Goal: Task Accomplishment & Management: Use online tool/utility

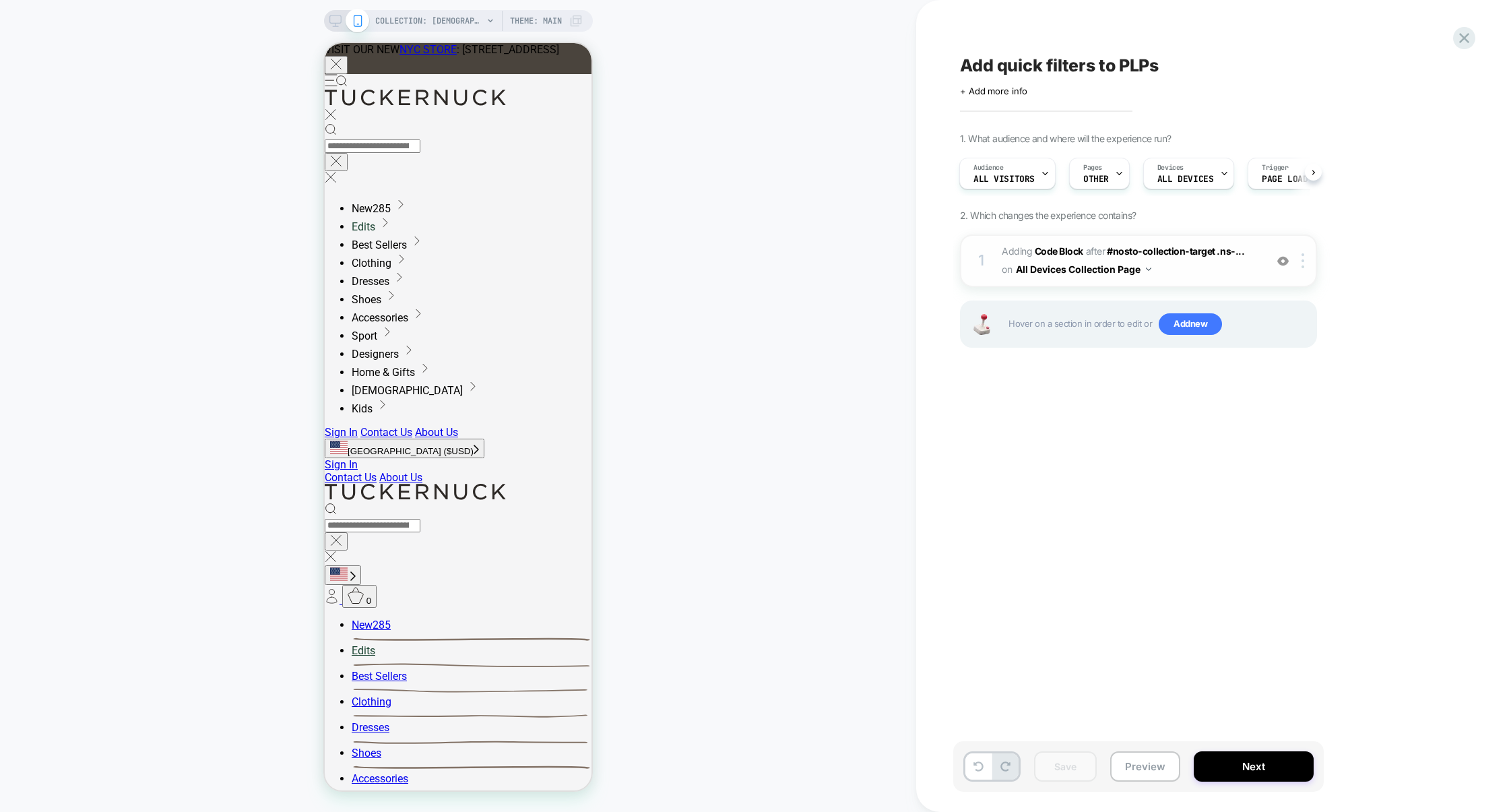
click at [1180, 267] on span "Adding Code Block AFTER #nosto-collection-target .ns-... #nosto-collection-targ…" at bounding box center [1131, 260] width 257 height 36
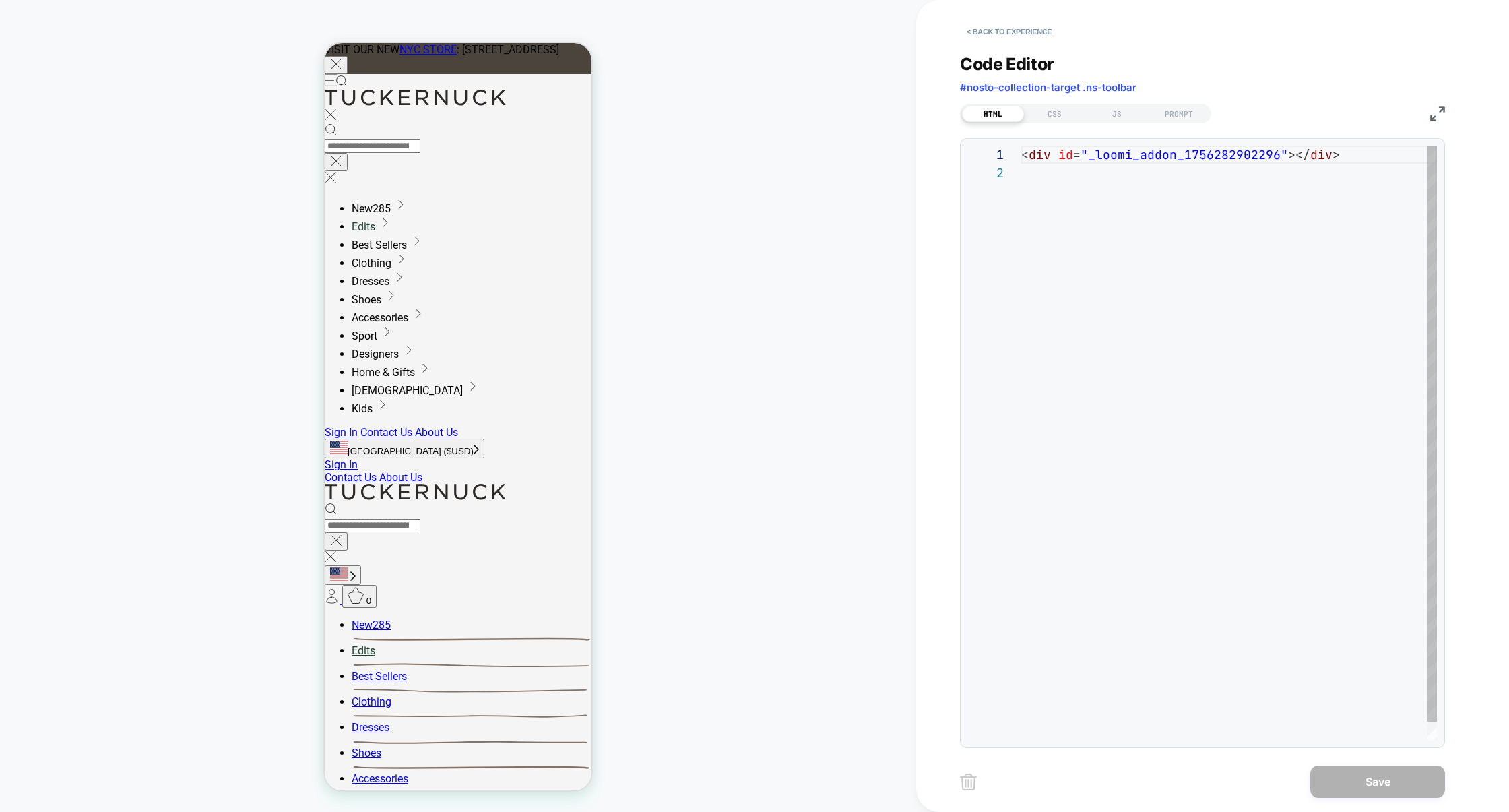
scroll to position [18, 0]
click at [11, 129] on span "#nosto-collection-target .ns-toolbar" at bounding box center [6, 134] width 9 height 10
click at [1109, 108] on div "JS" at bounding box center [1117, 114] width 62 height 16
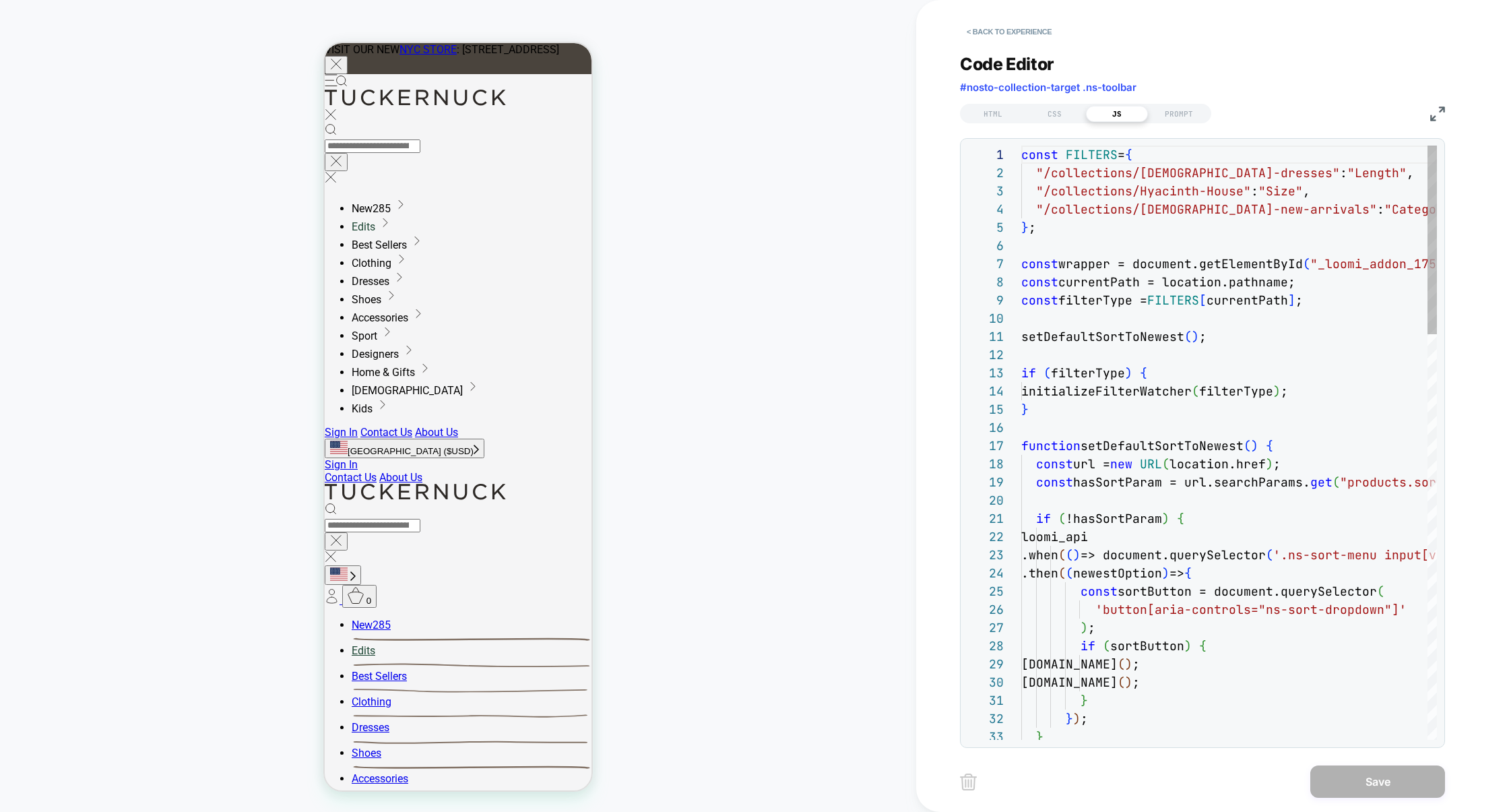
scroll to position [182, 0]
click at [16, 114] on button "< Back to experience" at bounding box center [11, 118] width 9 height 10
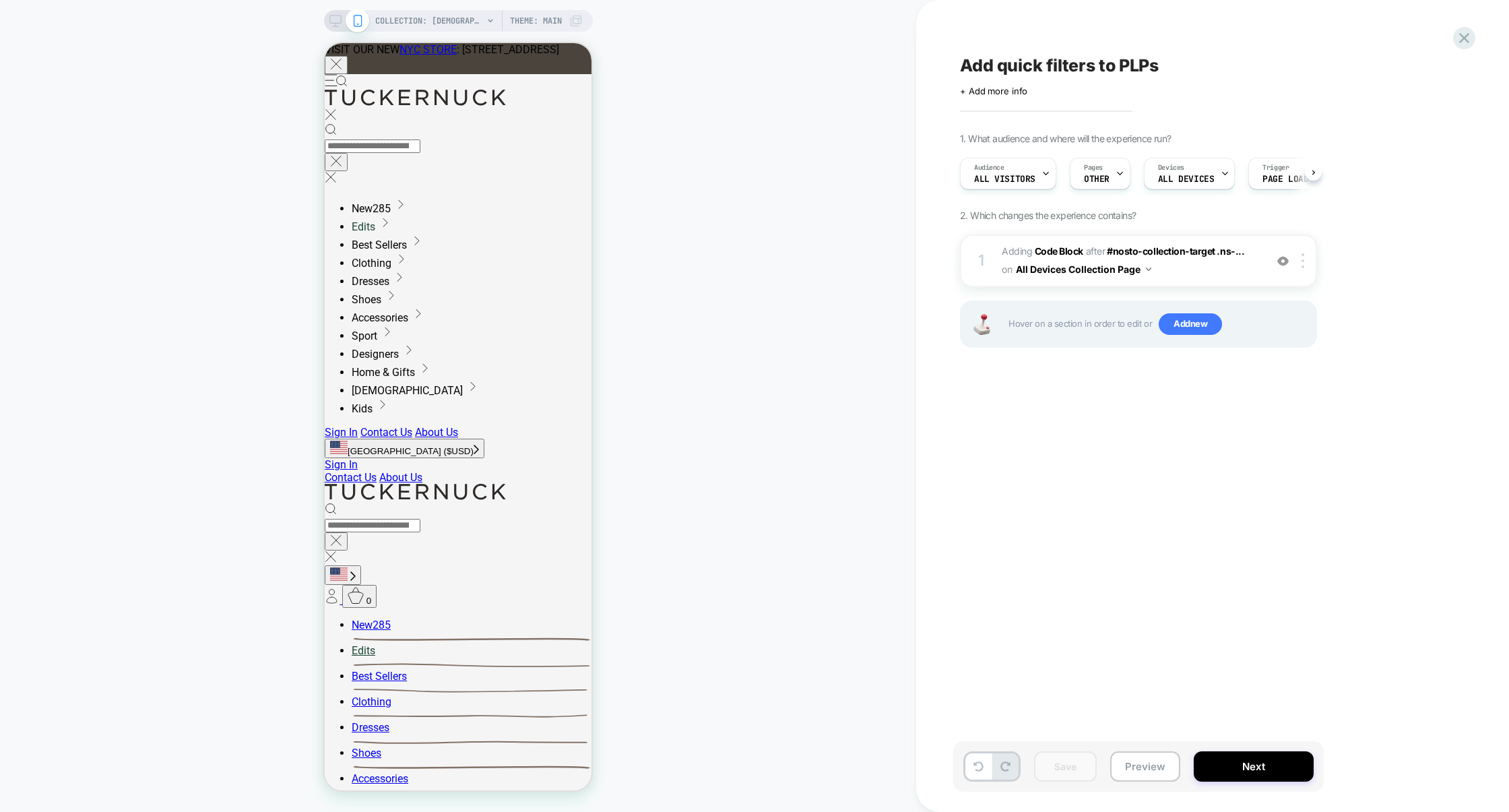
scroll to position [0, 1]
click at [0, 0] on div "Pages OTHER" at bounding box center [0, 0] width 0 height 0
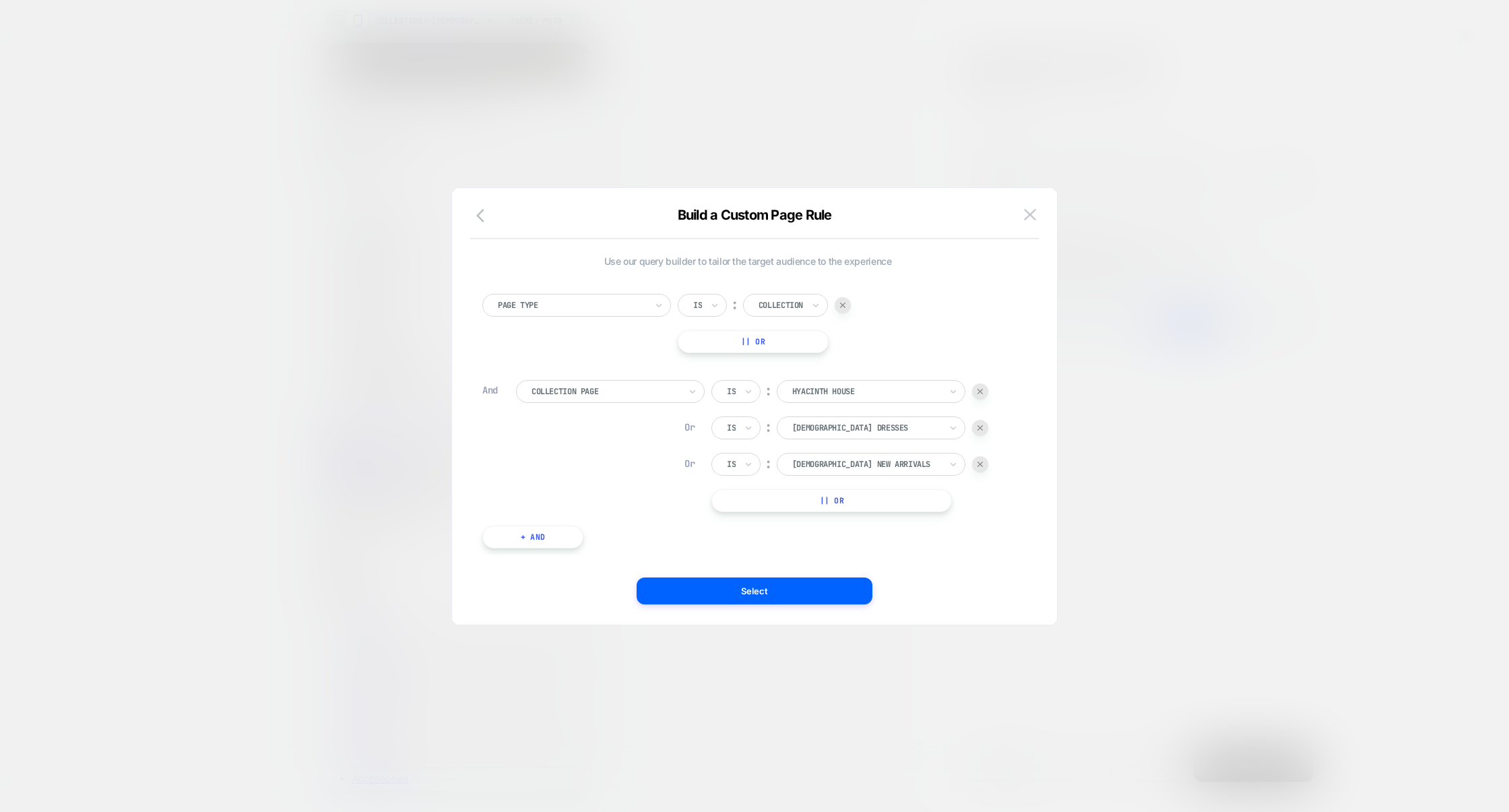
click at [0, 0] on div at bounding box center [0, 0] width 0 height 0
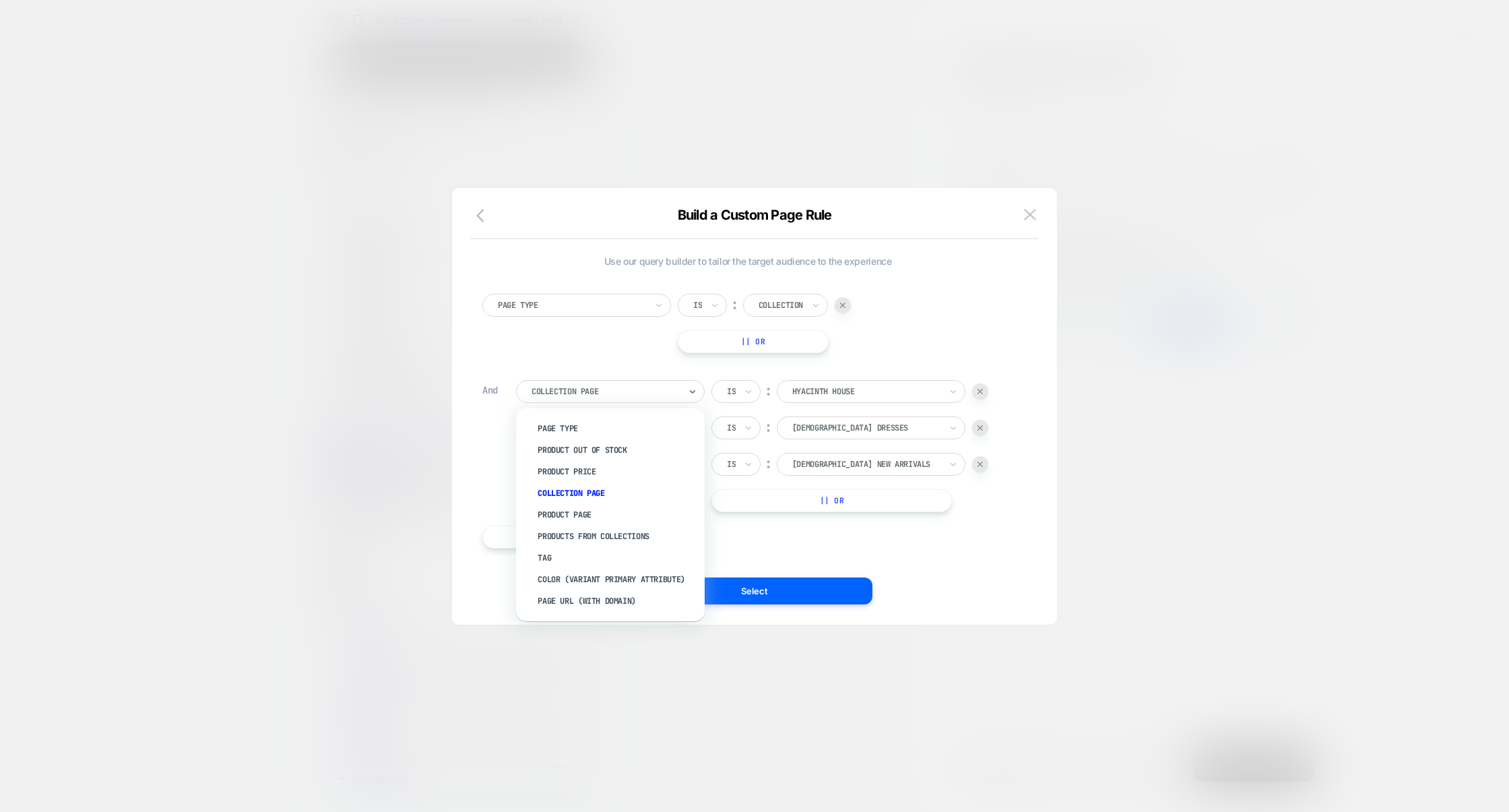
click at [634, 393] on div at bounding box center [605, 391] width 148 height 12
click at [579, 596] on div "Page Url (WITH DOMAIN)" at bounding box center [618, 601] width 175 height 21
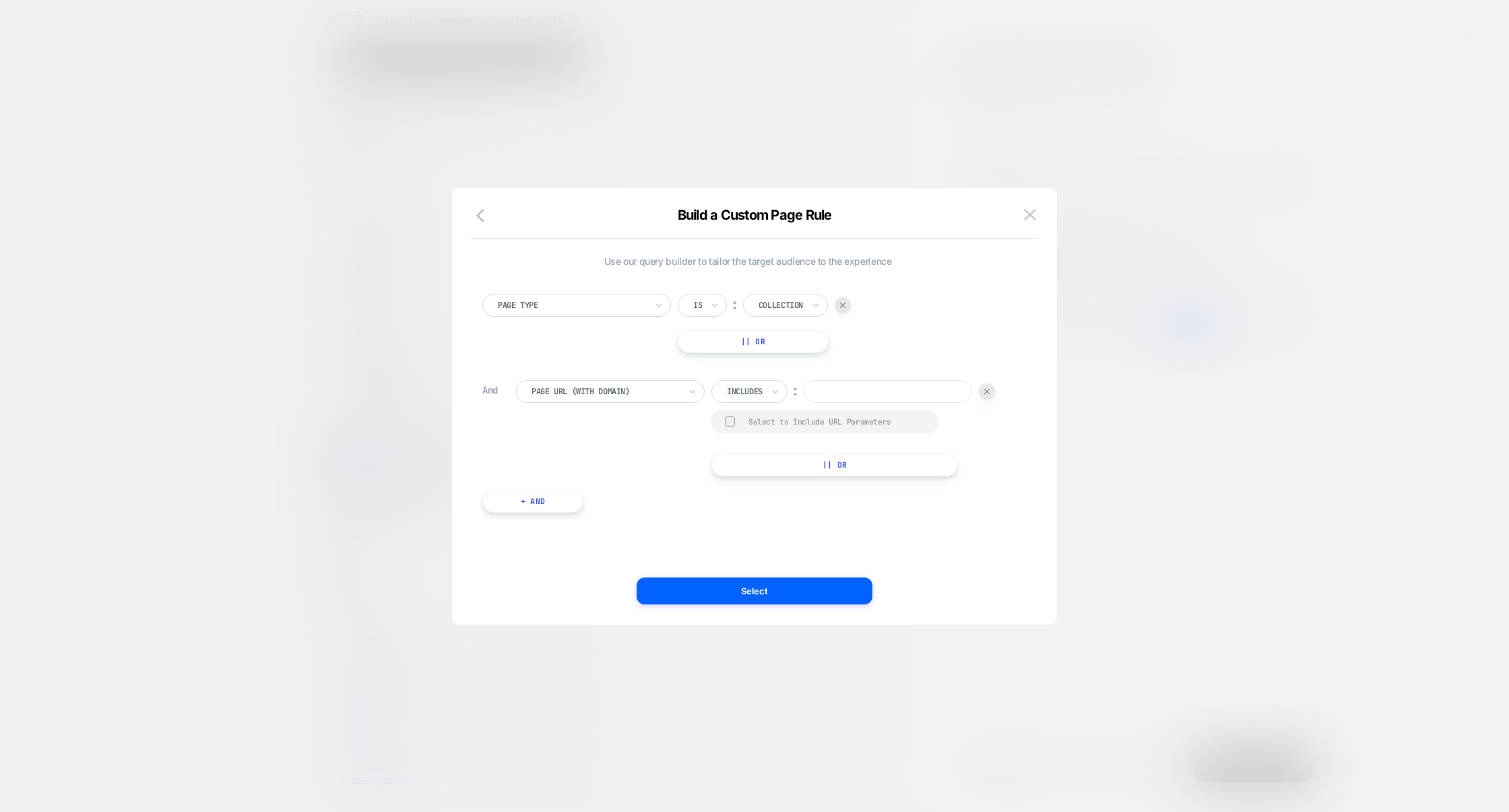
paste input "**********"
type input "**********"
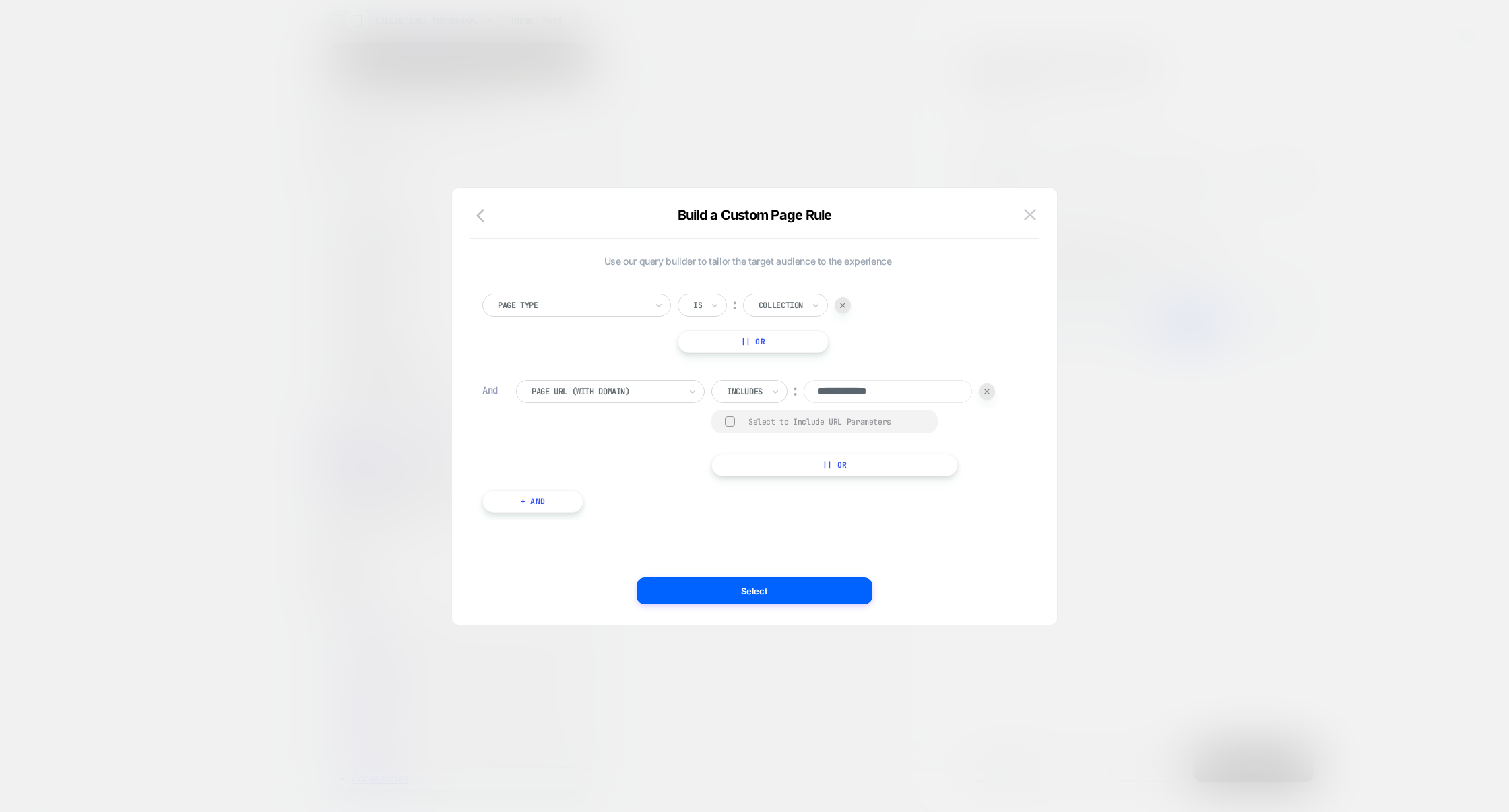
click at [797, 463] on button "|| Or" at bounding box center [835, 465] width 247 height 23
paste input "**********"
type input "**********"
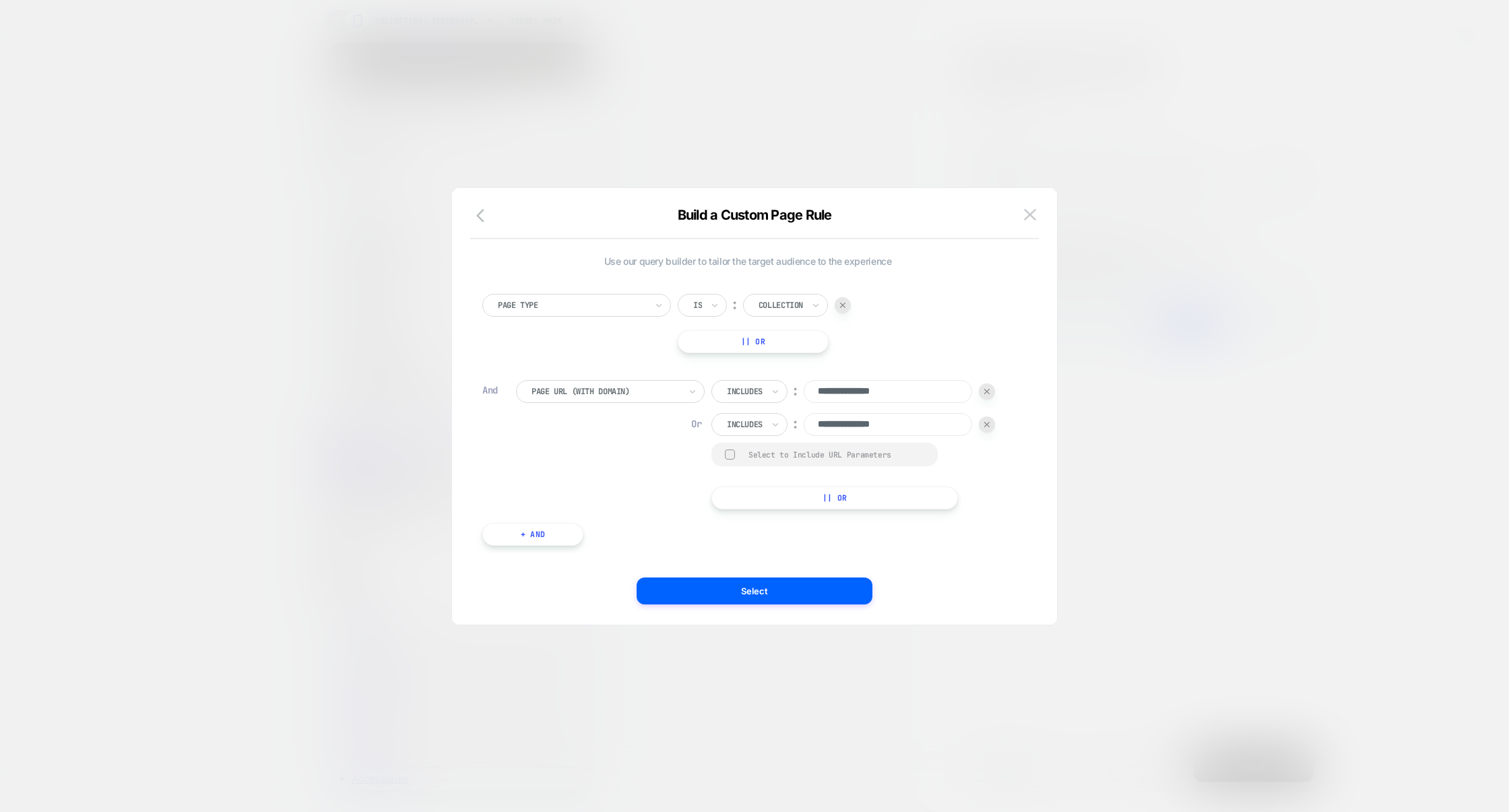
click at [822, 493] on button "|| Or" at bounding box center [835, 497] width 247 height 23
paste input "**********"
type input "**********"
click at [0, 0] on button "Select" at bounding box center [0, 0] width 0 height 0
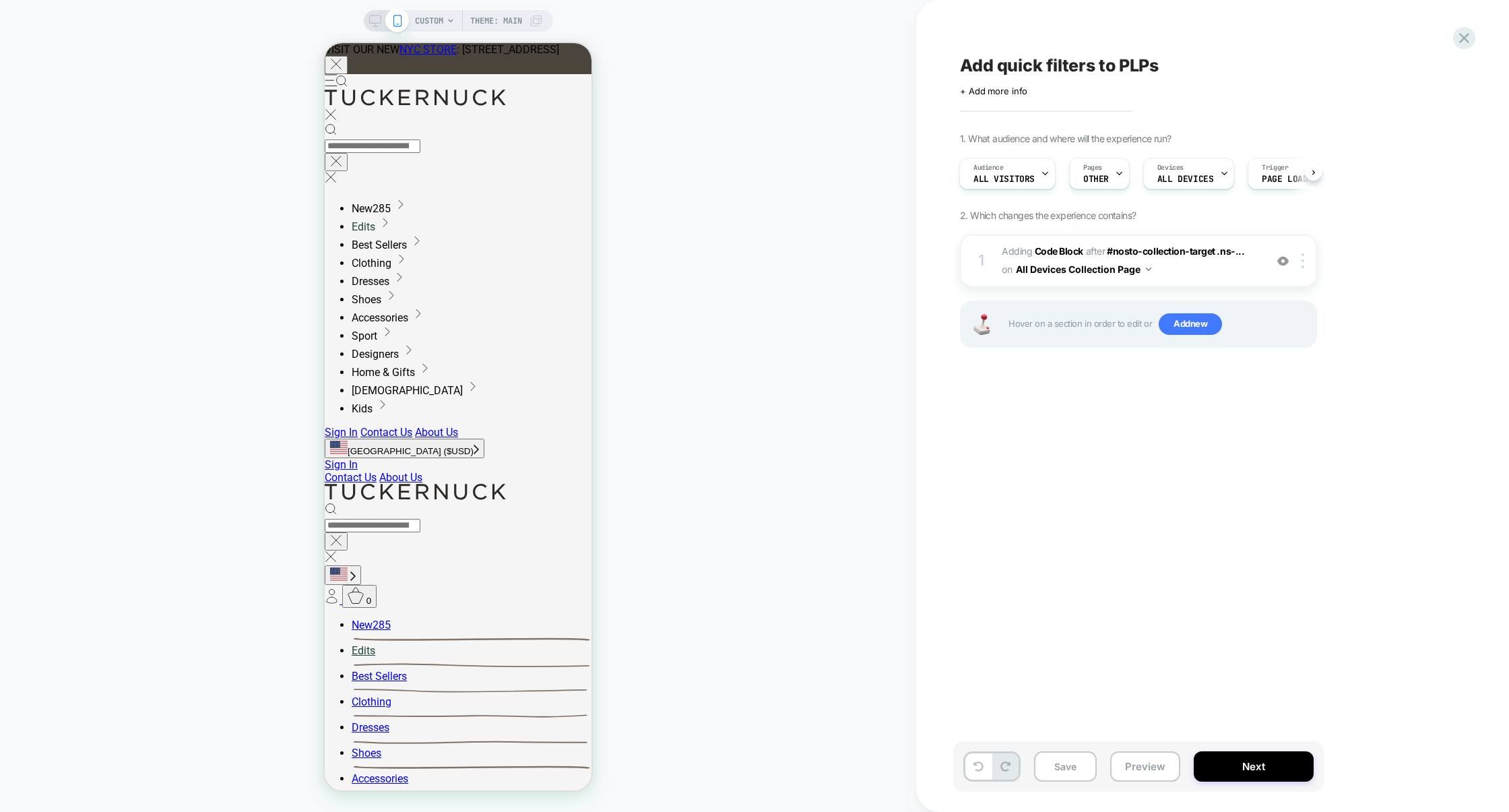
scroll to position [0, 1]
click at [435, 19] on span "CUSTOM" at bounding box center [429, 20] width 28 height 21
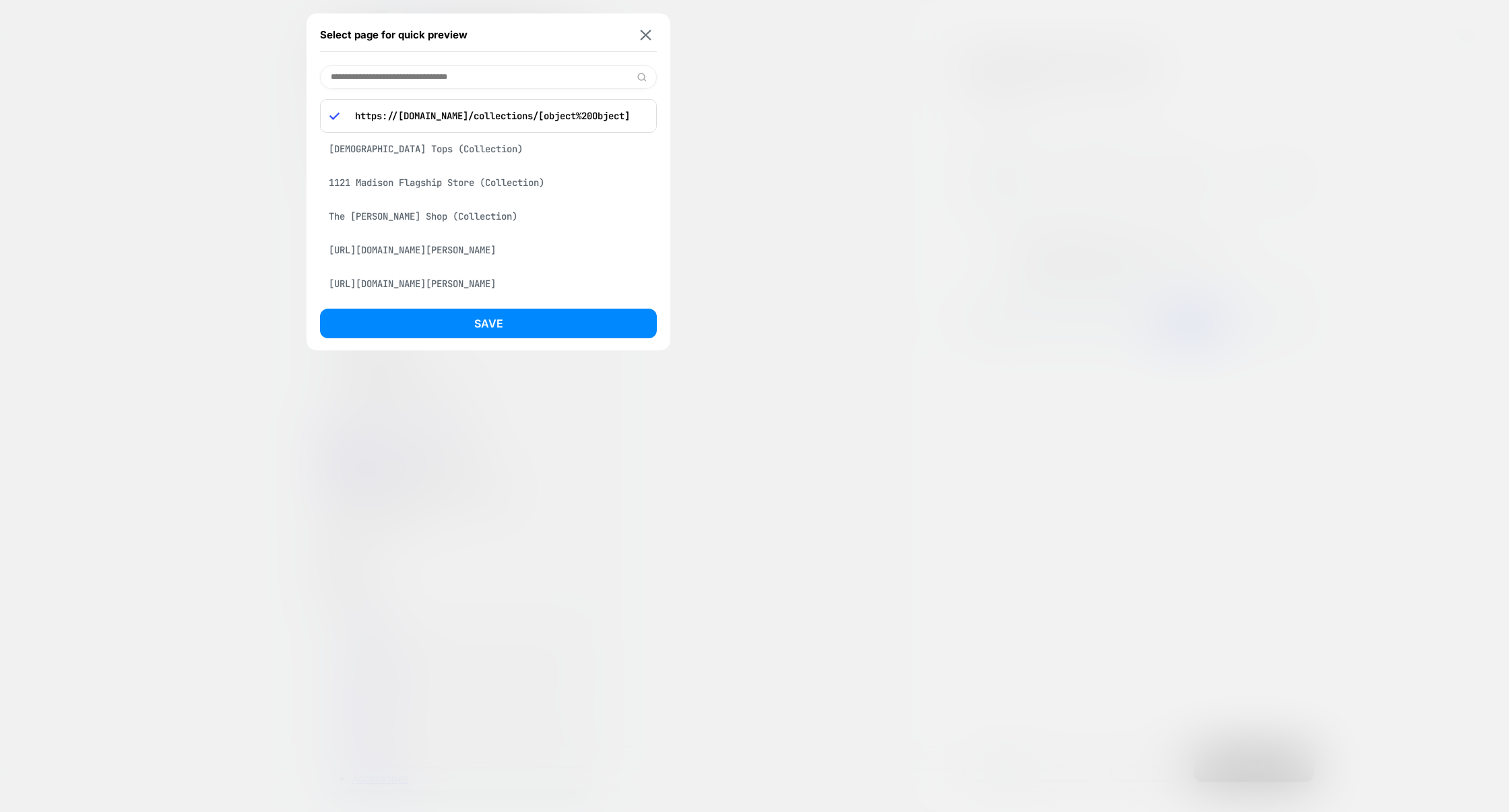
click at [477, 74] on input at bounding box center [489, 76] width 337 height 23
paste input "**********"
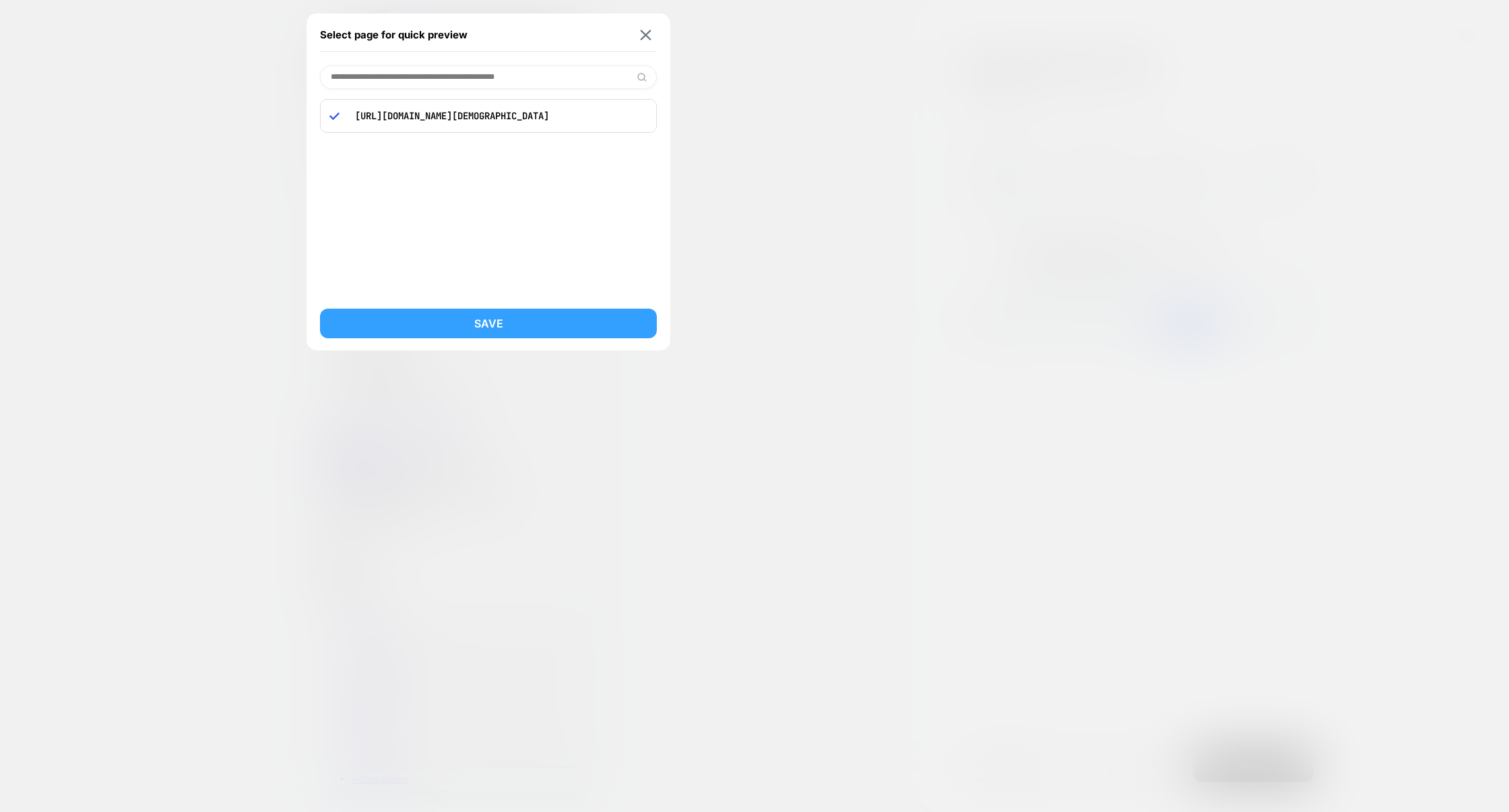
type input "**********"
click at [483, 314] on button "Save" at bounding box center [489, 323] width 337 height 30
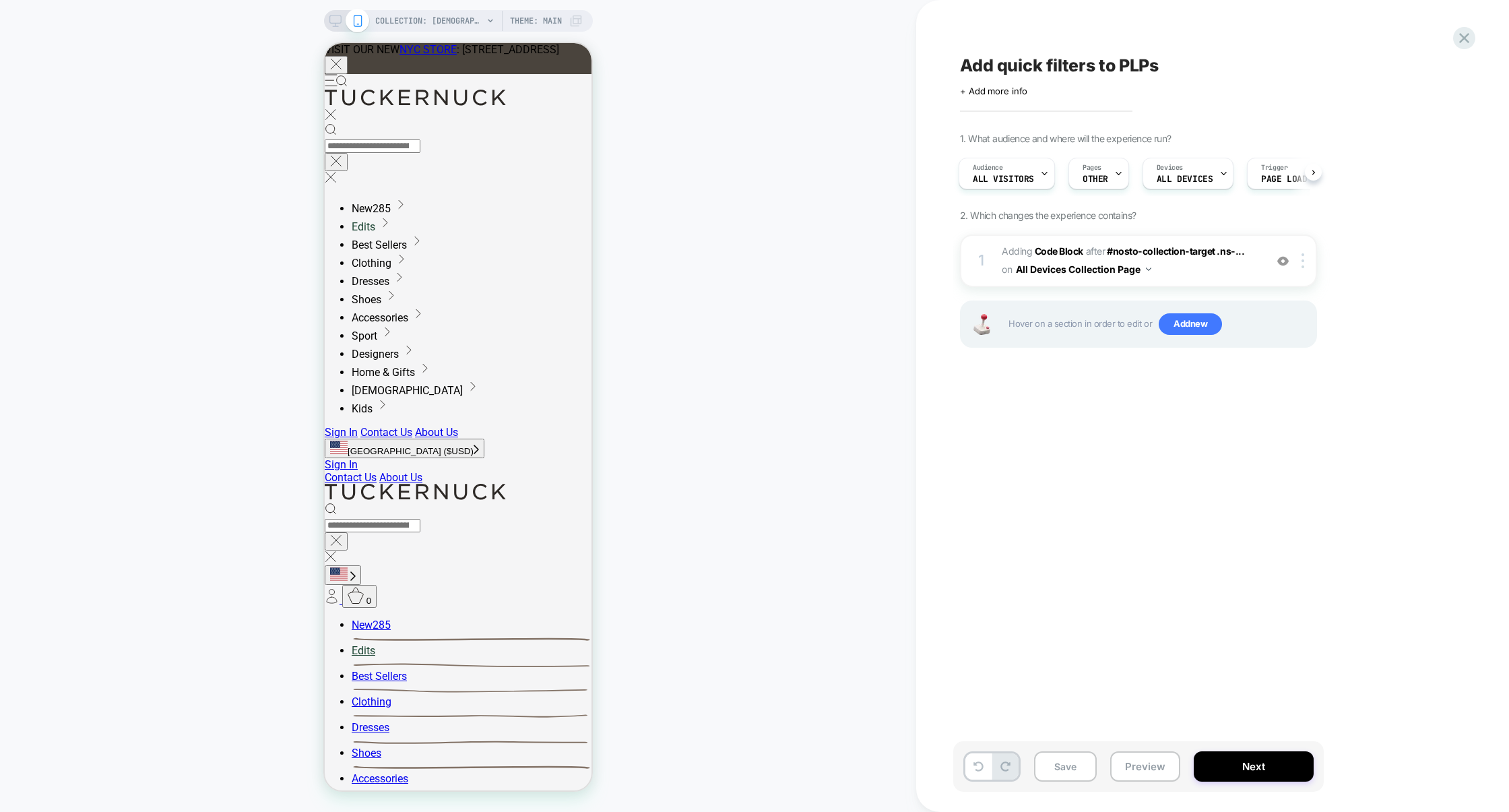
scroll to position [0, 3]
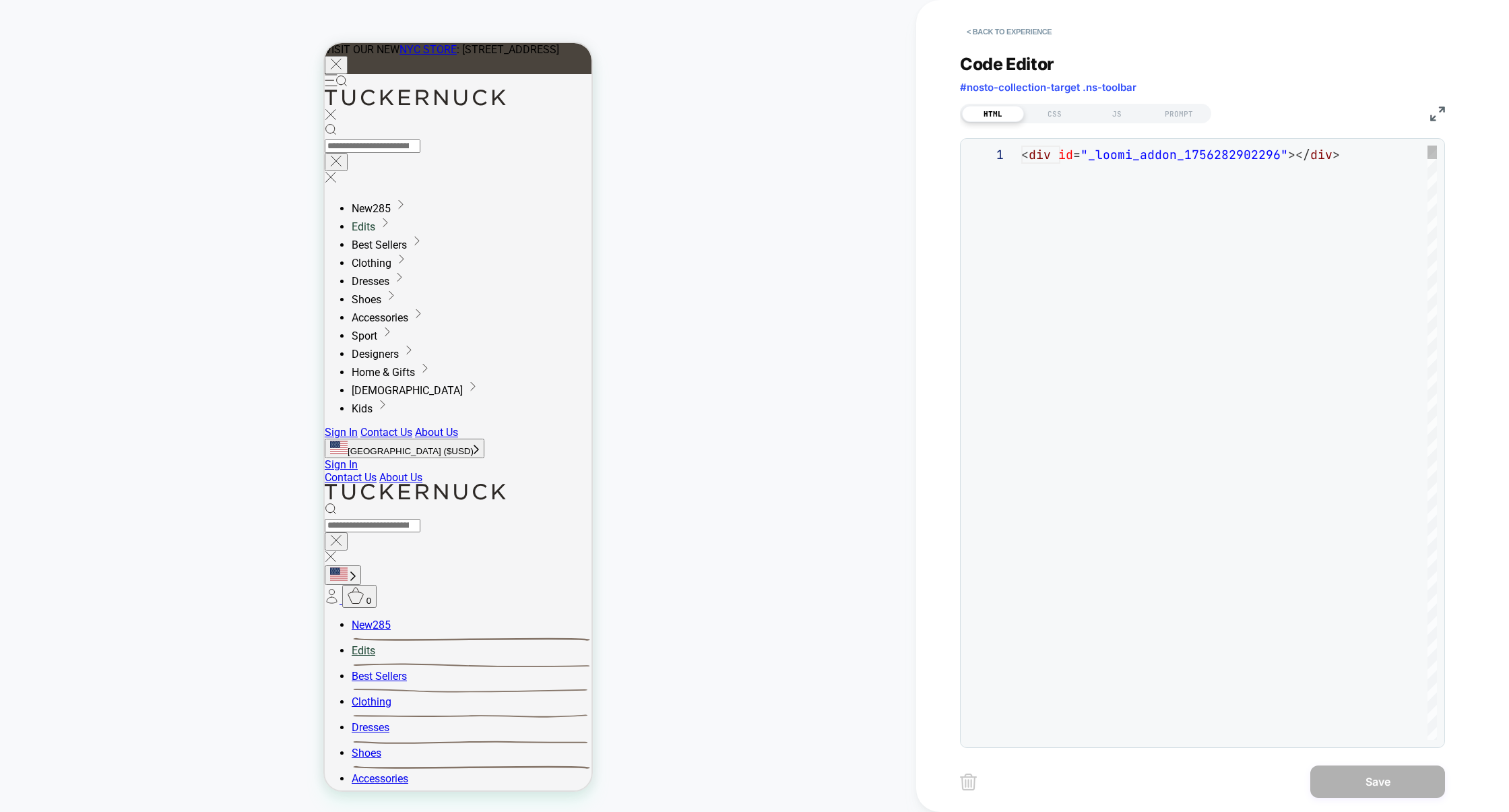
scroll to position [18, 0]
click at [1105, 118] on div "JS" at bounding box center [1117, 114] width 62 height 16
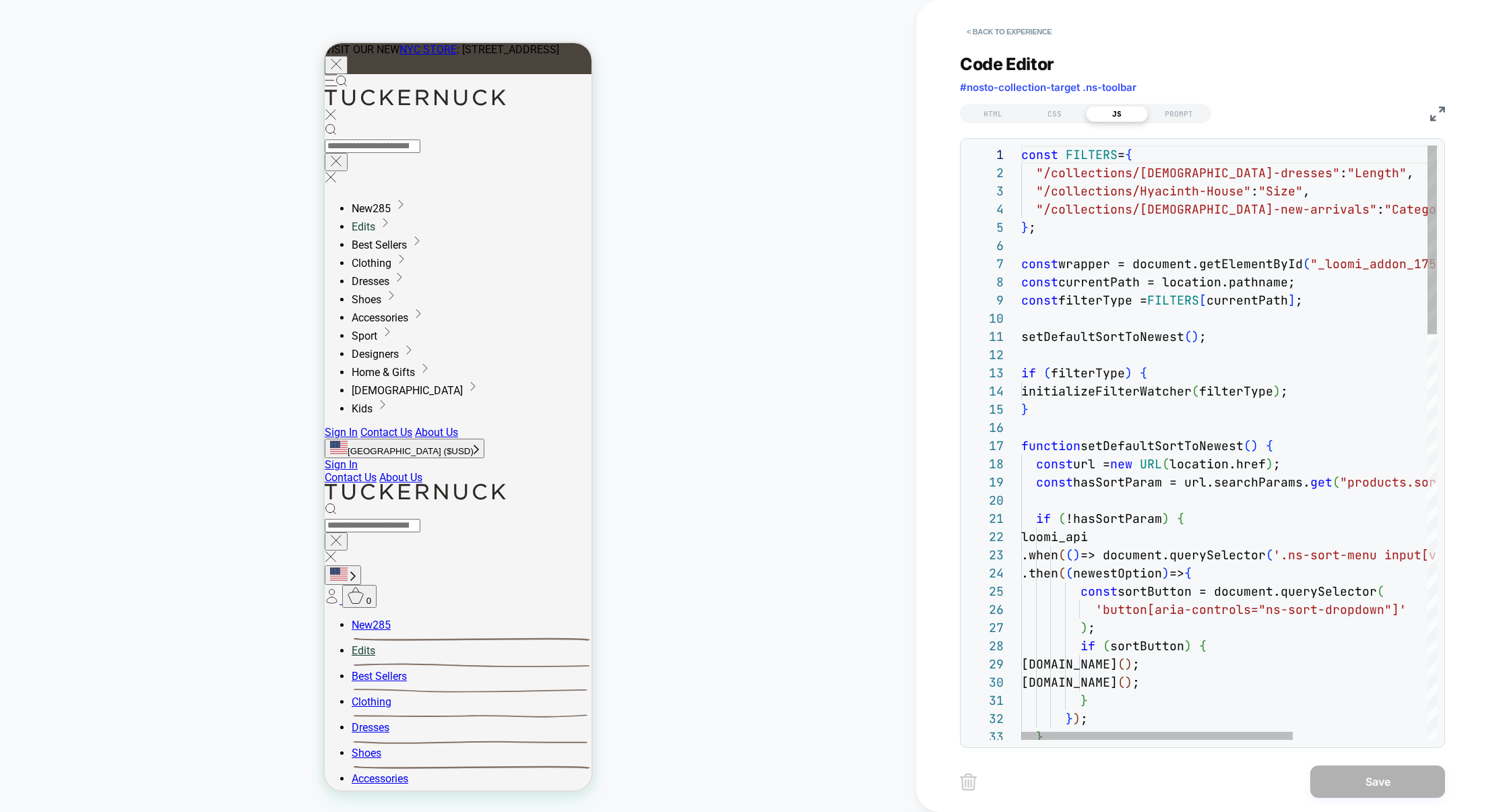
scroll to position [36, 116]
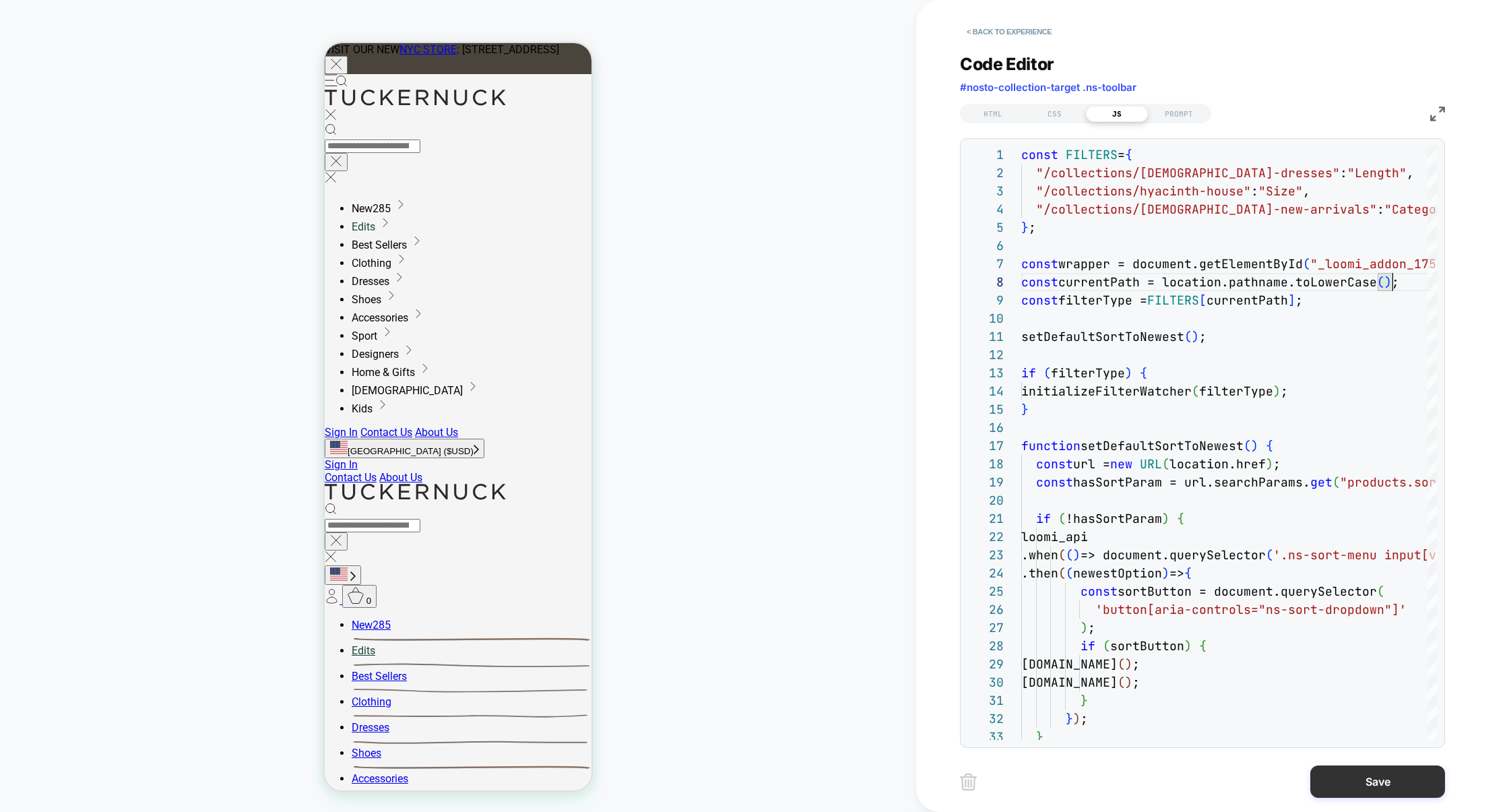
type textarea "**********"
click at [1348, 782] on button "Save" at bounding box center [1378, 781] width 135 height 33
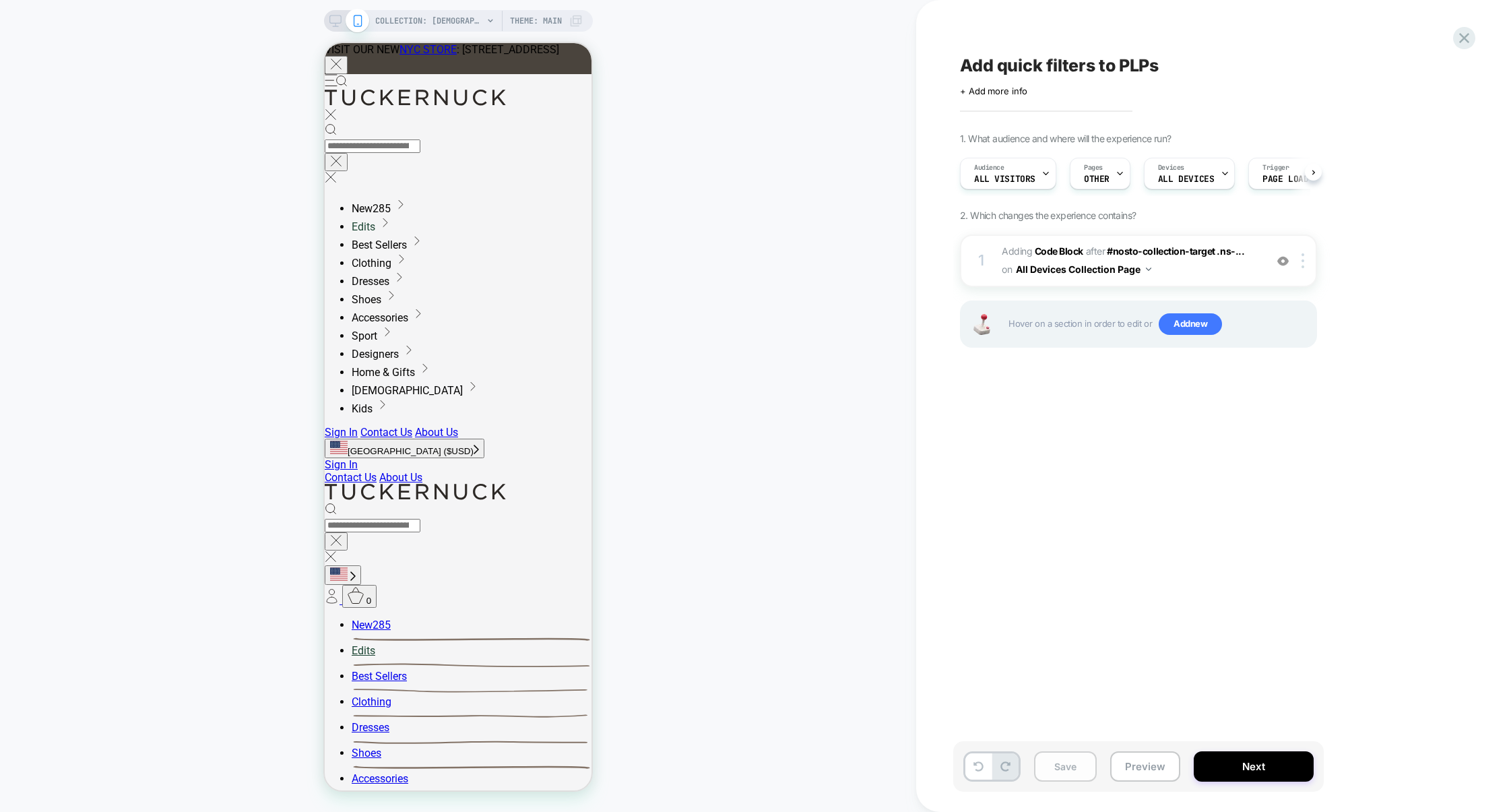
scroll to position [0, 1]
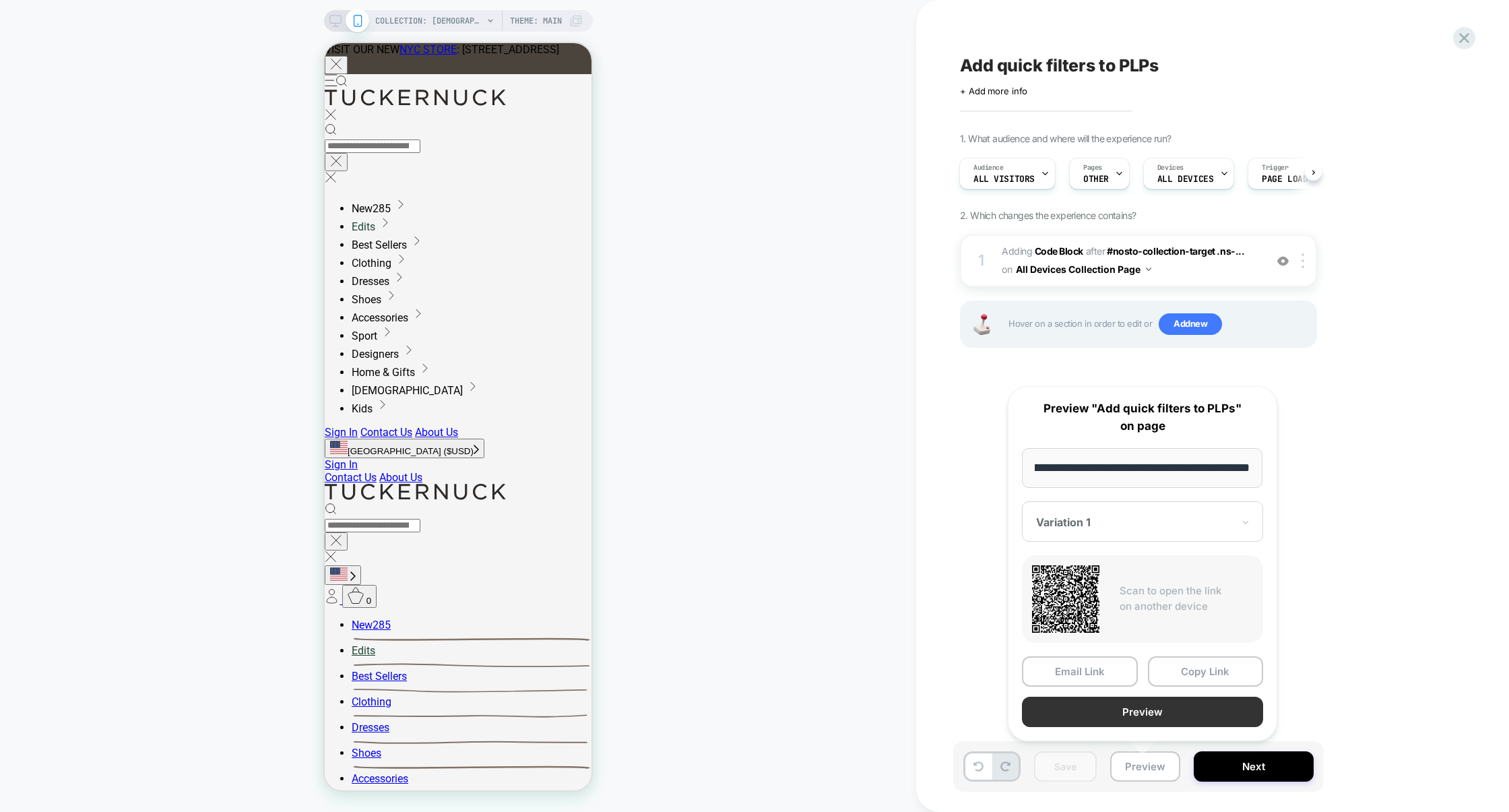
scroll to position [0, 0]
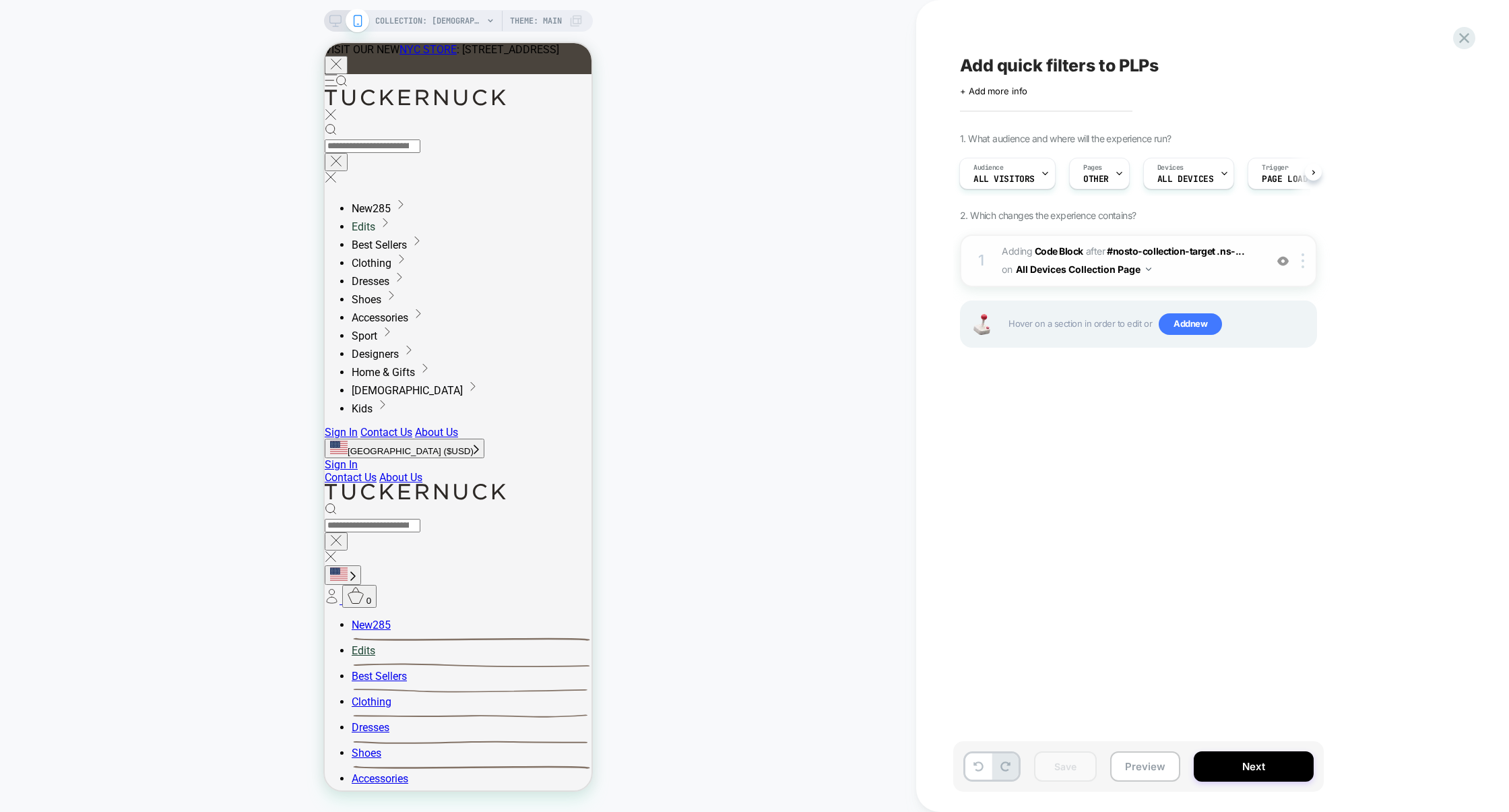
click at [1169, 269] on span "Adding Code Block AFTER #nosto-collection-target .ns-... #nosto-collection-targ…" at bounding box center [1131, 260] width 257 height 36
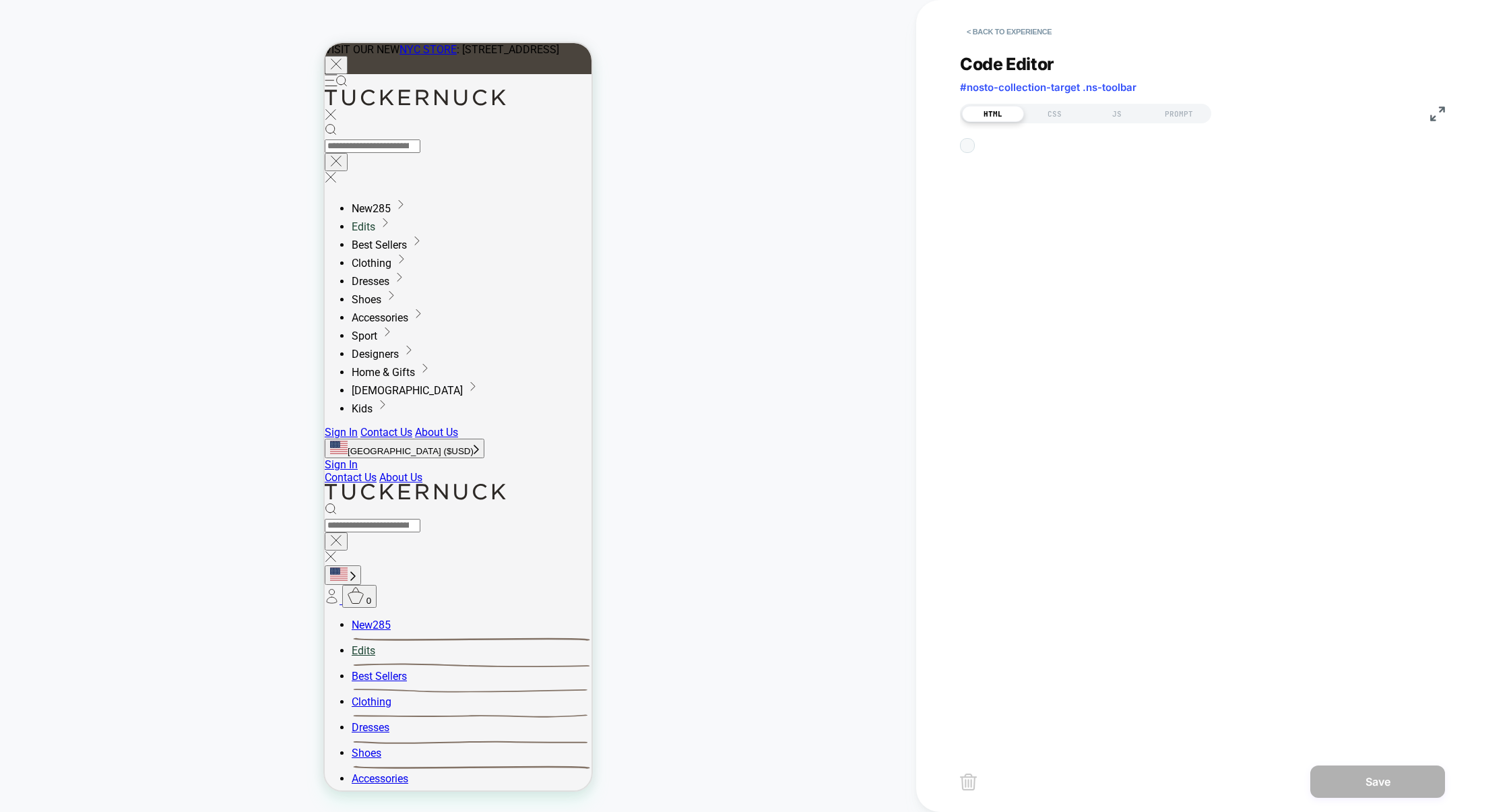
scroll to position [18, 0]
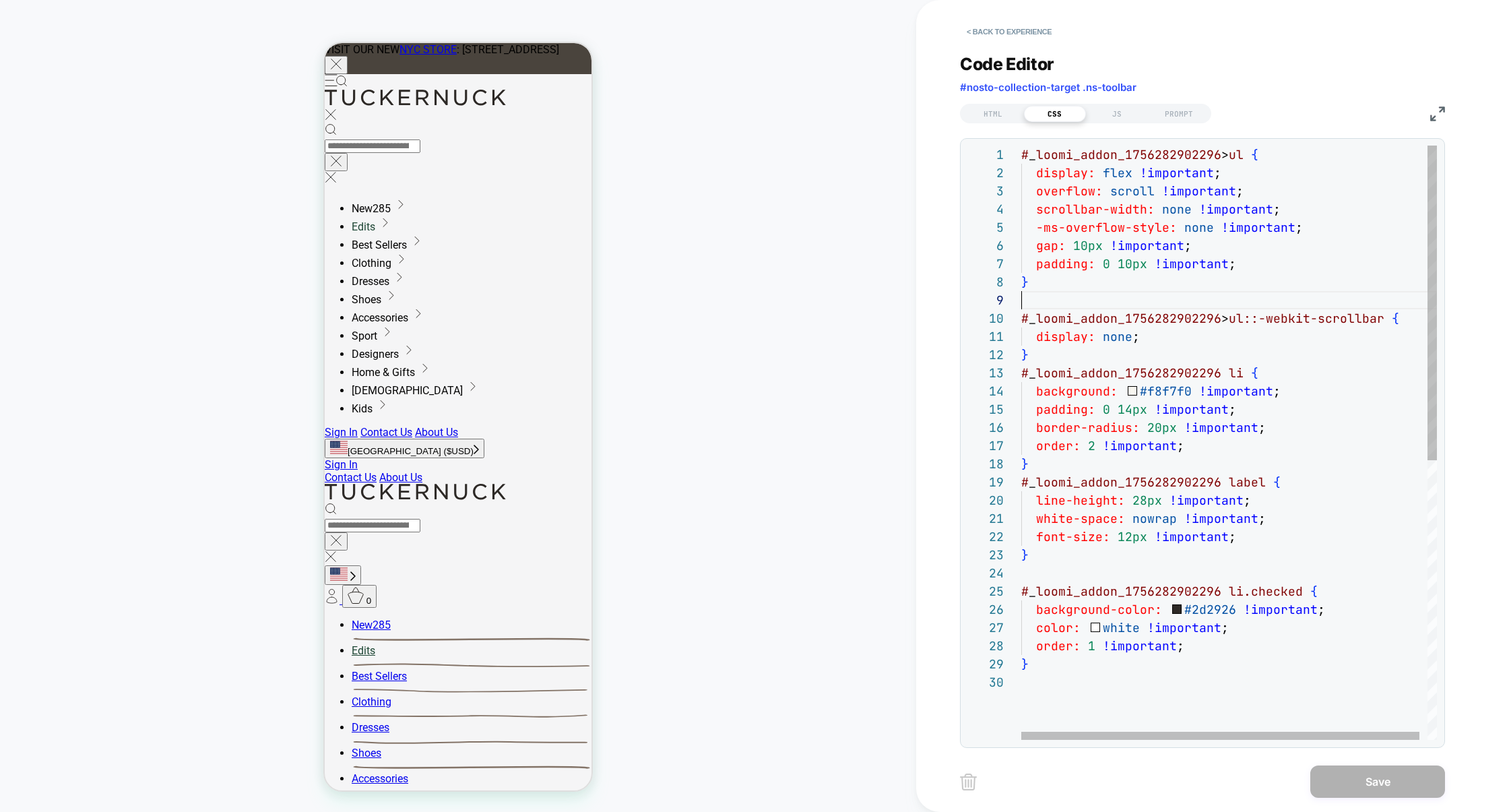
scroll to position [145, 0]
type textarea "**********"
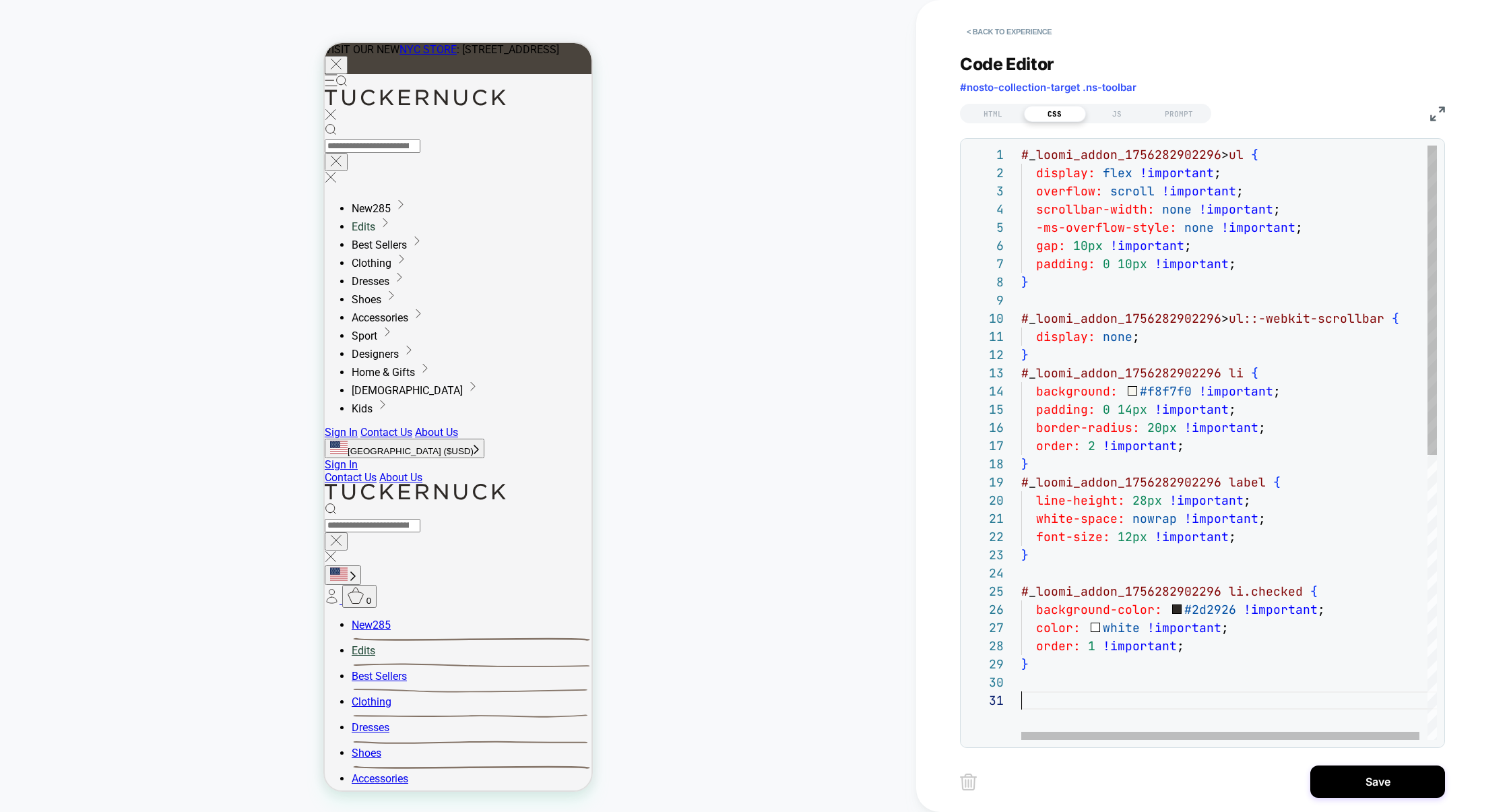
scroll to position [73, 7]
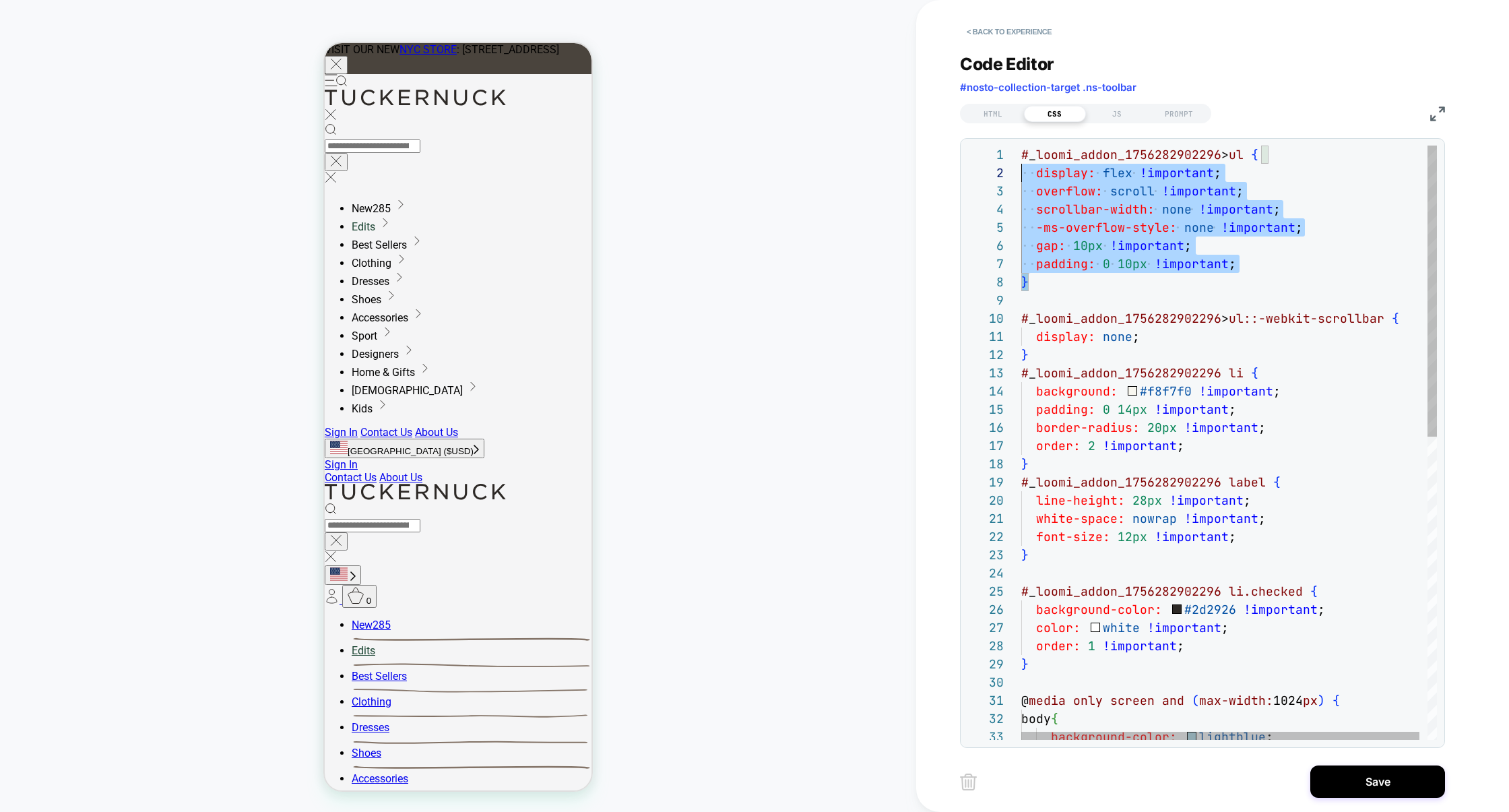
scroll to position [0, 0]
drag, startPoint x: 1040, startPoint y: 291, endPoint x: 1007, endPoint y: 113, distance: 181.0
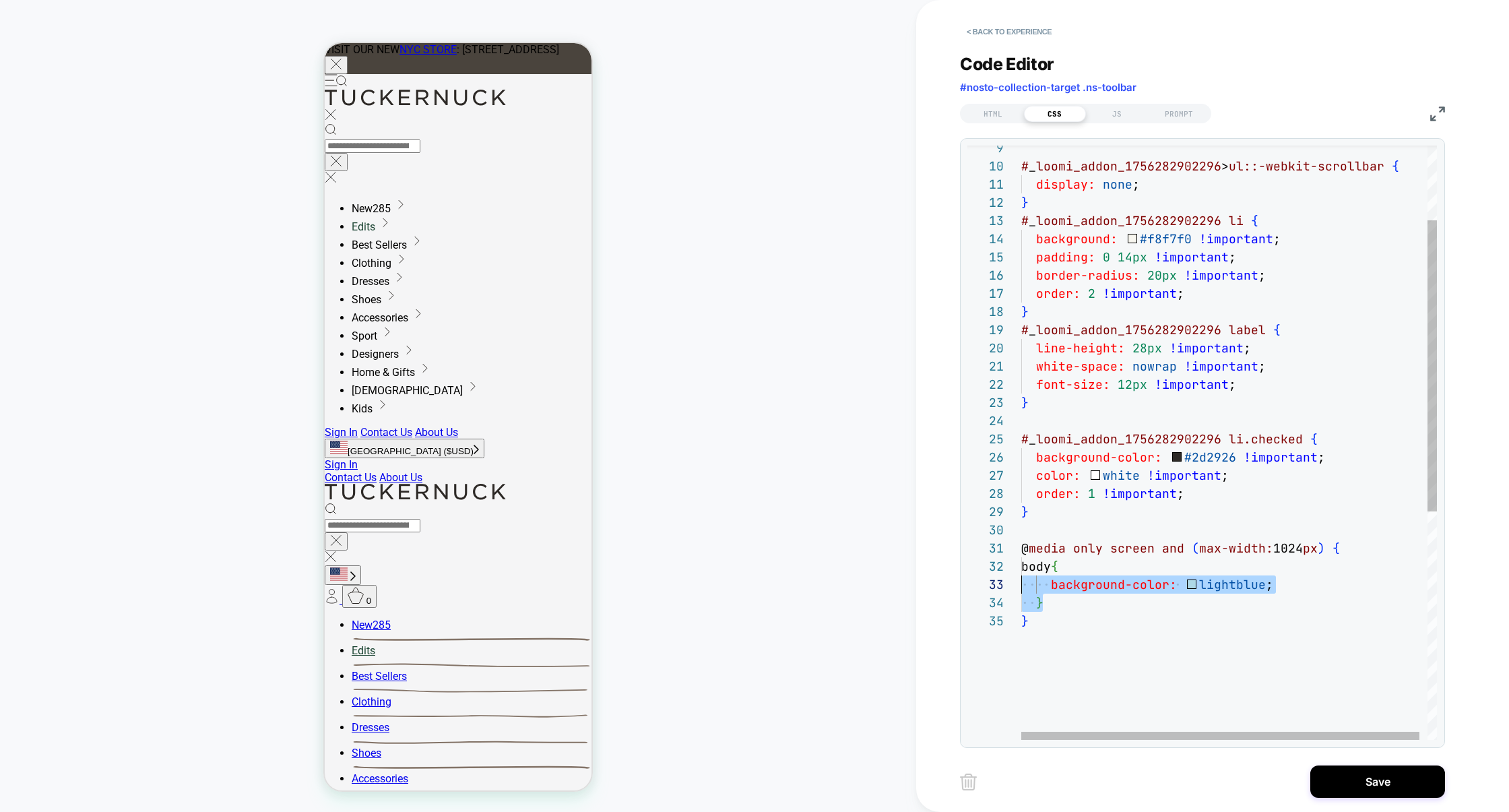
scroll to position [18, 0]
drag, startPoint x: 1051, startPoint y: 602, endPoint x: 993, endPoint y: 570, distance: 66.2
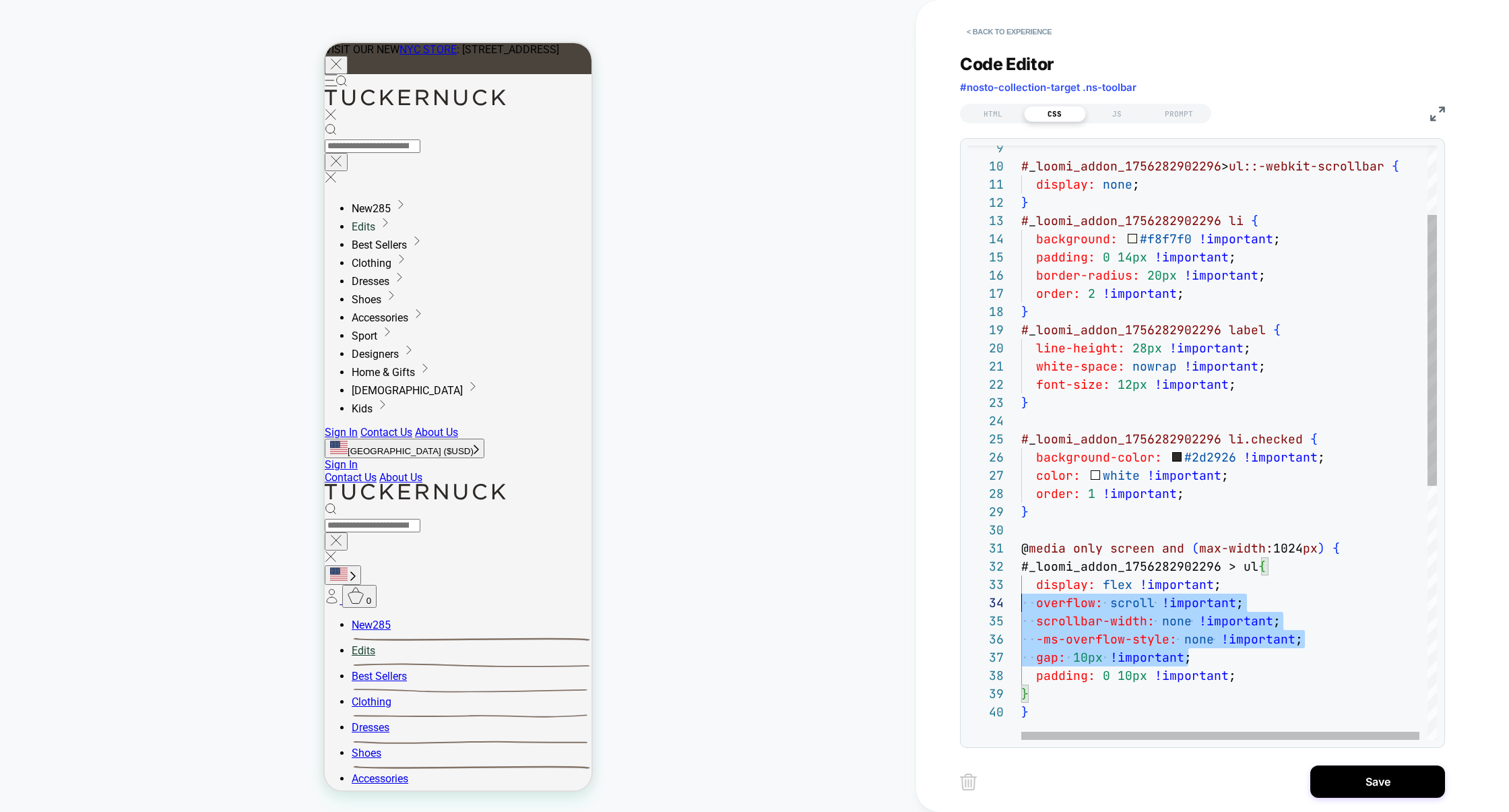
scroll to position [36, 0]
drag, startPoint x: 1214, startPoint y: 661, endPoint x: 944, endPoint y: 586, distance: 280.2
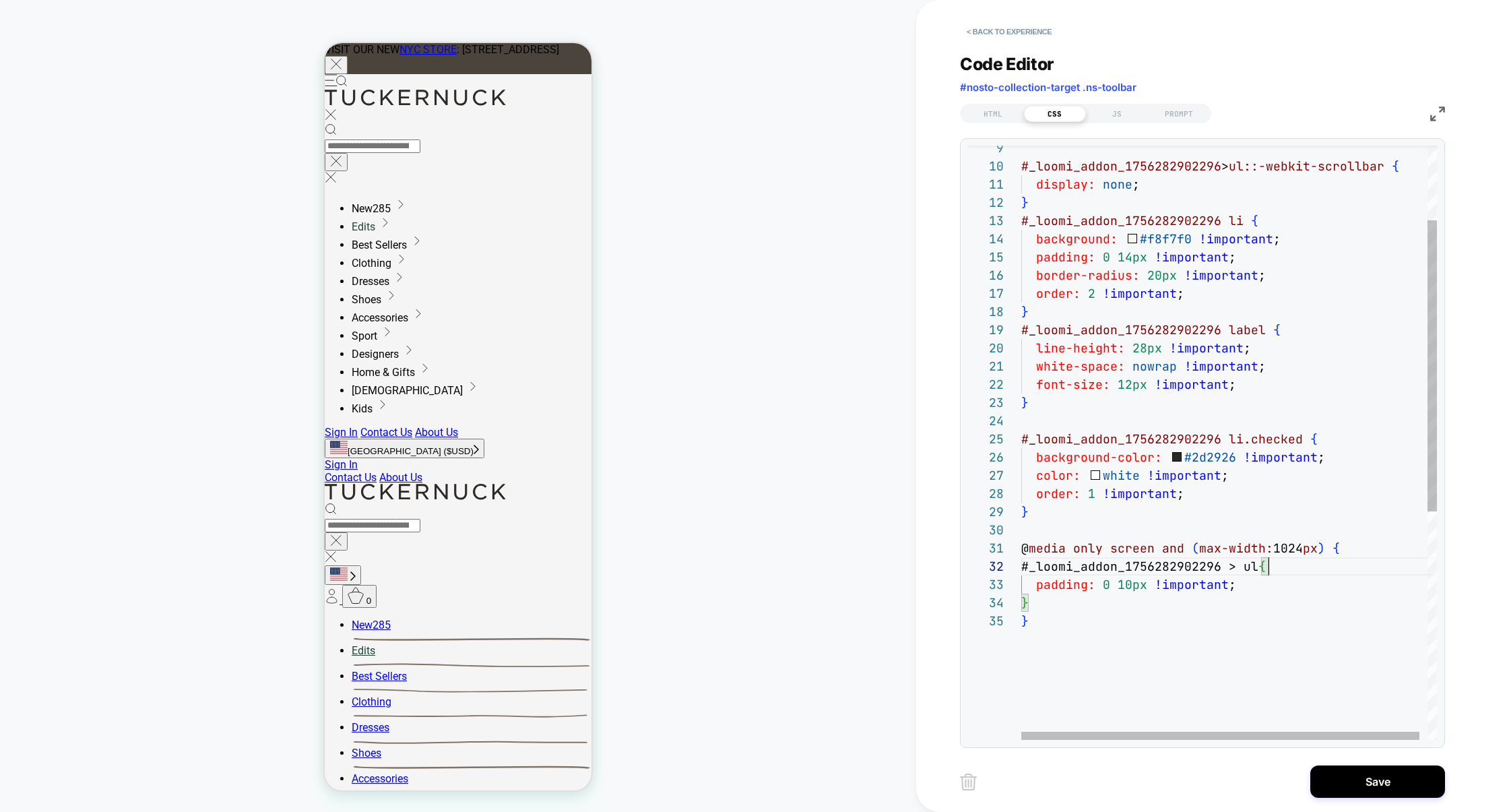
scroll to position [18, 247]
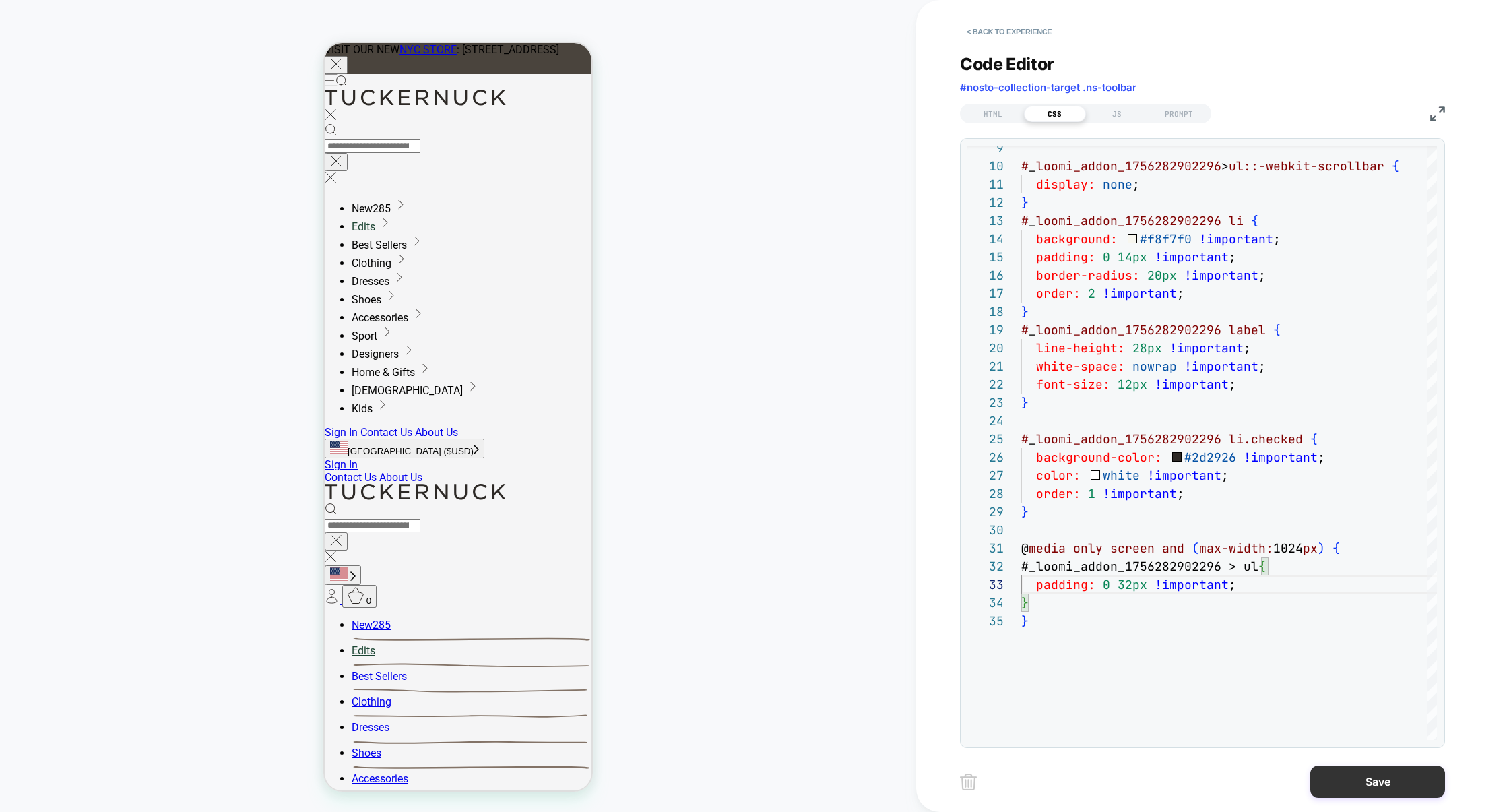
type textarea "**********"
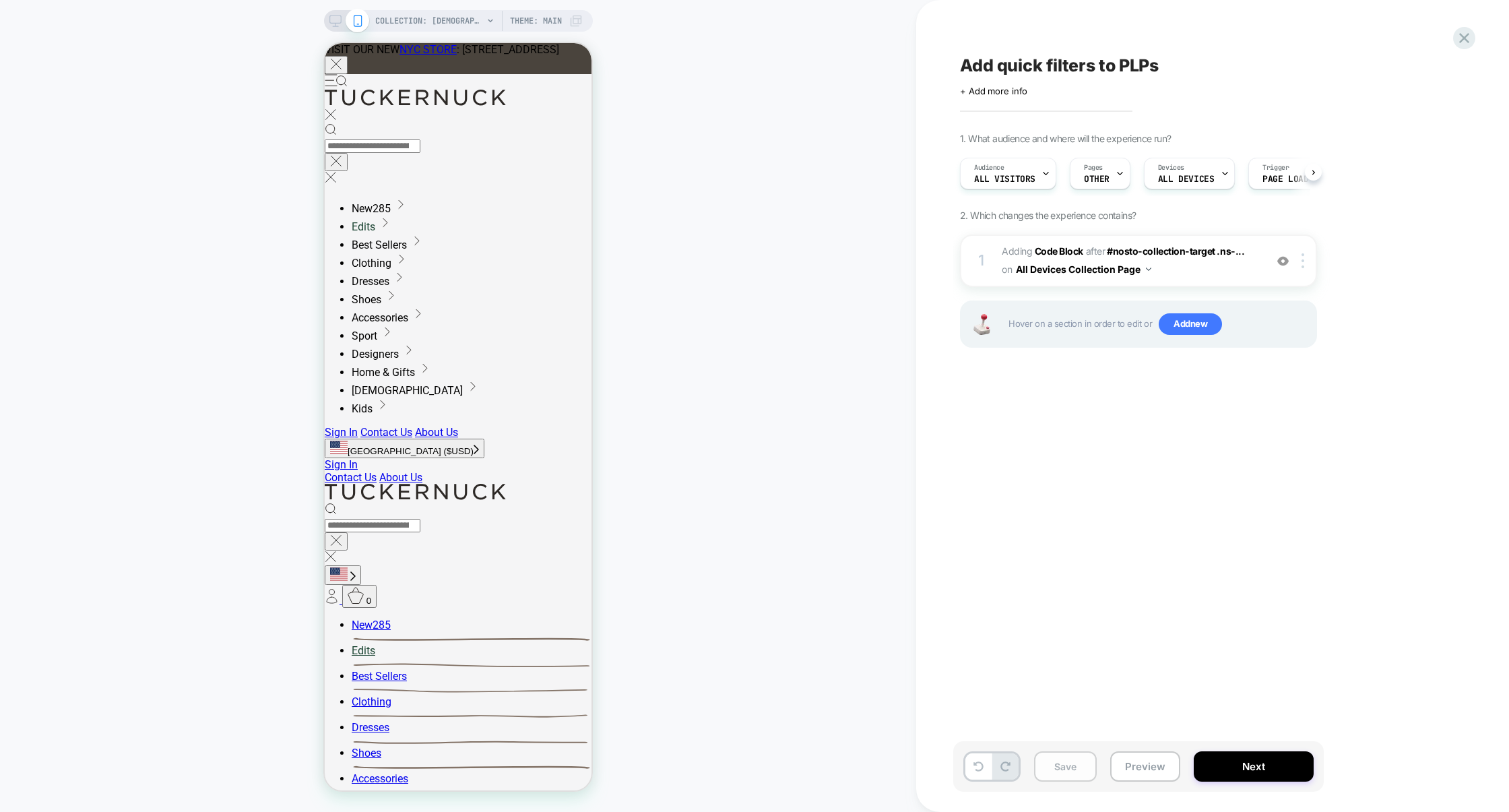
scroll to position [0, 1]
click at [1086, 764] on button "Save" at bounding box center [1065, 765] width 62 height 31
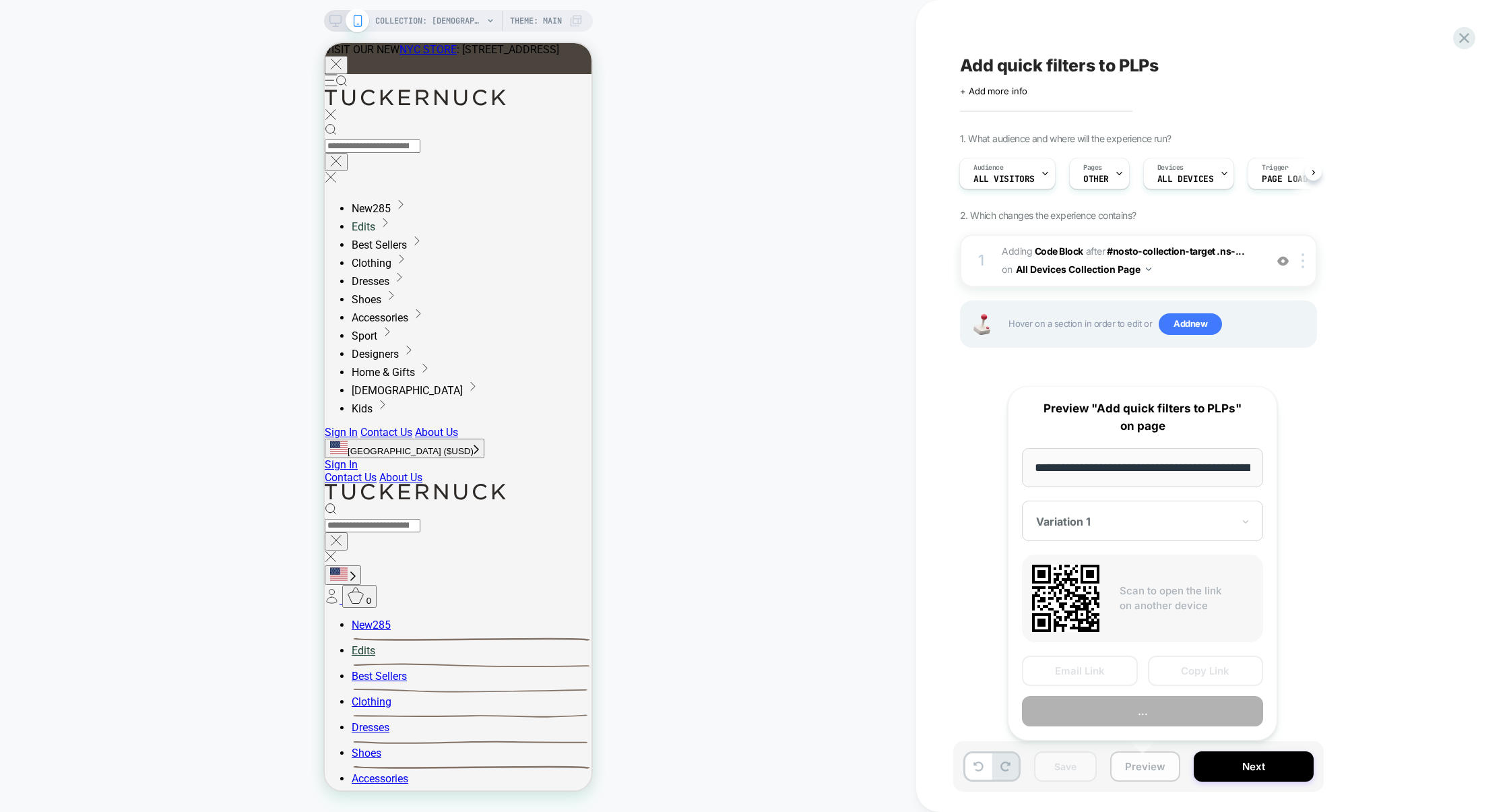
scroll to position [0, 154]
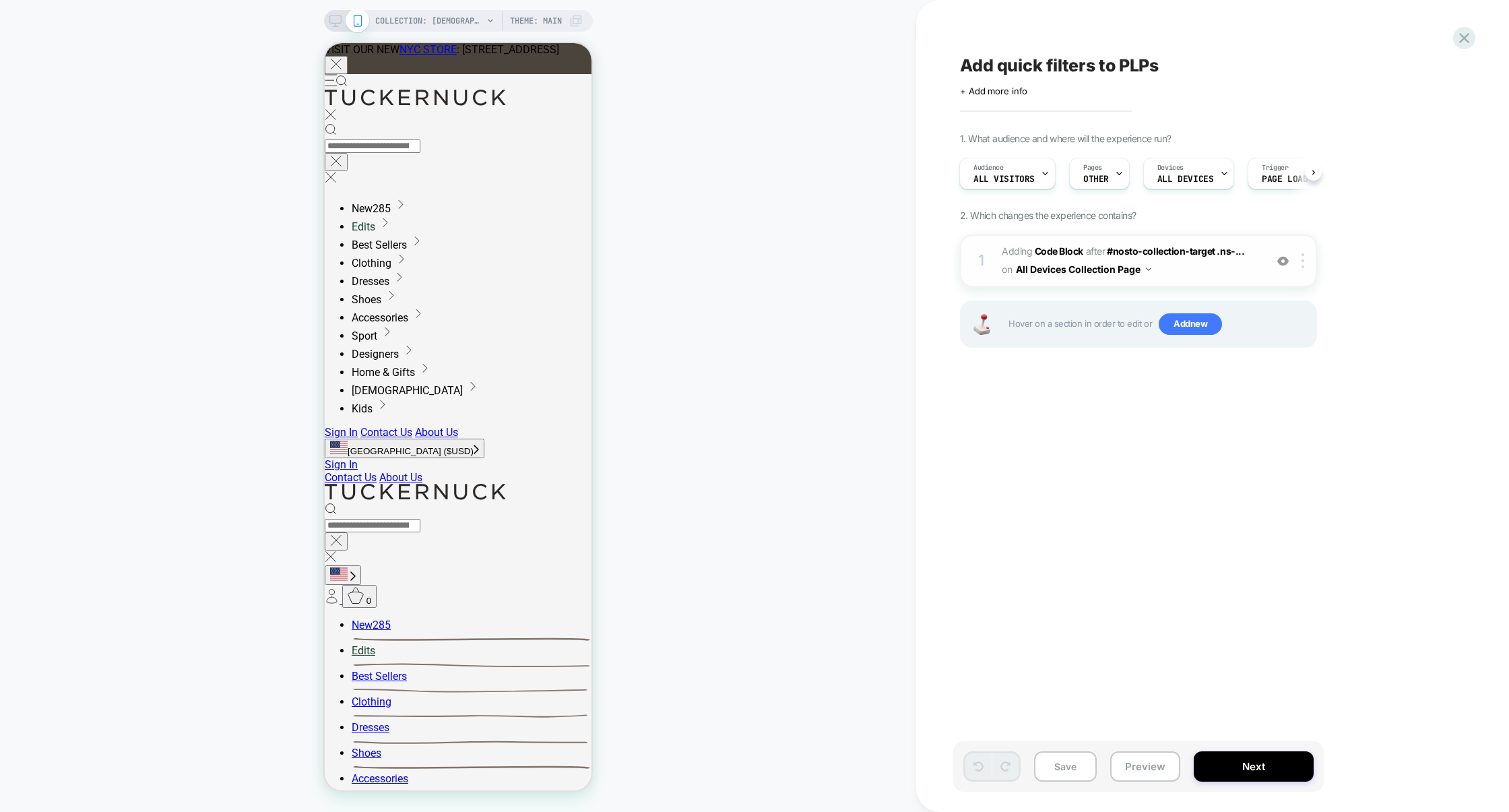
click at [11, 76] on div "1 Adding Code Block AFTER #nosto-collection-target .ns-... #nosto-collection-ta…" at bounding box center [6, 72] width 9 height 10
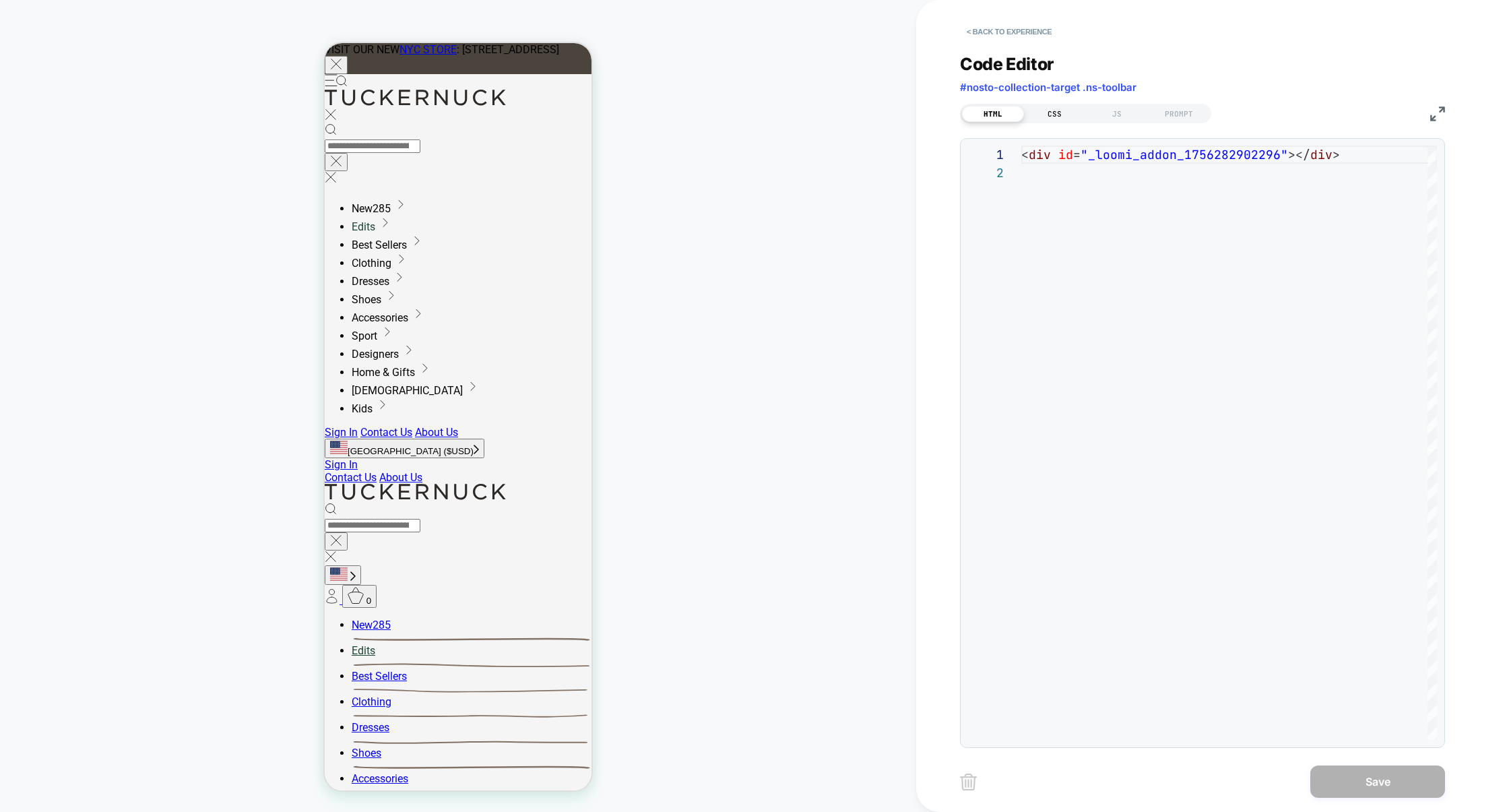
click at [1056, 110] on div "CSS" at bounding box center [1054, 114] width 62 height 16
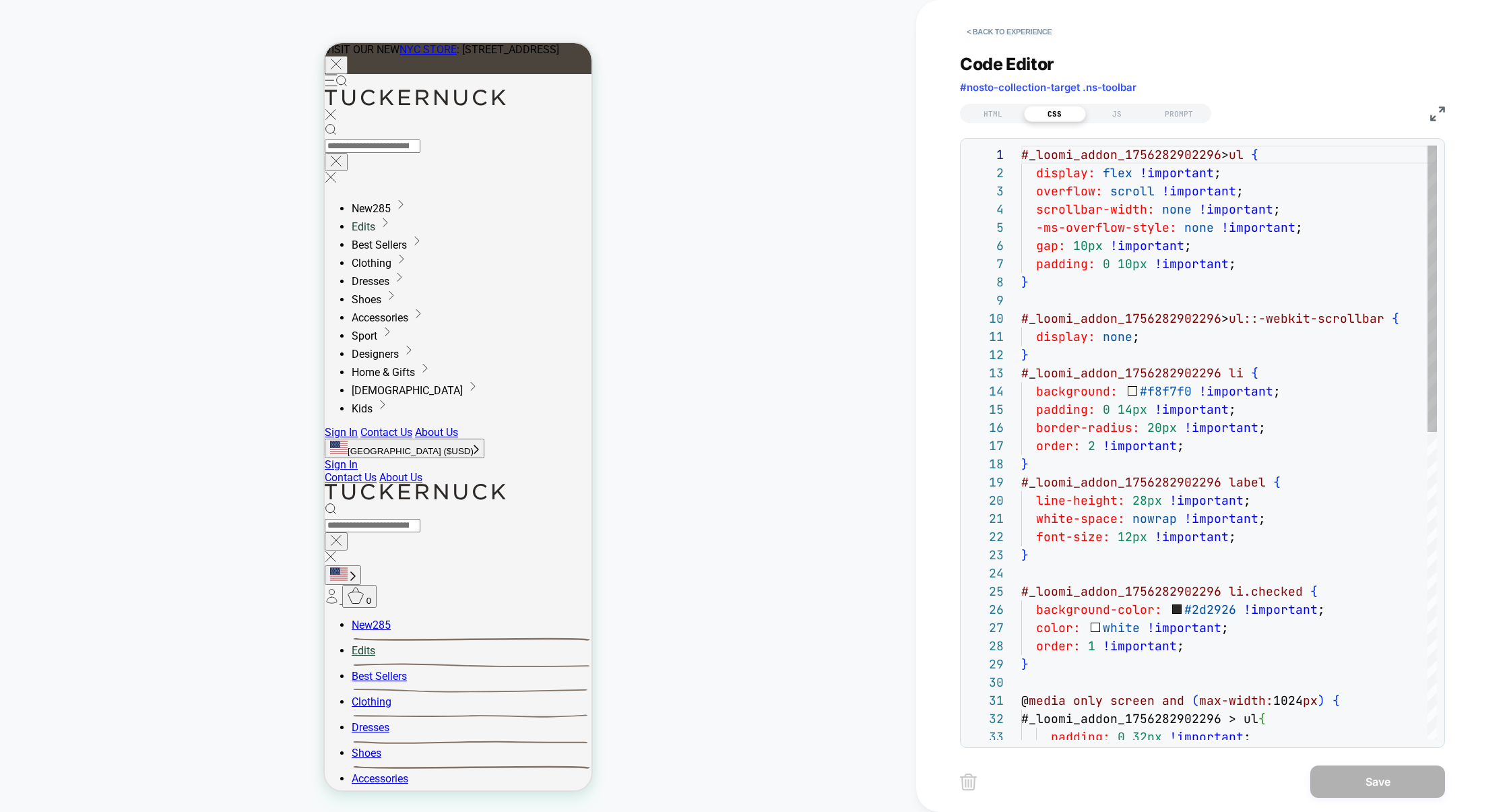
scroll to position [182, 0]
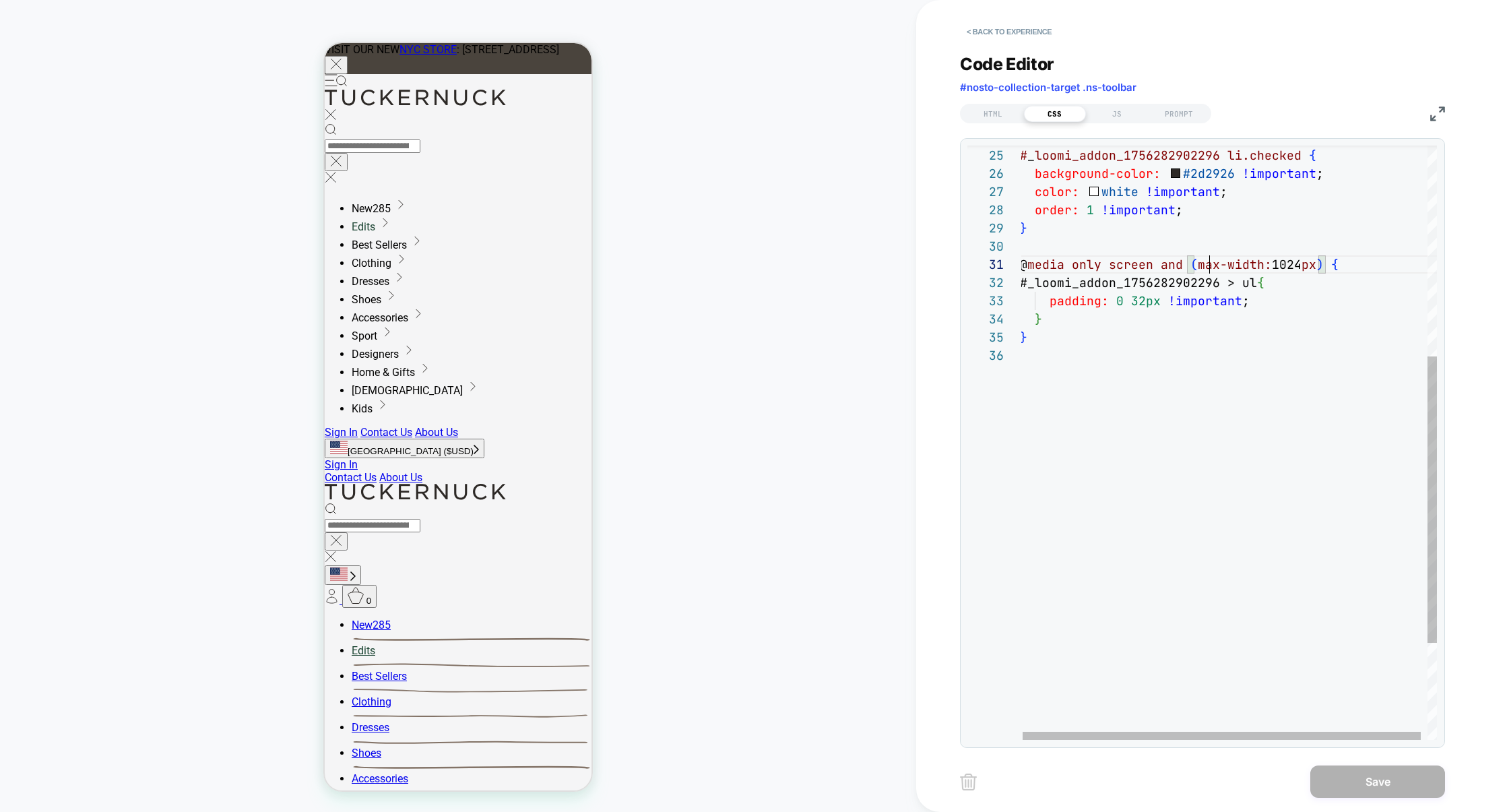
click at [0, 0] on div "} @ media only screen and ( max-width: 1024 px ) { #_loomi_addon_1756282902296 …" at bounding box center [0, 0] width 0 height 0
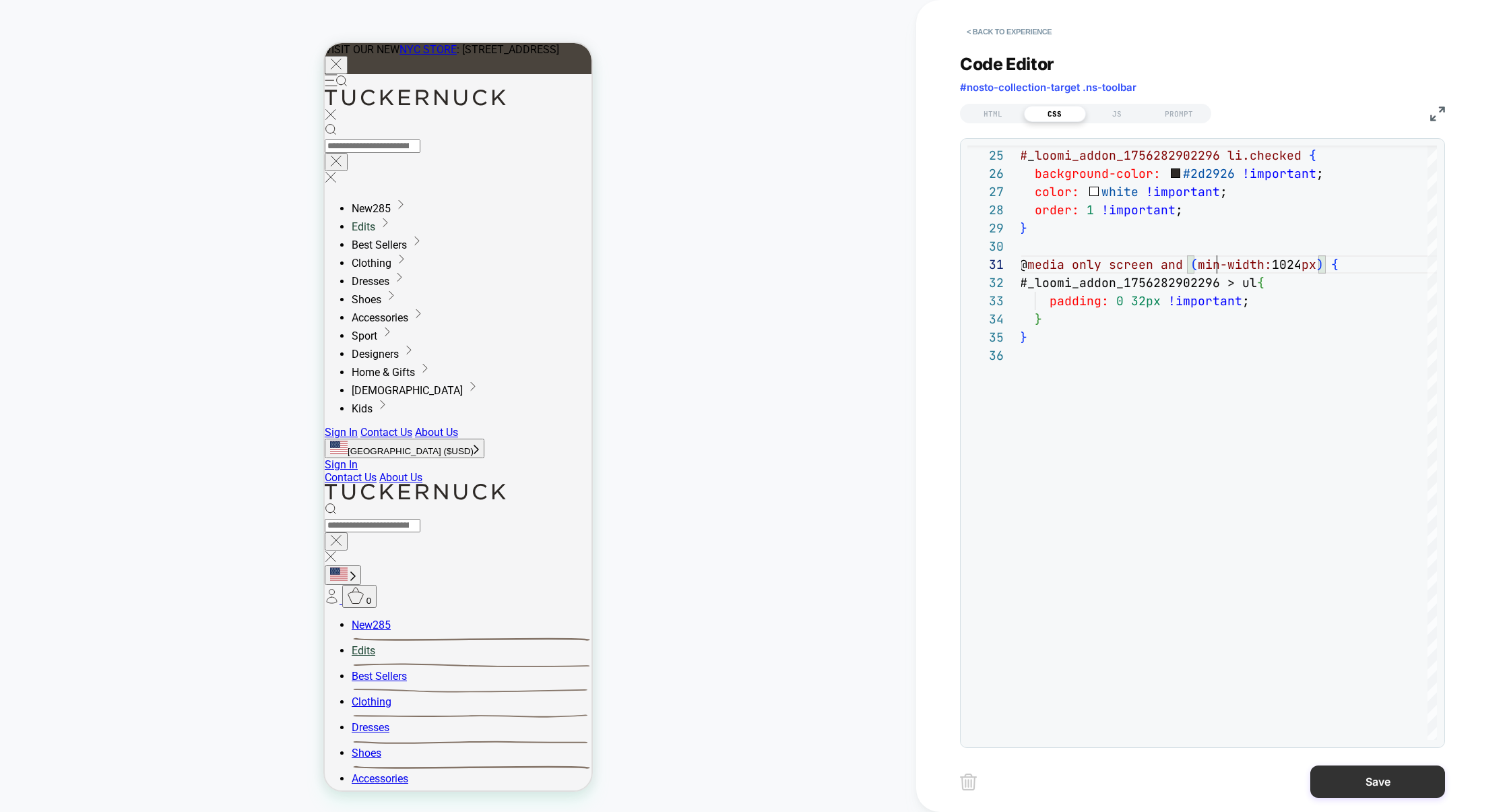
type textarea "**********"
click at [65, 372] on button "Save" at bounding box center [46, 366] width 38 height 13
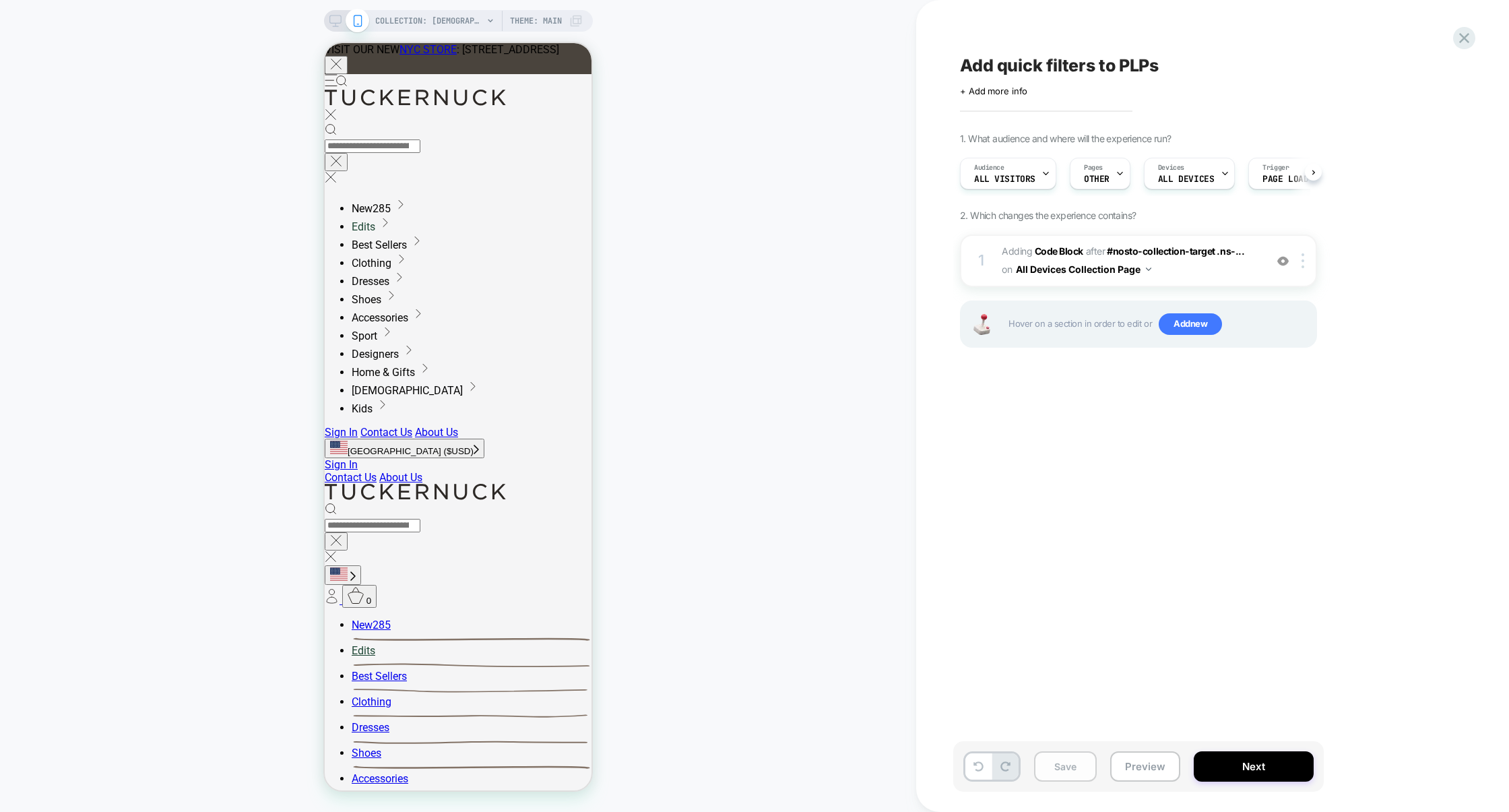
scroll to position [0, 1]
click at [1082, 770] on button "Save" at bounding box center [1065, 765] width 62 height 31
click at [1151, 770] on button "Preview" at bounding box center [1145, 765] width 70 height 31
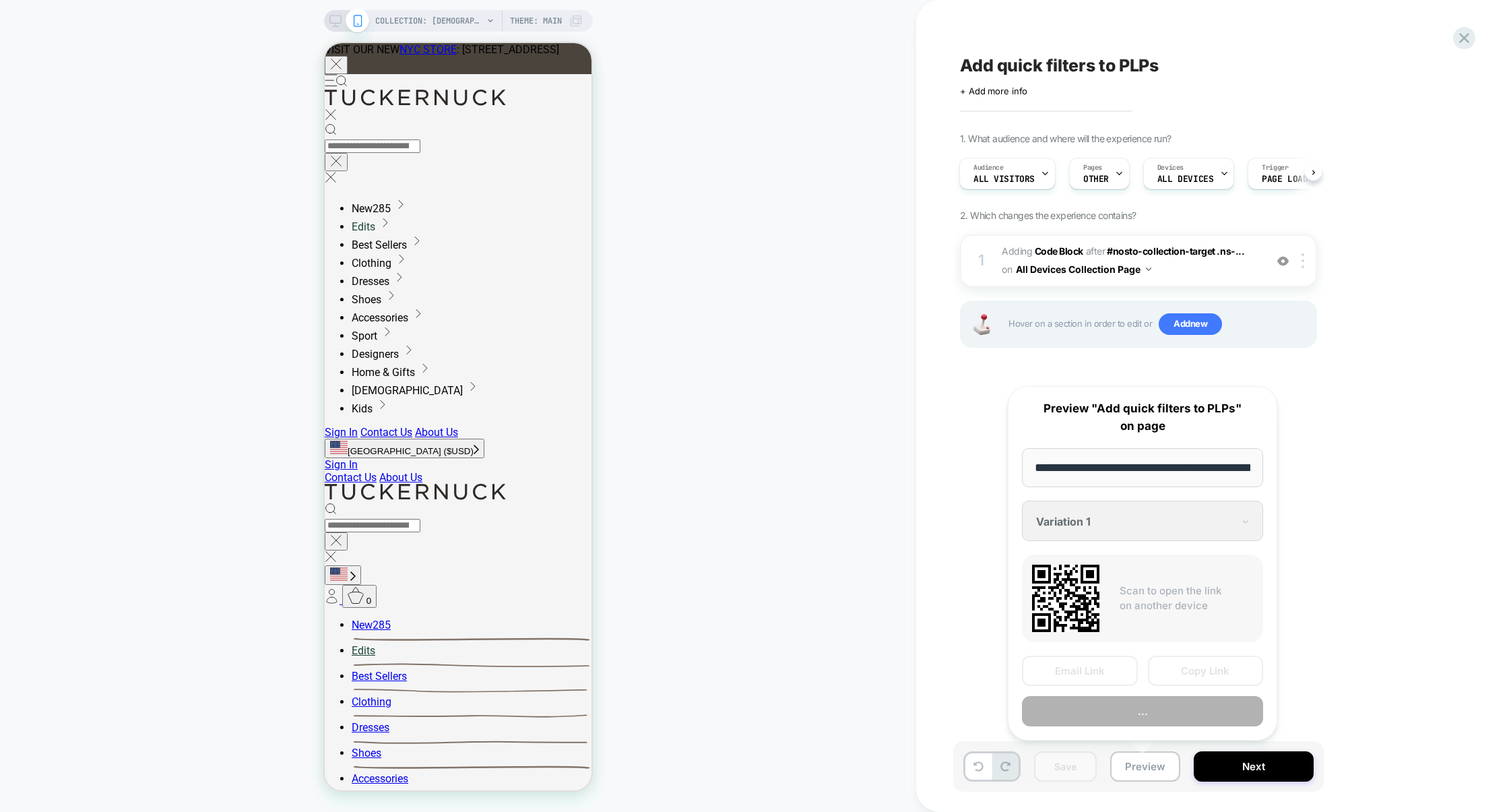
click at [1185, 688] on div "Email Link Copy Link ..." at bounding box center [1142, 691] width 241 height 71
click at [1190, 680] on button "Copy Link" at bounding box center [1206, 671] width 116 height 31
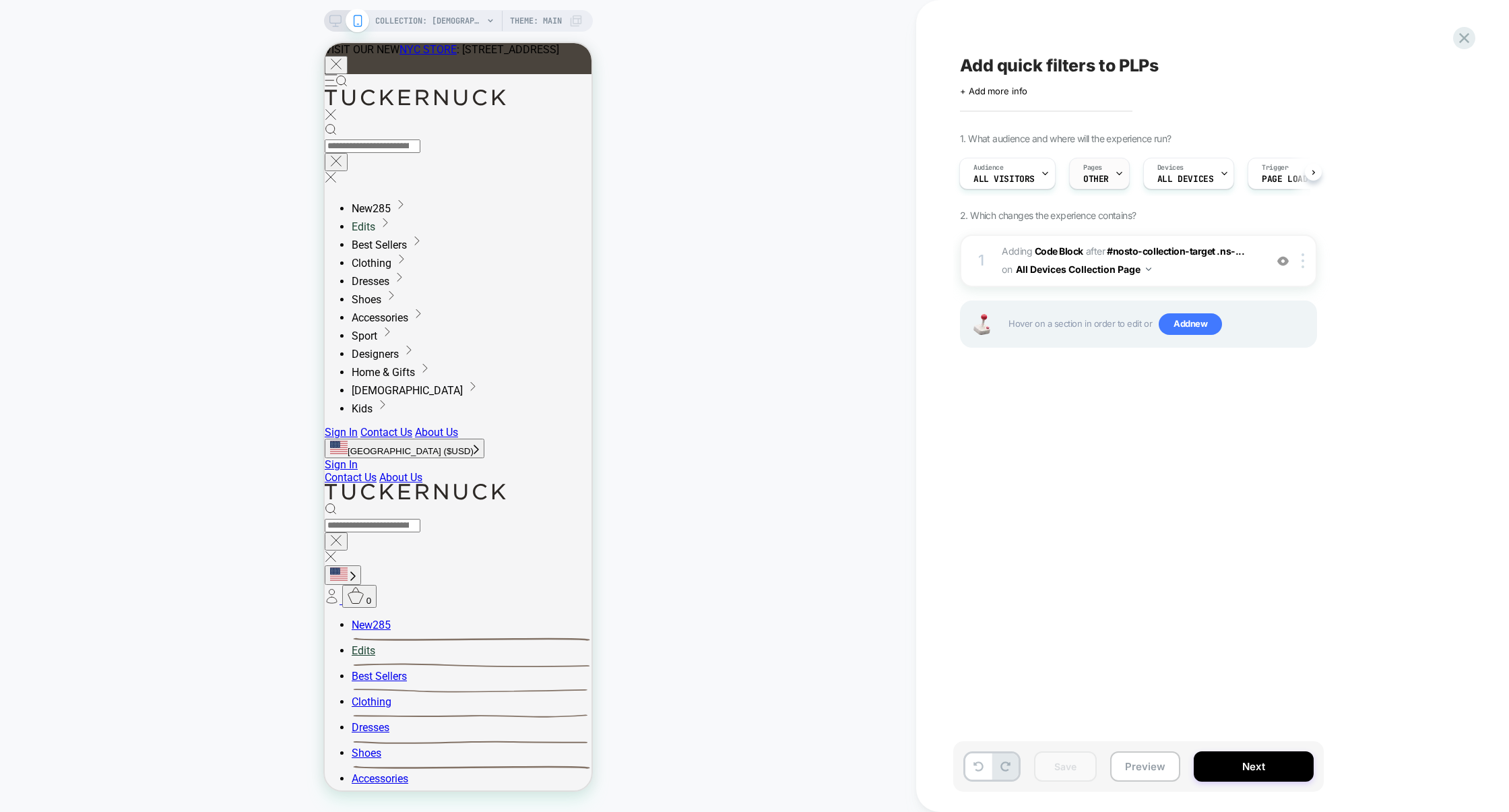
click at [1093, 164] on span "Pages" at bounding box center [1093, 168] width 19 height 9
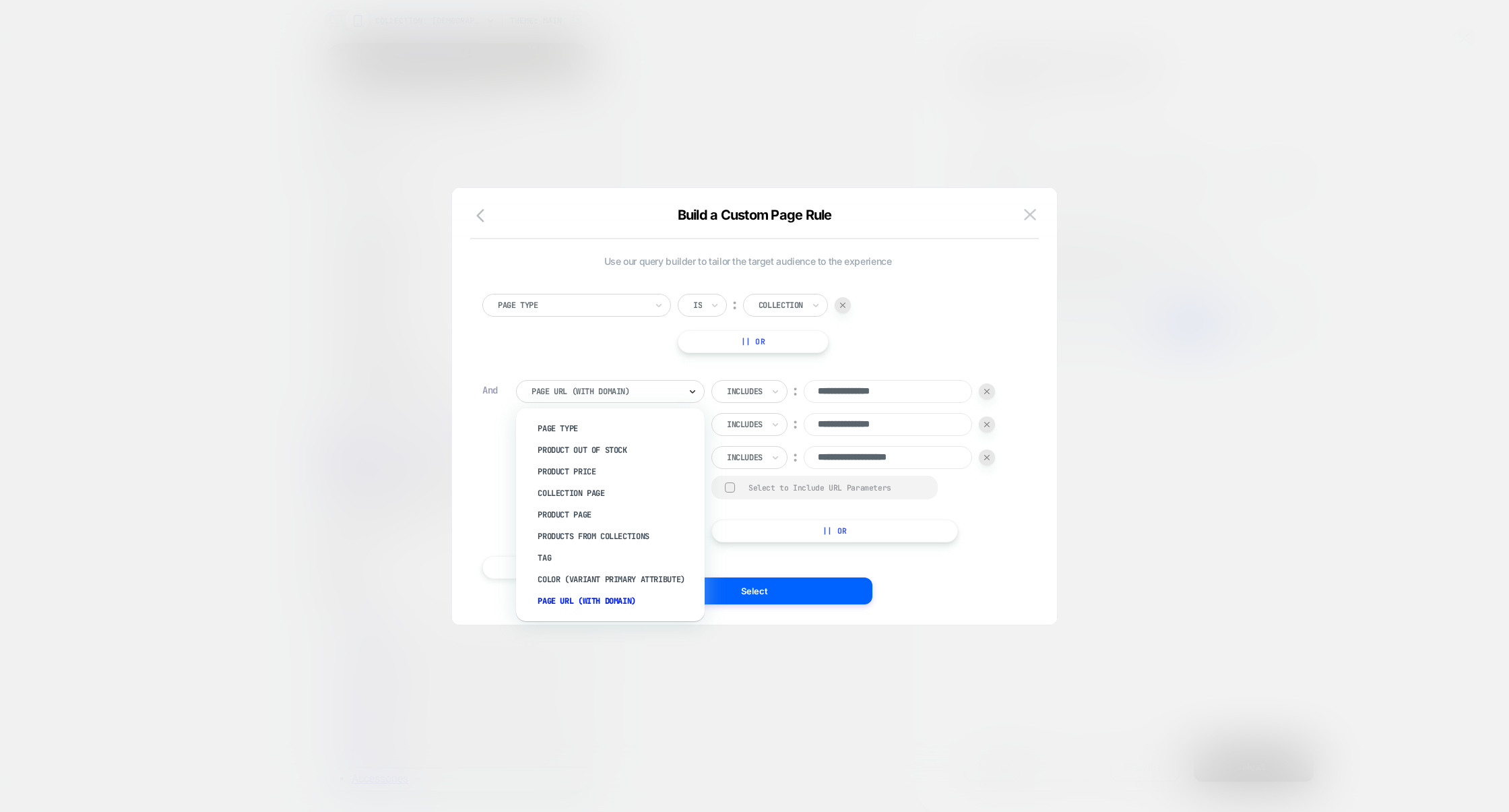
click at [0, 0] on icon at bounding box center [0, 0] width 0 height 0
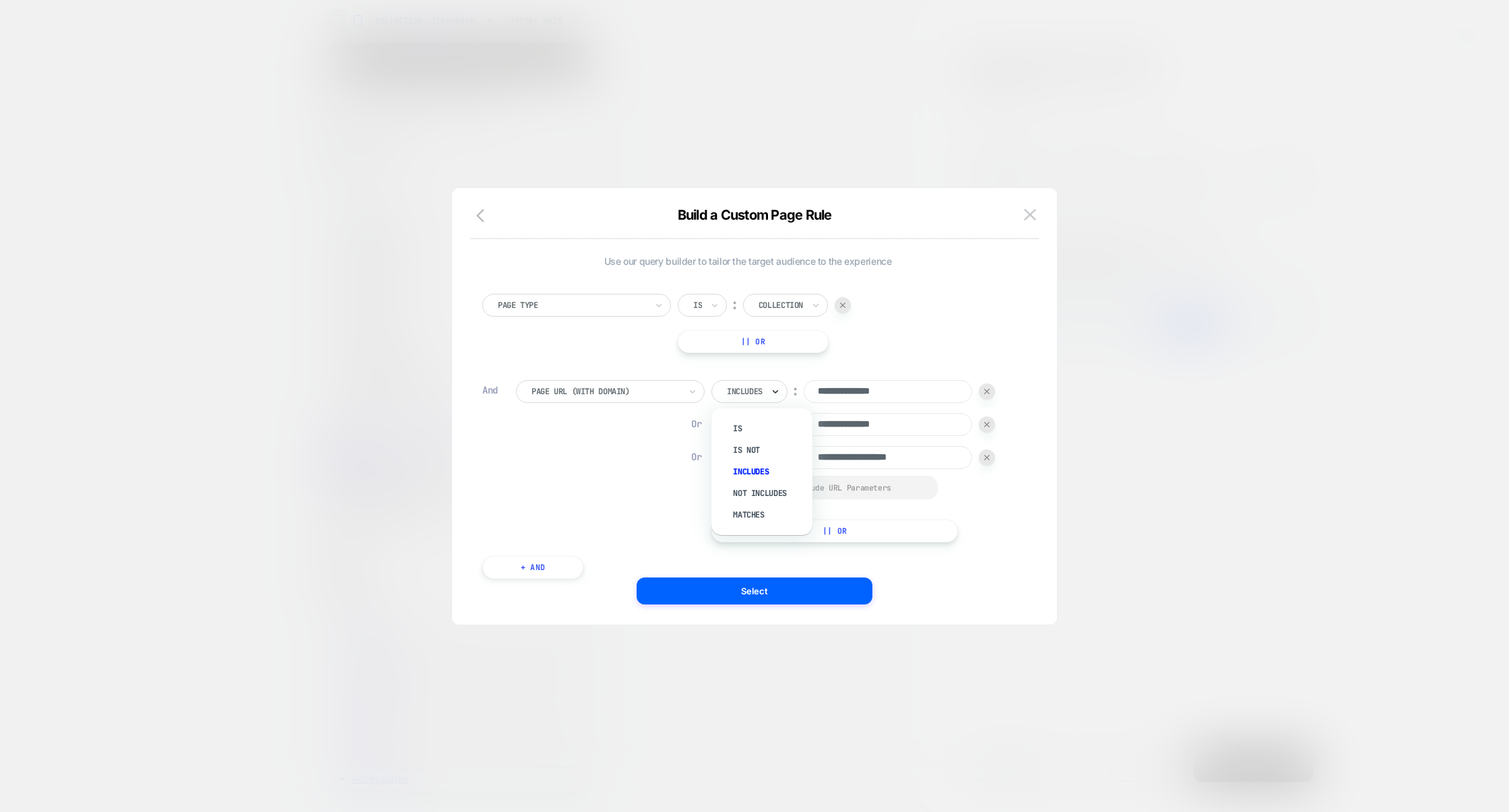
click at [0, 0] on icon at bounding box center [0, 0] width 0 height 0
click at [182, 459] on button "|| Or" at bounding box center [90, 453] width 182 height 13
click at [0, 0] on input at bounding box center [0, 0] width 0 height 0
paste input "**********"
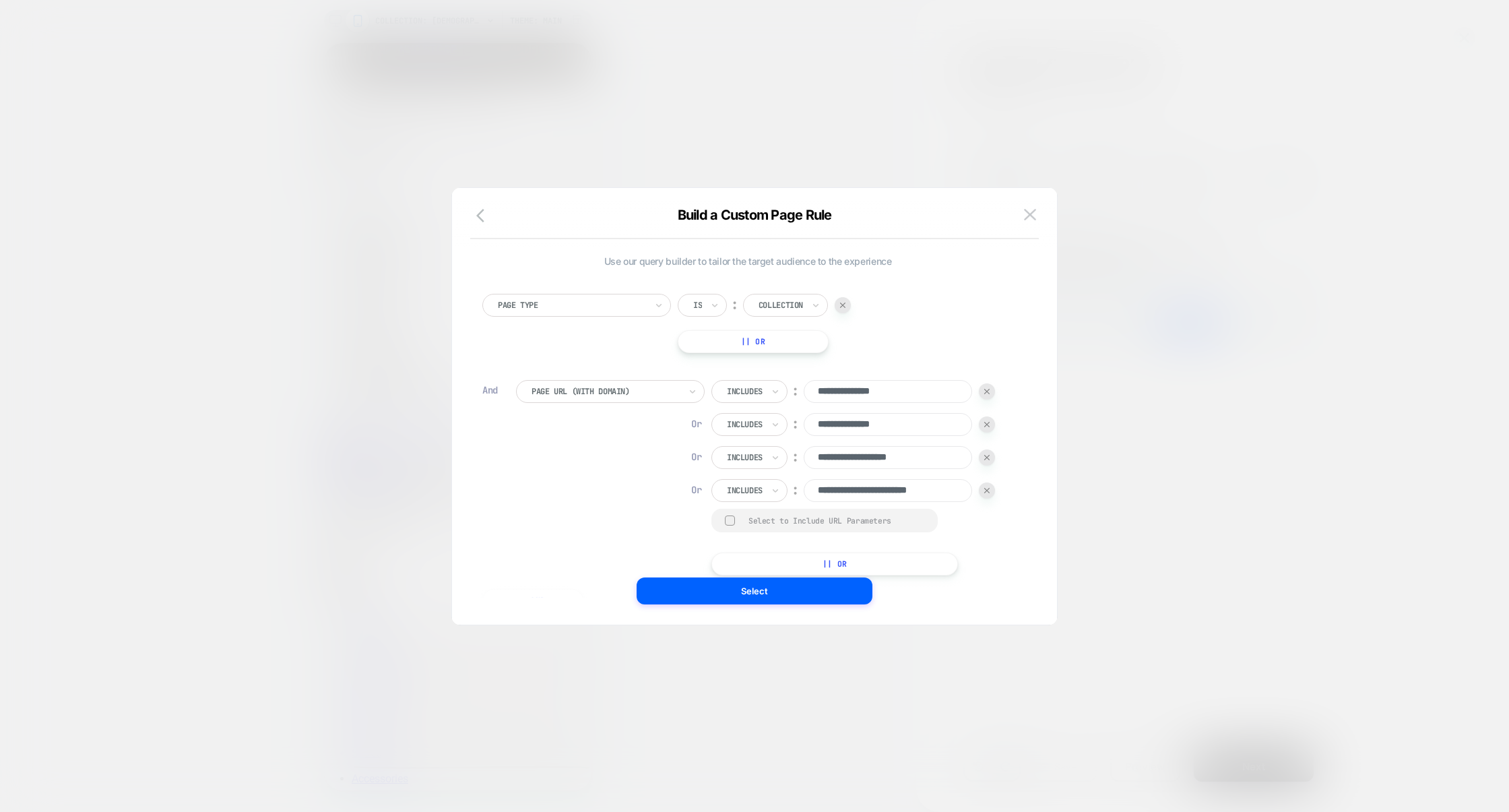
drag, startPoint x: 873, startPoint y: 491, endPoint x: 769, endPoint y: 488, distance: 104.0
click at [0, 0] on div "**********" at bounding box center [0, 0] width 0 height 0
type input "**********"
click at [762, 590] on button "Select" at bounding box center [754, 590] width 236 height 27
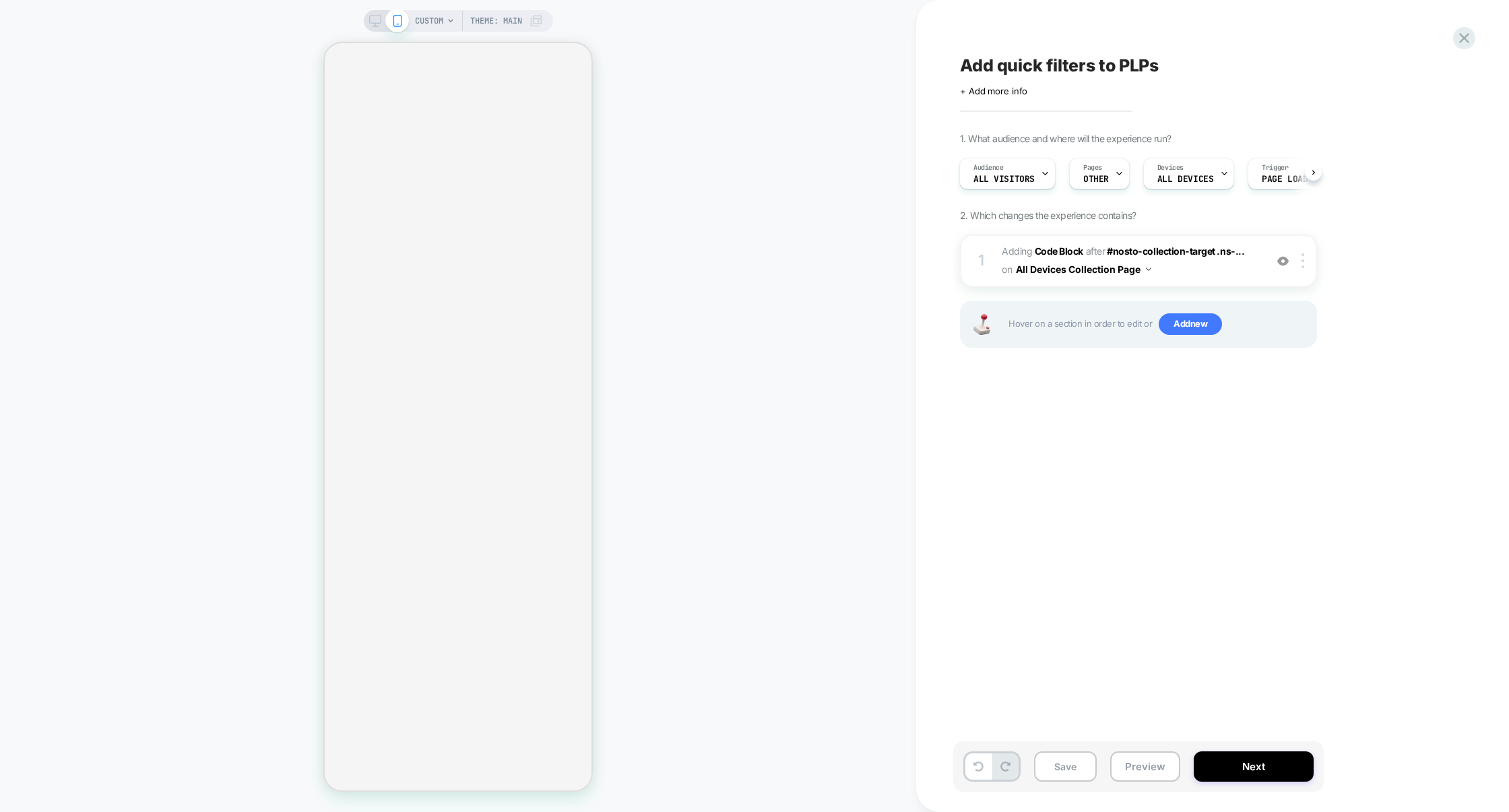
scroll to position [0, 1]
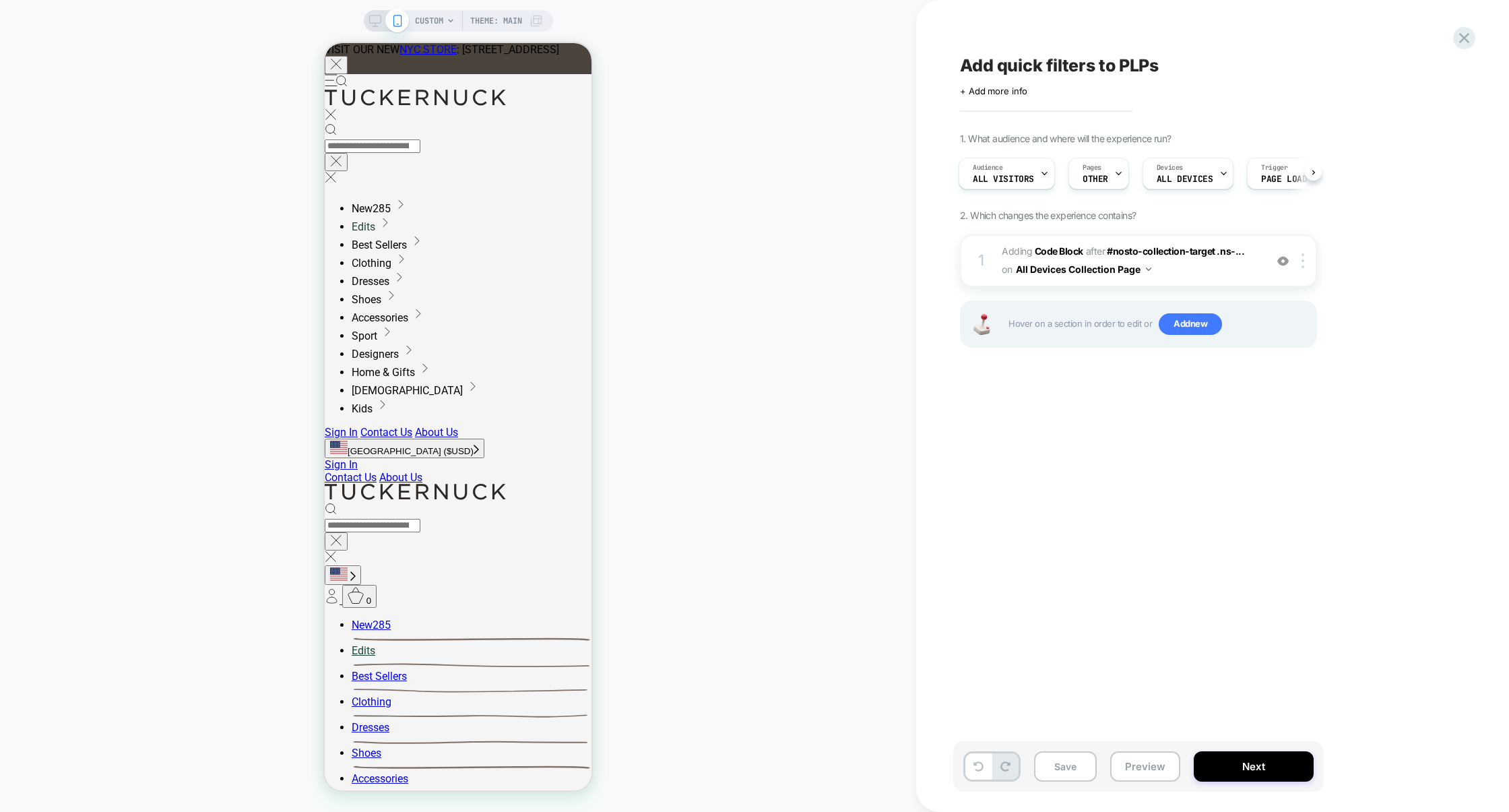
click at [436, 15] on span "CUSTOM" at bounding box center [429, 20] width 28 height 21
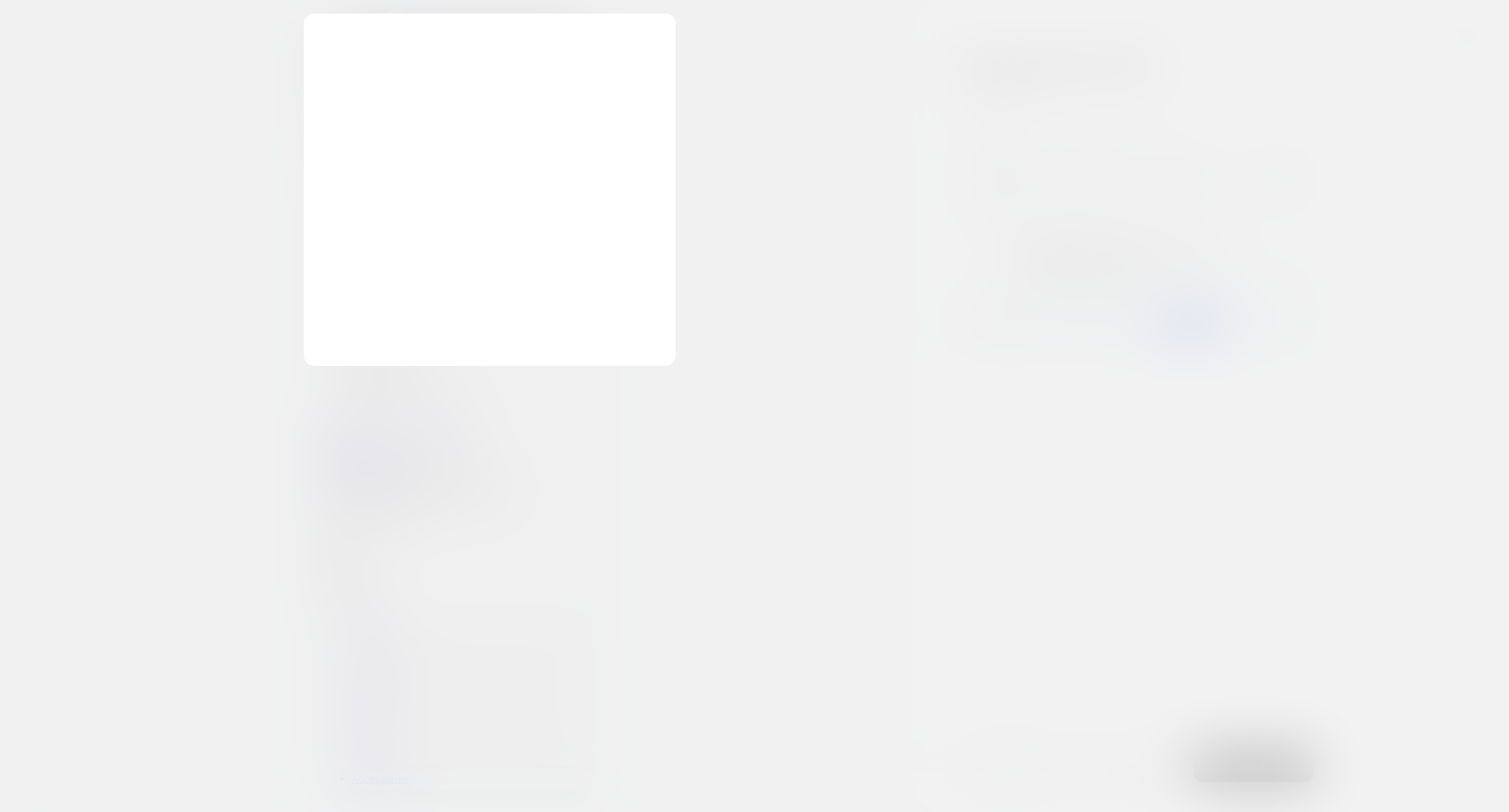
scroll to position [0, 0]
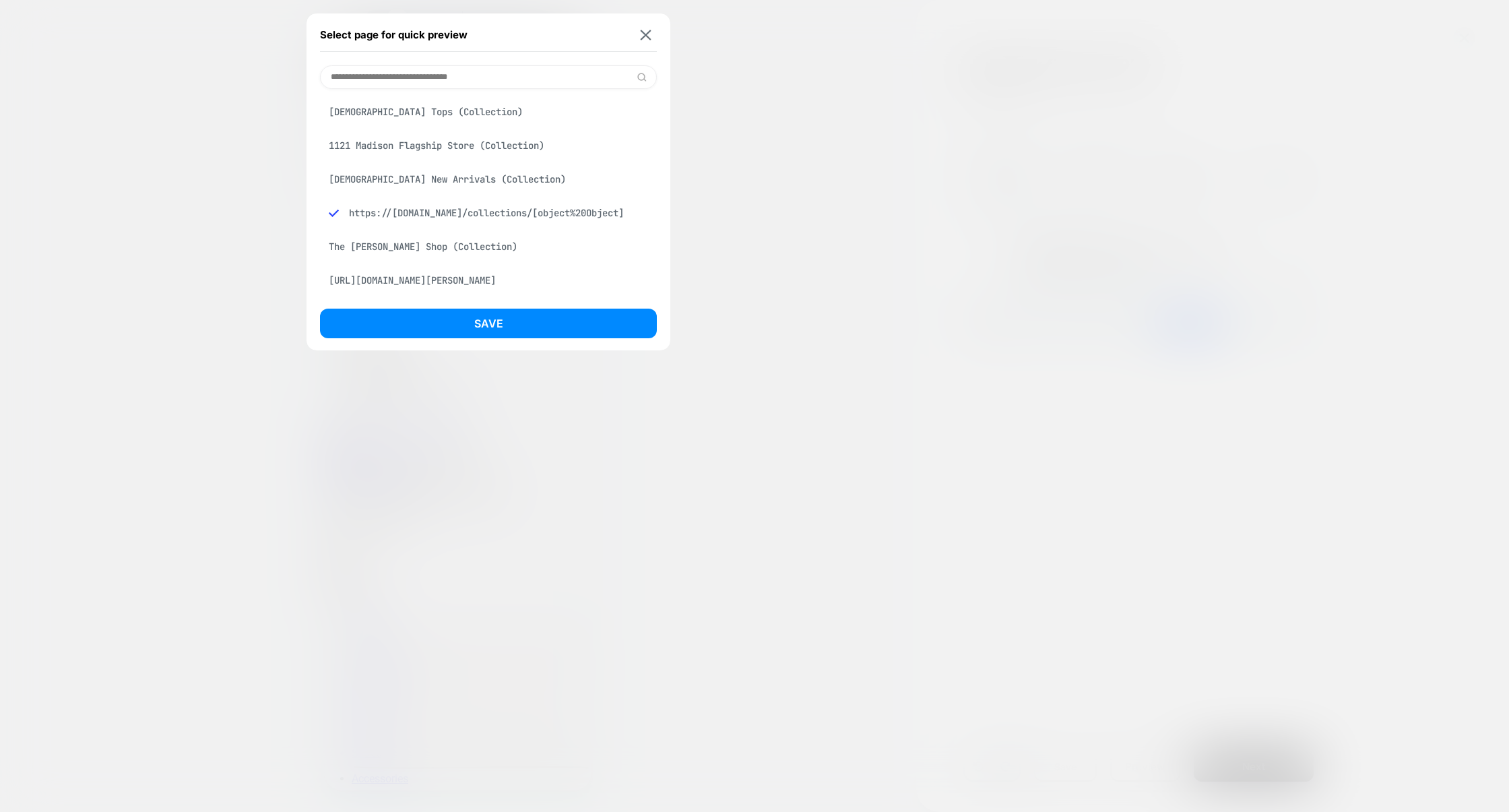
click at [447, 84] on input at bounding box center [489, 76] width 337 height 23
click at [398, 177] on div "Ladies New Arrivals (Collection)" at bounding box center [489, 179] width 337 height 25
click at [494, 318] on button "Save" at bounding box center [489, 323] width 337 height 30
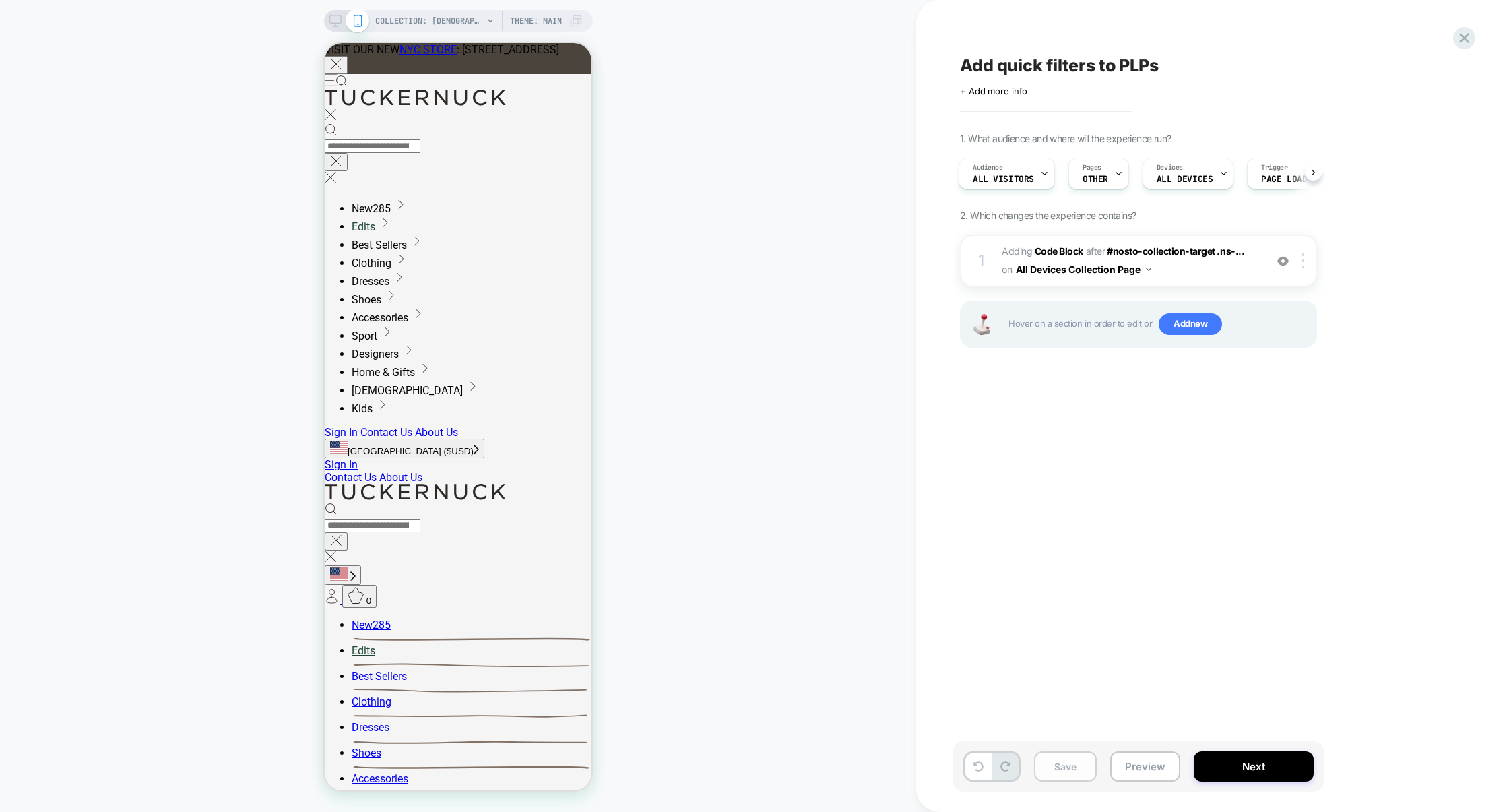
scroll to position [0, 3]
click at [0, 0] on button "Save" at bounding box center [0, 0] width 0 height 0
click at [0, 0] on button "Preview" at bounding box center [0, 0] width 0 height 0
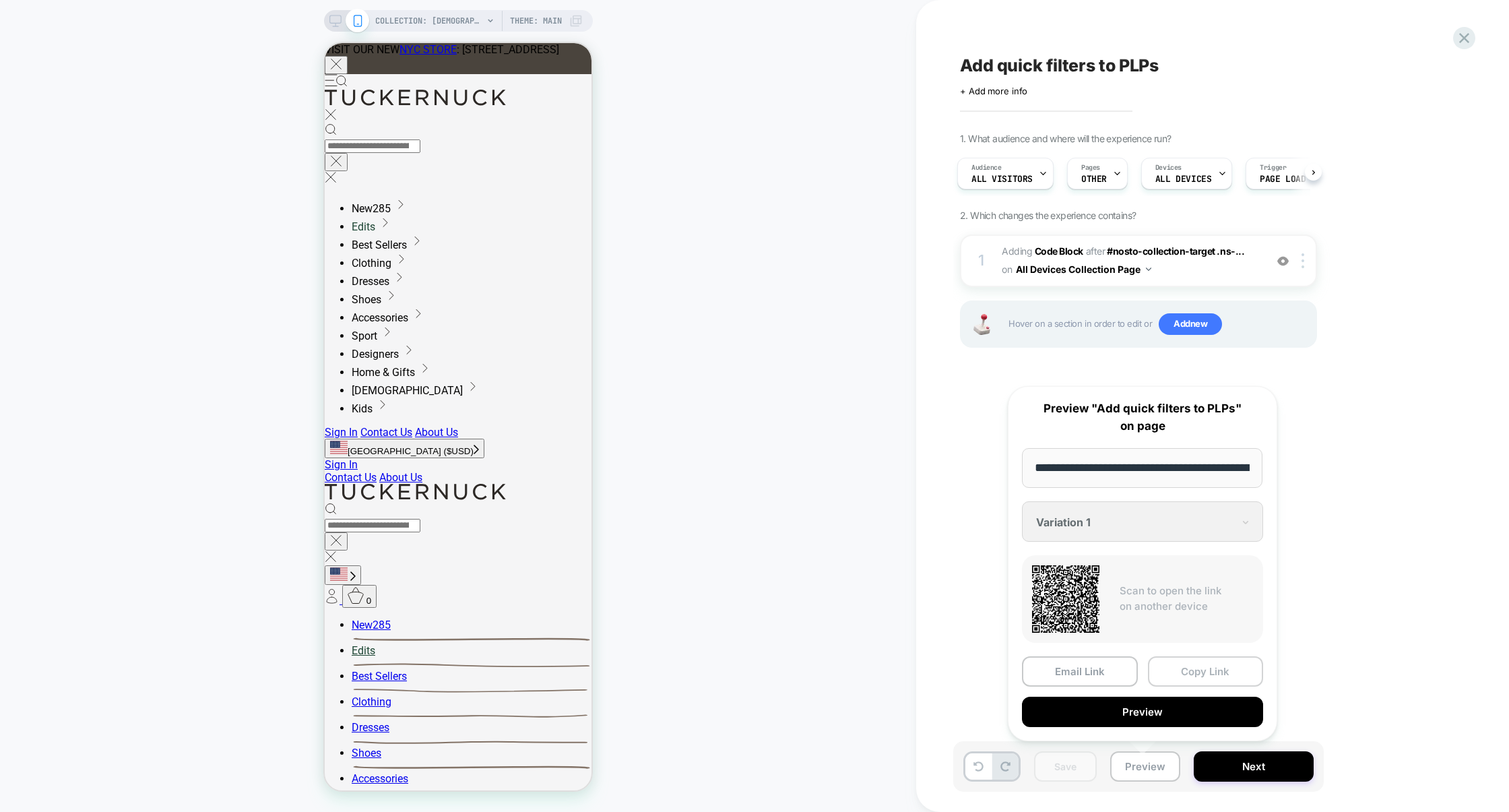
click at [0, 0] on button "Copy Link" at bounding box center [0, 0] width 0 height 0
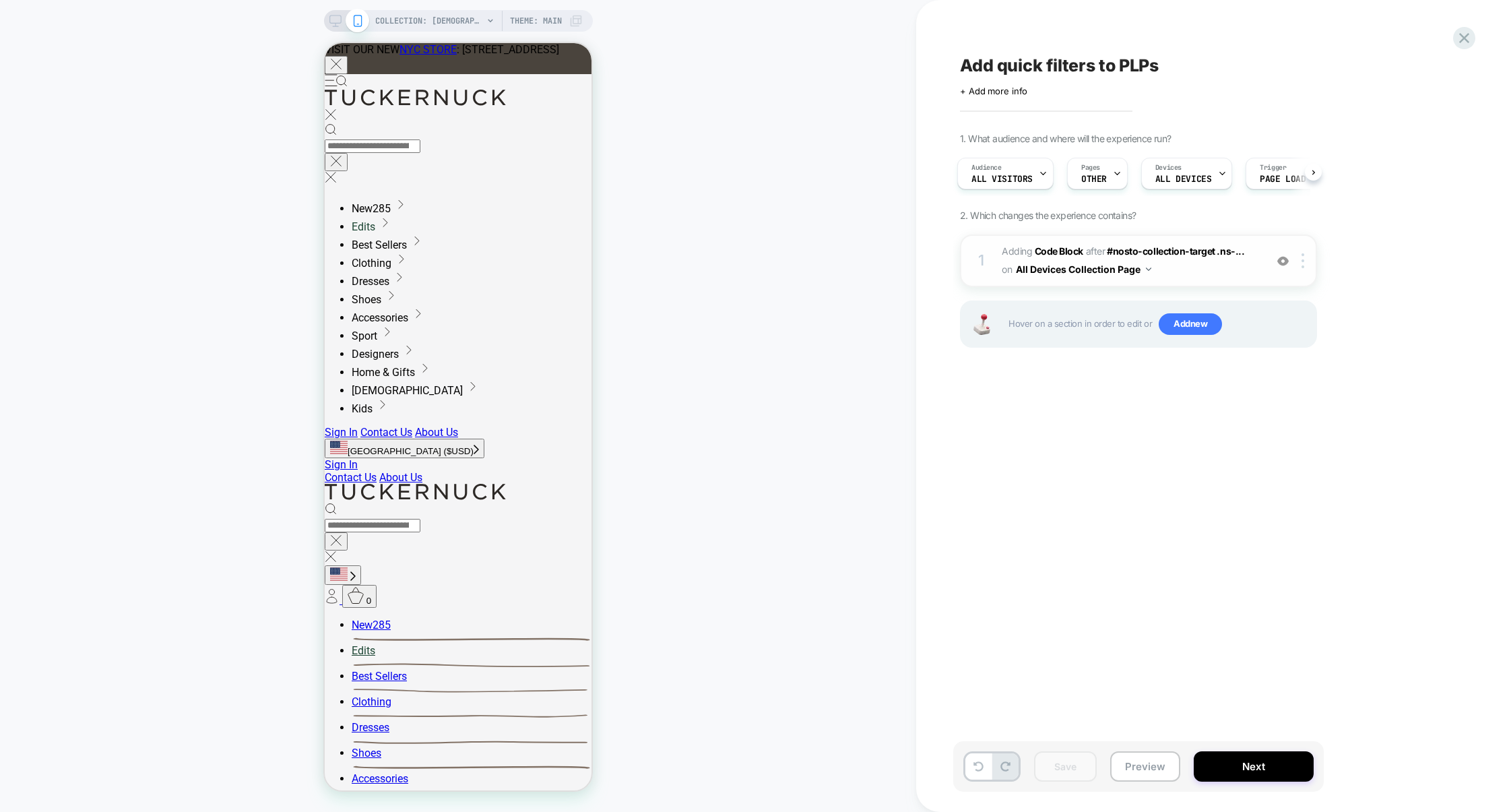
click at [1187, 274] on span "Adding Code Block AFTER #nosto-collection-target .ns-... #nosto-collection-targ…" at bounding box center [1131, 260] width 257 height 36
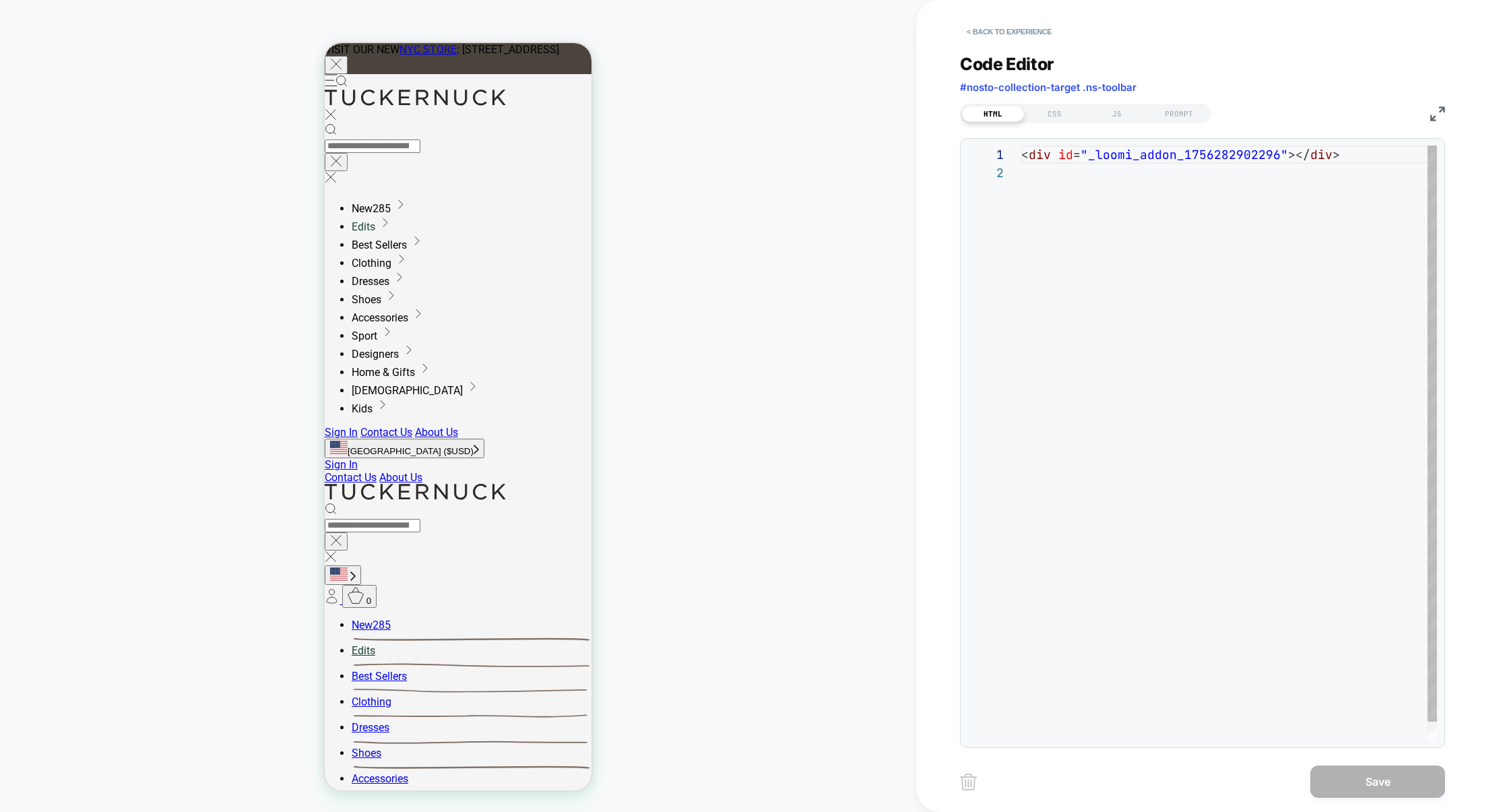
scroll to position [18, 0]
click at [1020, 40] on button "< Back to experience" at bounding box center [1010, 31] width 99 height 21
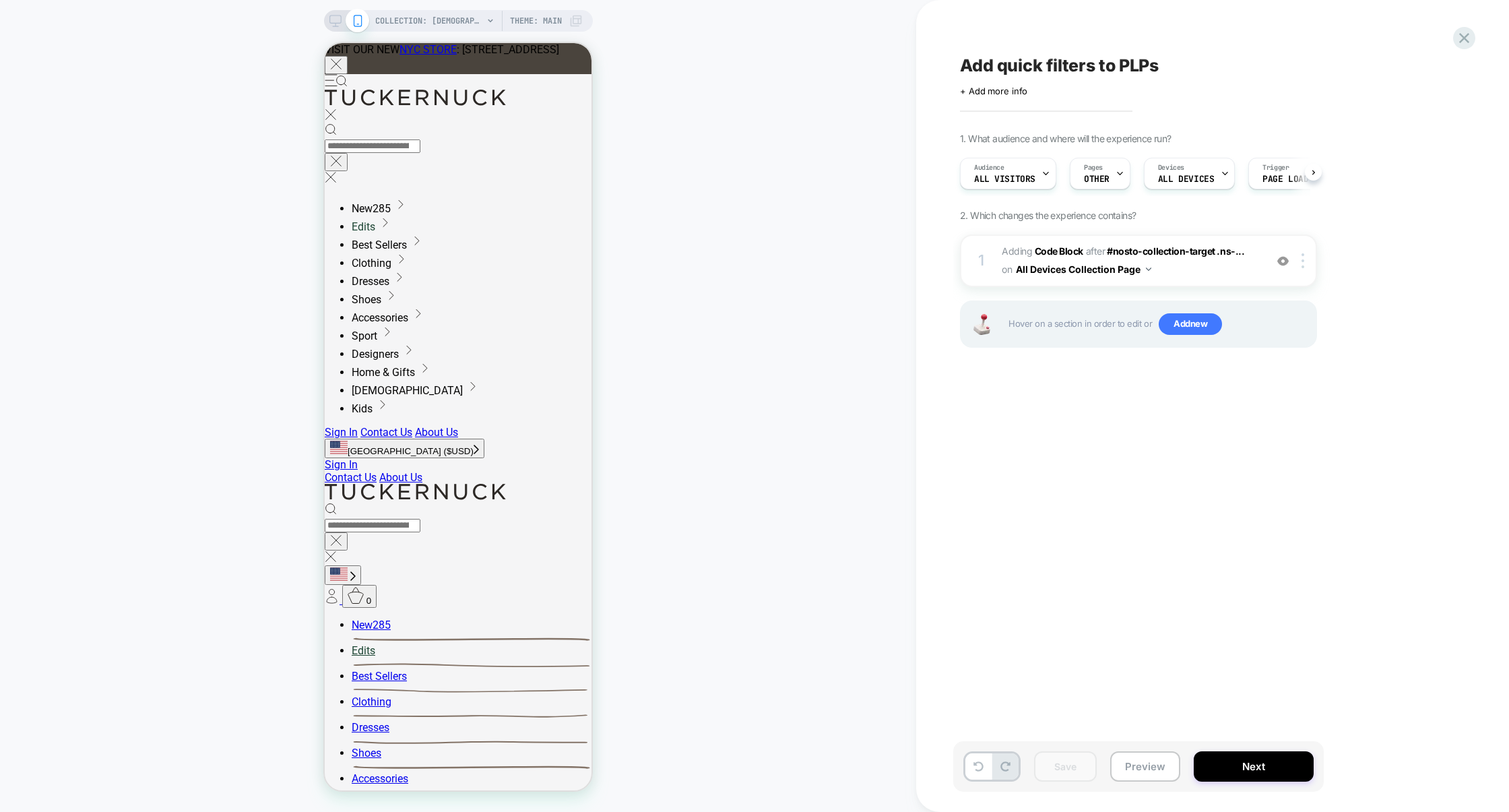
scroll to position [0, 1]
click at [1144, 764] on button "Preview" at bounding box center [1145, 765] width 70 height 31
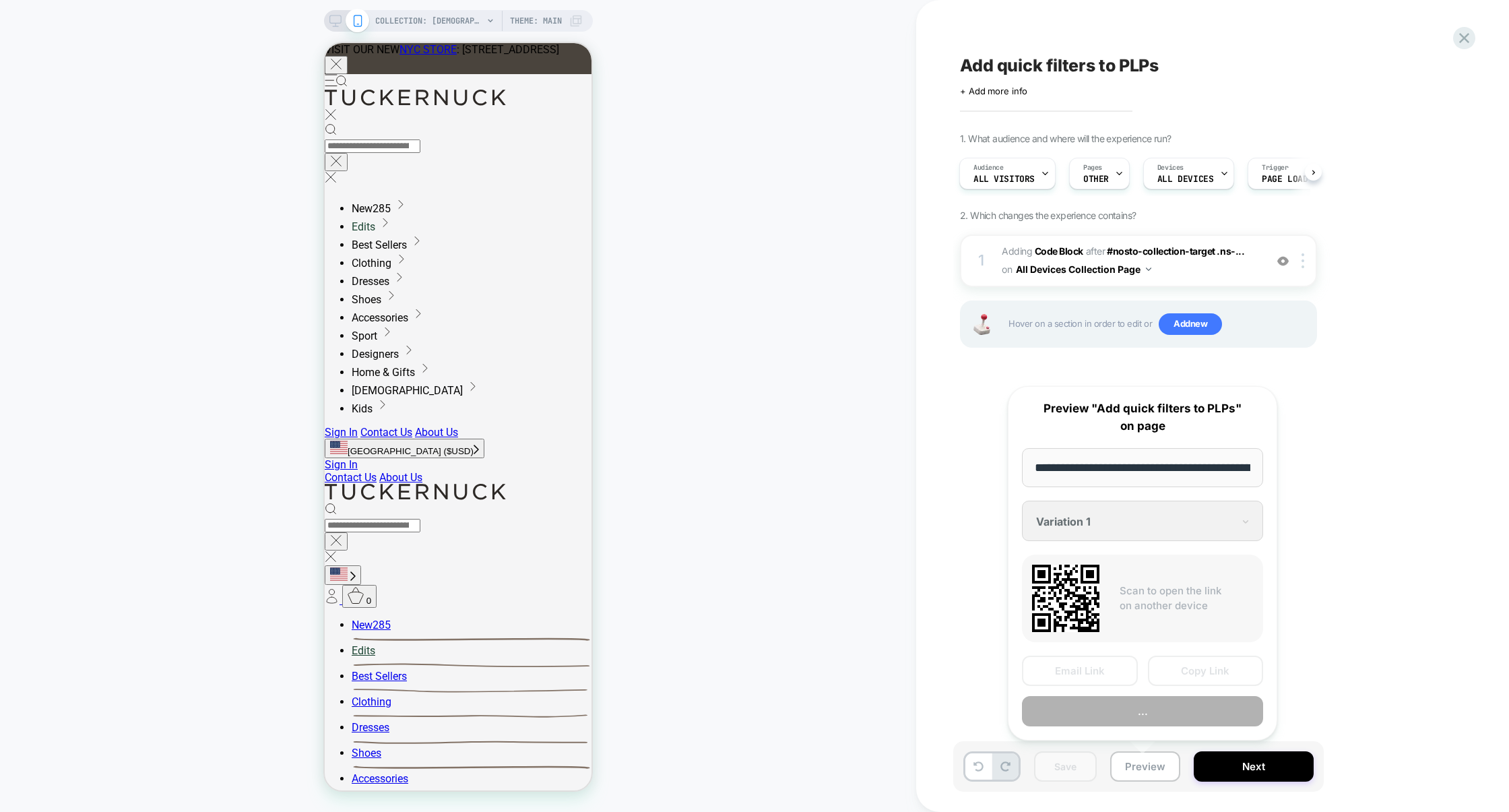
scroll to position [0, 154]
click at [1206, 673] on button "Copy Link" at bounding box center [1206, 671] width 116 height 31
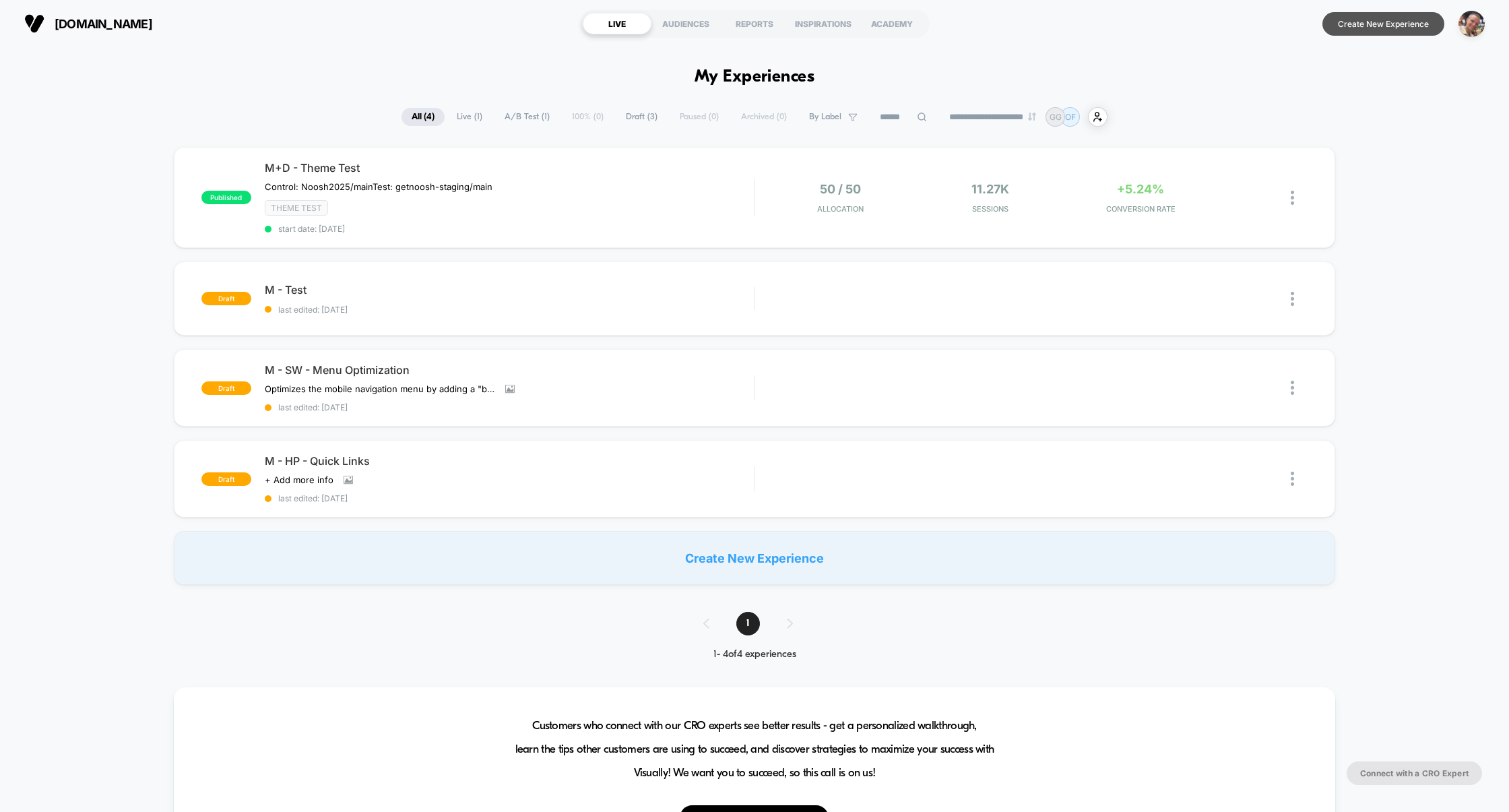
click at [1386, 34] on button "Create New Experience" at bounding box center [1383, 23] width 122 height 23
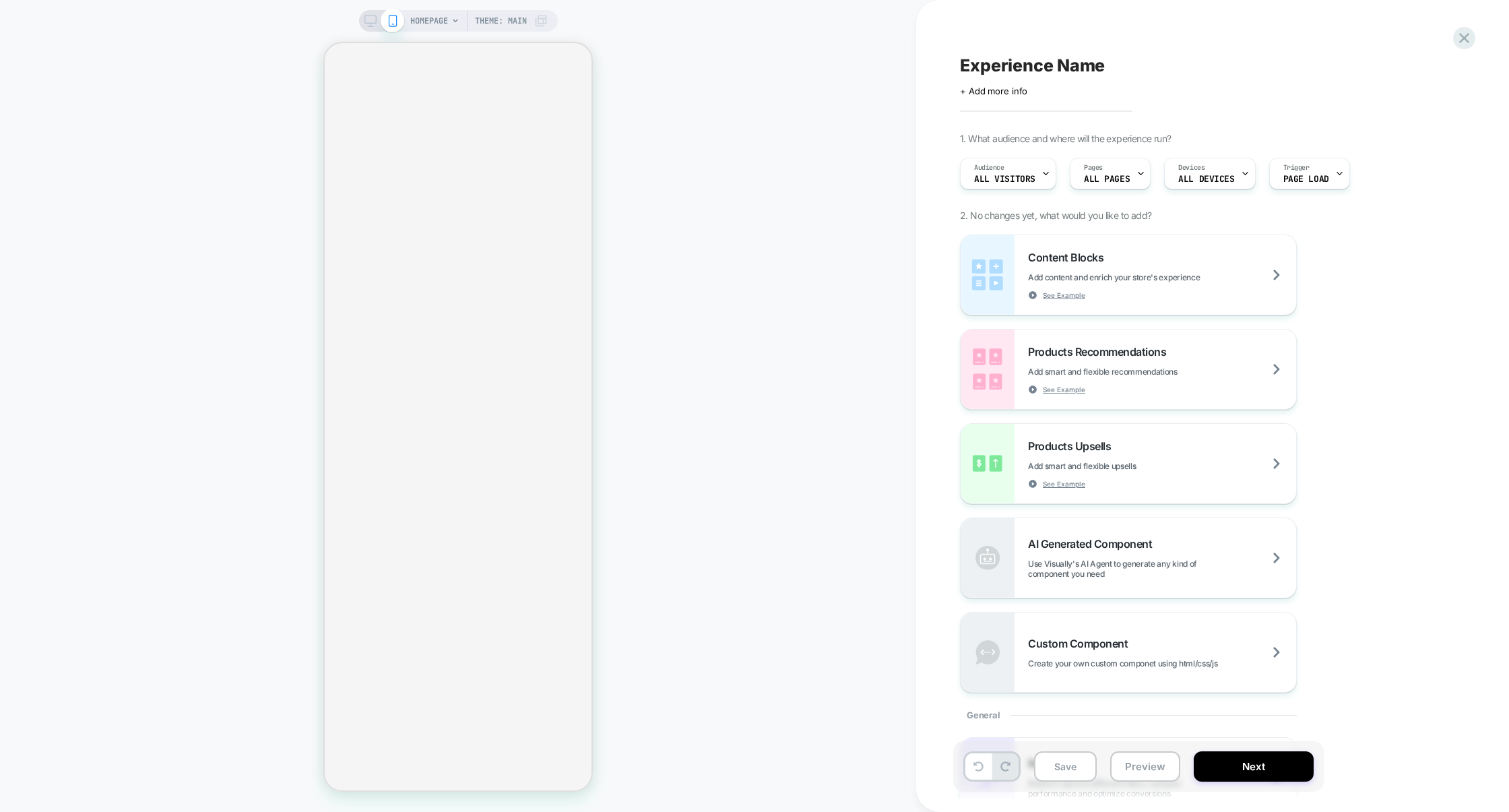
click at [488, 22] on span "Theme: MAIN" at bounding box center [501, 20] width 52 height 21
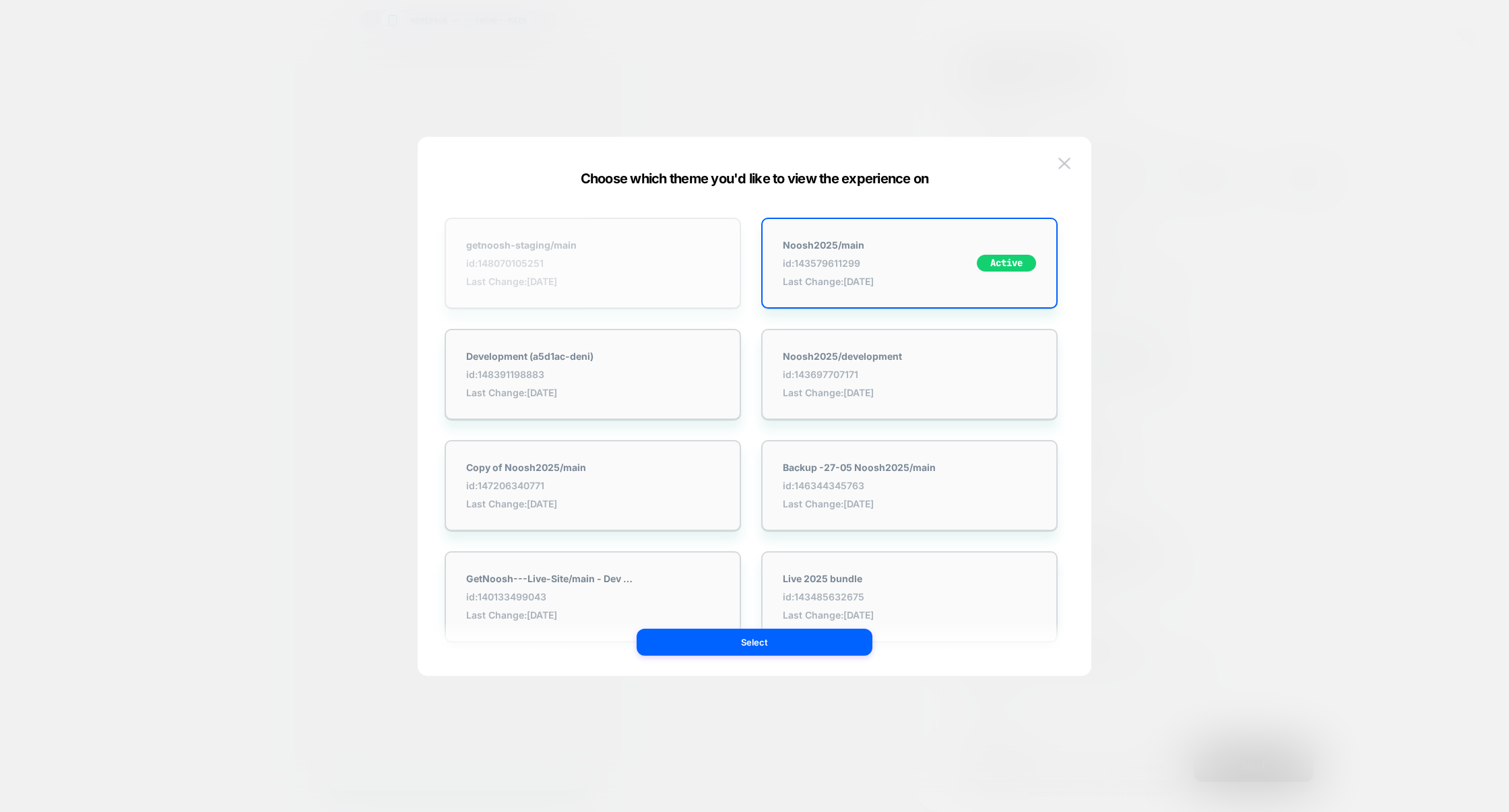
click at [649, 265] on div "getnoosh-staging/main id: 148070105251 Last Change: 8/27/2025" at bounding box center [592, 264] width 296 height 91
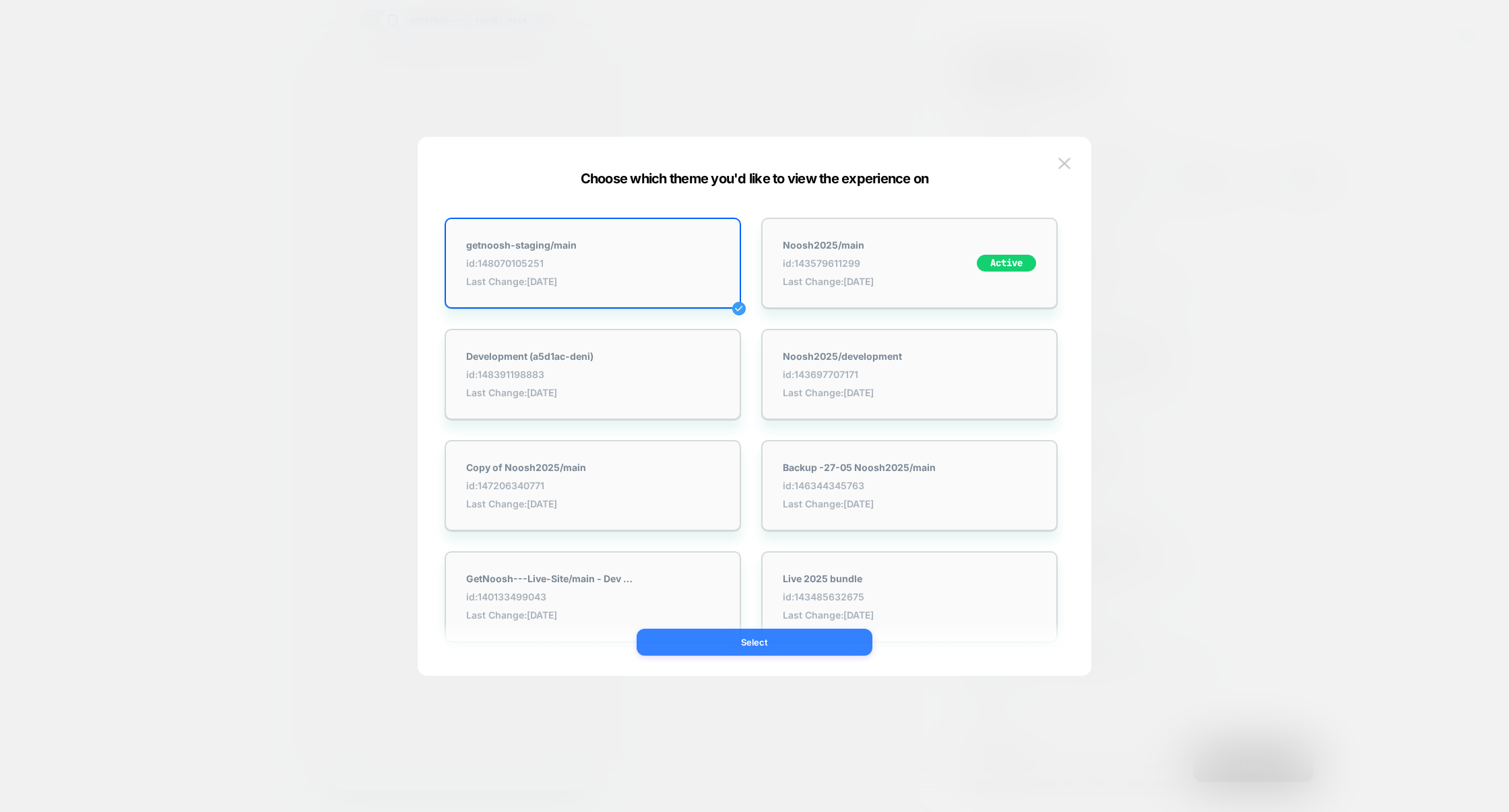
click at [754, 642] on button "Select" at bounding box center [754, 642] width 236 height 27
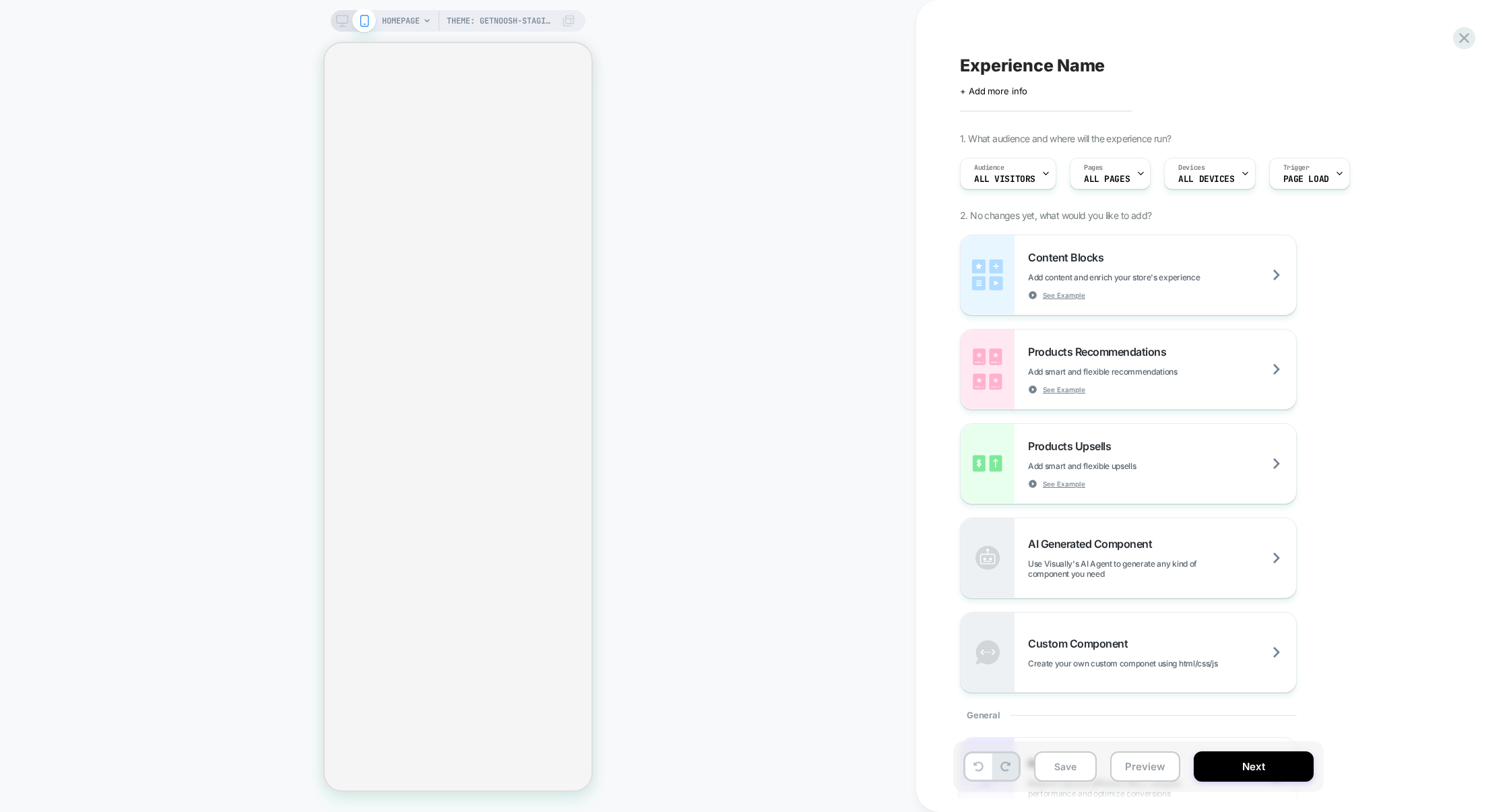
click at [1030, 62] on span "Experience Name" at bounding box center [1033, 65] width 145 height 20
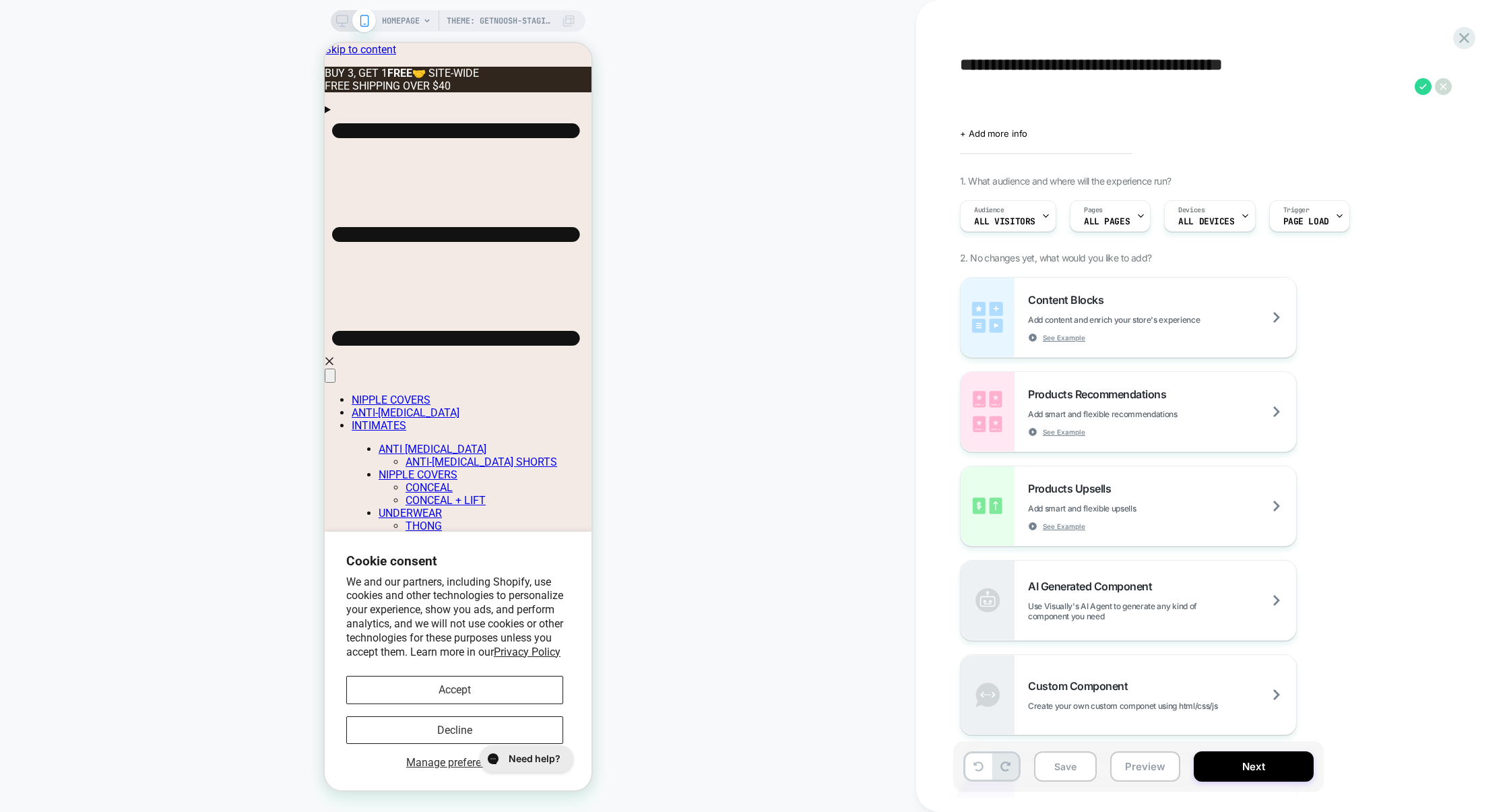
type textarea "**********"
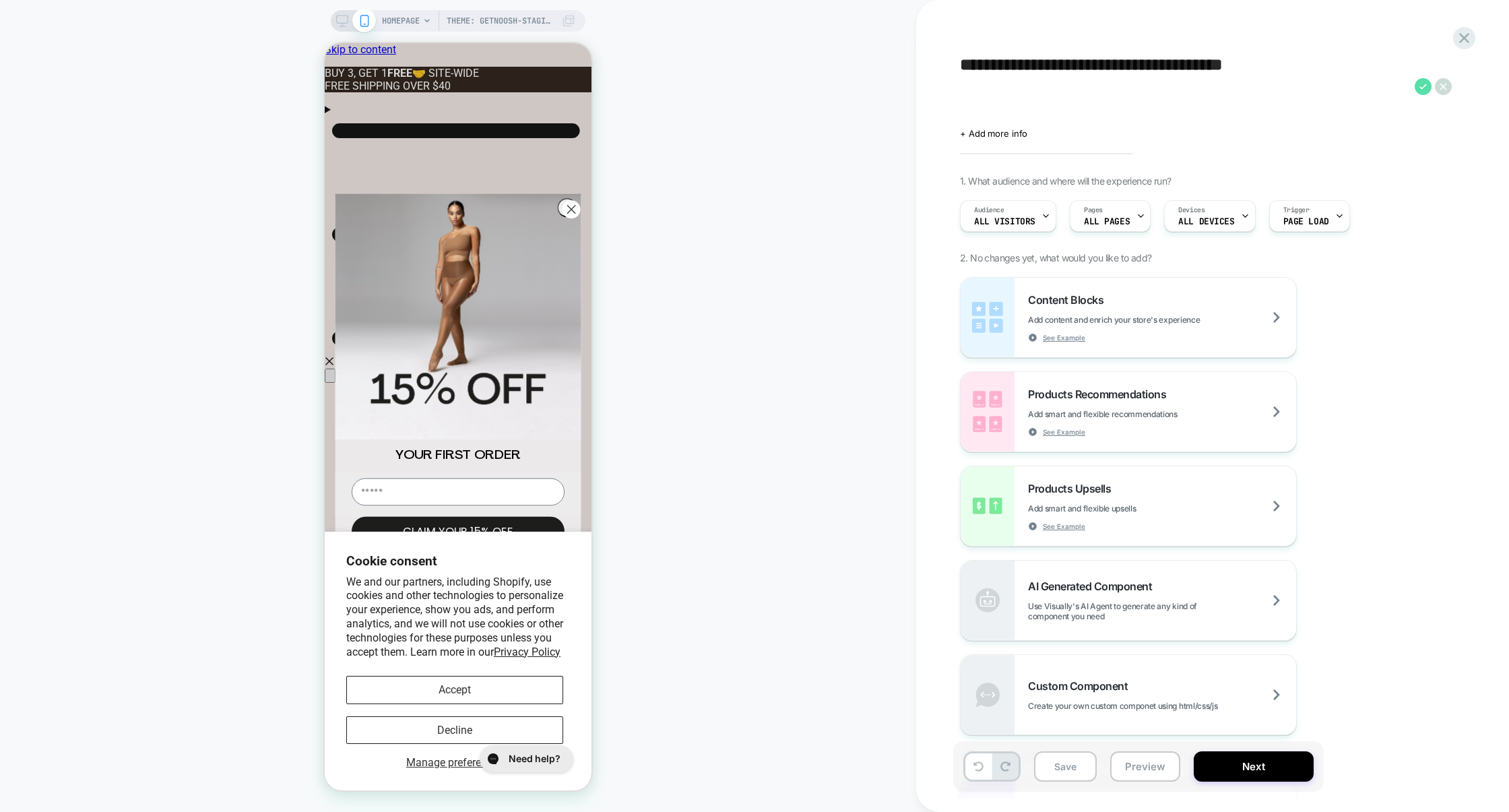
click at [1424, 91] on icon at bounding box center [1423, 87] width 17 height 17
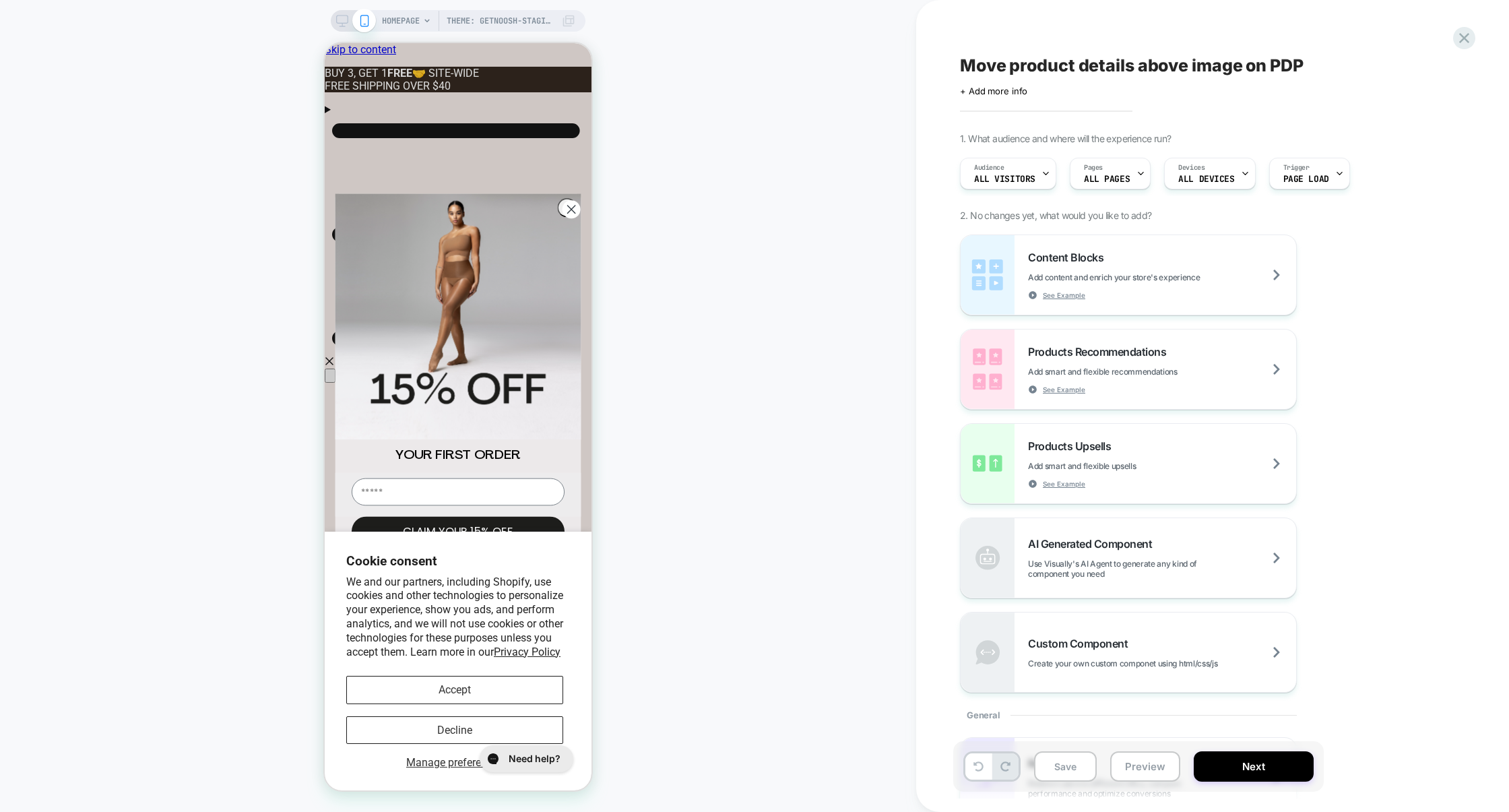
drag, startPoint x: 971, startPoint y: 64, endPoint x: 960, endPoint y: 62, distance: 11.2
type textarea "**********"
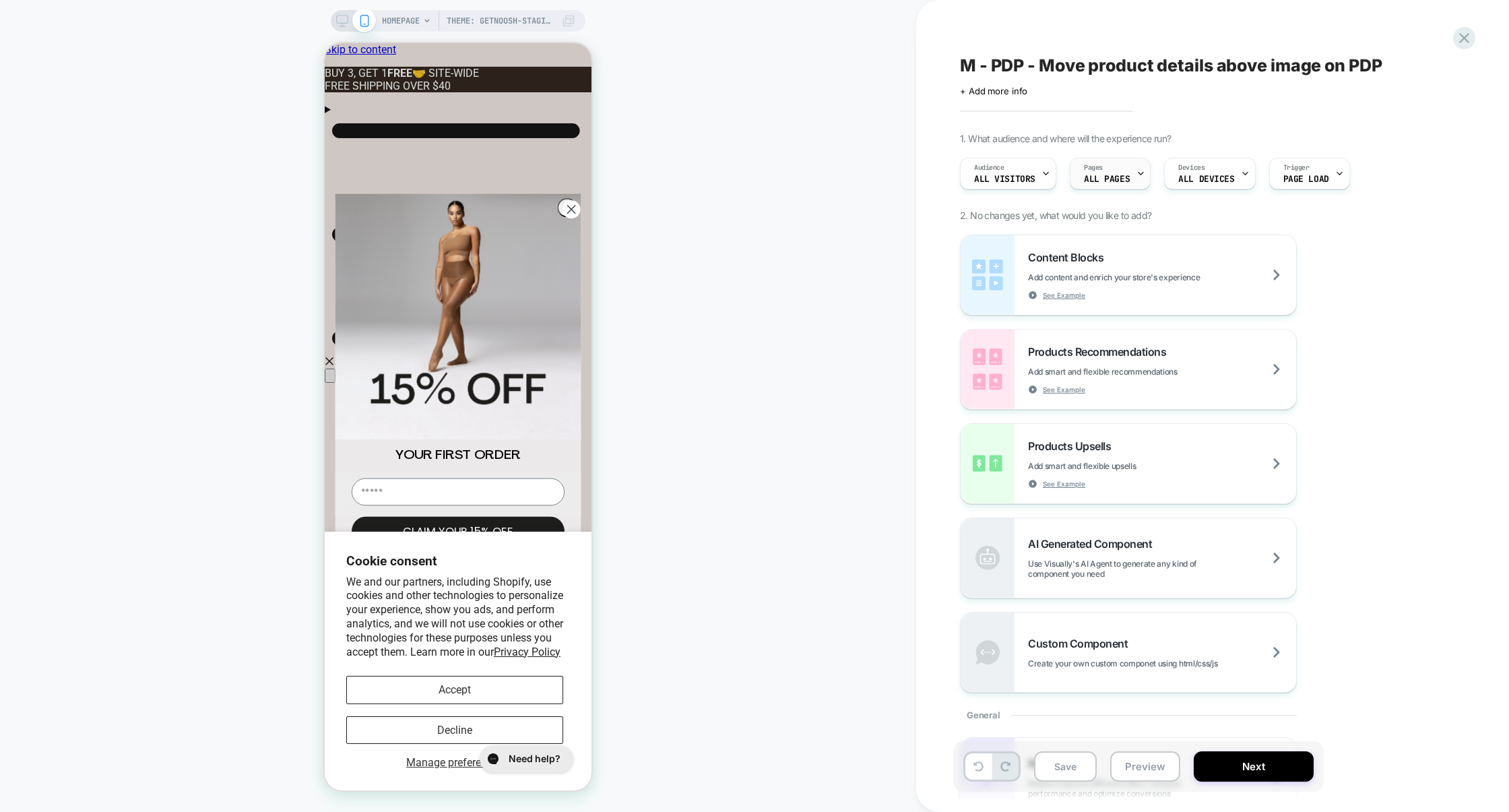
click at [266, 531] on span "ALL PAGES" at bounding box center [174, 537] width 186 height 13
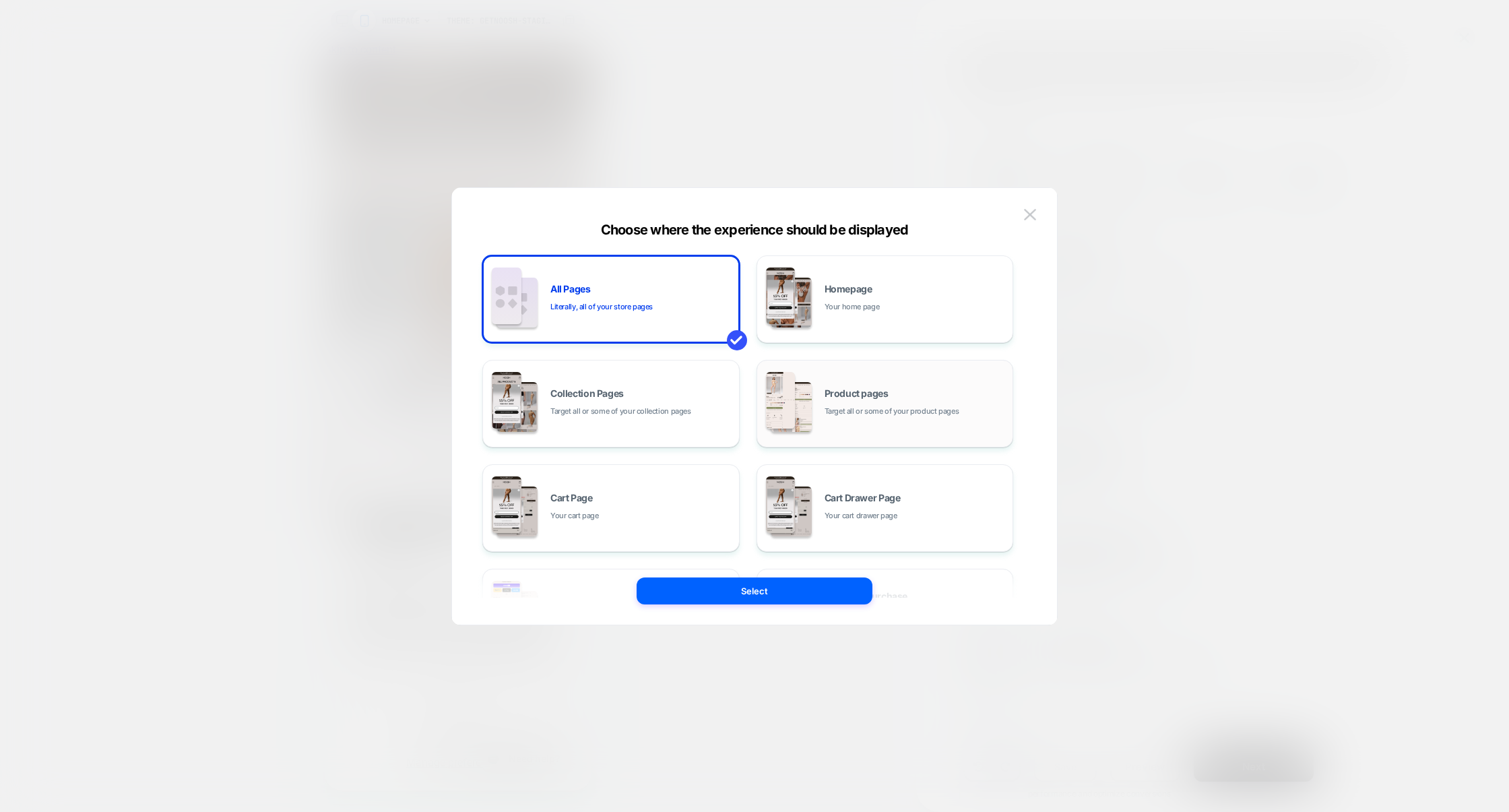
click at [864, 402] on div "Product pages Target all or some of your product pages" at bounding box center [915, 402] width 182 height 29
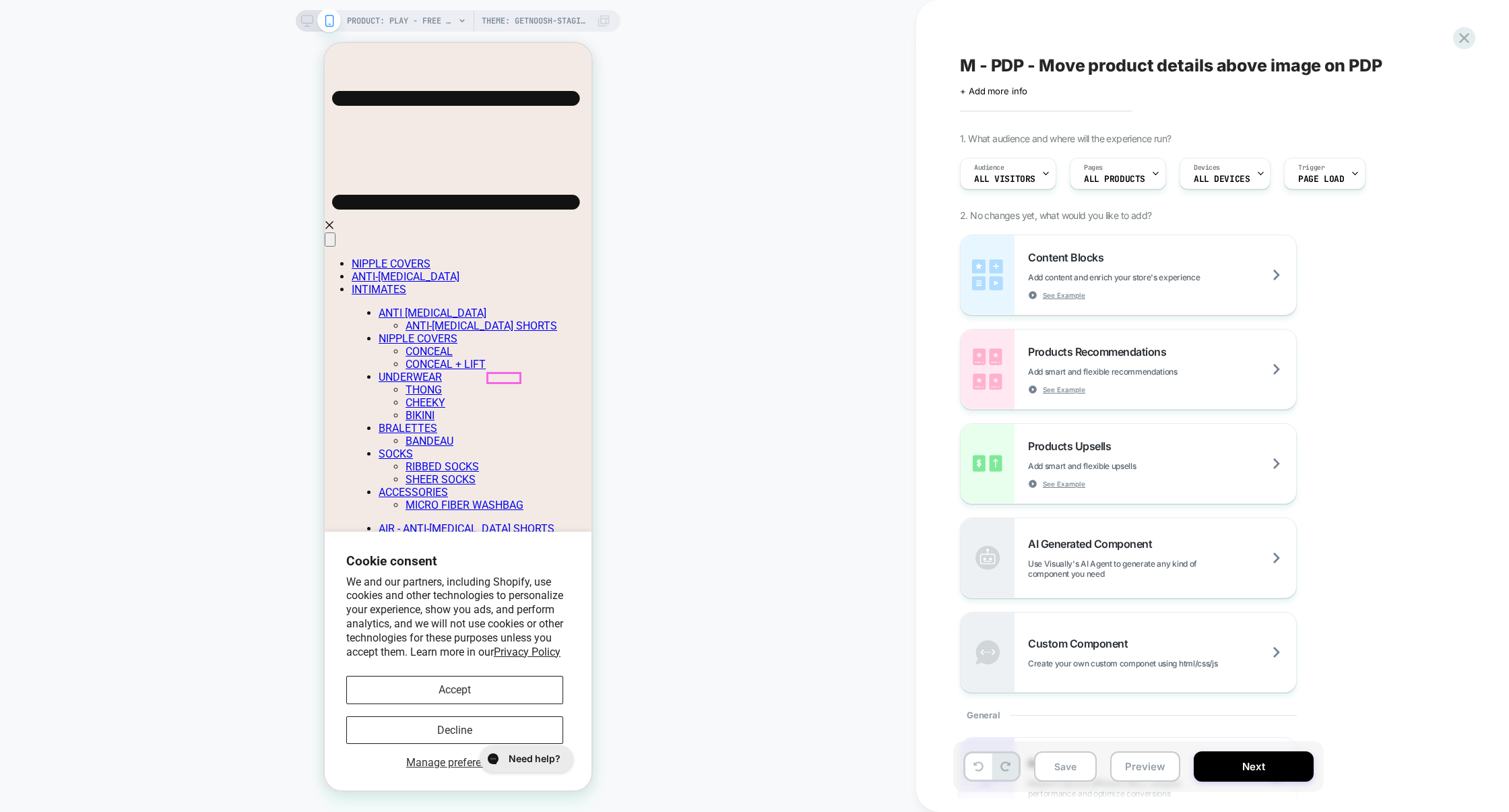
scroll to position [130, 0]
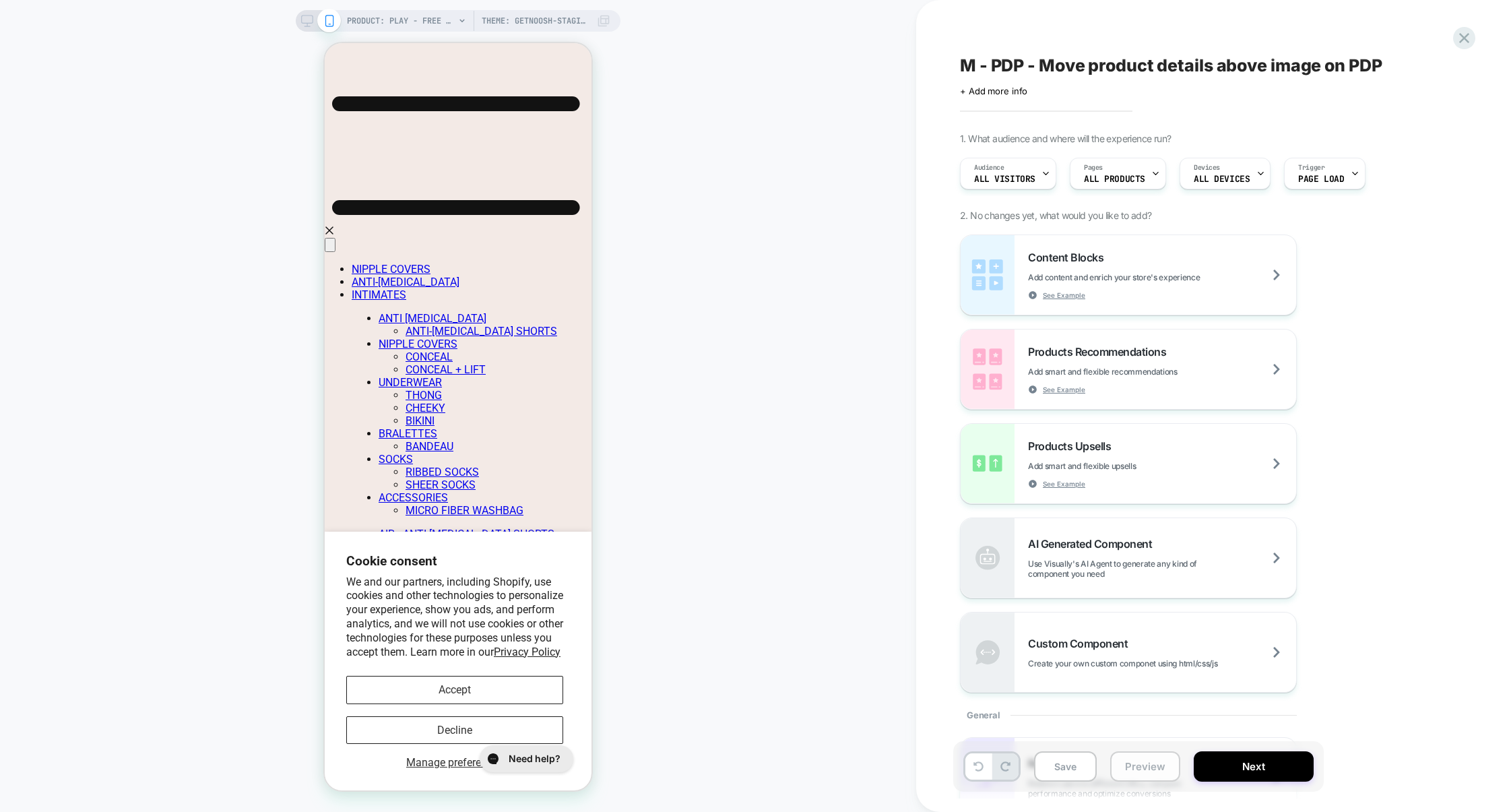
click at [1123, 765] on button "Preview" at bounding box center [1145, 765] width 70 height 31
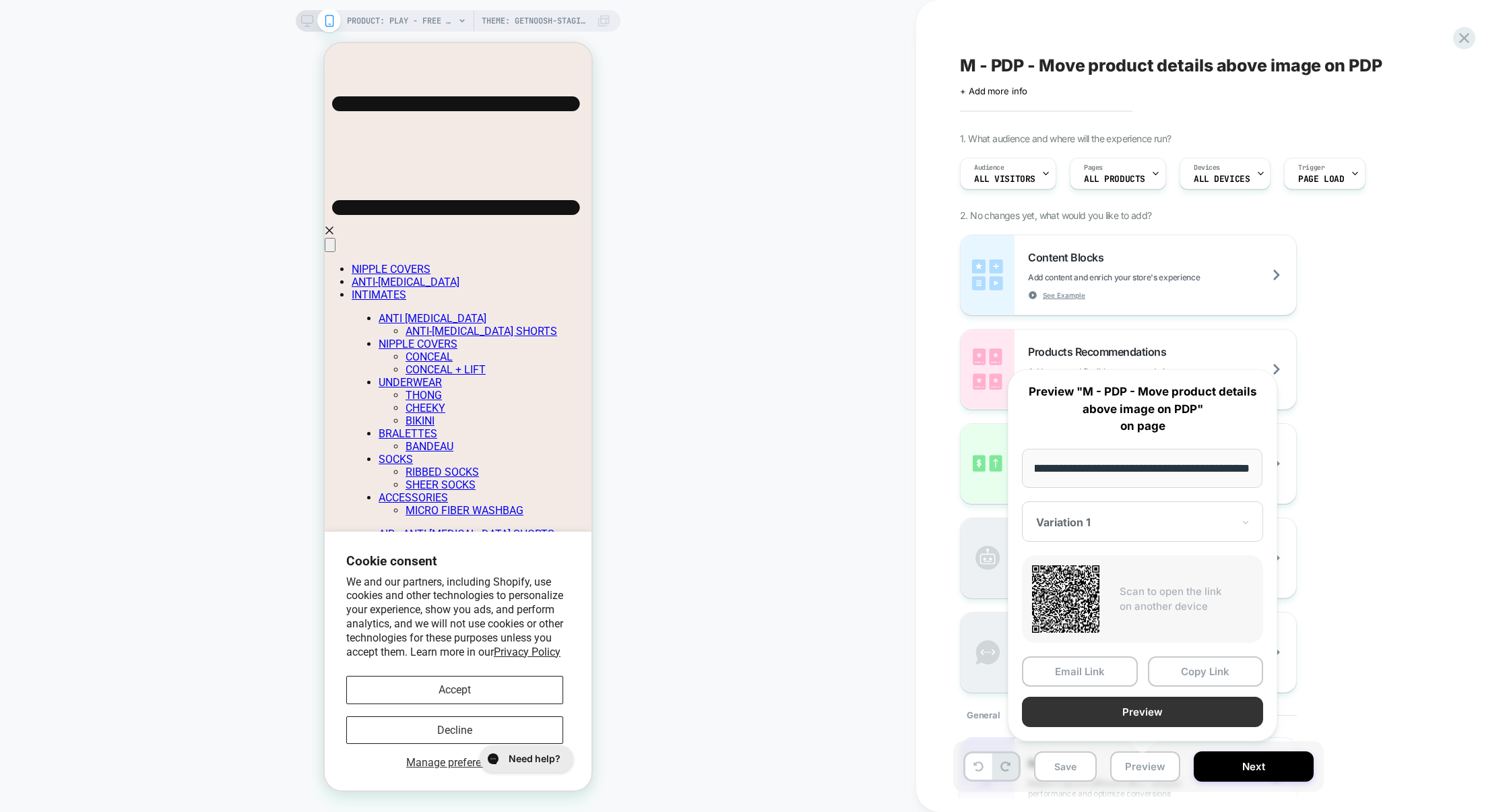
scroll to position [0, 0]
click at [1107, 721] on button "Preview" at bounding box center [1142, 711] width 241 height 31
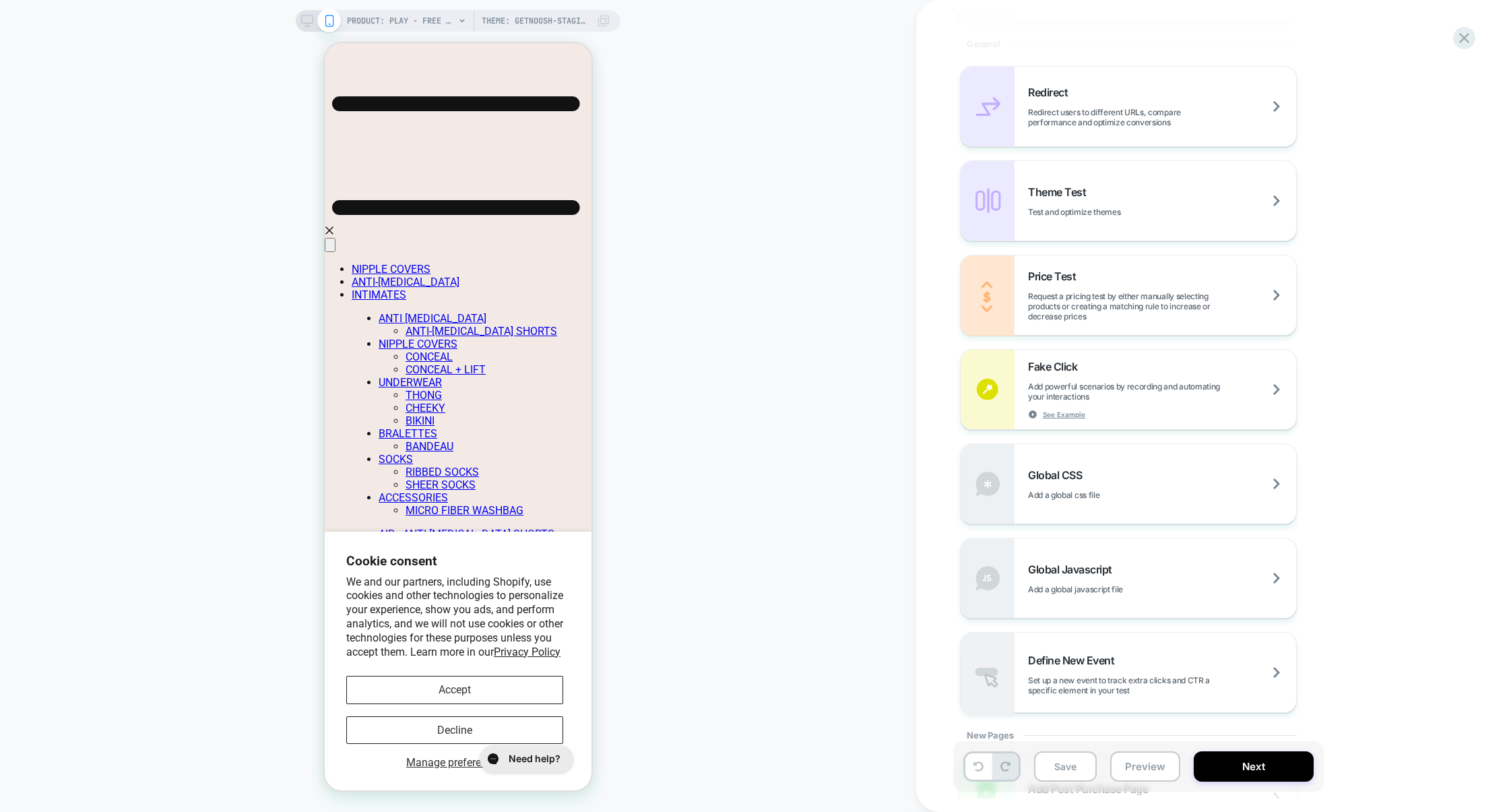
scroll to position [673, 0]
click at [1067, 557] on div "Global Javascript Add a global javascript file" at bounding box center [1128, 575] width 335 height 79
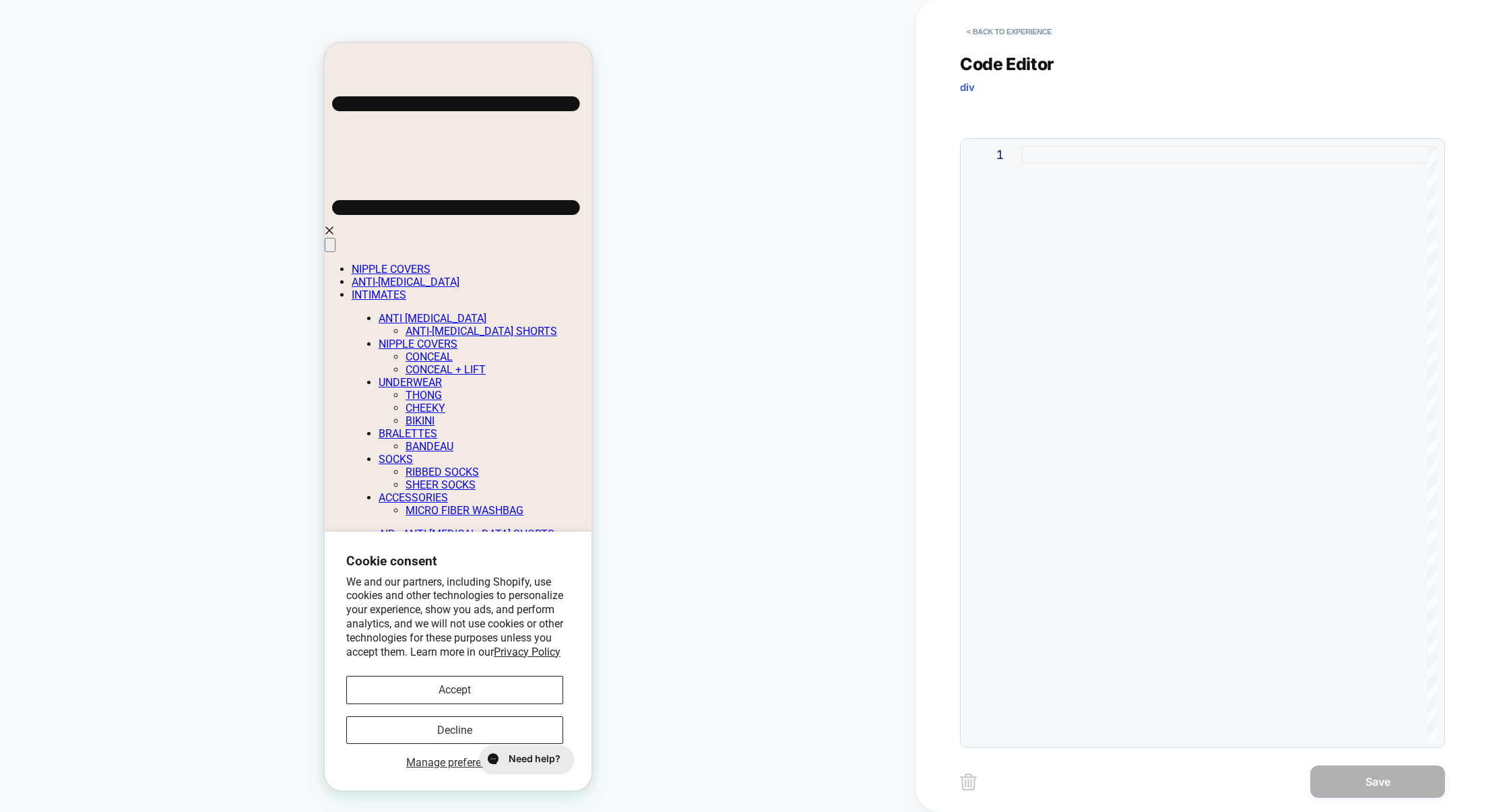
click at [0, 0] on div at bounding box center [0, 0] width 0 height 0
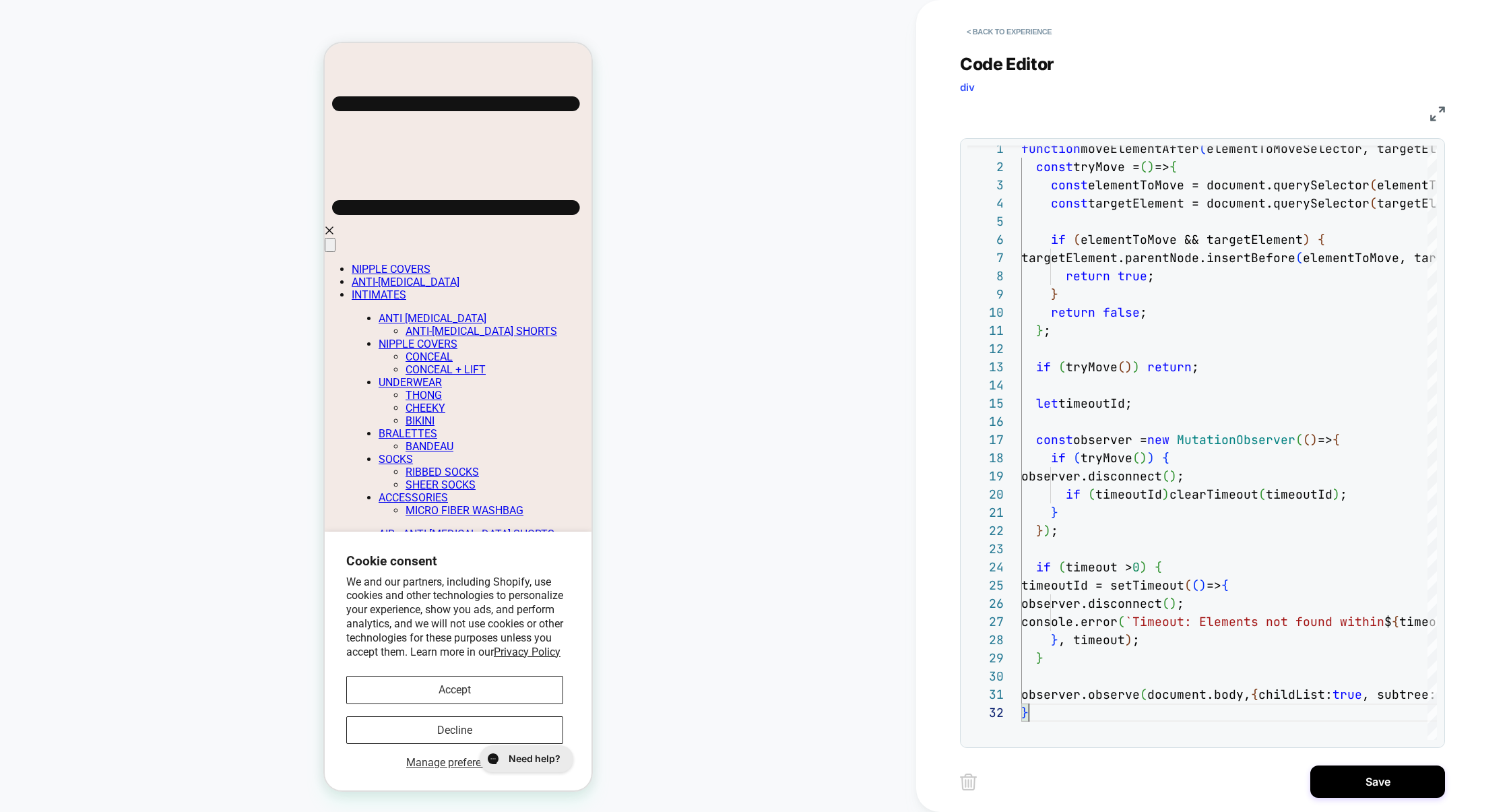
click at [0, 0] on img at bounding box center [0, 0] width 0 height 0
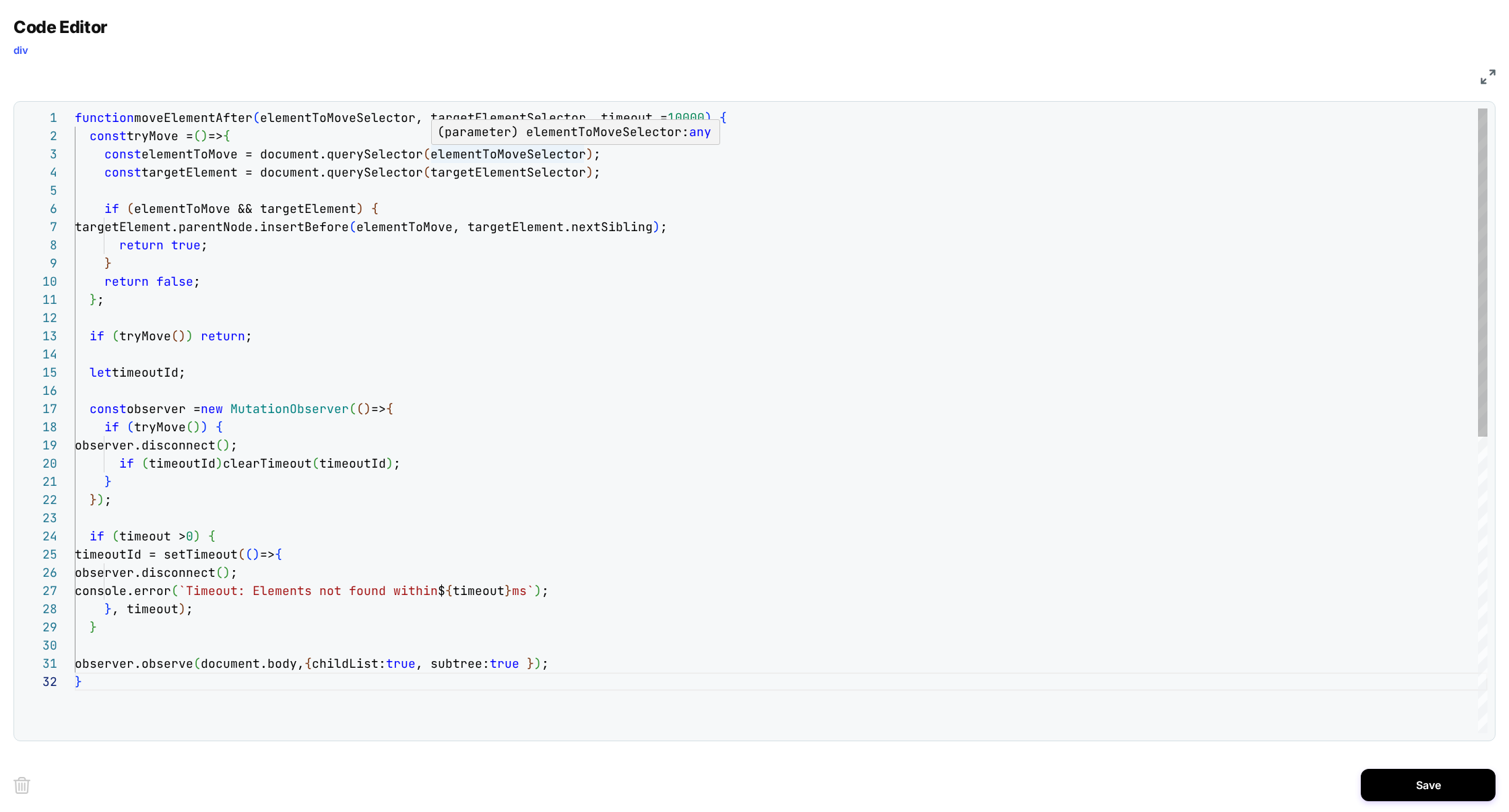
click at [0, 0] on div "function moveElementAfter ( elementToMoveSelector, targetElementSelector, time …" at bounding box center [0, 0] width 0 height 0
click at [0, 0] on div "return false ; } ; if ( tryMove ( ) ) return ; let timeoutId; const observer = …" at bounding box center [0, 0] width 0 height 0
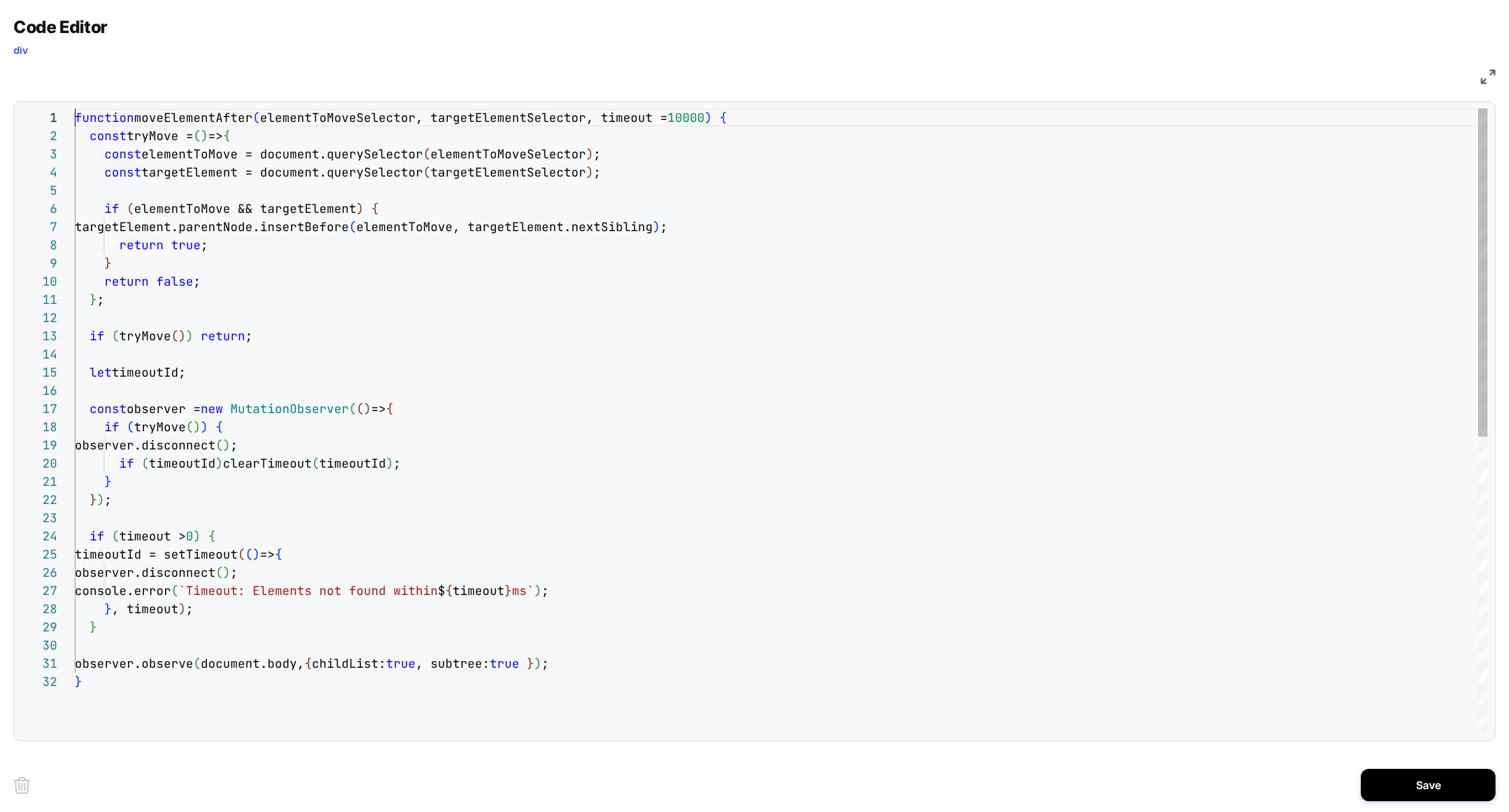
scroll to position [0, 0]
click at [0, 0] on div "return false ; } ; if ( tryMove ( ) ) return ; let timeoutId; const observer = …" at bounding box center [0, 0] width 0 height 0
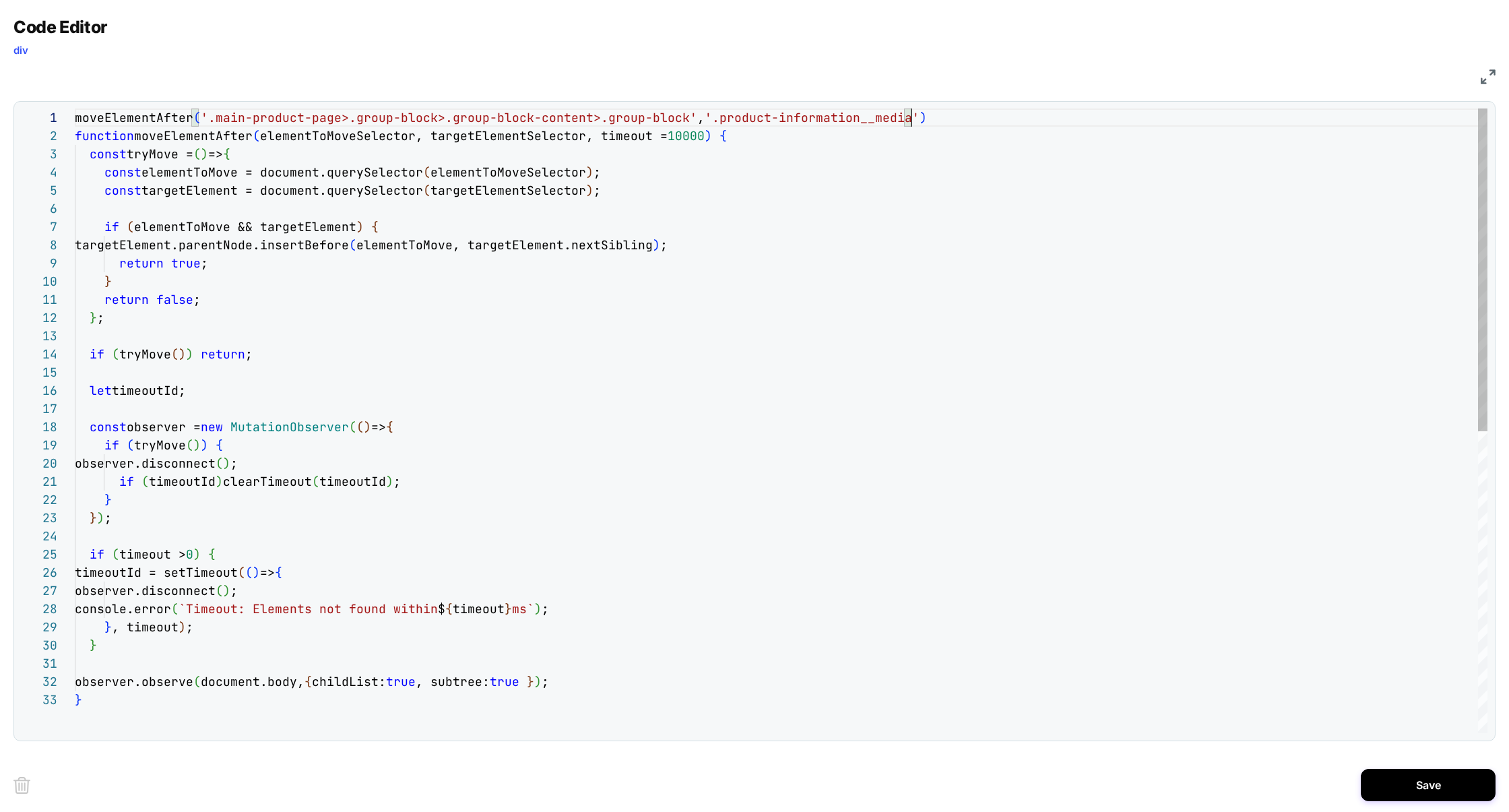
scroll to position [18, 0]
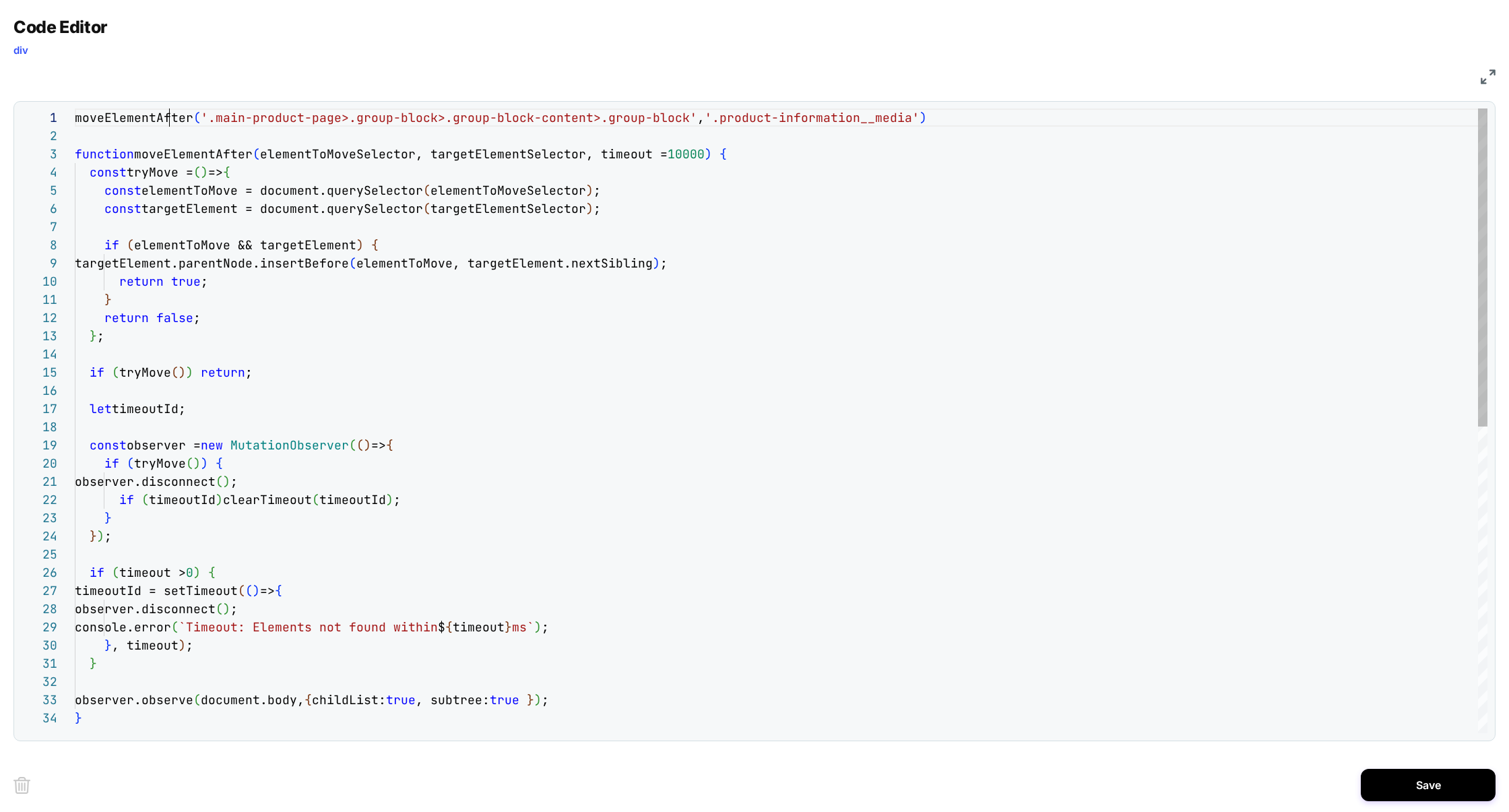
click at [0, 0] on div "return false ; } ; if ( tryMove ( ) ) return ; let timeoutId; const observer = …" at bounding box center [0, 0] width 0 height 0
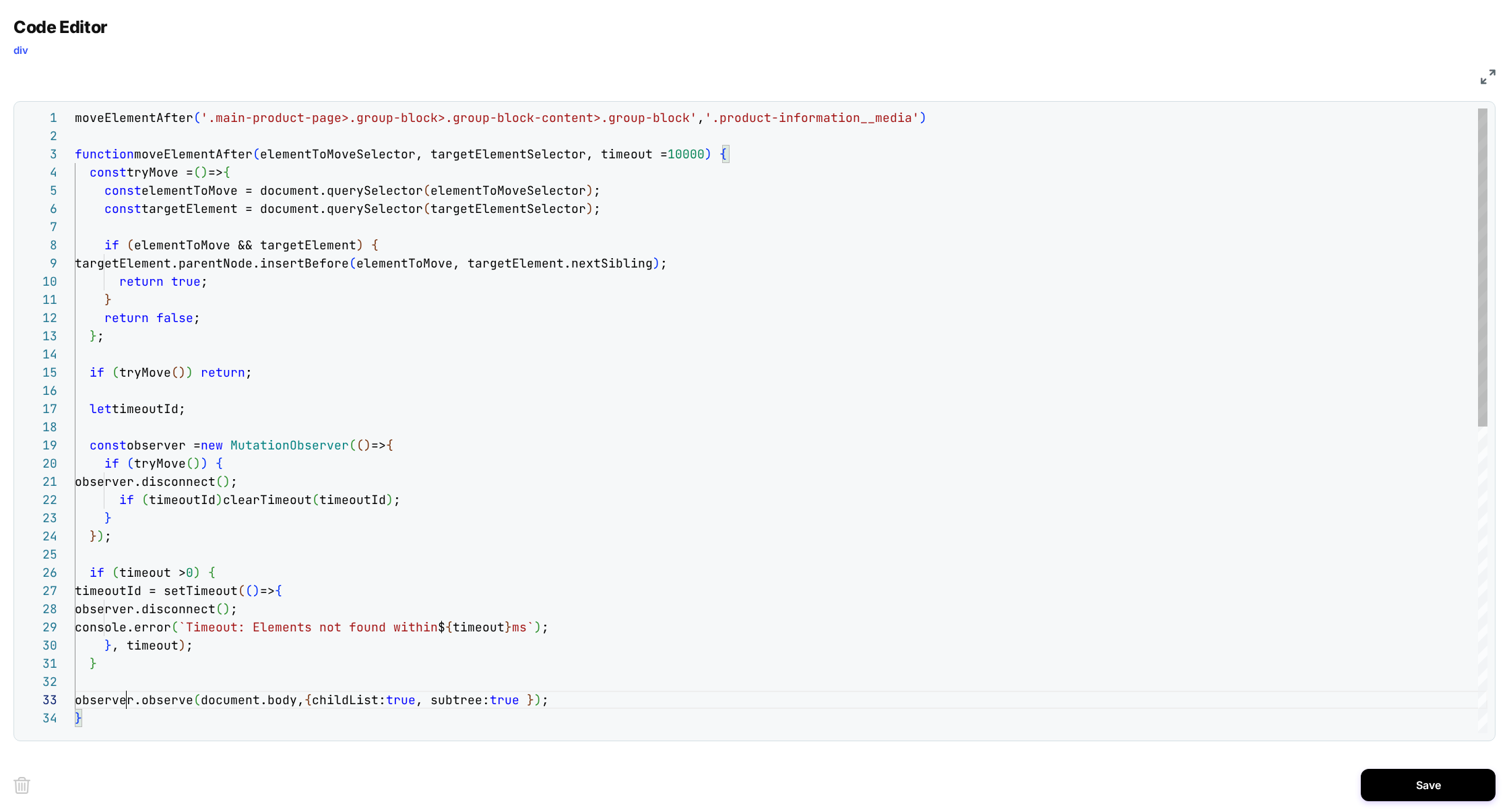
click at [0, 0] on div "return false ; } ; if ( tryMove ( ) ) return ; let timeoutId; const observer = …" at bounding box center [0, 0] width 0 height 0
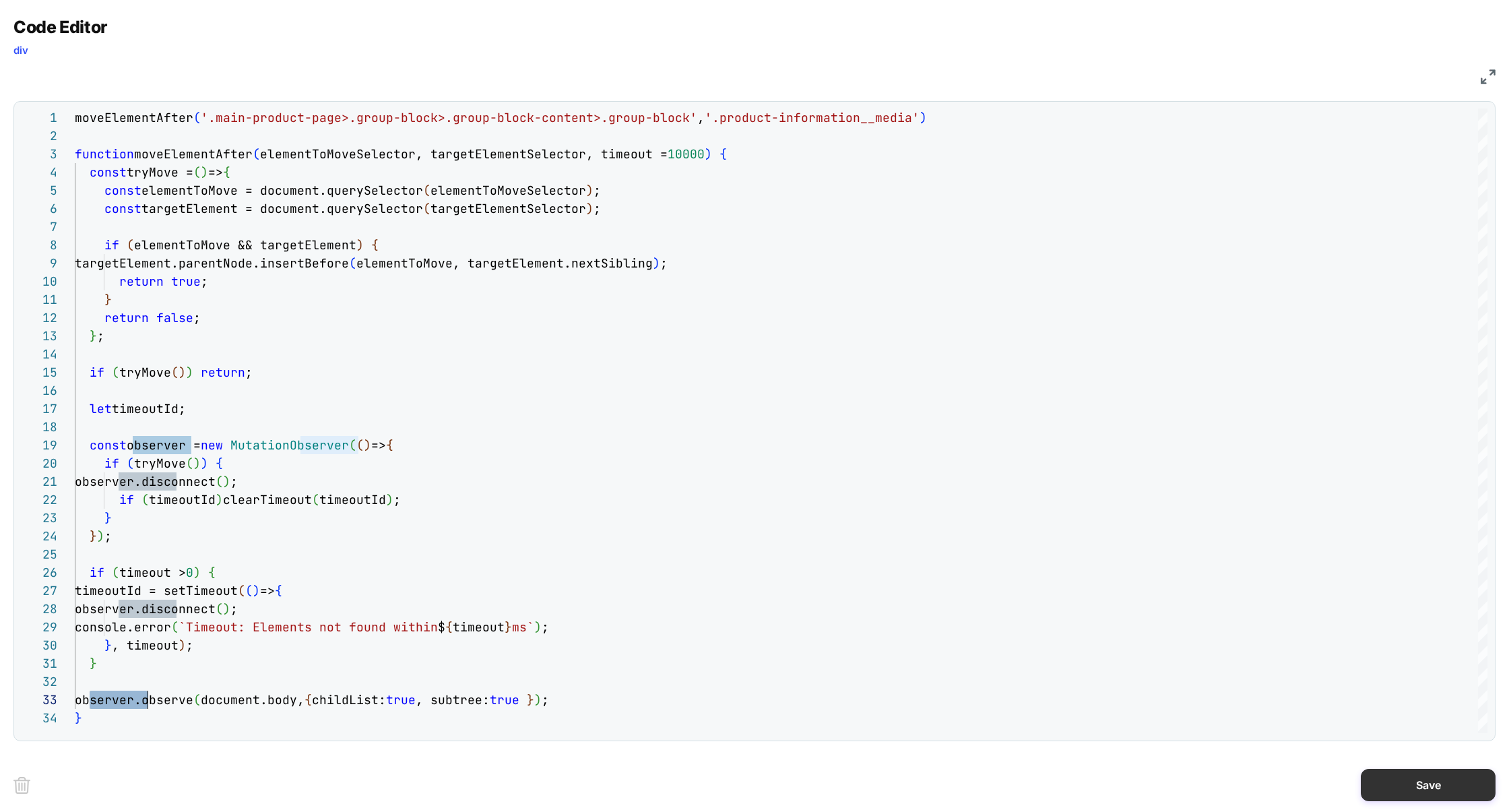
type textarea "**********"
click at [0, 0] on button "Save" at bounding box center [0, 0] width 0 height 0
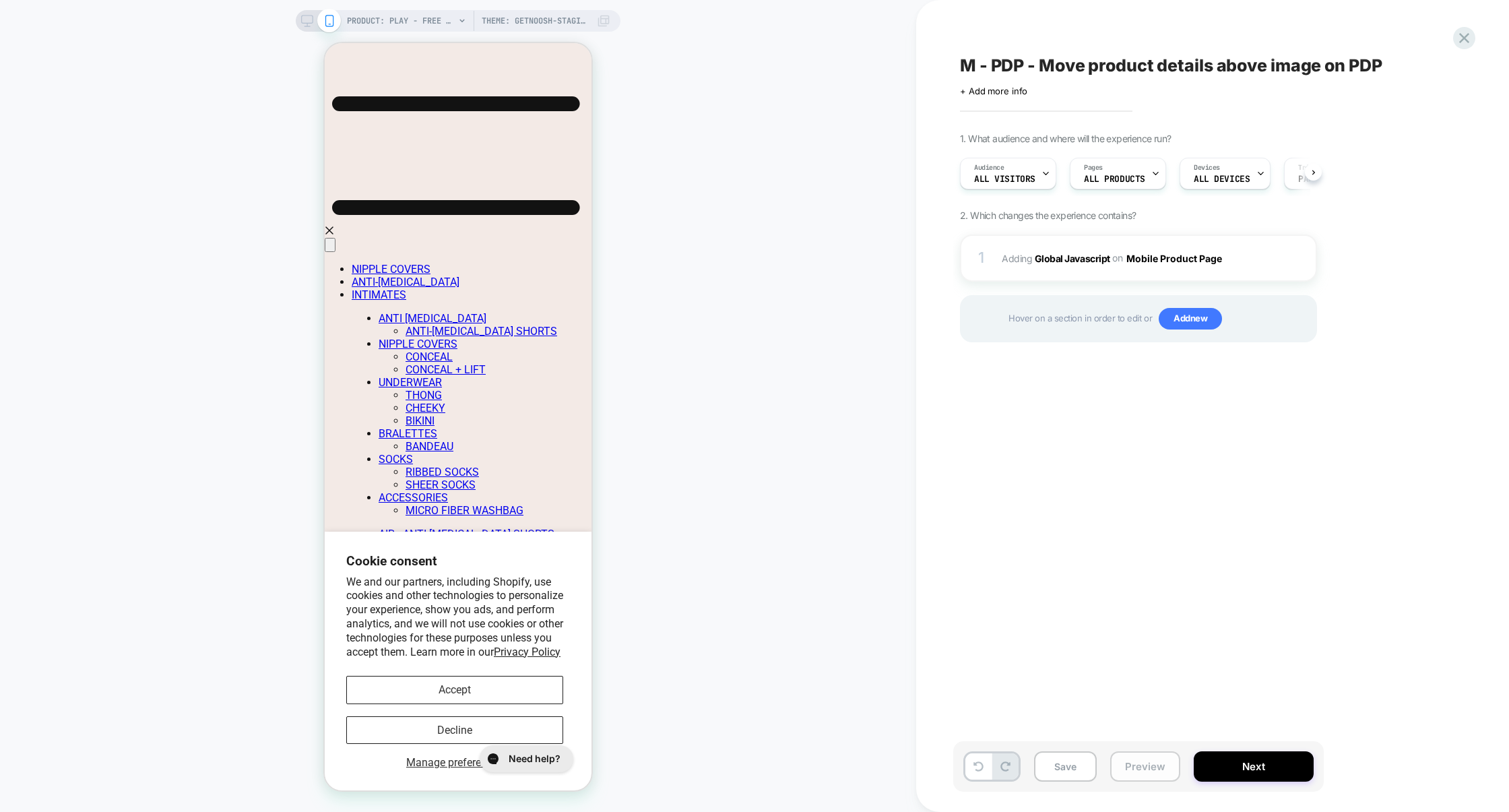
scroll to position [0, 1]
click at [0, 0] on button "Preview" at bounding box center [0, 0] width 0 height 0
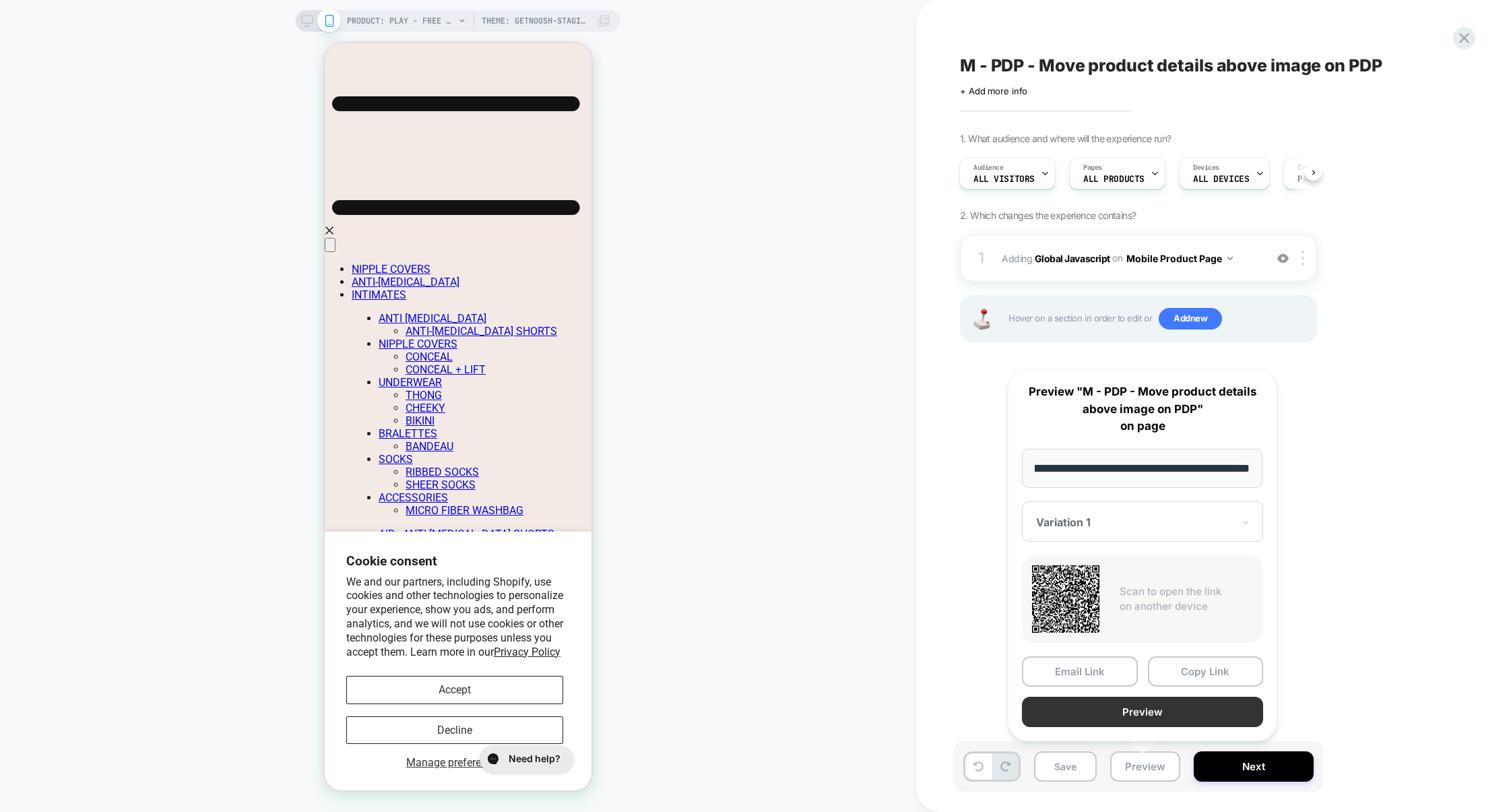
scroll to position [0, 0]
click at [1149, 715] on button "Preview" at bounding box center [1142, 711] width 241 height 31
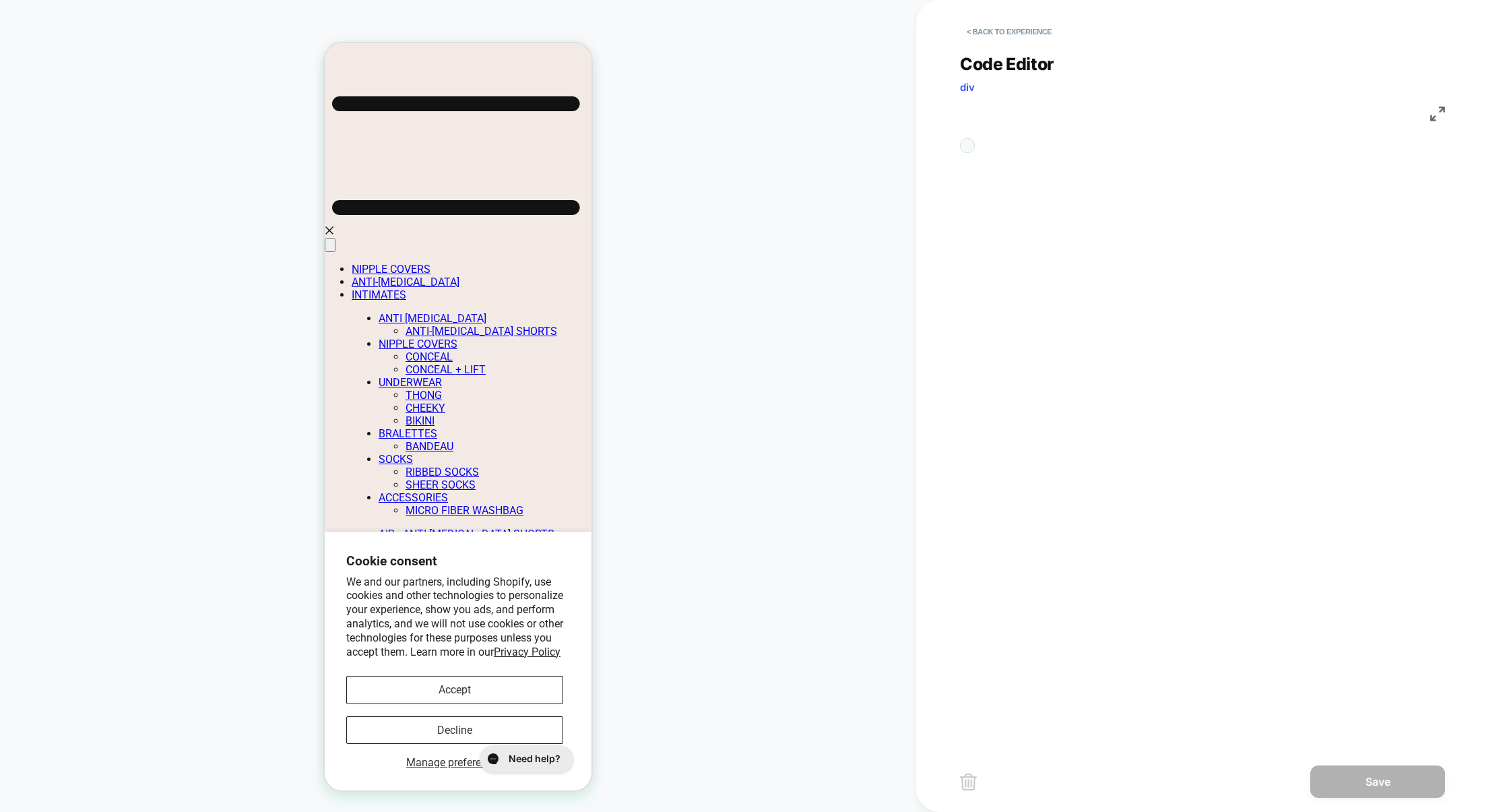
scroll to position [182, 0]
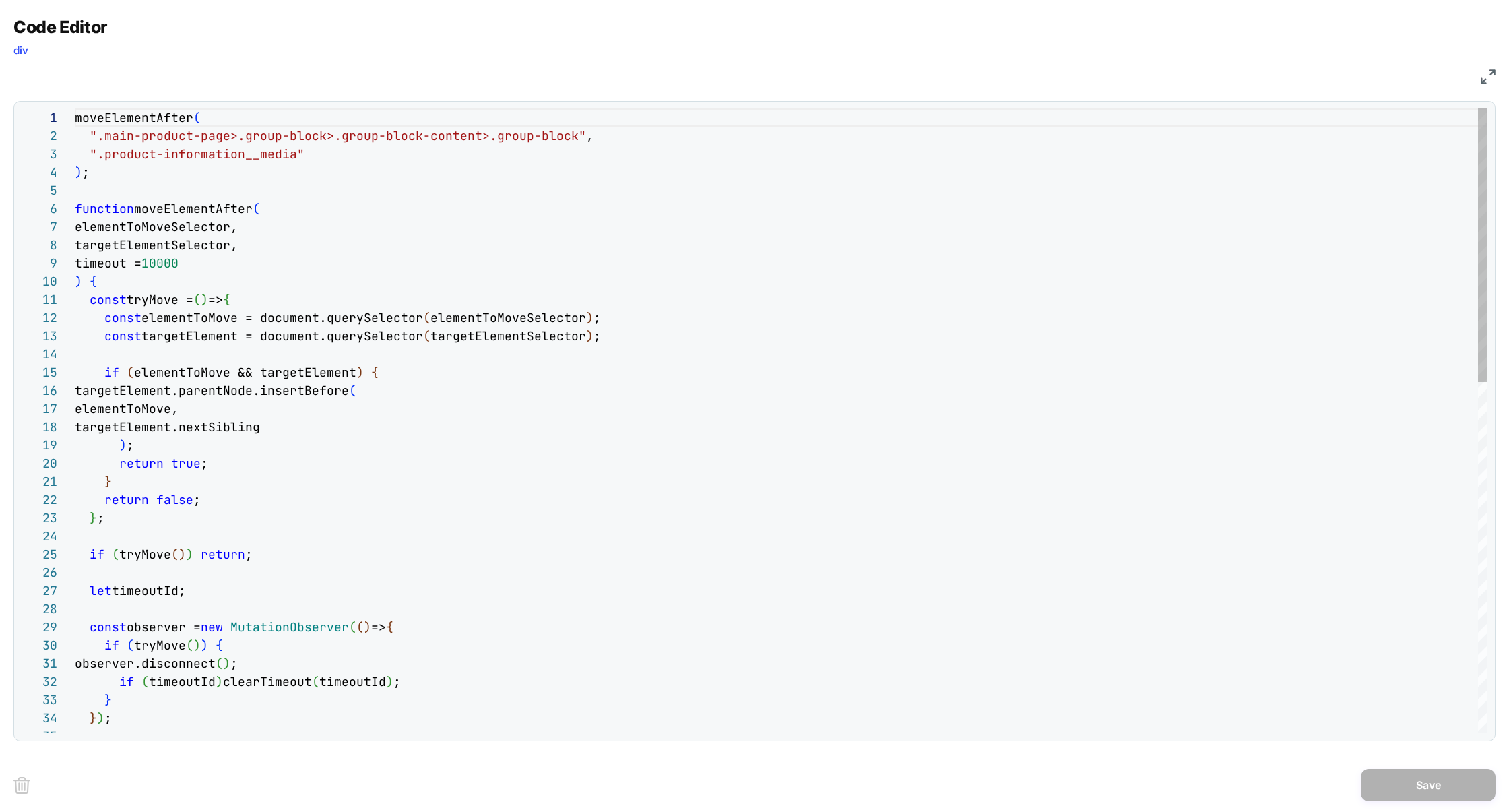
click at [211, 210] on div "moveElementAfter ( ".main-product-page>.group-block>.group-block-cont ent>.grou…" at bounding box center [781, 820] width 1413 height 1425
click at [306, 428] on div "moveElementBefore ( ".main-product-page>.group-block>.group-block-cont ent>.gro…" at bounding box center [781, 820] width 1413 height 1425
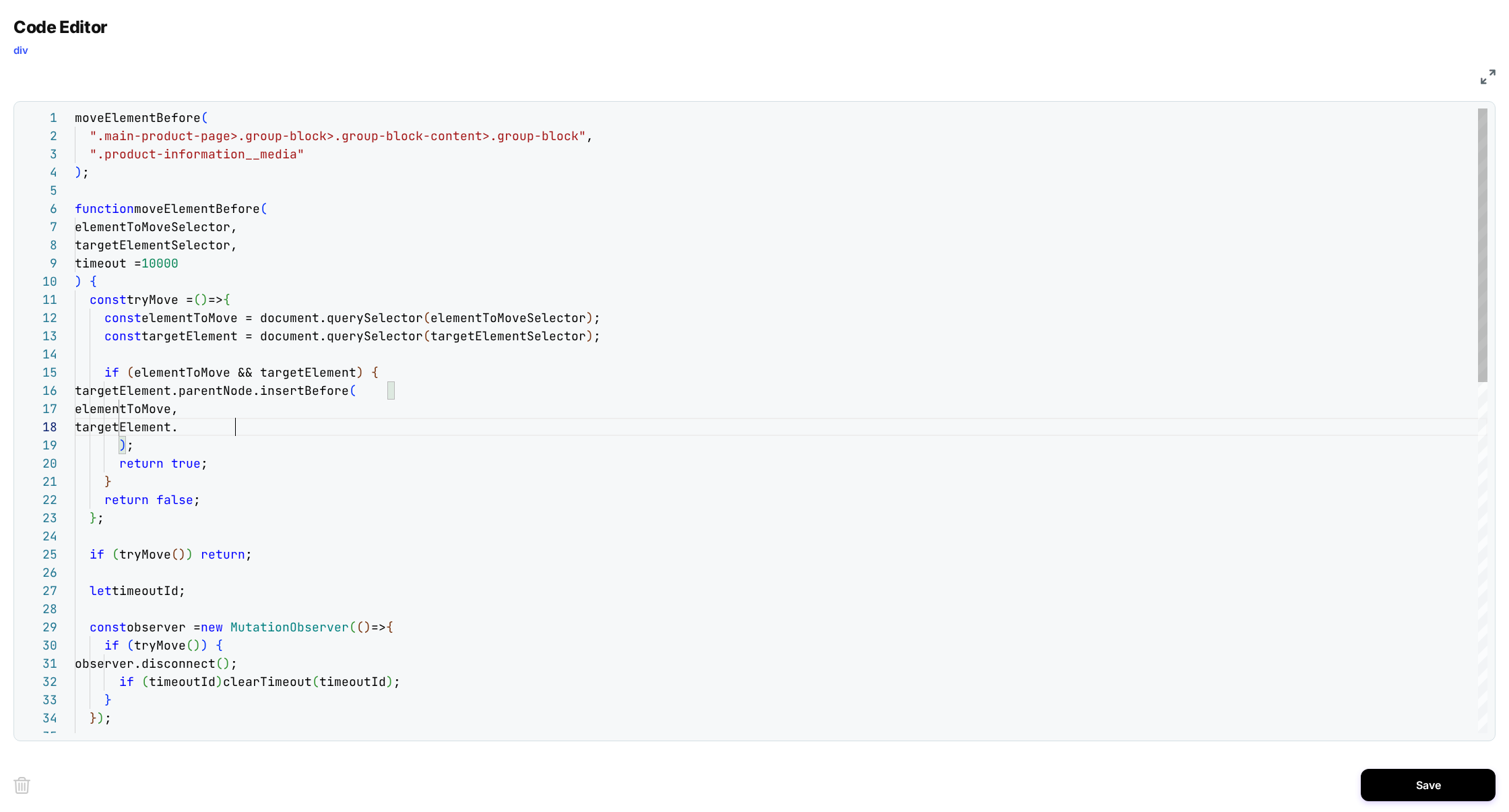
scroll to position [128, 152]
type textarea "**********"
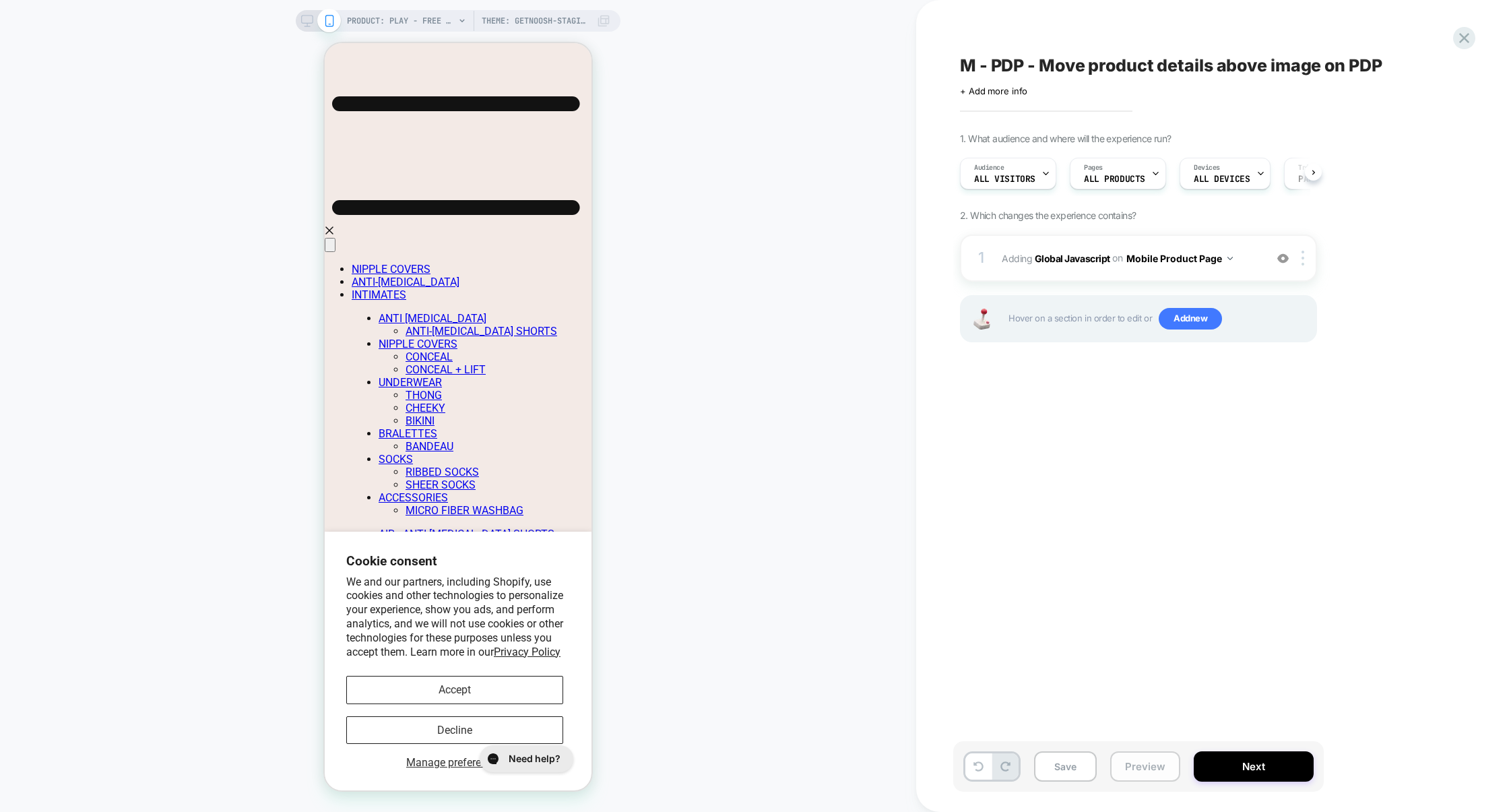
scroll to position [0, 1]
click at [1122, 766] on button "Preview" at bounding box center [1145, 765] width 70 height 31
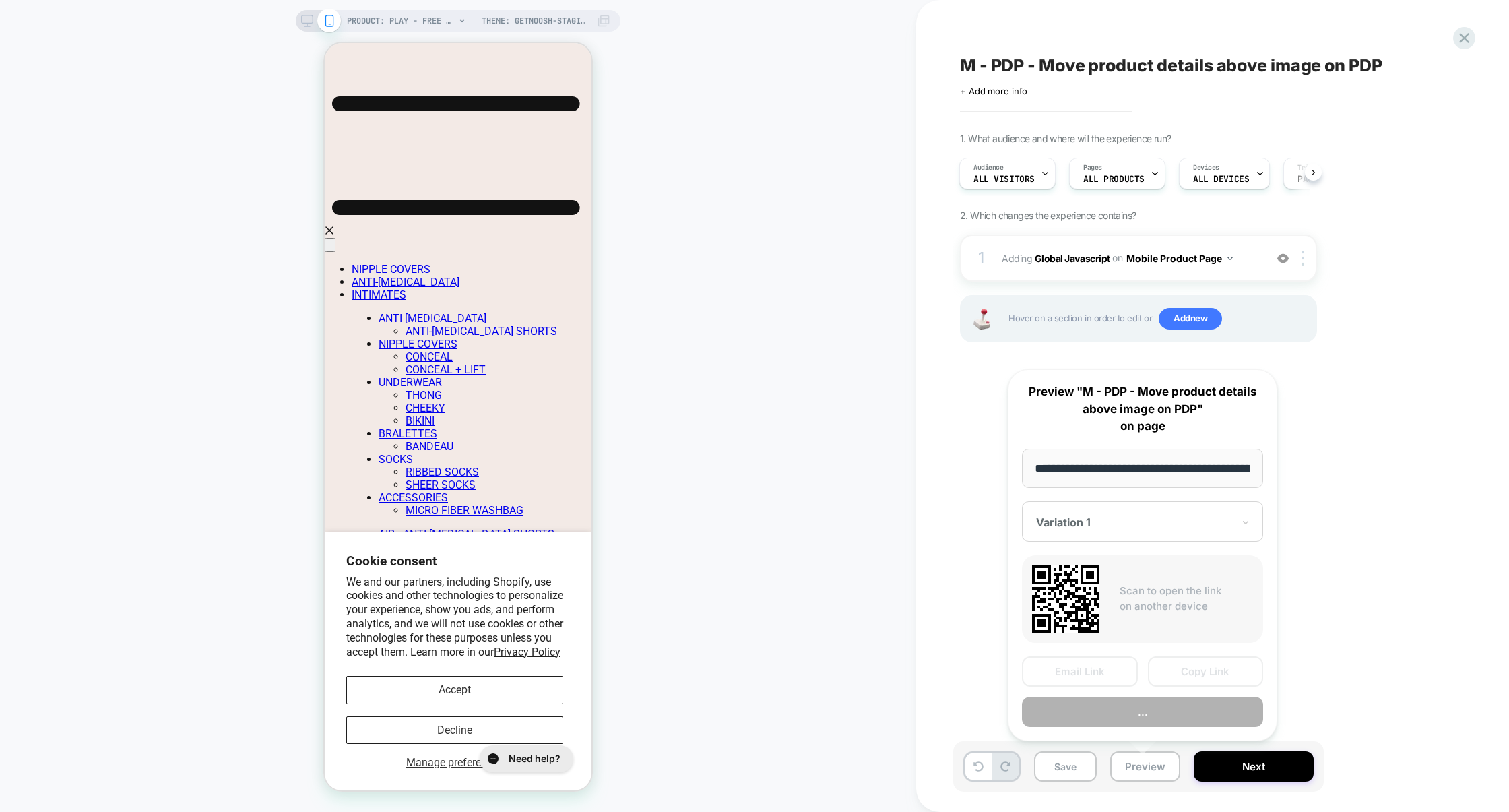
scroll to position [0, 361]
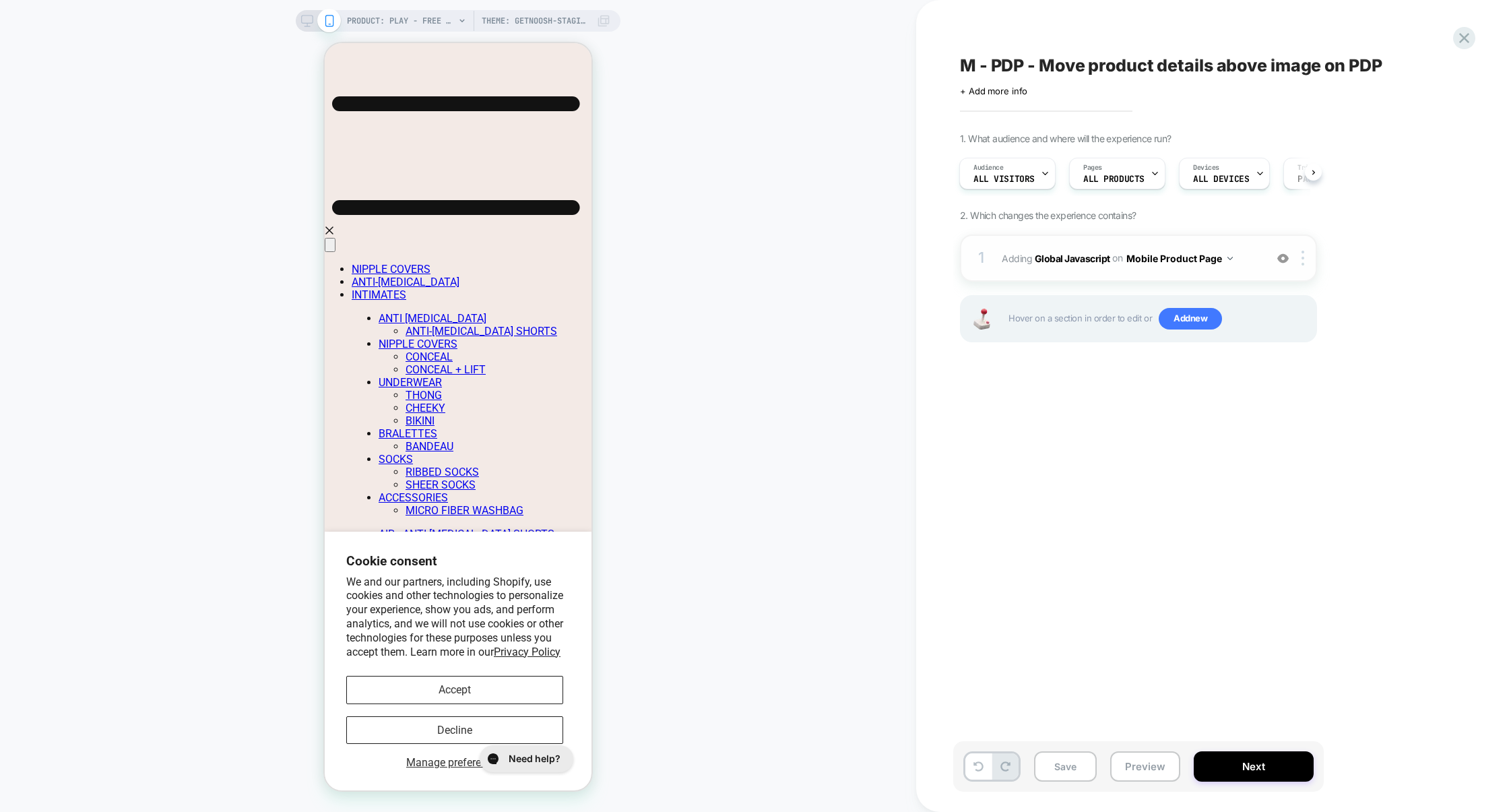
click at [1136, 768] on button "Preview" at bounding box center [1145, 765] width 70 height 31
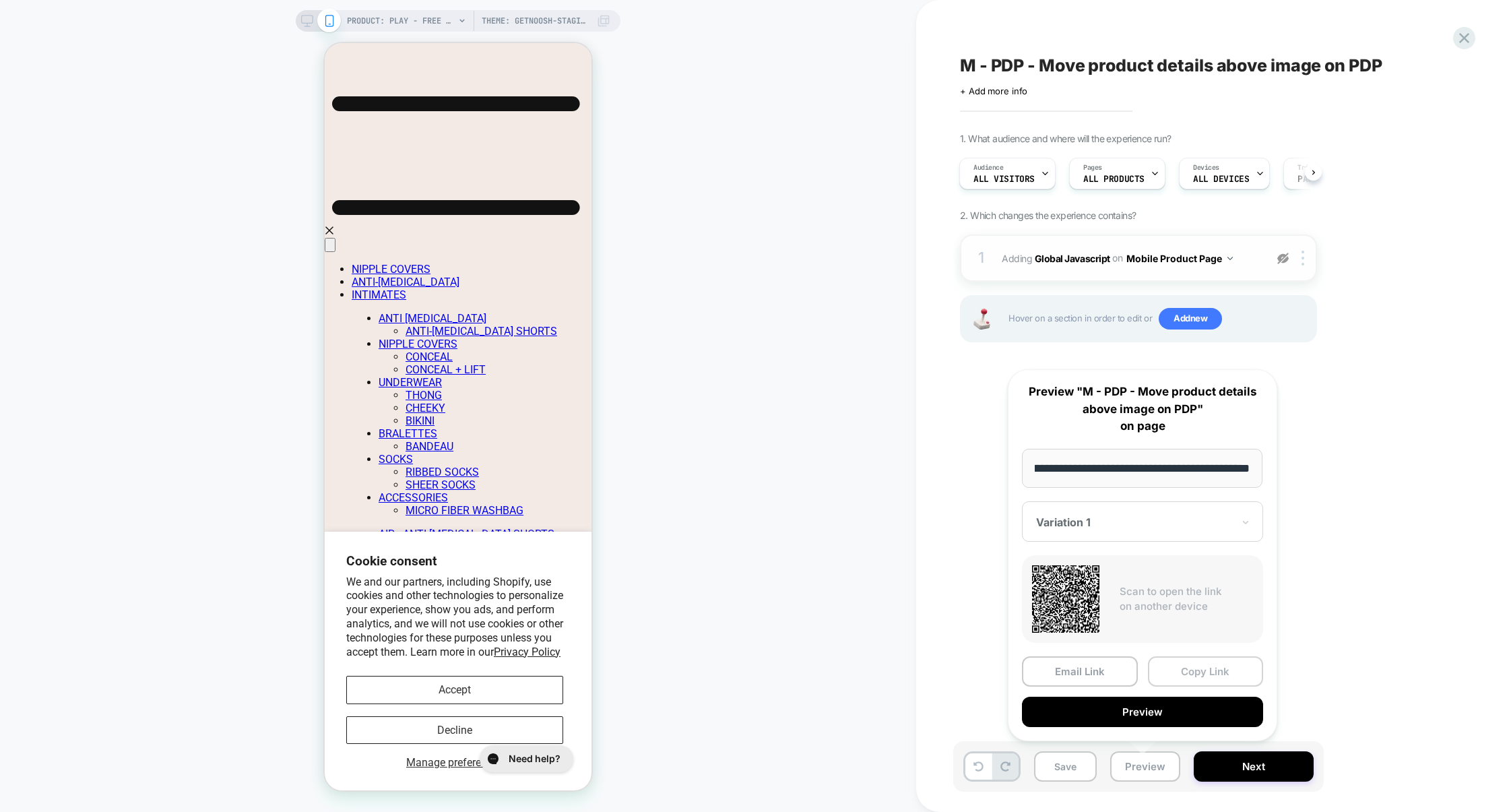
scroll to position [0, 0]
click at [1192, 677] on button "Copy Link" at bounding box center [1206, 671] width 116 height 31
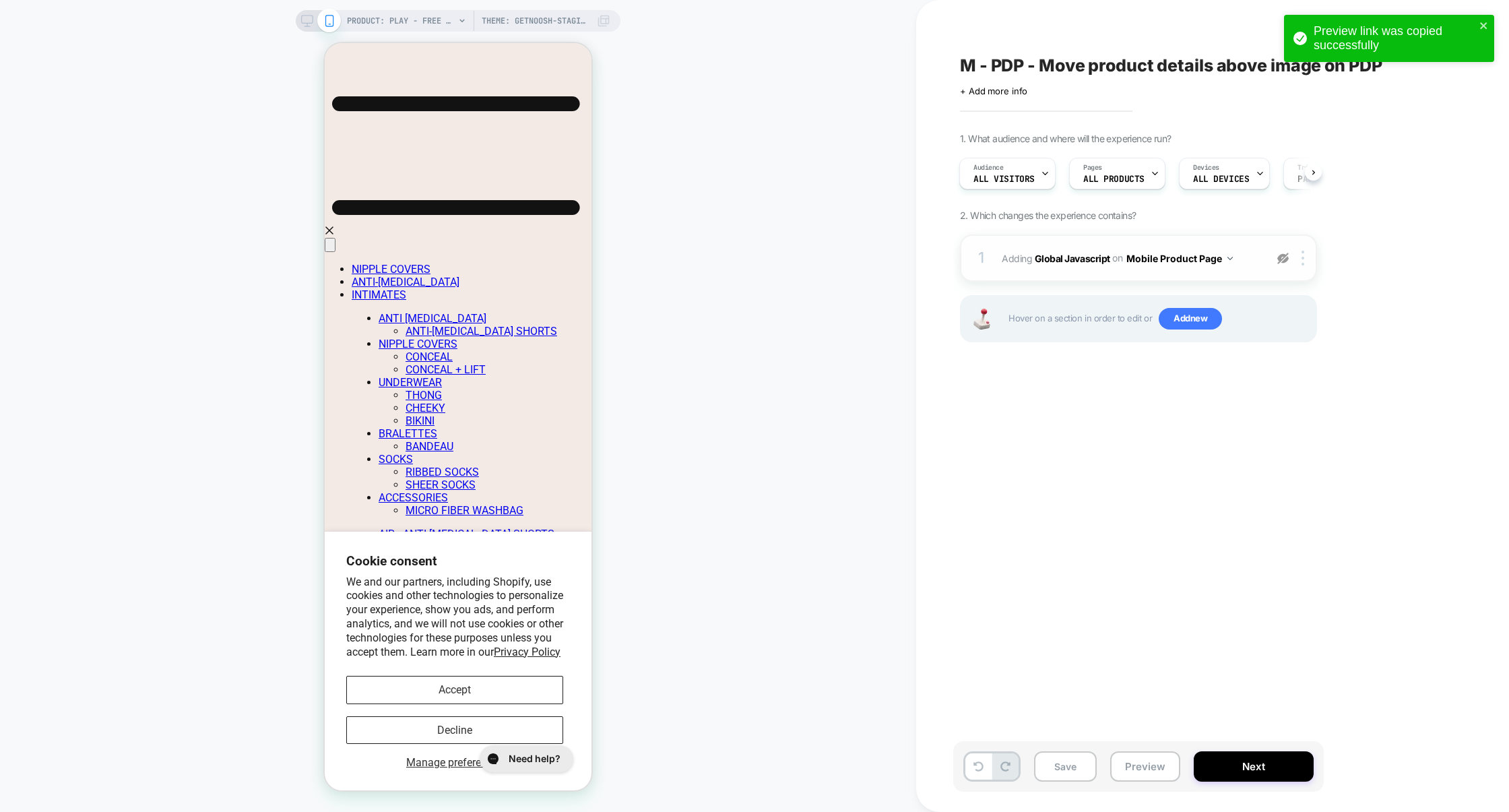
click at [1284, 259] on img at bounding box center [1283, 258] width 11 height 11
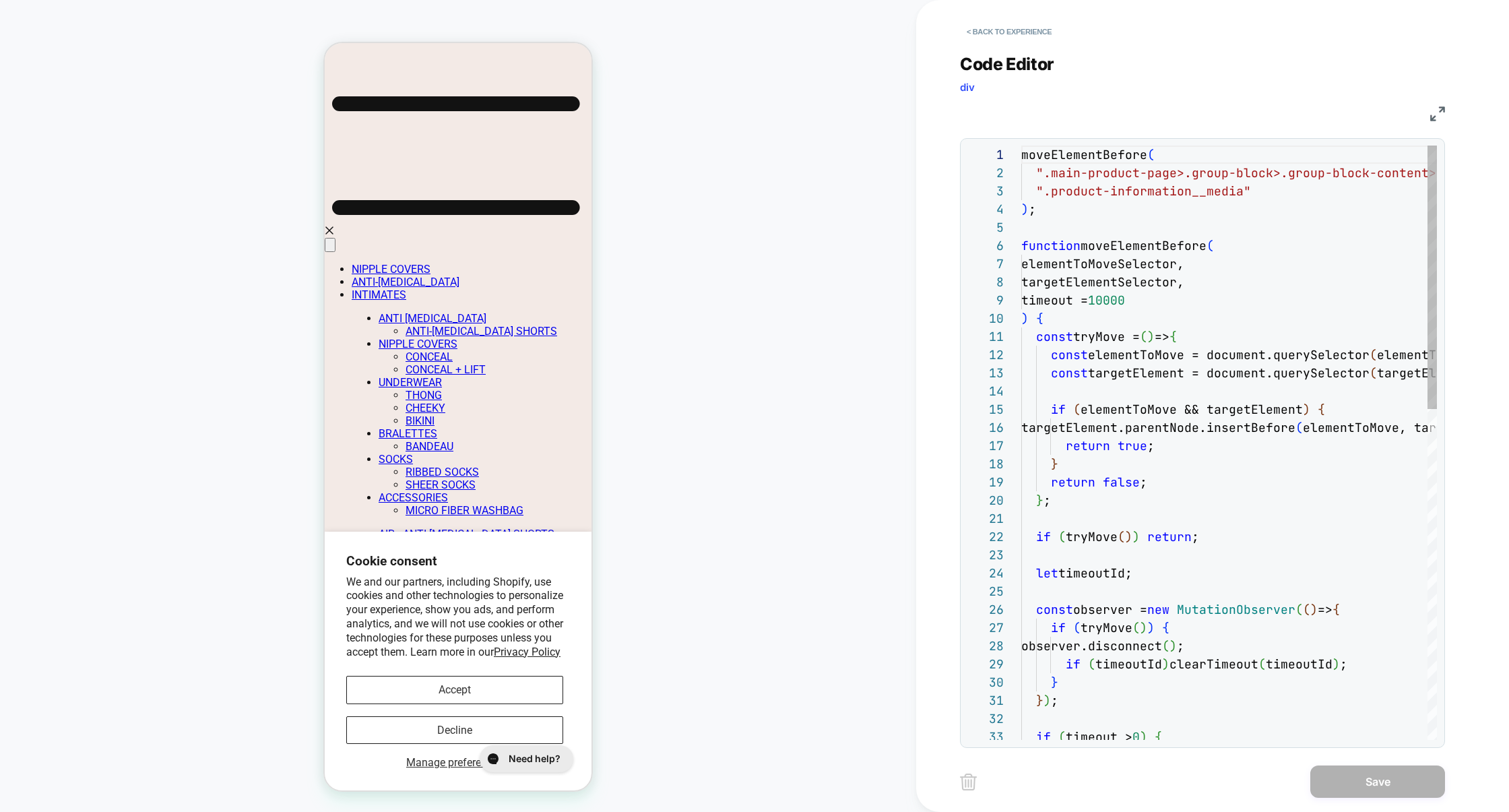
scroll to position [182, 0]
click at [1440, 109] on img at bounding box center [1438, 114] width 15 height 15
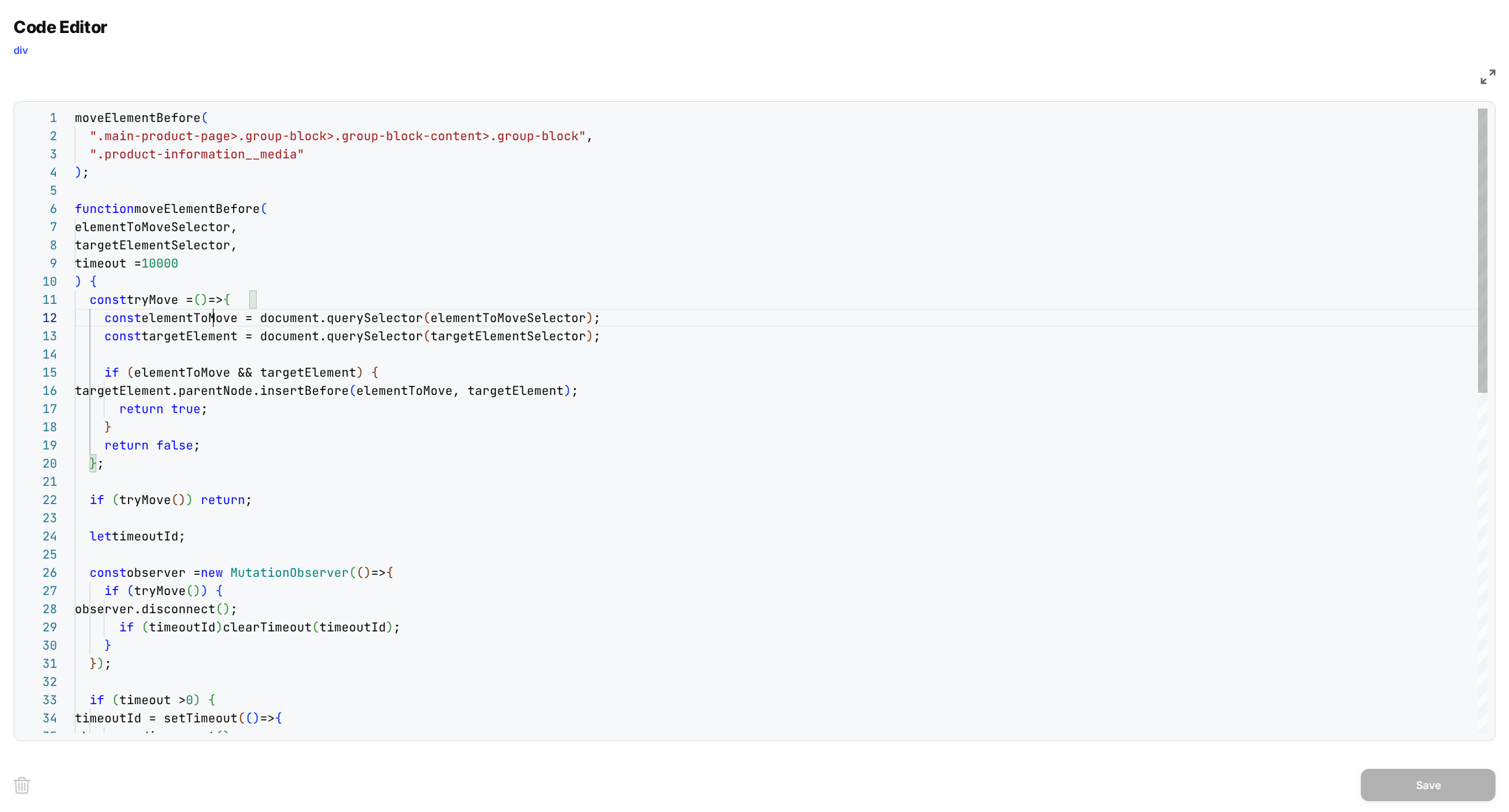
click at [0, 0] on div "moveElementBefore ( ".main-product-page>.group-block>.group-block-cont ent>.gro…" at bounding box center [0, 0] width 0 height 0
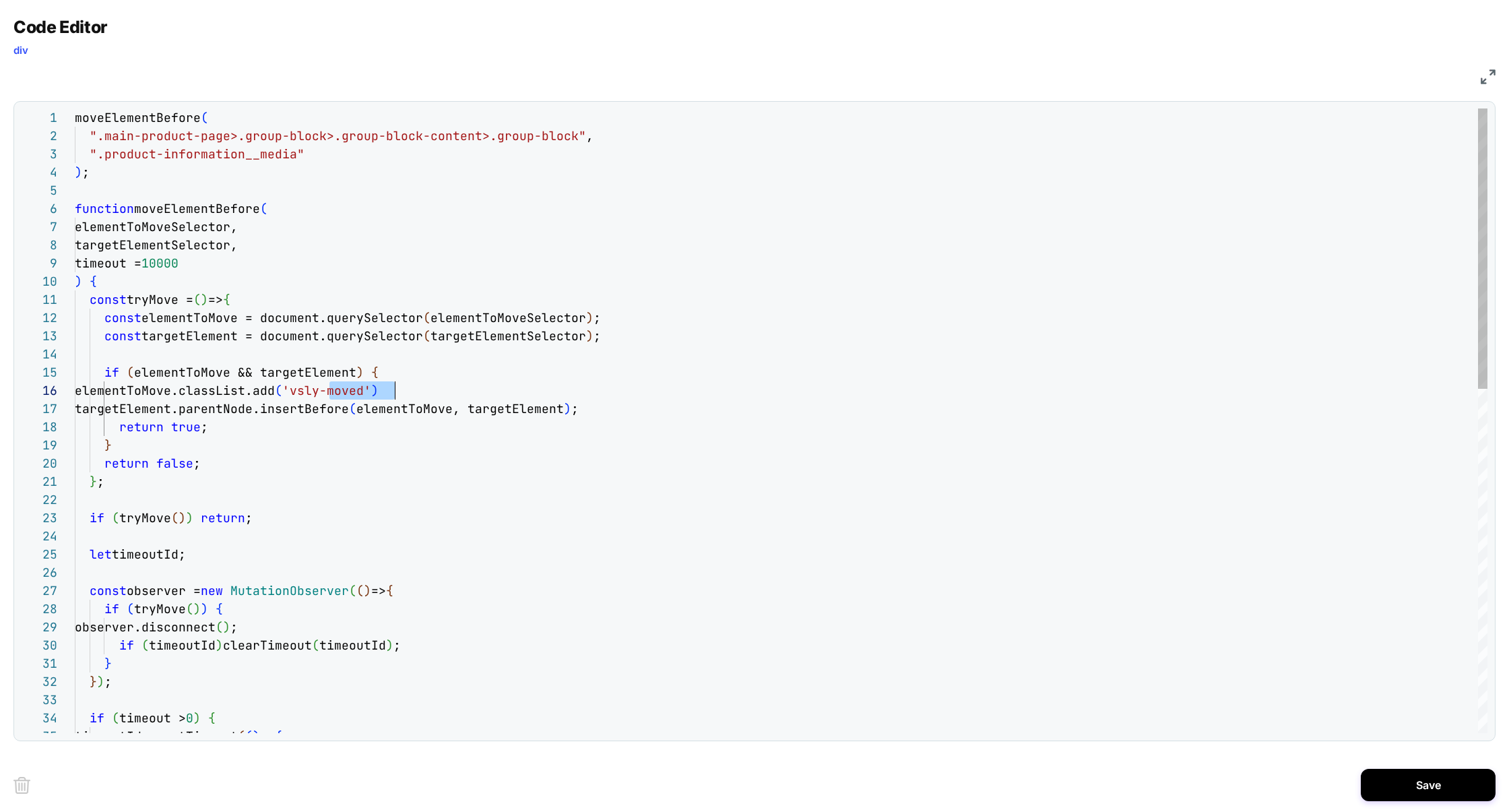
scroll to position [90, 319]
drag, startPoint x: 330, startPoint y: 395, endPoint x: 396, endPoint y: 392, distance: 66.1
click at [364, 392] on span "'vsly-moved" at bounding box center [323, 390] width 82 height 16
drag, startPoint x: 332, startPoint y: 392, endPoint x: 463, endPoint y: 387, distance: 131.1
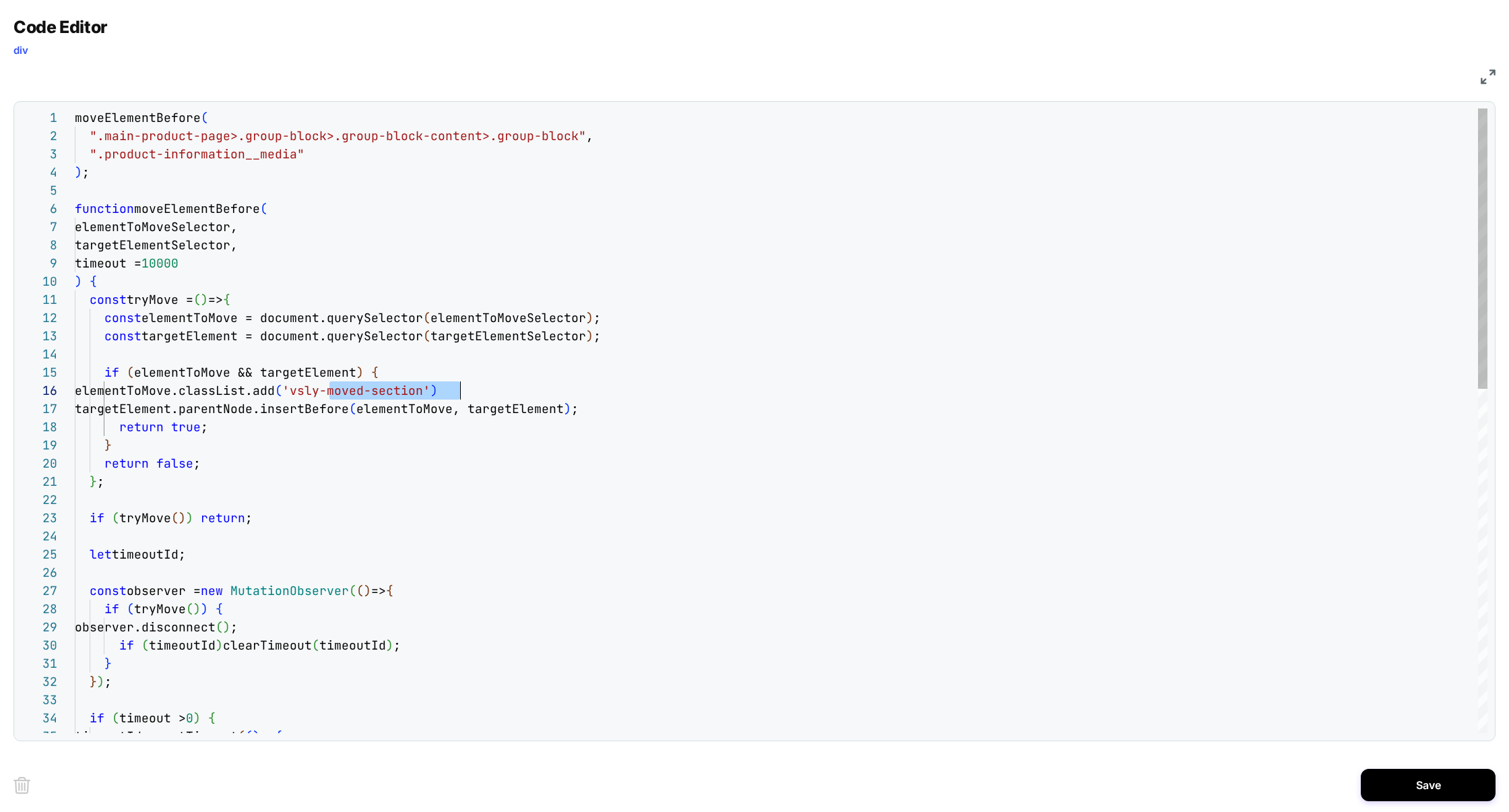
click at [0, 0] on div "moveElementBefore ( ".main-product-page>.group-block>.group-block-cont ent>.gro…" at bounding box center [0, 0] width 0 height 0
type textarea "**********"
drag, startPoint x: 330, startPoint y: 391, endPoint x: 476, endPoint y: 390, distance: 146.0
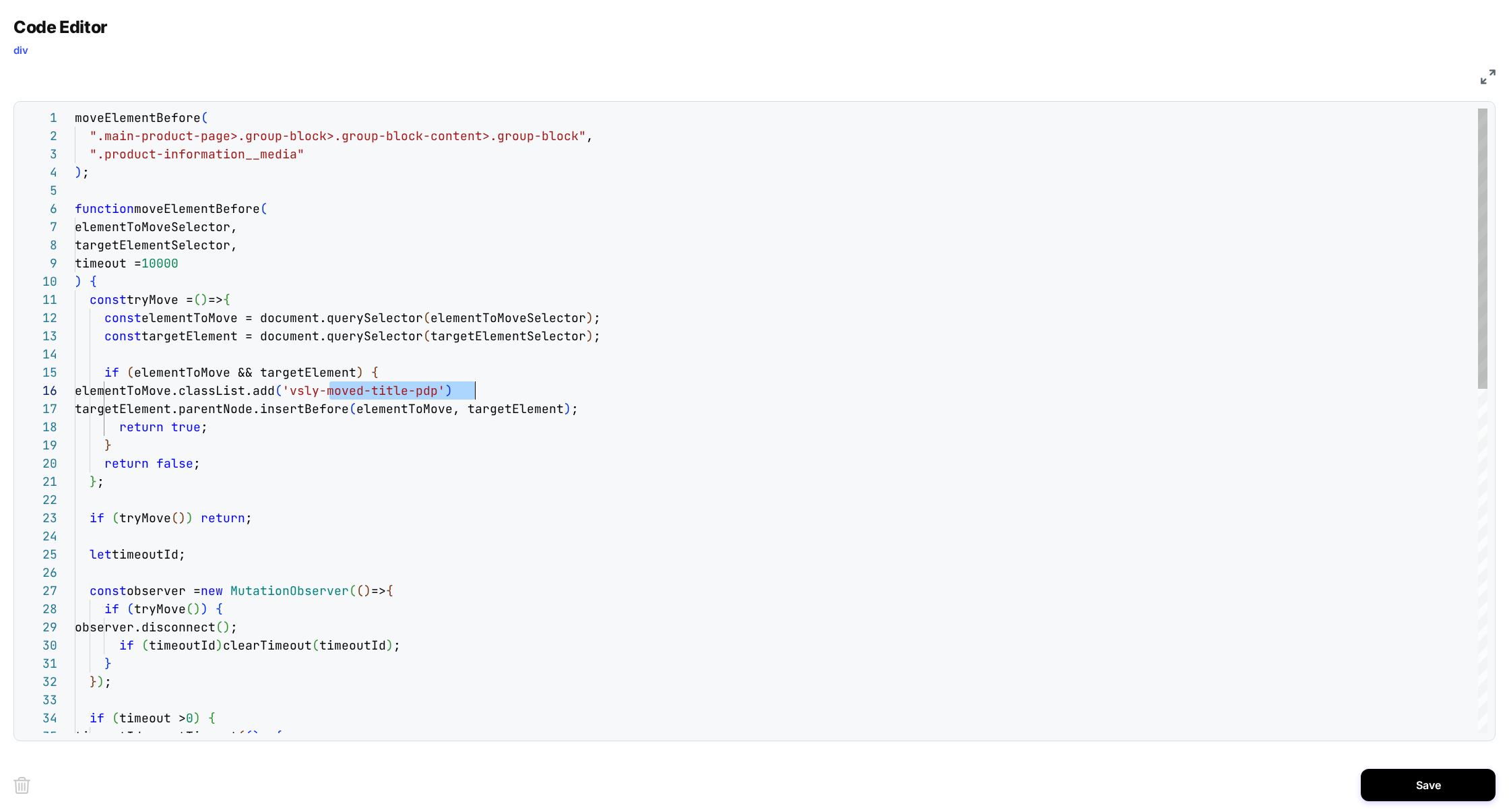
click at [0, 0] on div "moveElementBefore ( ".main-product-page>.group-block>.group-block-cont ent>.gro…" at bounding box center [0, 0] width 0 height 0
click at [1434, 774] on button "Save" at bounding box center [1428, 784] width 135 height 33
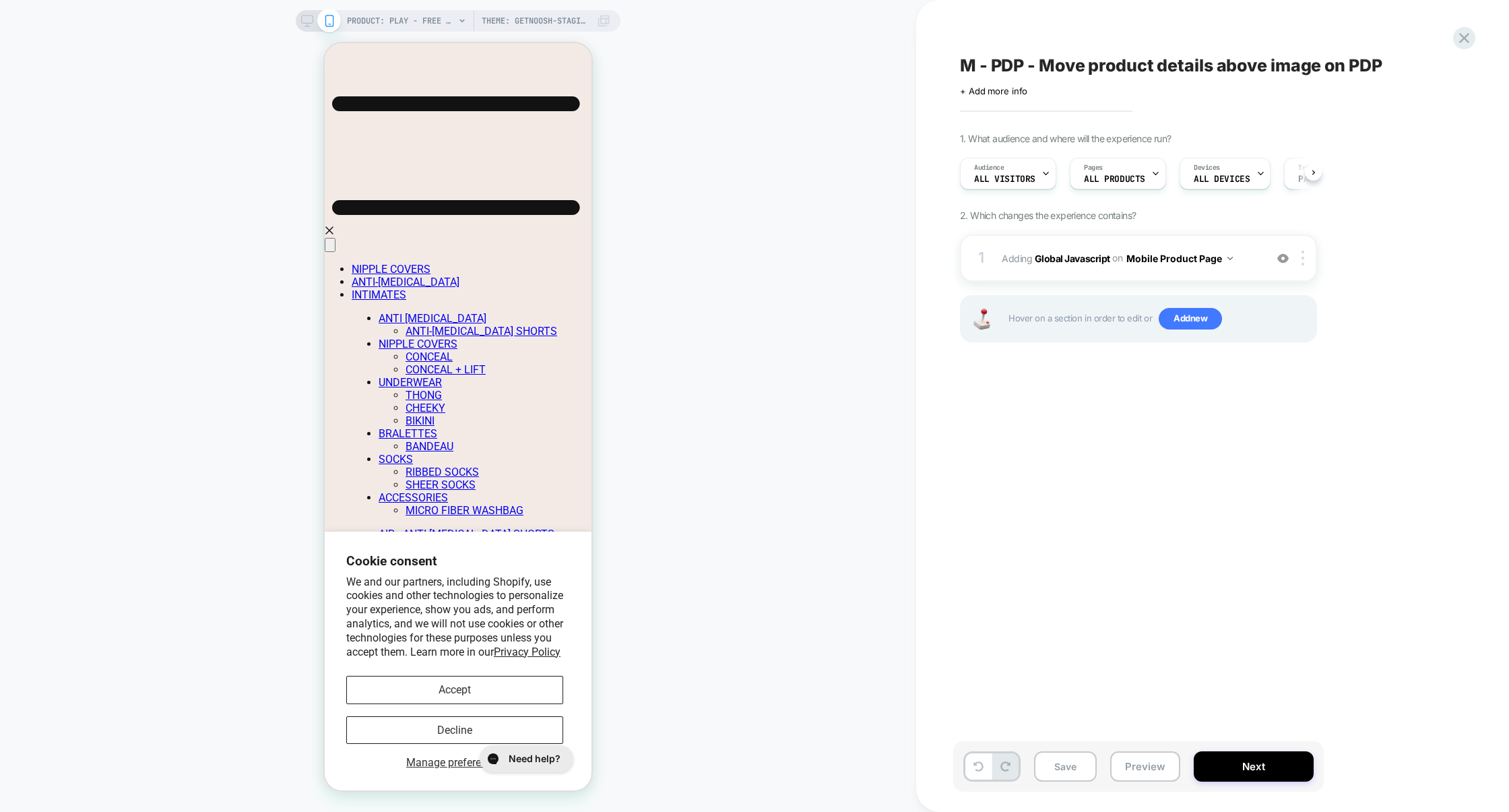
scroll to position [0, 1]
click at [1187, 311] on span "Add new" at bounding box center [1190, 318] width 63 height 21
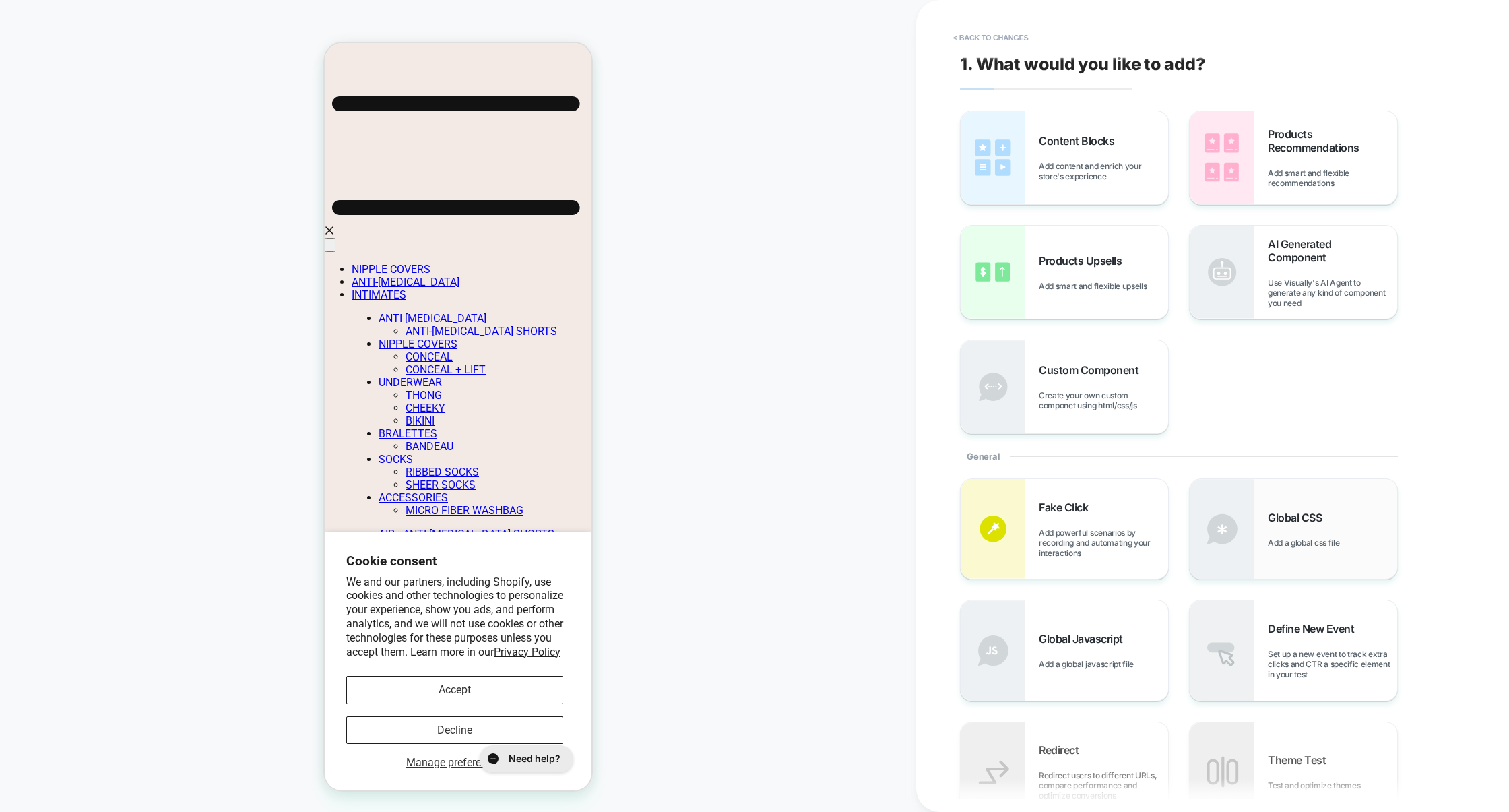
click at [1248, 515] on img at bounding box center [1221, 528] width 64 height 100
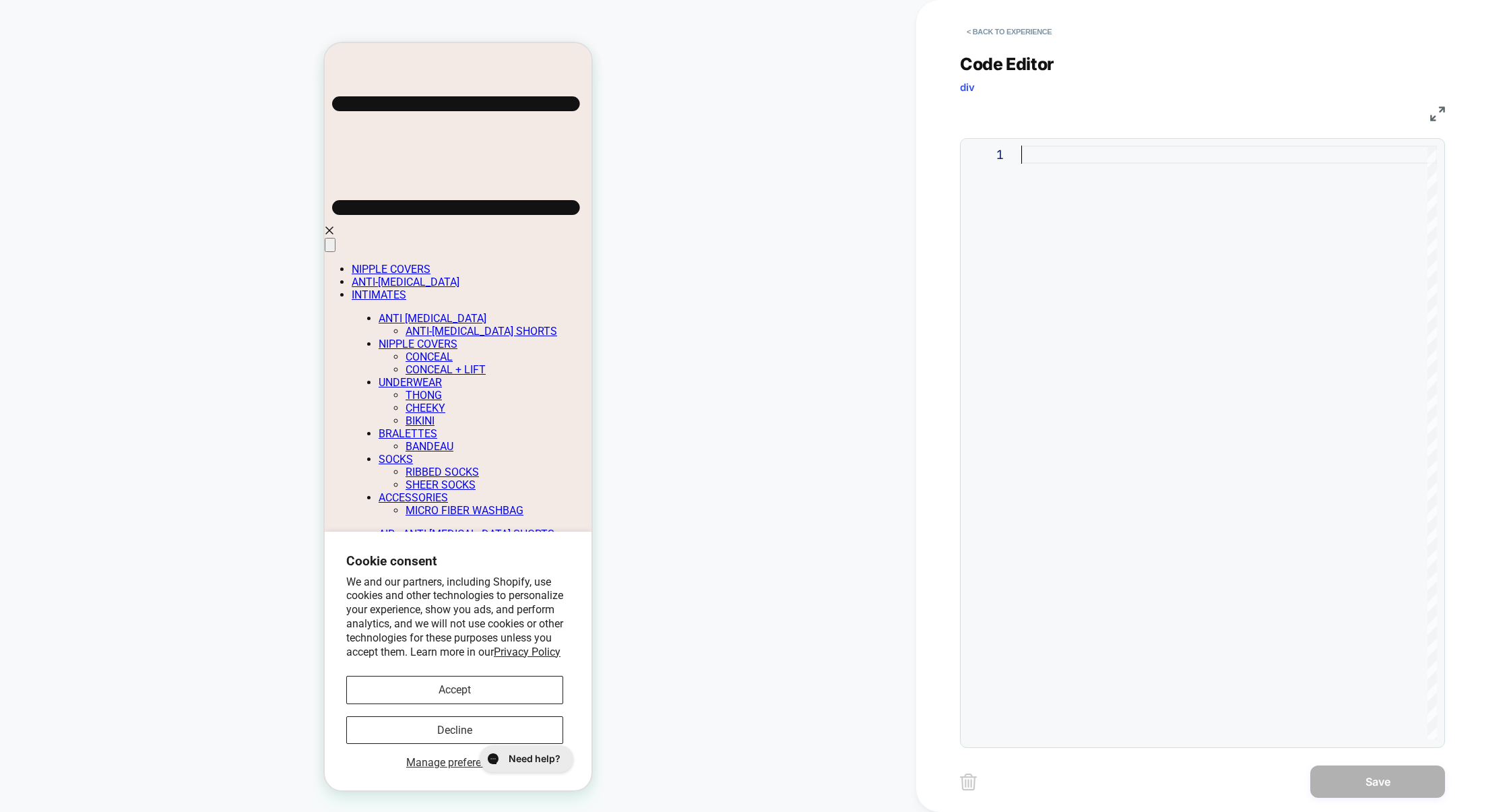
click at [0, 0] on div at bounding box center [0, 0] width 0 height 0
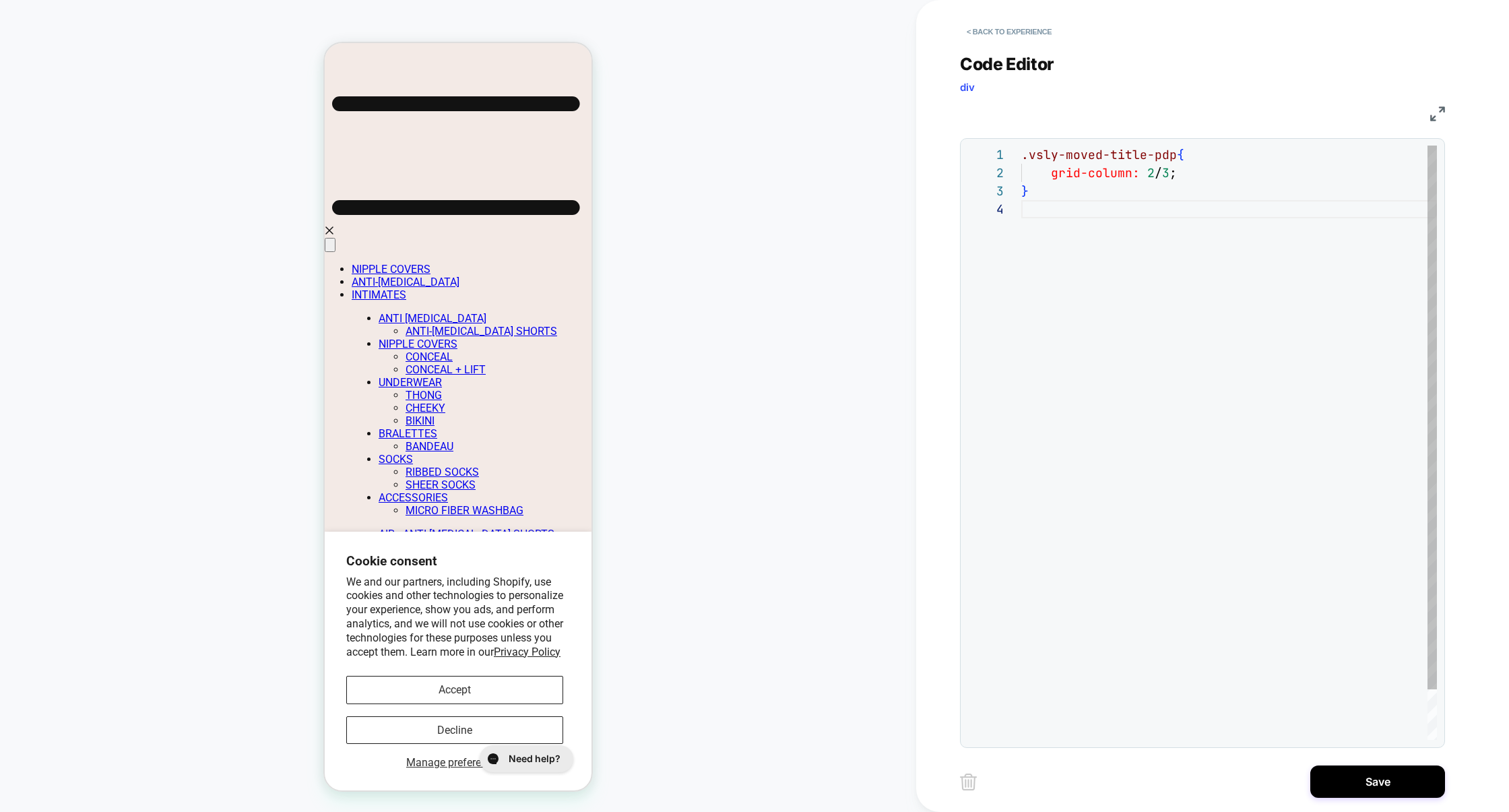
scroll to position [0, 0]
drag, startPoint x: 1063, startPoint y: 211, endPoint x: 992, endPoint y: 147, distance: 95.6
click at [0, 0] on div ".vsly-moved-title-pdp { grid-column: 2 / 3 ; }" at bounding box center [0, 0] width 0 height 0
click at [0, 0] on div ".vsly-moved-title-pdp { grid-column: 2 / 3 ; } .vsly-moved-title-pdp { grid-col…" at bounding box center [0, 0] width 0 height 0
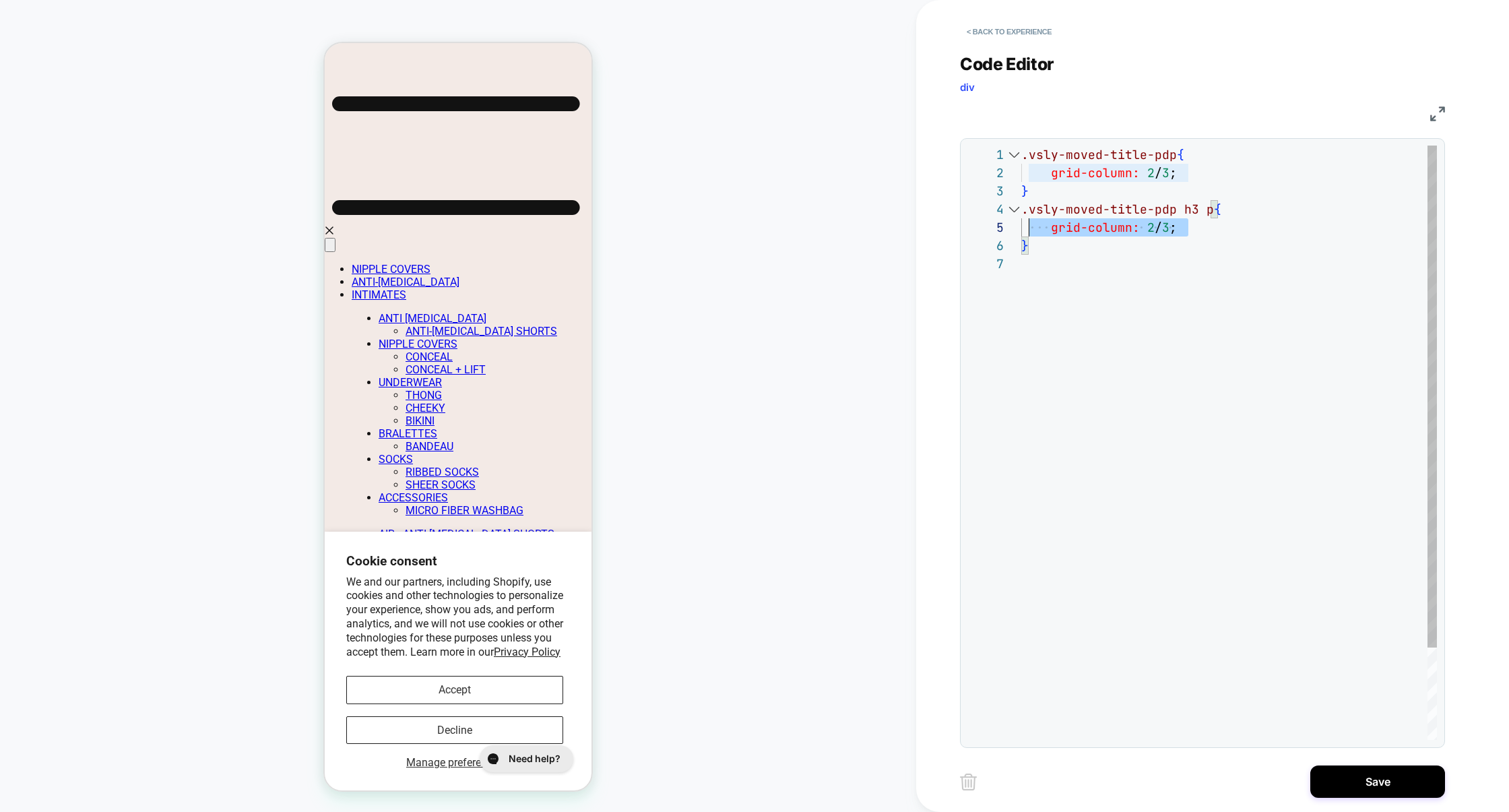
scroll to position [73, 0]
drag, startPoint x: 1191, startPoint y: 229, endPoint x: 930, endPoint y: 230, distance: 261.0
click at [266, 336] on div "**********" at bounding box center [174, 343] width 186 height 13
click at [0, 0] on div ".vsly-moved-title-pdp { grid-column: 2 / 3 ; } .vsly-moved-title-pdp h3 p { fon…" at bounding box center [0, 0] width 0 height 0
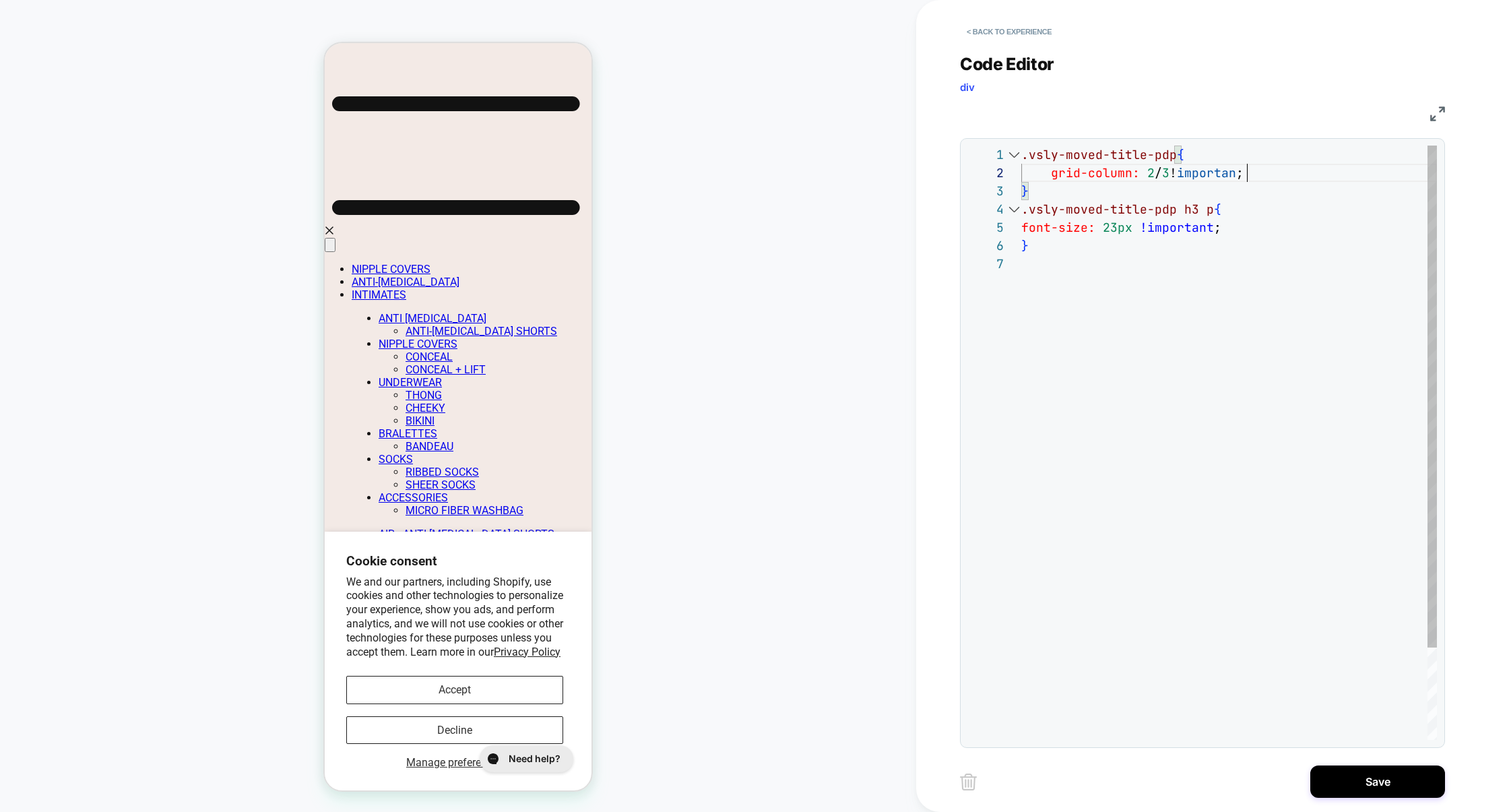
scroll to position [18, 233]
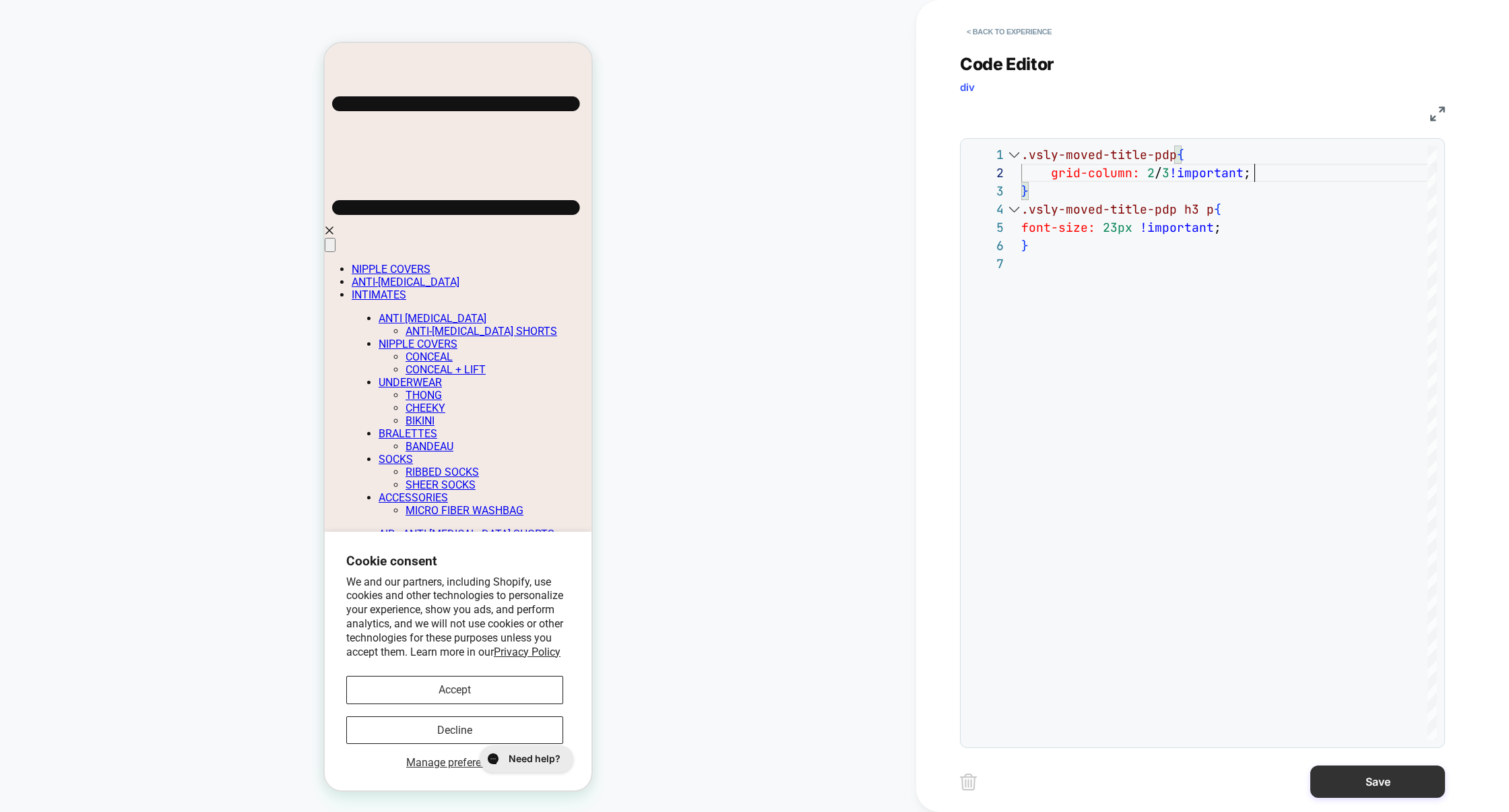
type textarea "**********"
click at [1378, 778] on button "Save" at bounding box center [1378, 781] width 135 height 33
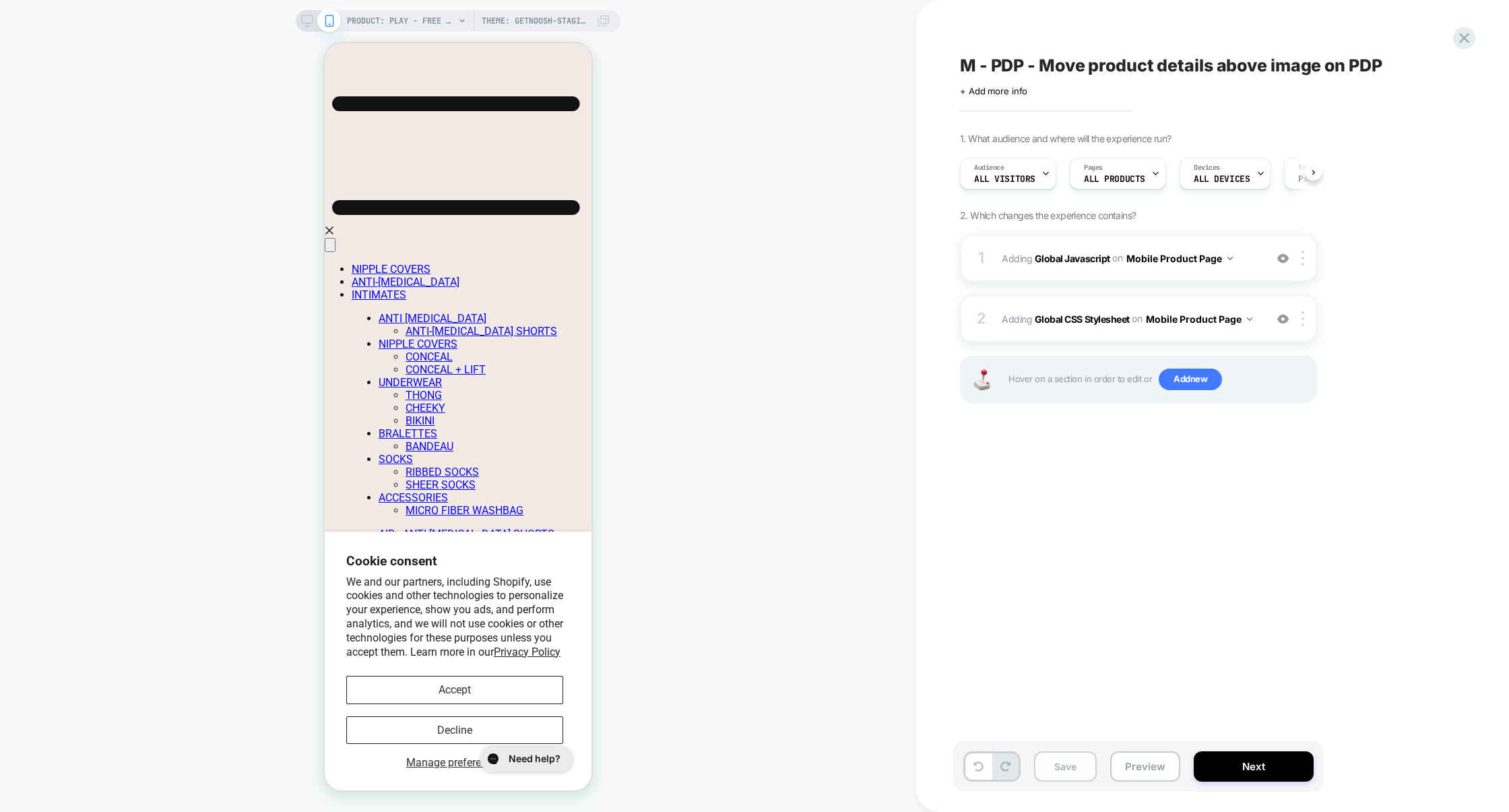
scroll to position [0, 1]
click at [1058, 766] on button "Save" at bounding box center [1065, 765] width 62 height 31
click at [1161, 766] on button "Preview" at bounding box center [1145, 765] width 70 height 31
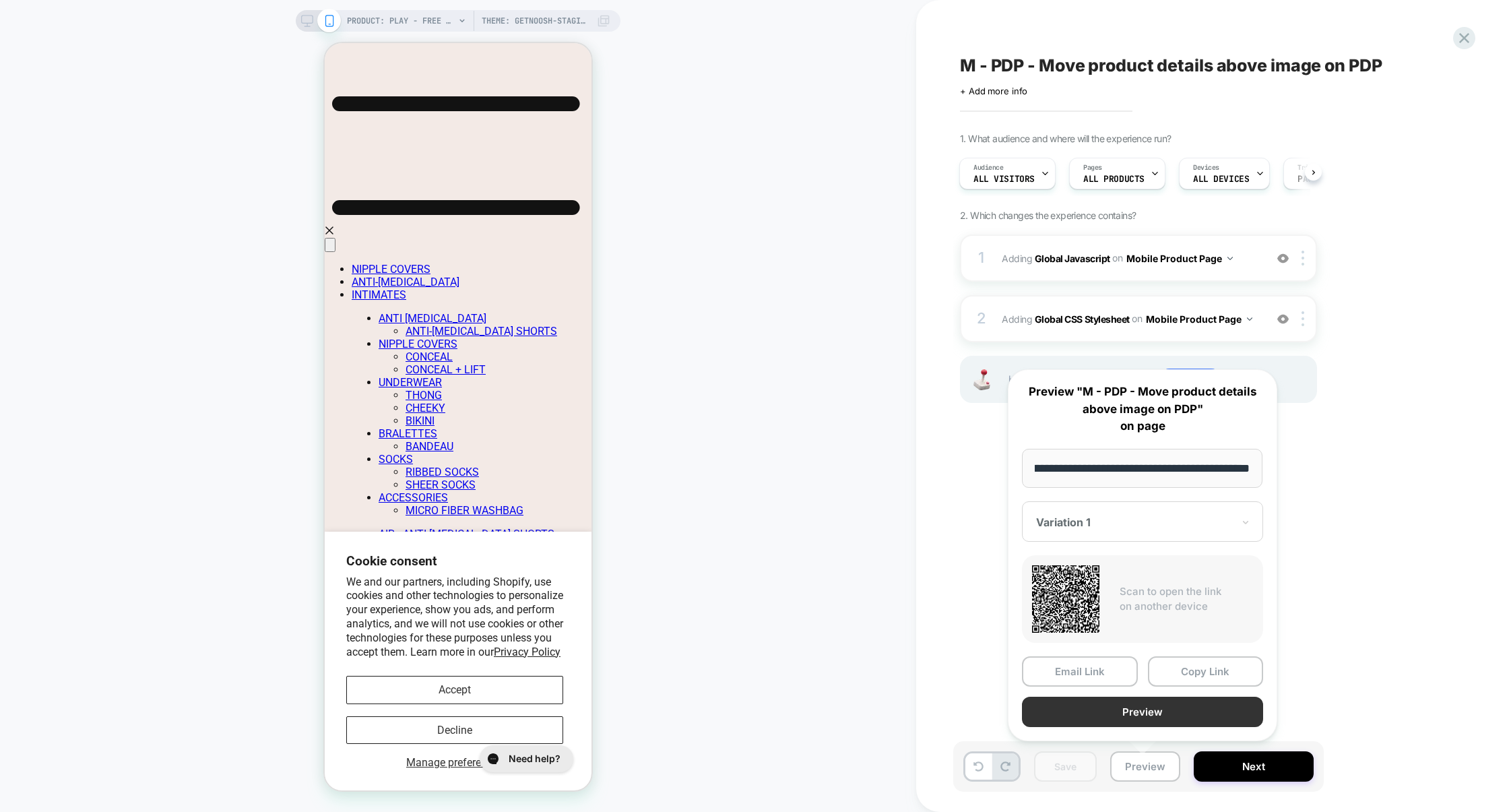
scroll to position [0, 0]
click at [1138, 707] on button "Preview" at bounding box center [1142, 711] width 241 height 31
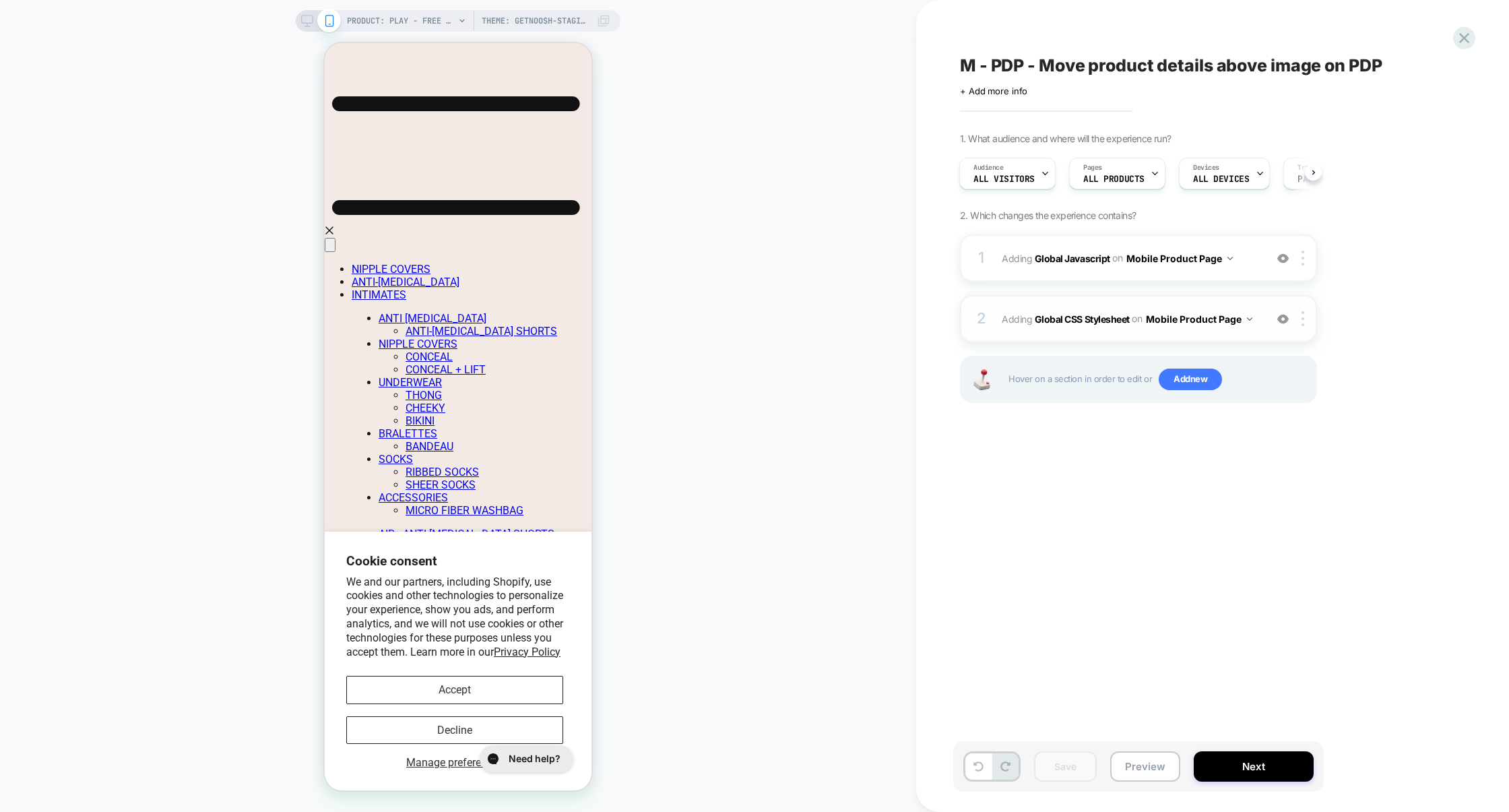
click at [1082, 296] on div "2 Adding Global CSS Stylesheet on Mobile Product Page Add Before Add After Copy…" at bounding box center [1138, 318] width 357 height 47
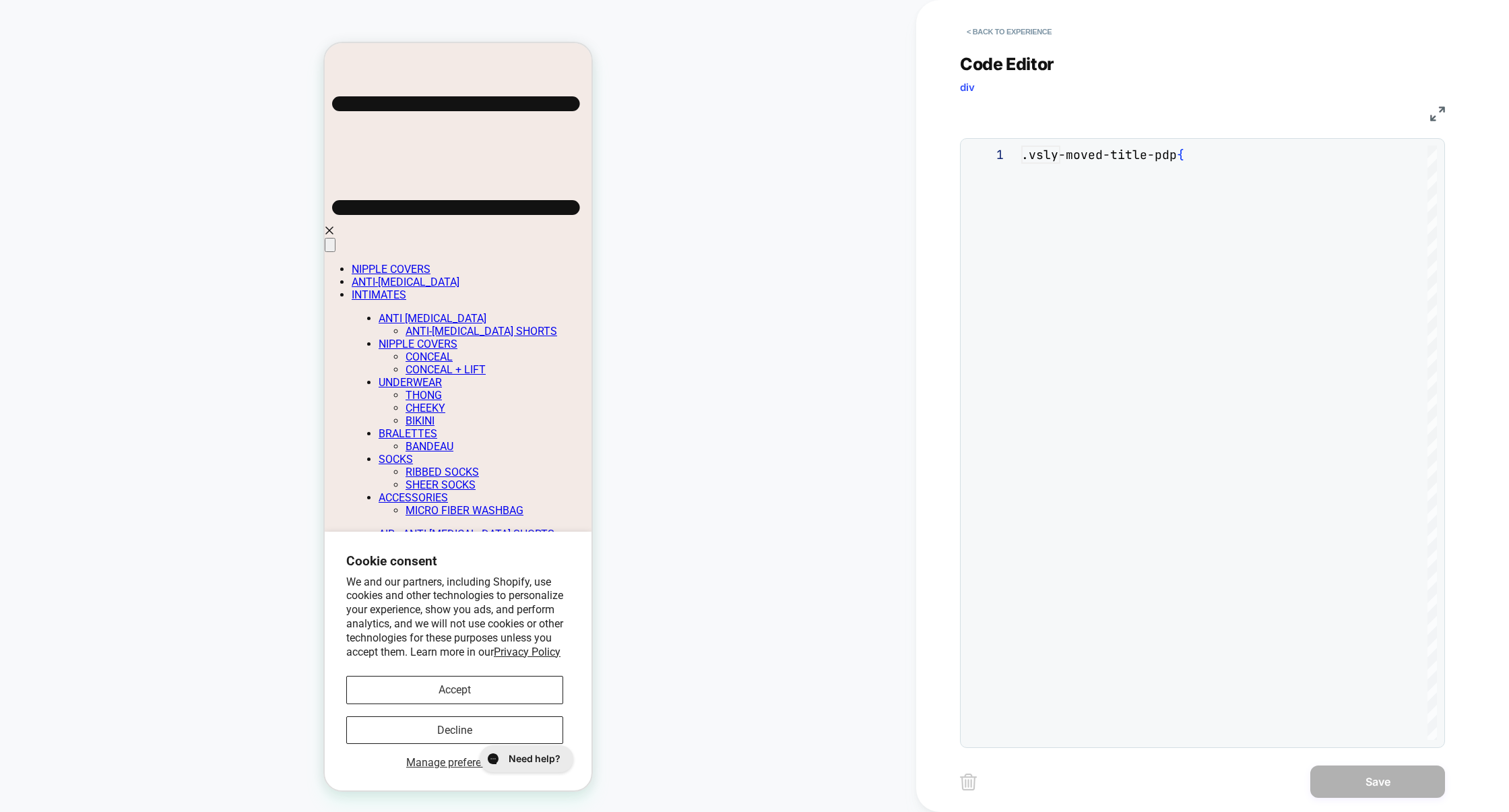
scroll to position [109, 0]
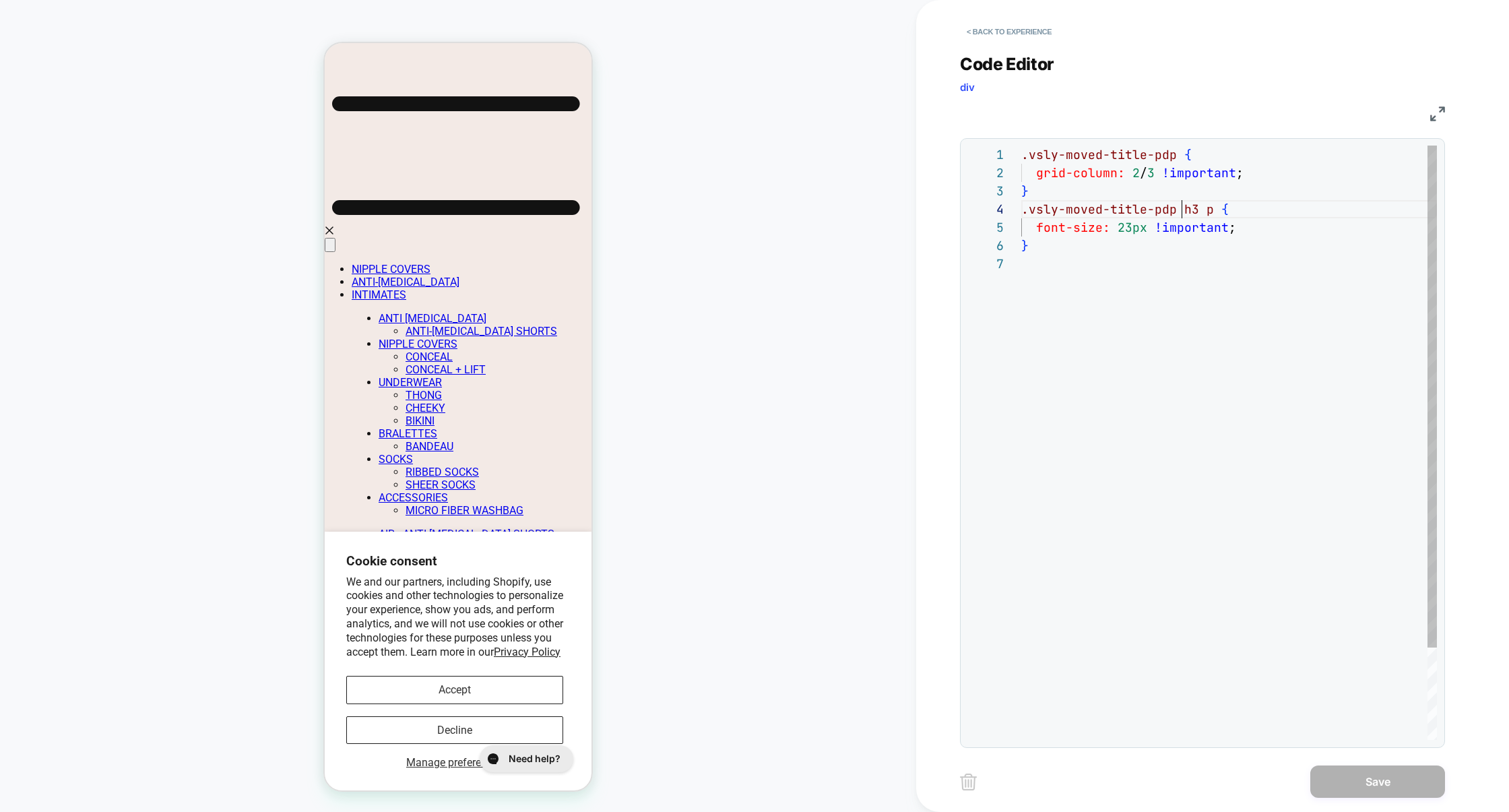
click at [1182, 208] on div ".vsly-moved-title-pdp { grid-column: 2 / 3 !important ; } .vsly-moved-title-pdp…" at bounding box center [1230, 496] width 415 height 703
click at [1108, 495] on div ".vsly-moved-title-pdp { grid-column: 2 / 3 !important ; } .vsly-moved-title-pdp…" at bounding box center [1230, 496] width 415 height 703
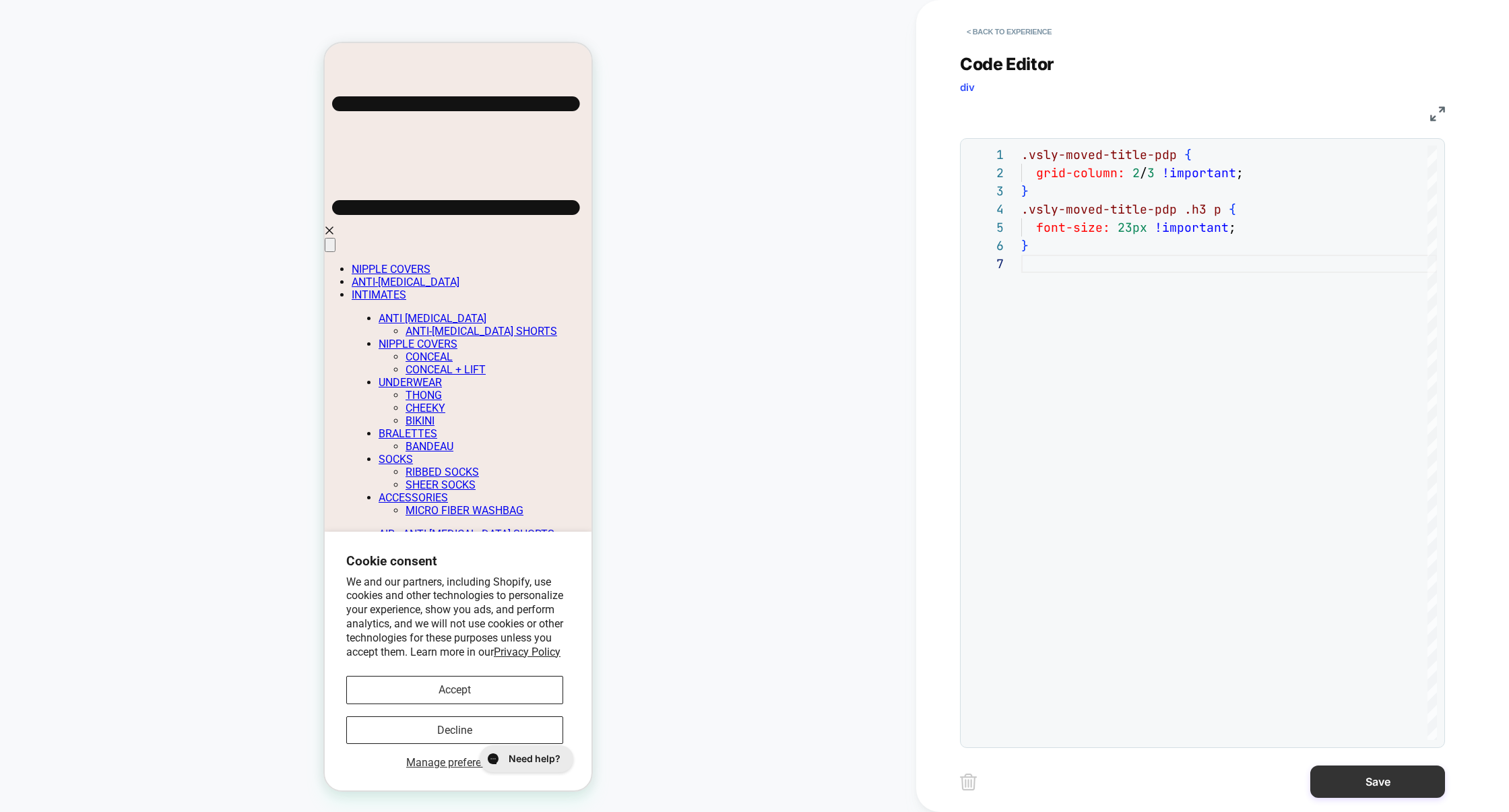
type textarea "**********"
click at [1409, 784] on button "Save" at bounding box center [1378, 781] width 135 height 33
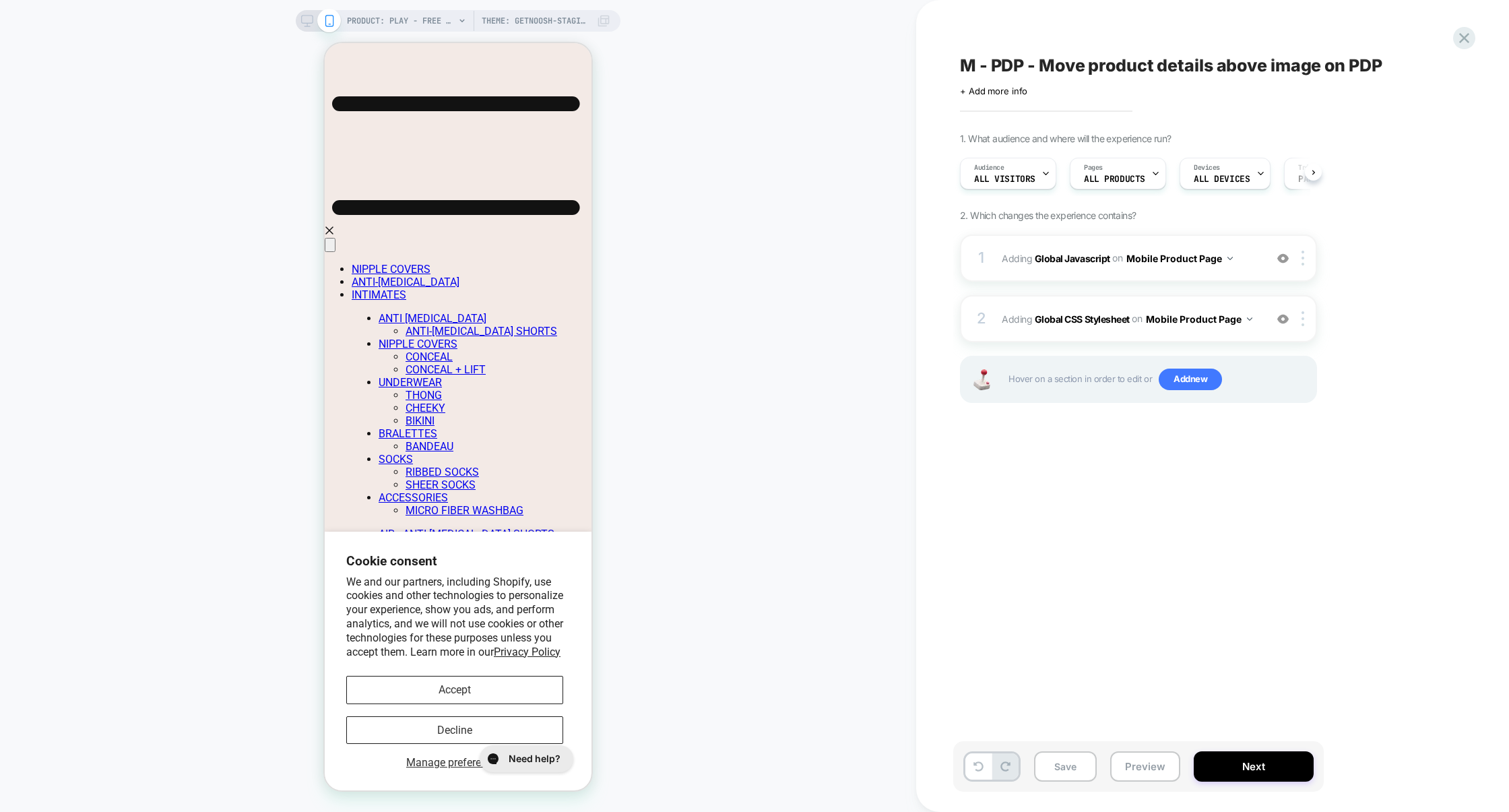
scroll to position [0, 1]
click at [1077, 761] on button "Save" at bounding box center [1065, 765] width 62 height 31
click at [1139, 767] on button "Preview" at bounding box center [1145, 765] width 70 height 31
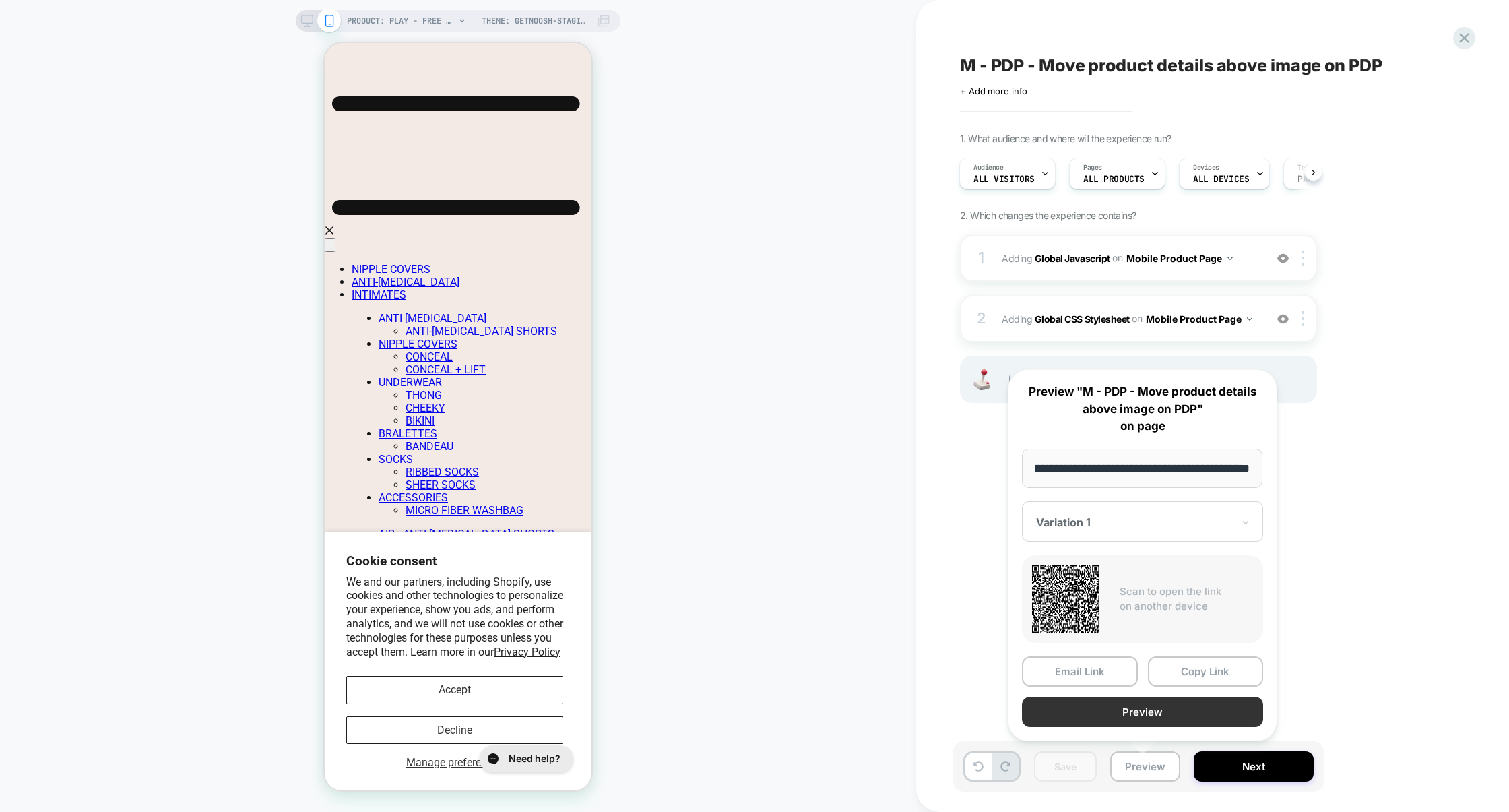
scroll to position [0, 0]
click at [1145, 719] on button "Preview" at bounding box center [1142, 711] width 241 height 31
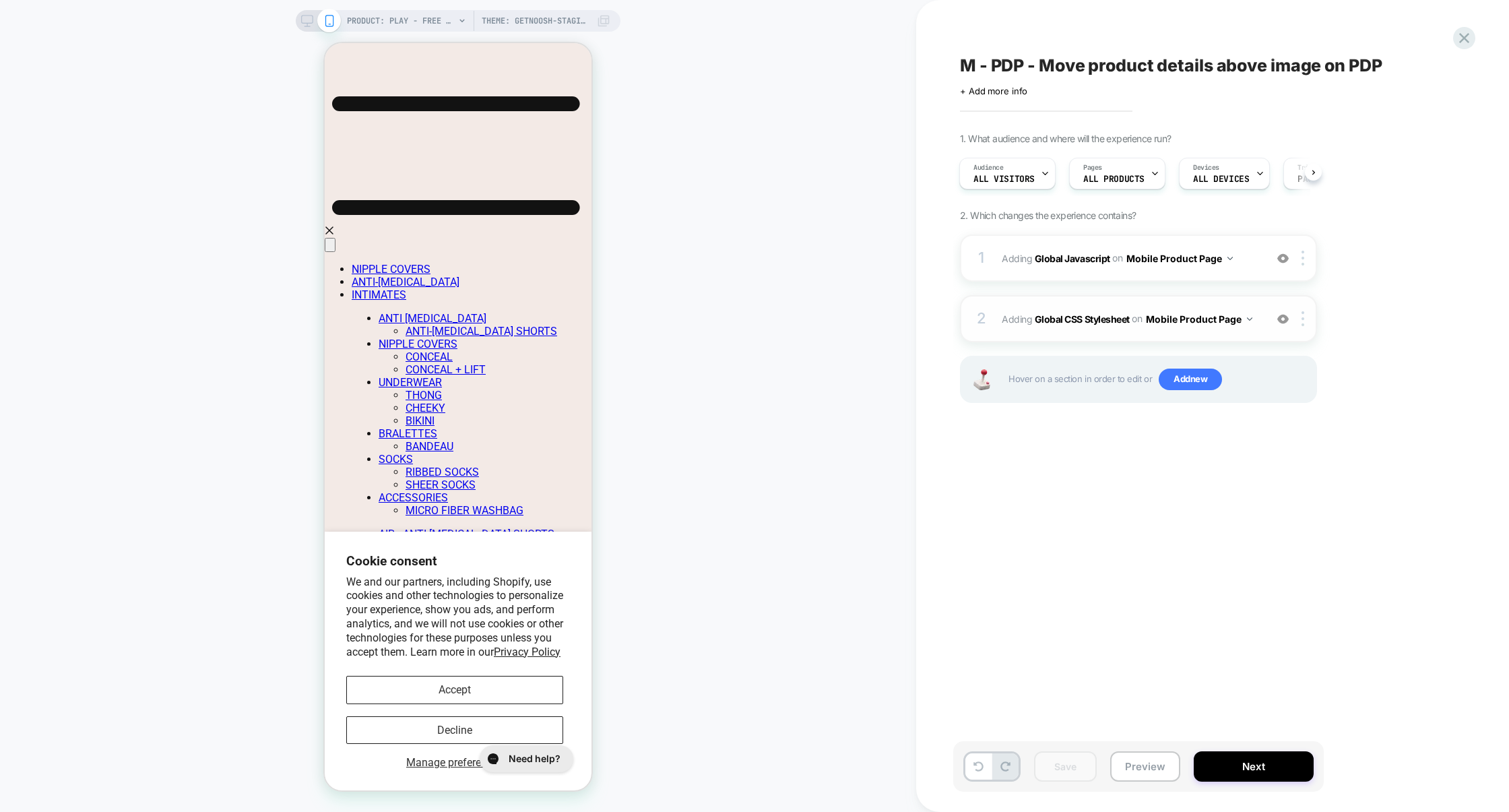
click at [1106, 302] on div "2 Adding Global CSS Stylesheet on Mobile Product Page Add Before Add After Copy…" at bounding box center [1138, 318] width 357 height 47
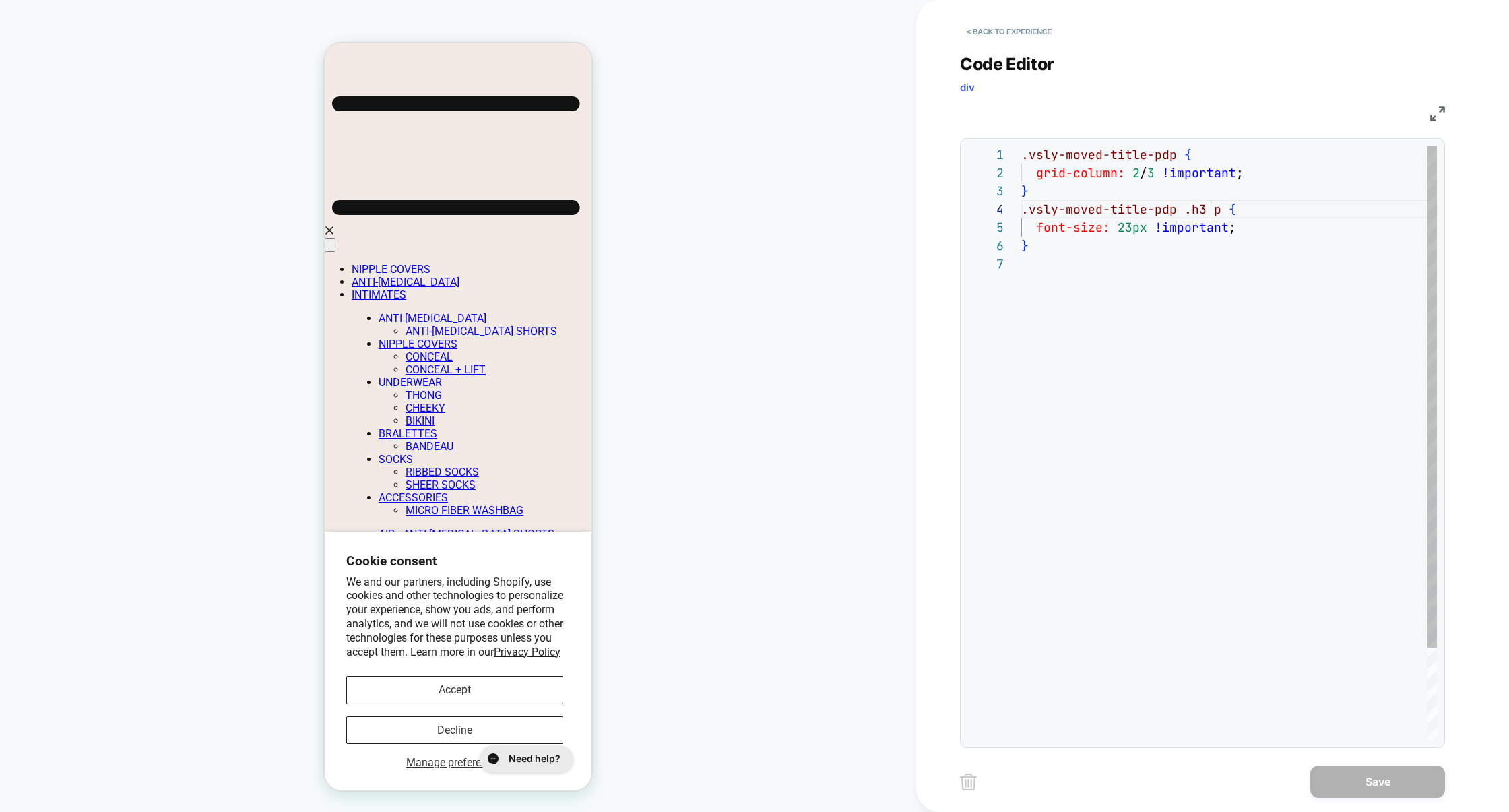
scroll to position [55, 189]
click at [1210, 208] on div ".vsly-moved-title-pdp { grid-column: 2 / 3 !important ; } .vsly-moved-title-pdp…" at bounding box center [1230, 496] width 415 height 703
click at [1264, 176] on div ".vsly-moved-title-pdp { grid-column: 2 / 3 !important ; } .vsly-moved-title-pdp…" at bounding box center [1230, 496] width 415 height 703
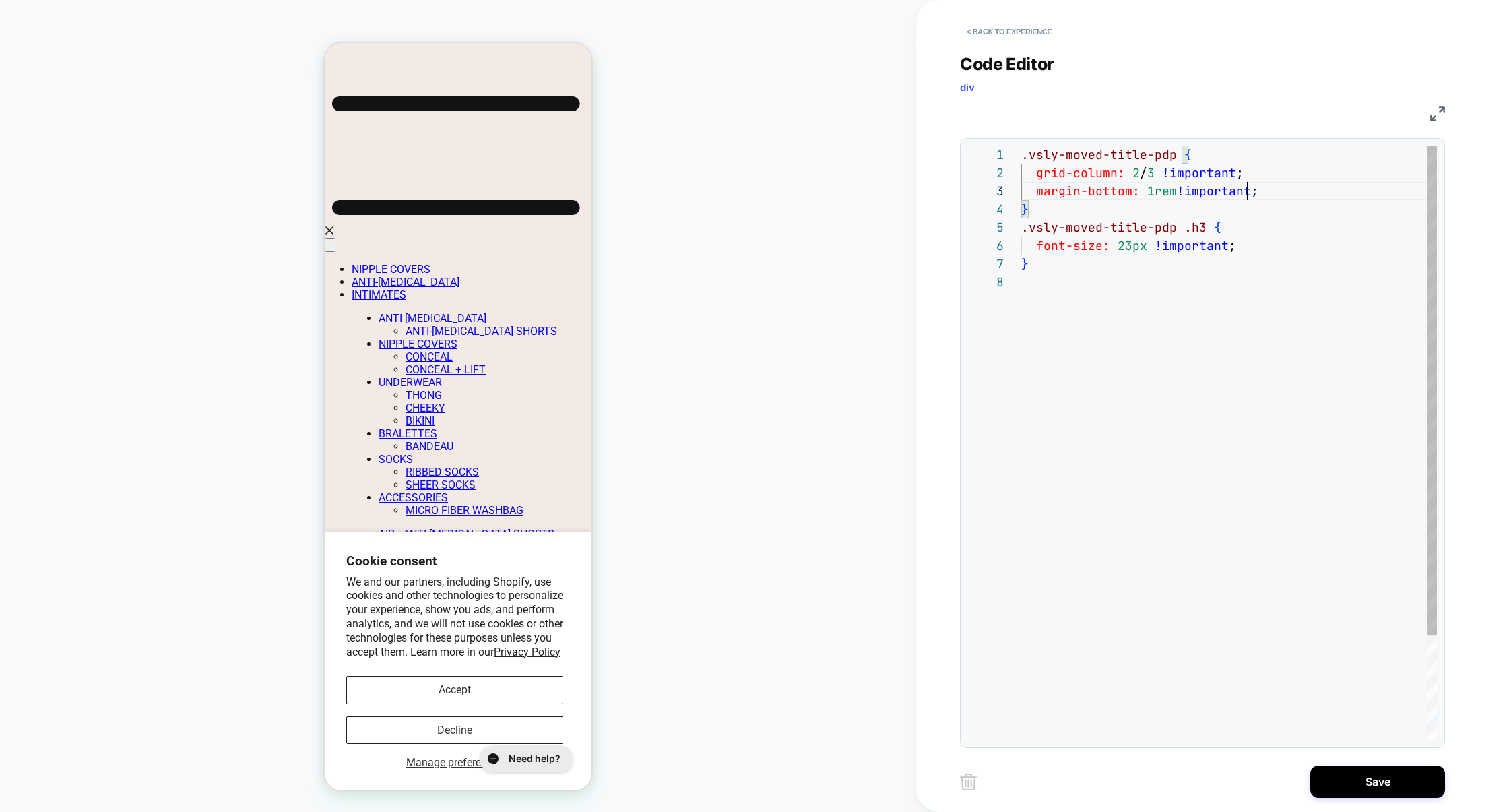
scroll to position [36, 225]
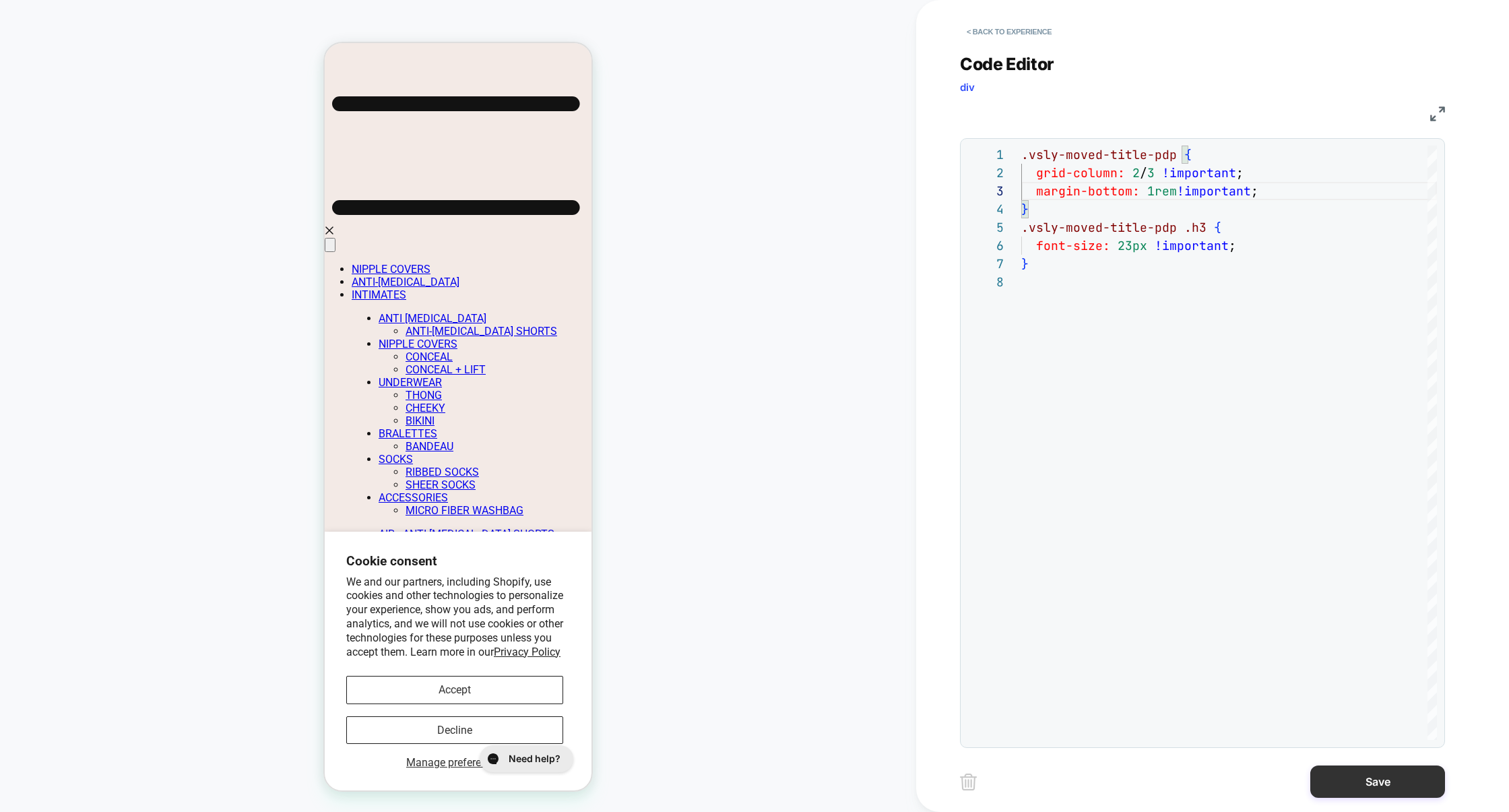
type textarea "**********"
click at [1352, 776] on button "Save" at bounding box center [1378, 781] width 135 height 33
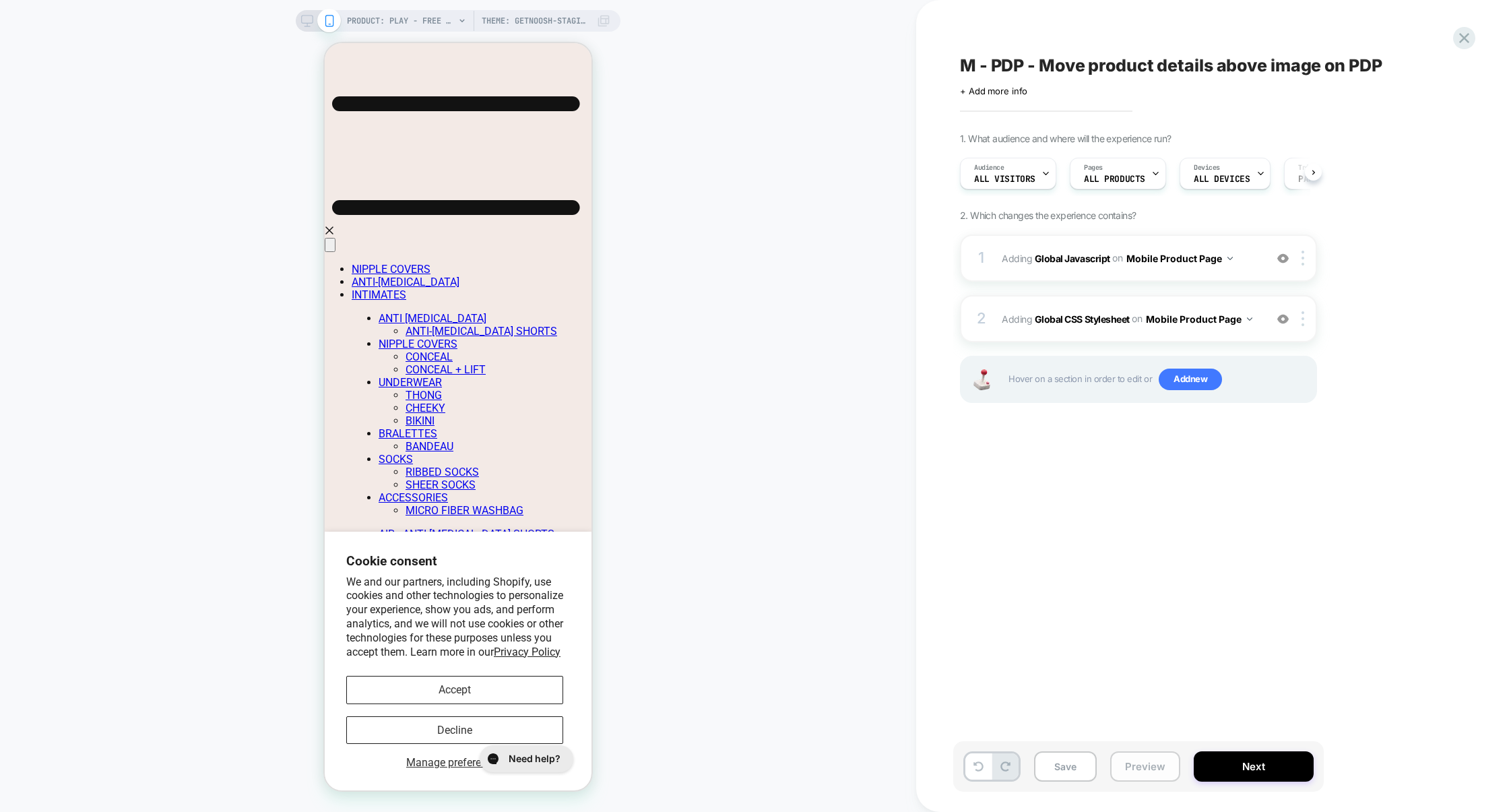
click at [1159, 764] on button "Preview" at bounding box center [1145, 765] width 70 height 31
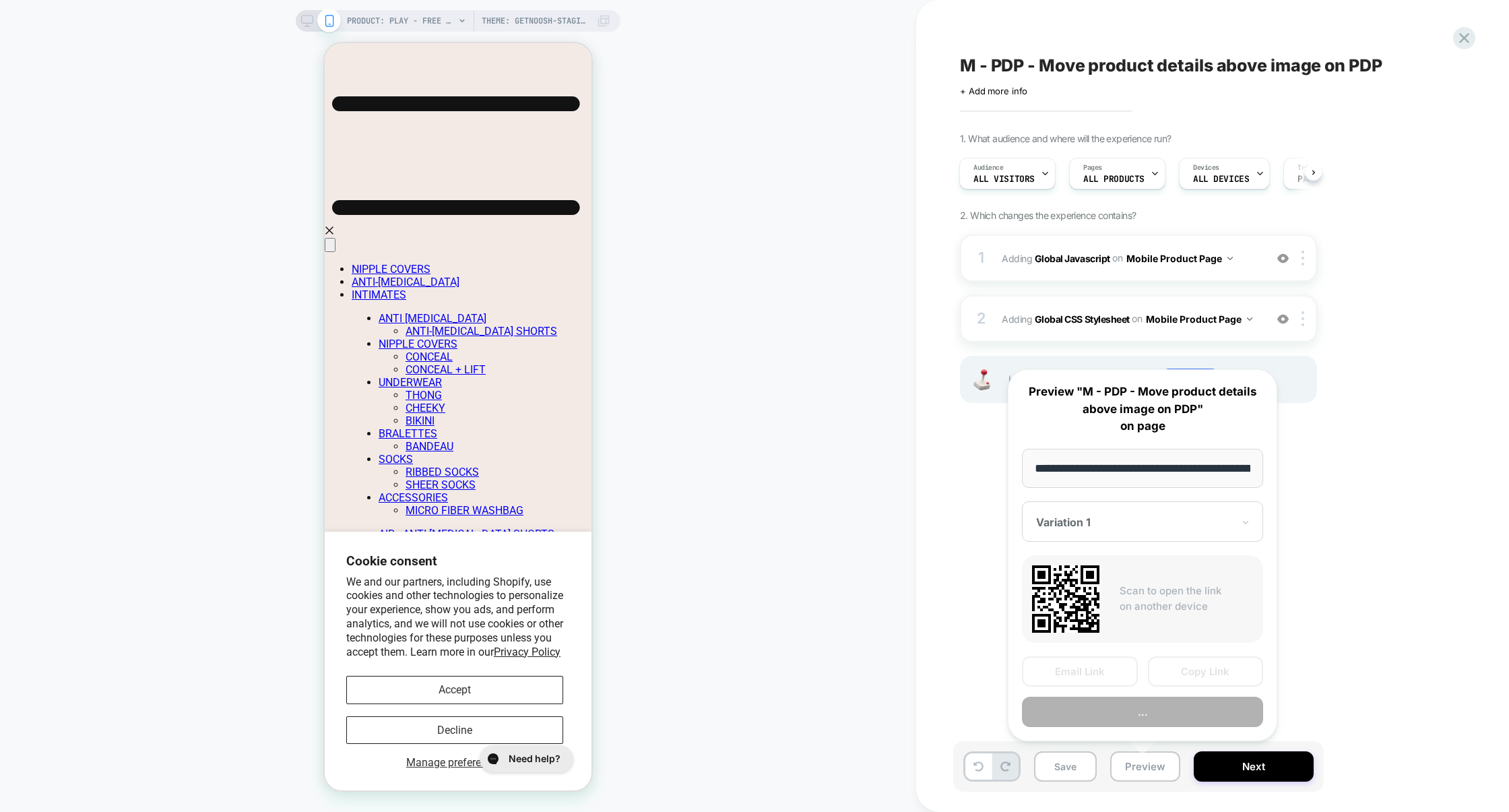
scroll to position [0, 361]
click at [1176, 713] on button "Preview" at bounding box center [1142, 711] width 241 height 31
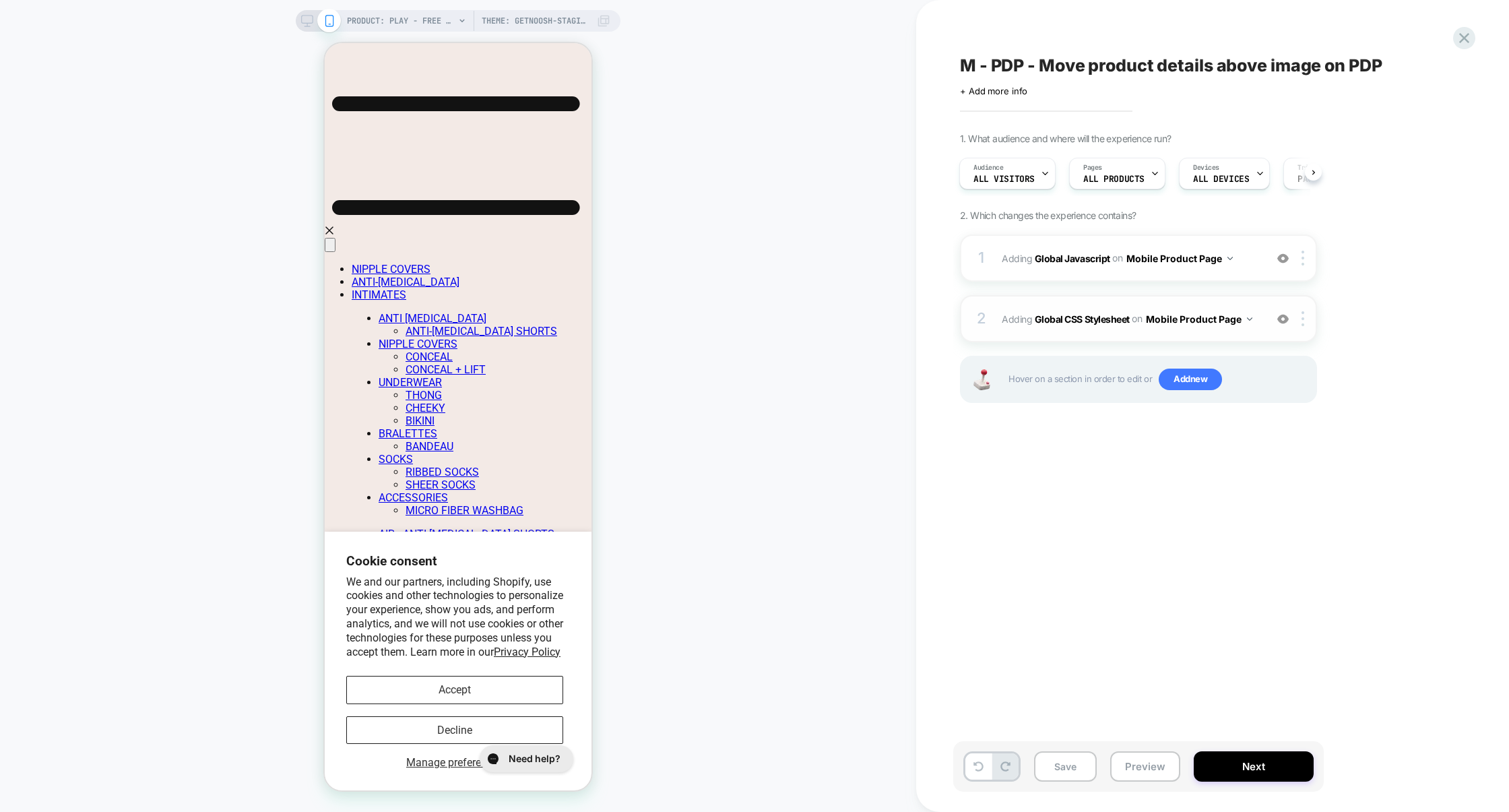
click at [1090, 295] on div "2 Adding Global CSS Stylesheet on Mobile Product Page Add Before Add After Copy…" at bounding box center [1138, 318] width 357 height 47
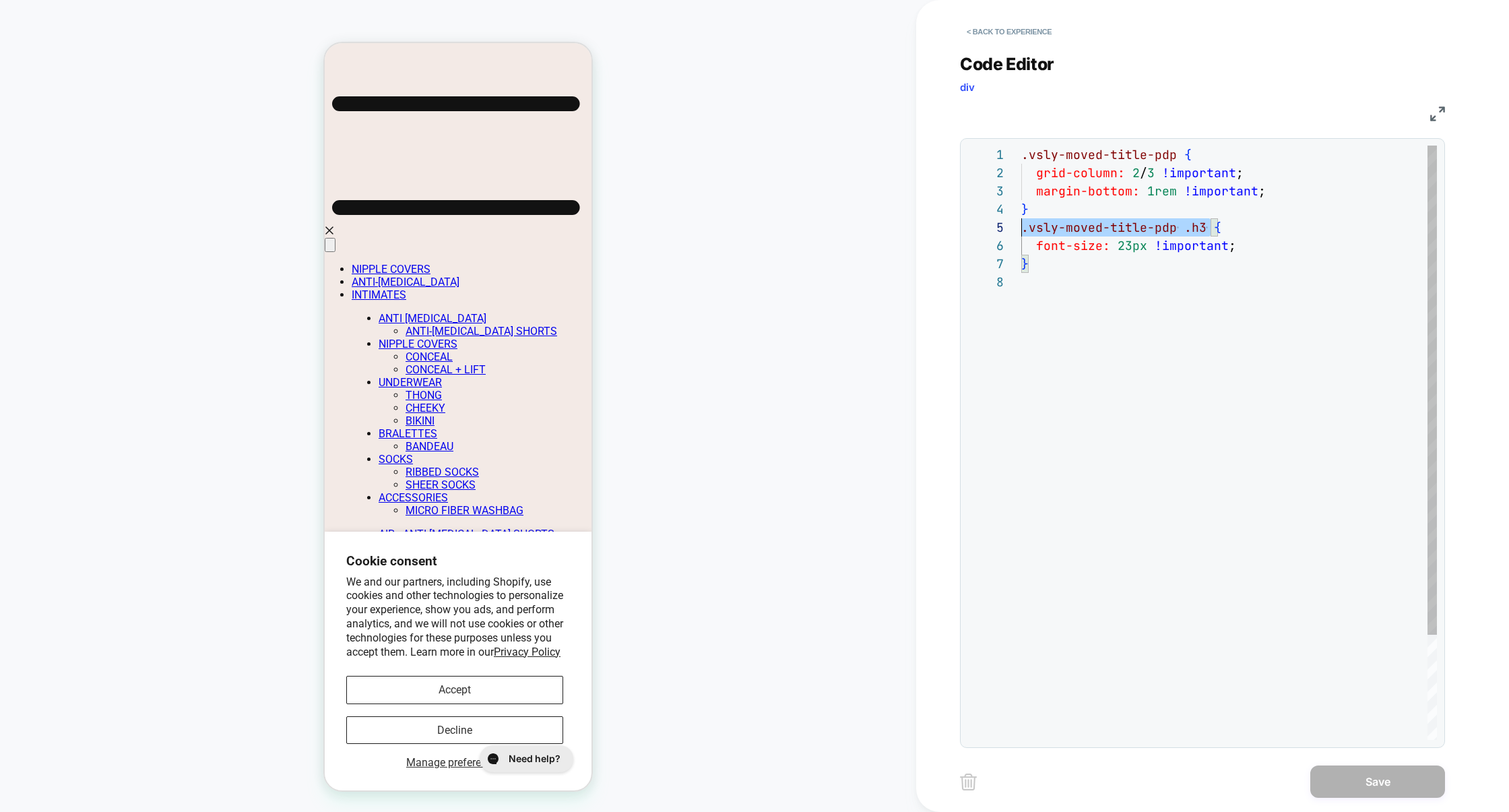
scroll to position [73, 0]
drag, startPoint x: 1210, startPoint y: 225, endPoint x: 979, endPoint y: 223, distance: 231.0
click at [979, 223] on div "**********" at bounding box center [1203, 442] width 469 height 594
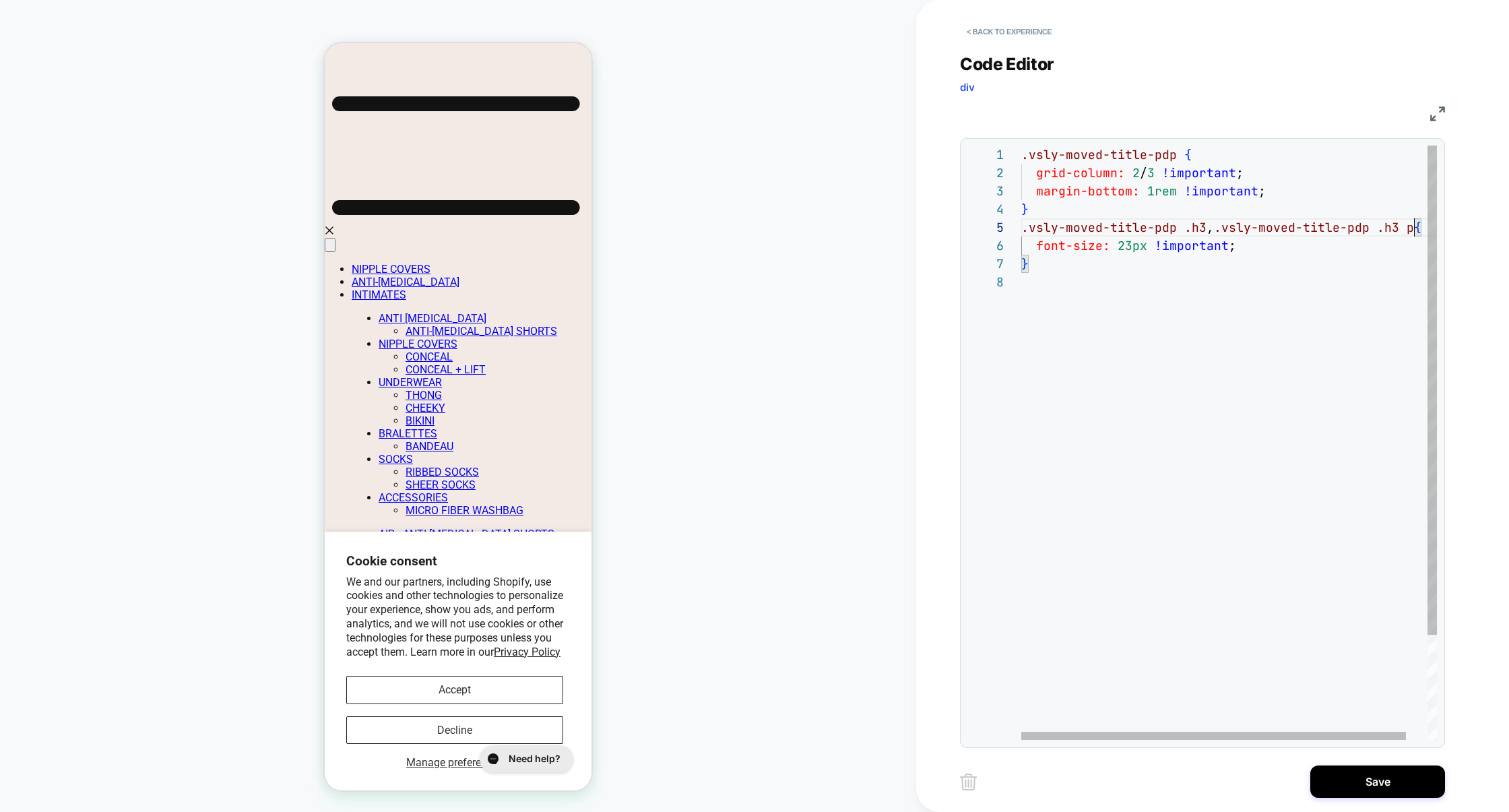
scroll to position [73, 392]
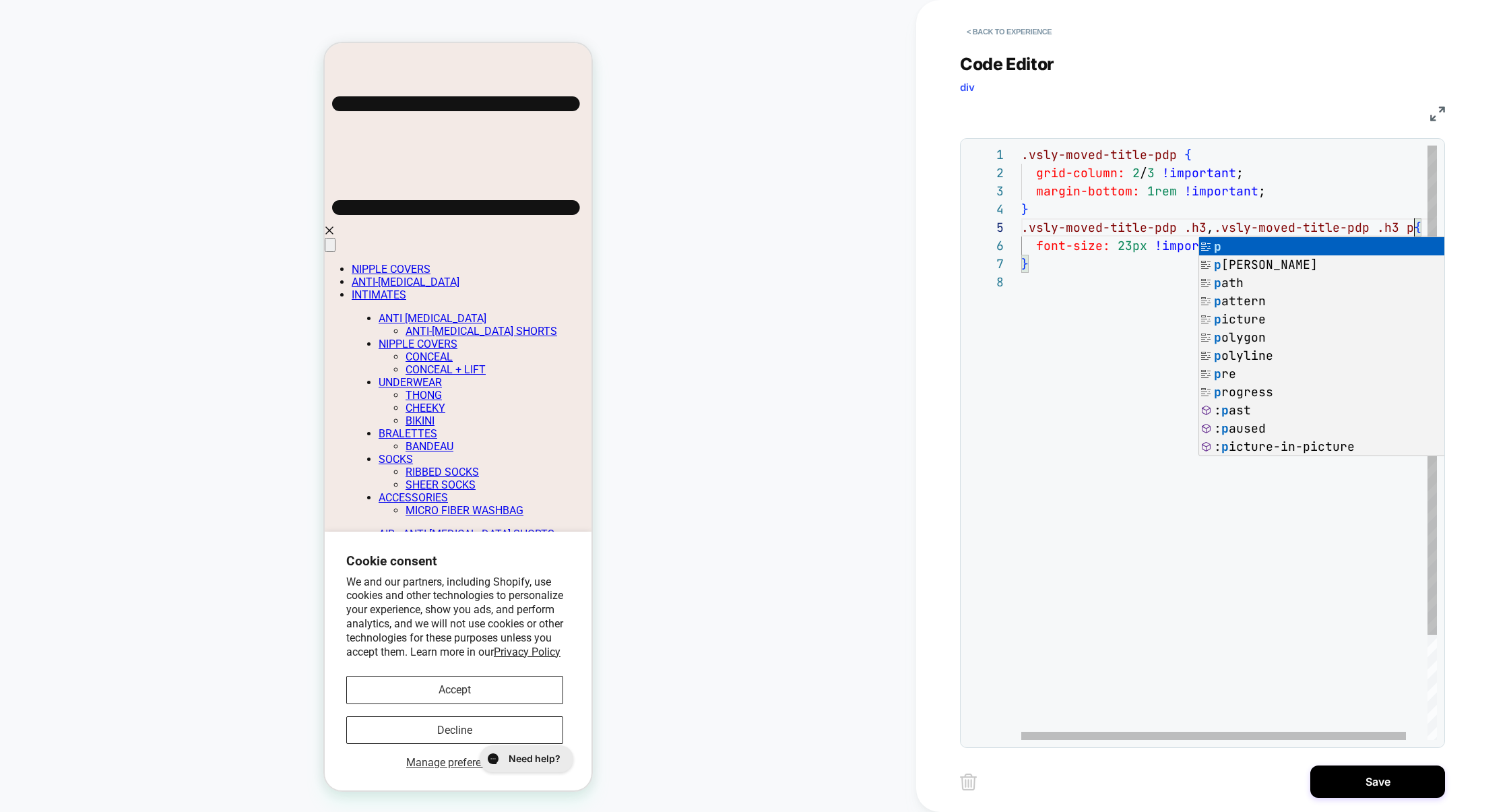
click at [1382, 217] on div ".vsly-moved-title-pdp { grid-column: 2 / 3 !important ; margin-bottom: 1rem !im…" at bounding box center [1241, 506] width 439 height 722
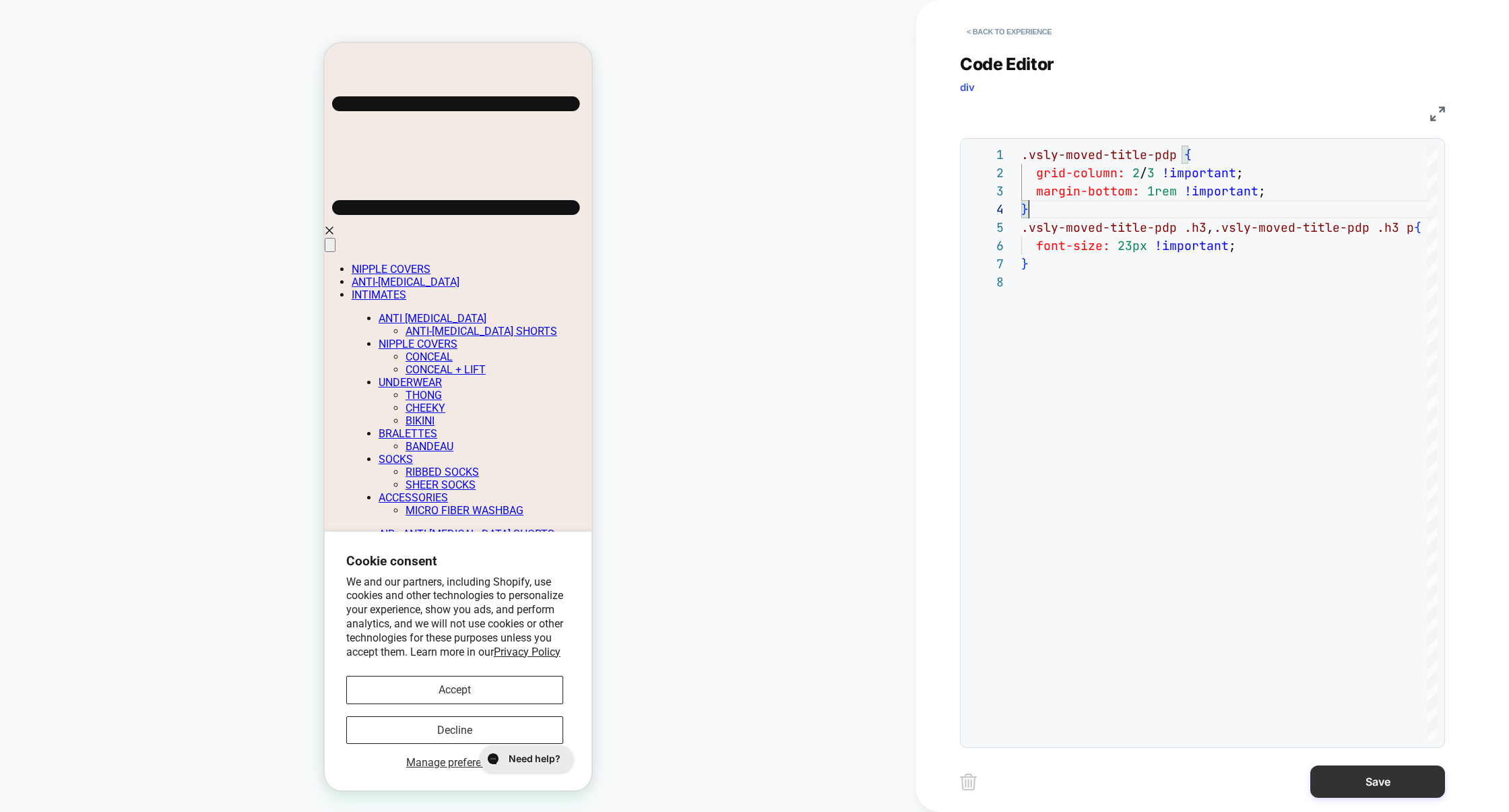
type textarea "**********"
click at [1375, 773] on button "Save" at bounding box center [1378, 781] width 135 height 33
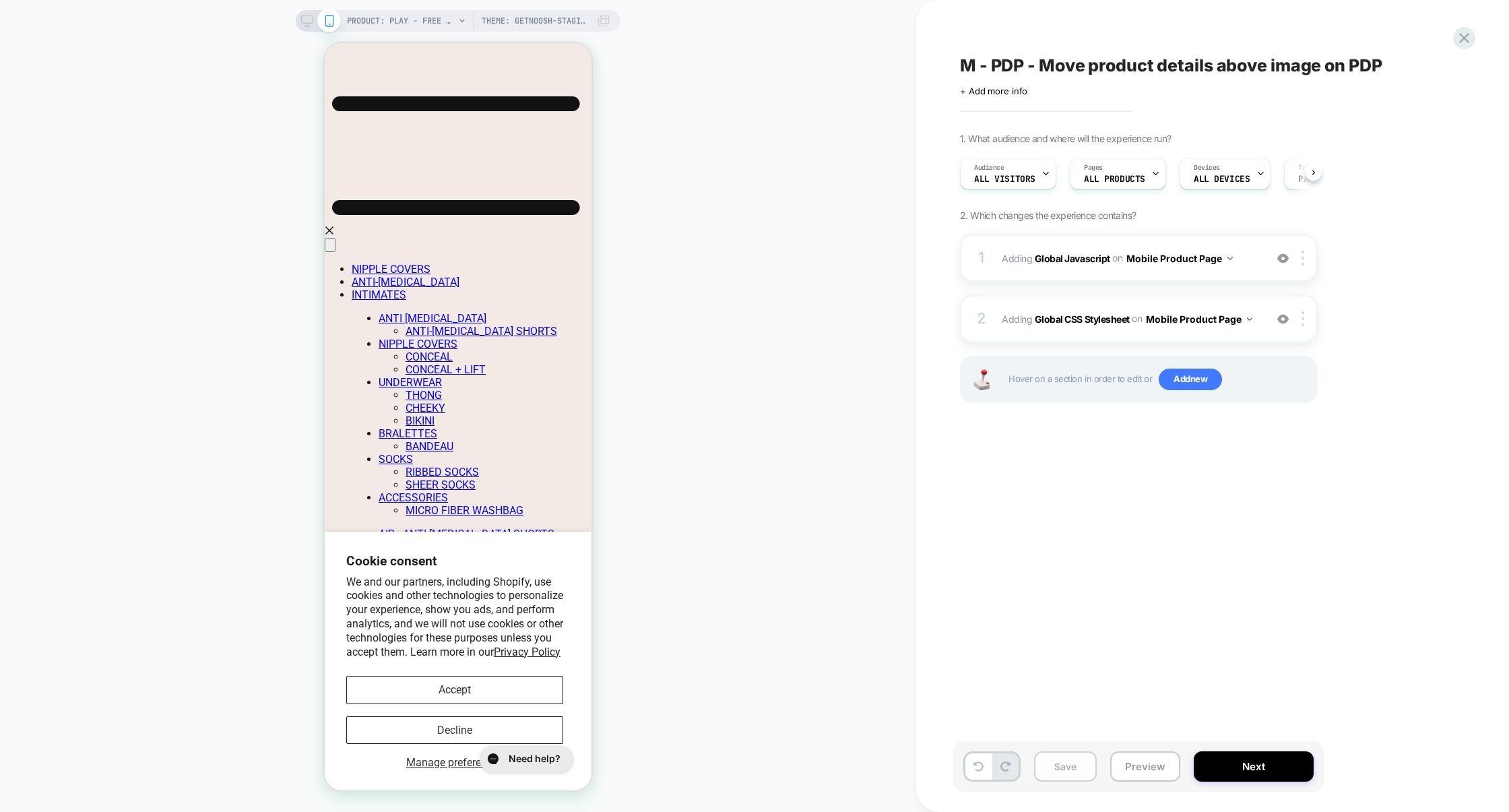
scroll to position [0, 1]
click at [1094, 758] on button "Save" at bounding box center [1065, 765] width 62 height 31
click at [1124, 760] on button "Preview" at bounding box center [1145, 765] width 70 height 31
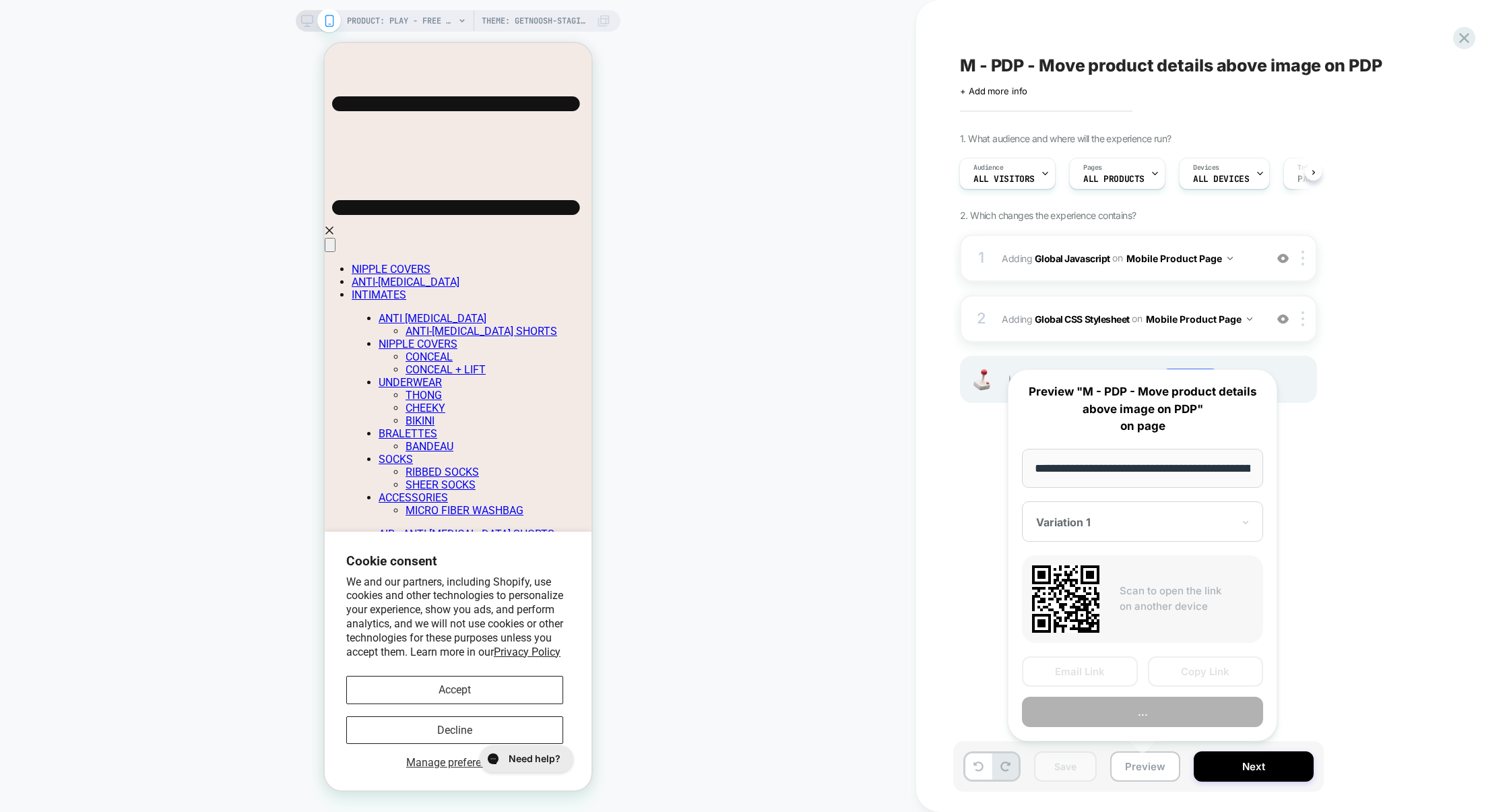
scroll to position [0, 361]
click at [1146, 697] on button "Preview" at bounding box center [1142, 711] width 241 height 31
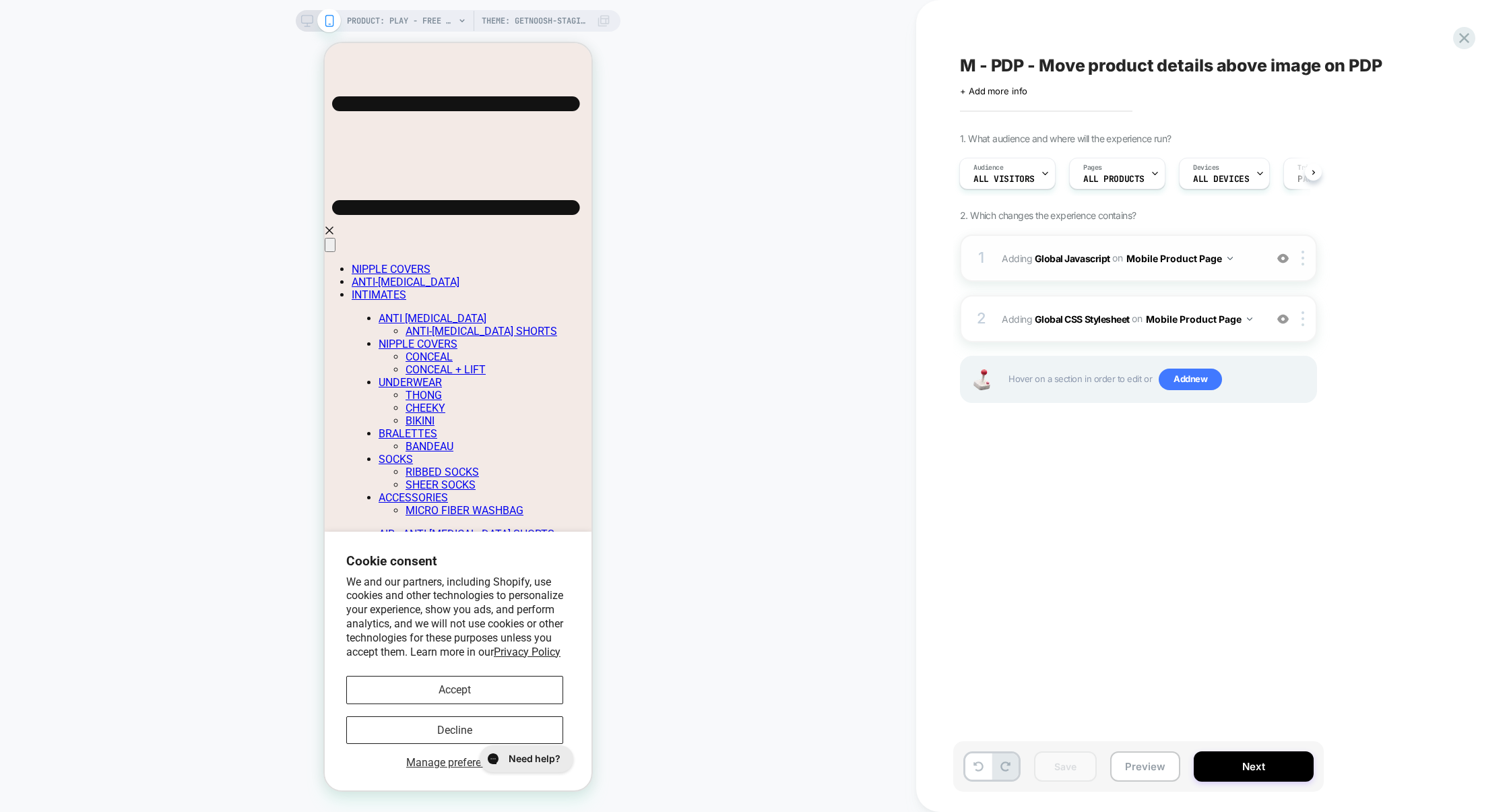
click at [1282, 262] on img at bounding box center [1283, 258] width 11 height 11
click at [1281, 315] on img at bounding box center [1283, 318] width 11 height 11
click at [1281, 313] on img at bounding box center [1283, 318] width 11 height 11
click at [1112, 765] on button "Preview" at bounding box center [1145, 765] width 70 height 31
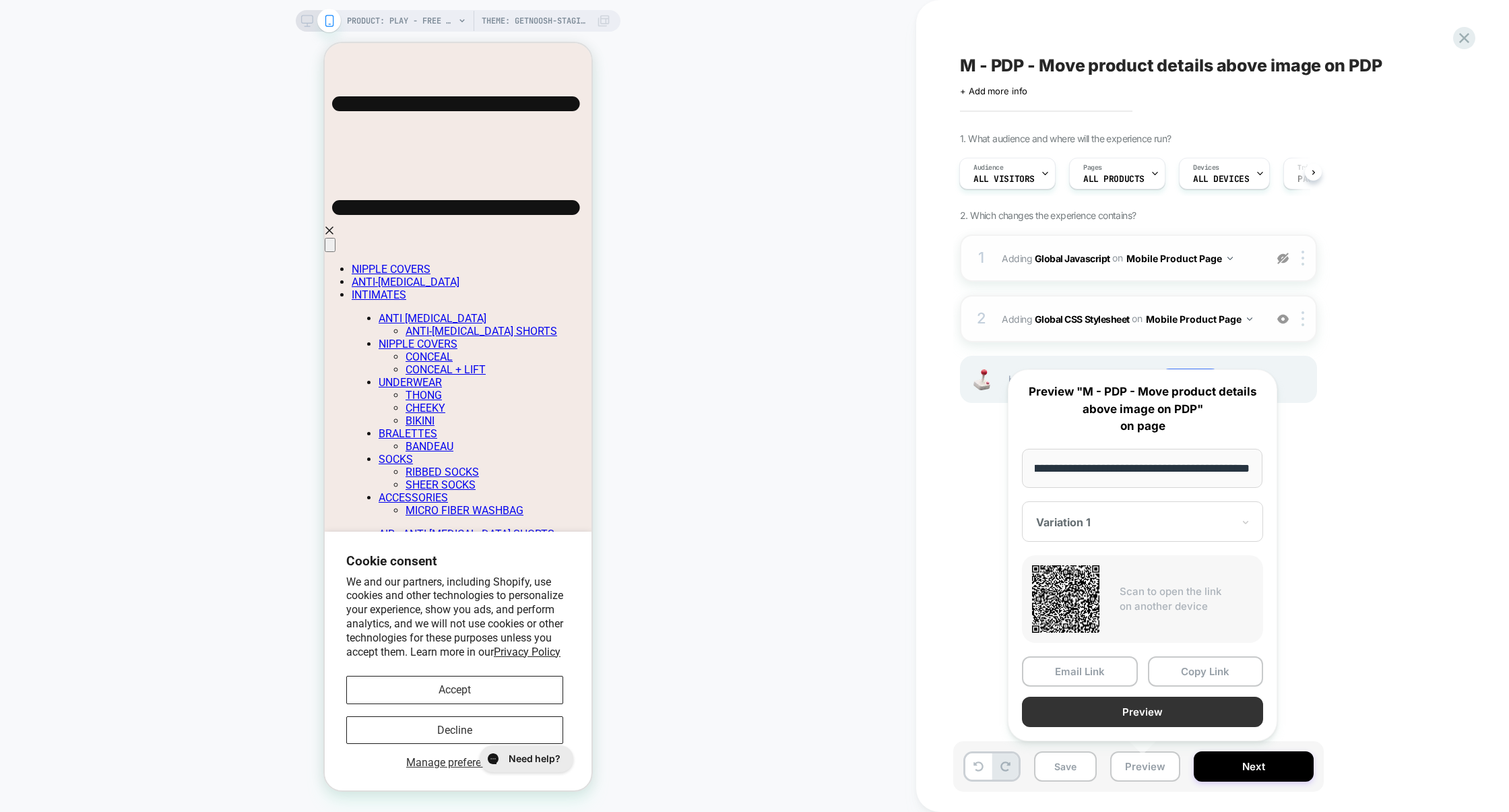
scroll to position [0, 0]
click at [1146, 708] on button "Preview" at bounding box center [1142, 711] width 241 height 31
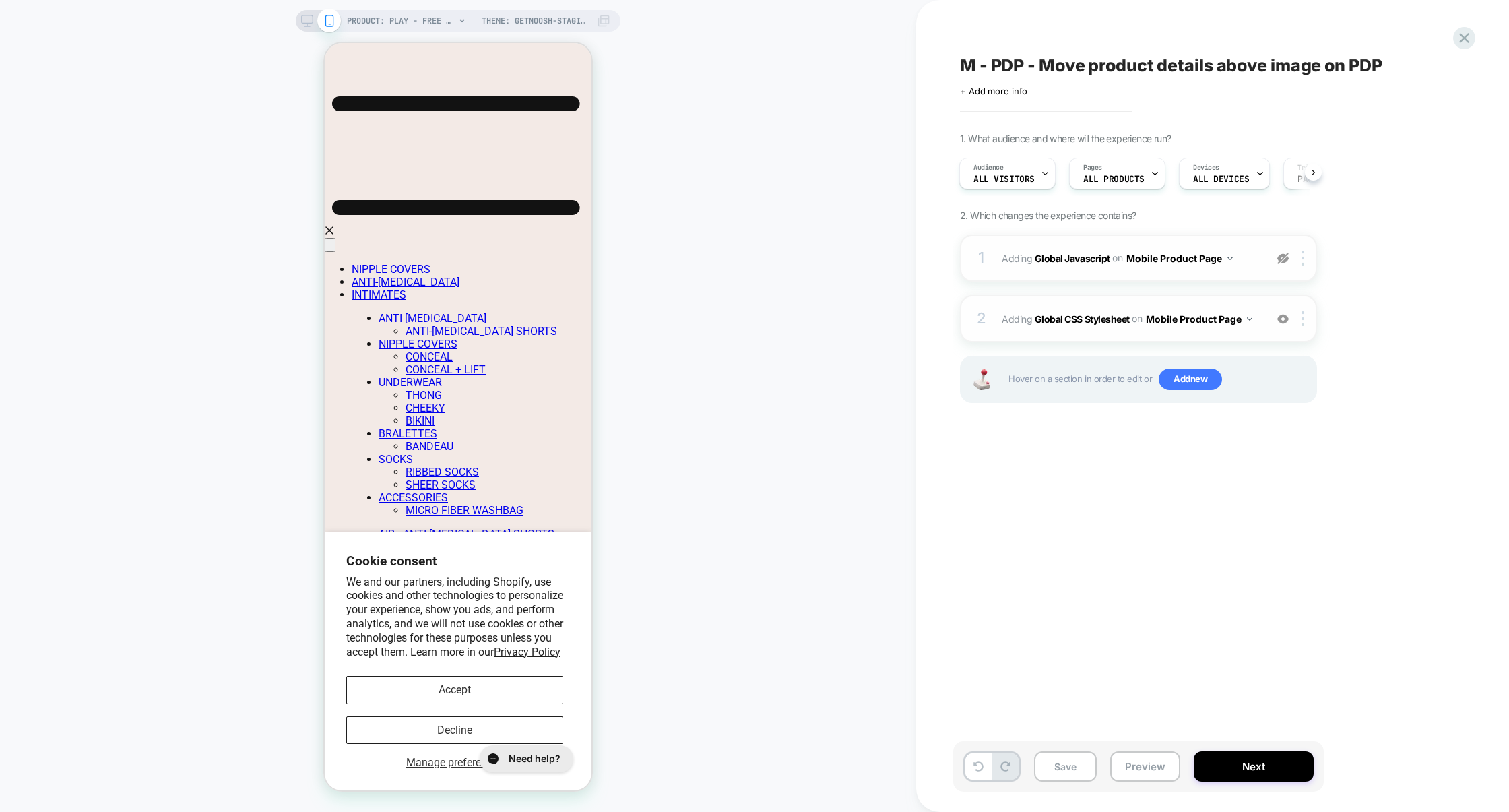
click at [1280, 257] on img at bounding box center [1283, 258] width 11 height 11
click at [1138, 755] on button "Preview" at bounding box center [1145, 765] width 70 height 31
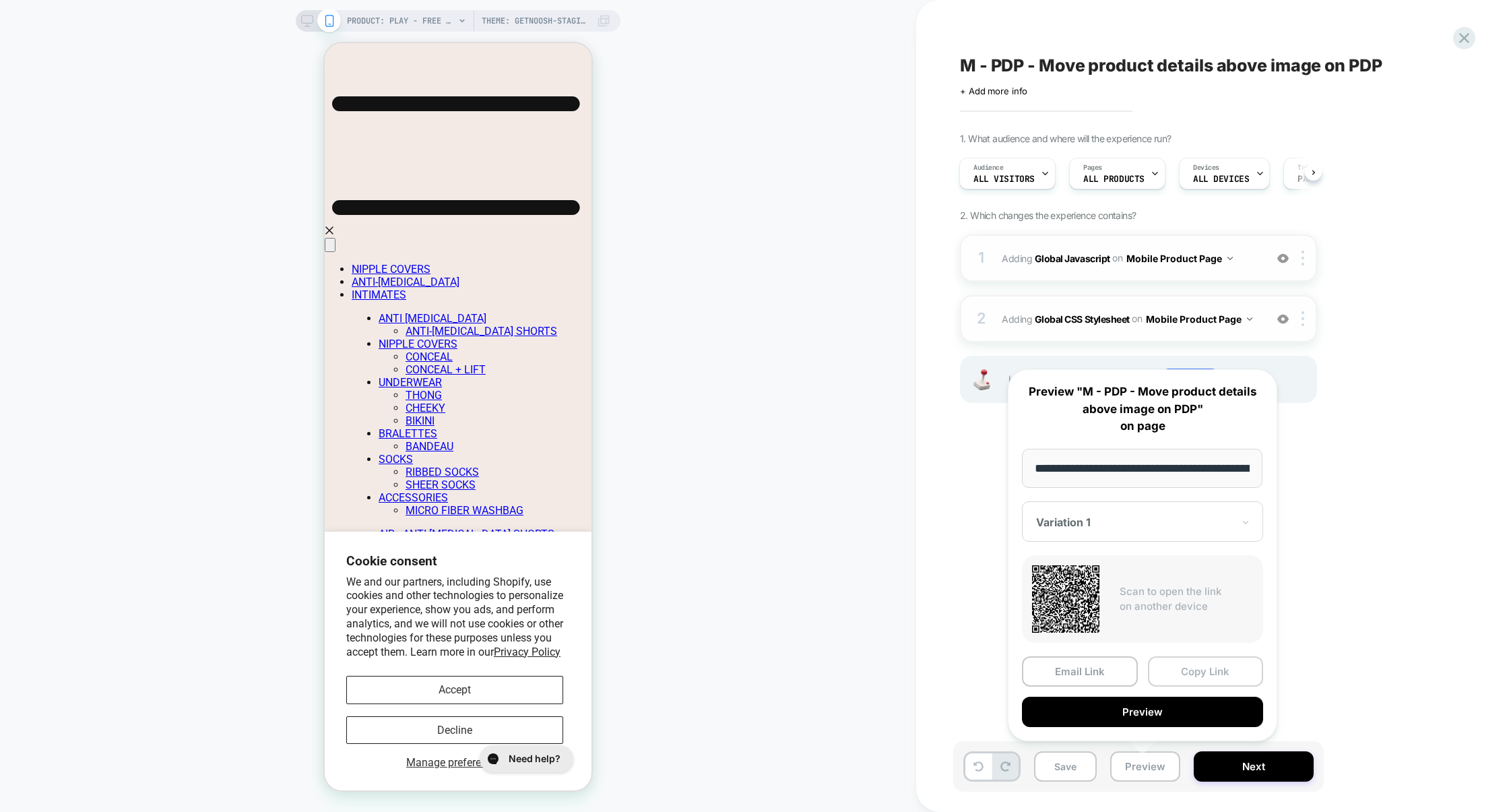
click at [1191, 681] on button "Copy Link" at bounding box center [1206, 671] width 116 height 31
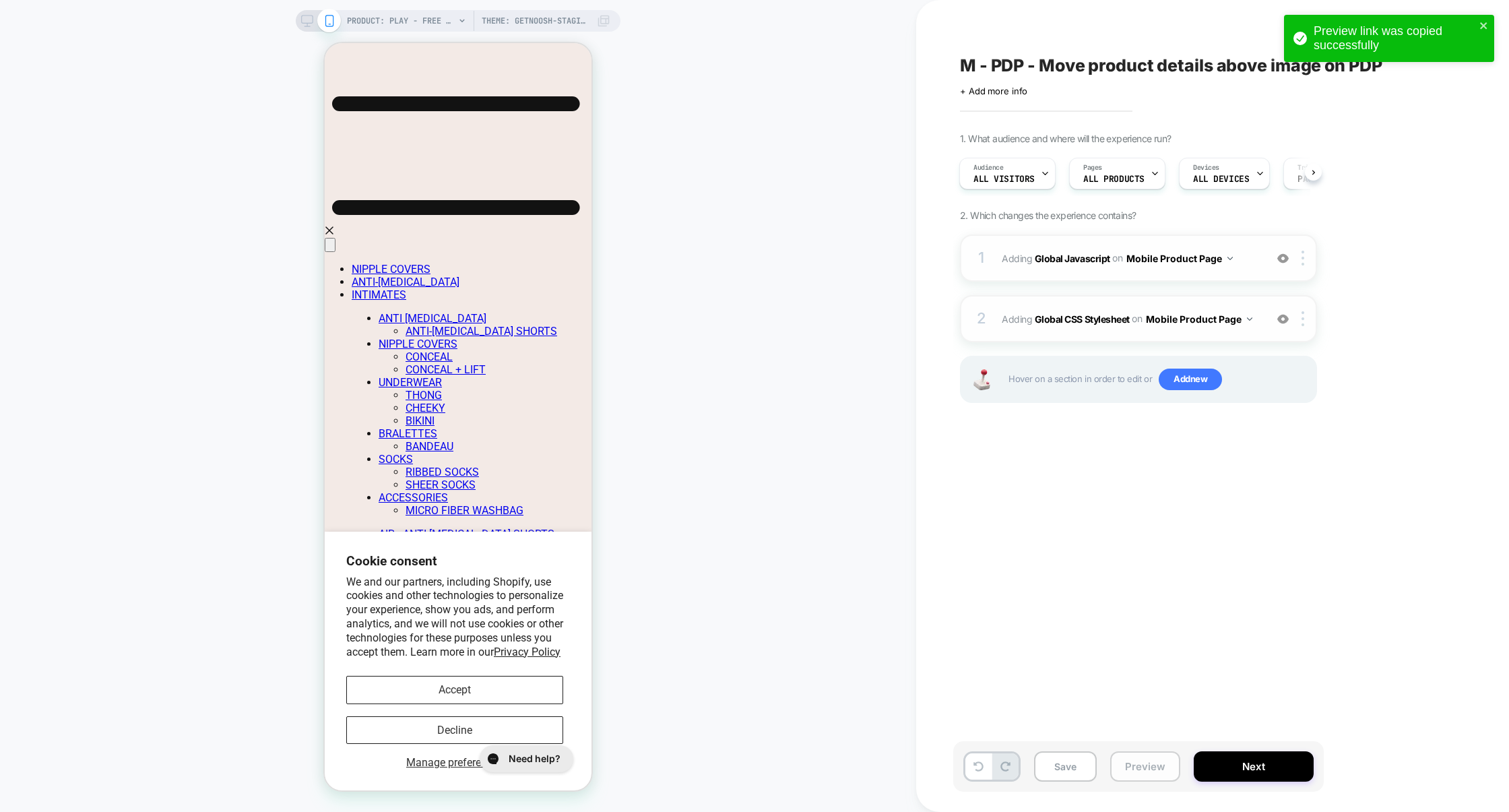
click at [1135, 764] on button "Preview" at bounding box center [1145, 765] width 70 height 31
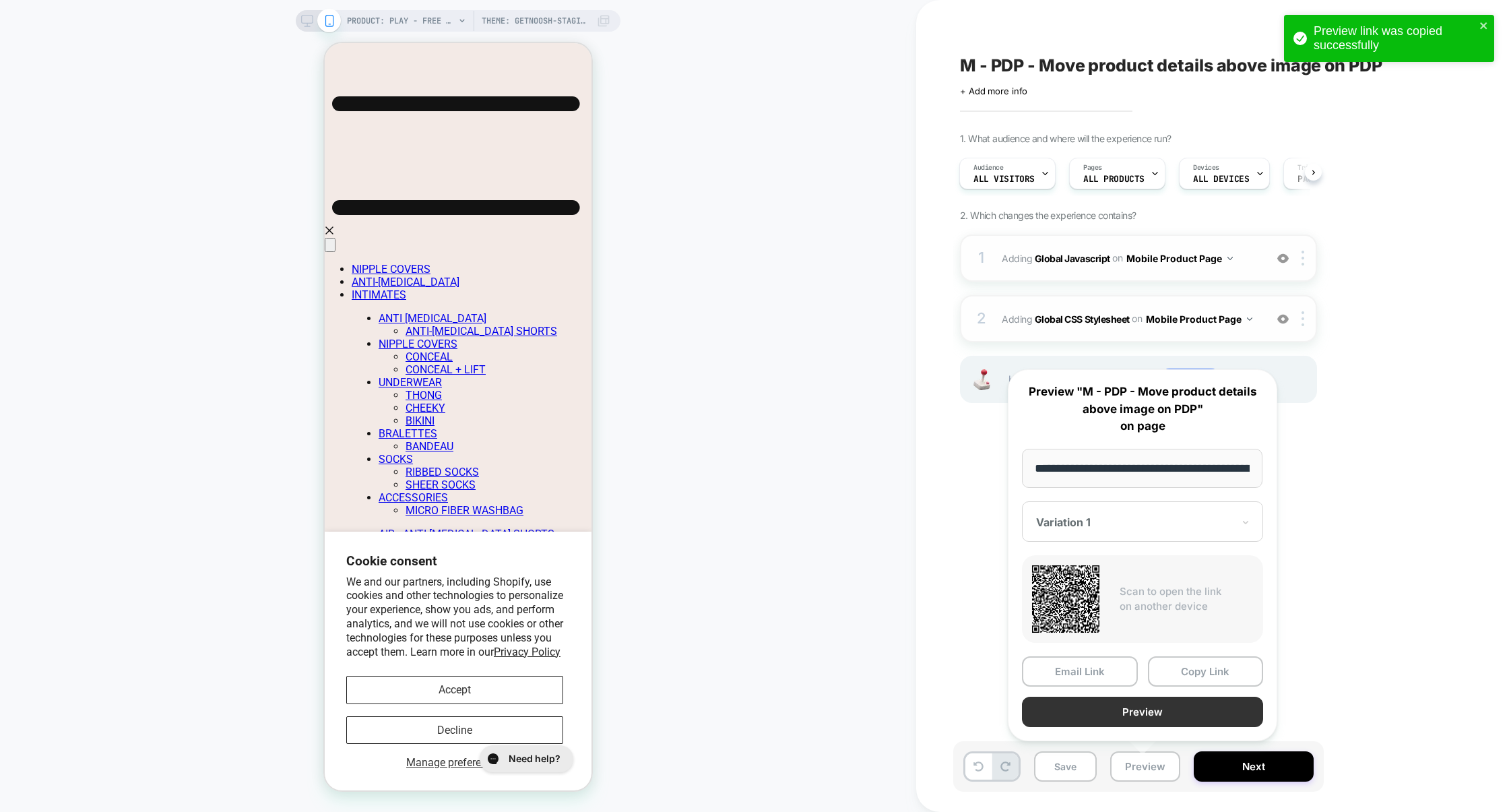
click at [1138, 719] on button "Preview" at bounding box center [1142, 711] width 241 height 31
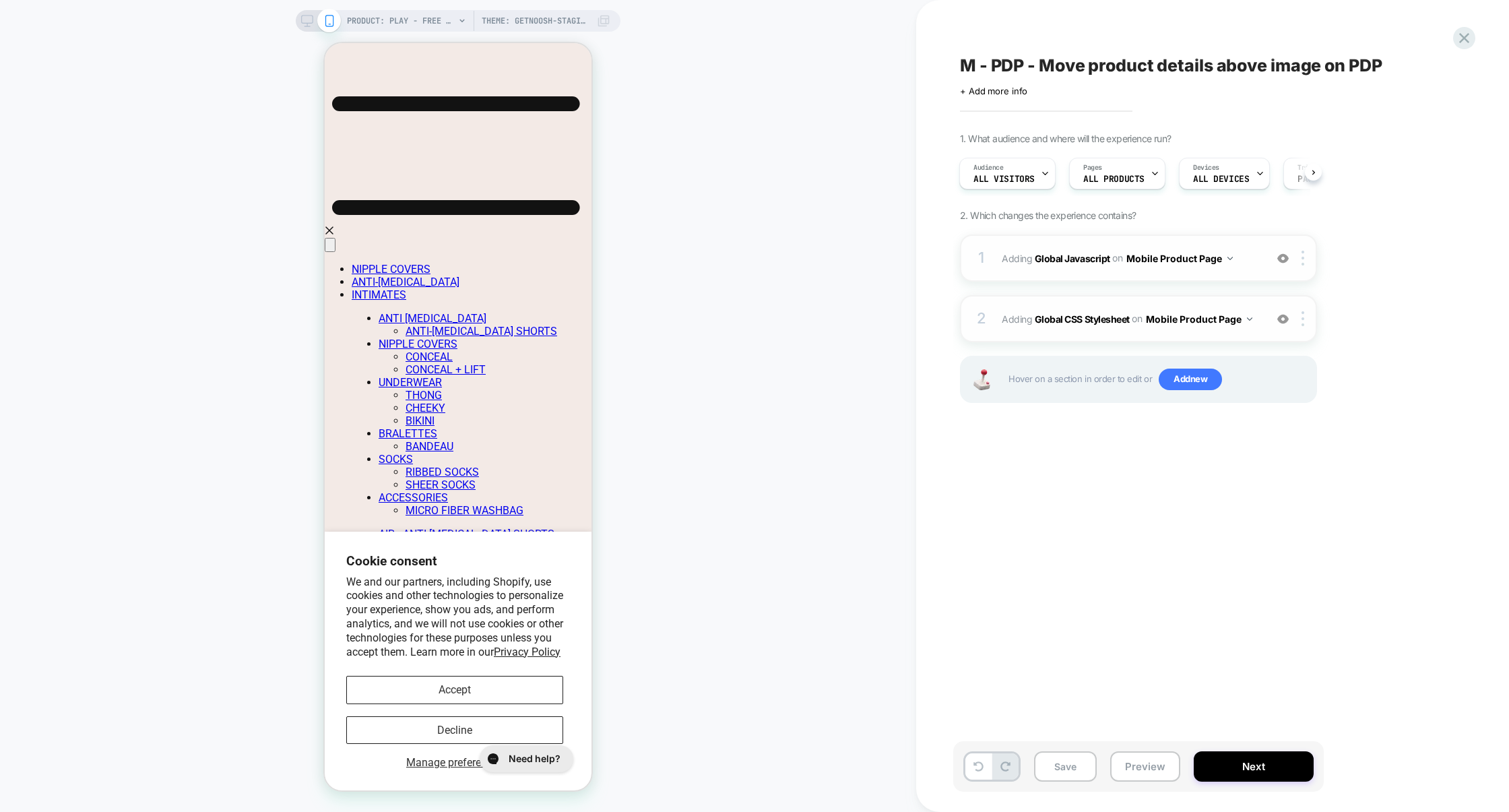
click at [1277, 253] on div at bounding box center [1284, 258] width 22 height 15
click at [1146, 761] on button "Preview" at bounding box center [1145, 765] width 70 height 31
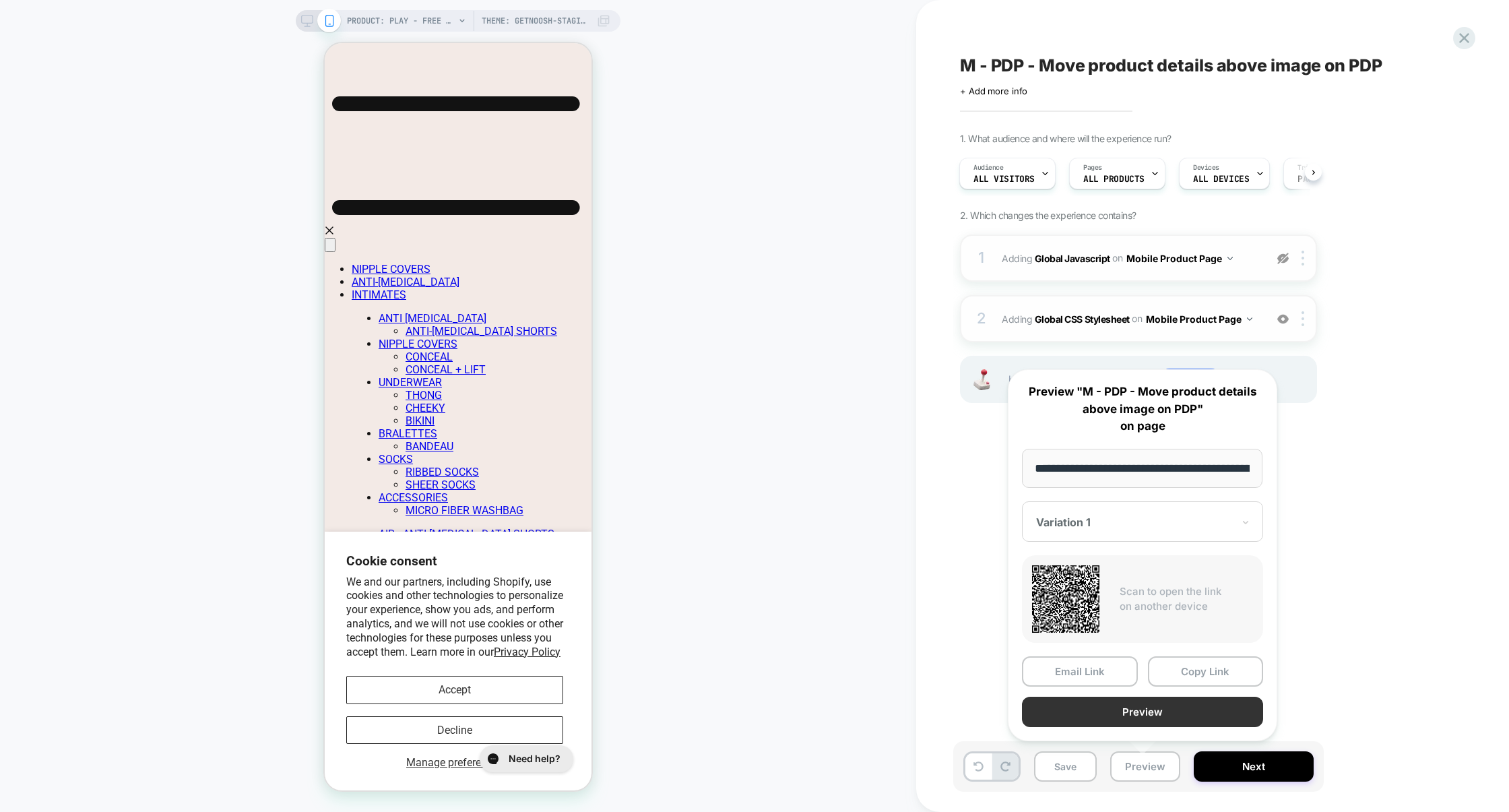
click at [1160, 719] on button "Preview" at bounding box center [1142, 711] width 241 height 31
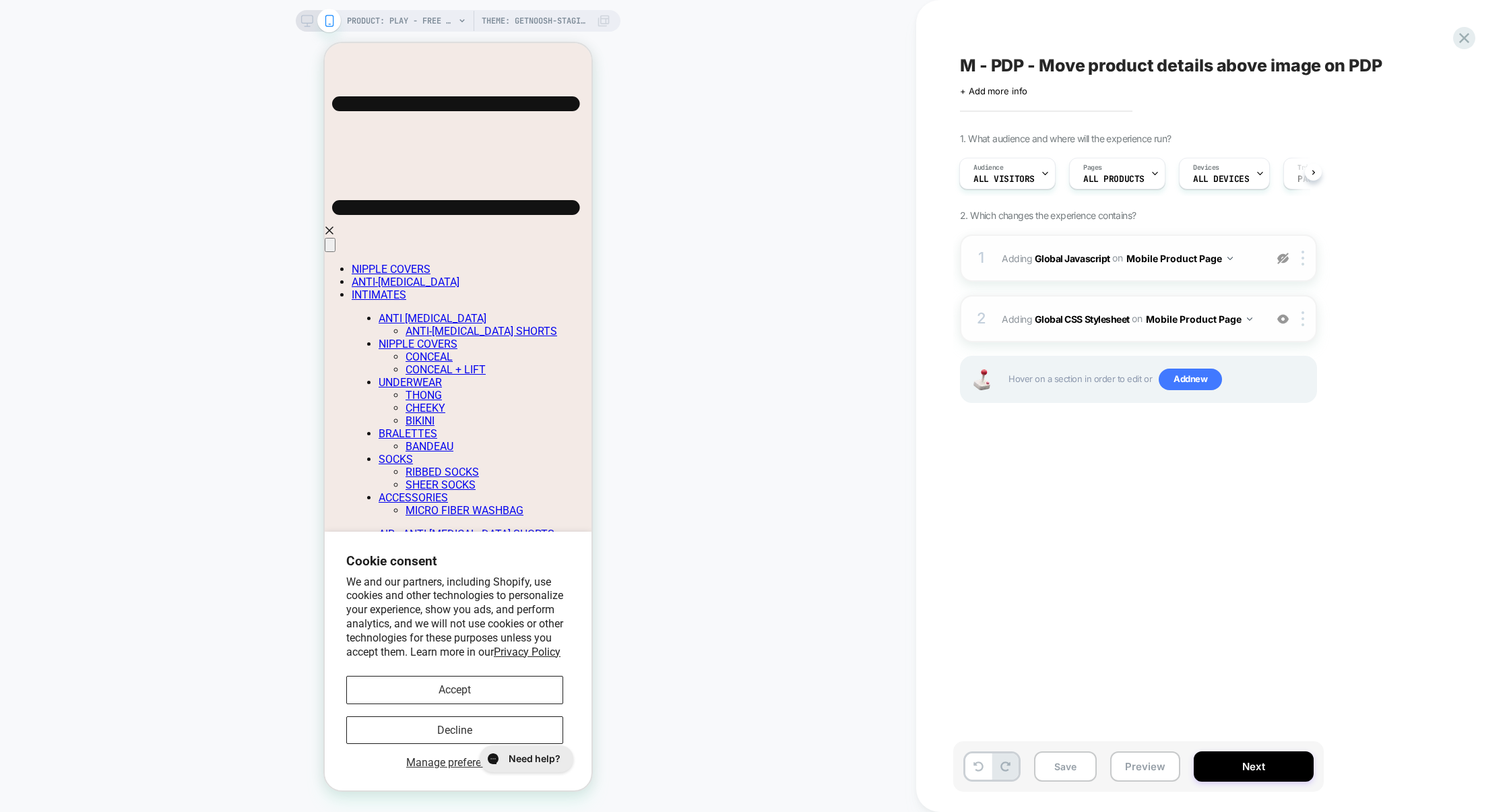
click at [1286, 254] on img at bounding box center [1283, 258] width 11 height 11
click at [1131, 749] on div "Save Preview Next" at bounding box center [1138, 766] width 371 height 50
click at [1132, 753] on button "Preview" at bounding box center [1145, 765] width 70 height 31
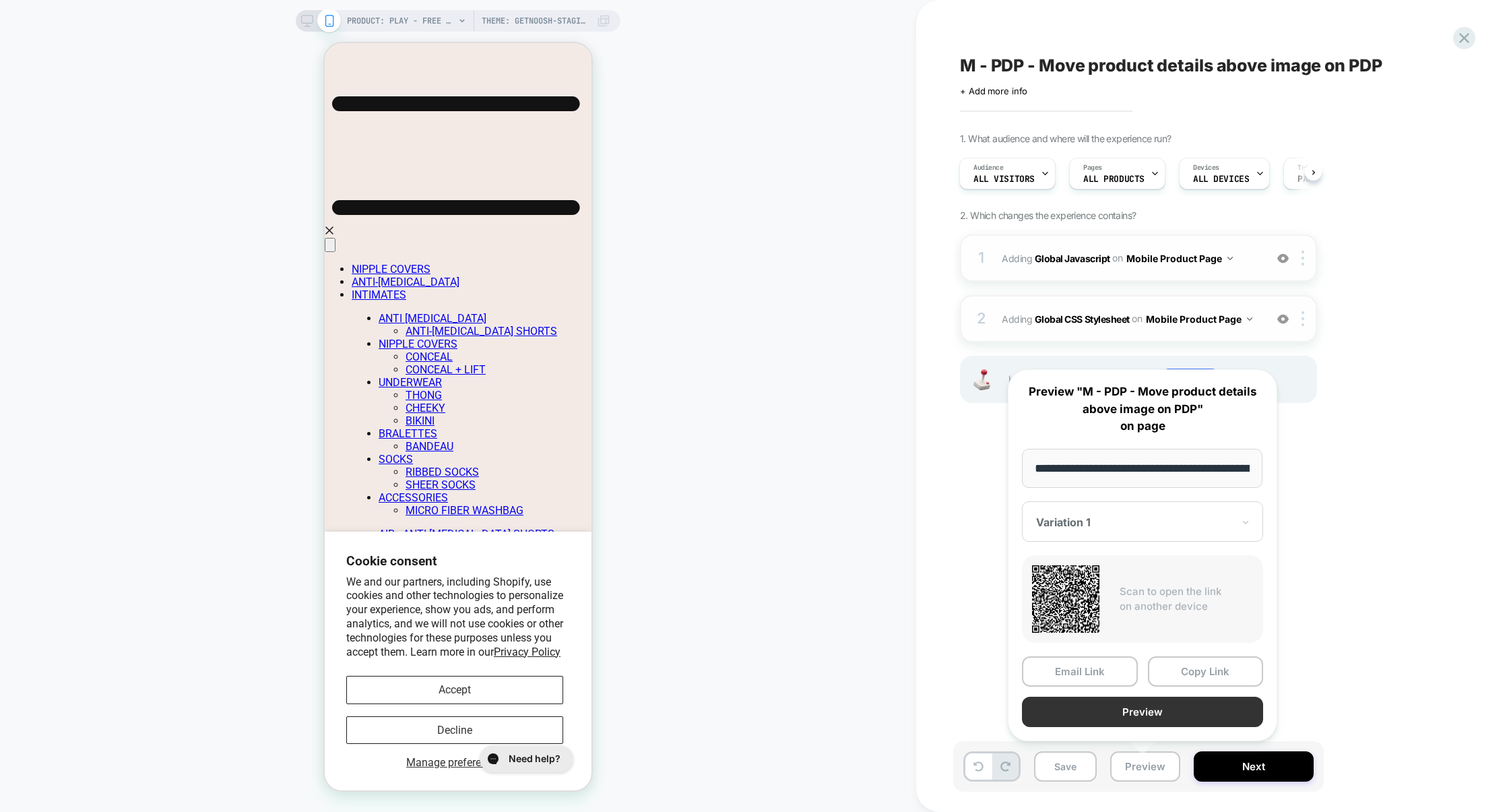
click at [1145, 708] on button "Preview" at bounding box center [1142, 711] width 241 height 31
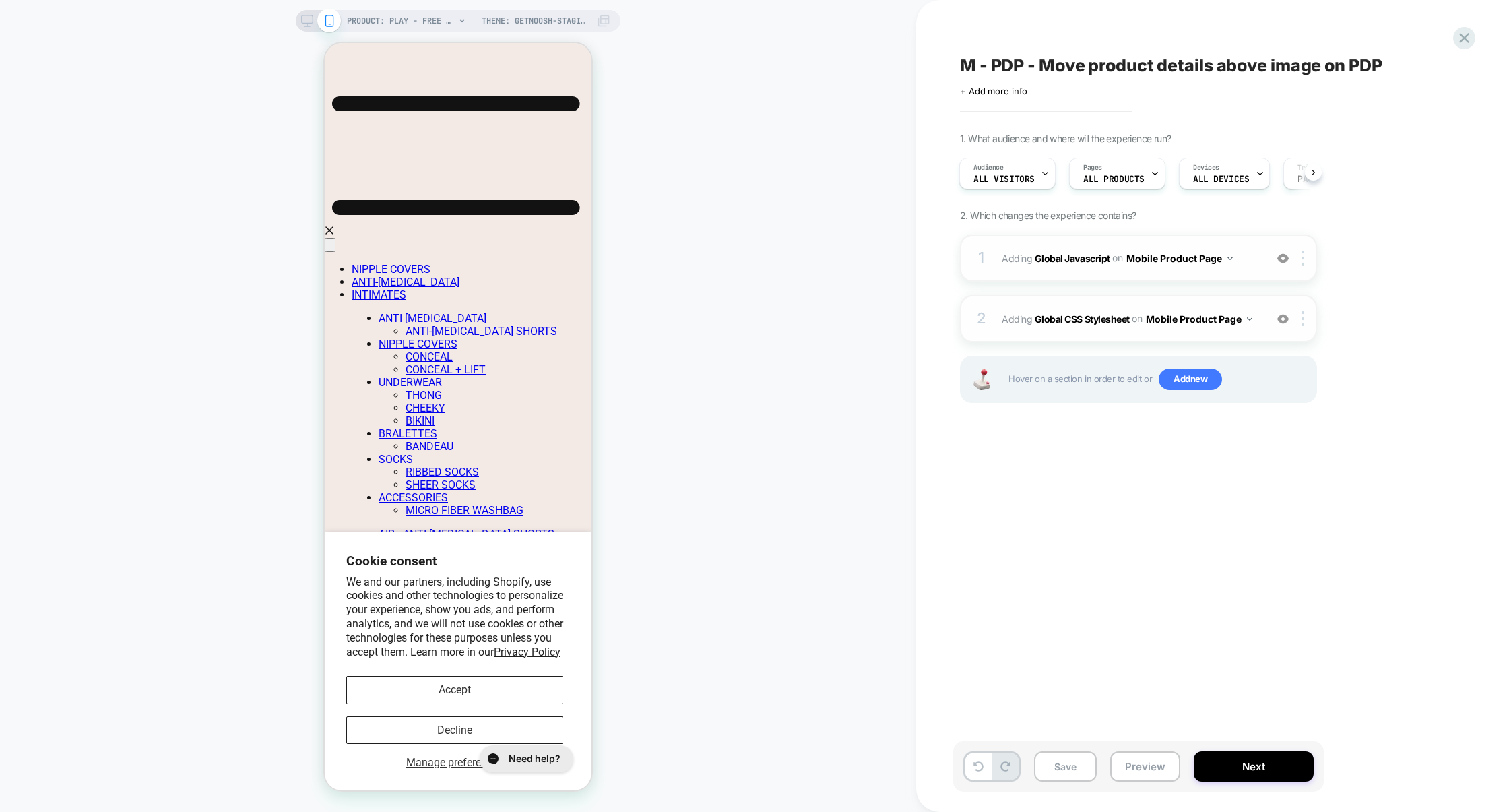
click at [1285, 264] on img at bounding box center [1283, 258] width 11 height 11
click at [1137, 761] on button "Preview" at bounding box center [1145, 765] width 70 height 31
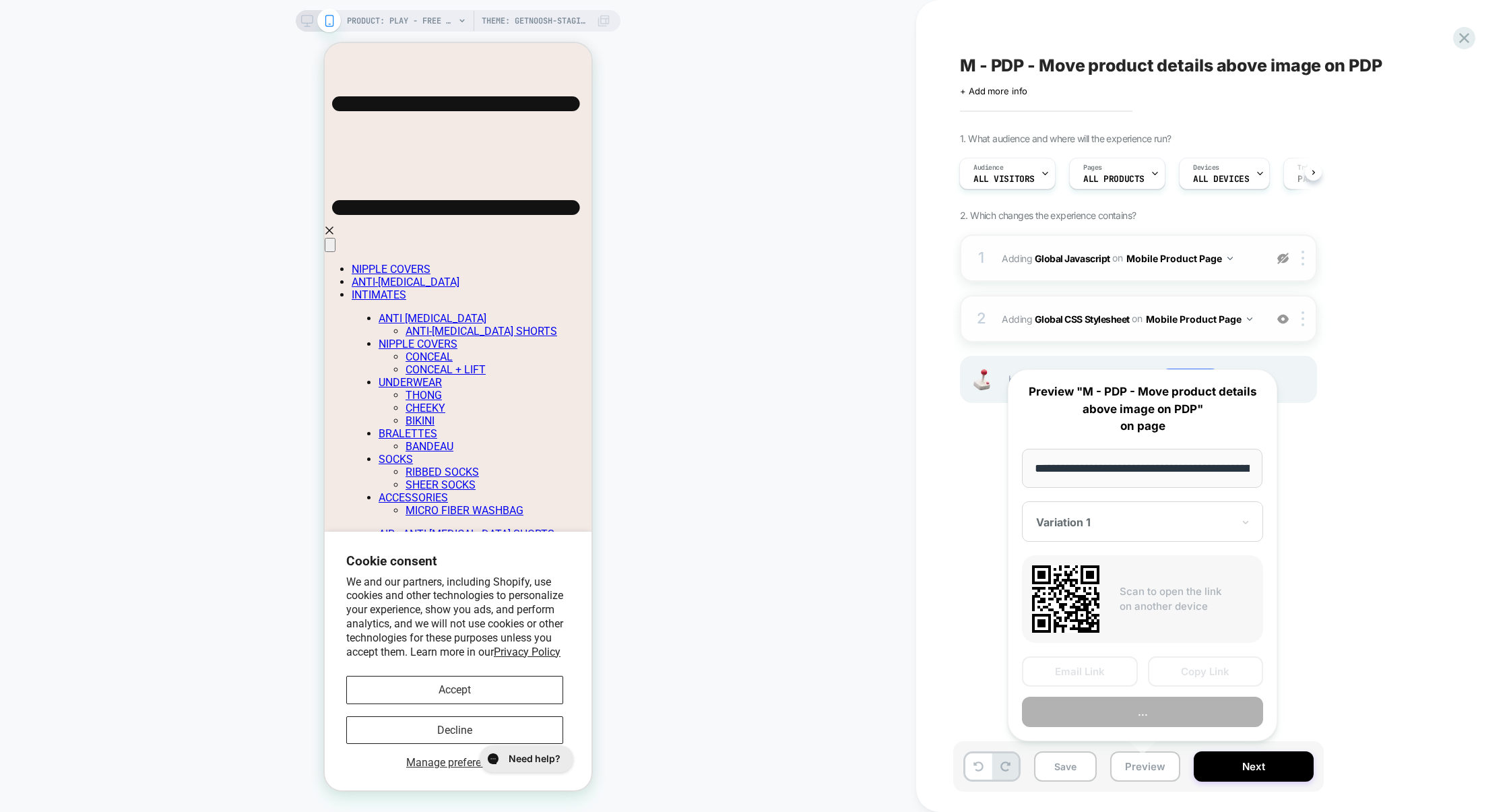
click at [1188, 678] on button "Copy Link" at bounding box center [1206, 671] width 116 height 31
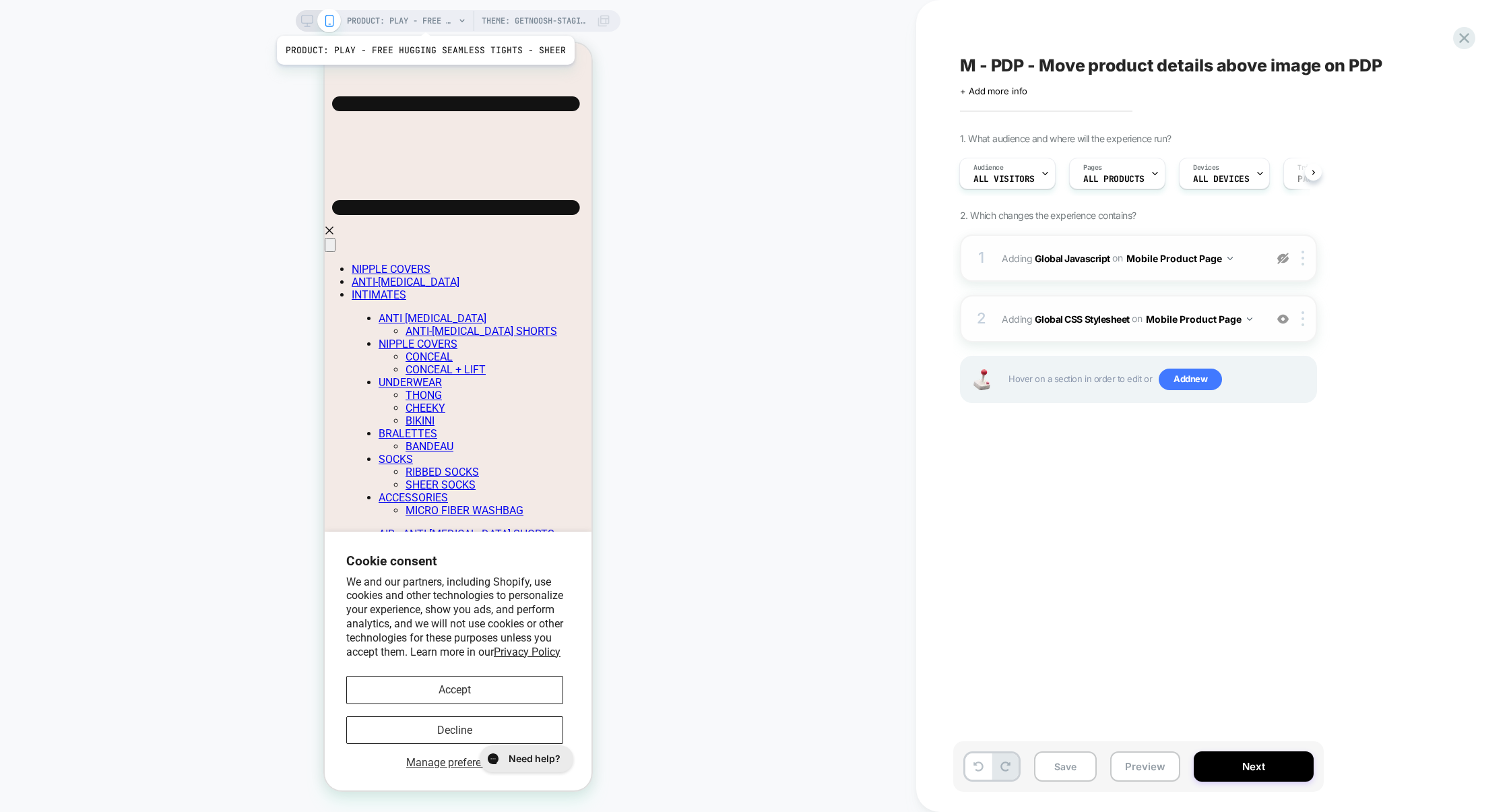
click at [422, 21] on span "PRODUCT: PLAY - FREE HUGGING SEAMLESS TIGHTS - SHEER" at bounding box center [401, 20] width 108 height 21
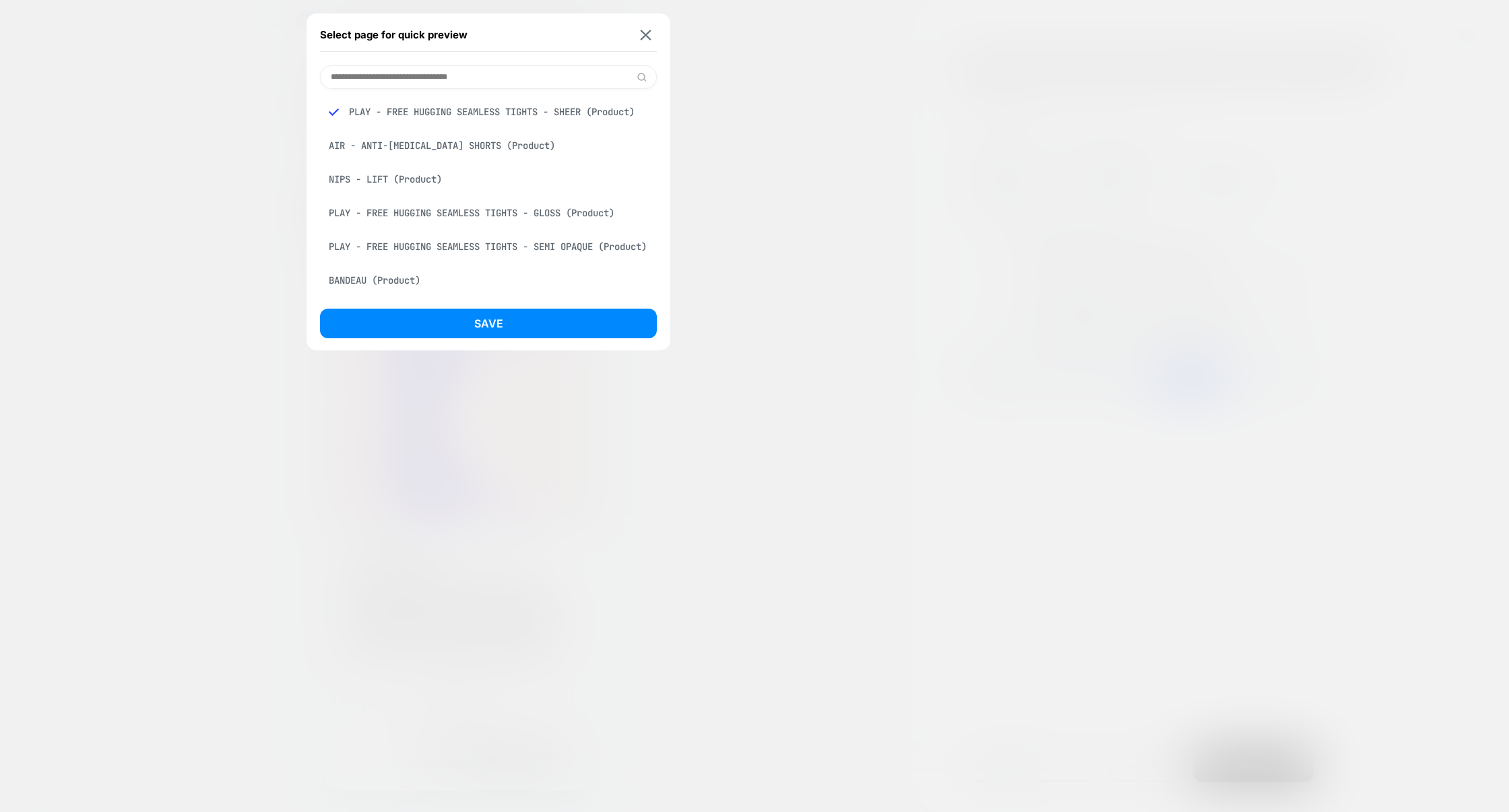
click at [445, 75] on input at bounding box center [489, 76] width 337 height 23
paste input "**********"
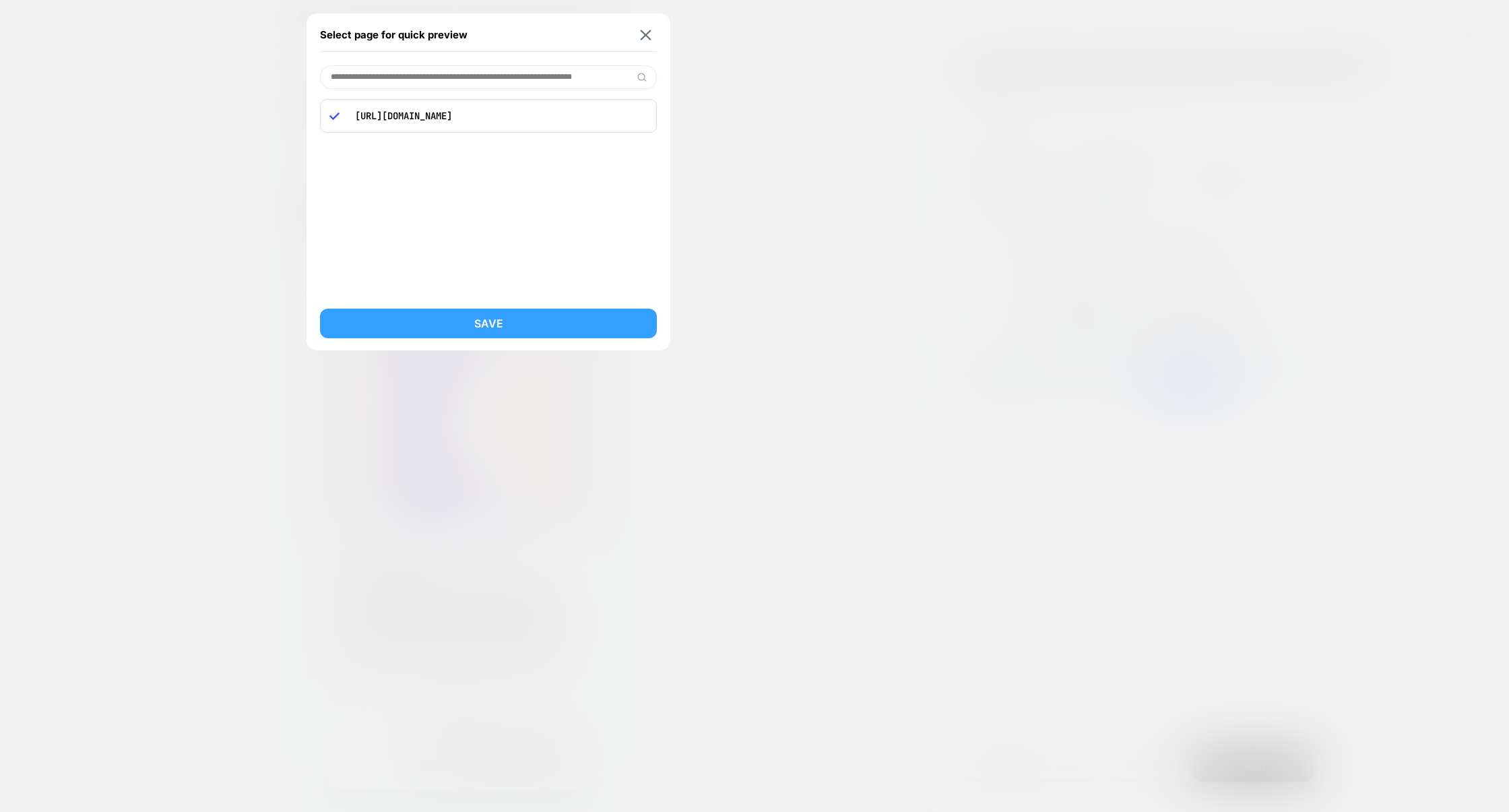
type input "**********"
click at [484, 326] on button "Save" at bounding box center [489, 323] width 337 height 30
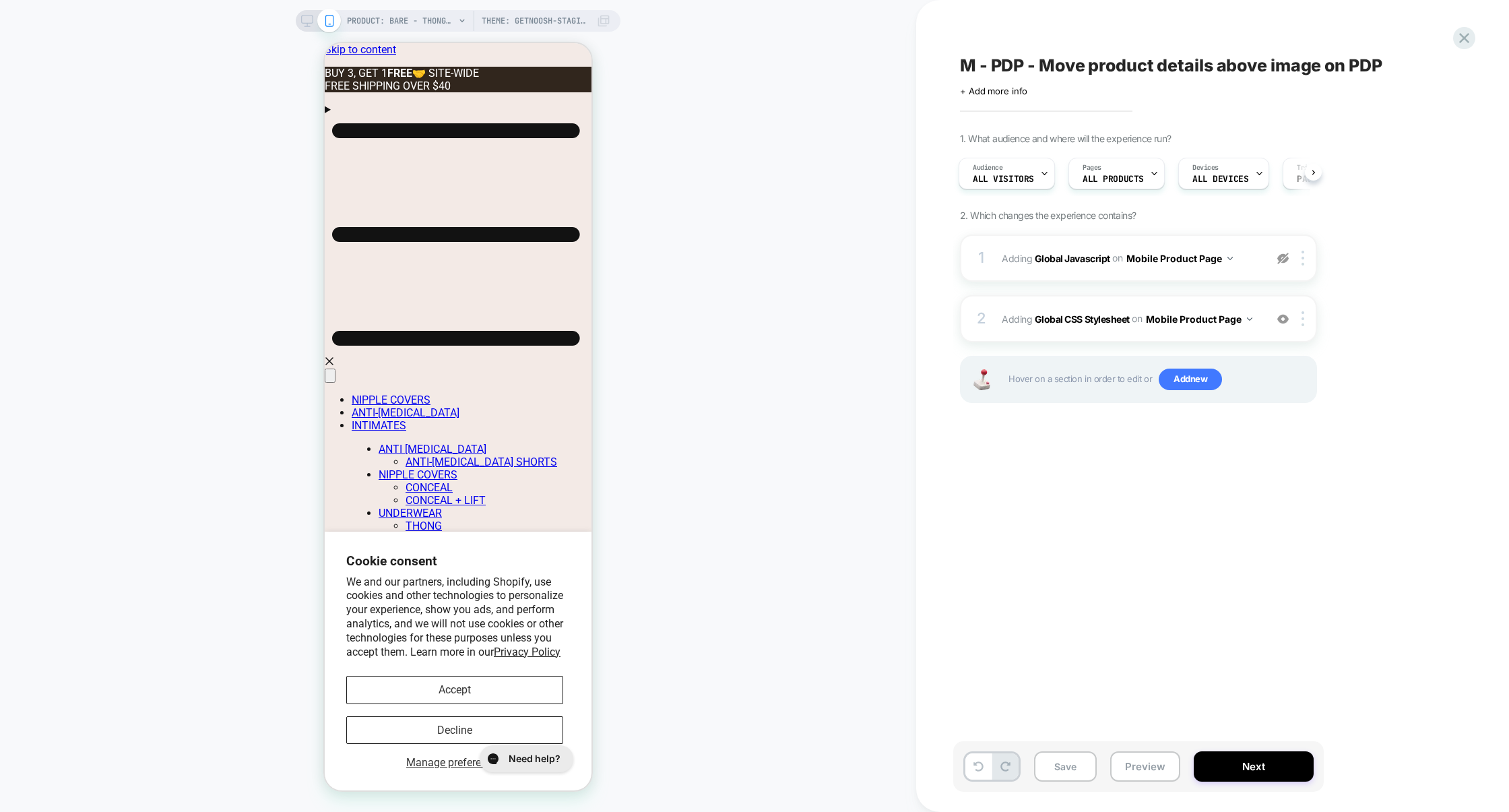
scroll to position [0, 0]
click at [1134, 768] on button "Preview" at bounding box center [1145, 765] width 70 height 31
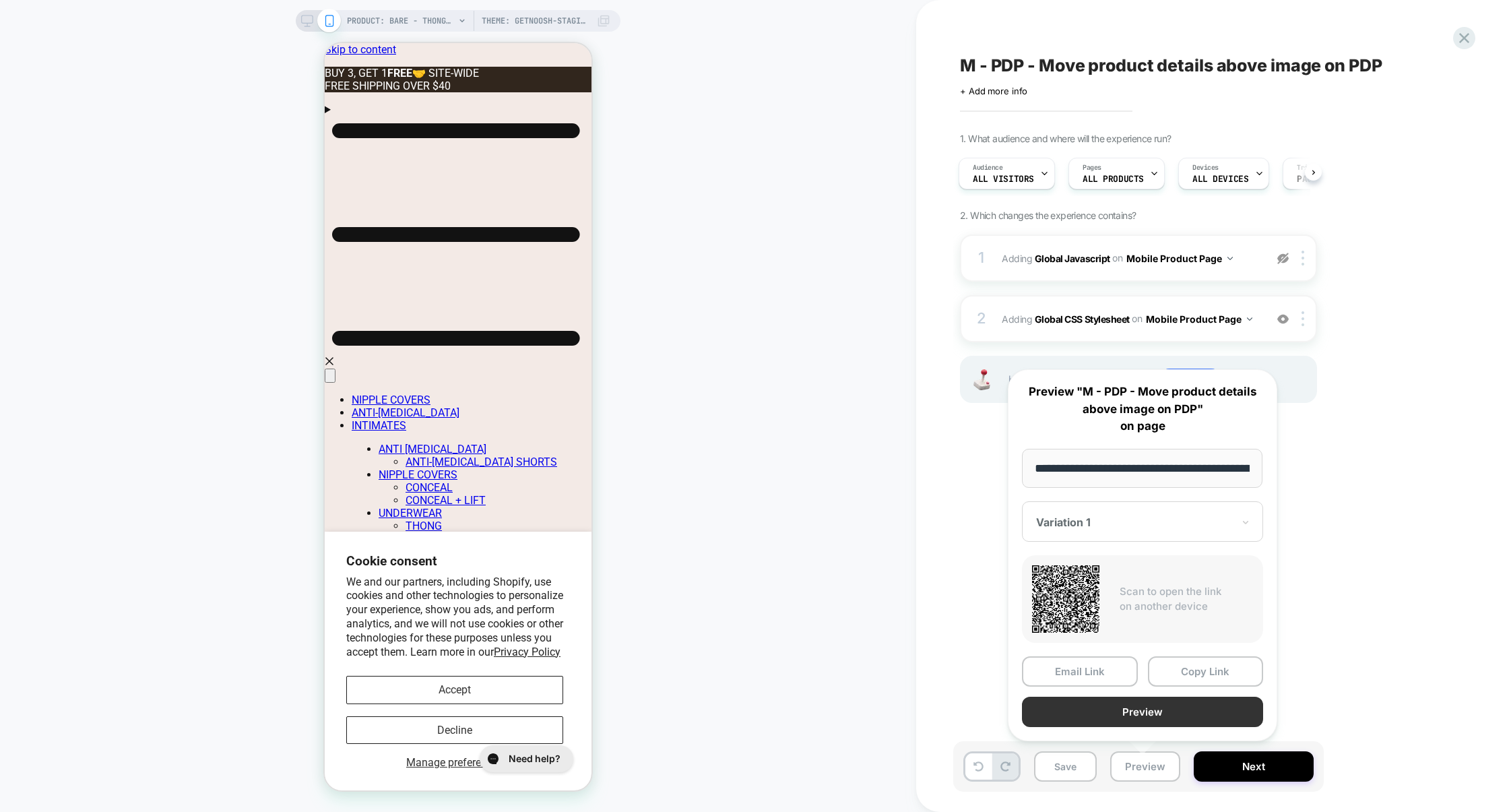
click at [1124, 712] on button "Preview" at bounding box center [1142, 711] width 241 height 31
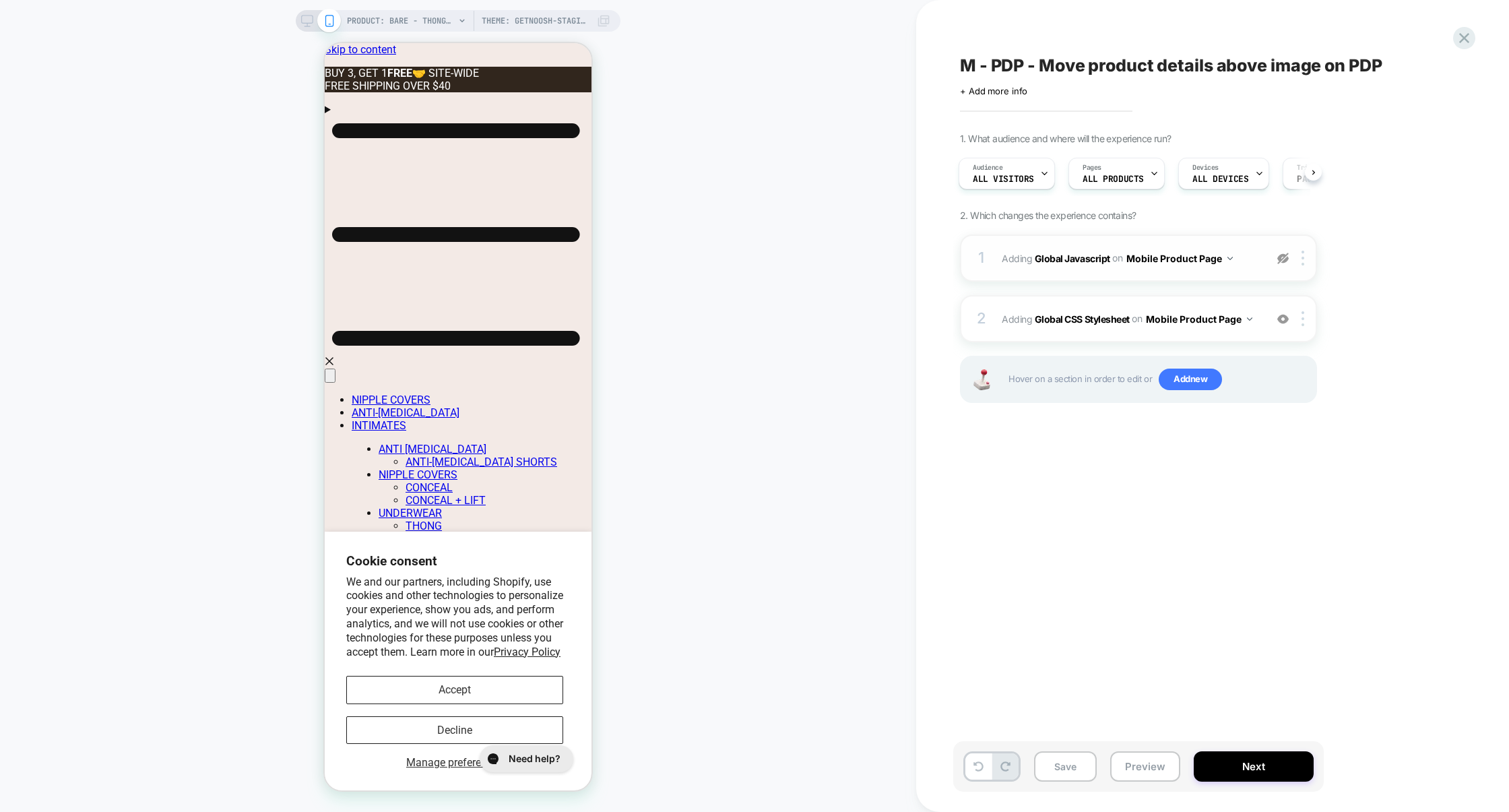
click at [1287, 260] on img at bounding box center [1283, 258] width 11 height 11
click at [1134, 756] on button "Preview" at bounding box center [1145, 765] width 70 height 31
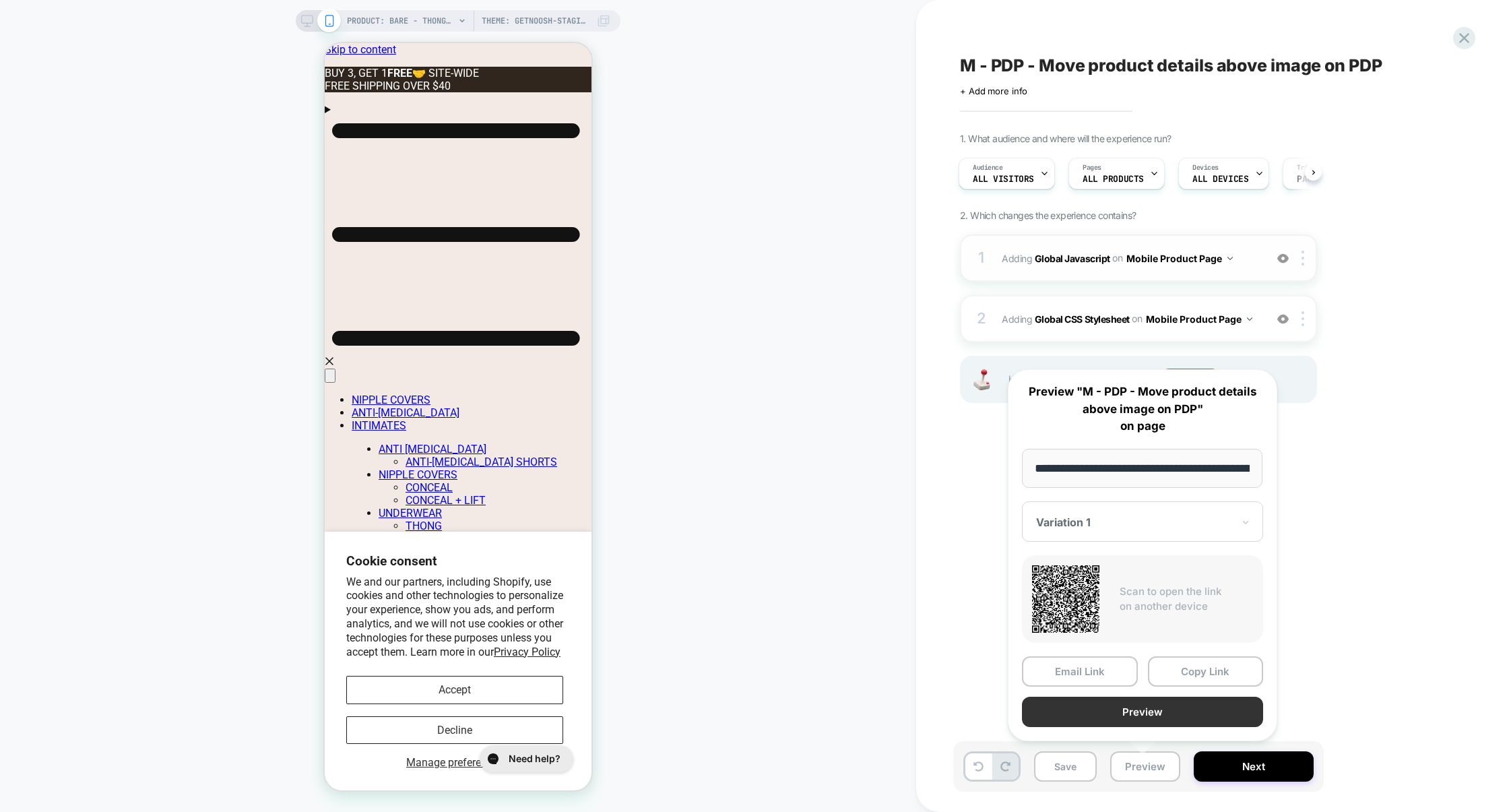
click at [1105, 717] on button "Preview" at bounding box center [1142, 711] width 241 height 31
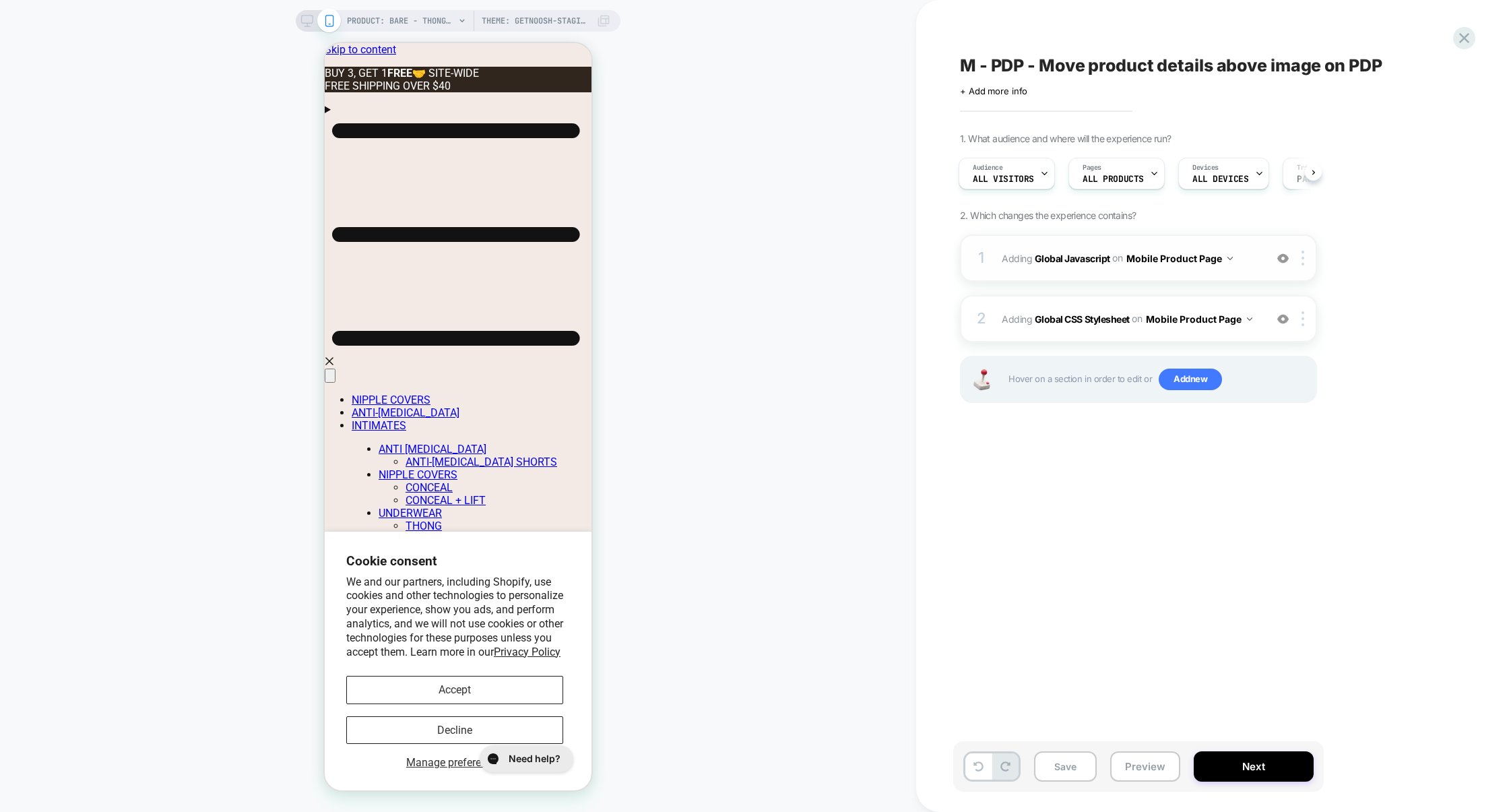
click at [1109, 278] on div "1 Adding Global Javascript on Mobile Product Page Add Before Add After Copy to …" at bounding box center [1138, 258] width 357 height 47
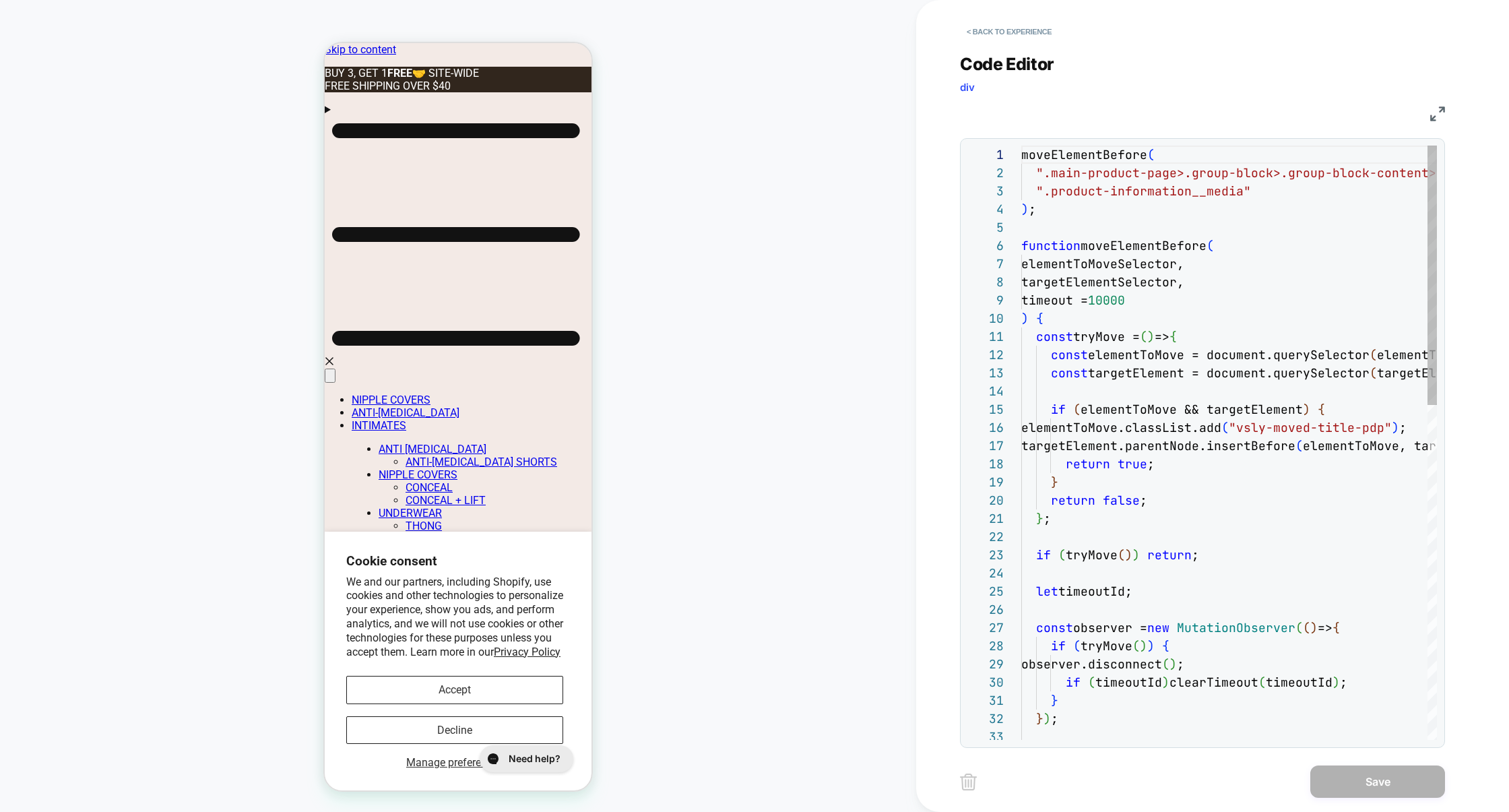
scroll to position [182, 0]
click at [1434, 108] on img at bounding box center [1438, 114] width 15 height 15
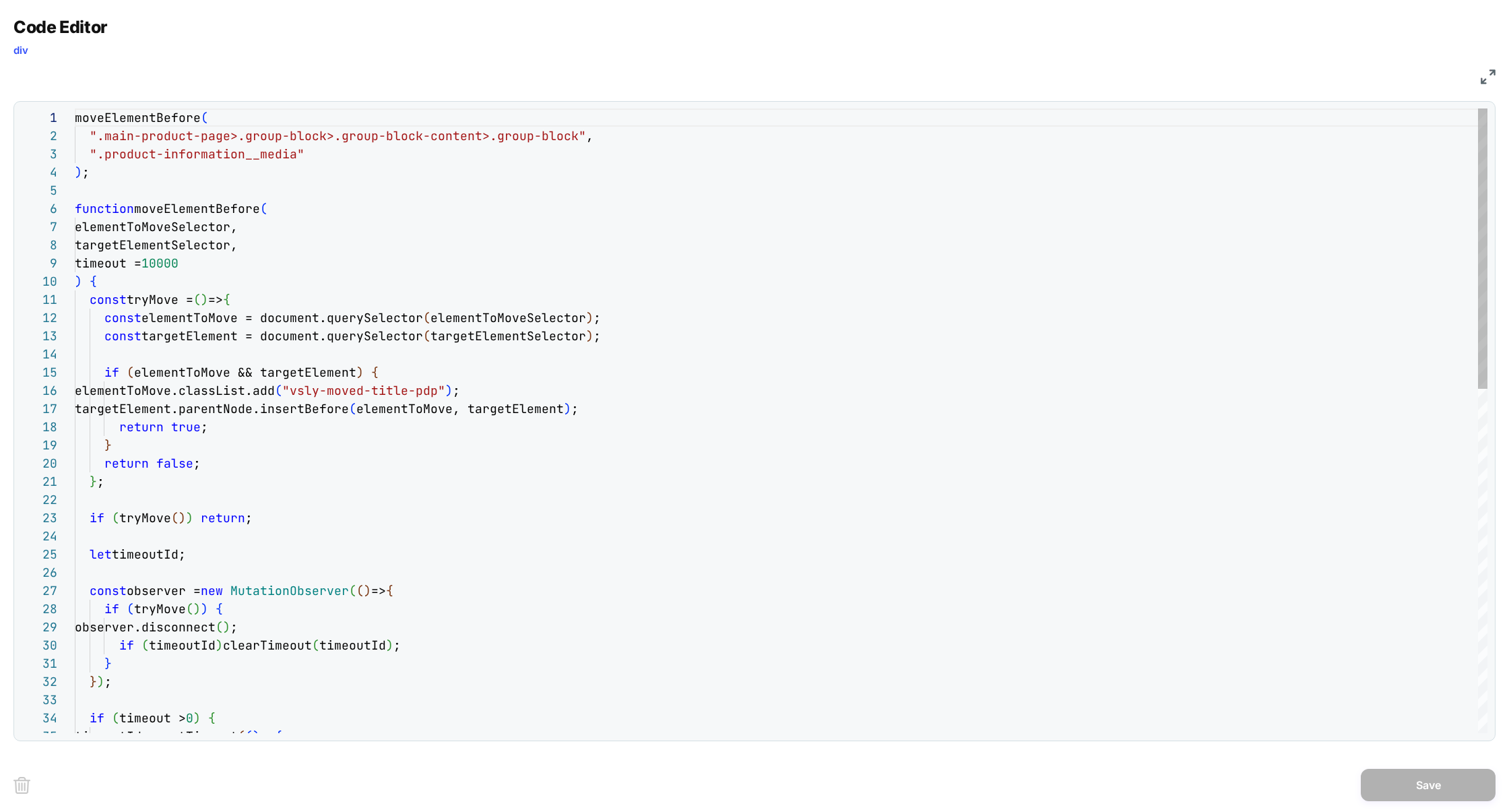
scroll to position [18, 495]
click at [570, 142] on div "moveElementBefore ( ".main-product-page>.group-block>.group-block-cont ent>.gro…" at bounding box center [781, 802] width 1413 height 1388
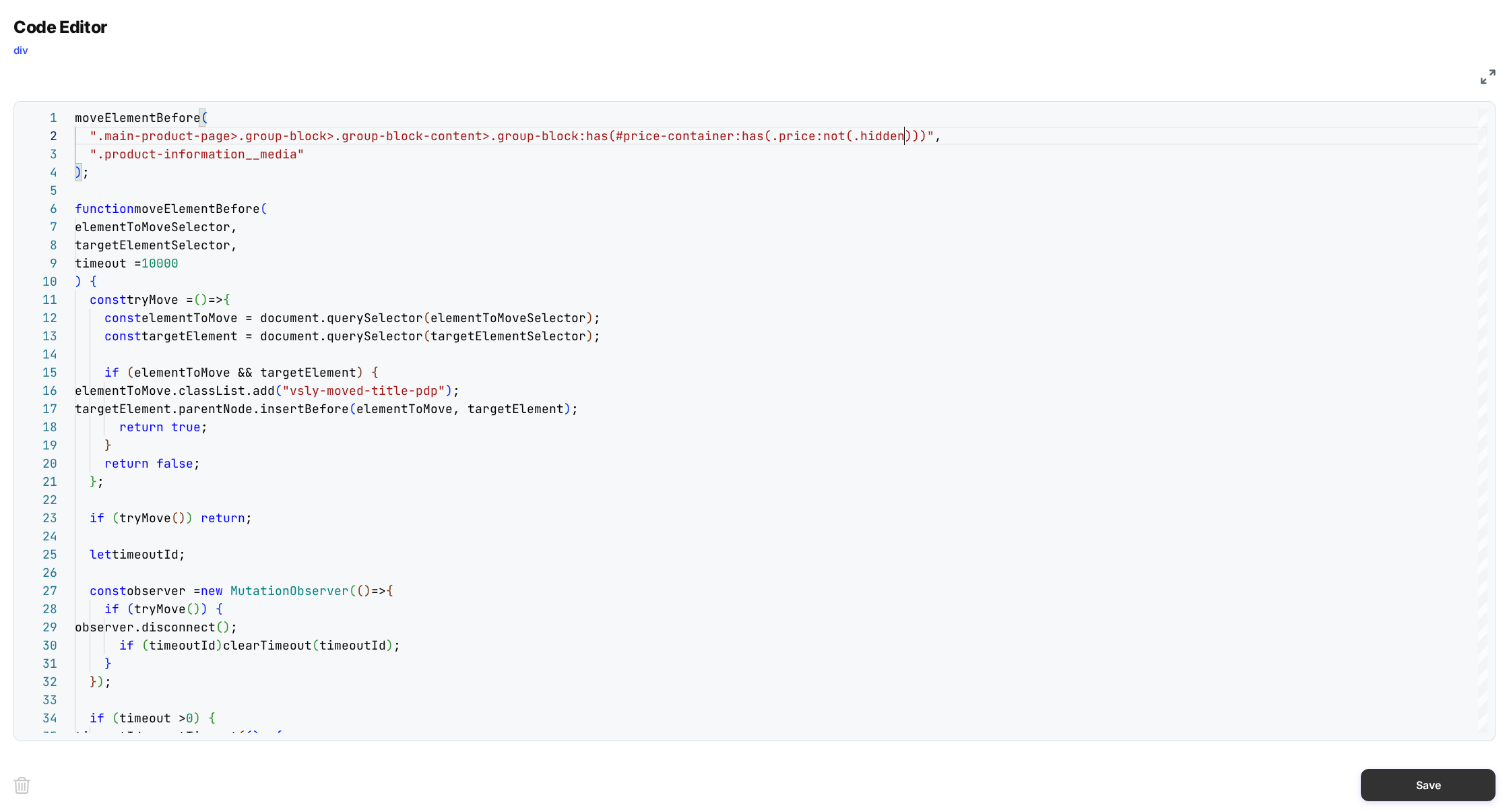
type textarea "**********"
click at [1414, 779] on button "Save" at bounding box center [1428, 784] width 135 height 33
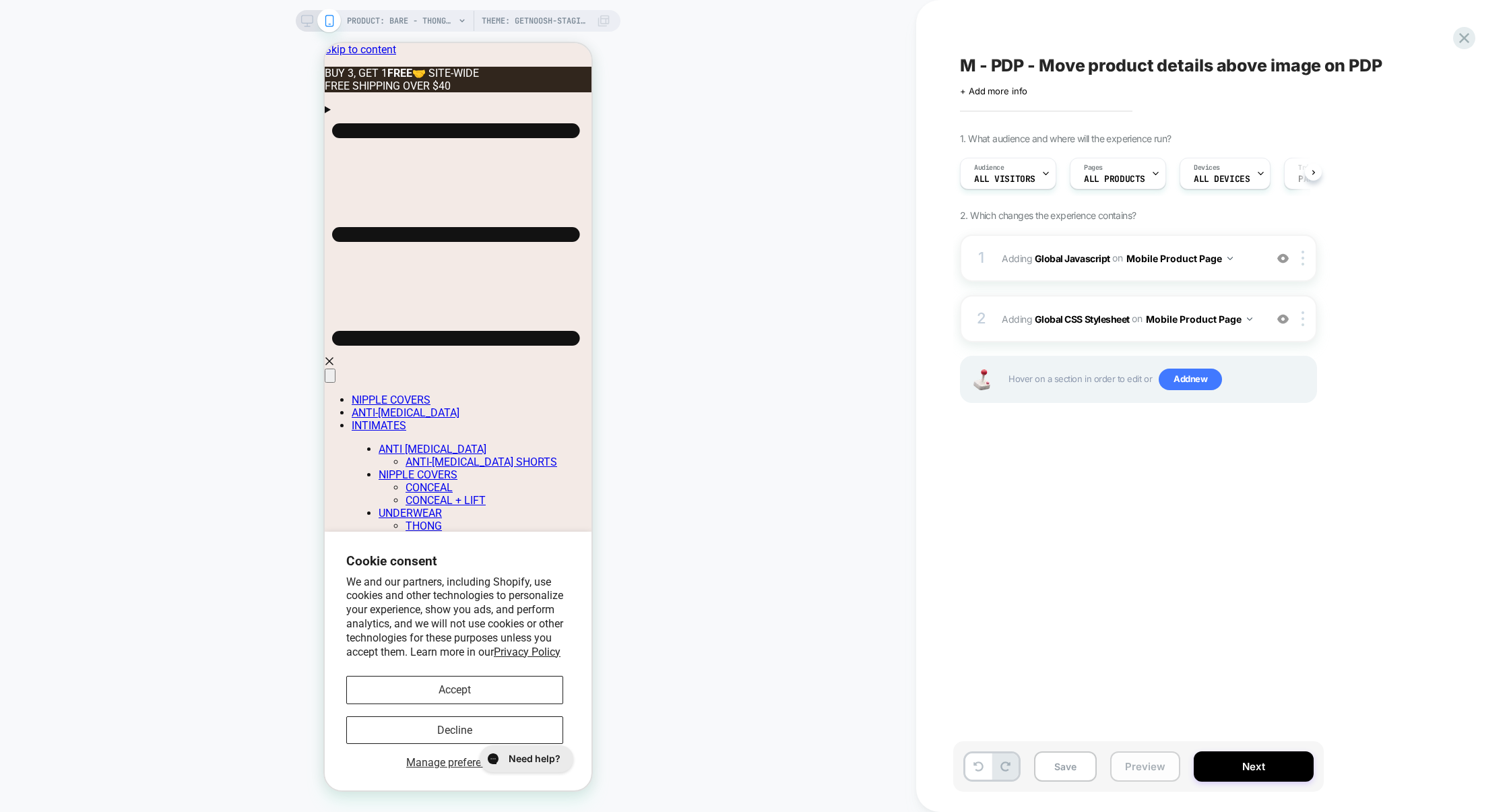
scroll to position [0, 1]
click at [1158, 768] on button "Preview" at bounding box center [1145, 765] width 70 height 31
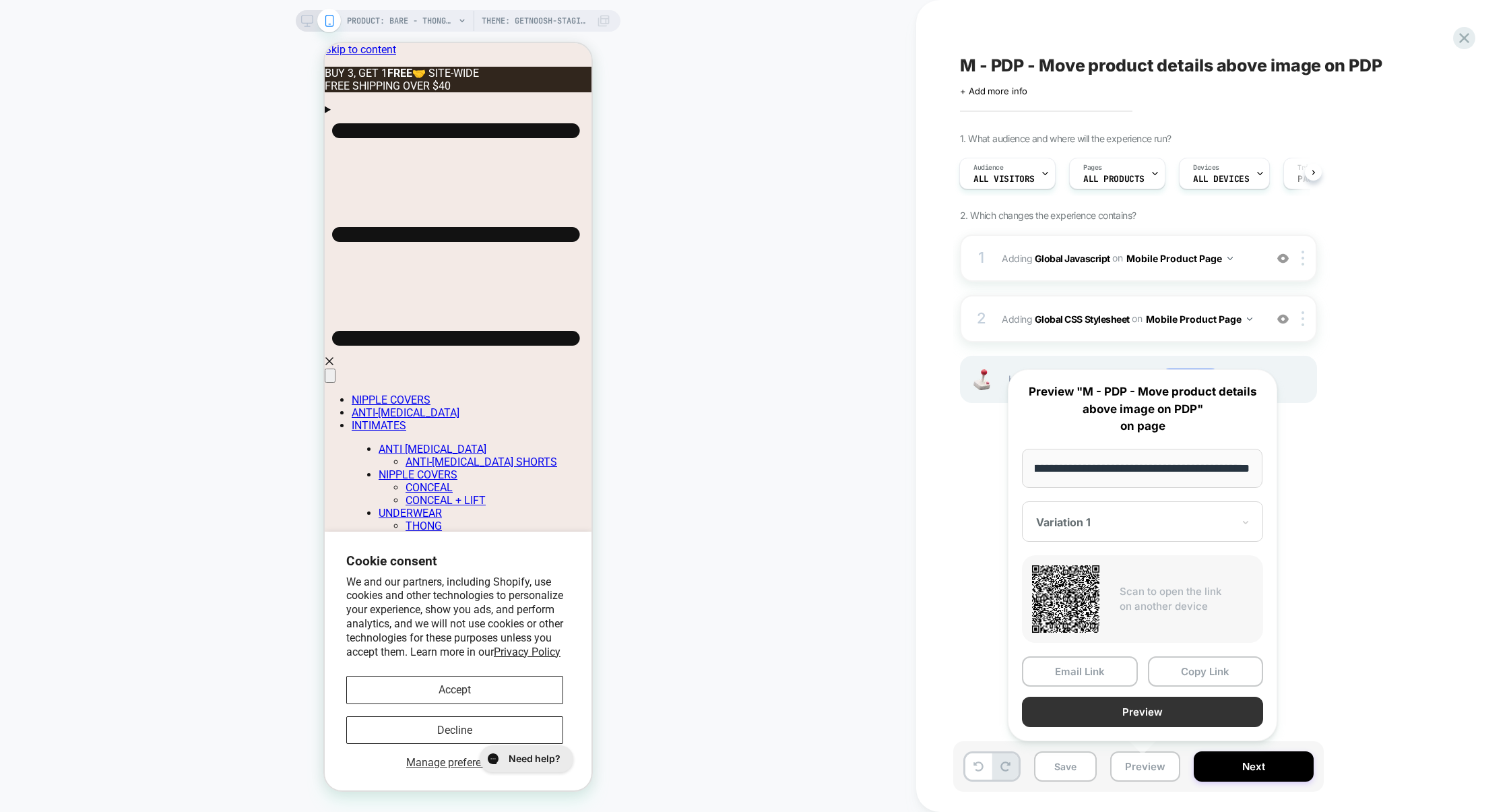
scroll to position [0, 0]
click at [1165, 717] on button "Preview" at bounding box center [1142, 711] width 241 height 31
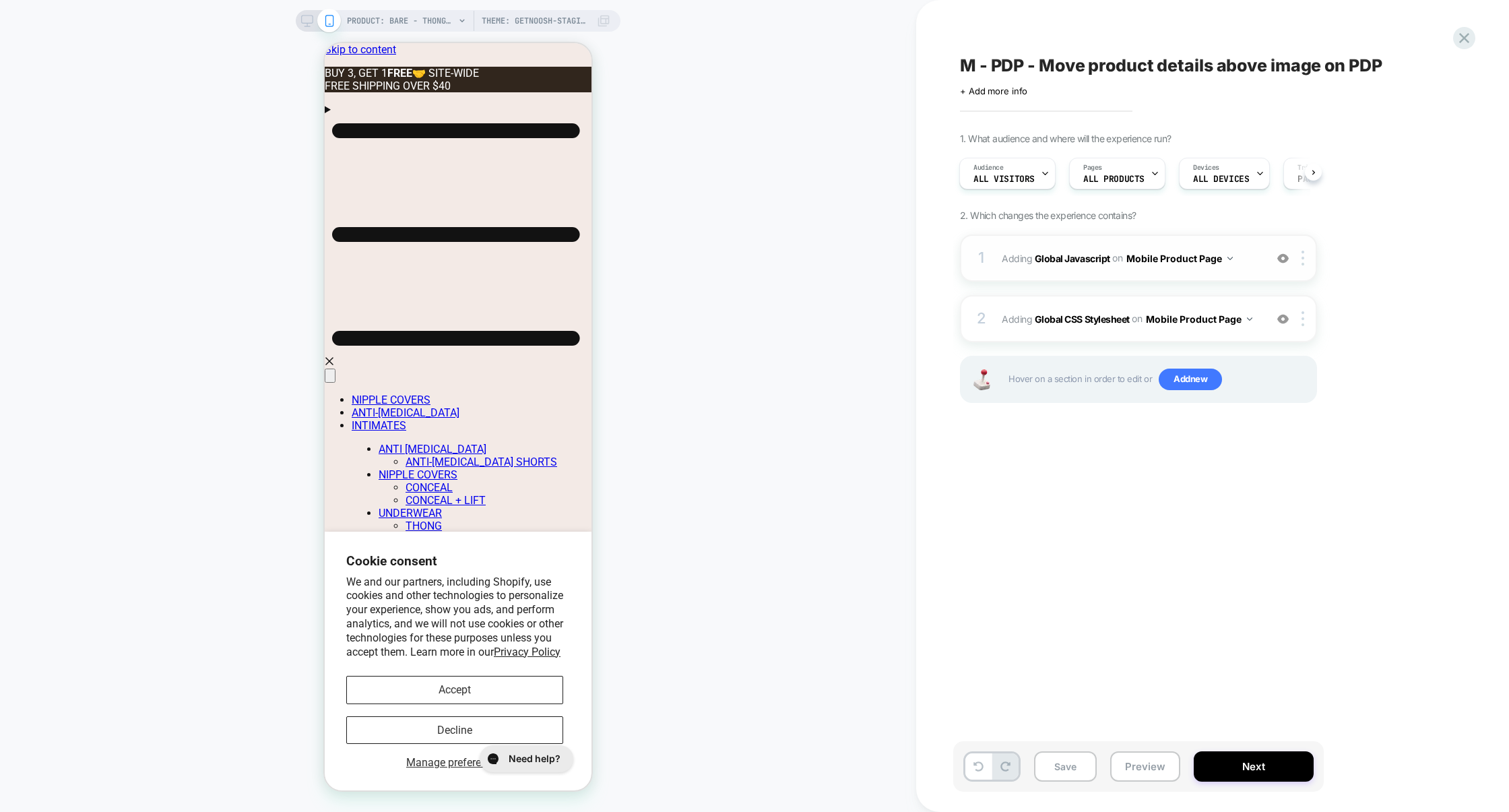
click at [1097, 275] on div "1 Adding Global Javascript on Mobile Product Page Add Before Add After Copy to …" at bounding box center [1138, 258] width 357 height 47
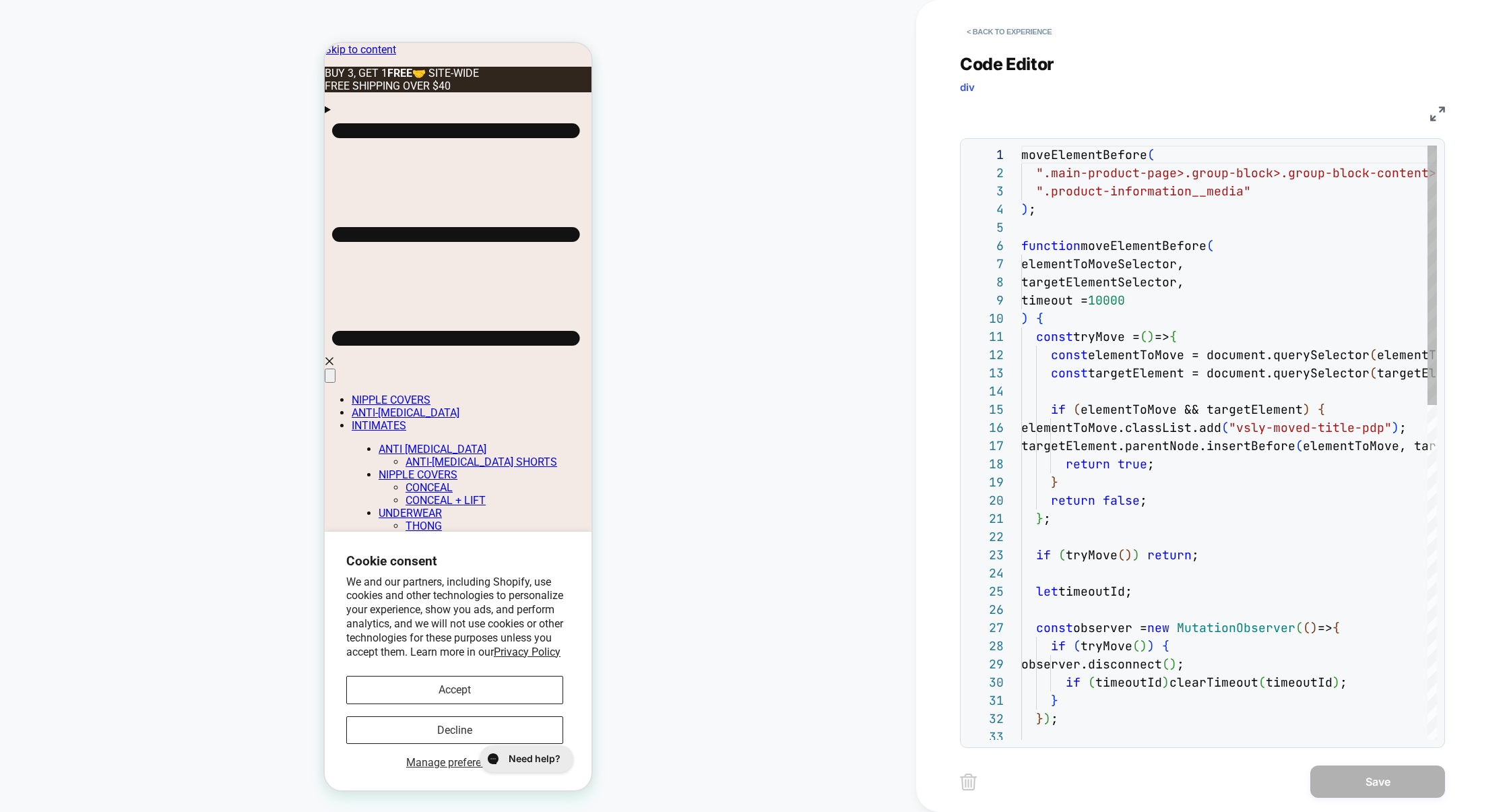
scroll to position [182, 0]
drag, startPoint x: 1042, startPoint y: 175, endPoint x: 1127, endPoint y: 174, distance: 85.0
click at [1126, 174] on span "".main-product-page>.group-block>.group-block-cont" at bounding box center [1221, 172] width 371 height 16
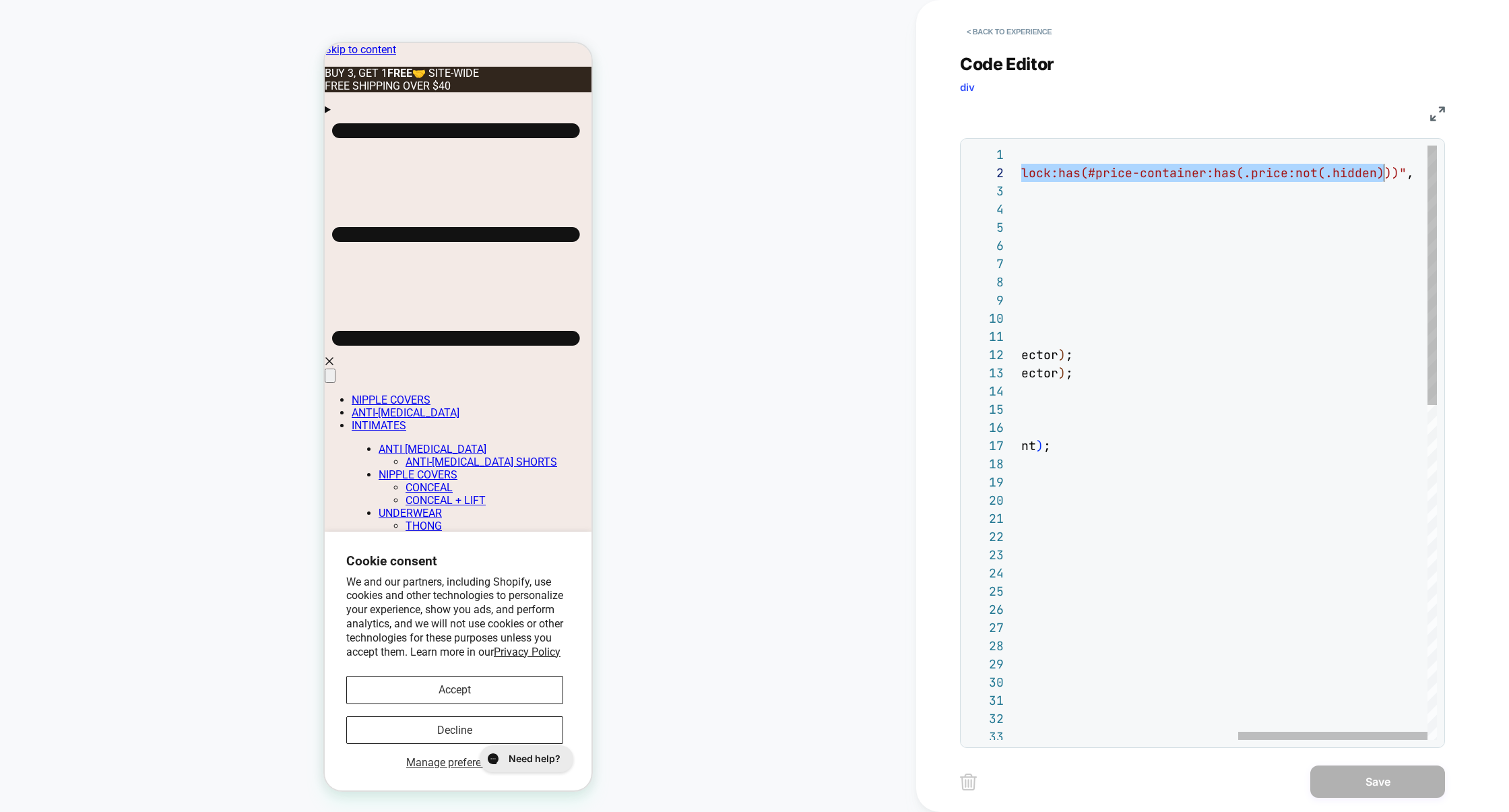
click at [1383, 174] on div "moveElementBefore ( ".main-product-page>.group-block>.group-block-cont ent>.gro…" at bounding box center [991, 824] width 890 height 1358
type textarea "**********"
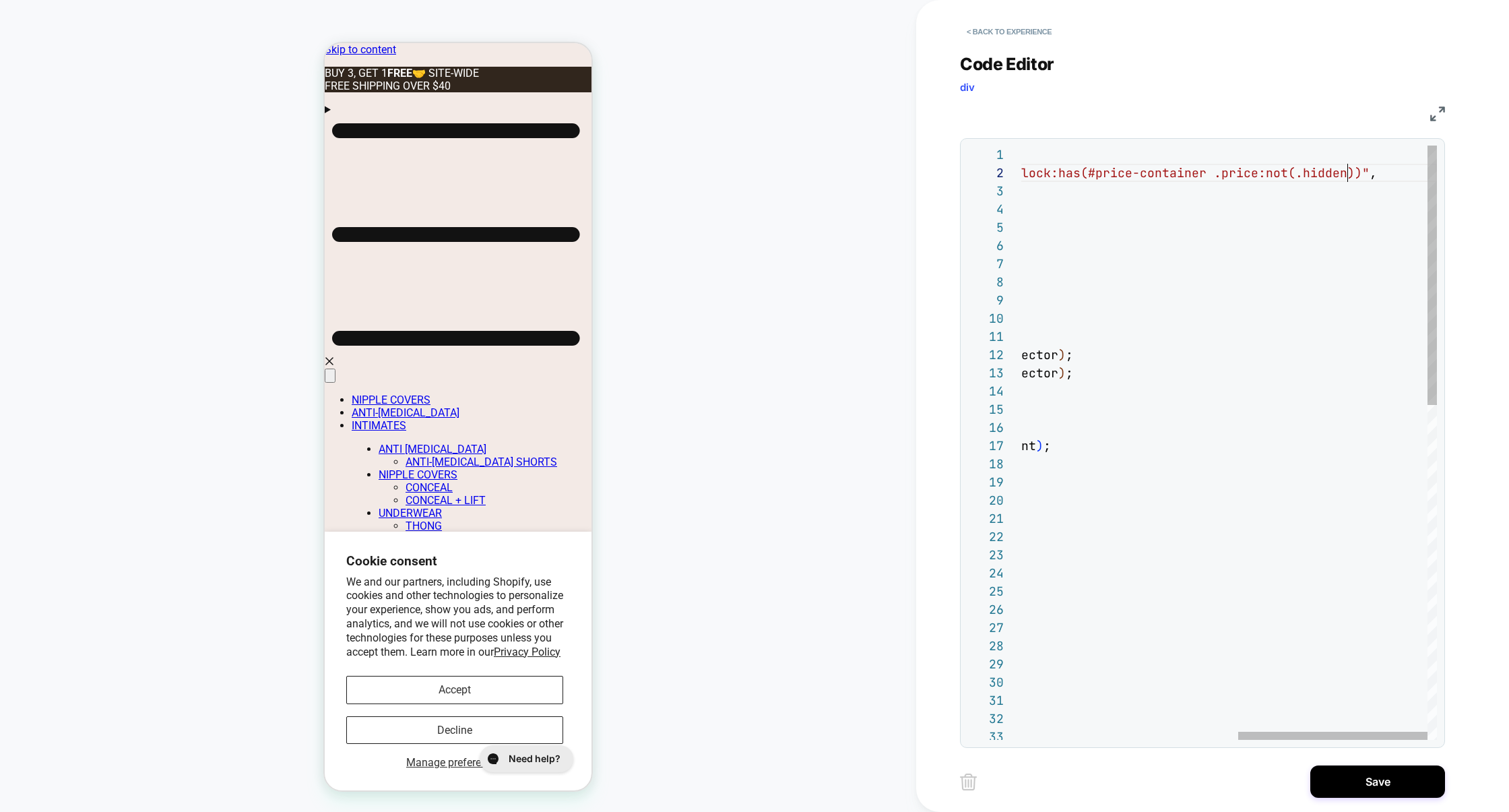
scroll to position [18, 800]
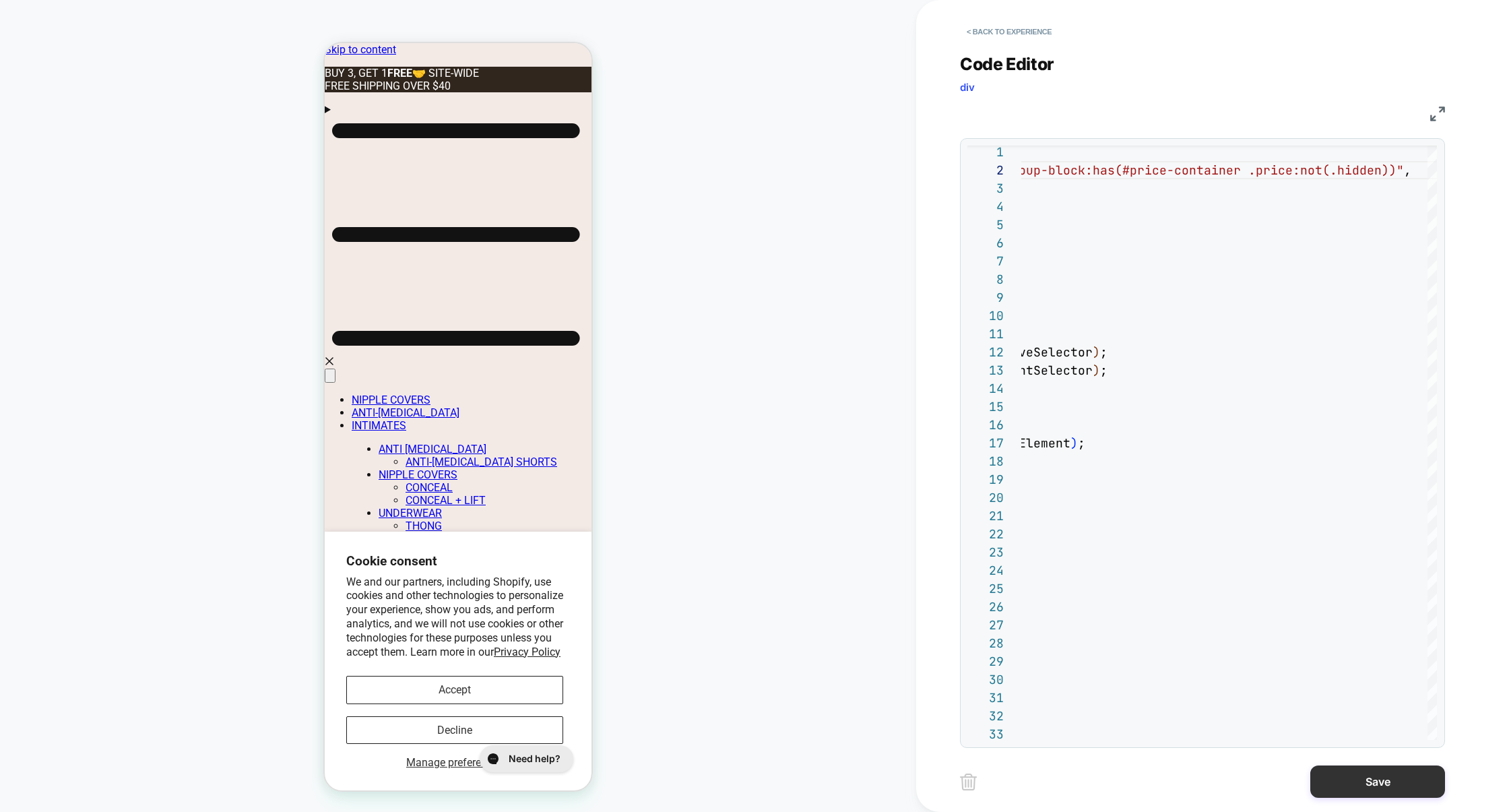
click at [1367, 770] on button "Save" at bounding box center [1378, 781] width 135 height 33
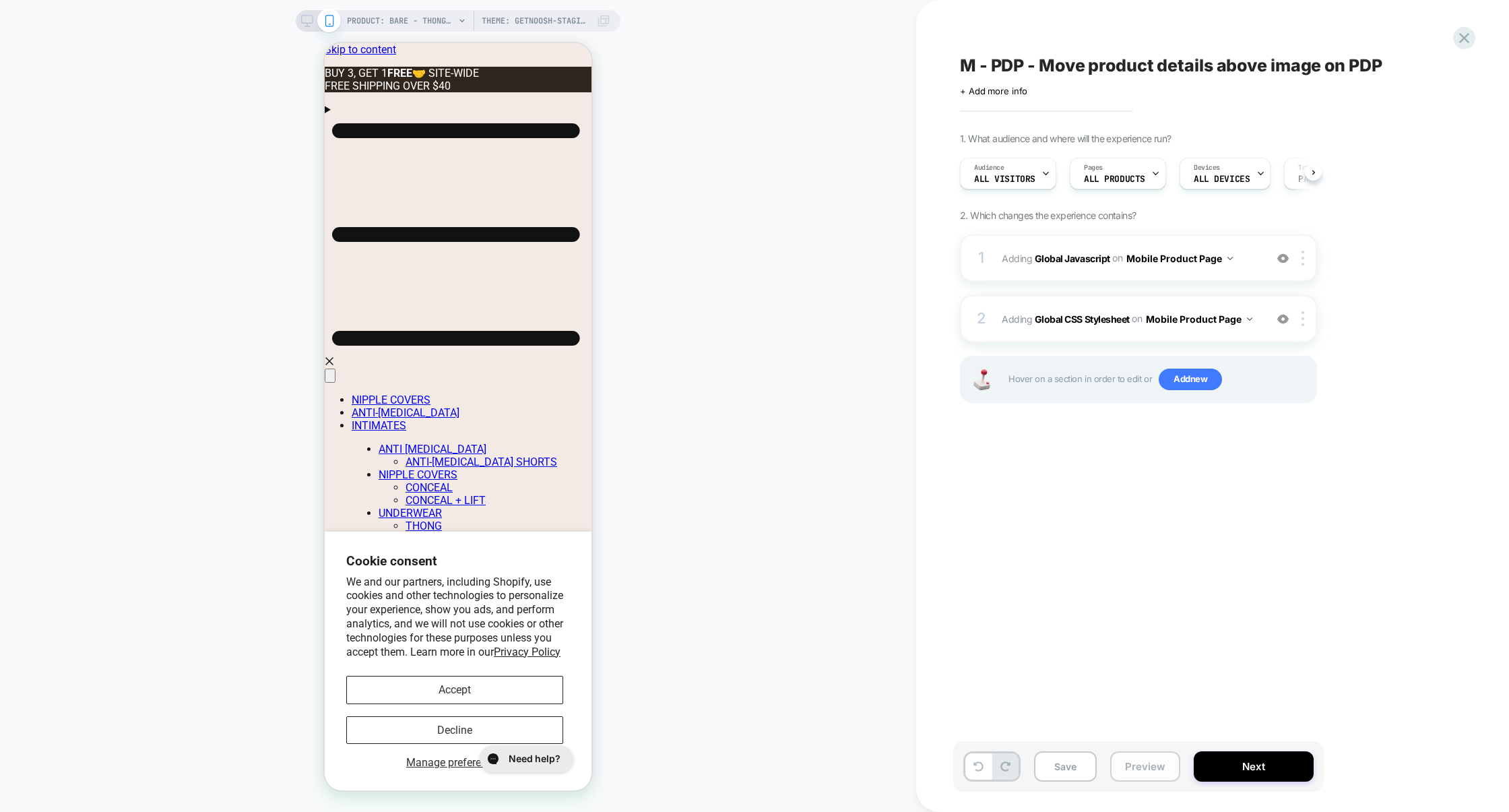
scroll to position [0, 1]
click at [1158, 770] on button "Preview" at bounding box center [1145, 765] width 70 height 31
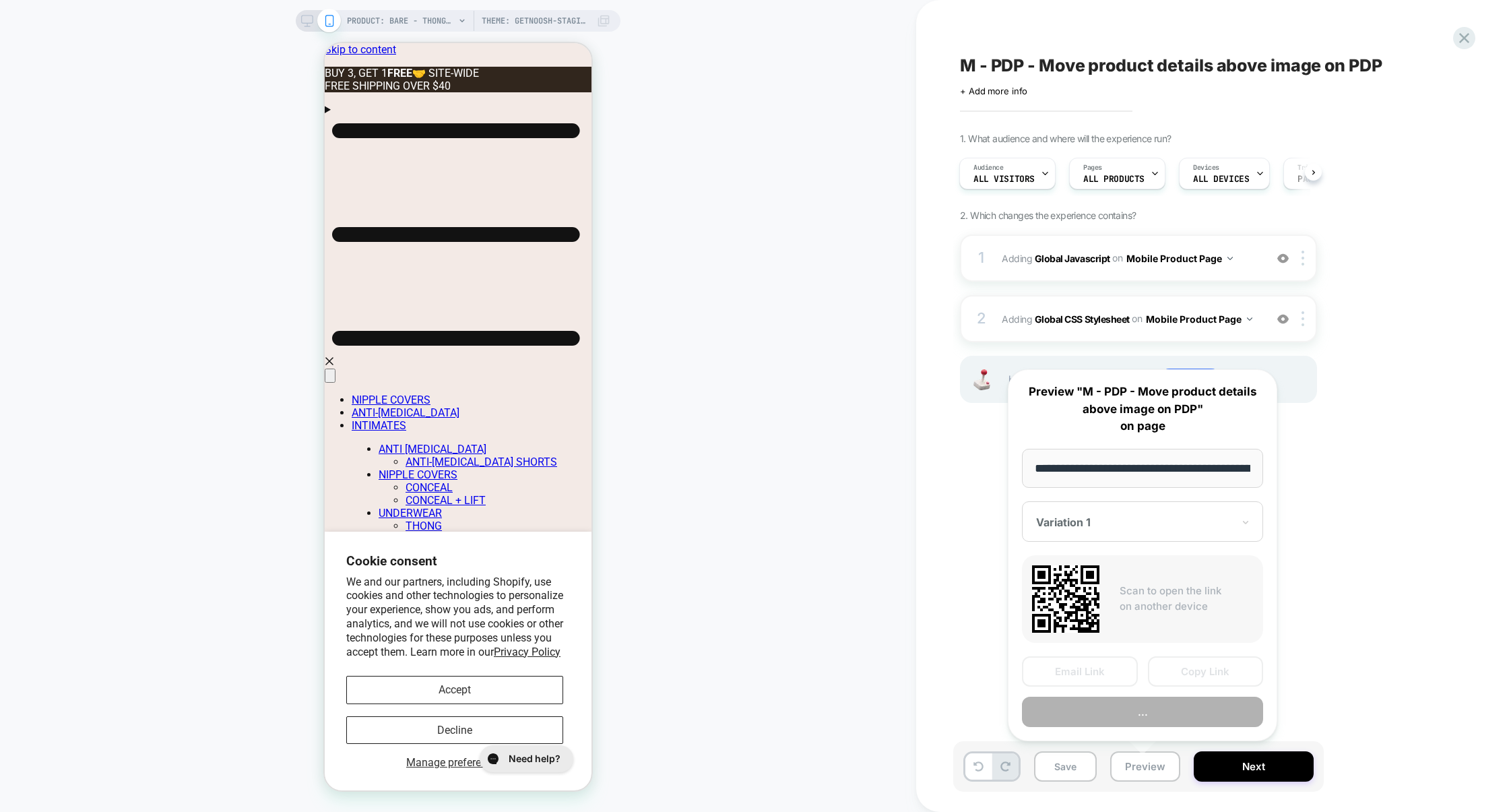
scroll to position [0, 391]
click at [1172, 717] on button "Preview" at bounding box center [1142, 711] width 241 height 31
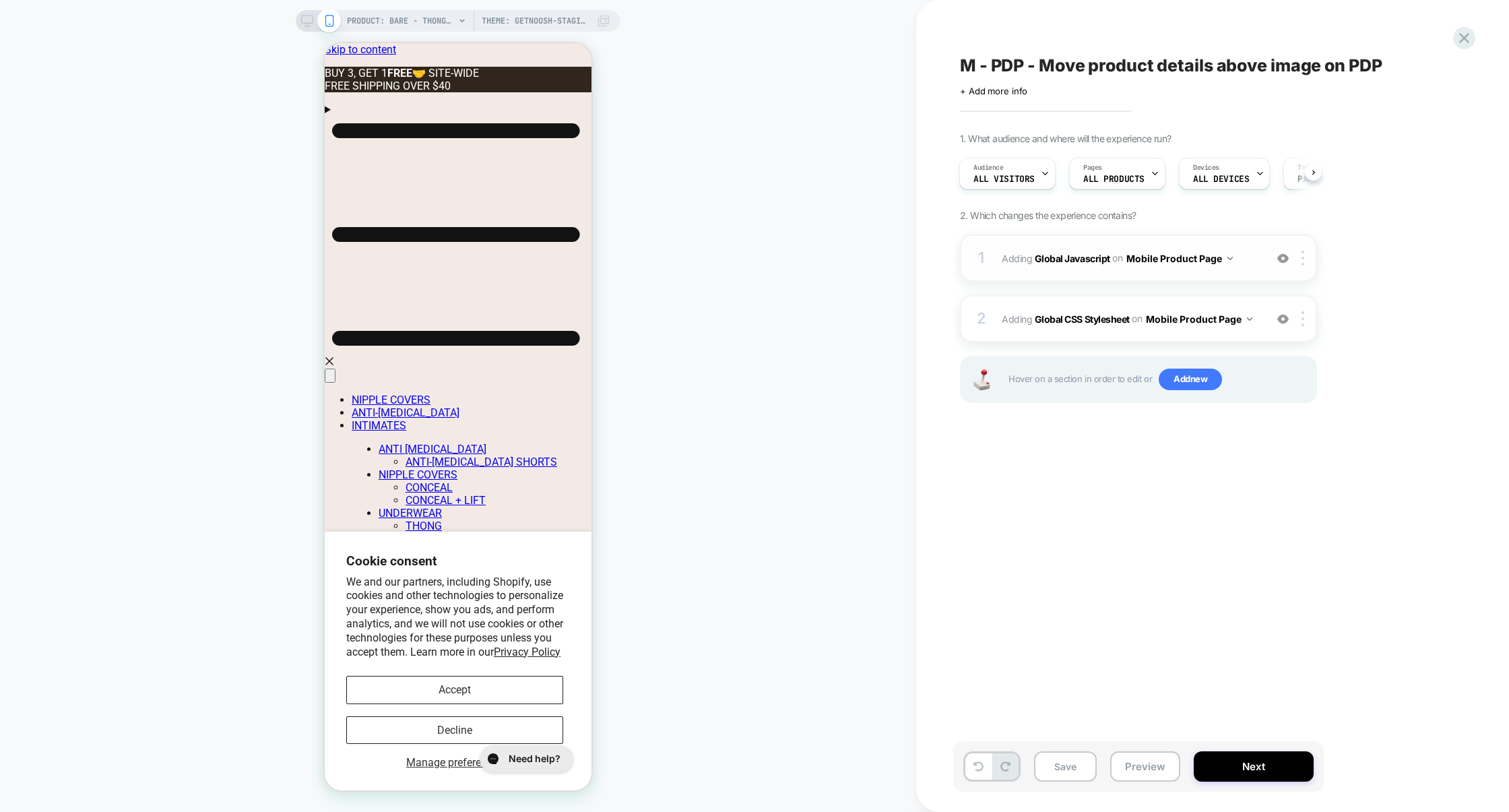
click at [1153, 277] on div "1 Adding Global Javascript on Mobile Product Page Add Before Add After Copy to …" at bounding box center [1138, 258] width 357 height 47
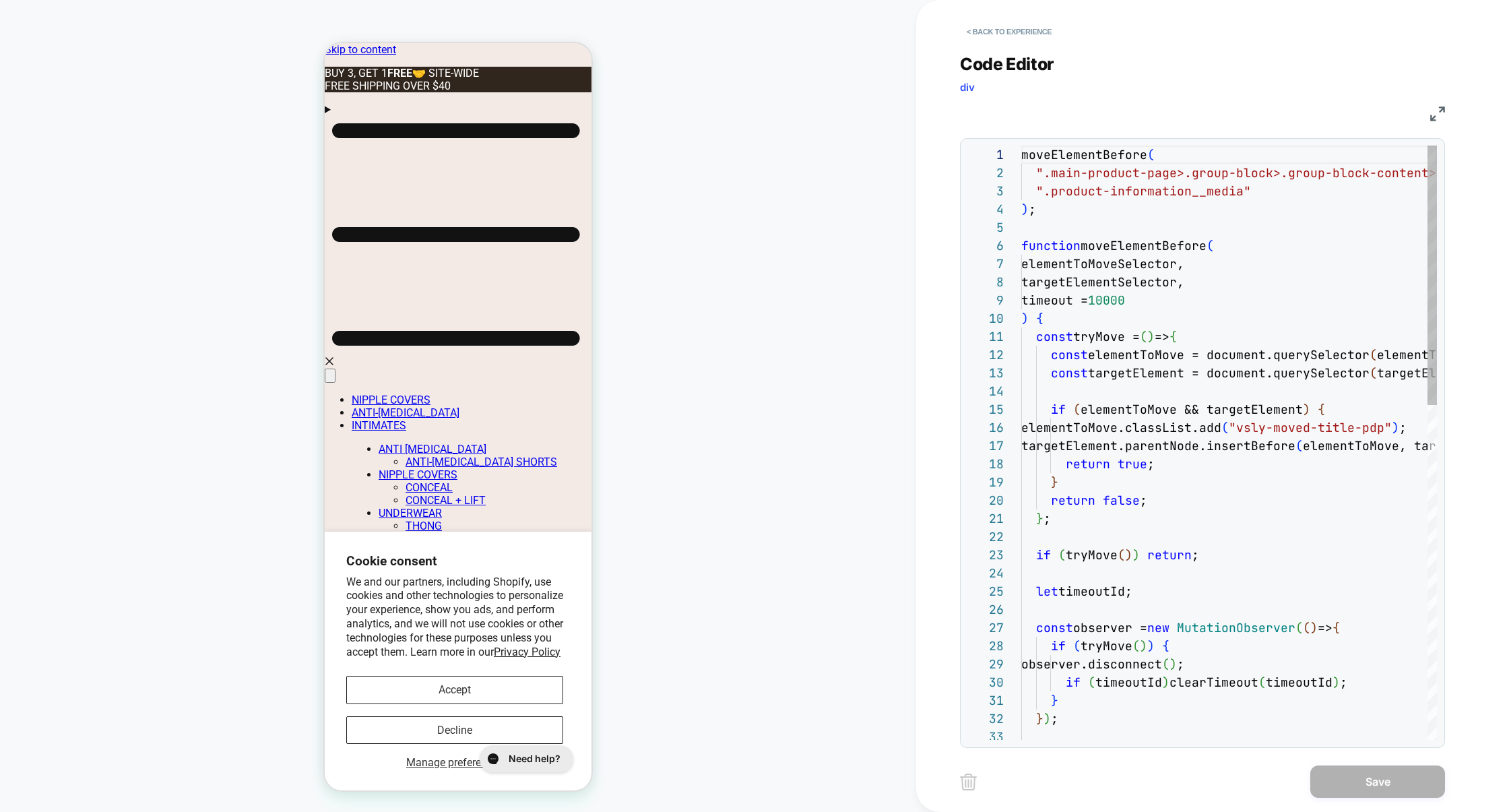
scroll to position [182, 0]
click at [1433, 119] on img at bounding box center [1438, 114] width 15 height 15
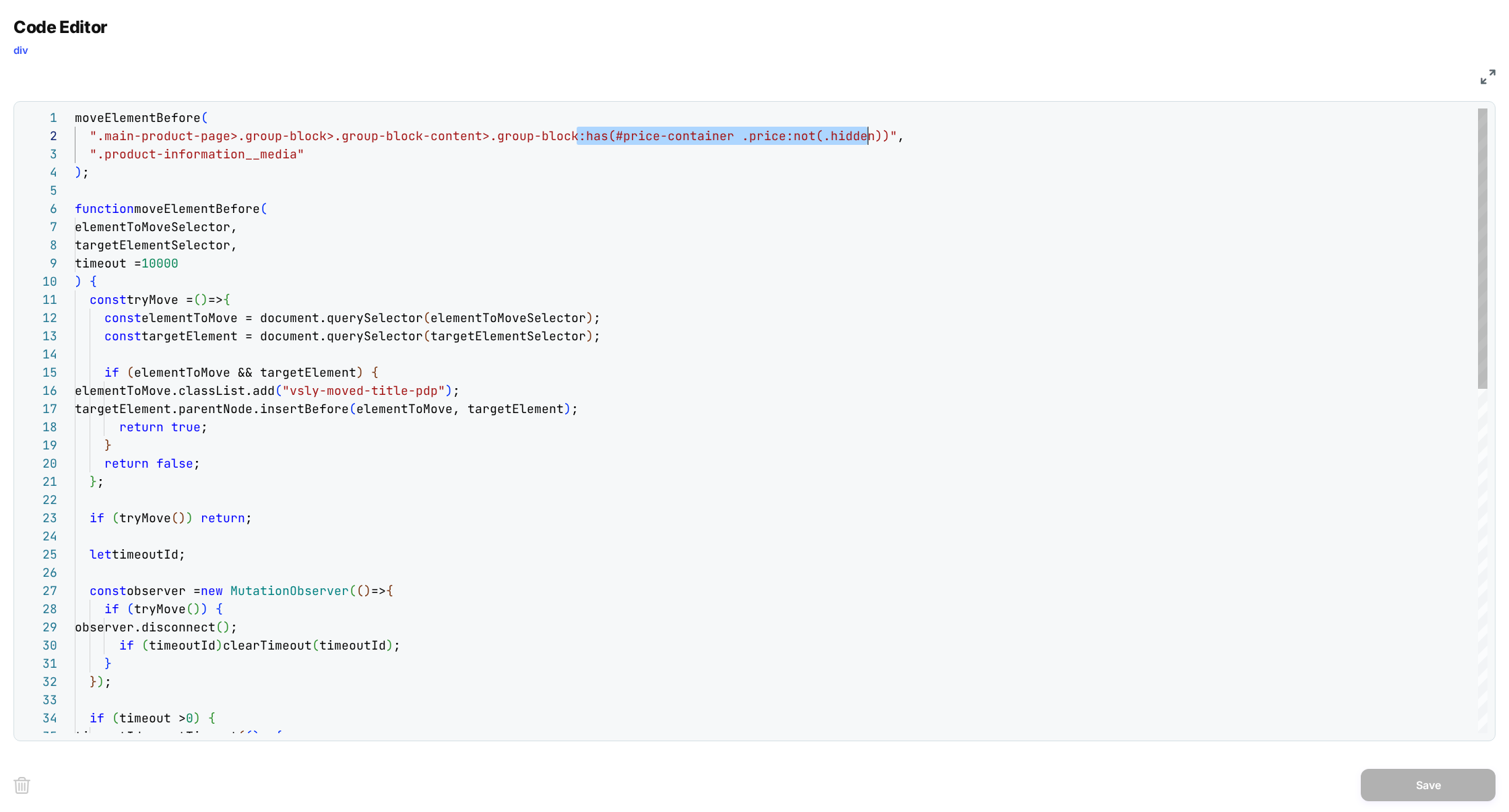
drag, startPoint x: 576, startPoint y: 137, endPoint x: 863, endPoint y: 136, distance: 287.0
click at [863, 137] on span "".main-product-page>.group-block>.group-block-cont ent>.group-block:has(#price-…" at bounding box center [489, 135] width 830 height 16
click at [858, 154] on div "moveElementBefore ( ".main-product-page>.group-block>.group-block-cont ent>.gro…" at bounding box center [781, 802] width 1413 height 1388
drag, startPoint x: 875, startPoint y: 134, endPoint x: 568, endPoint y: 135, distance: 307.0
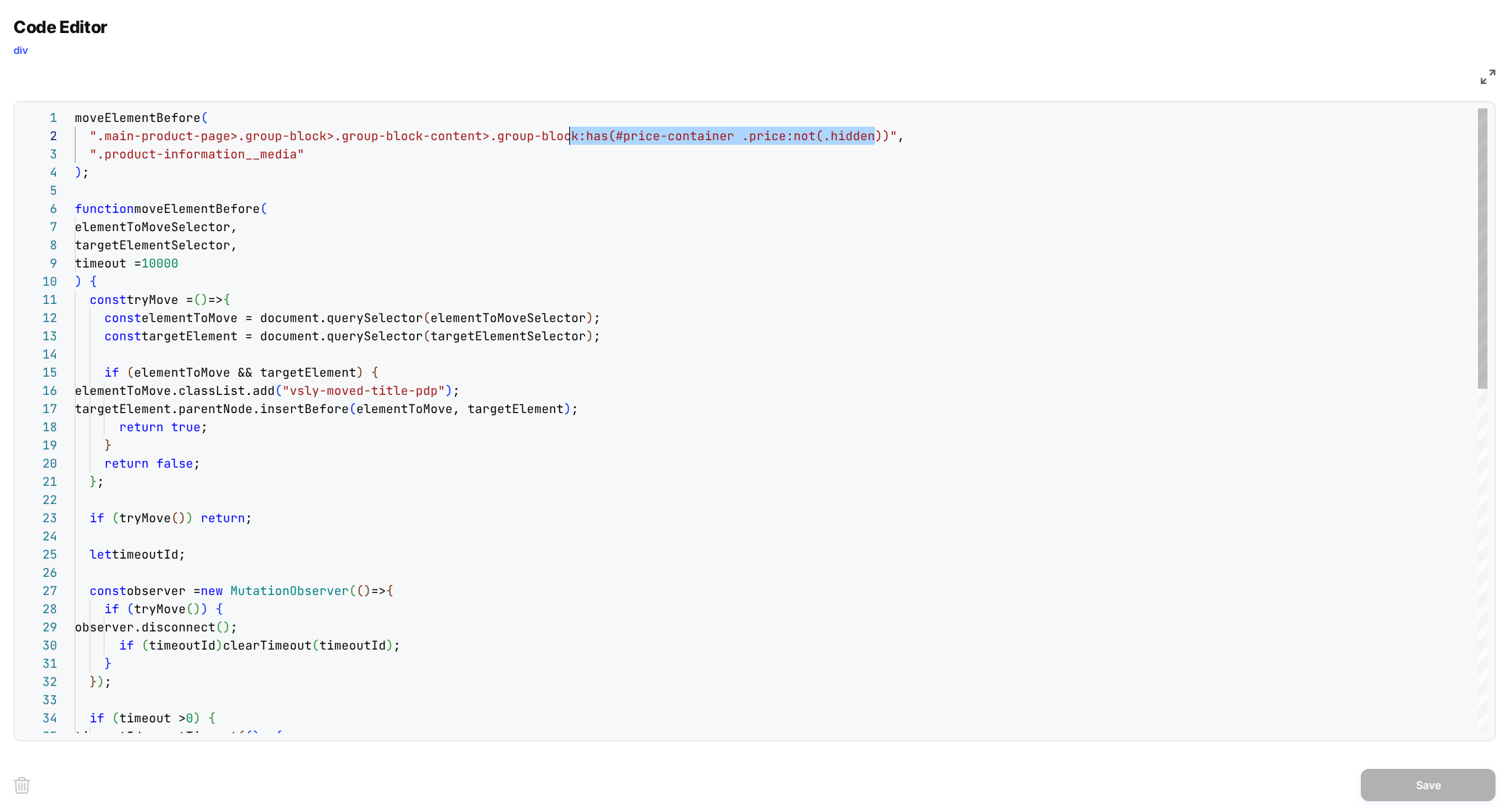
click at [568, 135] on div "moveElementBefore ( ".main-product-page>.group-block>.group-block-cont ent>.gro…" at bounding box center [781, 802] width 1413 height 1388
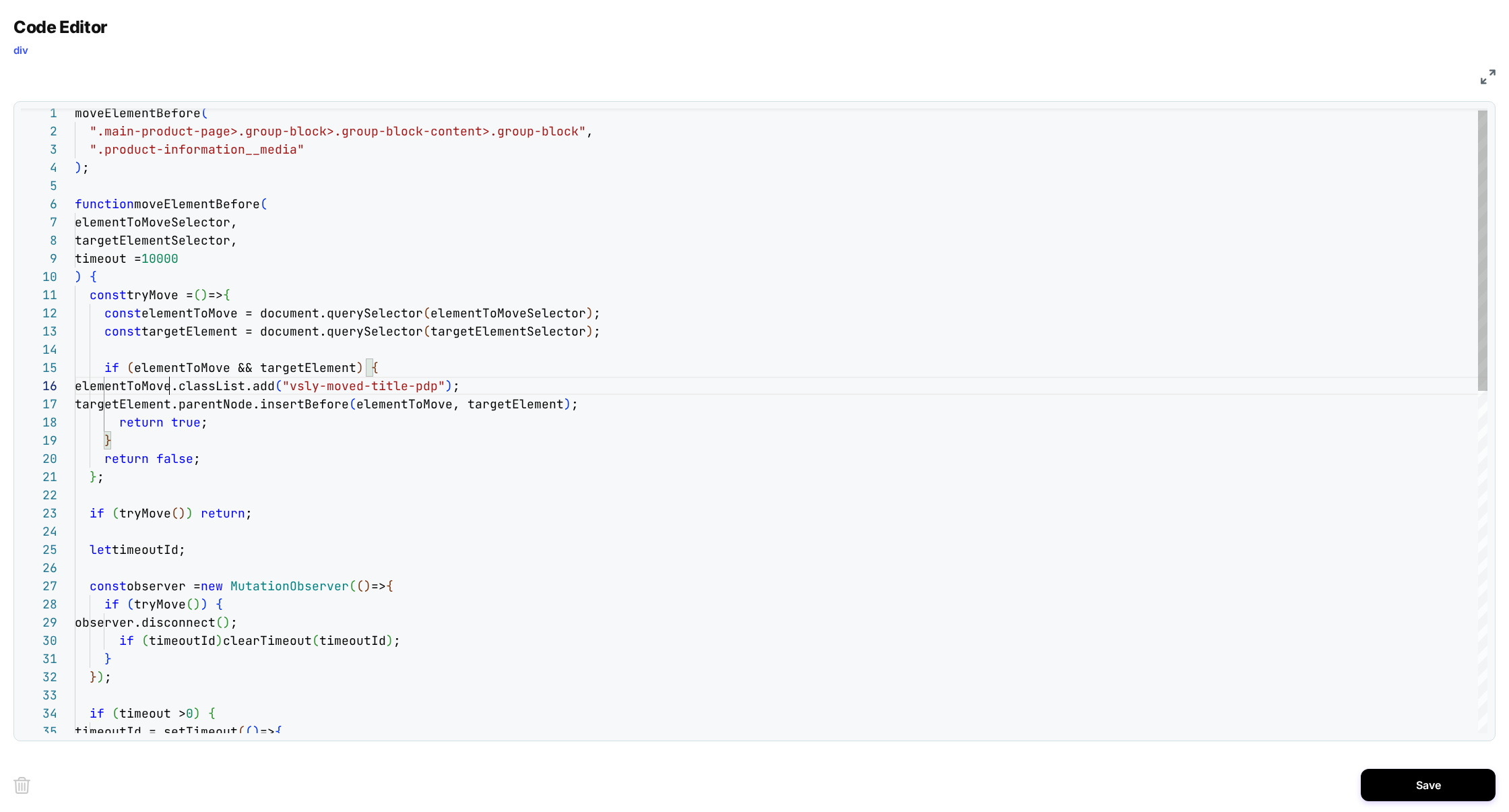
click at [171, 384] on div "if ( elementToMove && targetElement ) { elementToMove.classList.add ( "vsly-mov…" at bounding box center [781, 797] width 1413 height 1388
click at [382, 371] on div "if ( elementToMove && targetElement ) { elementToMove.classList.add ( "vsly-mov…" at bounding box center [781, 797] width 1413 height 1388
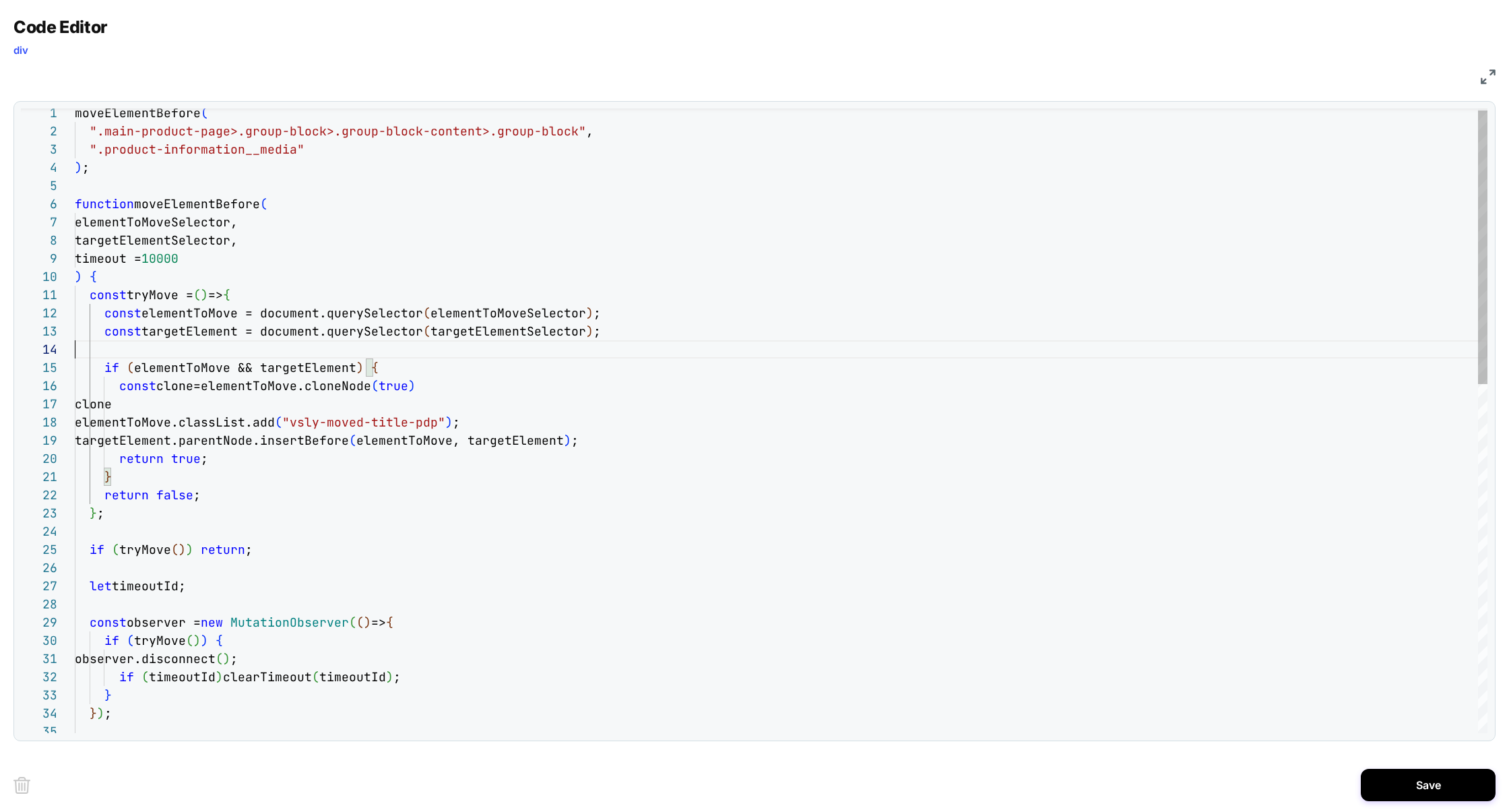
scroll to position [55, 0]
click at [501, 345] on div "if ( elementToMove && targetElement ) { elementToMove.classList.add ( "vsly-mov…" at bounding box center [781, 816] width 1413 height 1425
drag, startPoint x: 215, startPoint y: 425, endPoint x: 493, endPoint y: 422, distance: 278.0
click at [460, 422] on span "elementToMove.classList.add ( "vsly-moved-title-pdp" ) ;" at bounding box center [267, 422] width 386 height 16
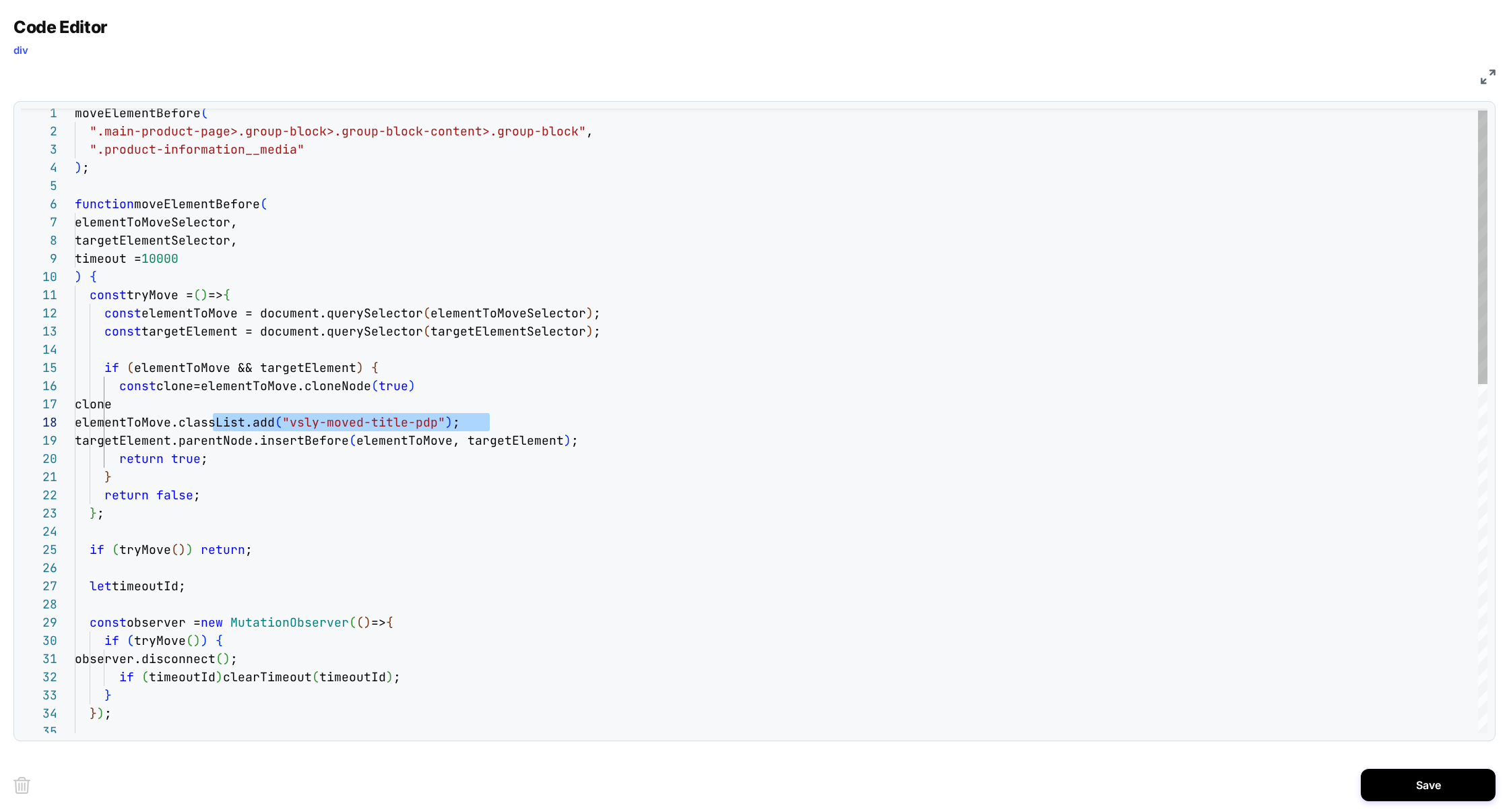
click at [274, 401] on div "if ( elementToMove && targetElement ) { elementToMove.classList.add ( "vsly-mov…" at bounding box center [781, 816] width 1413 height 1425
drag, startPoint x: 215, startPoint y: 420, endPoint x: 503, endPoint y: 420, distance: 288.0
click at [503, 420] on div "if ( elementToMove && targetElement ) { elementToMove.classList.add ( "vsly-mov…" at bounding box center [781, 816] width 1413 height 1425
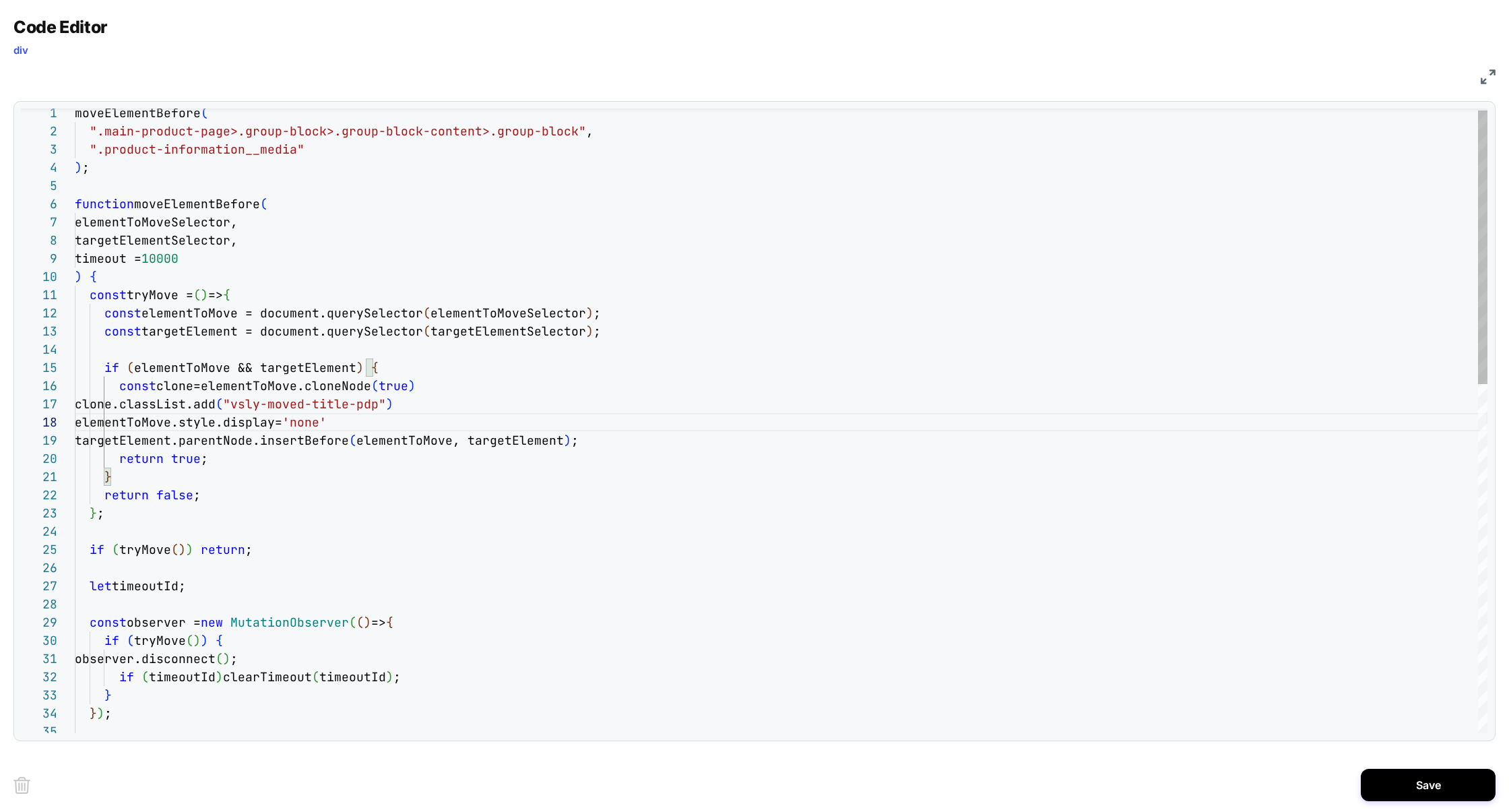
click at [709, 400] on div "if ( elementToMove && targetElement ) { elementToMove.style.display= 'none ' ta…" at bounding box center [781, 816] width 1413 height 1425
click at [145, 403] on div "if ( elementToMove && targetElement ) { elementToMove.style.display= 'none' tar…" at bounding box center [781, 816] width 1413 height 1425
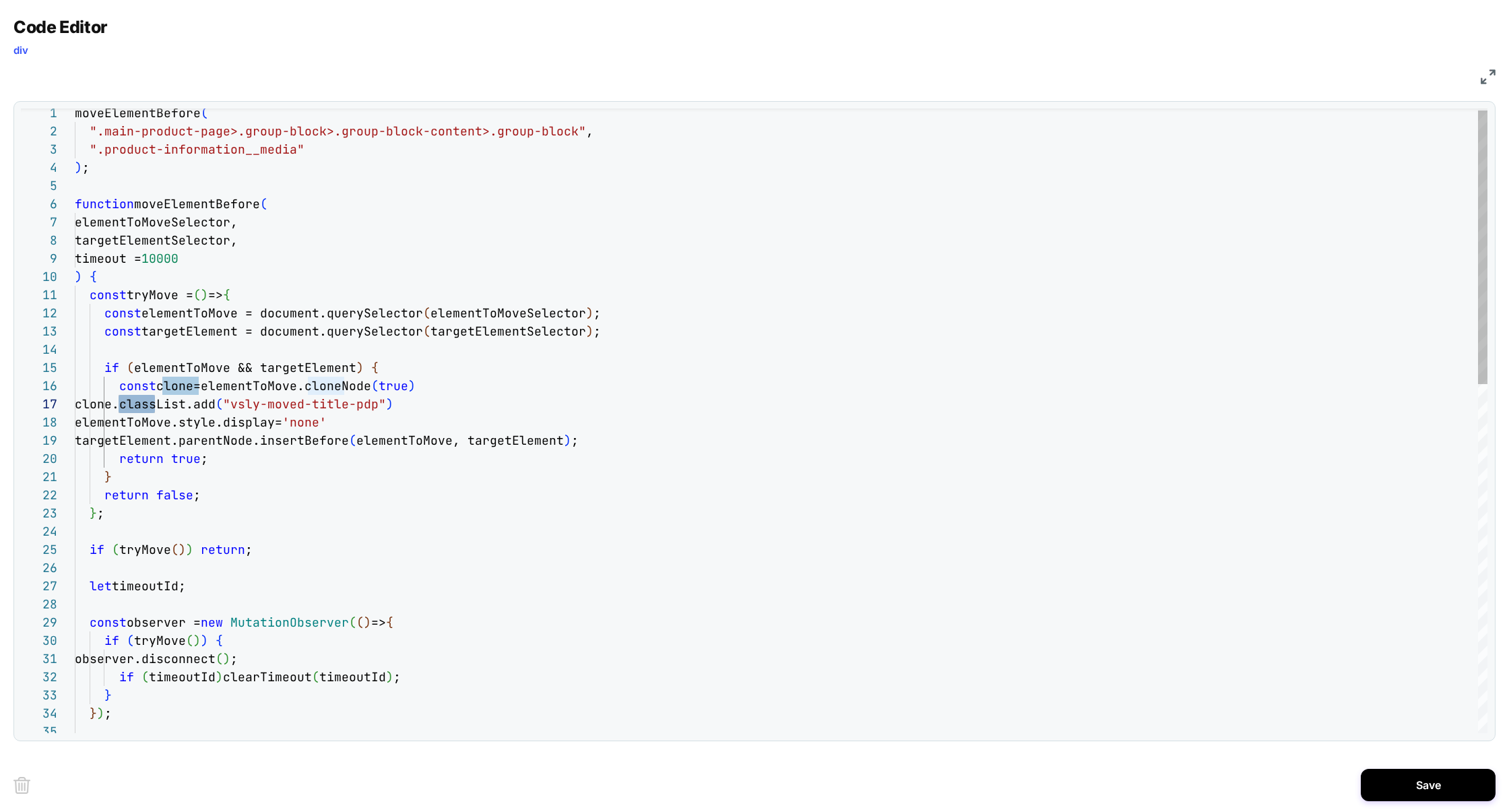
click at [432, 441] on div "if ( elementToMove && targetElement ) { elementToMove.style.display= 'none' tar…" at bounding box center [781, 816] width 1413 height 1425
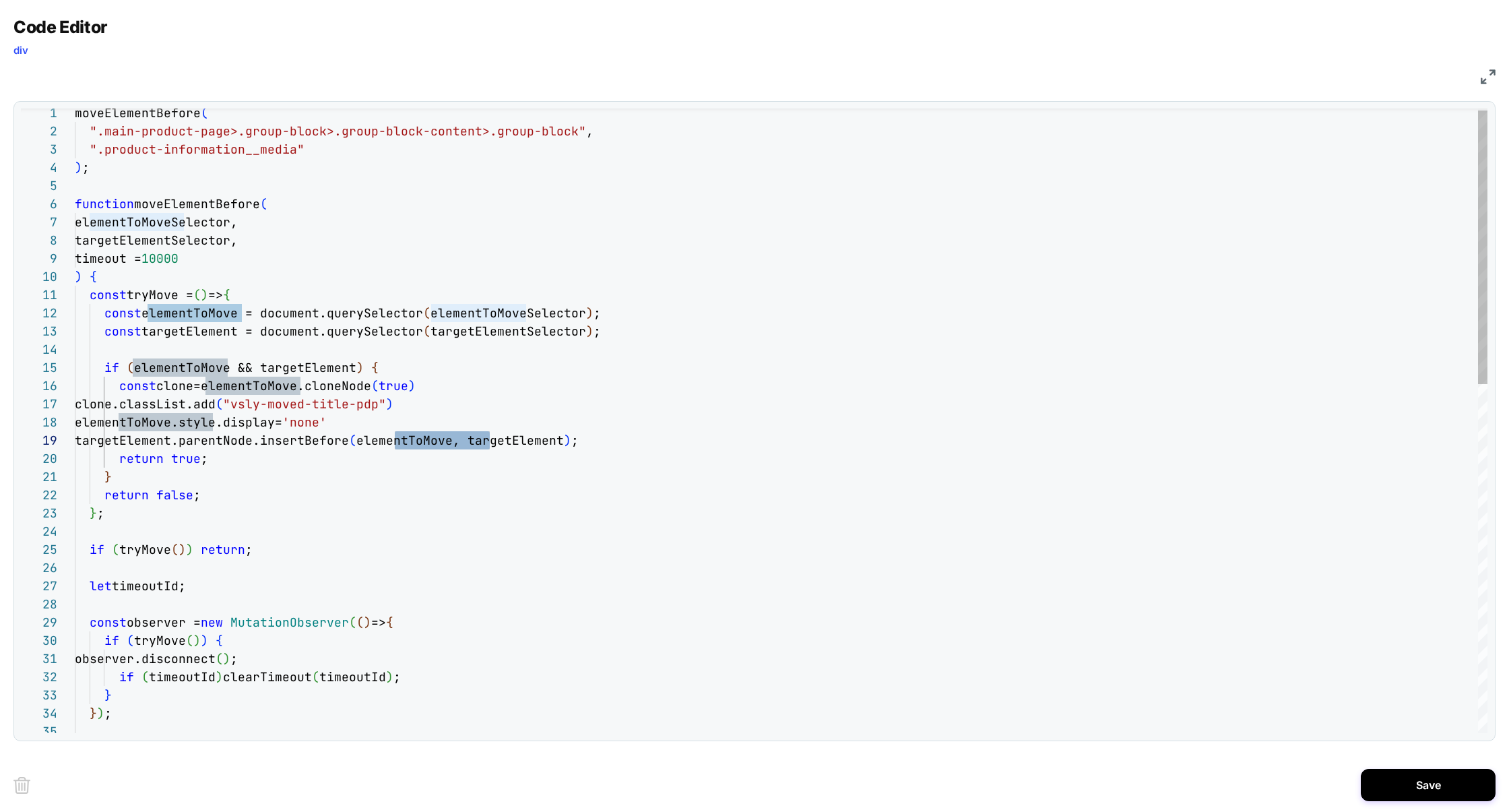
scroll to position [145, 357]
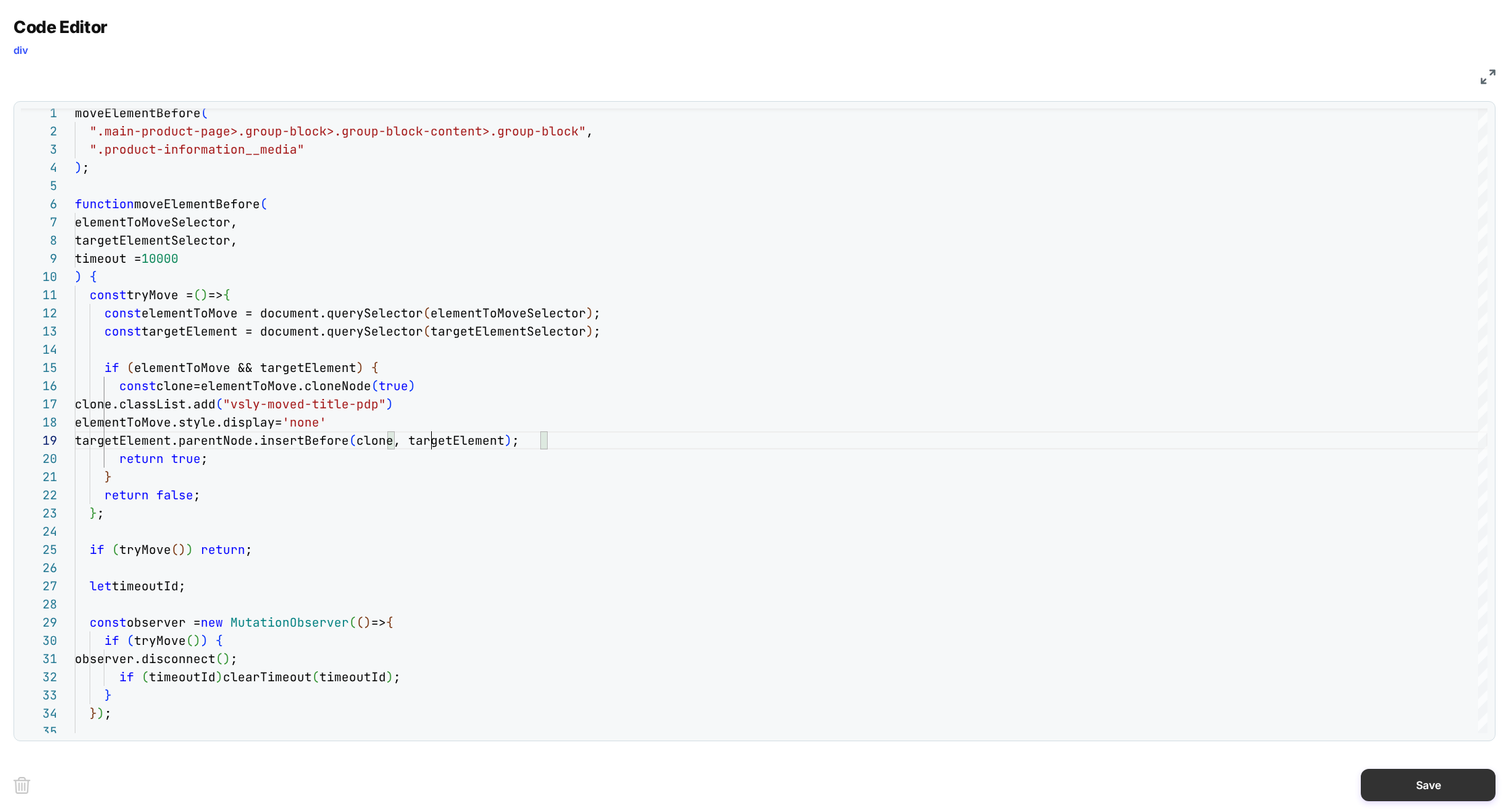
type textarea "**********"
click at [1394, 784] on button "Save" at bounding box center [1428, 784] width 135 height 33
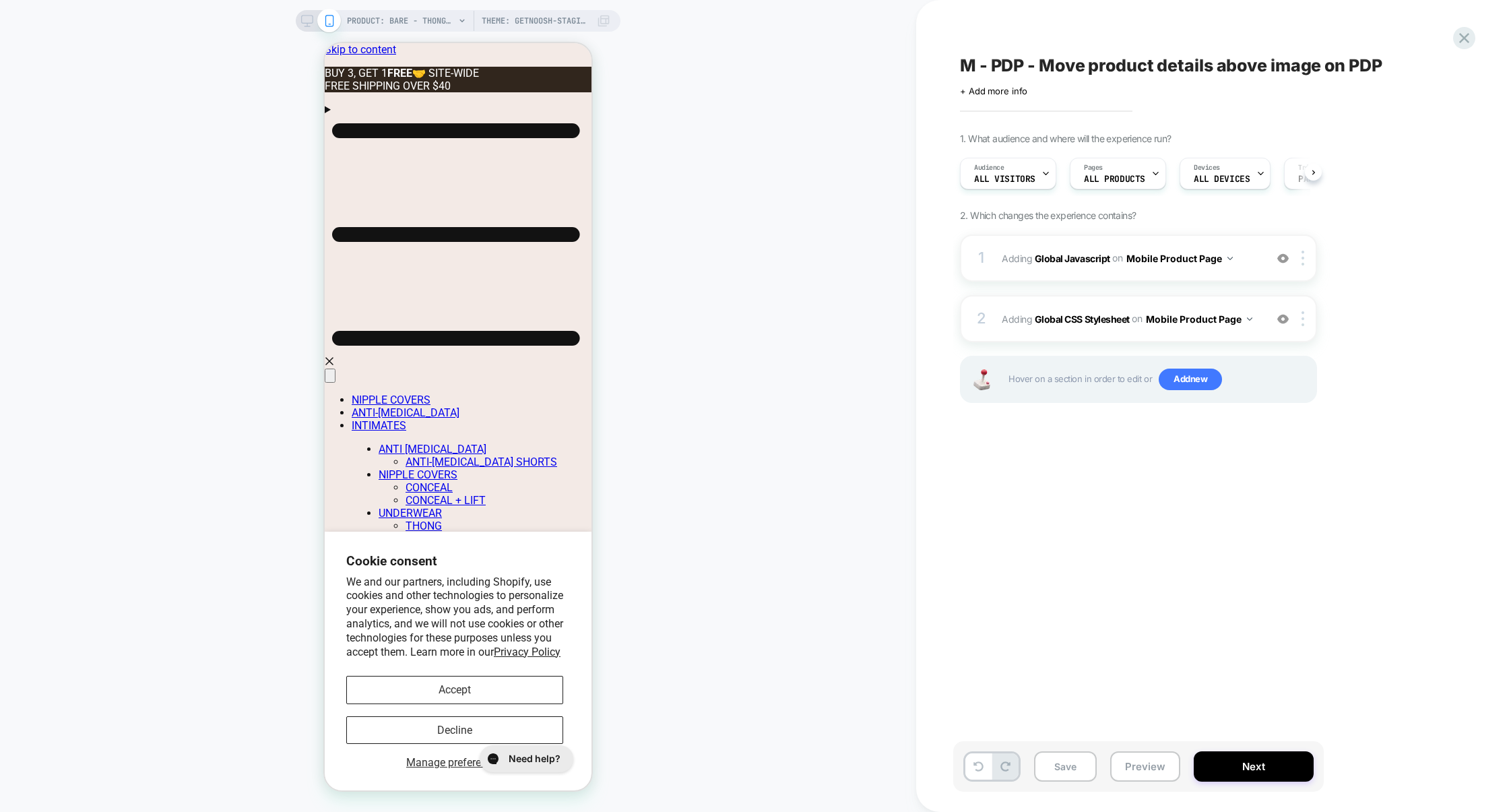
scroll to position [0, 1]
click at [1153, 768] on button "Preview" at bounding box center [1145, 765] width 70 height 31
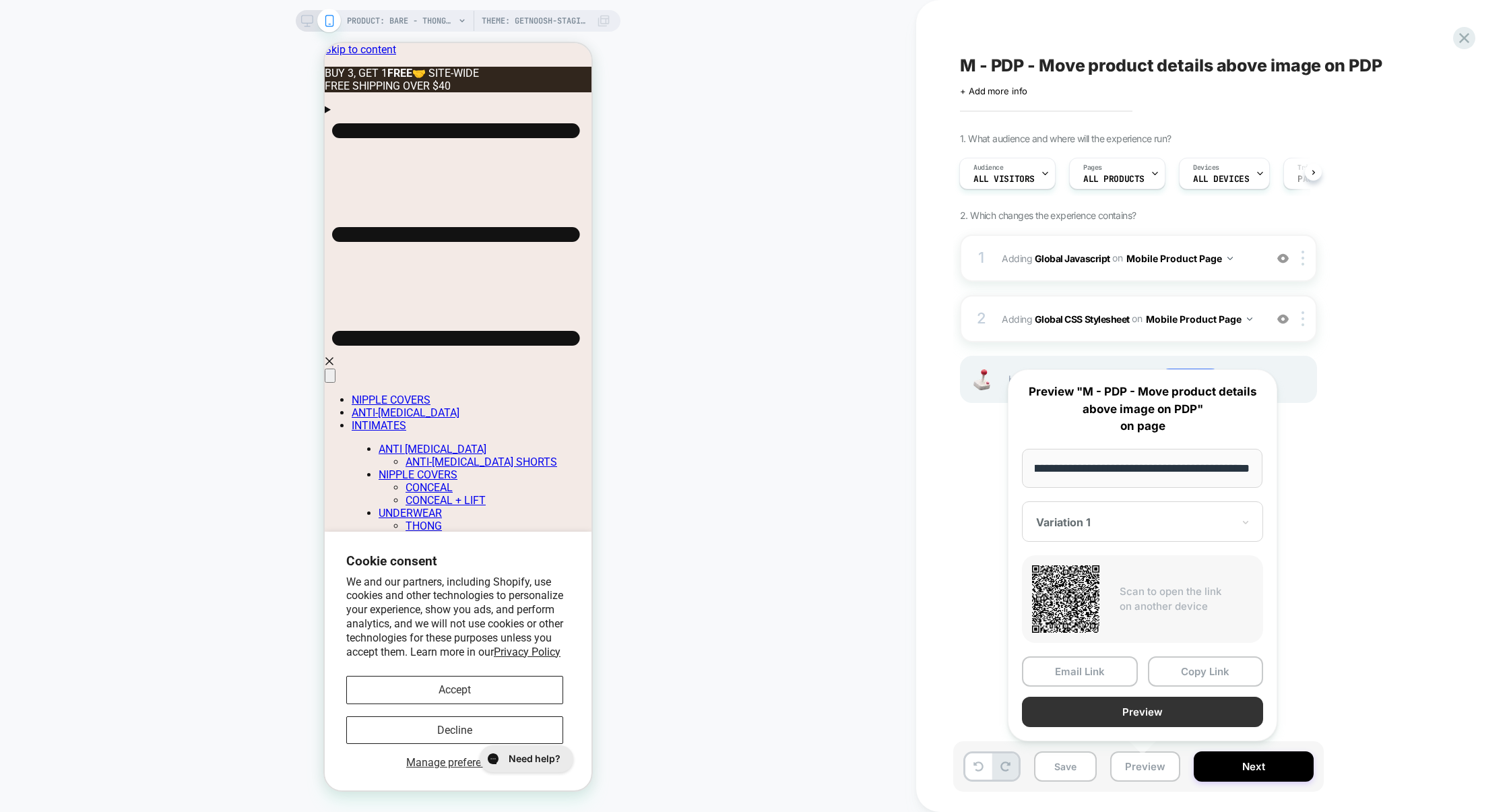
scroll to position [0, 0]
click at [1161, 717] on button "Preview" at bounding box center [1142, 711] width 241 height 31
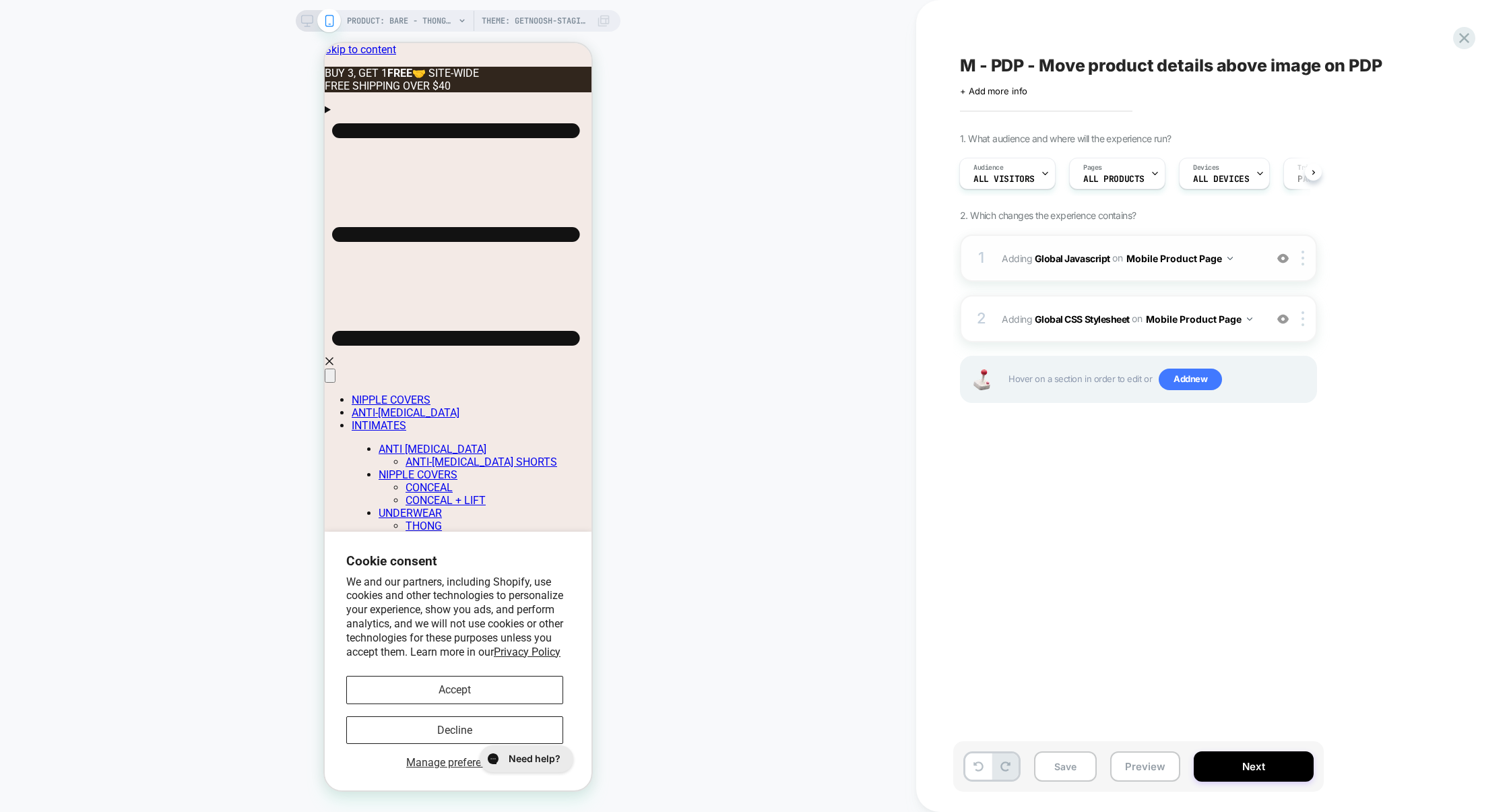
click at [1073, 278] on div "1 Adding Global Javascript on Mobile Product Page Add Before Add After Copy to …" at bounding box center [1138, 258] width 357 height 47
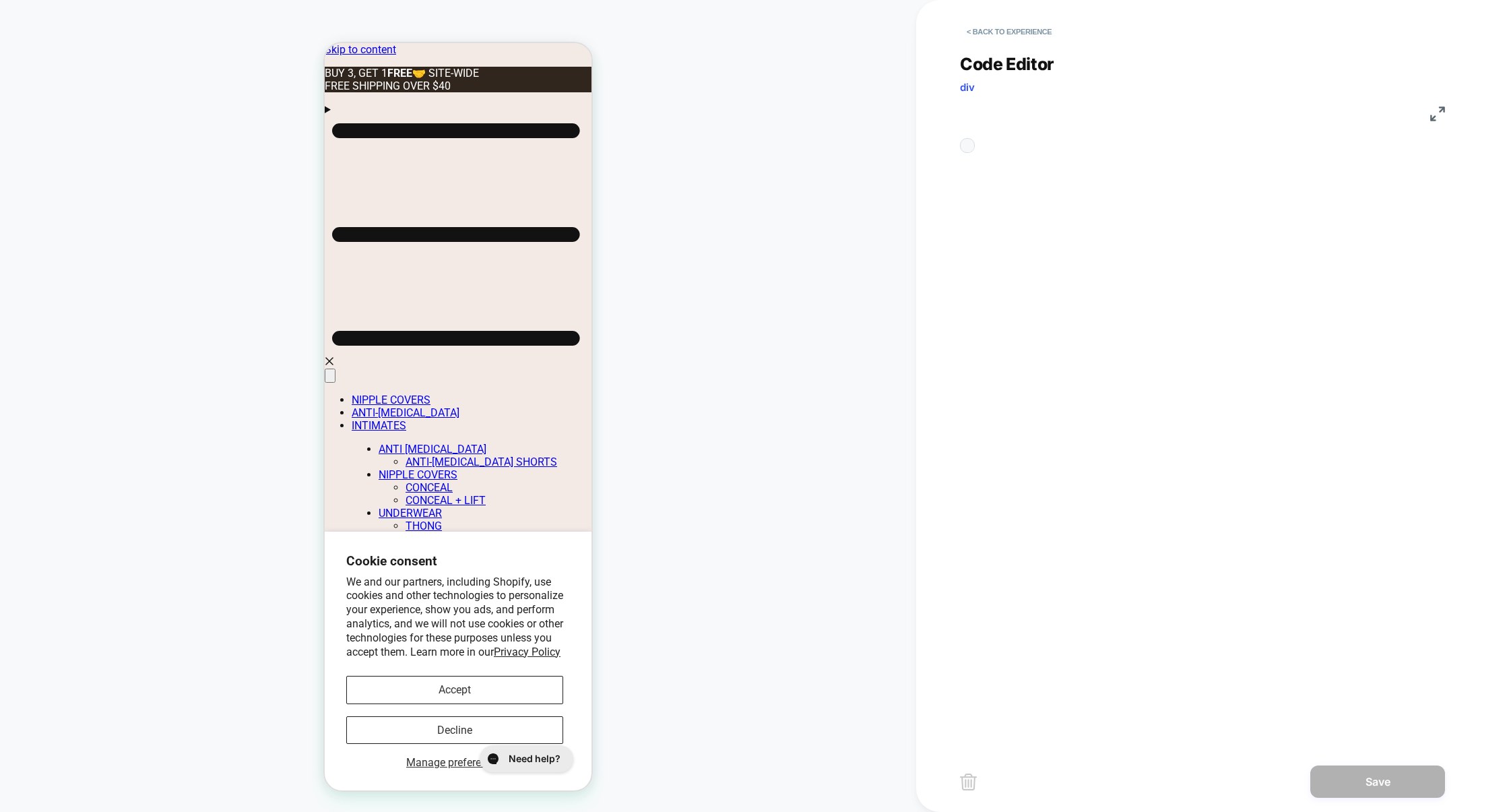
scroll to position [182, 0]
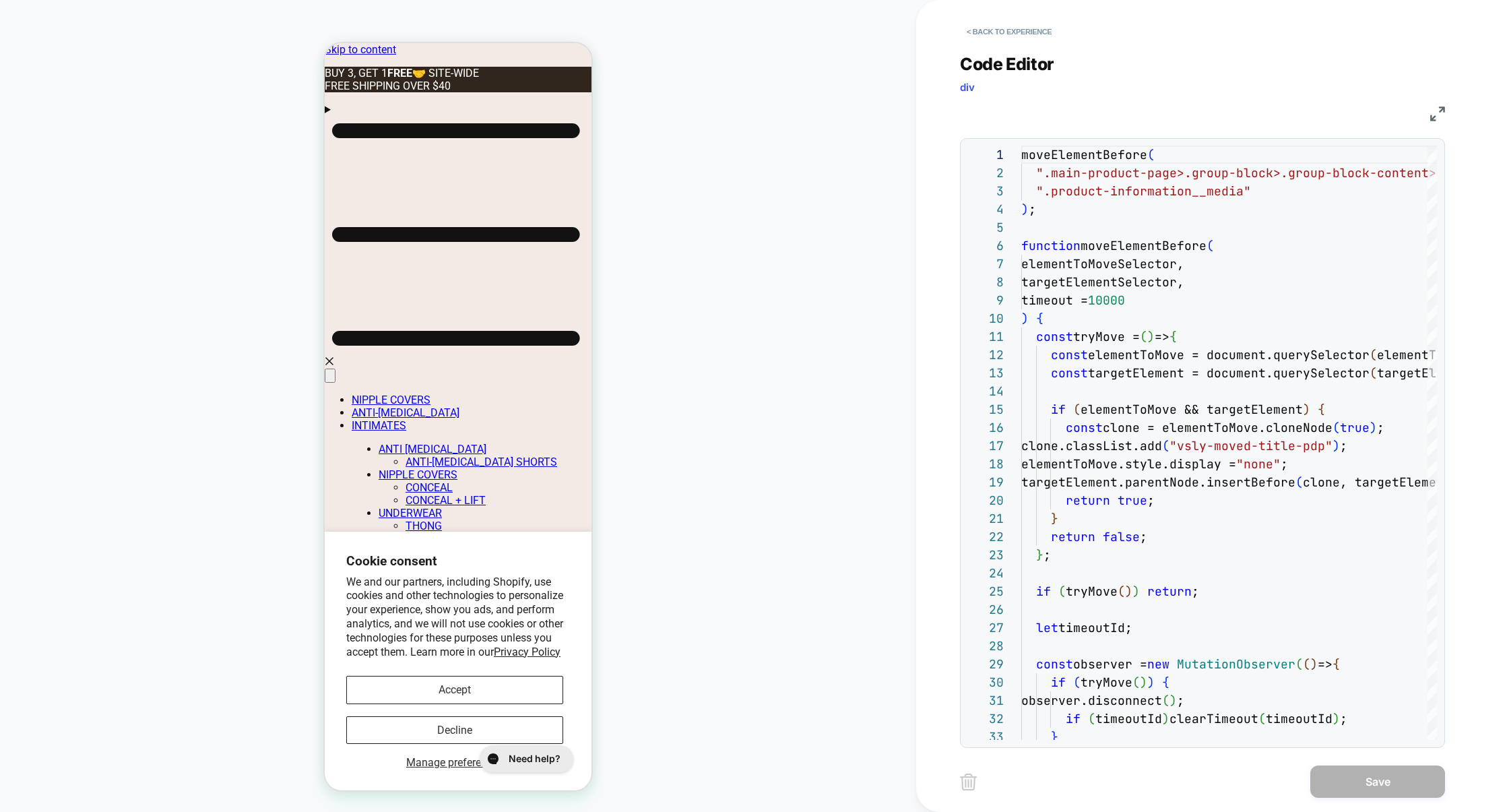
click at [1440, 108] on img at bounding box center [1438, 114] width 15 height 15
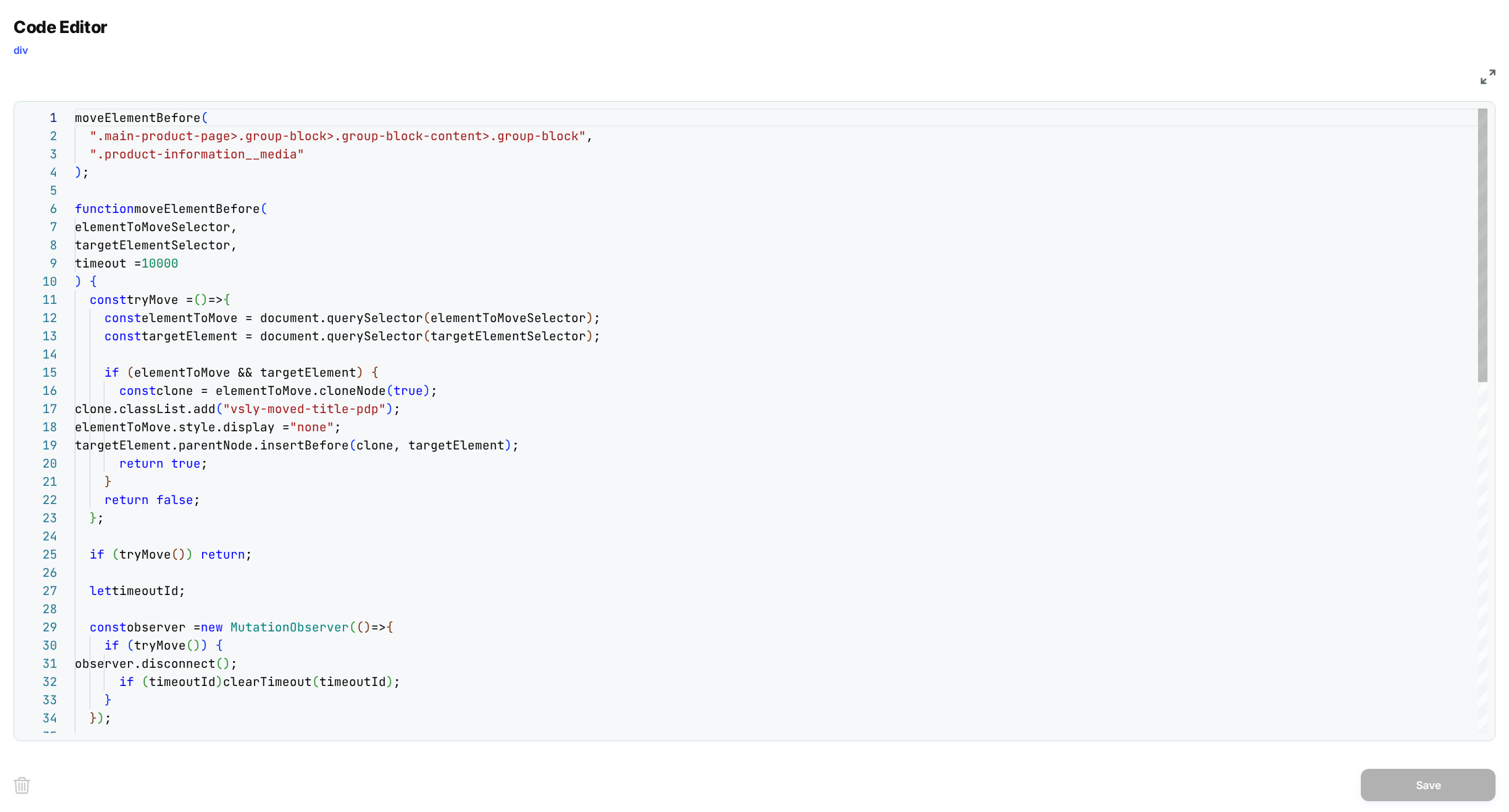
click at [135, 424] on div "moveElementBefore ( ".main-product-page>.group-block>.group-block-cont ent>.gro…" at bounding box center [781, 820] width 1413 height 1425
click at [444, 427] on div "moveElementBefore ( ".main-product-page>.group-block>.group-block-cont ent>.gro…" at bounding box center [781, 820] width 1413 height 1425
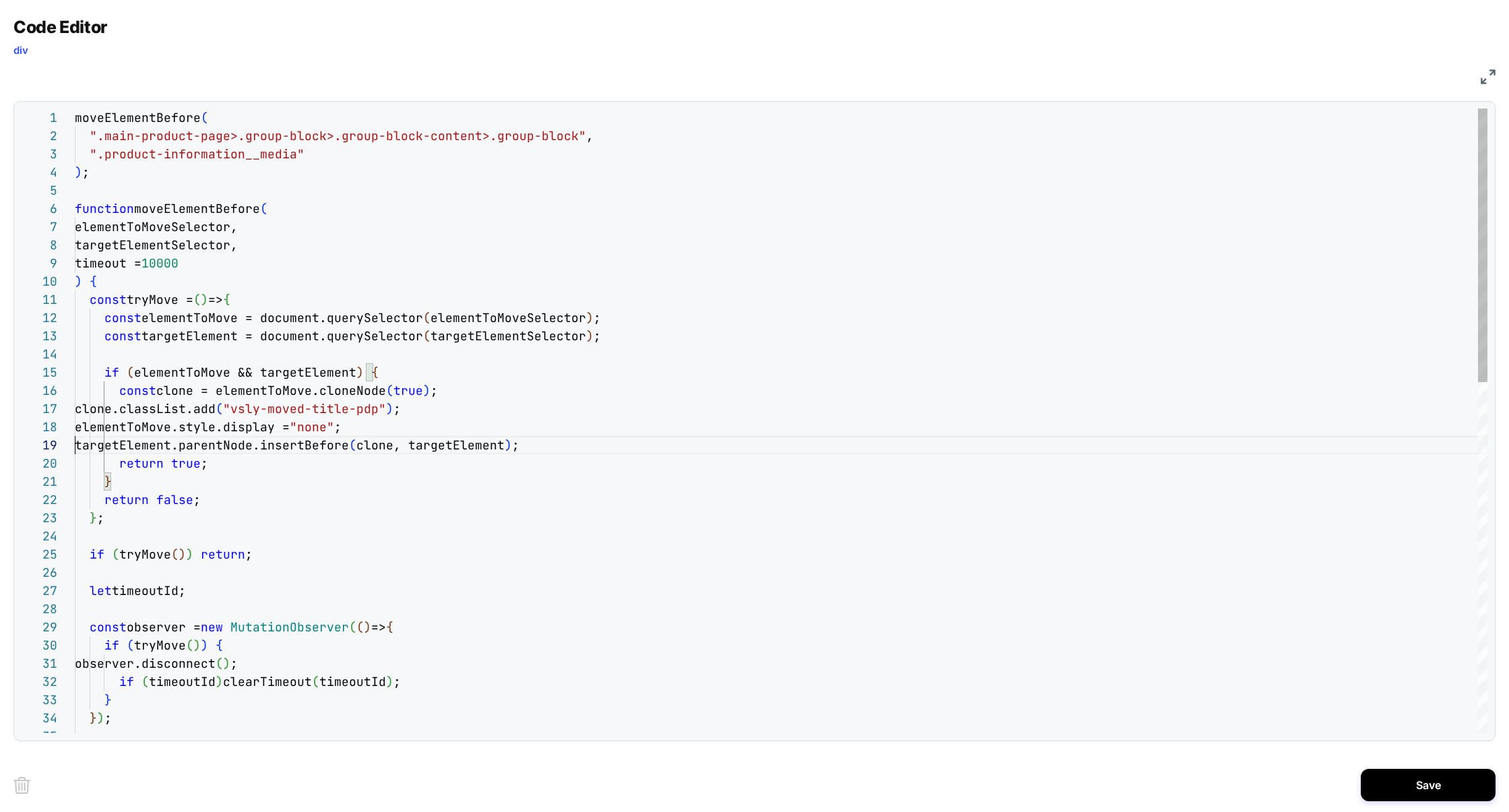
click at [395, 376] on div "moveElementBefore ( ".main-product-page>.group-block>.group-block-cont ent>.gro…" at bounding box center [781, 820] width 1413 height 1425
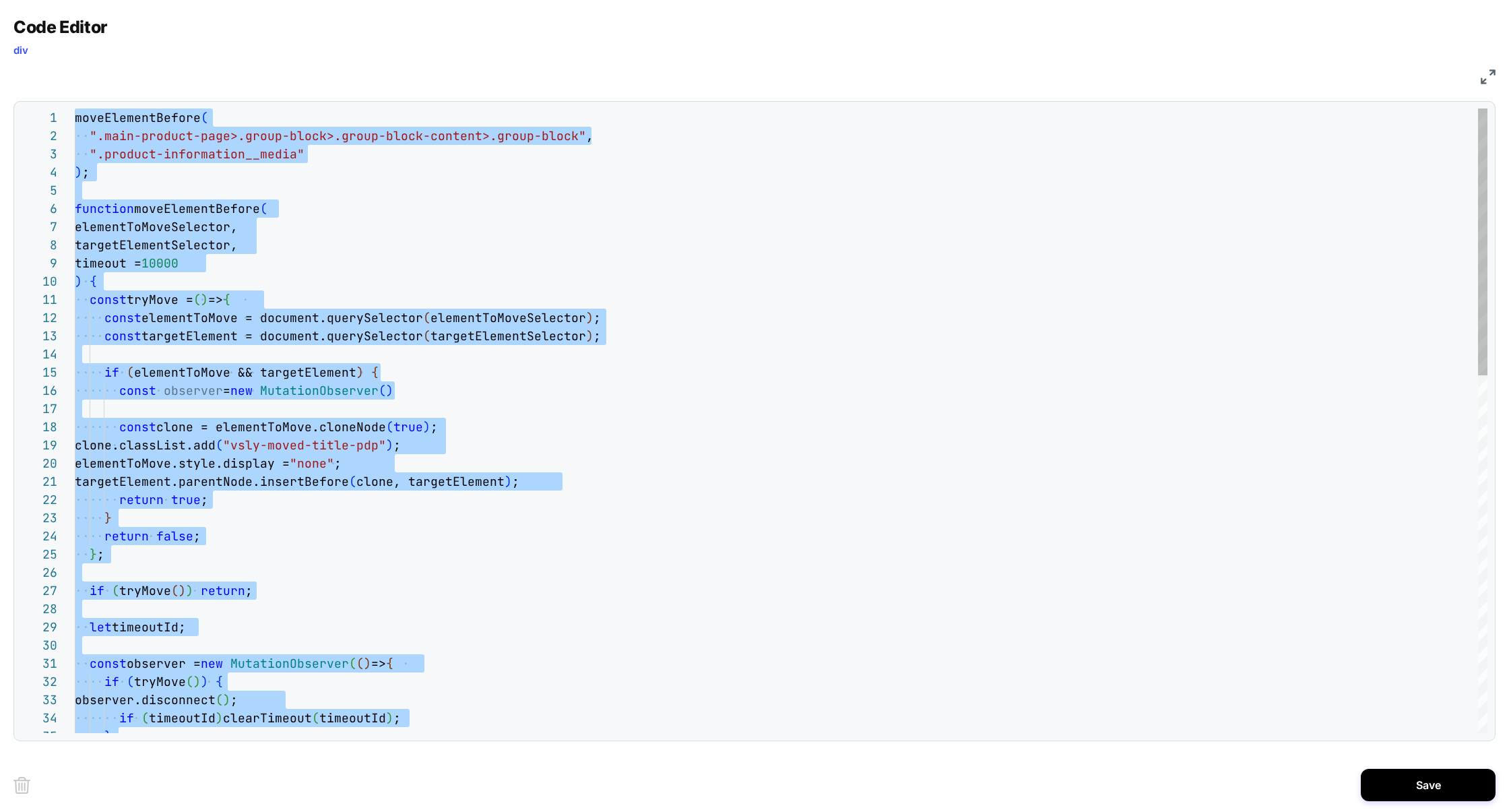
scroll to position [0, 0]
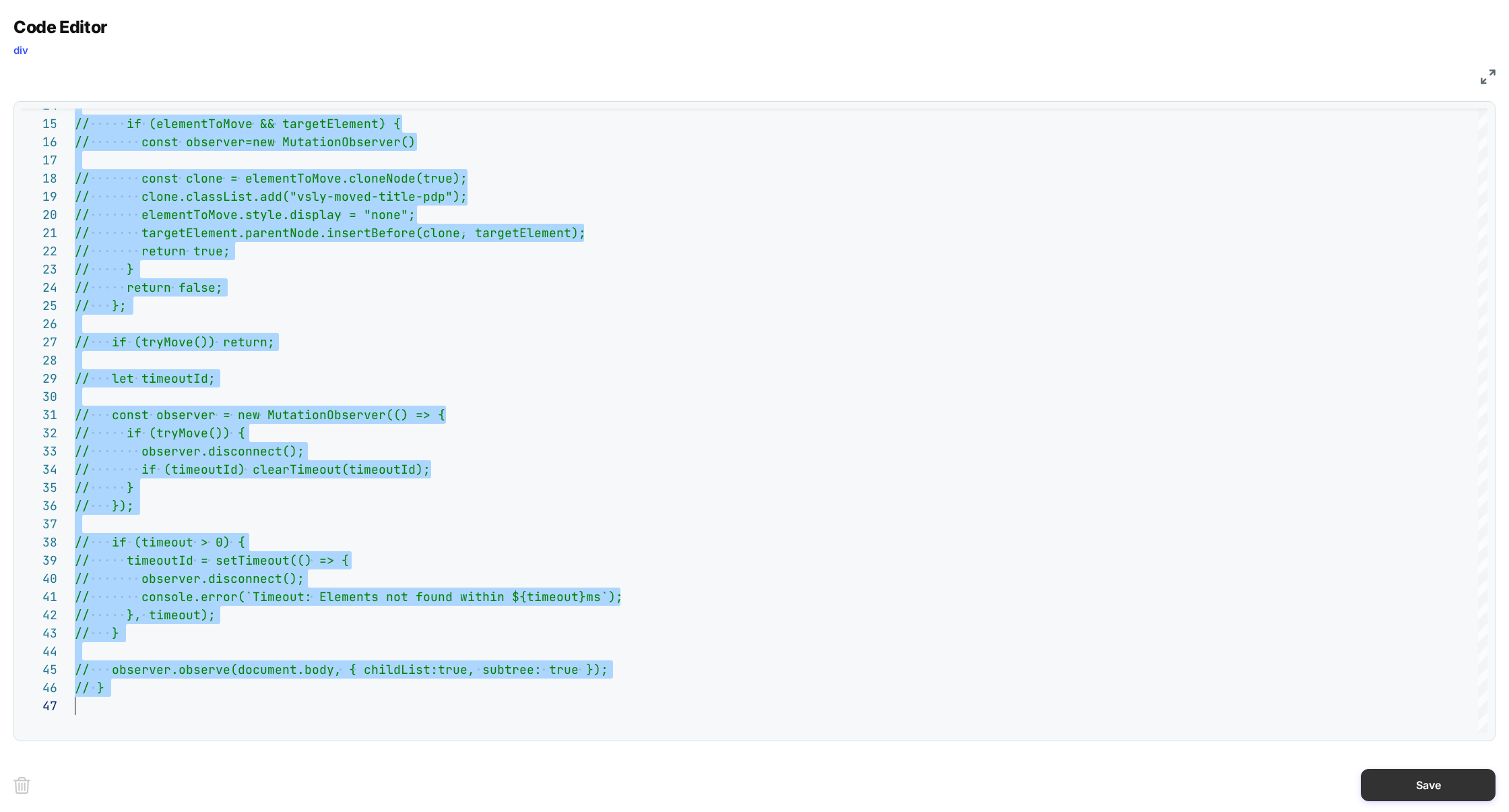
type textarea "**********"
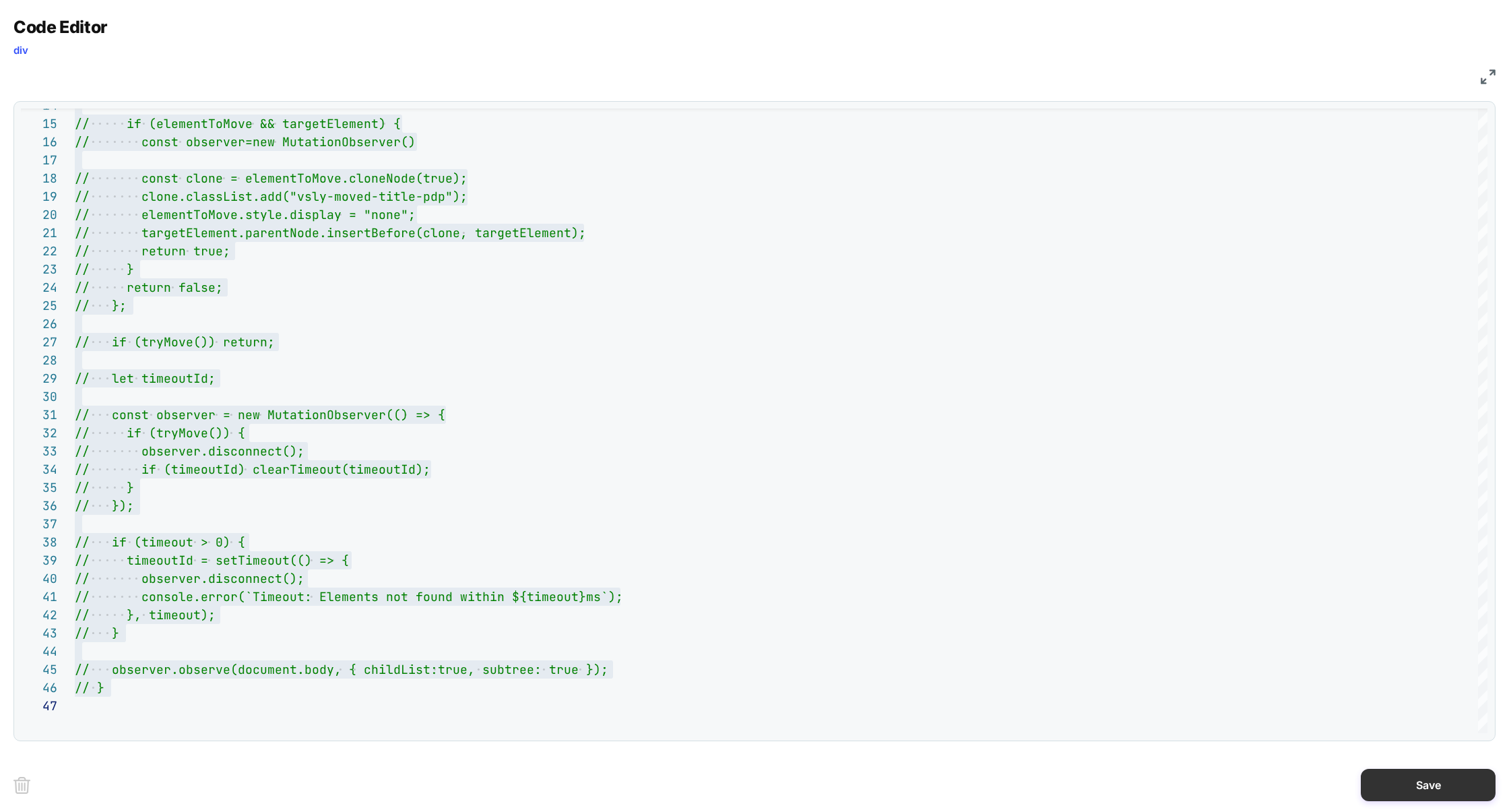
click at [1408, 793] on button "Save" at bounding box center [1428, 784] width 135 height 33
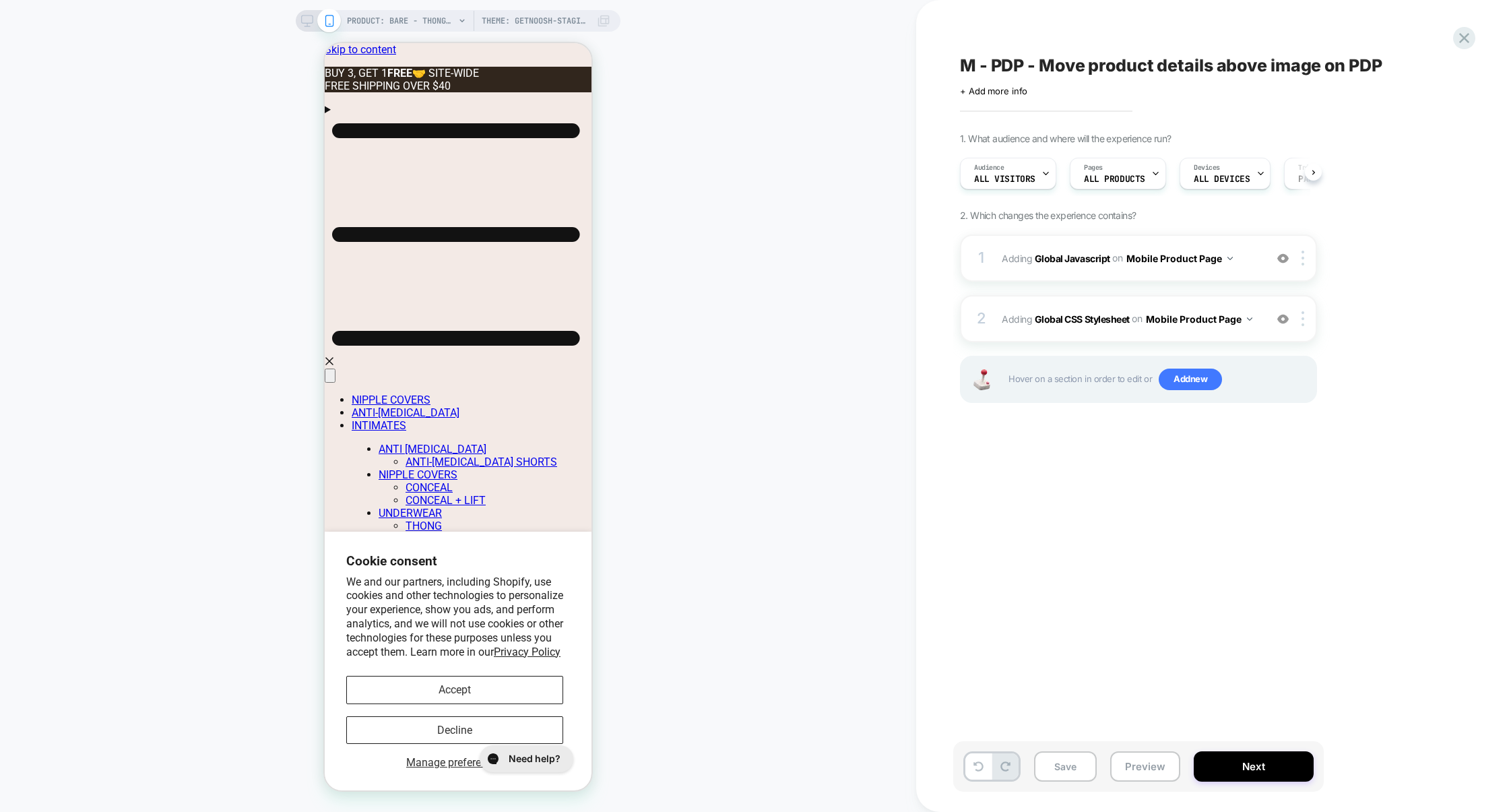
scroll to position [0, 1]
click at [1087, 274] on div "1 Adding Global Javascript on Mobile Product Page Add Before Add After Copy to …" at bounding box center [1138, 258] width 357 height 47
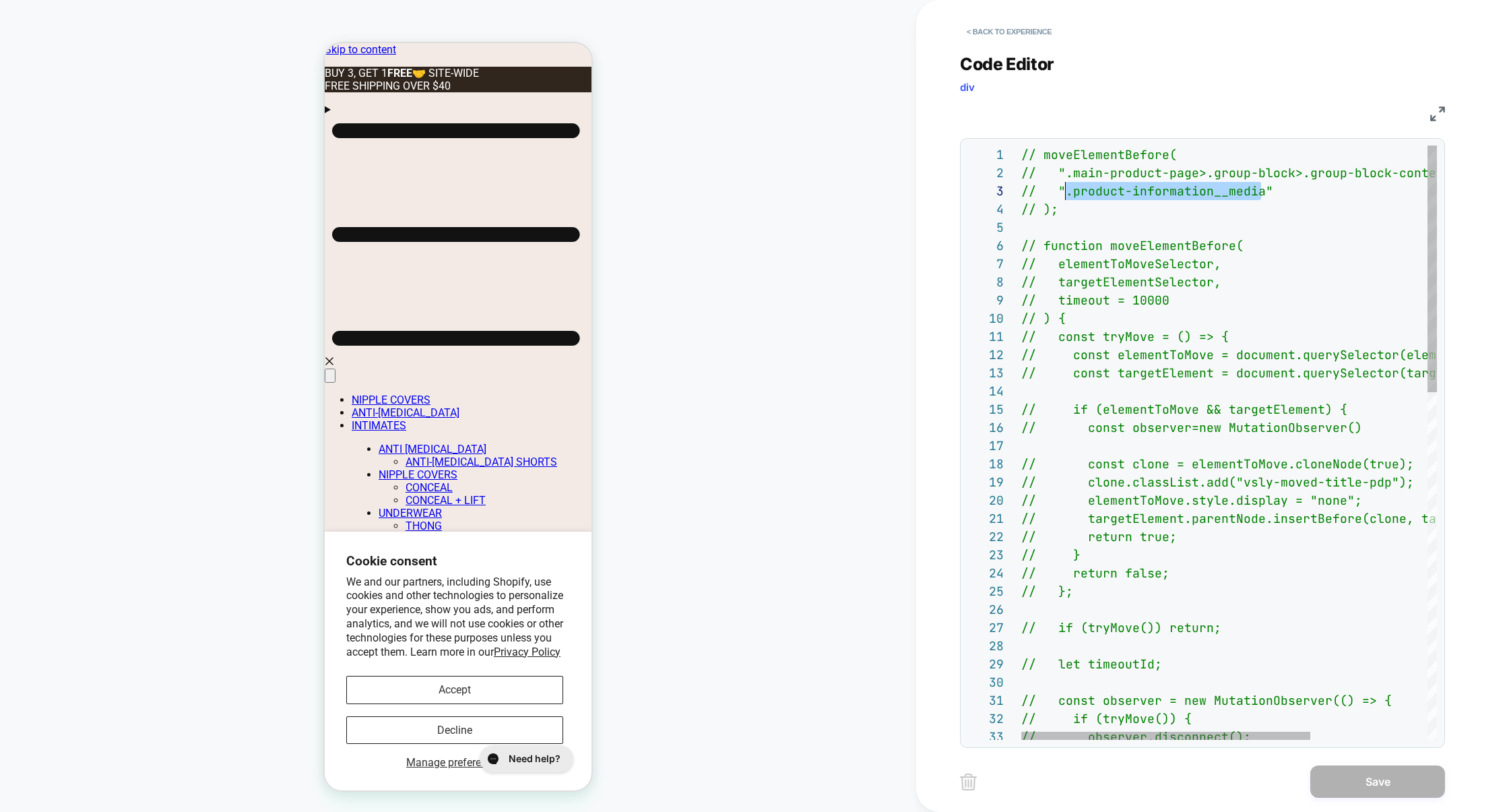
scroll to position [36, 44]
drag, startPoint x: 1264, startPoint y: 194, endPoint x: 1064, endPoint y: 198, distance: 200.0
click at [1064, 198] on span "// ".product-information__media"" at bounding box center [1148, 191] width 252 height 16
click at [999, 30] on button "< Back to experience" at bounding box center [1010, 31] width 99 height 21
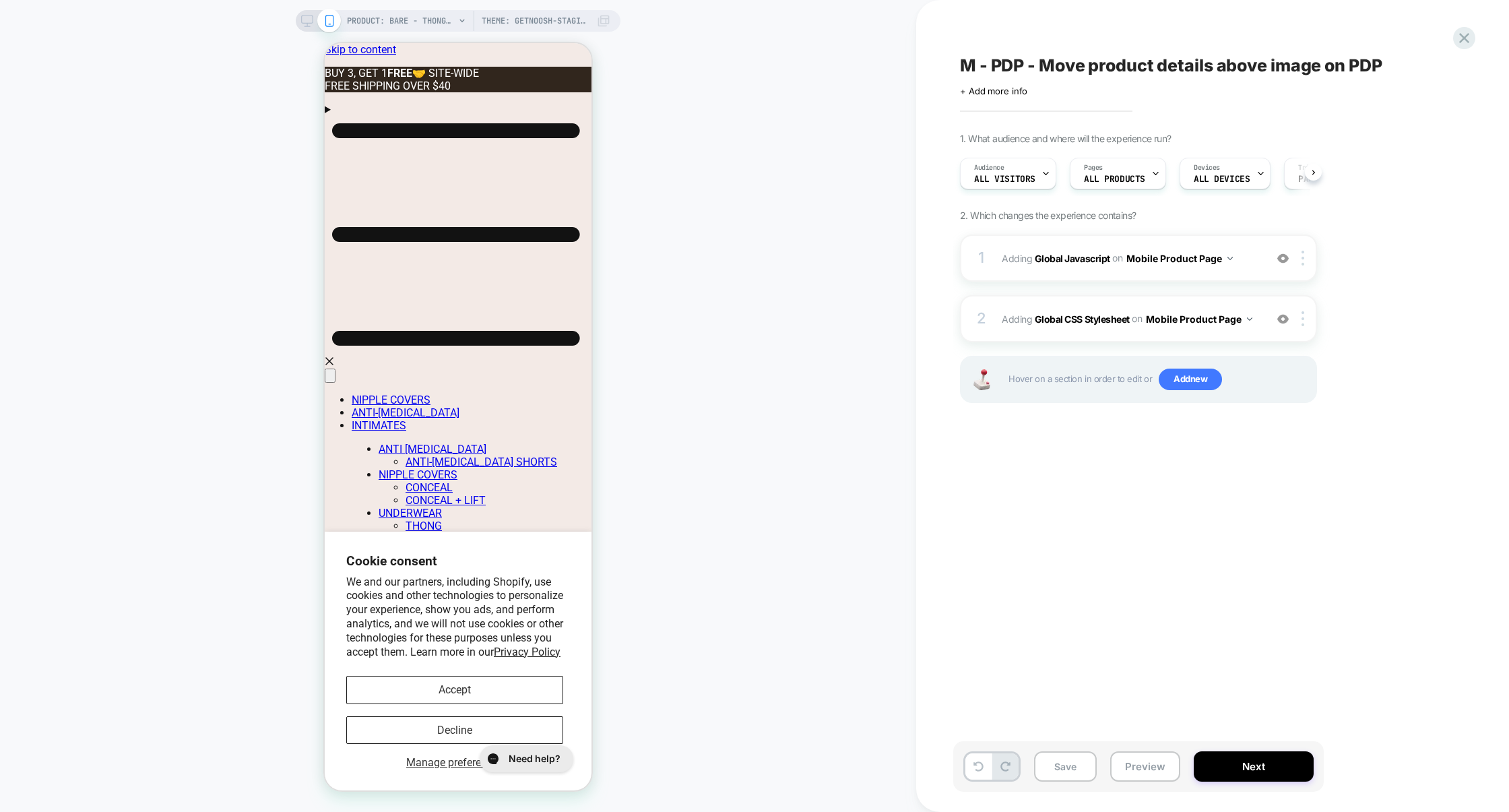
scroll to position [0, 1]
click at [454, 690] on button "Accept" at bounding box center [455, 689] width 217 height 28
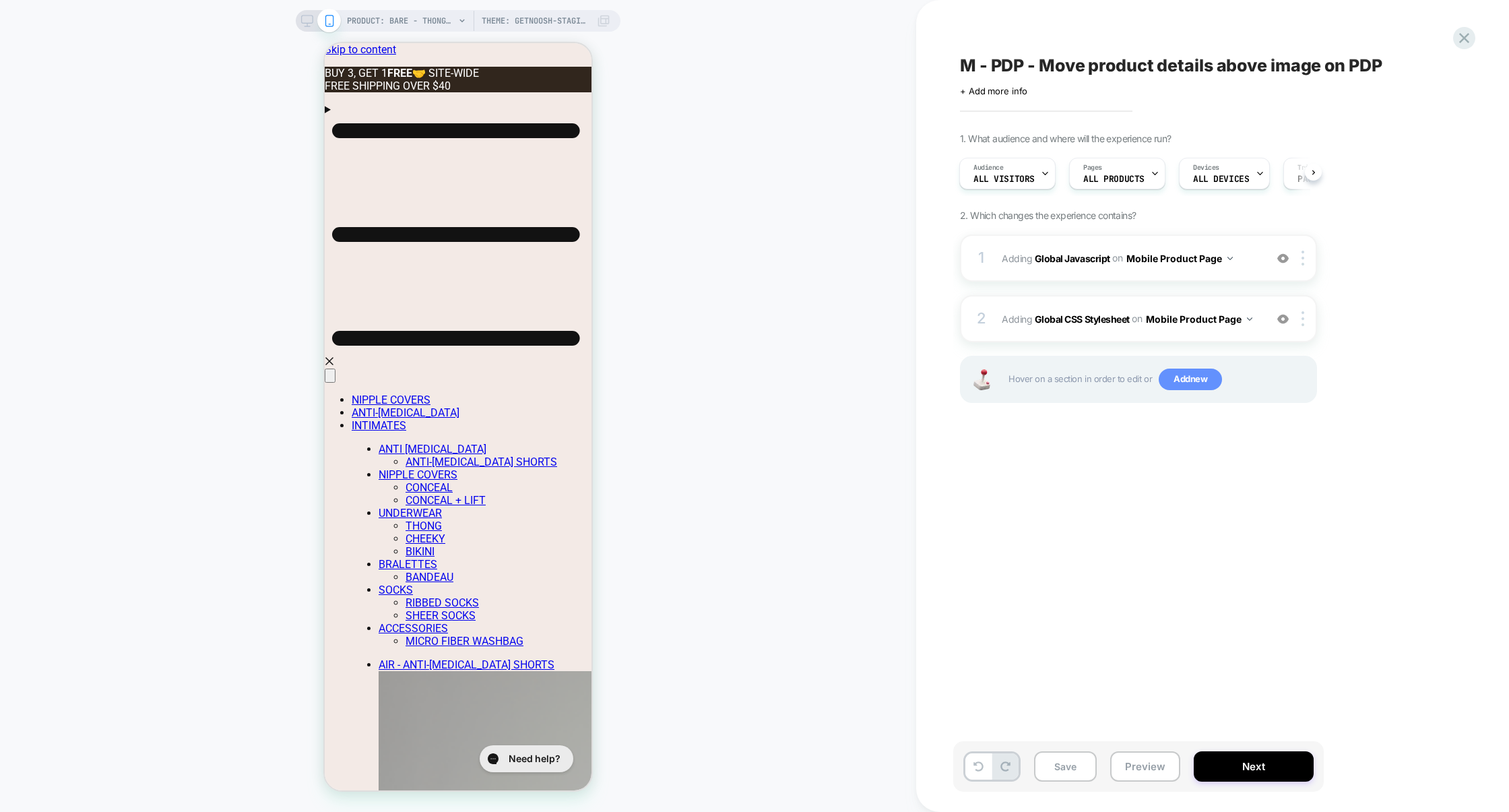
click at [1199, 386] on span "Add new" at bounding box center [1190, 379] width 63 height 21
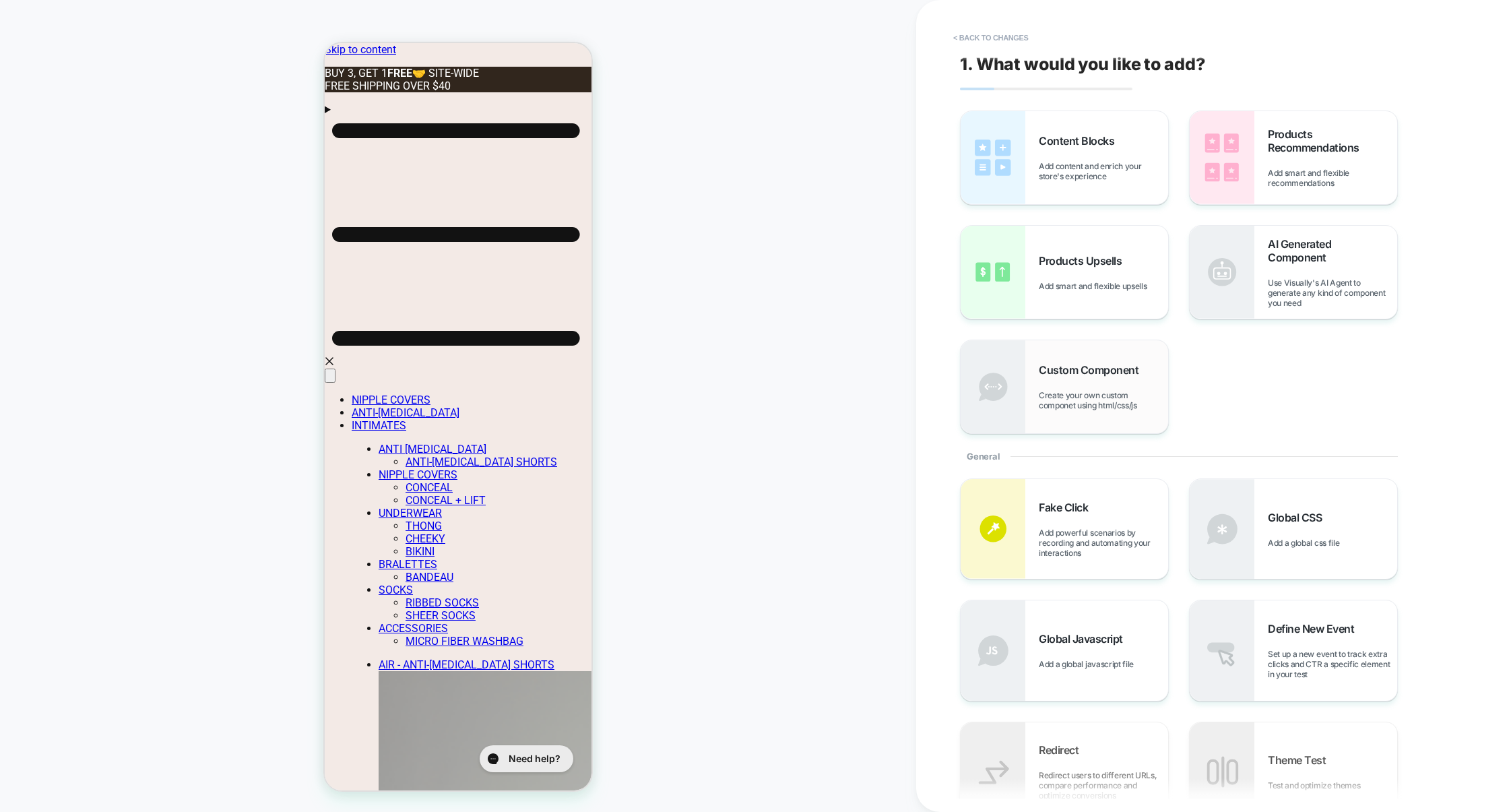
click at [1063, 351] on div "Custom Component Create your own custom componet using html/css/js" at bounding box center [1064, 386] width 208 height 93
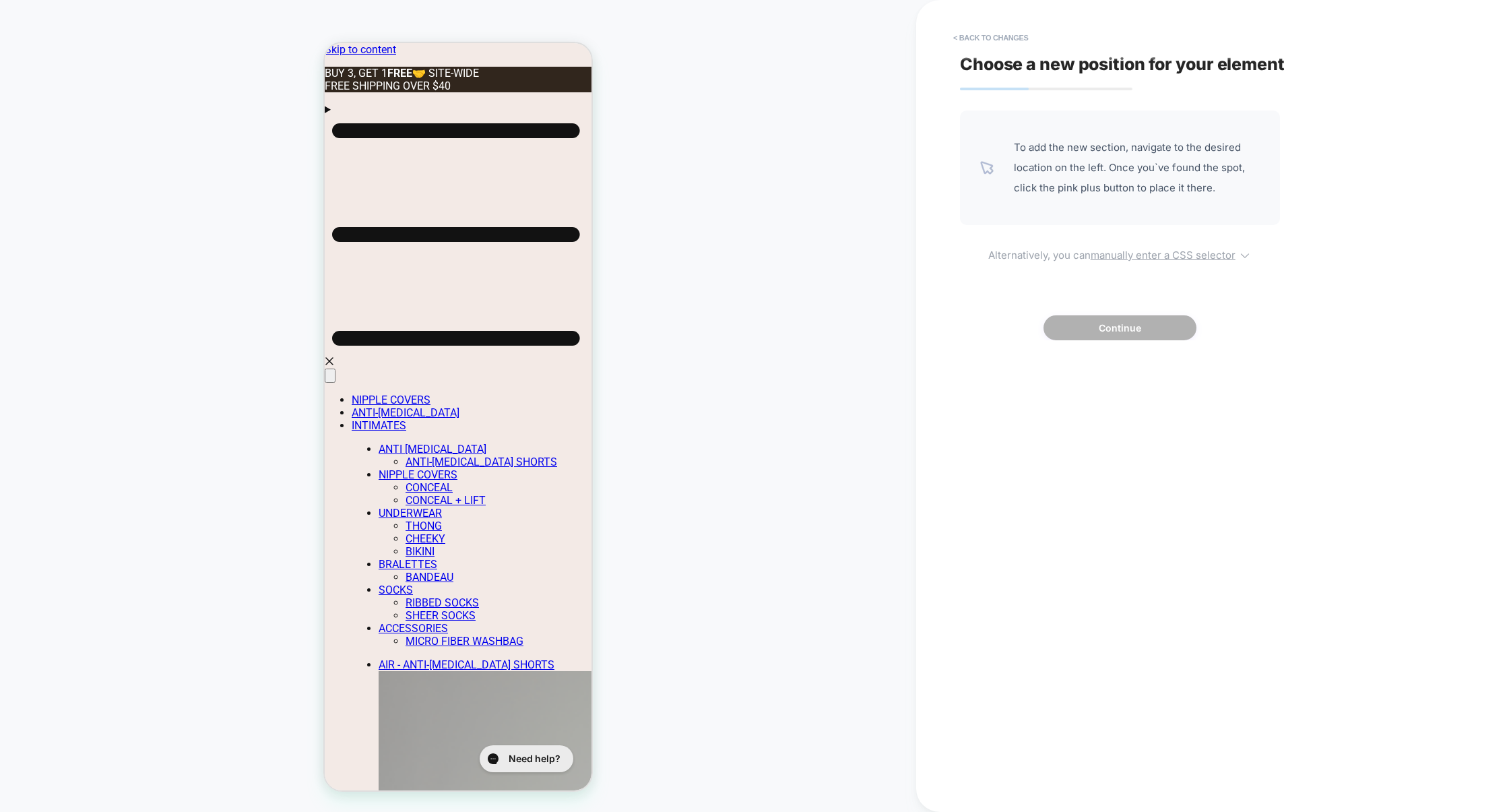
click at [1142, 254] on u "manually enter a CSS selector" at bounding box center [1163, 255] width 145 height 13
select select "*******"
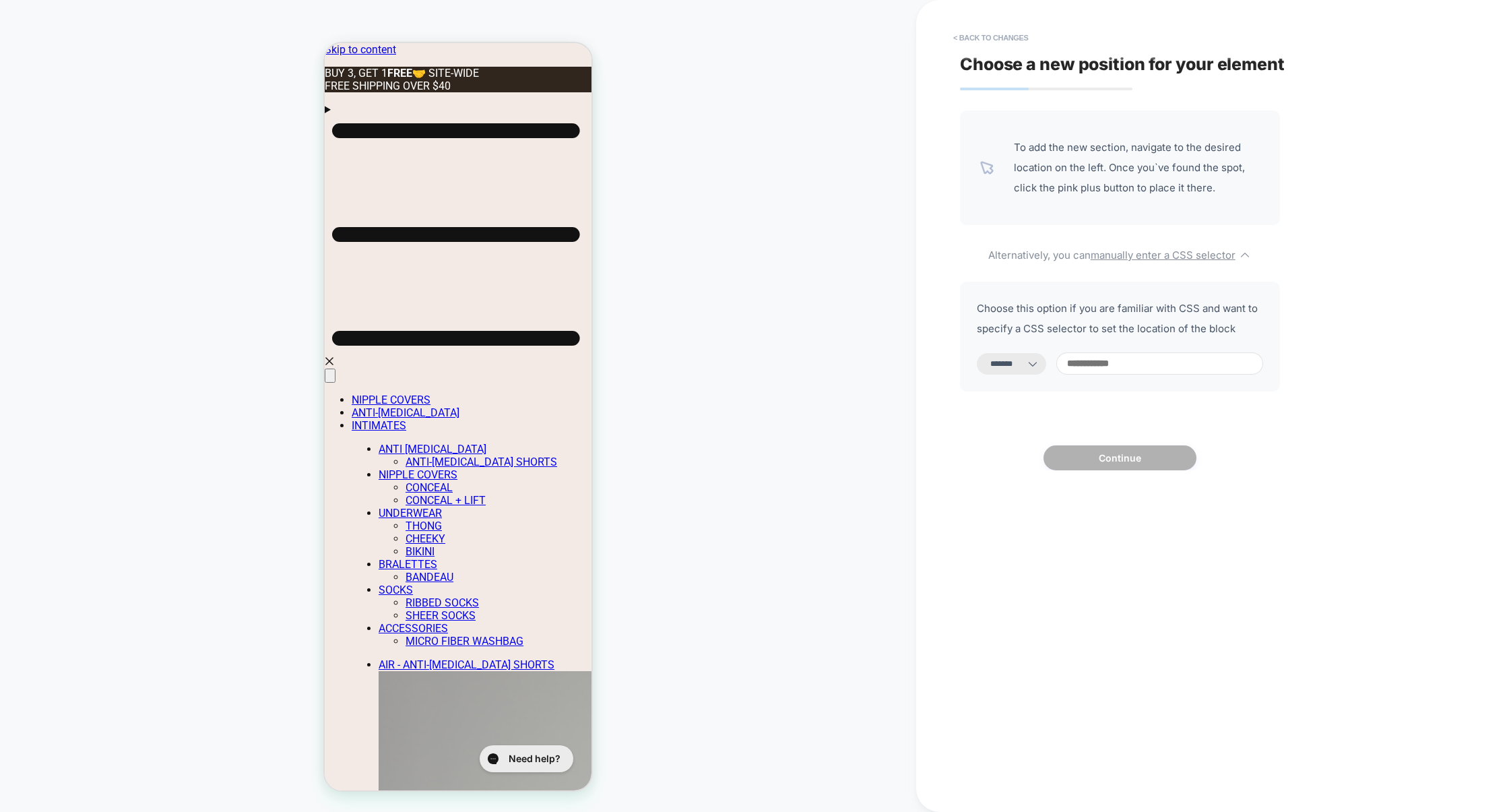
click at [1097, 359] on input at bounding box center [1160, 363] width 207 height 22
paste input "**********"
type input "**********"
select select "*********"
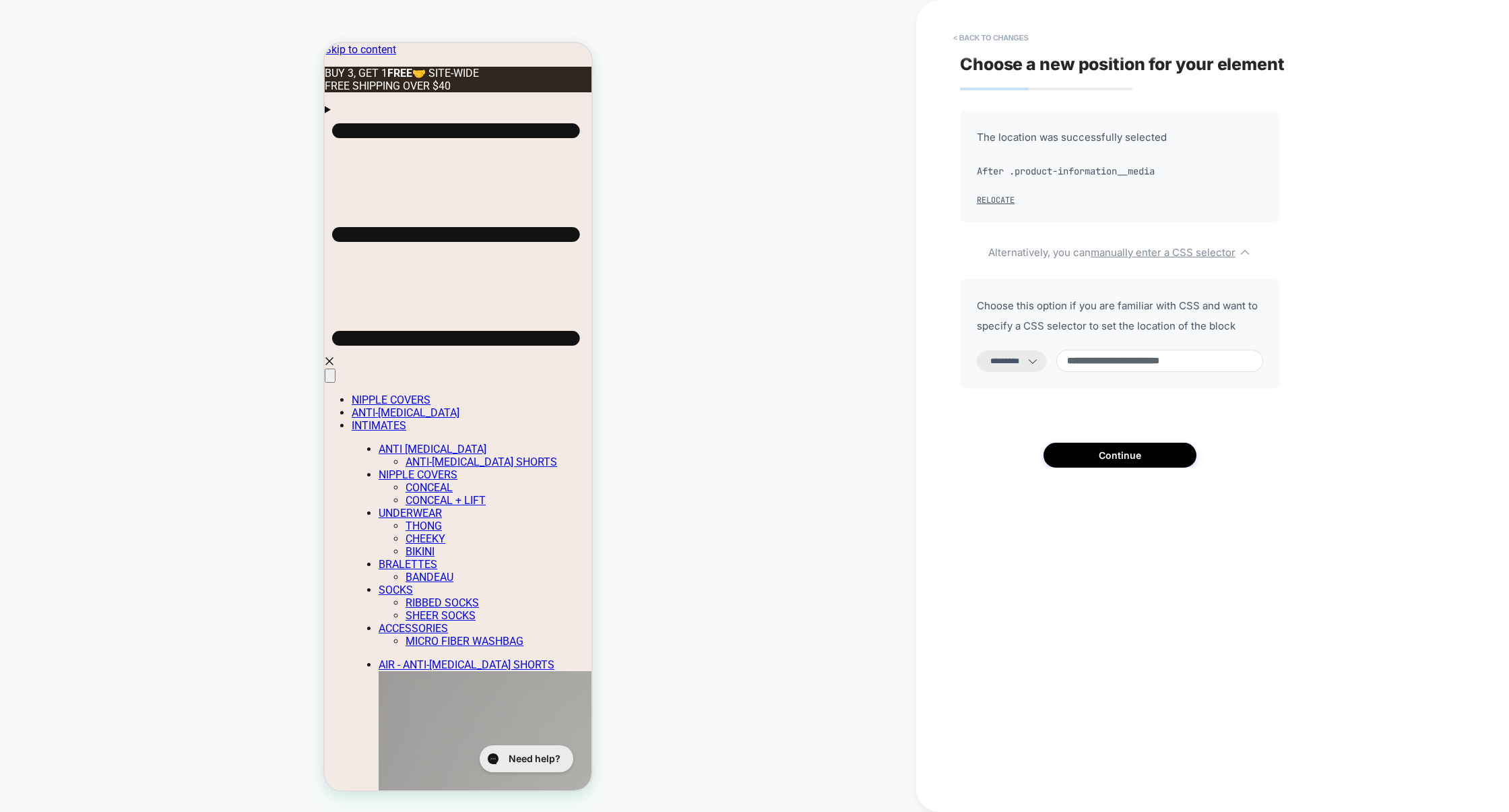
type input "**********"
click at [1039, 364] on select "**********" at bounding box center [1012, 360] width 70 height 21
select select "**********"
click at [977, 350] on select "**********" at bounding box center [1012, 360] width 70 height 21
click at [1100, 455] on button "Continue" at bounding box center [1120, 454] width 153 height 25
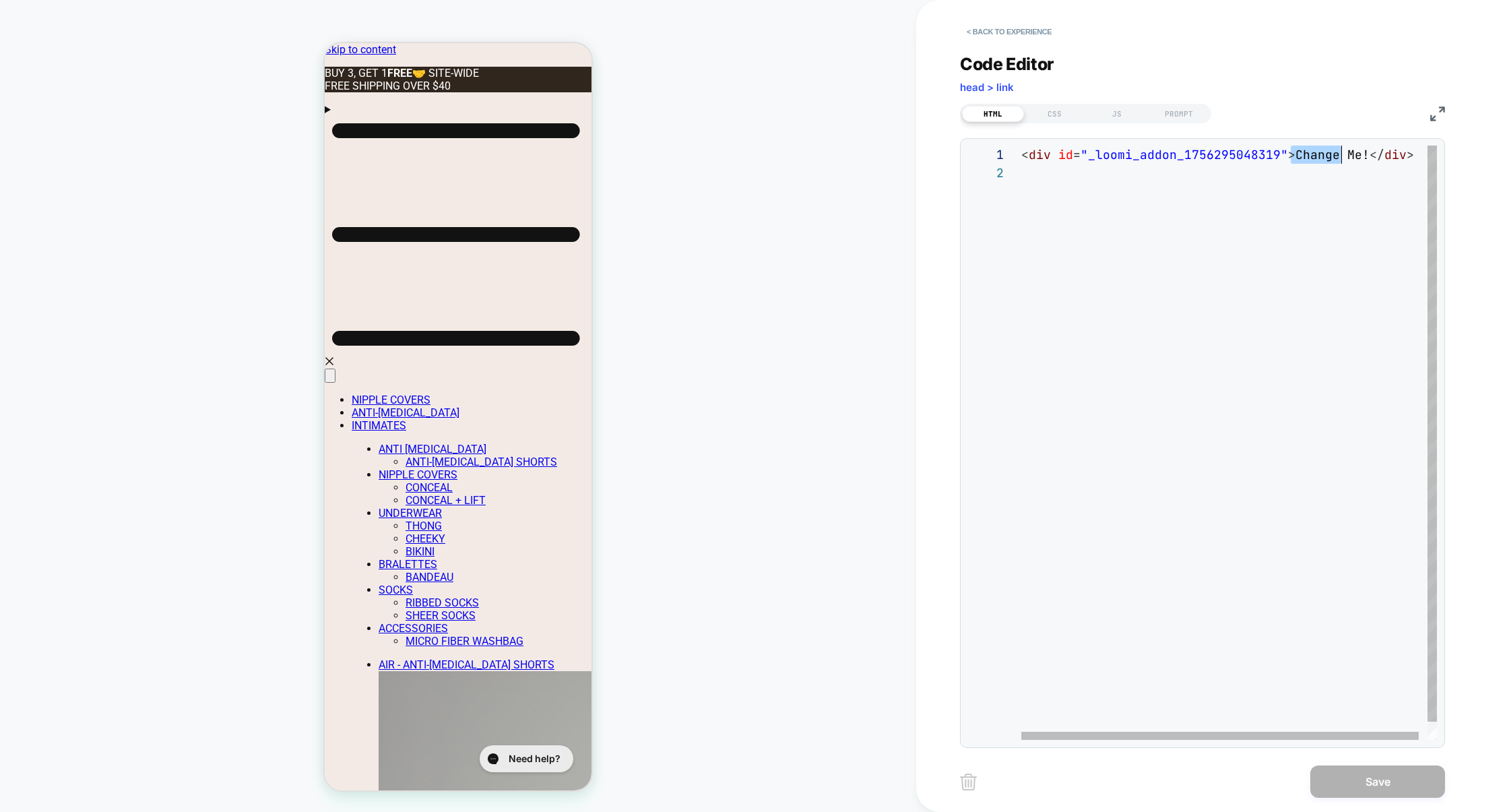
scroll to position [0, 342]
drag, startPoint x: 1292, startPoint y: 156, endPoint x: 1363, endPoint y: 160, distance: 71.1
click at [1363, 160] on div "< div id = "_loomi_addon_1756295048319" > Change Me! </ div >" at bounding box center [1234, 451] width 425 height 612
type textarea "**********"
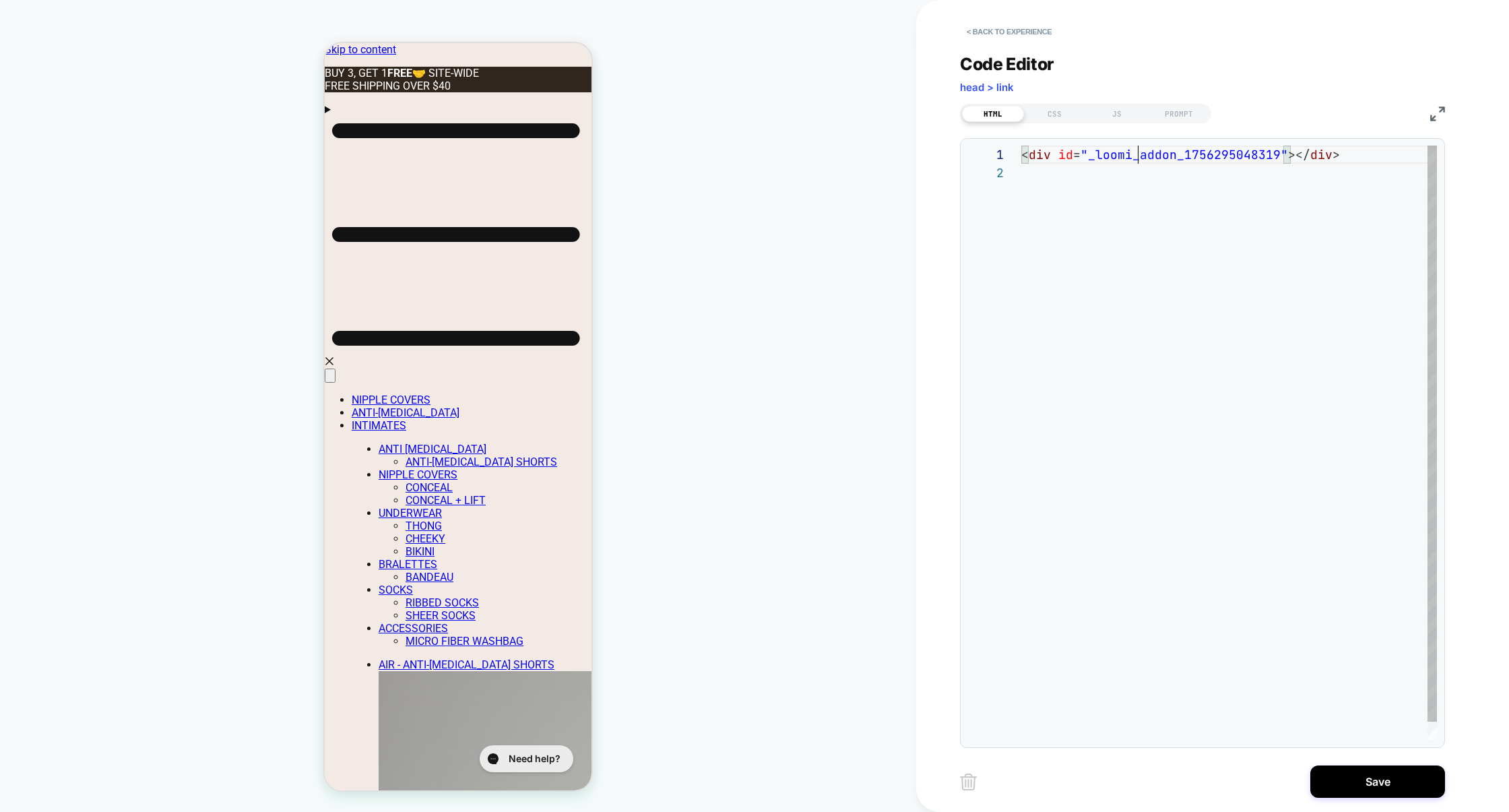
click at [1135, 161] on div "< div id = "_loomi_addon_1756295048319" ></ div >" at bounding box center [1230, 451] width 415 height 612
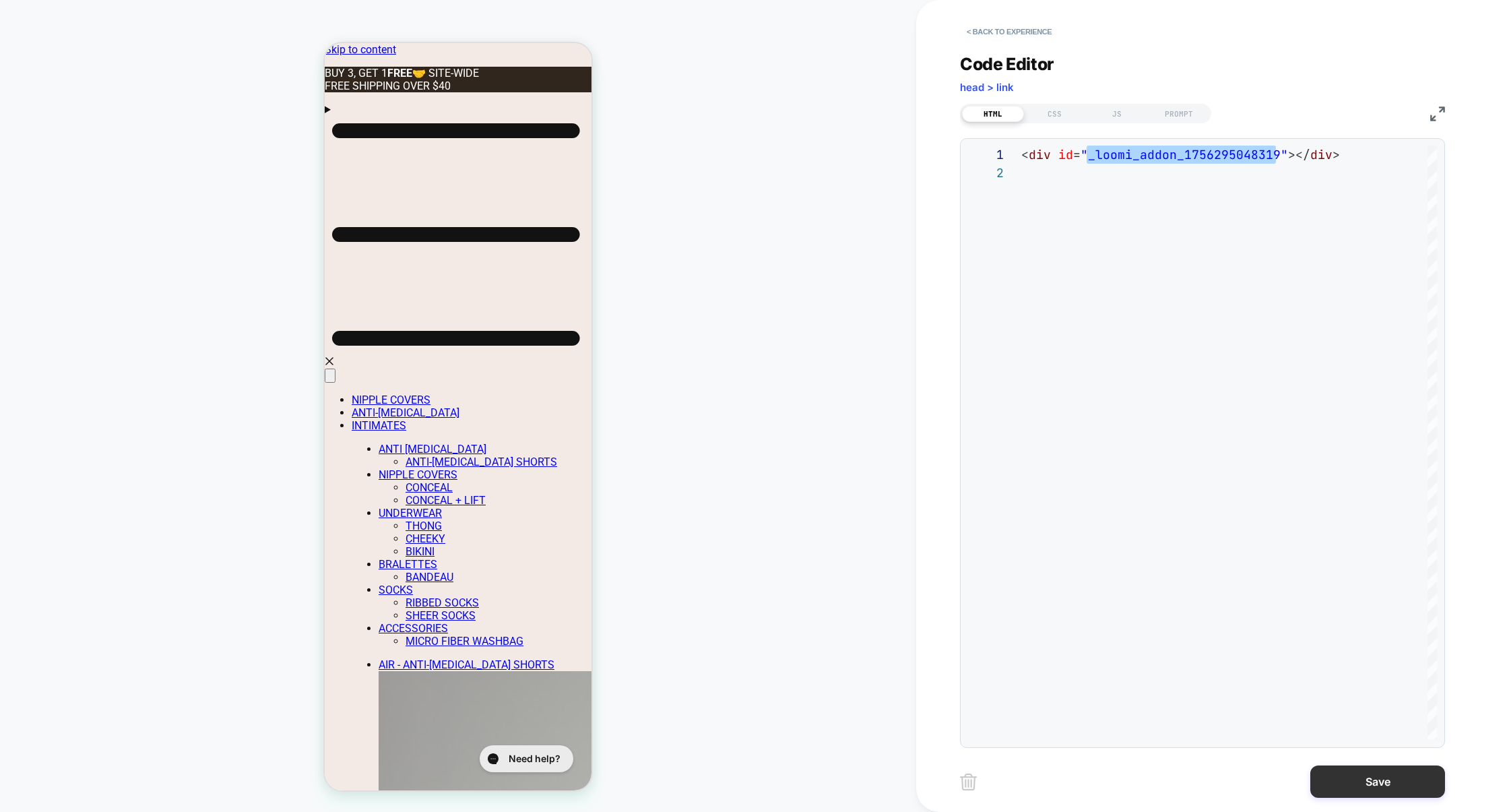
click at [1366, 790] on button "Save" at bounding box center [1378, 781] width 135 height 33
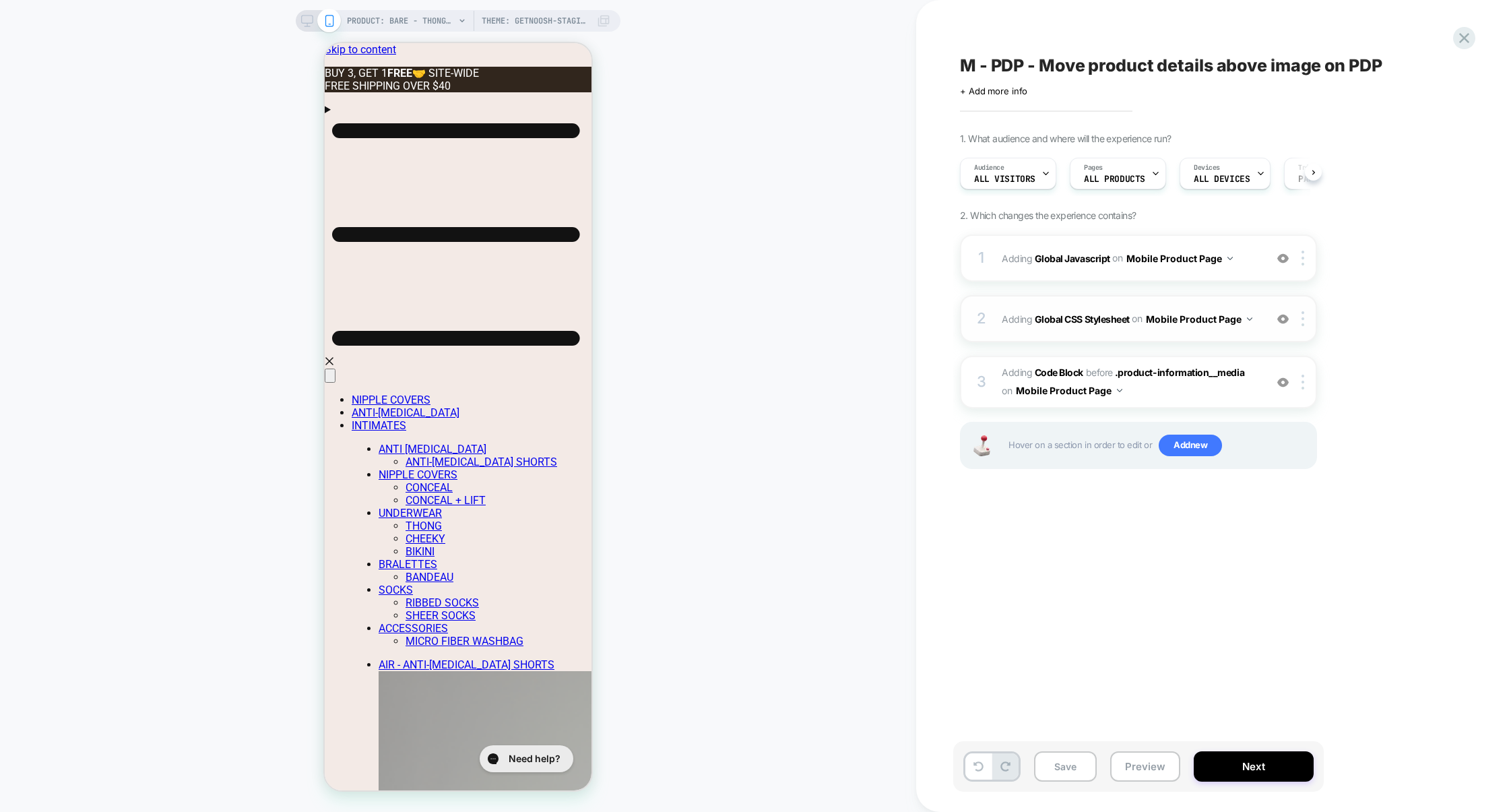
scroll to position [0, 1]
click at [1123, 275] on div "1 Adding Global Javascript on Mobile Product Page Add Before Add After Copy to …" at bounding box center [1138, 258] width 357 height 47
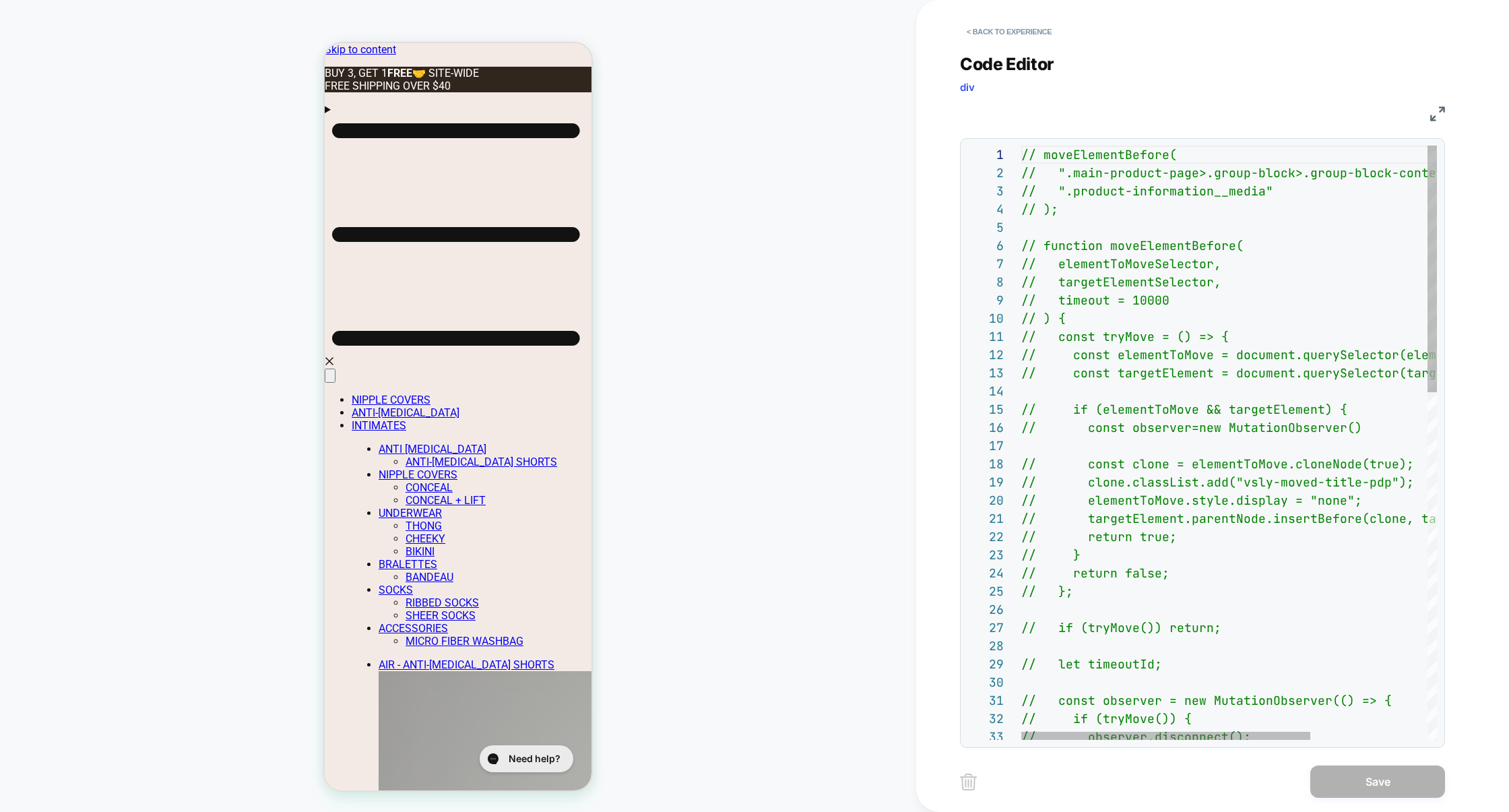
scroll to position [73, 0]
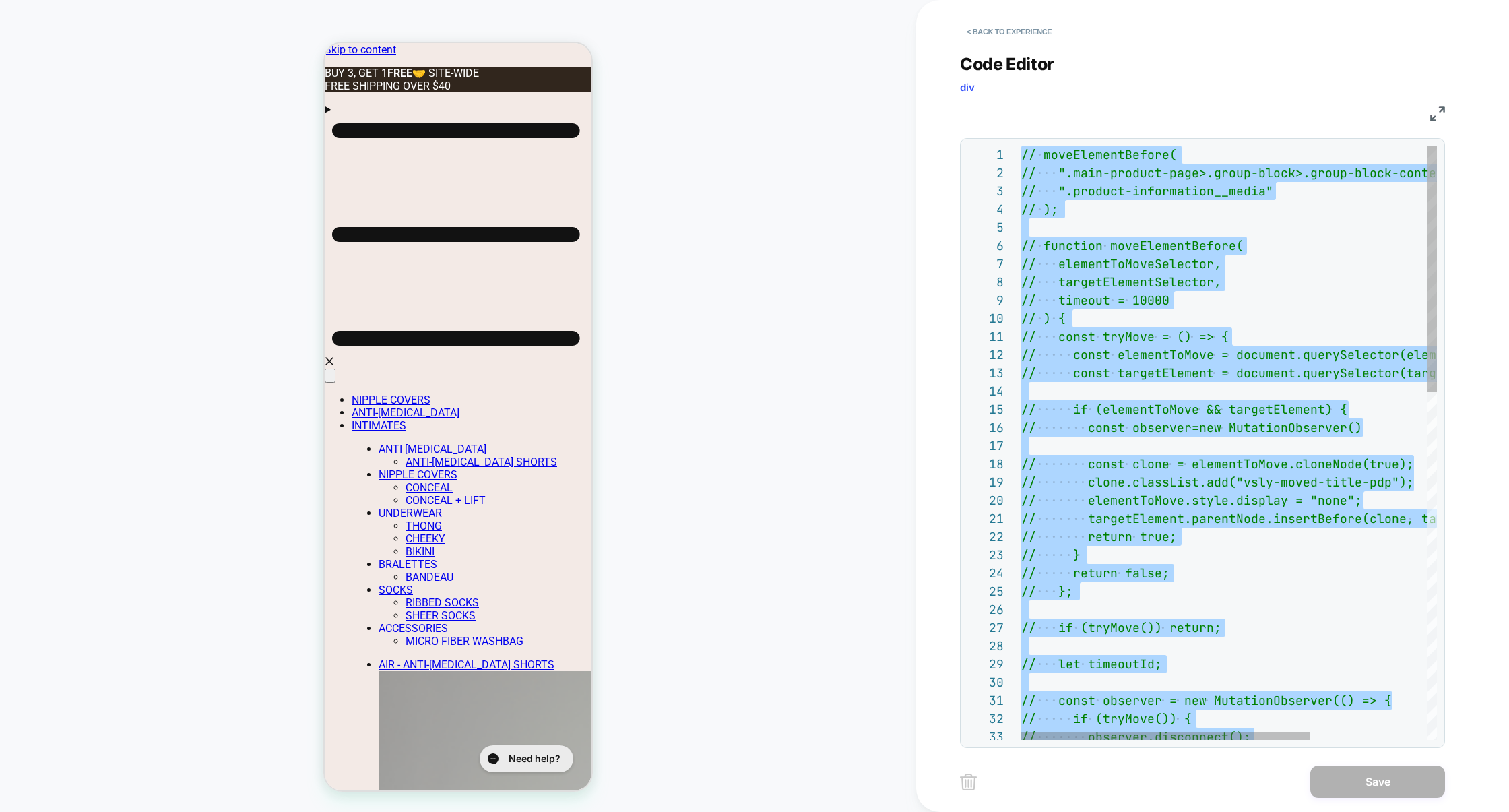
scroll to position [0, 0]
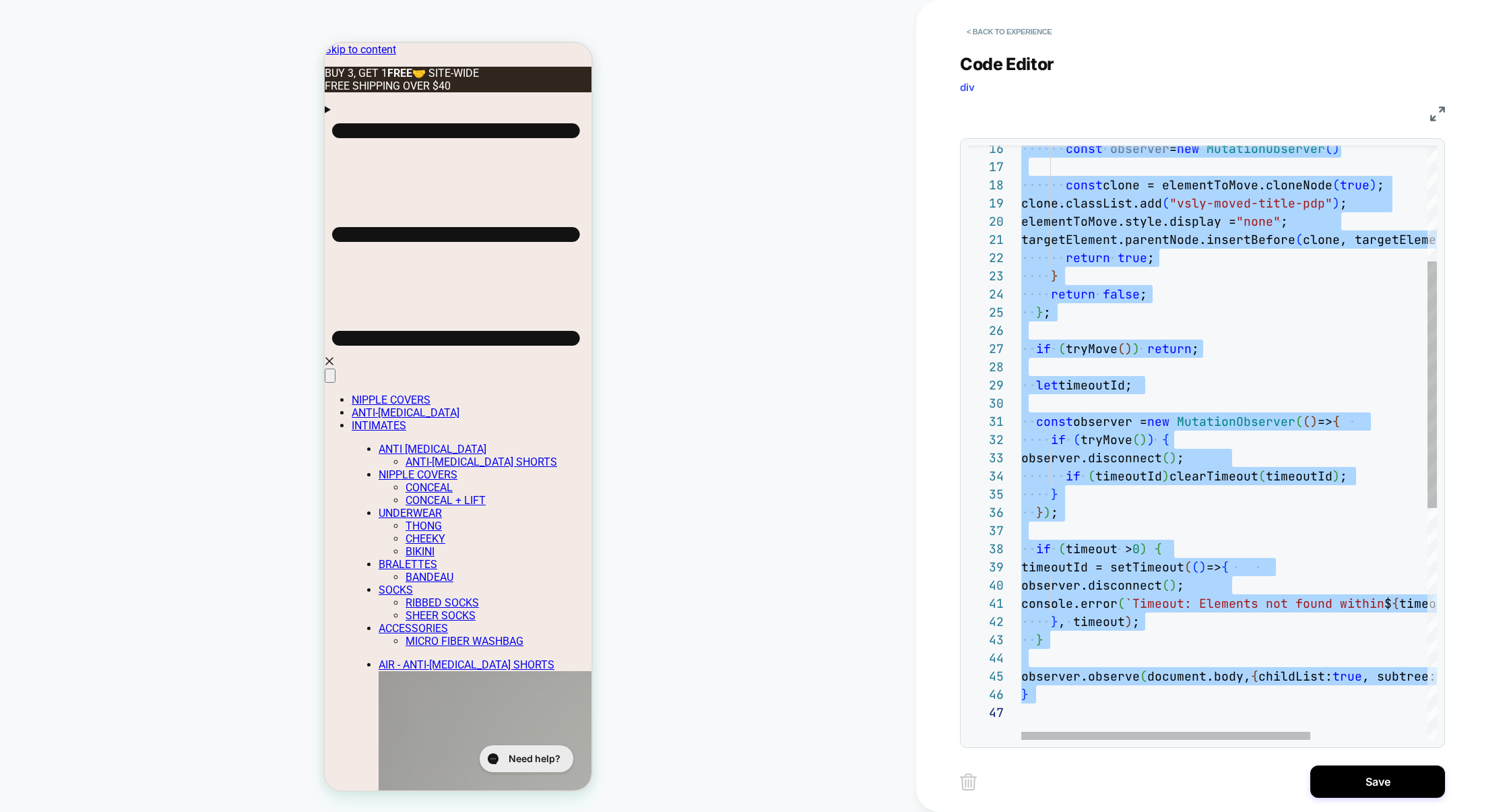
type textarea "**********"
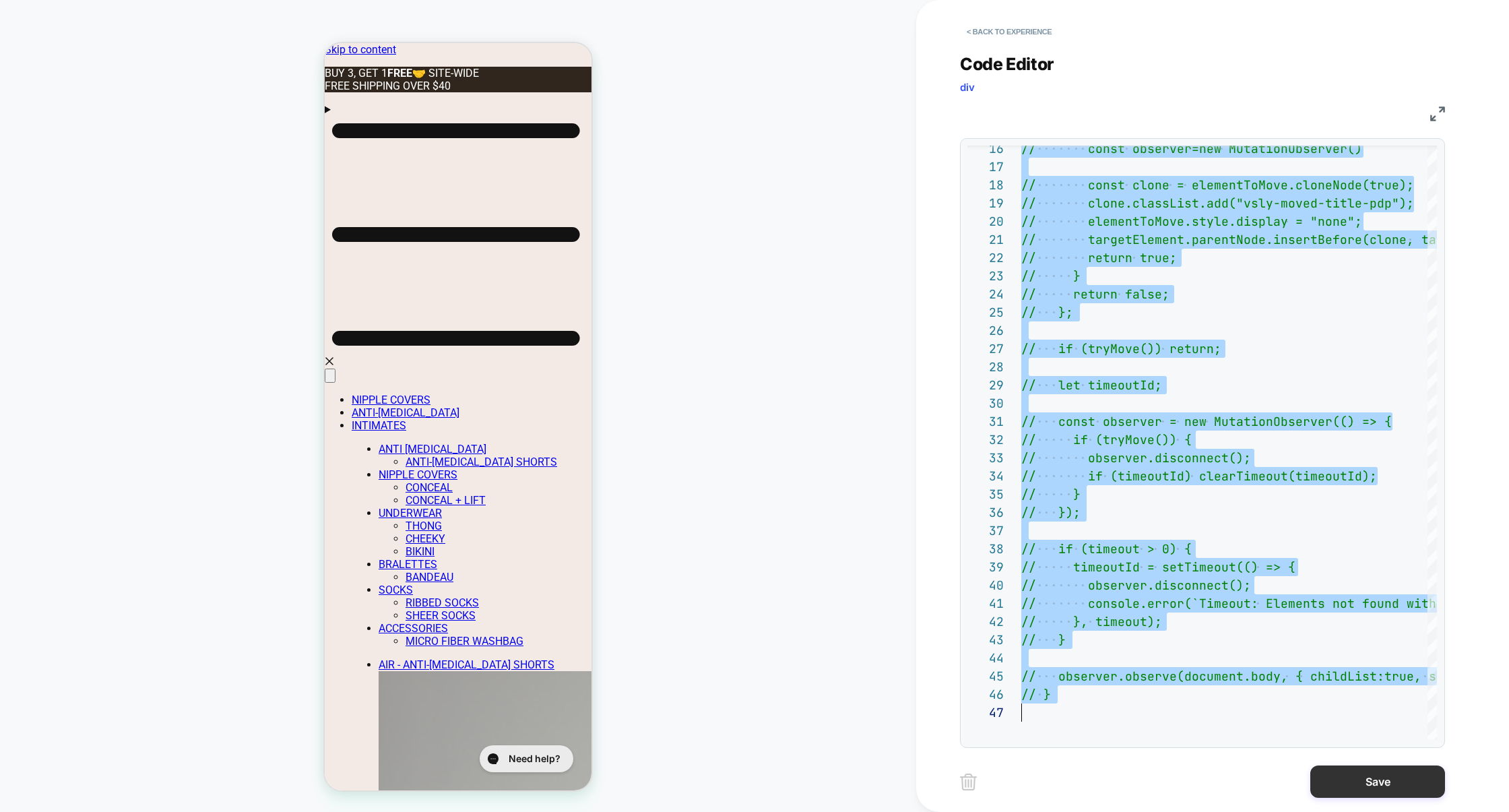
click at [1373, 768] on button "Save" at bounding box center [1378, 781] width 135 height 33
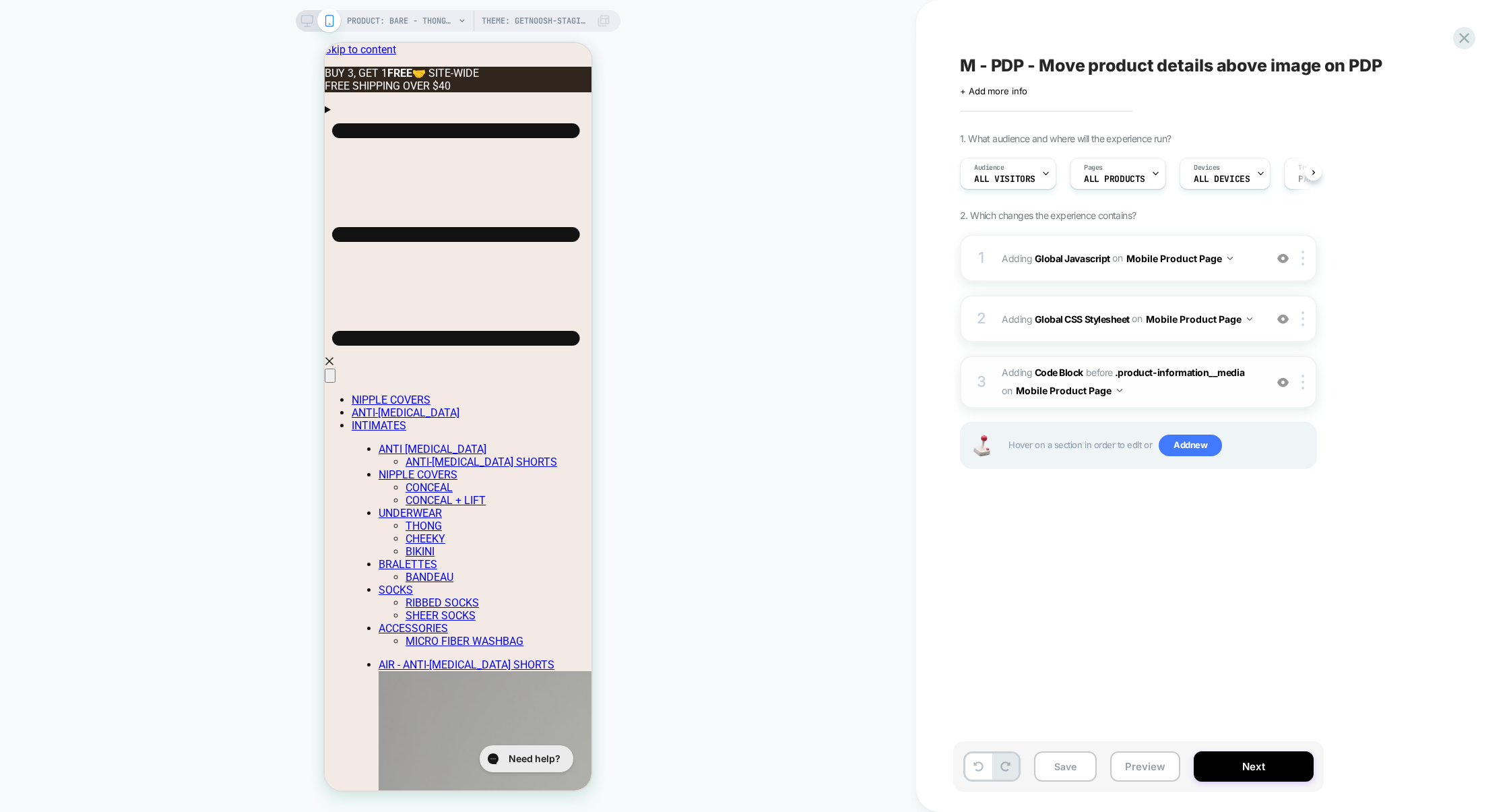
scroll to position [0, 1]
click at [1155, 394] on span "Adding Code Block BEFORE .product-information__media .product-information__medi…" at bounding box center [1131, 382] width 257 height 36
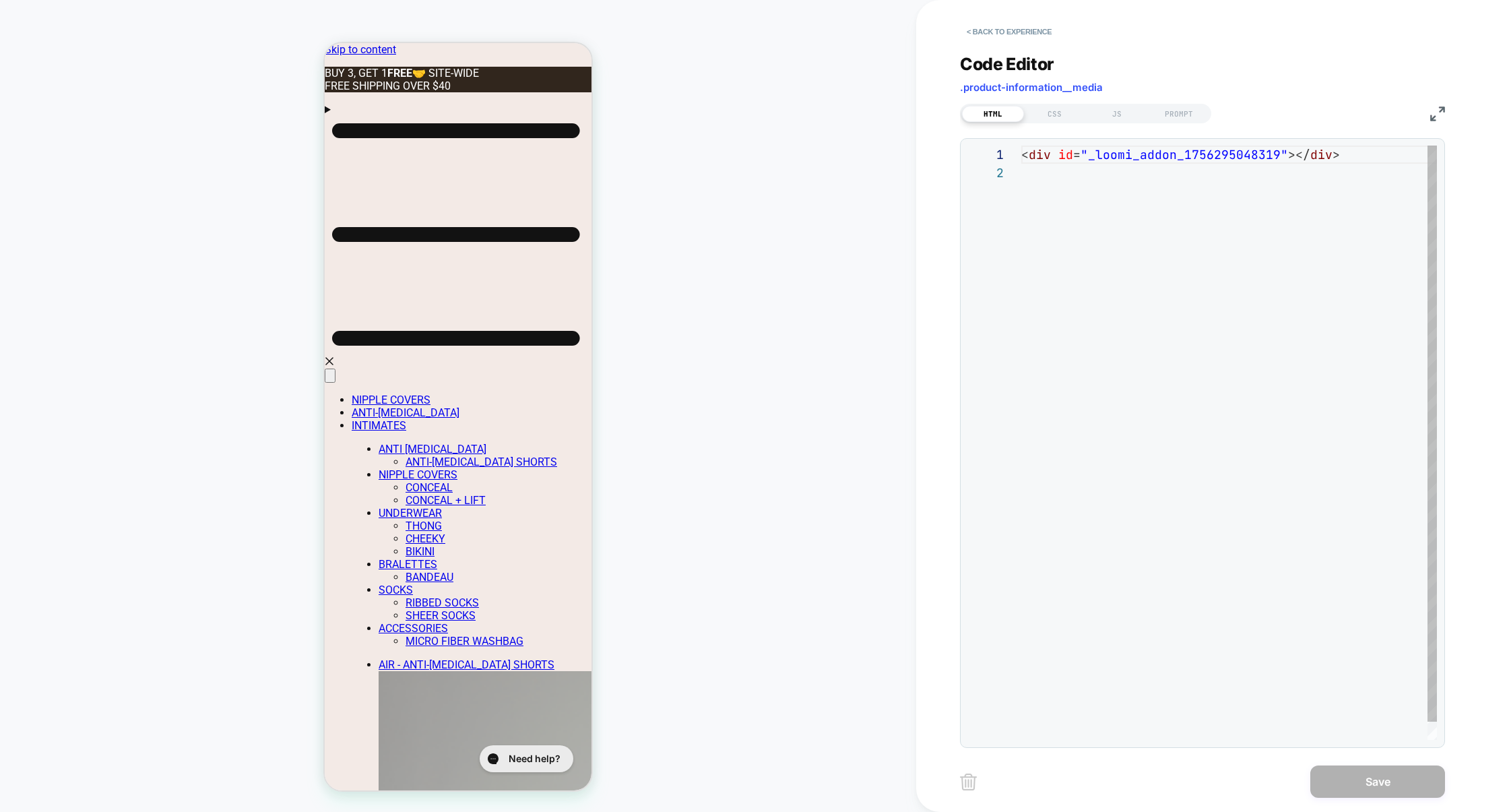
scroll to position [18, 0]
click at [1122, 111] on div "JS" at bounding box center [1117, 114] width 62 height 16
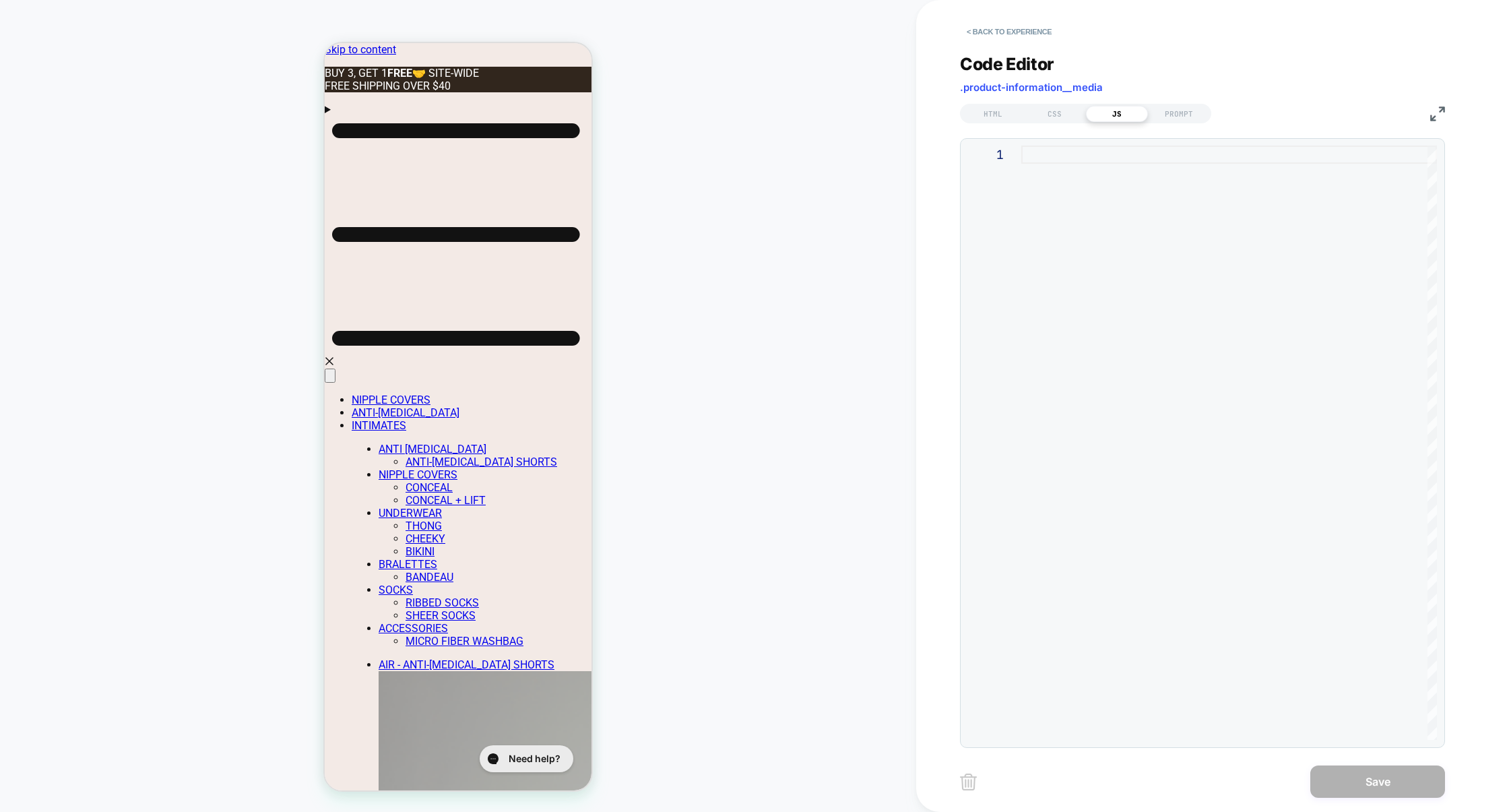
click at [1116, 246] on div at bounding box center [1230, 442] width 415 height 594
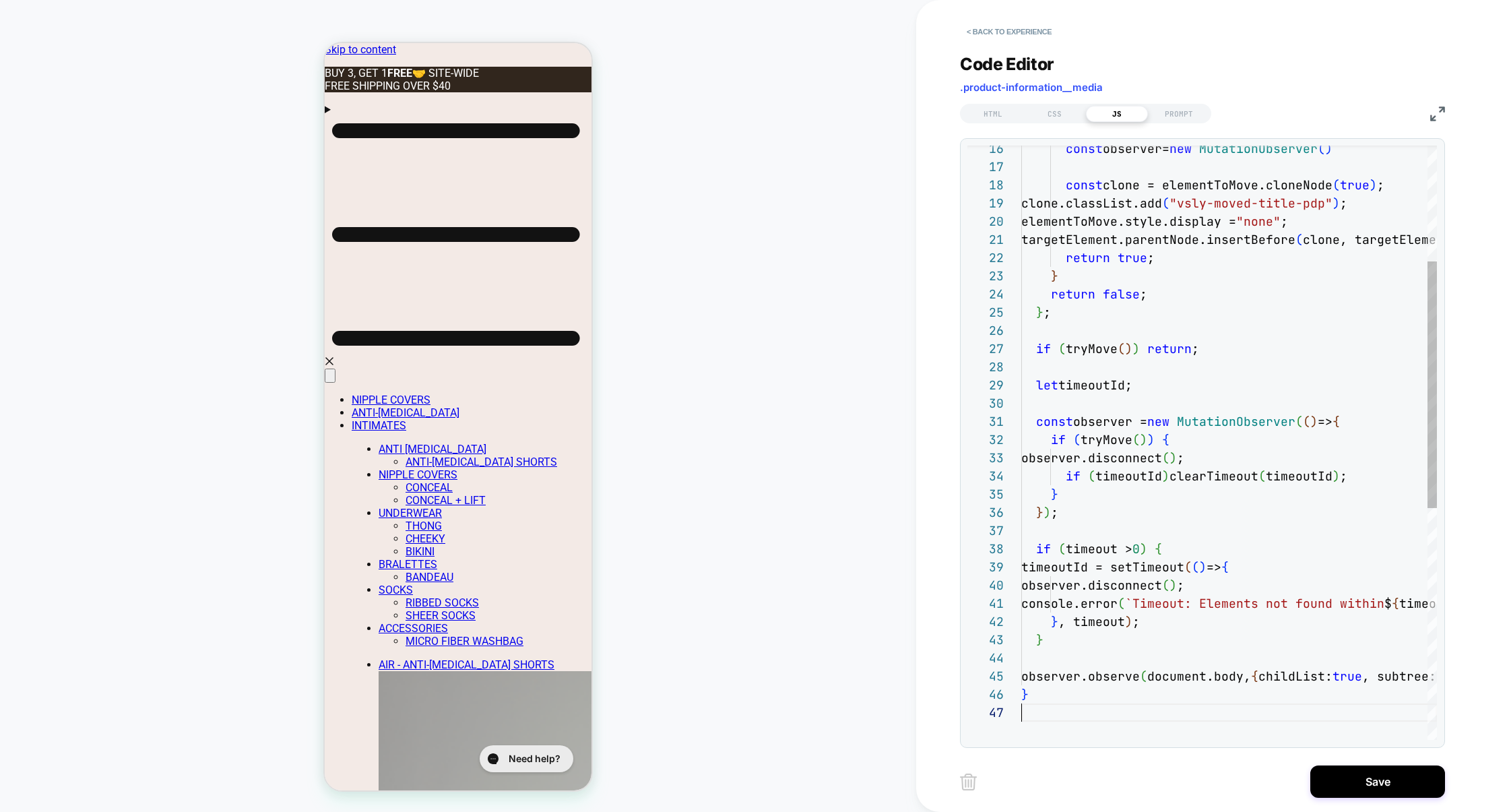
scroll to position [109, 0]
click at [1437, 115] on img at bounding box center [1438, 114] width 15 height 15
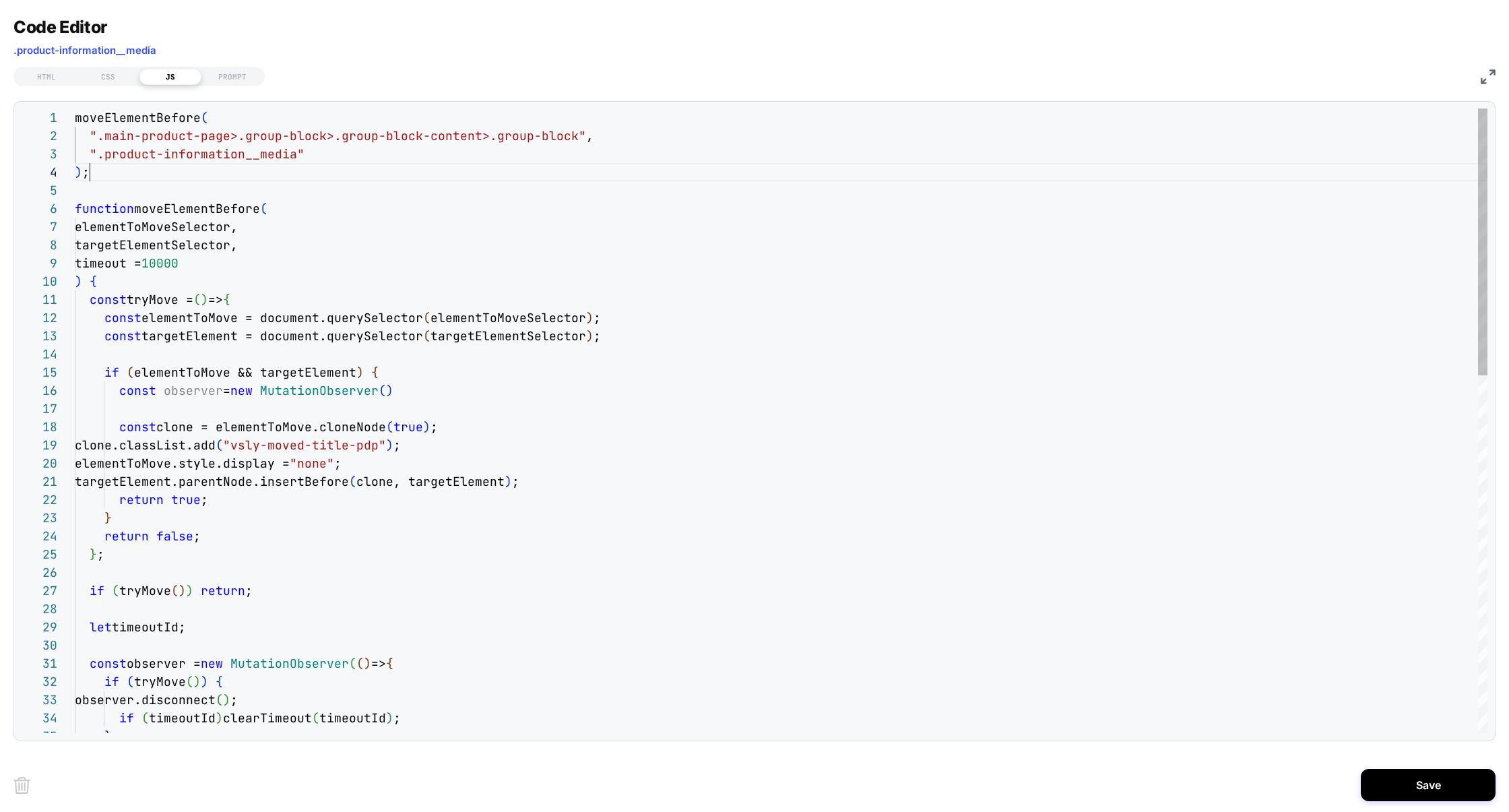
scroll to position [0, 0]
drag, startPoint x: 119, startPoint y: 176, endPoint x: 38, endPoint y: 56, distance: 144.8
click at [38, 56] on div "Code Editor .product-information__media HTML CSS JS PROMPT 16 17 18 19 20 21 22…" at bounding box center [754, 379] width 1482 height 724
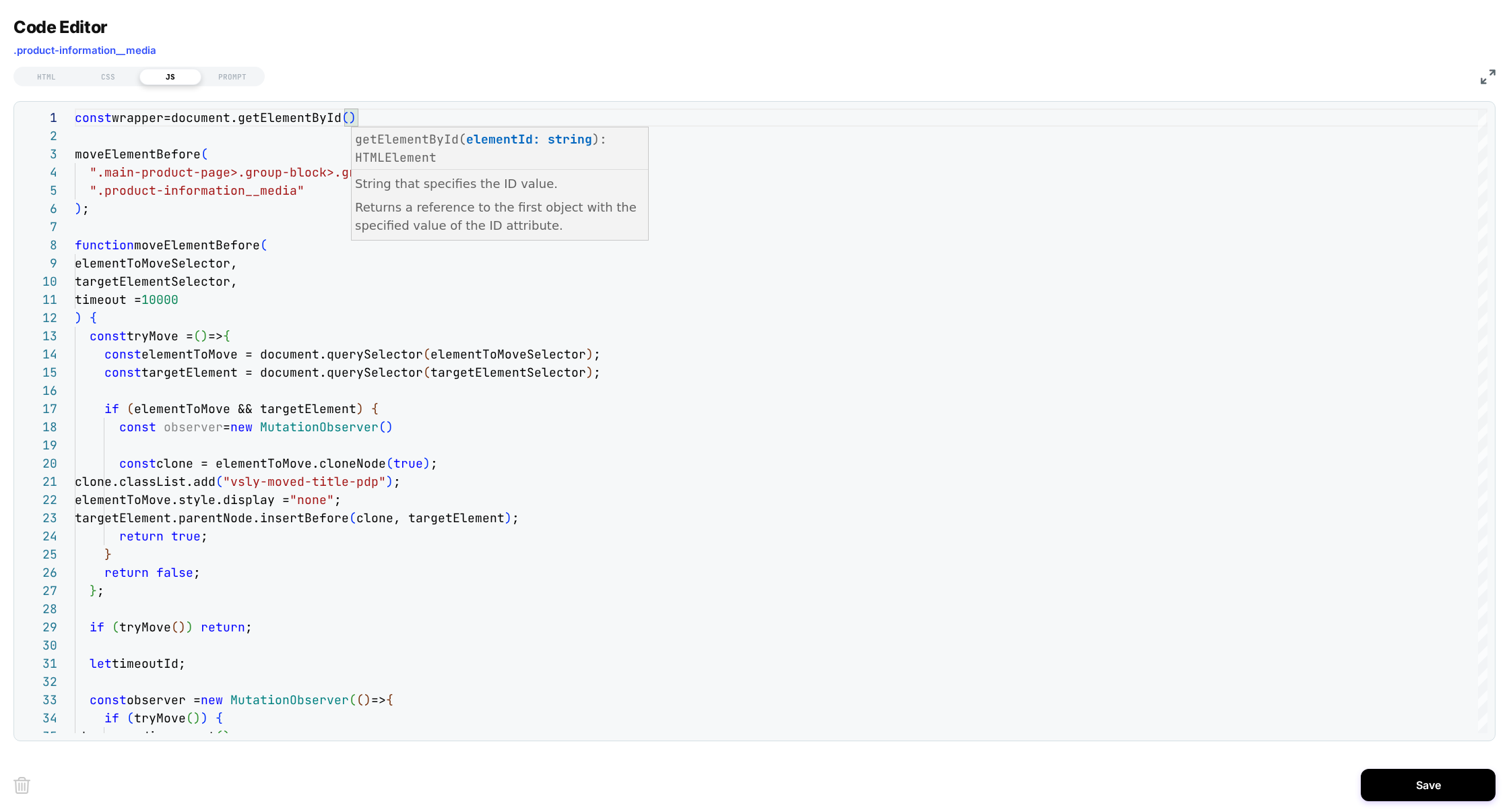
scroll to position [0, 284]
type textarea "**********"
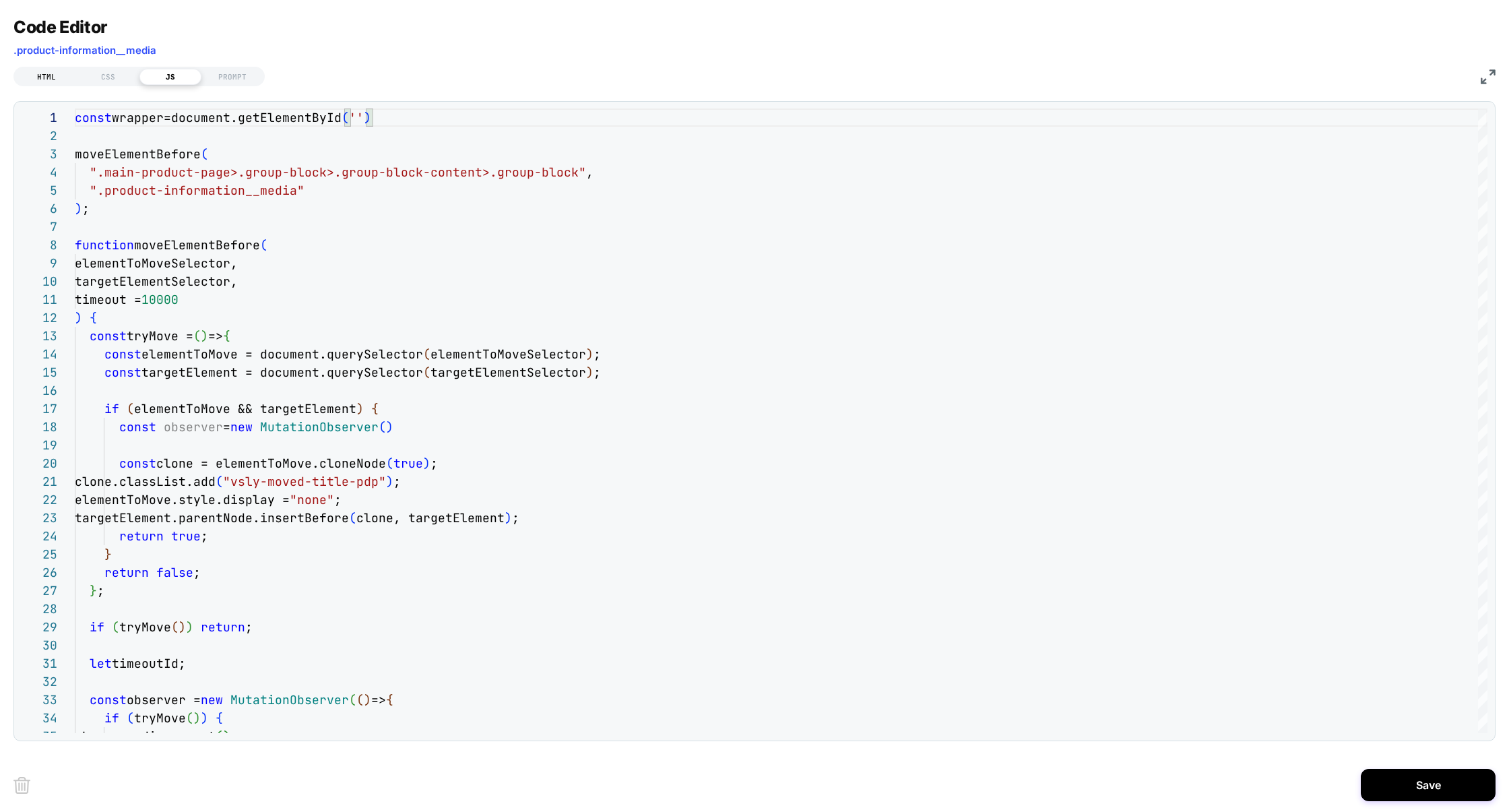
click at [52, 82] on div "HTML" at bounding box center [47, 76] width 62 height 16
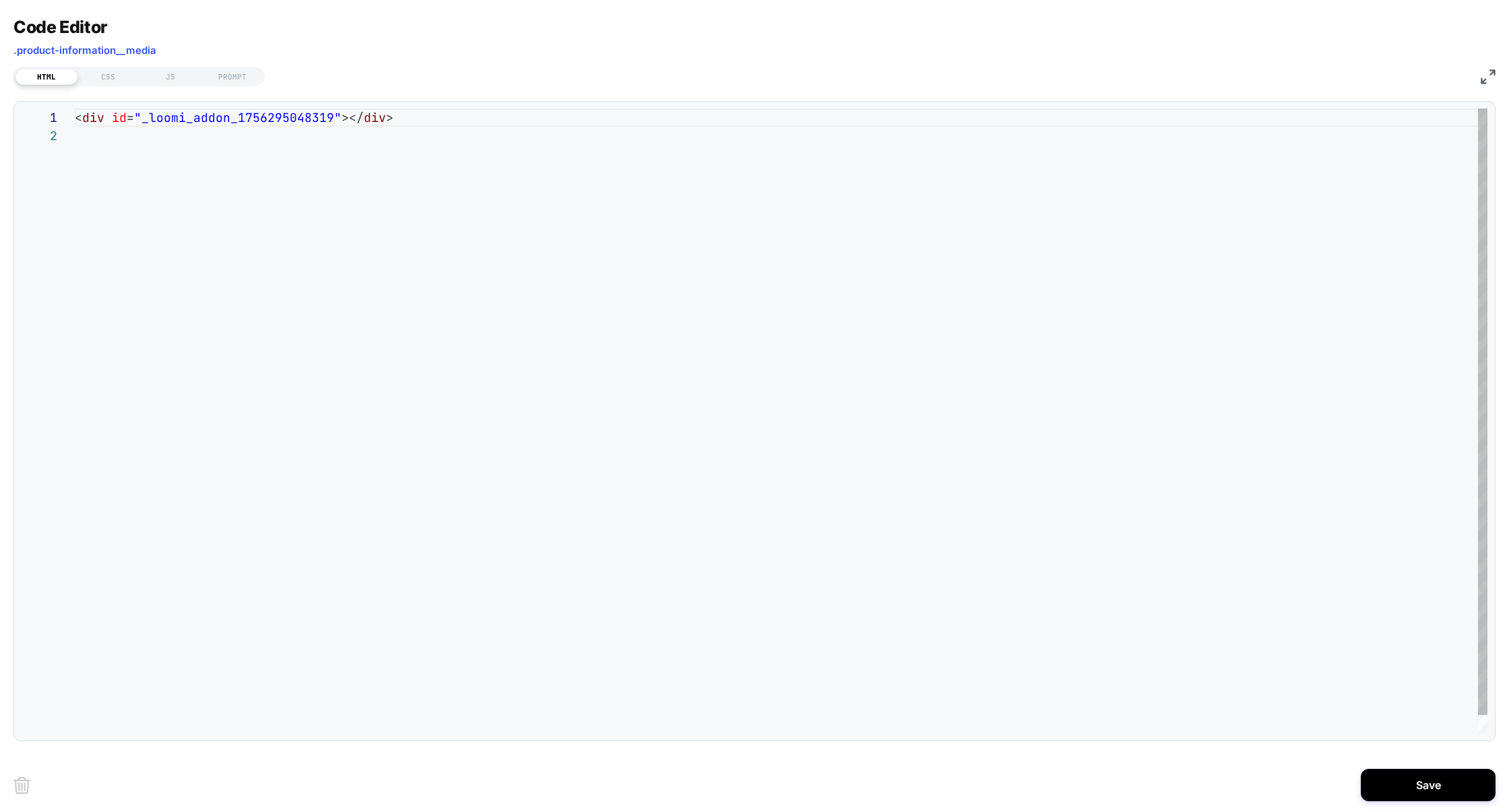
scroll to position [18, 0]
click at [204, 116] on div "< div id = "_loomi_addon_1756295048319" ></ div >" at bounding box center [781, 429] width 1413 height 643
click at [164, 76] on div "JS" at bounding box center [170, 76] width 62 height 16
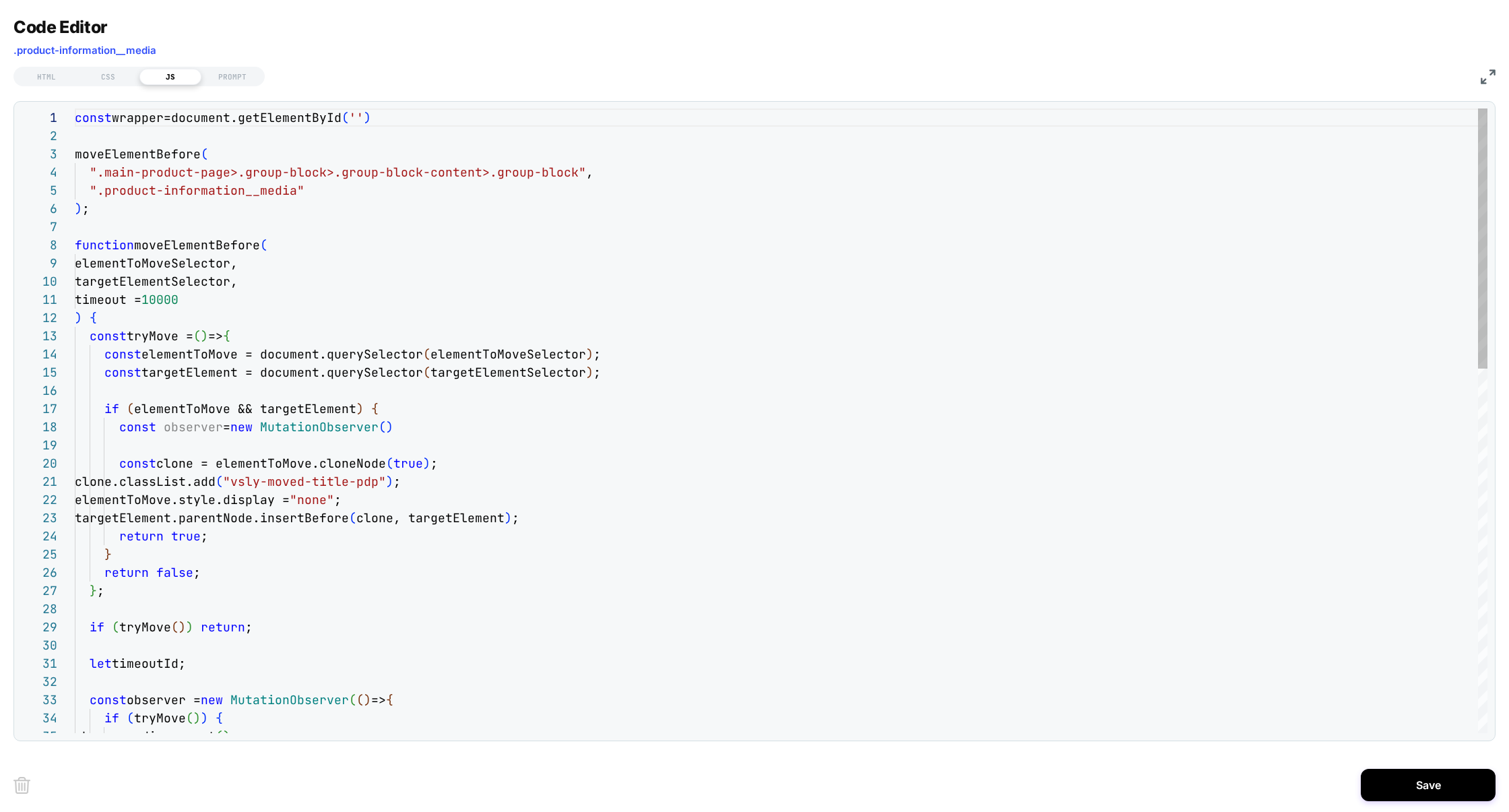
scroll to position [182, 0]
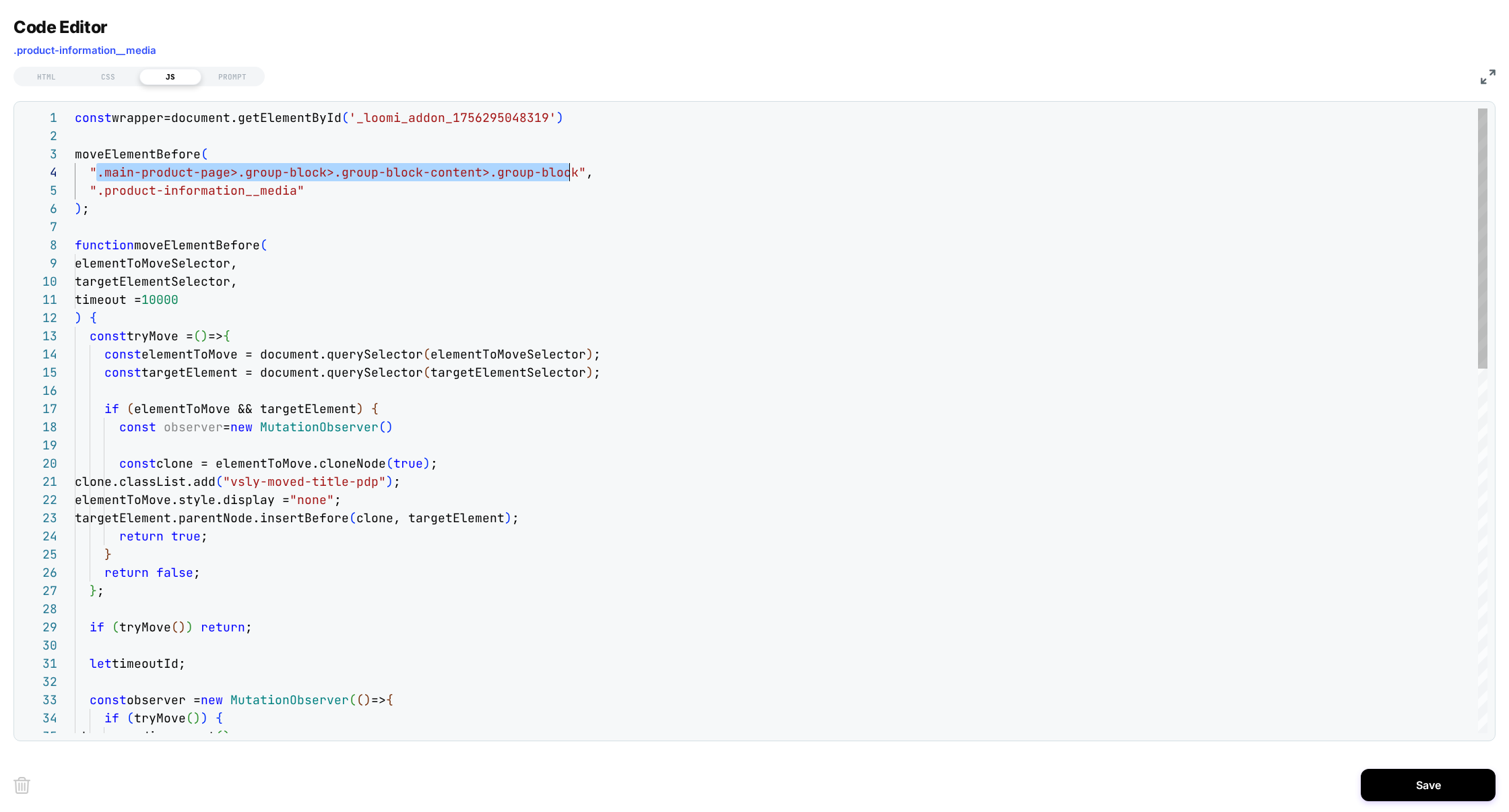
scroll to position [55, 495]
drag, startPoint x: 97, startPoint y: 180, endPoint x: 568, endPoint y: 179, distance: 471.0
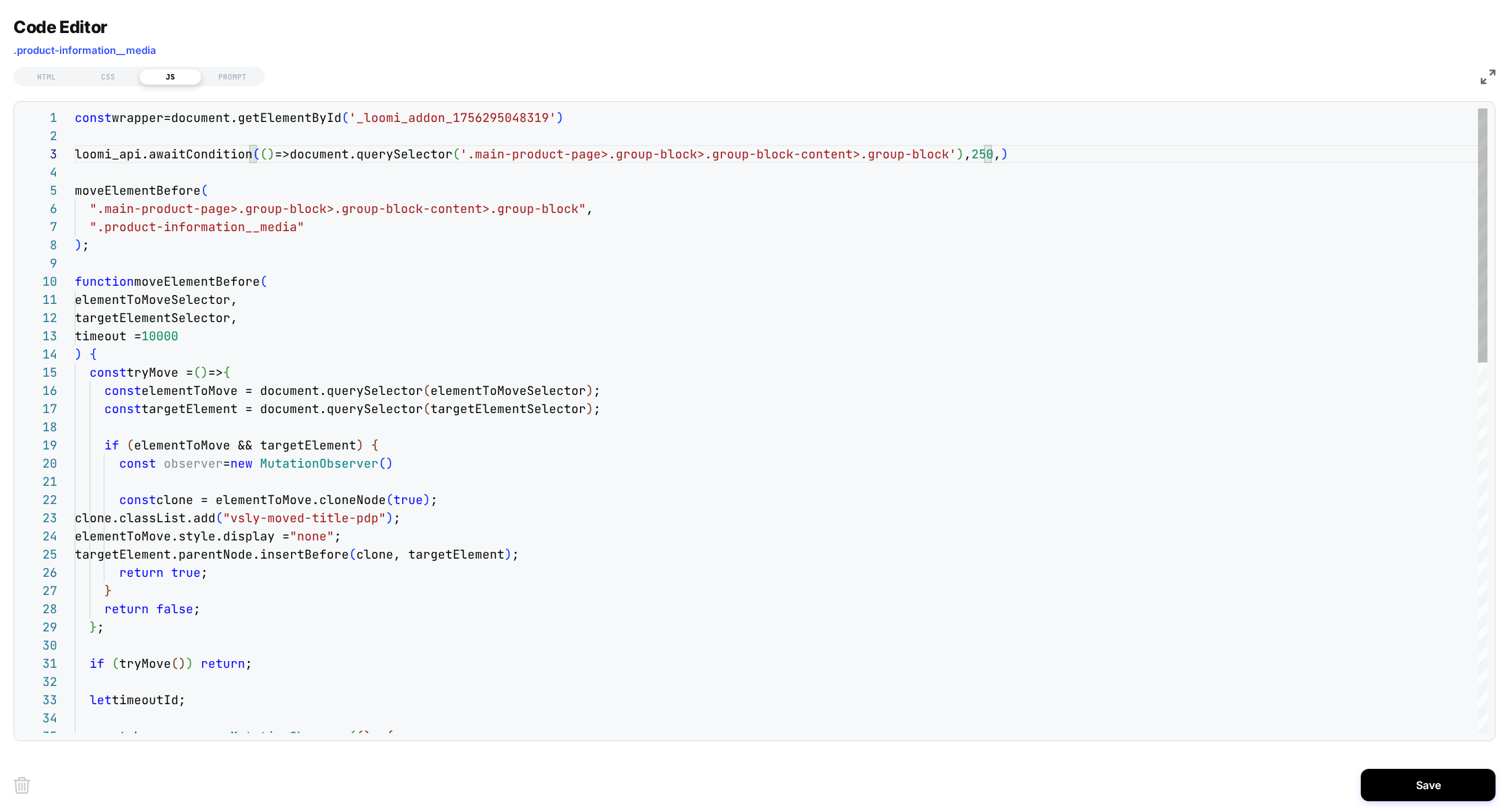
scroll to position [36, 924]
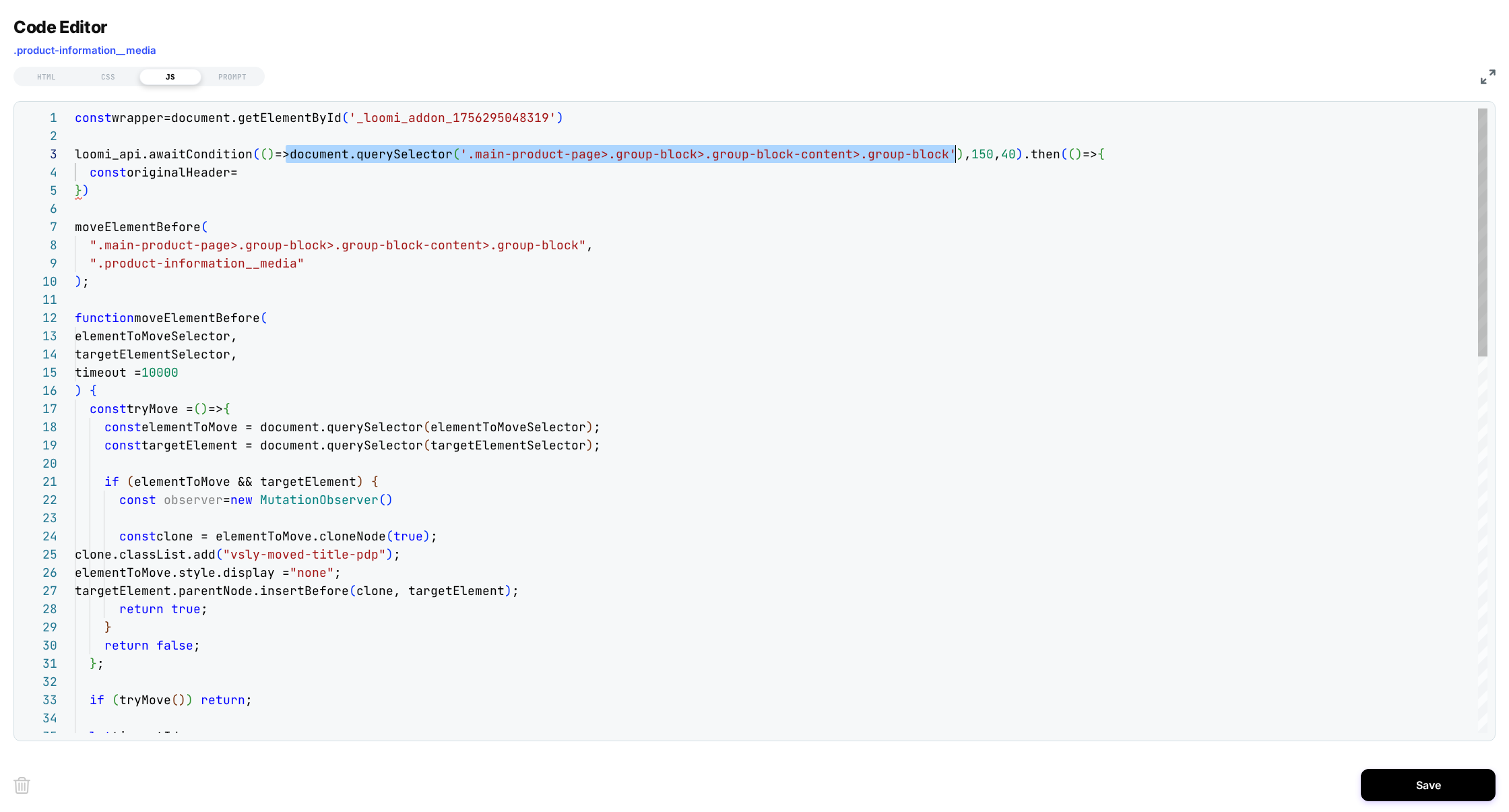
scroll to position [36, 873]
drag, startPoint x: 289, startPoint y: 152, endPoint x: 948, endPoint y: 151, distance: 659.0
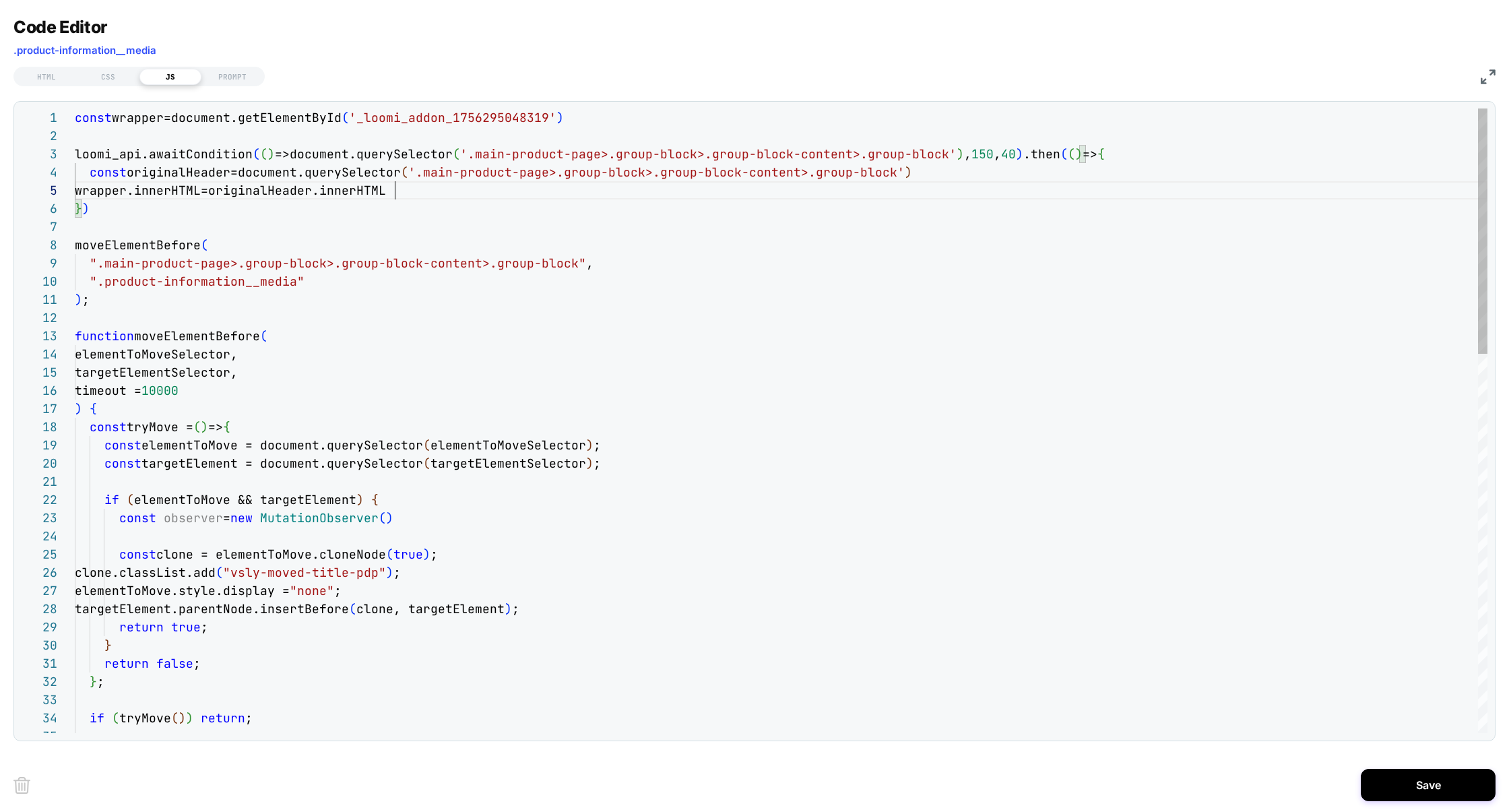
scroll to position [109, 0]
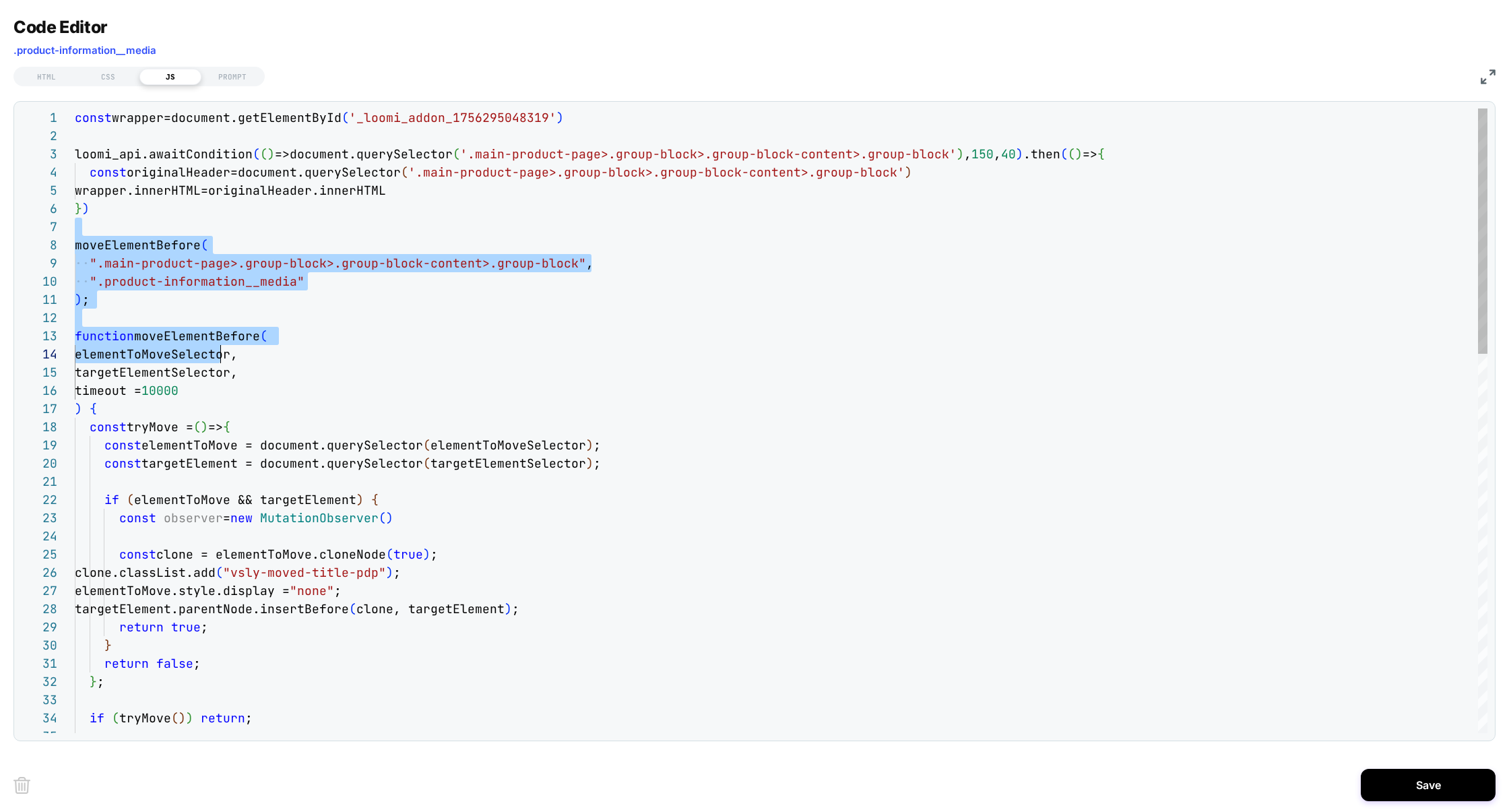
drag, startPoint x: 91, startPoint y: 227, endPoint x: 244, endPoint y: 385, distance: 219.9
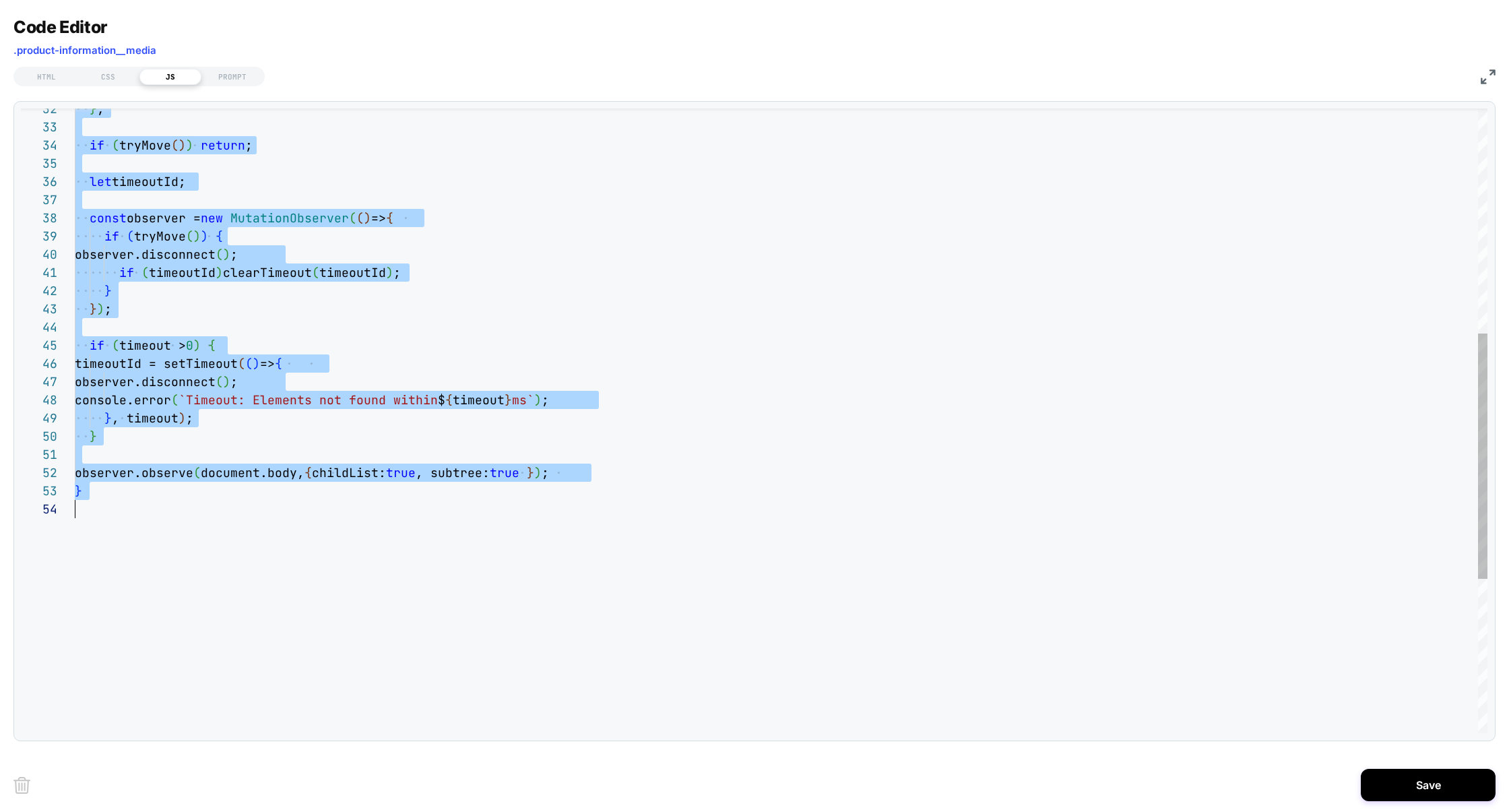
click at [177, 532] on div "} ; if ( tryMove ( ) ) return ; let timeoutId; const observer = new MutationObs…" at bounding box center [781, 331] width 1413 height 1589
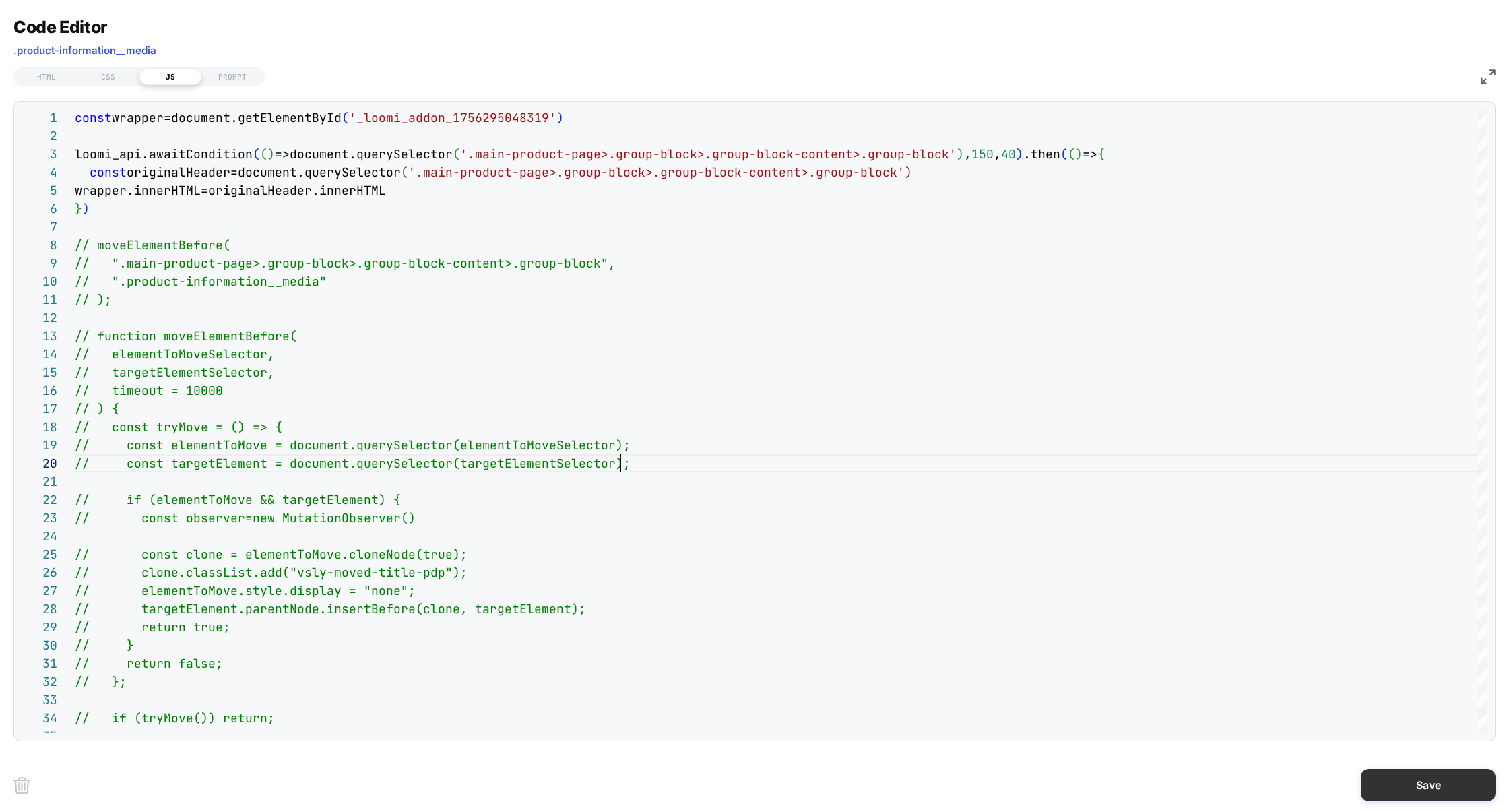
type textarea "**********"
click at [1424, 792] on button "Save" at bounding box center [1428, 784] width 135 height 33
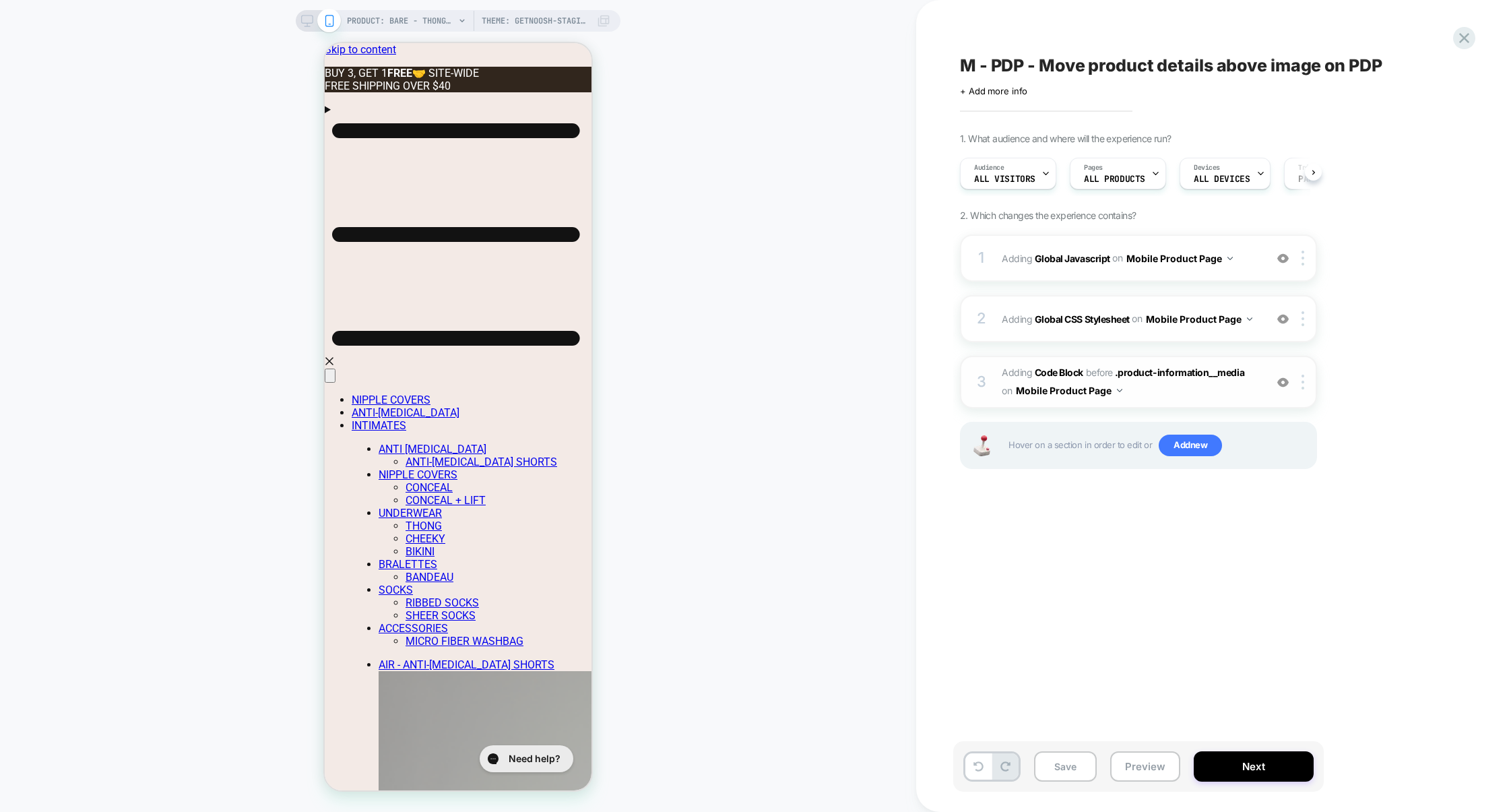
scroll to position [0, 1]
click at [1284, 318] on img at bounding box center [1283, 318] width 11 height 11
click at [1284, 256] on img at bounding box center [1283, 258] width 11 height 11
click at [1154, 773] on button "Preview" at bounding box center [1145, 765] width 70 height 31
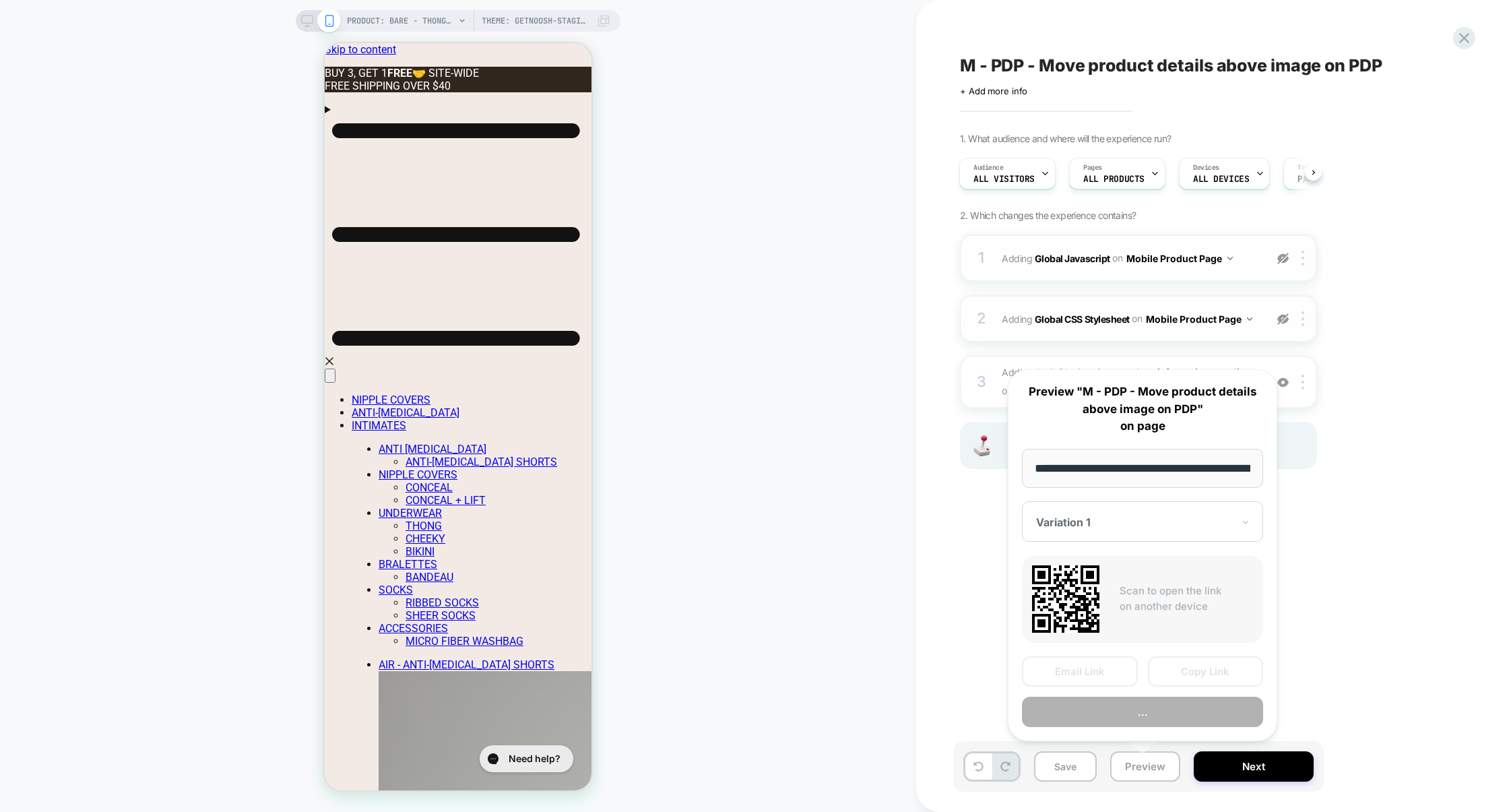
scroll to position [0, 391]
click at [1129, 705] on button "Preview" at bounding box center [1142, 711] width 241 height 31
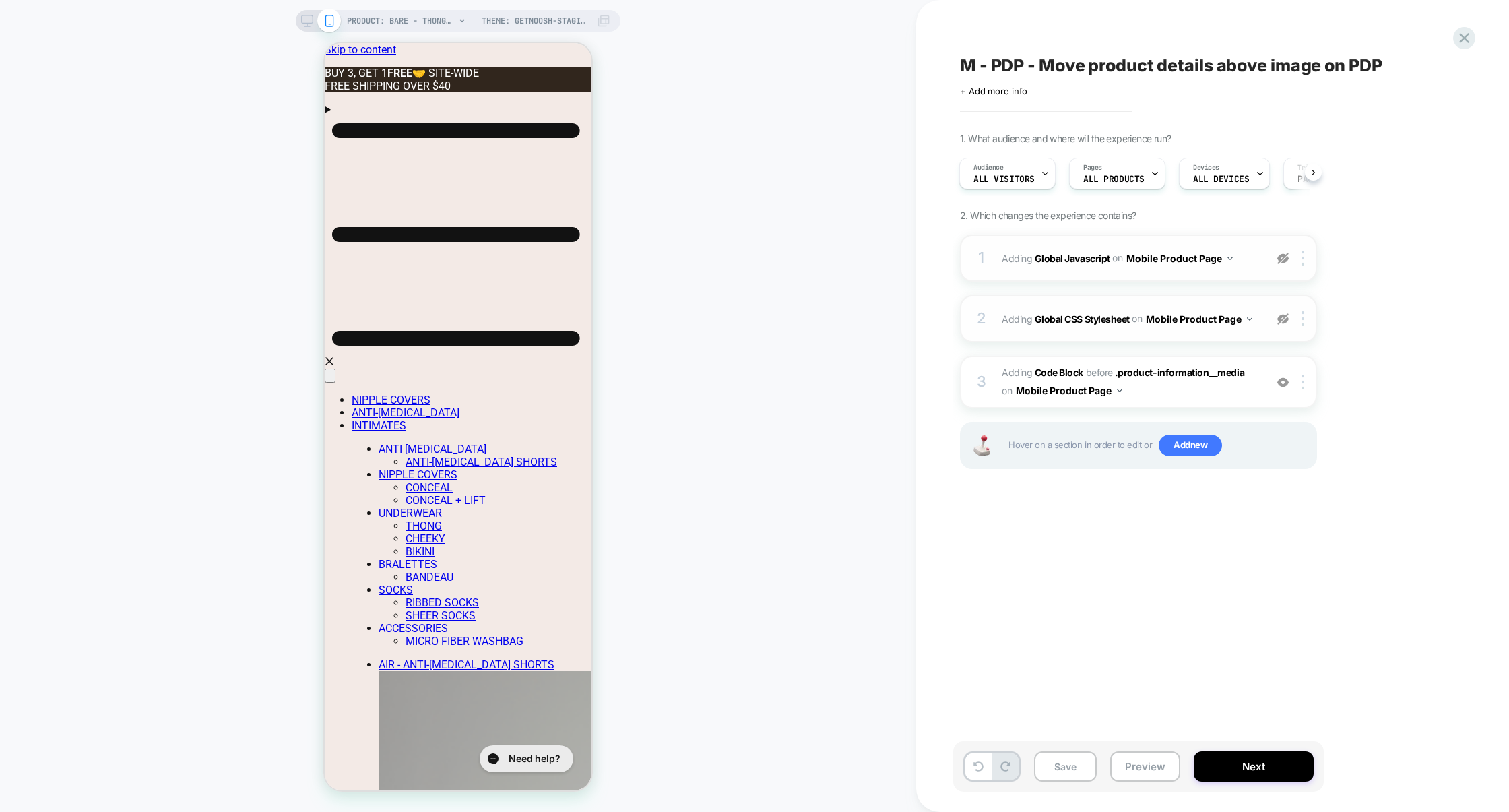
click at [1281, 320] on img at bounding box center [1283, 318] width 11 height 11
click at [1175, 332] on div "2 Adding Global CSS Stylesheet on Mobile Product Page Add Before Add After Copy…" at bounding box center [1138, 318] width 357 height 47
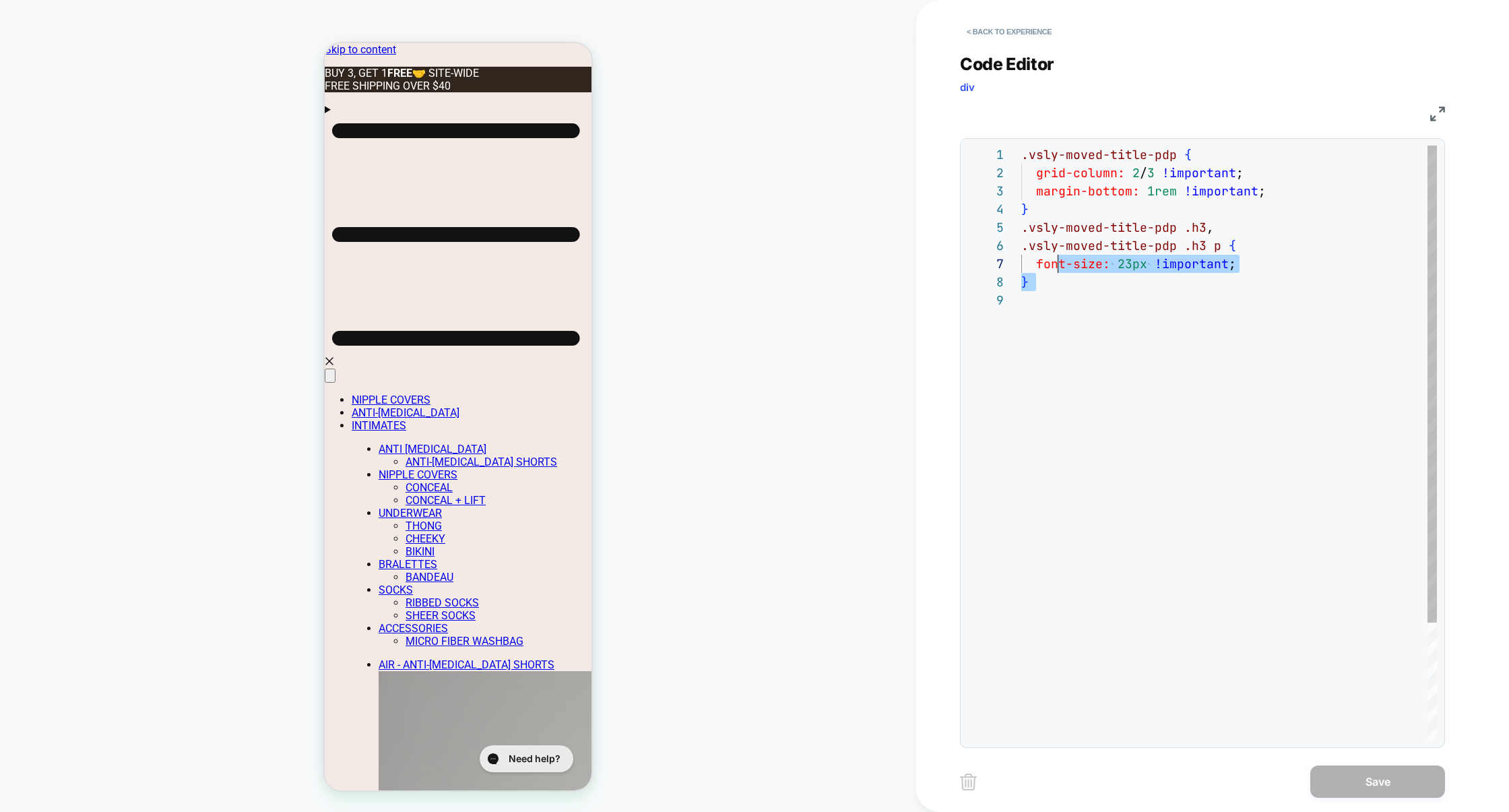
scroll to position [0, 0]
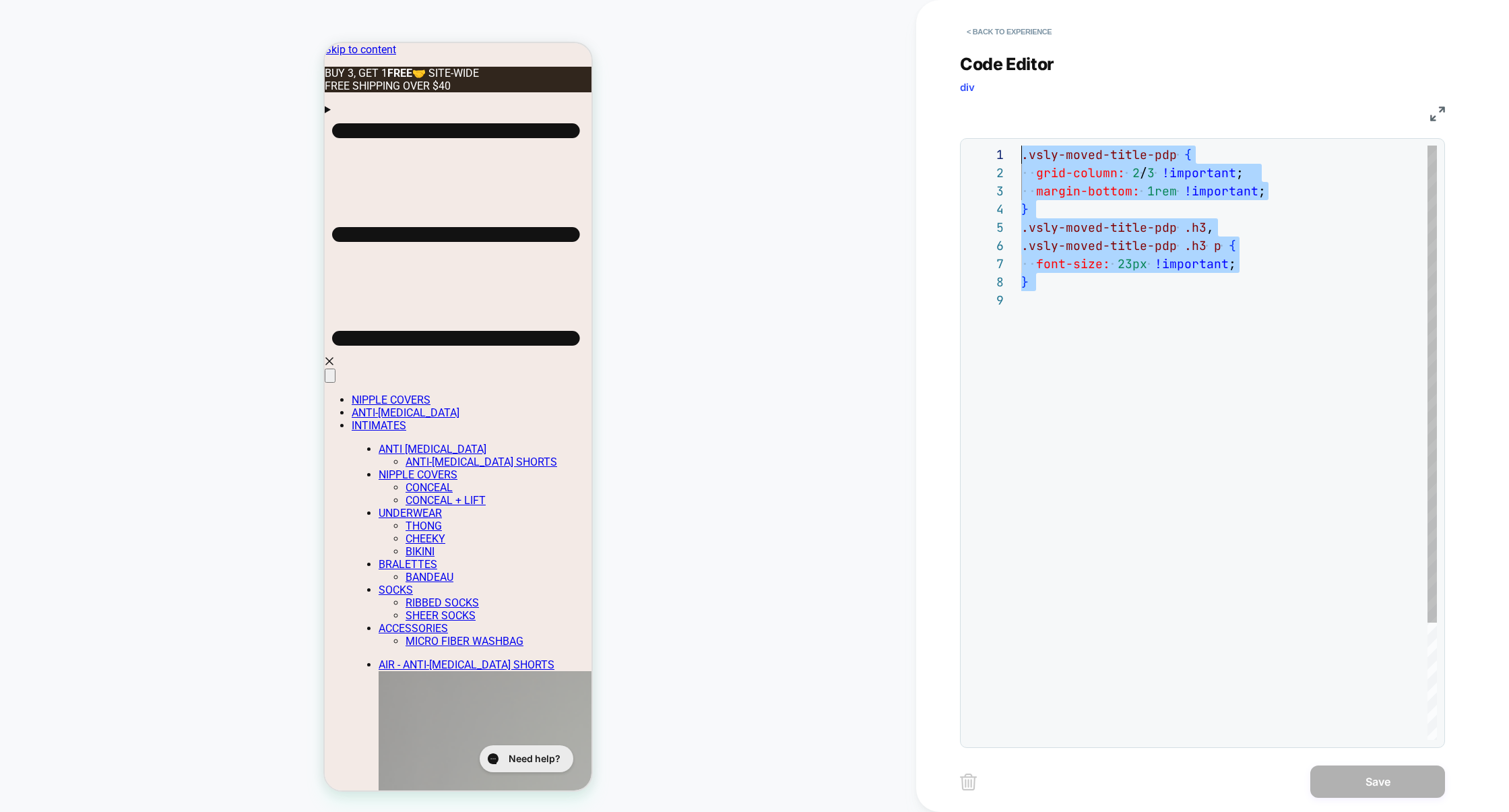
drag, startPoint x: 1114, startPoint y: 296, endPoint x: 972, endPoint y: 103, distance: 239.6
click at [1022, 145] on div ".vsly-moved-title-pdp { grid-column: 2 / 3 !important ; margin-bottom: 1rem !im…" at bounding box center [1230, 515] width 415 height 739
click at [1009, 33] on button "< Back to experience" at bounding box center [1010, 31] width 99 height 21
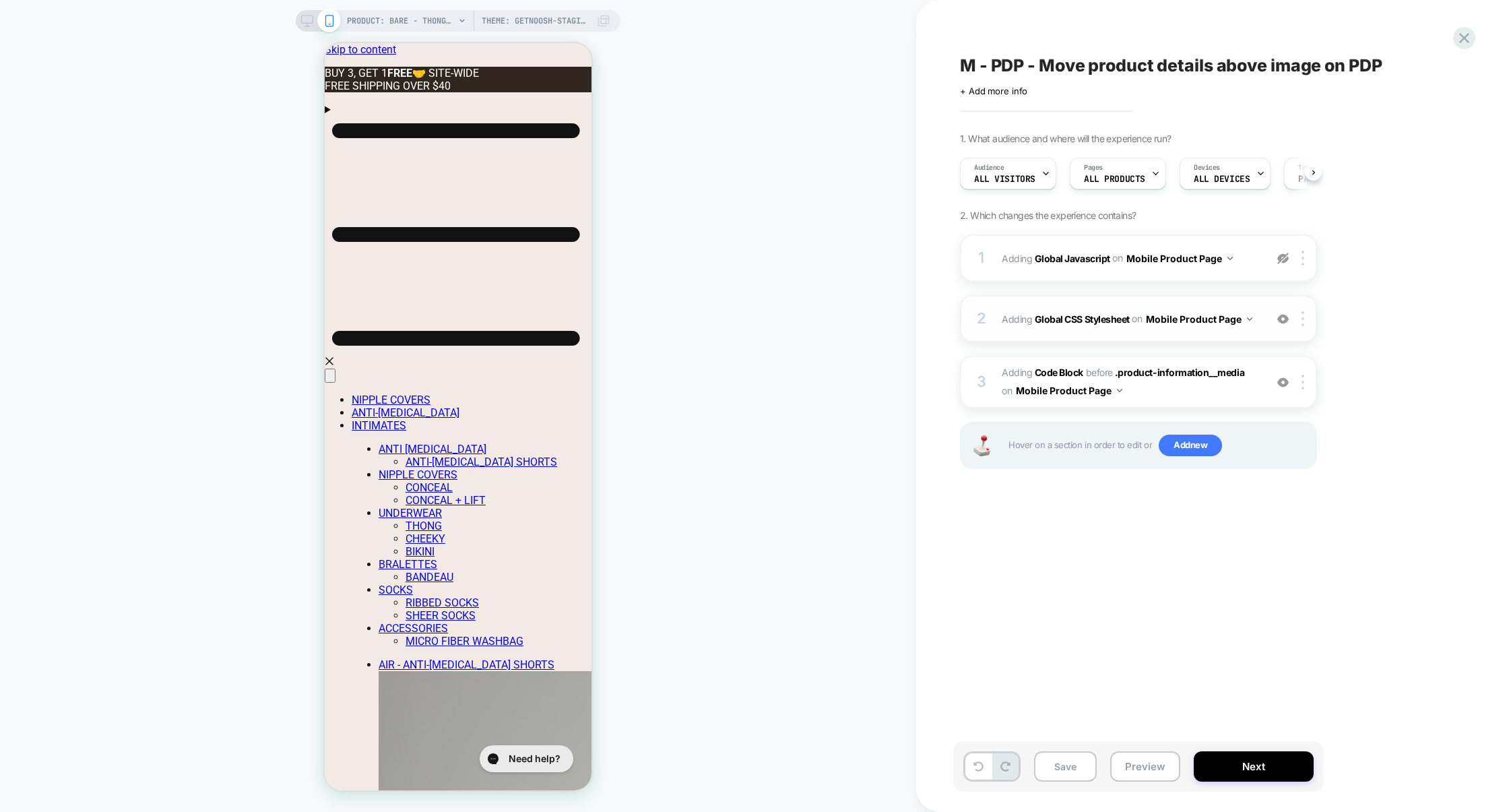
scroll to position [0, 1]
click at [1289, 321] on img at bounding box center [1283, 318] width 11 height 11
click at [1212, 390] on span "Adding Code Block BEFORE .product-information__media .product-information__medi…" at bounding box center [1131, 382] width 257 height 36
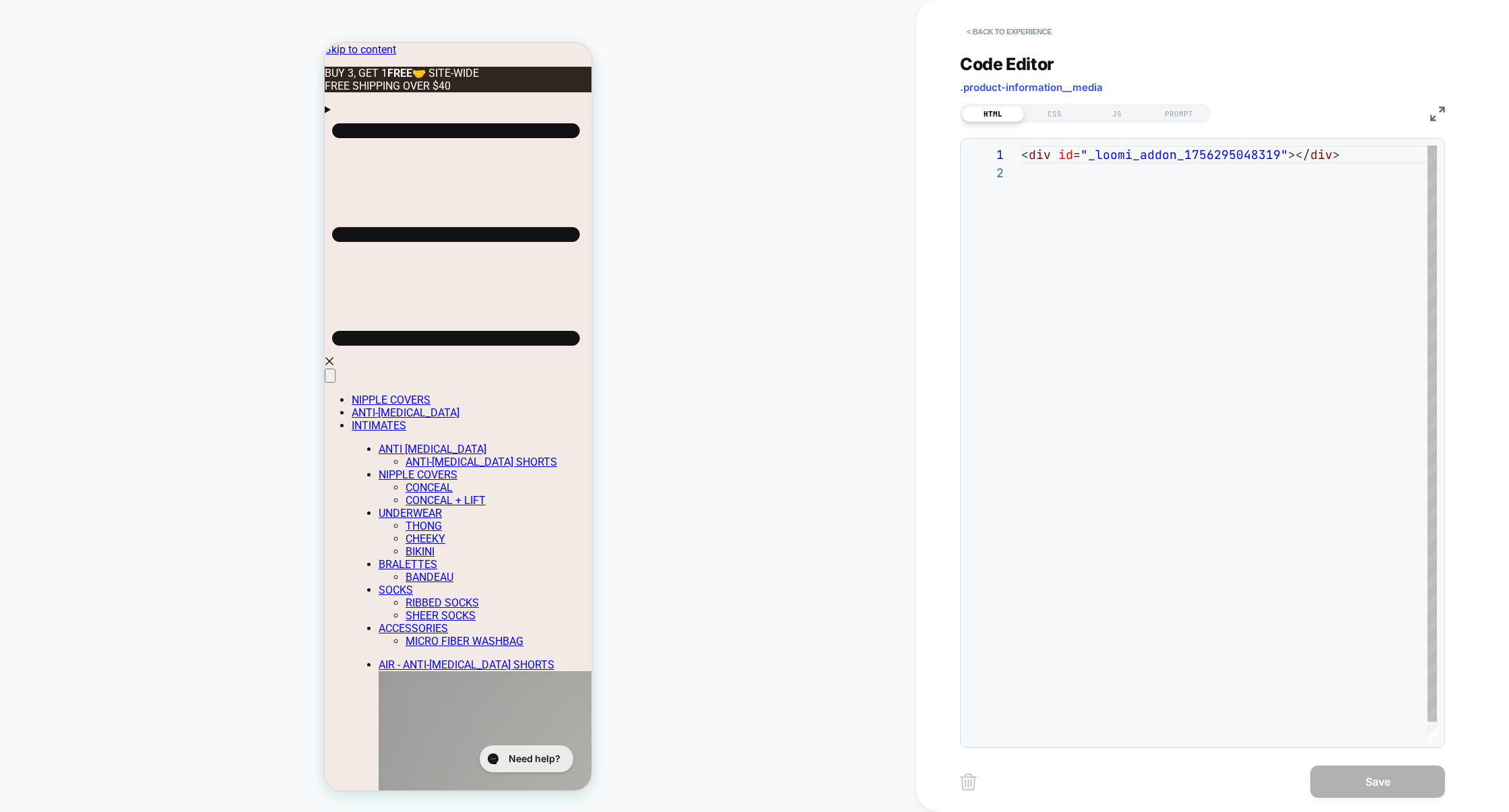
scroll to position [18, 0]
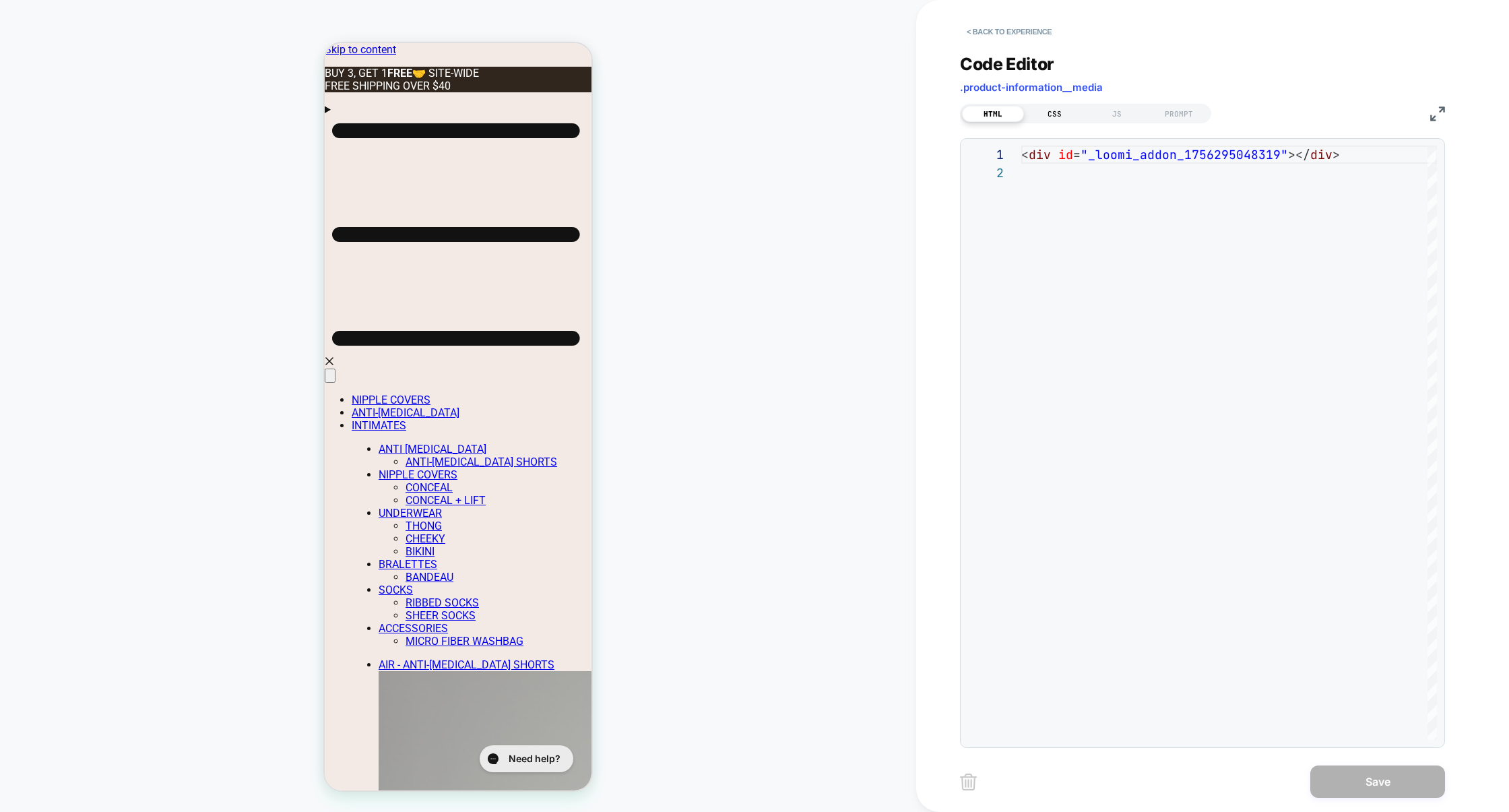
click at [1058, 117] on div "CSS" at bounding box center [1054, 114] width 62 height 16
click at [1058, 200] on div at bounding box center [1230, 442] width 415 height 594
type textarea "**********"
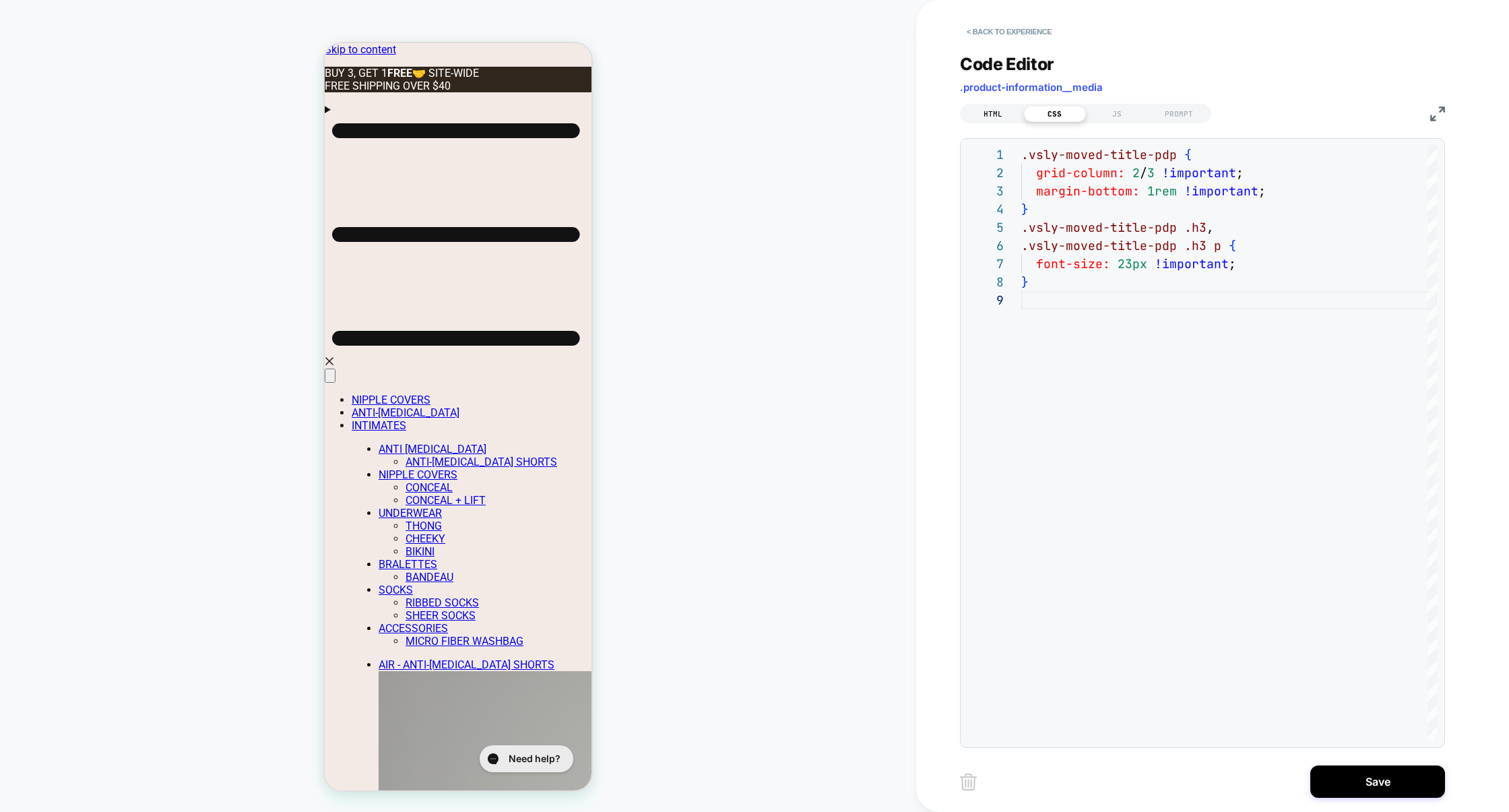
click at [993, 111] on div "HTML" at bounding box center [993, 114] width 62 height 16
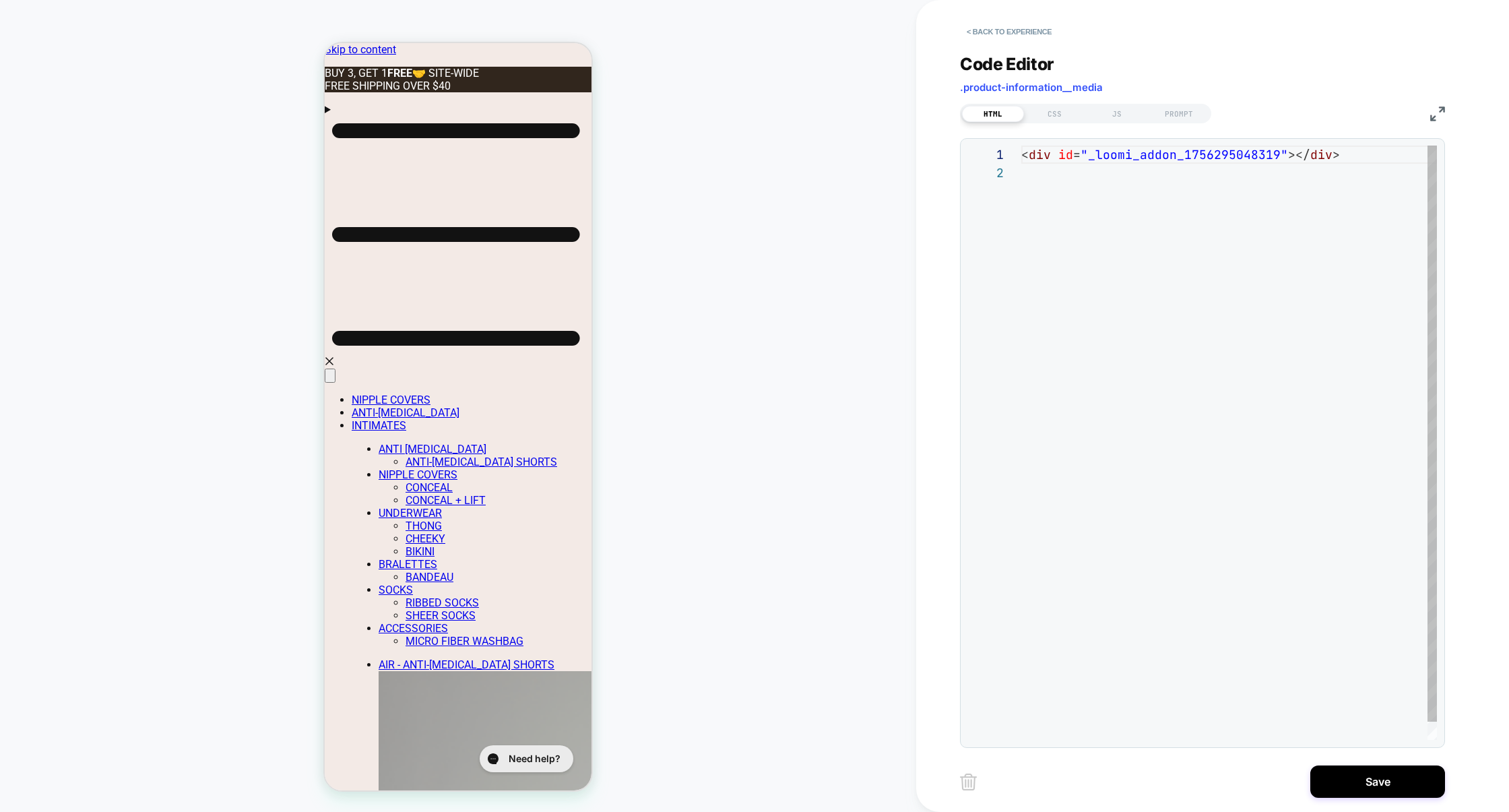
scroll to position [18, 0]
click at [1240, 149] on div "< div id = "_loomi_addon_1756295048319" ></ div >" at bounding box center [1230, 451] width 415 height 612
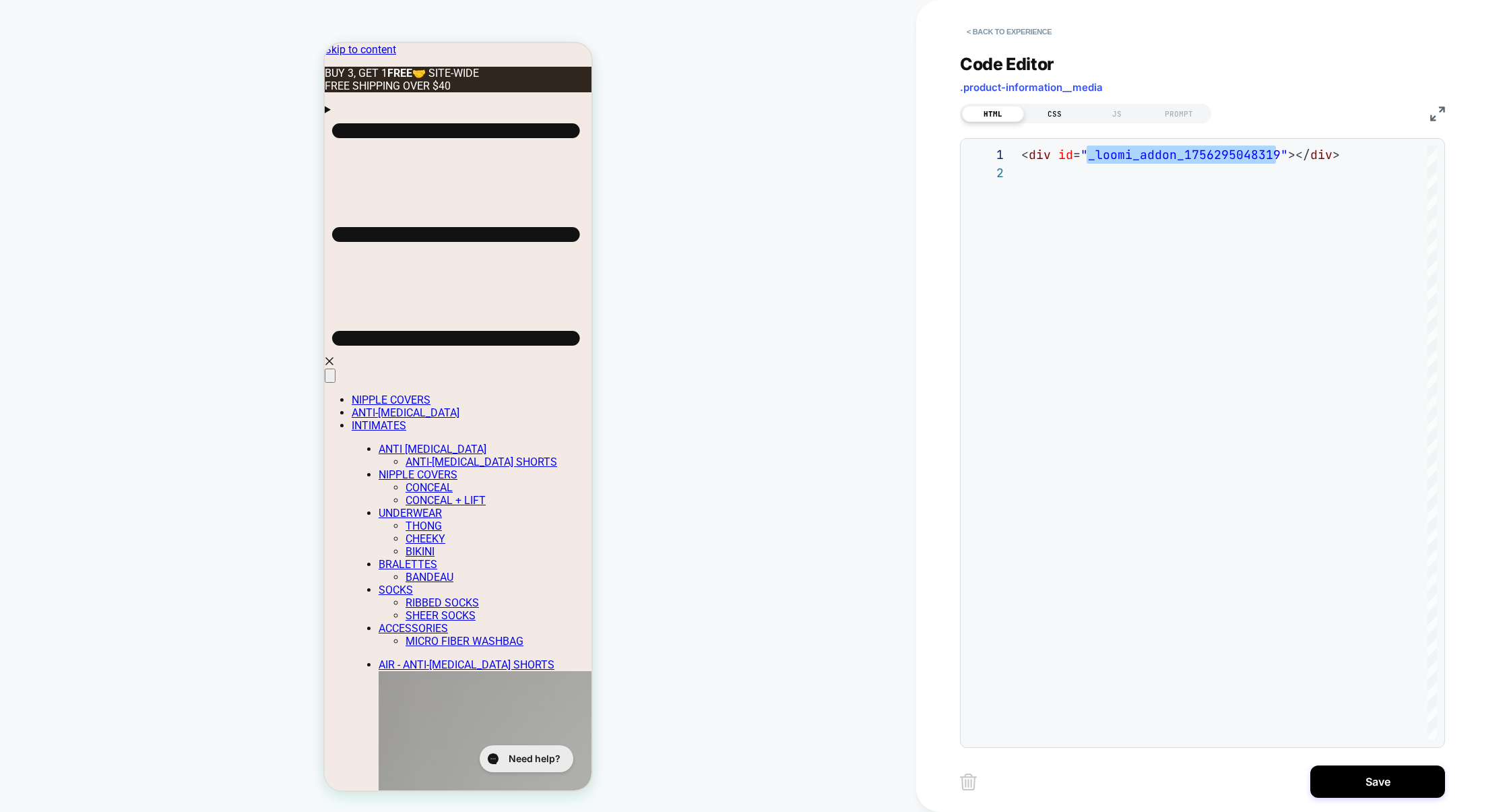
click at [1054, 117] on div "CSS" at bounding box center [1054, 114] width 62 height 16
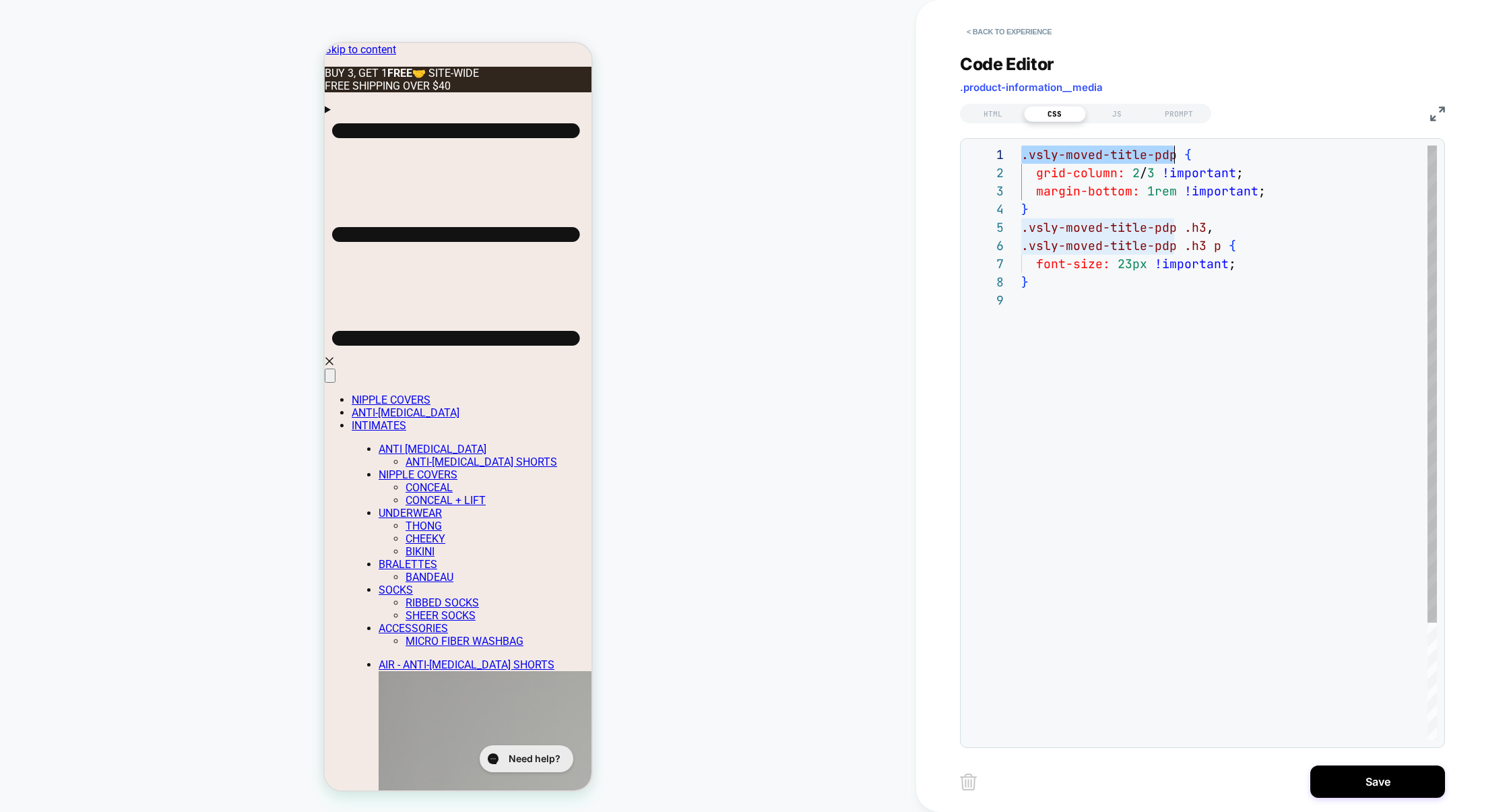
scroll to position [0, 152]
drag, startPoint x: 1023, startPoint y: 158, endPoint x: 1175, endPoint y: 158, distance: 152.0
click at [1175, 158] on div ".vsly-moved-title-pdp { grid-column: 2 / 3 !important ; margin-bottom: 1rem !im…" at bounding box center [1230, 515] width 415 height 739
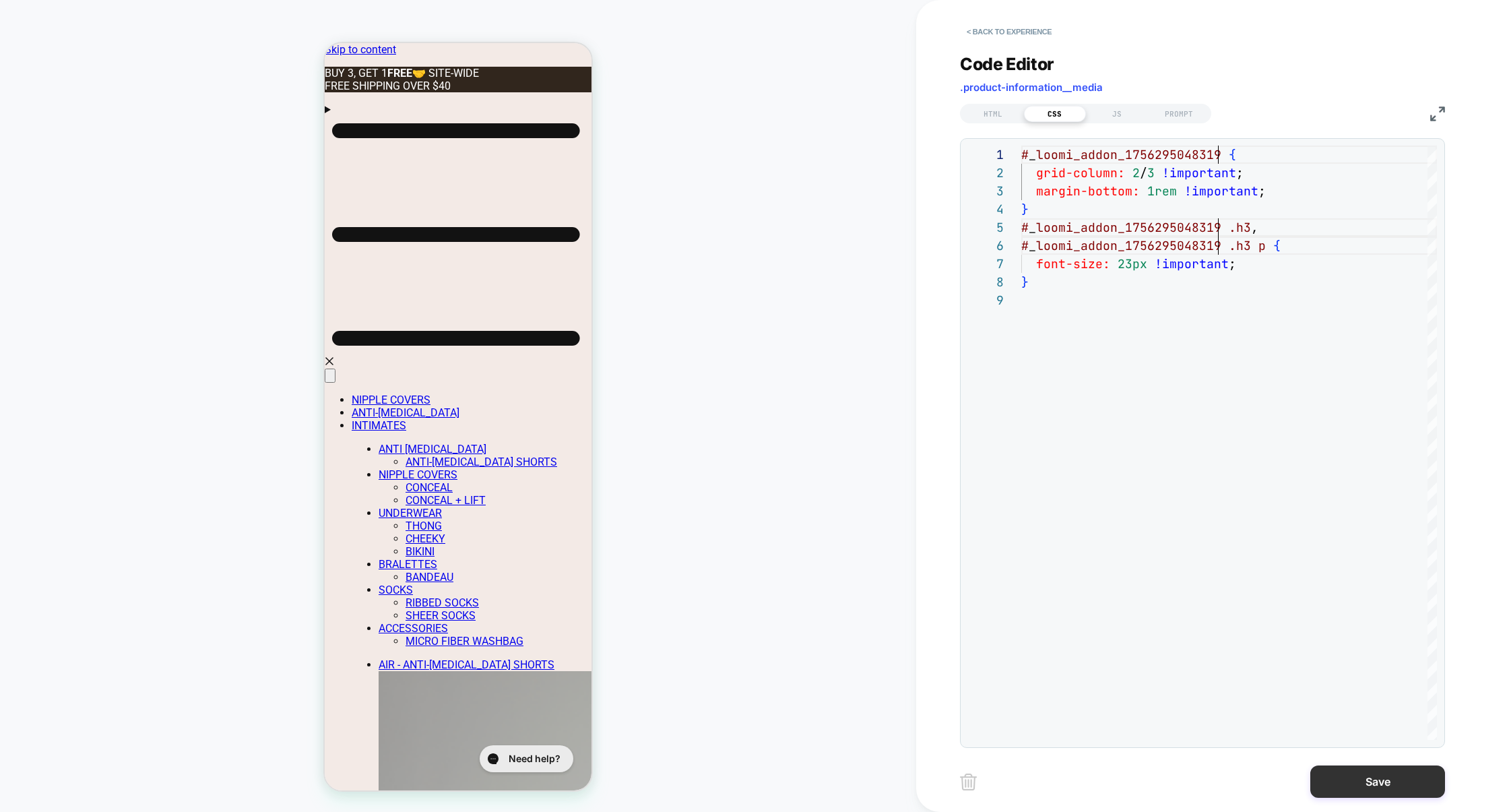
type textarea "**********"
click at [1394, 781] on button "Save" at bounding box center [1378, 781] width 135 height 33
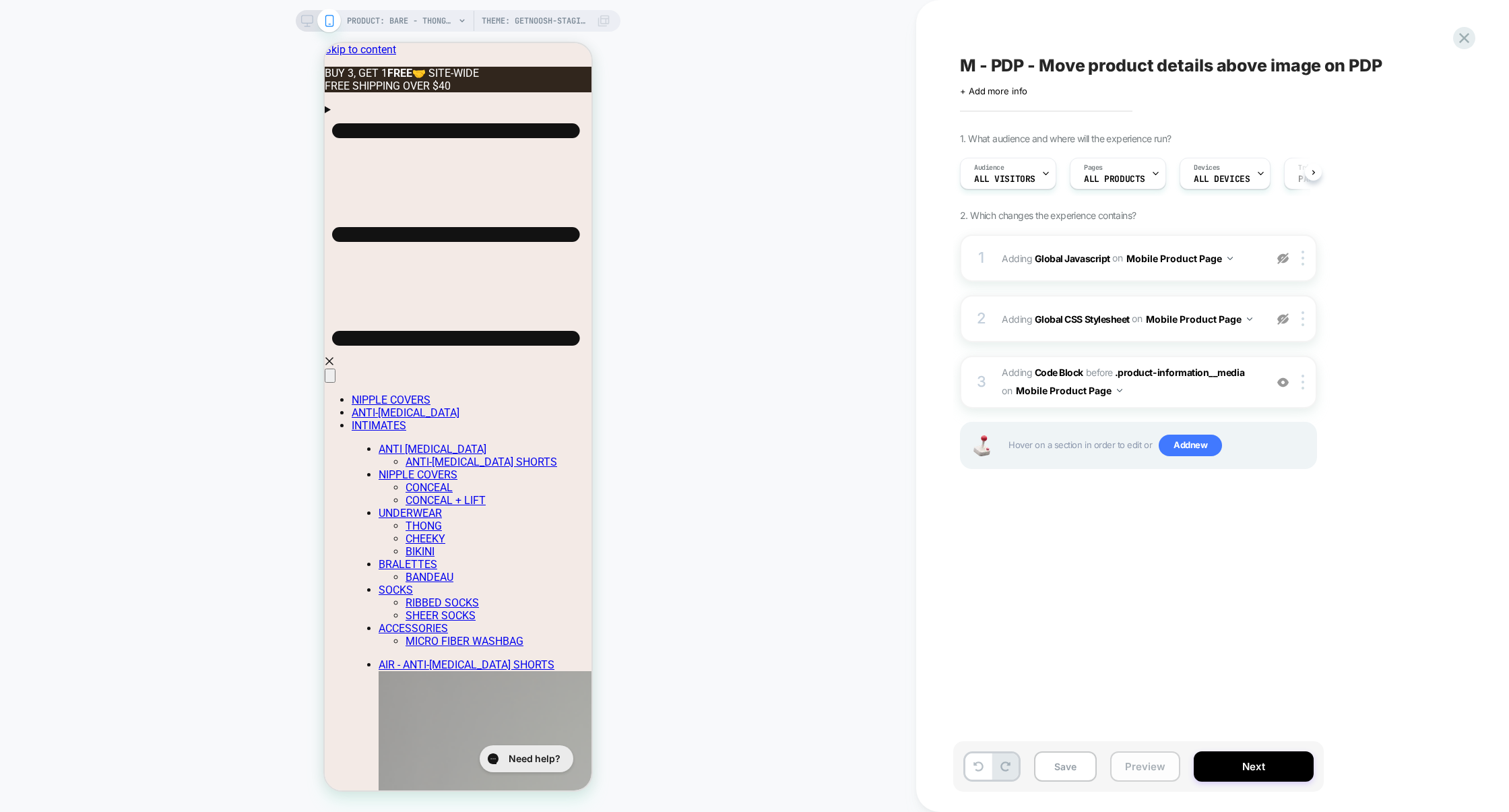
scroll to position [0, 1]
click at [1143, 767] on button "Preview" at bounding box center [1145, 765] width 70 height 31
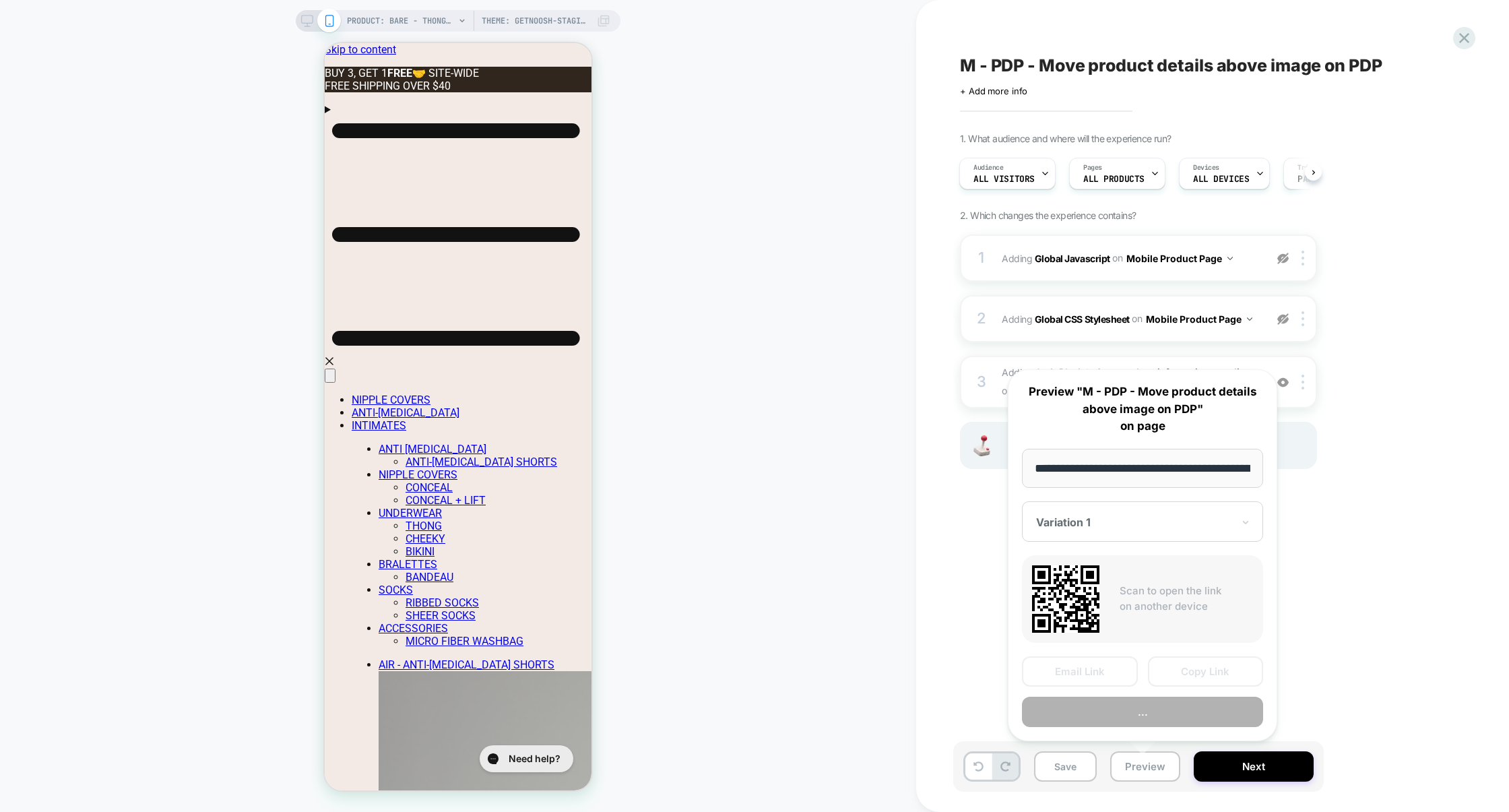
scroll to position [0, 391]
click at [1136, 703] on button "Preview" at bounding box center [1142, 711] width 241 height 31
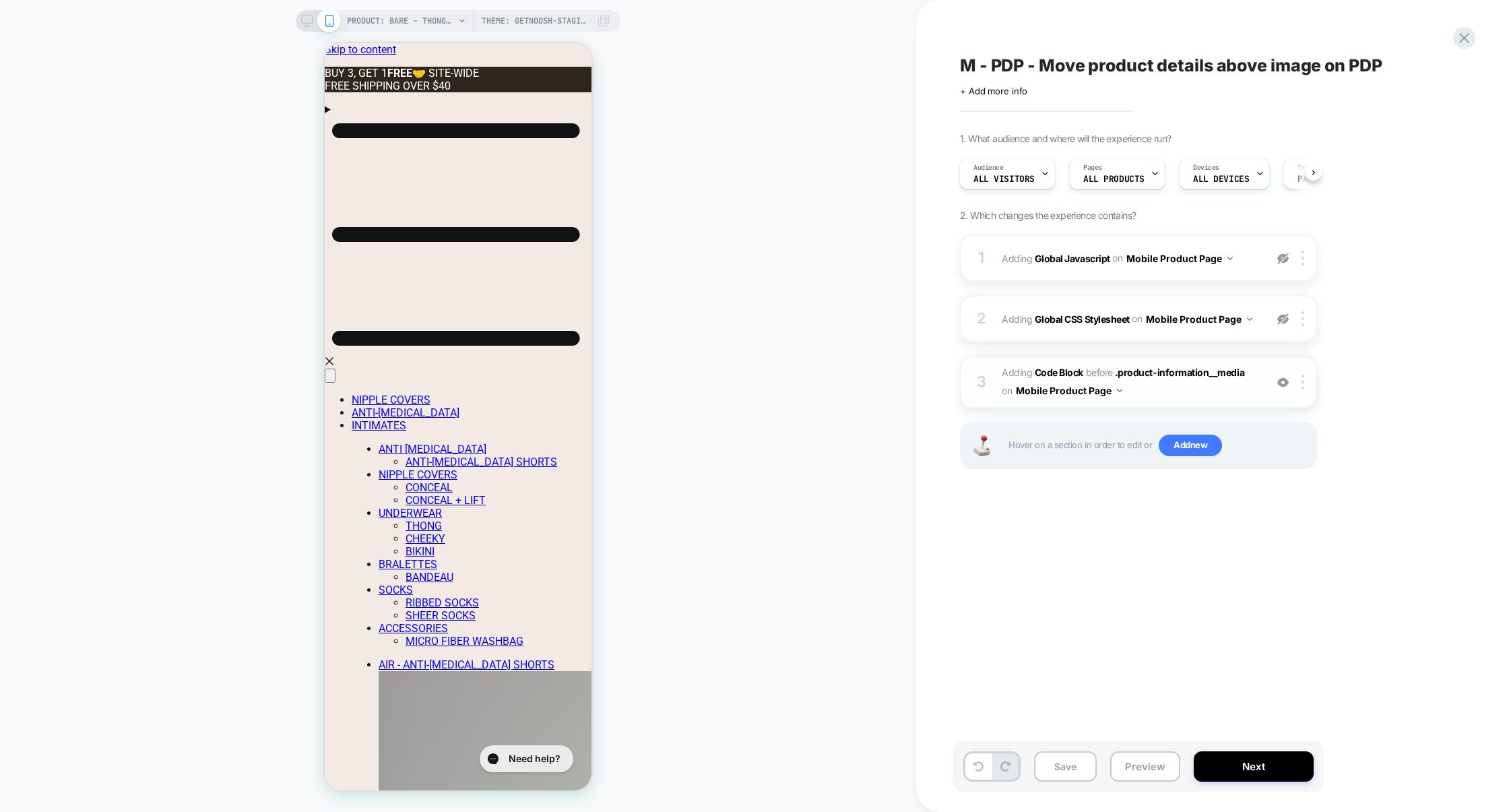
click at [1146, 400] on span "Adding Code Block BEFORE .product-information__media .product-information__medi…" at bounding box center [1131, 382] width 257 height 36
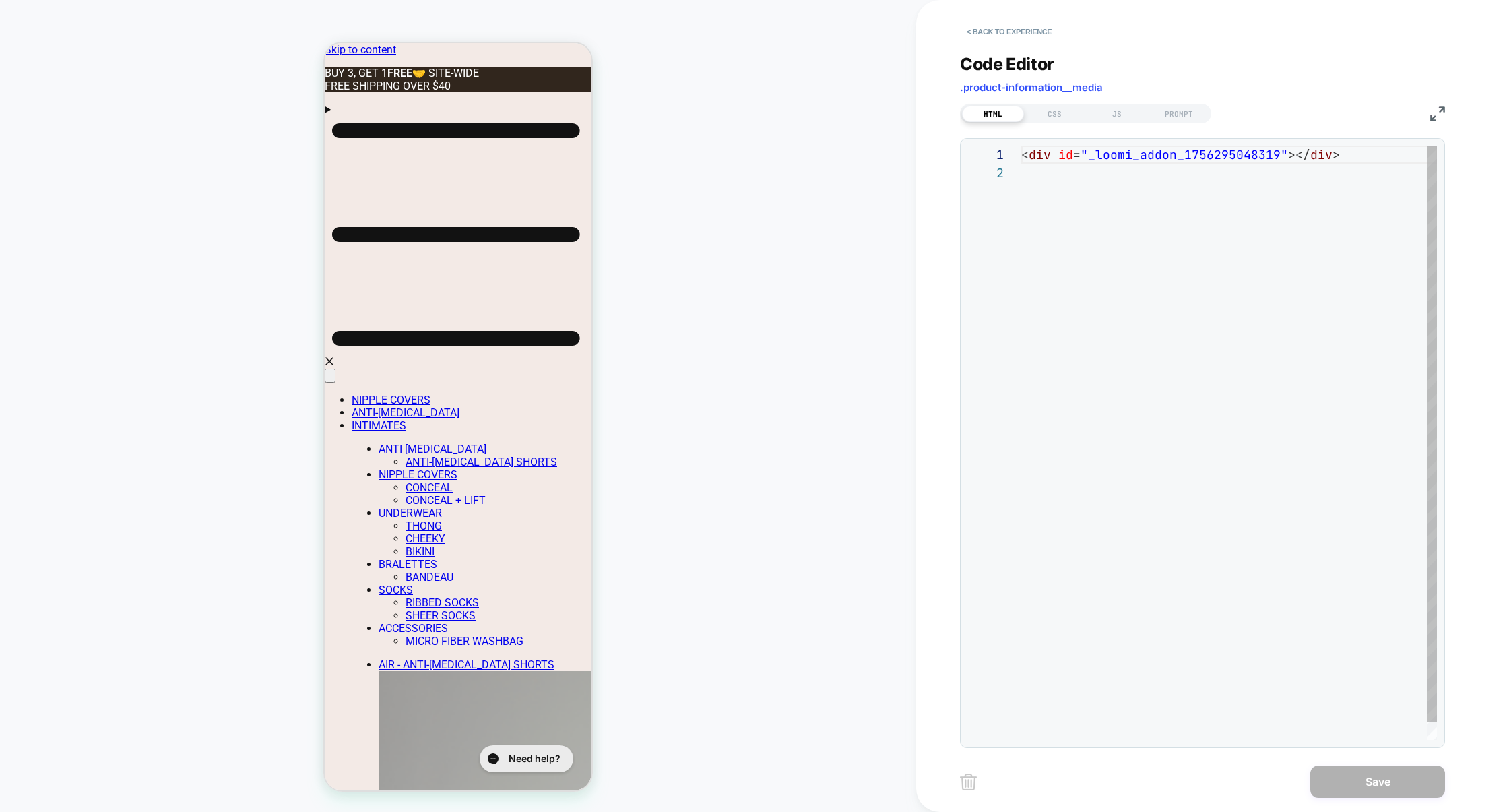
scroll to position [18, 0]
click at [1103, 113] on div "JS" at bounding box center [1117, 114] width 62 height 16
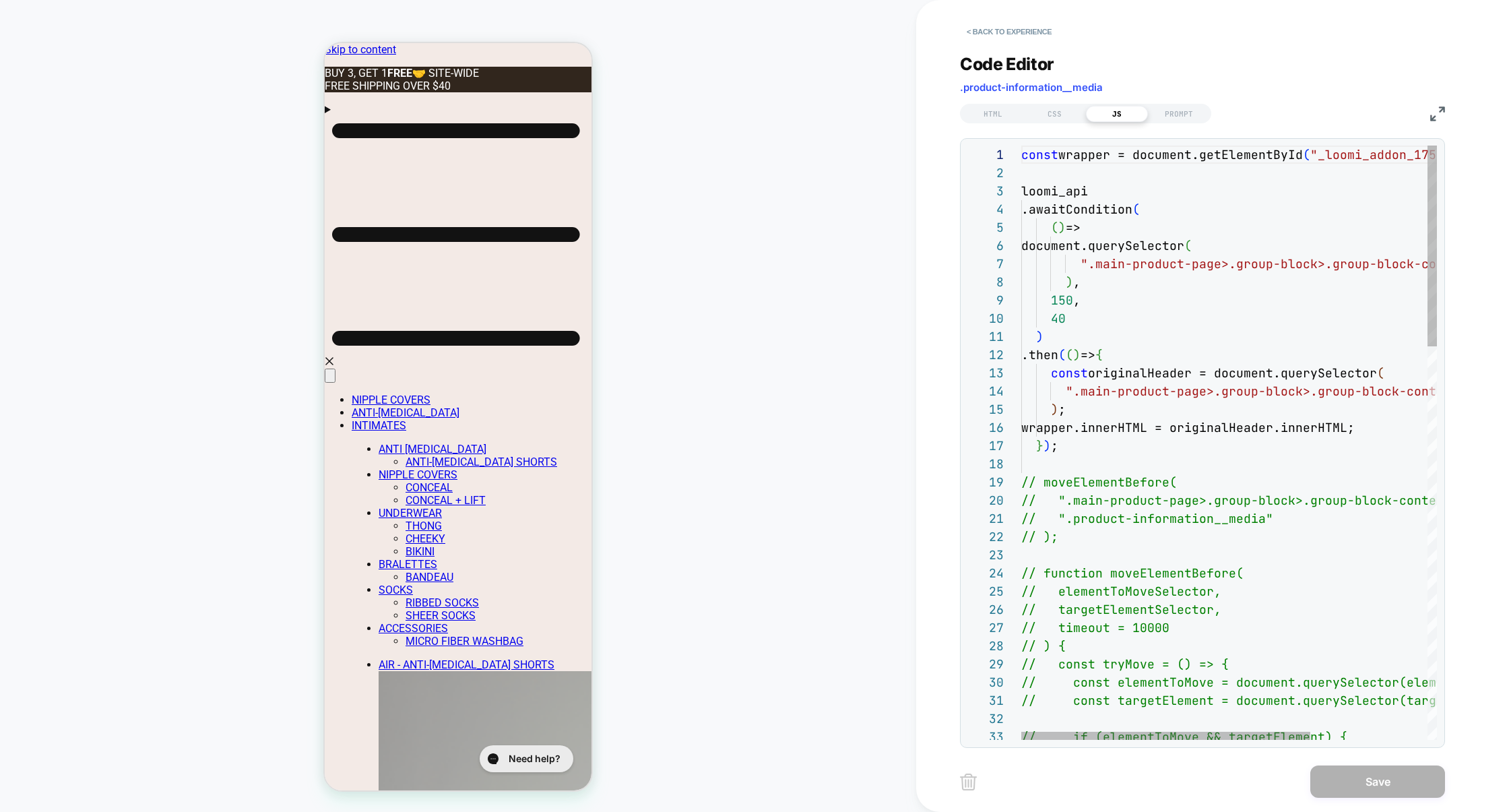
scroll to position [182, 0]
click at [1436, 110] on img at bounding box center [1438, 114] width 15 height 15
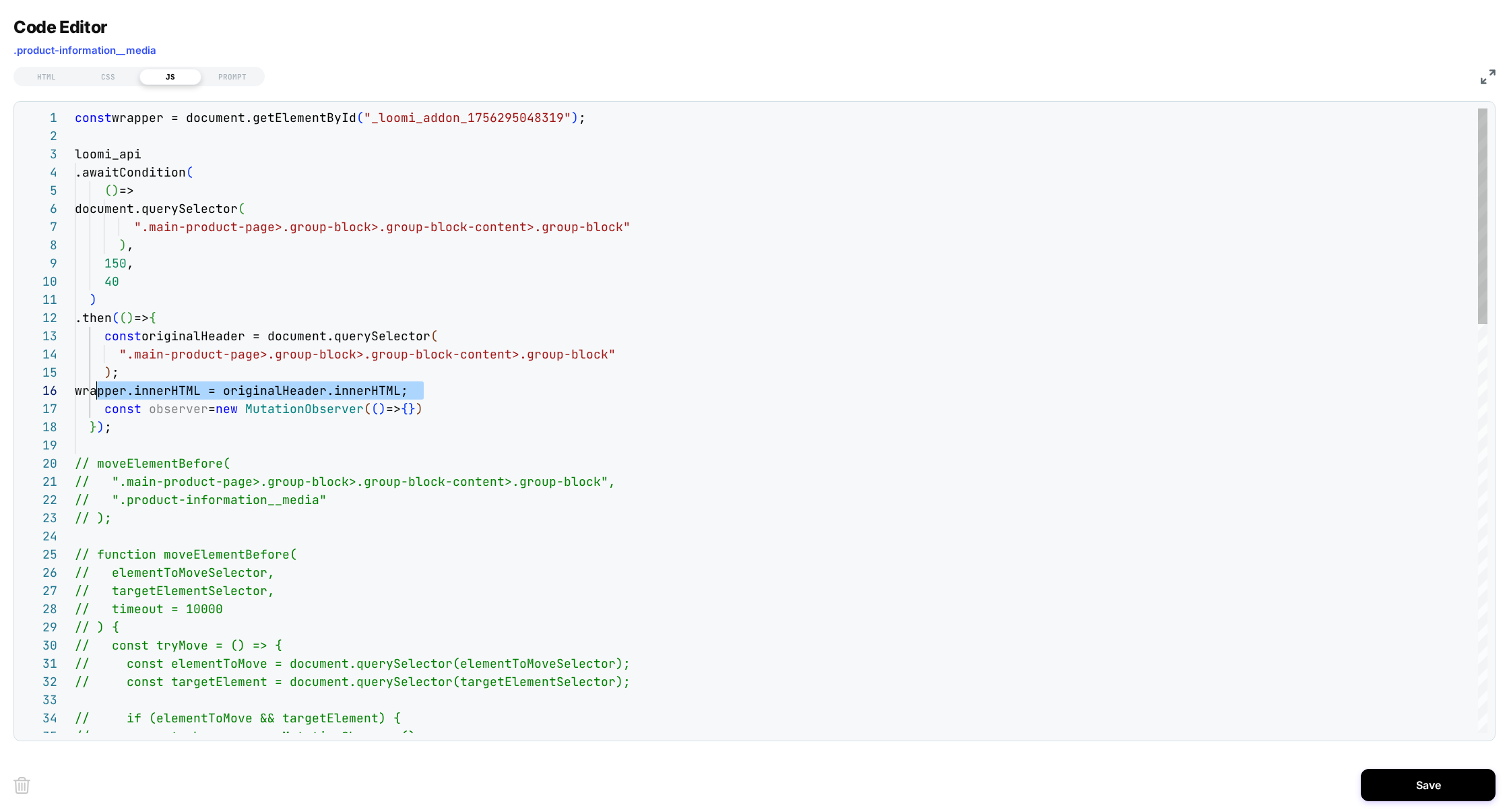
scroll to position [90, 28]
drag, startPoint x: 425, startPoint y: 388, endPoint x: 103, endPoint y: 393, distance: 322.0
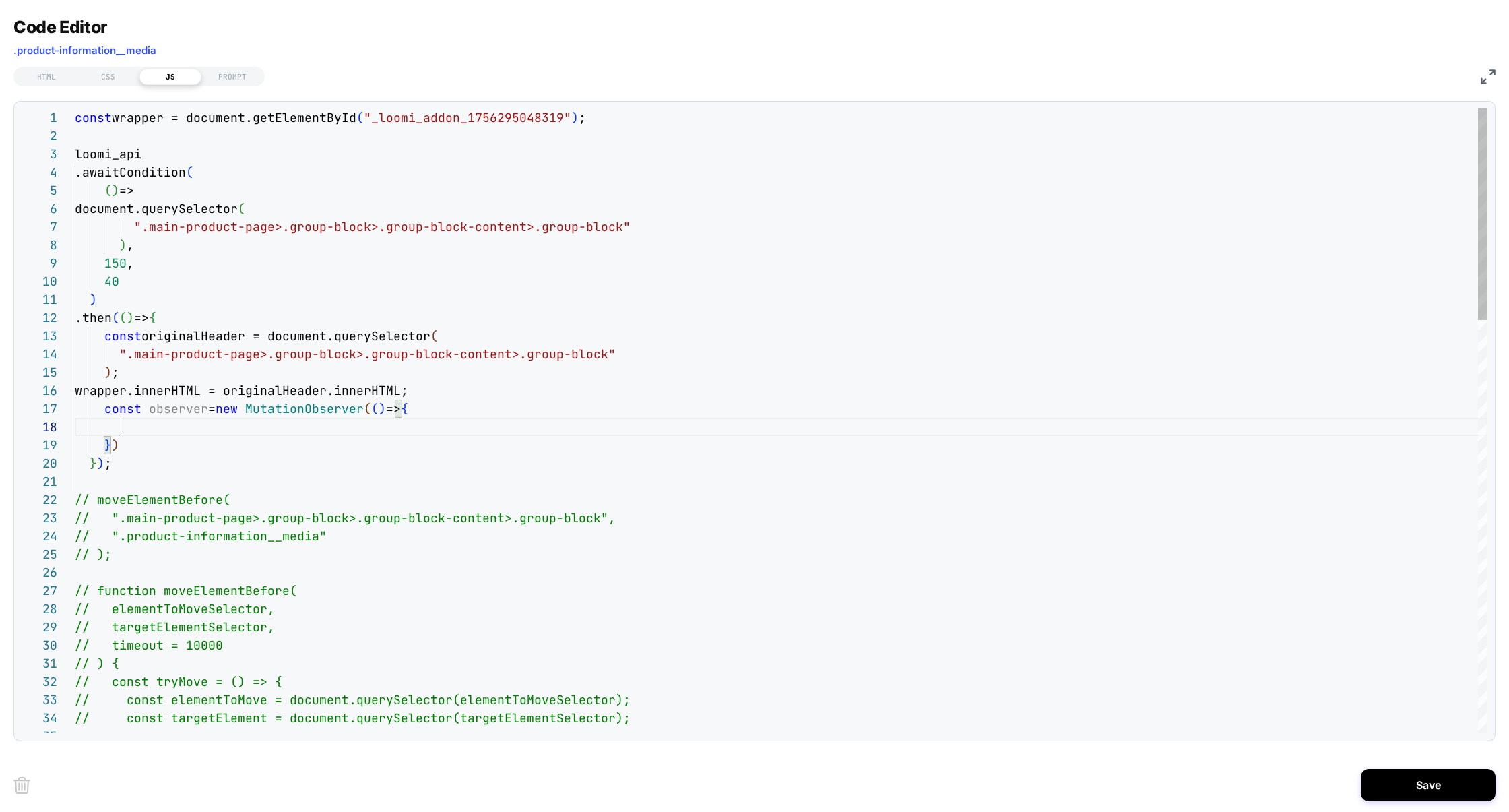
scroll to position [128, 364]
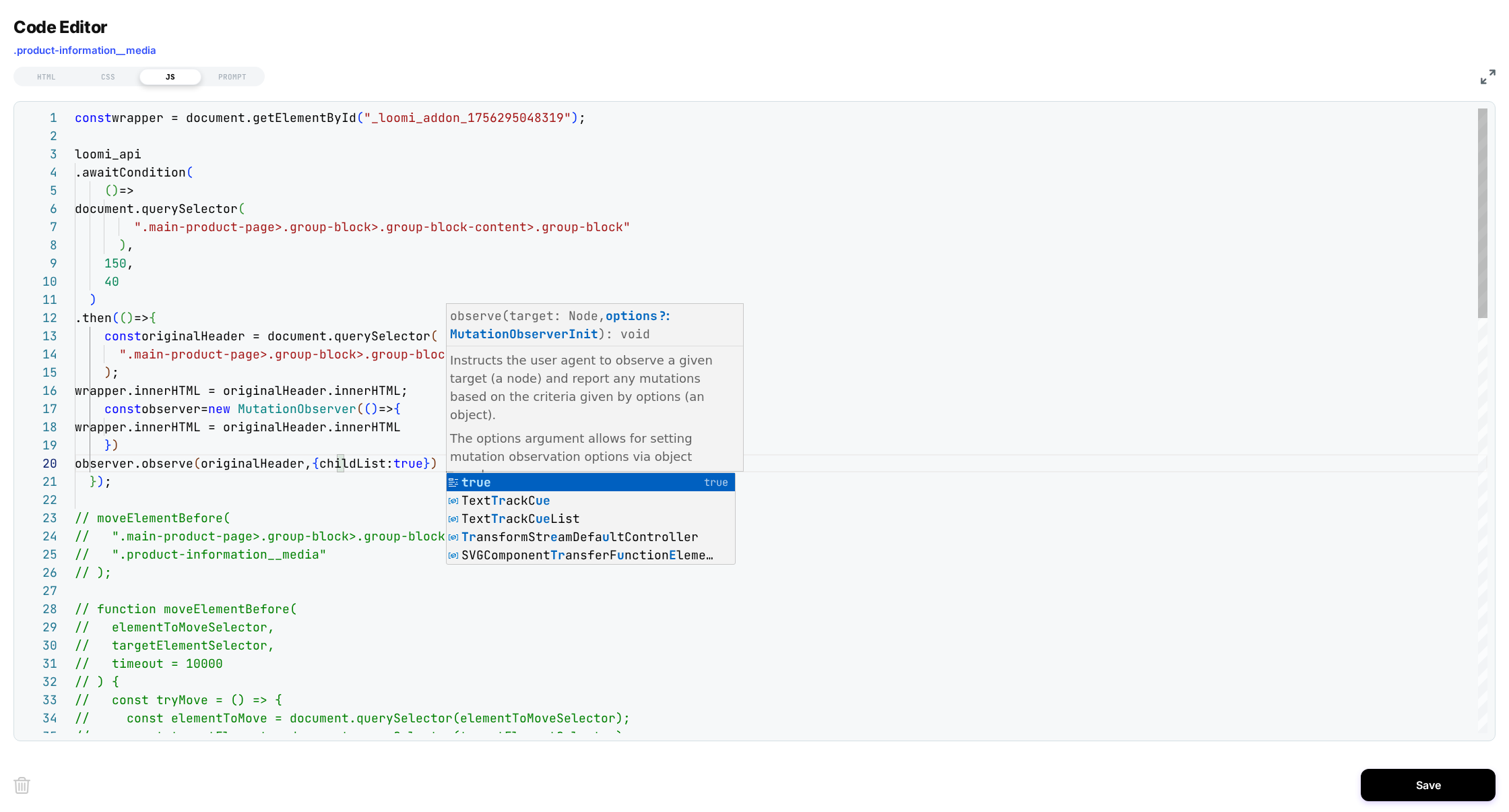
scroll to position [163, 379]
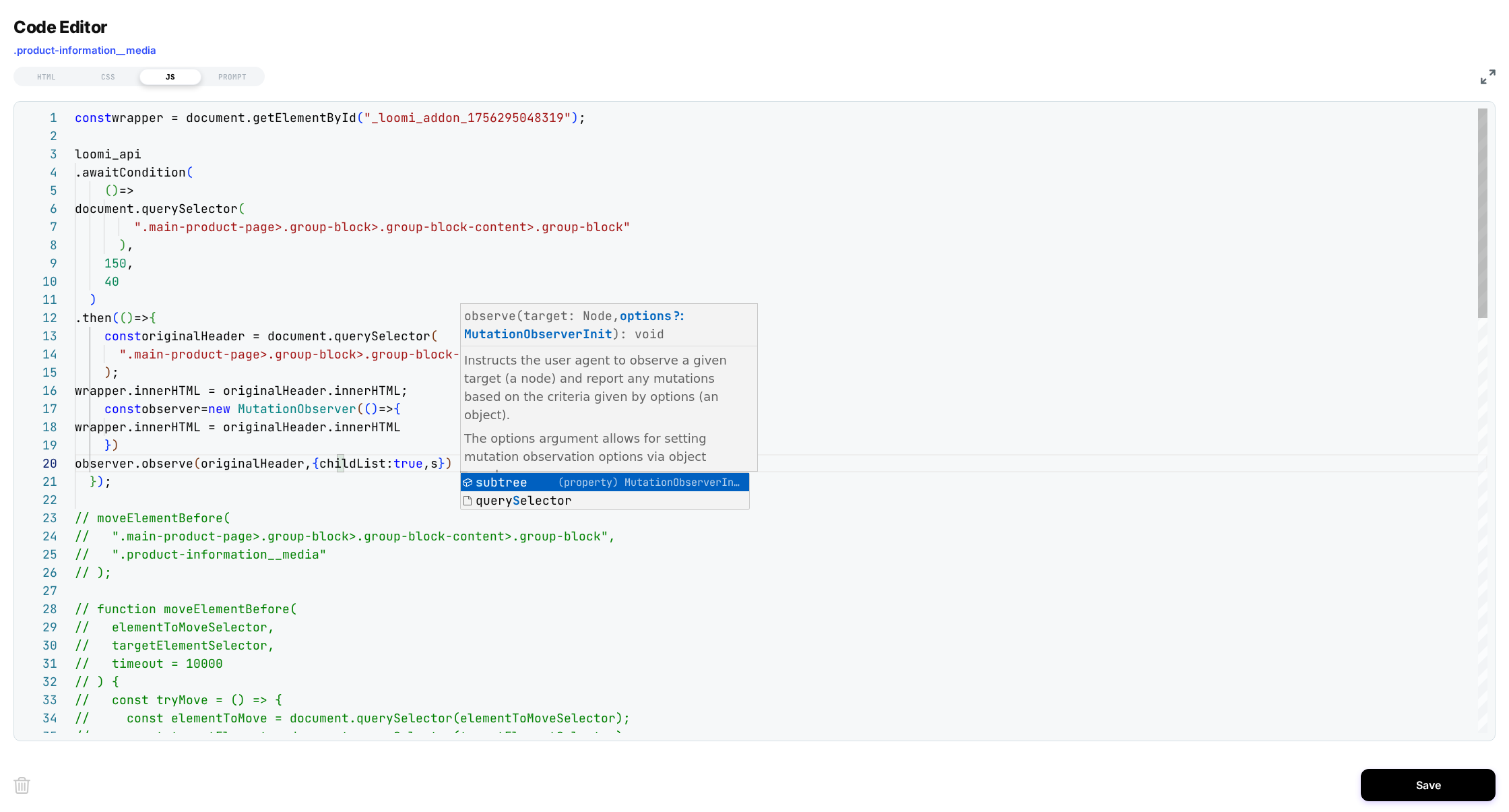
type textarea "**********"
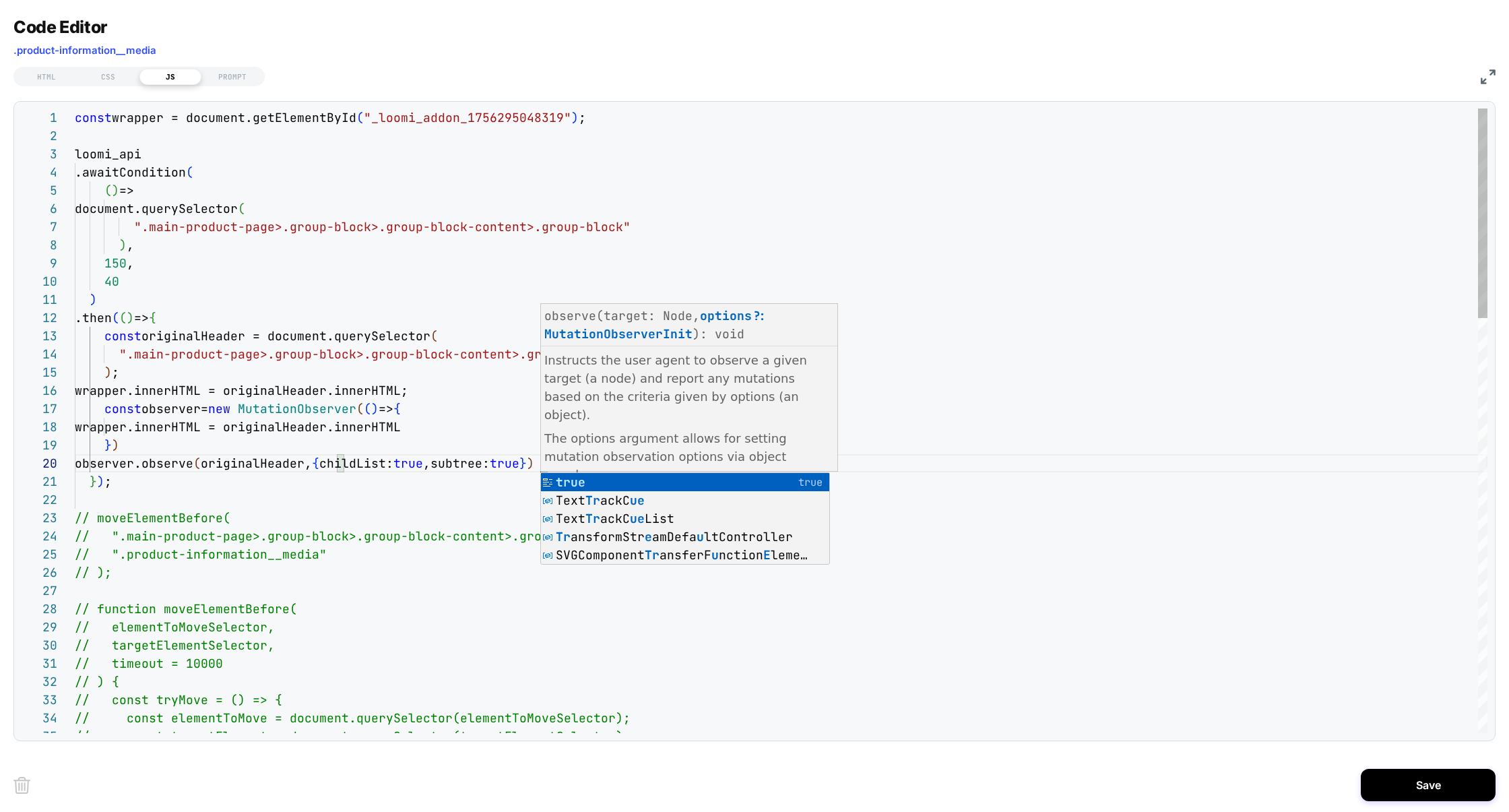
scroll to position [163, 465]
click at [0, 0] on div "const wrapper = document.getElementById ( "_loomi_addon_1756295048319" ) ; loom…" at bounding box center [0, 0] width 0 height 0
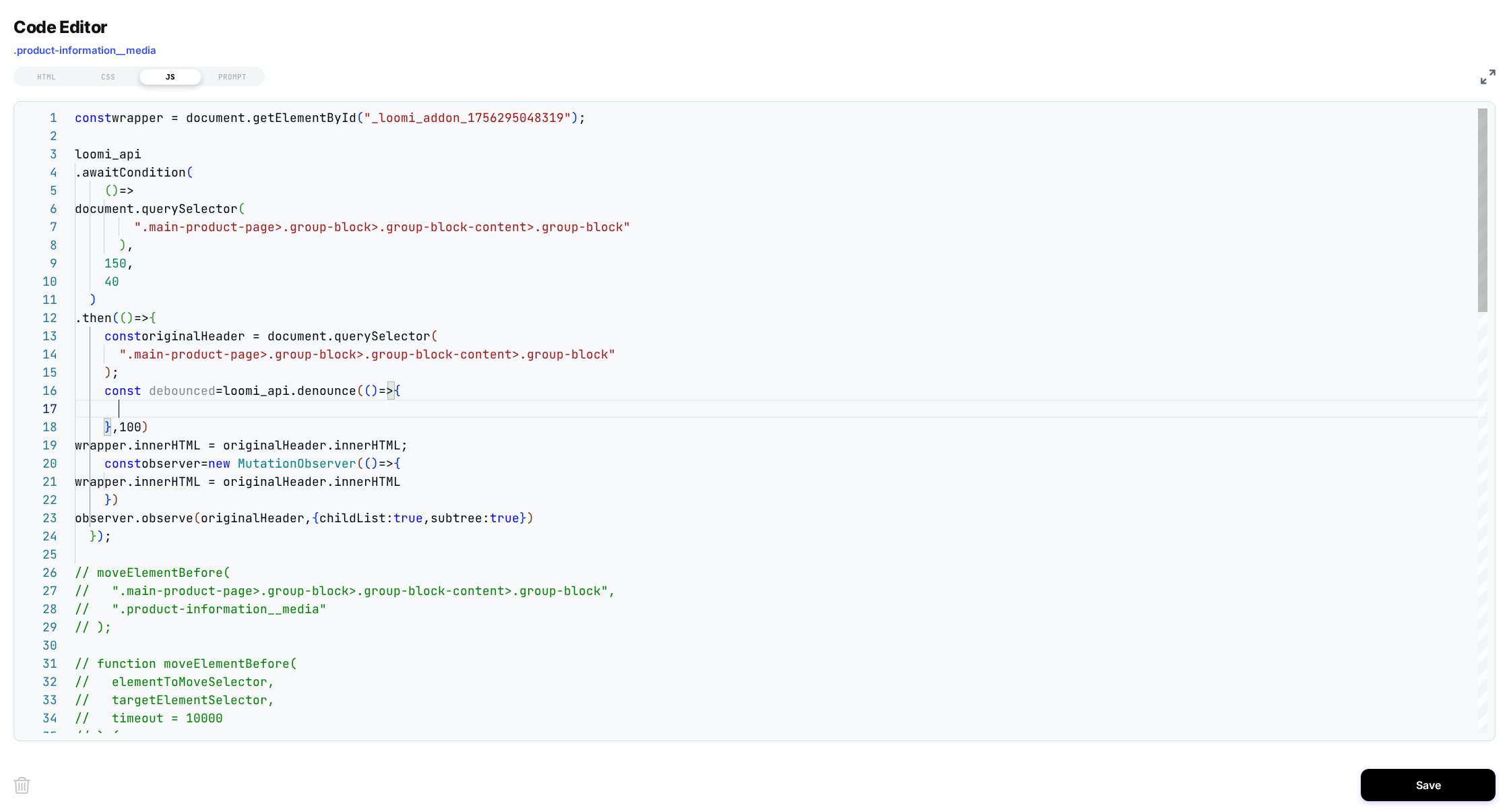
scroll to position [109, 44]
click at [0, 0] on div "const wrapper = document.getElementById ( "_loomi_addon_1756295048319" ) ; loom…" at bounding box center [0, 0] width 0 height 0
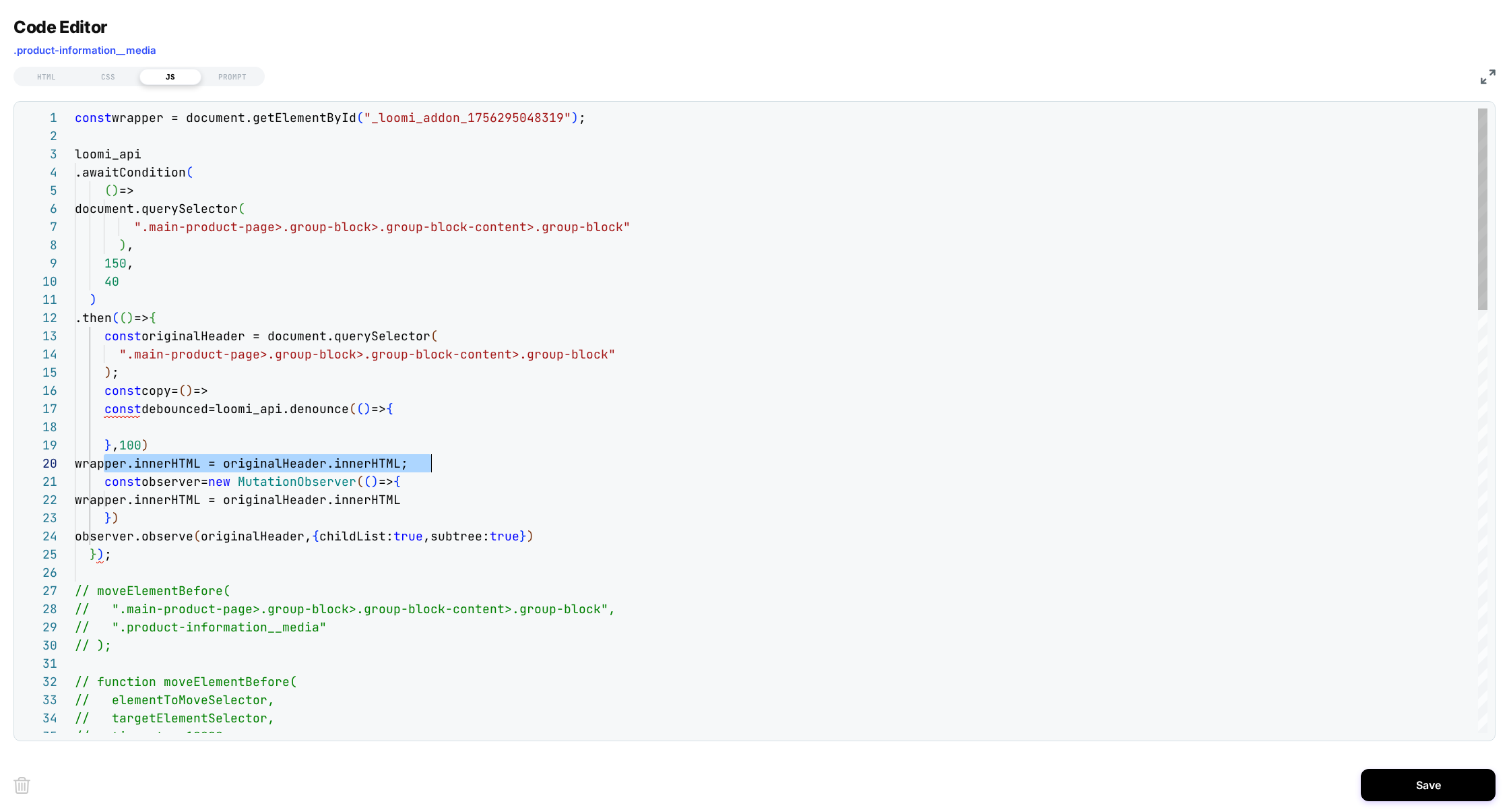
scroll to position [163, 349]
drag, startPoint x: 102, startPoint y: 465, endPoint x: 428, endPoint y: 461, distance: 326.0
click at [408, 464] on span "wrapper.innerHTML = originalHeader.innerHTML;" at bounding box center [241, 463] width 333 height 16
click at [0, 0] on div "const wrapper = document.getElementById ( "_loomi_addon_1756295048319" ) ; loom…" at bounding box center [0, 0] width 0 height 0
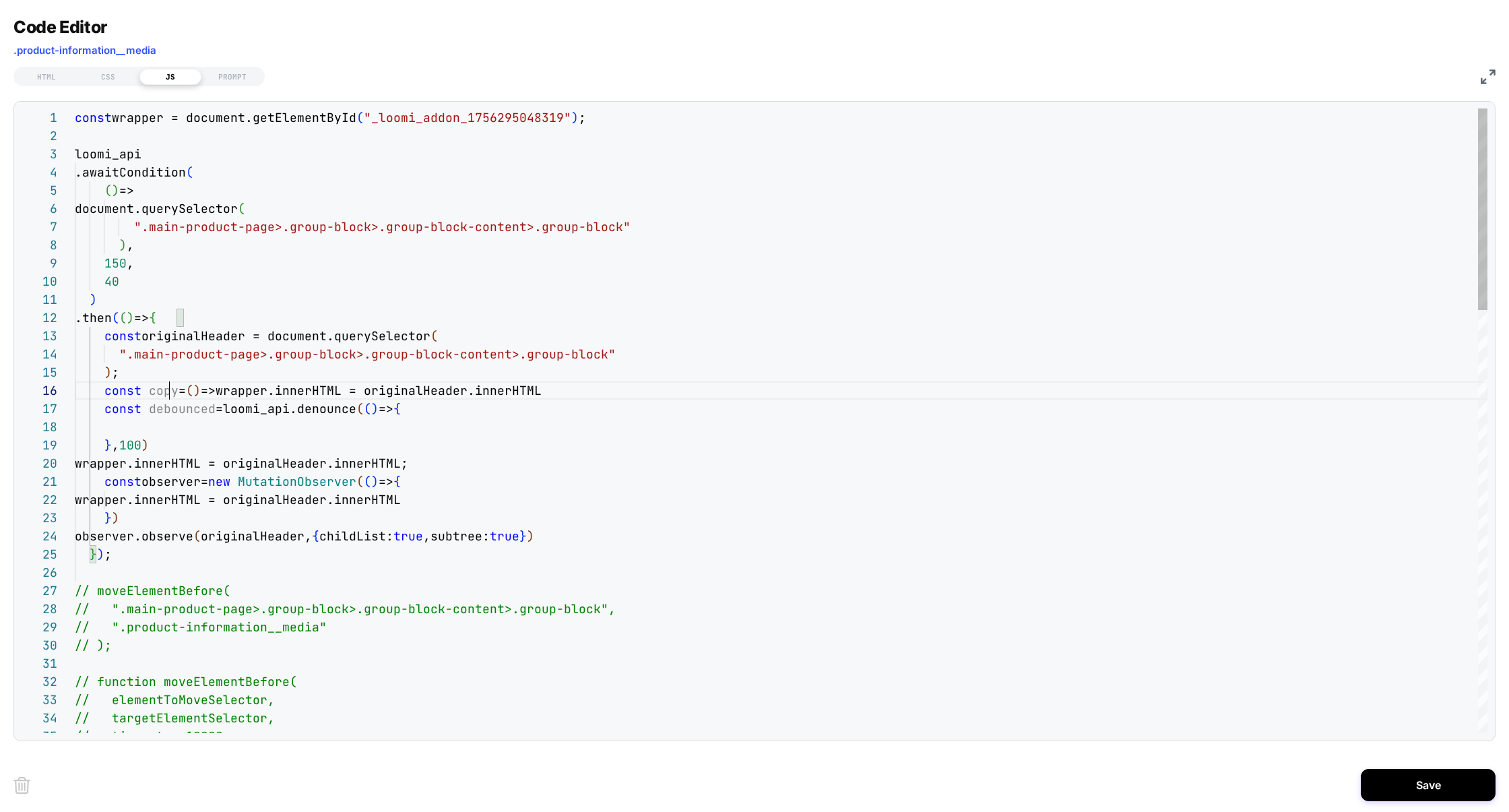
click at [0, 0] on div "const wrapper = document.getElementById ( "_loomi_addon_1756295048319" ) ; loom…" at bounding box center [0, 0] width 0 height 0
drag, startPoint x: 110, startPoint y: 445, endPoint x: 360, endPoint y: 411, distance: 252.3
click at [0, 0] on div "const wrapper = document.getElementById ( "_loomi_addon_1756295048319" ) ; loom…" at bounding box center [0, 0] width 0 height 0
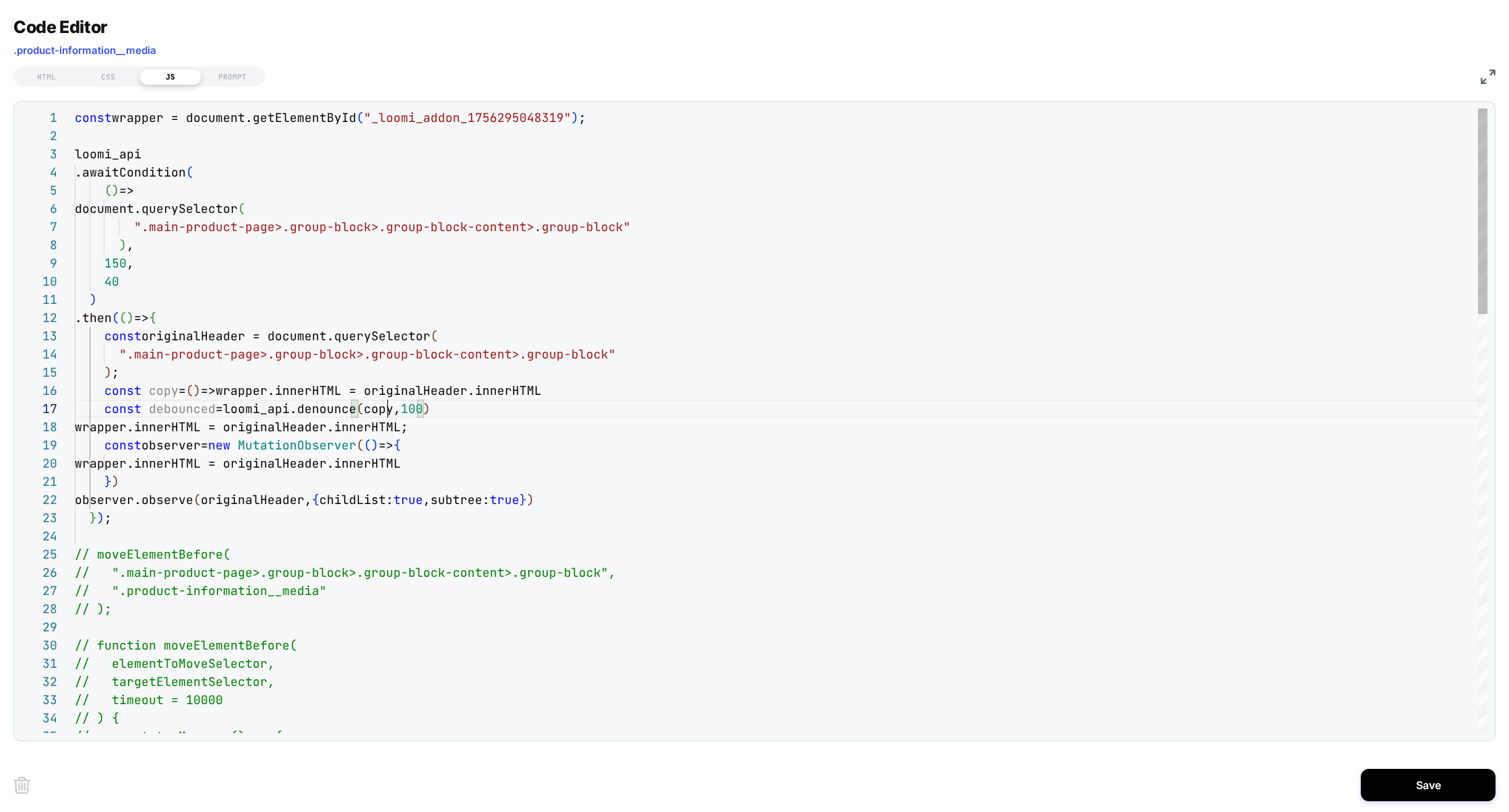
scroll to position [109, 313]
click at [0, 0] on div "const wrapper = document.getElementById ( "_loomi_addon_1756295048319" ) ; loom…" at bounding box center [0, 0] width 0 height 0
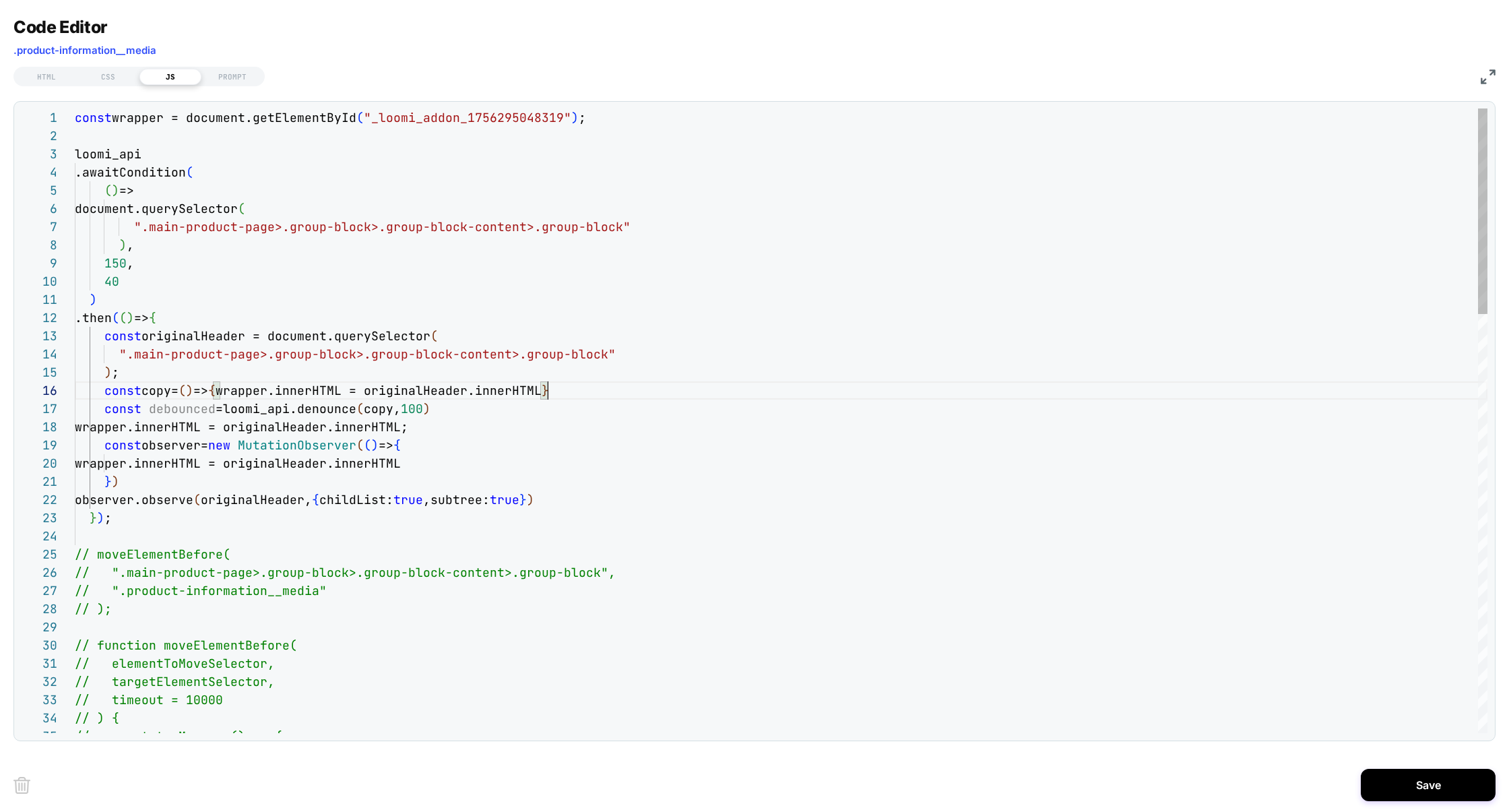
click at [0, 0] on div "const wrapper = document.getElementById ( "_loomi_addon_1756295048319" ) ; loom…" at bounding box center [0, 0] width 0 height 0
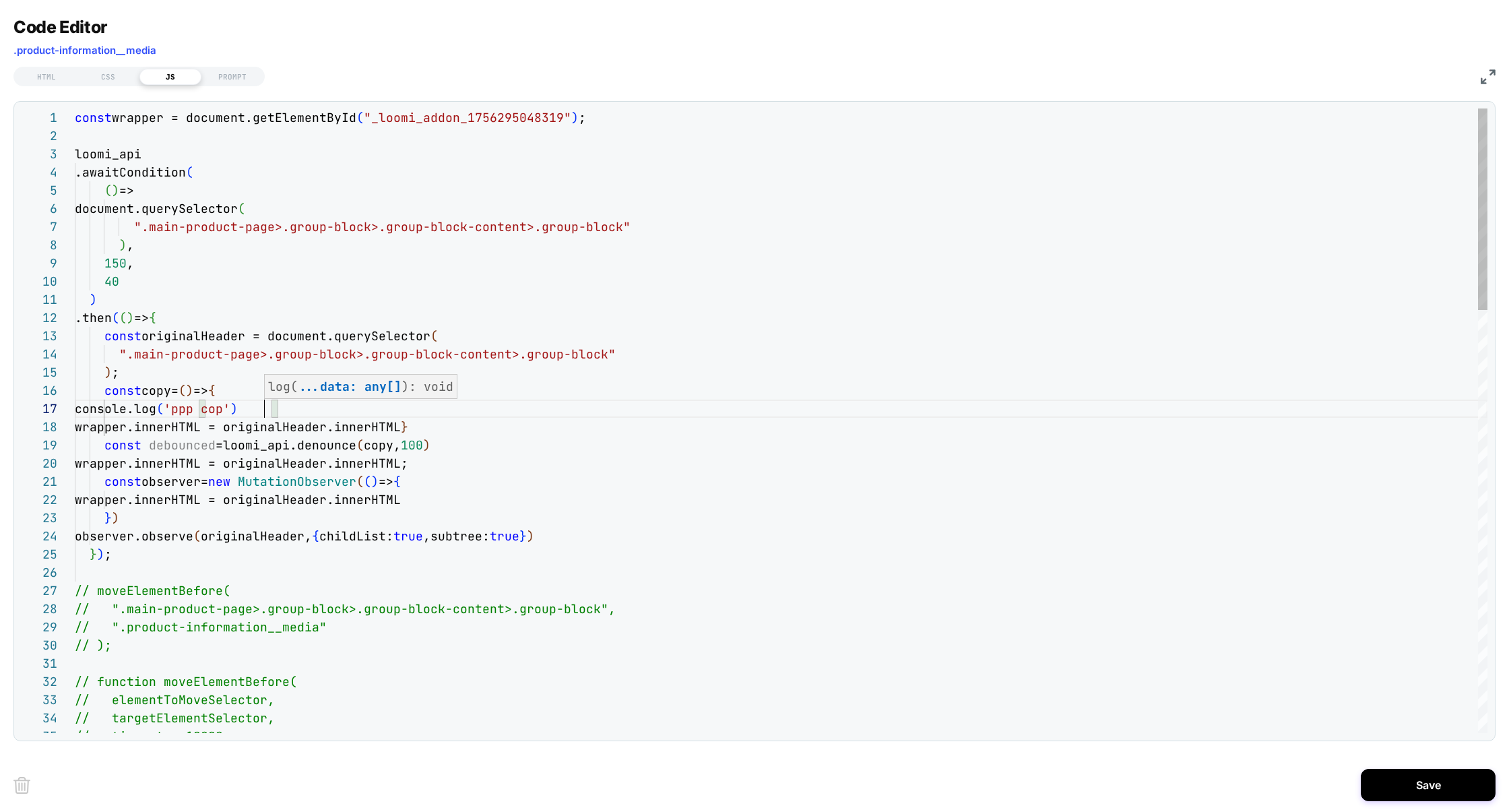
scroll to position [109, 197]
click at [0, 0] on div "const wrapper = document.getElementById ( "_loomi_addon_1756295048319" ) ; loom…" at bounding box center [0, 0] width 0 height 0
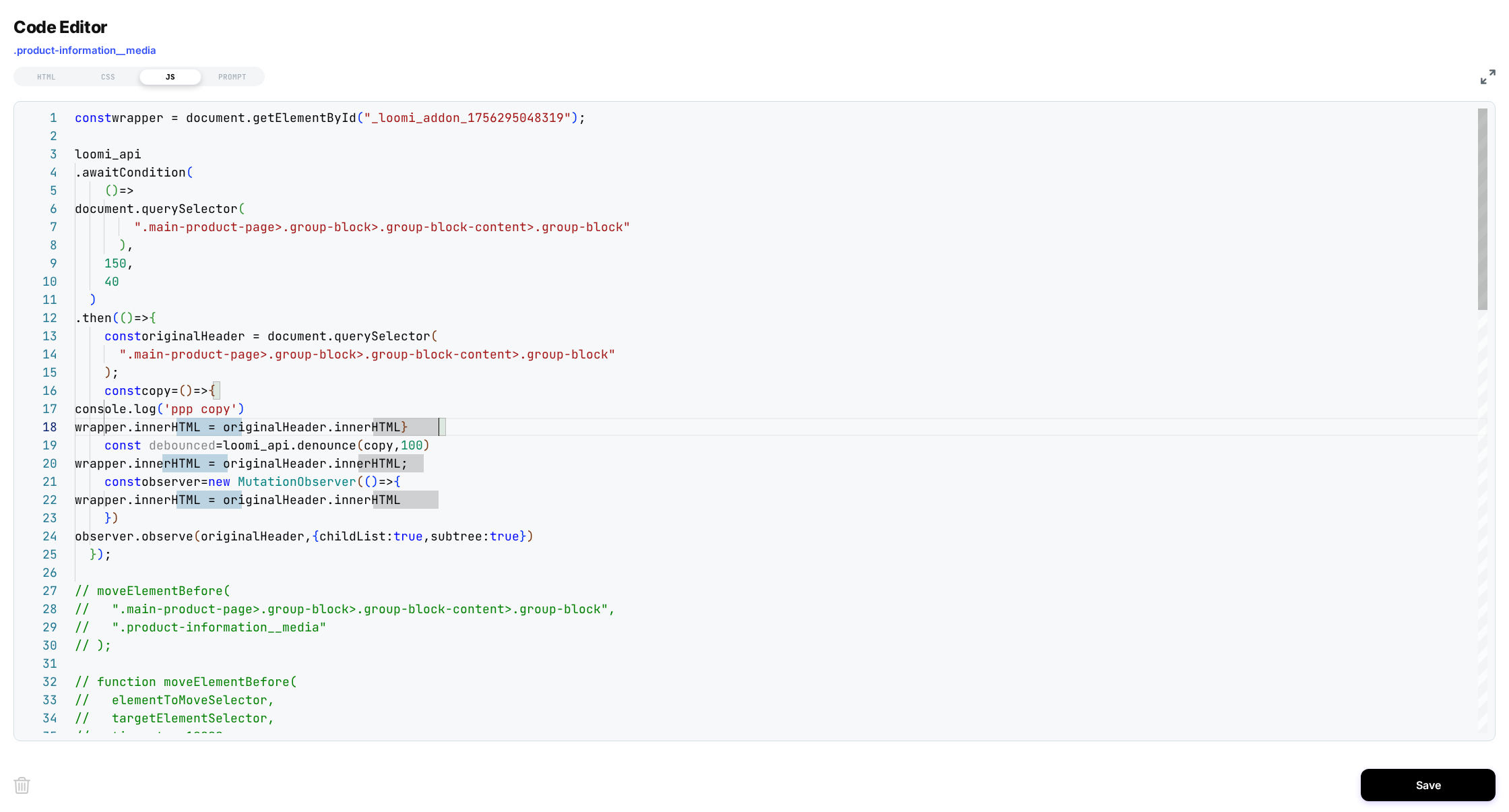
scroll to position [145, 44]
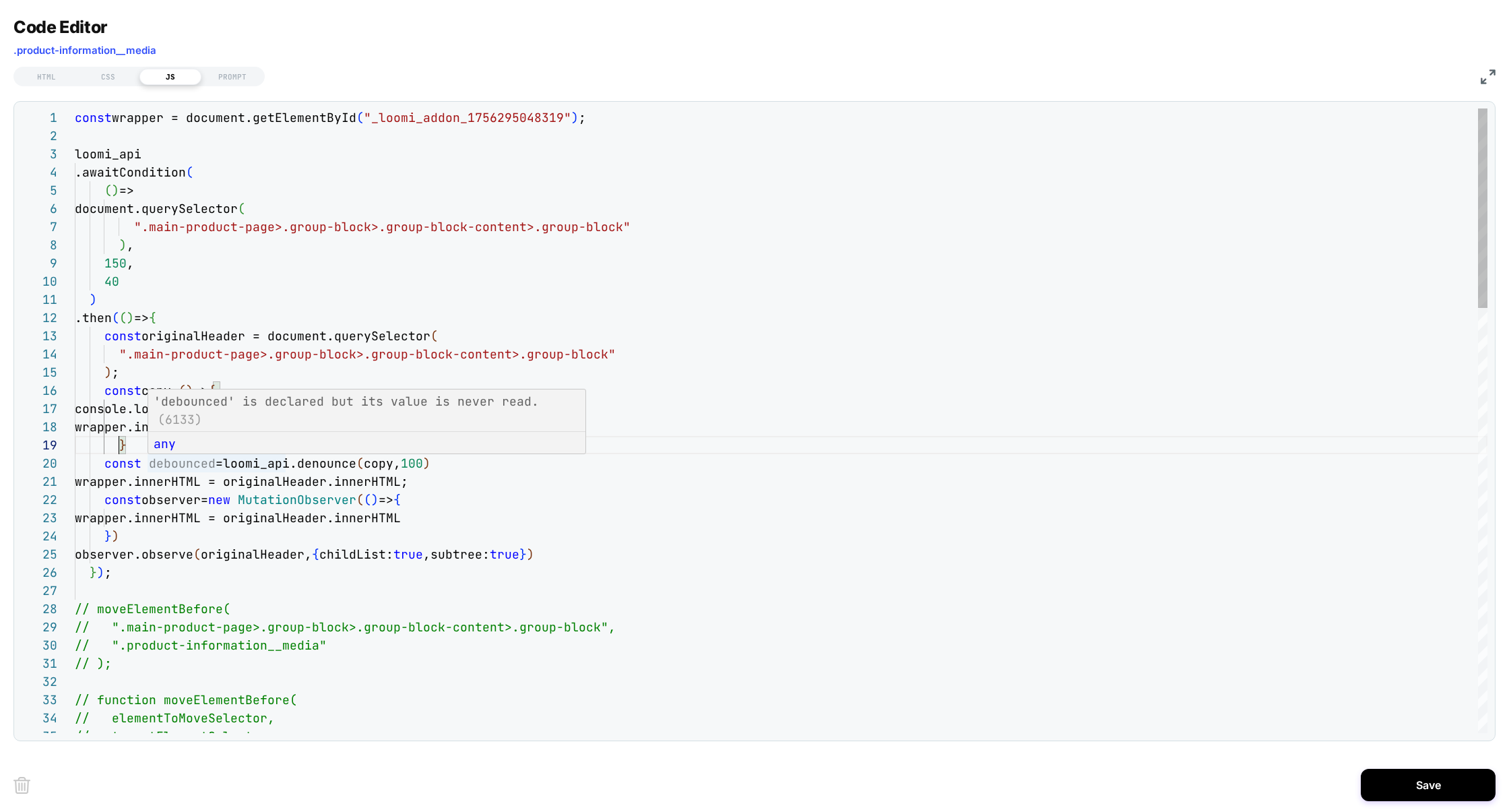
click at [0, 0] on div "const wrapper = document.getElementById ( "_loomi_addon_1756295048319" ) ; loom…" at bounding box center [0, 0] width 0 height 0
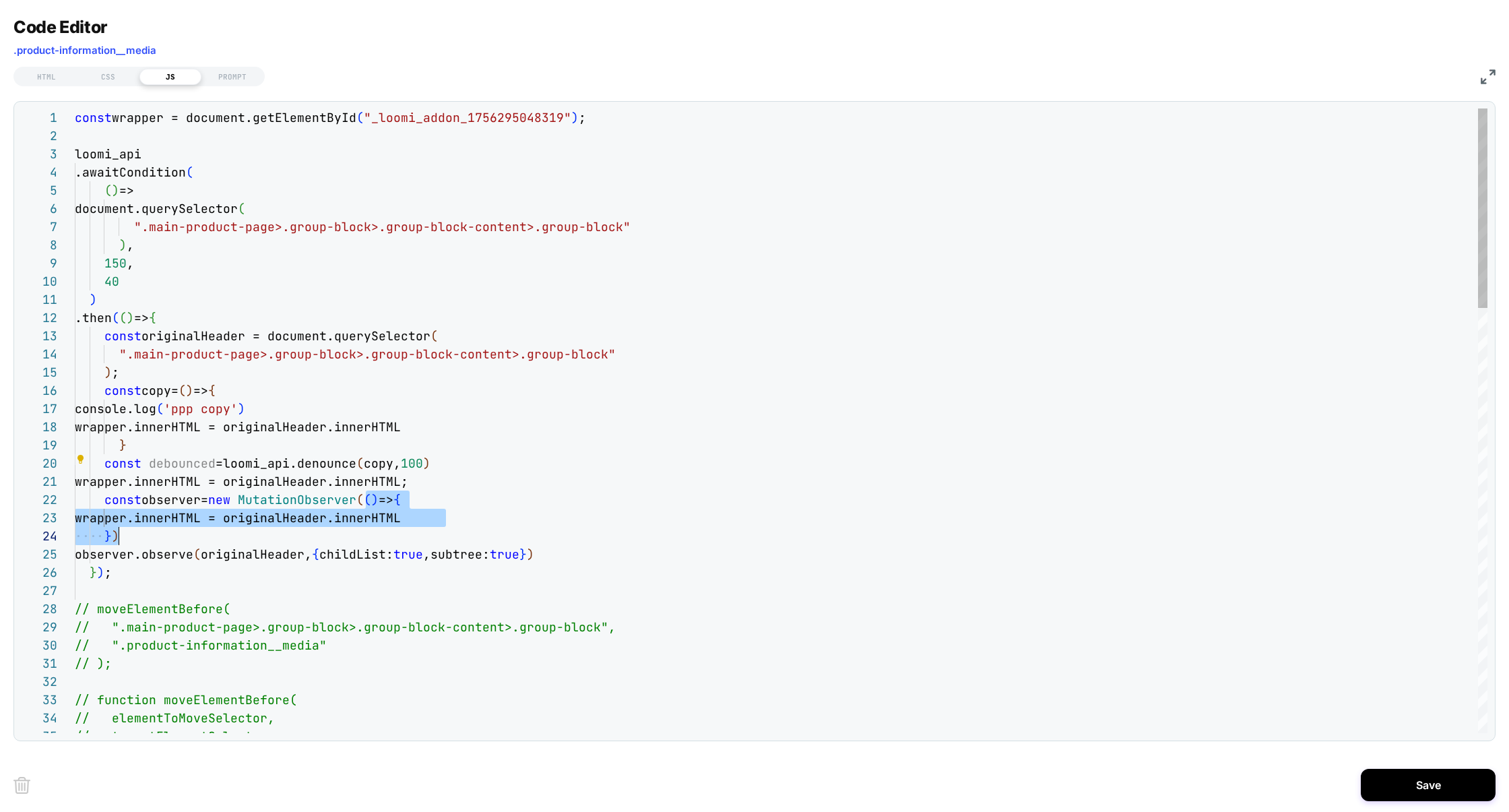
scroll to position [18, 36]
drag, startPoint x: 366, startPoint y: 507, endPoint x: 114, endPoint y: 536, distance: 253.7
click at [0, 0] on div "const wrapper = document.getElementById ( "_loomi_addon_1756295048319" ) ; loom…" at bounding box center [0, 0] width 0 height 0
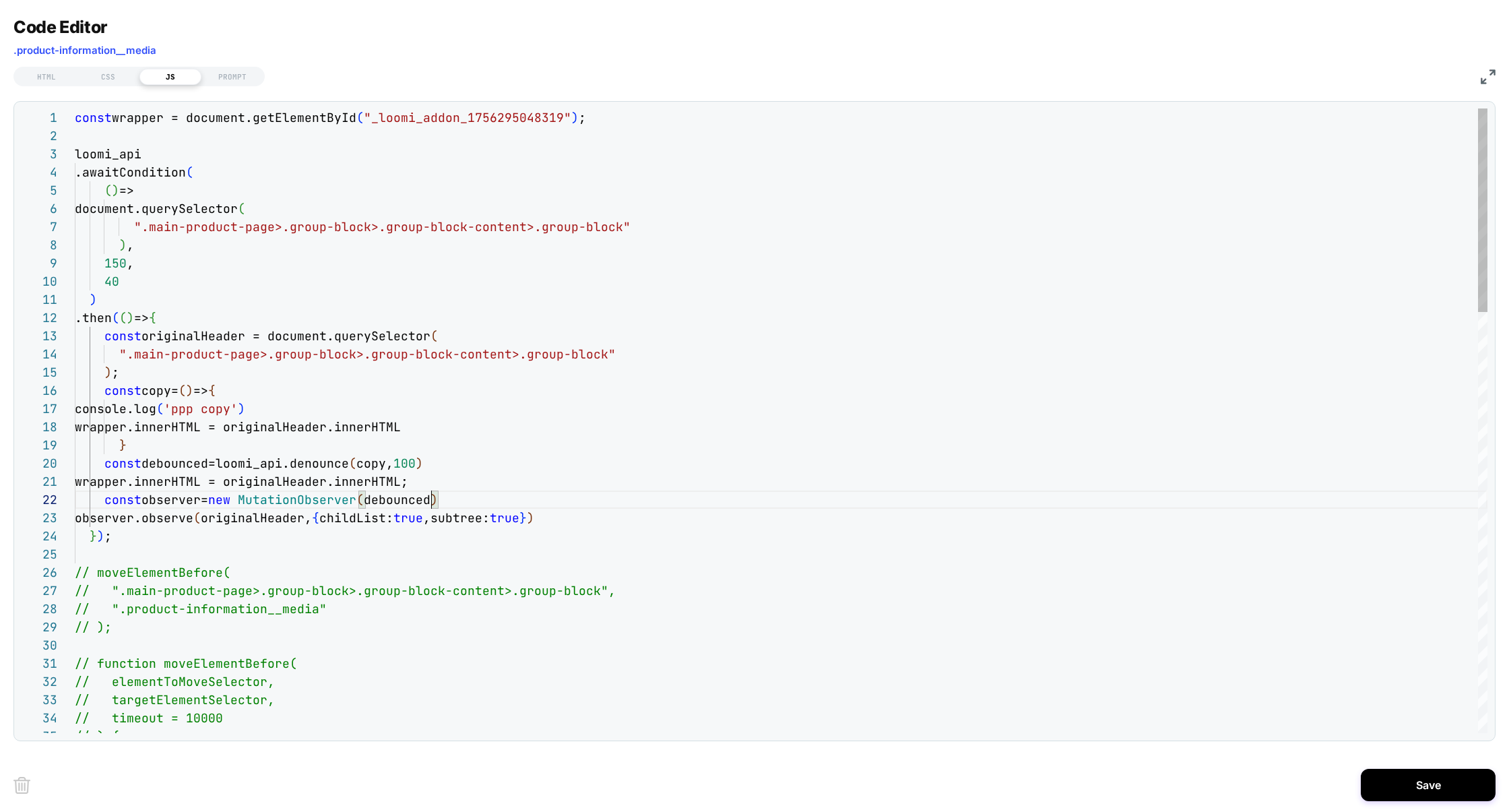
scroll to position [0, 357]
click at [0, 0] on div "const wrapper = document.getElementById ( "_loomi_addon_1756295048319" ) ; loom…" at bounding box center [0, 0] width 0 height 0
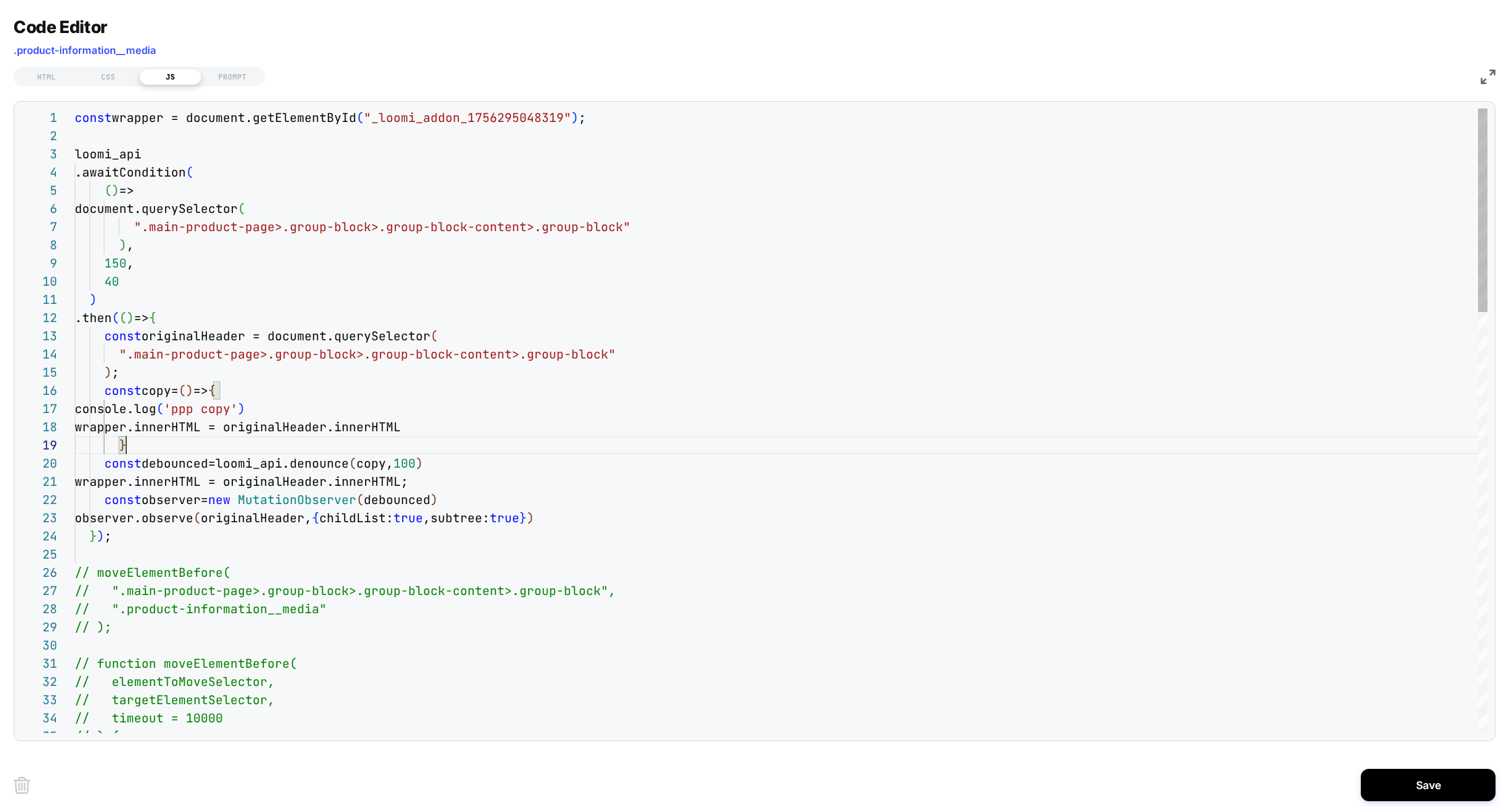
click at [0, 0] on div "const wrapper = document.getElementById ( "_loomi_addon_1756295048319" ) ; loom…" at bounding box center [0, 0] width 0 height 0
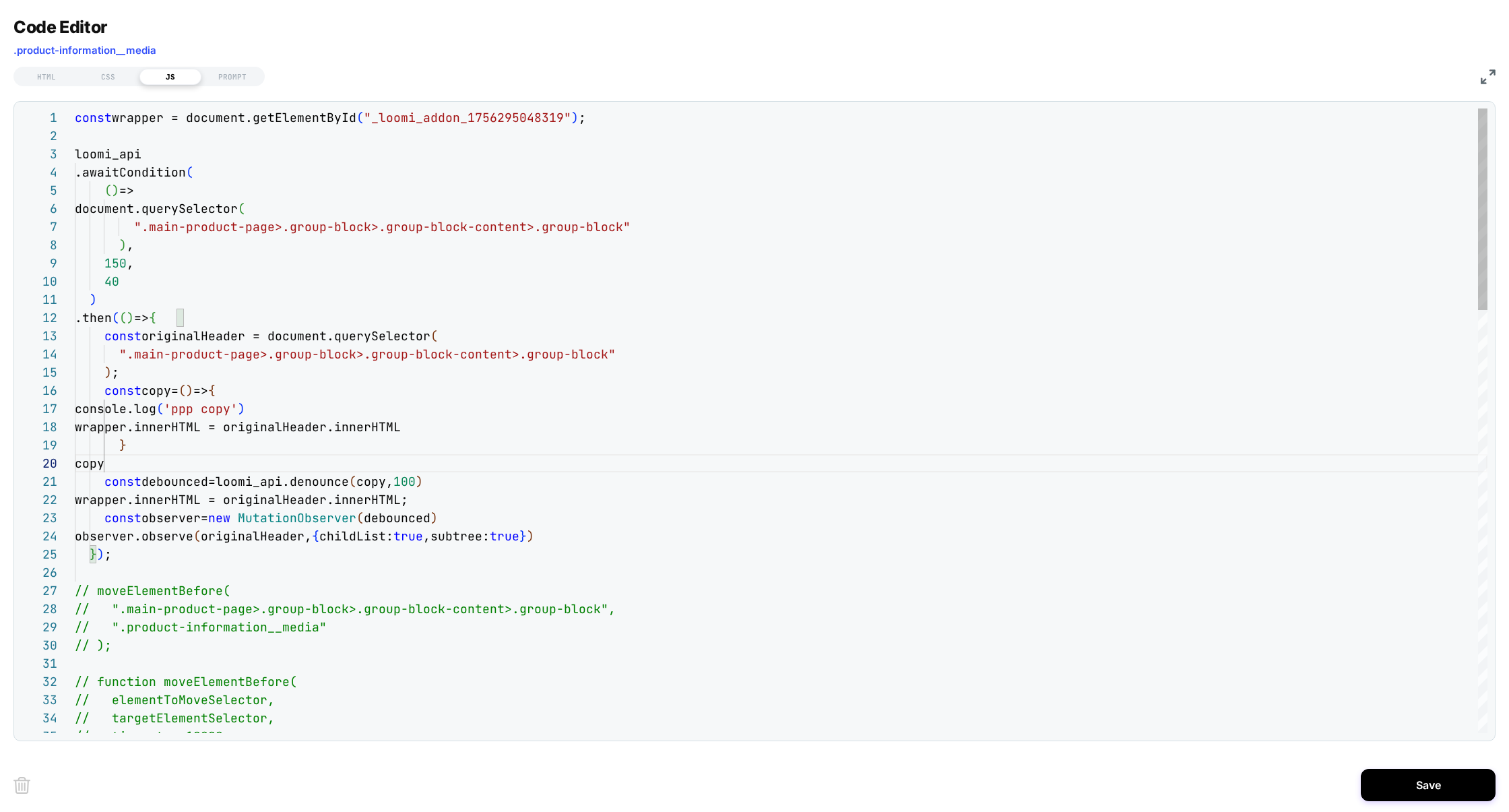
scroll to position [163, 88]
click at [0, 0] on div "const wrapper = document.getElementById ( "_loomi_addon_1756295048319" ) ; loom…" at bounding box center [0, 0] width 0 height 0
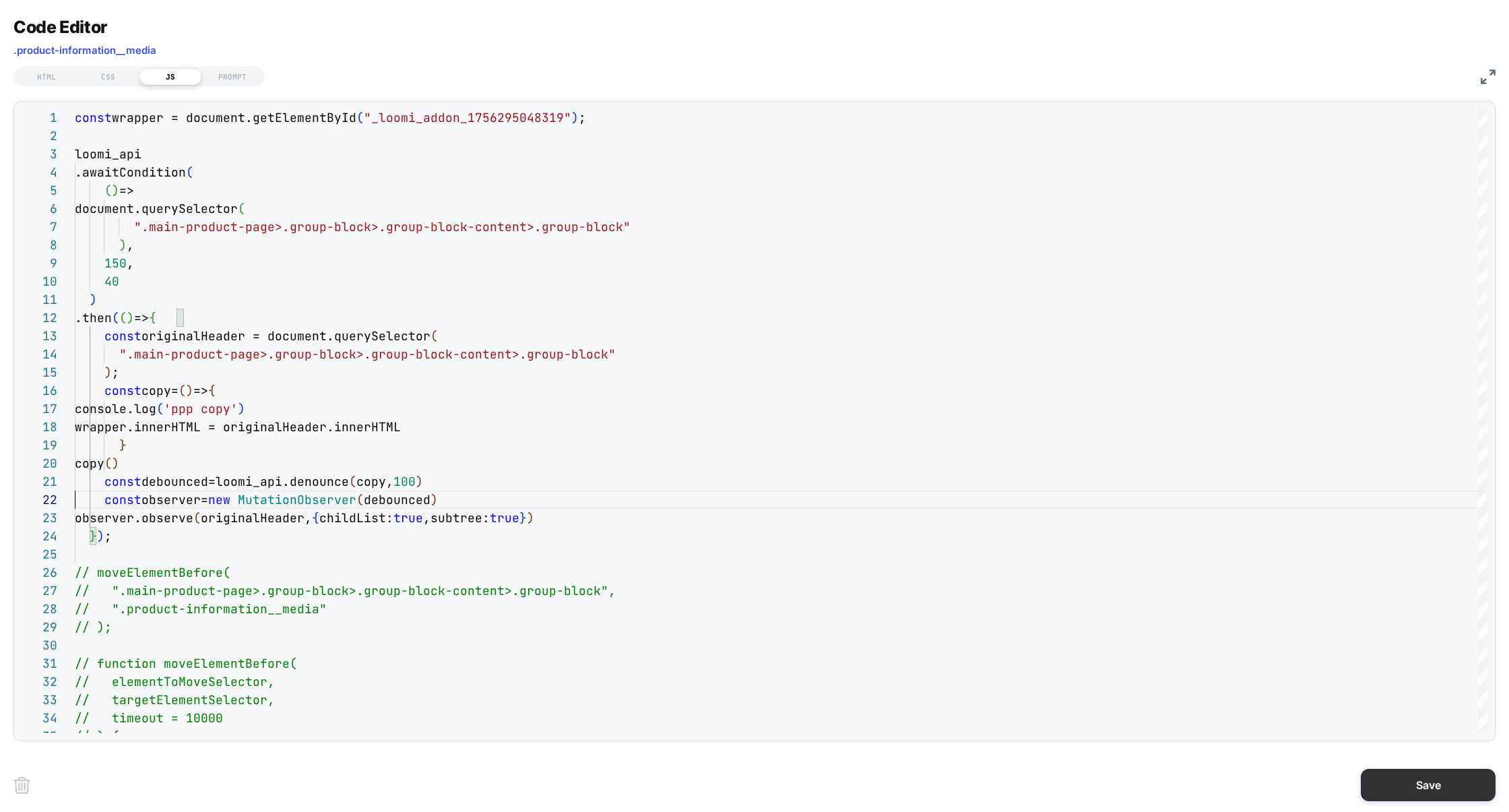
type textarea "**********"
click at [266, 403] on button "Save" at bounding box center [133, 377] width 266 height 51
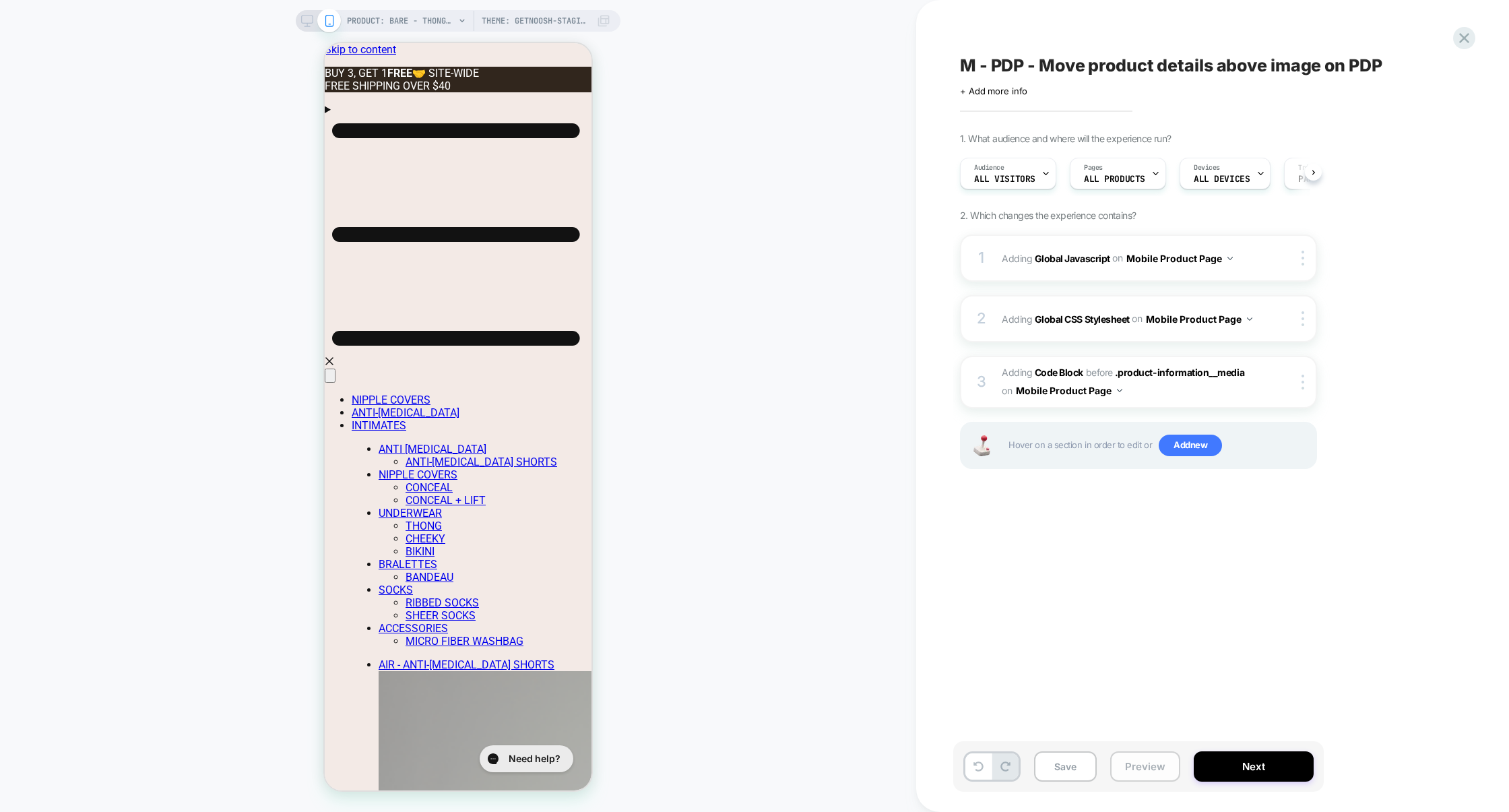
scroll to position [0, 1]
click at [1155, 767] on button "Preview" at bounding box center [1145, 765] width 70 height 31
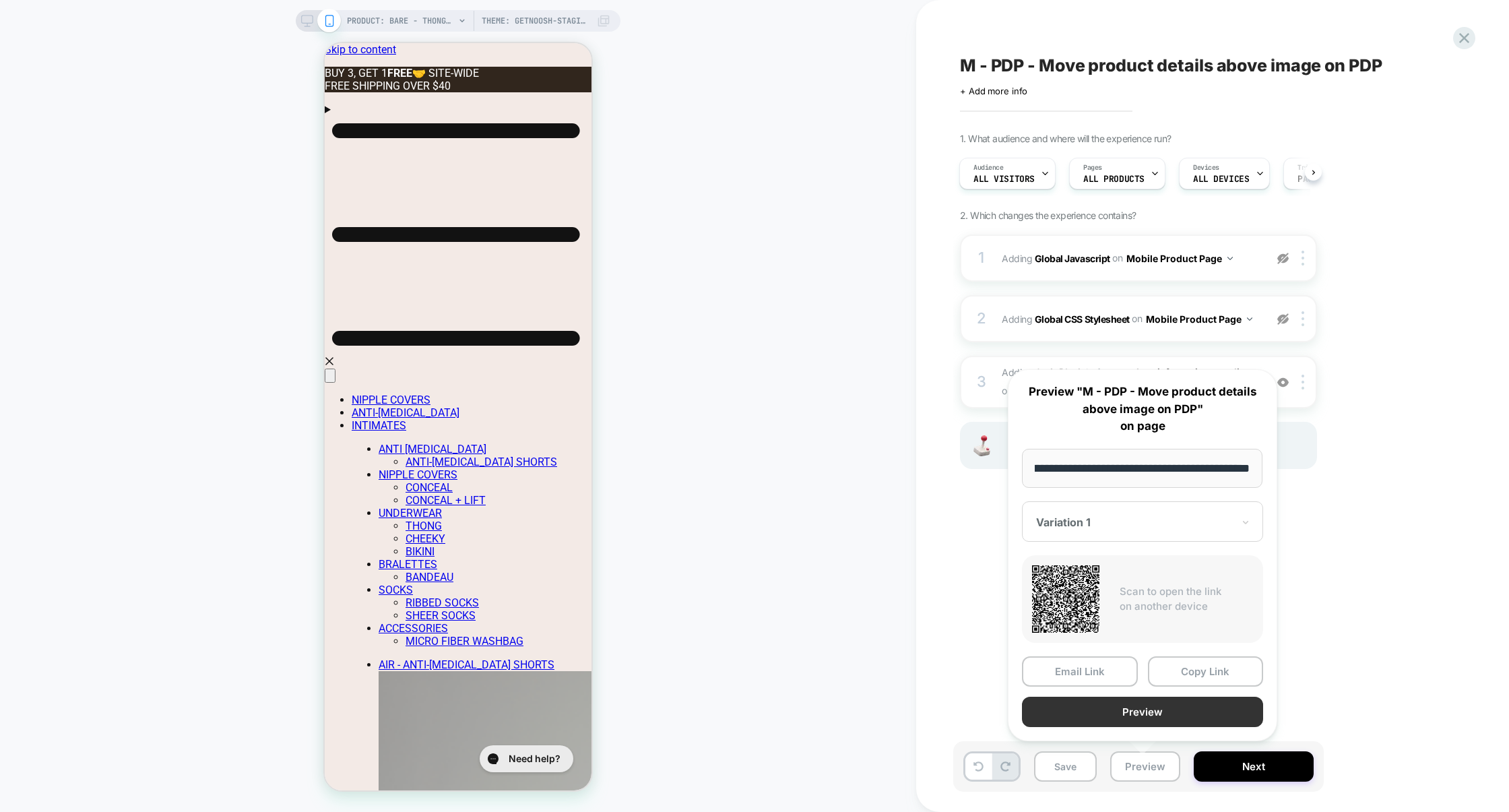
scroll to position [0, 0]
click at [1149, 713] on button "Preview" at bounding box center [1142, 711] width 241 height 31
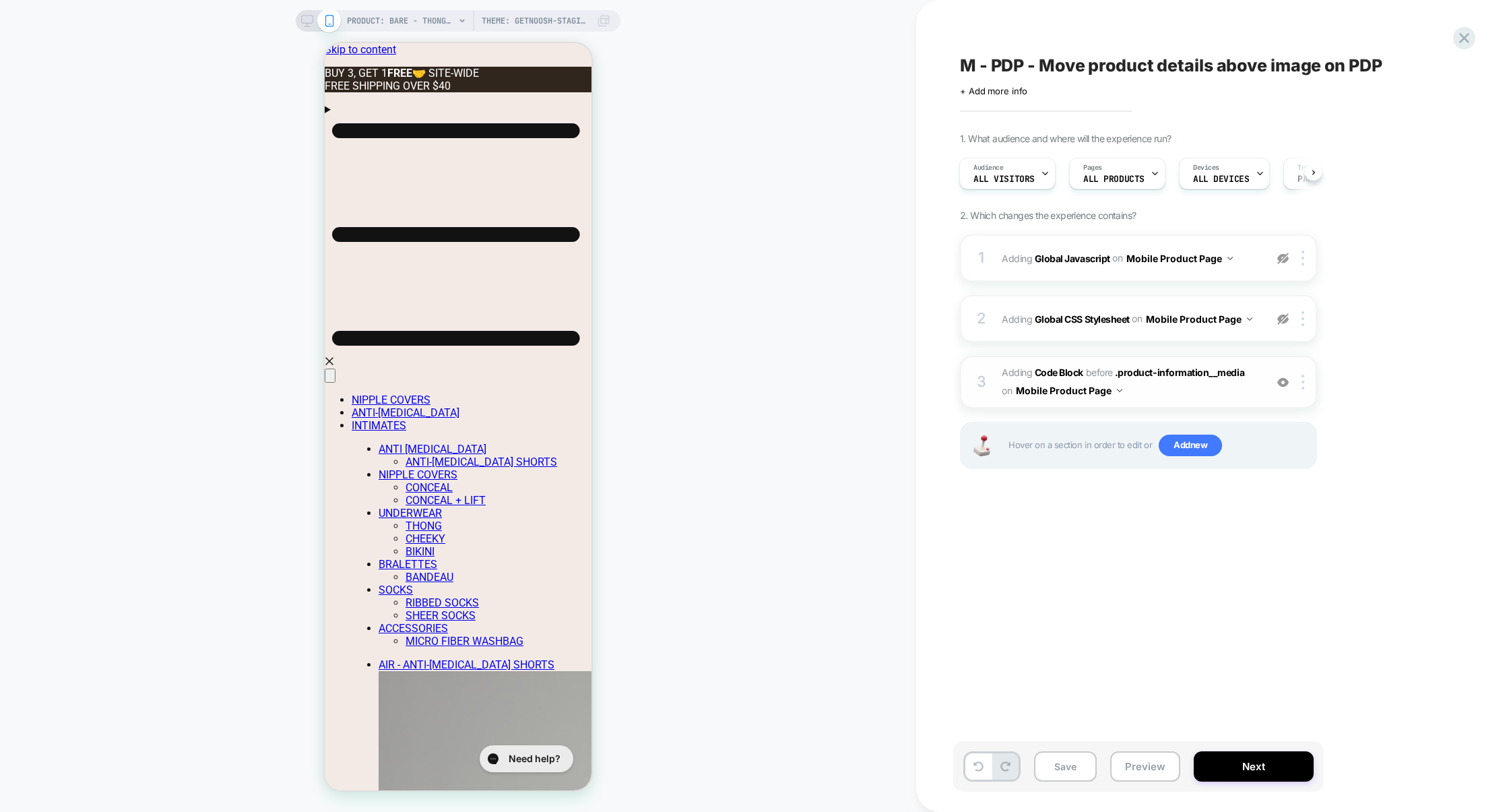
click at [1158, 391] on span "Adding Code Block BEFORE .product-information__media .product-information__medi…" at bounding box center [1131, 382] width 257 height 36
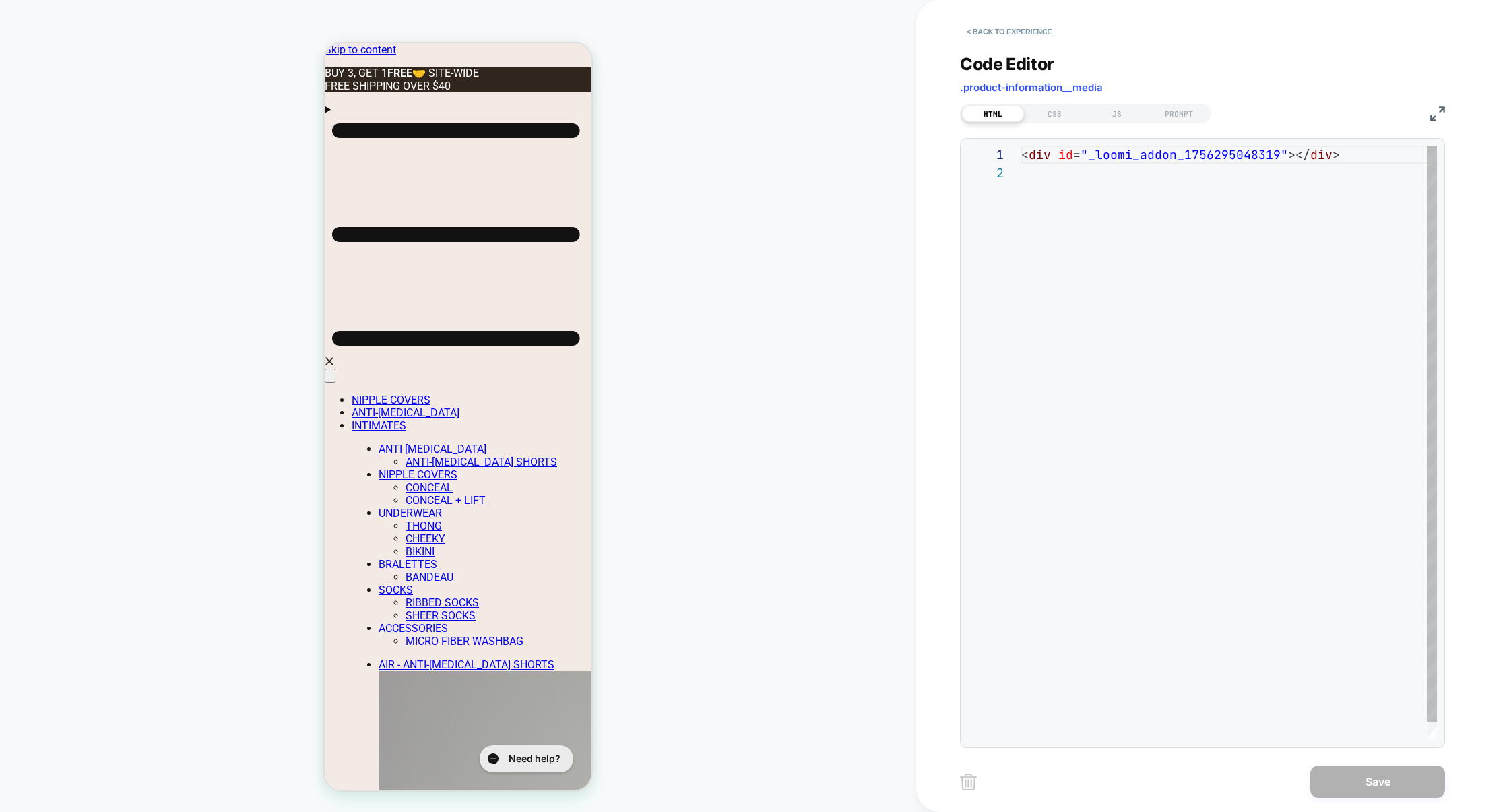
scroll to position [18, 0]
click at [1117, 108] on div "JS" at bounding box center [1117, 114] width 62 height 16
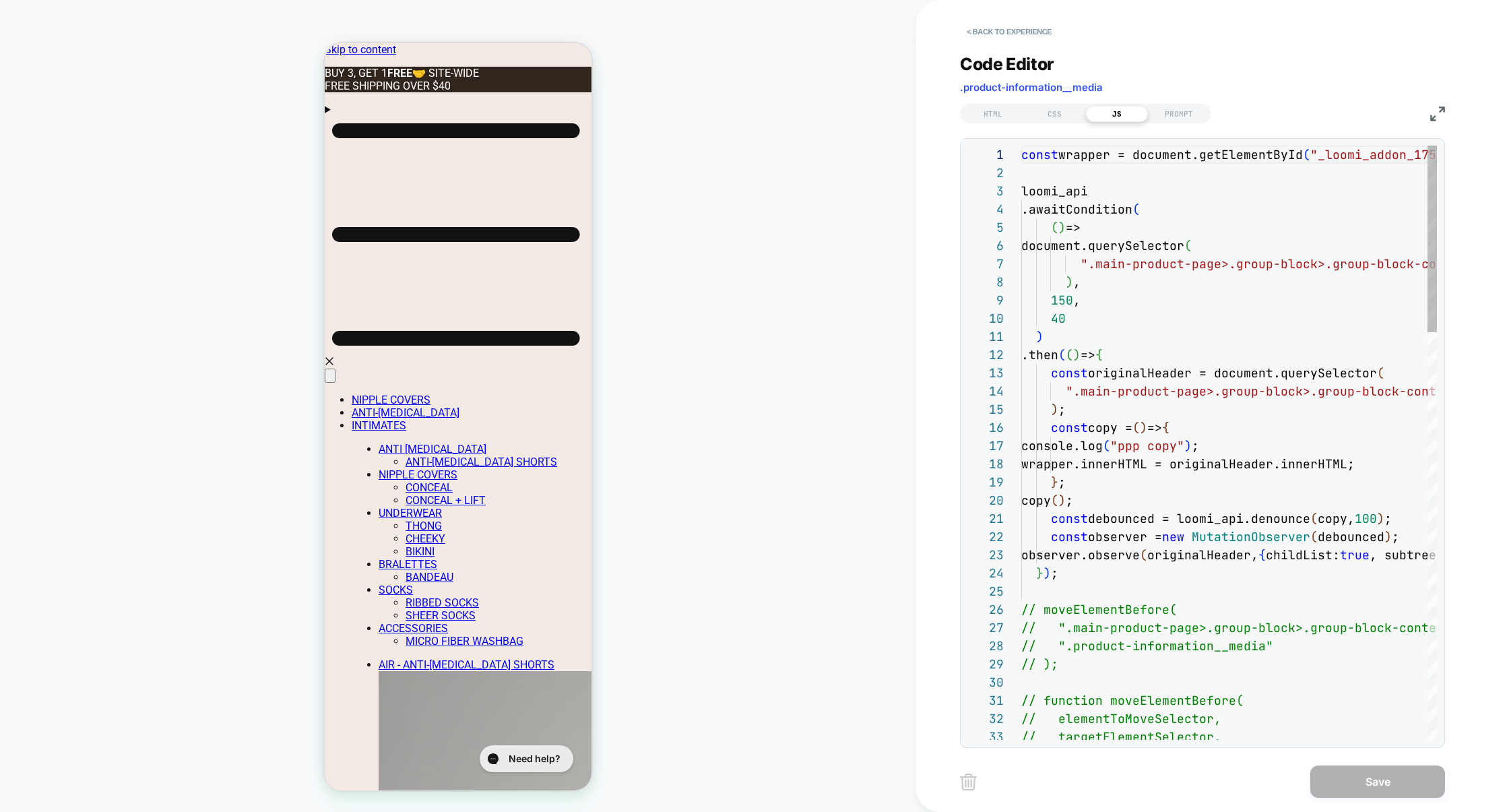
scroll to position [182, 0]
click at [1433, 114] on img at bounding box center [1438, 114] width 15 height 15
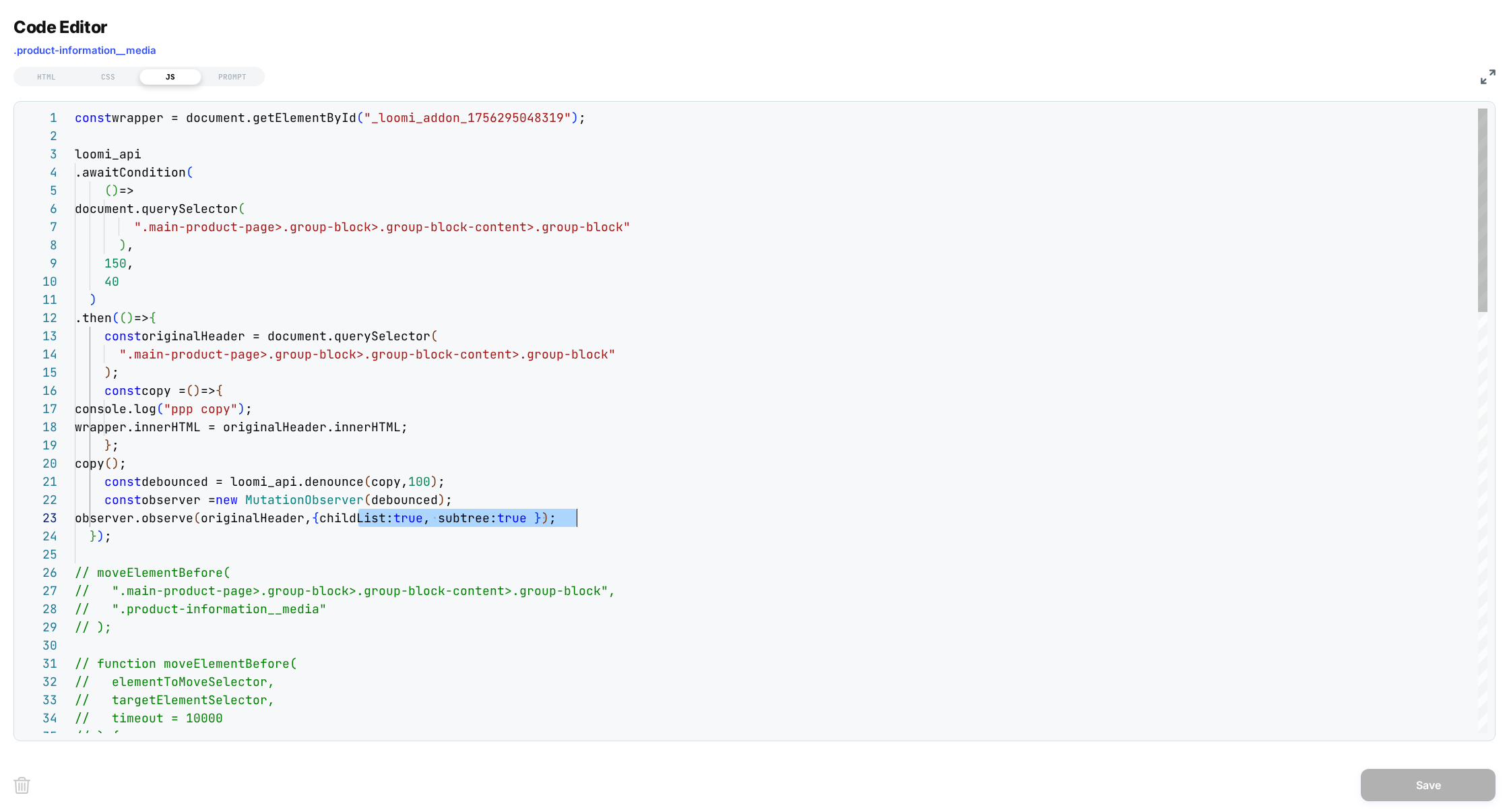
drag, startPoint x: 358, startPoint y: 518, endPoint x: 578, endPoint y: 515, distance: 220.0
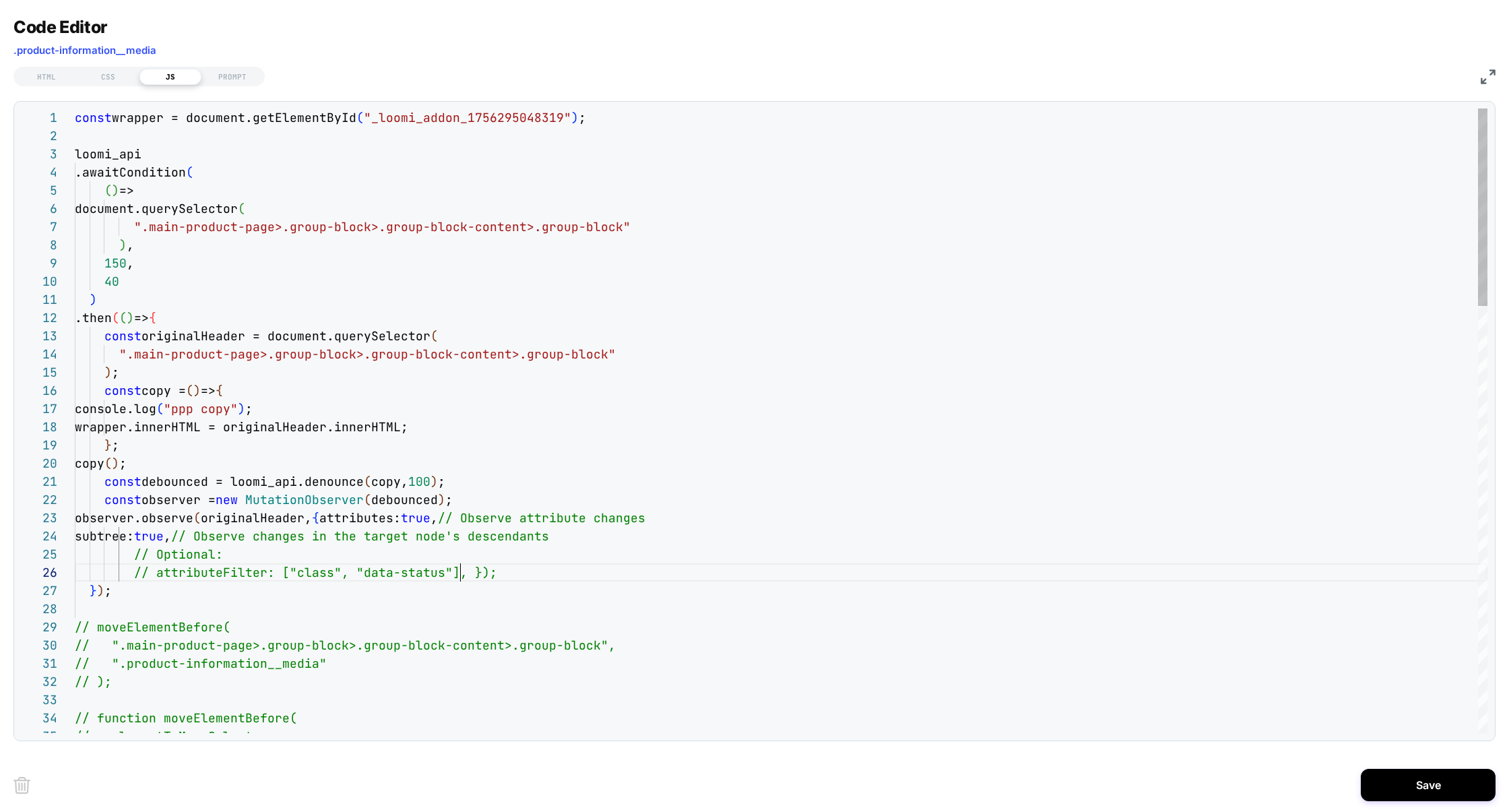
scroll to position [90, 386]
drag, startPoint x: 547, startPoint y: 518, endPoint x: 822, endPoint y: 518, distance: 275.0
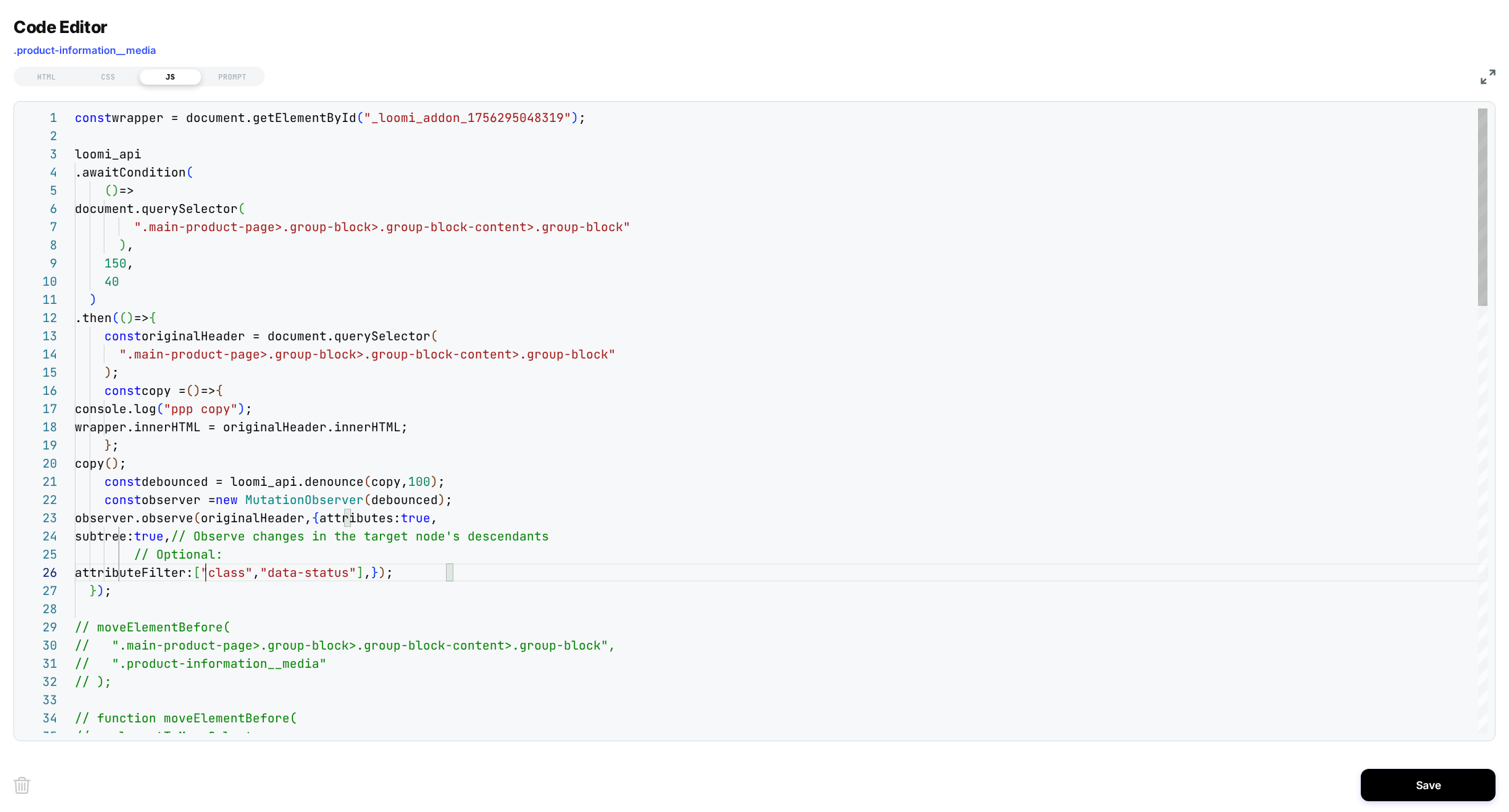
scroll to position [90, 130]
drag, startPoint x: 330, startPoint y: 571, endPoint x: 424, endPoint y: 574, distance: 94.0
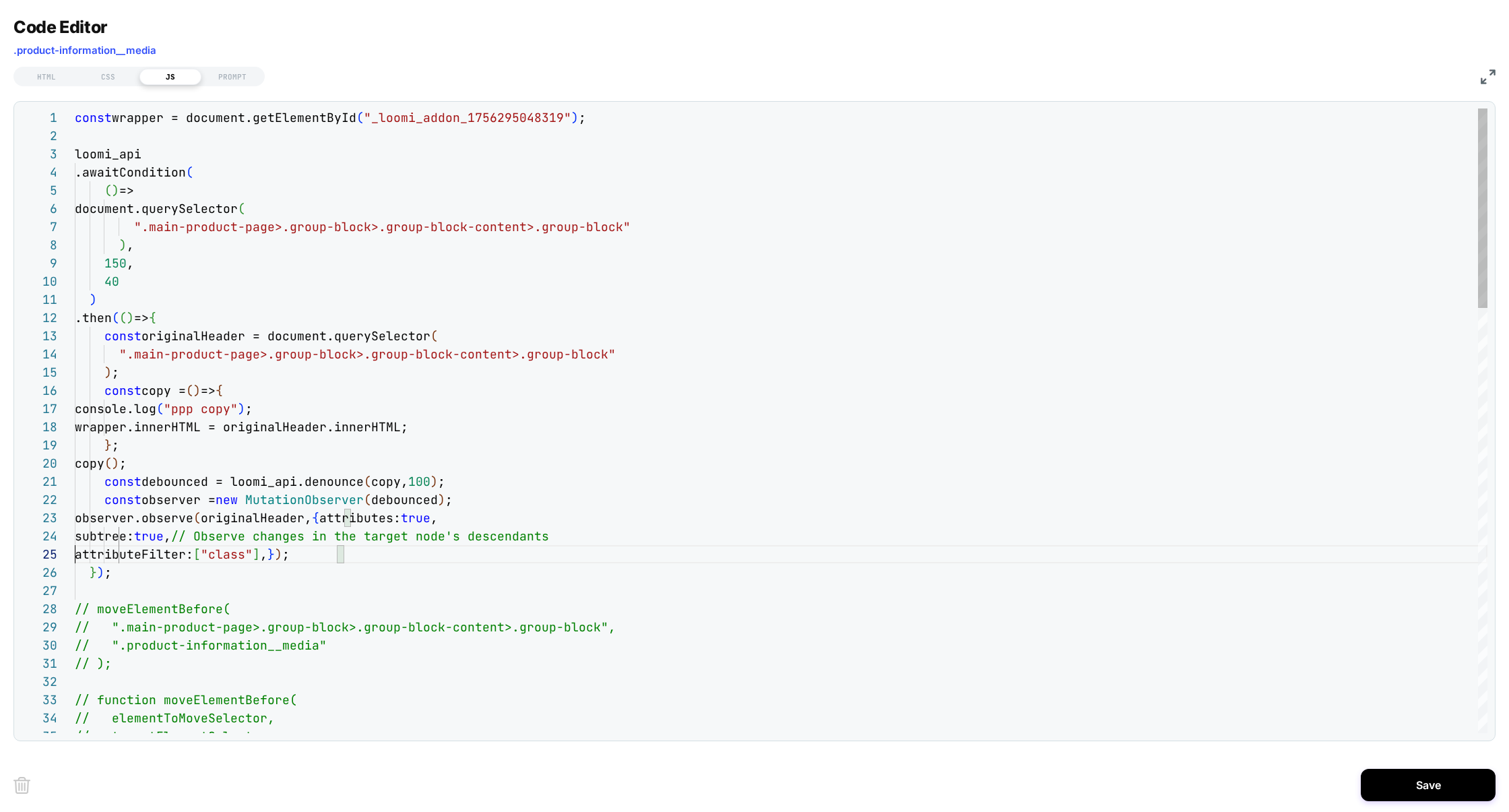
scroll to position [73, 0]
drag, startPoint x: 253, startPoint y: 539, endPoint x: 989, endPoint y: 542, distance: 736.0
click at [986, 539] on div "subtree: true , // Observe changes in the target node's descendant s" at bounding box center [781, 536] width 1413 height 19
type textarea "**********"
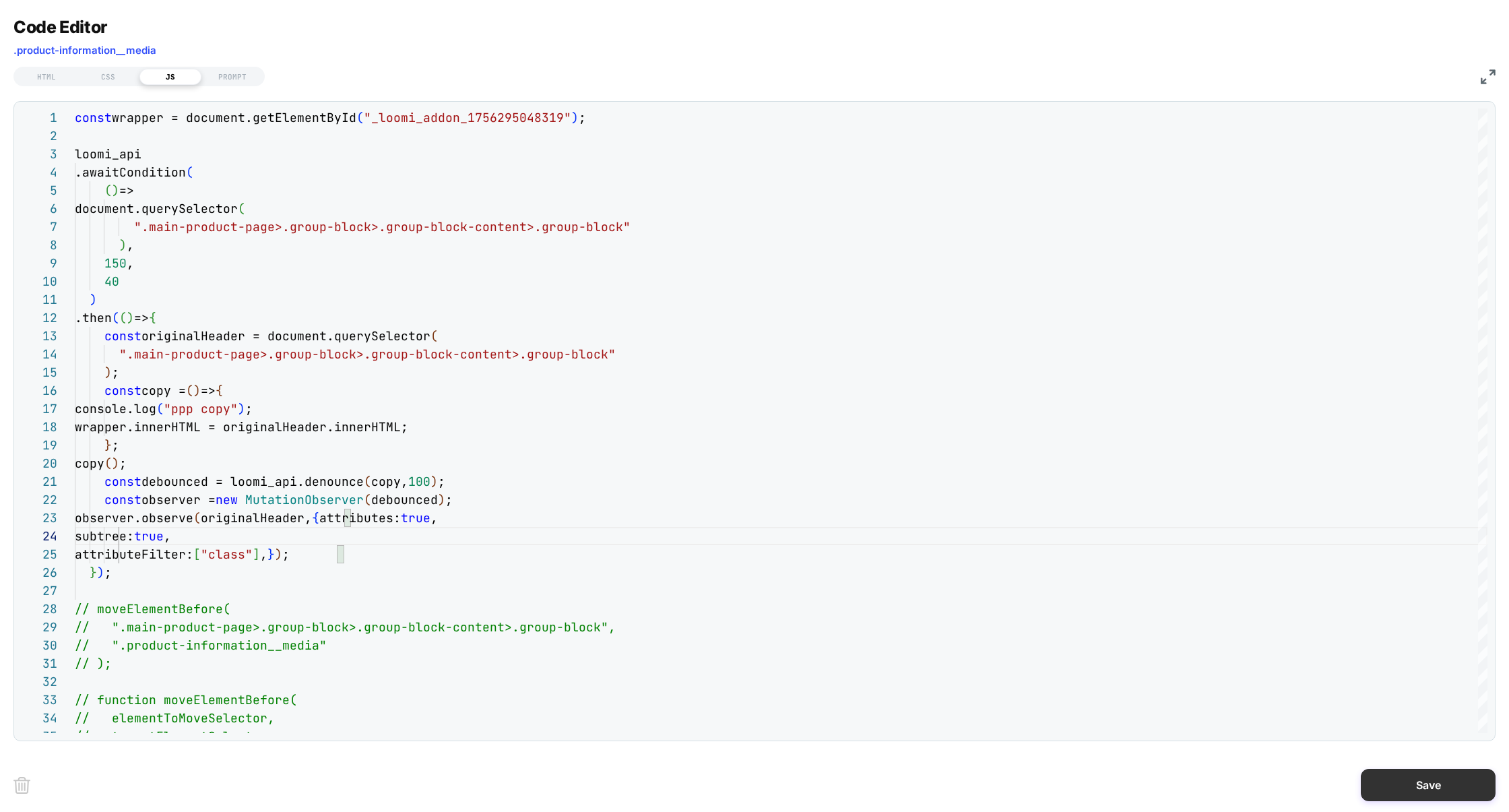
click at [1439, 785] on button "Save" at bounding box center [1428, 784] width 135 height 33
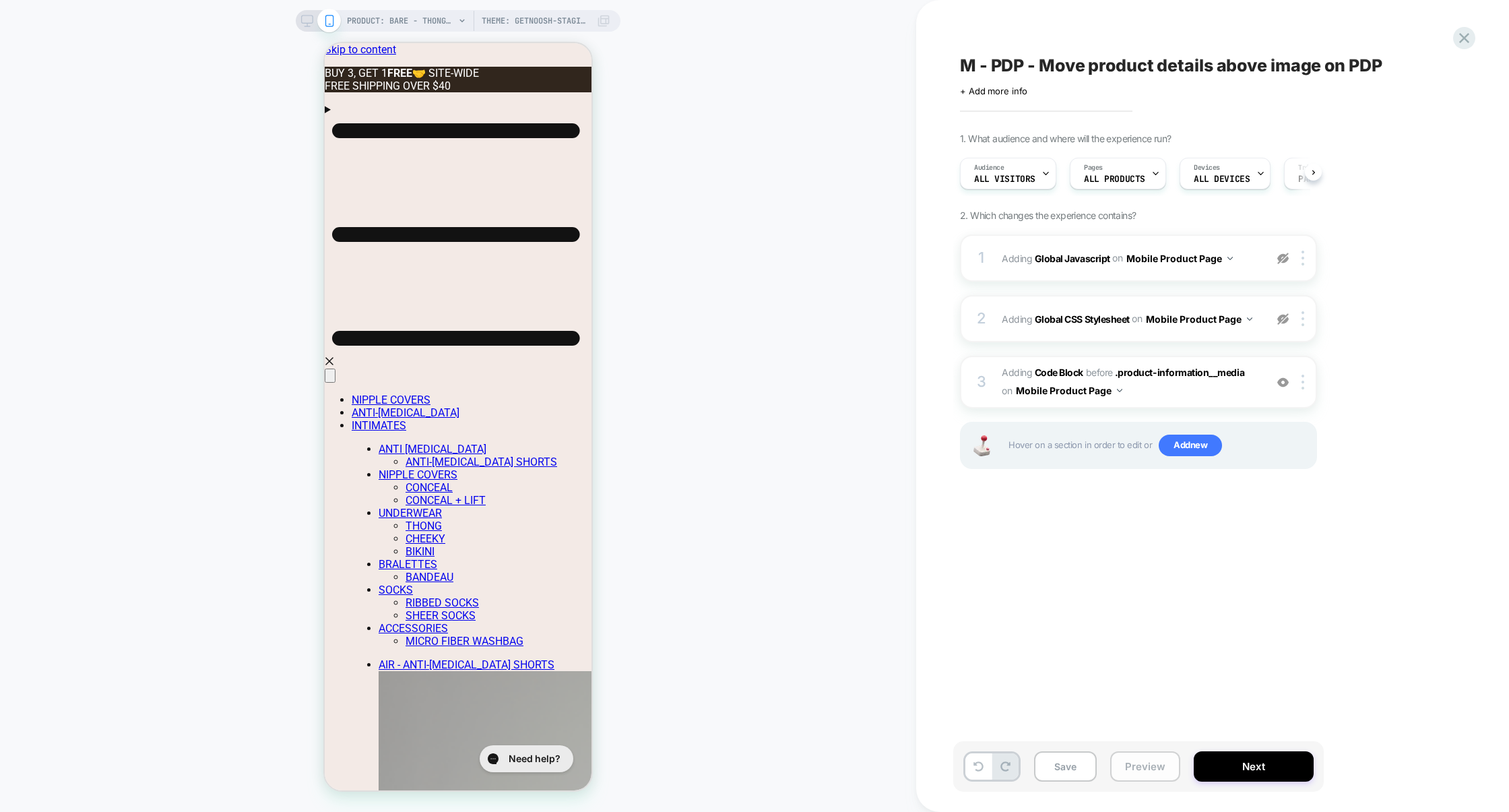
scroll to position [0, 1]
click at [1158, 763] on button "Preview" at bounding box center [1145, 765] width 70 height 31
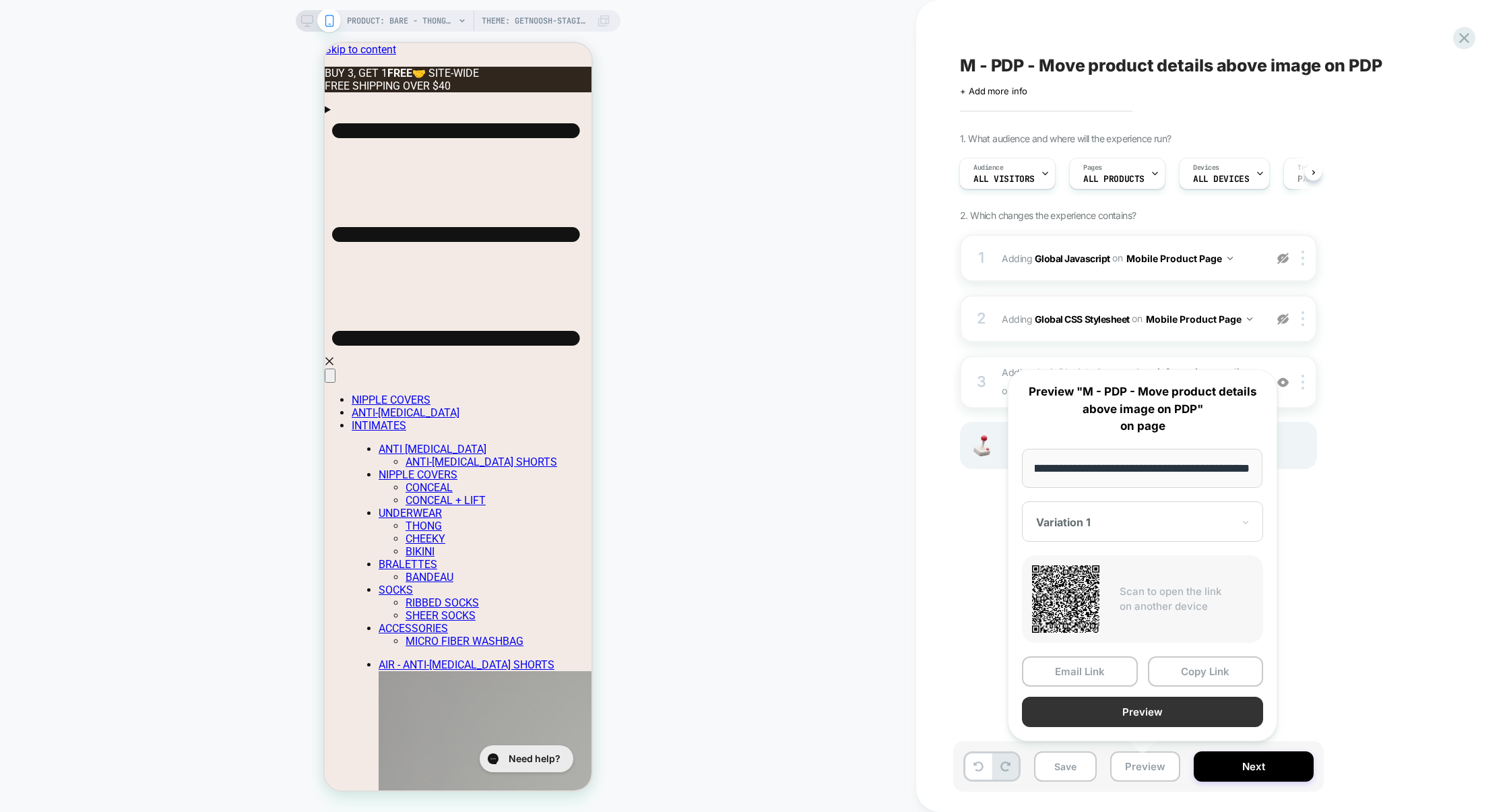
scroll to position [0, 0]
click at [0, 0] on button "Preview" at bounding box center [0, 0] width 0 height 0
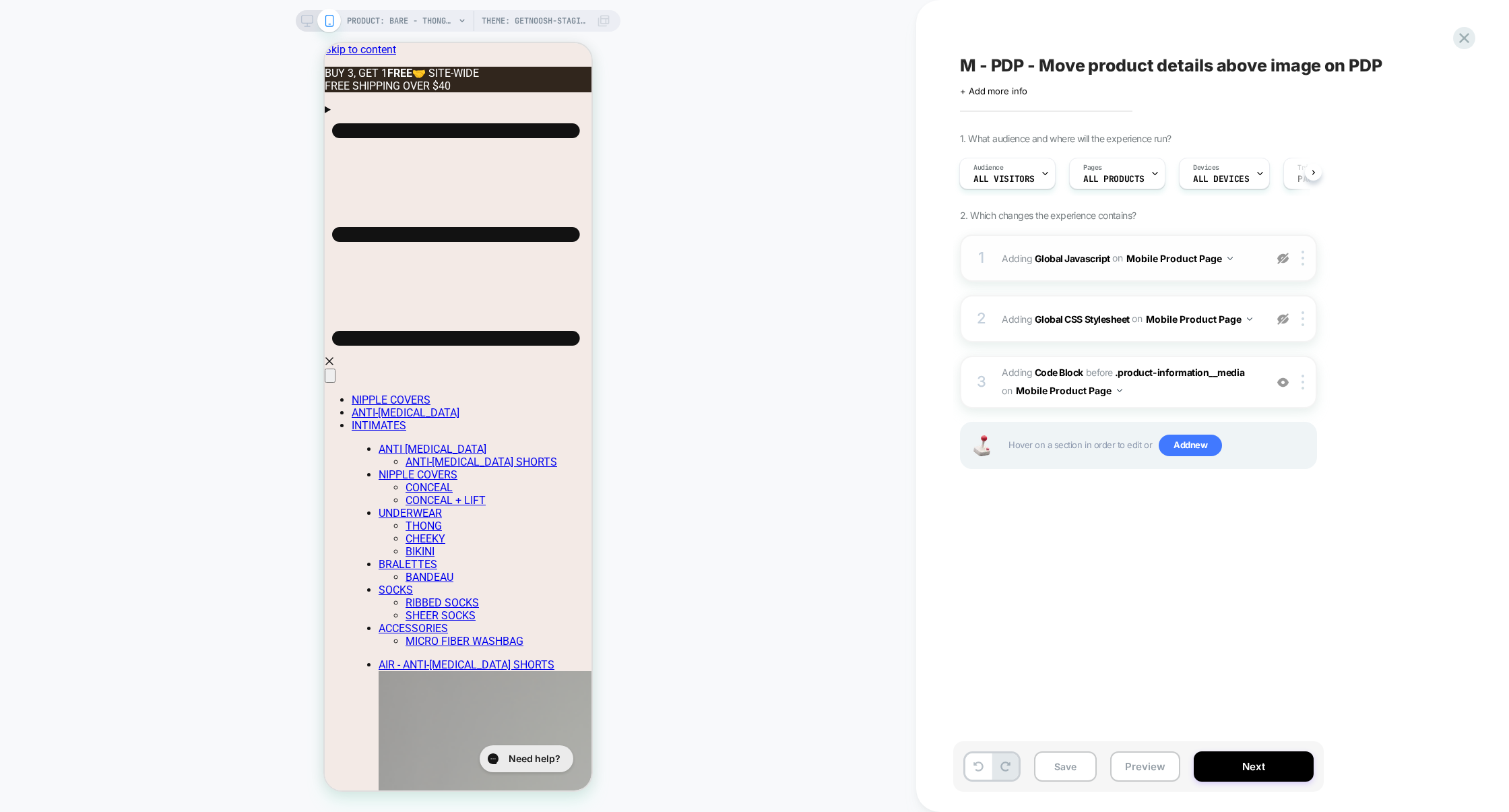
click at [1149, 393] on span "Adding Code Block BEFORE .product-information__media .product-information__medi…" at bounding box center [1131, 382] width 257 height 36
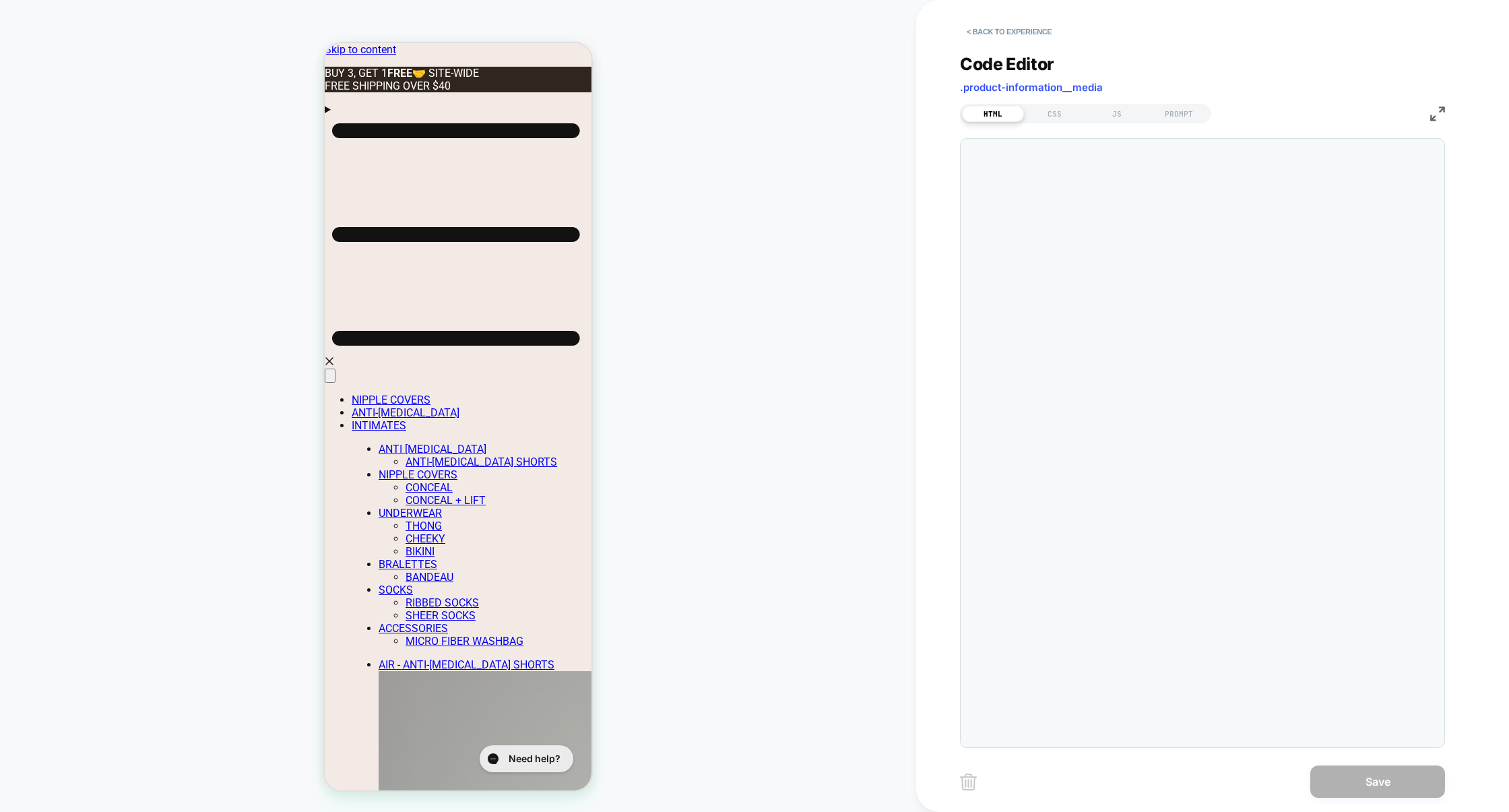
scroll to position [18, 0]
click at [0, 0] on div "JS" at bounding box center [0, 0] width 0 height 0
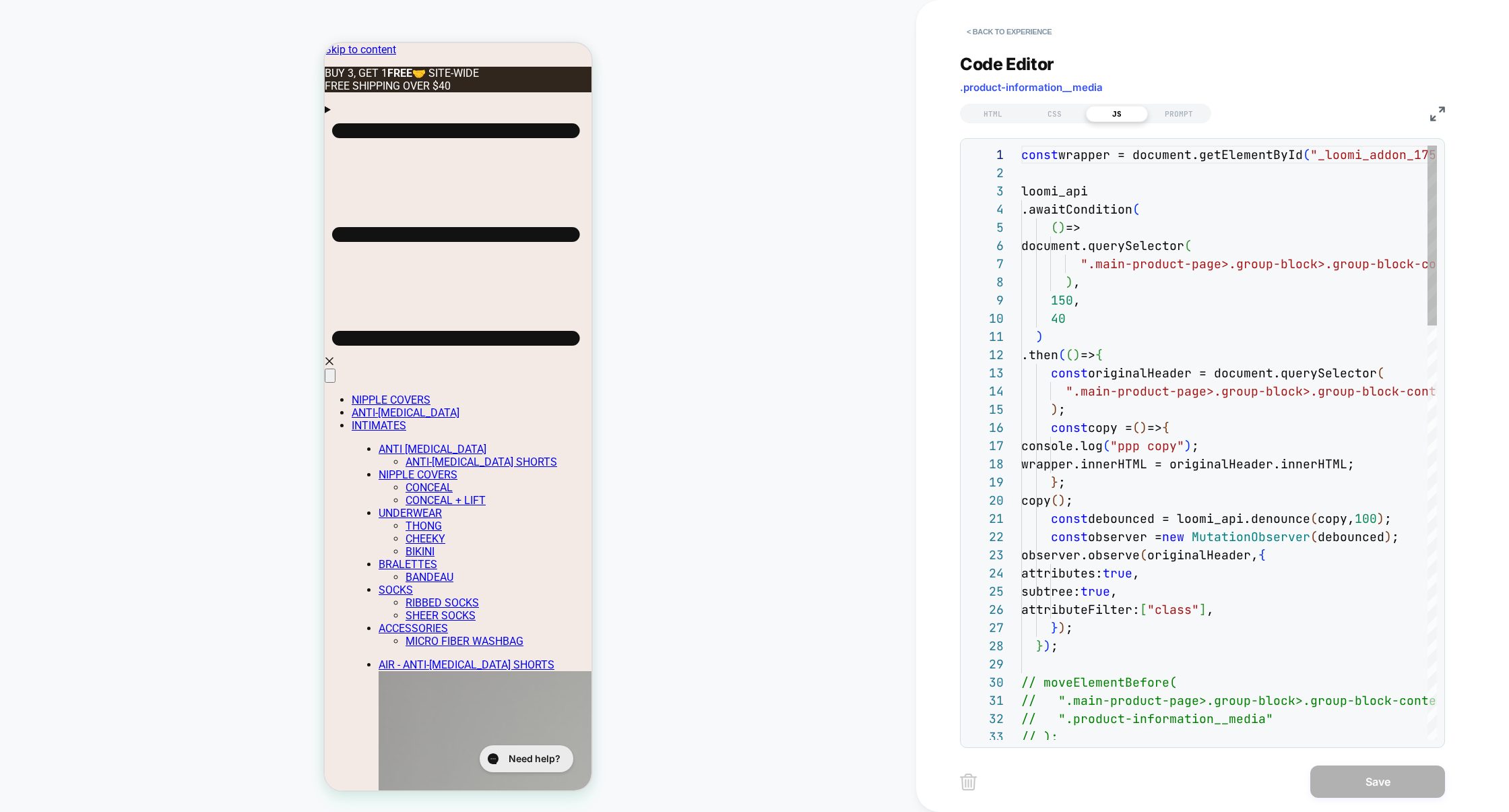
scroll to position [182, 0]
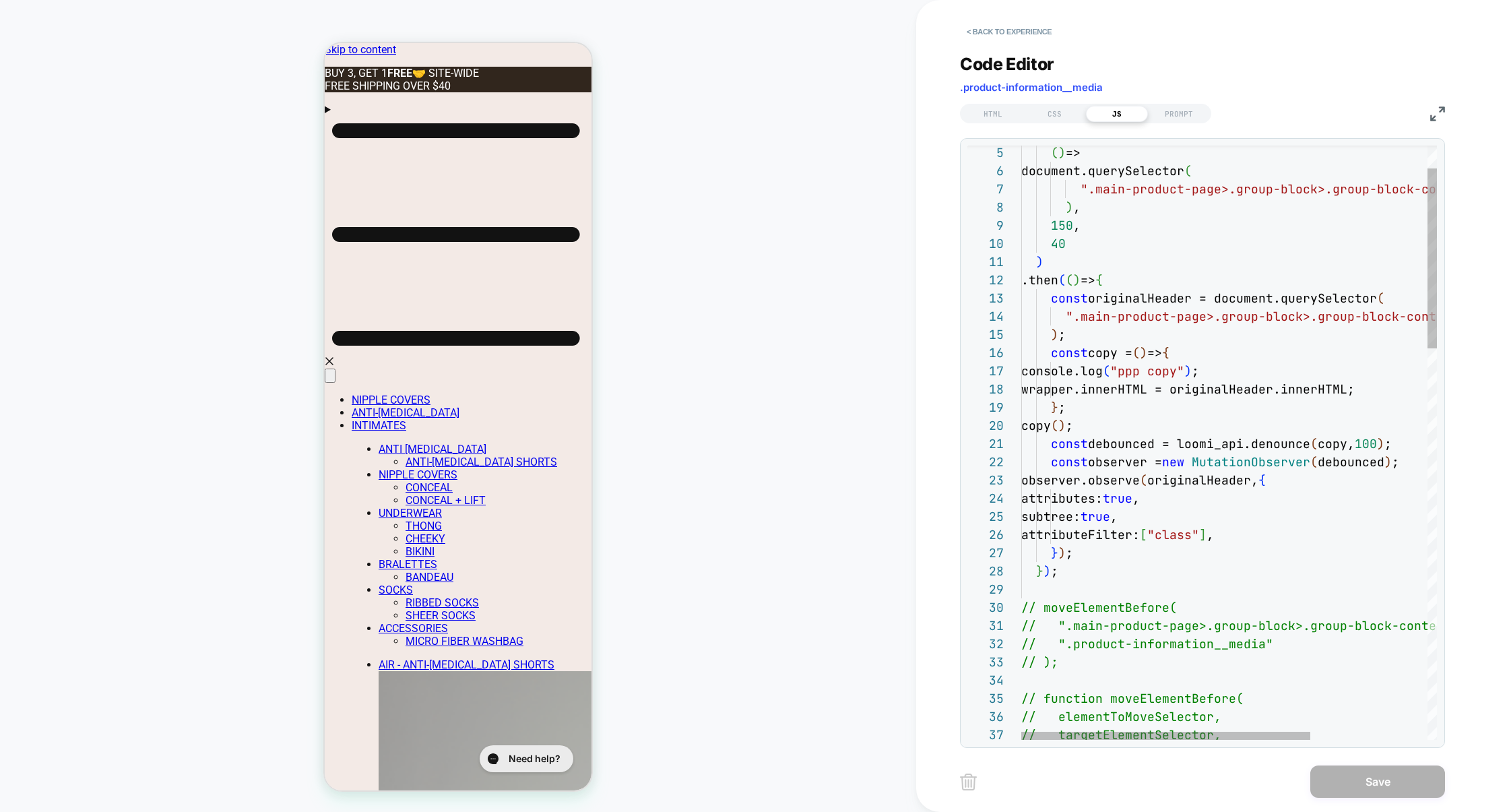
type textarea "**********"
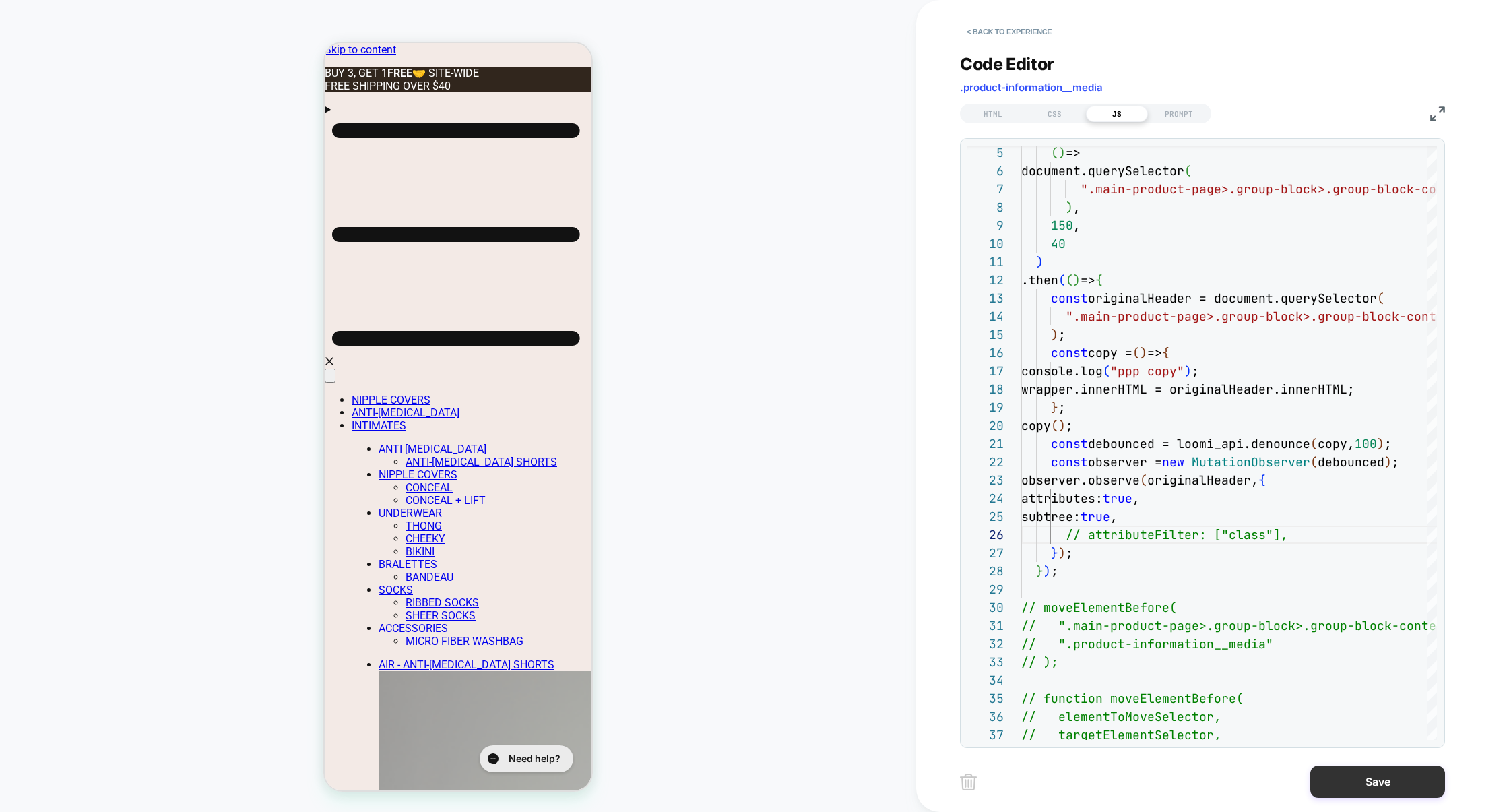
click at [0, 0] on button "Save" at bounding box center [0, 0] width 0 height 0
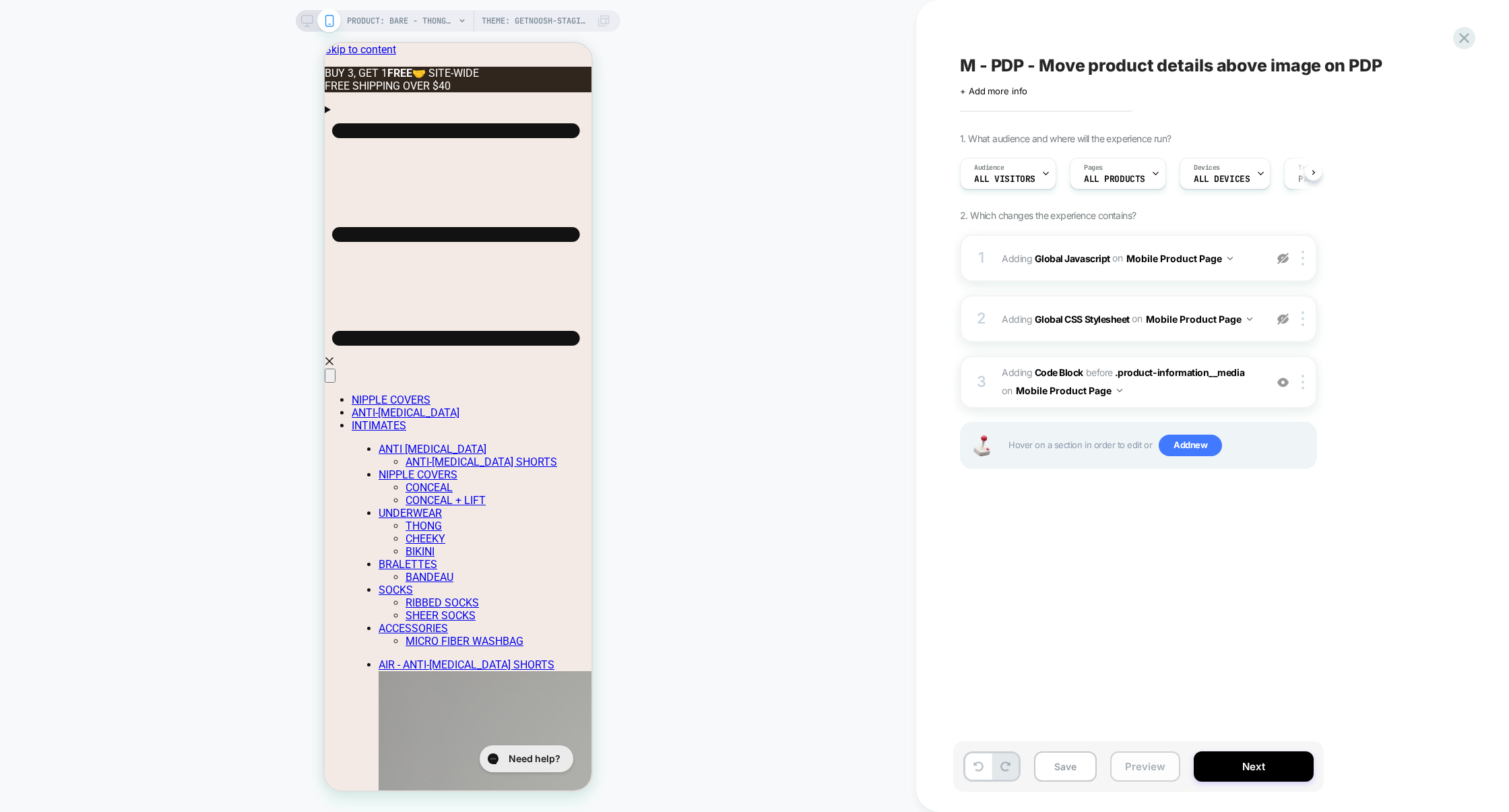
scroll to position [0, 1]
click at [1134, 762] on button "Preview" at bounding box center [1145, 765] width 70 height 31
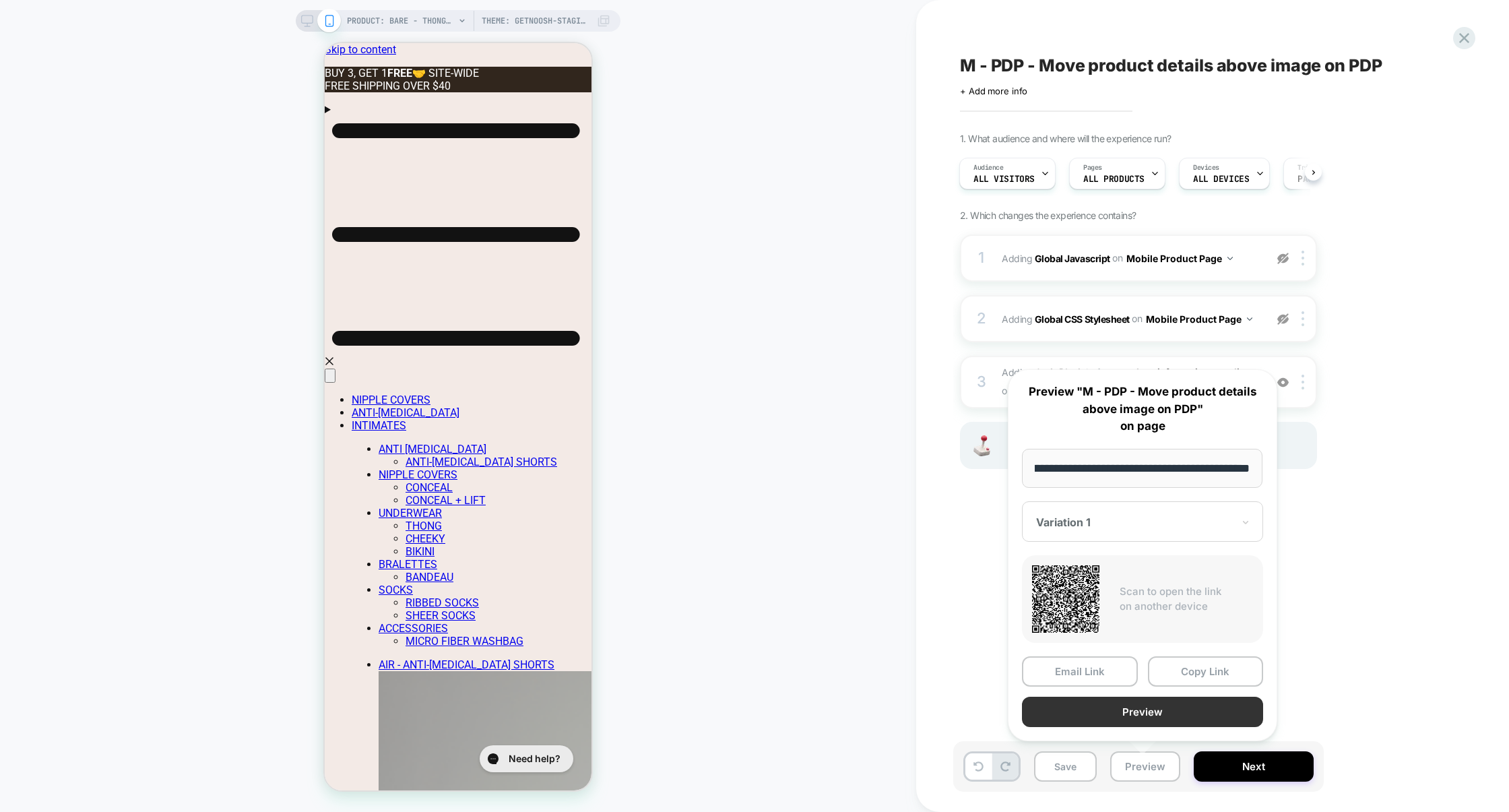
scroll to position [0, 0]
click at [1146, 717] on button "Preview" at bounding box center [1142, 711] width 241 height 31
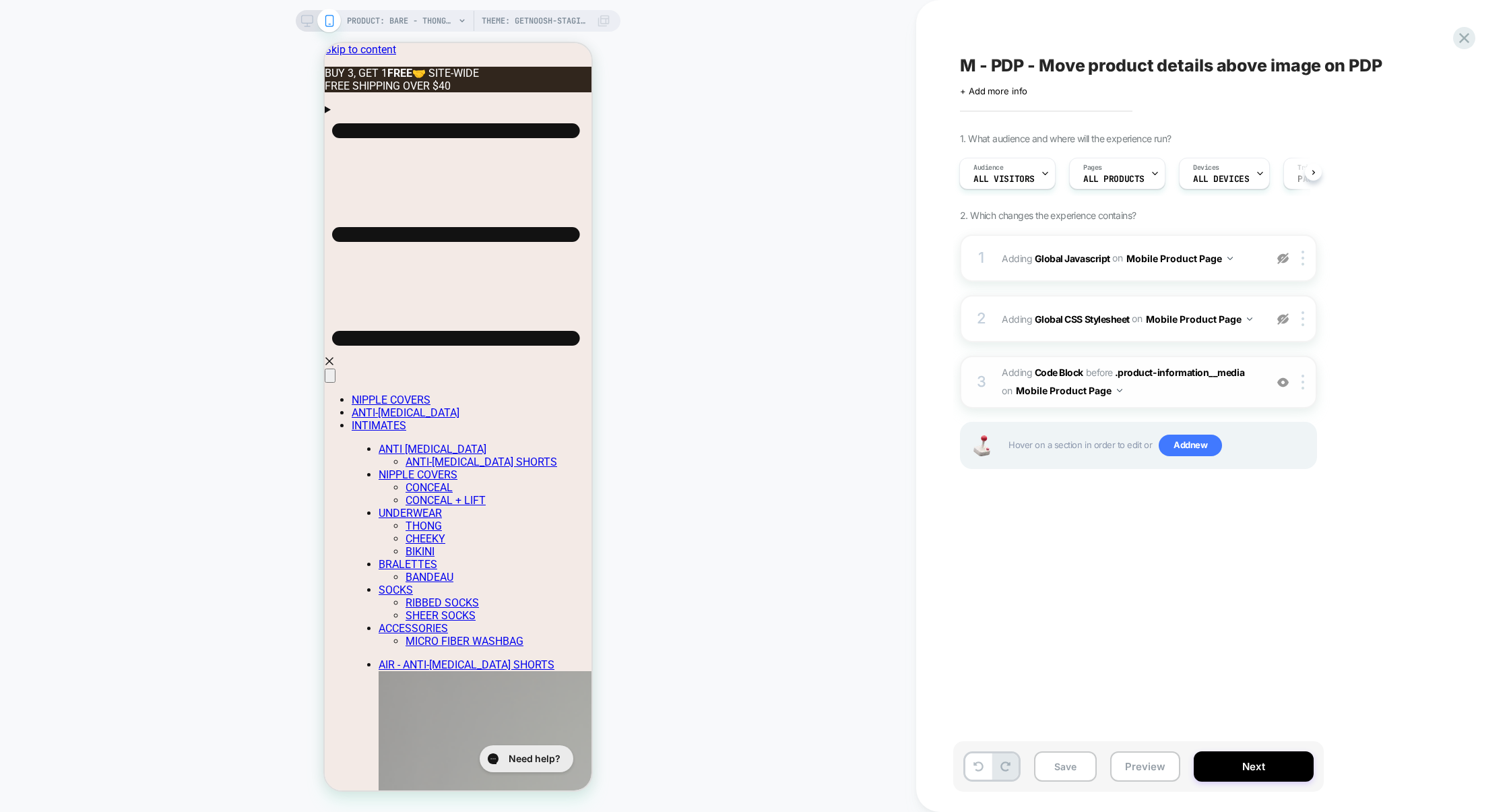
click at [1173, 388] on span "Adding Code Block BEFORE .product-information__media .product-information__medi…" at bounding box center [1131, 382] width 257 height 36
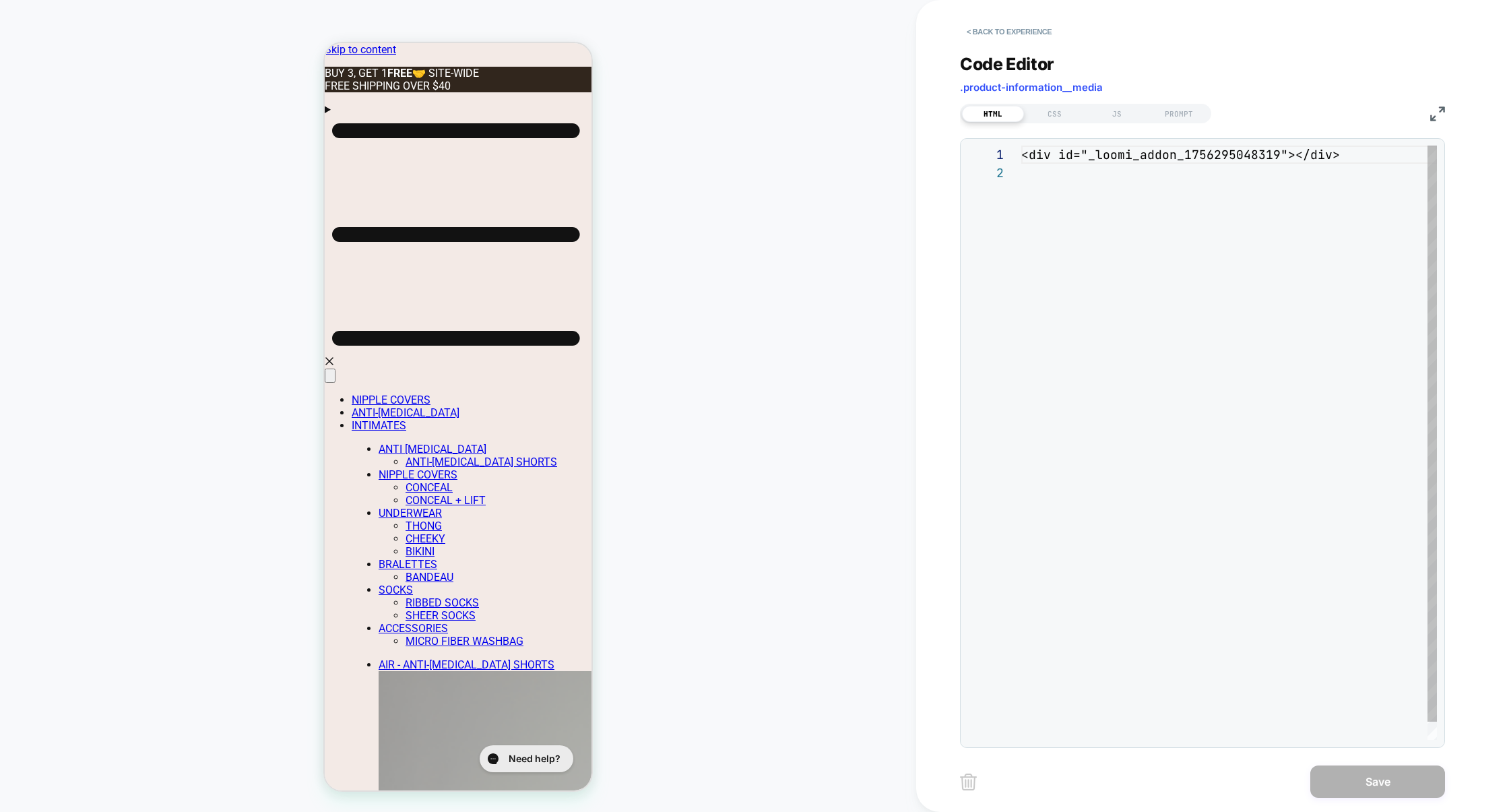
scroll to position [18, 0]
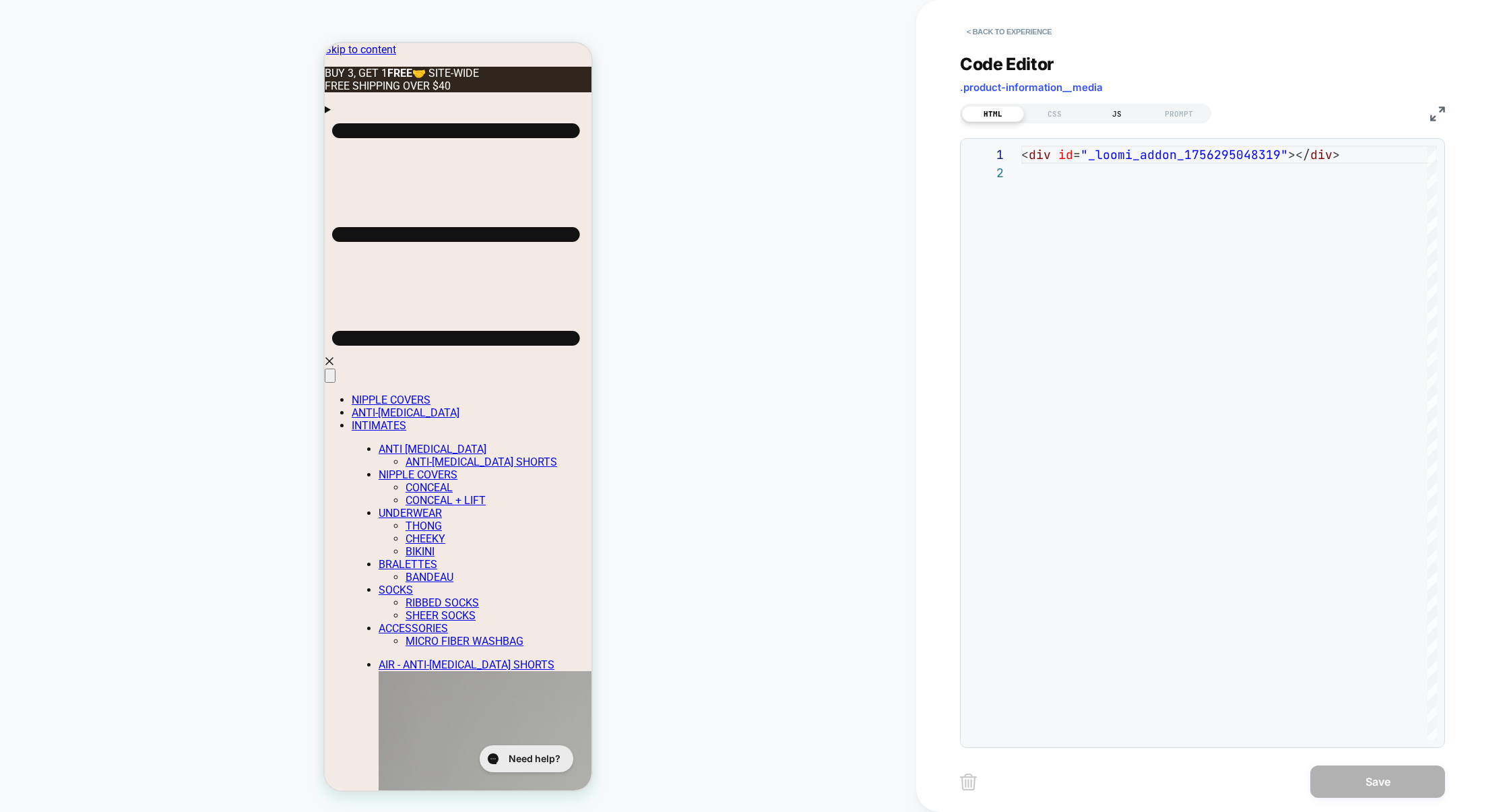
click at [1119, 119] on div "JS" at bounding box center [1117, 114] width 62 height 16
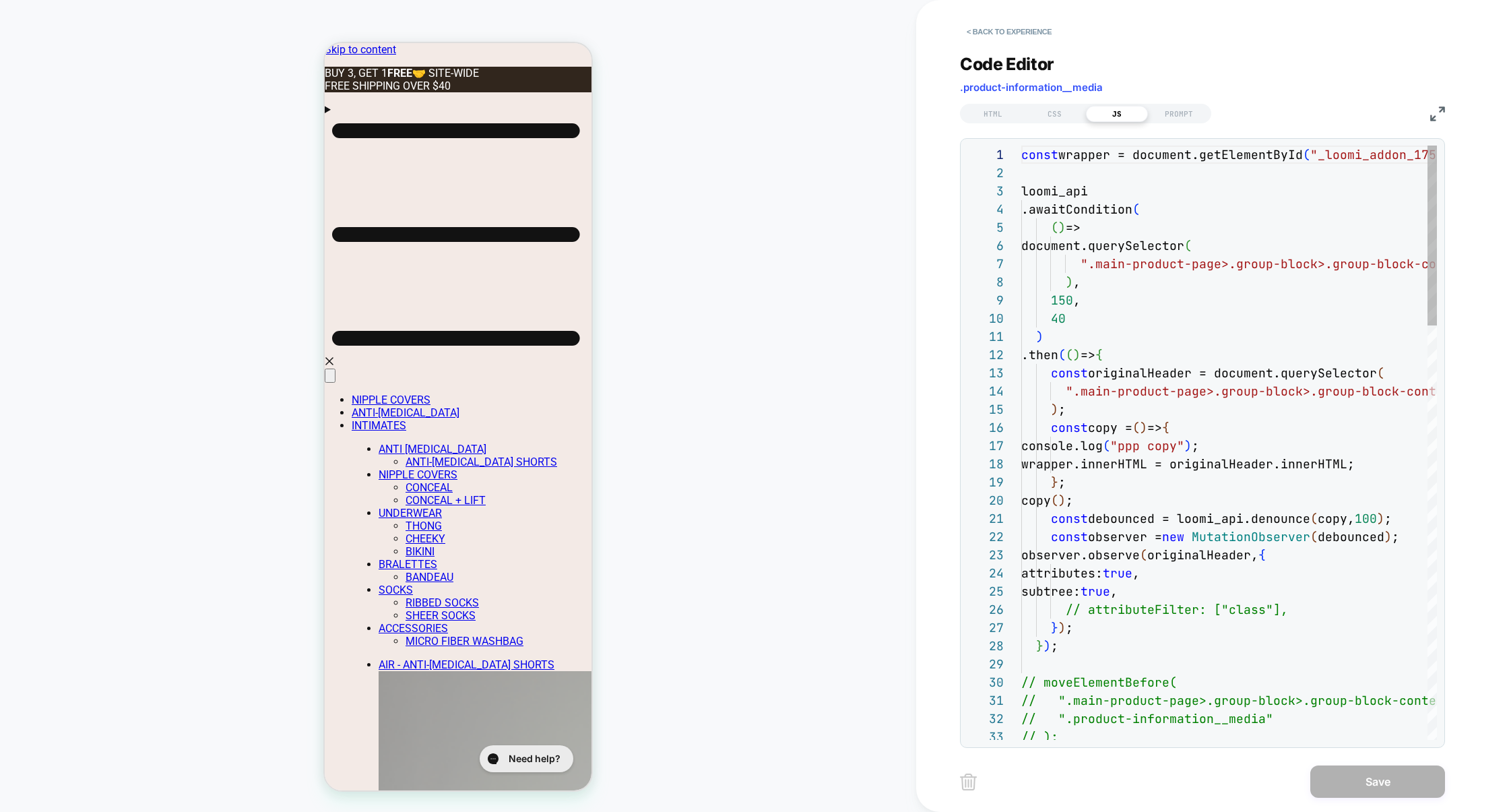
scroll to position [182, 0]
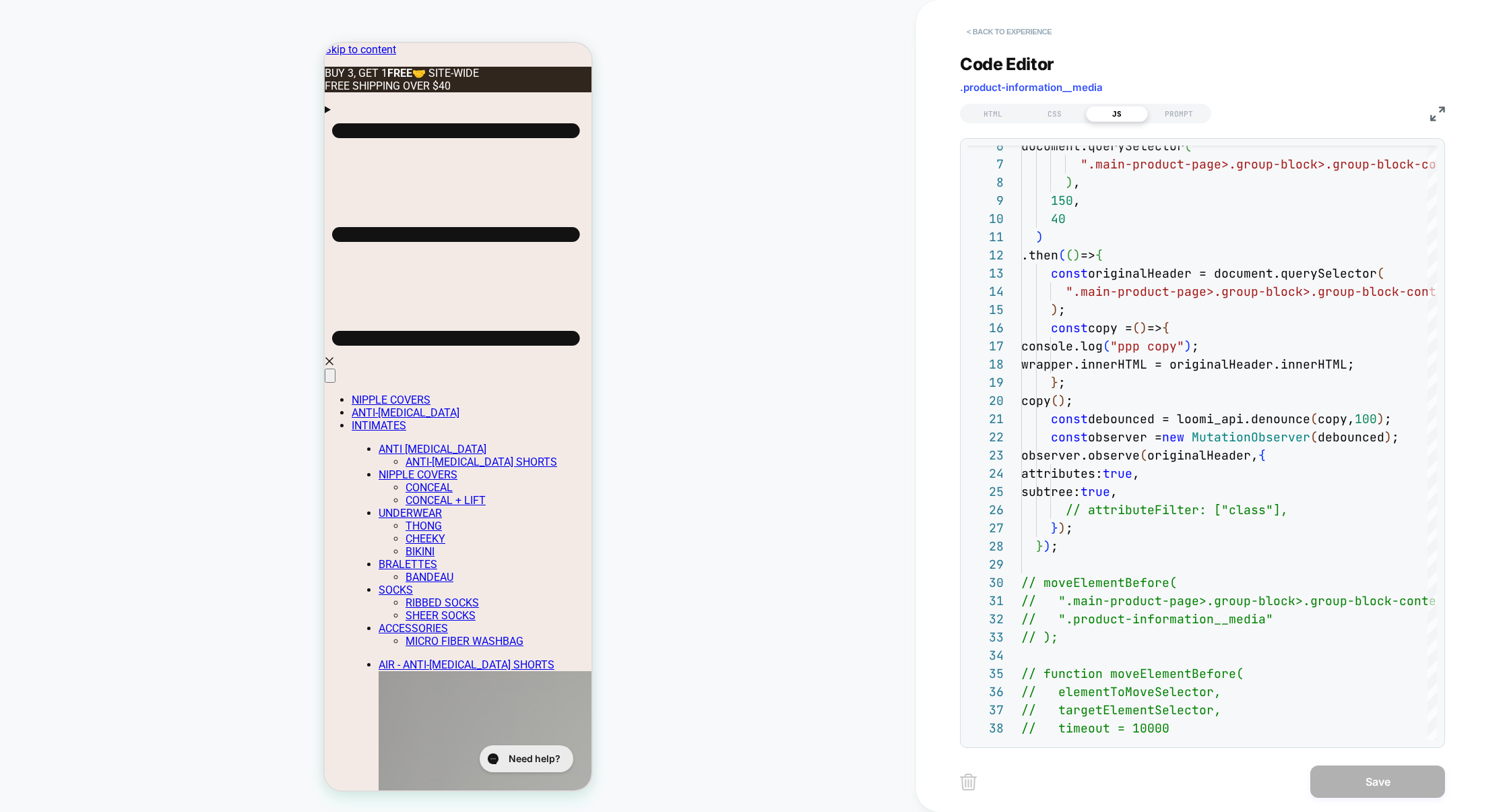
click at [1046, 30] on button "< Back to experience" at bounding box center [1010, 31] width 99 height 21
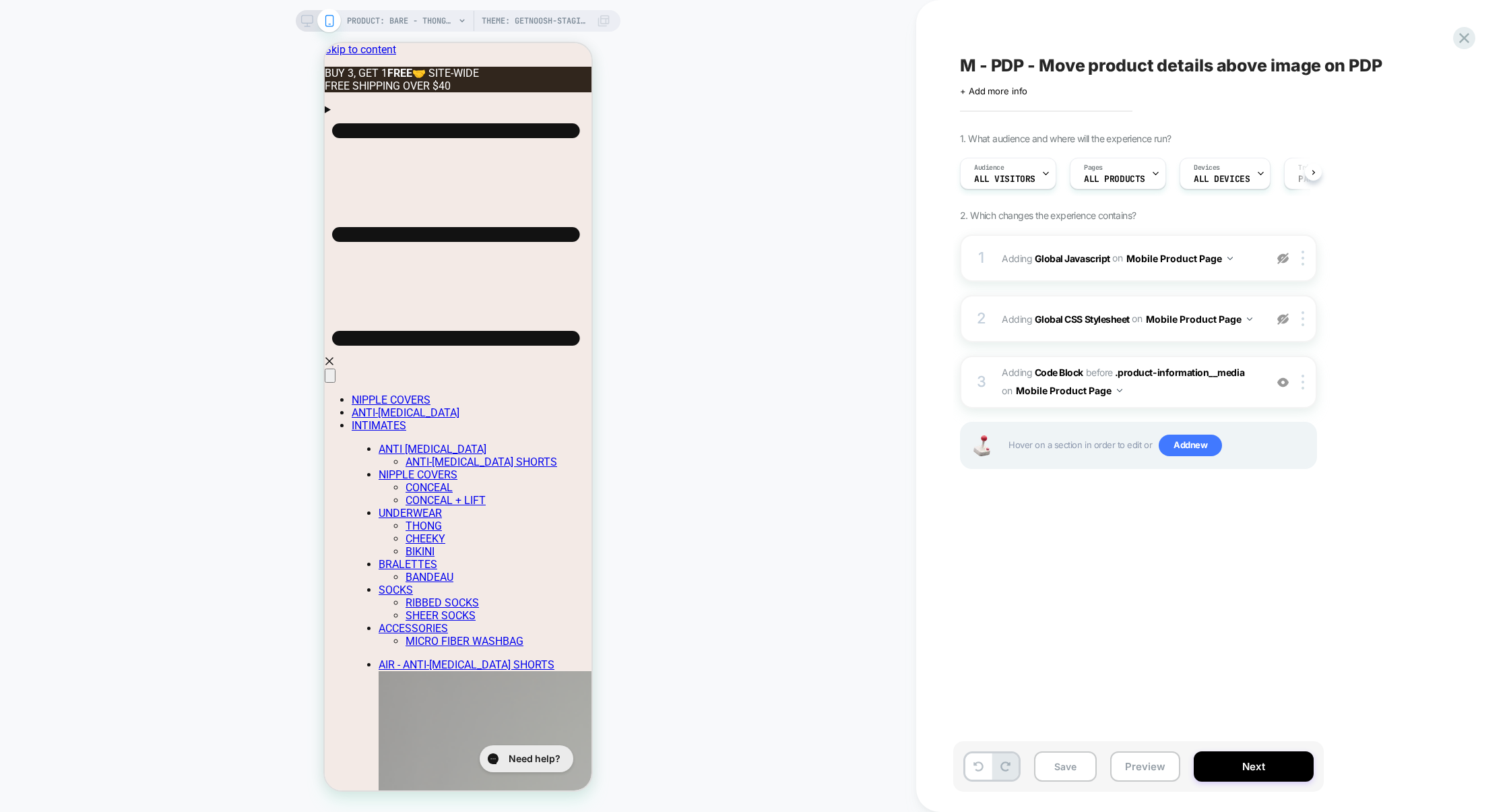
scroll to position [0, 1]
click at [1134, 766] on button "Preview" at bounding box center [1145, 765] width 70 height 31
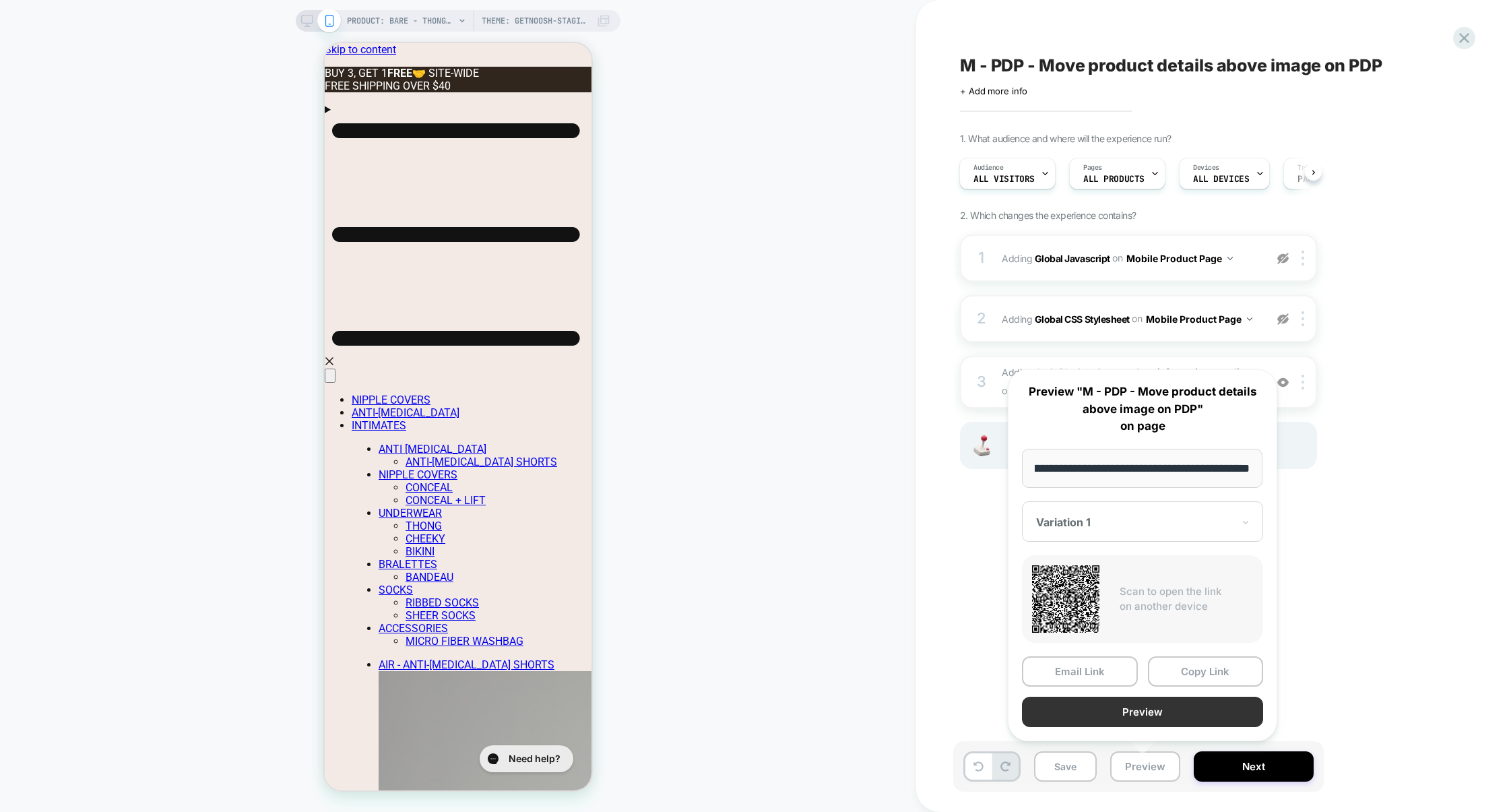
scroll to position [0, 0]
click at [1141, 721] on button "Preview" at bounding box center [1142, 711] width 241 height 31
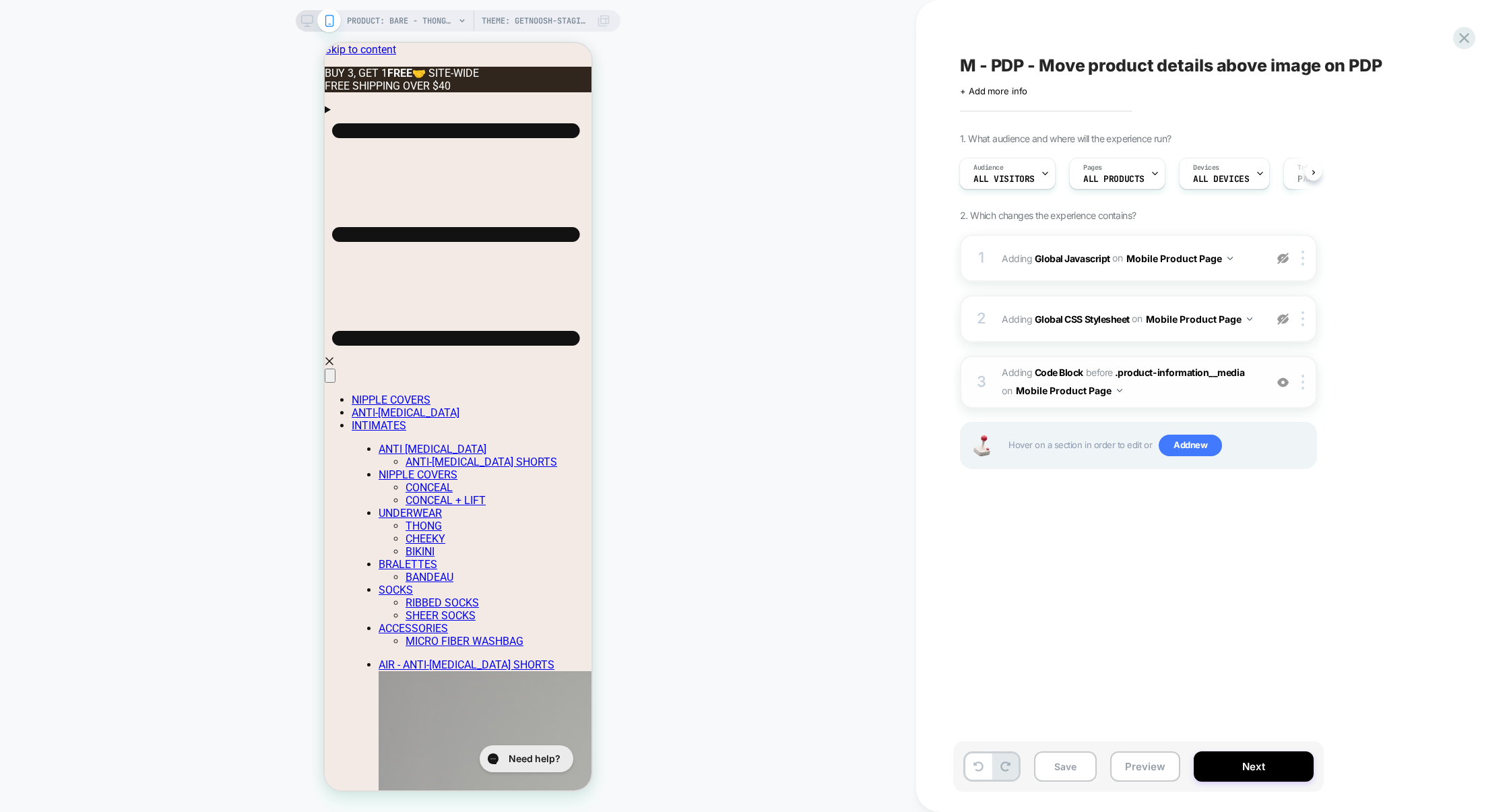
click at [1151, 400] on div "3 Adding Code Block BEFORE .product-information__media .product-information__me…" at bounding box center [1138, 382] width 357 height 52
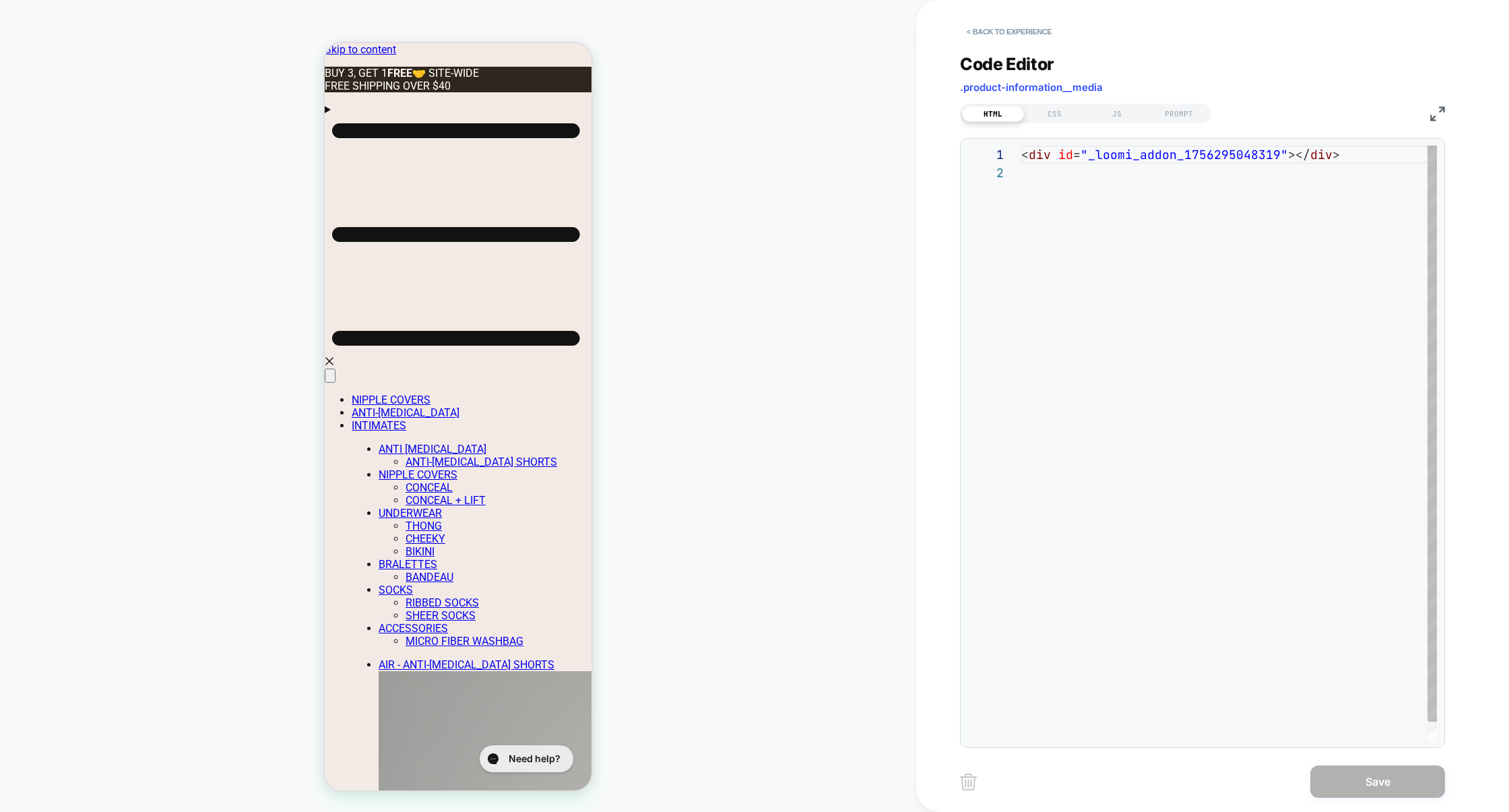
scroll to position [18, 0]
click at [1131, 120] on div "JS" at bounding box center [1117, 114] width 62 height 16
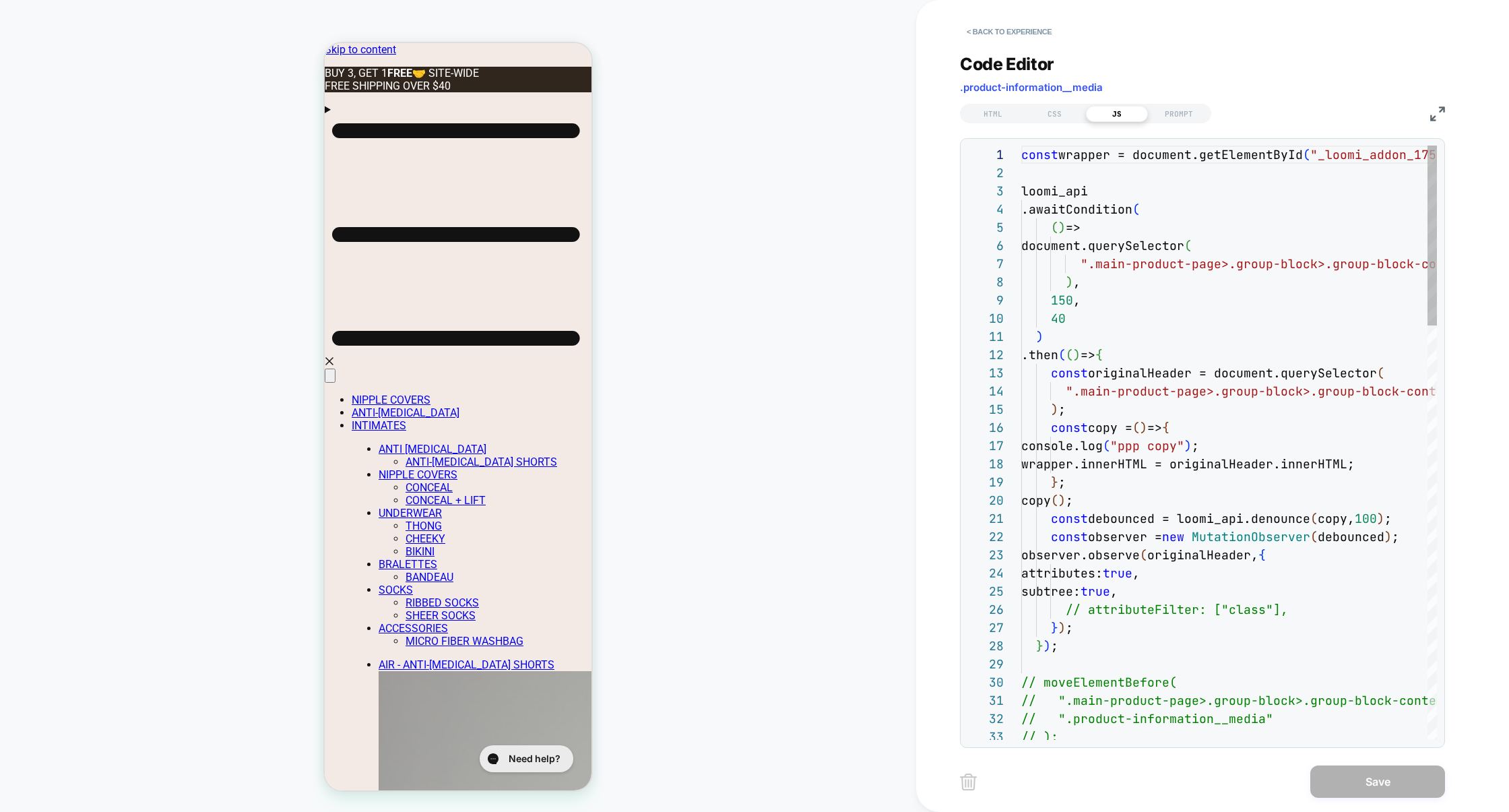
scroll to position [182, 0]
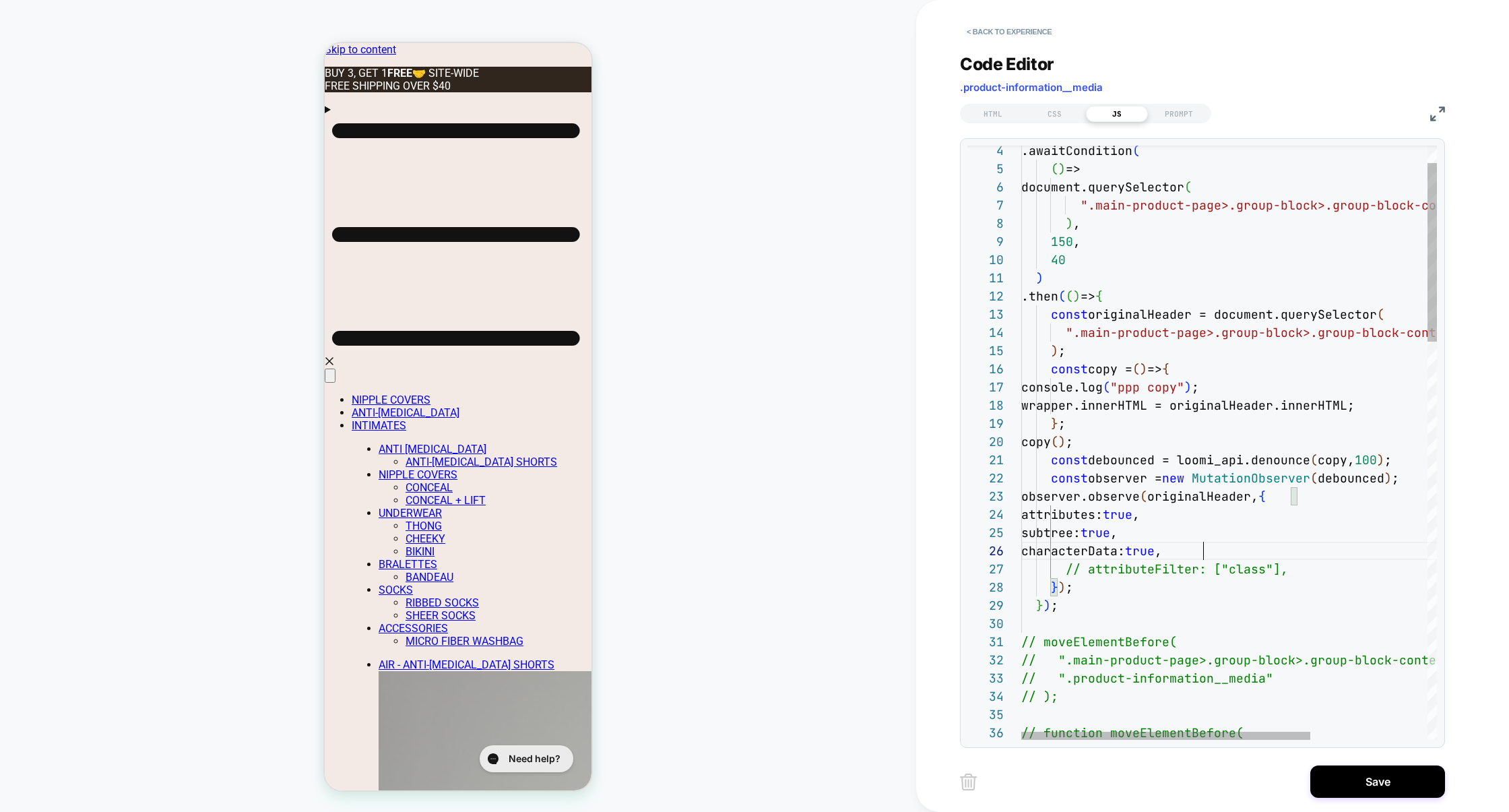
scroll to position [90, 182]
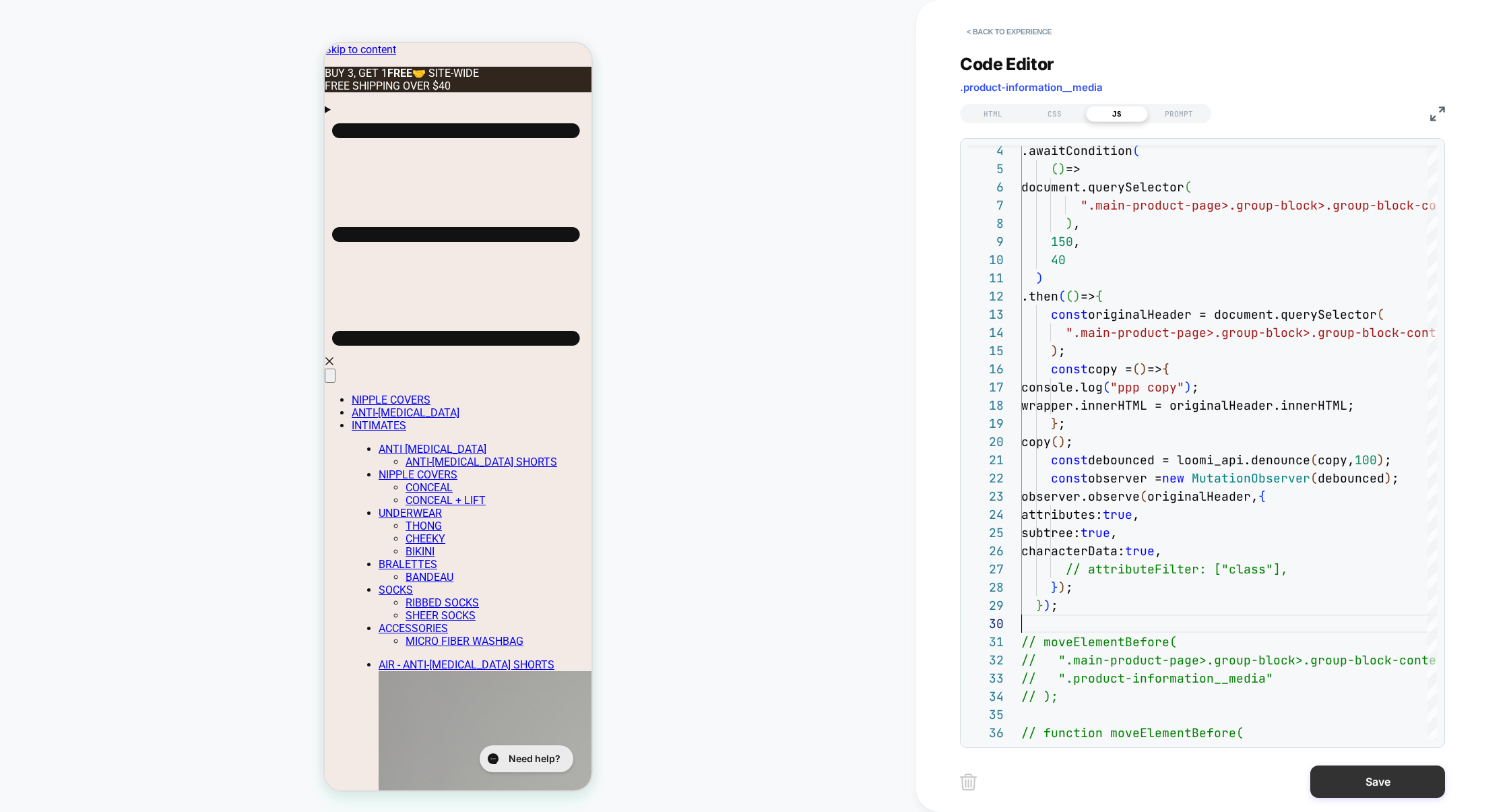
type textarea "**********"
click at [1357, 777] on button "Save" at bounding box center [1378, 781] width 135 height 33
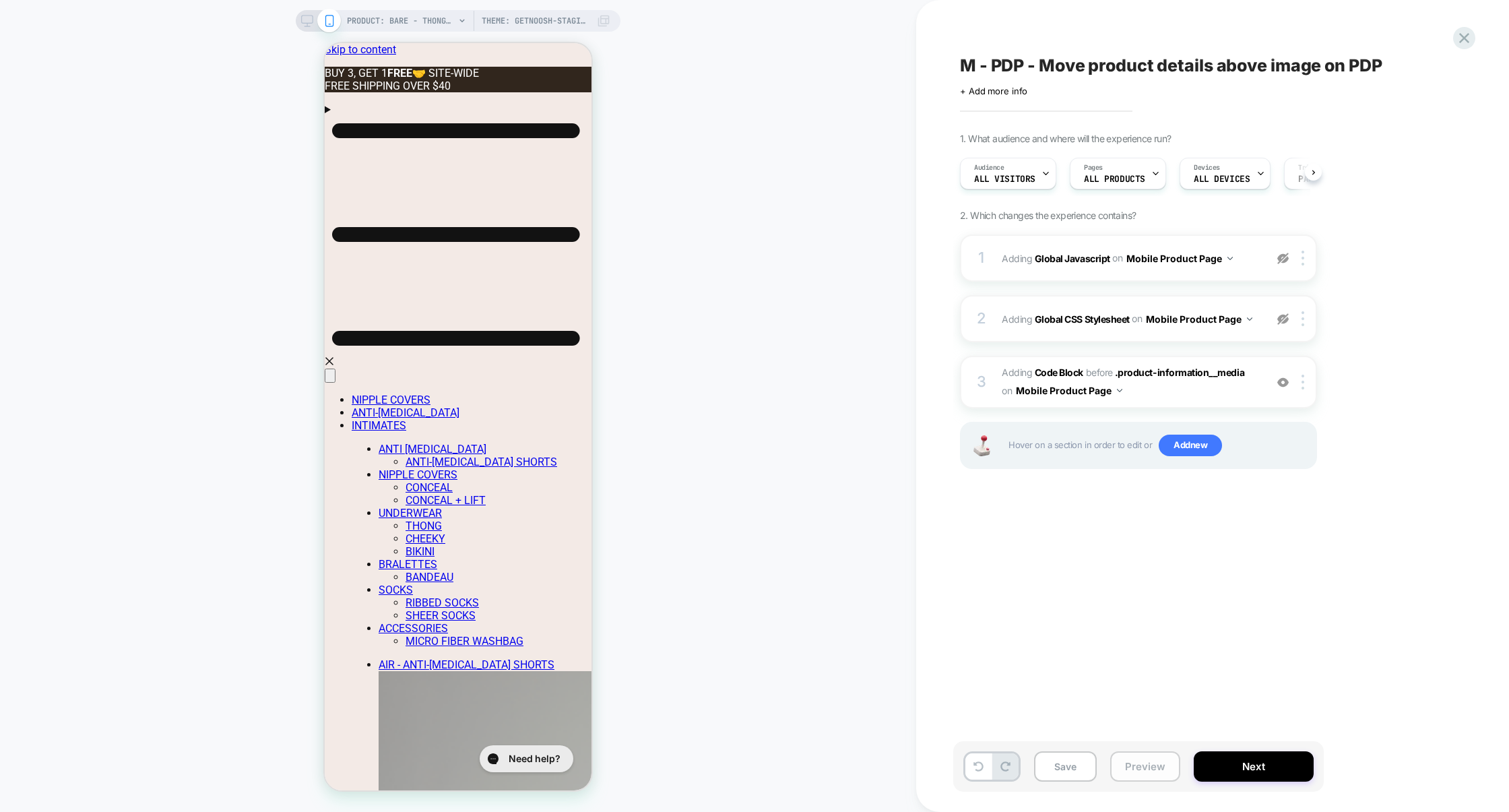
scroll to position [0, 1]
click at [1156, 772] on button "Preview" at bounding box center [1145, 765] width 70 height 31
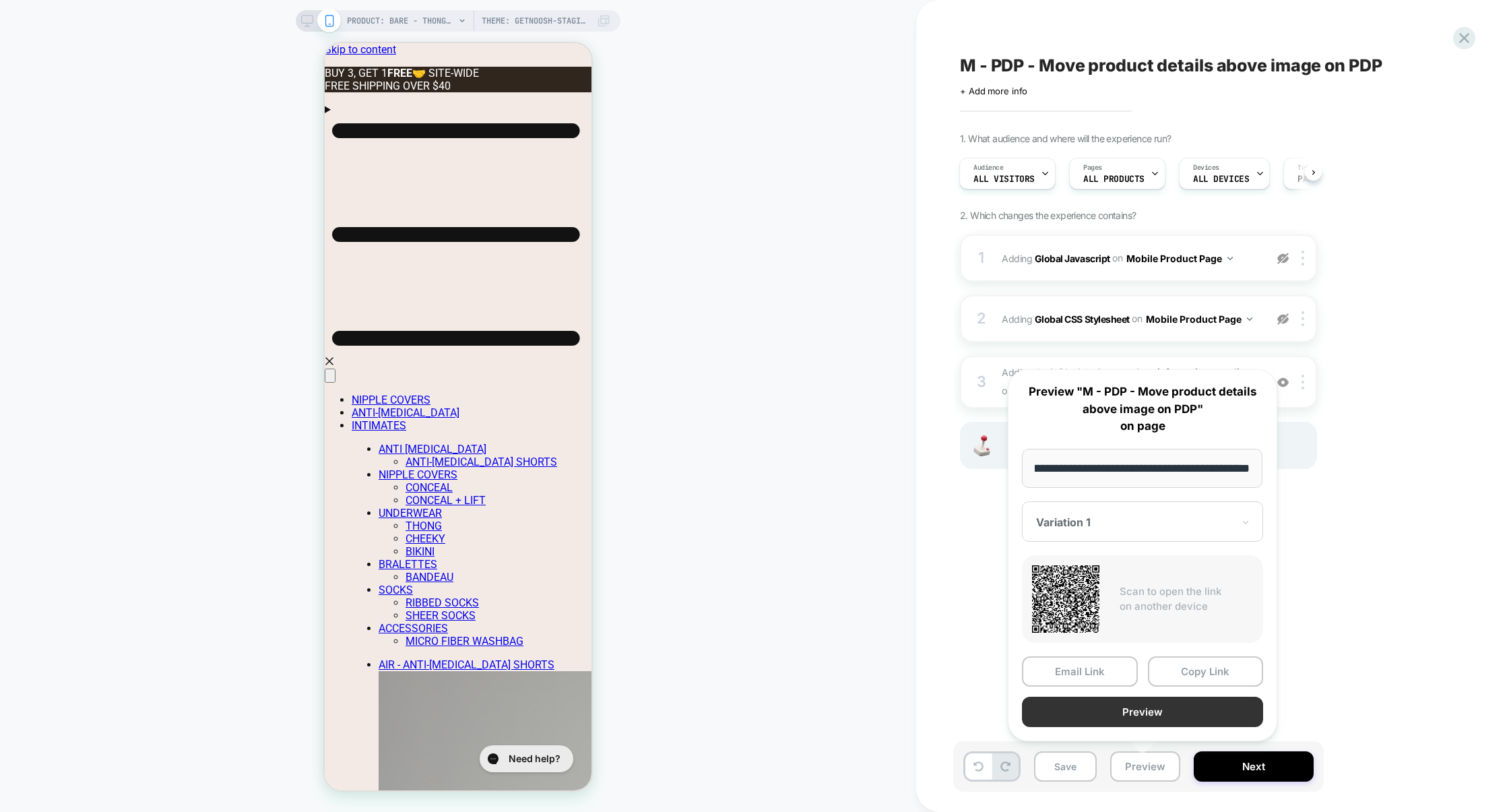
scroll to position [0, 0]
click at [1149, 724] on button "Preview" at bounding box center [1142, 711] width 241 height 31
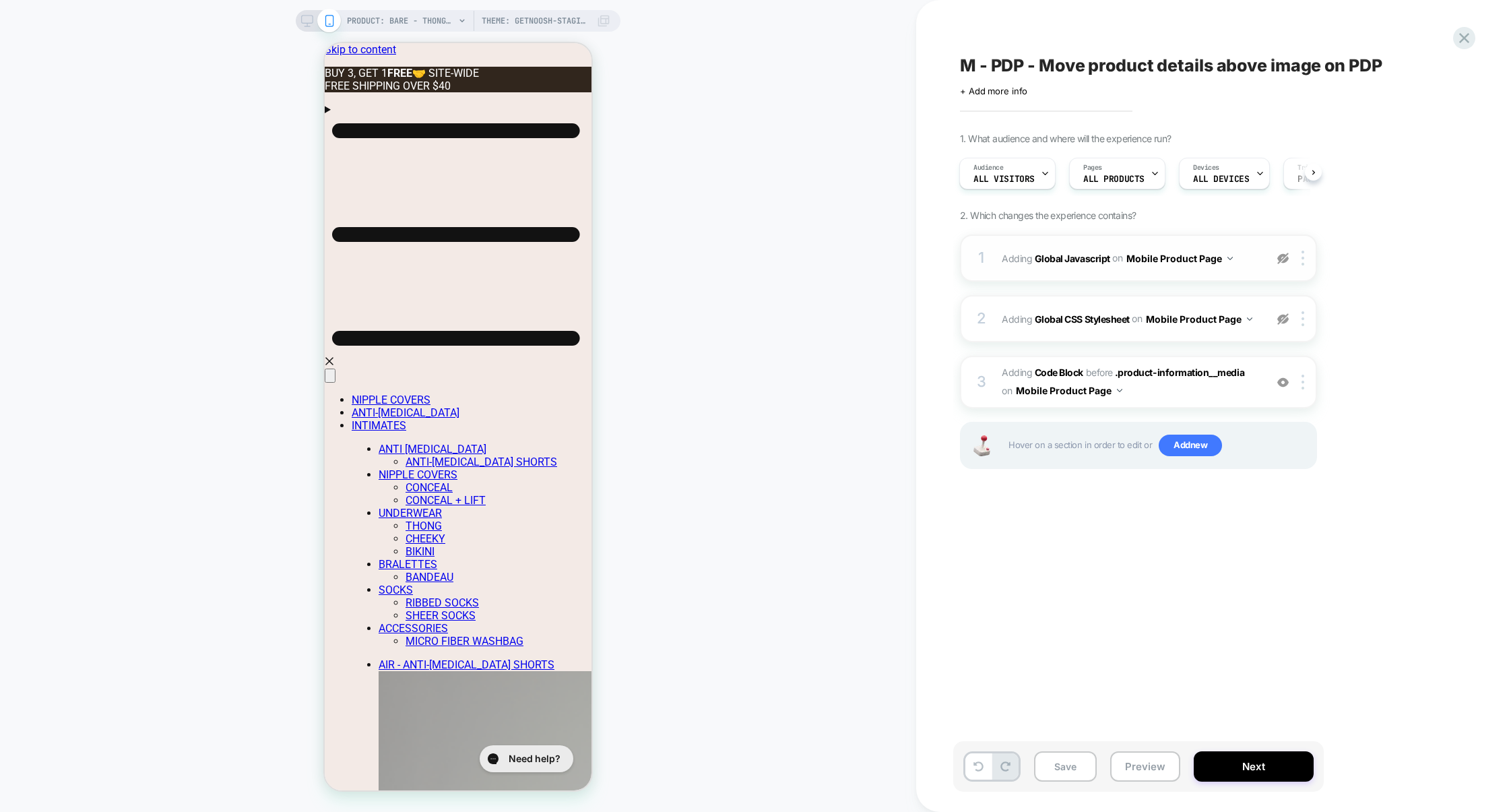
click at [1120, 278] on div "1 Adding Global Javascript on Mobile Product Page Copy to Desktop Target All De…" at bounding box center [1138, 258] width 357 height 47
click at [1151, 388] on span "Adding Code Block BEFORE .product-information__media .product-information__medi…" at bounding box center [1131, 382] width 257 height 36
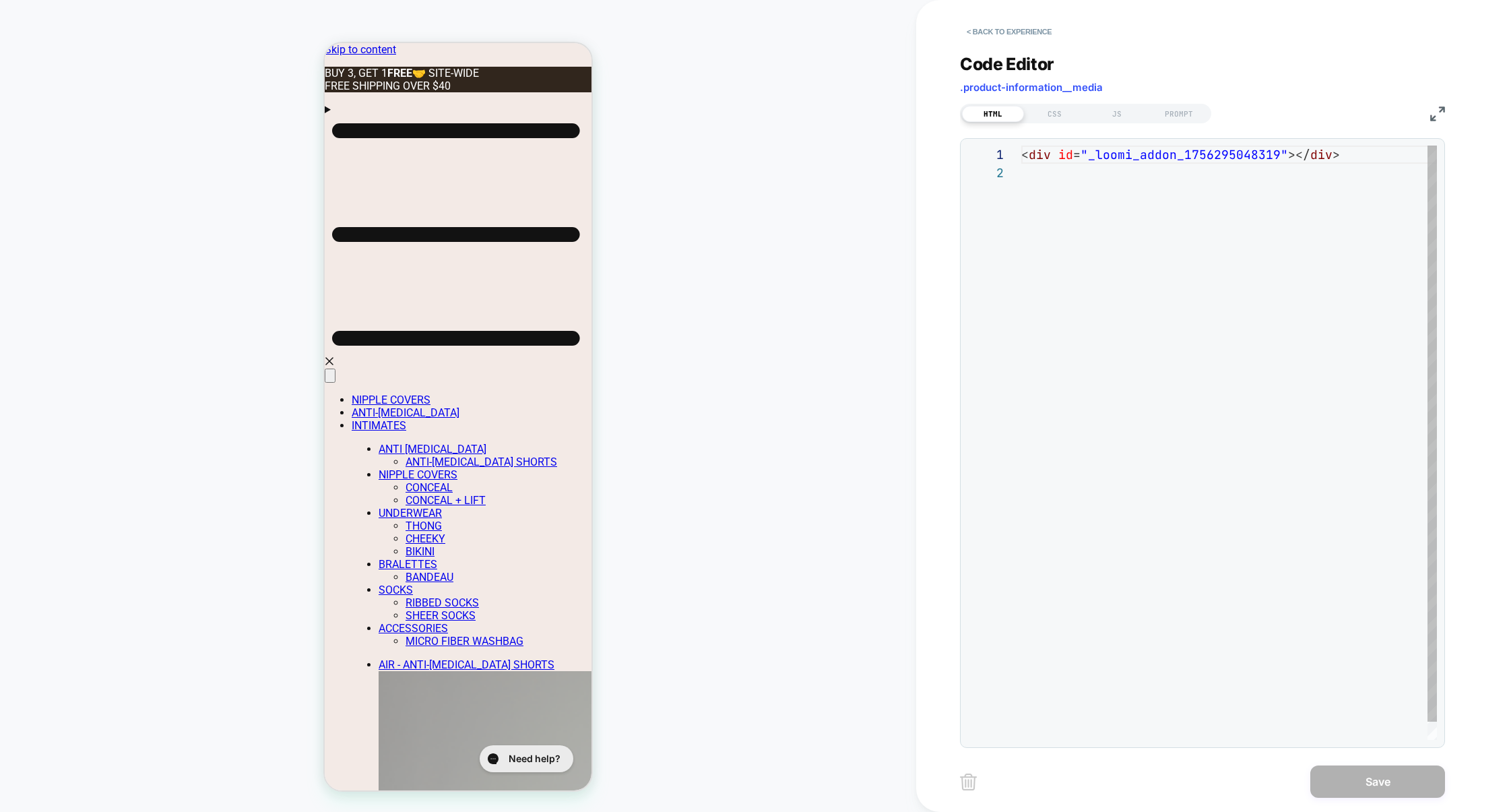
scroll to position [18, 0]
click at [1122, 124] on div "**********" at bounding box center [1203, 392] width 485 height 710
click at [1122, 123] on div "HTML CSS JS PROMPT" at bounding box center [1086, 113] width 252 height 20
click at [1122, 120] on div "JS" at bounding box center [1117, 114] width 62 height 16
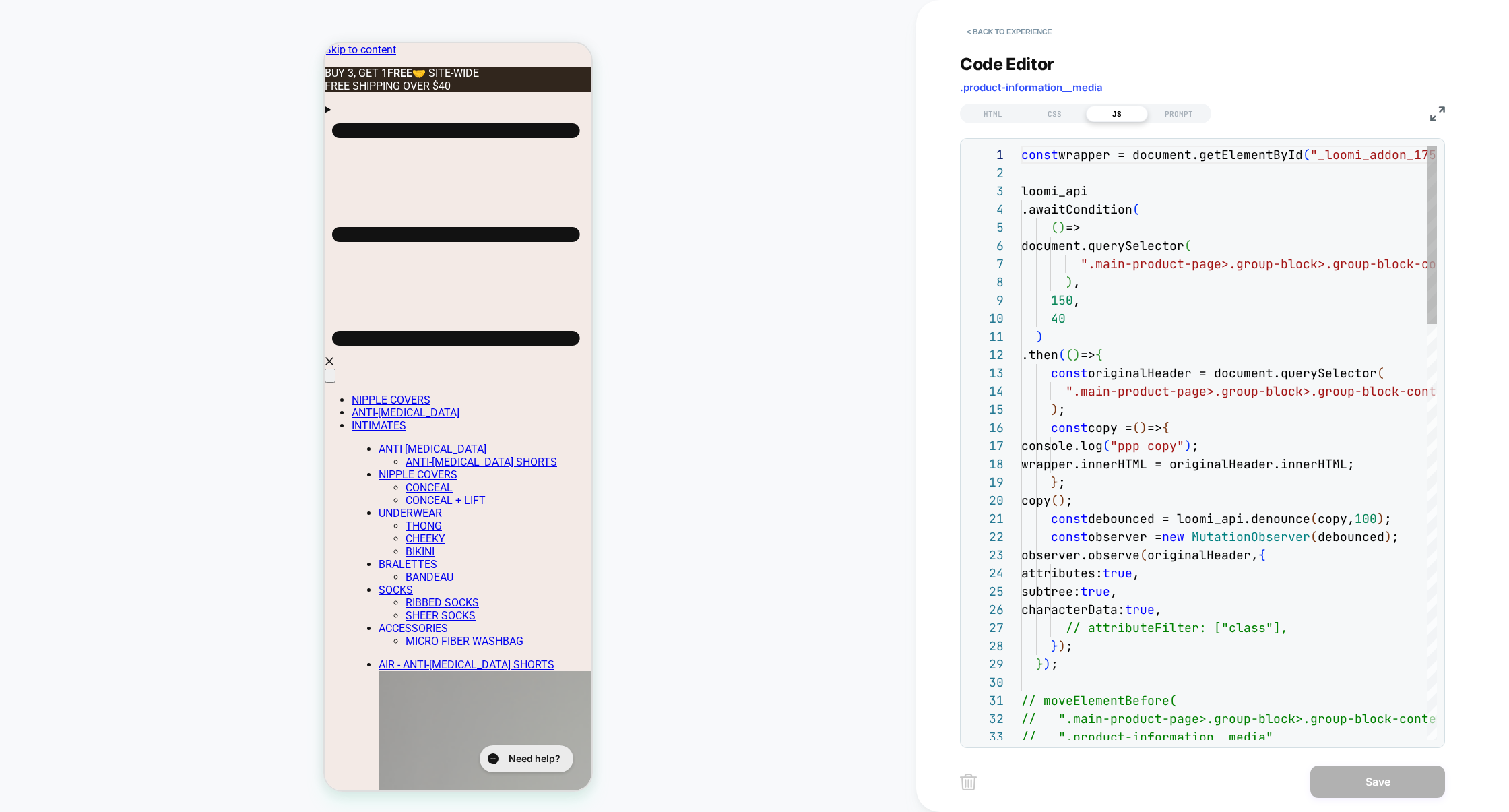
scroll to position [182, 0]
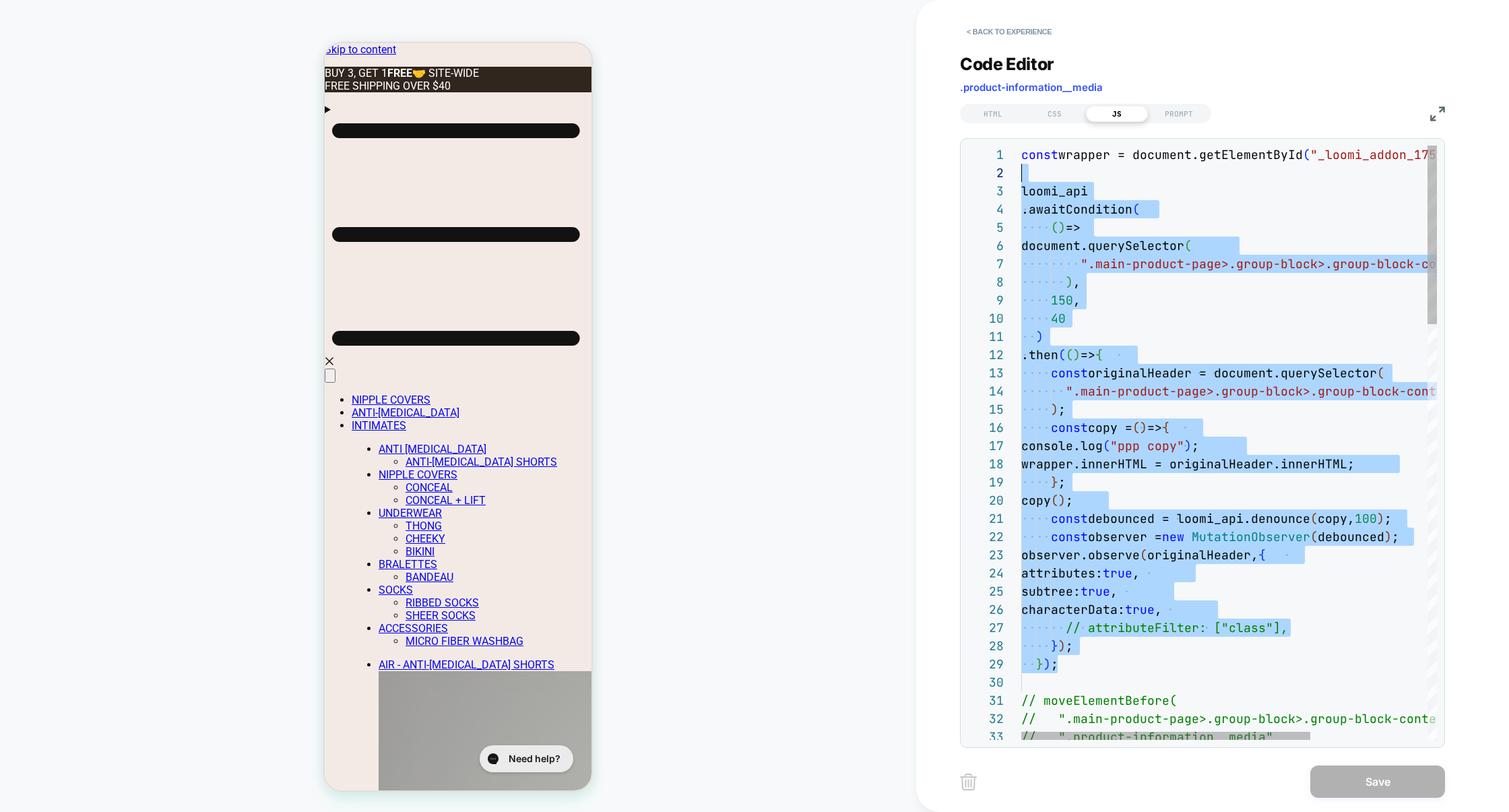
scroll to position [0, 0]
drag, startPoint x: 1088, startPoint y: 670, endPoint x: 983, endPoint y: 130, distance: 550.1
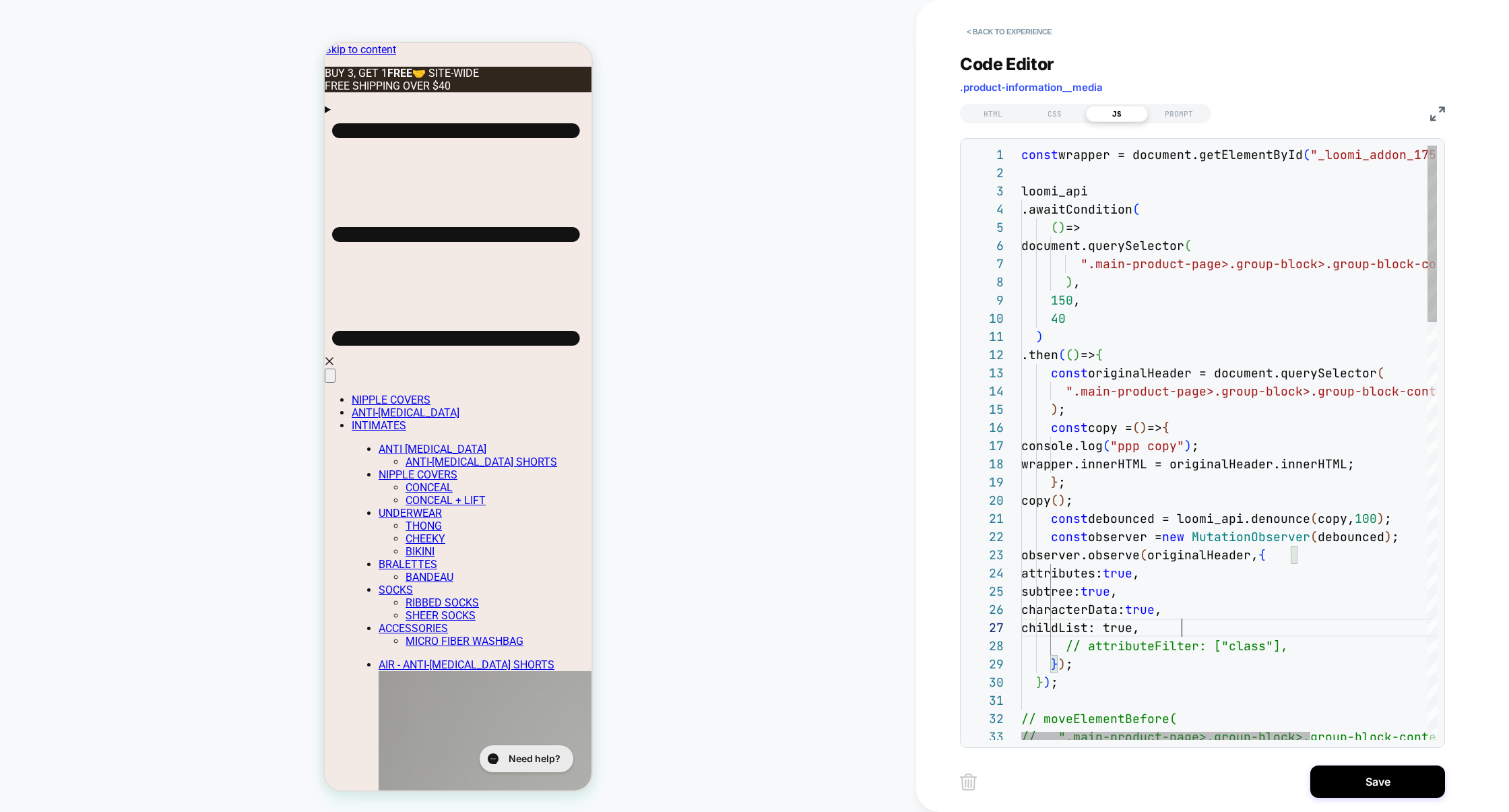
scroll to position [109, 160]
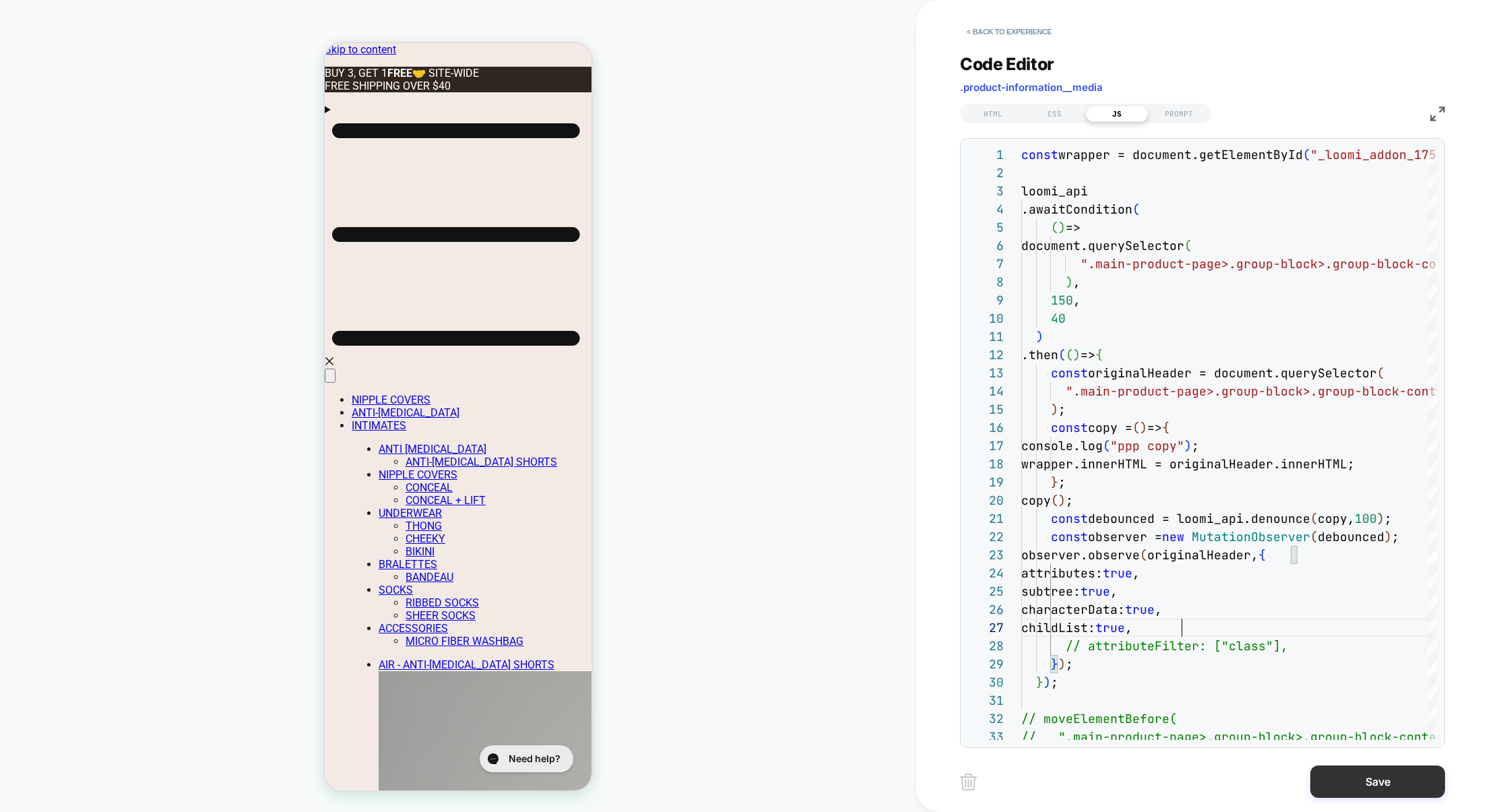
type textarea "**********"
click at [1359, 778] on button "Save" at bounding box center [1378, 781] width 135 height 33
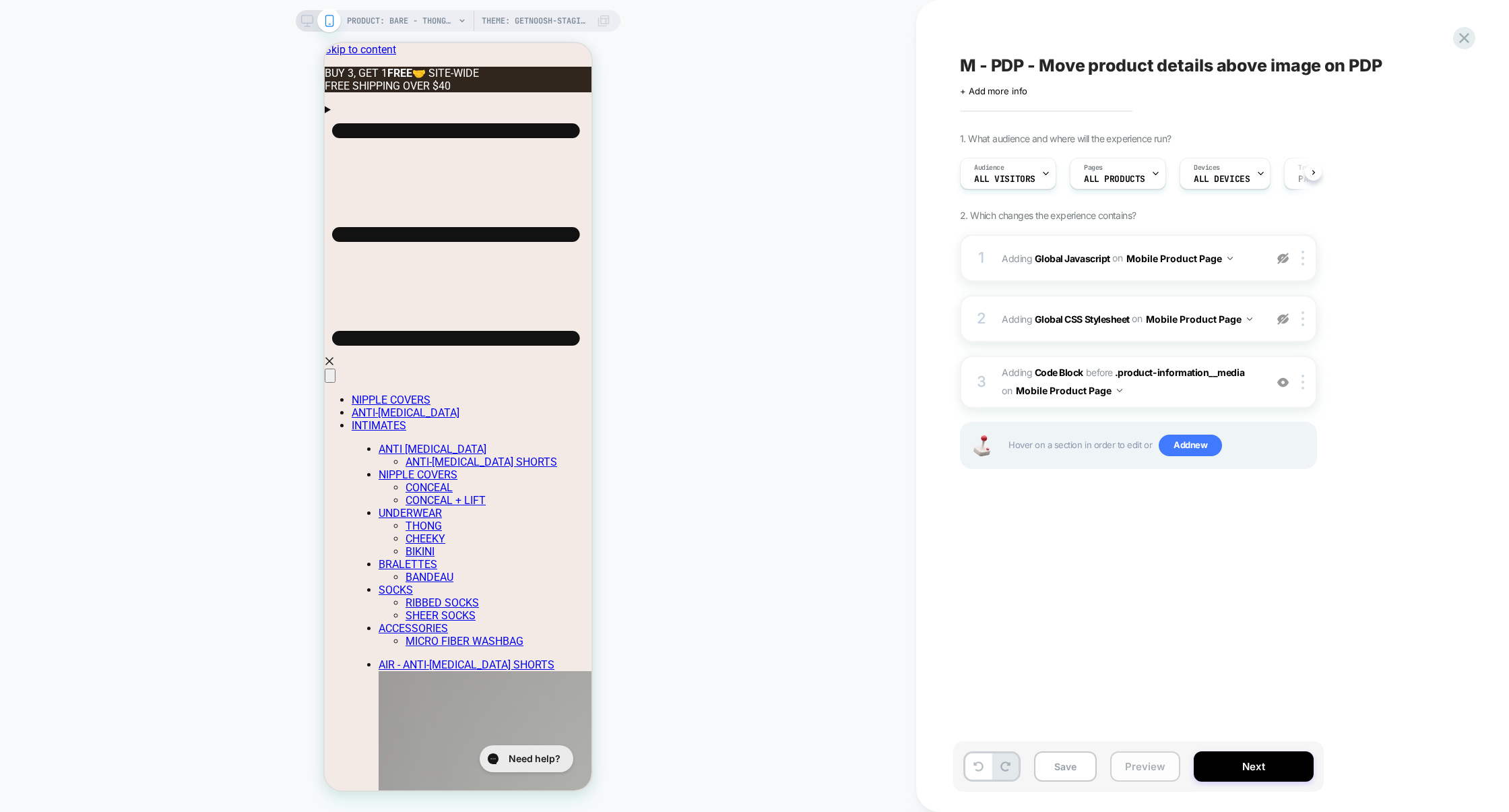
scroll to position [0, 1]
click at [1159, 768] on button "Preview" at bounding box center [1145, 765] width 70 height 31
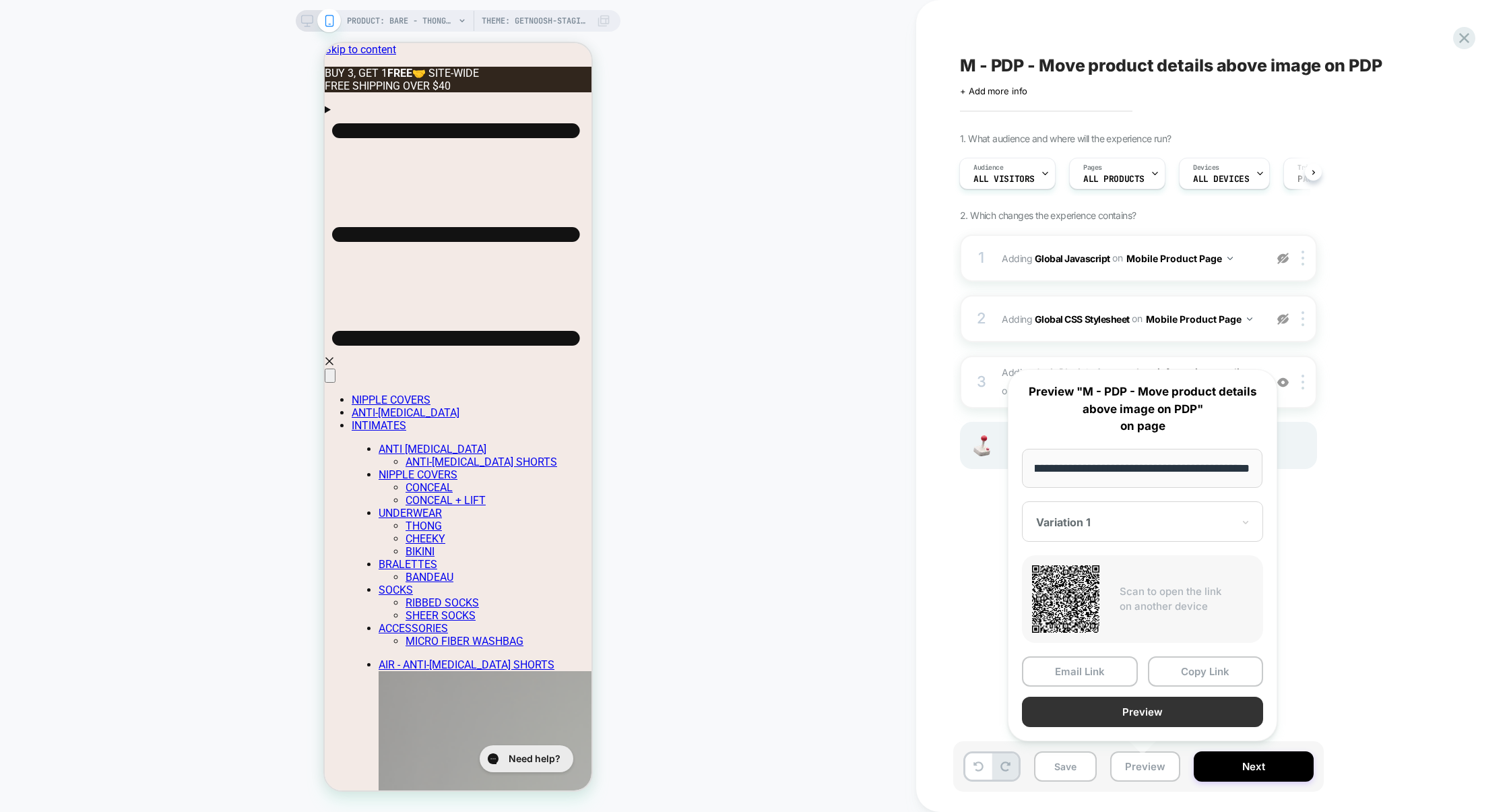
scroll to position [0, 0]
click at [1153, 714] on button "Preview" at bounding box center [1142, 711] width 241 height 31
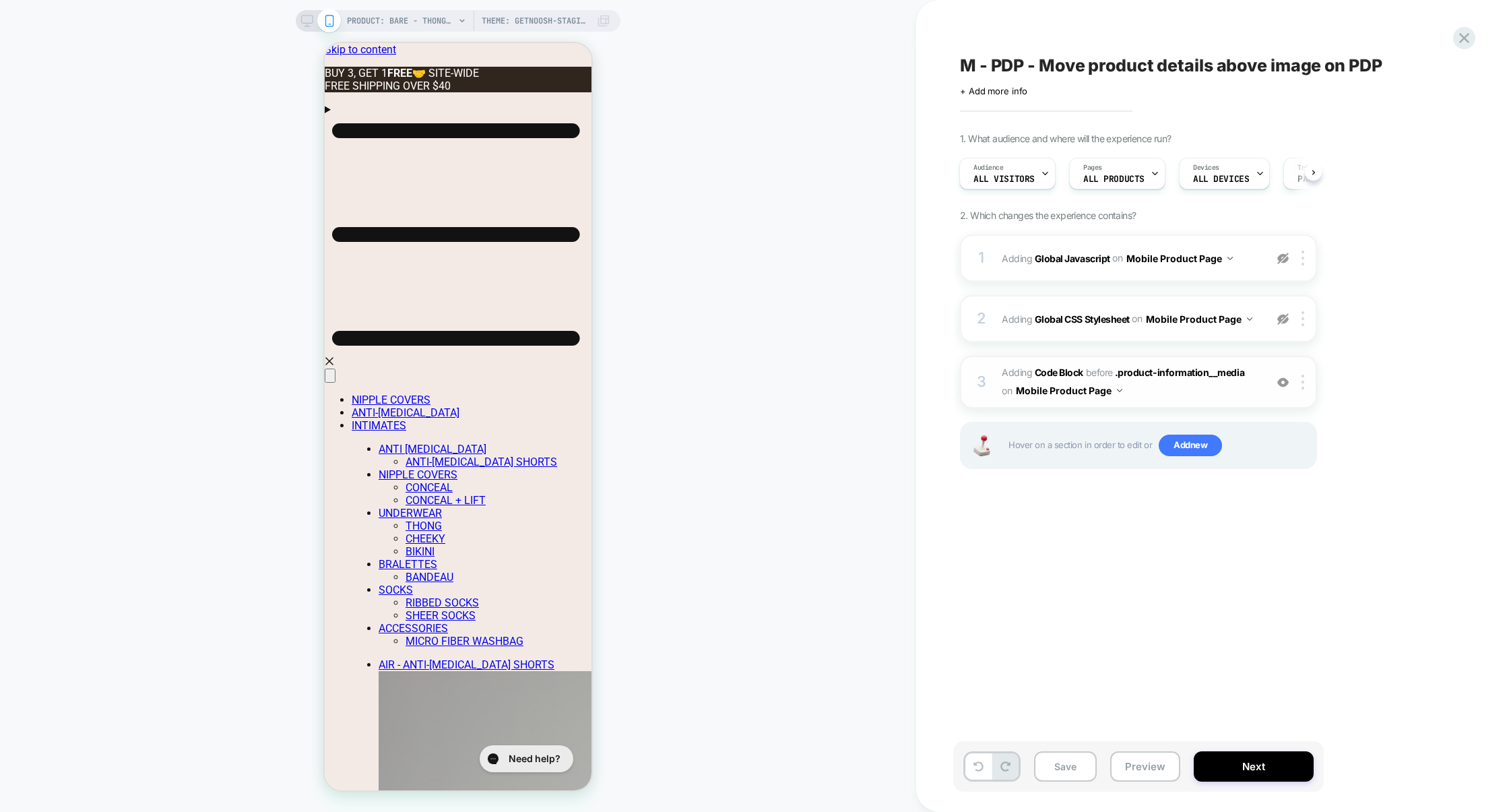
click at [1165, 386] on span "Adding Code Block BEFORE .product-information__media .product-information__medi…" at bounding box center [1131, 382] width 257 height 36
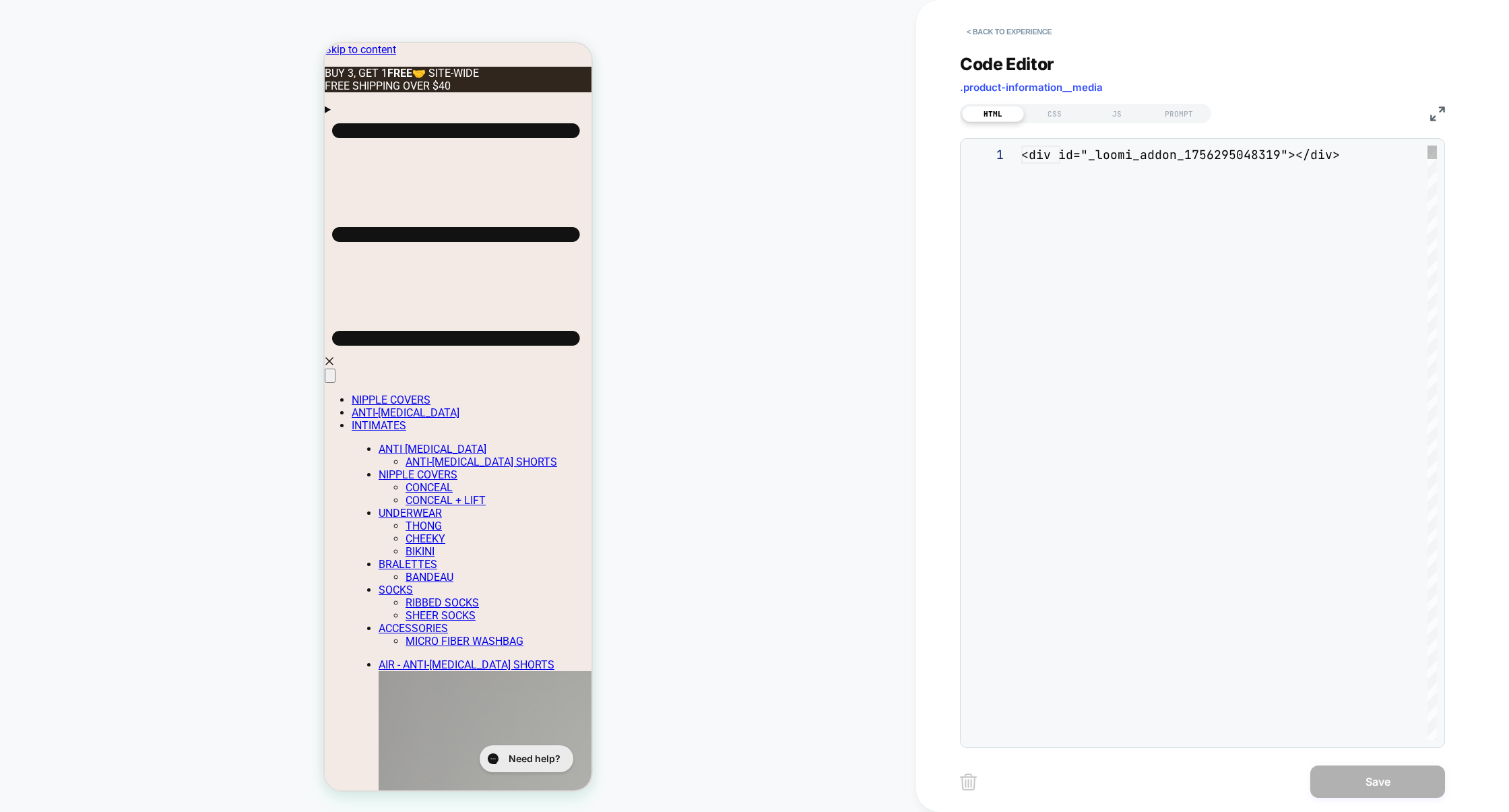
scroll to position [18, 0]
click at [1123, 111] on div "JS" at bounding box center [1117, 114] width 62 height 16
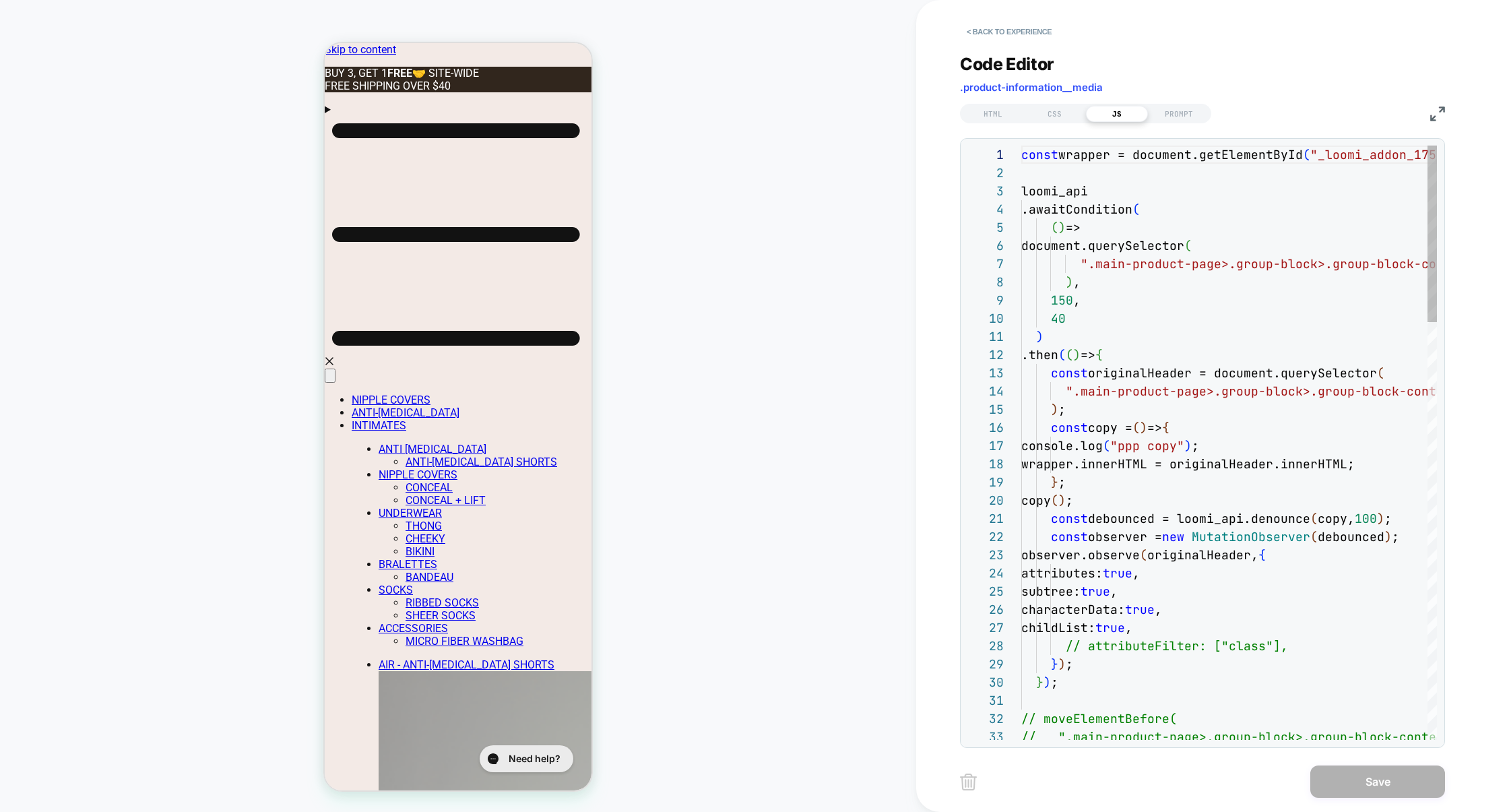
scroll to position [182, 0]
click at [1437, 117] on img at bounding box center [1438, 114] width 15 height 15
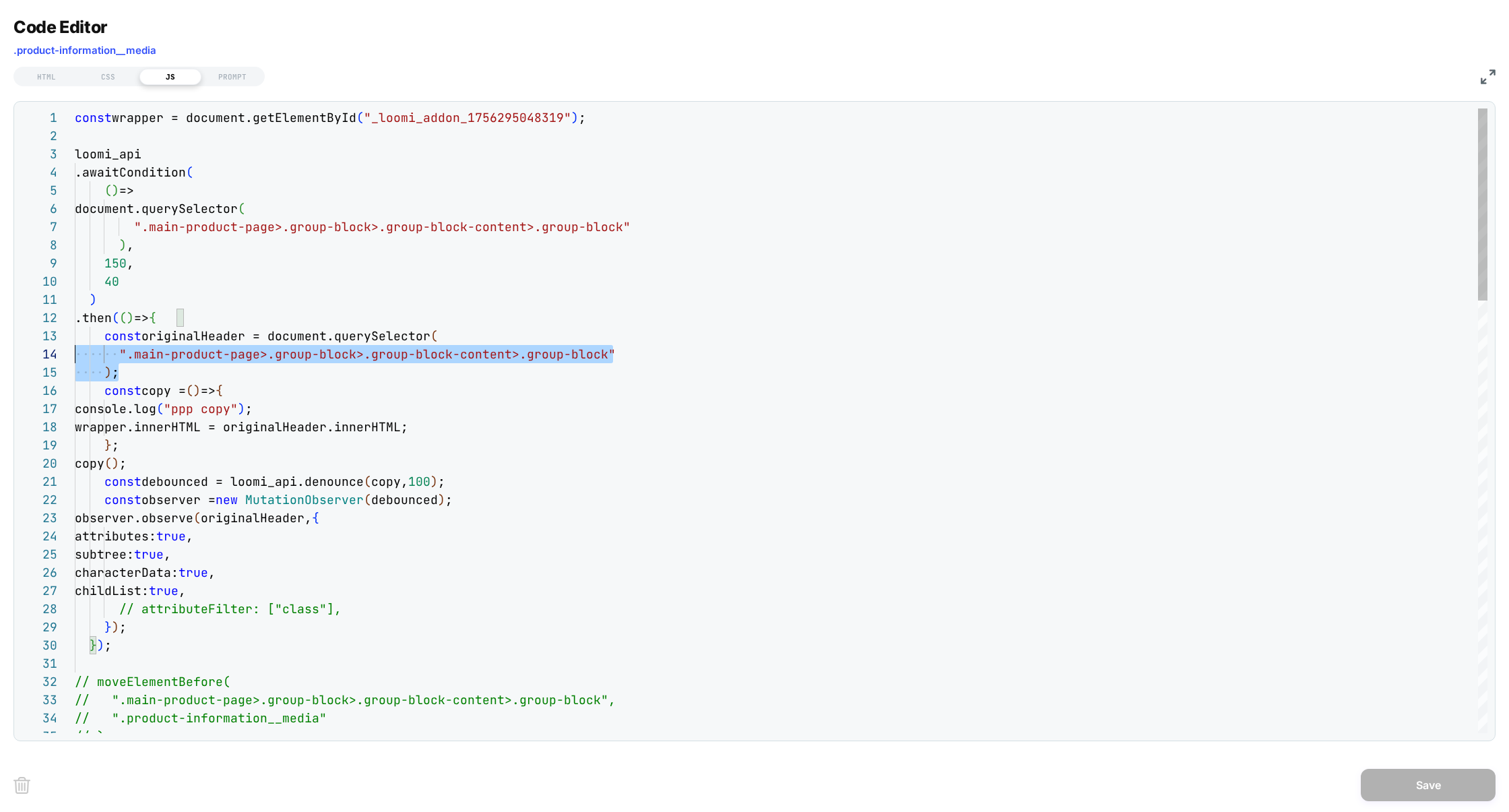
scroll to position [36, 0]
drag, startPoint x: 141, startPoint y: 369, endPoint x: 32, endPoint y: 342, distance: 112.3
click at [31, 342] on div "1 2 3 4 5 6 7 8 9 10 11 12 13 14 15 16 17 18 19 20 21 22 23 24 25 26 27 28 29 3…" at bounding box center [754, 420] width 1467 height 625
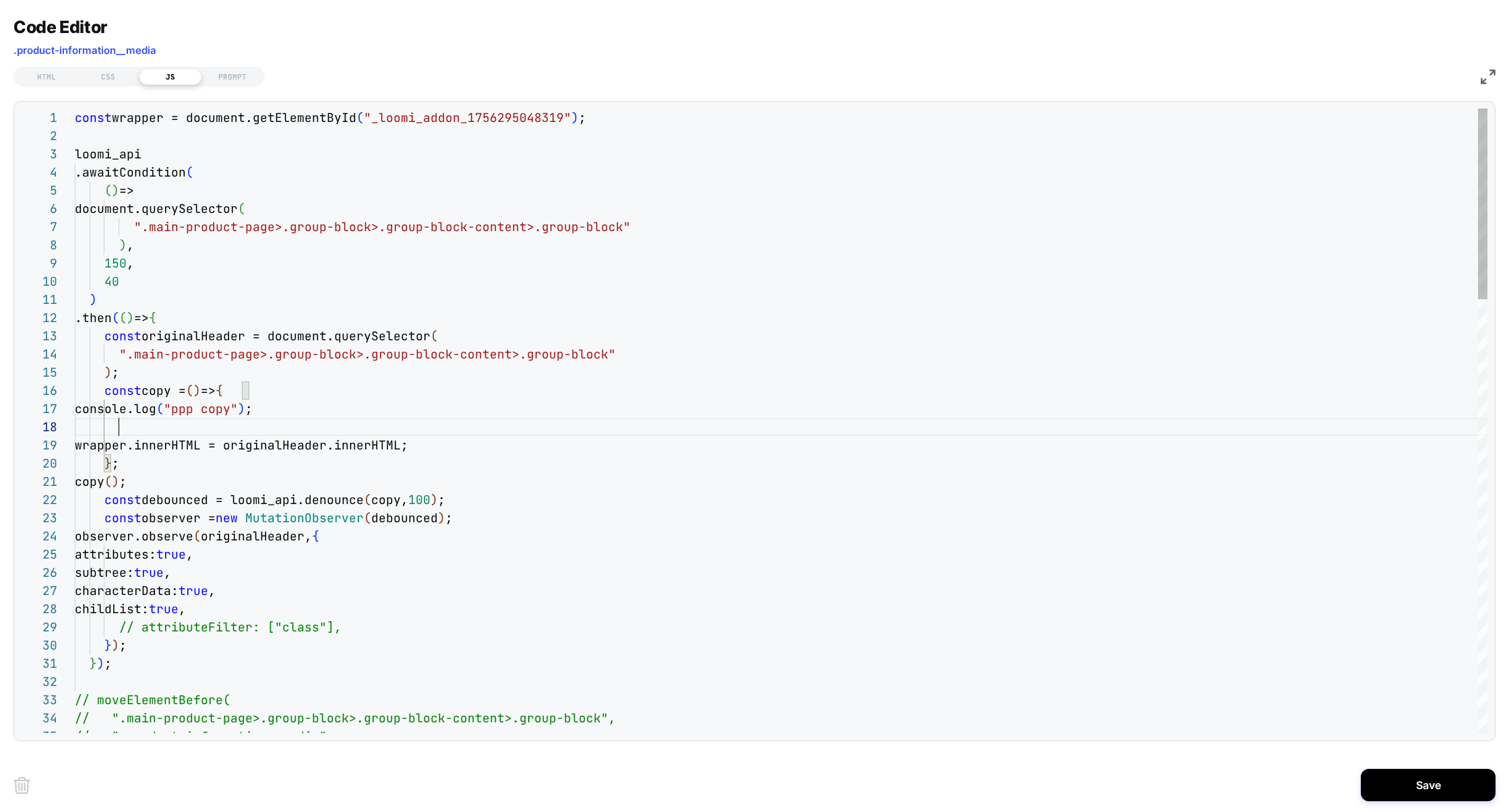
scroll to position [163, 44]
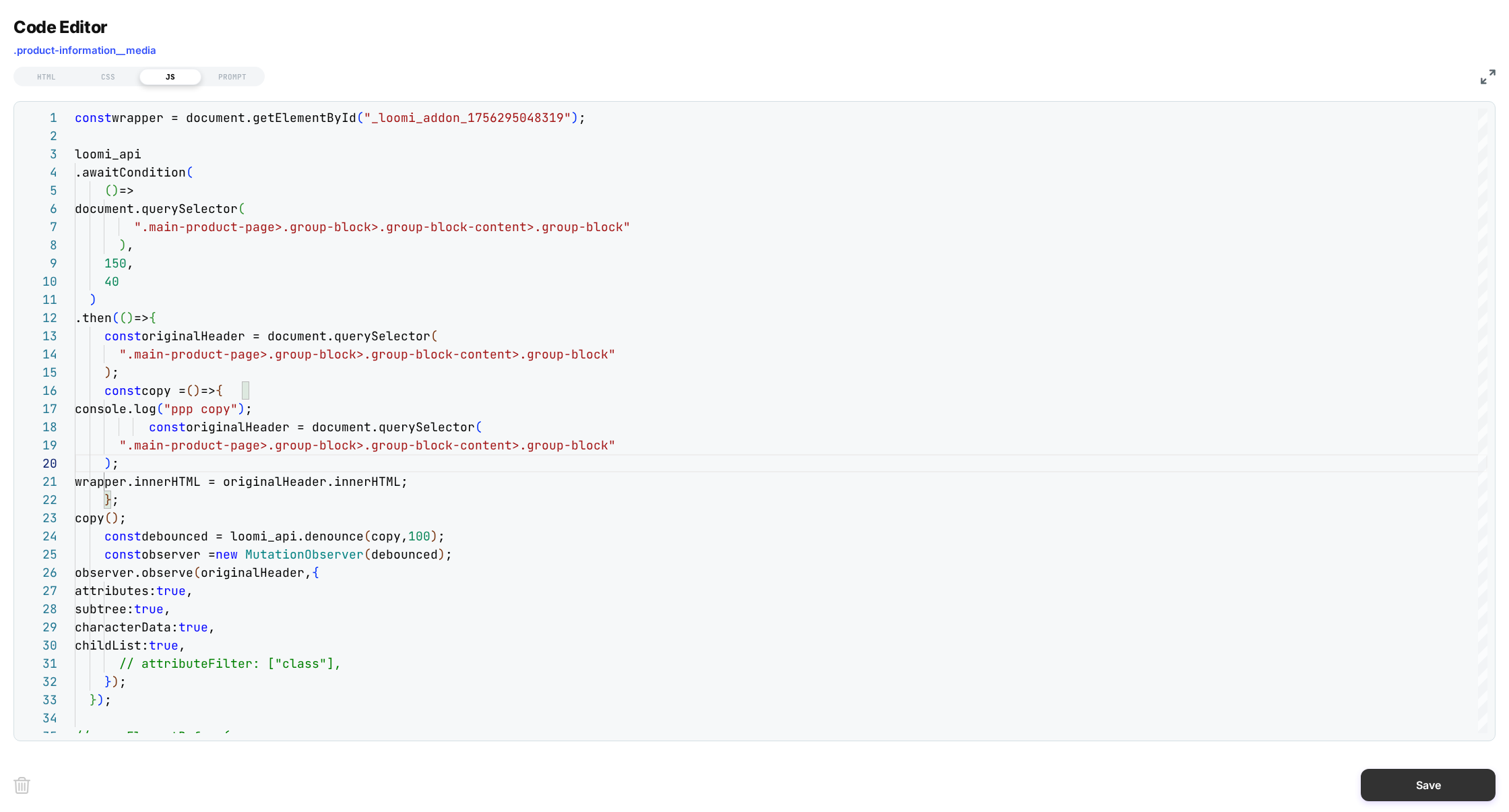
type textarea "**********"
click at [1427, 778] on button "Save" at bounding box center [1428, 784] width 135 height 33
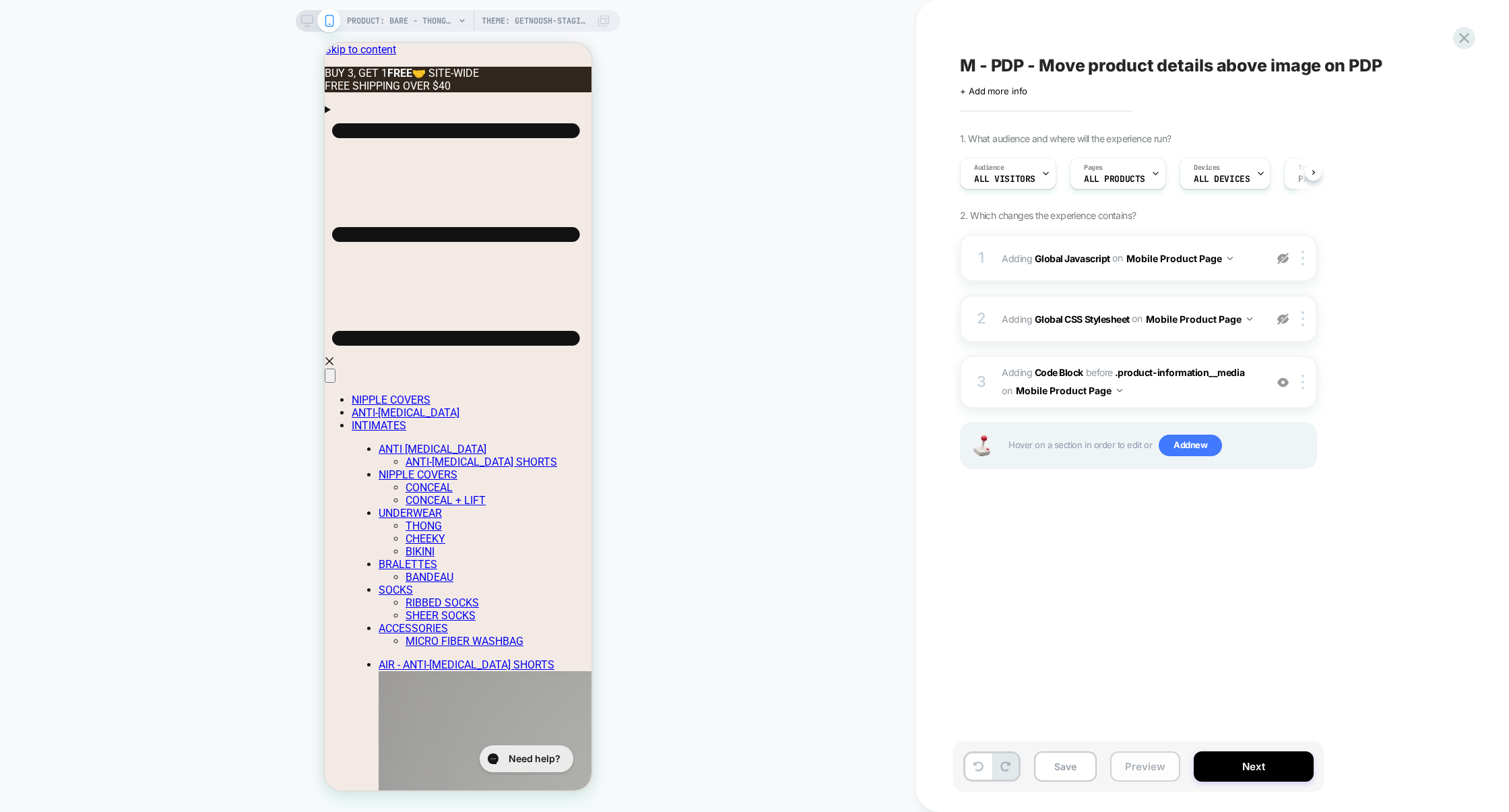
scroll to position [0, 1]
click at [1156, 765] on button "Preview" at bounding box center [1145, 765] width 70 height 31
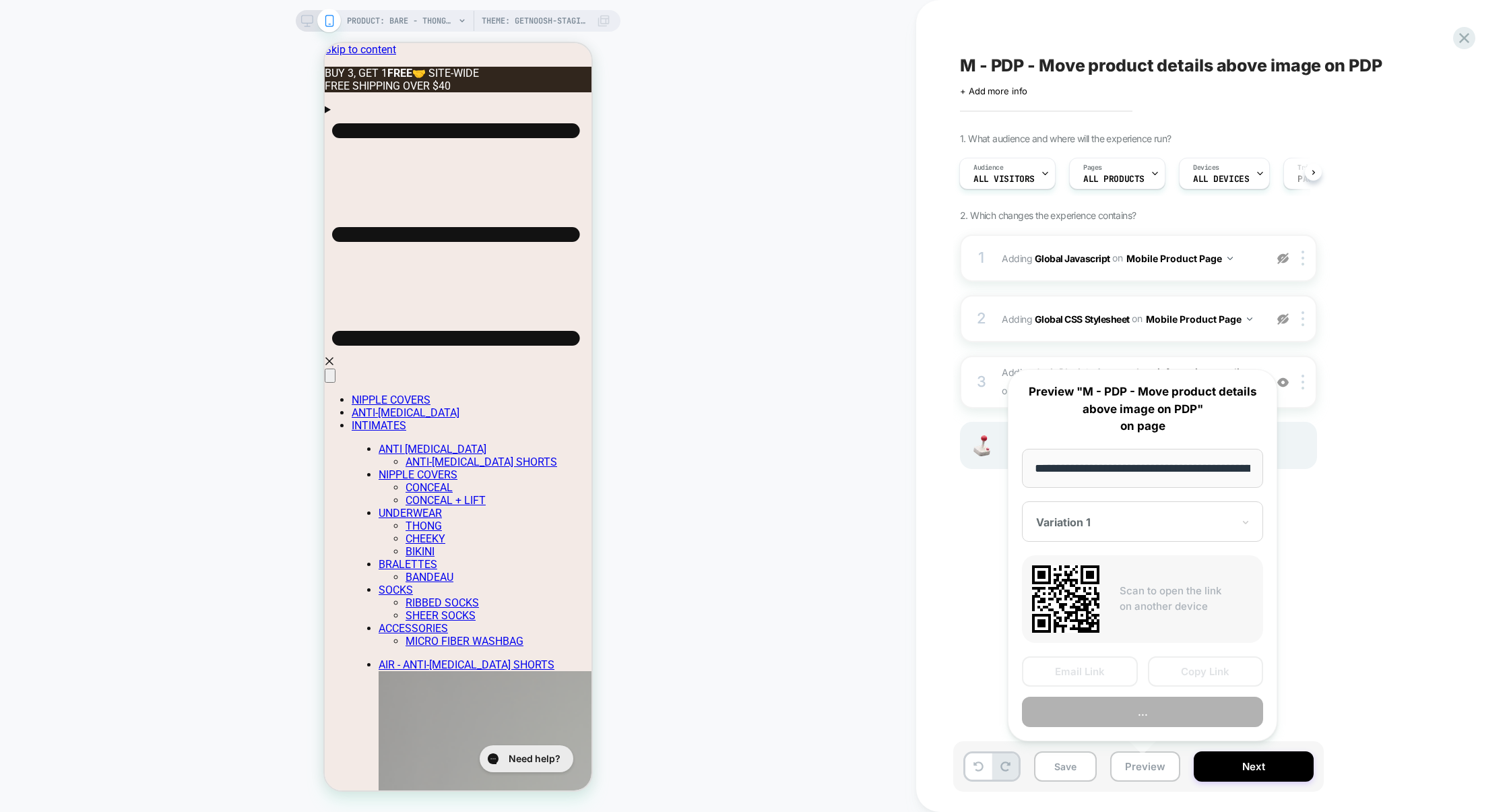
scroll to position [0, 391]
click at [1150, 714] on button "Preview" at bounding box center [1142, 711] width 241 height 31
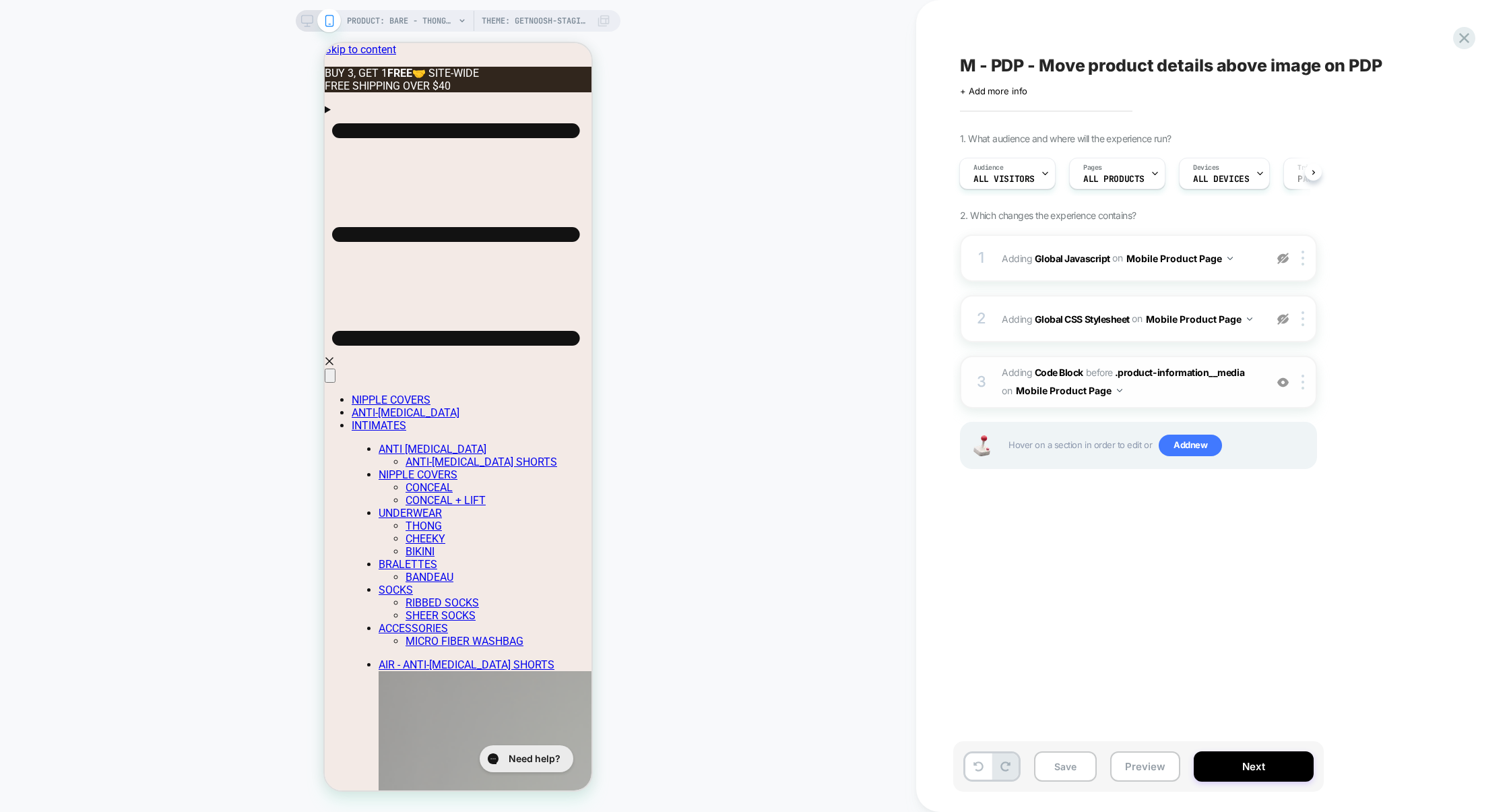
click at [1169, 386] on span "Adding Code Block BEFORE .product-information__media .product-information__medi…" at bounding box center [1131, 382] width 257 height 36
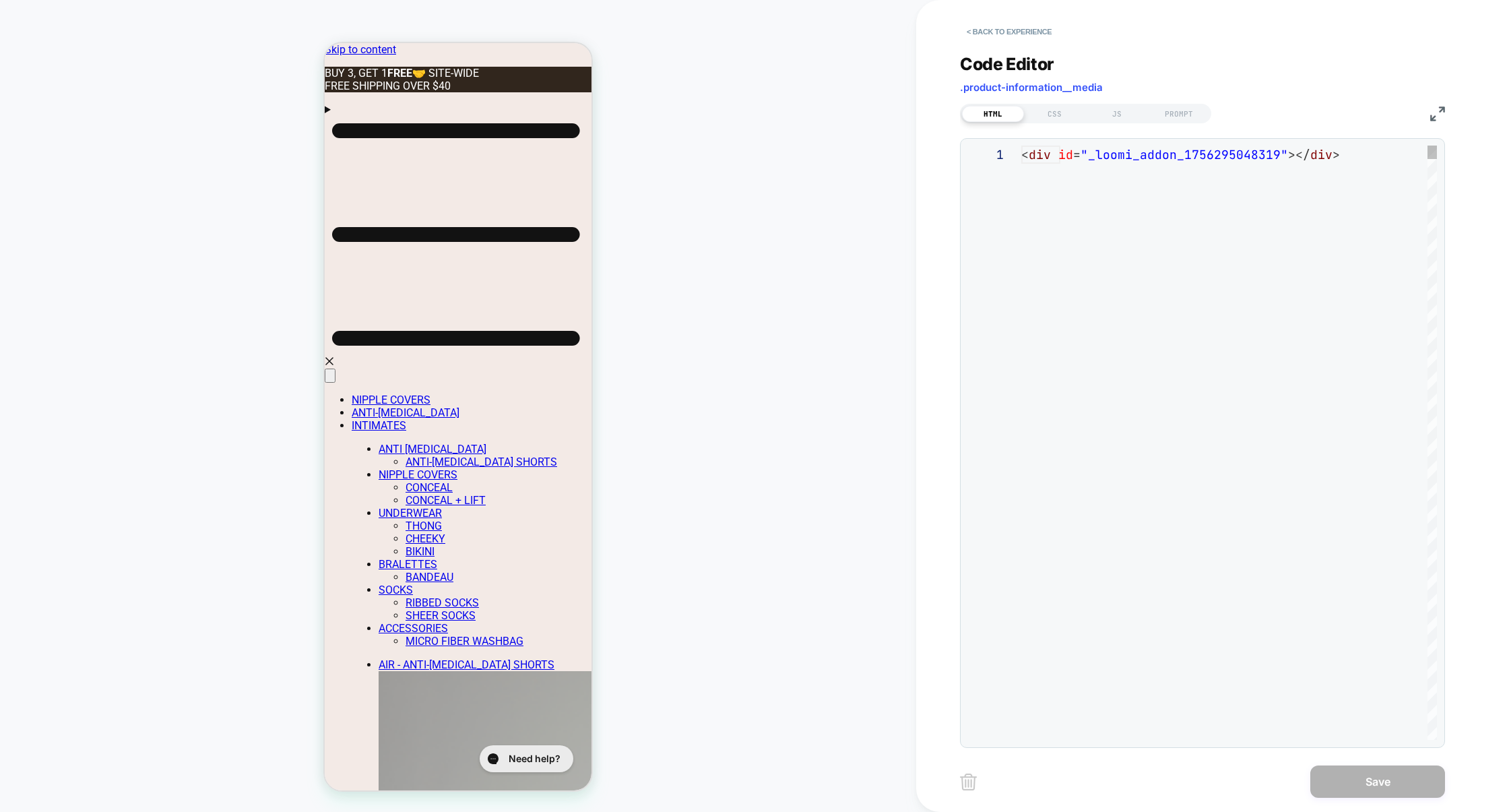
scroll to position [18, 0]
click at [1112, 115] on div "JS" at bounding box center [1117, 114] width 62 height 16
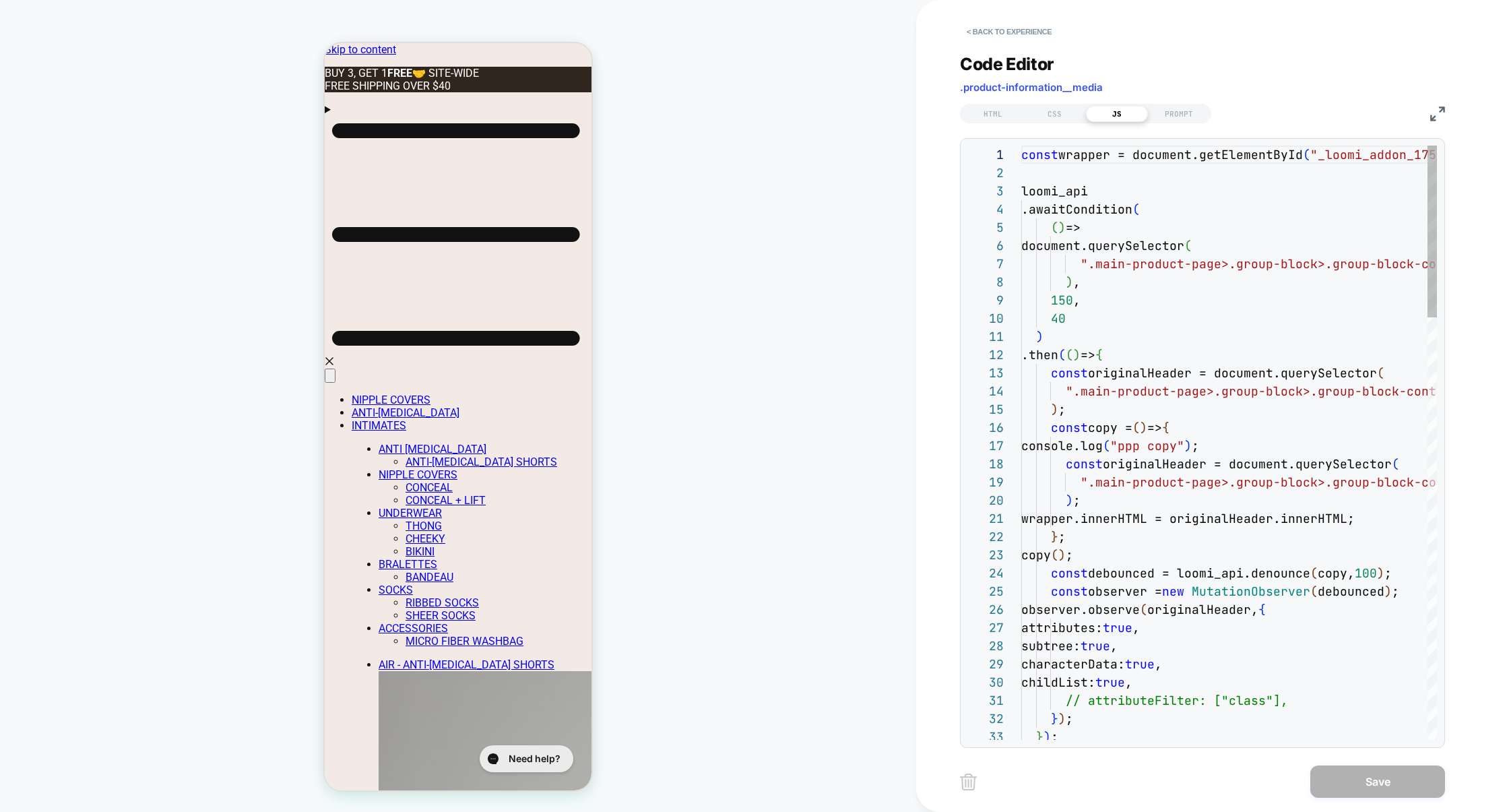
scroll to position [182, 0]
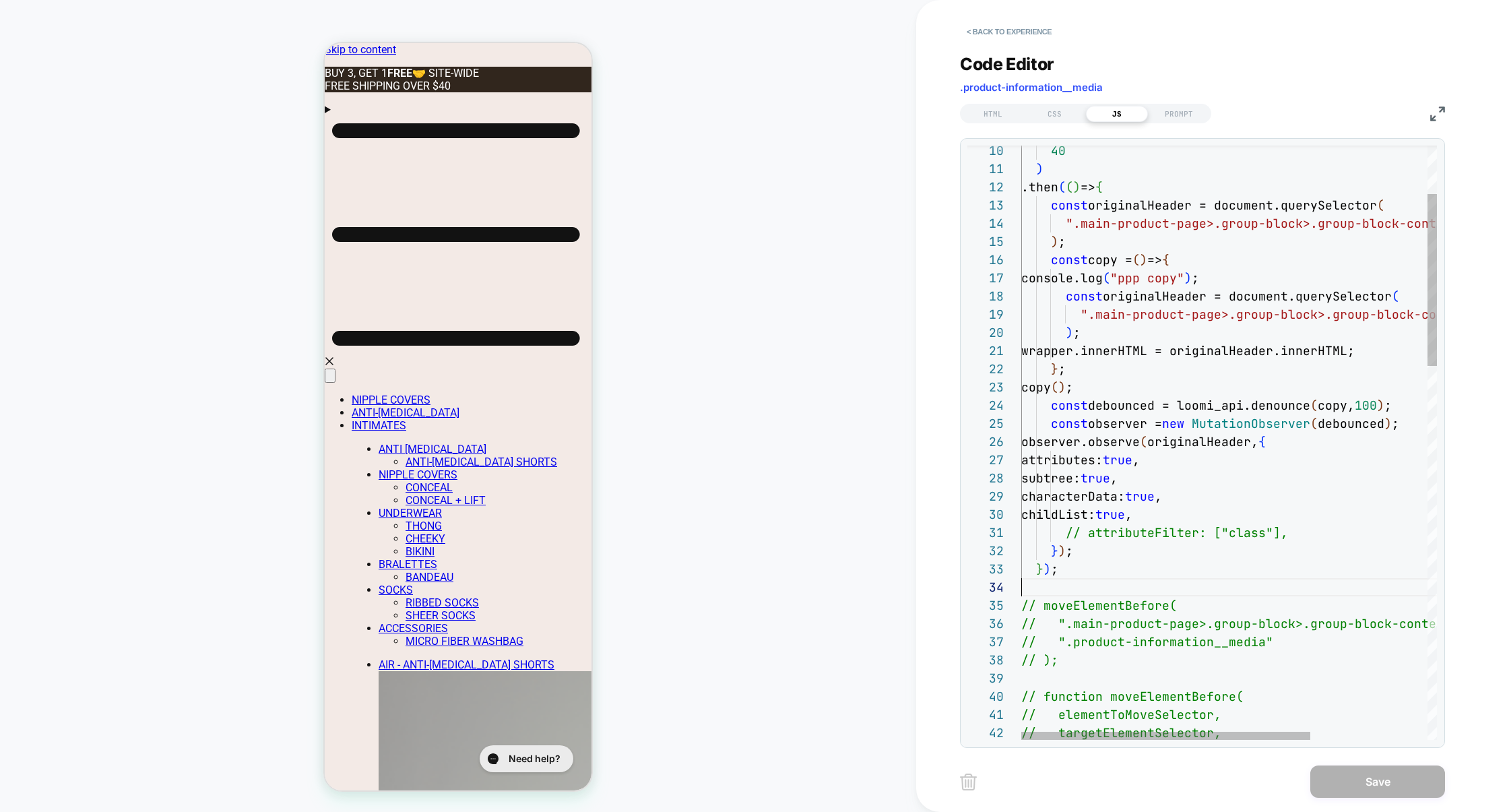
scroll to position [55, 0]
drag, startPoint x: 1055, startPoint y: 583, endPoint x: 1149, endPoint y: 661, distance: 122.1
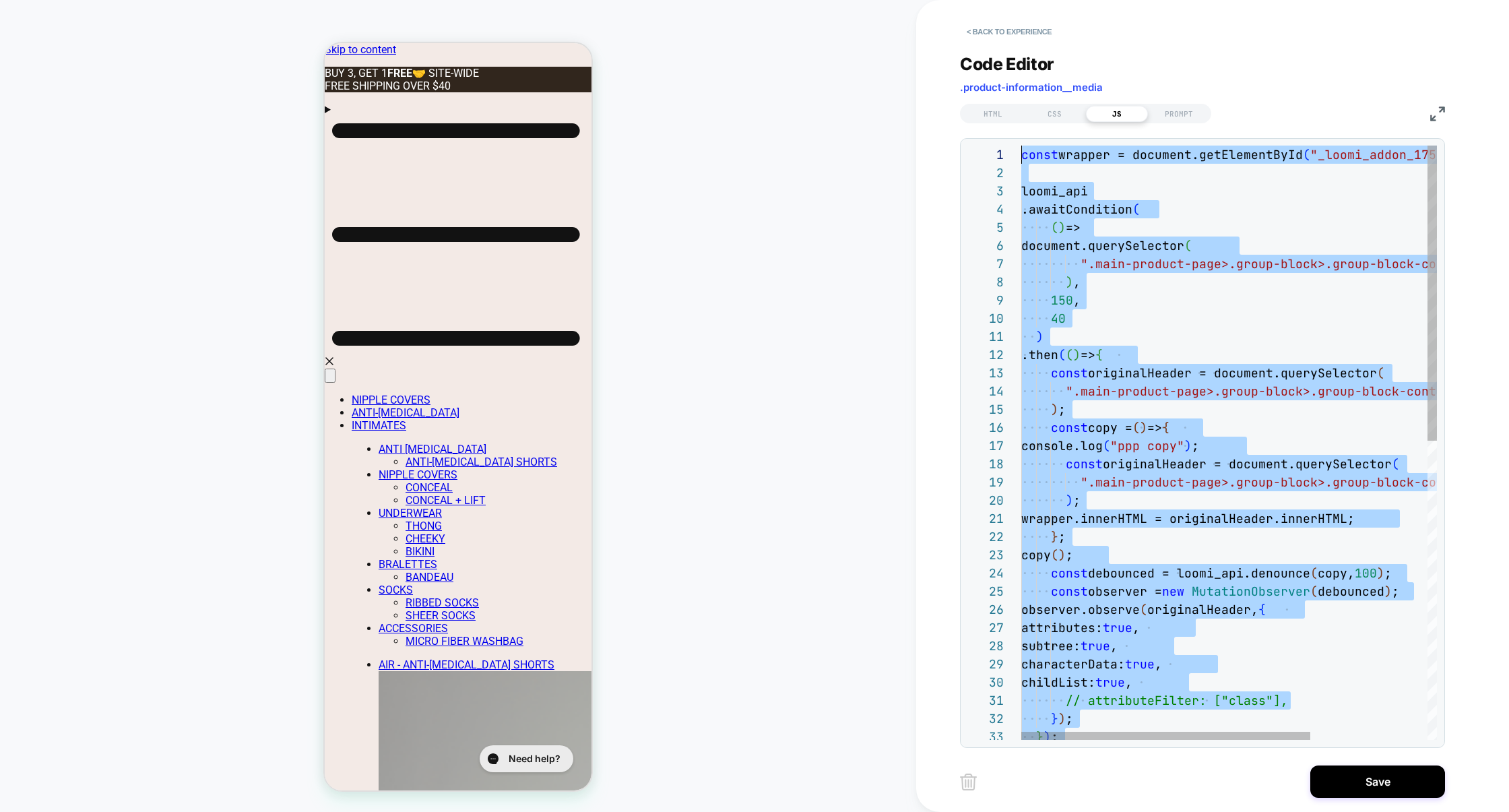
scroll to position [0, 0]
drag, startPoint x: 1166, startPoint y: 503, endPoint x: 862, endPoint y: -129, distance: 701.3
click at [862, 0] on html "PRODUCT: BARE - THONG [nearly naked edgeless underwear] Theme: getnoosh-staging…" at bounding box center [754, 406] width 1509 height 812
click at [1445, 112] on img at bounding box center [1438, 114] width 15 height 15
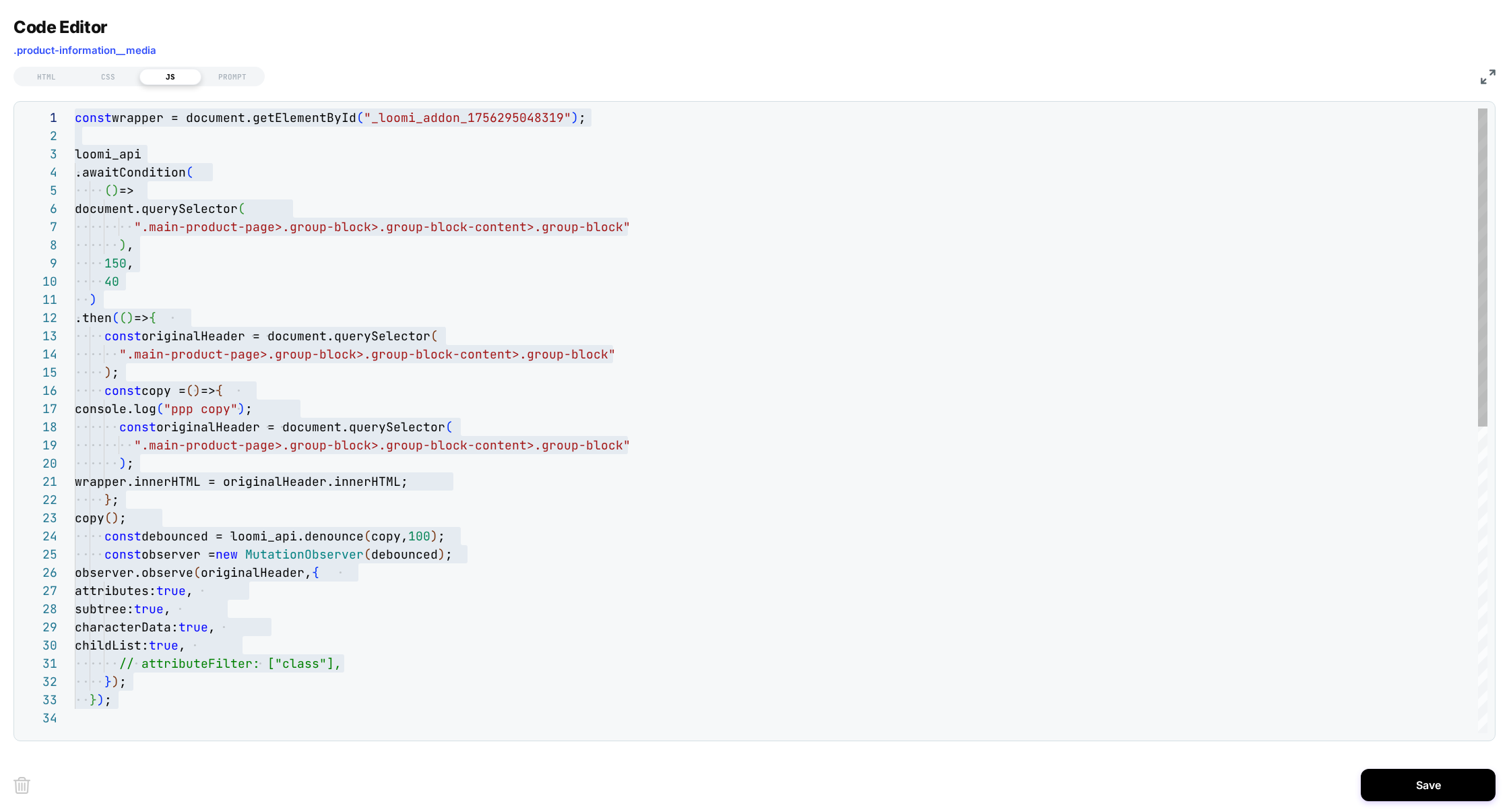
click at [215, 332] on div "} ) ; } ) ; // attributeFilter: ["class"], childList: true , characterData: tru…" at bounding box center [781, 720] width 1413 height 1225
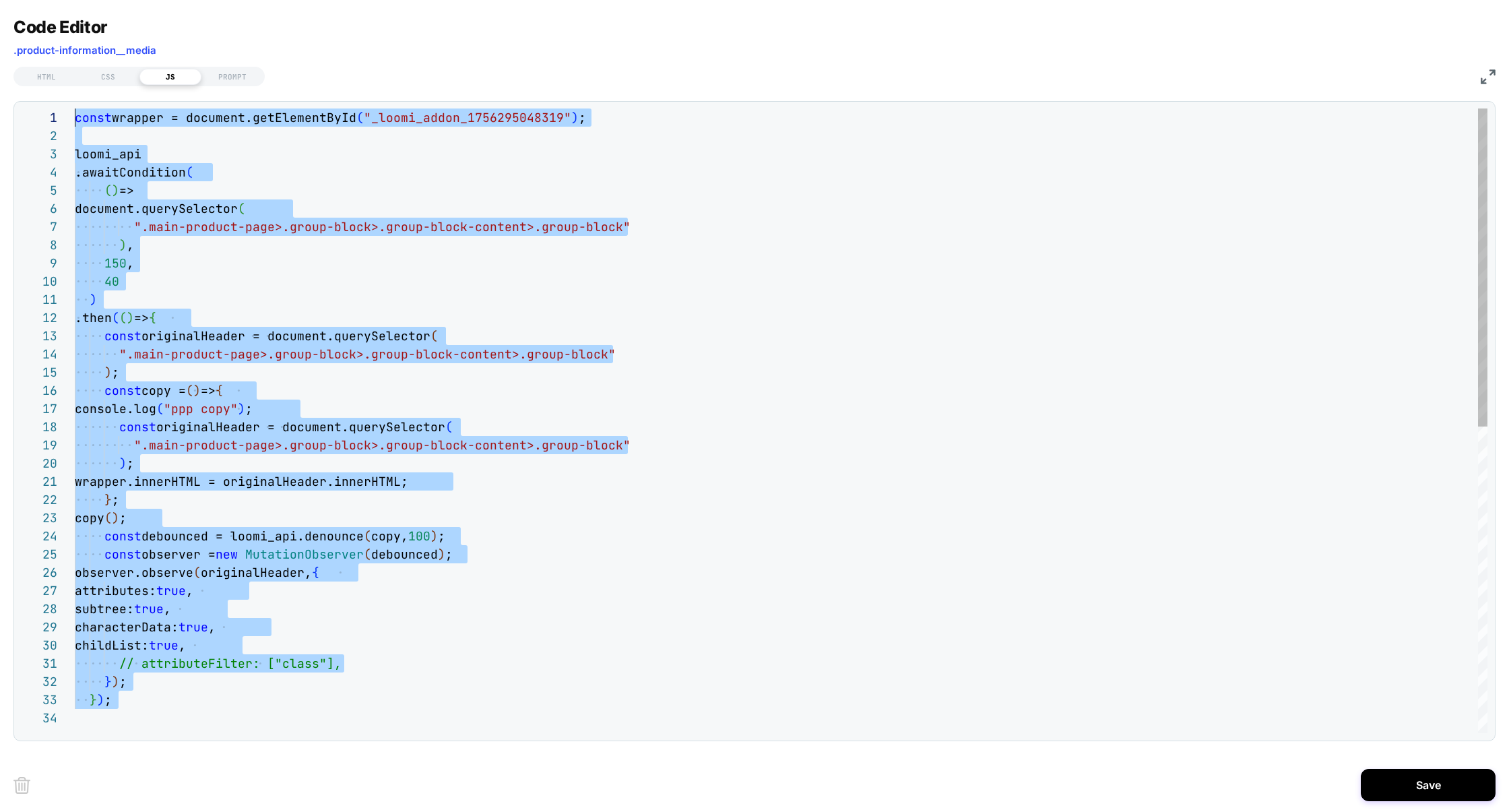
click at [215, 332] on div "} ) ; } ) ; // attributeFilter: ["class"], childList: true , characterData: tru…" at bounding box center [781, 720] width 1413 height 1225
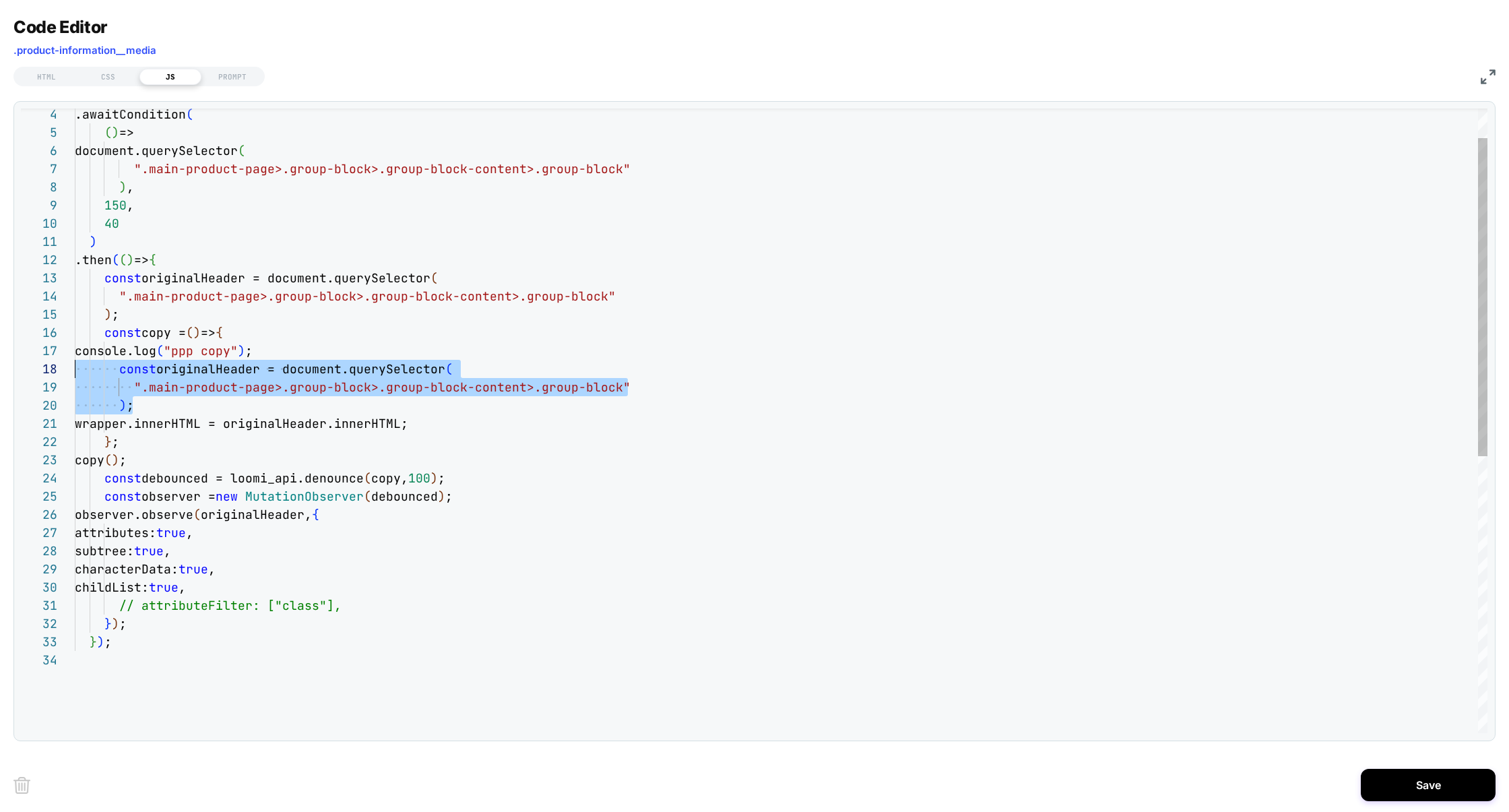
scroll to position [128, 0]
drag, startPoint x: 199, startPoint y: 410, endPoint x: 19, endPoint y: 378, distance: 182.8
click at [20, 374] on div "33 32 31 30 29 28 27 26 19 20 21 22 23 24 25 10 11 12 13 14 15 16 17 18 6 7 8 9…" at bounding box center [754, 420] width 1467 height 625
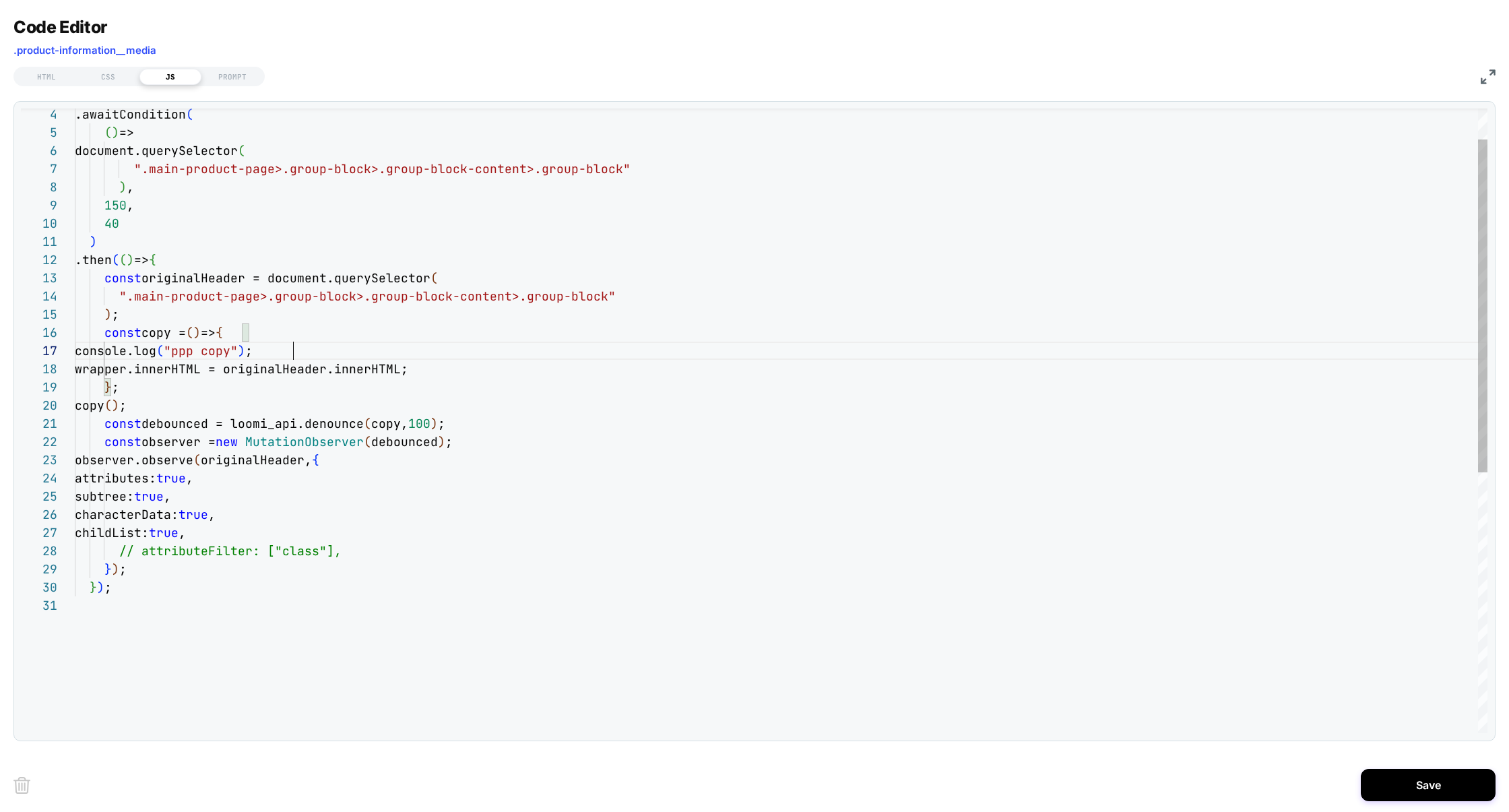
scroll to position [109, 218]
click at [196, 406] on div "} ) ; } ) ; // attributeFilter: ["class"], childList: true , characterData: tru…" at bounding box center [781, 635] width 1413 height 1170
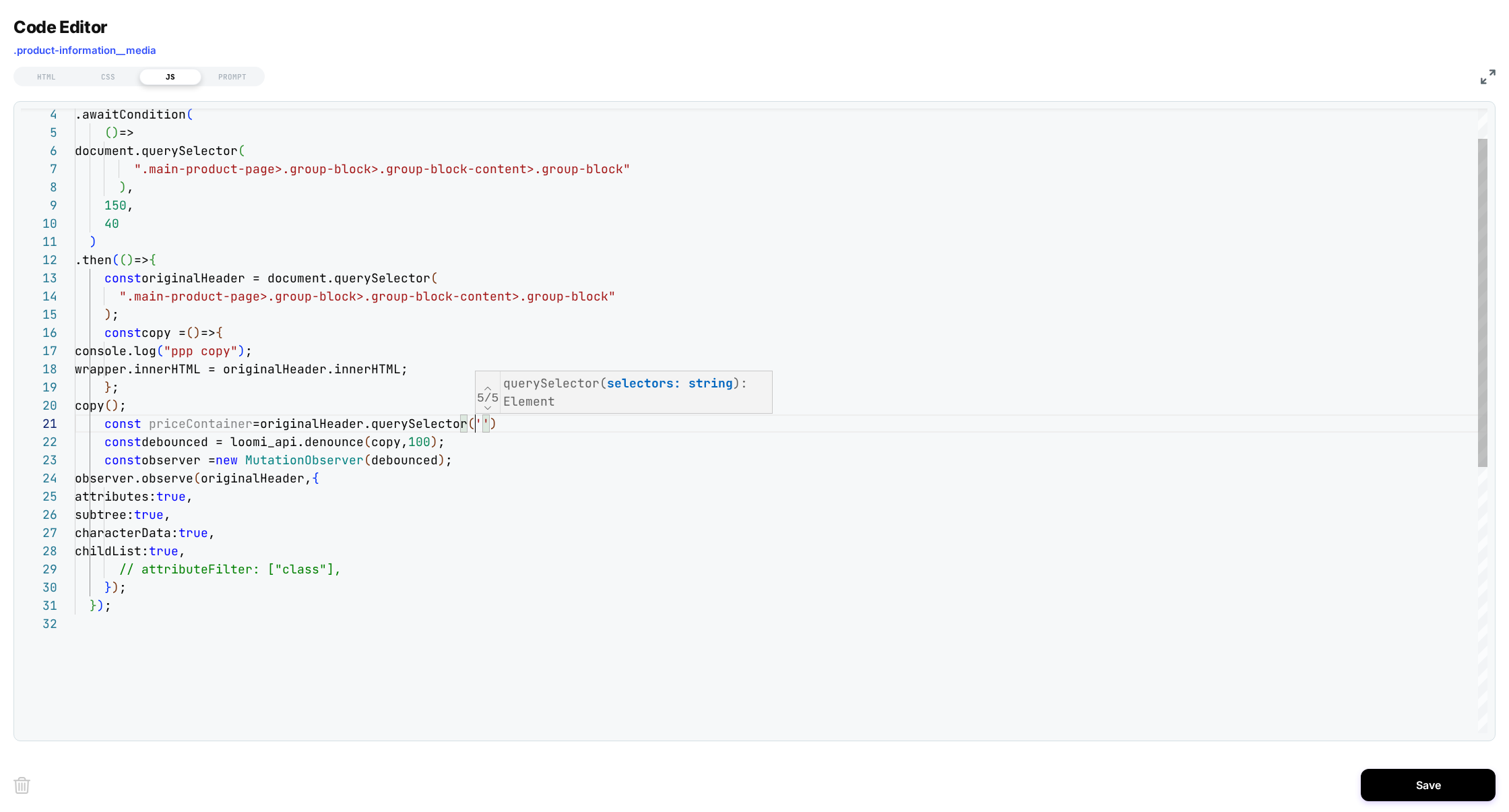
scroll to position [0, 510]
click at [407, 419] on div "} ) ; } ) ; // attributeFilter: ["class"], childList: true , characterData: tru…" at bounding box center [781, 644] width 1413 height 1188
click at [480, 427] on div "} ) ; } ) ; // attributeFilter: ["class"], childList: true , characterData: tru…" at bounding box center [781, 644] width 1413 height 1188
click at [215, 425] on div "} ) ; } ) ; // attributeFilter: ["class"], childList: true , characterData: tru…" at bounding box center [781, 644] width 1413 height 1188
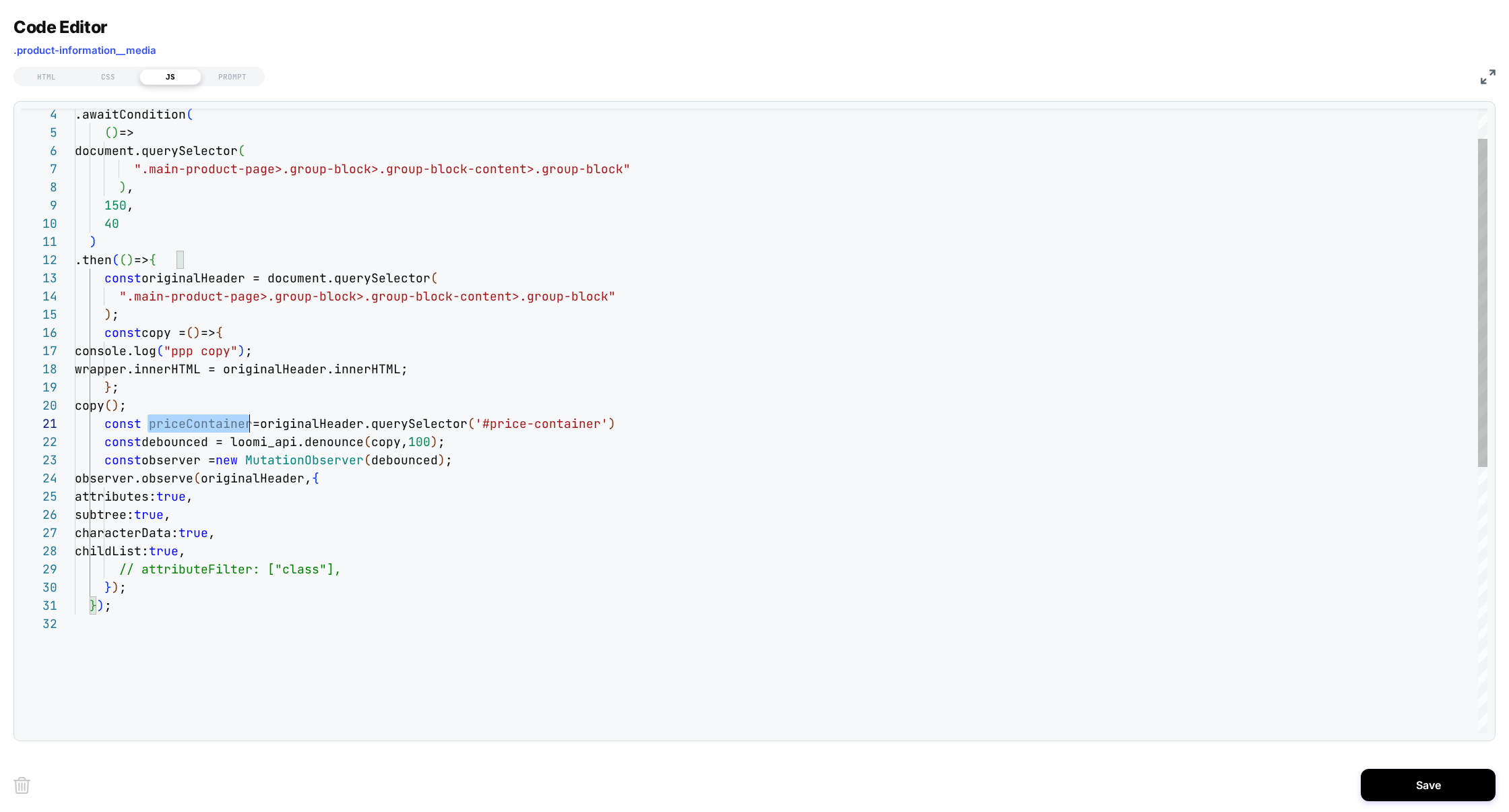
click at [215, 425] on div "} ) ; } ) ; // attributeFilter: ["class"], childList: true , characterData: tru…" at bounding box center [781, 644] width 1413 height 1188
click at [680, 424] on div "} ) ; } ) ; // attributeFilter: ["class"], childList: true , characterData: tru…" at bounding box center [781, 644] width 1413 height 1188
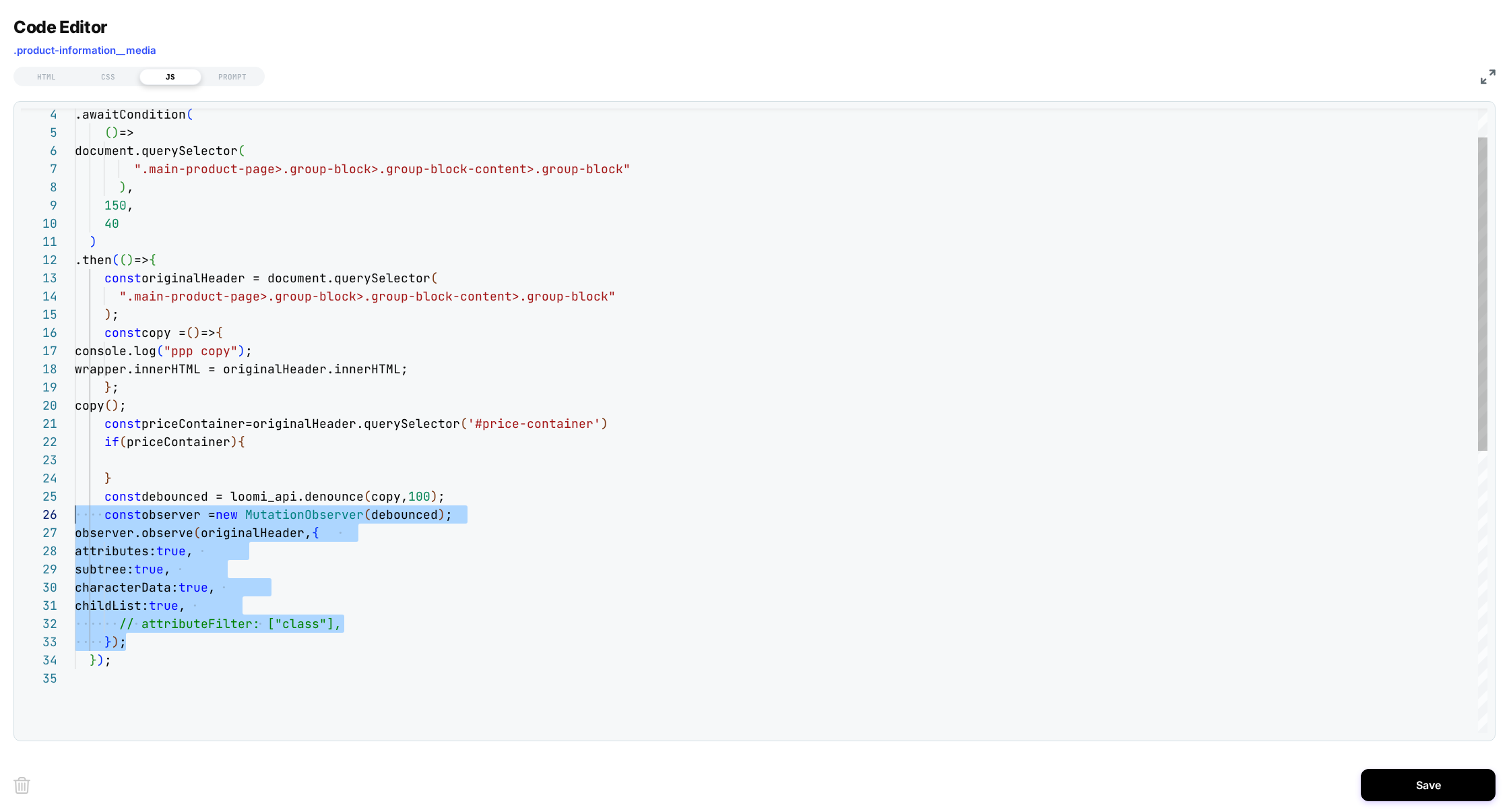
scroll to position [73, 0]
drag, startPoint x: 139, startPoint y: 644, endPoint x: 20, endPoint y: 503, distance: 184.5
click at [75, 503] on div "} ) ; // attributeFilter: ["class"], childList: true , characterData: true , su…" at bounding box center [781, 671] width 1413 height 1243
drag, startPoint x: 130, startPoint y: 495, endPoint x: 129, endPoint y: 467, distance: 28.0
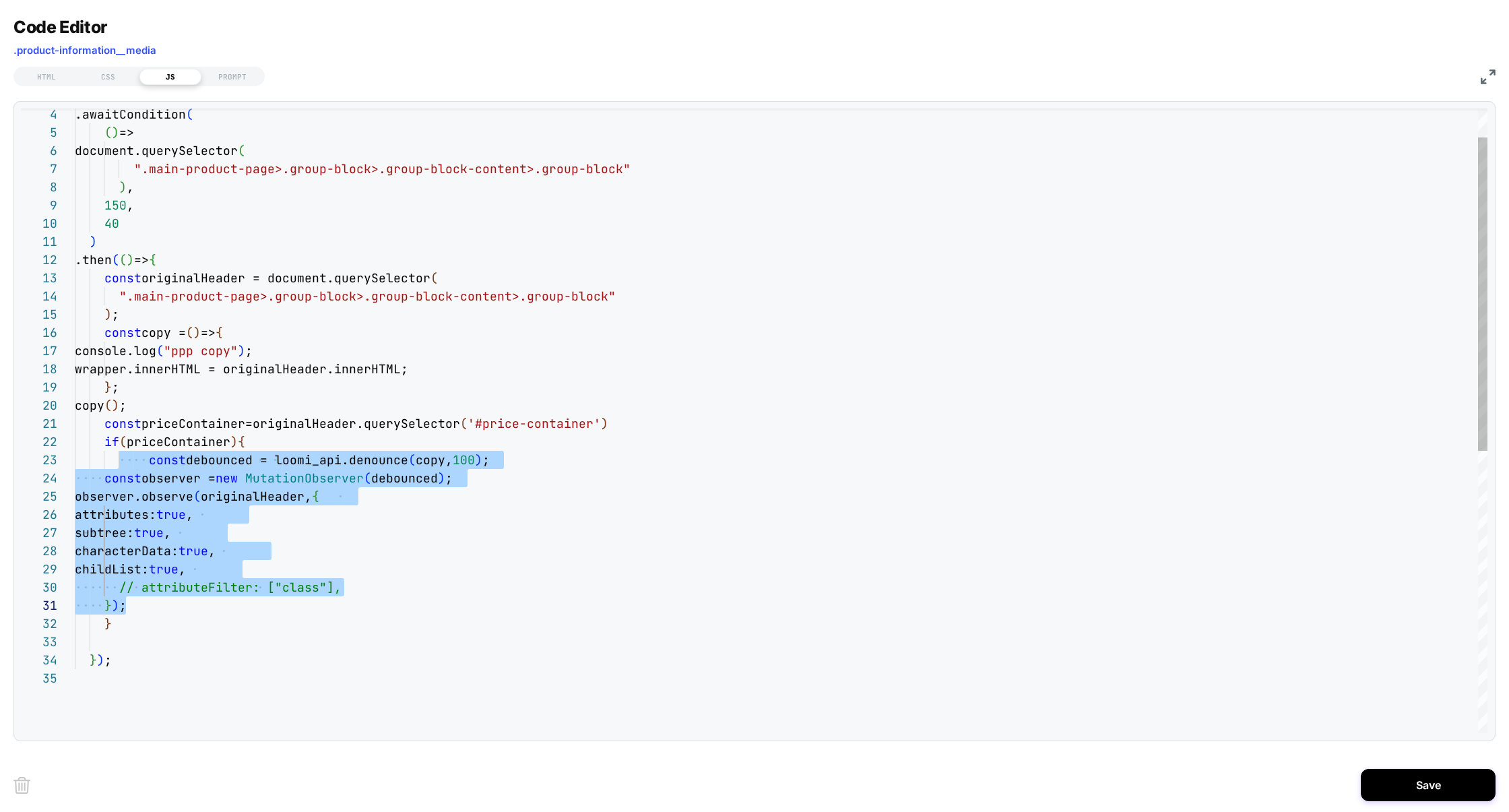
click at [149, 449] on div "wrapper.innerHTML = originalHeader.innerHTML ; } ; copy ( ) ; 40 ) .then ( ( ) …" at bounding box center [781, 671] width 1413 height 1243
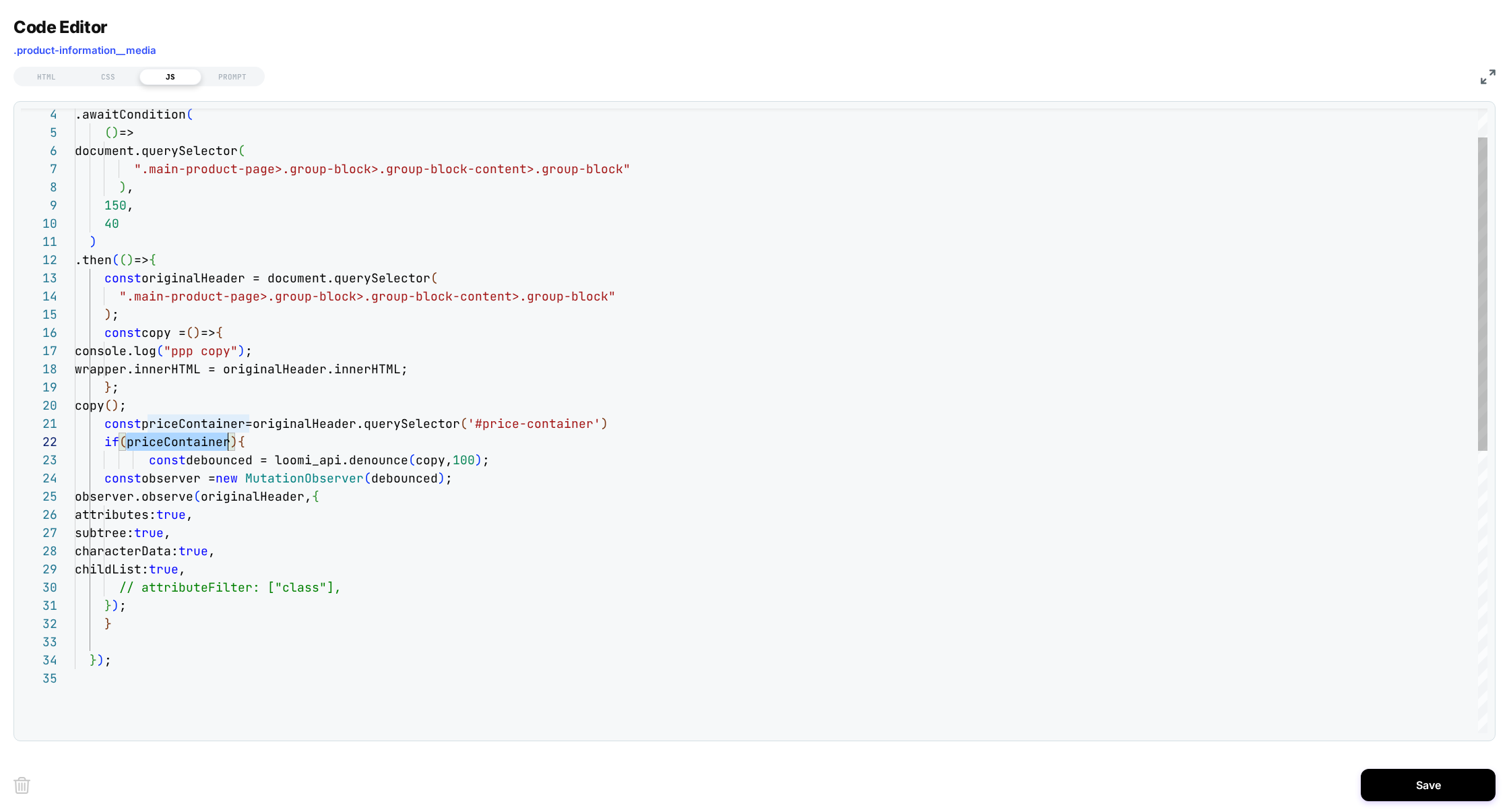
click at [149, 449] on div "wrapper.innerHTML = originalHeader.innerHTML ; } ; copy ( ) ; 40 ) .then ( ( ) …" at bounding box center [781, 671] width 1413 height 1243
click at [256, 496] on div "wrapper.innerHTML = originalHeader.innerHTML ; } ; copy ( ) ; 40 ) .then ( ( ) …" at bounding box center [781, 671] width 1413 height 1243
type textarea "**********"
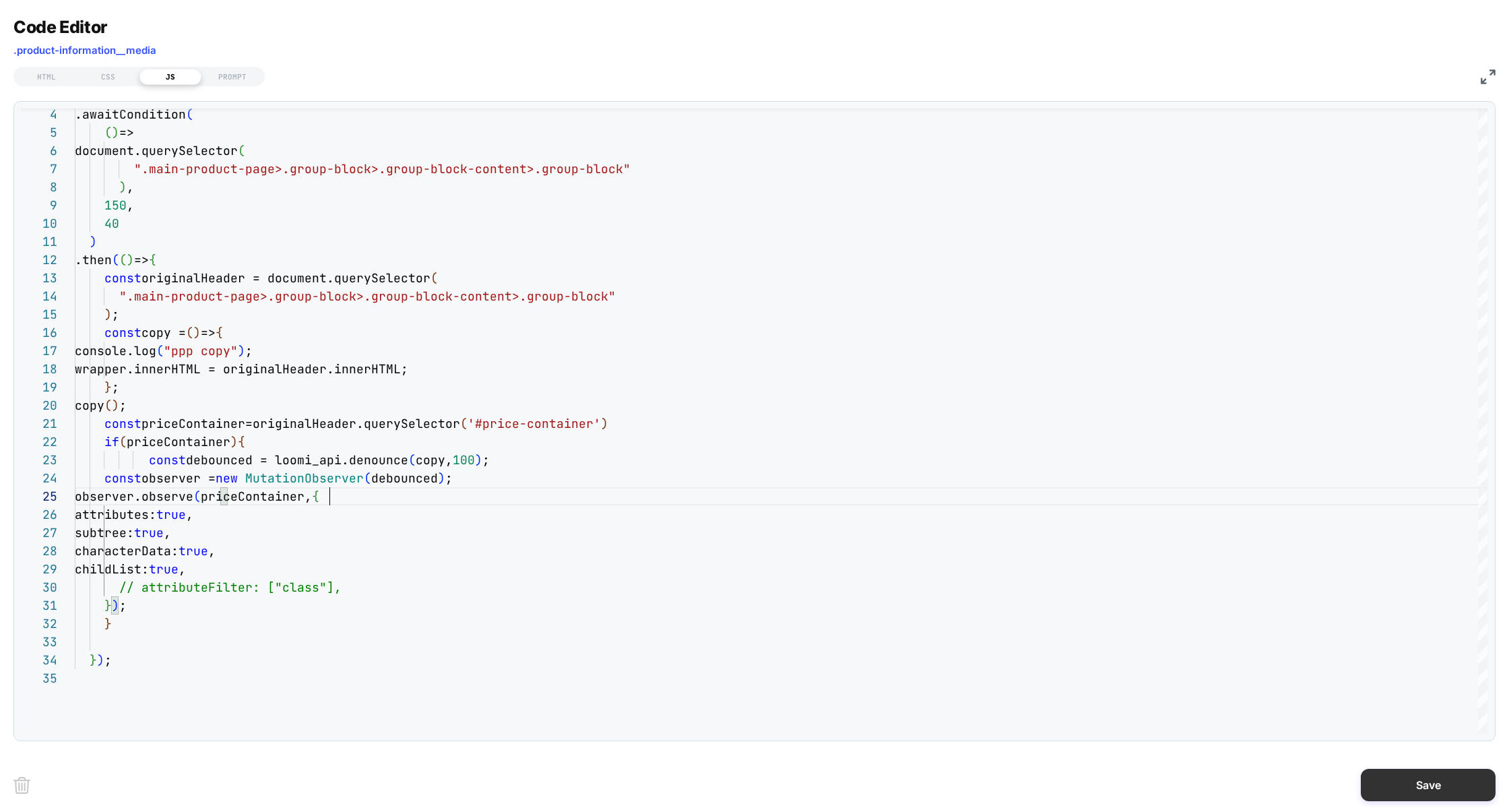
click at [1390, 797] on button "Save" at bounding box center [1428, 784] width 135 height 33
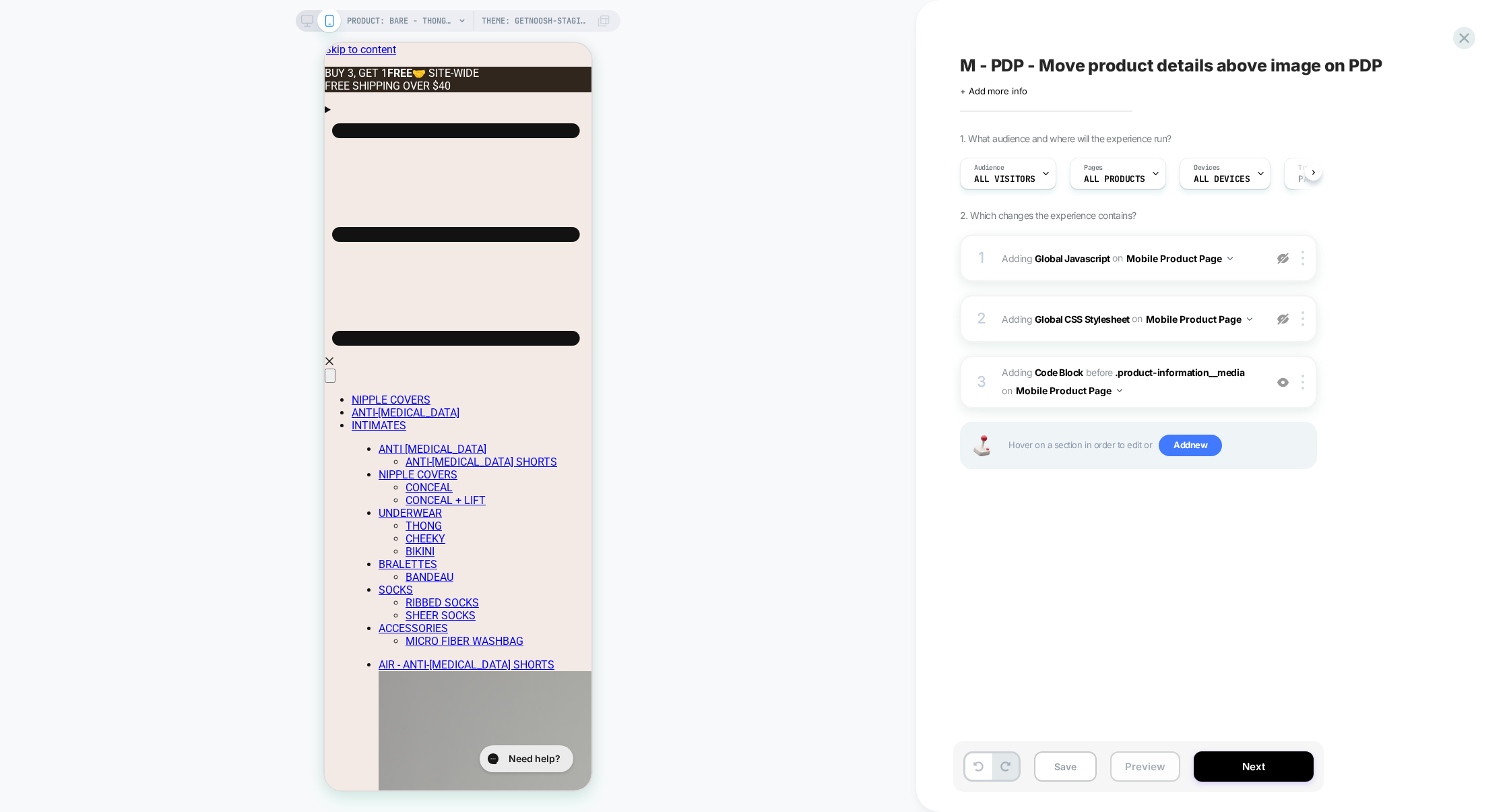
scroll to position [0, 1]
click at [1150, 764] on button "Preview" at bounding box center [1145, 765] width 70 height 31
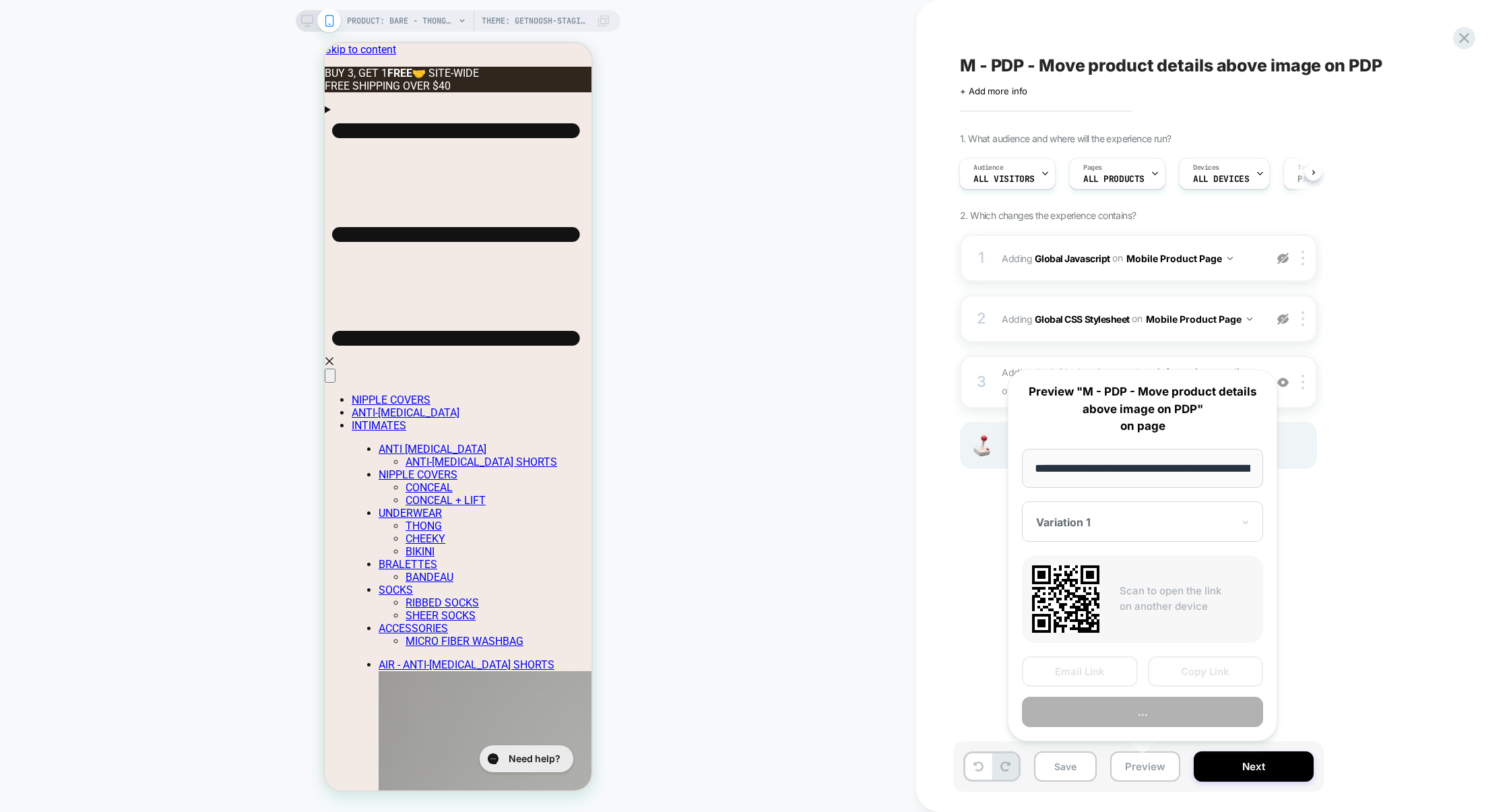
scroll to position [0, 391]
click at [1150, 714] on button "Preview" at bounding box center [1142, 711] width 241 height 31
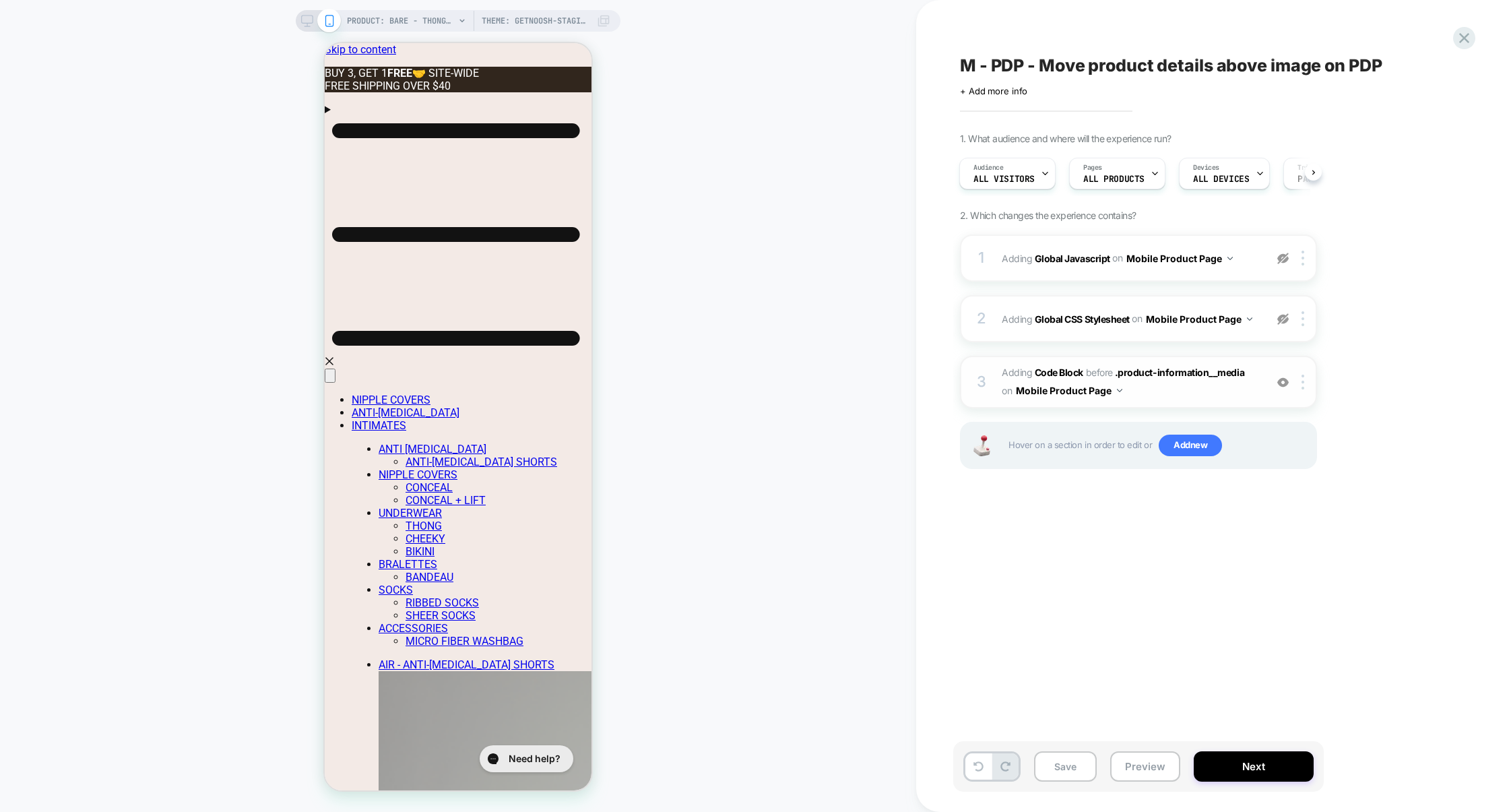
click at [1148, 386] on span "Adding Code Block BEFORE .product-information__media .product-information__medi…" at bounding box center [1131, 382] width 257 height 36
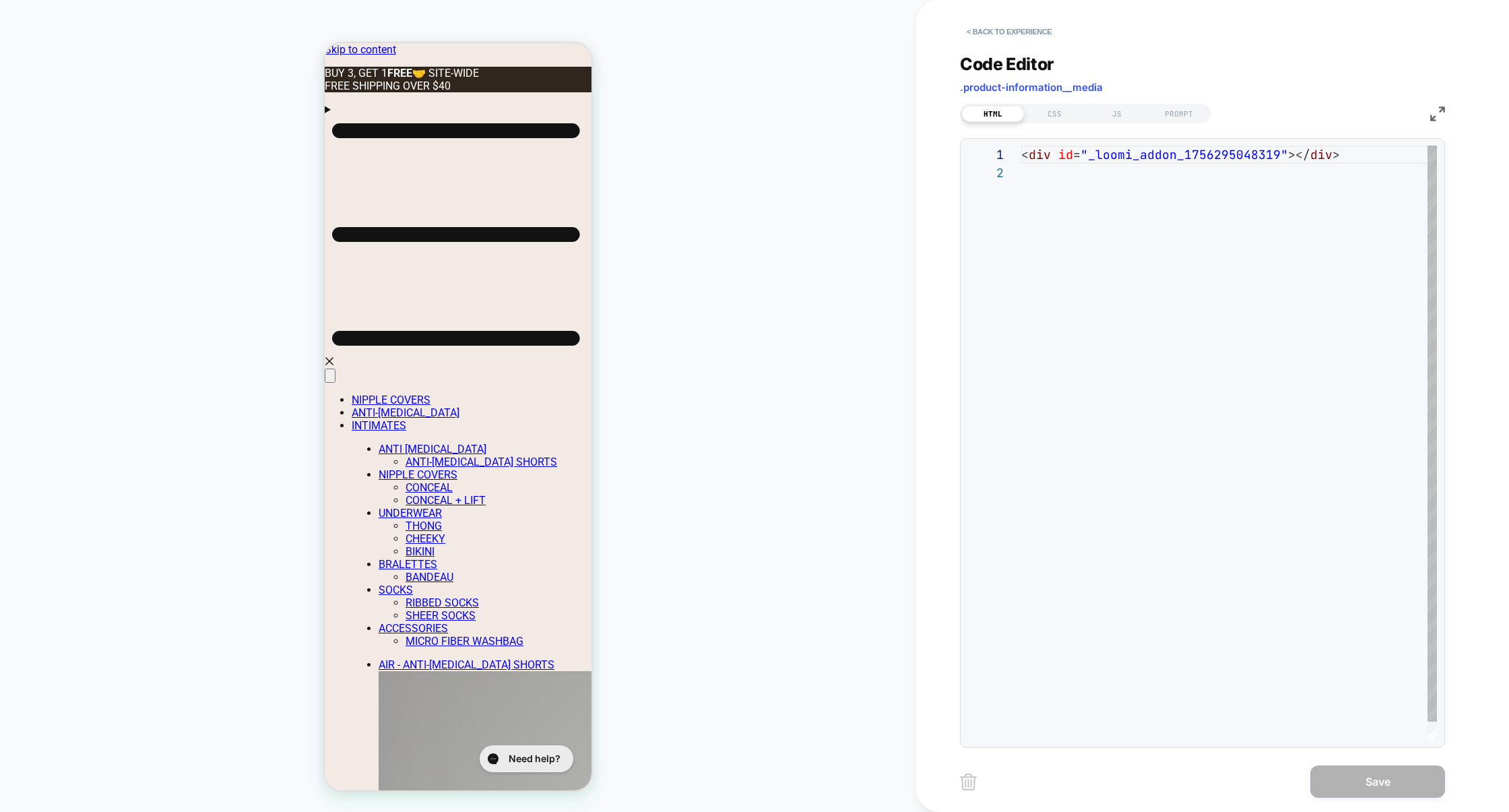
scroll to position [18, 0]
click at [1112, 109] on div "JS" at bounding box center [1117, 114] width 62 height 16
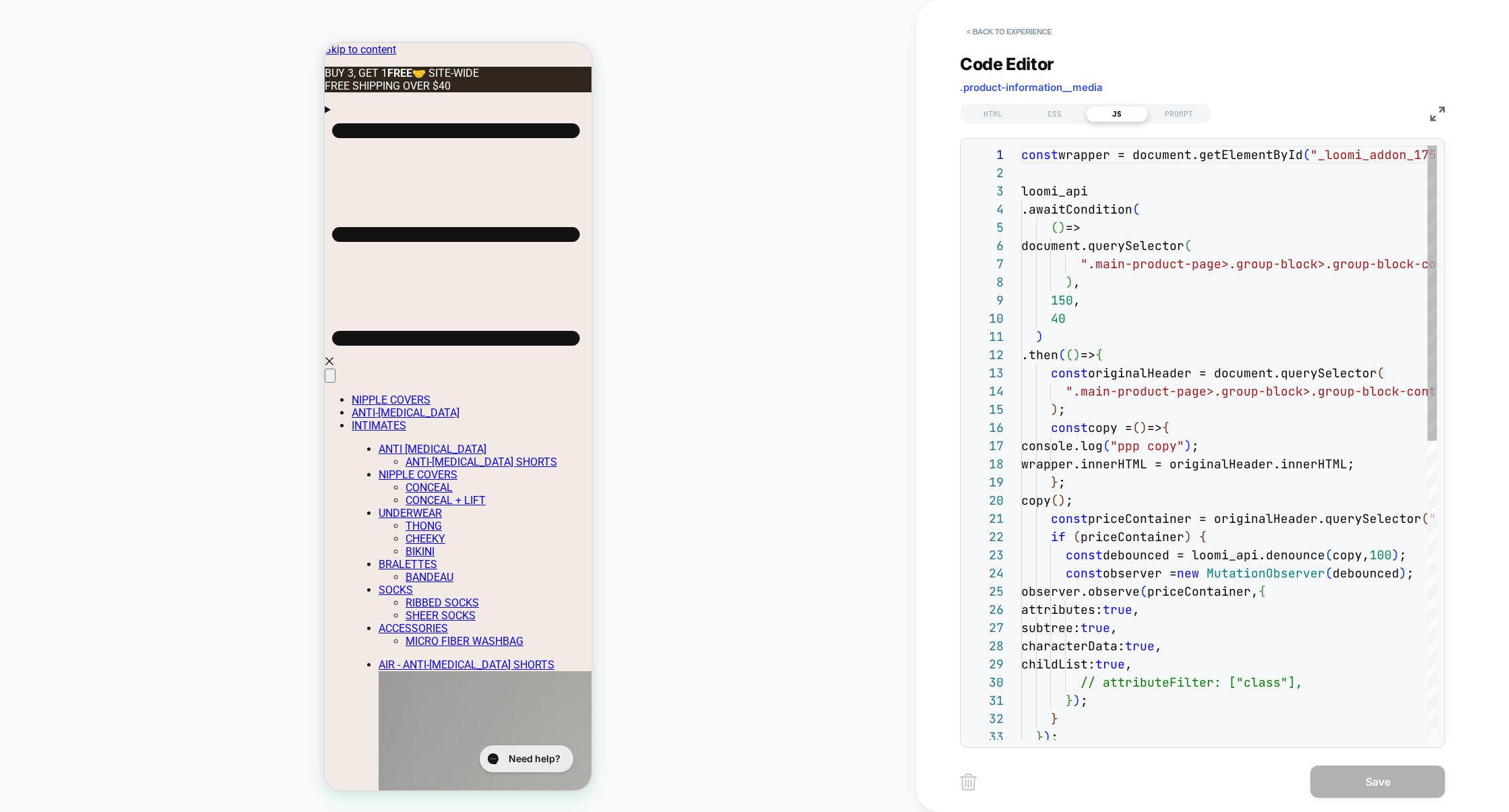
scroll to position [182, 0]
click at [1432, 115] on img at bounding box center [1438, 114] width 15 height 15
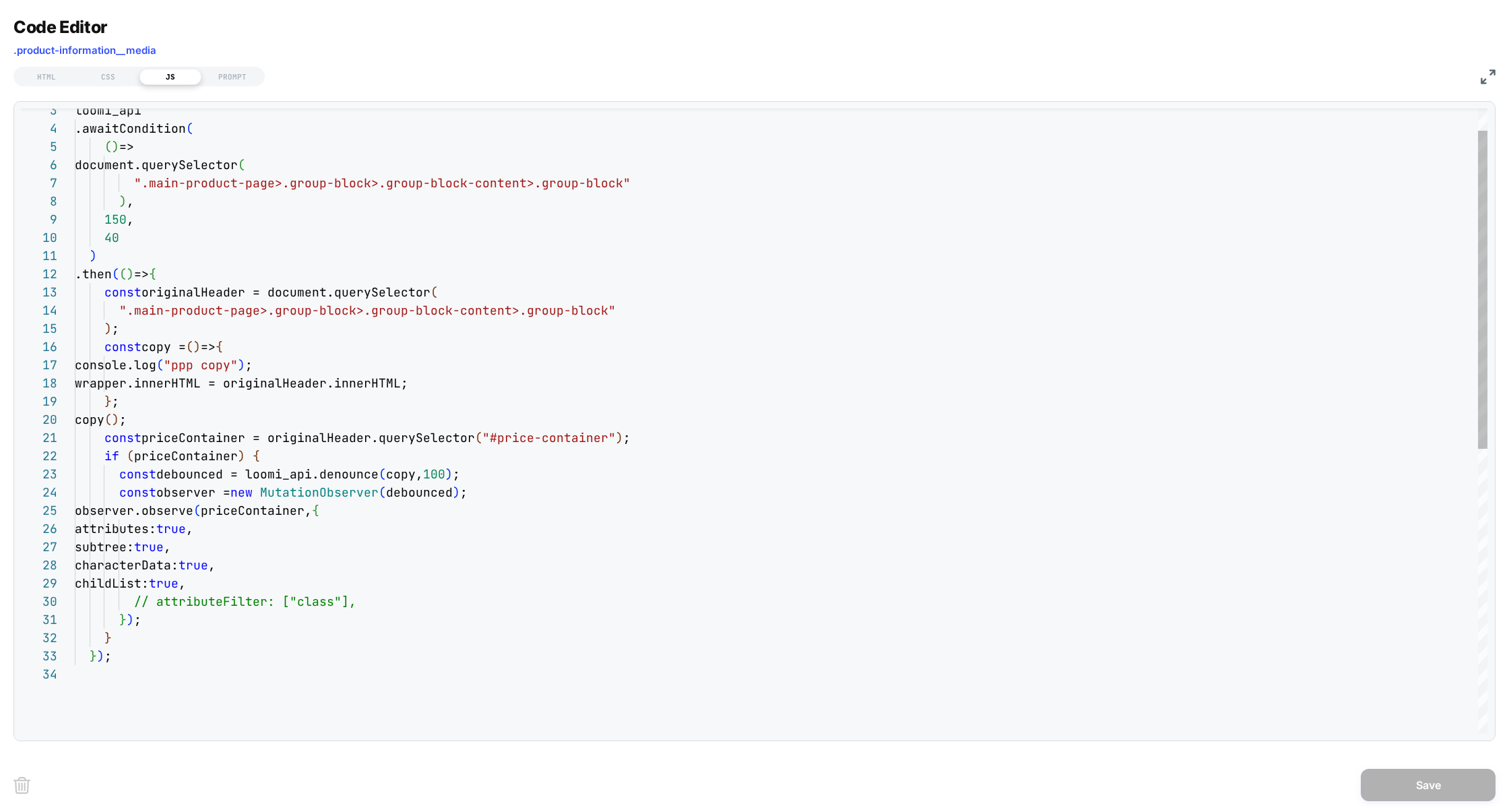
click at [632, 438] on div "loomi_api .awaitCondition ( ( ) => document.querySelector ( ".main-product-page…" at bounding box center [781, 676] width 1413 height 1225
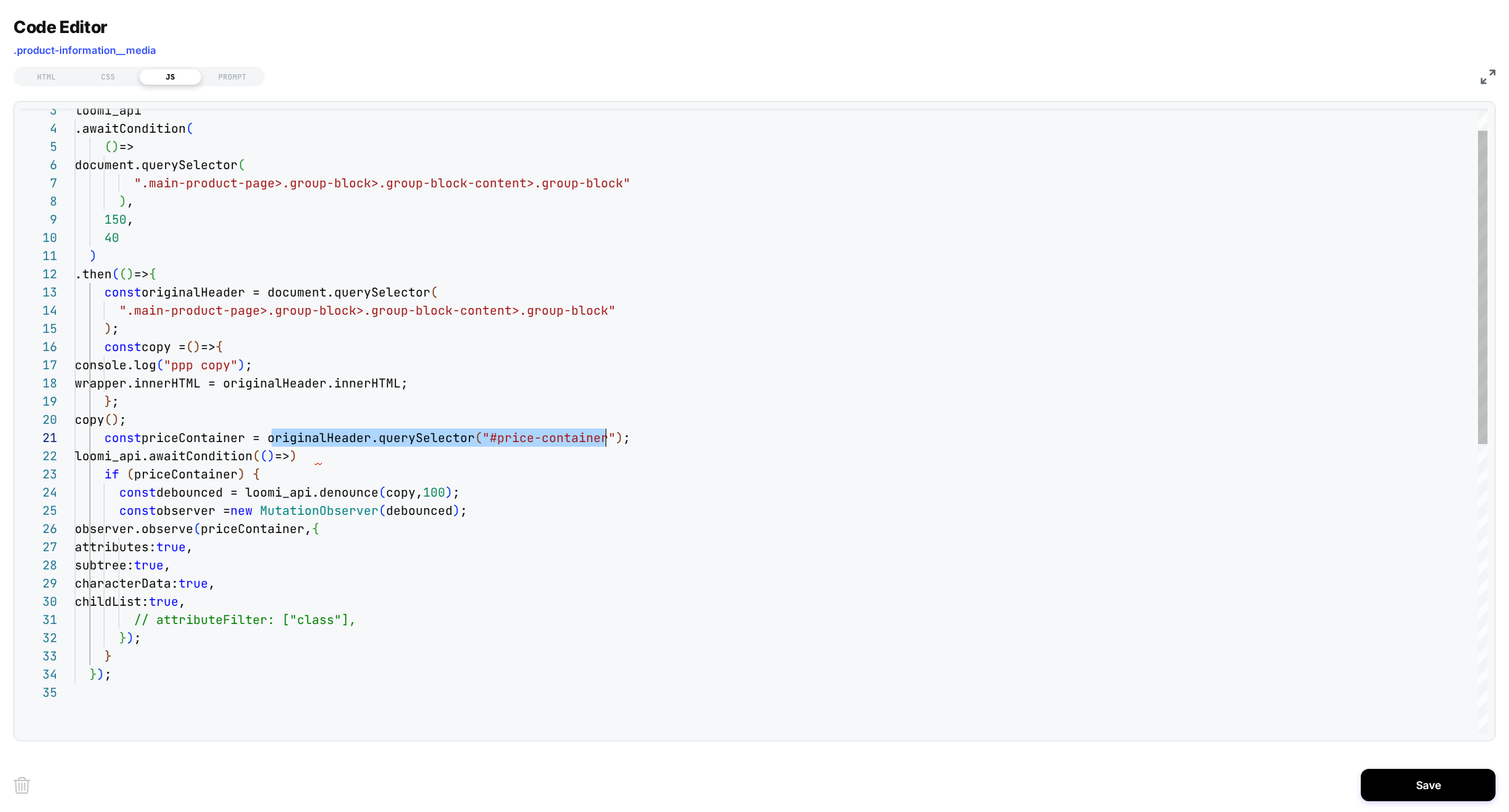
scroll to position [0, 546]
drag, startPoint x: 272, startPoint y: 435, endPoint x: 622, endPoint y: 437, distance: 350.0
click at [623, 437] on span "const priceContainer = originalHeader.querySelector ( "#price-container" ) ;" at bounding box center [352, 437] width 556 height 16
click at [317, 456] on div "loomi_api .awaitCondition ( ( ) => document.querySelector ( ".main-product-page…" at bounding box center [781, 685] width 1413 height 1243
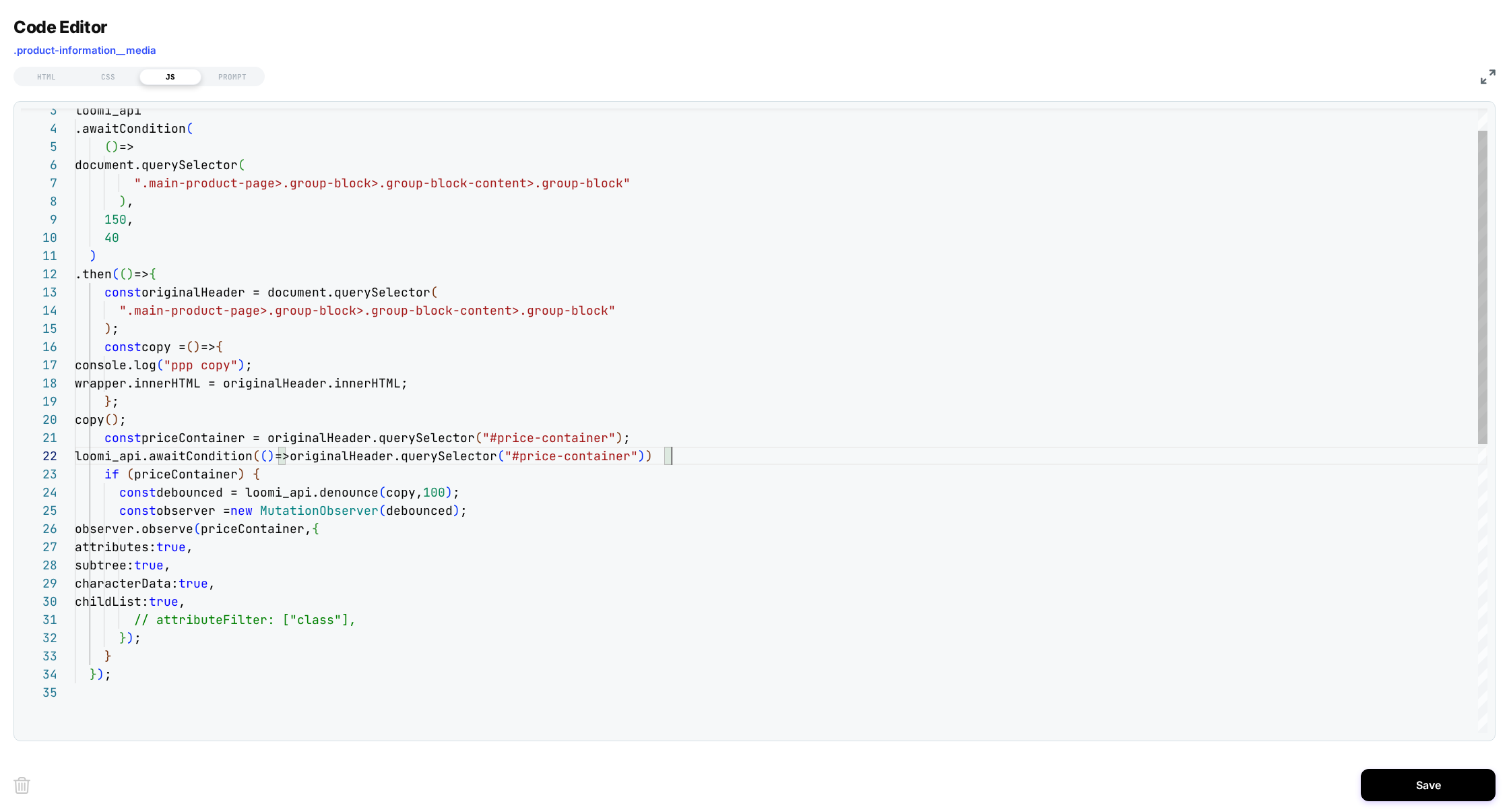
click at [697, 451] on div "loomi_api .awaitCondition ( ( ) => document.querySelector ( ".main-product-page…" at bounding box center [781, 685] width 1413 height 1243
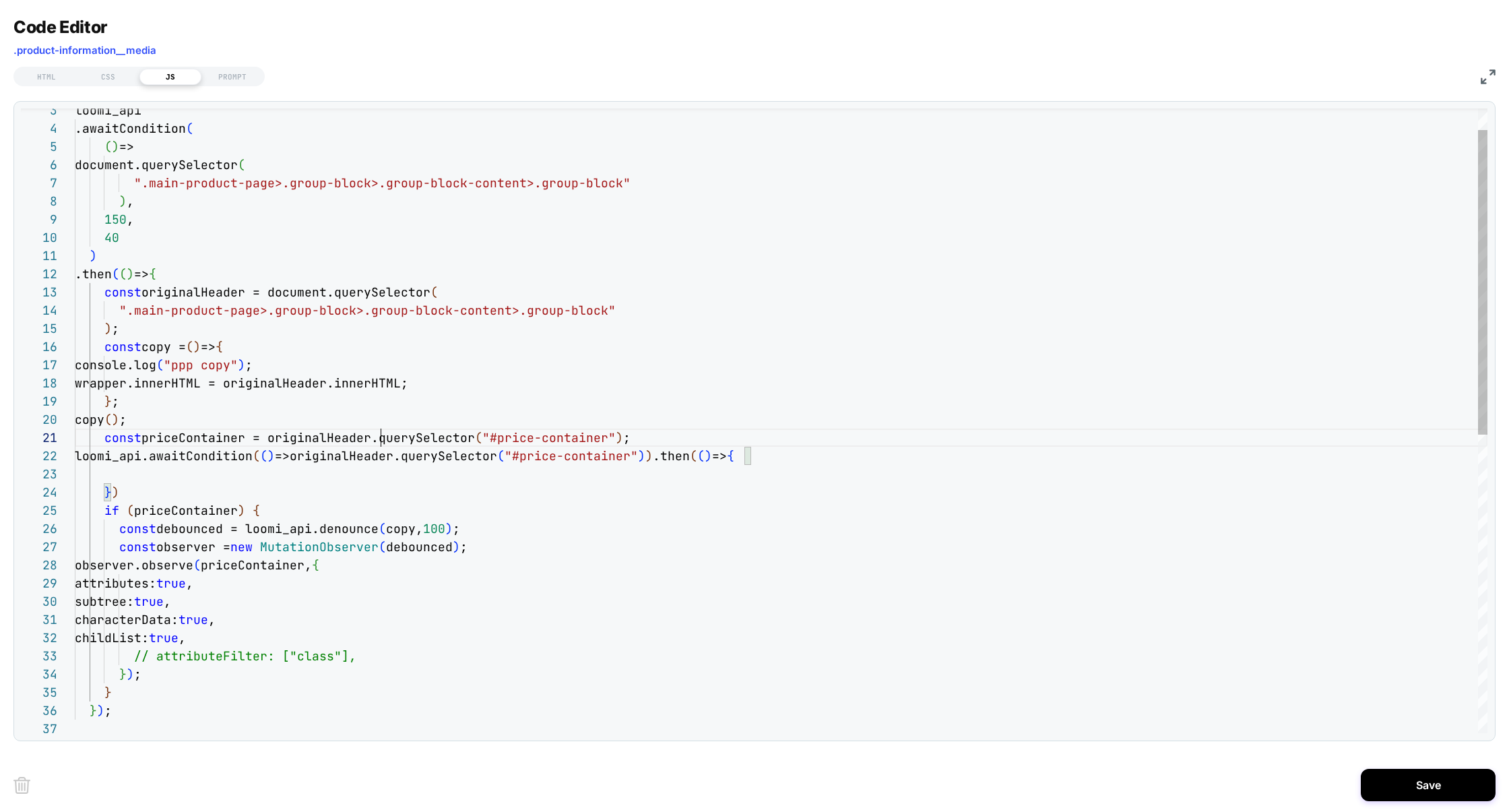
scroll to position [0, 306]
click at [381, 435] on div "loomi_api .awaitCondition ( ( ) => document.querySelector ( ".main-product-page…" at bounding box center [781, 704] width 1413 height 1279
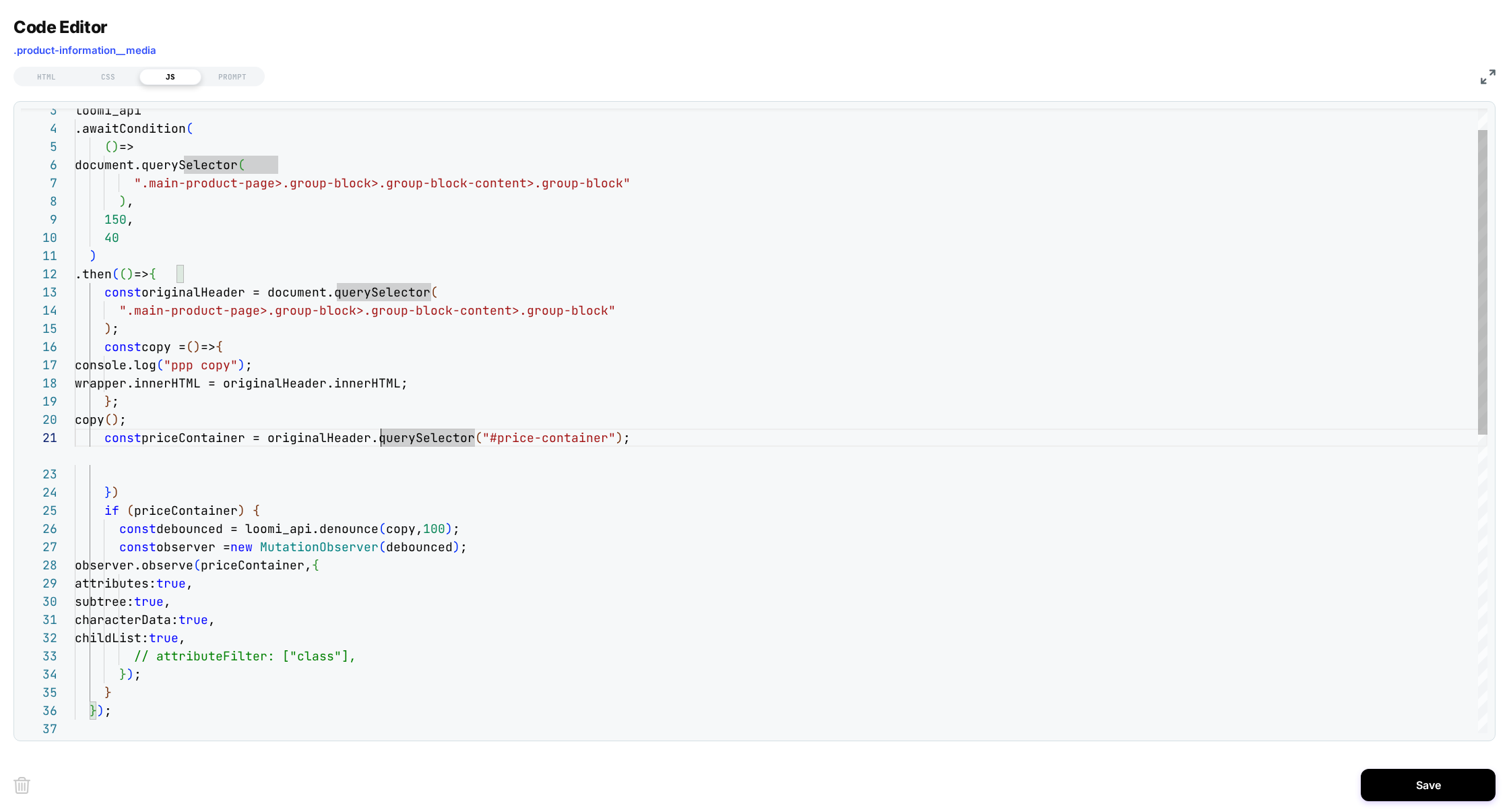
scroll to position [0, 0]
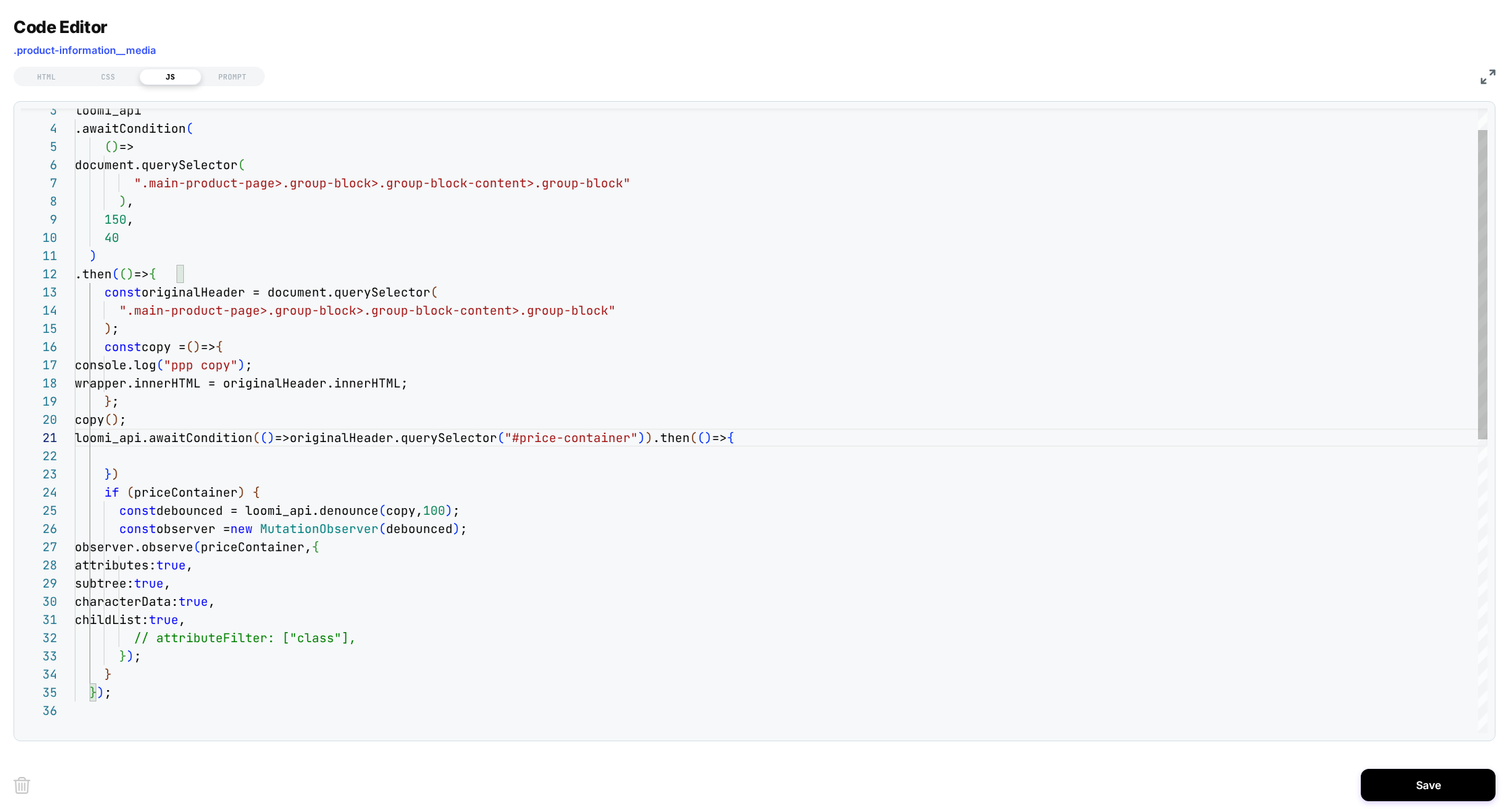
click at [230, 462] on div "loomi_api .awaitCondition ( ( ) => document.querySelector ( ".main-product-page…" at bounding box center [781, 695] width 1413 height 1261
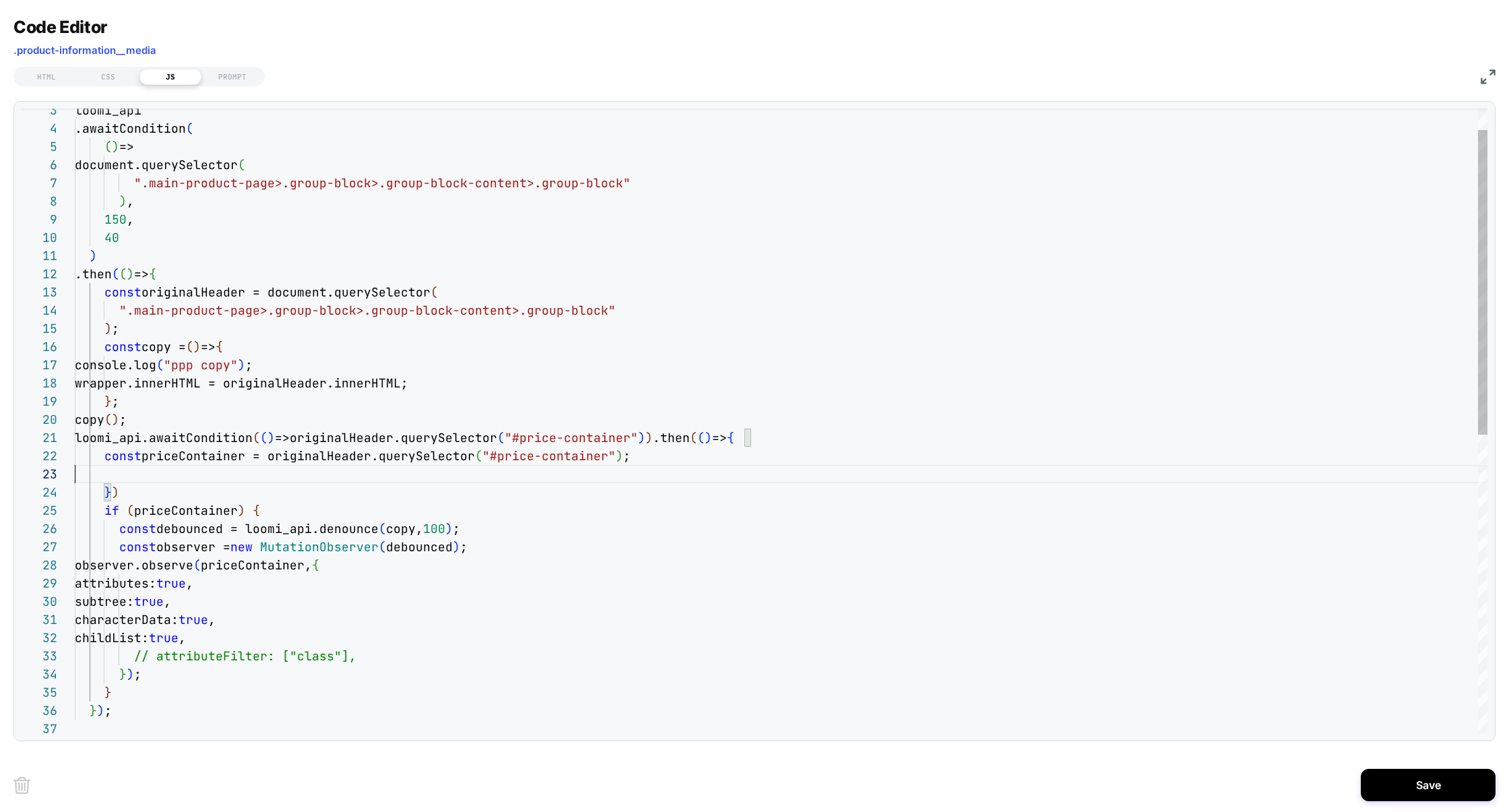
scroll to position [36, 0]
click at [278, 508] on div "loomi_api .awaitCondition ( ( ) => document.querySelector ( ".main-product-page…" at bounding box center [781, 704] width 1413 height 1279
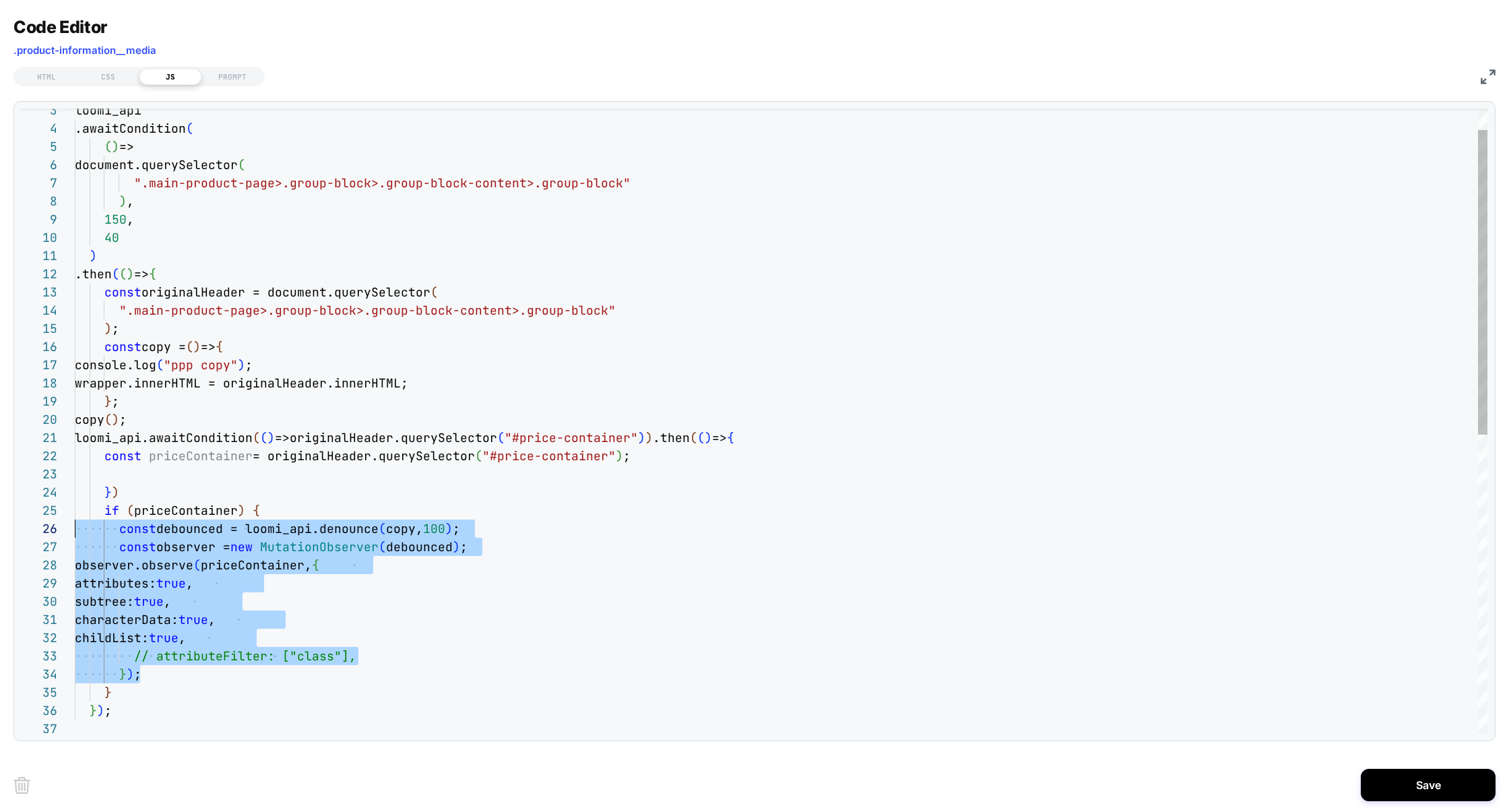
scroll to position [90, 0]
drag, startPoint x: 150, startPoint y: 672, endPoint x: 43, endPoint y: 535, distance: 173.8
click at [75, 535] on div "loomi_api .awaitCondition ( ( ) => document.querySelector ( ".main-product-page…" at bounding box center [781, 704] width 1413 height 1279
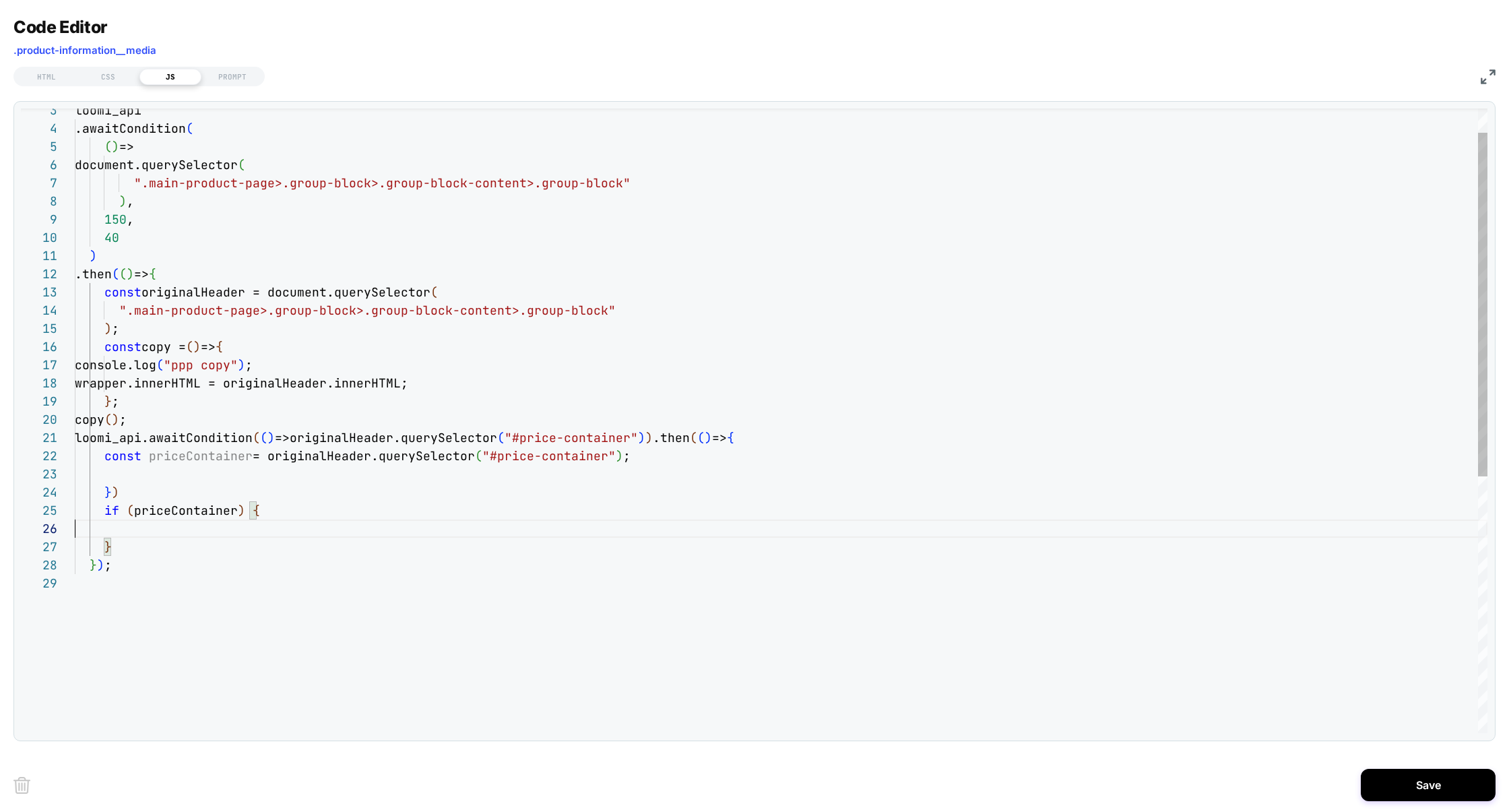
click at [147, 470] on div "loomi_api .awaitCondition ( ( ) => document.querySelector ( ".main-product-page…" at bounding box center [781, 630] width 1413 height 1133
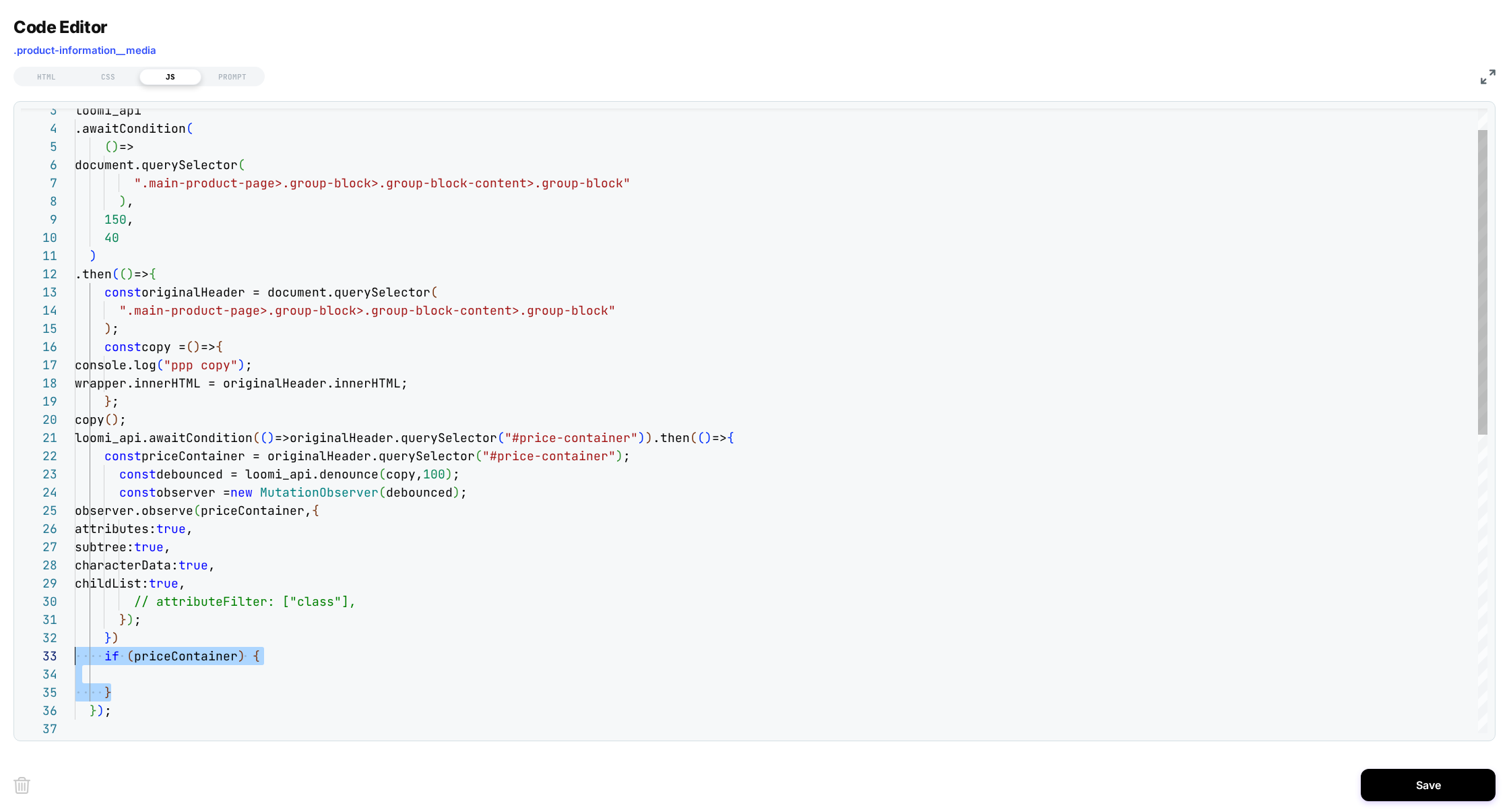
scroll to position [36, 0]
drag, startPoint x: 130, startPoint y: 688, endPoint x: 77, endPoint y: 661, distance: 59.5
click at [77, 661] on div "loomi_api .awaitCondition ( ( ) => document.querySelector ( ".main-product-page…" at bounding box center [781, 704] width 1413 height 1279
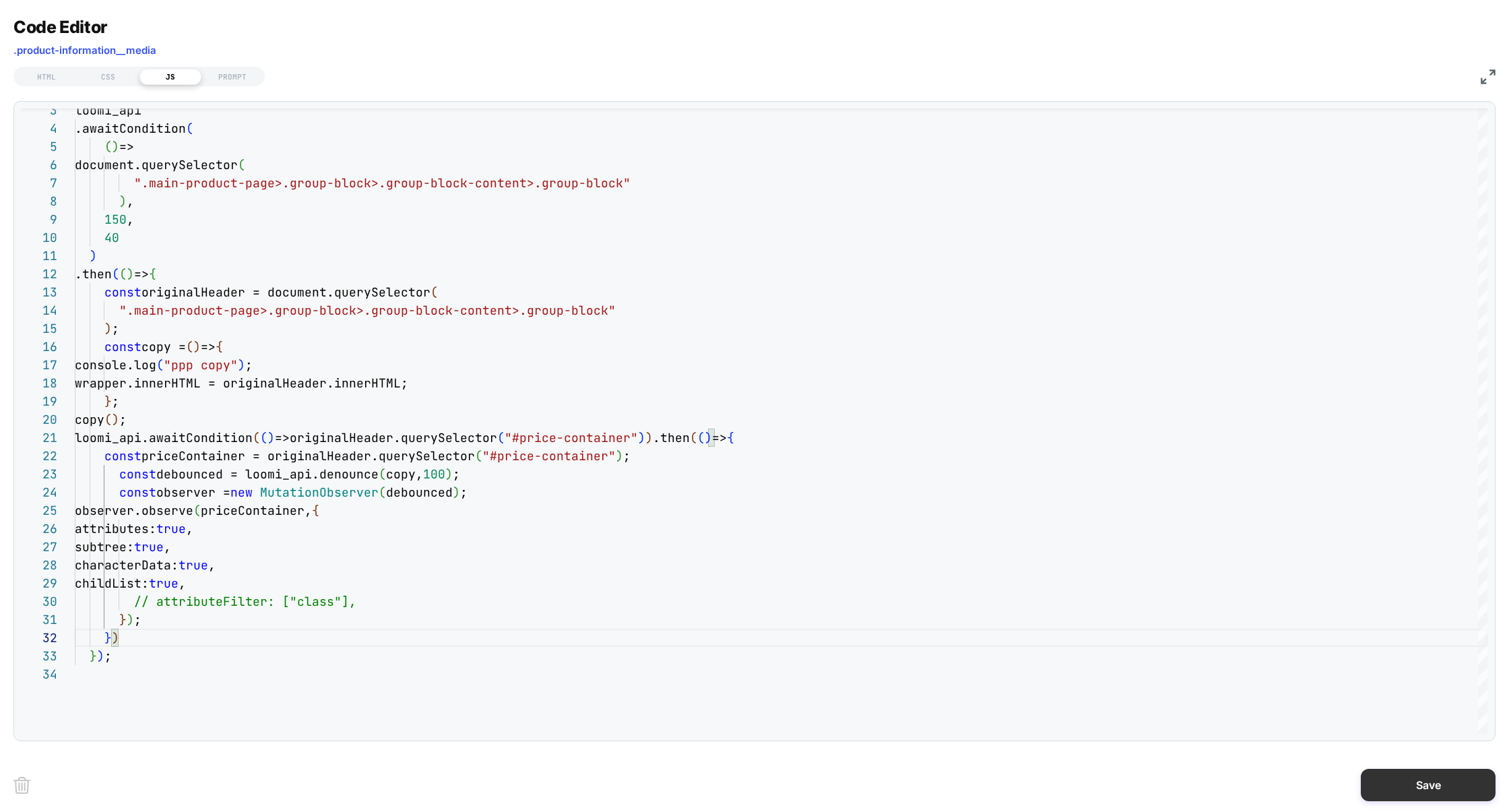
type textarea "*** ****** *****"
click at [1426, 778] on button "Save" at bounding box center [1428, 784] width 135 height 33
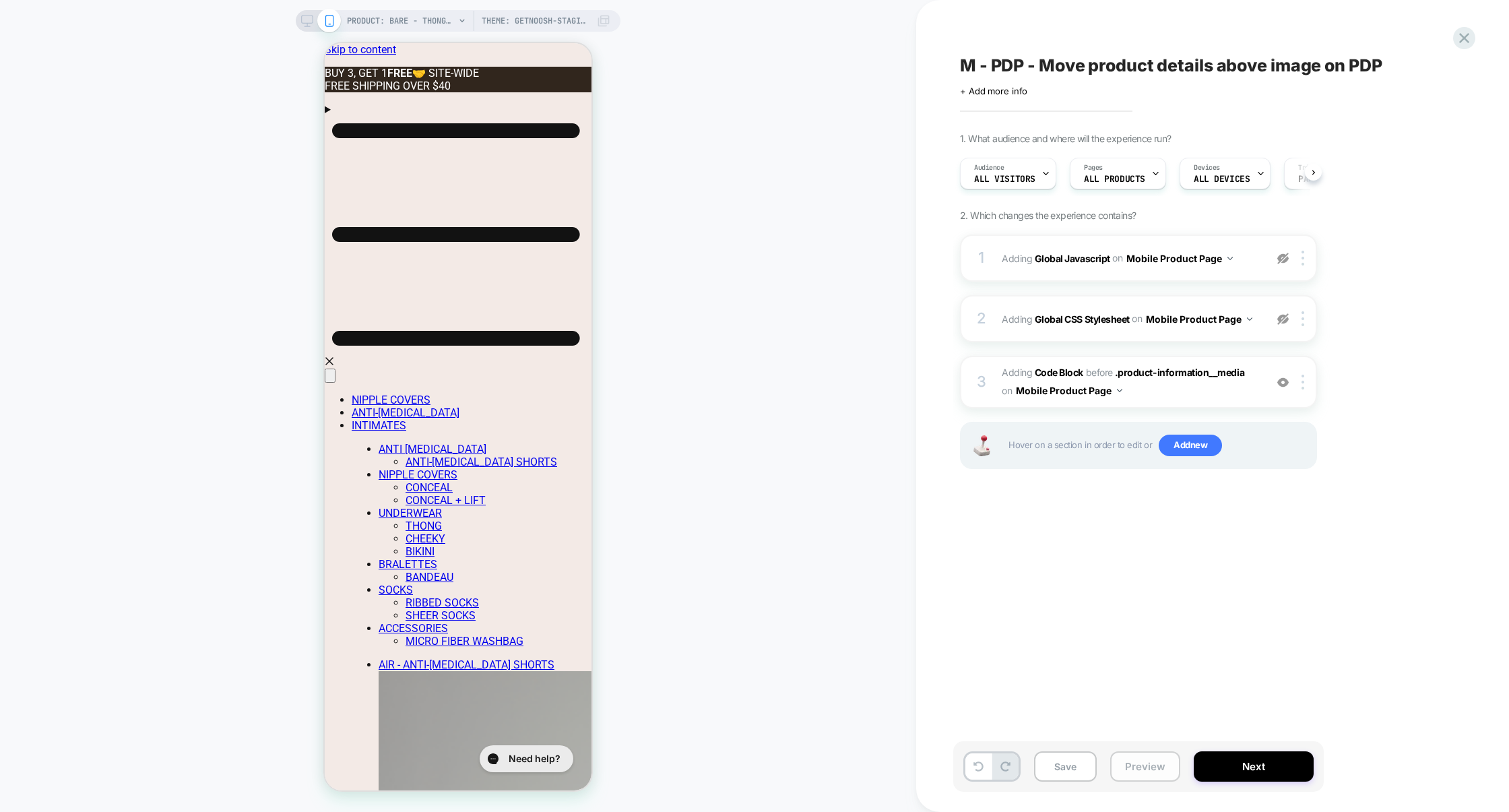
scroll to position [0, 1]
click at [1160, 758] on button "Preview" at bounding box center [1145, 765] width 70 height 31
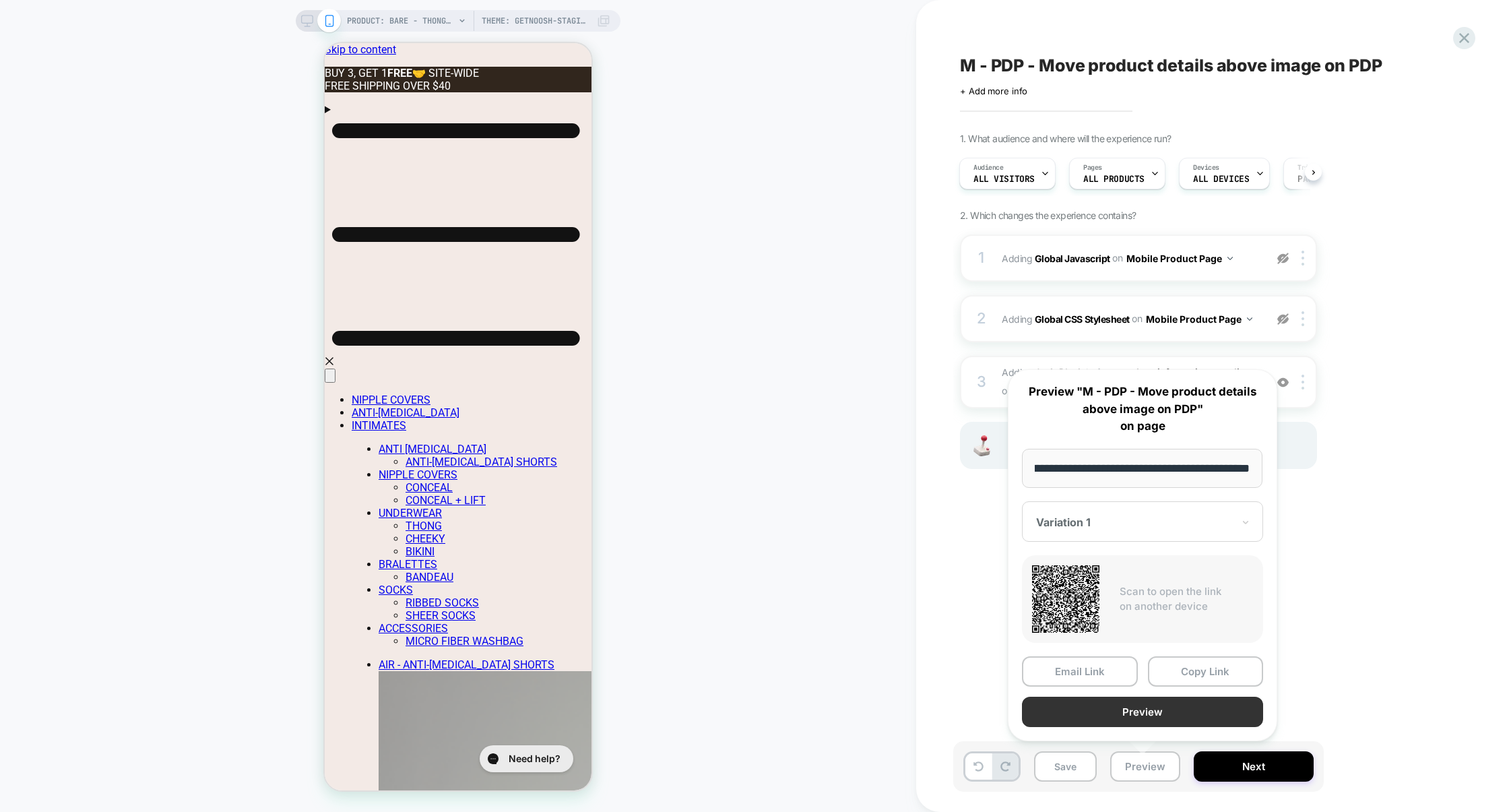
scroll to position [0, 0]
click at [1160, 706] on button "Preview" at bounding box center [1142, 711] width 241 height 31
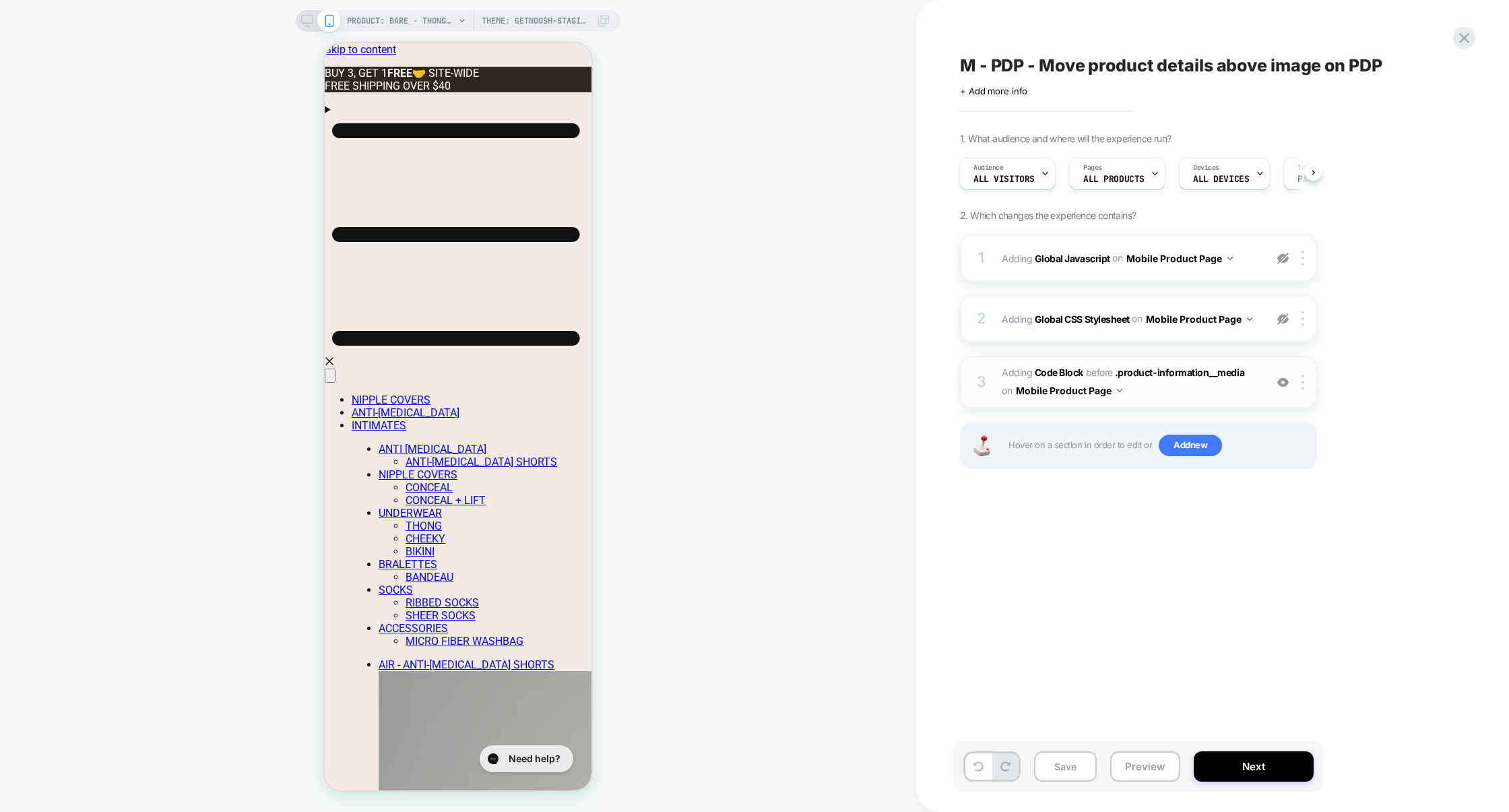
click at [1162, 388] on span "Adding Code Block BEFORE .product-information__media .product-information__medi…" at bounding box center [1131, 382] width 257 height 36
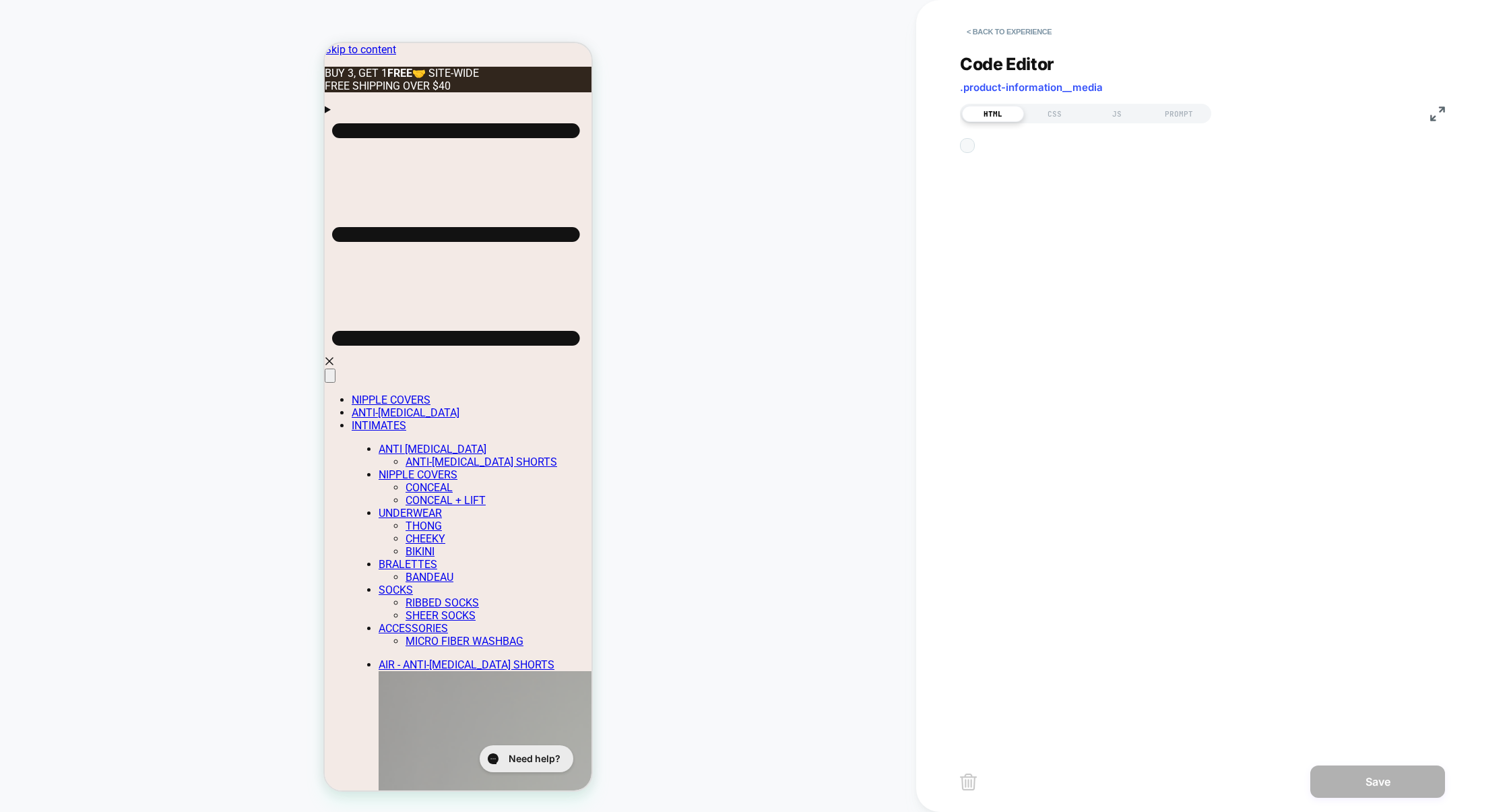
scroll to position [18, 0]
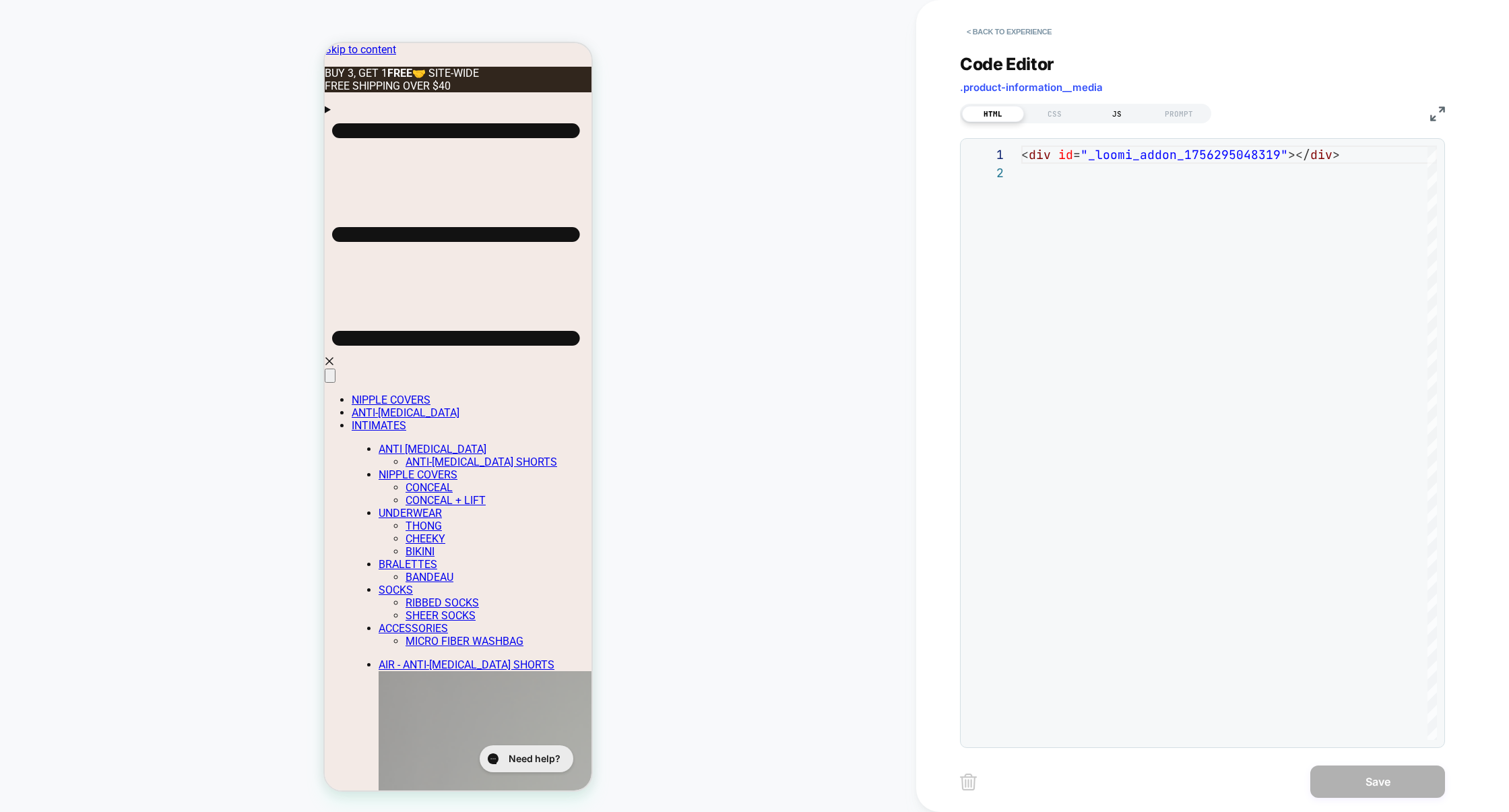
click at [1115, 112] on div "JS" at bounding box center [1117, 114] width 62 height 16
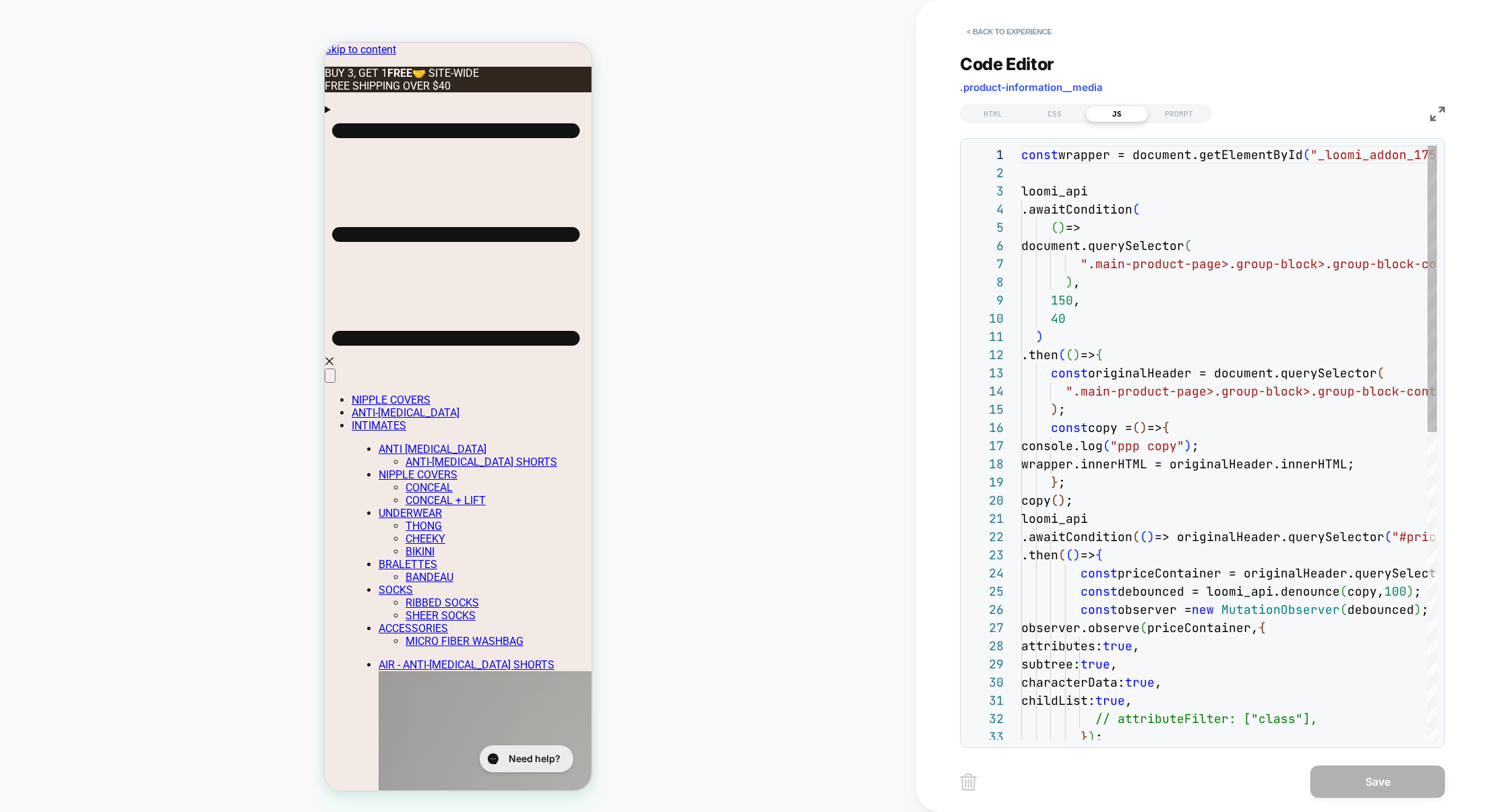
scroll to position [182, 0]
click at [1434, 118] on img at bounding box center [1438, 114] width 15 height 15
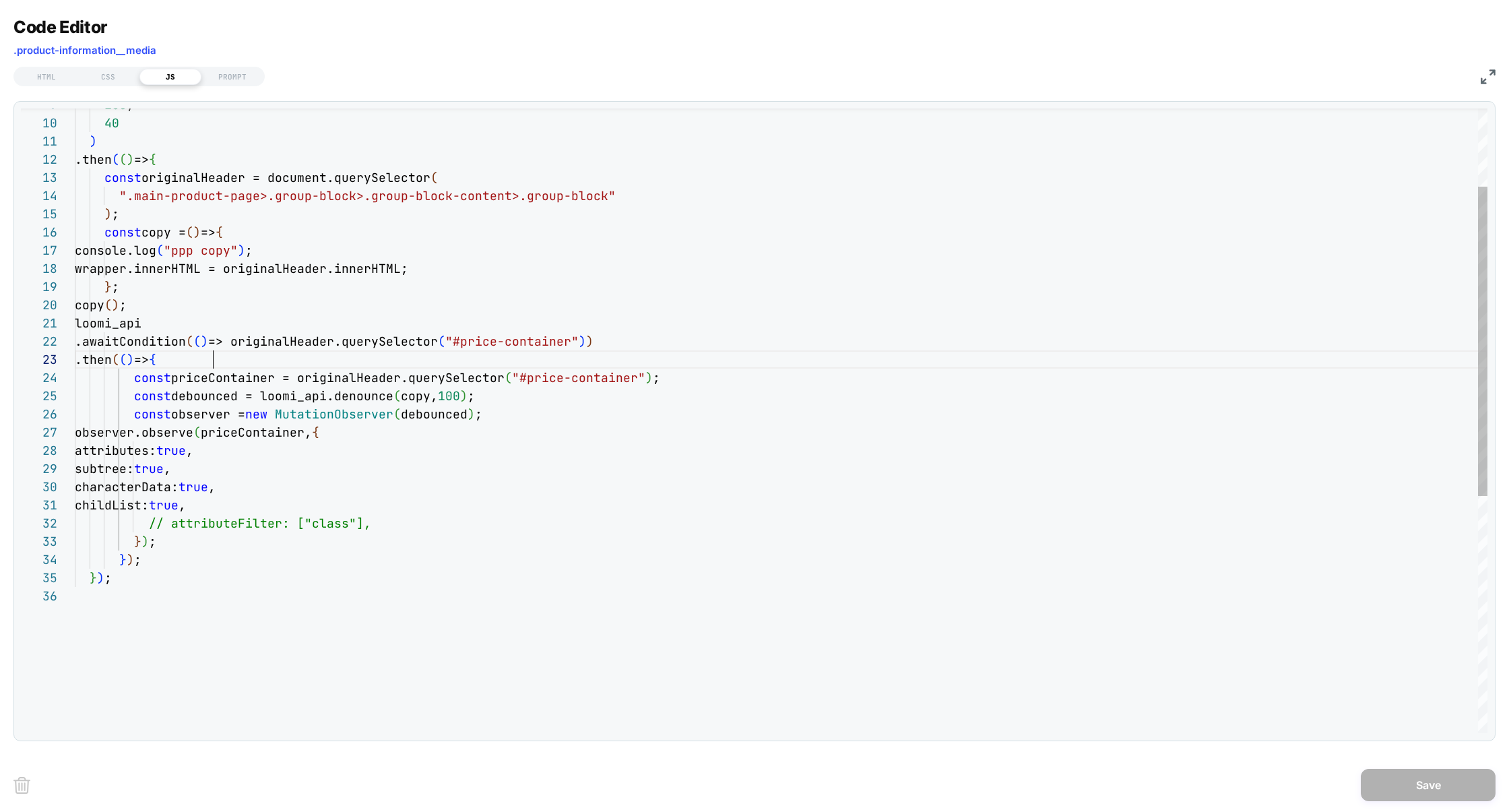
click at [228, 361] on div "40 ) .then ( ( ) => { const originalHeader = document.querySelector ( ".main-pr…" at bounding box center [781, 580] width 1413 height 1261
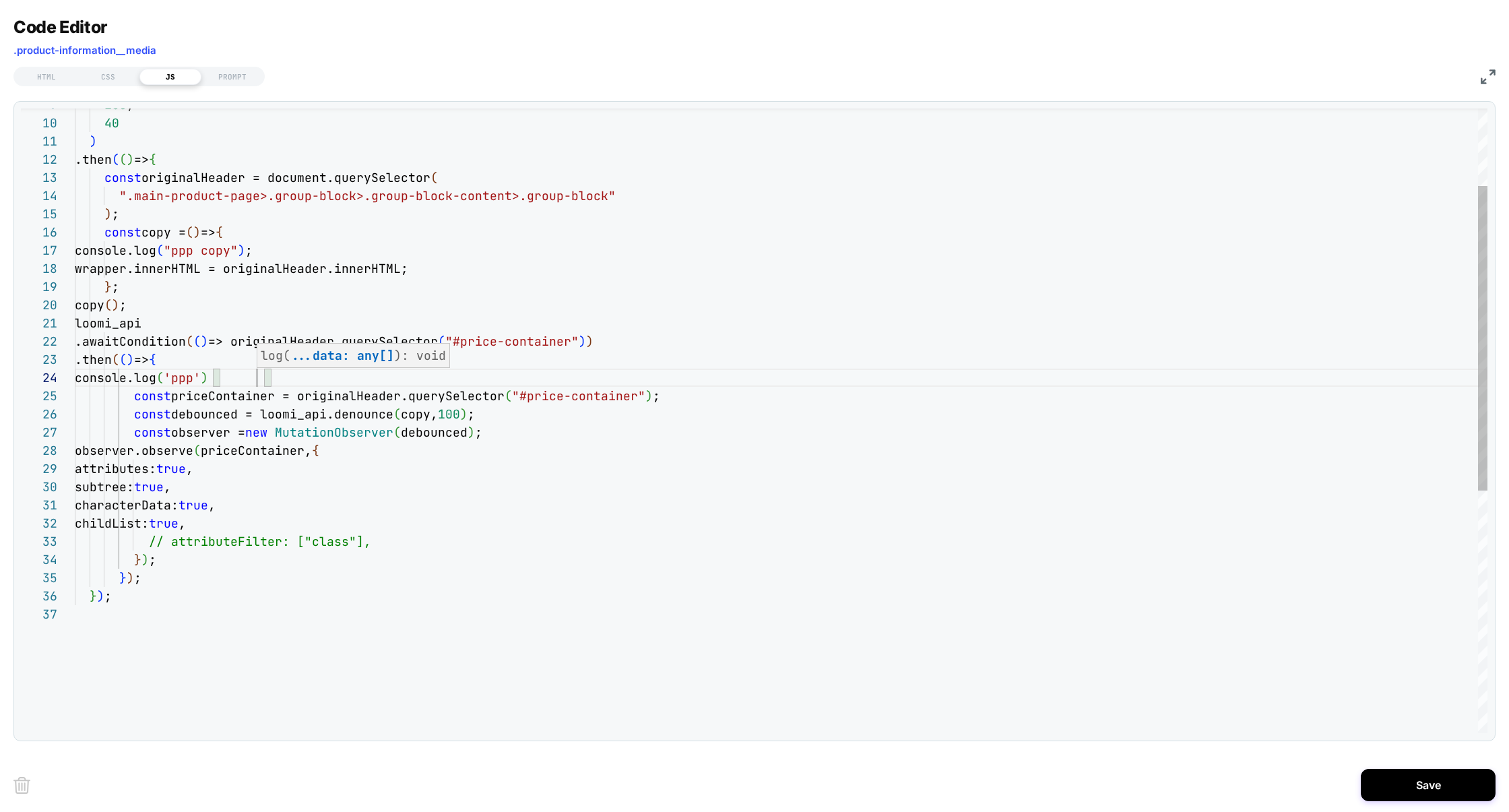
scroll to position [55, 197]
click at [207, 397] on div "40 ) .then ( ( ) => { const originalHeader = document.querySelector ( ".main-pr…" at bounding box center [781, 589] width 1413 height 1279
click at [276, 376] on div "40 ) .then ( ( ) => { const originalHeader = document.querySelector ( ".main-pr…" at bounding box center [781, 589] width 1413 height 1279
click at [333, 372] on div "40 ) .then ( ( ) => { const originalHeader = document.querySelector ( ".main-pr…" at bounding box center [781, 589] width 1413 height 1279
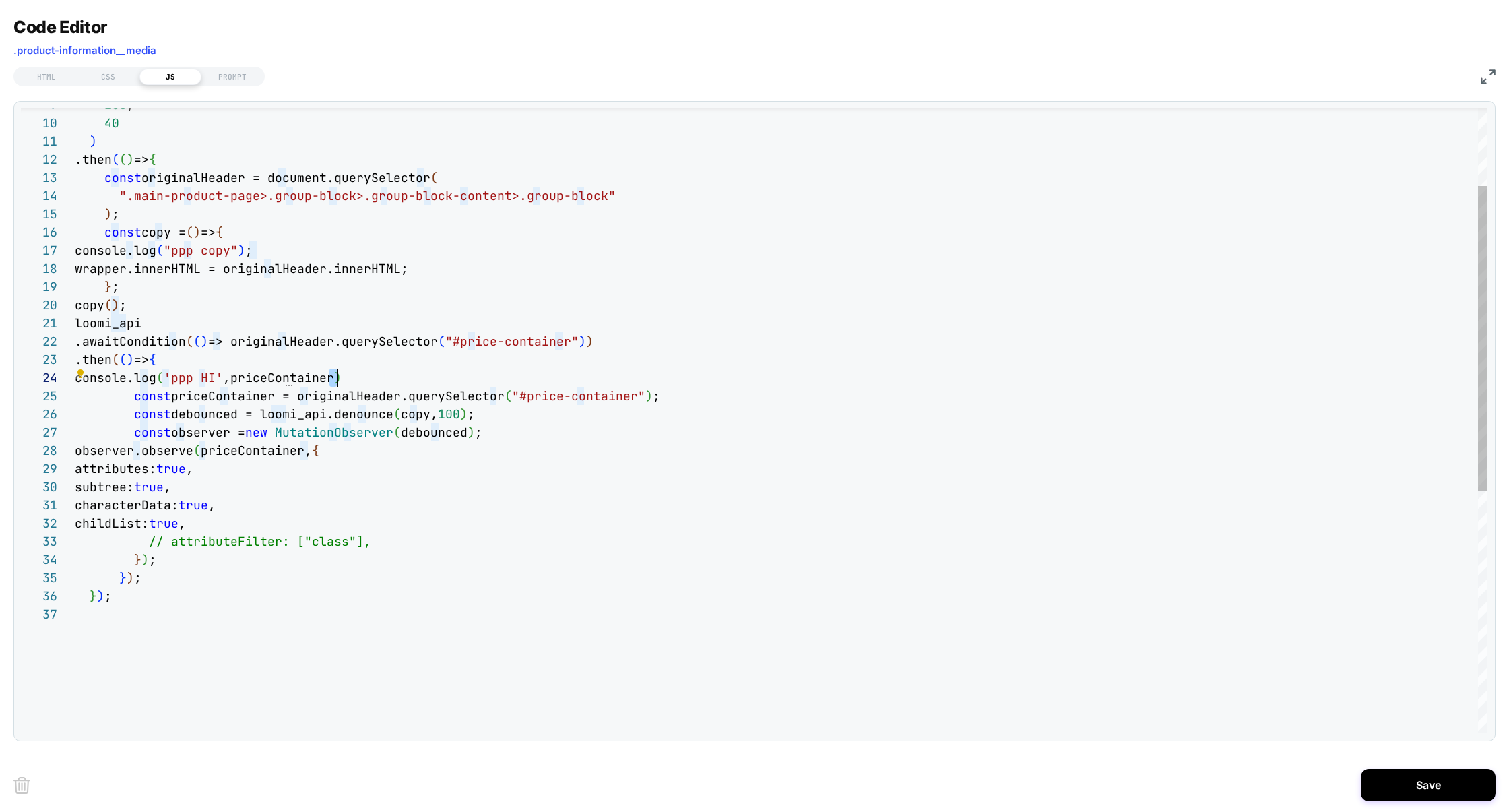
click at [425, 377] on div "40 ) .then ( ( ) => { const originalHeader = document.querySelector ( ".main-pr…" at bounding box center [781, 589] width 1413 height 1279
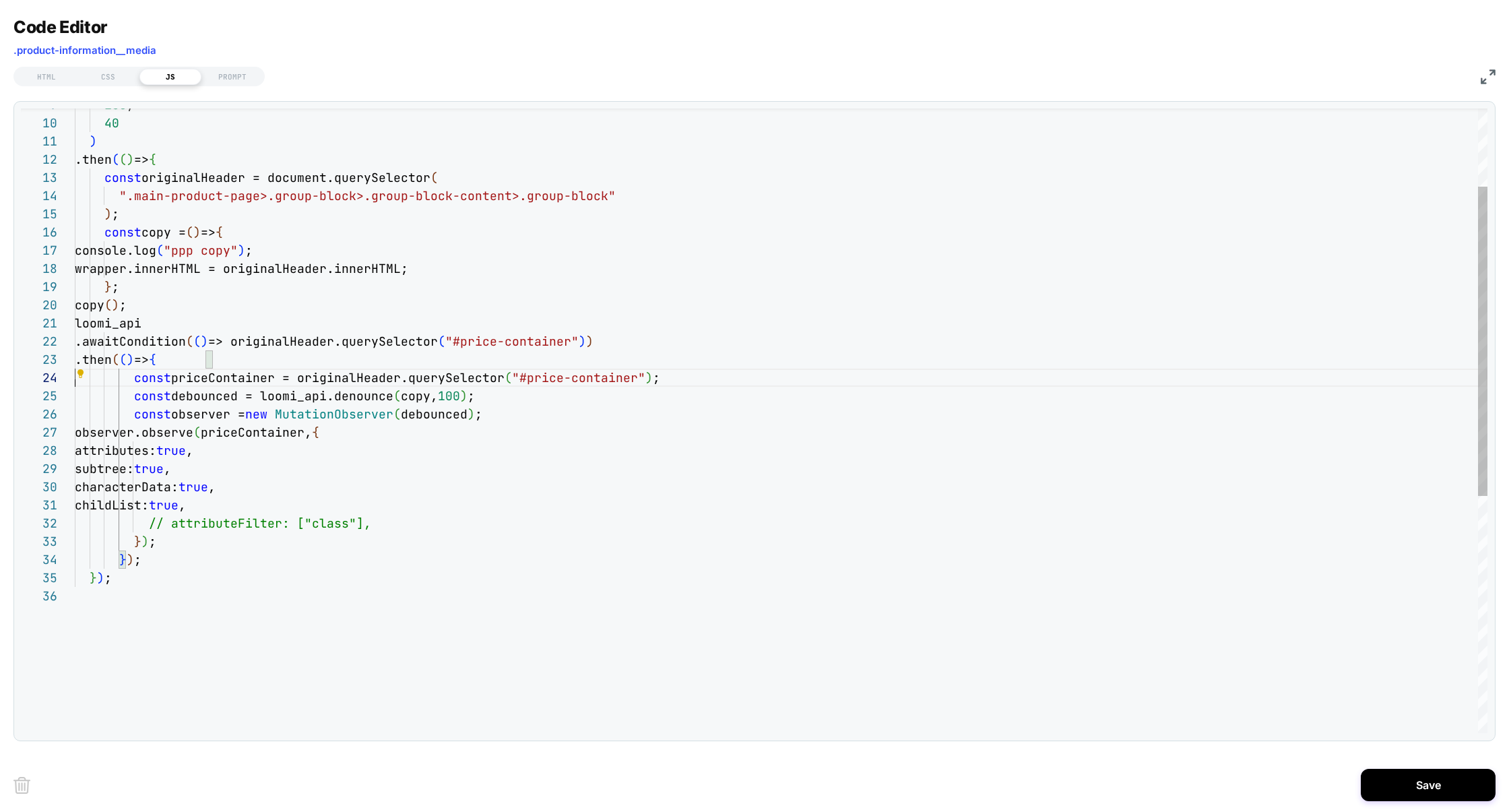
scroll to position [55, 0]
click at [668, 381] on div "40 ) .then ( ( ) => { const originalHeader = document.querySelector ( ".main-pr…" at bounding box center [781, 580] width 1413 height 1261
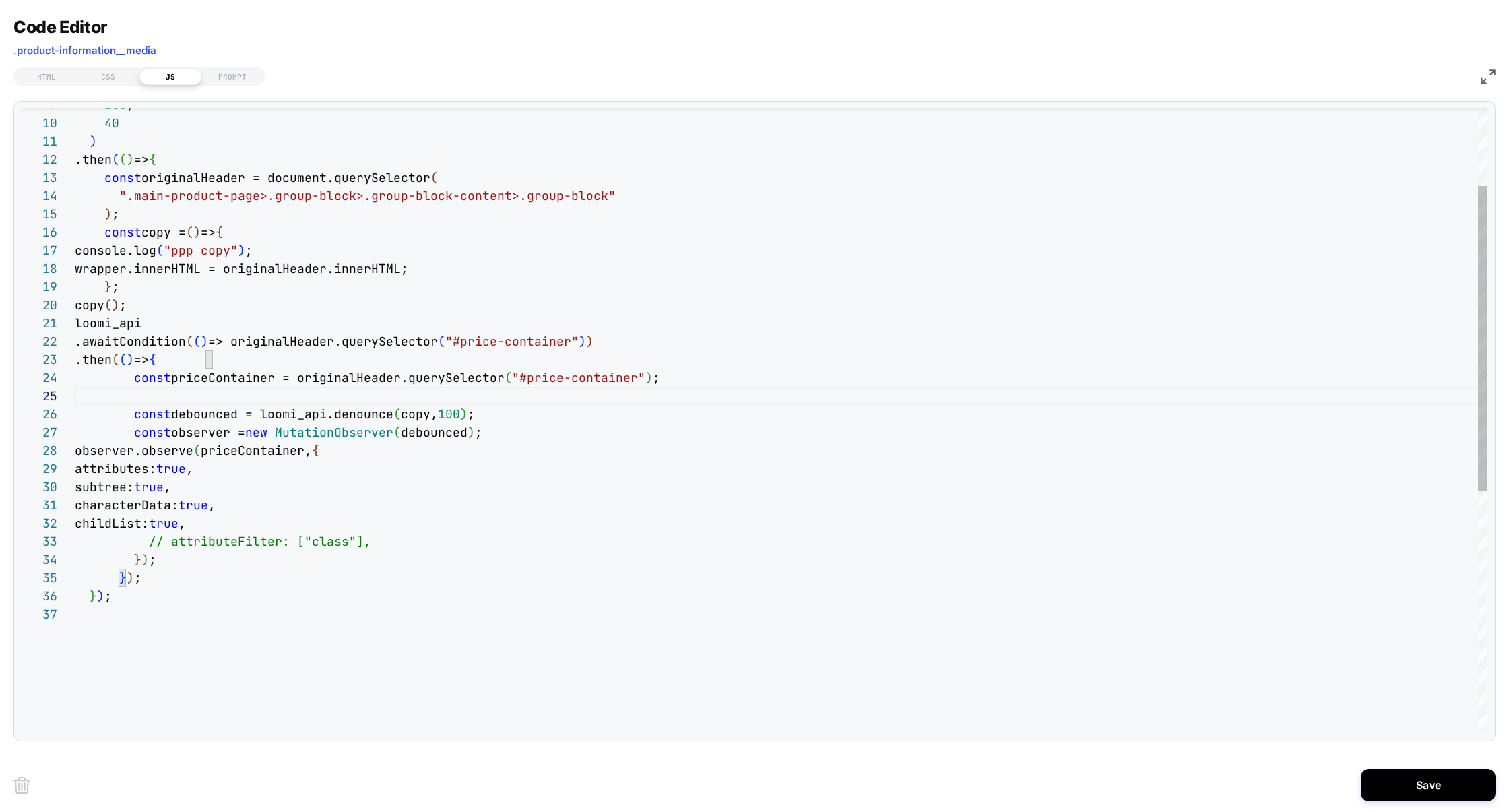
scroll to position [90, 0]
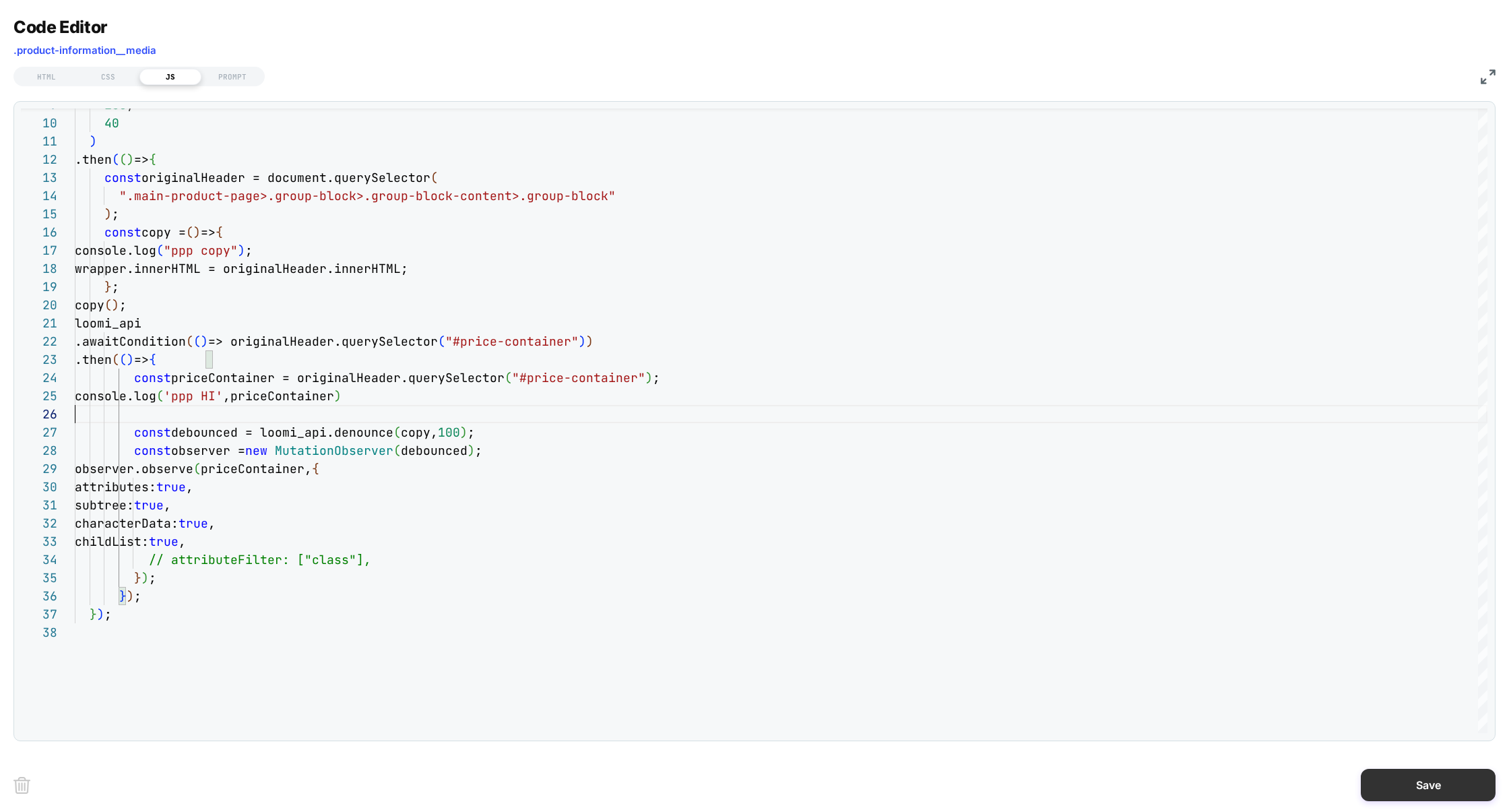
type textarea "**********"
click at [1417, 793] on button "Save" at bounding box center [1428, 784] width 135 height 33
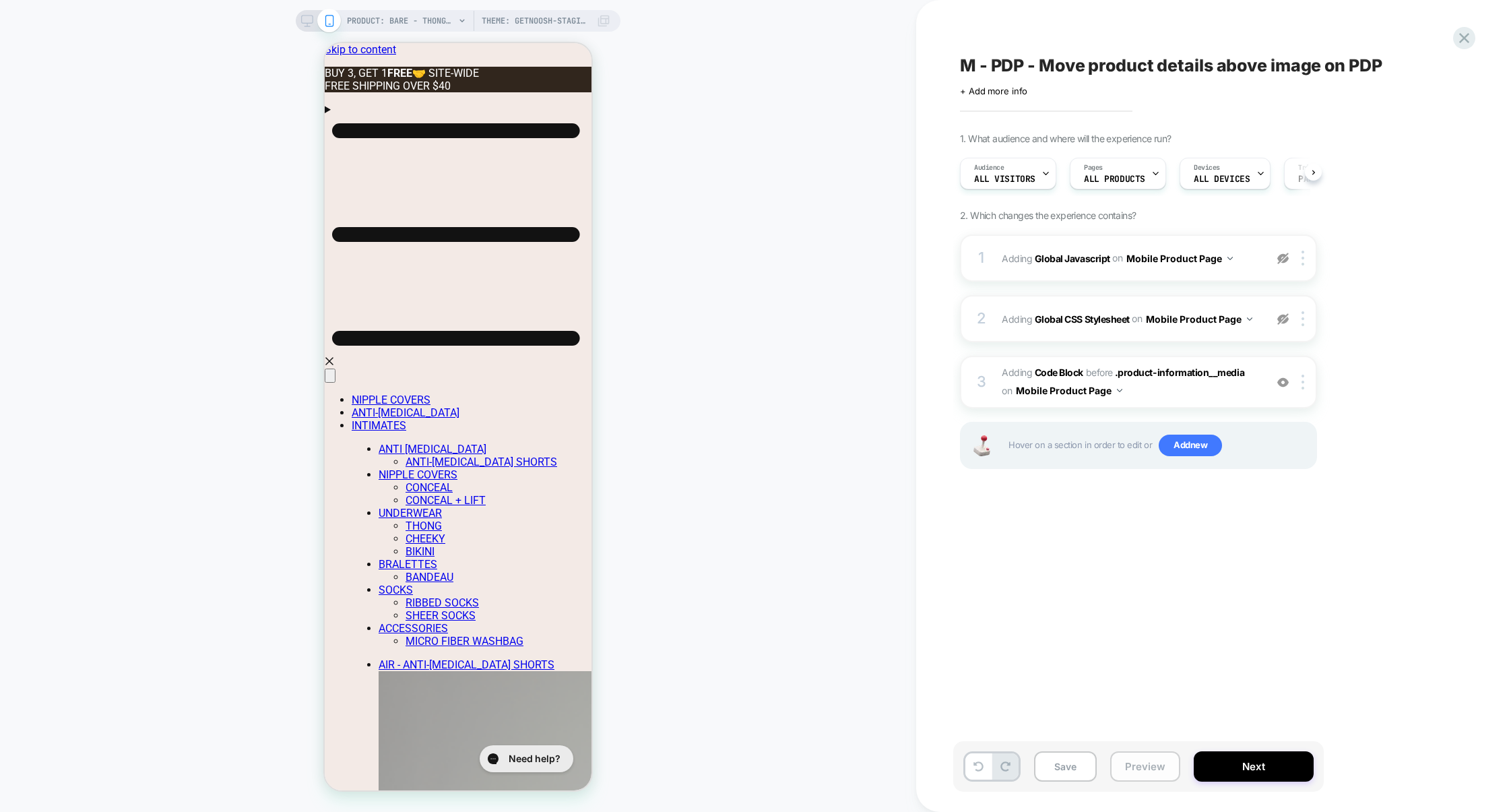
scroll to position [0, 1]
click at [1141, 769] on button "Preview" at bounding box center [1145, 765] width 70 height 31
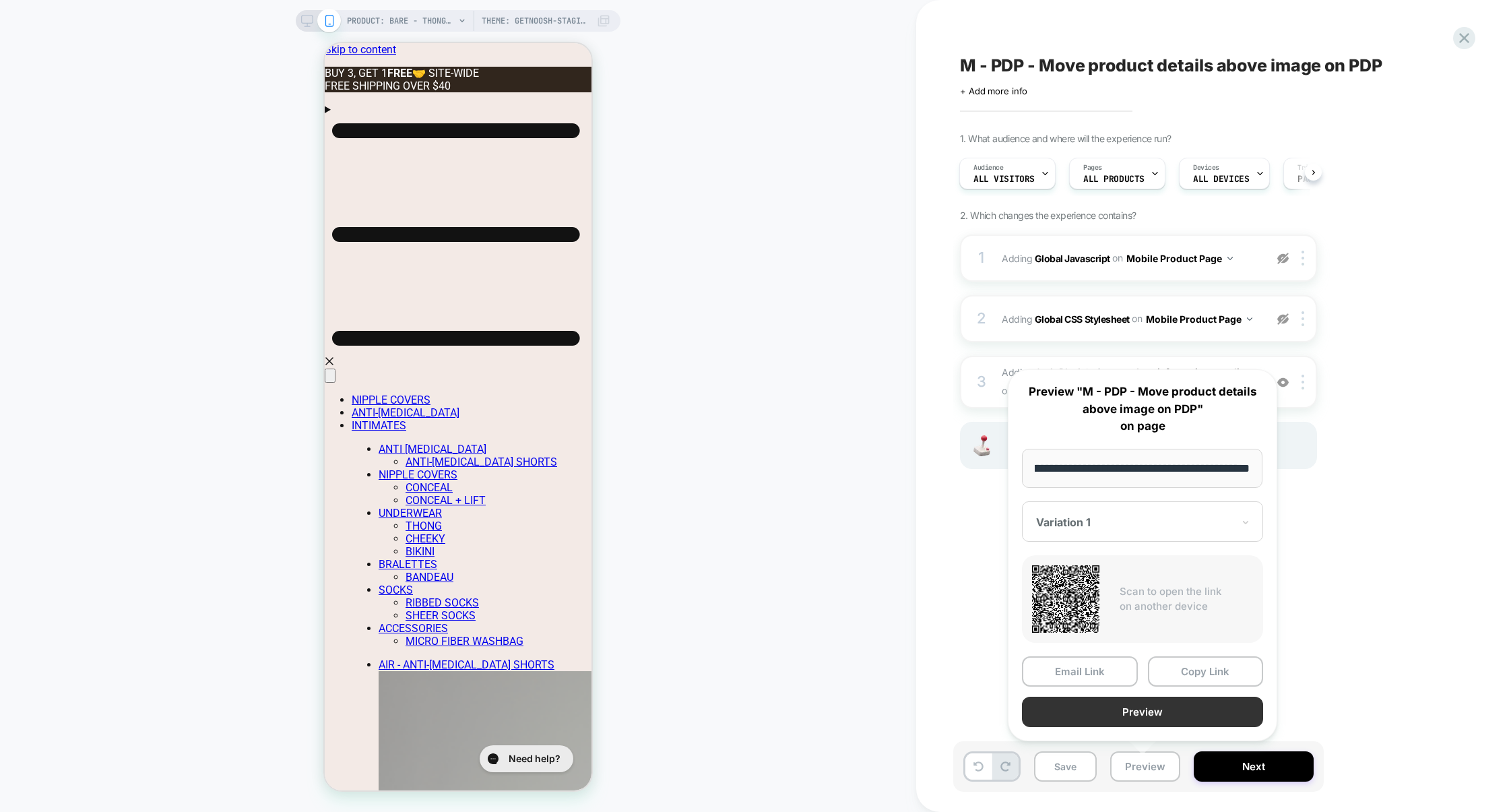
scroll to position [0, 0]
click at [1143, 724] on button "Preview" at bounding box center [1142, 711] width 241 height 31
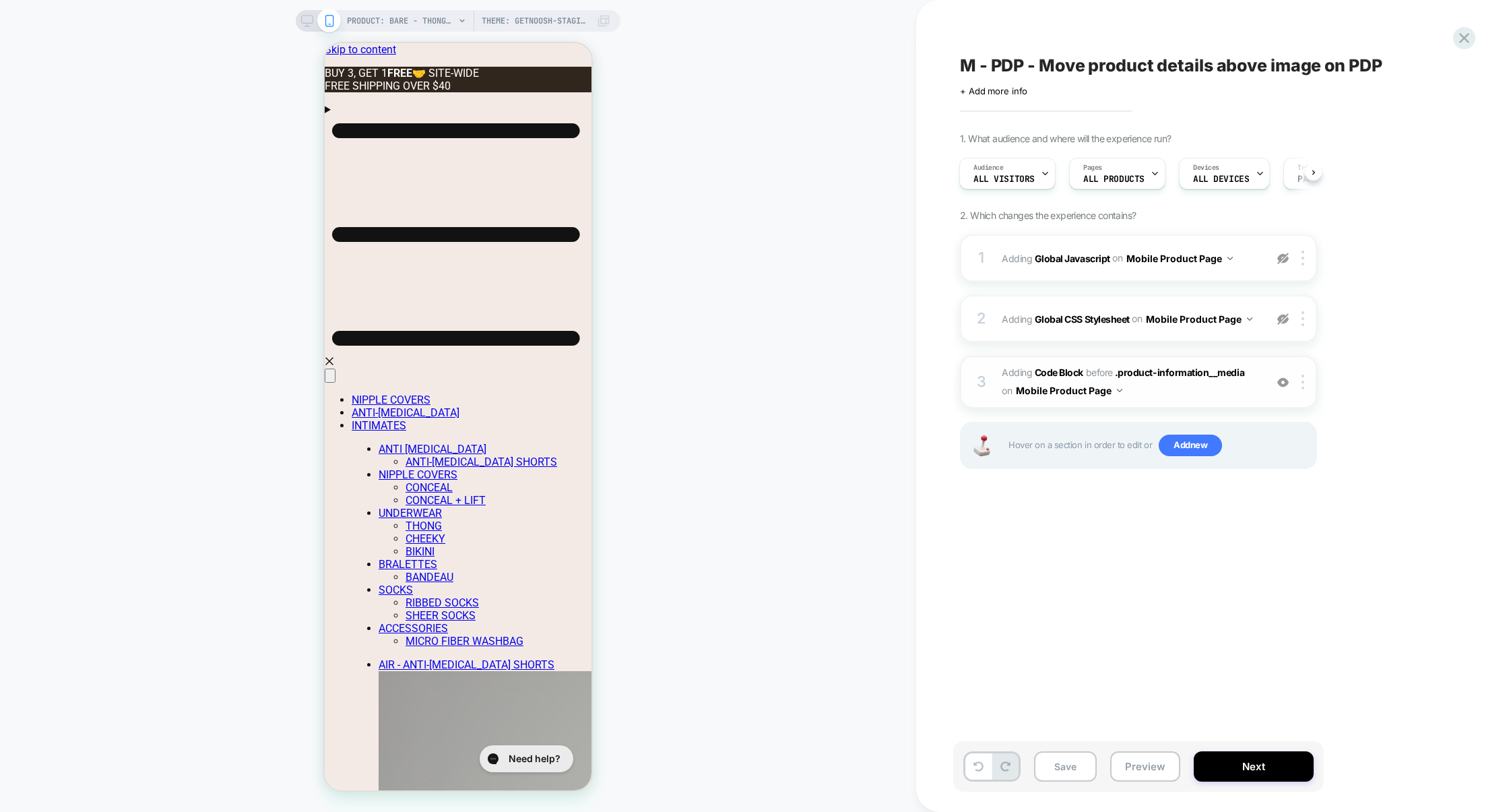
click at [1189, 402] on div "3 Adding Code Block BEFORE .product-information__media .product-information__me…" at bounding box center [1138, 382] width 357 height 52
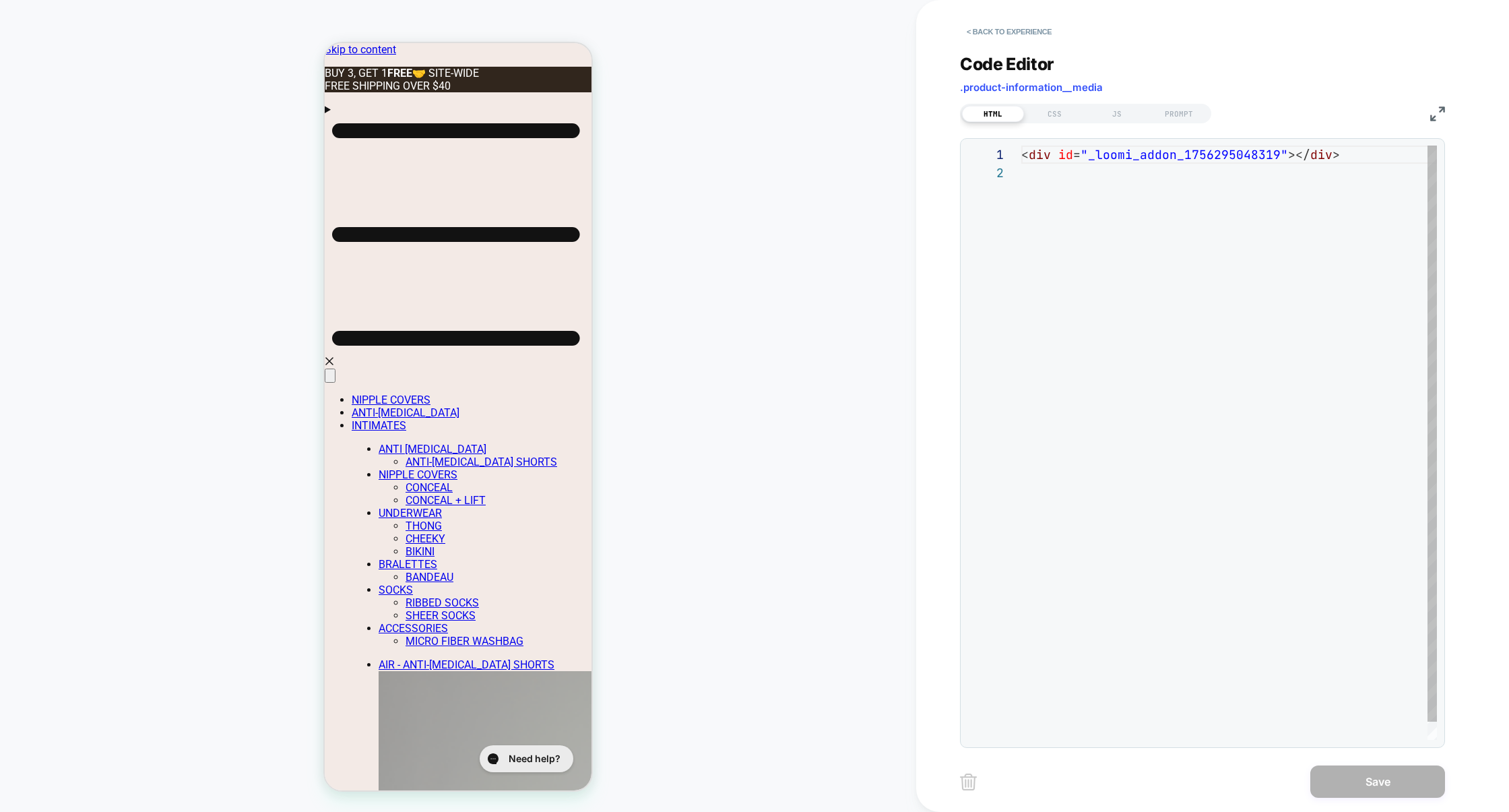
scroll to position [18, 0]
click at [1123, 116] on div "JS" at bounding box center [1117, 114] width 62 height 16
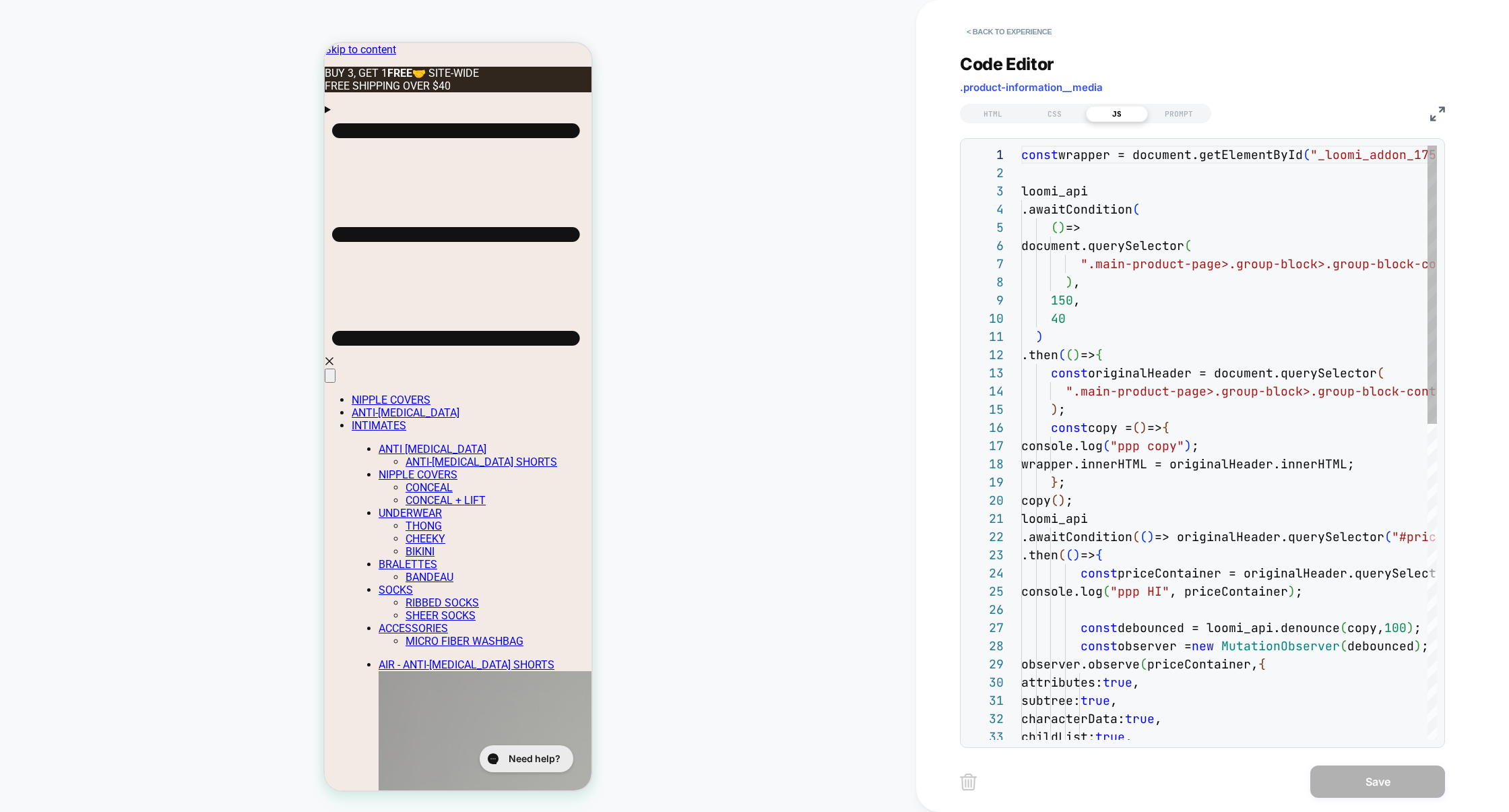
scroll to position [182, 0]
click at [1436, 111] on img at bounding box center [1438, 114] width 15 height 15
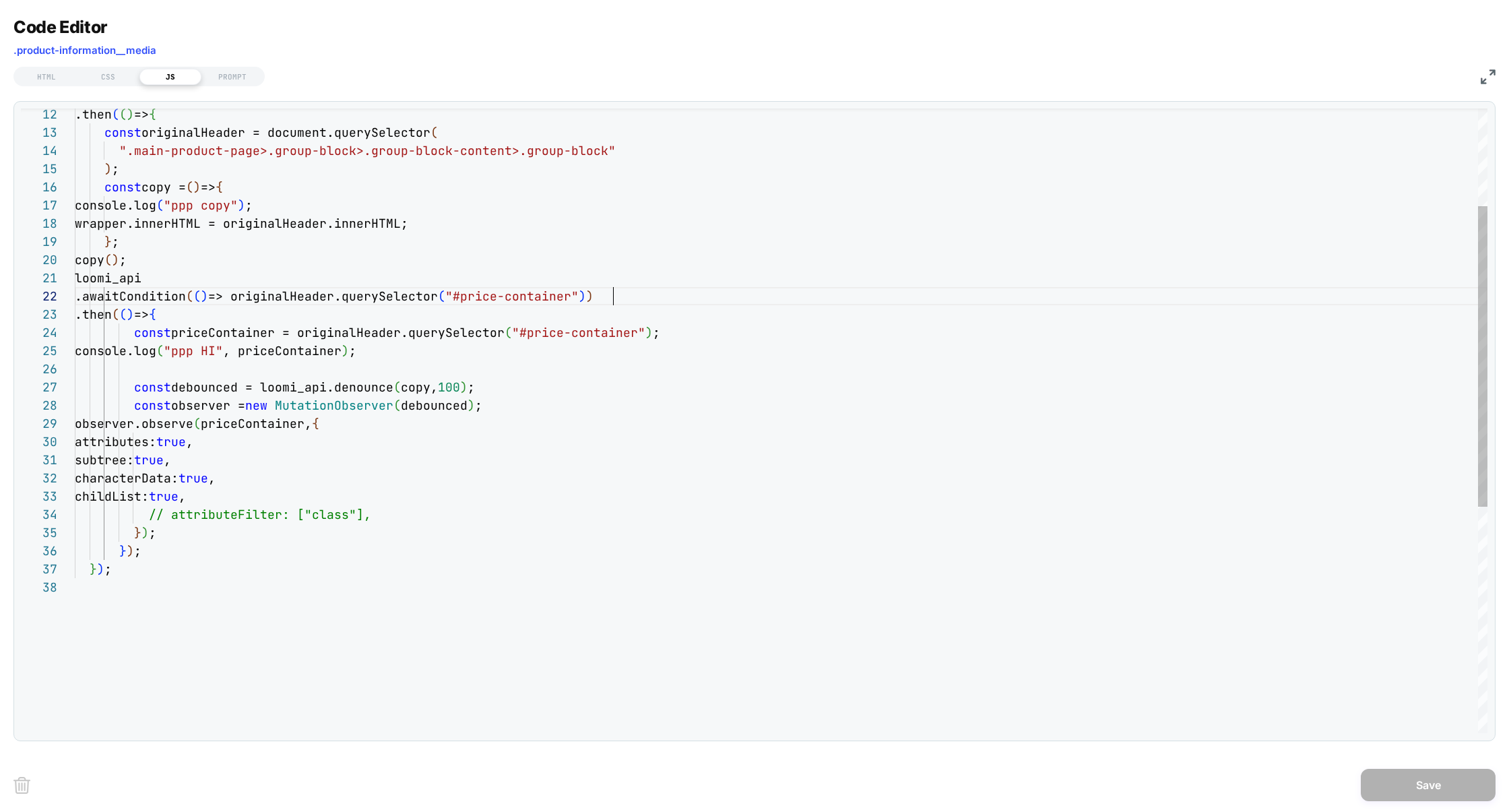
scroll to position [18, 537]
click at [615, 297] on div ".then ( ( ) => { const originalHeader = document.querySelector ( ".main-product…" at bounding box center [781, 553] width 1413 height 1297
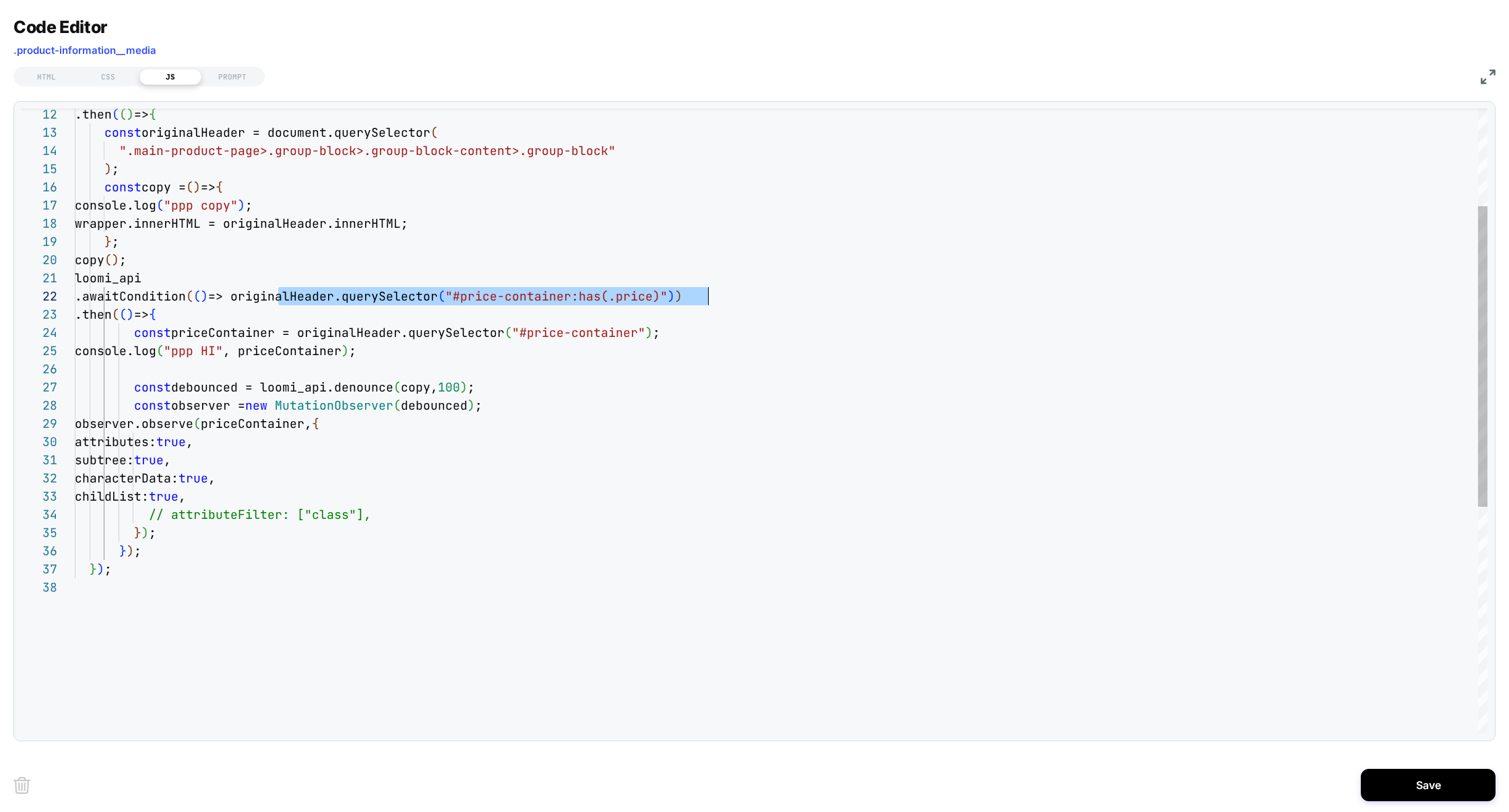
scroll to position [18, 640]
drag, startPoint x: 278, startPoint y: 299, endPoint x: 714, endPoint y: 296, distance: 436.0
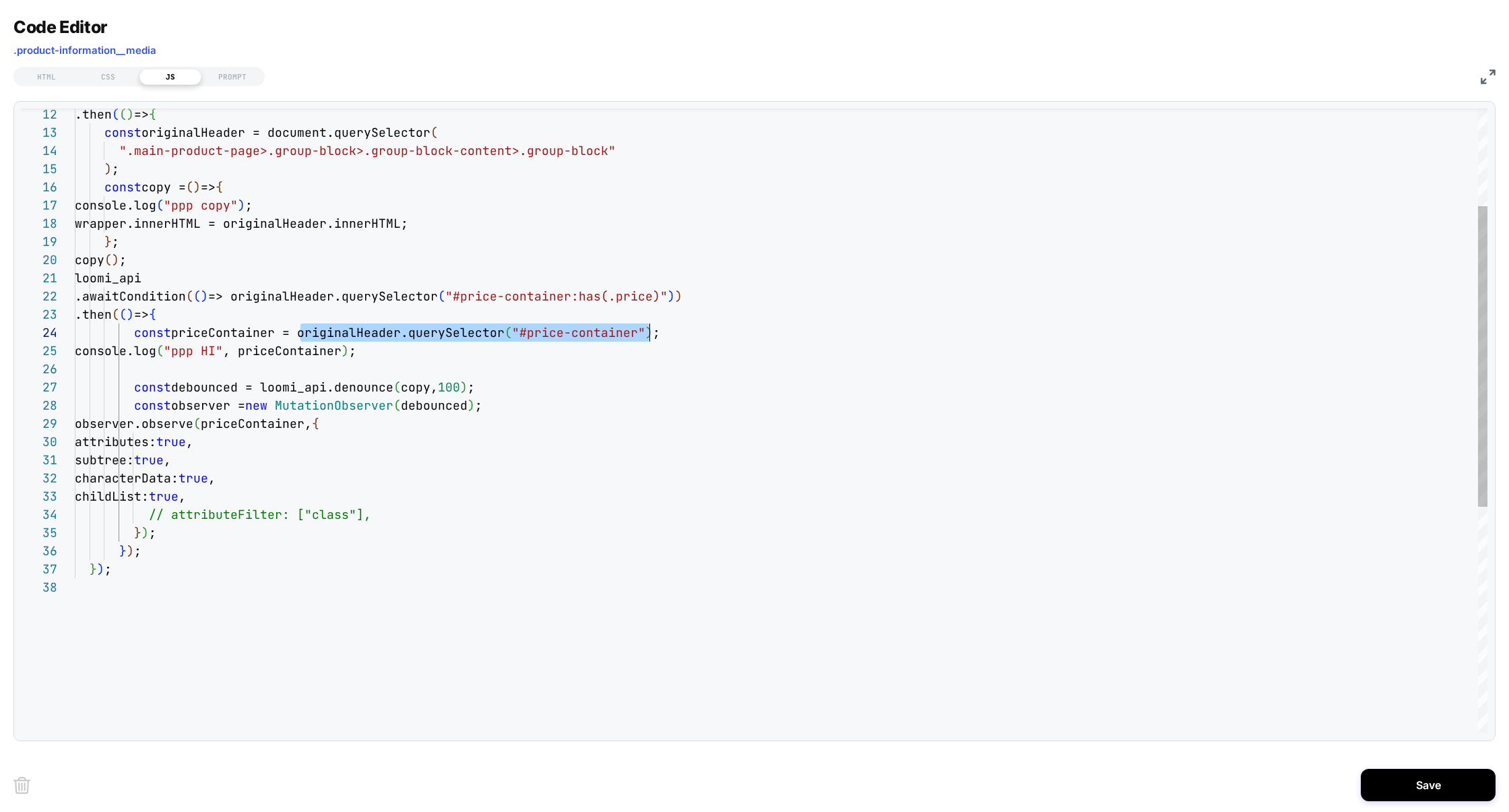
scroll to position [55, 575]
drag, startPoint x: 303, startPoint y: 332, endPoint x: 652, endPoint y: 334, distance: 349.0
click at [652, 334] on div ".then ( ( ) => { const originalHeader = document.querySelector ( ".main-product…" at bounding box center [781, 553] width 1413 height 1297
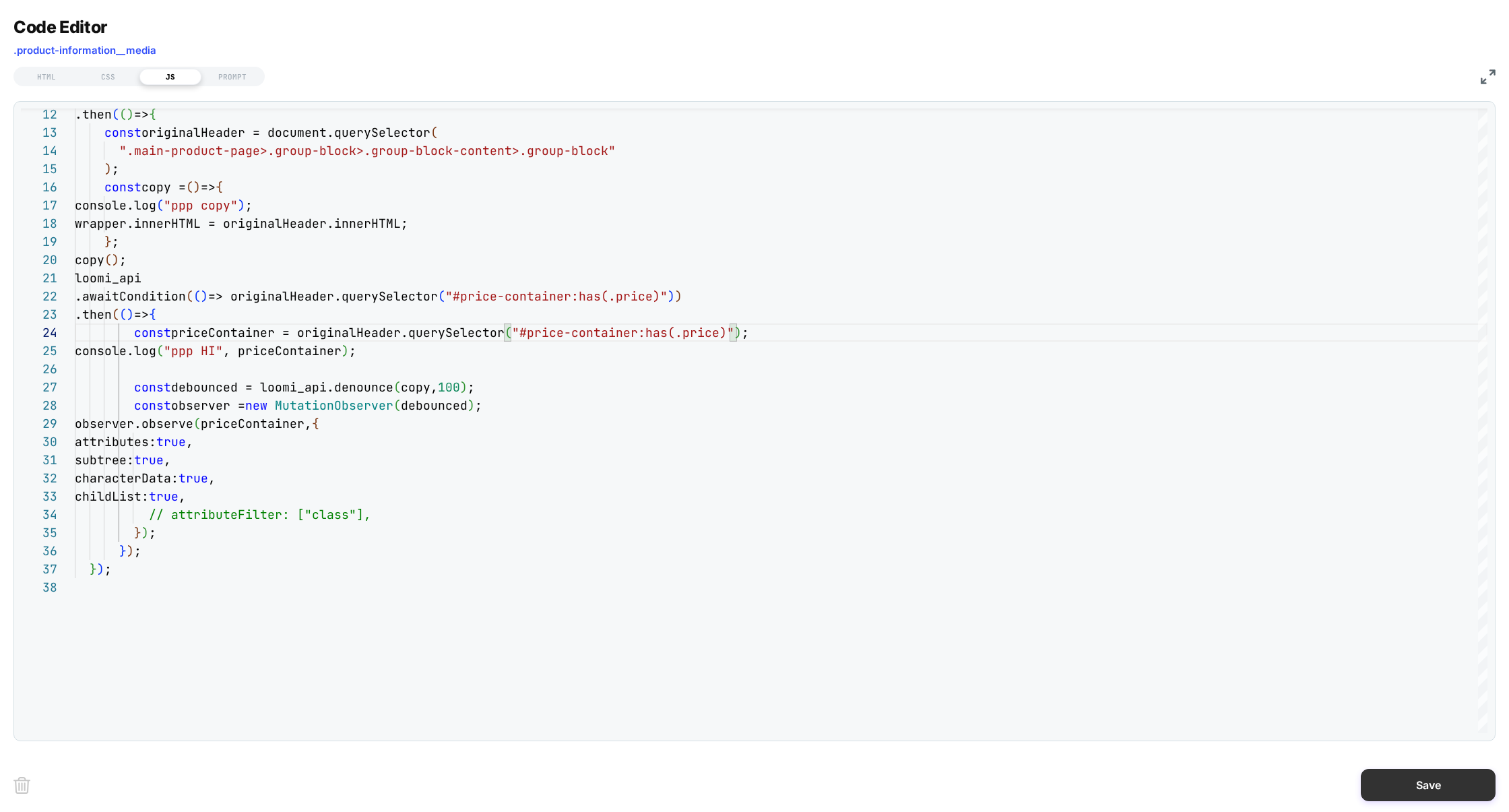
type textarea "**********"
click at [1407, 782] on button "Save" at bounding box center [1428, 784] width 135 height 33
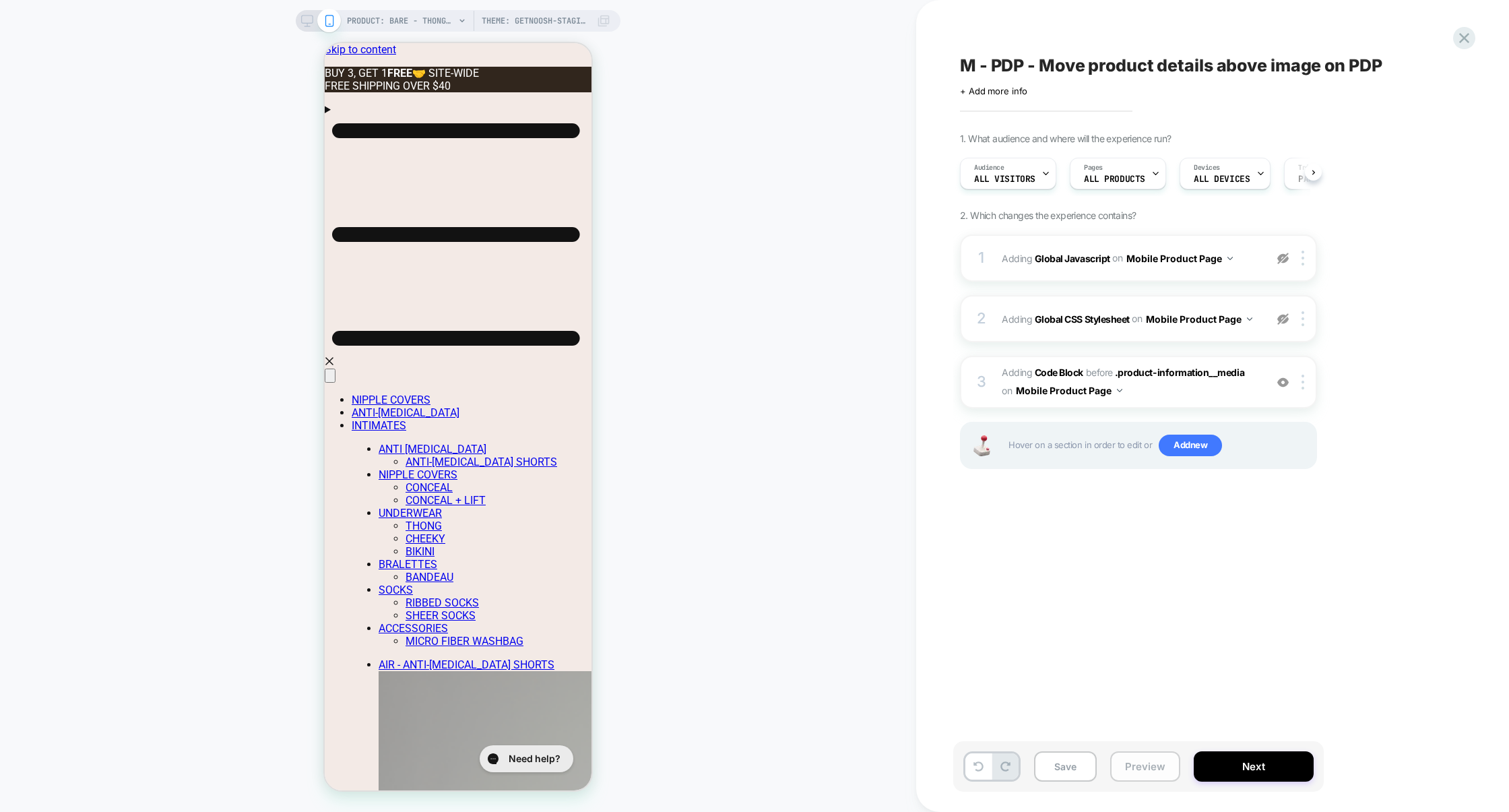
scroll to position [0, 1]
click at [1158, 761] on button "Preview" at bounding box center [1145, 765] width 70 height 31
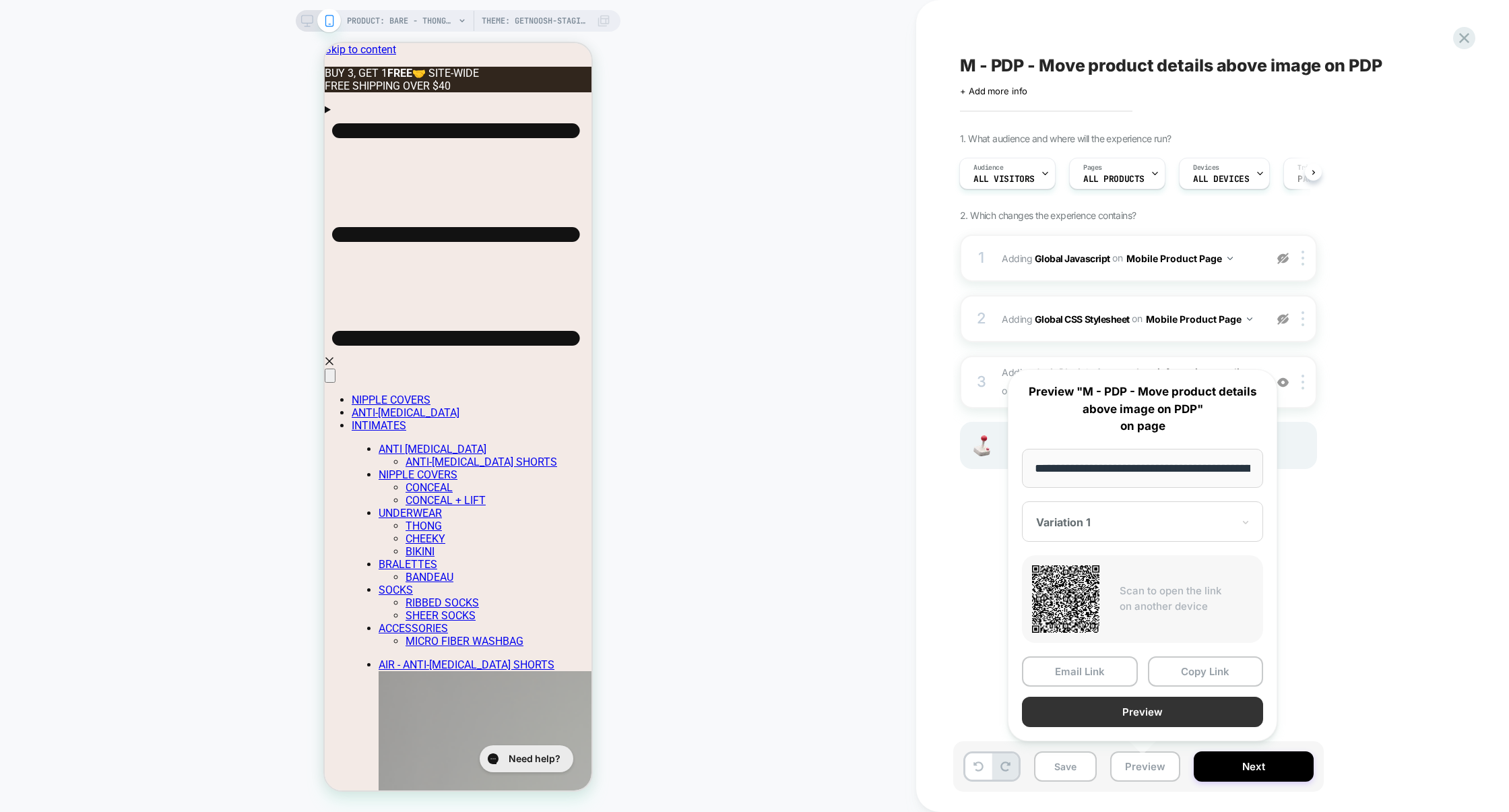
scroll to position [0, 391]
click at [1124, 714] on button "Preview" at bounding box center [1142, 711] width 241 height 31
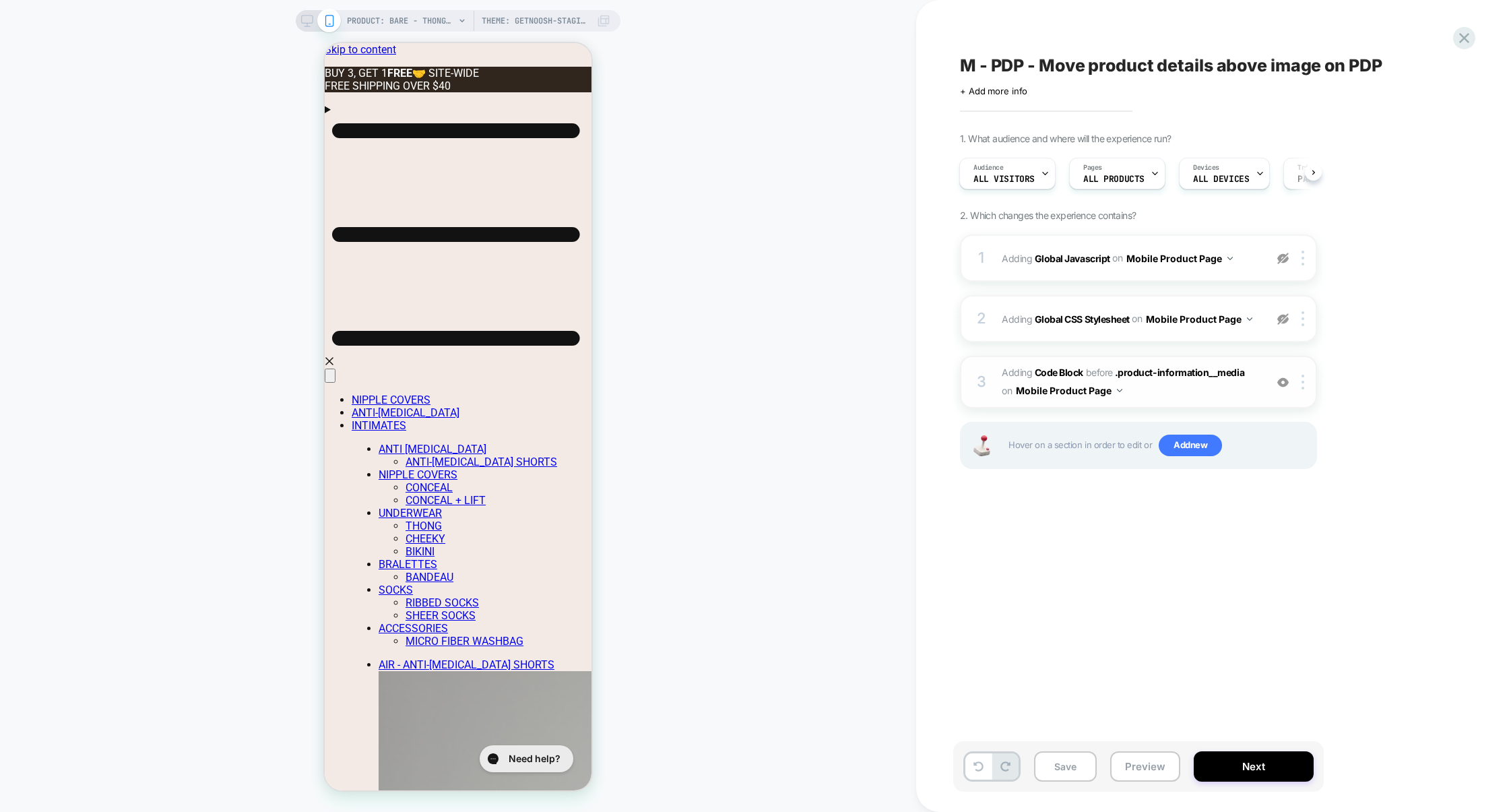
click at [1144, 386] on span "Adding Code Block BEFORE .product-information__media .product-information__medi…" at bounding box center [1131, 382] width 257 height 36
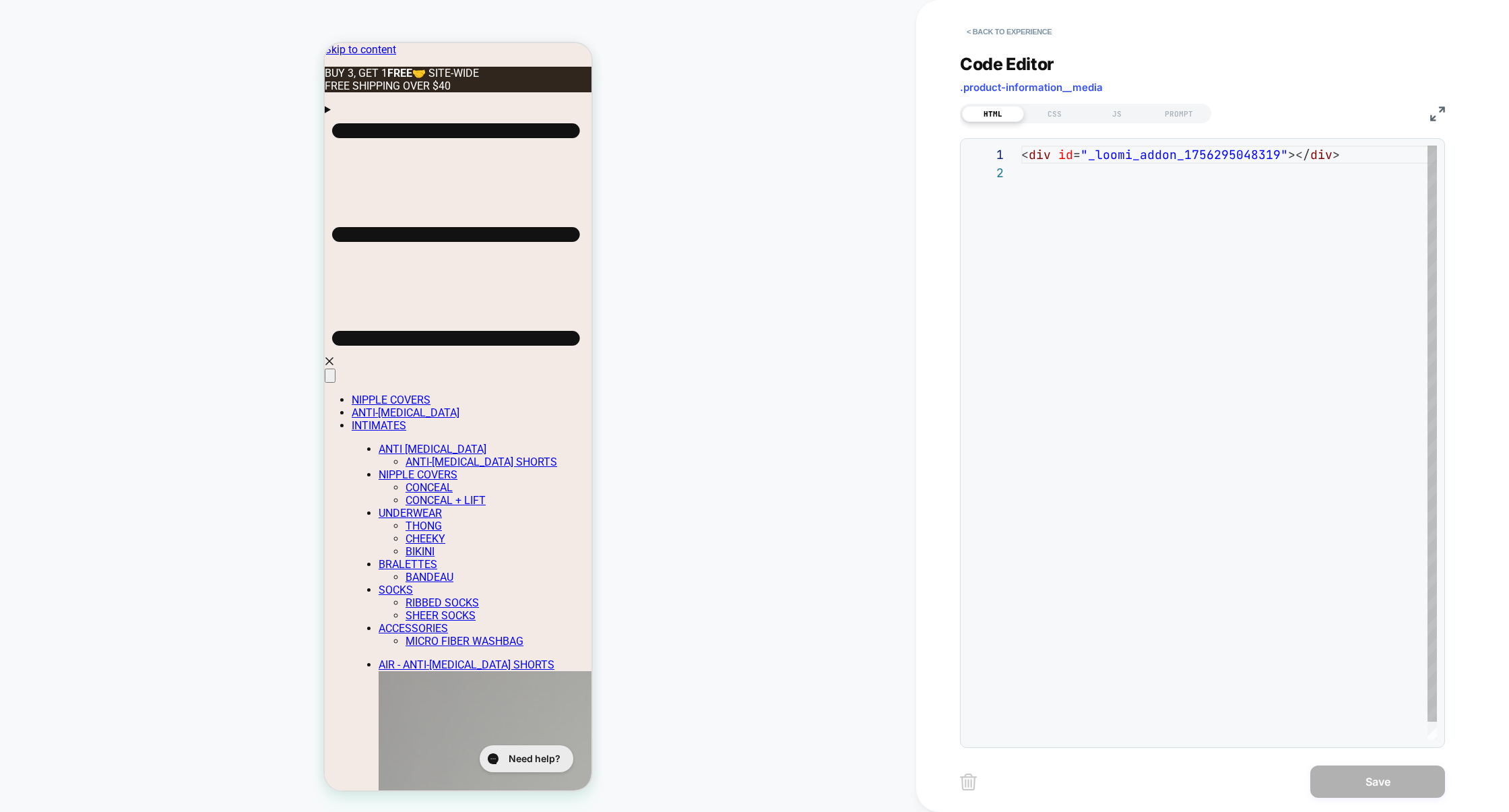
scroll to position [18, 0]
click at [1112, 107] on div "JS" at bounding box center [1117, 114] width 62 height 16
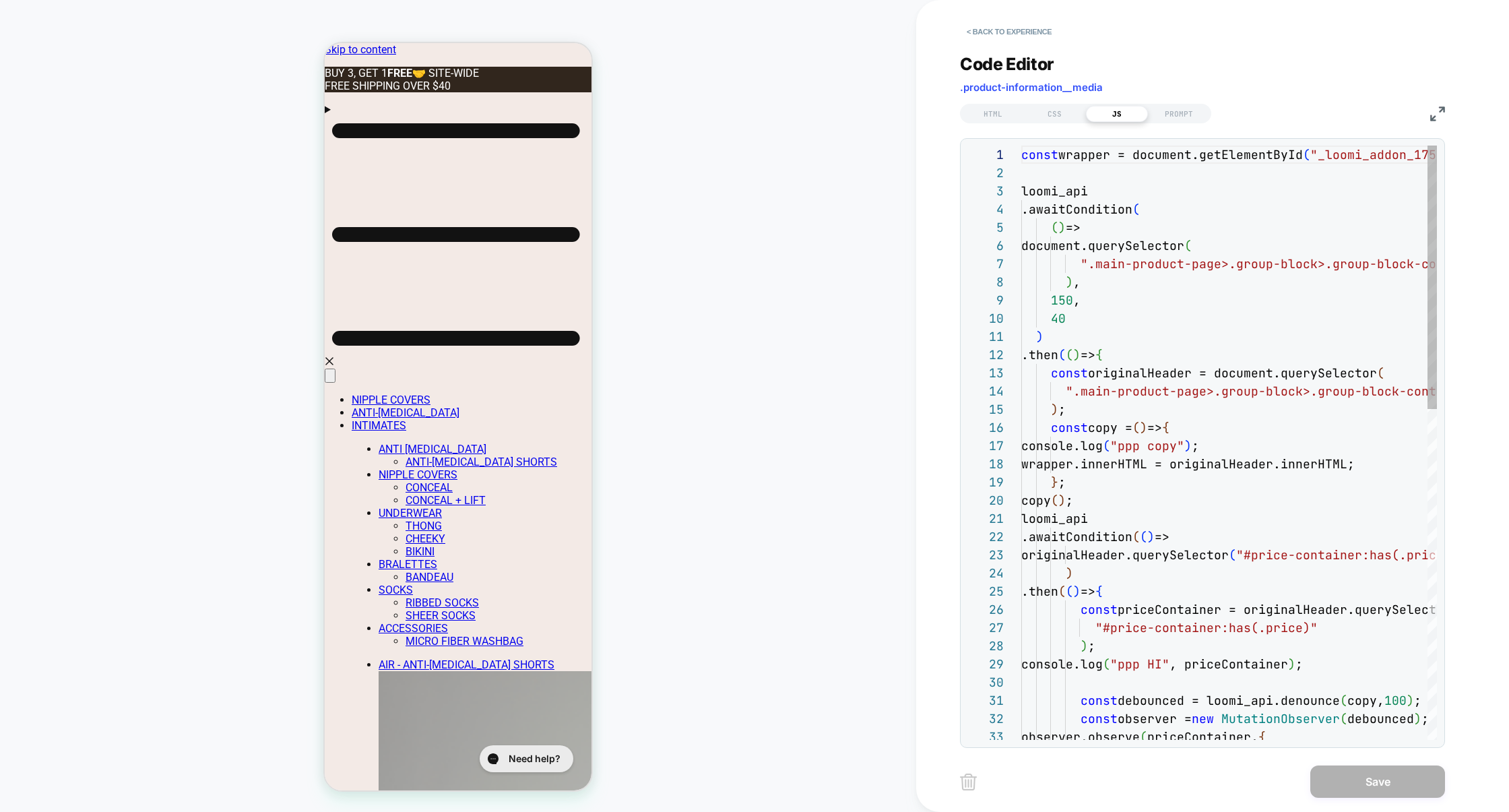
scroll to position [182, 0]
click at [1431, 116] on img at bounding box center [1438, 114] width 15 height 15
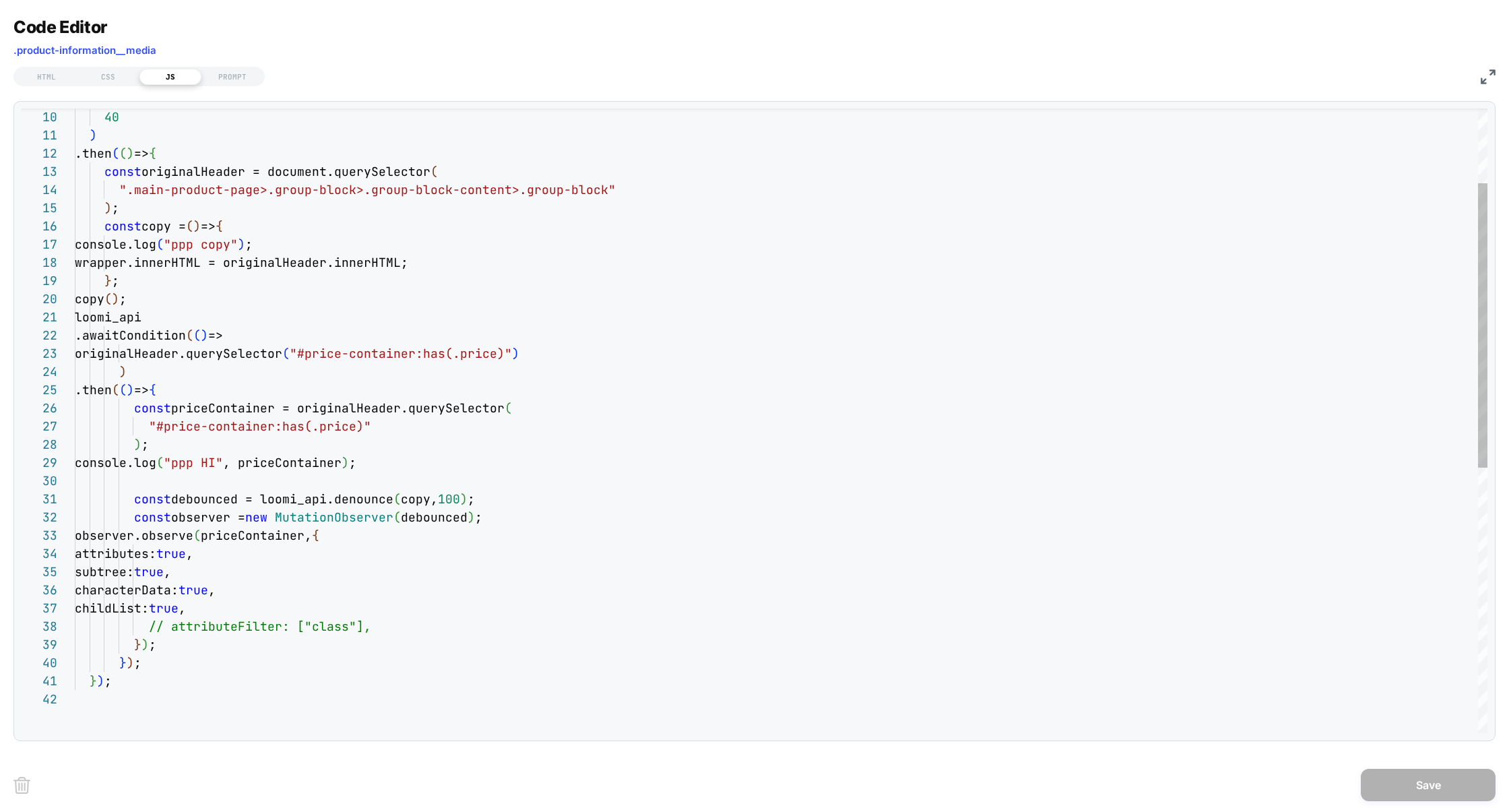
click at [251, 388] on div ".then ( ( ) => { const originalHeader = document.querySelector ( ".main-product…" at bounding box center [781, 629] width 1413 height 1370
click at [333, 459] on div ".then ( ( ) => { const originalHeader = document.querySelector ( ".main-product…" at bounding box center [781, 629] width 1413 height 1370
drag, startPoint x: 127, startPoint y: 191, endPoint x: 598, endPoint y: 194, distance: 471.0
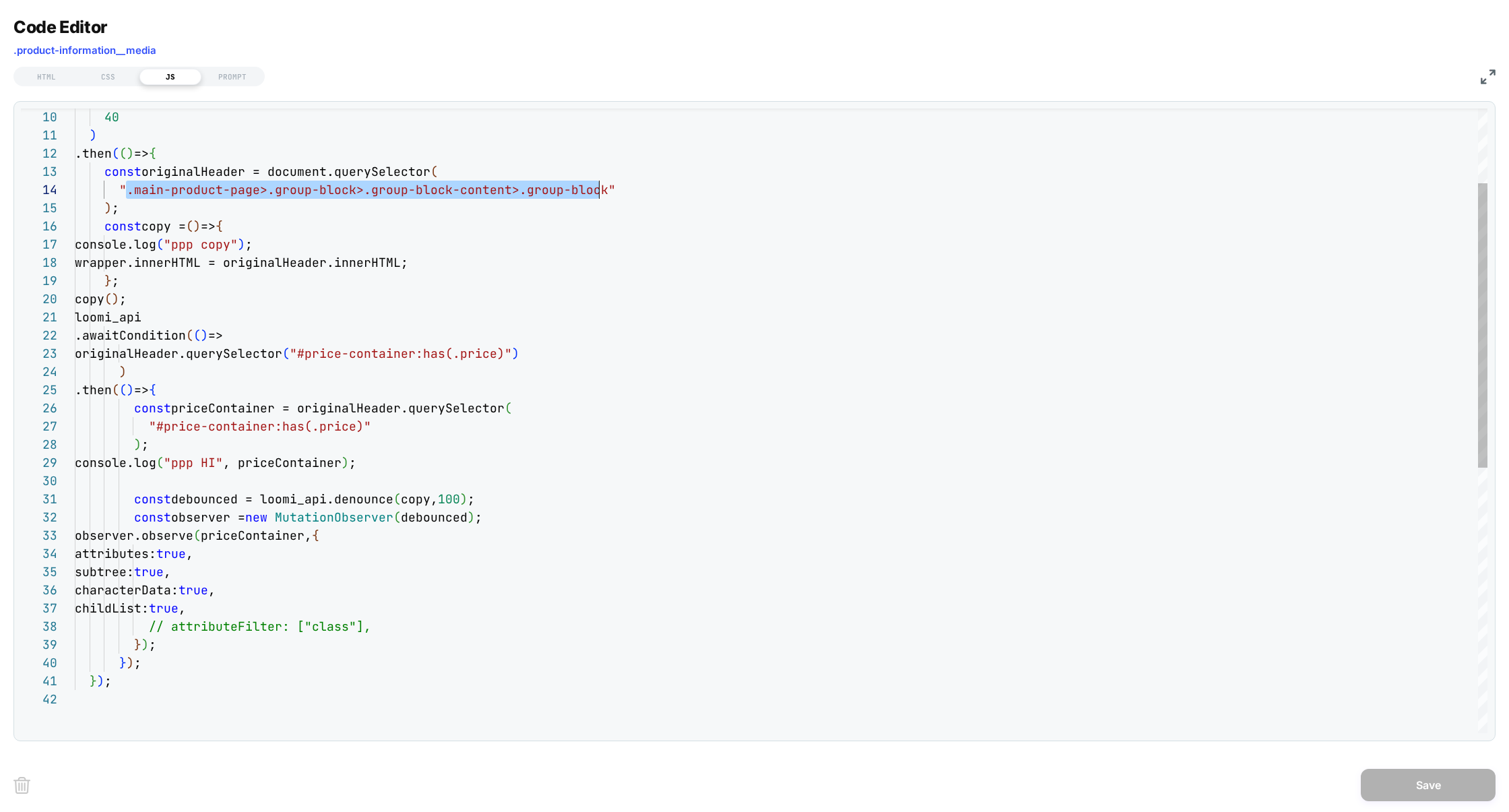
click at [598, 194] on div ".then ( ( ) => { const originalHeader = document.querySelector ( ".main-product…" at bounding box center [781, 629] width 1413 height 1370
click at [333, 326] on div ".then ( ( ) => { const originalHeader = document.querySelector ( ".main-product…" at bounding box center [781, 629] width 1413 height 1370
click at [296, 336] on div ".then ( ( ) => { const originalHeader = document.querySelector ( ".main-product…" at bounding box center [781, 629] width 1413 height 1370
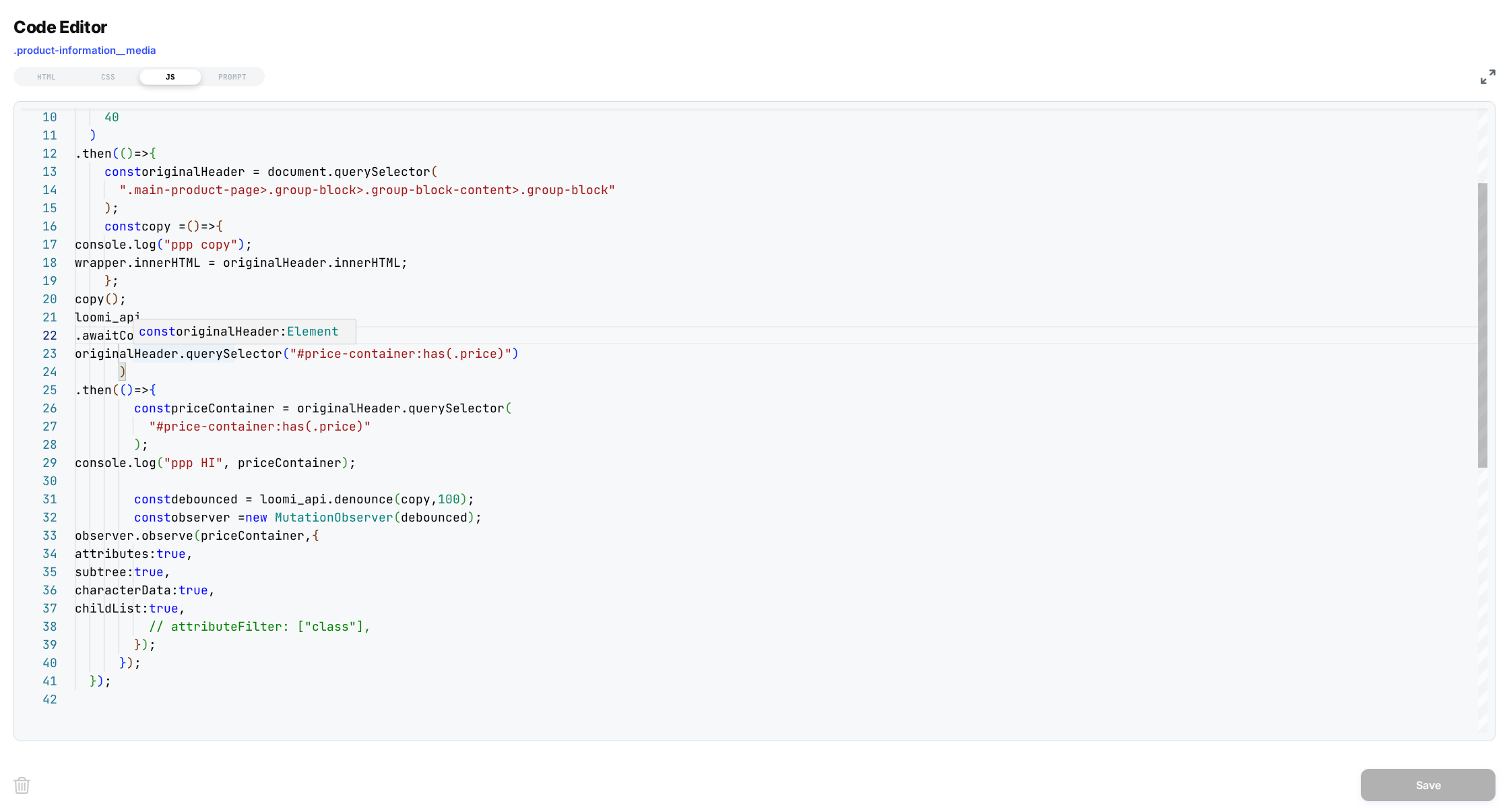
click at [191, 359] on div ".then ( ( ) => { const originalHeader = document.querySelector ( ".main-product…" at bounding box center [781, 629] width 1413 height 1370
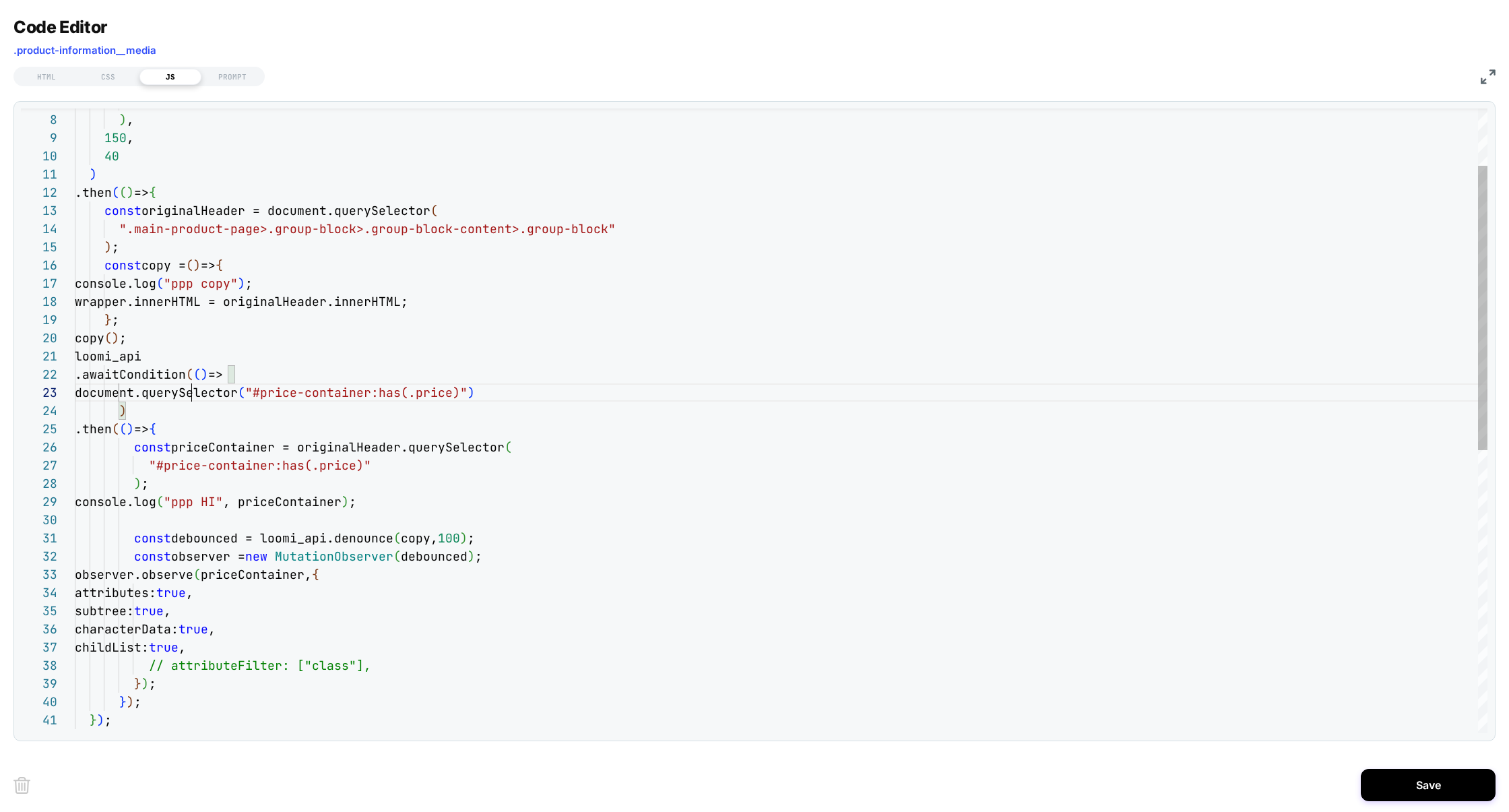
scroll to position [36, 116]
click at [307, 391] on div ".then ( ( ) => { const originalHeader = document.querySelector ( ".main-product…" at bounding box center [781, 668] width 1413 height 1370
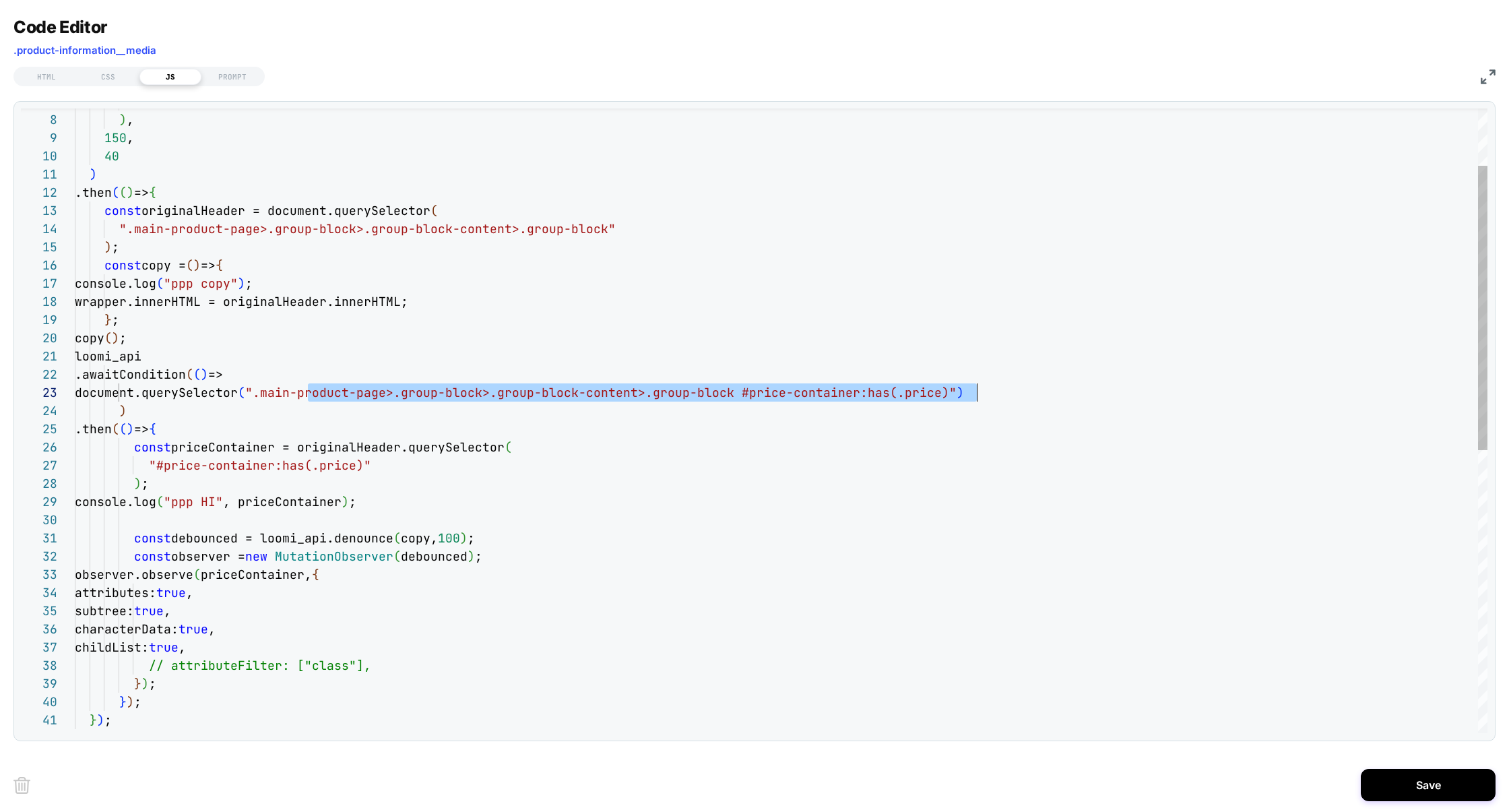
drag, startPoint x: 309, startPoint y: 392, endPoint x: 987, endPoint y: 390, distance: 678.0
click at [987, 390] on div ".then ( ( ) => { const originalHeader = document.querySelector ( ".main-product…" at bounding box center [781, 668] width 1413 height 1370
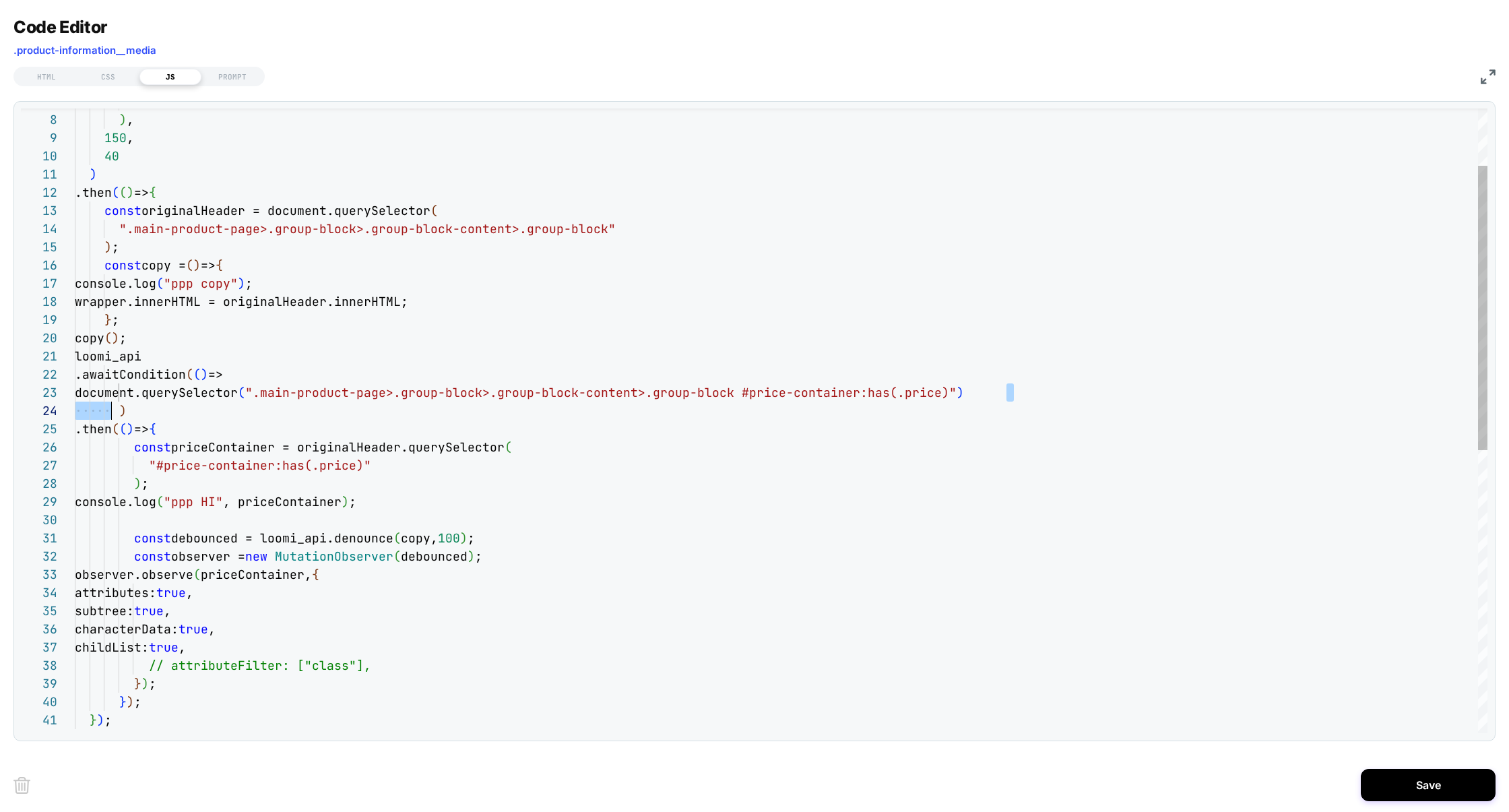
scroll to position [36, 0]
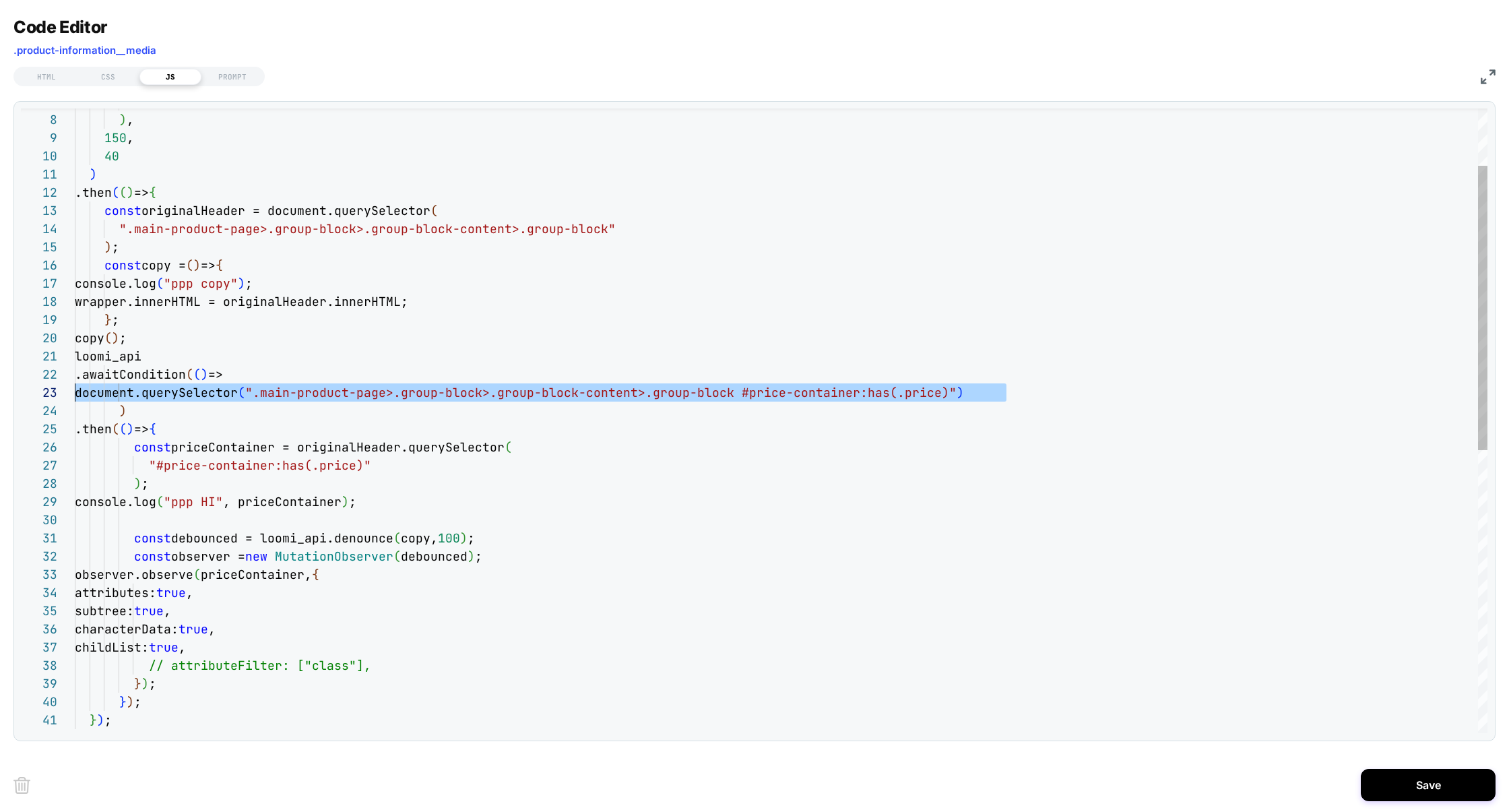
drag, startPoint x: 1067, startPoint y: 395, endPoint x: 34, endPoint y: 400, distance: 1033.0
click at [75, 400] on div ".then ( ( ) => { const originalHeader = document.querySelector ( ".main-product…" at bounding box center [781, 668] width 1413 height 1370
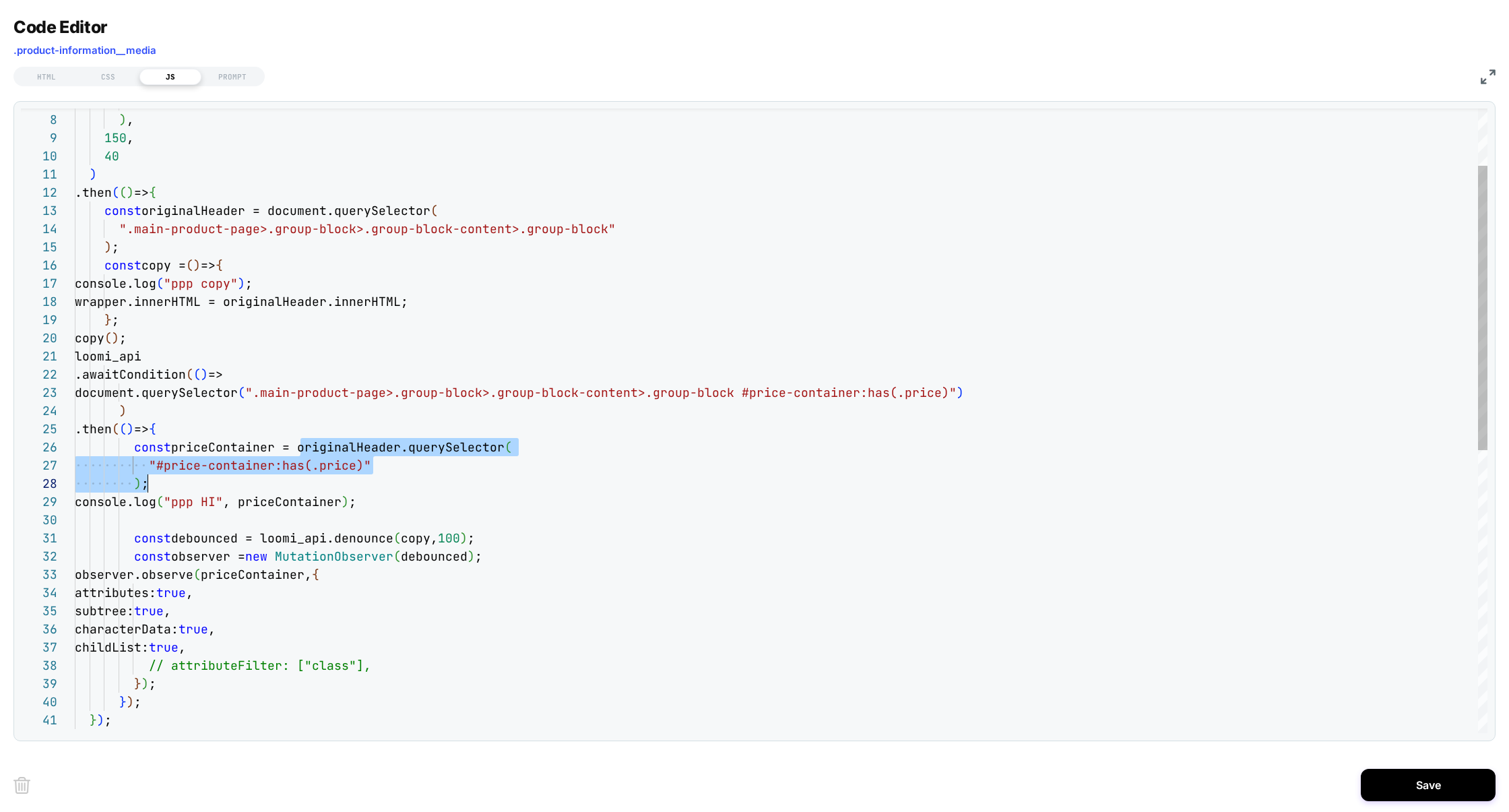
drag, startPoint x: 301, startPoint y: 447, endPoint x: 150, endPoint y: 487, distance: 156.2
click at [150, 487] on div ".then ( ( ) => { const originalHeader = document.querySelector ( ".main-product…" at bounding box center [781, 668] width 1413 height 1370
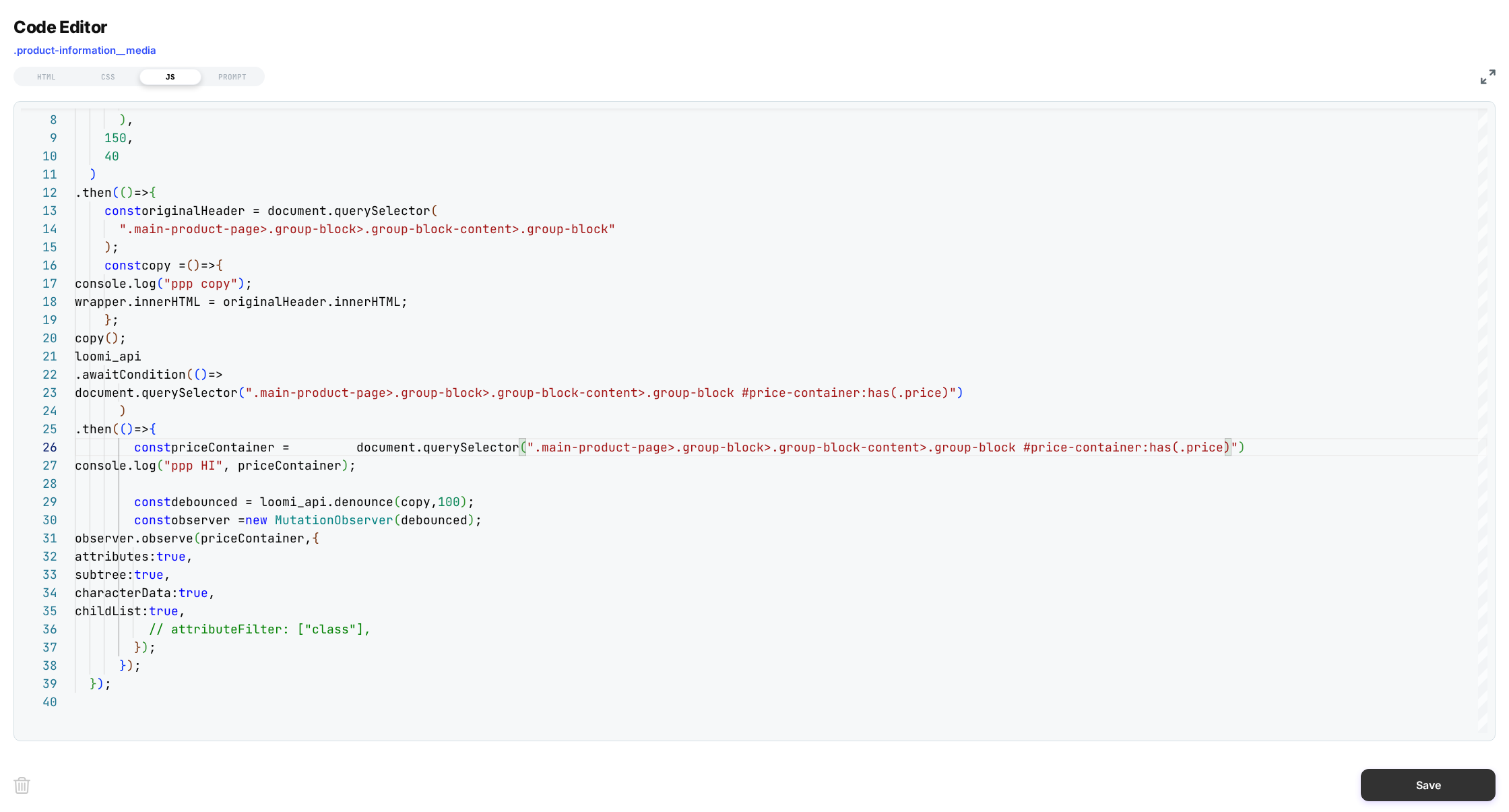
type textarea "**********"
click at [1422, 781] on button "Save" at bounding box center [1428, 784] width 135 height 33
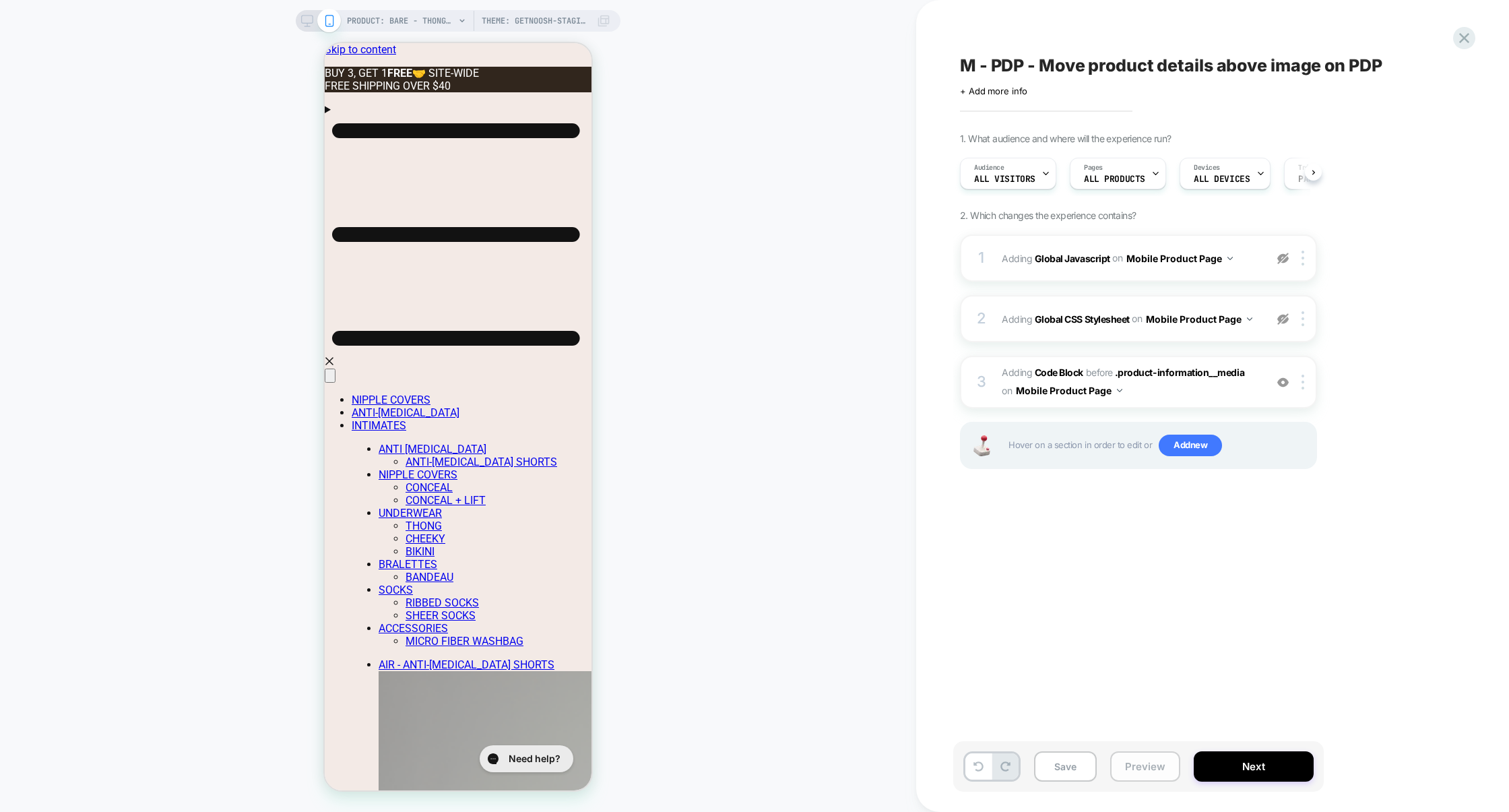
click at [1126, 759] on button "Preview" at bounding box center [1145, 765] width 70 height 31
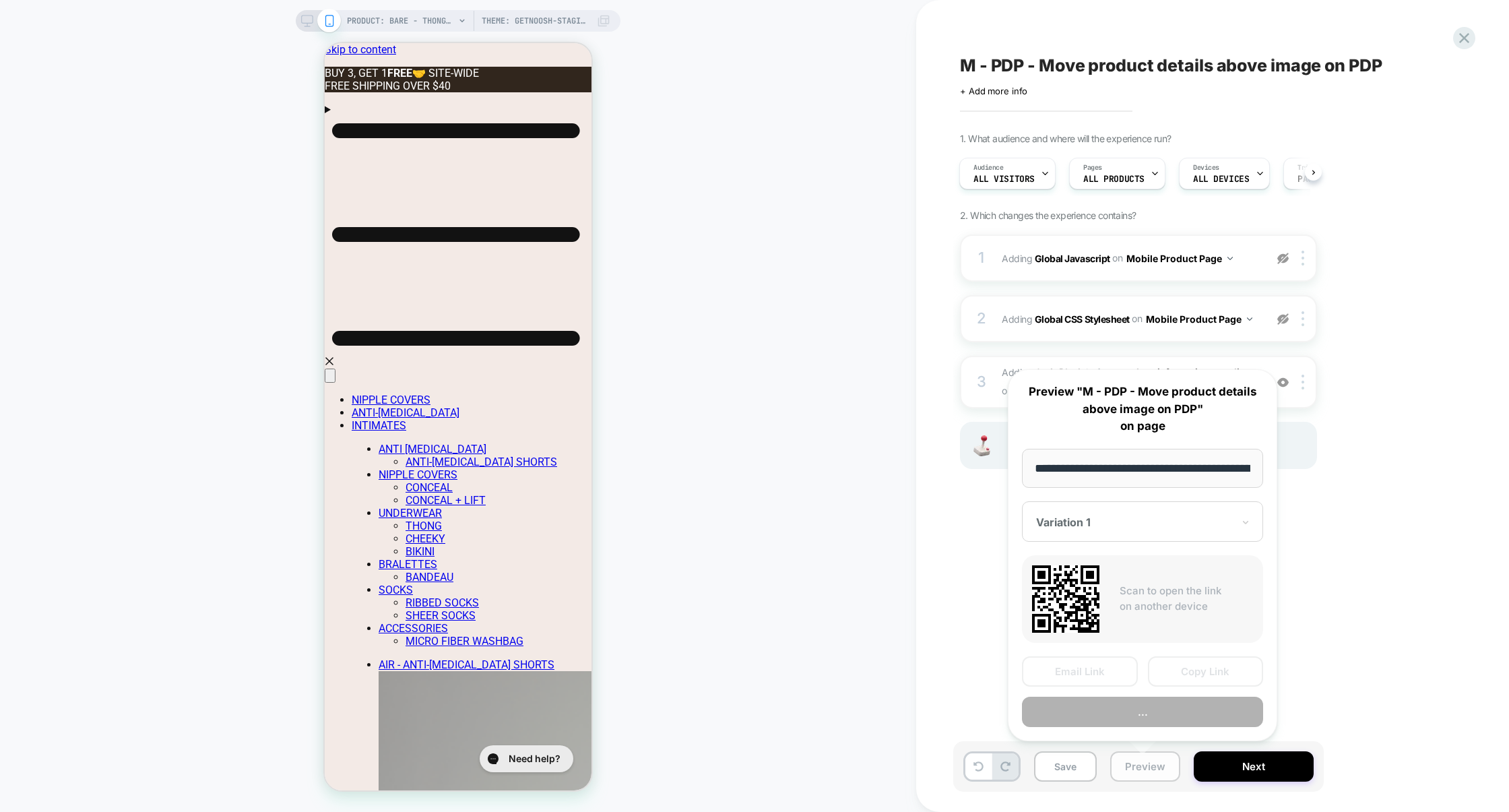
scroll to position [0, 391]
click at [1139, 705] on button "Preview" at bounding box center [1142, 711] width 241 height 31
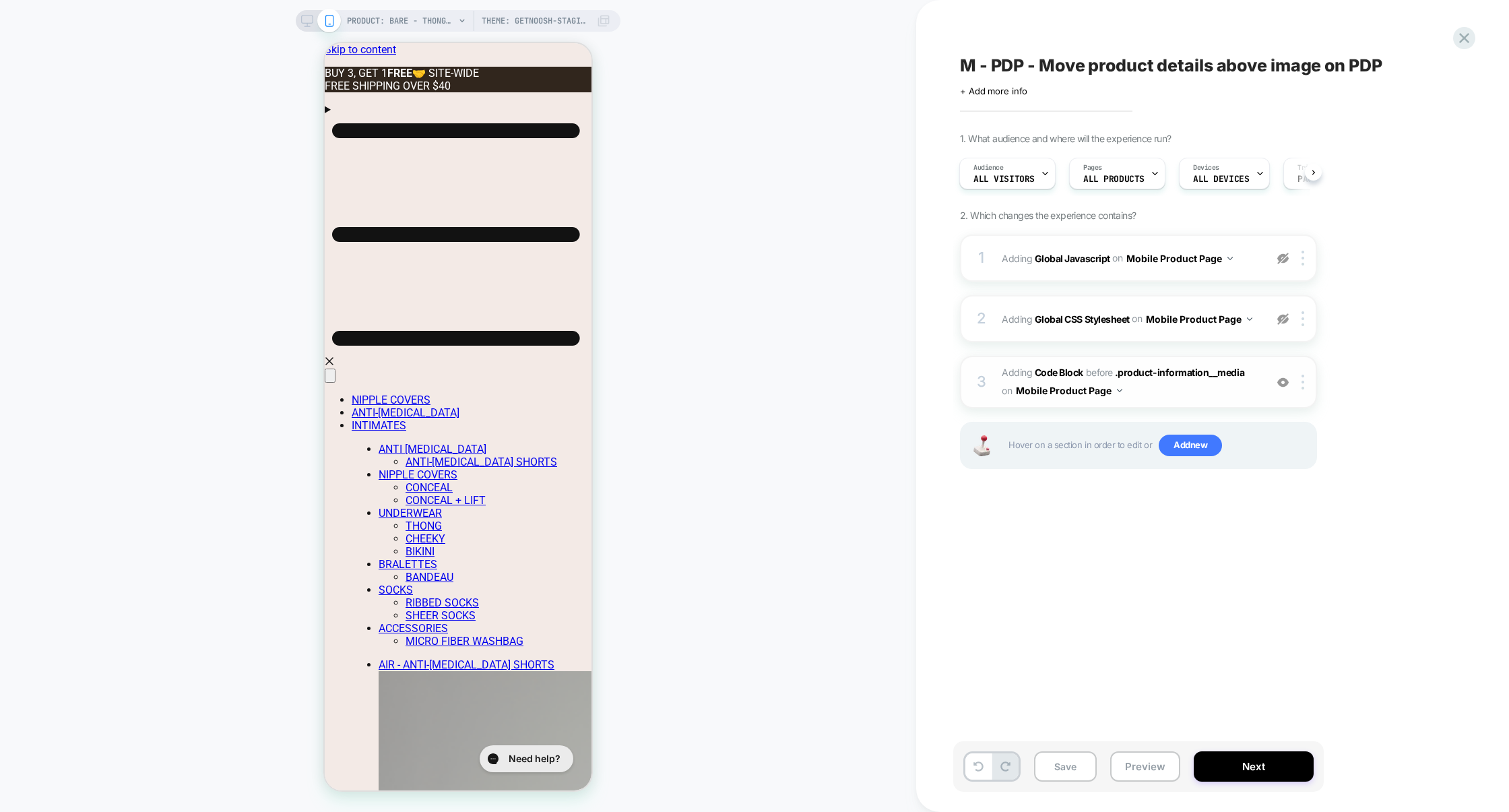
click at [1162, 391] on span "Adding Code Block BEFORE .product-information__media .product-information__medi…" at bounding box center [1131, 382] width 257 height 36
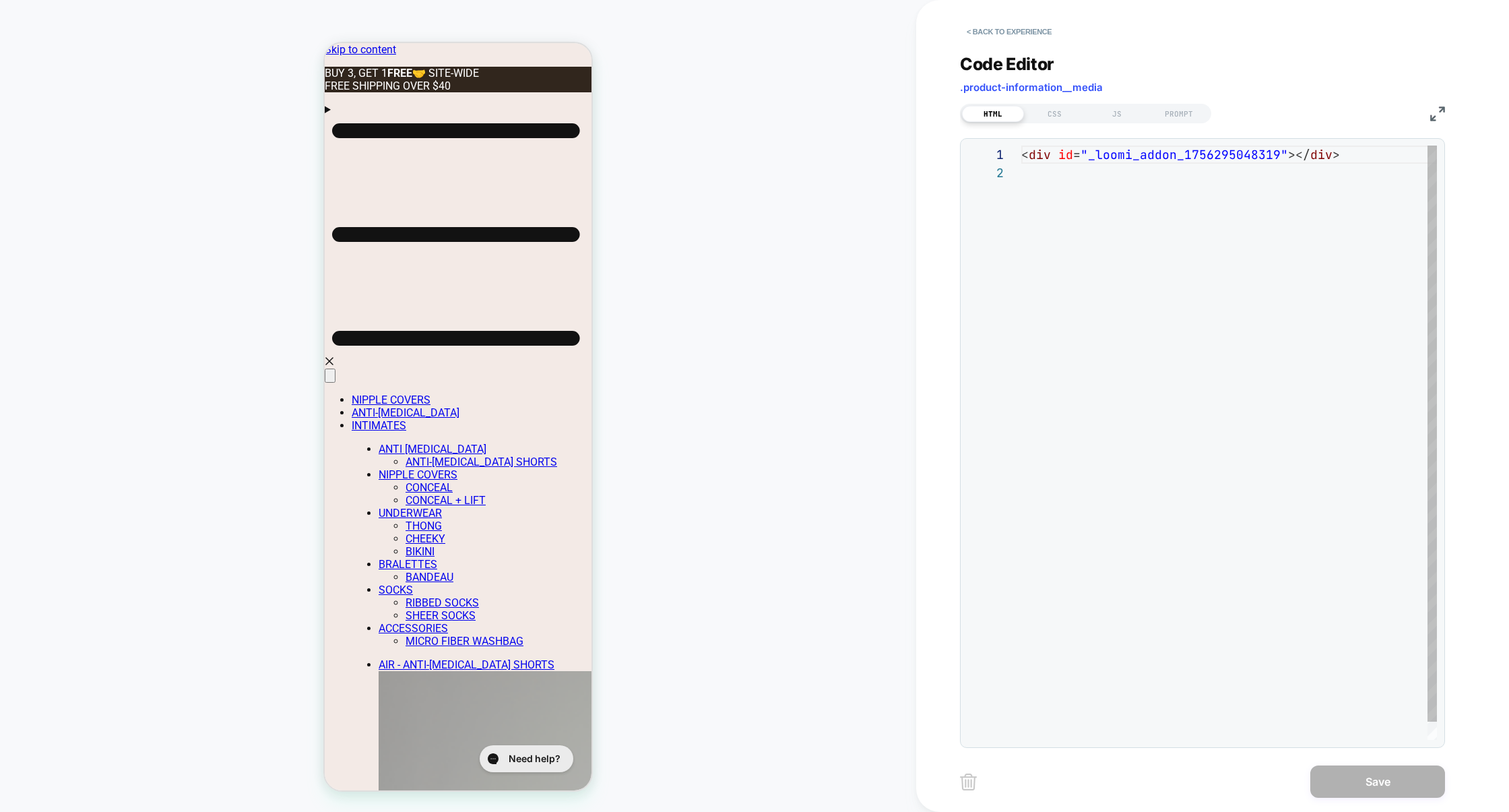
scroll to position [18, 0]
click at [1122, 111] on div "JS" at bounding box center [1117, 114] width 62 height 16
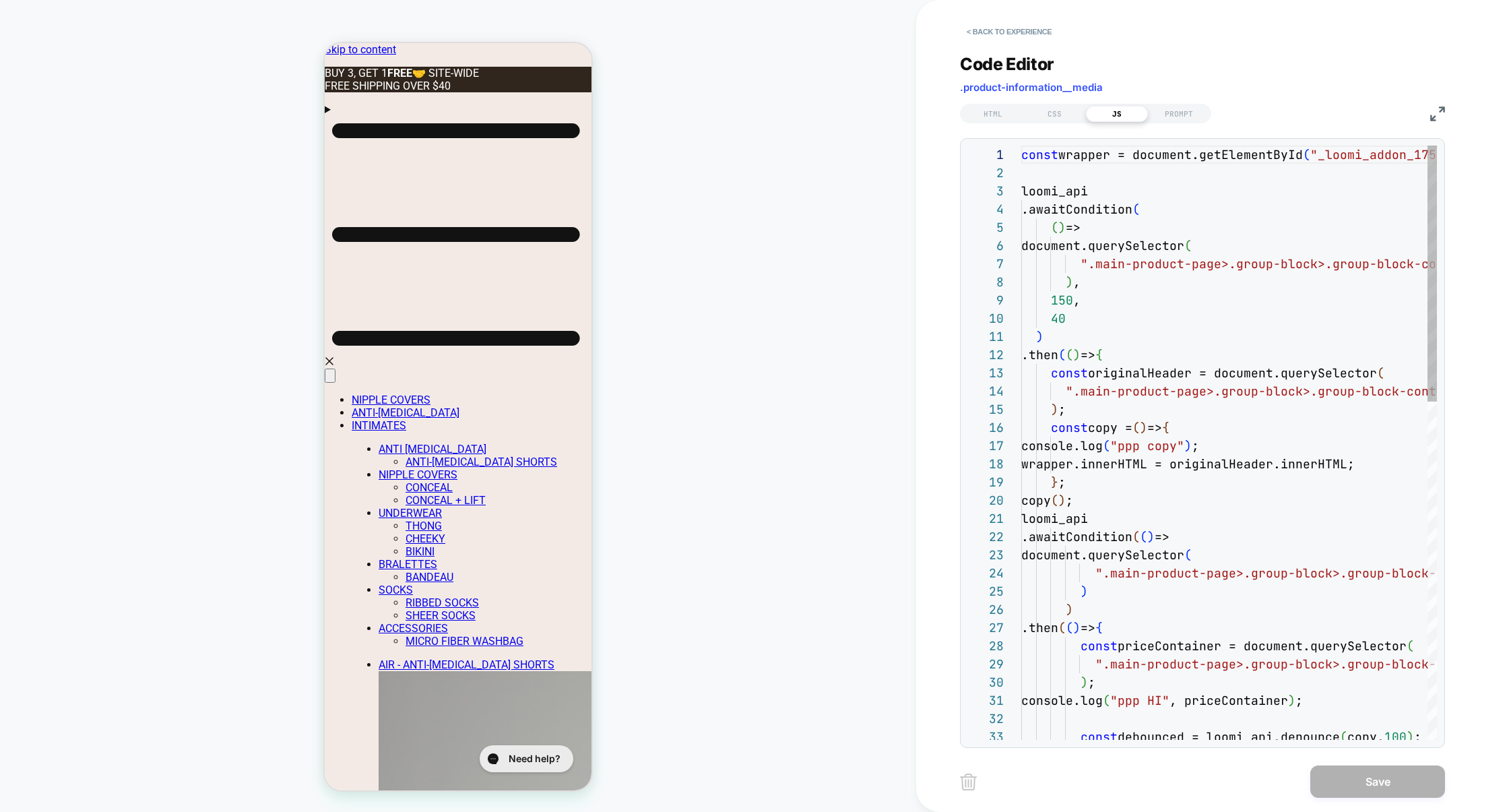
scroll to position [182, 0]
click at [1441, 115] on img at bounding box center [1438, 114] width 15 height 15
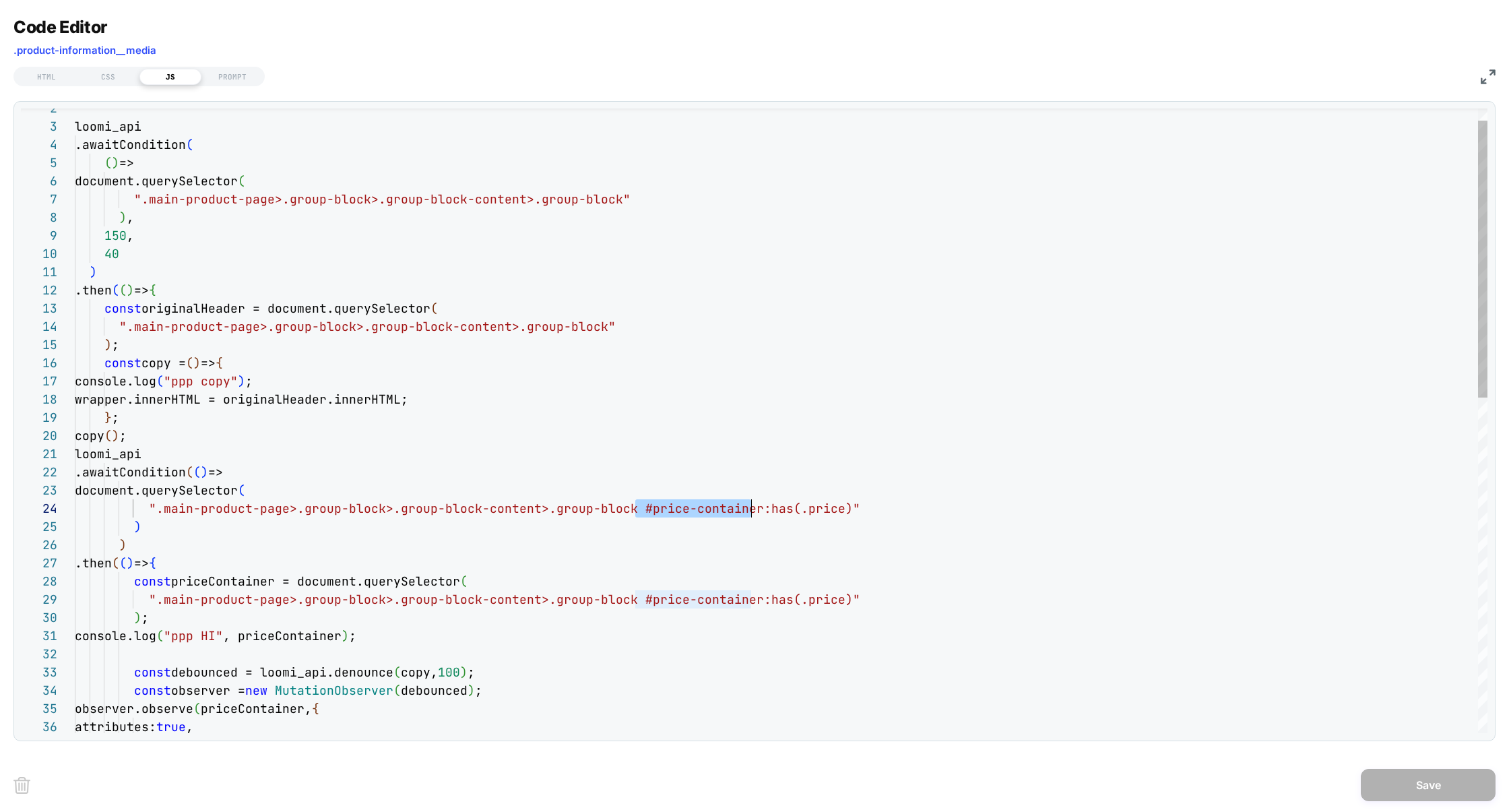
drag, startPoint x: 634, startPoint y: 508, endPoint x: 748, endPoint y: 514, distance: 114.2
click at [748, 514] on div "loomi_api .awaitCondition ( ( ) => document.querySelector ( ".main-product-page…" at bounding box center [781, 784] width 1413 height 1406
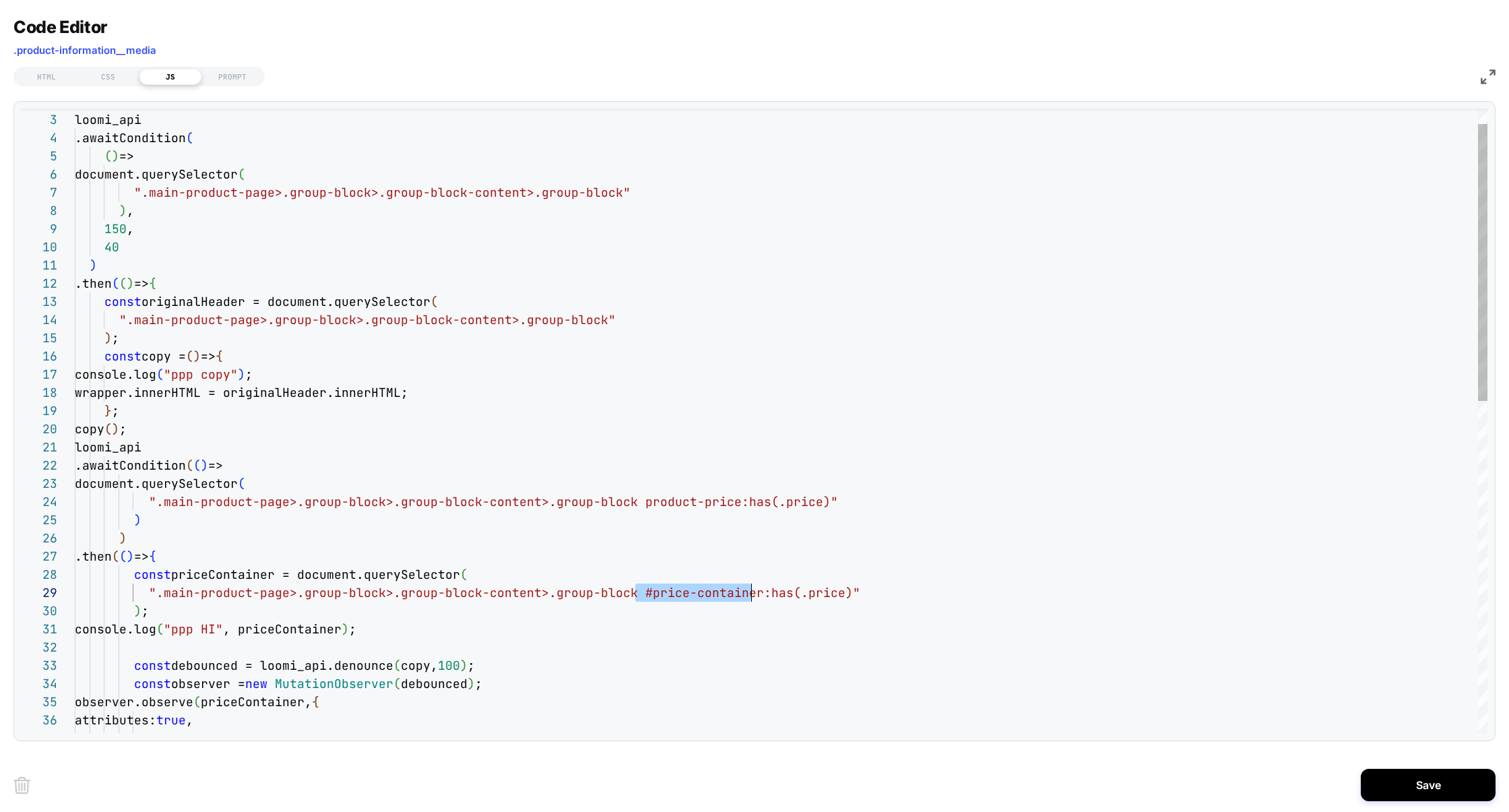
drag, startPoint x: 637, startPoint y: 589, endPoint x: 747, endPoint y: 592, distance: 110.0
click at [749, 592] on span "ent>.group-block #price-container:has(.price)"" at bounding box center [690, 592] width 341 height 16
type textarea "**********"
click at [1440, 776] on button "Save" at bounding box center [1428, 784] width 135 height 33
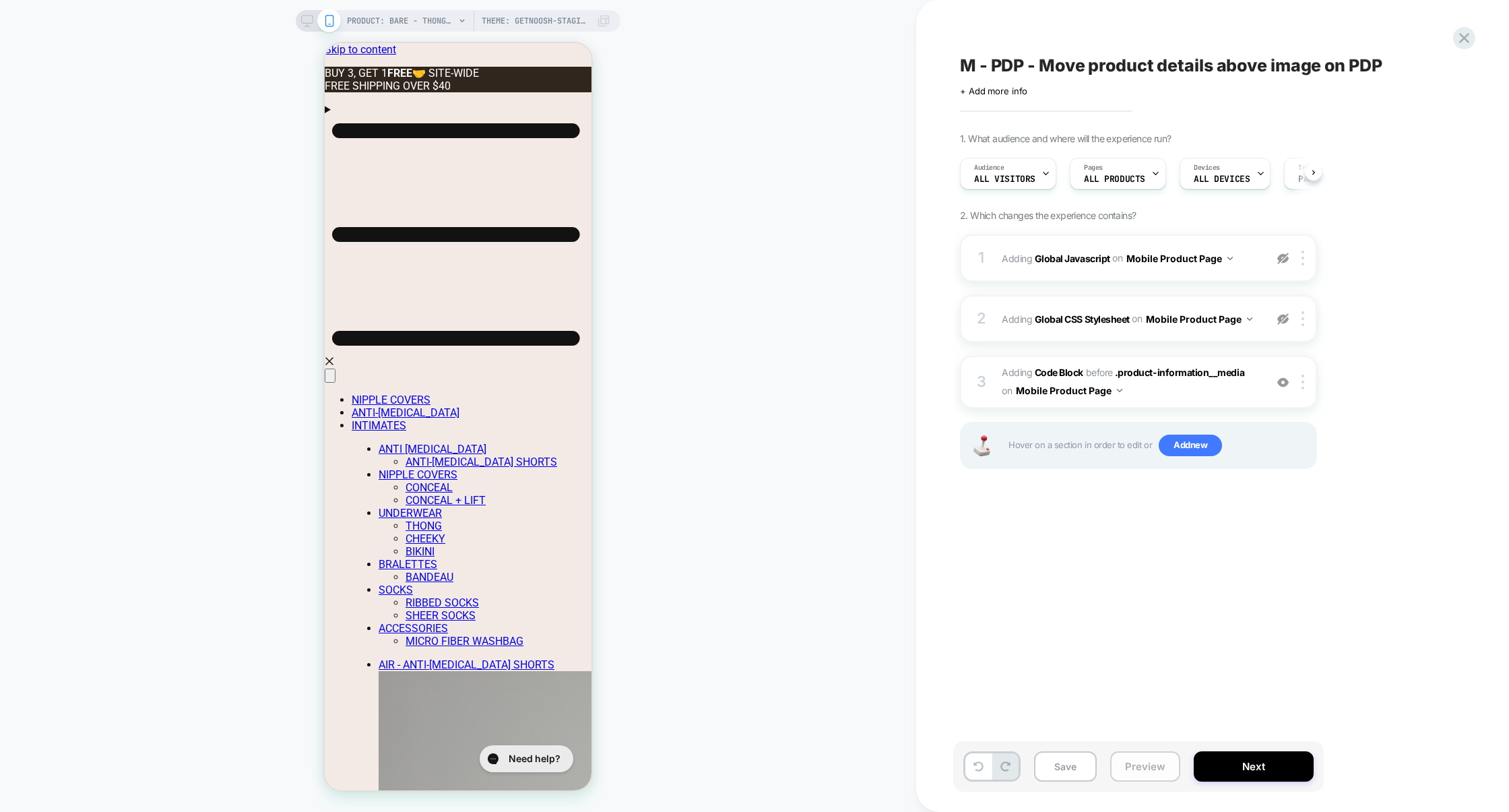
scroll to position [0, 1]
click at [1162, 765] on button "Preview" at bounding box center [1145, 765] width 70 height 31
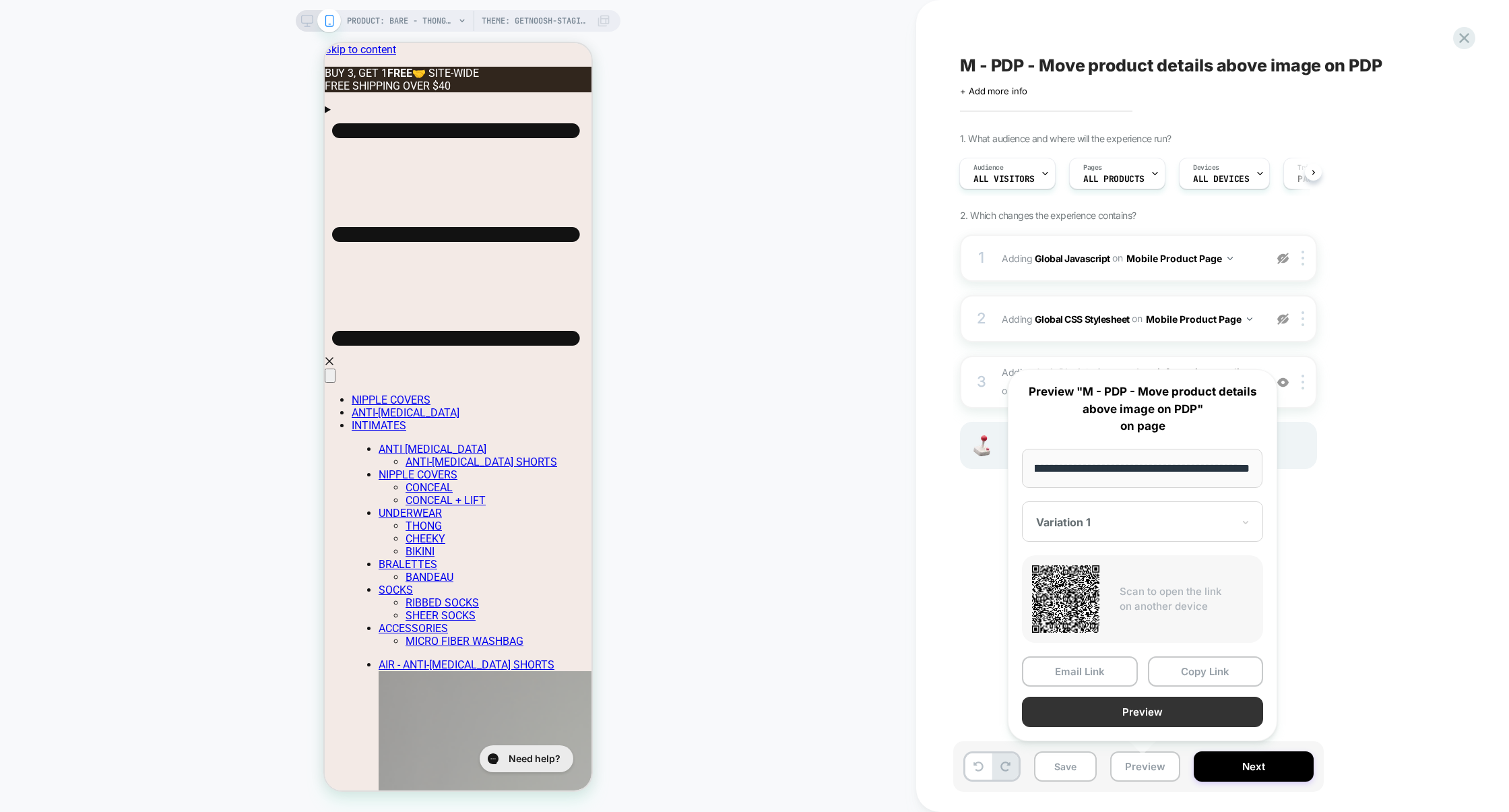
scroll to position [0, 0]
click at [1159, 717] on button "Preview" at bounding box center [1142, 711] width 241 height 31
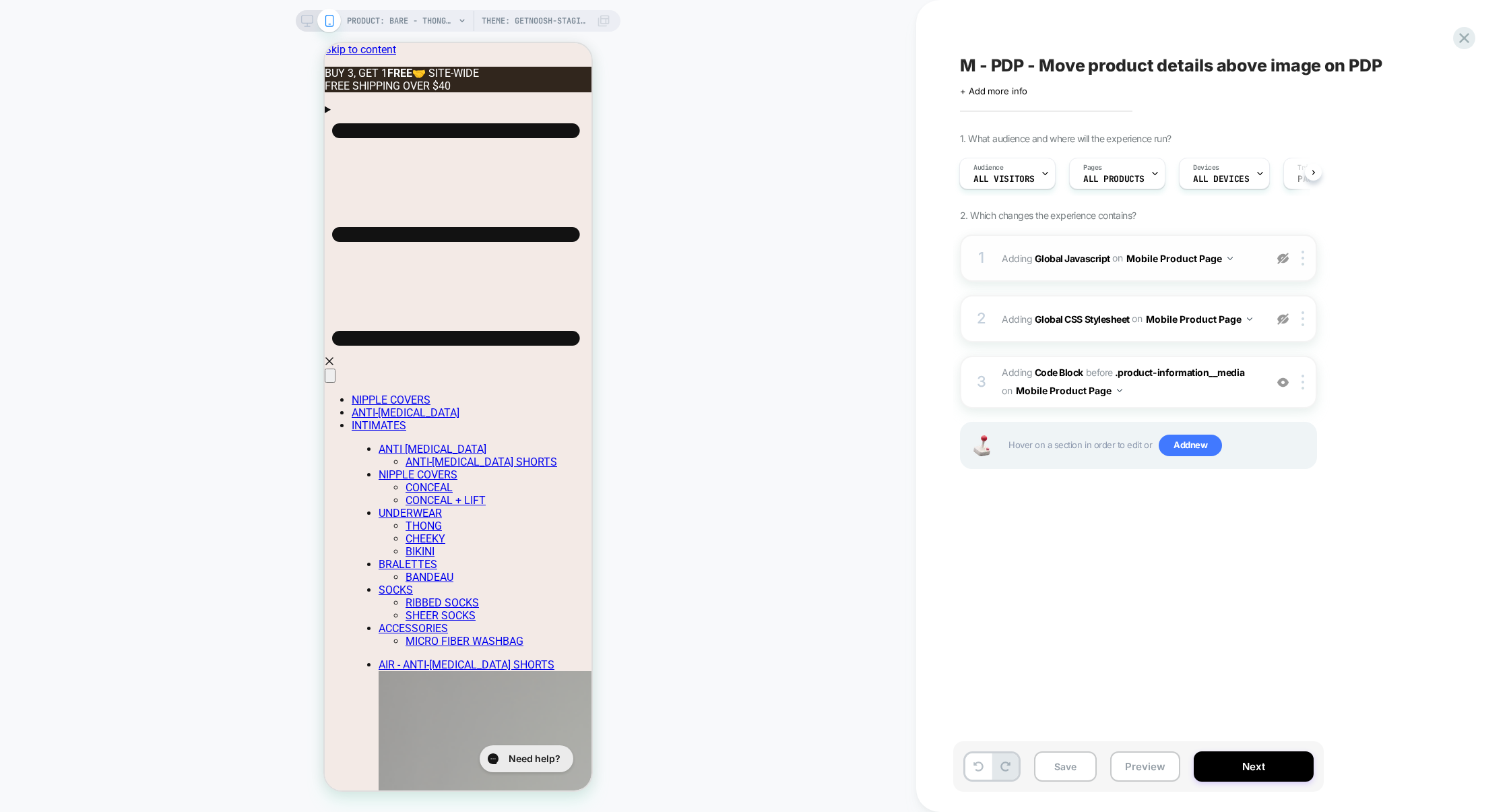
click at [1097, 276] on div "1 Adding Global Javascript on Mobile Product Page Copy to Desktop Target All De…" at bounding box center [1138, 258] width 357 height 47
click at [1149, 389] on span "Adding Code Block BEFORE .product-information__media .product-information__medi…" at bounding box center [1131, 382] width 257 height 36
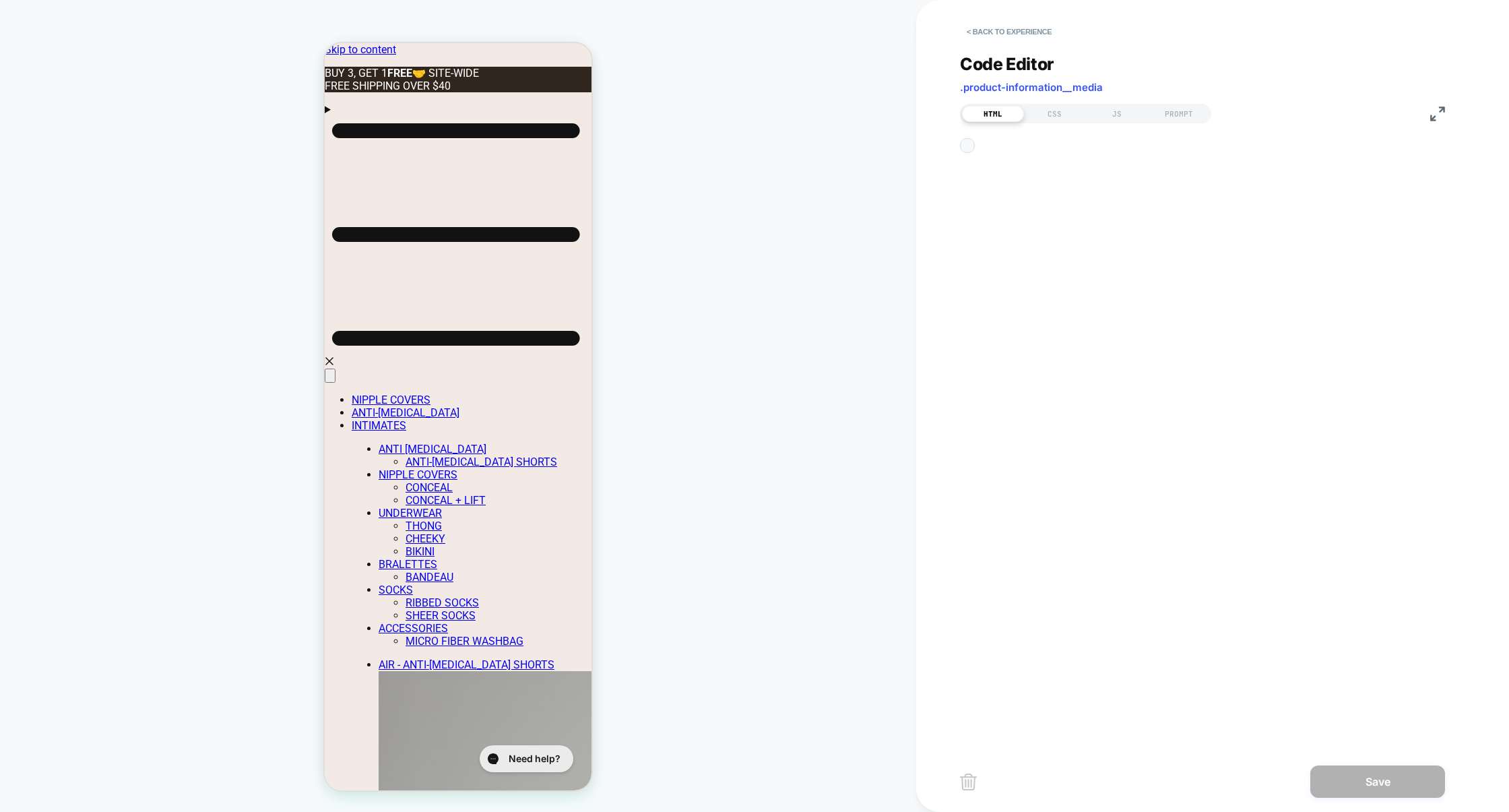
scroll to position [18, 0]
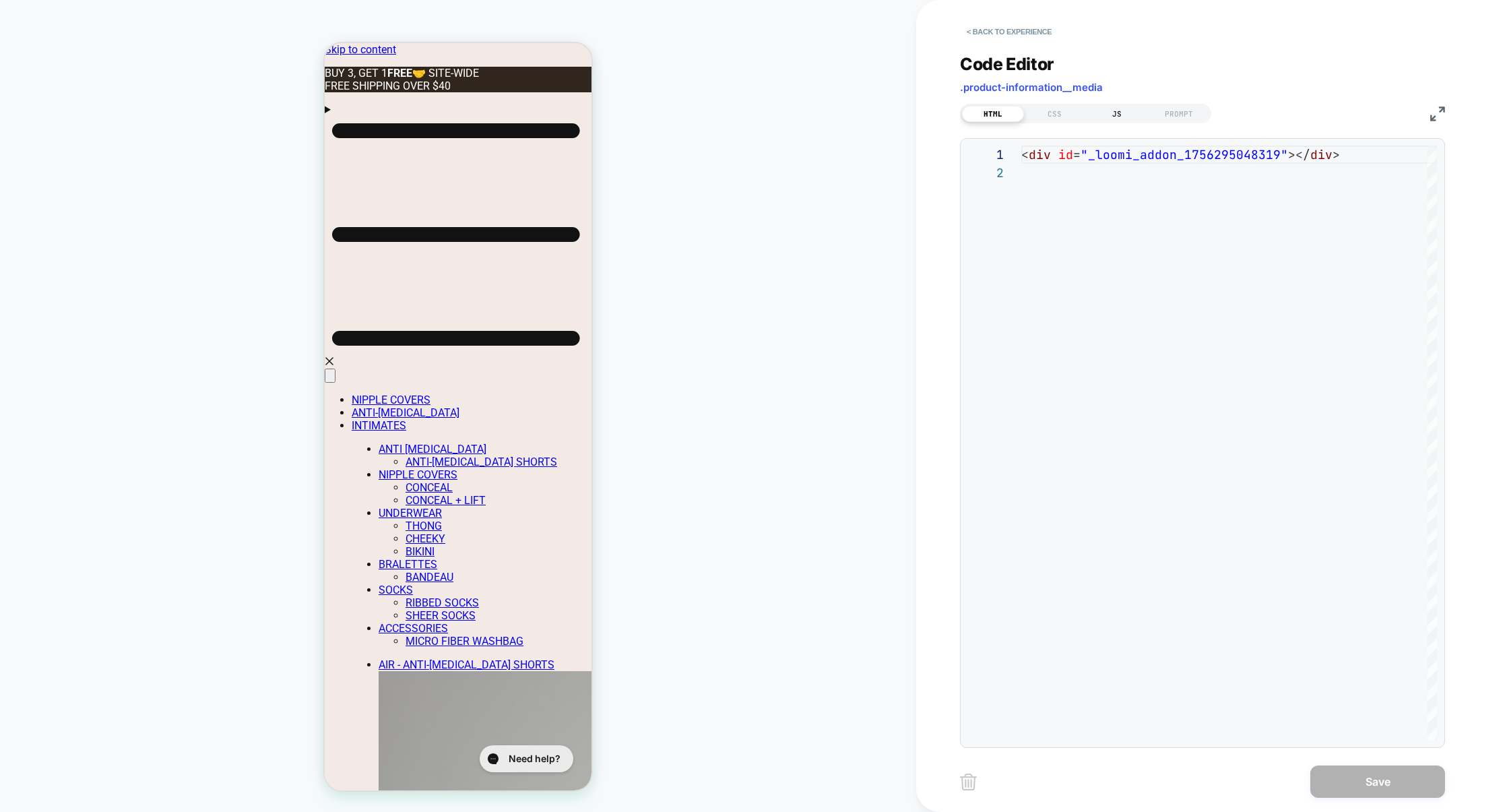
click at [1130, 111] on div "JS" at bounding box center [1117, 114] width 62 height 16
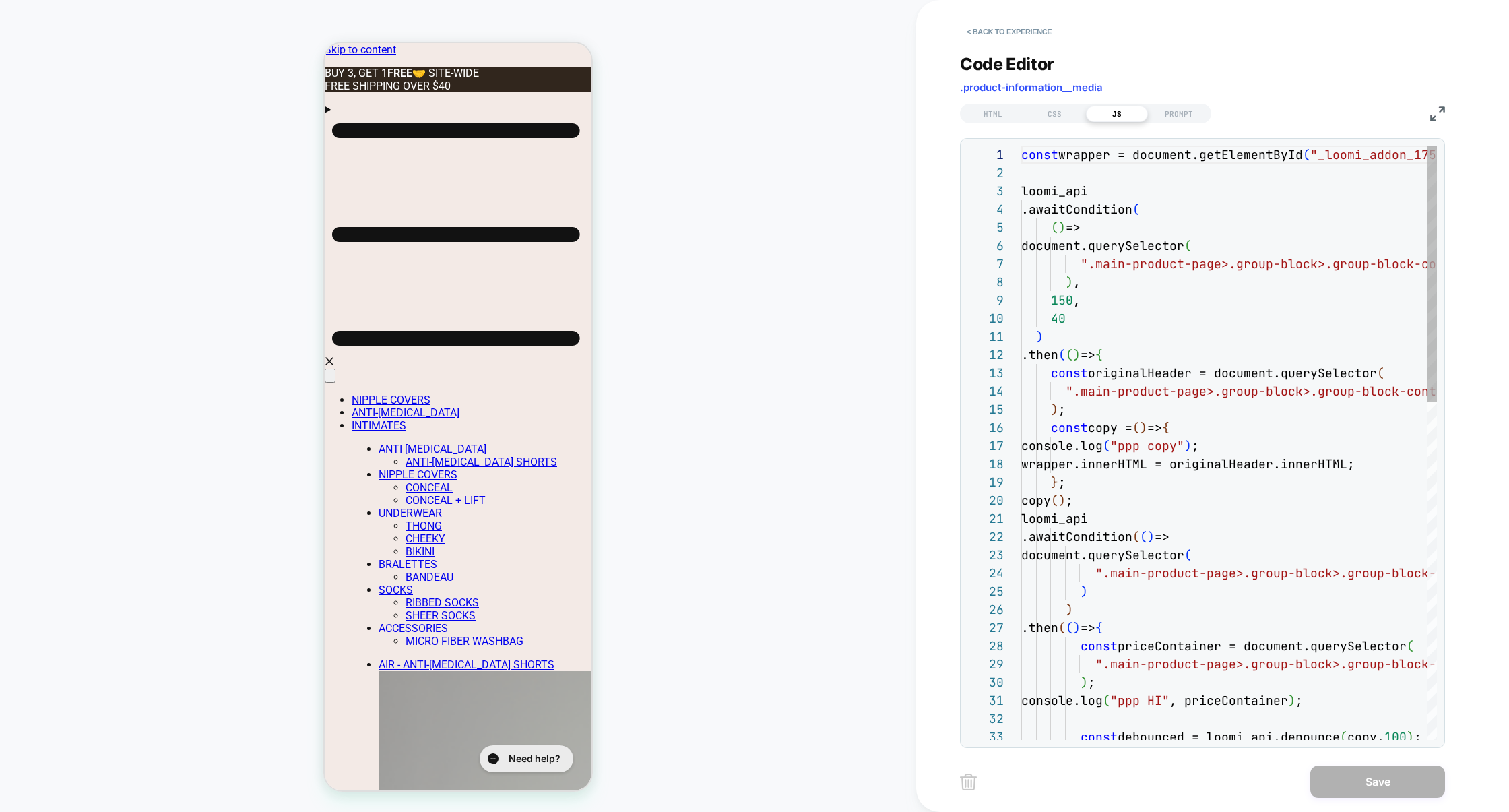
scroll to position [182, 0]
click at [1435, 114] on img at bounding box center [1438, 114] width 15 height 15
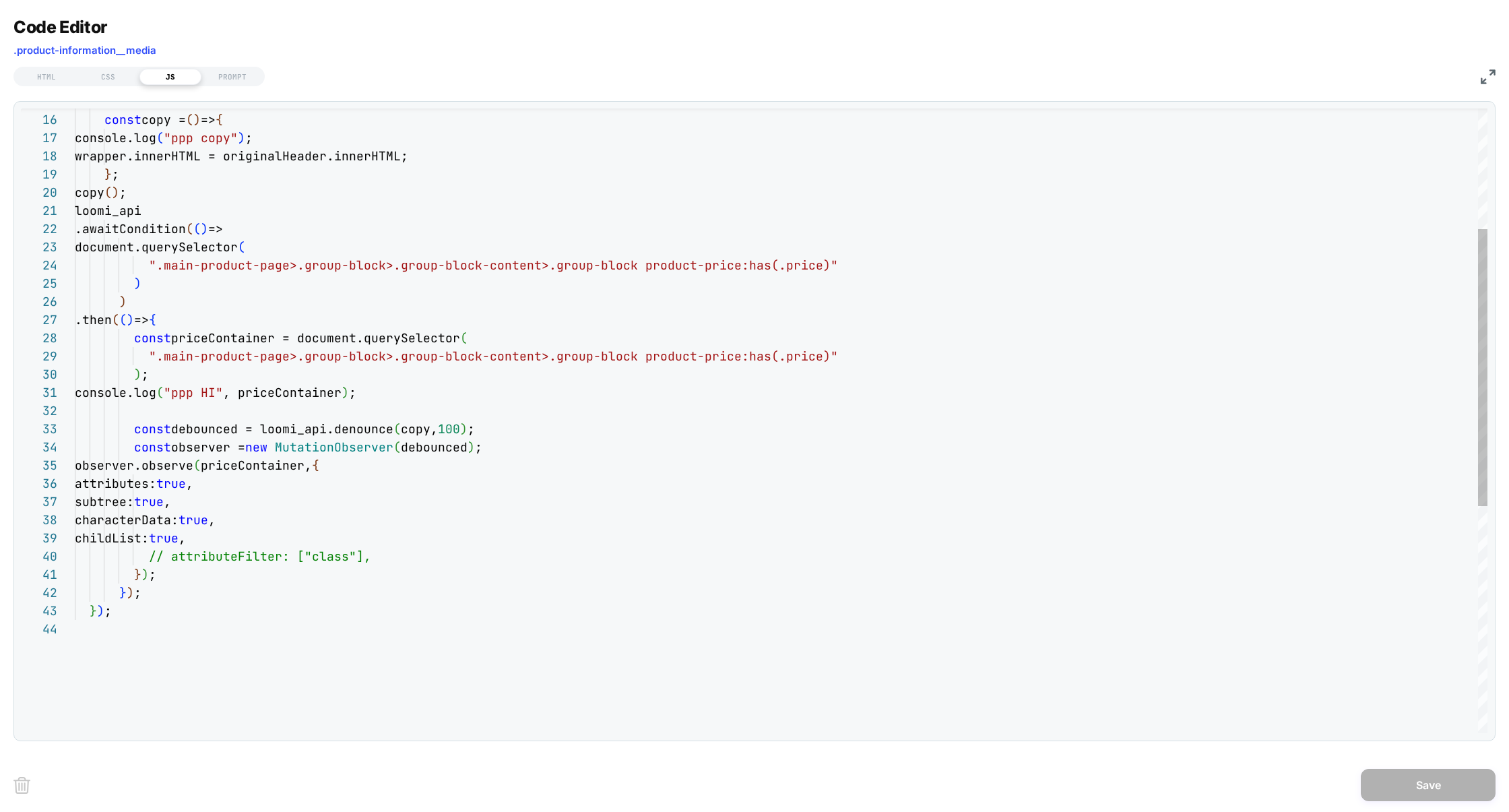
scroll to position [109, 138]
click at [223, 328] on div "const copy = ( ) => { console.log ( "ppp copy" ) ; wrapper.innerHTML = original…" at bounding box center [781, 541] width 1413 height 1406
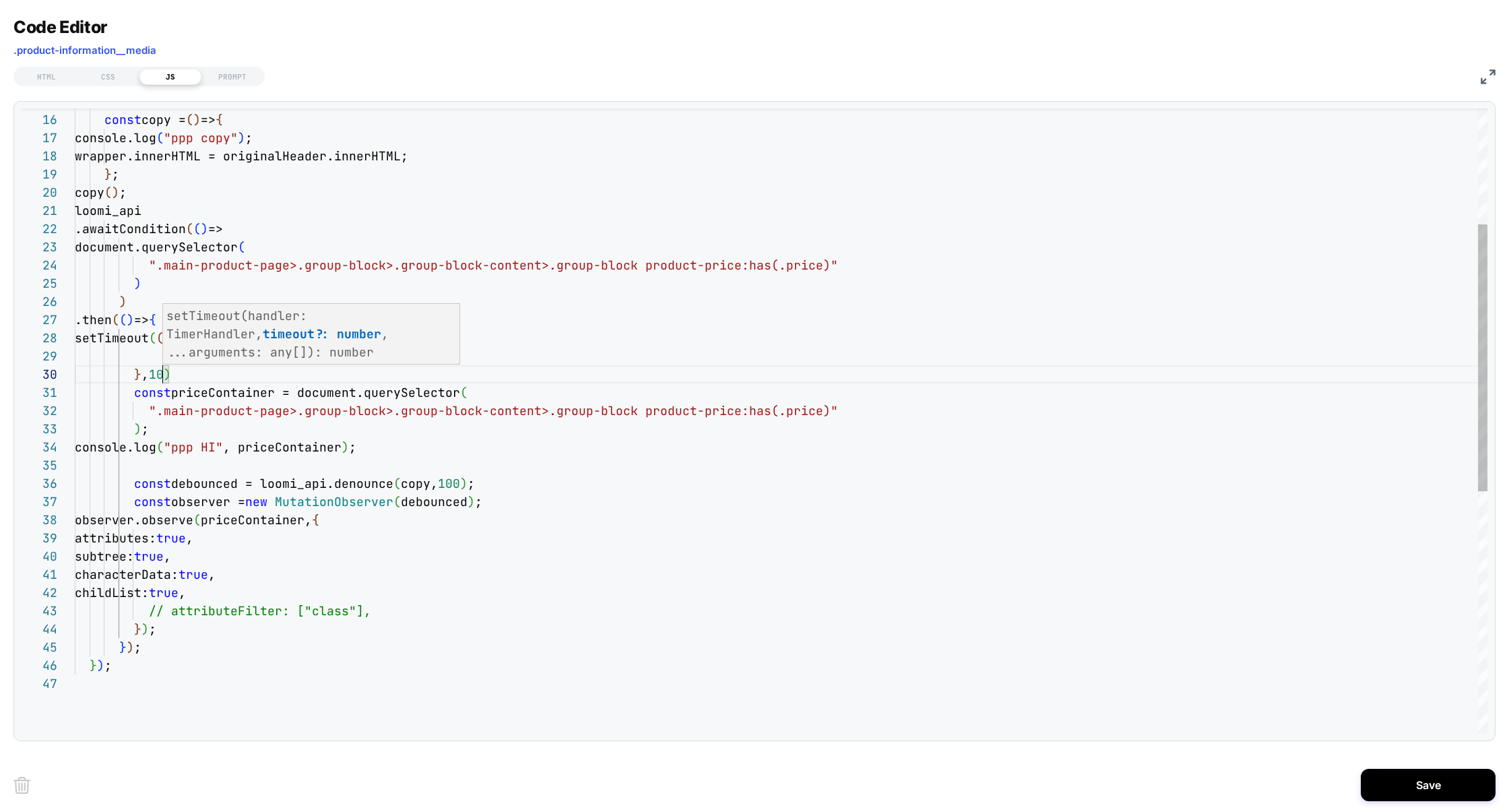
scroll to position [163, 94]
click at [238, 399] on div "const copy = ( ) => { console.log ( "ppp copy" ) ; wrapper.innerHTML = original…" at bounding box center [781, 568] width 1413 height 1461
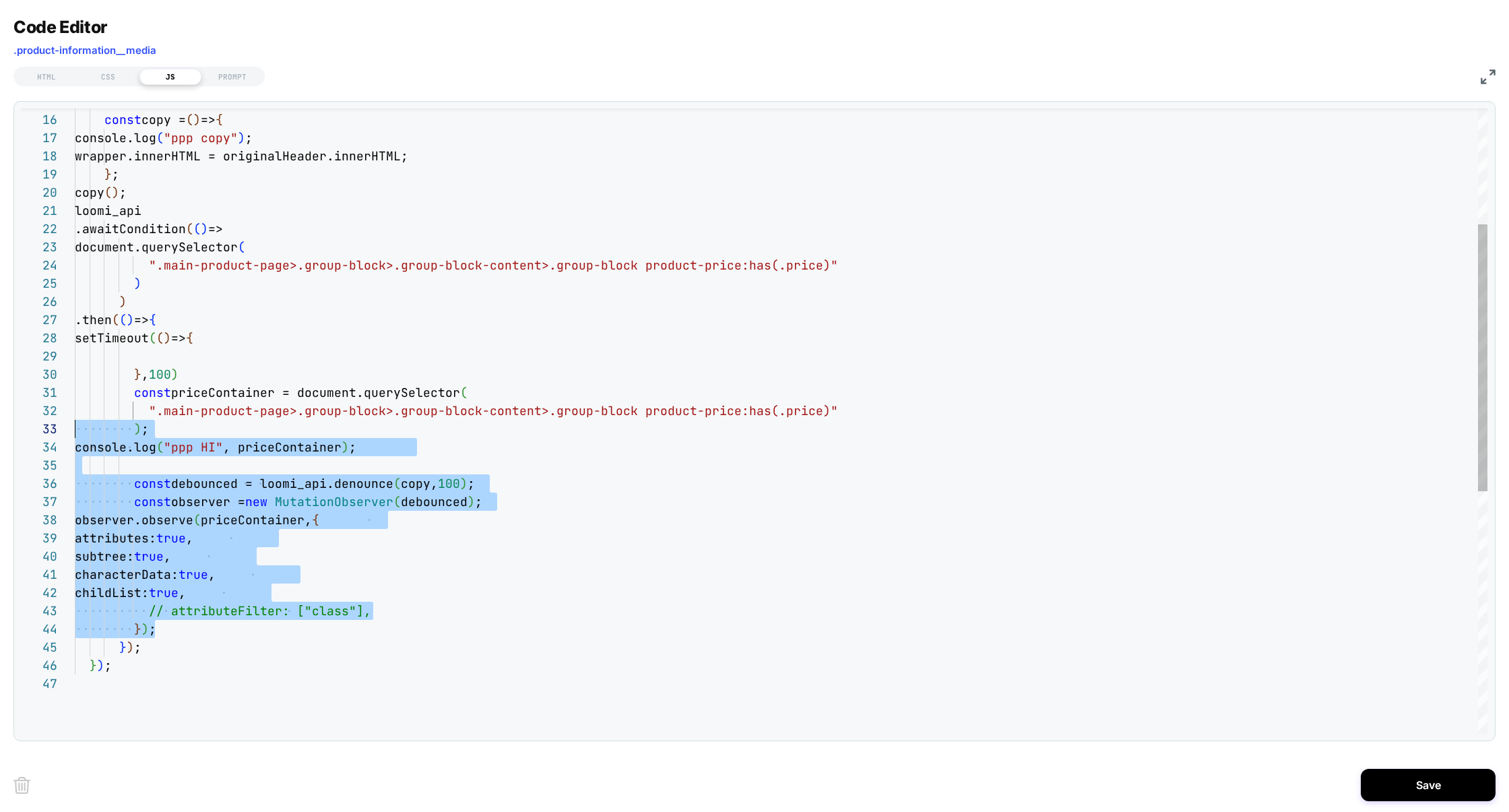
scroll to position [0, 0]
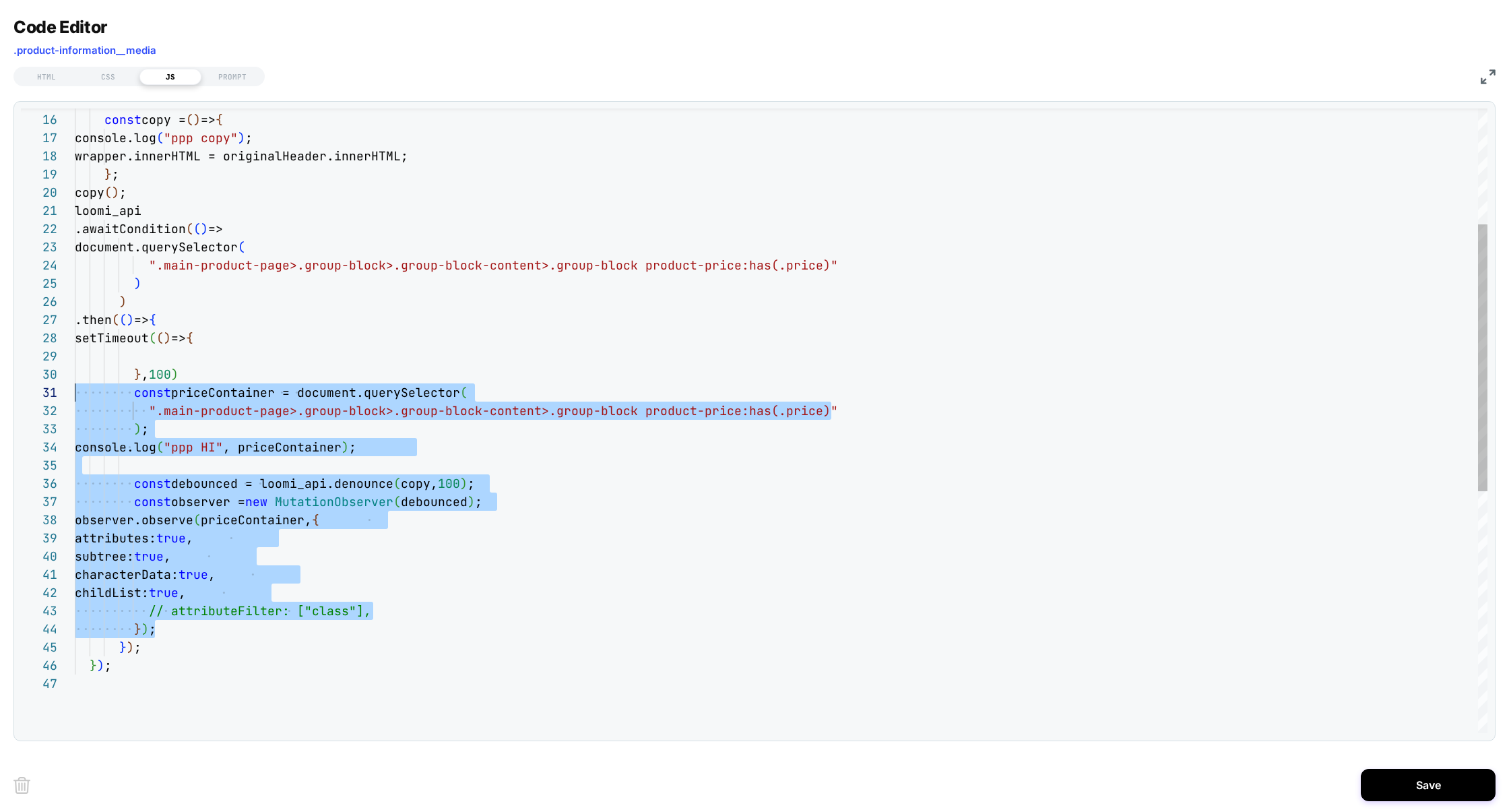
drag, startPoint x: 156, startPoint y: 630, endPoint x: 0, endPoint y: 396, distance: 281.2
click at [75, 396] on div "const copy = ( ) => { console.log ( "ppp copy" ) ; wrapper.innerHTML = original…" at bounding box center [781, 568] width 1413 height 1461
drag, startPoint x: 182, startPoint y: 399, endPoint x: 170, endPoint y: 357, distance: 43.7
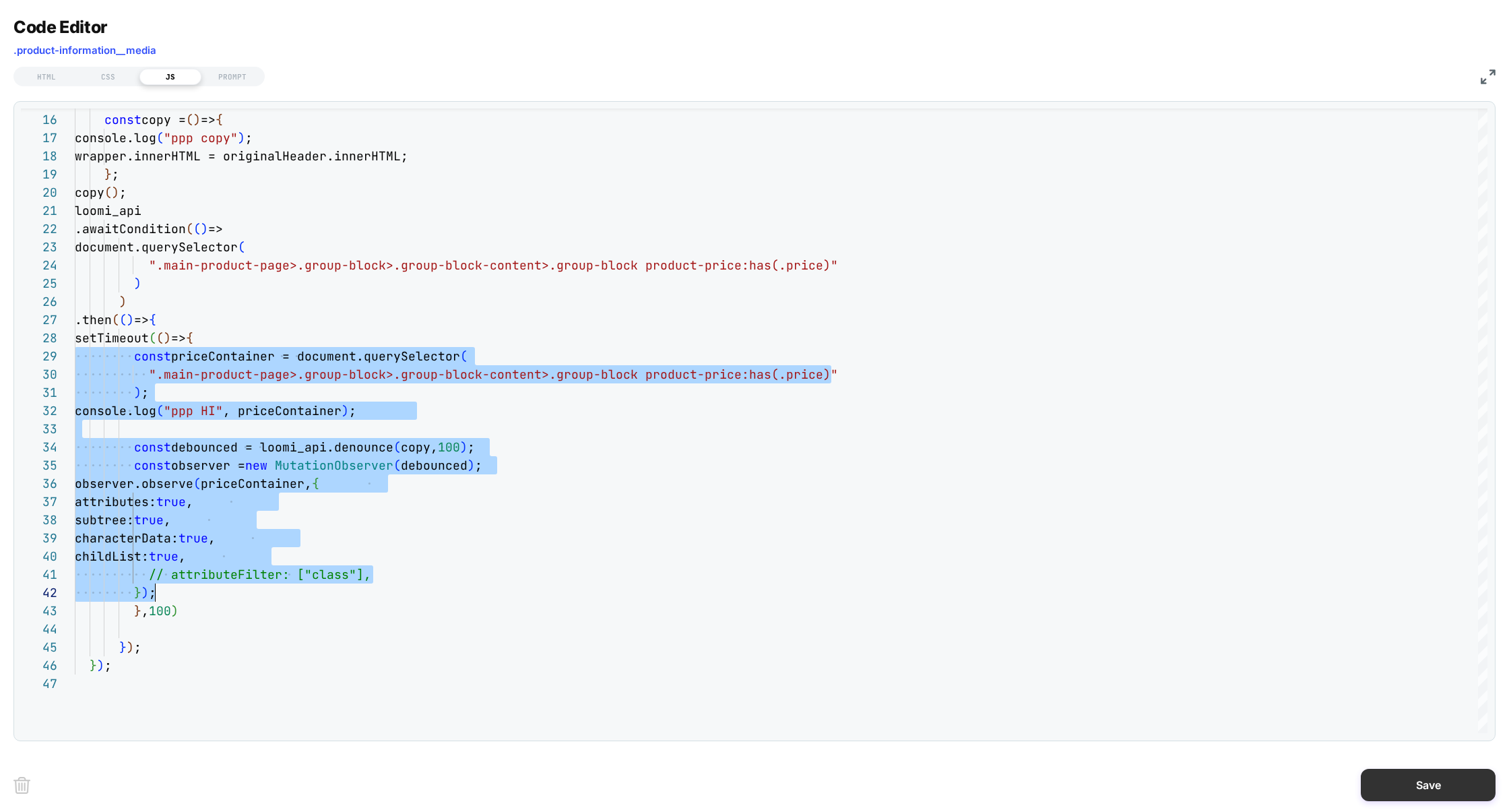
type textarea "**********"
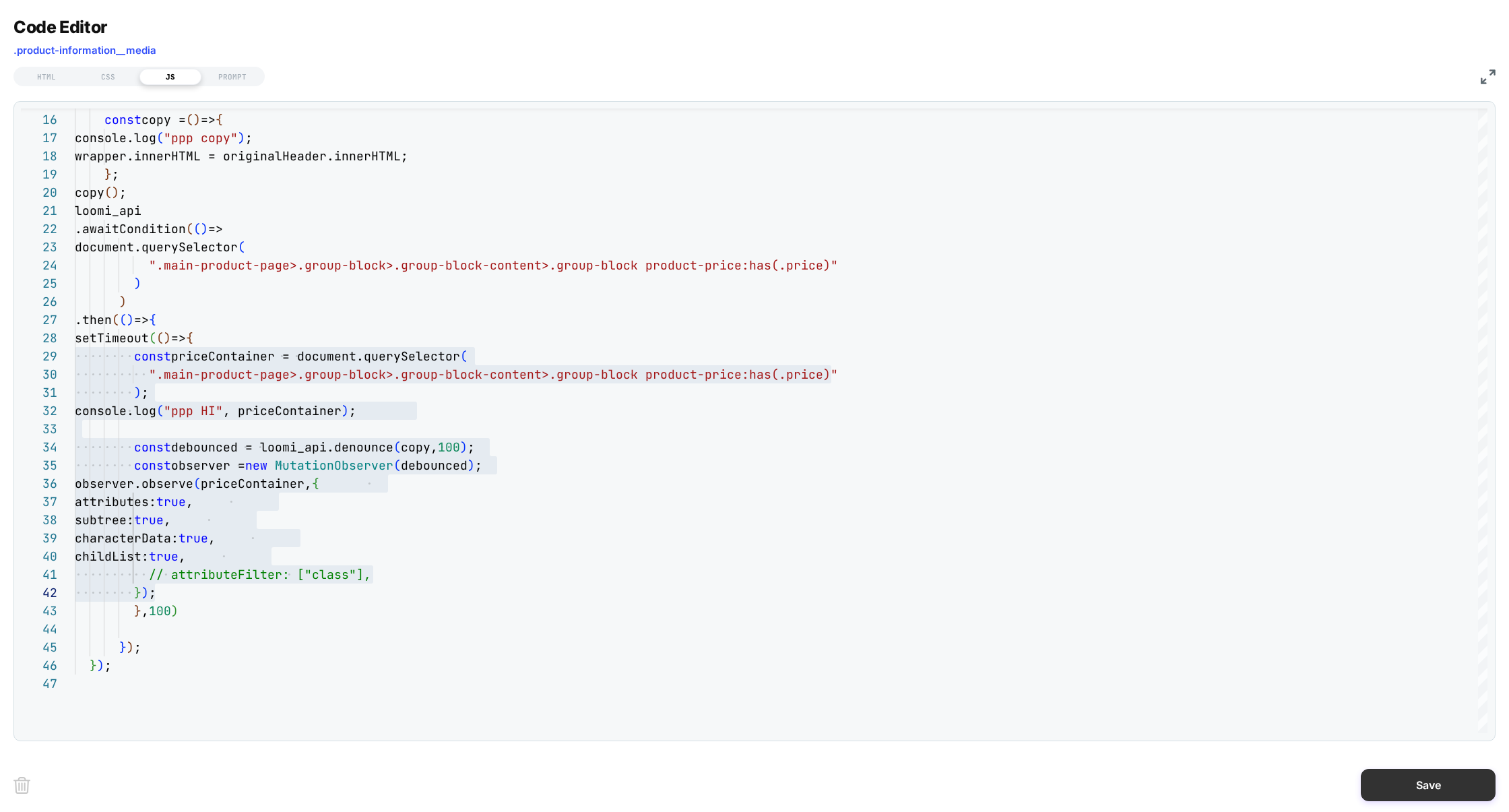
click at [1411, 779] on button "Save" at bounding box center [1428, 784] width 135 height 33
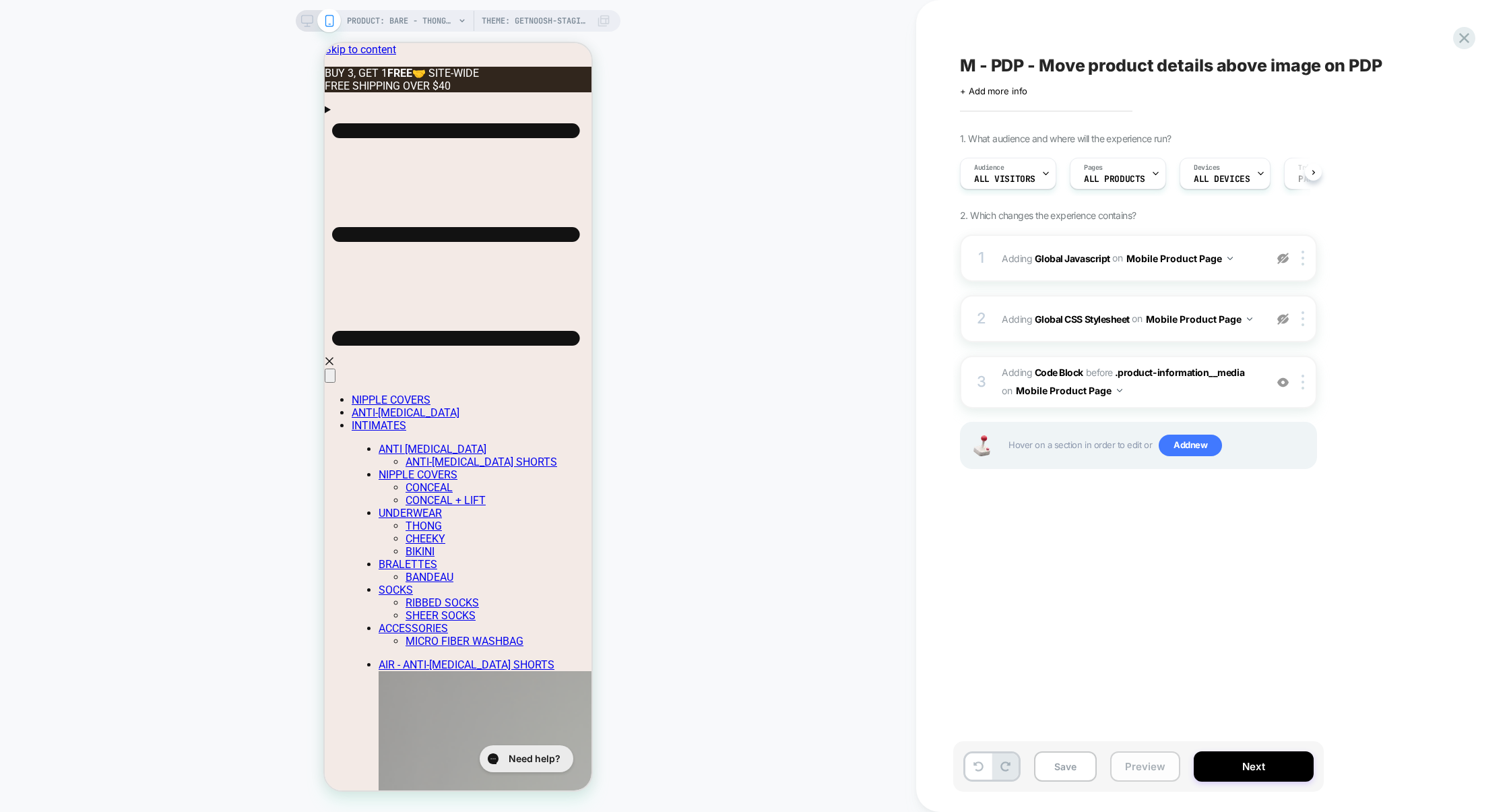
scroll to position [0, 1]
click at [1155, 768] on button "Preview" at bounding box center [1145, 765] width 70 height 31
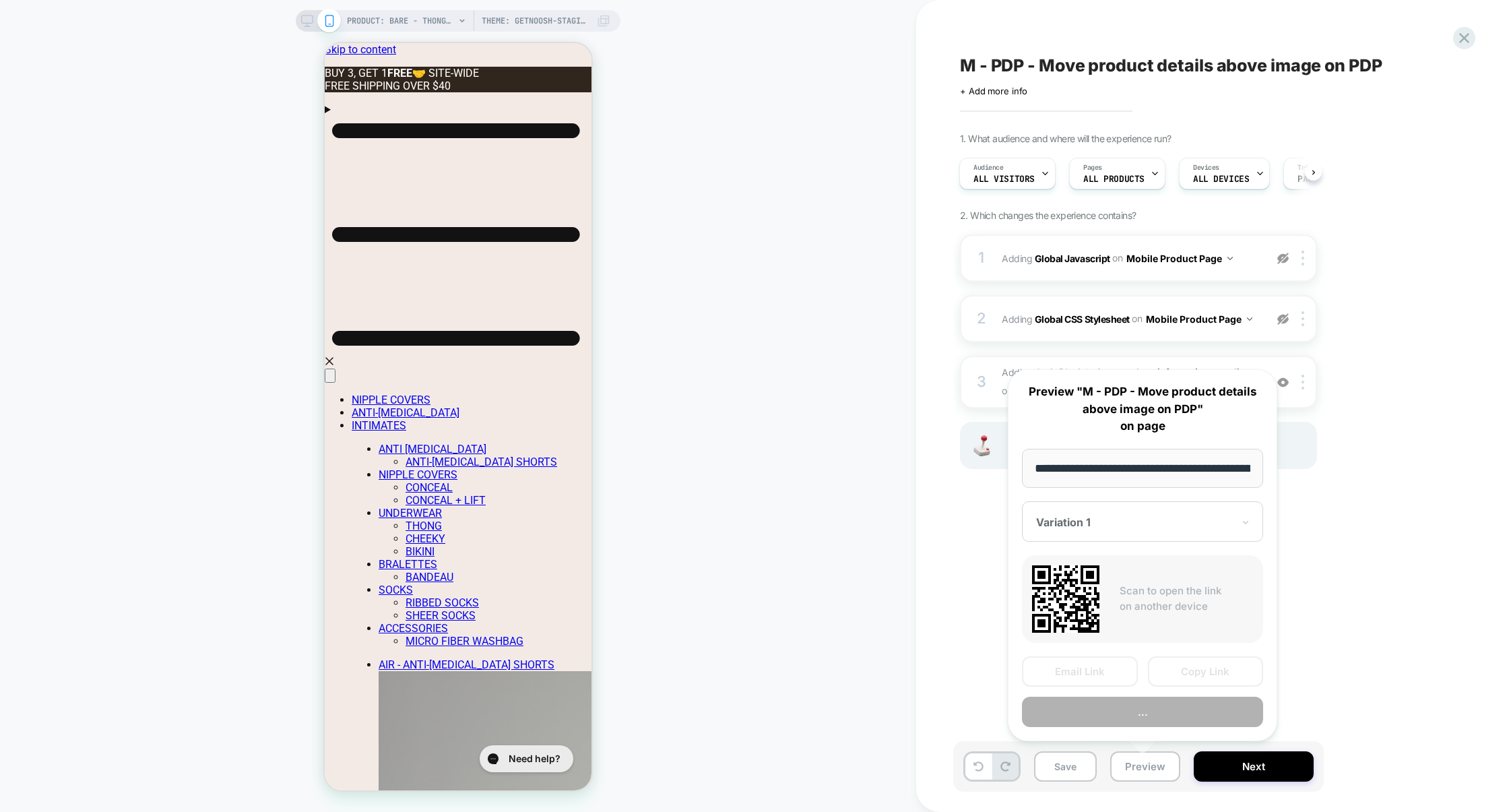
scroll to position [0, 391]
click at [1161, 716] on button "Preview" at bounding box center [1142, 711] width 241 height 31
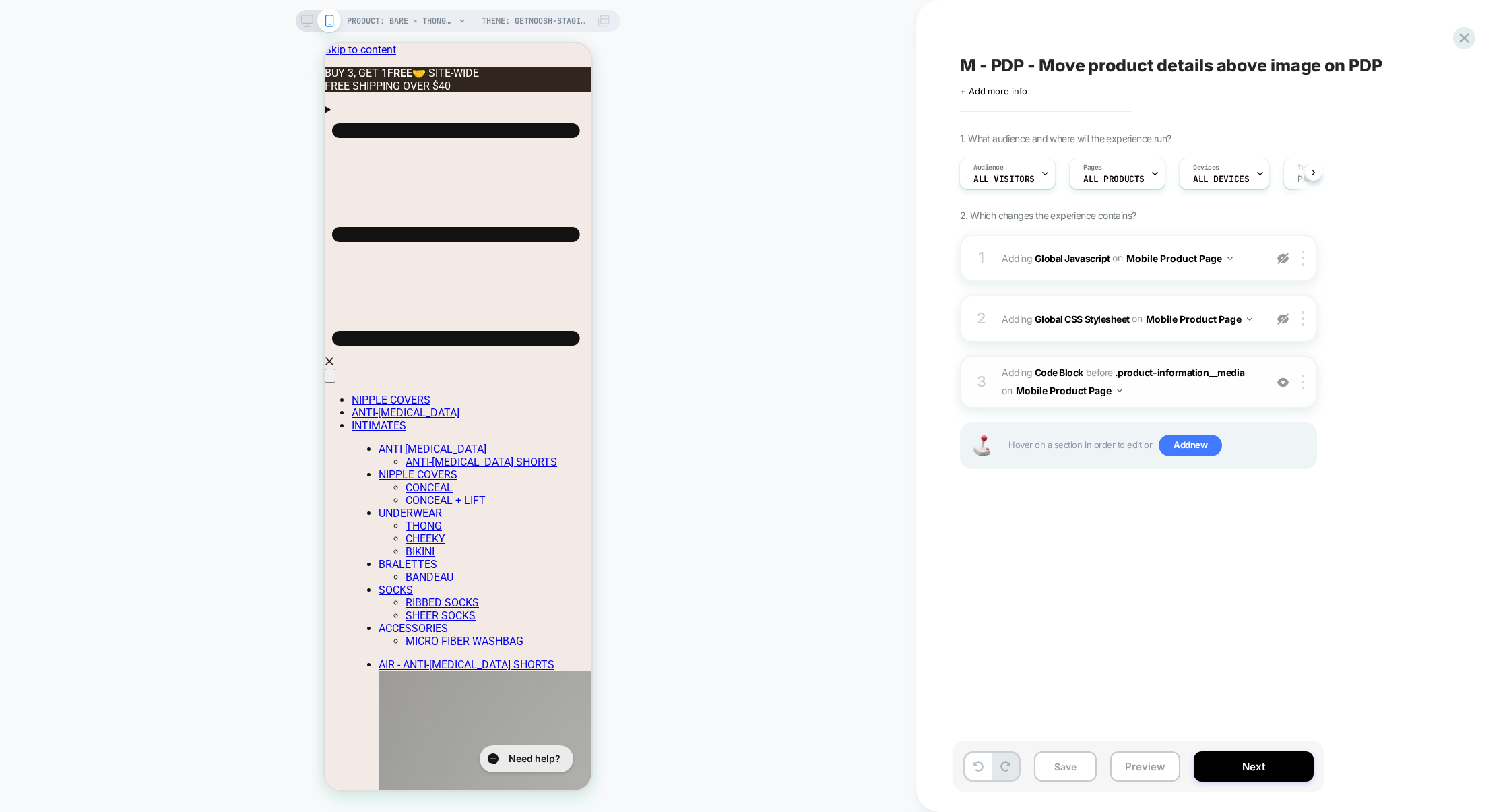
click at [1171, 393] on span "Adding Code Block BEFORE .product-information__media .product-information__medi…" at bounding box center [1131, 382] width 257 height 36
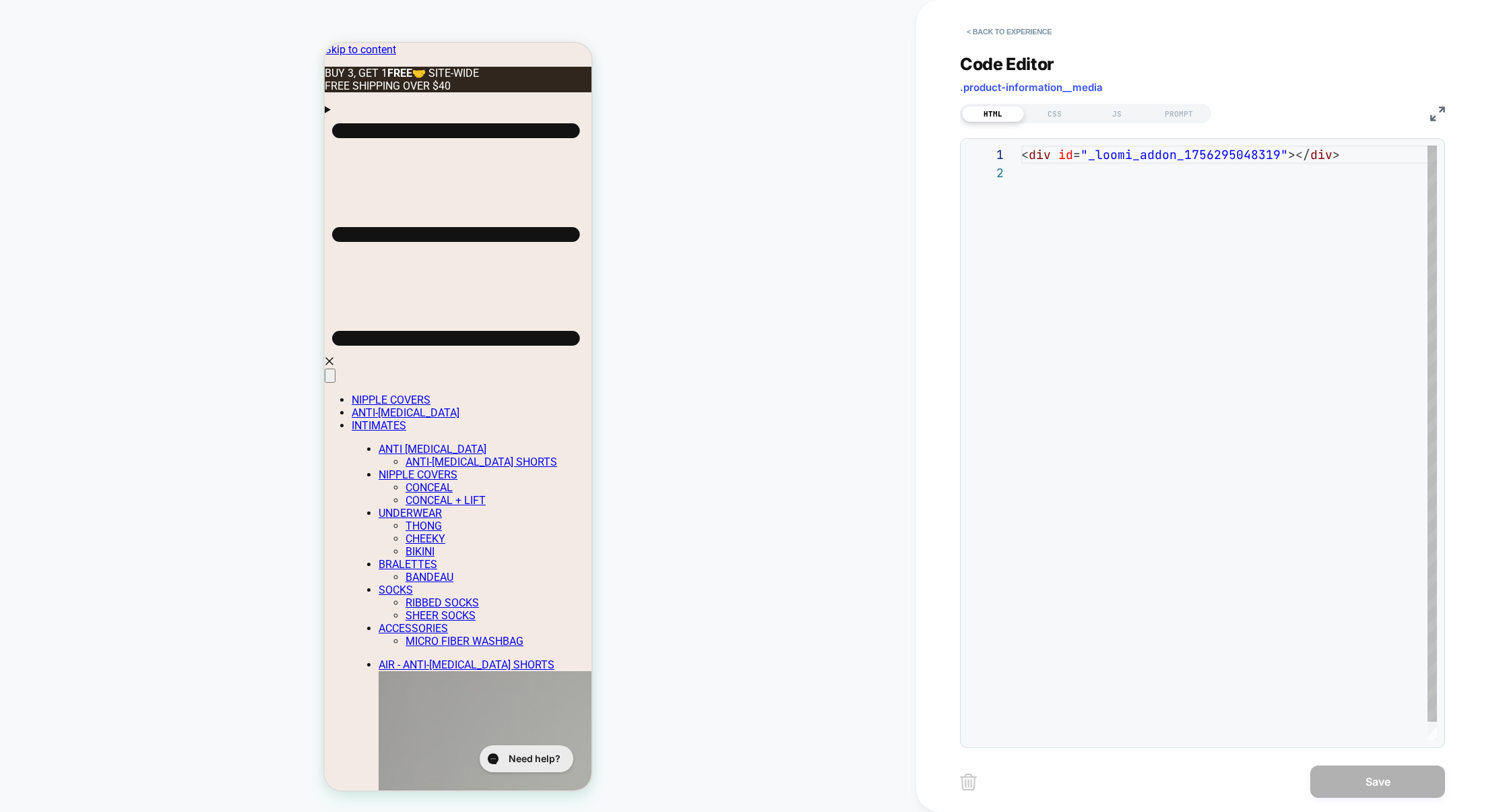
scroll to position [18, 0]
click at [1126, 122] on div "HTML CSS JS PROMPT" at bounding box center [1086, 113] width 252 height 20
click at [1126, 118] on div "JS" at bounding box center [1117, 114] width 62 height 16
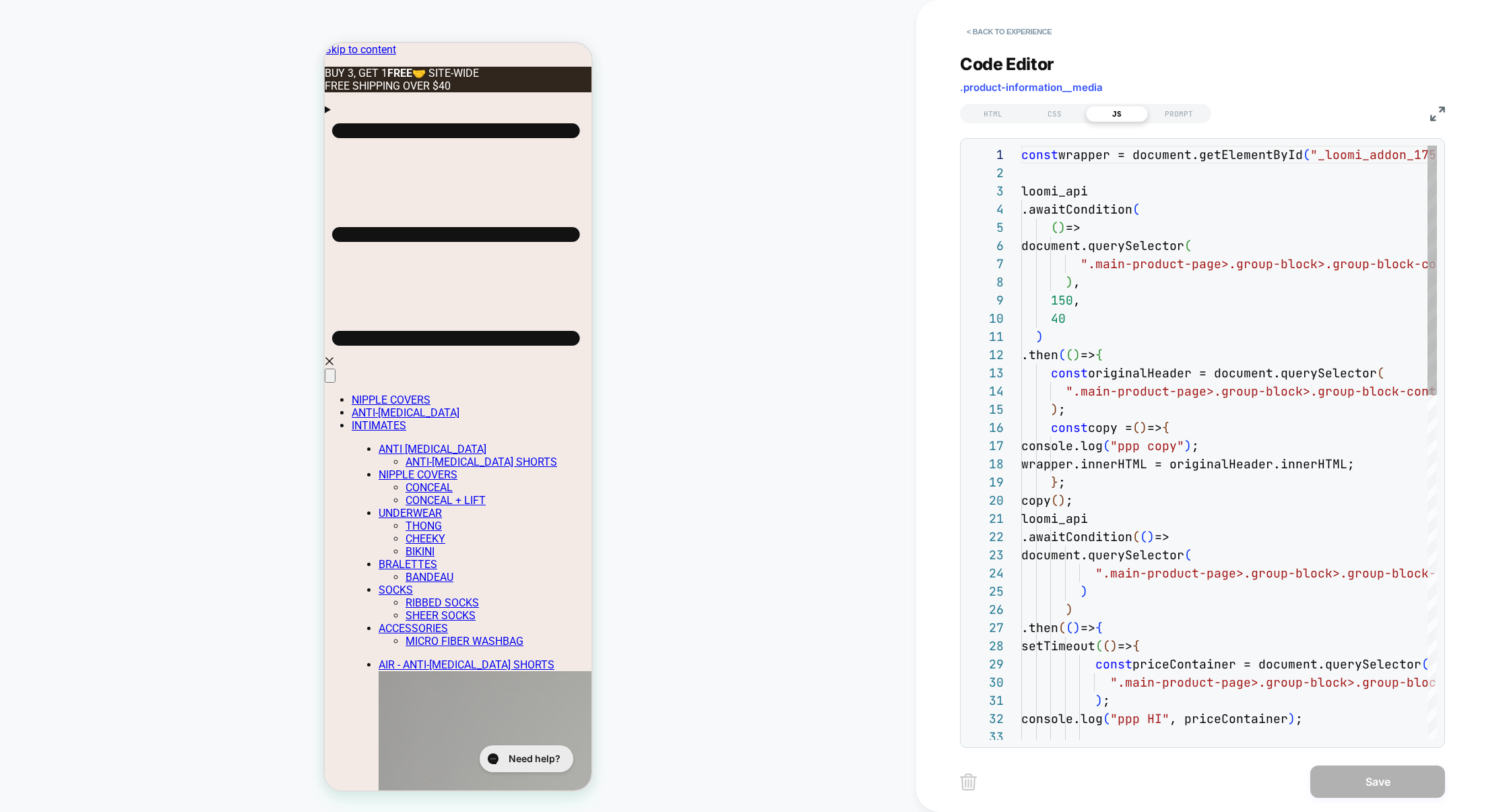
scroll to position [182, 0]
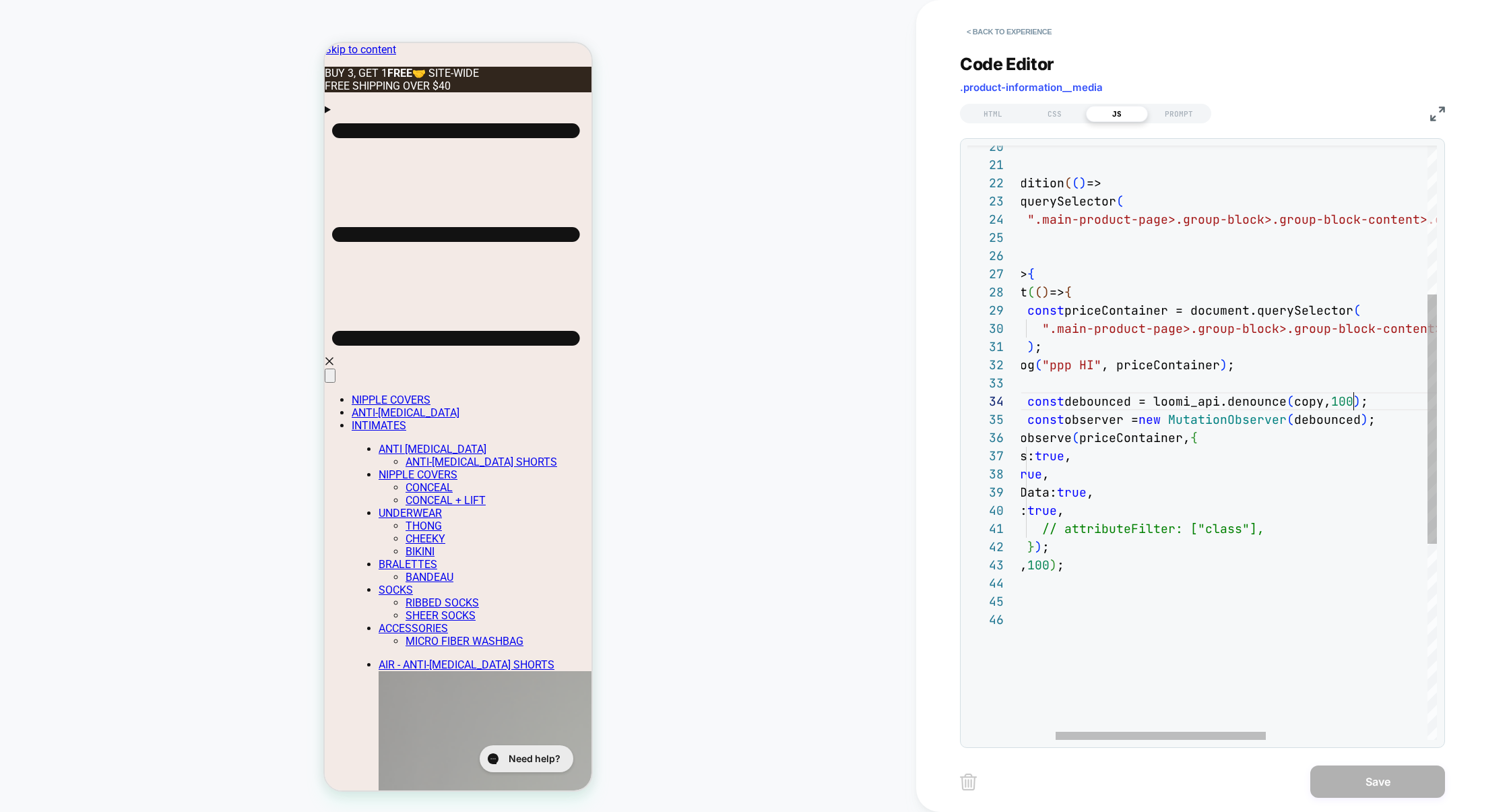
click at [1353, 403] on div "loomi_api .awaitCondition ( ( ) => document.querySelector ( ".main-product-page…" at bounding box center [1353, 497] width 802 height 1413
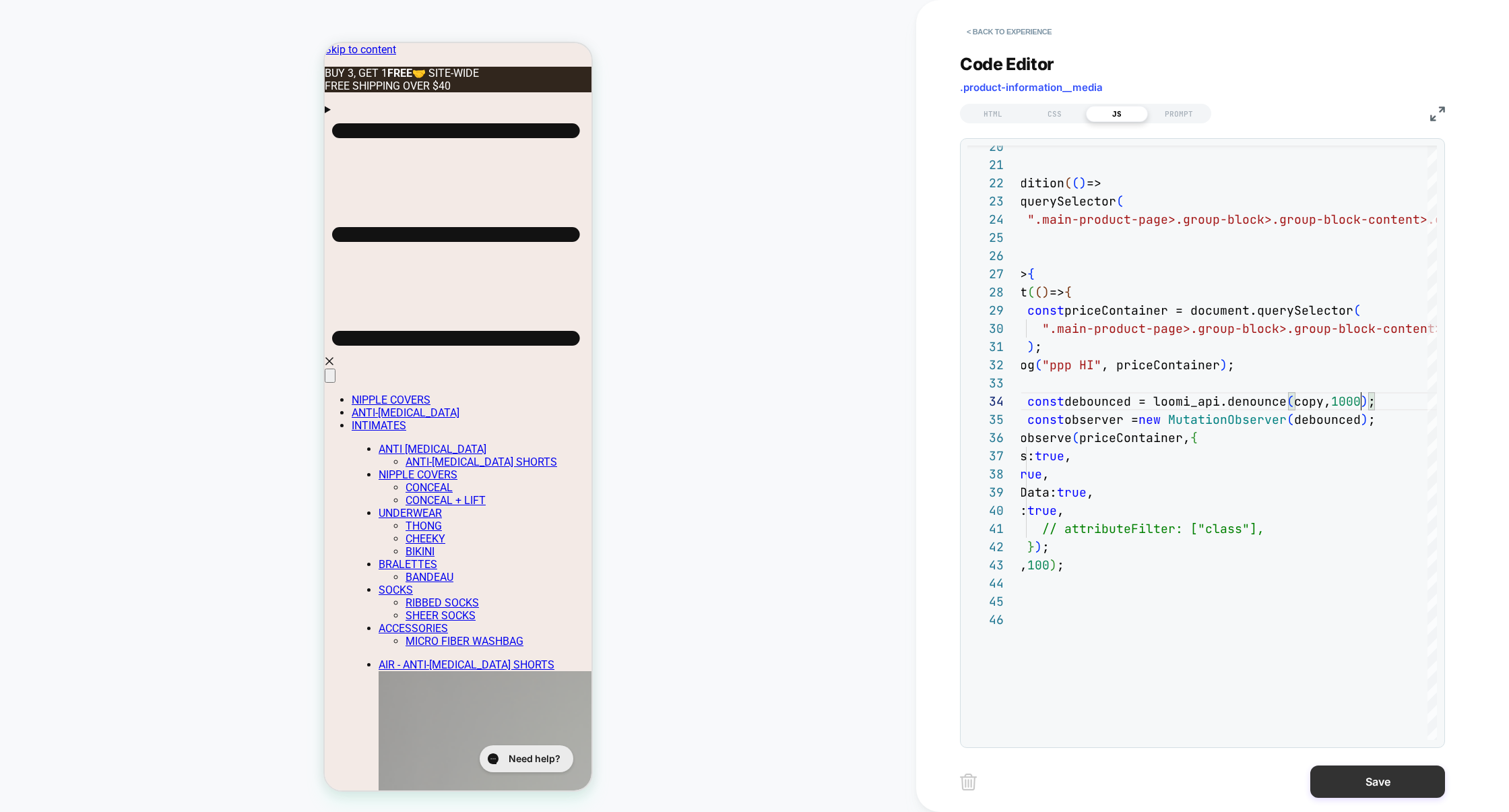
type textarea "**********"
click at [1374, 776] on button "Save" at bounding box center [1378, 781] width 135 height 33
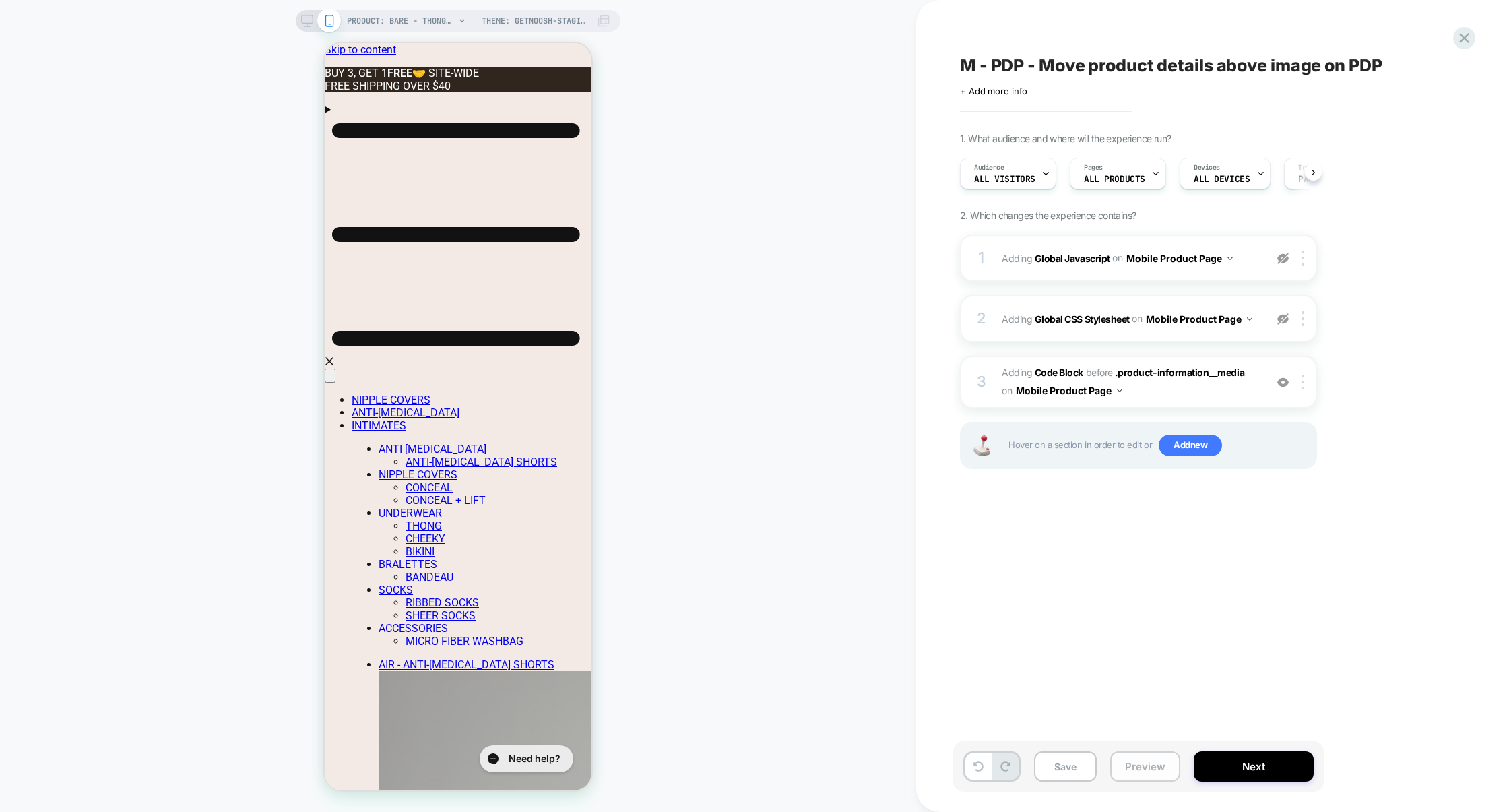
click at [1120, 763] on button "Preview" at bounding box center [1145, 765] width 70 height 31
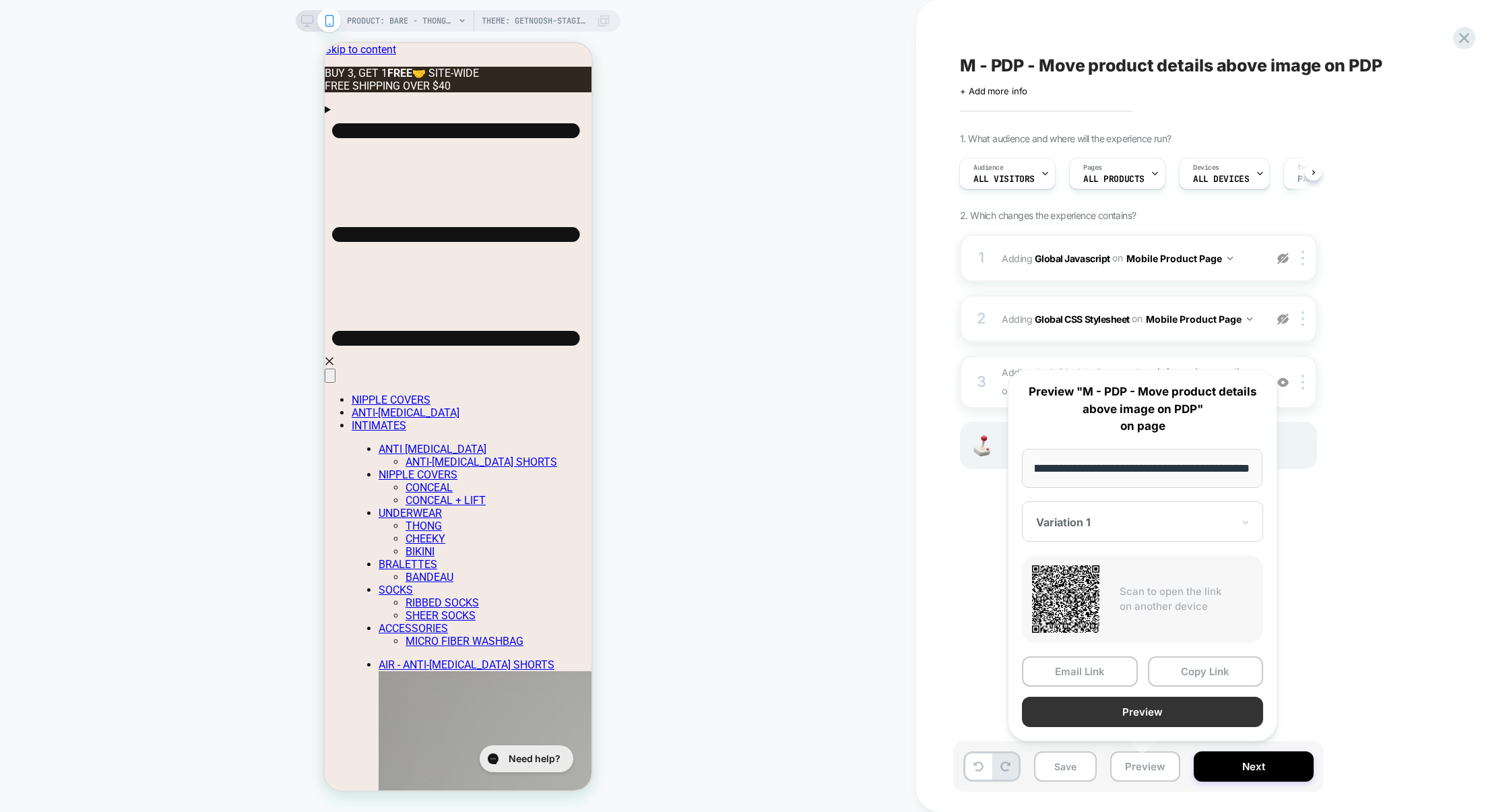
scroll to position [0, 0]
click at [1140, 721] on button "Preview" at bounding box center [1142, 711] width 241 height 31
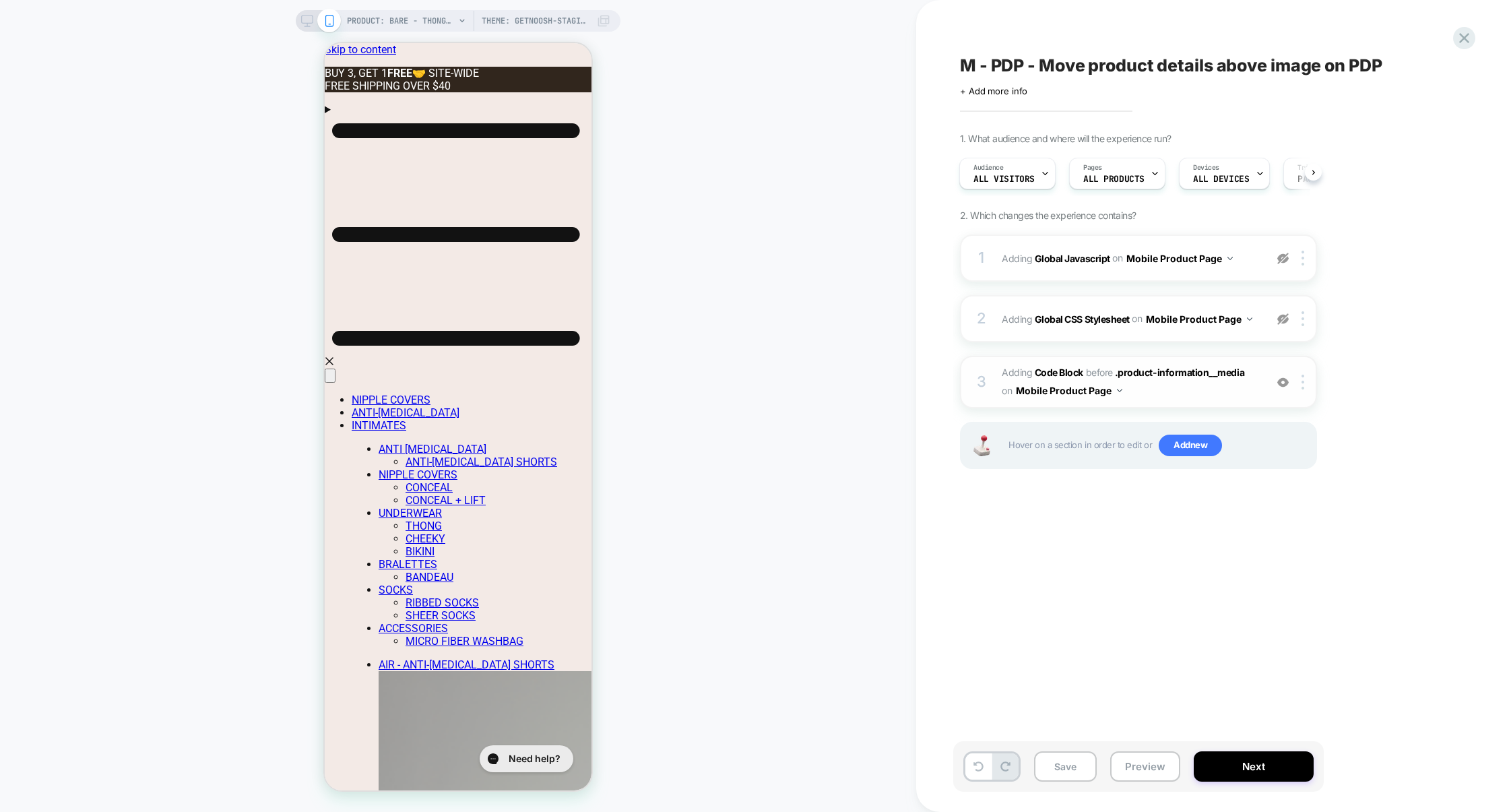
click at [1169, 393] on span "Adding Code Block BEFORE .product-information__media .product-information__medi…" at bounding box center [1131, 382] width 257 height 36
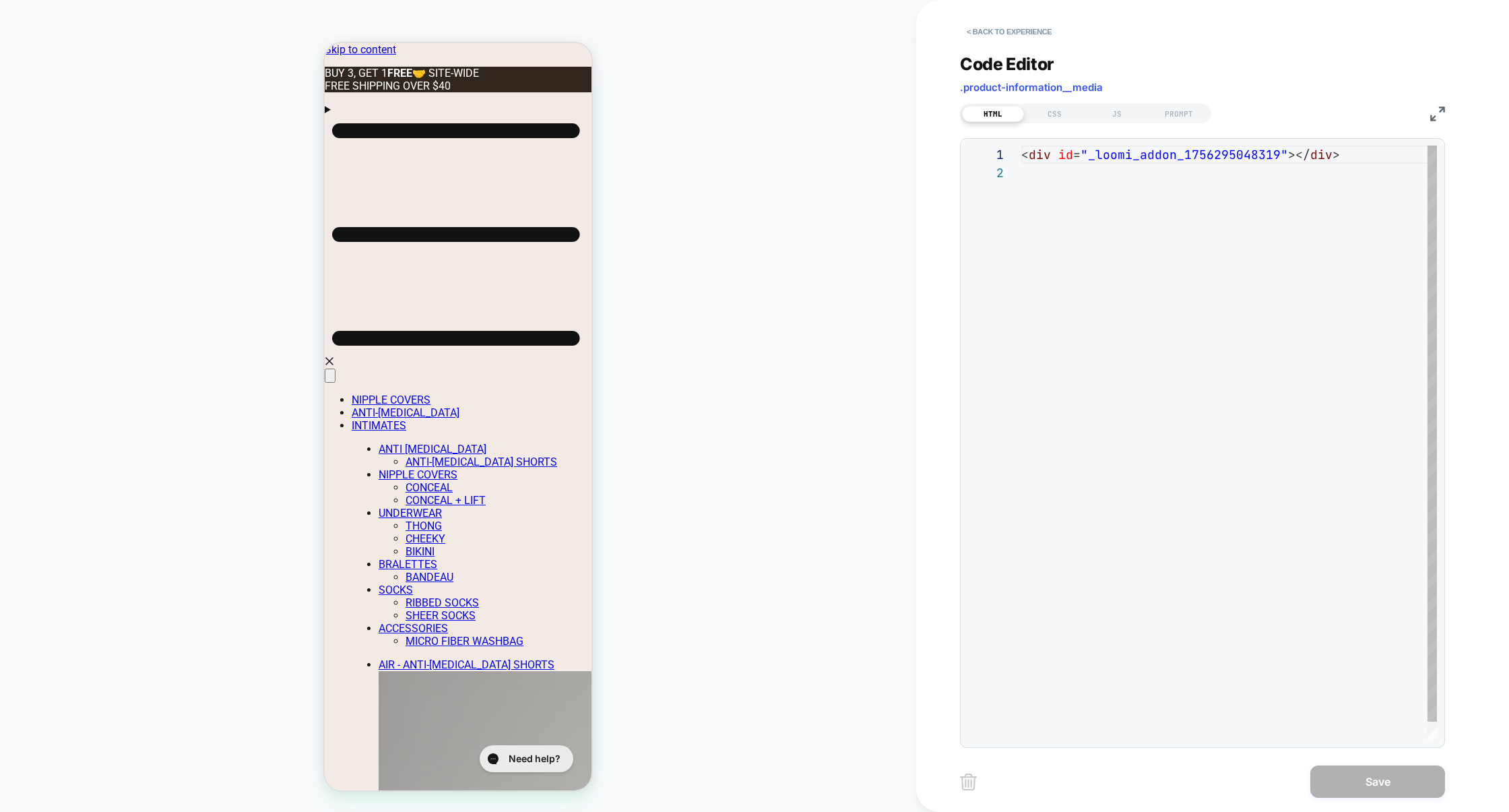
scroll to position [18, 0]
click at [1129, 118] on div "JS" at bounding box center [1117, 114] width 62 height 16
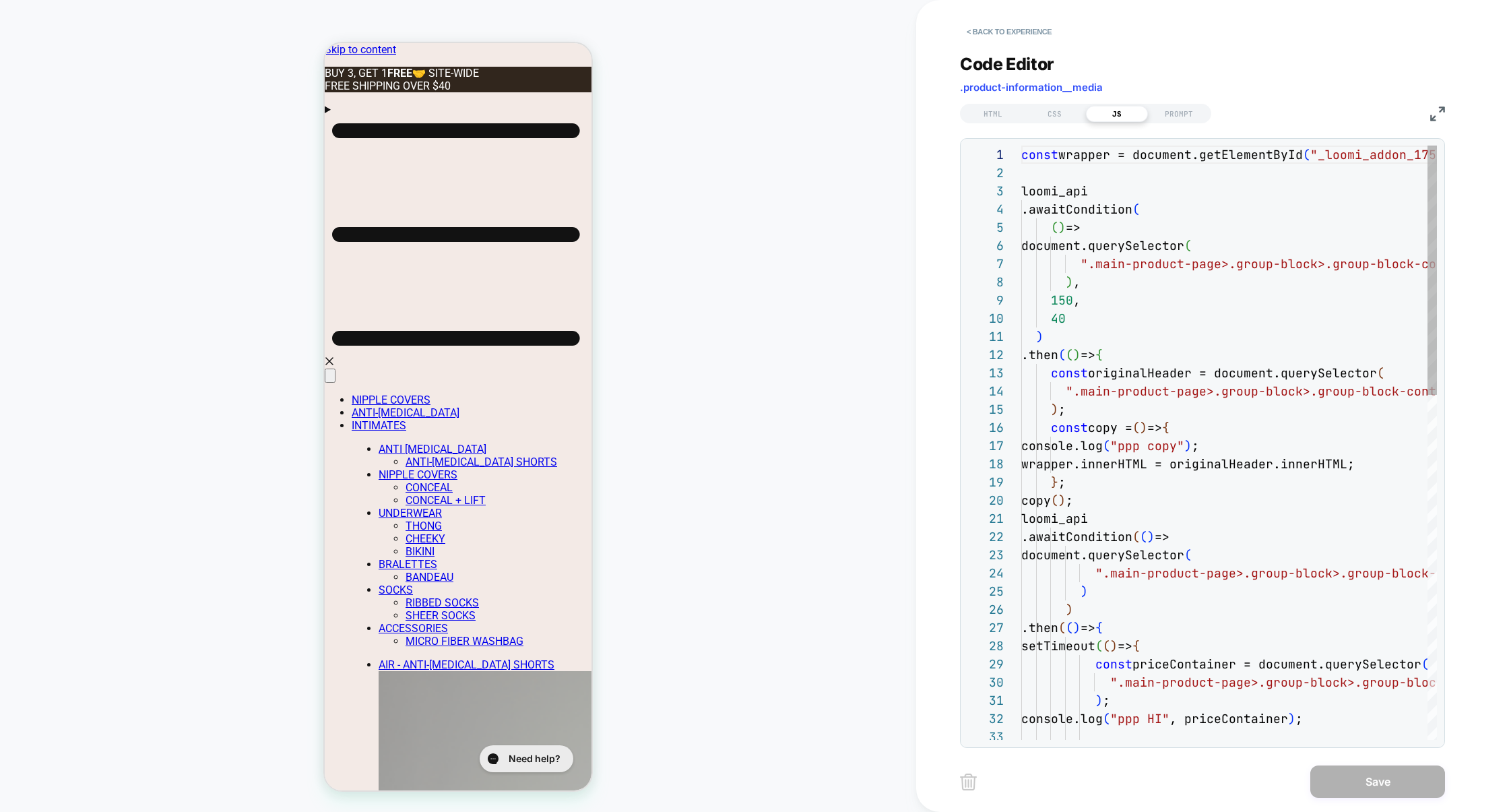
scroll to position [182, 0]
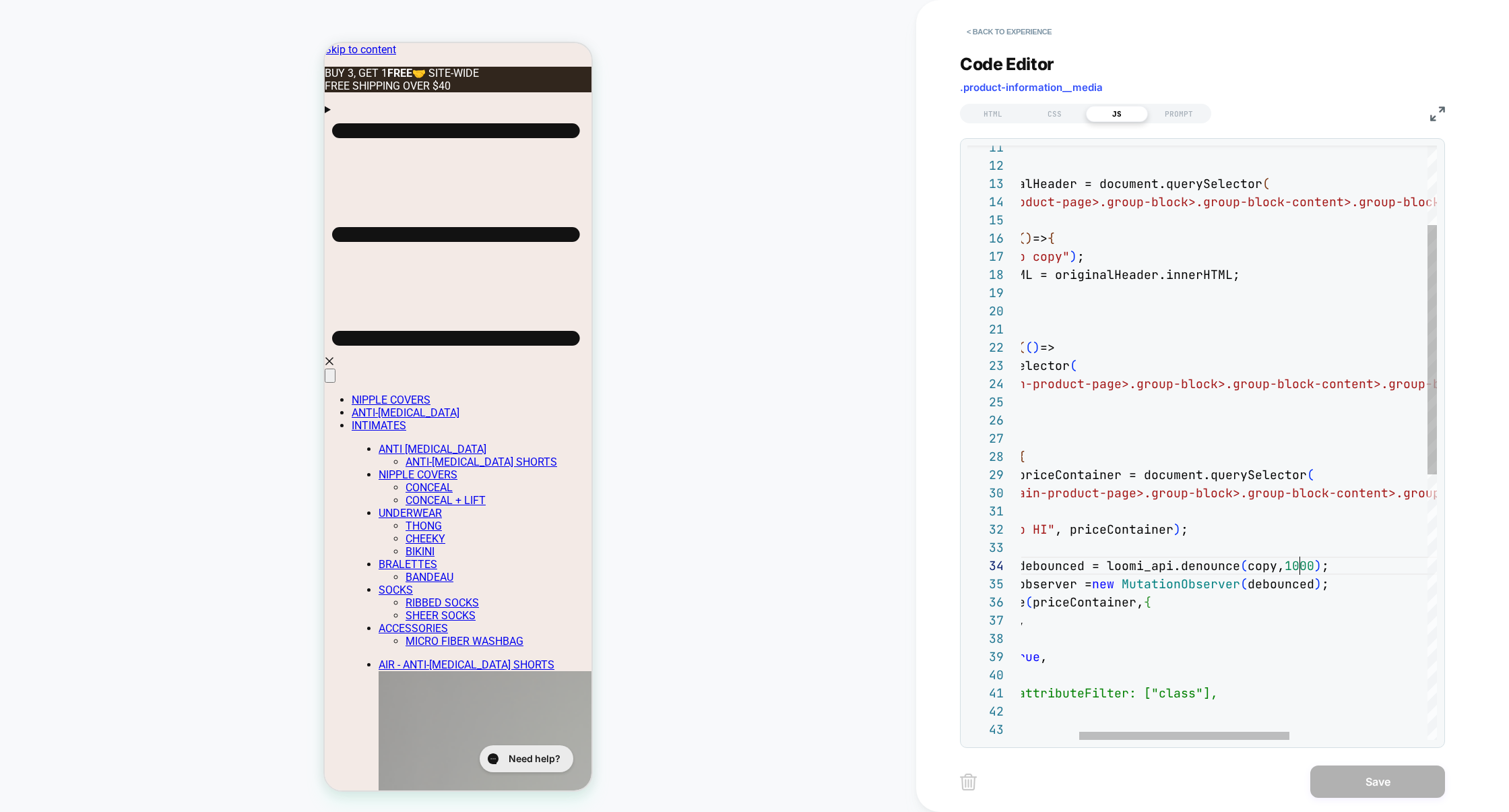
click at [1300, 566] on div ") .then ( ( ) => { const originalHeader = document.querySelector ( ".main-produ…" at bounding box center [1308, 662] width 802 height 1413
click at [1433, 114] on img at bounding box center [1438, 114] width 15 height 15
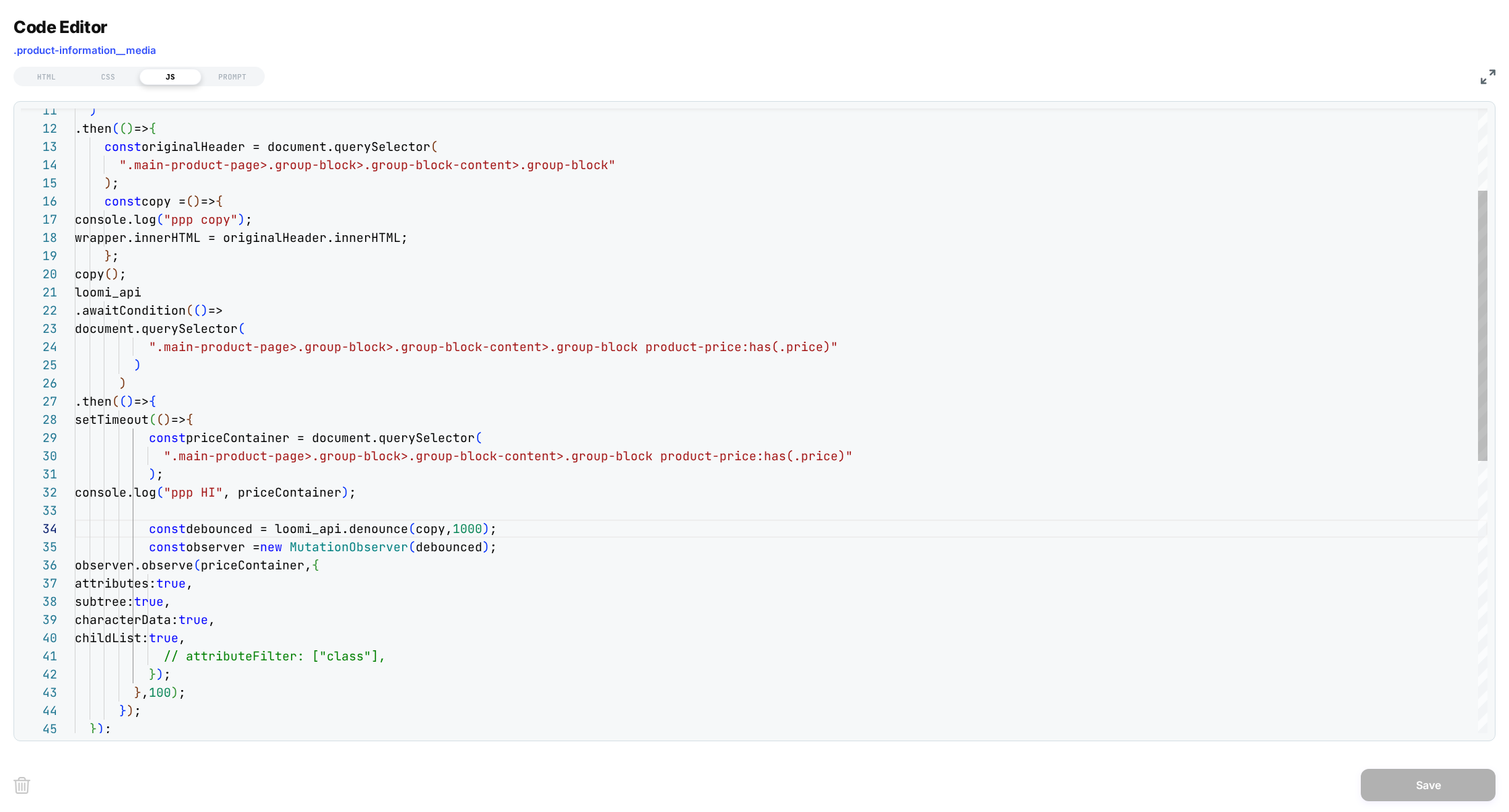
click at [471, 532] on div ") .then ( ( ) => { const originalHeader = document.querySelector ( ".main-produ…" at bounding box center [781, 640] width 1413 height 1442
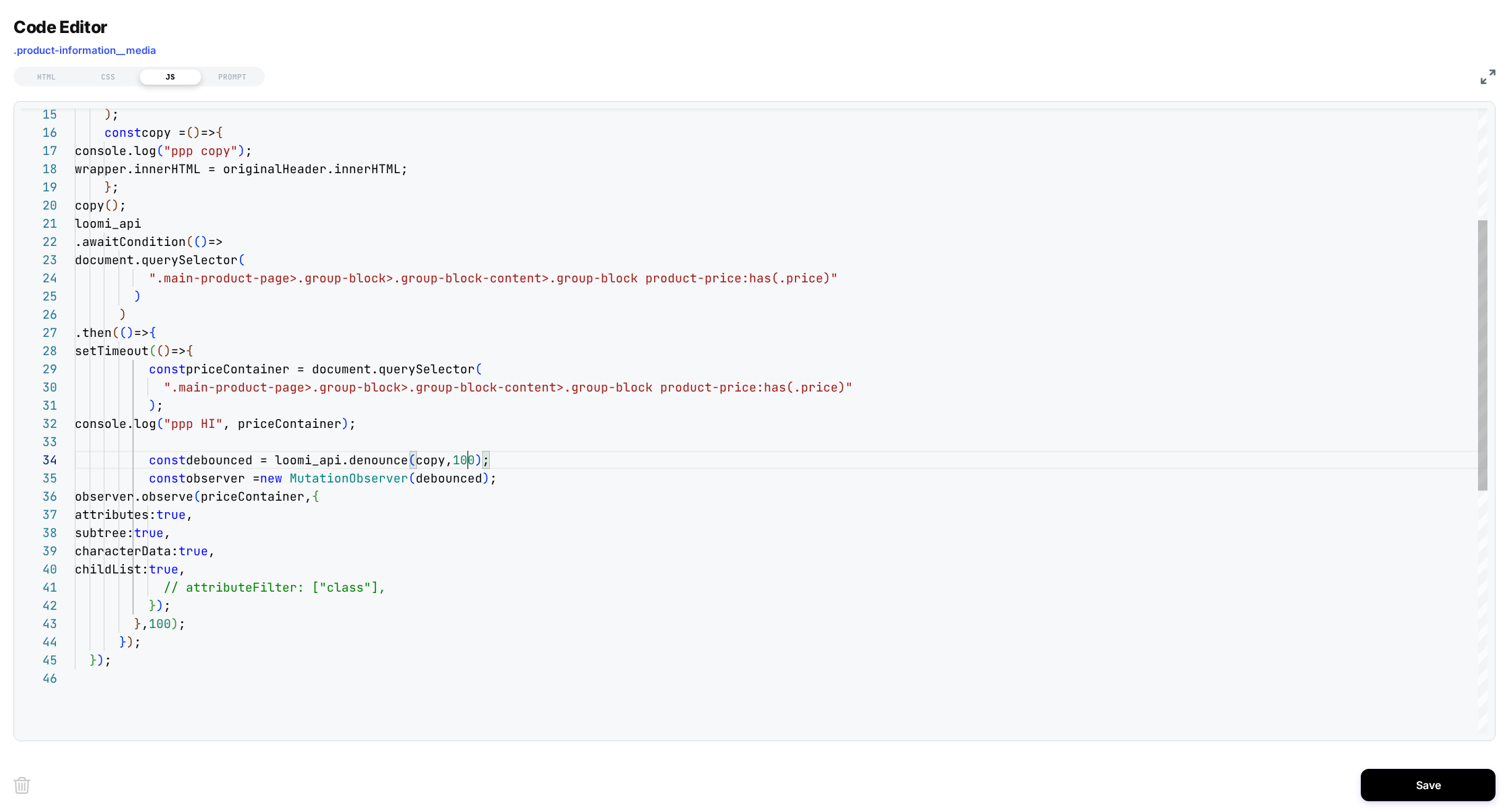
scroll to position [36, 88]
click at [164, 629] on div "wrapper.innerHTML = originalHeader.innerHTML ; } ; copy ( ) ; loomi_api .awaitC…" at bounding box center [781, 571] width 1413 height 1442
type textarea "**********"
click at [1425, 775] on button "Save" at bounding box center [1428, 784] width 135 height 33
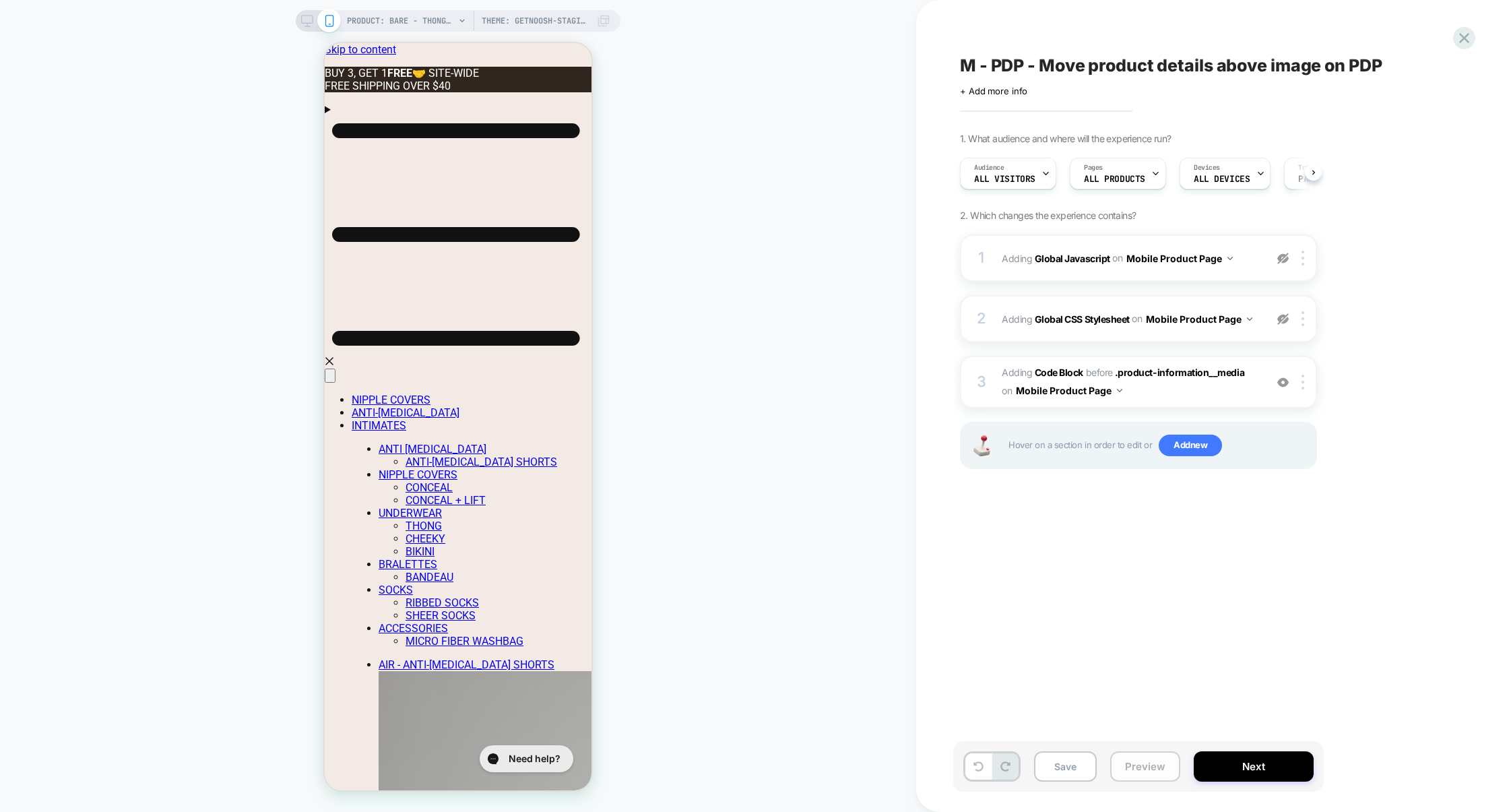
scroll to position [0, 1]
click at [1160, 772] on button "Preview" at bounding box center [1145, 765] width 70 height 31
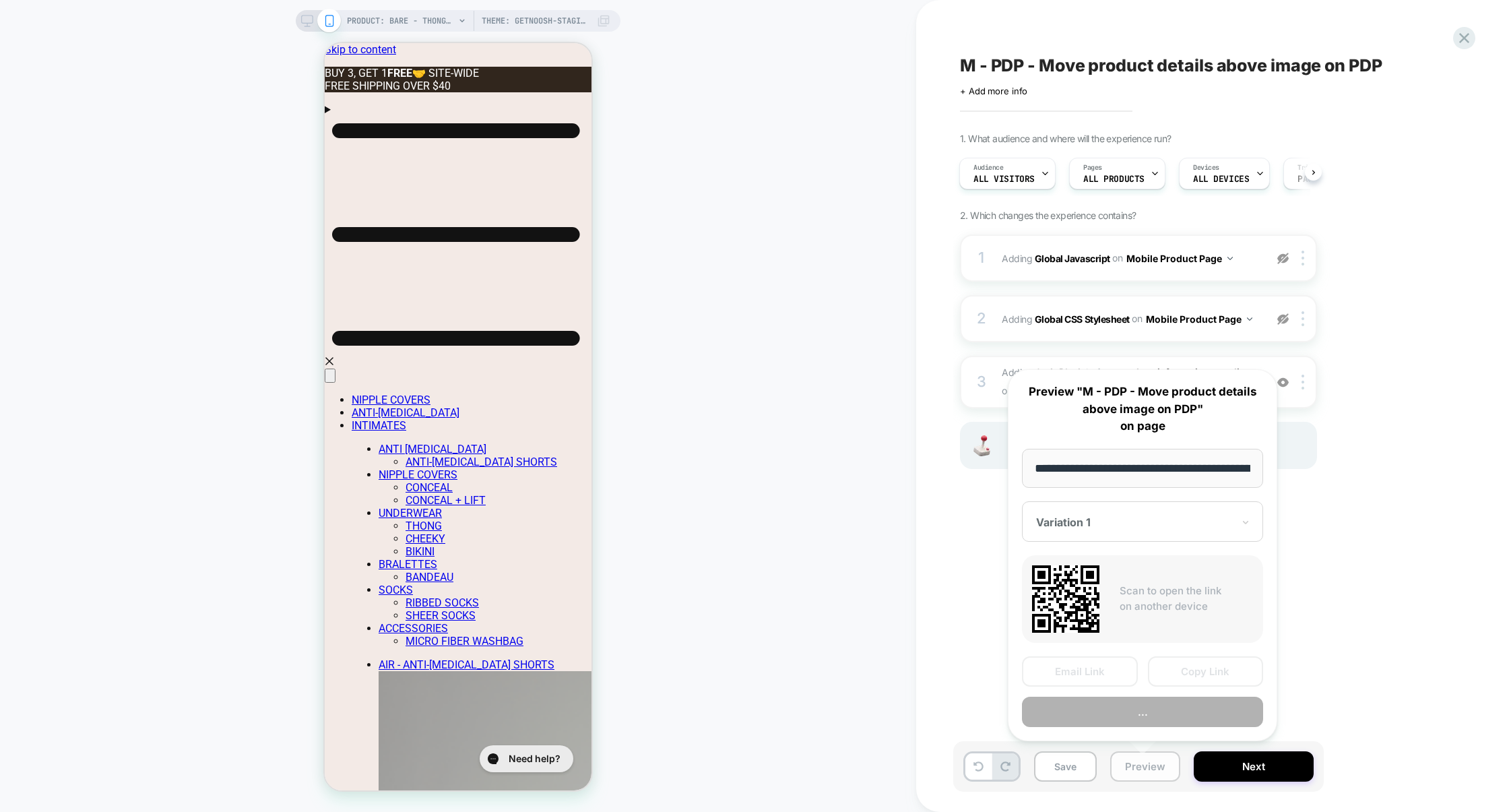
scroll to position [0, 391]
click at [1157, 719] on button "Preview" at bounding box center [1142, 711] width 241 height 31
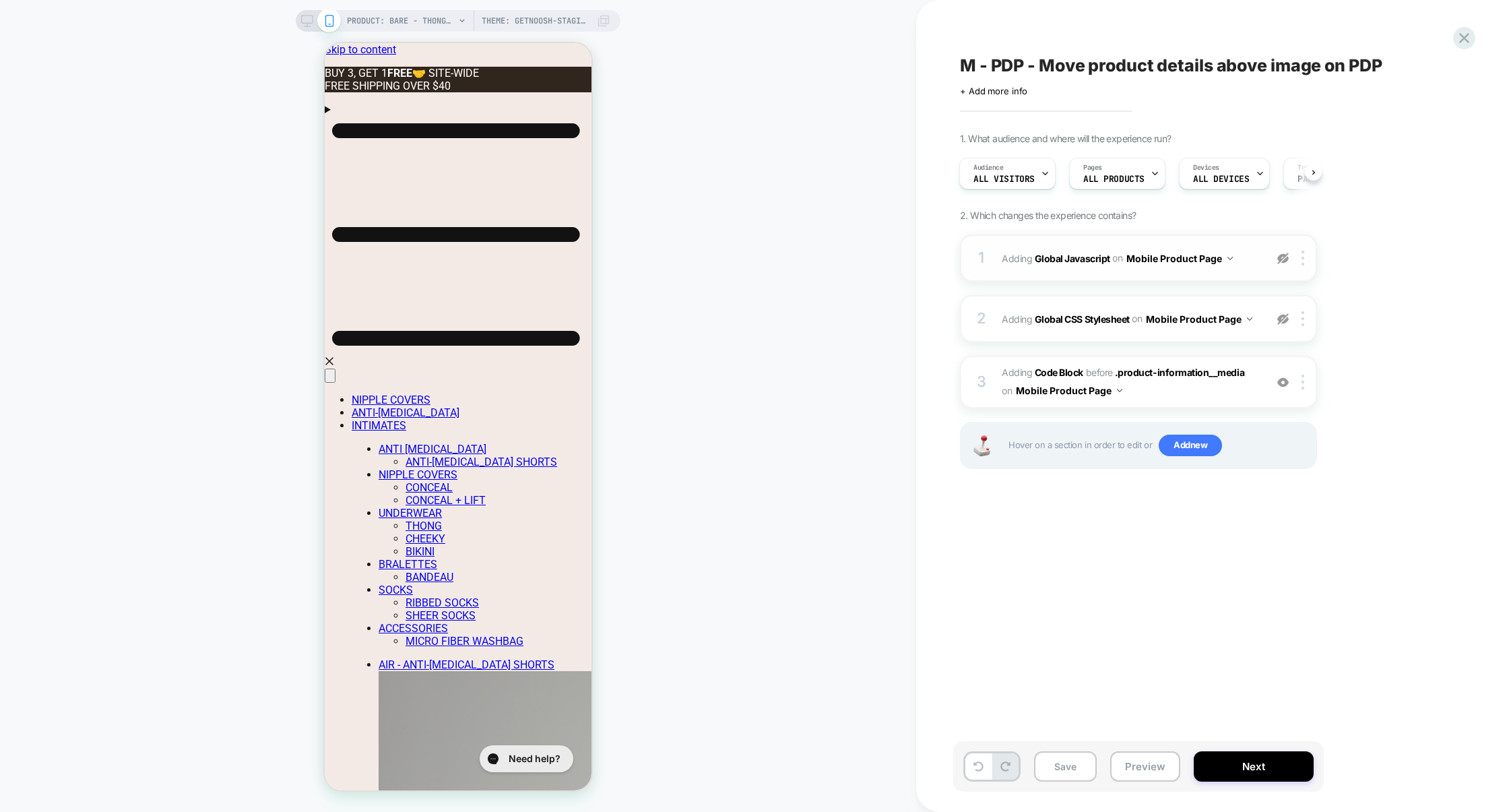
click at [1122, 277] on div "1 Adding Global Javascript on Mobile Product Page Copy to Desktop Target All De…" at bounding box center [1138, 258] width 357 height 47
click at [1162, 393] on span "Adding Code Block BEFORE .product-information__media .product-information__medi…" at bounding box center [1131, 382] width 257 height 36
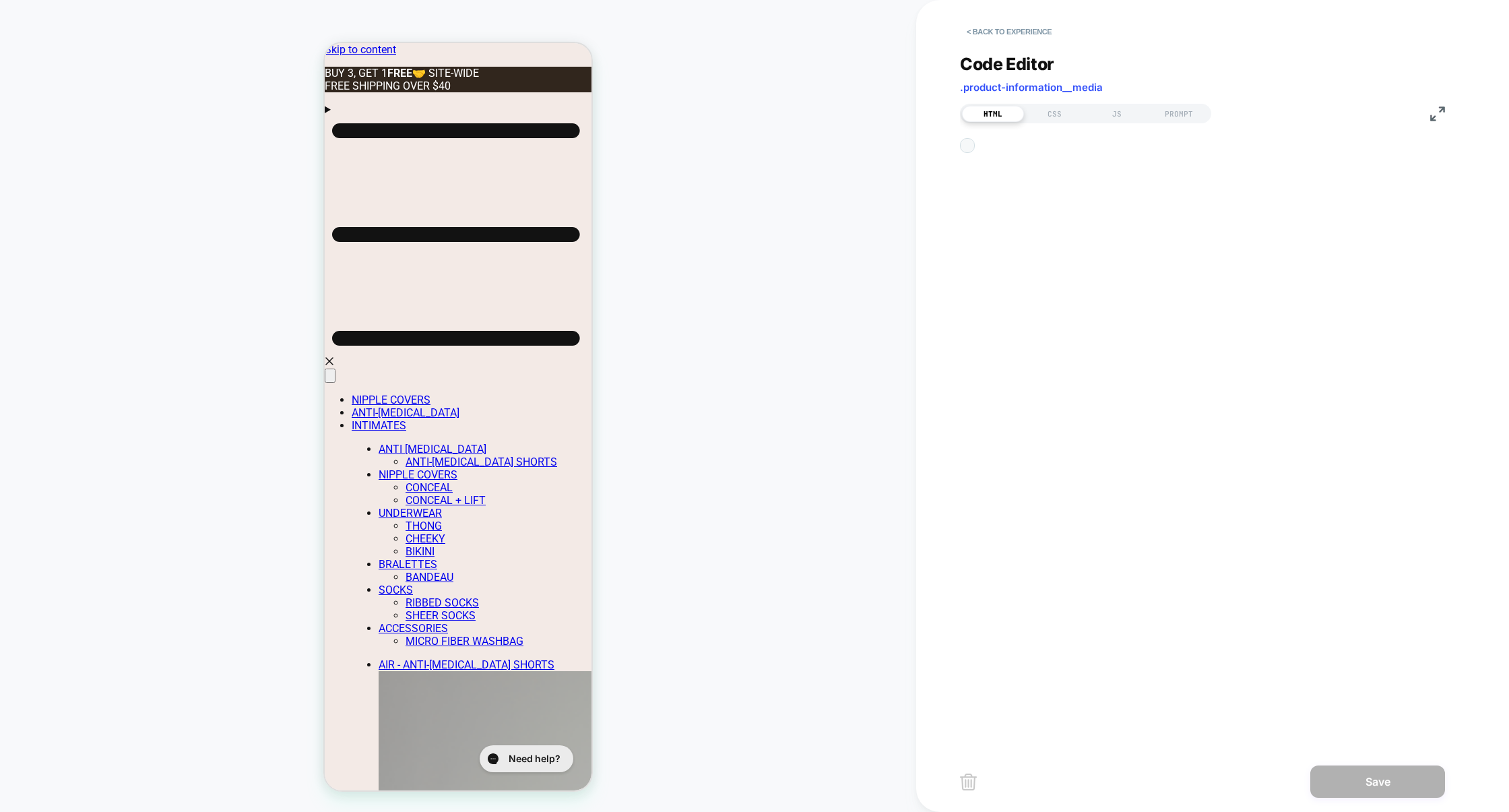
scroll to position [18, 0]
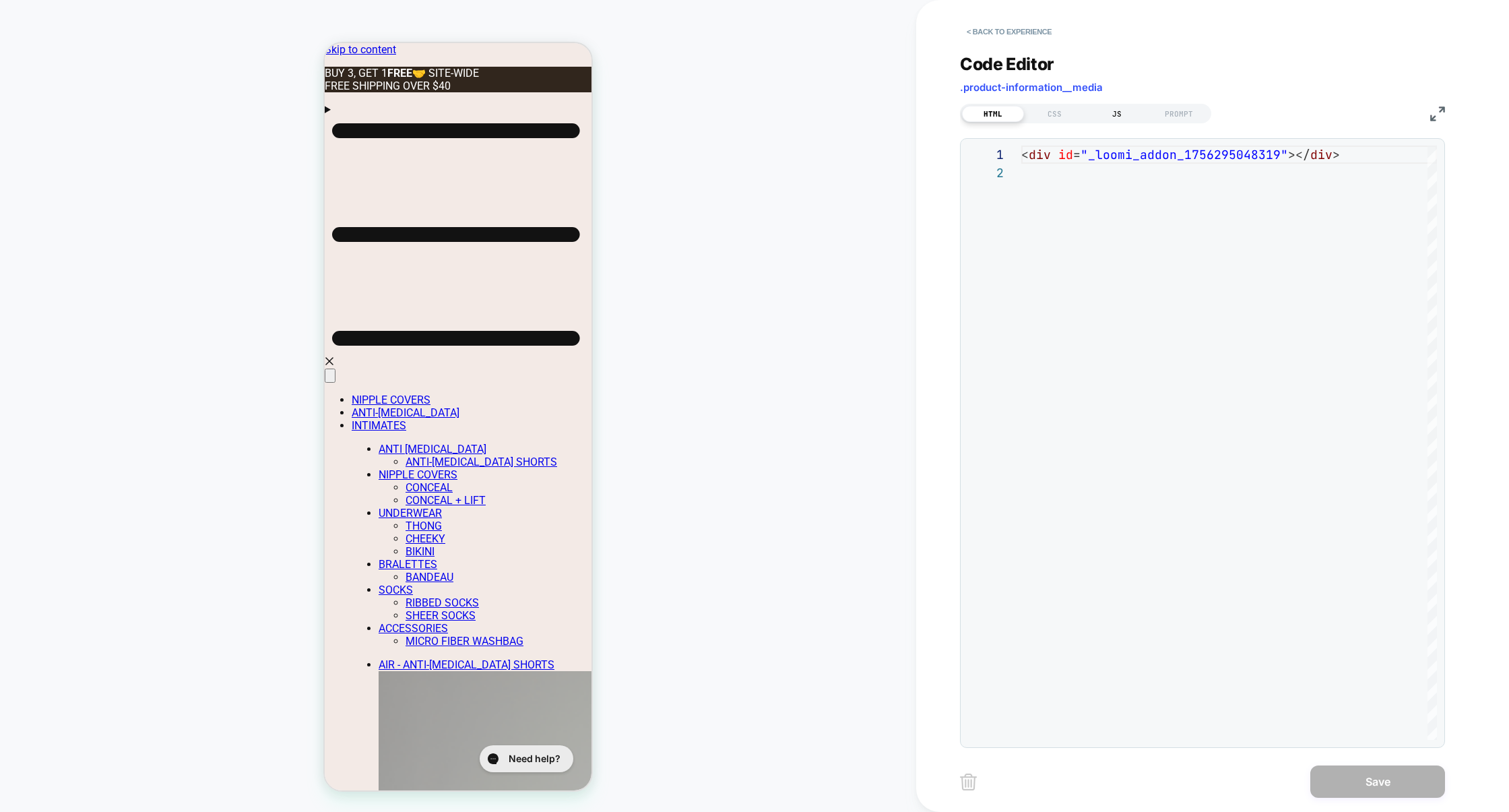
click at [1110, 114] on div "JS" at bounding box center [1117, 114] width 62 height 16
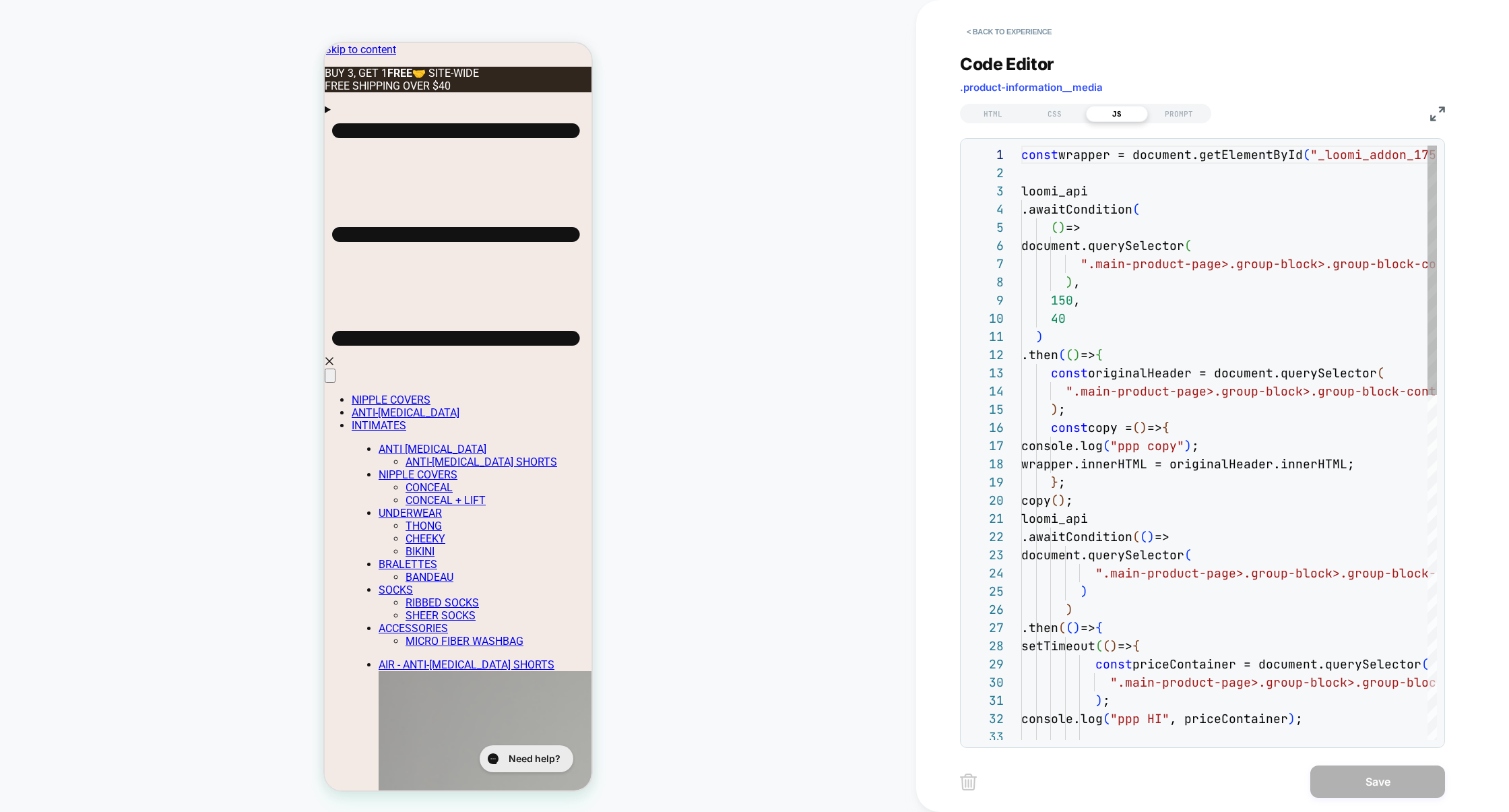
scroll to position [182, 0]
click at [1433, 117] on img at bounding box center [1438, 114] width 15 height 15
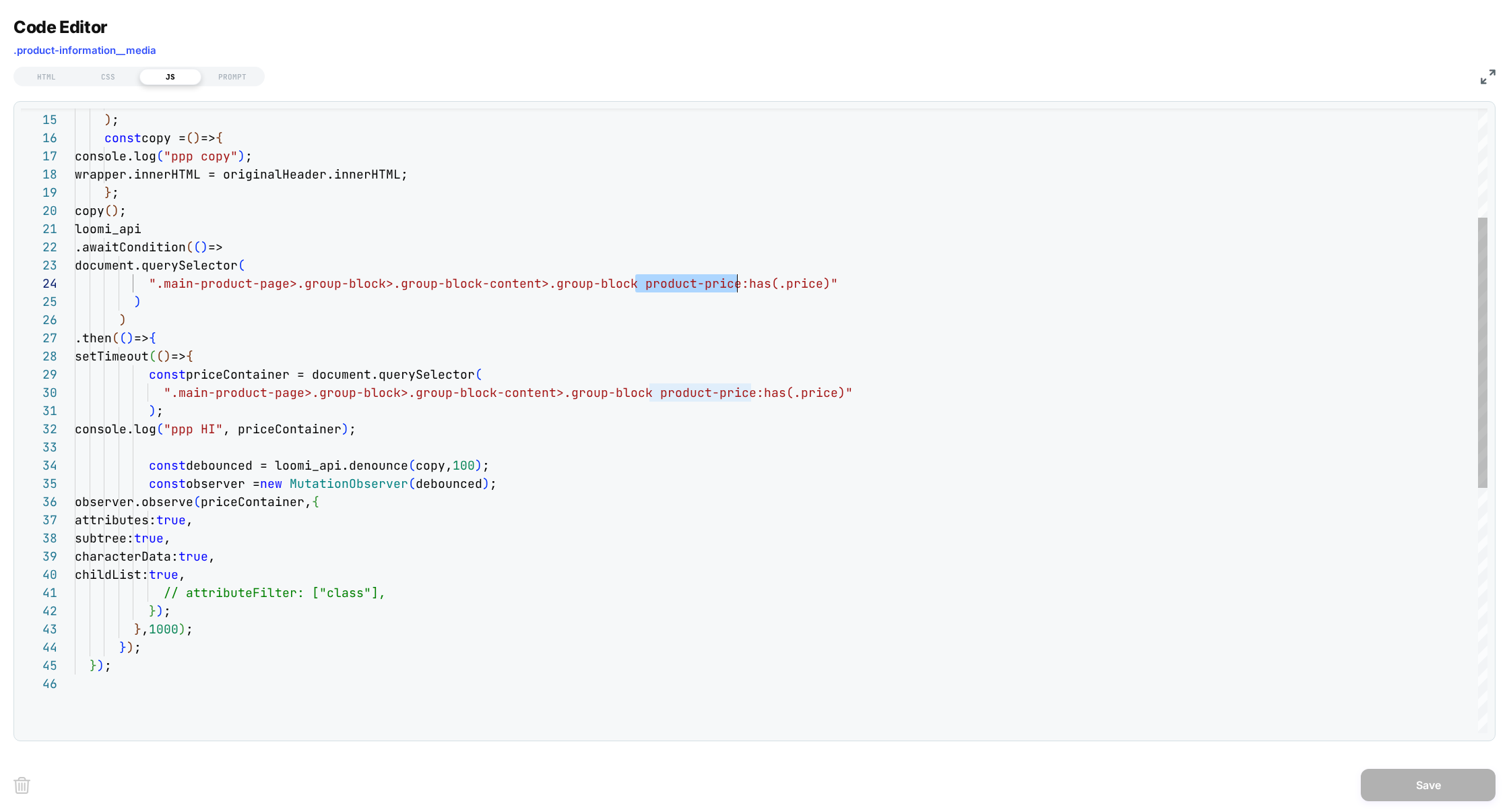
scroll to position [55, 655]
drag, startPoint x: 636, startPoint y: 287, endPoint x: 731, endPoint y: 289, distance: 95.0
click at [731, 289] on div "".main-product-page>.group-block>.group-block-cont ent>.group-block" ) ; const …" at bounding box center [781, 576] width 1413 height 1442
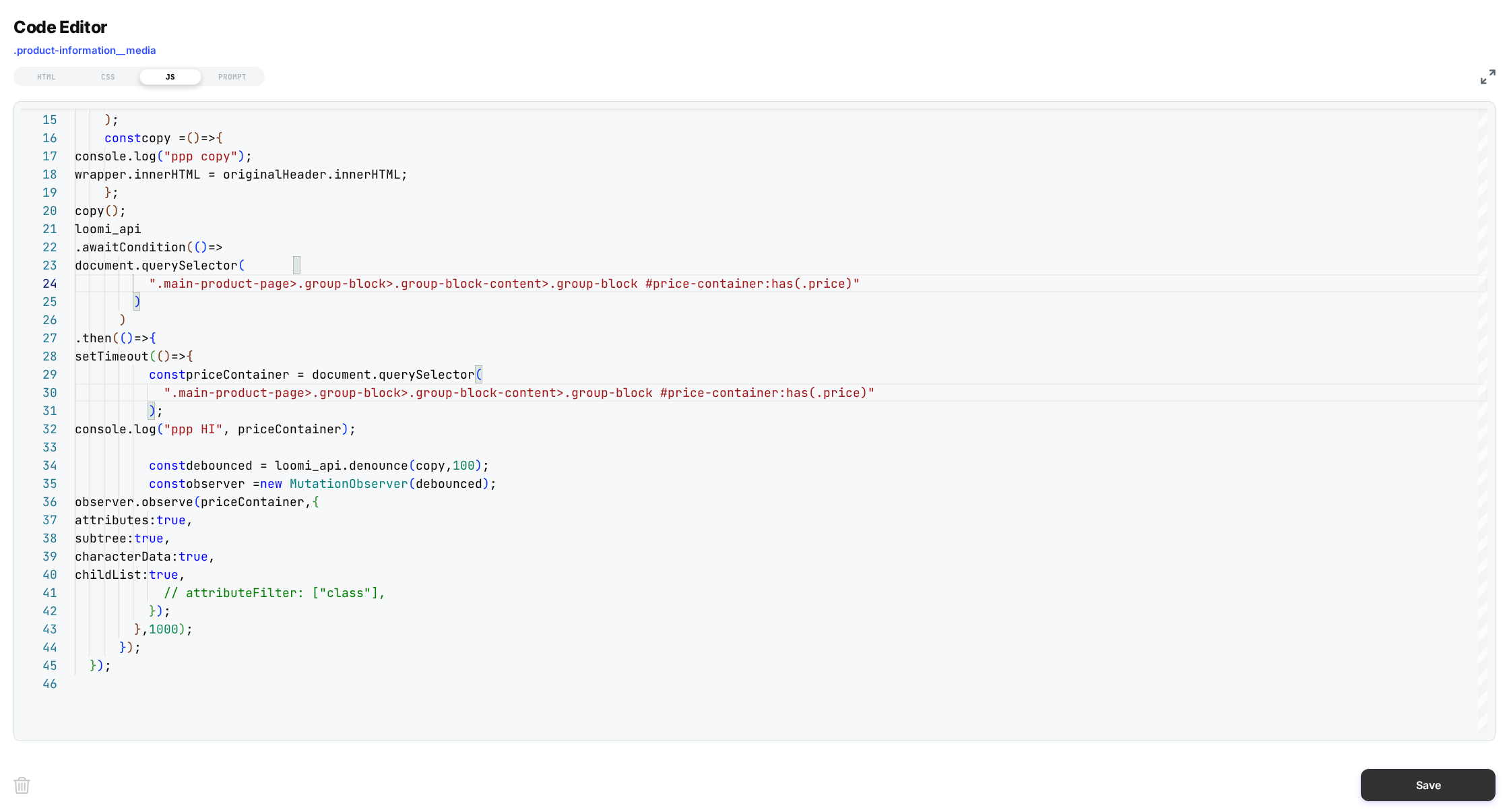
type textarea "**********"
click at [1411, 790] on button "Save" at bounding box center [1428, 784] width 135 height 33
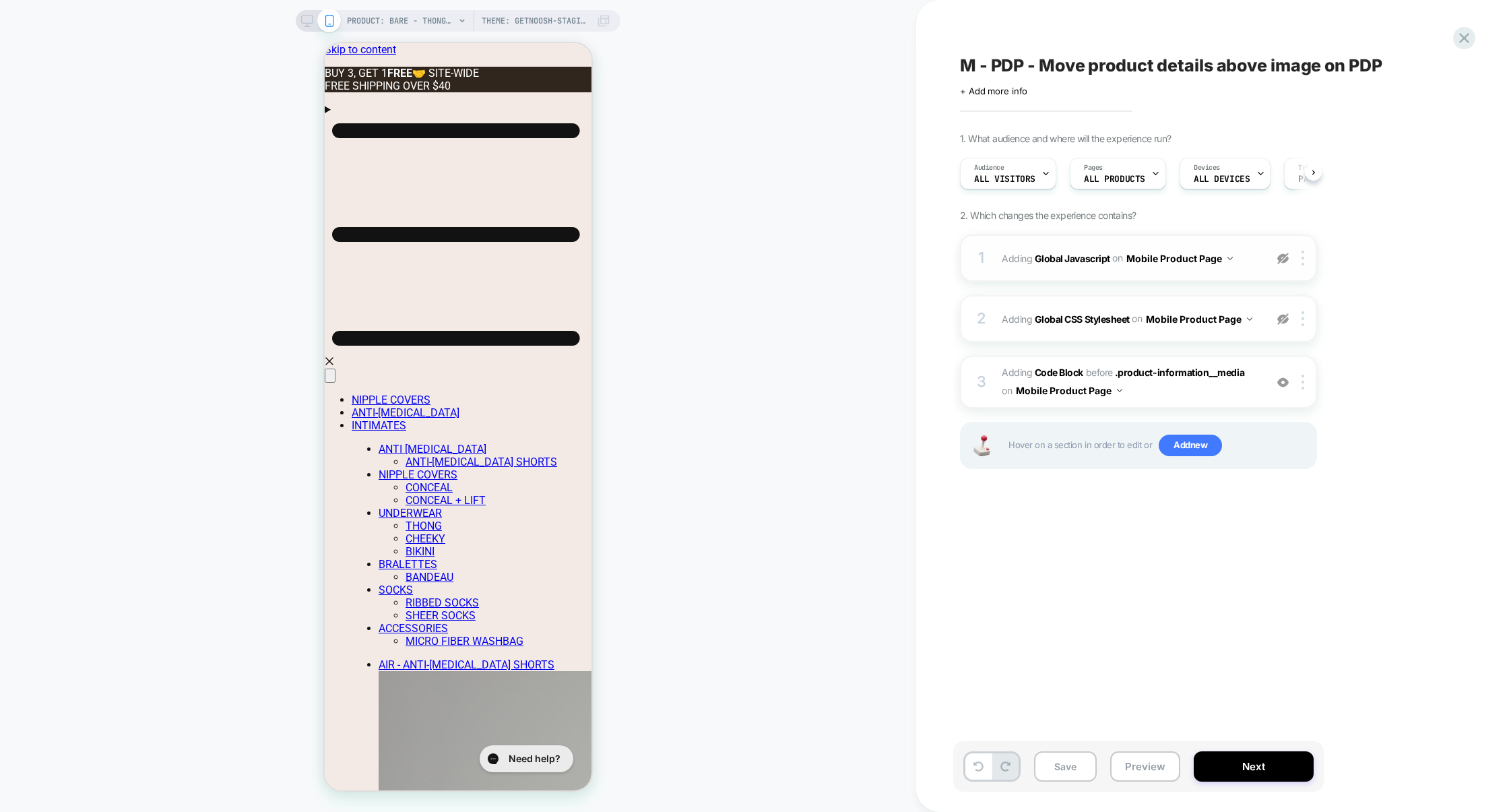
scroll to position [0, 1]
click at [1307, 262] on div at bounding box center [1305, 258] width 22 height 15
click at [1307, 264] on div at bounding box center [1305, 258] width 22 height 15
click at [1270, 358] on div "Delete" at bounding box center [1305, 365] width 120 height 36
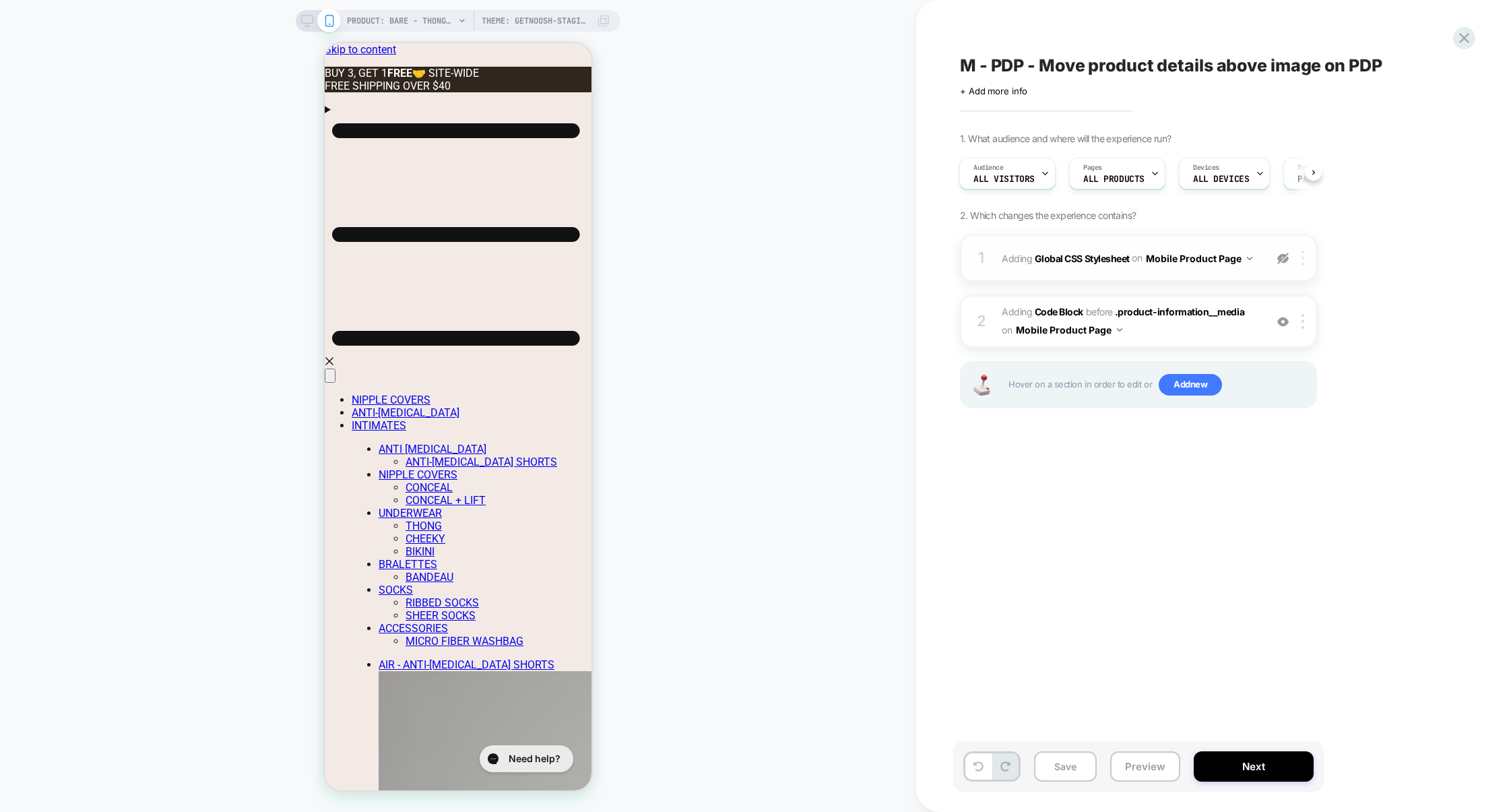
click at [1304, 264] on img at bounding box center [1302, 258] width 3 height 15
click at [1295, 359] on div "Delete" at bounding box center [1305, 365] width 120 height 36
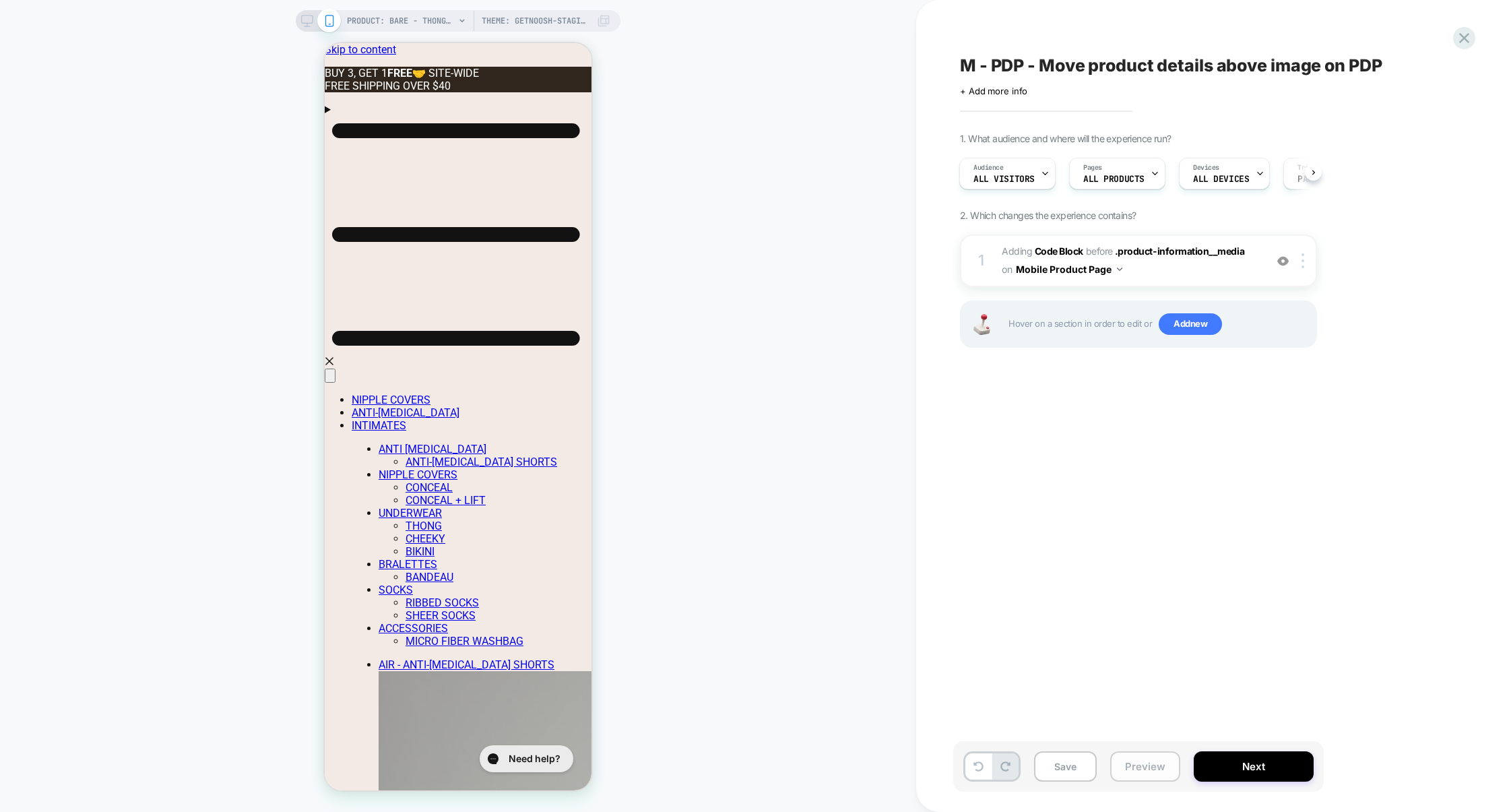
click at [1146, 762] on button "Preview" at bounding box center [1145, 765] width 70 height 31
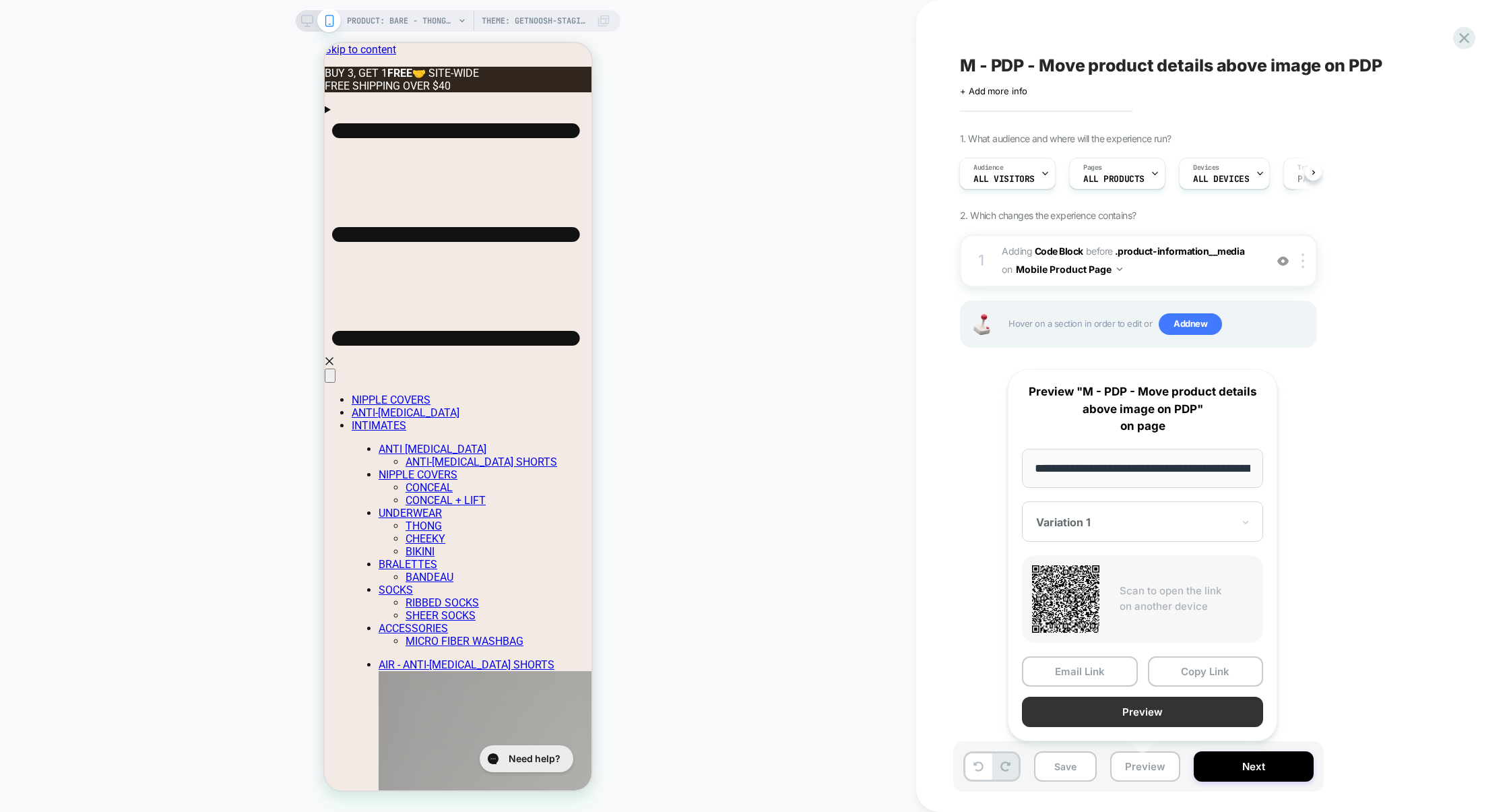
scroll to position [0, 391]
click at [1140, 715] on button "Preview" at bounding box center [1142, 711] width 241 height 31
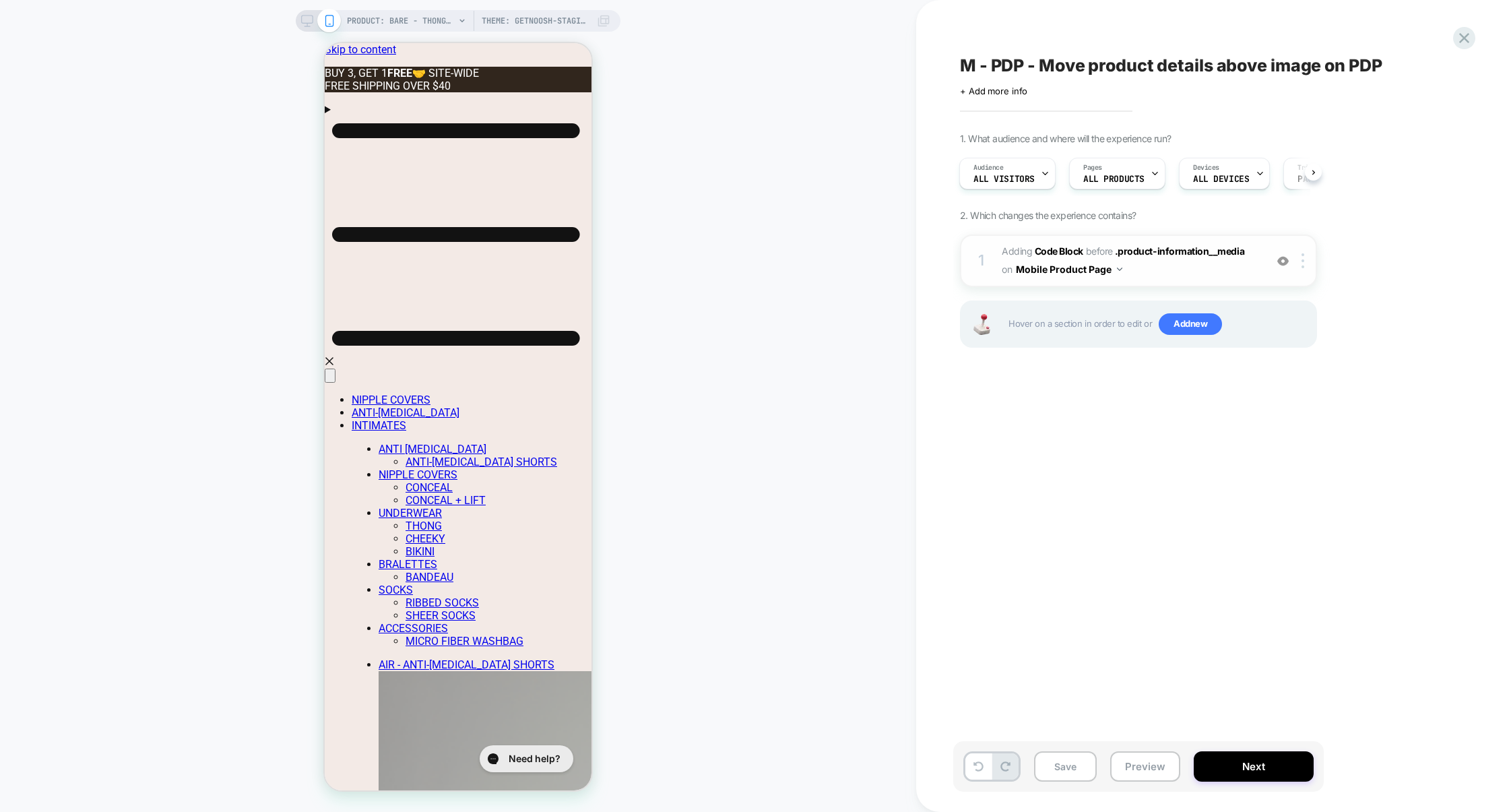
click at [1180, 277] on span "Adding Code Block BEFORE .product-information__media .product-information__medi…" at bounding box center [1131, 260] width 257 height 36
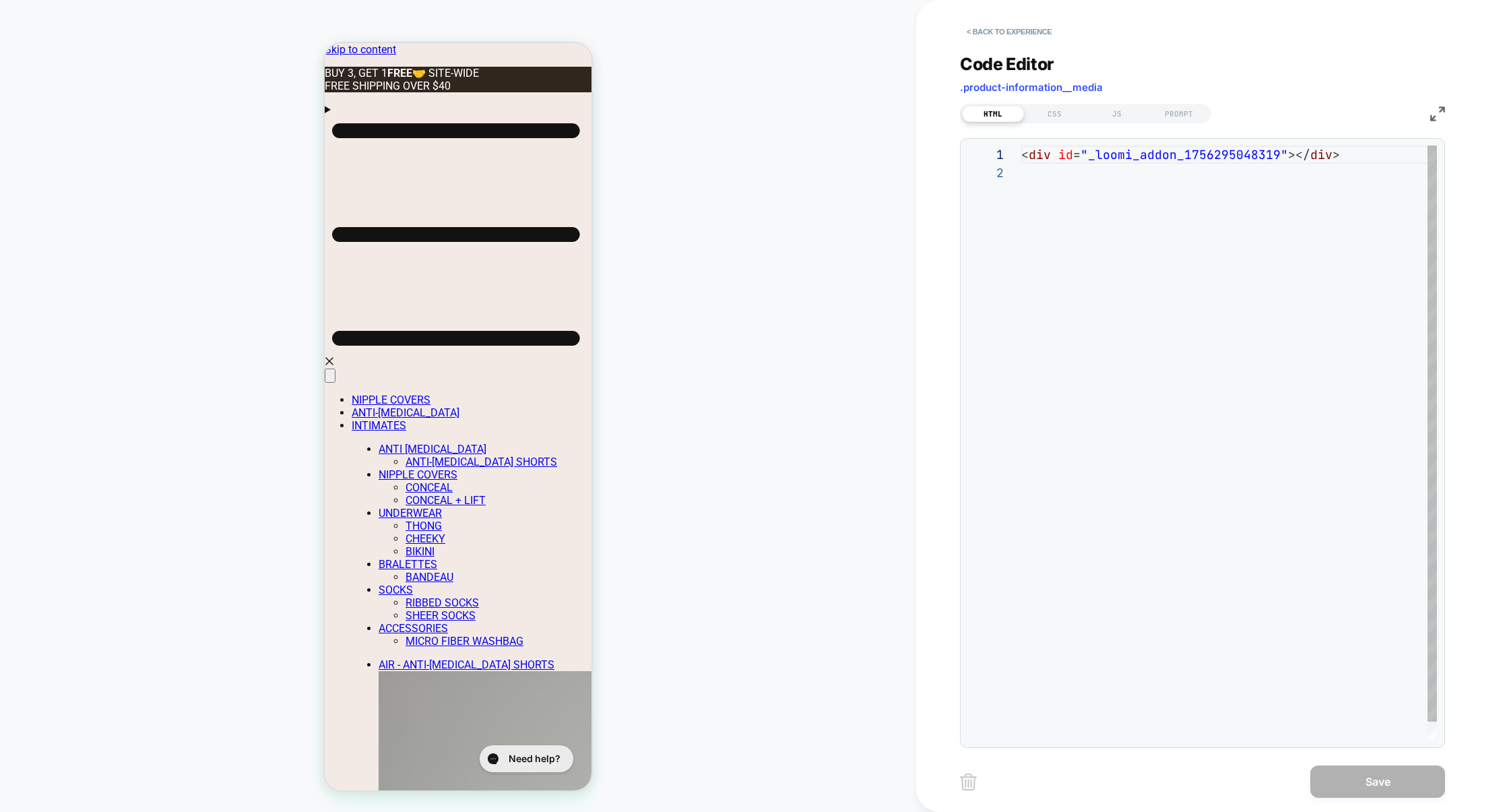
scroll to position [18, 0]
click at [1122, 113] on div "JS" at bounding box center [1117, 114] width 62 height 16
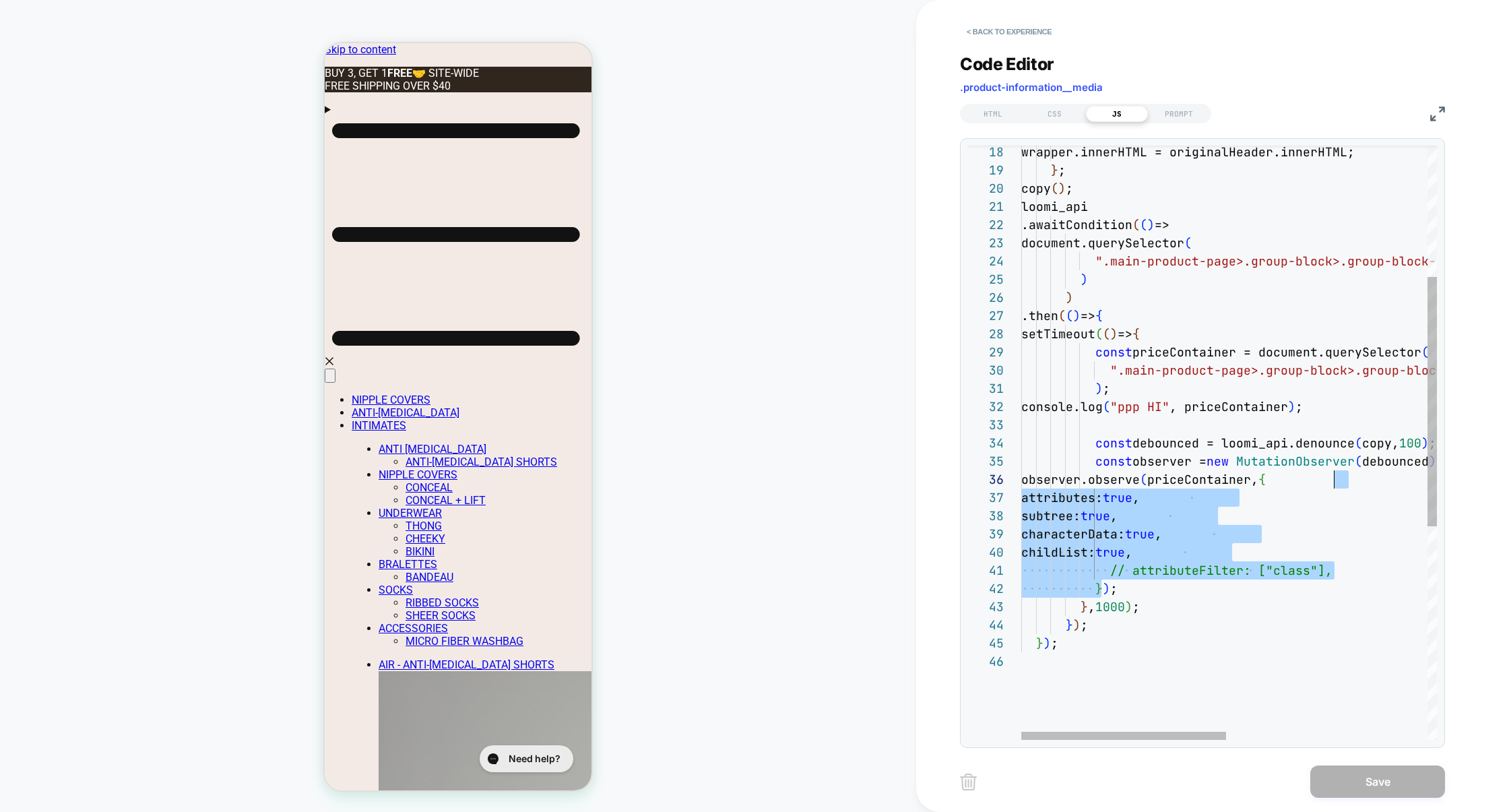
scroll to position [90, 313]
drag, startPoint x: 1099, startPoint y: 588, endPoint x: 1332, endPoint y: 486, distance: 254.3
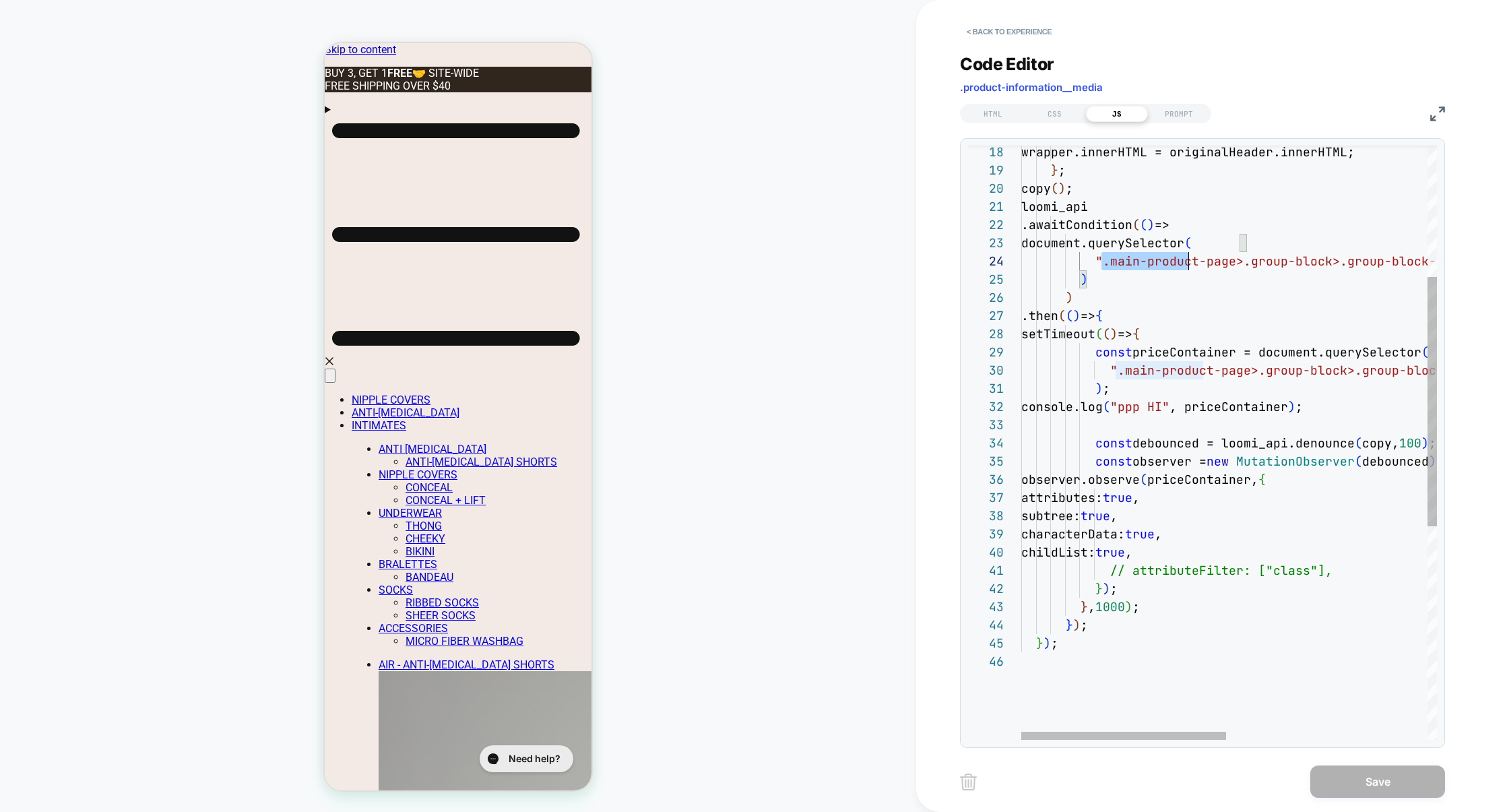
drag, startPoint x: 1104, startPoint y: 264, endPoint x: 1187, endPoint y: 264, distance: 83.0
click at [1187, 264] on div "wrapper.innerHTML = originalHeader.innerHTML ; } ; copy ( ) ; loomi_api .awaitC…" at bounding box center [1434, 539] width 824 height 1413
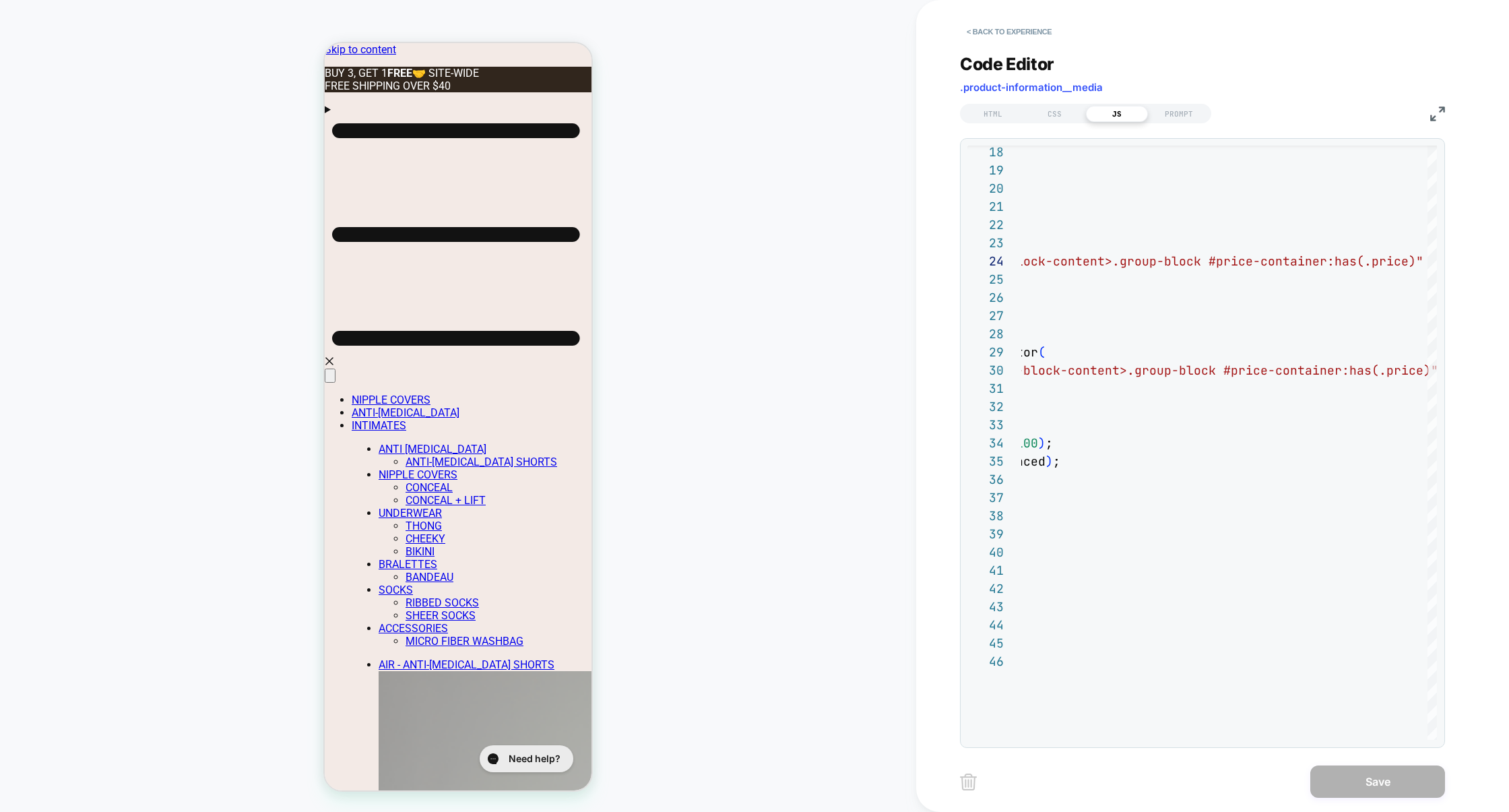
click at [1437, 103] on div "HTML CSS JS PROMPT" at bounding box center [1203, 112] width 485 height 23
click at [1437, 110] on img at bounding box center [1438, 114] width 15 height 15
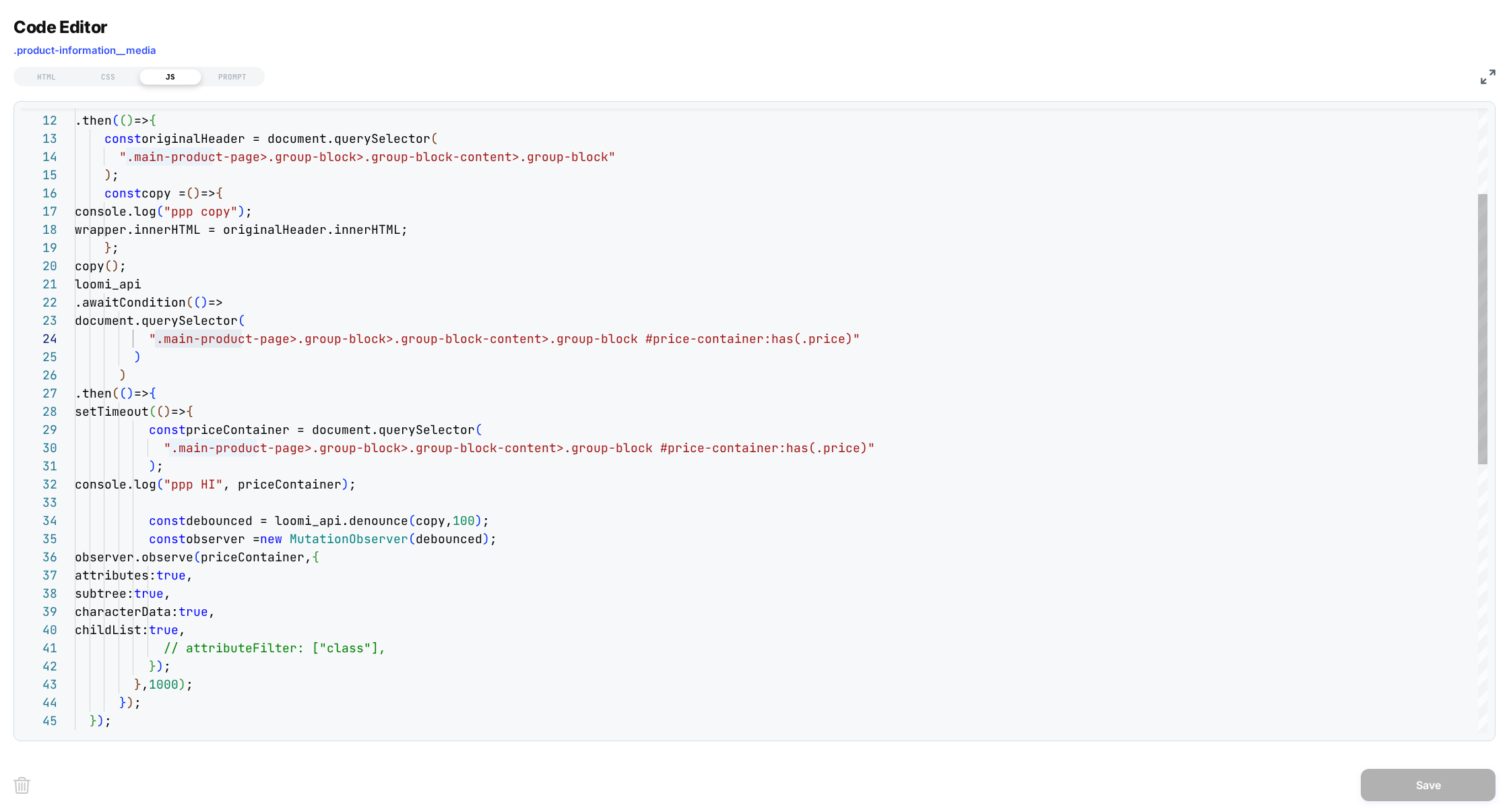
click at [464, 389] on div "wrapper.innerHTML = originalHeader.innerHTML ; } ; copy ( ) ; loomi_api .awaitC…" at bounding box center [781, 632] width 1413 height 1442
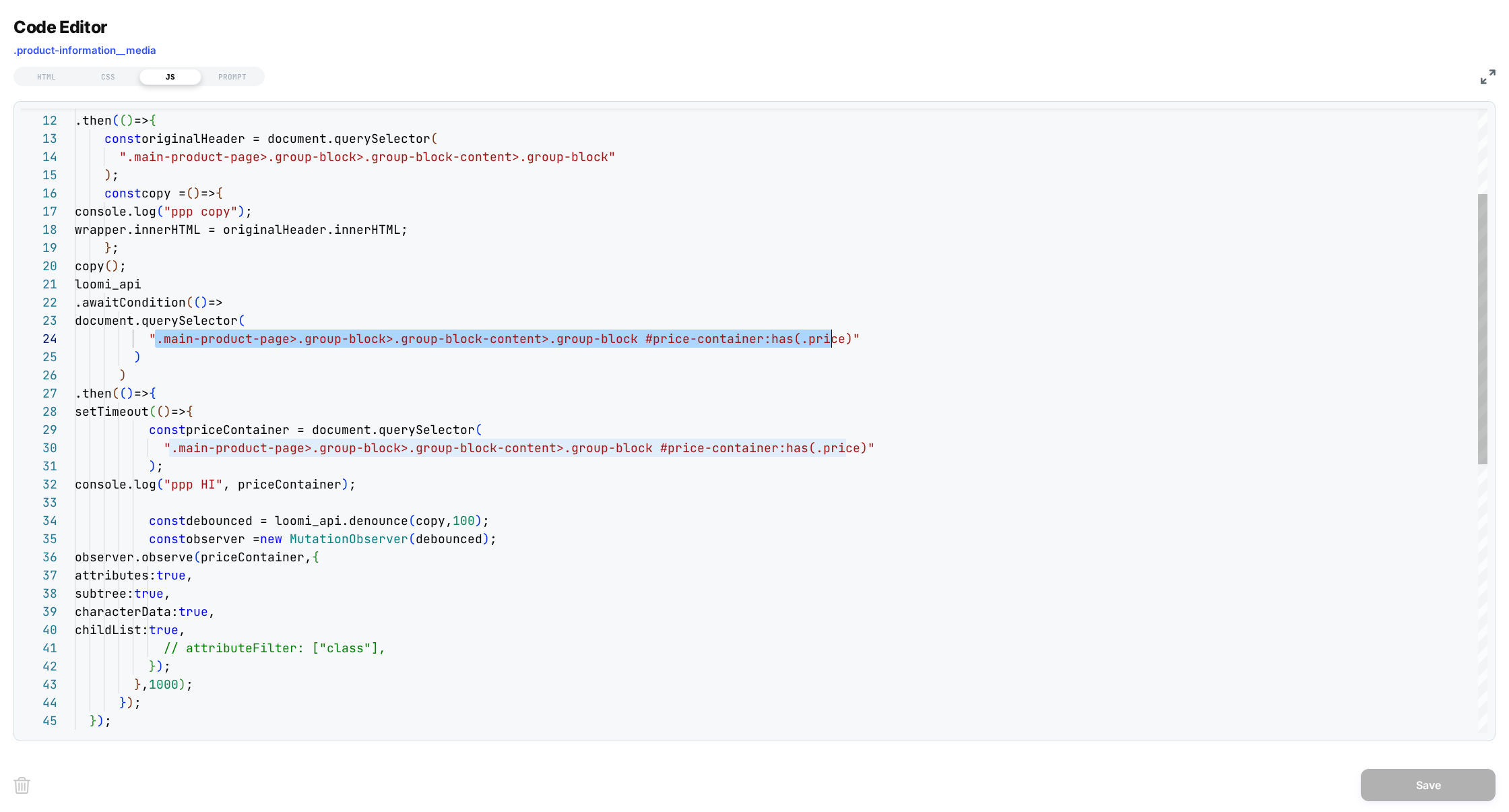
scroll to position [55, 764]
drag, startPoint x: 155, startPoint y: 339, endPoint x: 840, endPoint y: 343, distance: 685.0
click at [840, 343] on div "wrapper.innerHTML = originalHeader.innerHTML ; } ; copy ( ) ; loomi_api .awaitC…" at bounding box center [781, 632] width 1413 height 1442
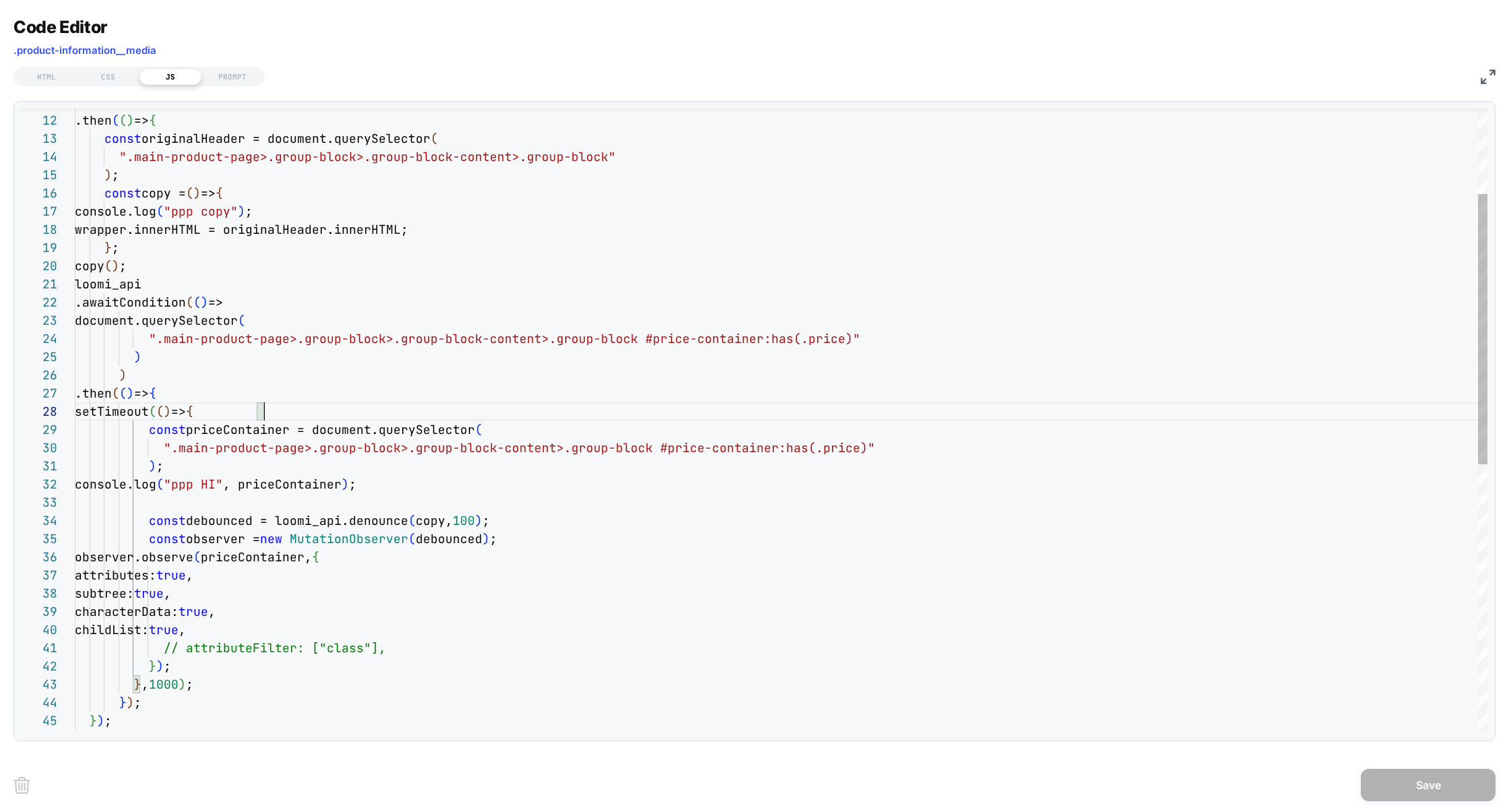
click at [450, 408] on div "wrapper.innerHTML = originalHeader.innerHTML ; } ; copy ( ) ; loomi_api .awaitC…" at bounding box center [781, 632] width 1413 height 1442
click at [259, 196] on div "wrapper.innerHTML = originalHeader.innerHTML ; } ; copy ( ) ; loomi_api .awaitC…" at bounding box center [781, 632] width 1413 height 1442
click at [427, 520] on div "wrapper.innerHTML = originalHeader.innerHTML ; } ; copy ( ) ; loomi_api .awaitC…" at bounding box center [781, 632] width 1413 height 1442
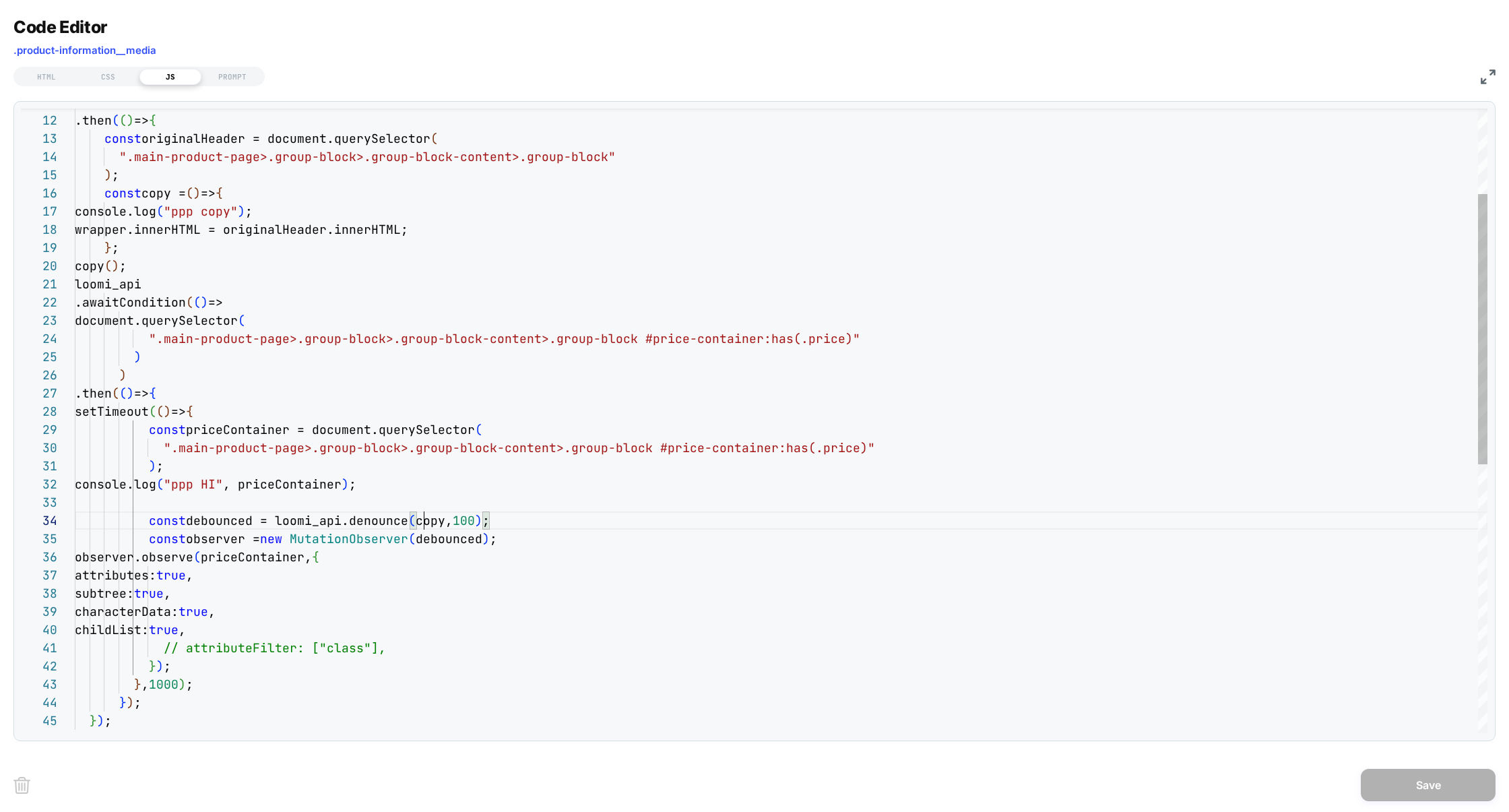
click at [427, 520] on div "wrapper.innerHTML = originalHeader.innerHTML ; } ; copy ( ) ; loomi_api .awaitC…" at bounding box center [781, 632] width 1413 height 1442
click at [455, 539] on div "wrapper.innerHTML = originalHeader.innerHTML ; } ; copy ( ) ; loomi_api .awaitC…" at bounding box center [781, 632] width 1413 height 1442
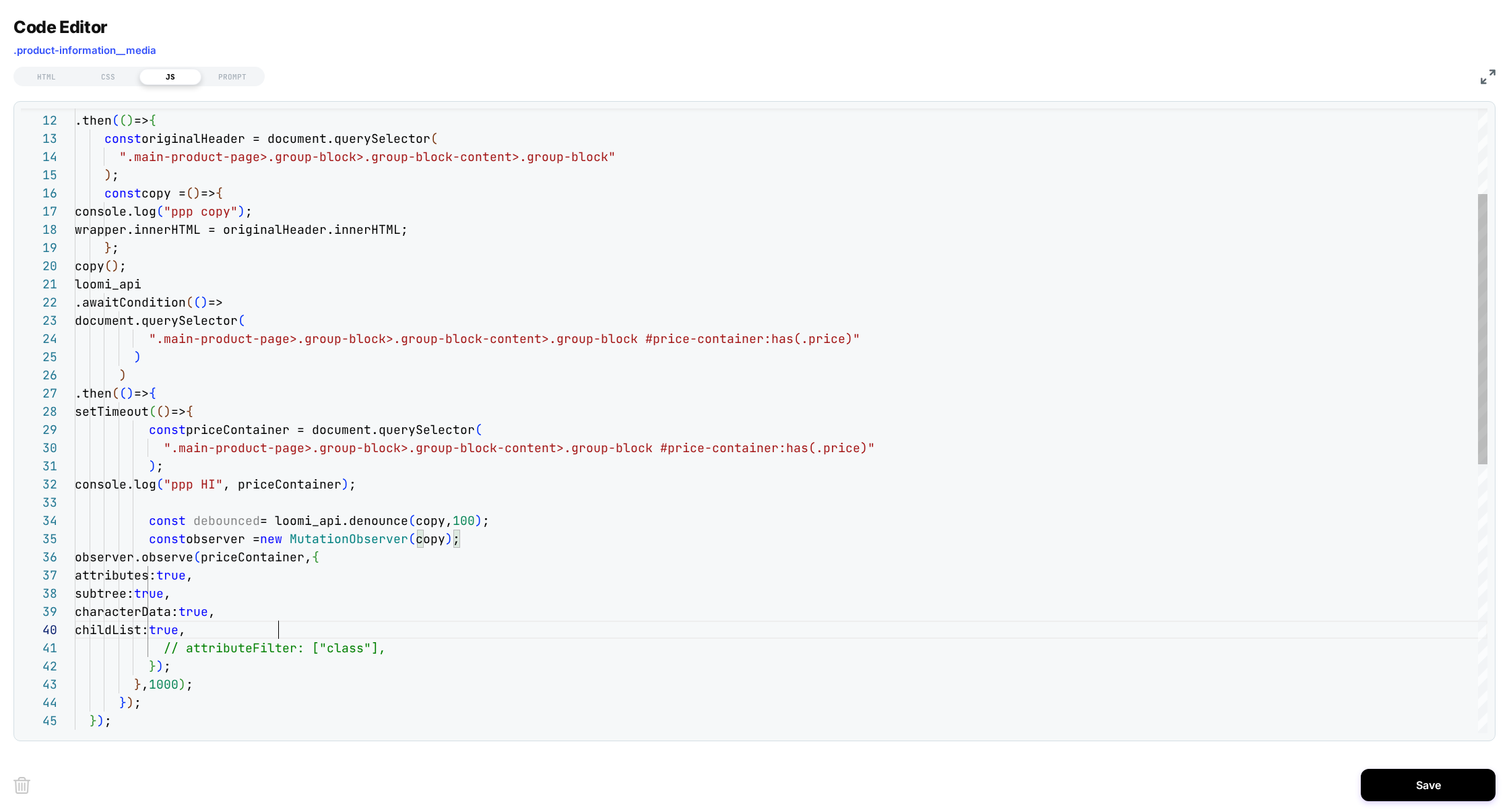
click at [404, 637] on div "wrapper.innerHTML = originalHeader.innerHTML ; } ; copy ( ) ; loomi_api .awaitC…" at bounding box center [781, 632] width 1413 height 1442
click at [404, 649] on div "wrapper.innerHTML = originalHeader.innerHTML ; } ; copy ( ) ; loomi_api .awaitC…" at bounding box center [781, 632] width 1413 height 1442
type textarea "**********"
click at [1438, 777] on button "Save" at bounding box center [1428, 784] width 135 height 33
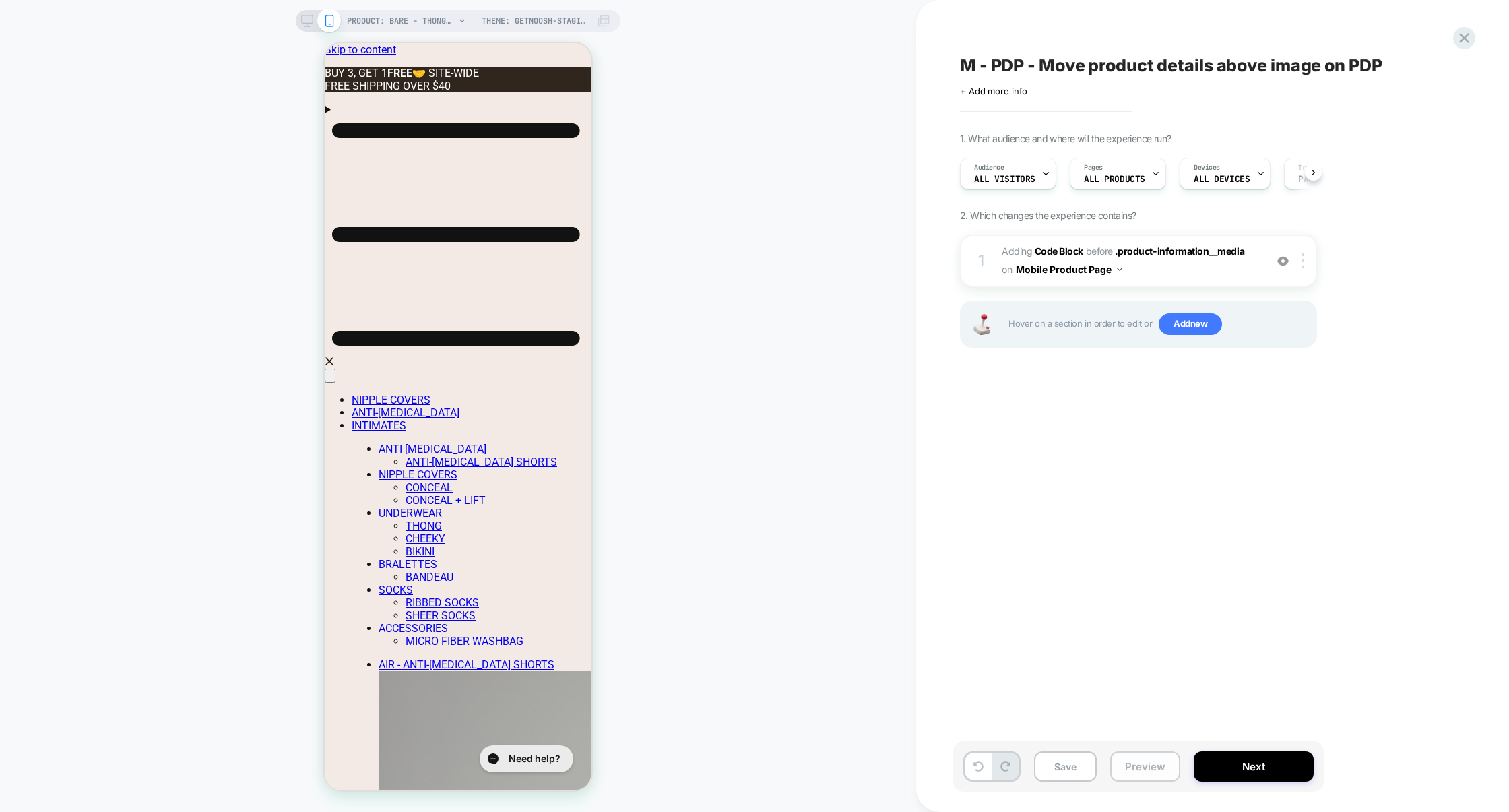
scroll to position [0, 1]
click at [1153, 758] on button "Preview" at bounding box center [1145, 765] width 70 height 31
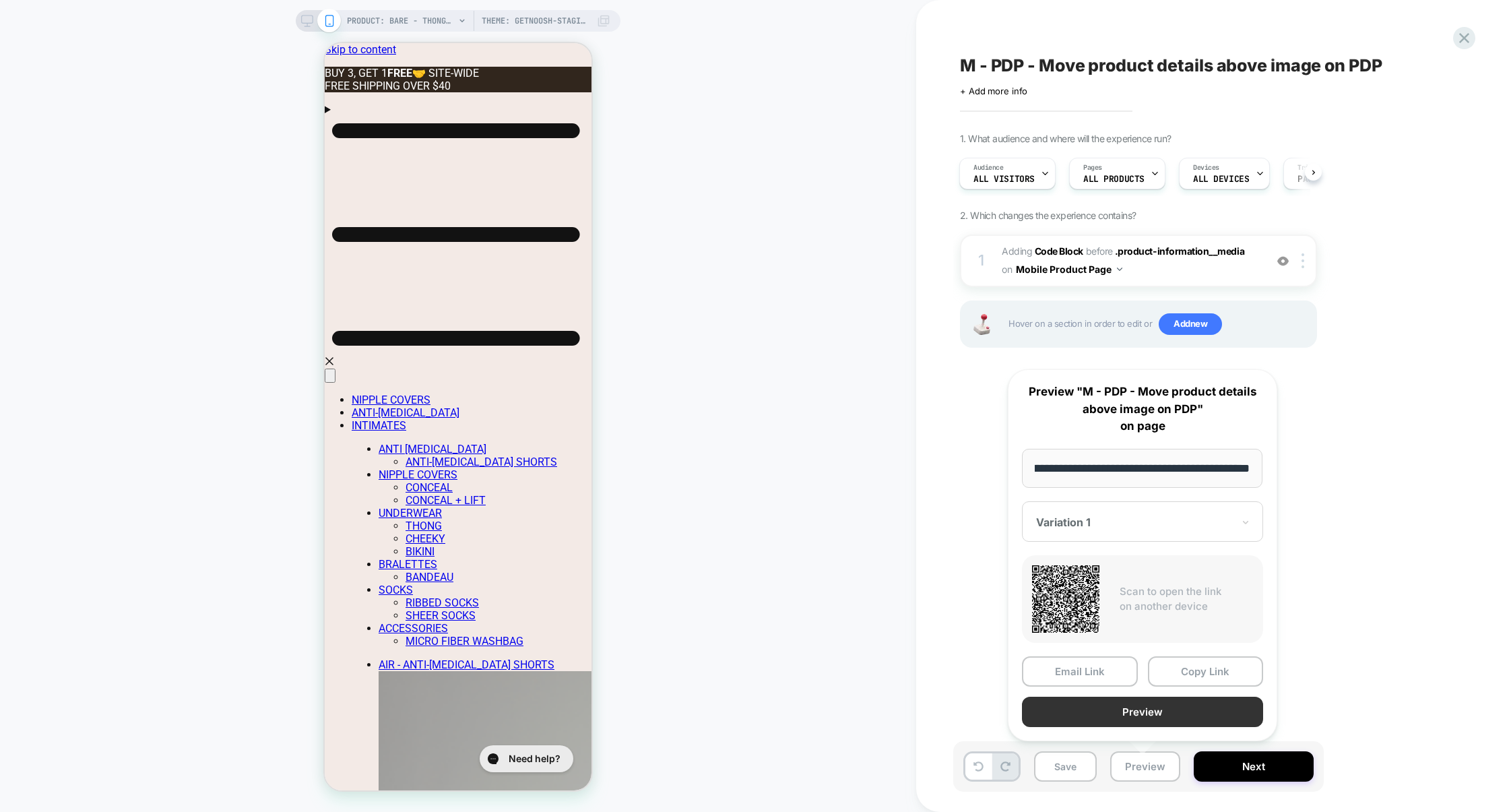
scroll to position [0, 0]
click at [1162, 715] on button "Preview" at bounding box center [1142, 711] width 241 height 31
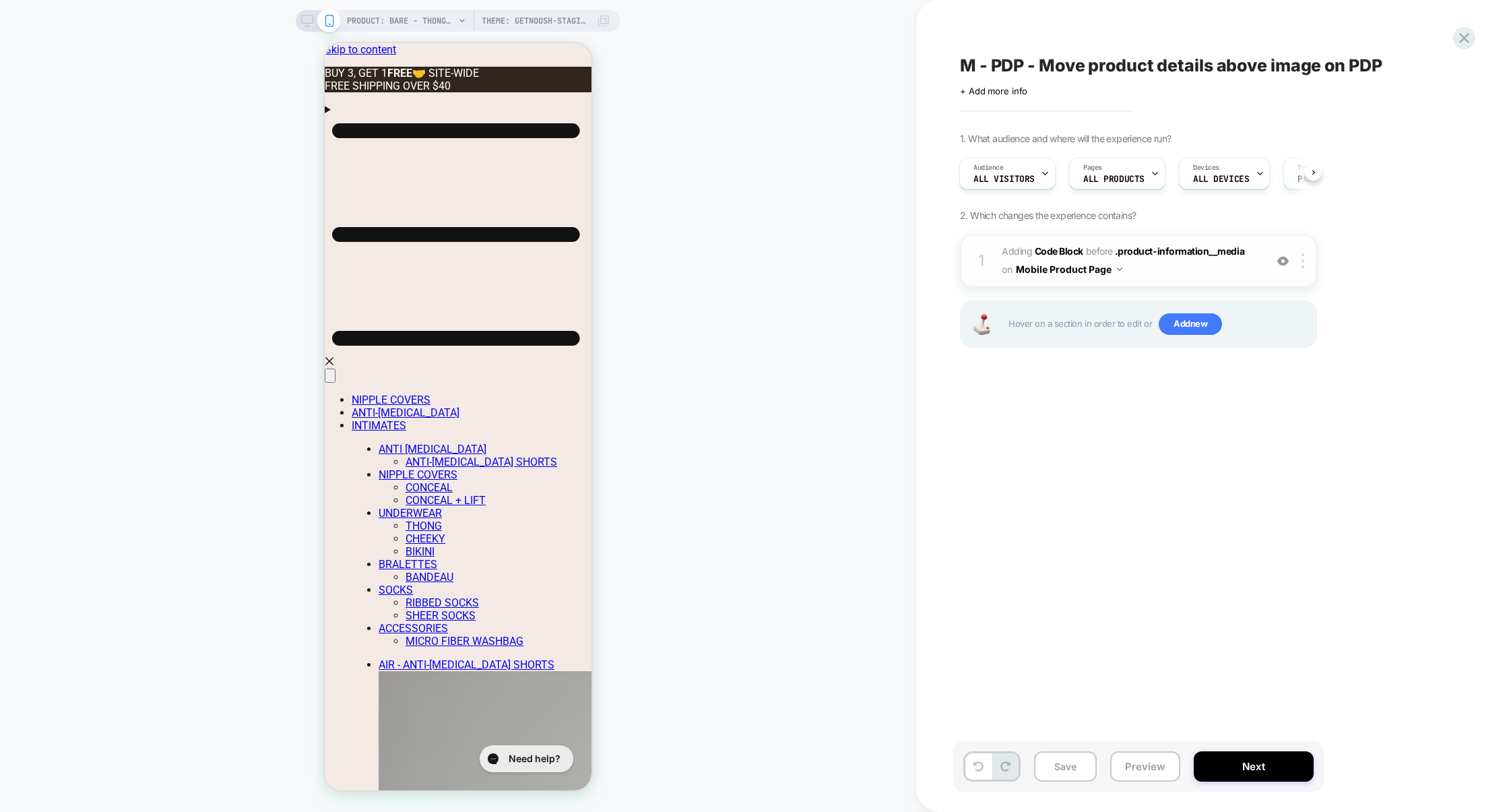
click at [1187, 282] on div "1 Adding Code Block BEFORE .product-information__media .product-information__me…" at bounding box center [1138, 261] width 357 height 52
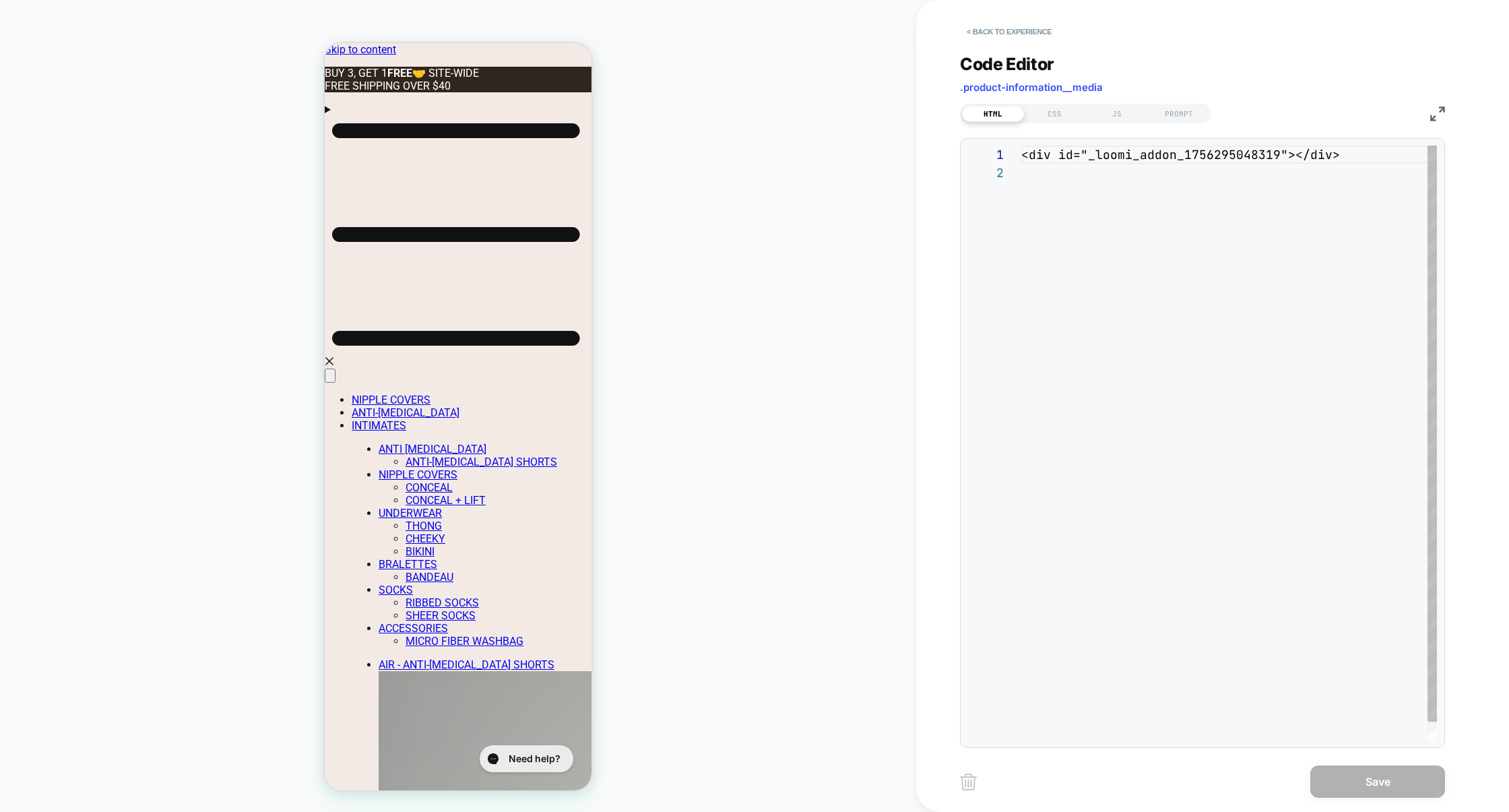
scroll to position [18, 0]
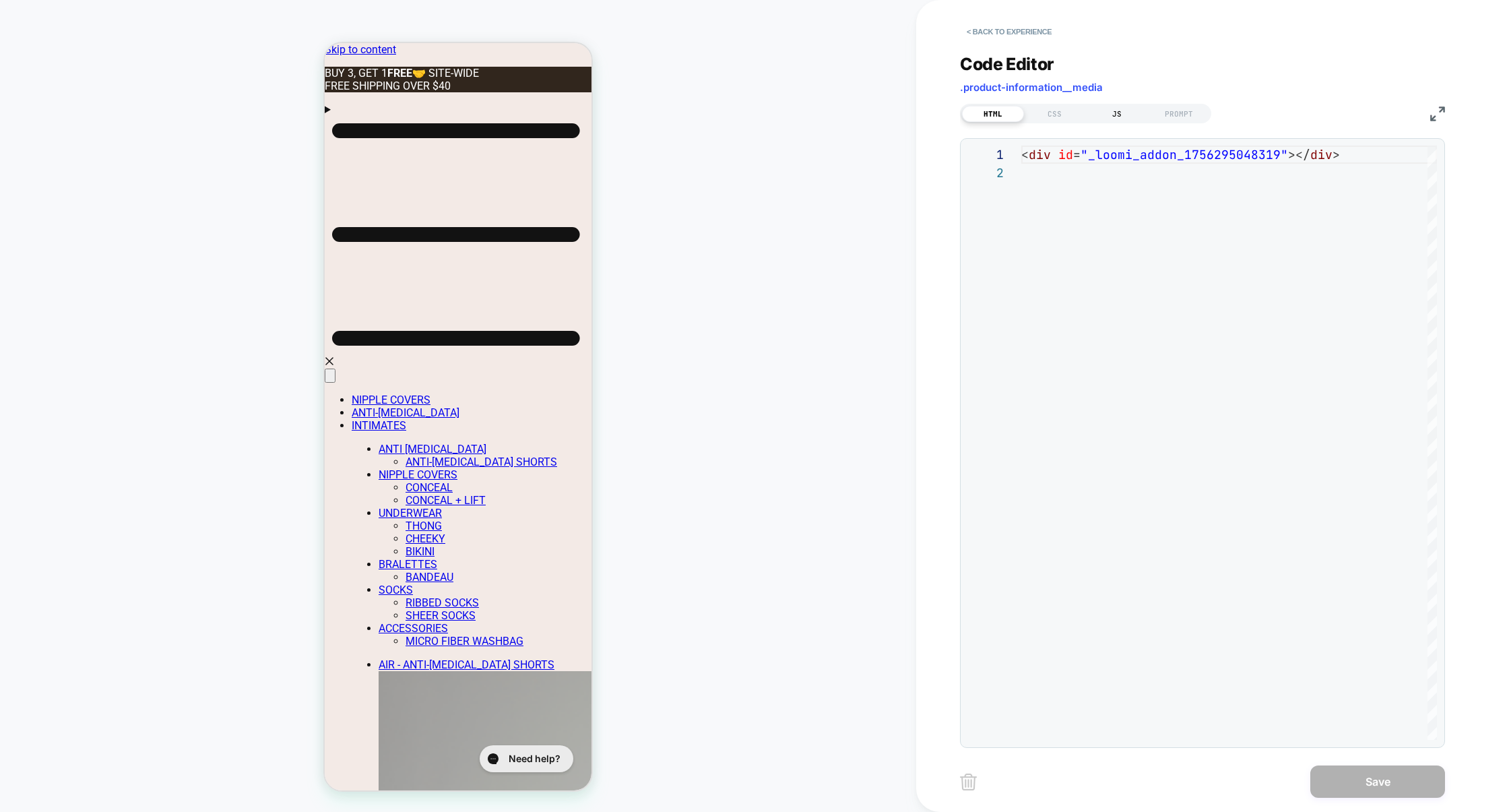
click at [1118, 120] on div "JS" at bounding box center [1117, 114] width 62 height 16
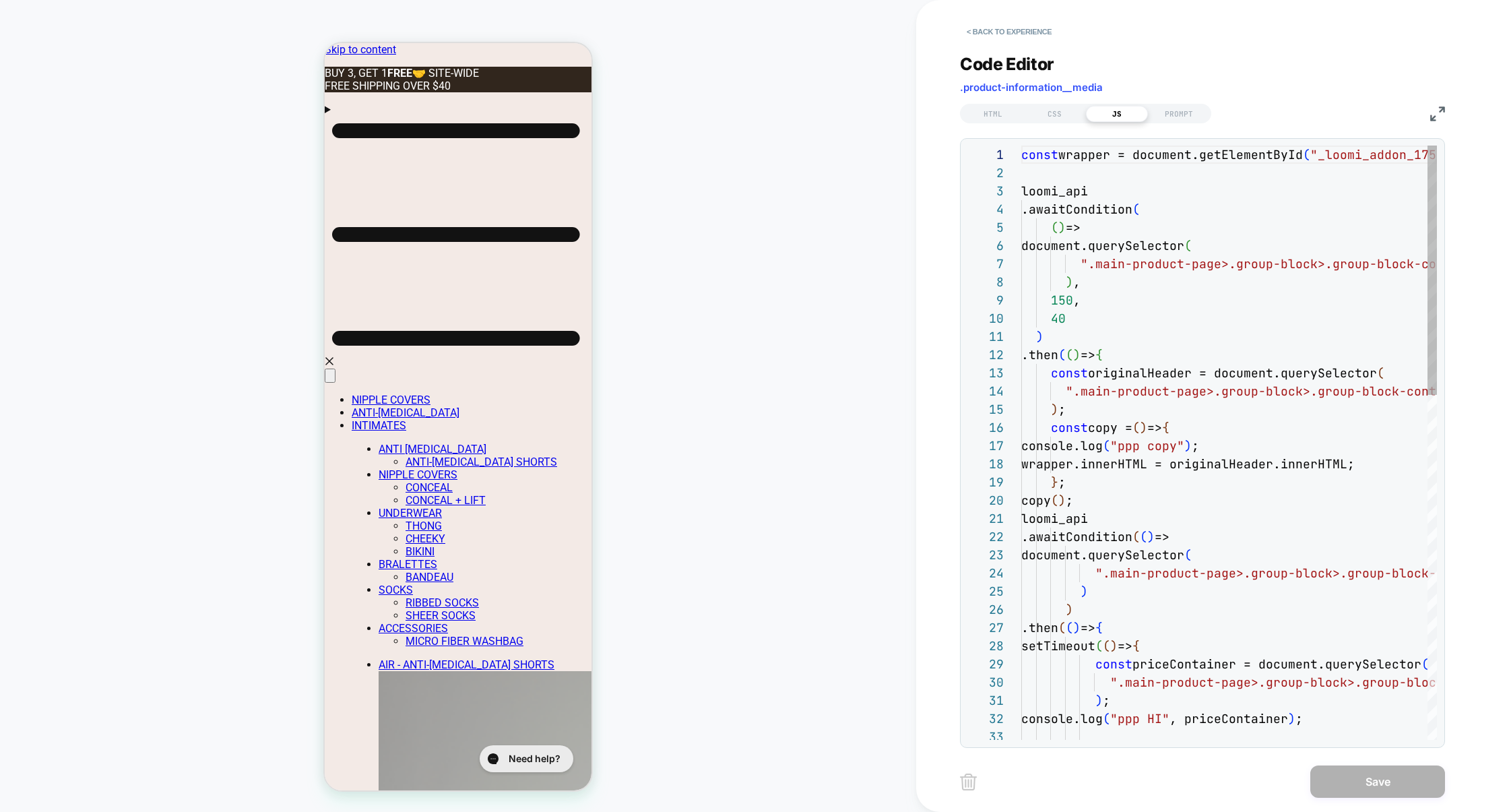
scroll to position [182, 0]
click at [1435, 115] on img at bounding box center [1438, 114] width 15 height 15
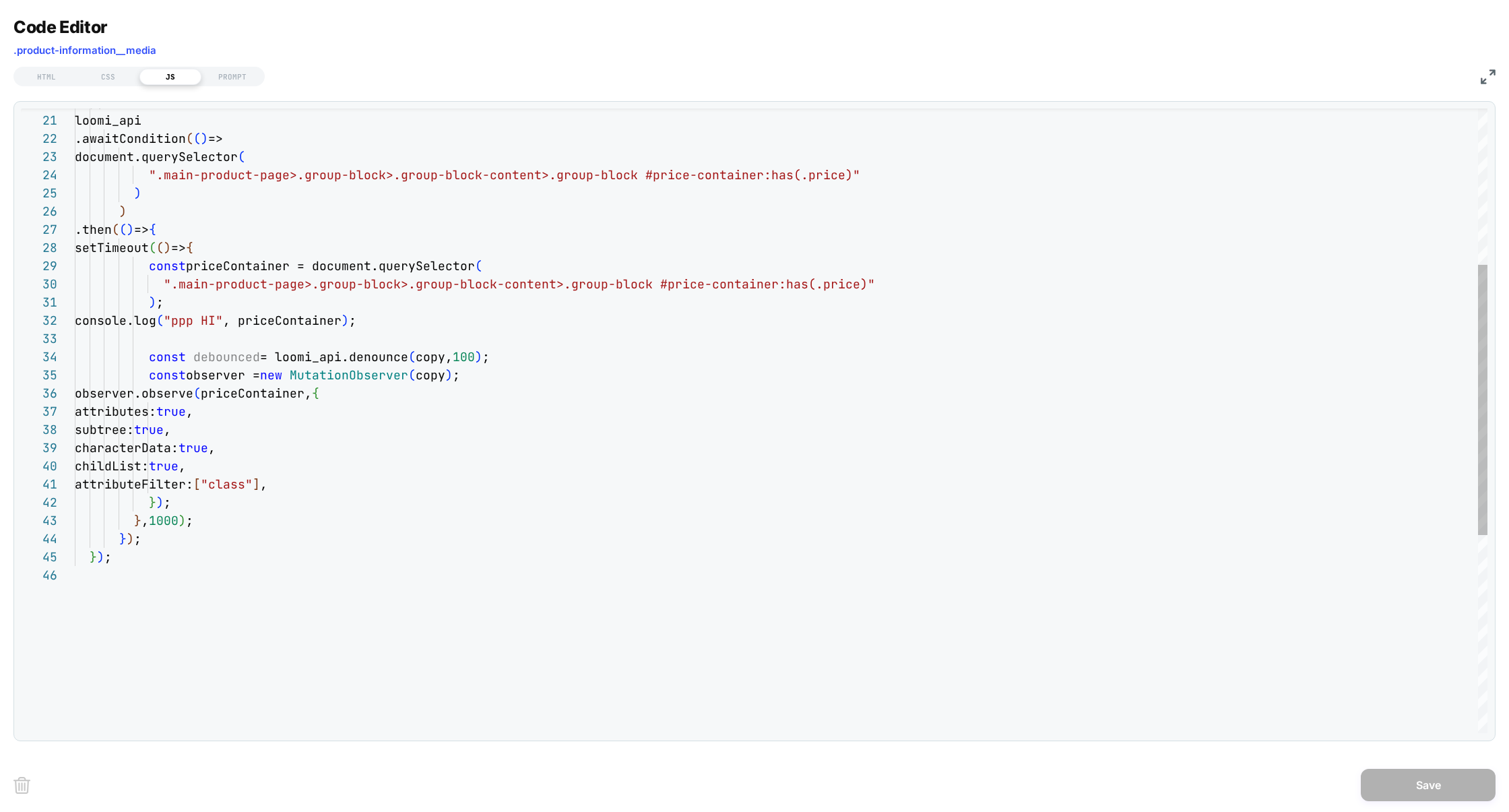
click at [369, 351] on div ") ) .then ( ( ) => { setTimeout ( ( ) => { const priceContainer = document.quer…" at bounding box center [781, 468] width 1413 height 1442
click at [265, 356] on div ") ) .then ( ( ) => { setTimeout ( ( ) => { const priceContainer = document.quer…" at bounding box center [781, 468] width 1413 height 1442
click at [233, 356] on div ") ) .then ( ( ) => { setTimeout ( ( ) => { const priceContainer = document.quer…" at bounding box center [781, 468] width 1413 height 1442
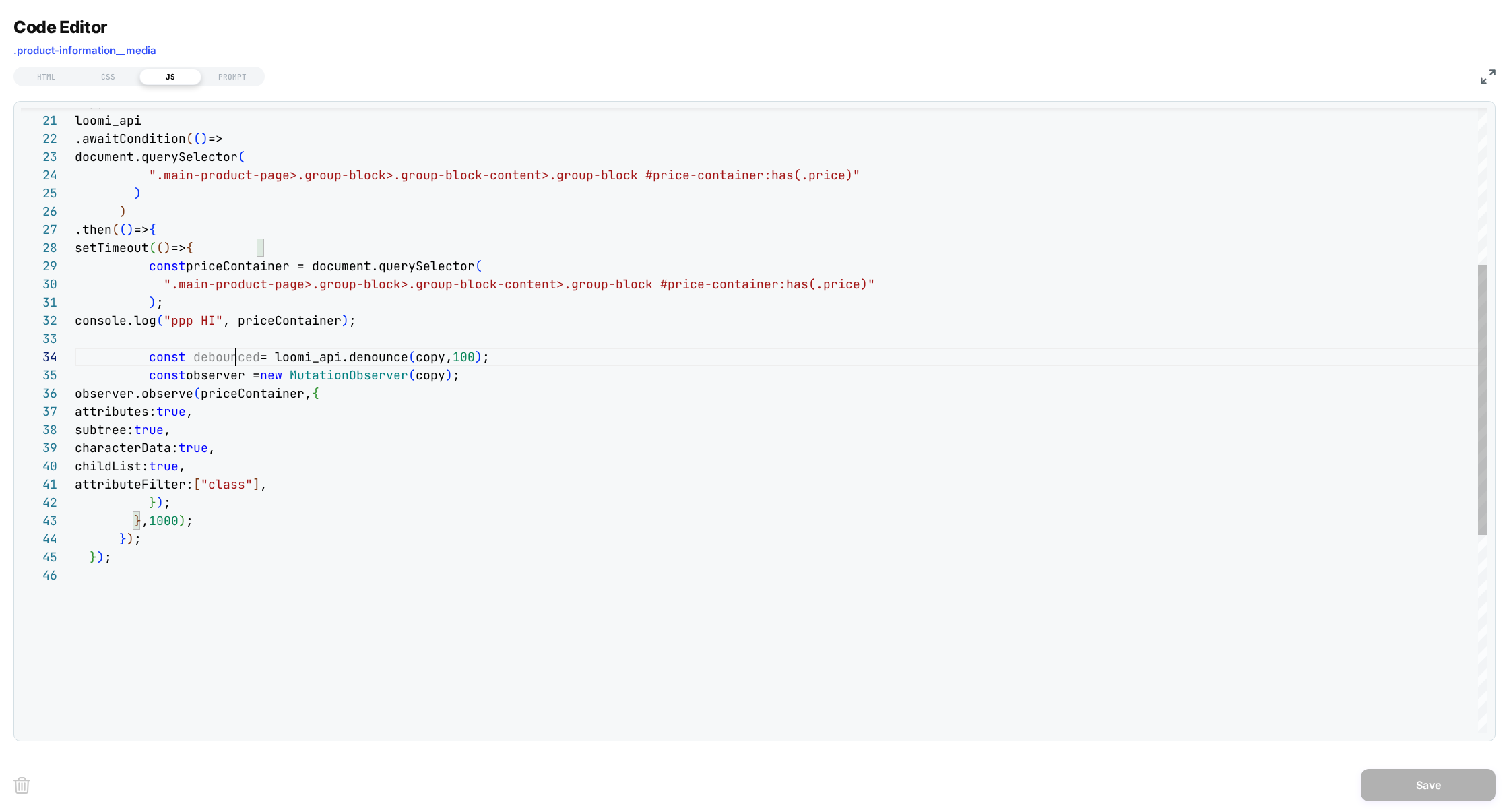
click at [233, 356] on div ") ) .then ( ( ) => { setTimeout ( ( ) => { const priceContainer = document.quer…" at bounding box center [781, 468] width 1413 height 1442
click at [442, 379] on div ") ) .then ( ( ) => { setTimeout ( ( ) => { const priceContainer = document.quer…" at bounding box center [781, 468] width 1413 height 1442
click at [449, 466] on div ") ) .then ( ( ) => { setTimeout ( ( ) => { const priceContainer = document.quer…" at bounding box center [781, 468] width 1413 height 1442
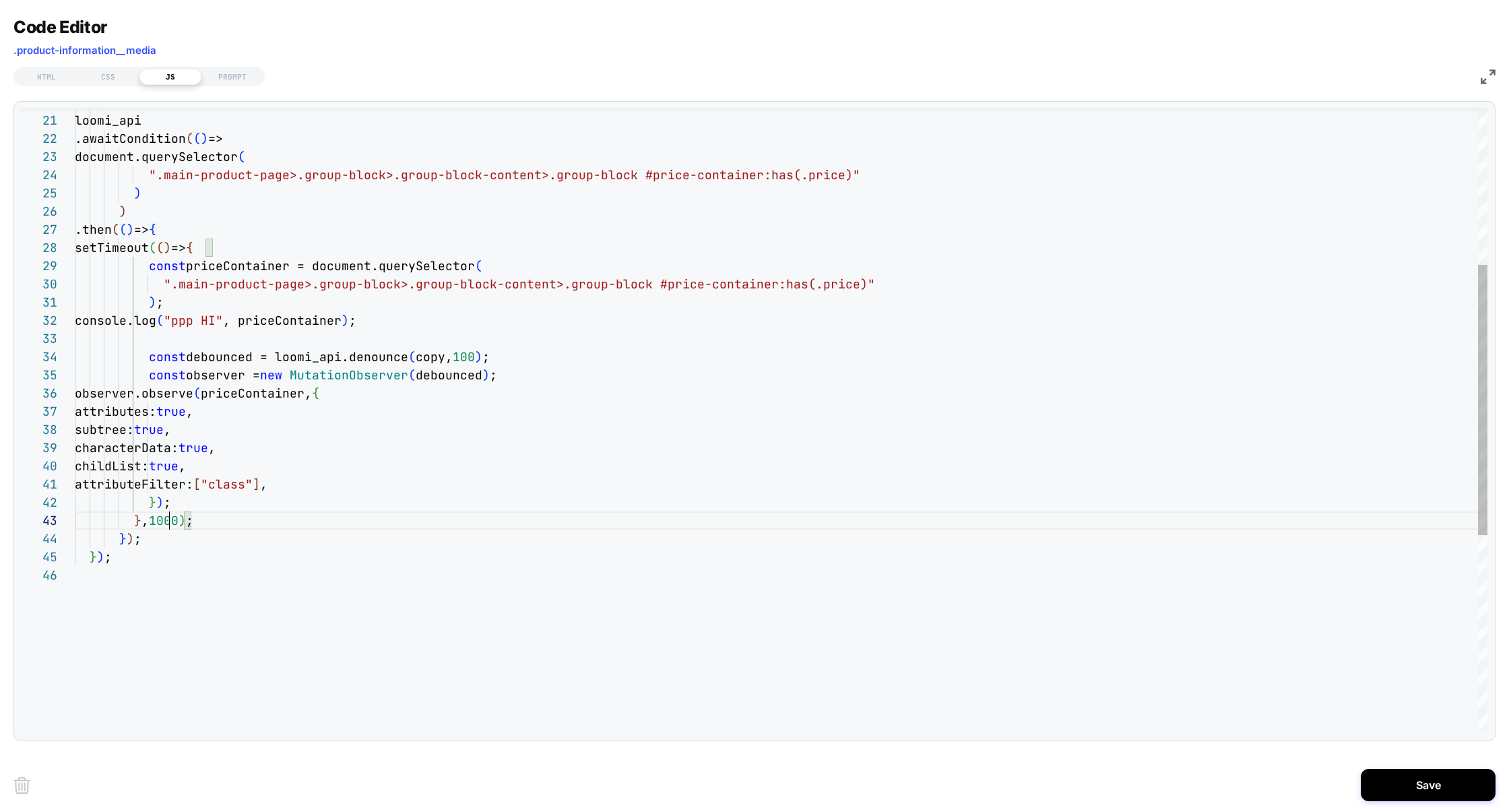
click at [170, 522] on div ") ) .then ( ( ) => { setTimeout ( ( ) => { const priceContainer = document.quer…" at bounding box center [781, 468] width 1413 height 1442
type textarea "**********"
click at [1450, 783] on button "Save" at bounding box center [1428, 784] width 135 height 33
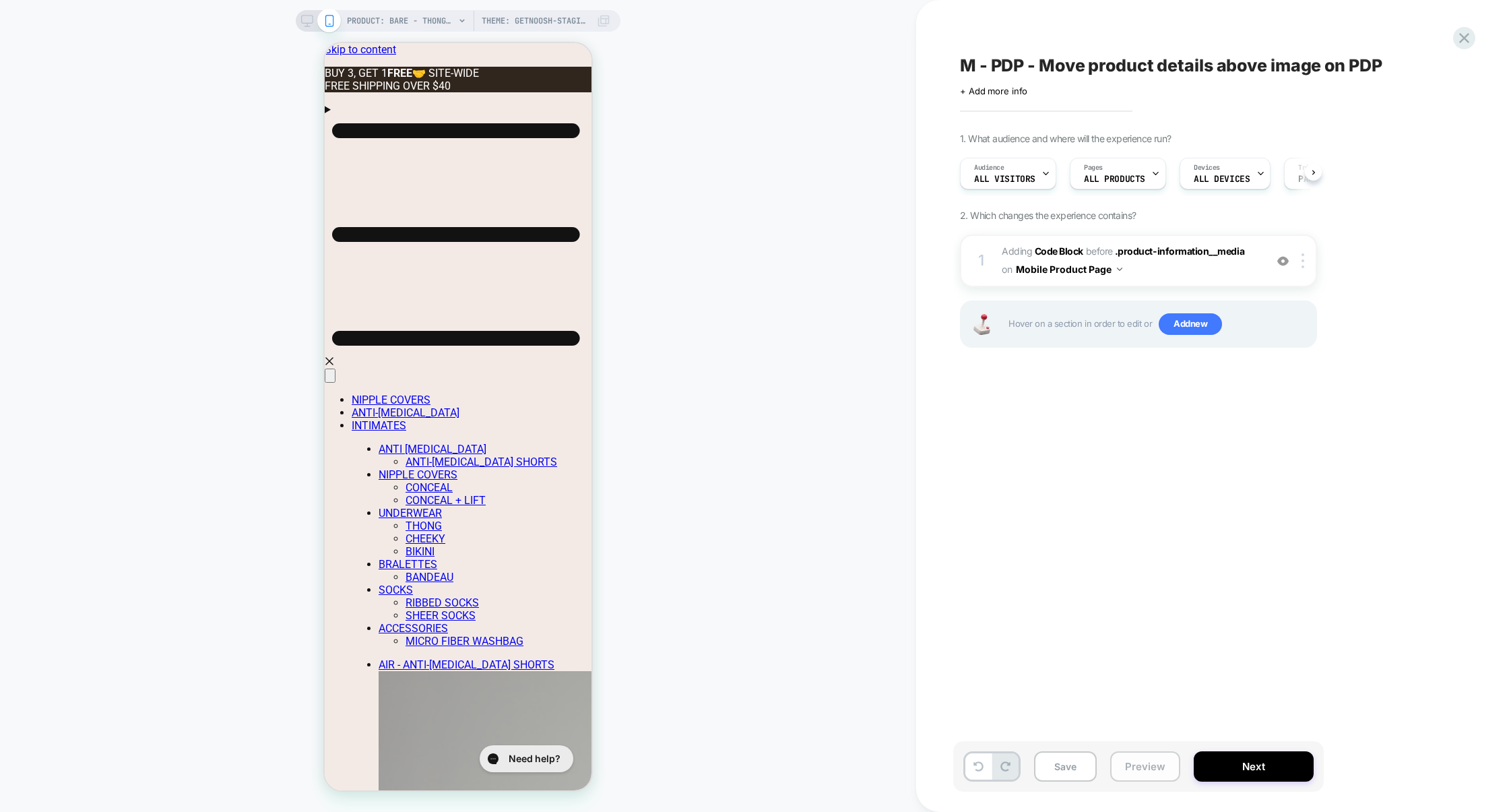
scroll to position [0, 1]
click at [1162, 759] on button "Preview" at bounding box center [1145, 765] width 70 height 31
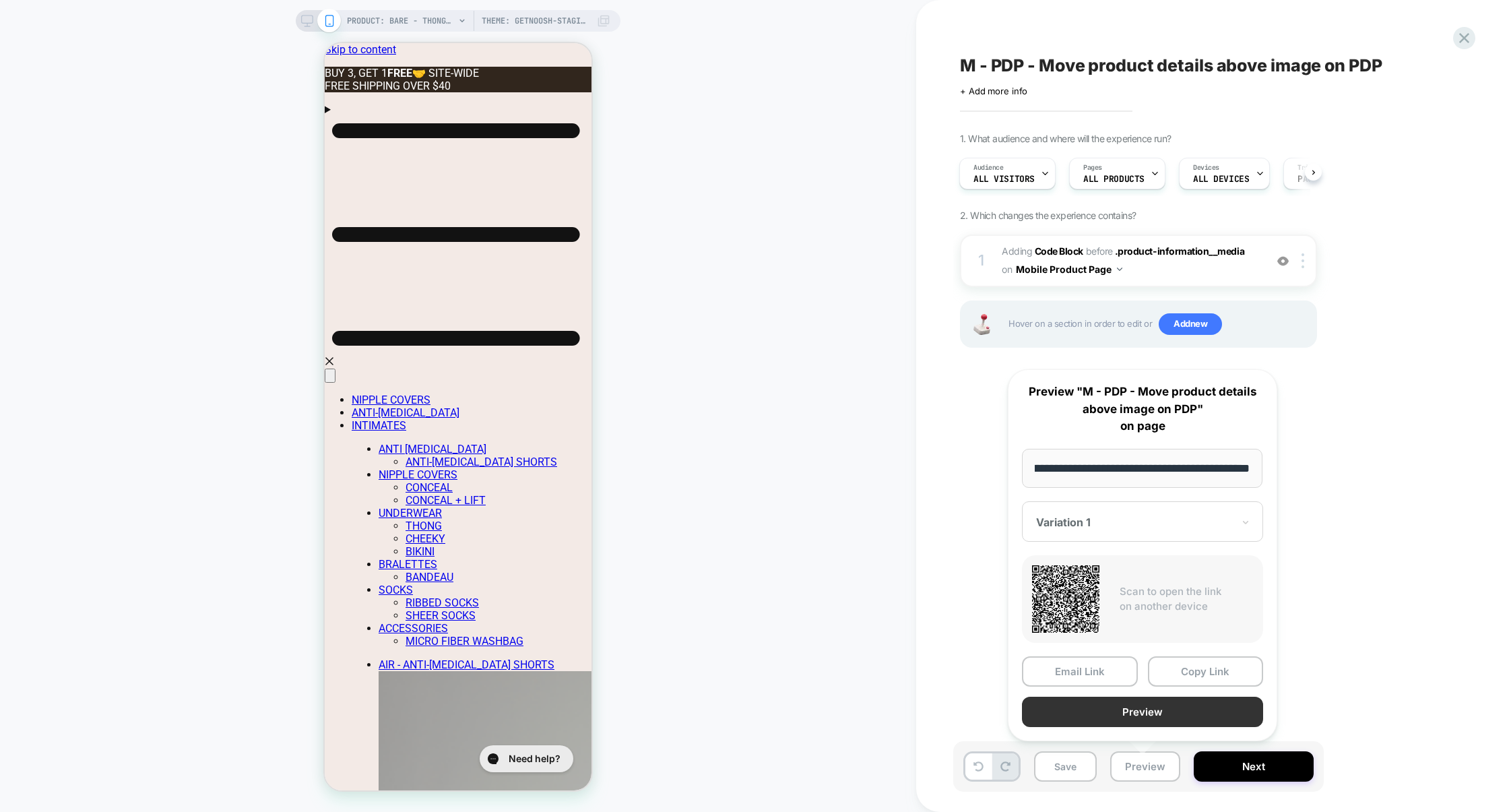
scroll to position [0, 0]
click at [1165, 721] on button "Preview" at bounding box center [1142, 711] width 241 height 31
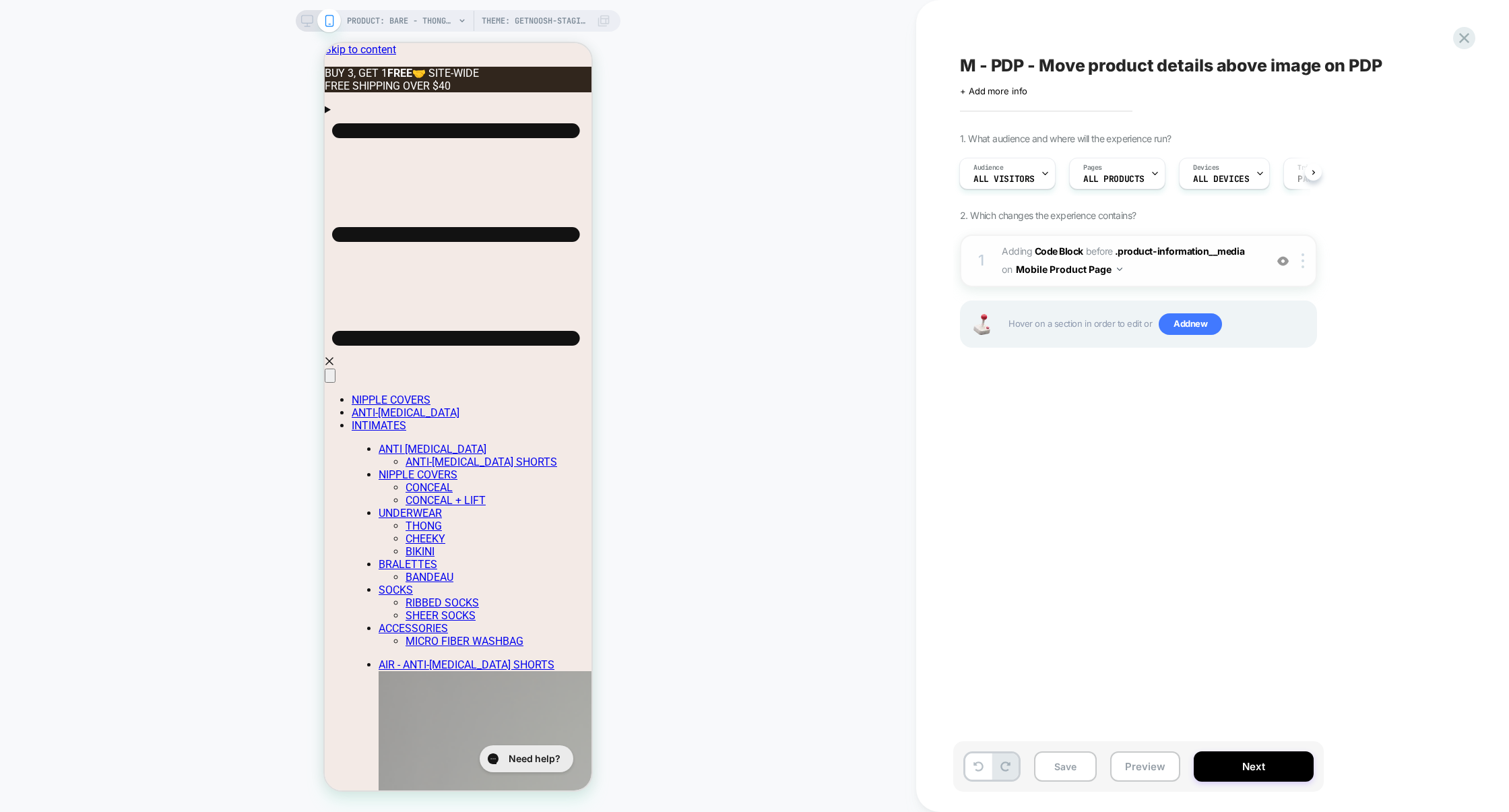
click at [1134, 270] on span "Adding Code Block BEFORE .product-information__media .product-information__medi…" at bounding box center [1131, 260] width 257 height 36
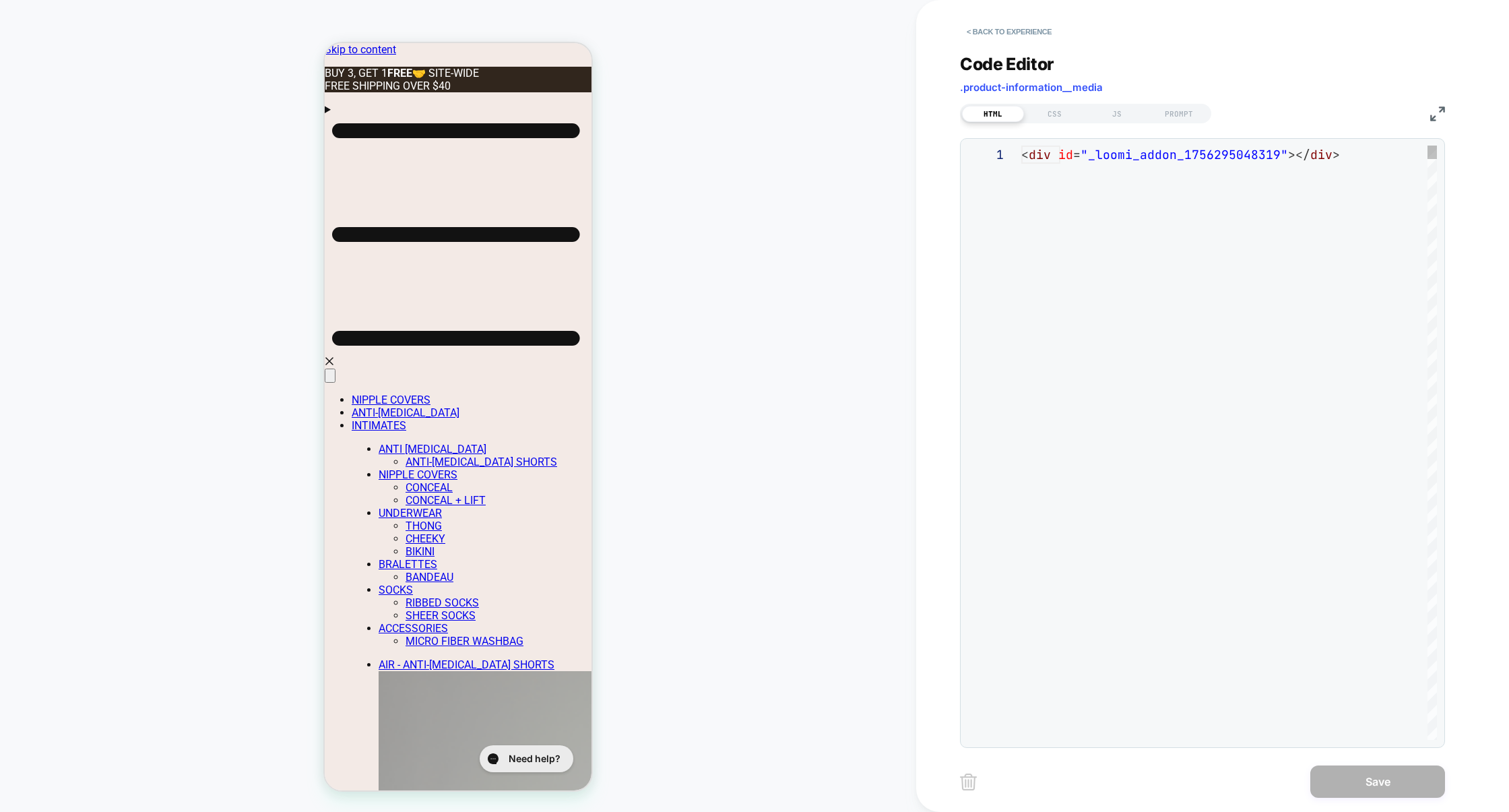
scroll to position [18, 0]
click at [1127, 110] on div "JS" at bounding box center [1117, 114] width 62 height 16
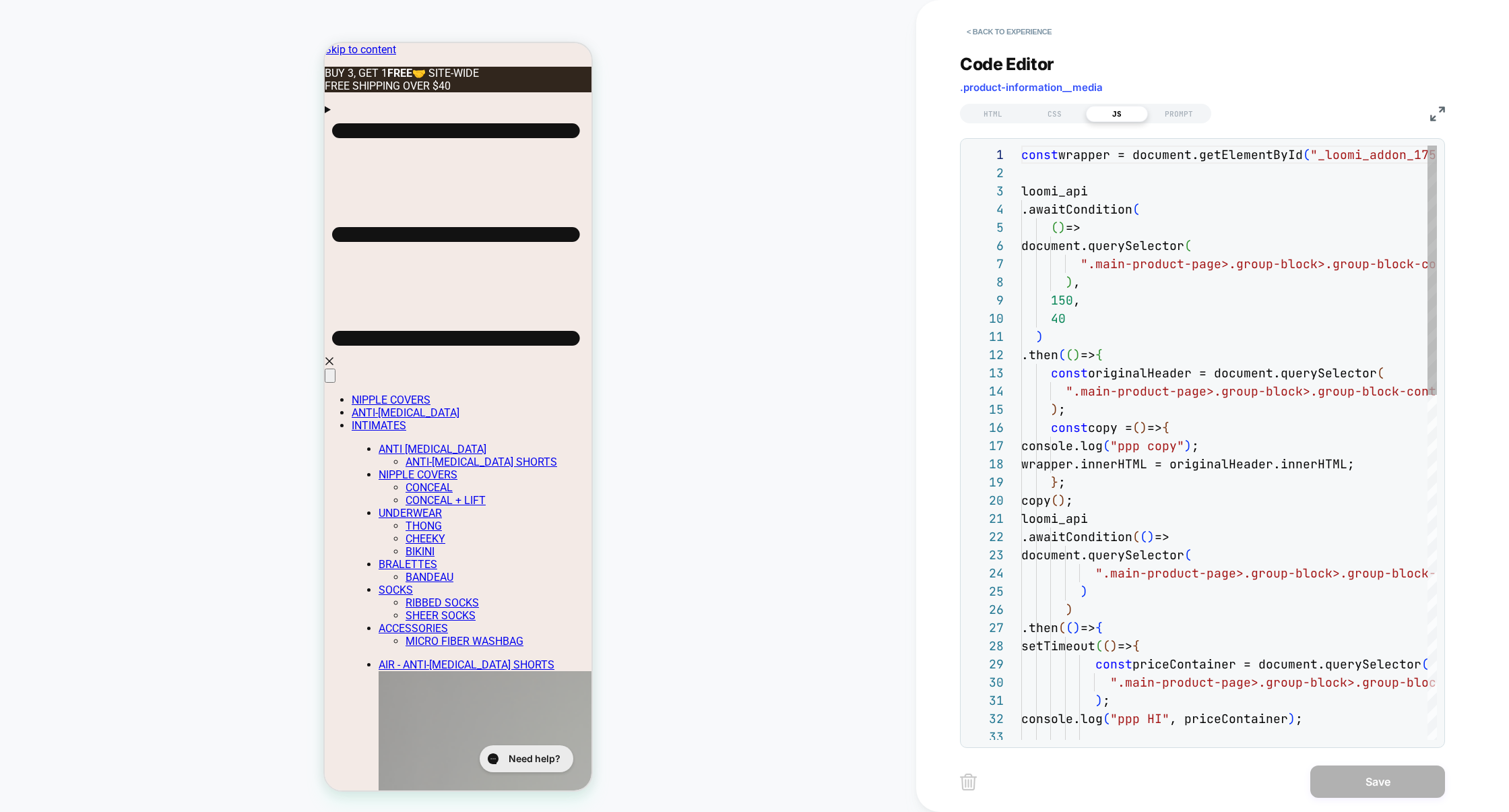
scroll to position [182, 0]
click at [1433, 111] on img at bounding box center [1438, 114] width 15 height 15
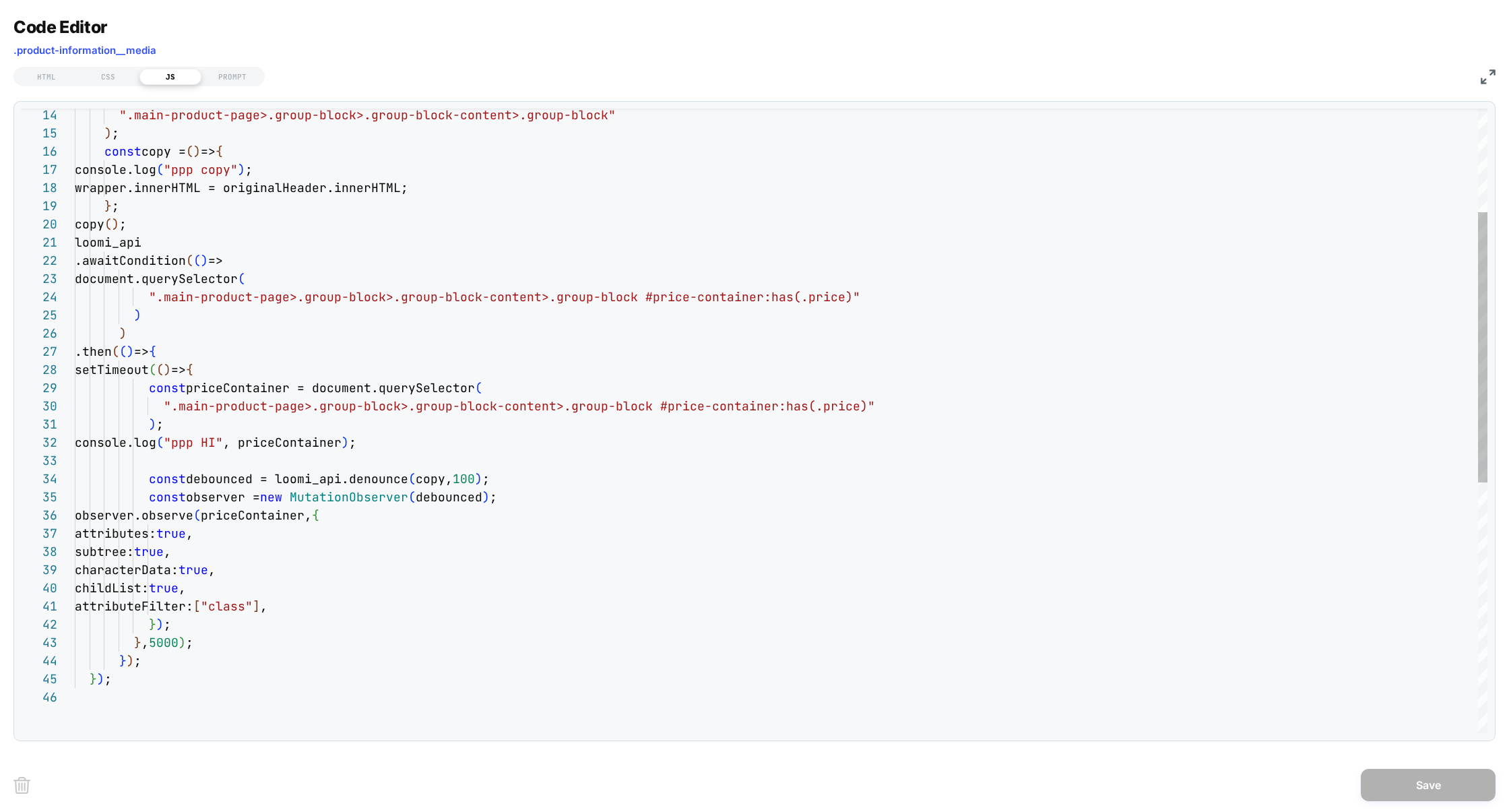
click at [646, 444] on div "".main-product-page>.group-block>.group-block-cont ent>.group-block" ) ; const …" at bounding box center [781, 590] width 1413 height 1442
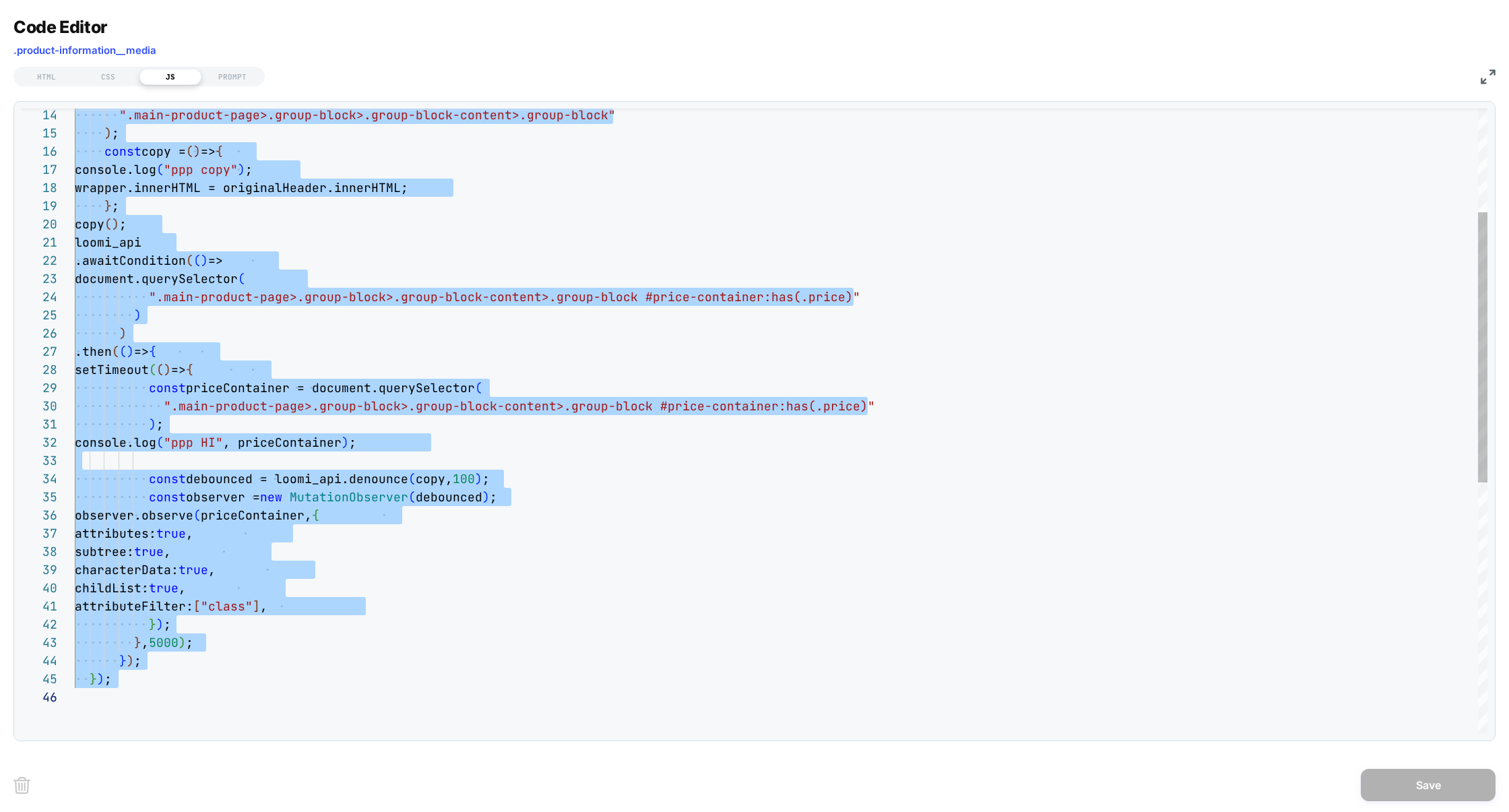
click at [377, 523] on div "".main-product-page>.group-block>.group-block-cont ent>.group-block" ) ; const …" at bounding box center [781, 590] width 1413 height 1442
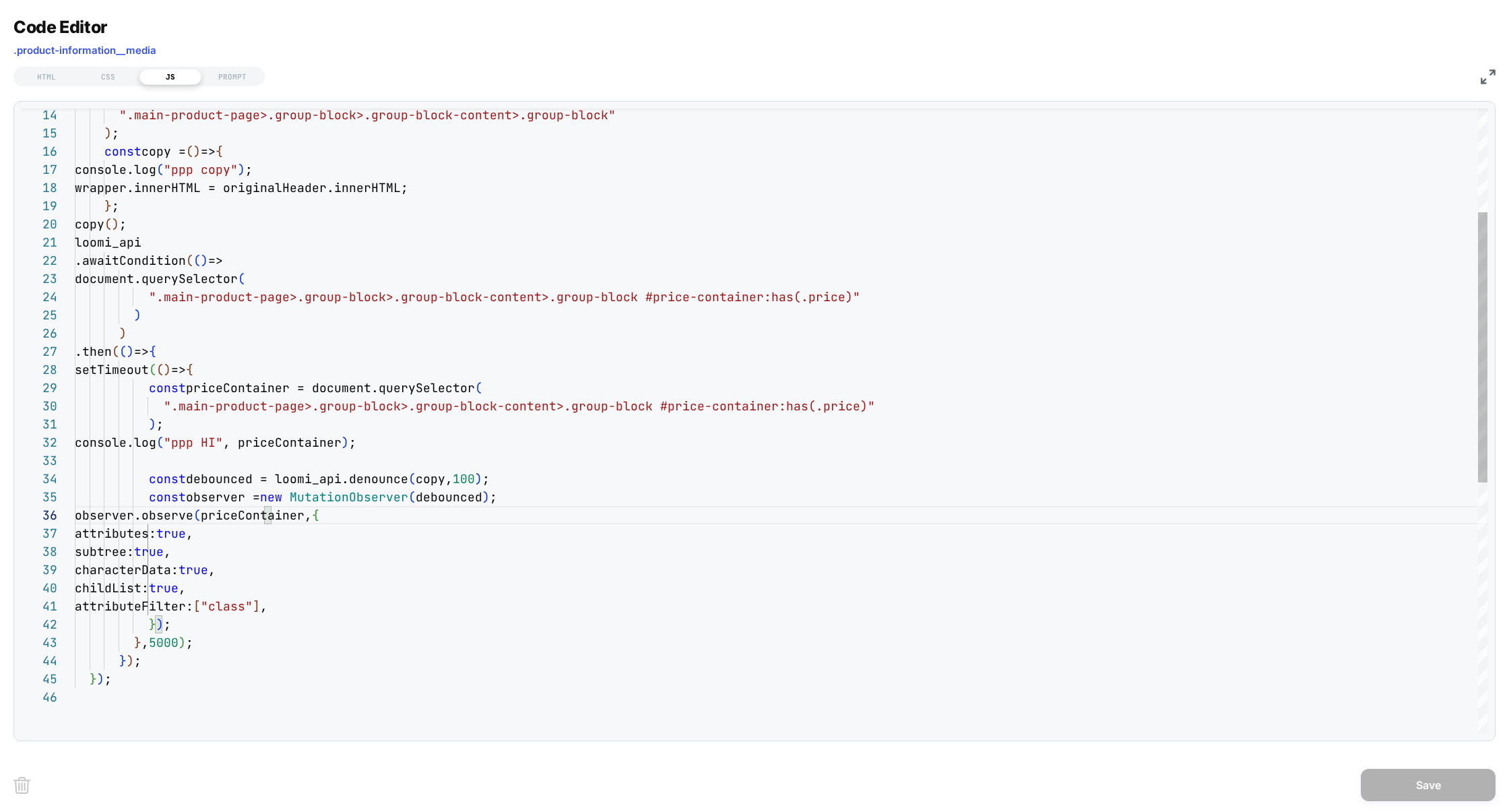
click at [385, 543] on div "".main-product-page>.group-block>.group-block-cont ent>.group-block" ) ; const …" at bounding box center [781, 590] width 1413 height 1442
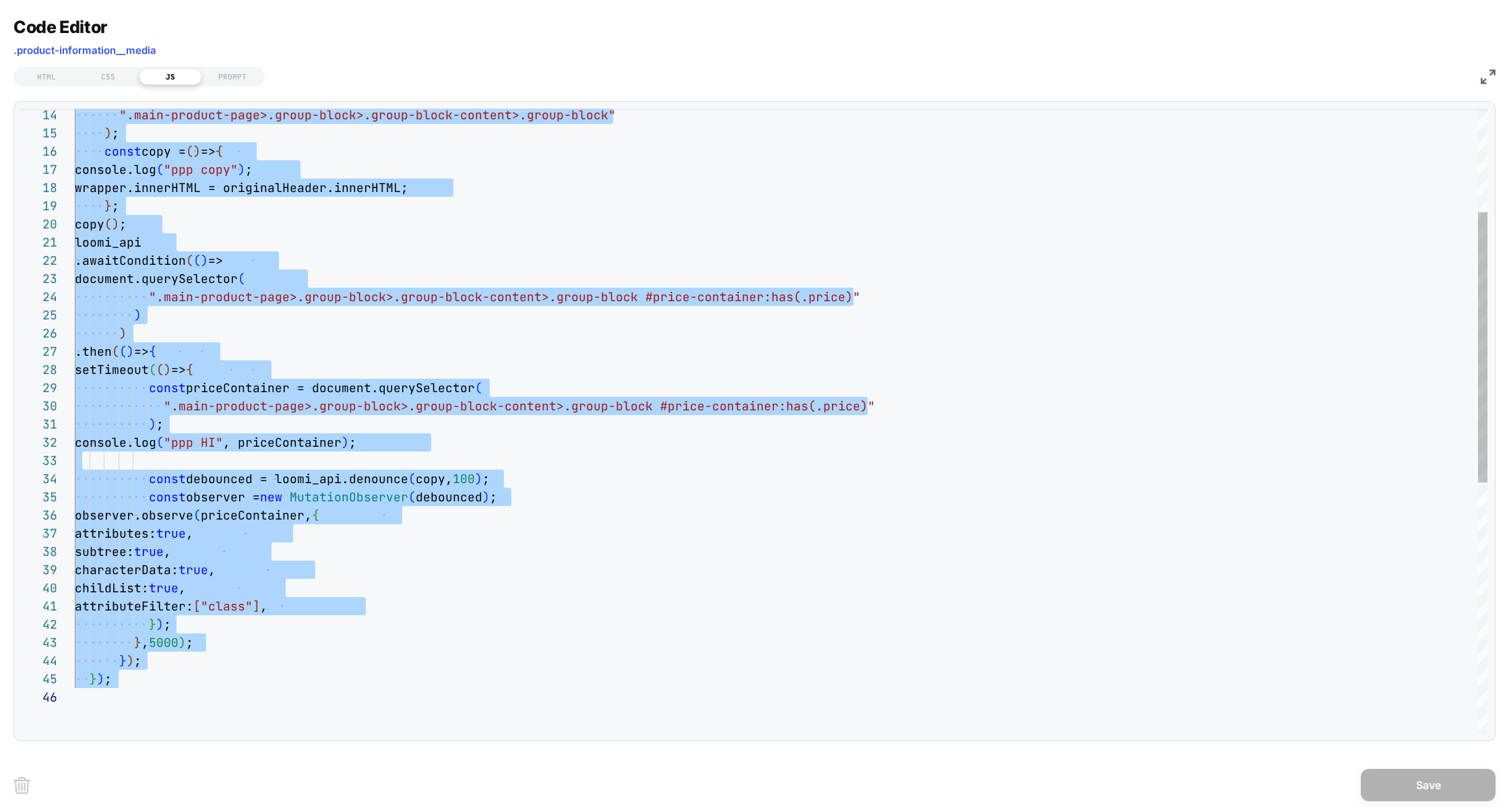
click at [416, 510] on div "".main-product-page>.group-block>.group-block-cont ent>.group-block" ) ; const …" at bounding box center [781, 590] width 1413 height 1442
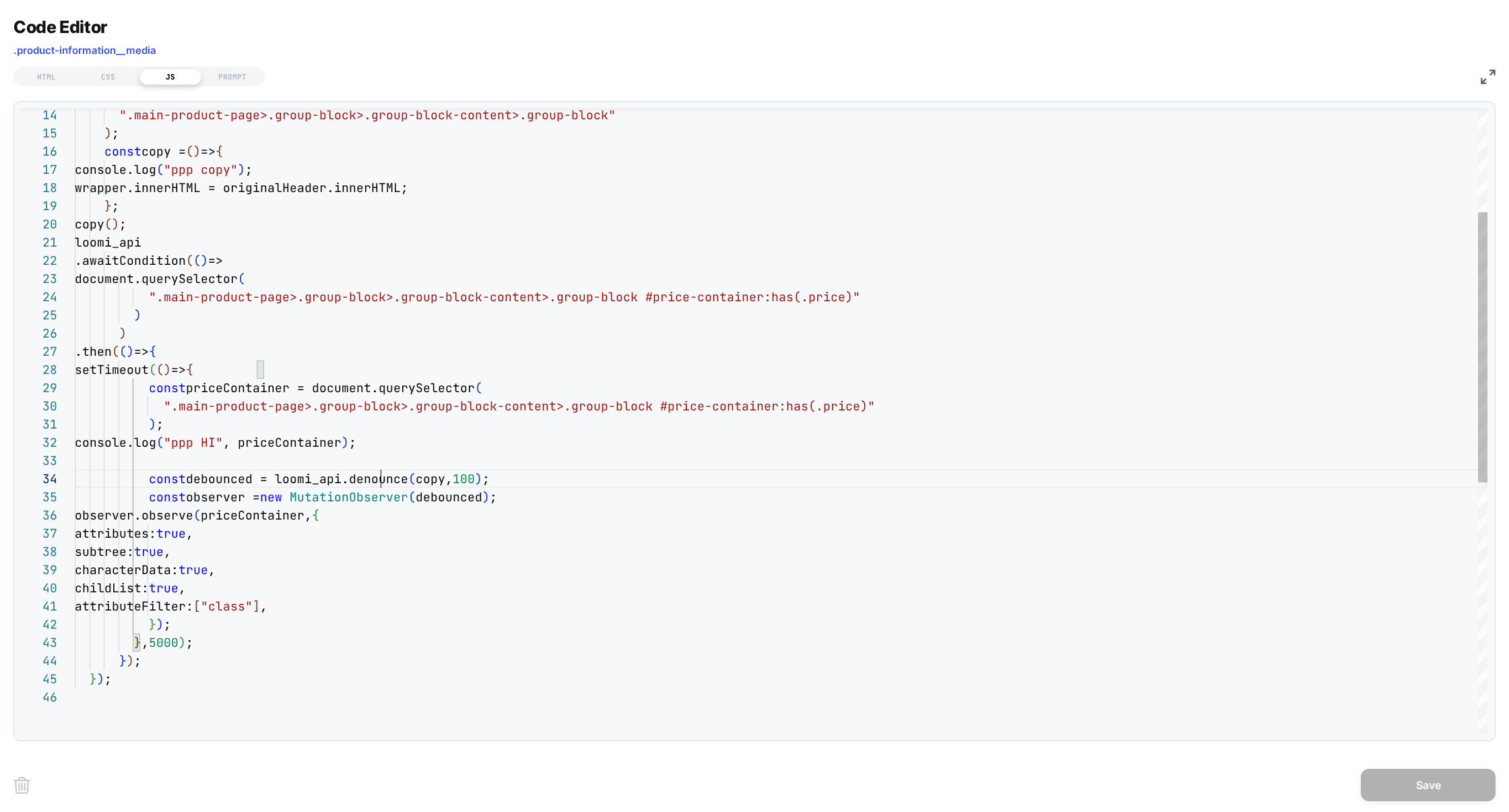
scroll to position [55, 306]
click at [377, 486] on div "".main-product-page>.group-block>.group-block-cont ent>.group-block" ) ; const …" at bounding box center [781, 590] width 1413 height 1442
type textarea "**********"
click at [1406, 782] on button "Save" at bounding box center [1428, 784] width 135 height 33
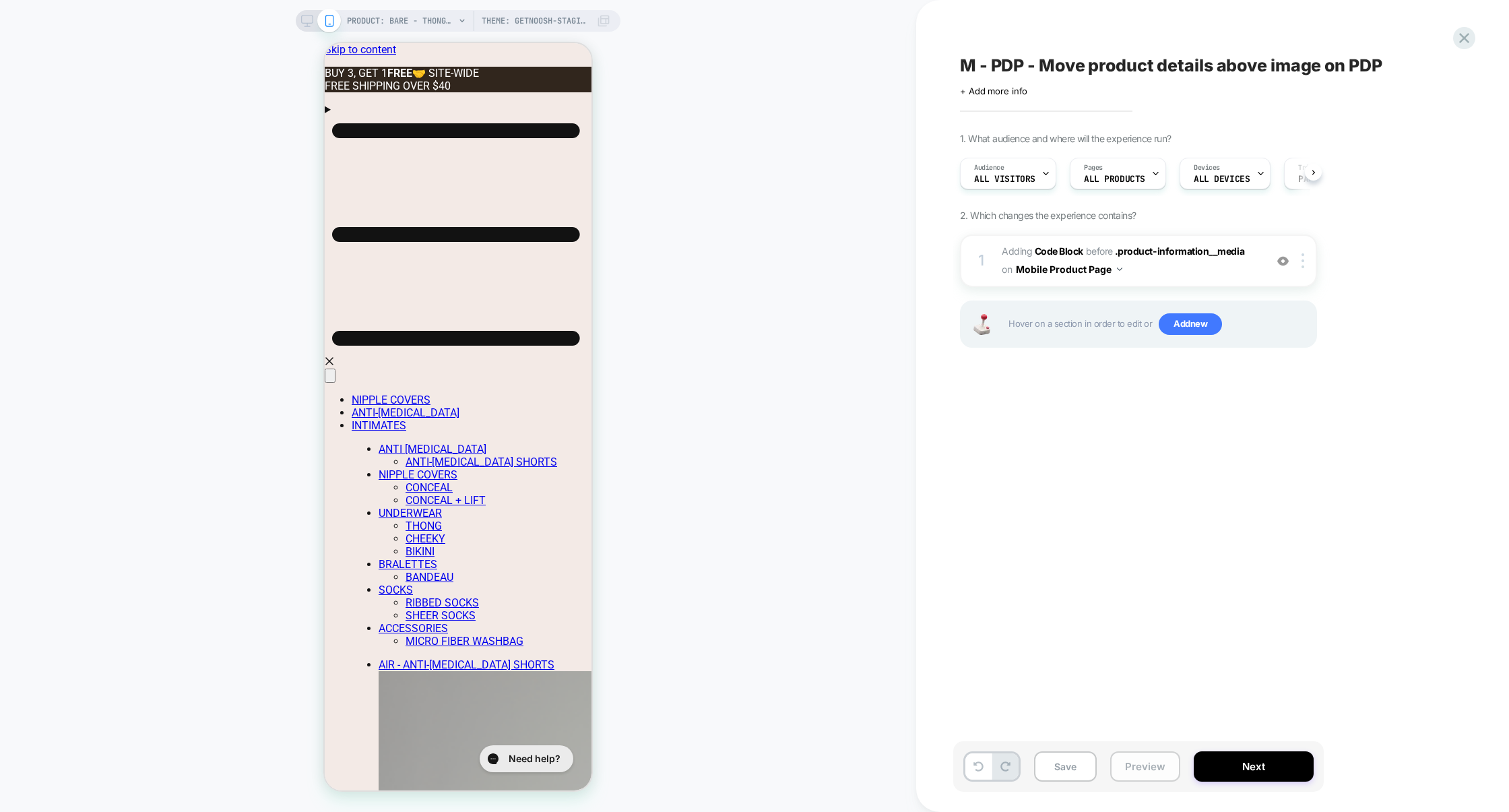
scroll to position [0, 1]
click at [1165, 765] on button "Preview" at bounding box center [1145, 765] width 70 height 31
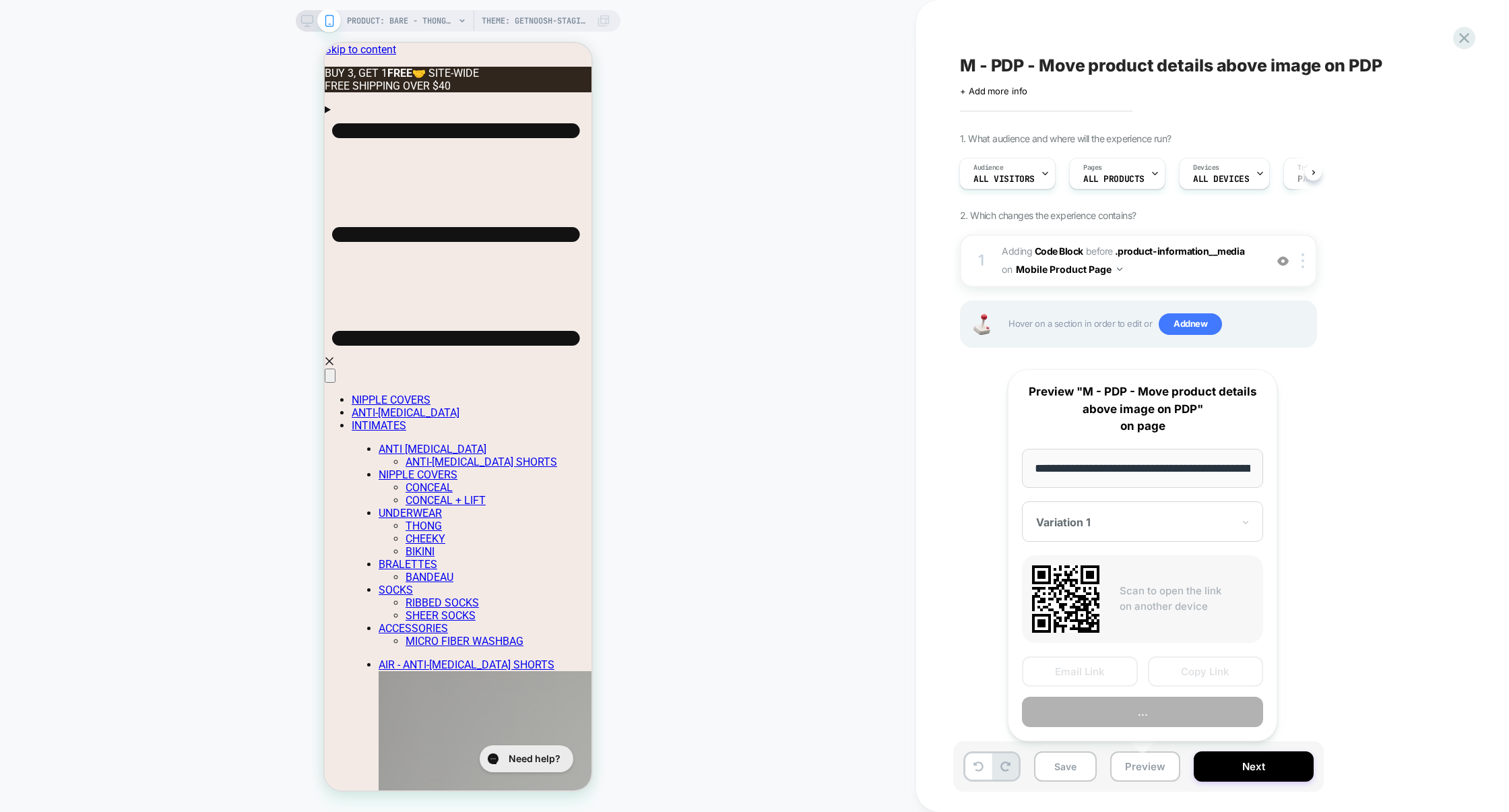
scroll to position [0, 391]
click at [1155, 714] on button "Preview" at bounding box center [1142, 711] width 241 height 31
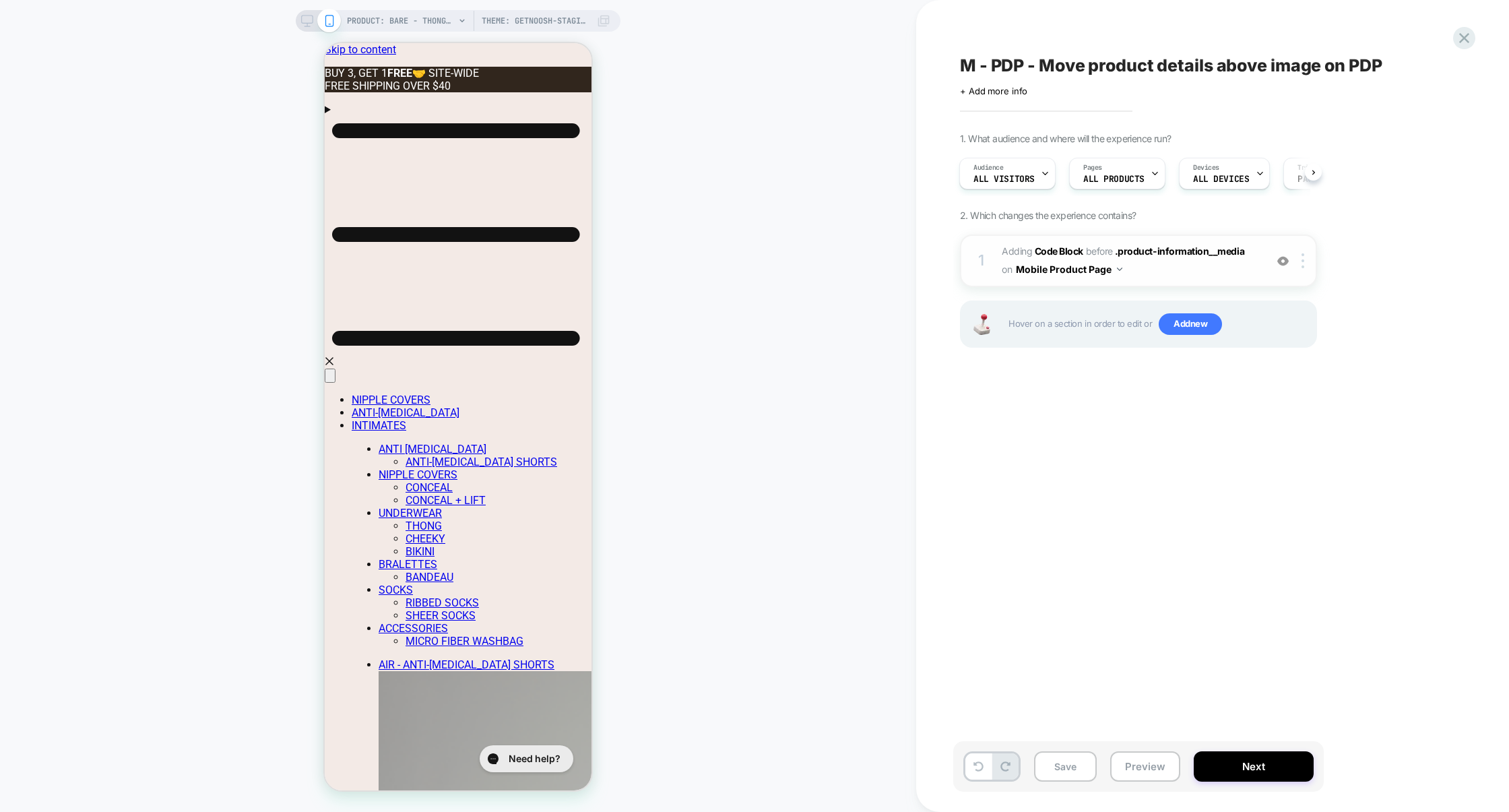
click at [1149, 280] on div "1 Adding Code Block BEFORE .product-information__media .product-information__me…" at bounding box center [1138, 261] width 357 height 52
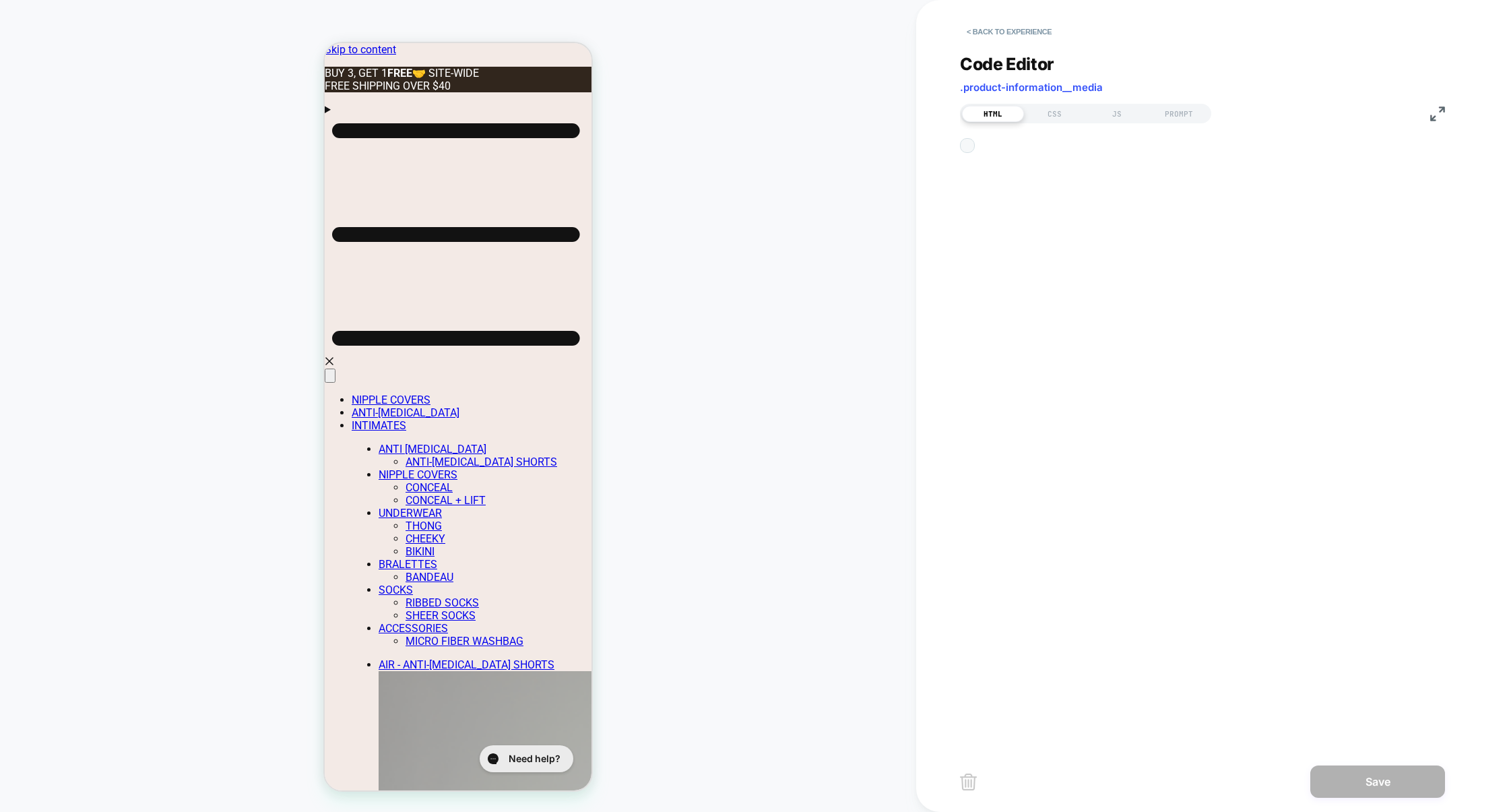
scroll to position [18, 0]
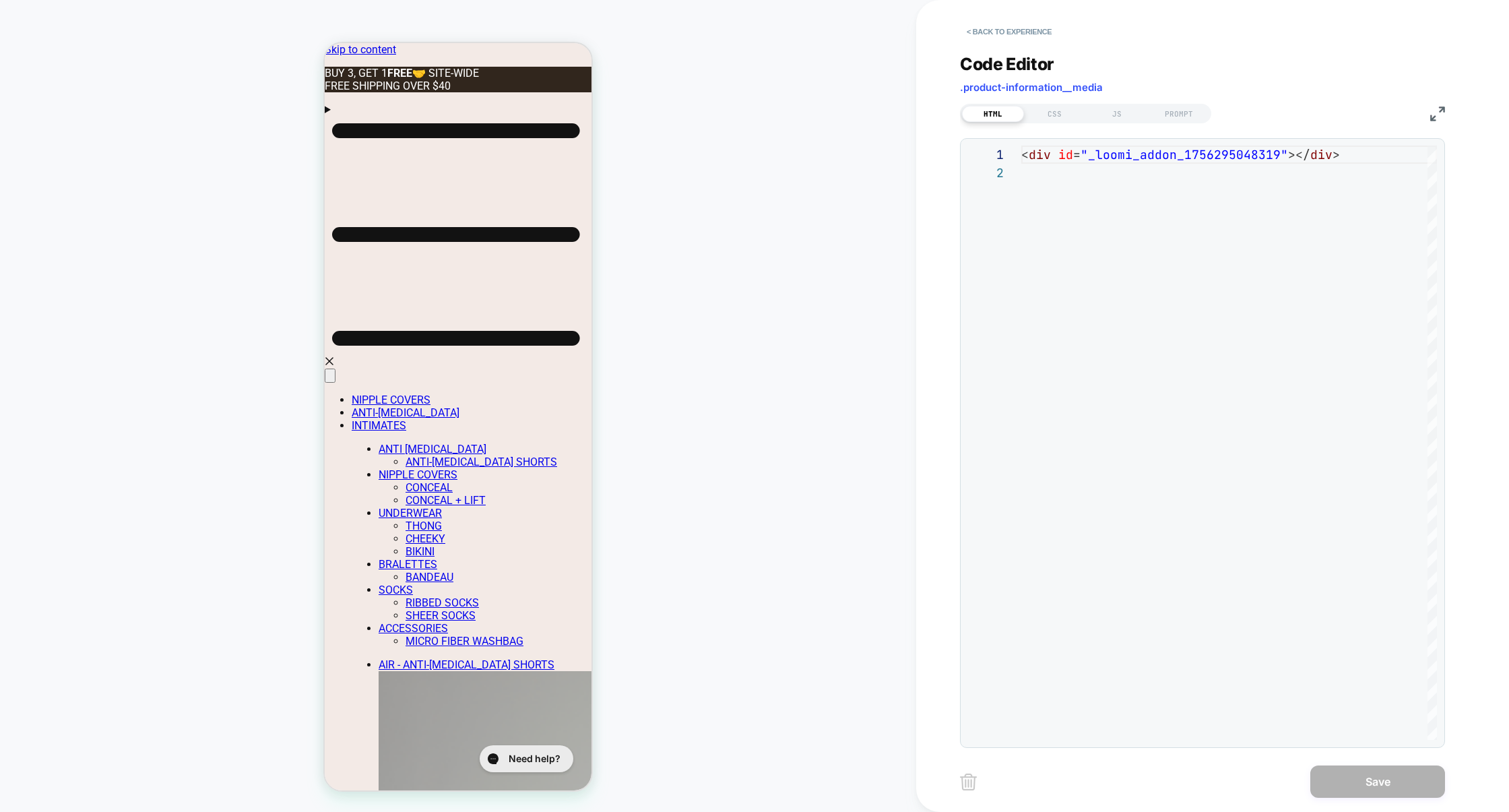
click at [1121, 126] on div "**********" at bounding box center [1203, 392] width 485 height 710
click at [1122, 123] on div "HTML CSS JS PROMPT" at bounding box center [1086, 113] width 252 height 20
click at [1119, 119] on div "JS" at bounding box center [1117, 114] width 62 height 16
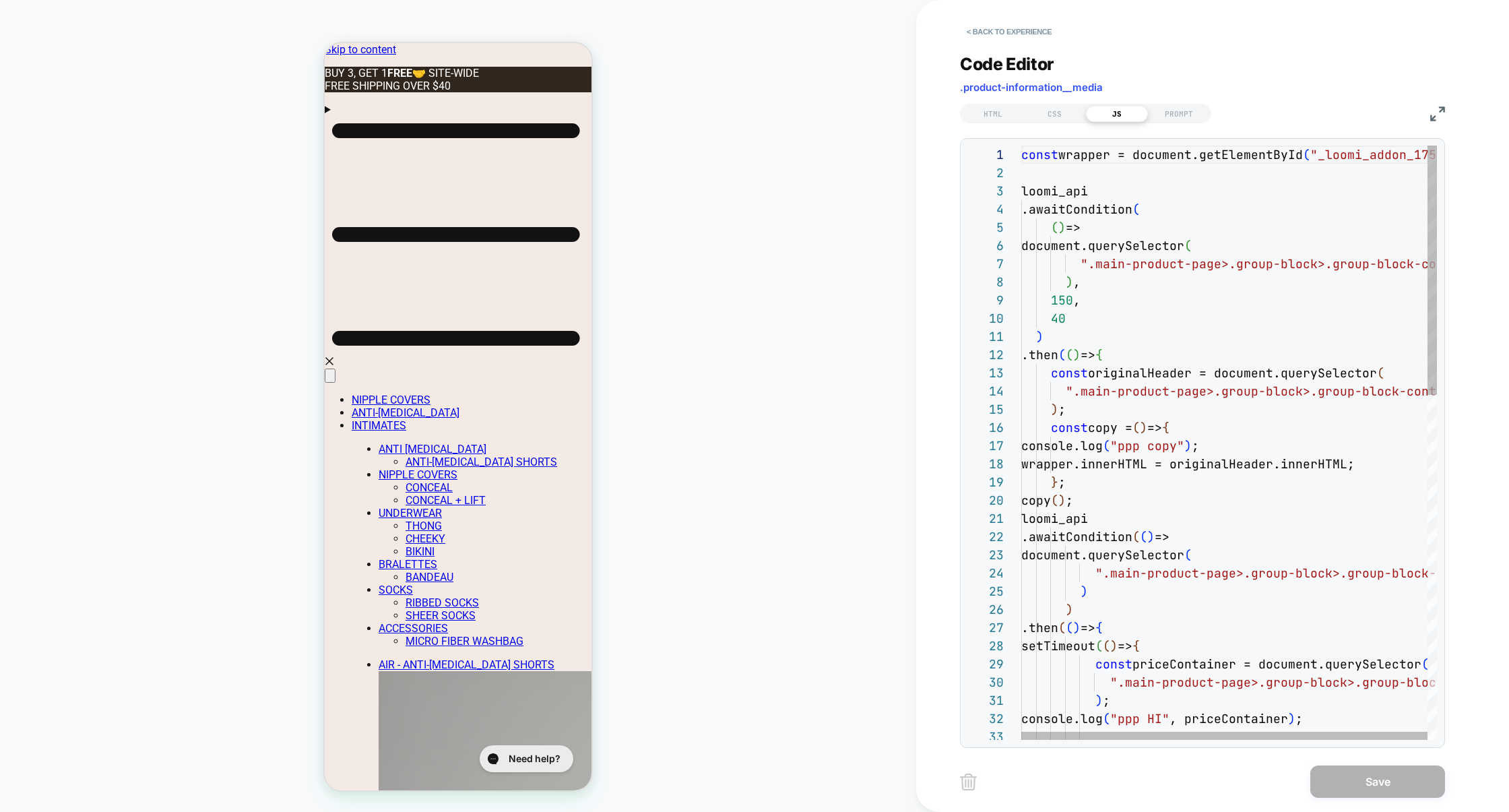
scroll to position [182, 0]
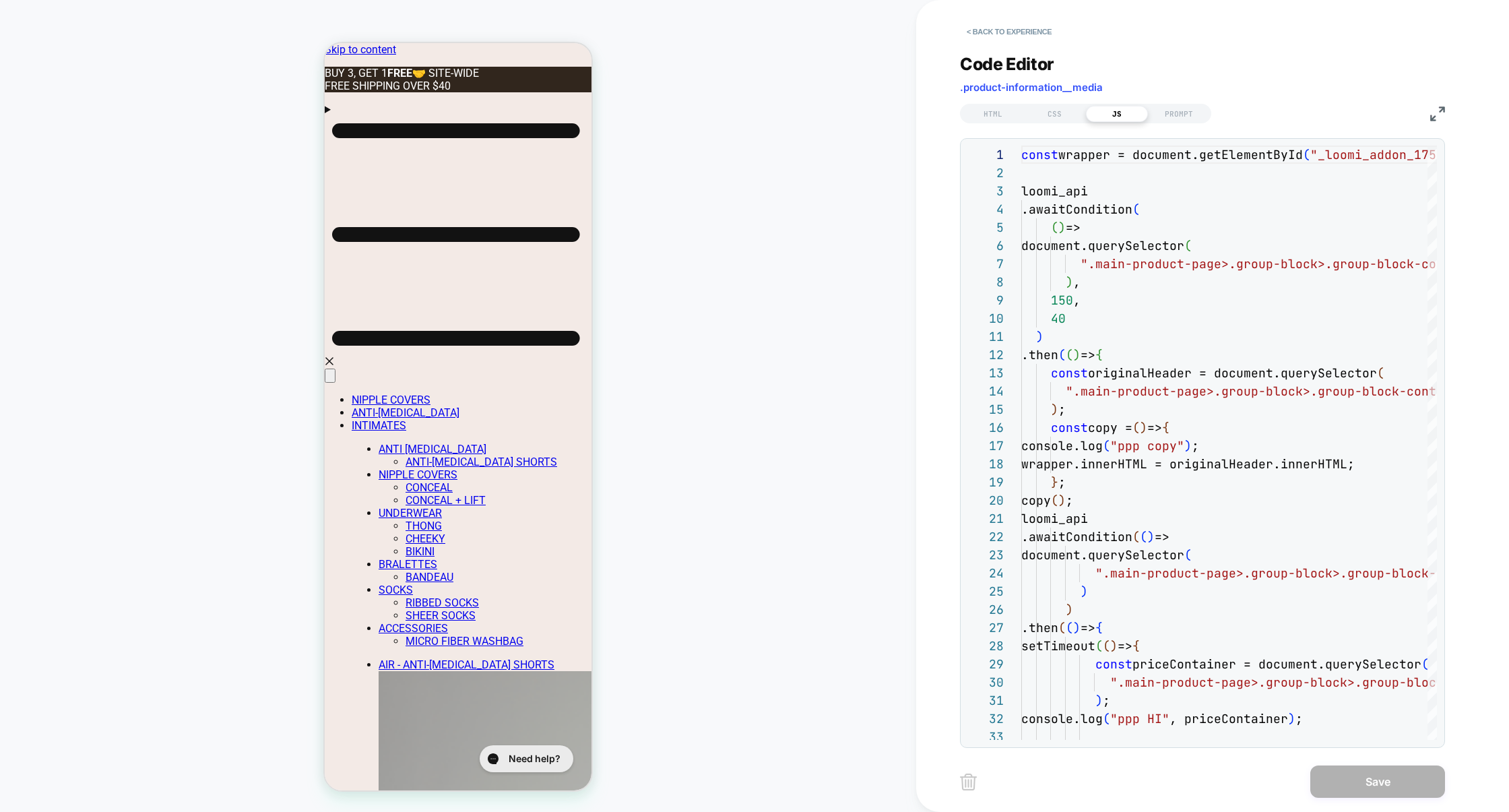
click at [1435, 113] on img at bounding box center [1438, 114] width 15 height 15
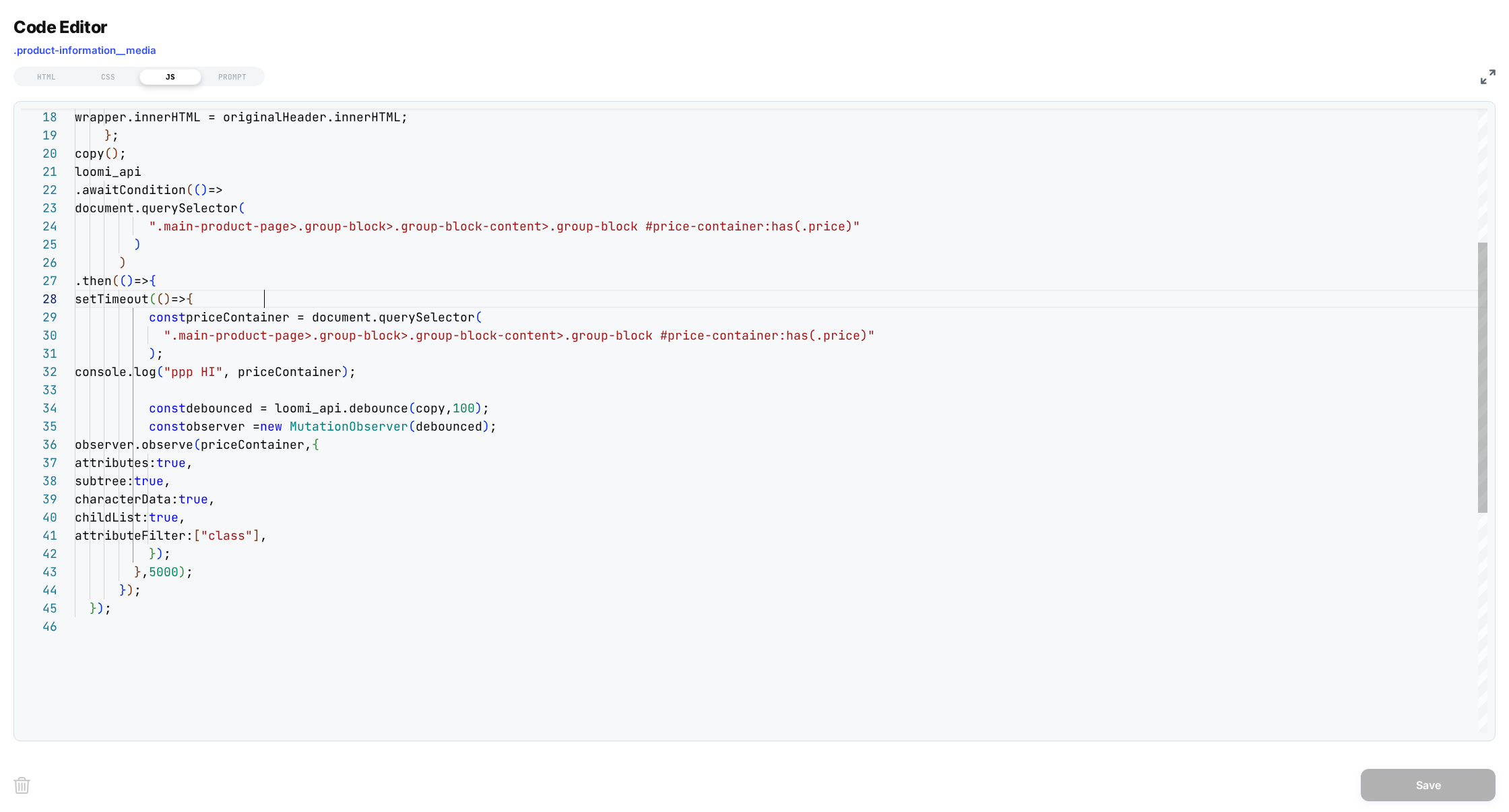
click at [287, 298] on div "observer.observe ( priceContainer, { attributes: true , subtree: true , charact…" at bounding box center [781, 520] width 1413 height 1442
click at [292, 298] on div "observer.observe ( priceContainer, { attributes: true , subtree: true , charact…" at bounding box center [781, 520] width 1413 height 1442
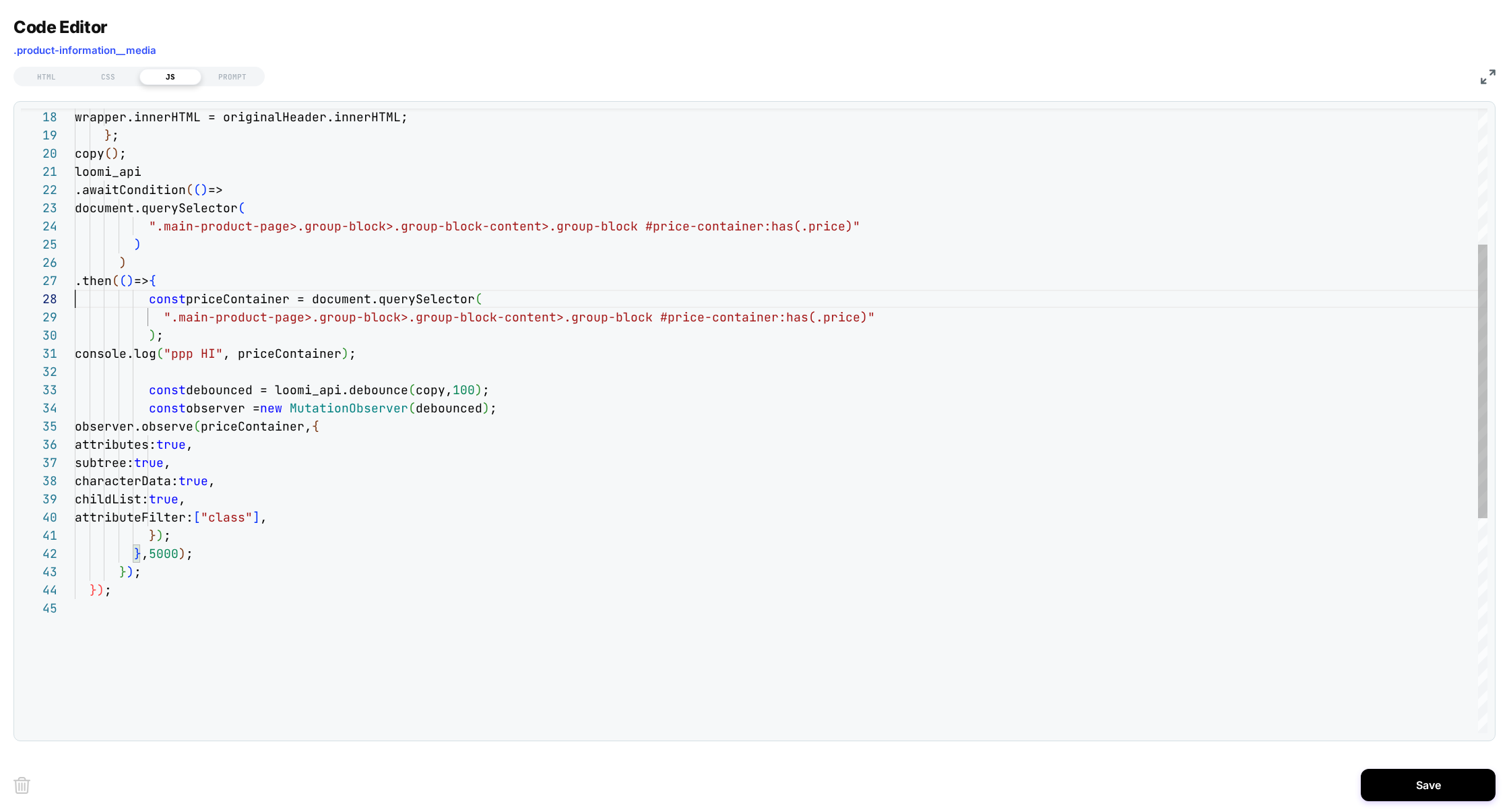
scroll to position [128, 0]
click at [211, 554] on div "observer.observe ( priceContainer, { attributes: true , subtree: true , charact…" at bounding box center [781, 511] width 1413 height 1425
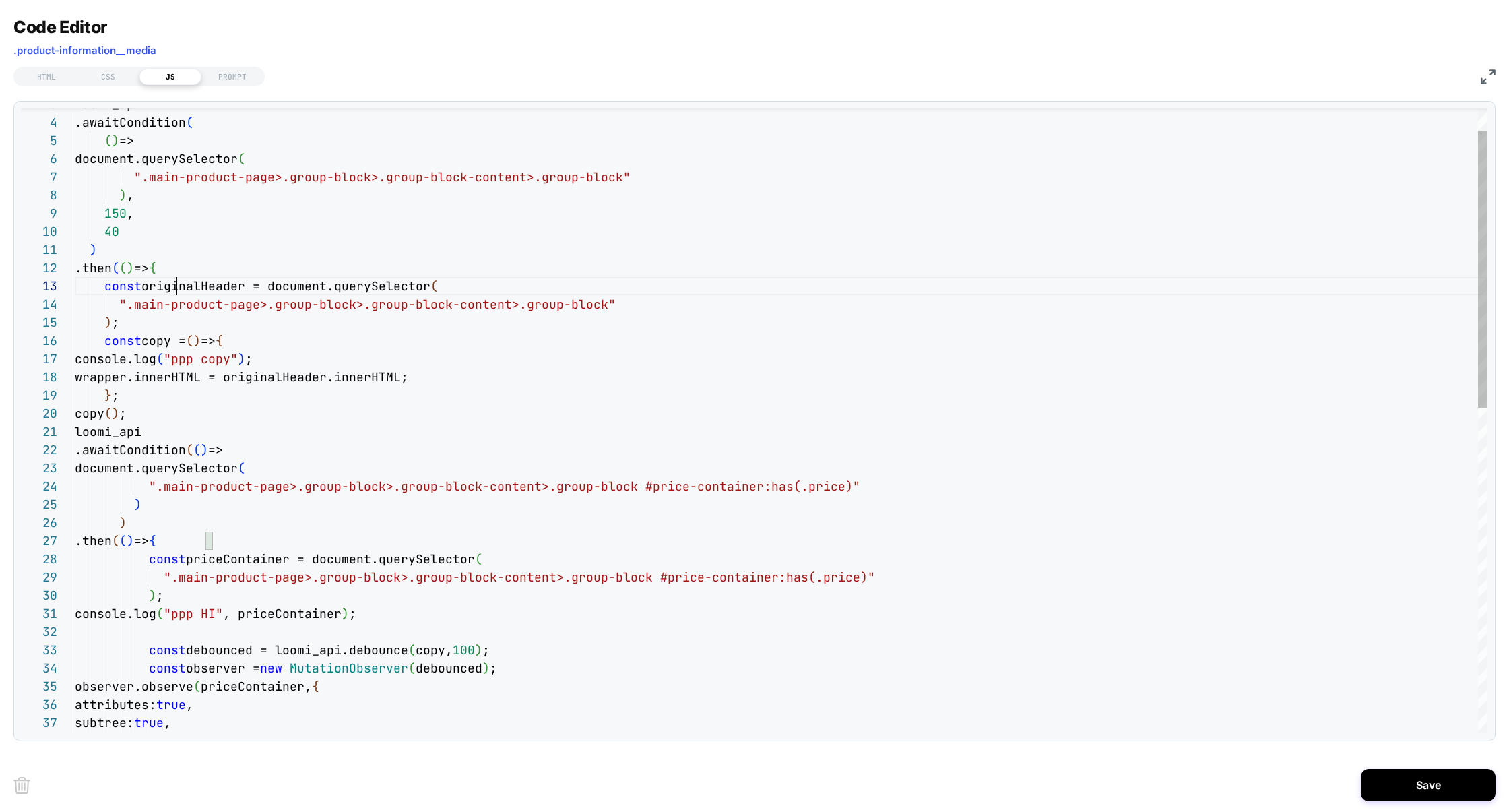
click at [174, 283] on div "observer.observe ( priceContainer, { attributes: true , subtree: true , charact…" at bounding box center [781, 762] width 1413 height 1406
click at [167, 469] on div "observer.observe ( priceContainer, { attributes: true , subtree: true , charact…" at bounding box center [781, 762] width 1413 height 1406
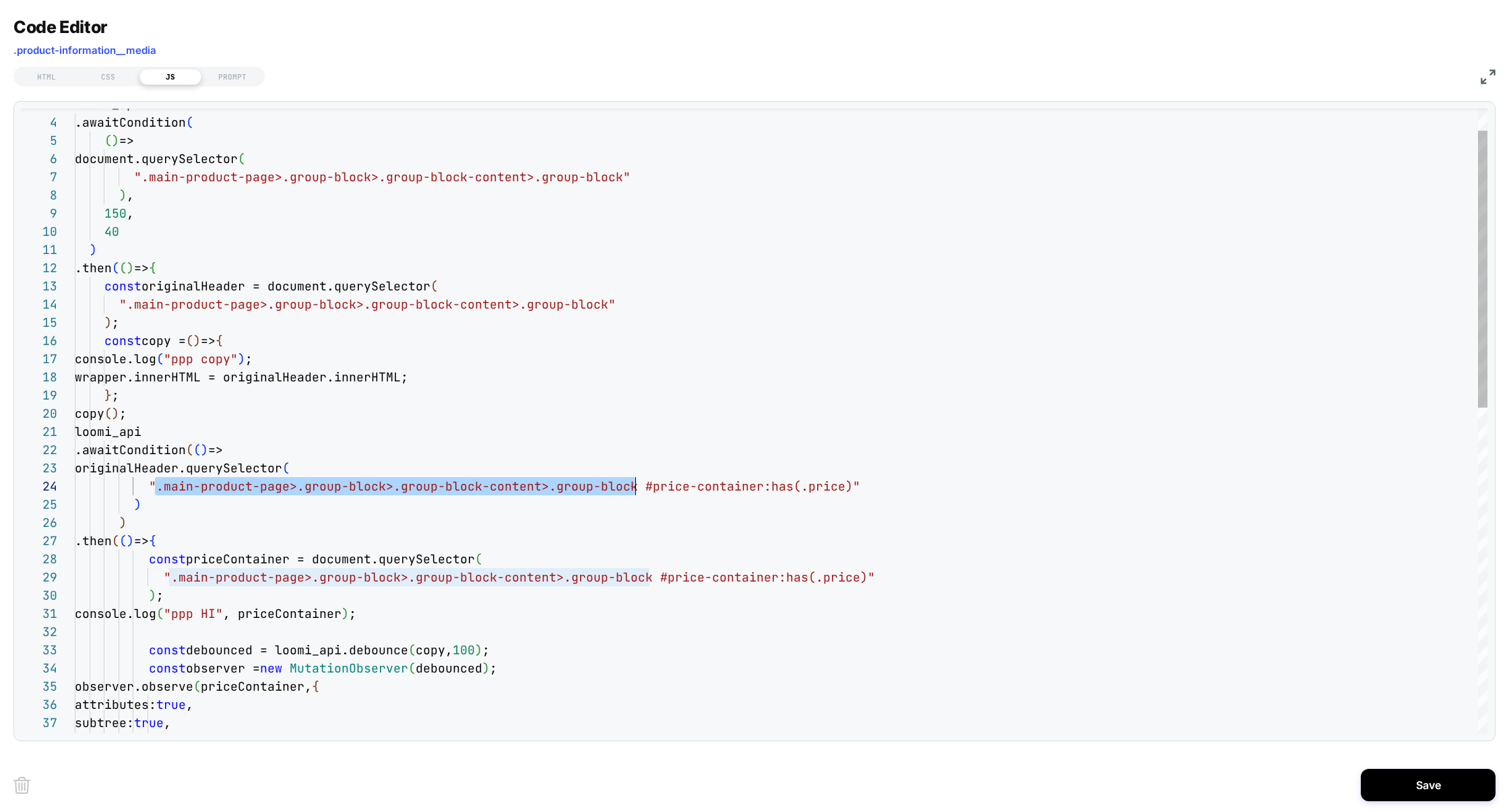
drag, startPoint x: 157, startPoint y: 487, endPoint x: 634, endPoint y: 490, distance: 477.0
click at [634, 490] on div "observer.observe ( priceContainer, { attributes: true , subtree: true , charact…" at bounding box center [781, 762] width 1413 height 1406
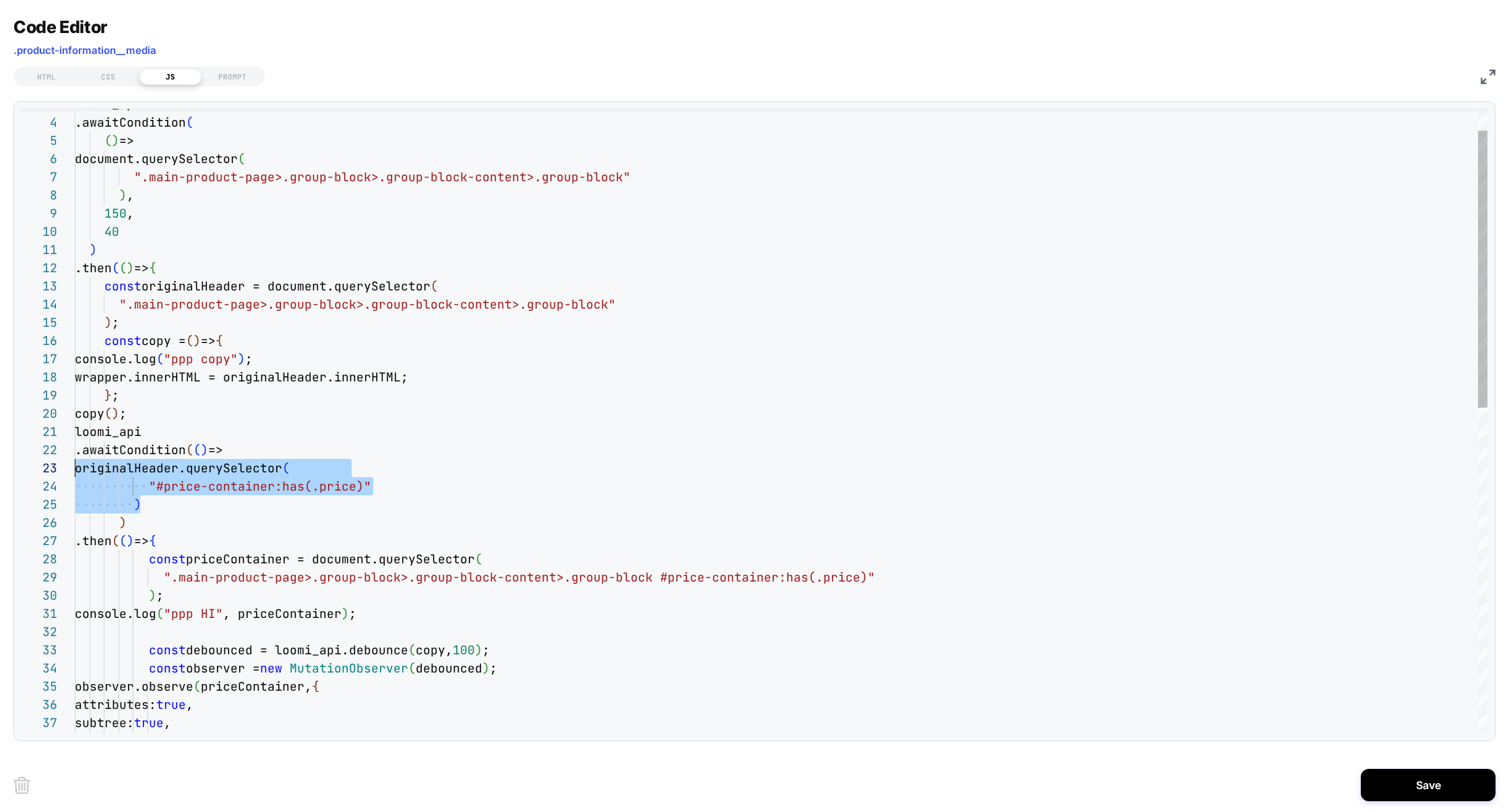
scroll to position [36, 0]
drag, startPoint x: 154, startPoint y: 509, endPoint x: 39, endPoint y: 471, distance: 121.1
click at [75, 471] on div "observer.observe ( priceContainer, { attributes: true , subtree: true , charact…" at bounding box center [781, 762] width 1413 height 1406
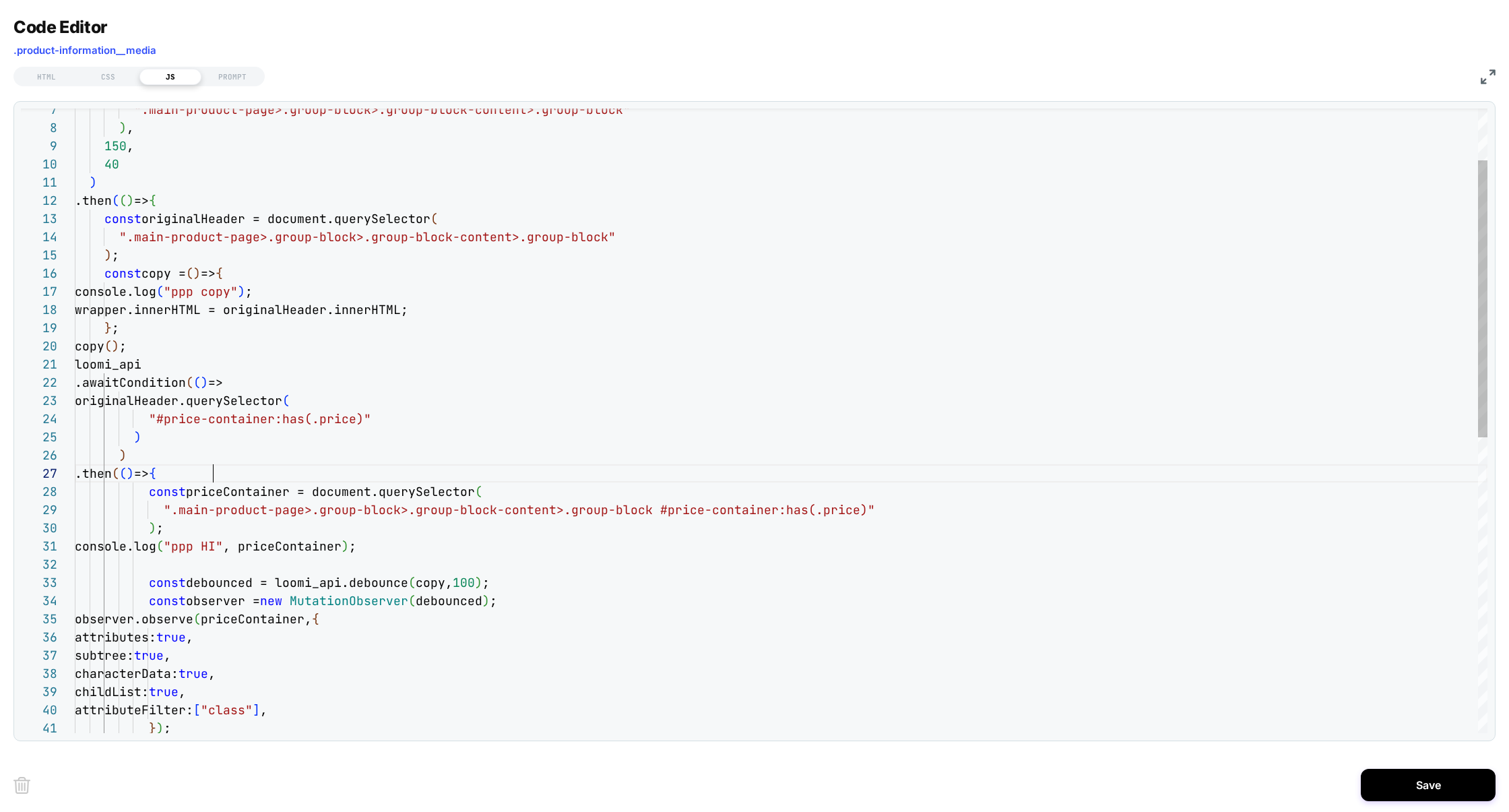
click at [223, 475] on div "observer.observe ( priceContainer, { attributes: true , subtree: true , charact…" at bounding box center [781, 695] width 1413 height 1406
click at [253, 496] on div "observer.observe ( priceContainer, { attributes: true , subtree: true , charact…" at bounding box center [781, 695] width 1413 height 1406
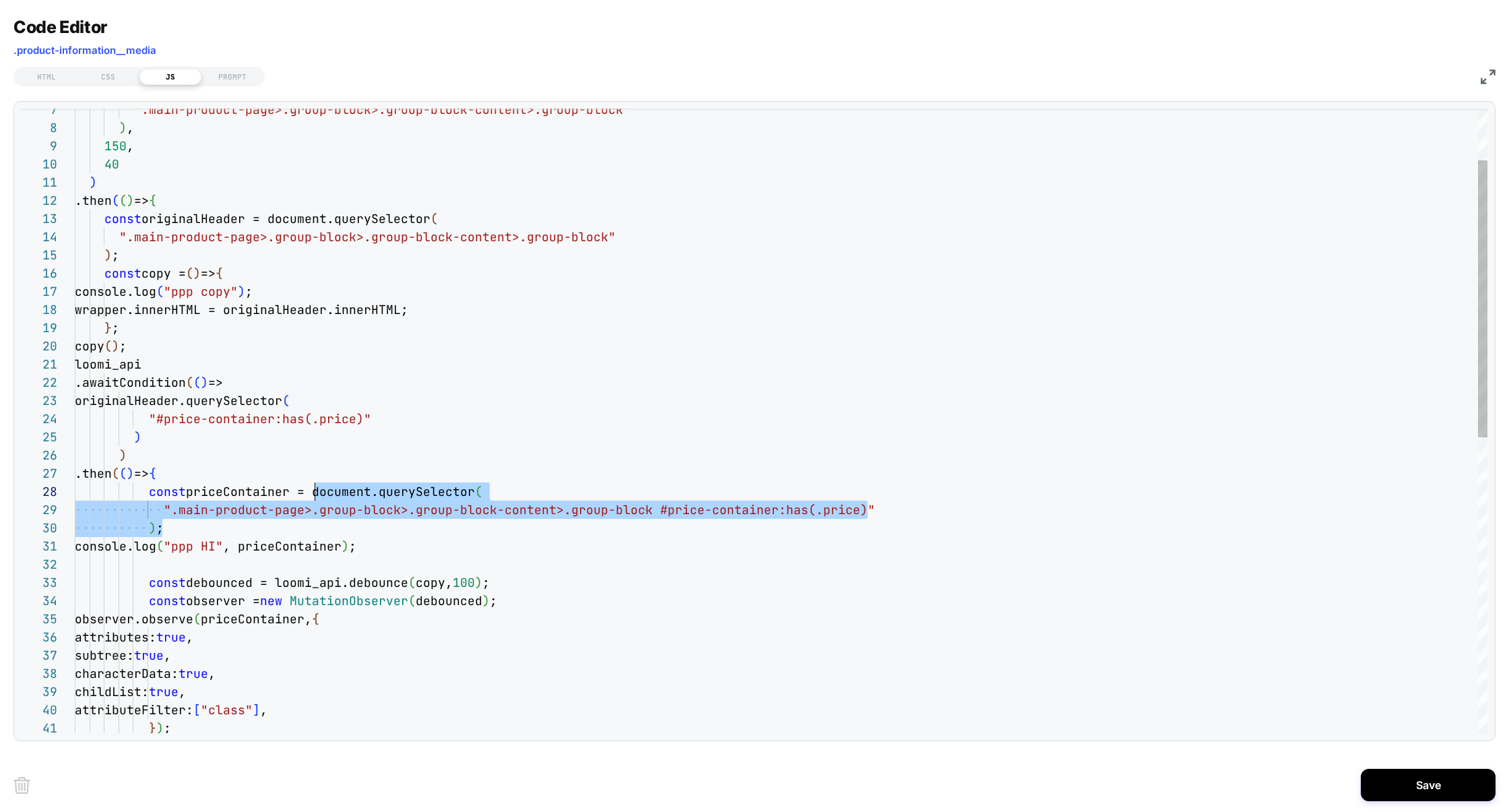
drag, startPoint x: 184, startPoint y: 532, endPoint x: 313, endPoint y: 498, distance: 133.4
click at [313, 498] on div "observer.observe ( priceContainer, { attributes: true , subtree: true , charact…" at bounding box center [781, 695] width 1413 height 1406
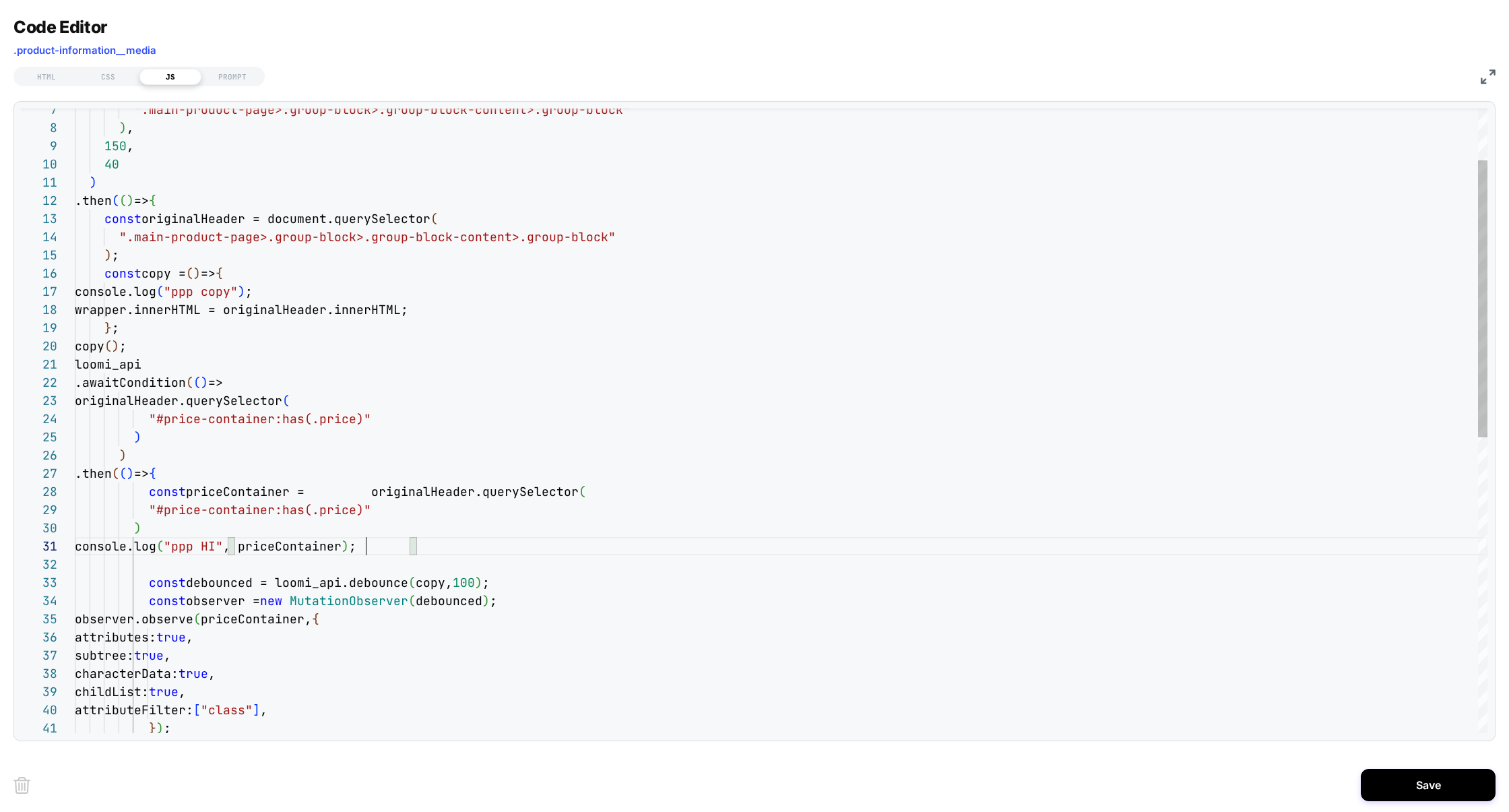
scroll to position [0, 291]
click at [362, 548] on div "observer.observe ( priceContainer, { attributes: true , subtree: true , charact…" at bounding box center [781, 695] width 1413 height 1406
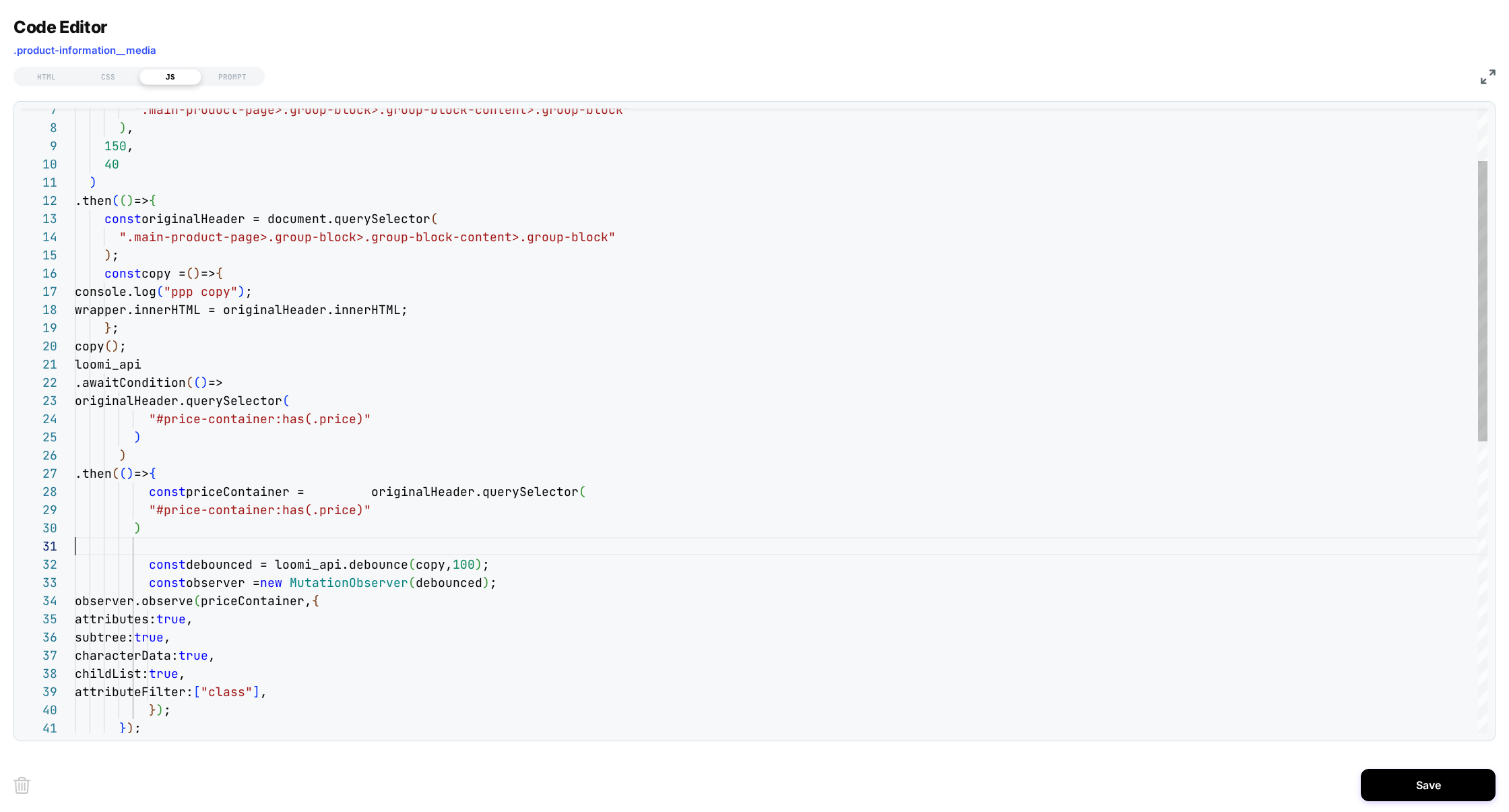
scroll to position [0, 0]
click at [430, 566] on div "observer.observe ( priceContainer, { attributes: true , subtree: true , charact…" at bounding box center [781, 685] width 1413 height 1388
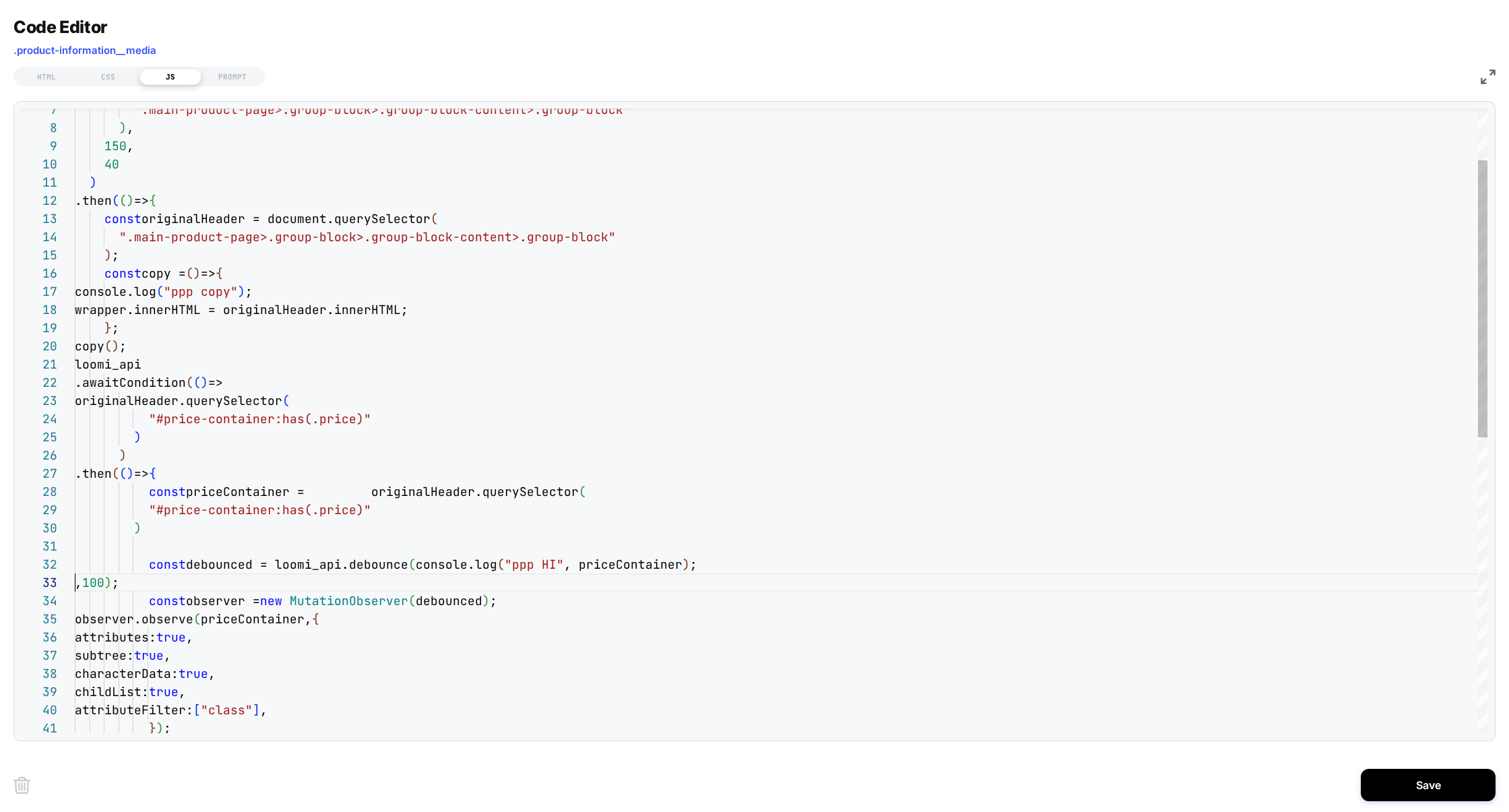
scroll to position [36, 0]
type textarea "**********"
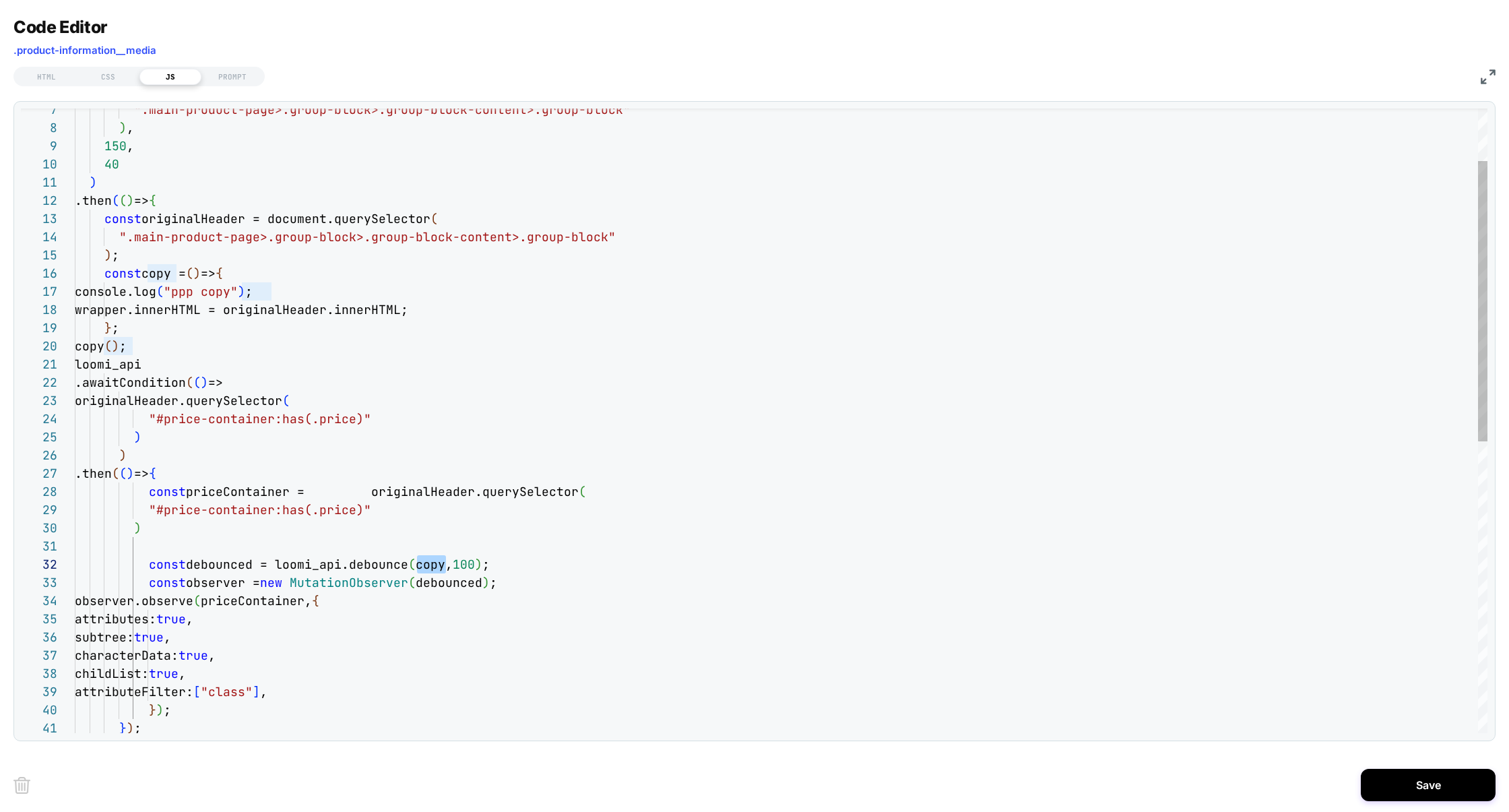
click at [407, 551] on div "observer.observe ( priceContainer, { attributes: true , subtree: true , charact…" at bounding box center [781, 685] width 1413 height 1388
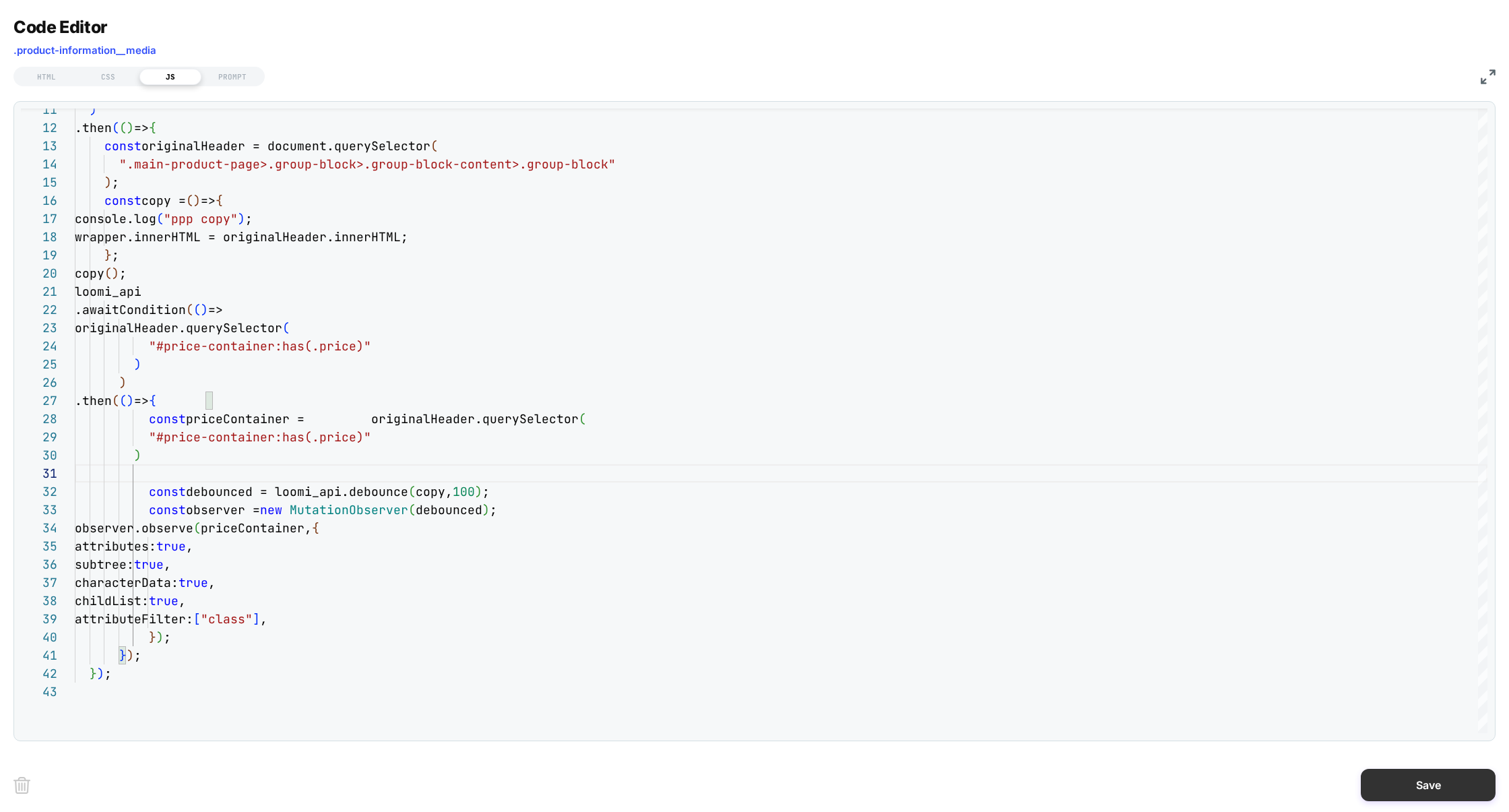
click at [1433, 780] on button "Save" at bounding box center [1428, 784] width 135 height 33
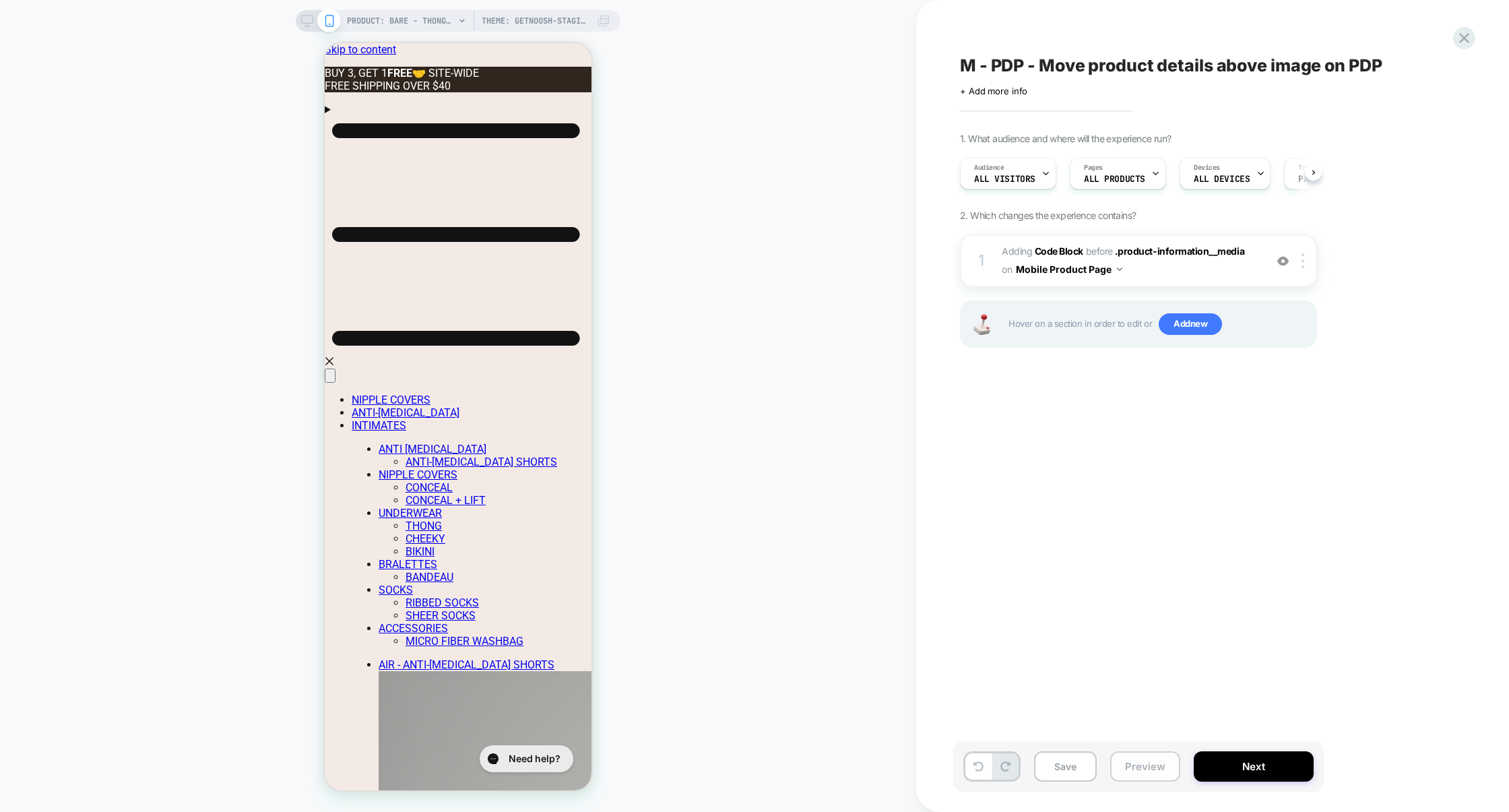
scroll to position [0, 1]
click at [1138, 761] on button "Preview" at bounding box center [1145, 765] width 70 height 31
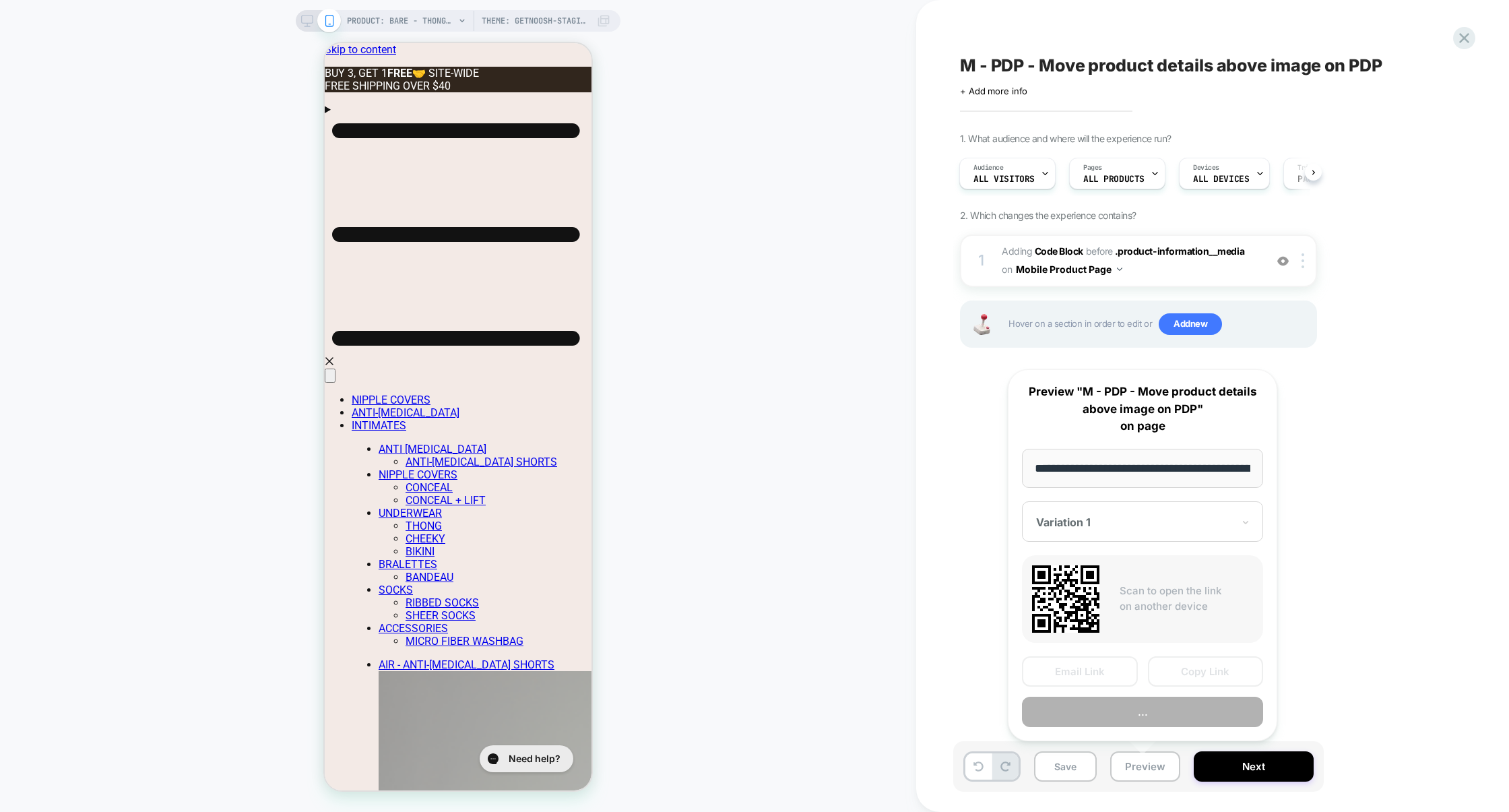
scroll to position [0, 391]
click at [1141, 714] on button "Preview" at bounding box center [1142, 711] width 241 height 31
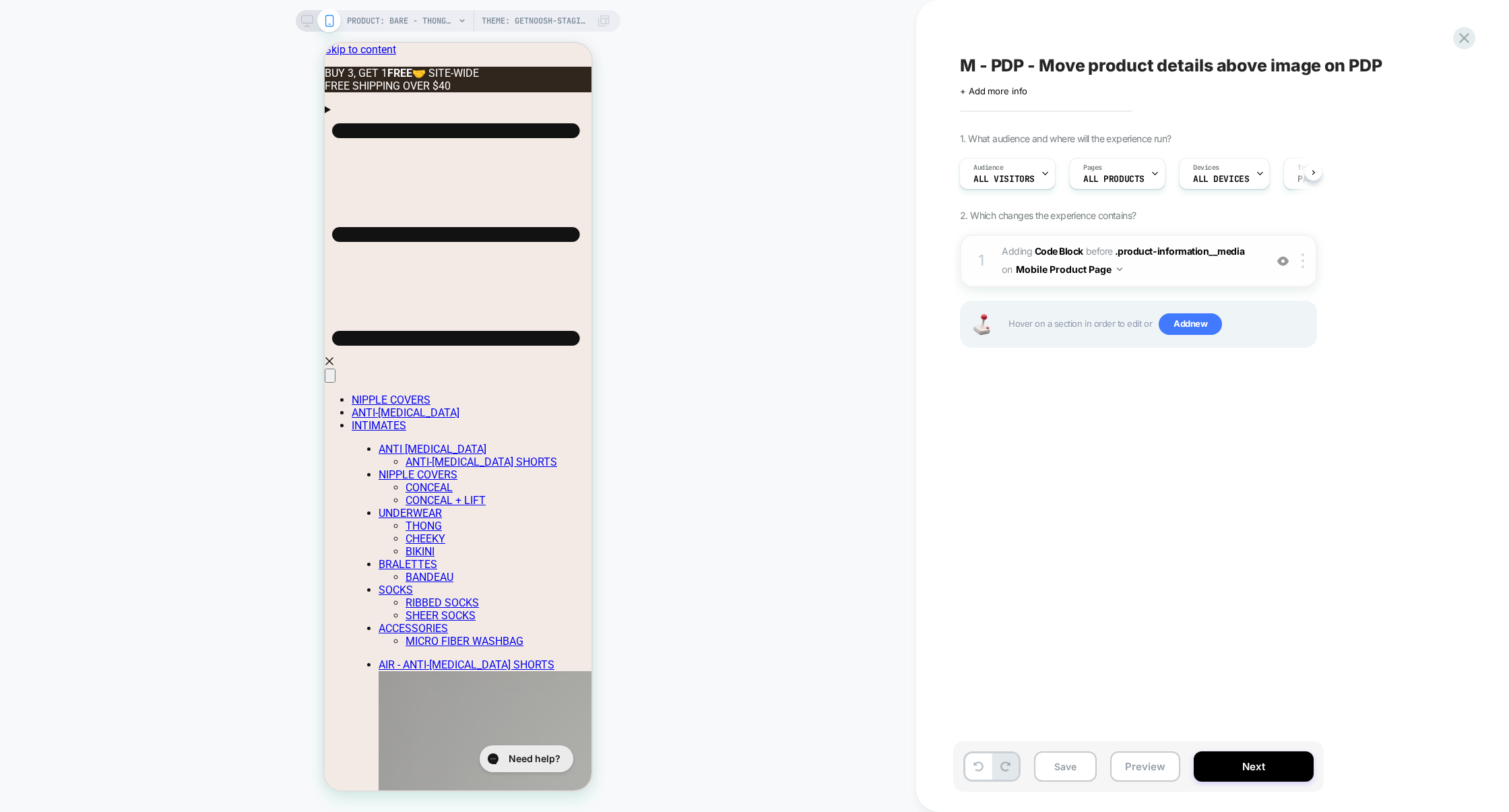
click at [1146, 278] on span "Adding Code Block BEFORE .product-information__media .product-information__medi…" at bounding box center [1131, 260] width 257 height 36
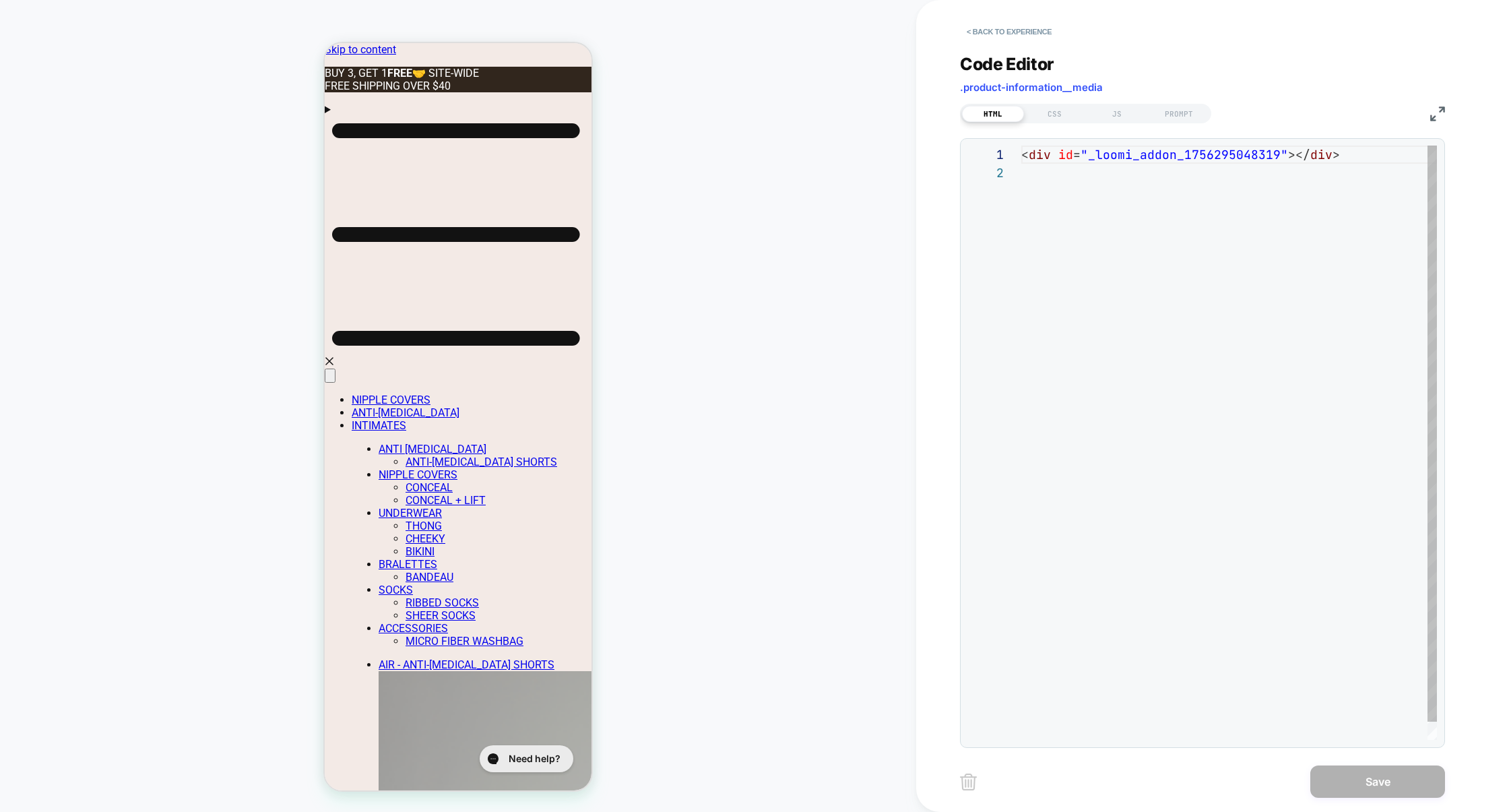
scroll to position [18, 0]
click at [1112, 111] on div "JS" at bounding box center [1117, 114] width 62 height 16
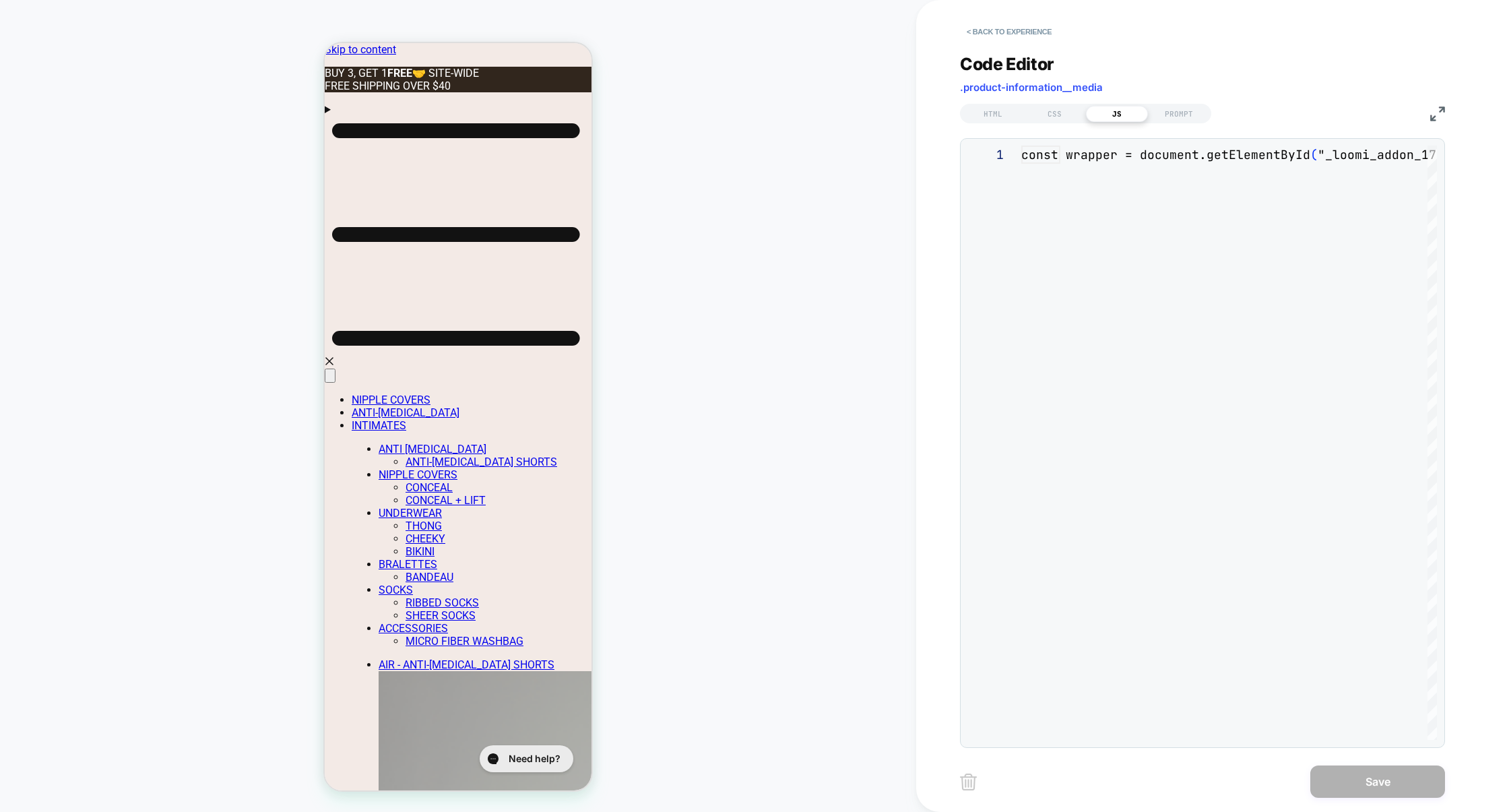
scroll to position [182, 0]
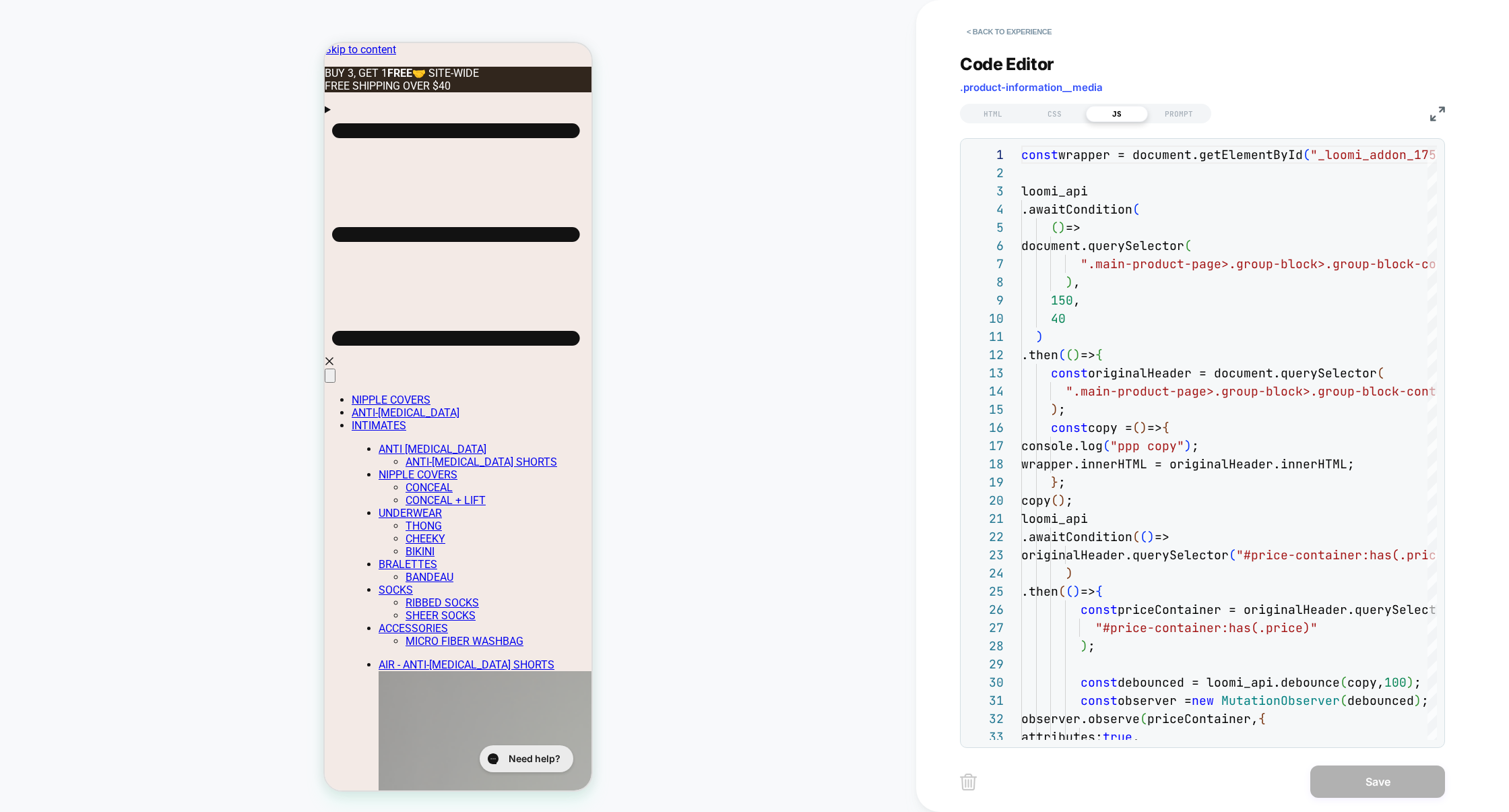
click at [1436, 118] on img at bounding box center [1438, 114] width 15 height 15
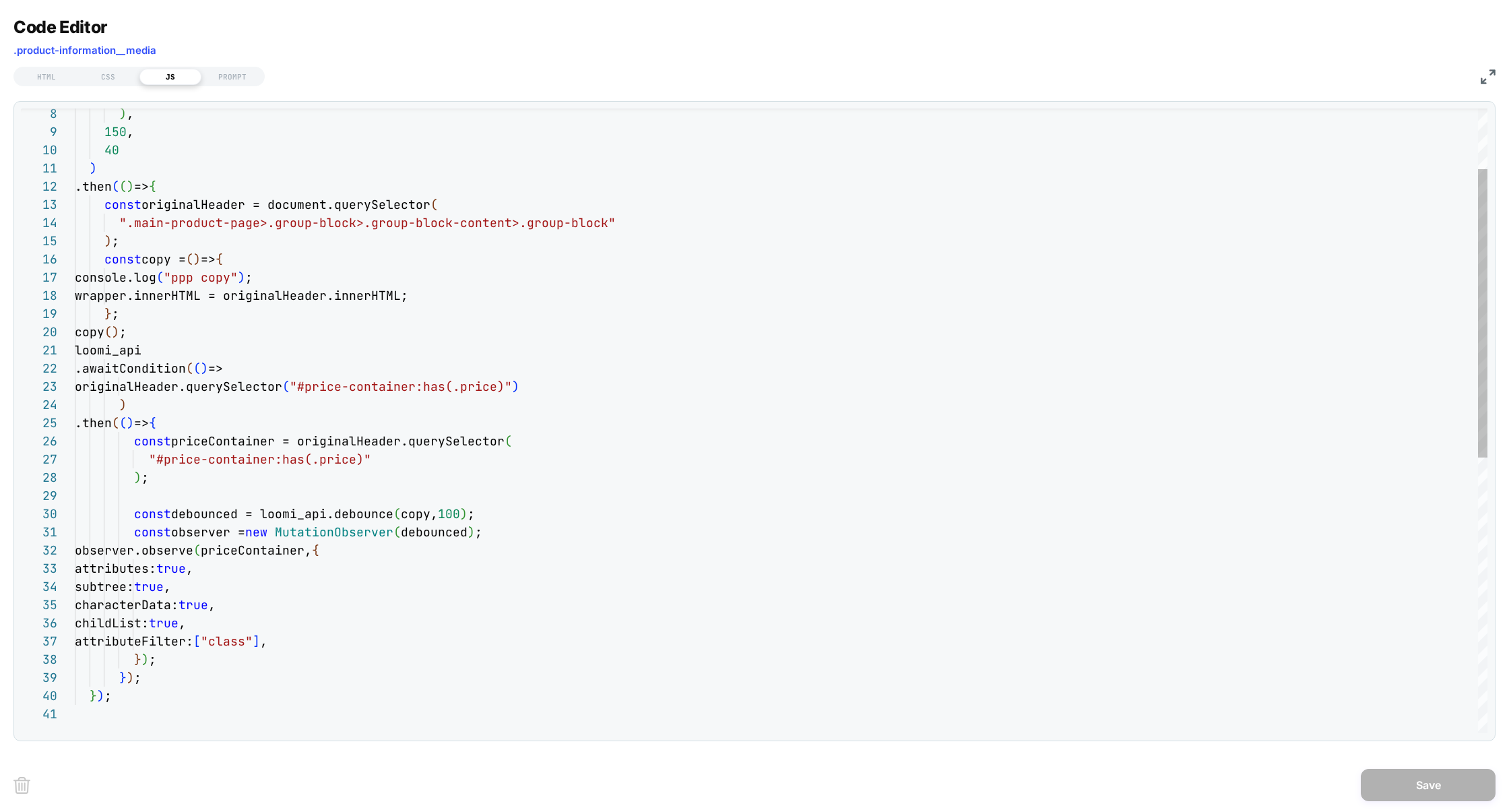
scroll to position [163, 79]
click at [170, 332] on div "40 ) .then ( ( ) => { const originalHeader = document.querySelector ( ".main-pr…" at bounding box center [781, 653] width 1413 height 1352
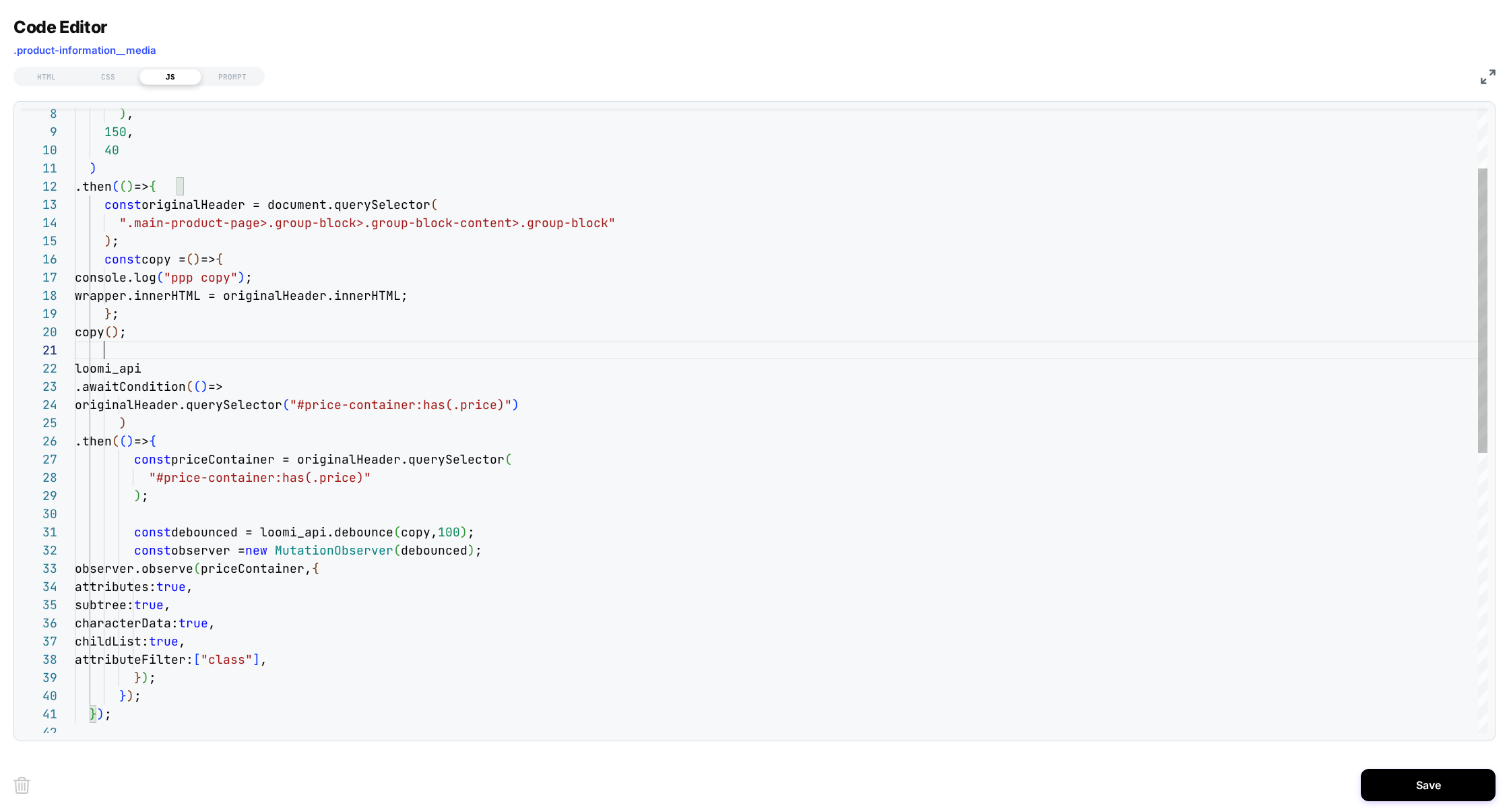
scroll to position [0, 28]
click at [389, 567] on div "40 ) .then ( ( ) => { const originalHeader = document.querySelector ( ".main-pr…" at bounding box center [781, 661] width 1413 height 1370
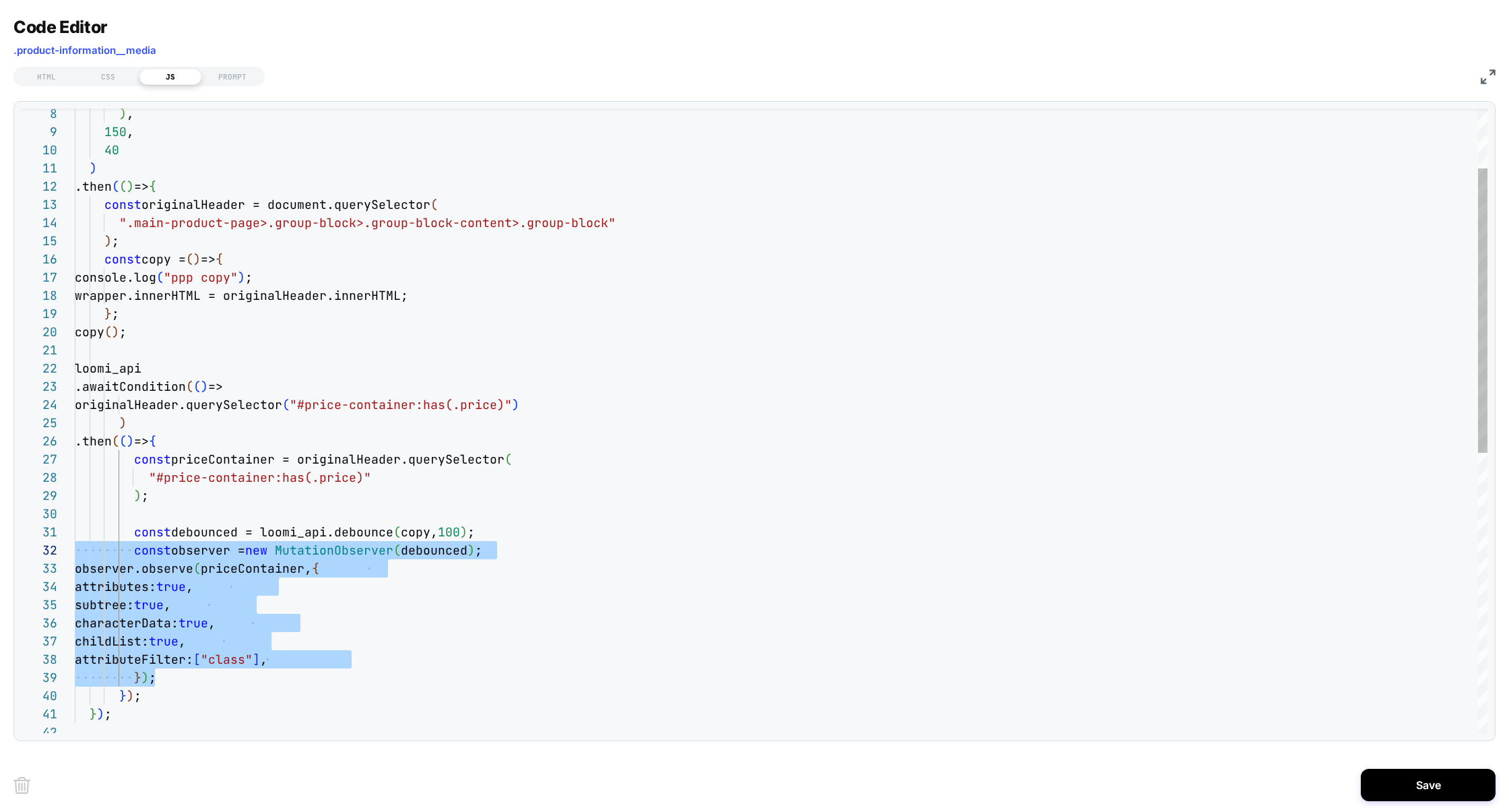
scroll to position [0, 0]
drag, startPoint x: 161, startPoint y: 678, endPoint x: 43, endPoint y: 541, distance: 180.8
click at [43, 539] on div "10 11 12 13 14 15 16 17 18 19 20 22 23 24 25 26 27 28 29 30 31 32 33 34 35 36 3…" at bounding box center [754, 420] width 1467 height 625
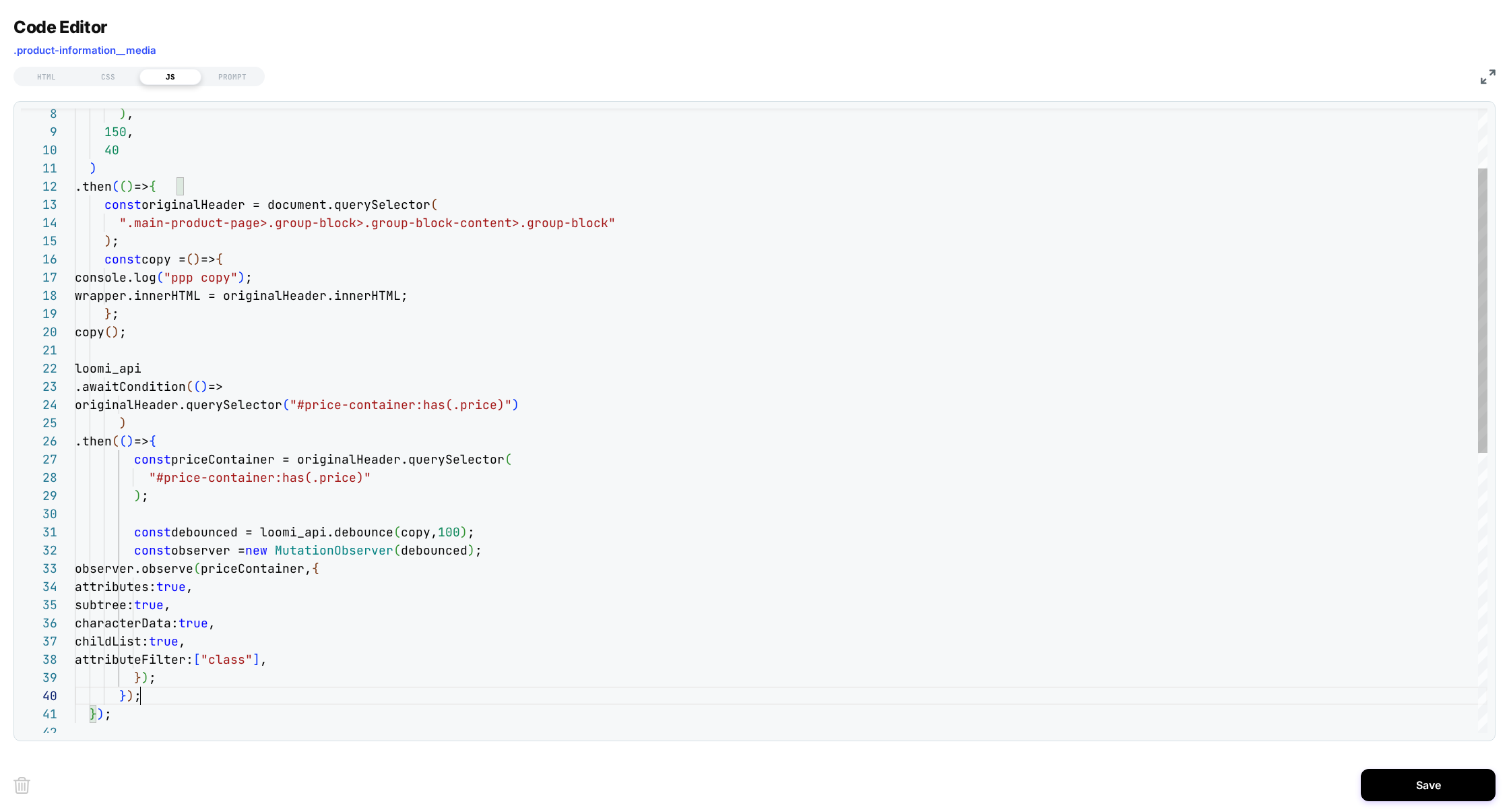
click at [139, 698] on div "40 ) .then ( ( ) => { const originalHeader = document.querySelector ( ".main-pr…" at bounding box center [781, 661] width 1413 height 1370
click at [156, 700] on div "40 ) .then ( ( ) => { const originalHeader = document.querySelector ( ".main-pr…" at bounding box center [781, 661] width 1413 height 1370
click at [213, 441] on div "40 ) .then ( ( ) => { const originalHeader = document.querySelector ( ".main-pr…" at bounding box center [781, 661] width 1413 height 1370
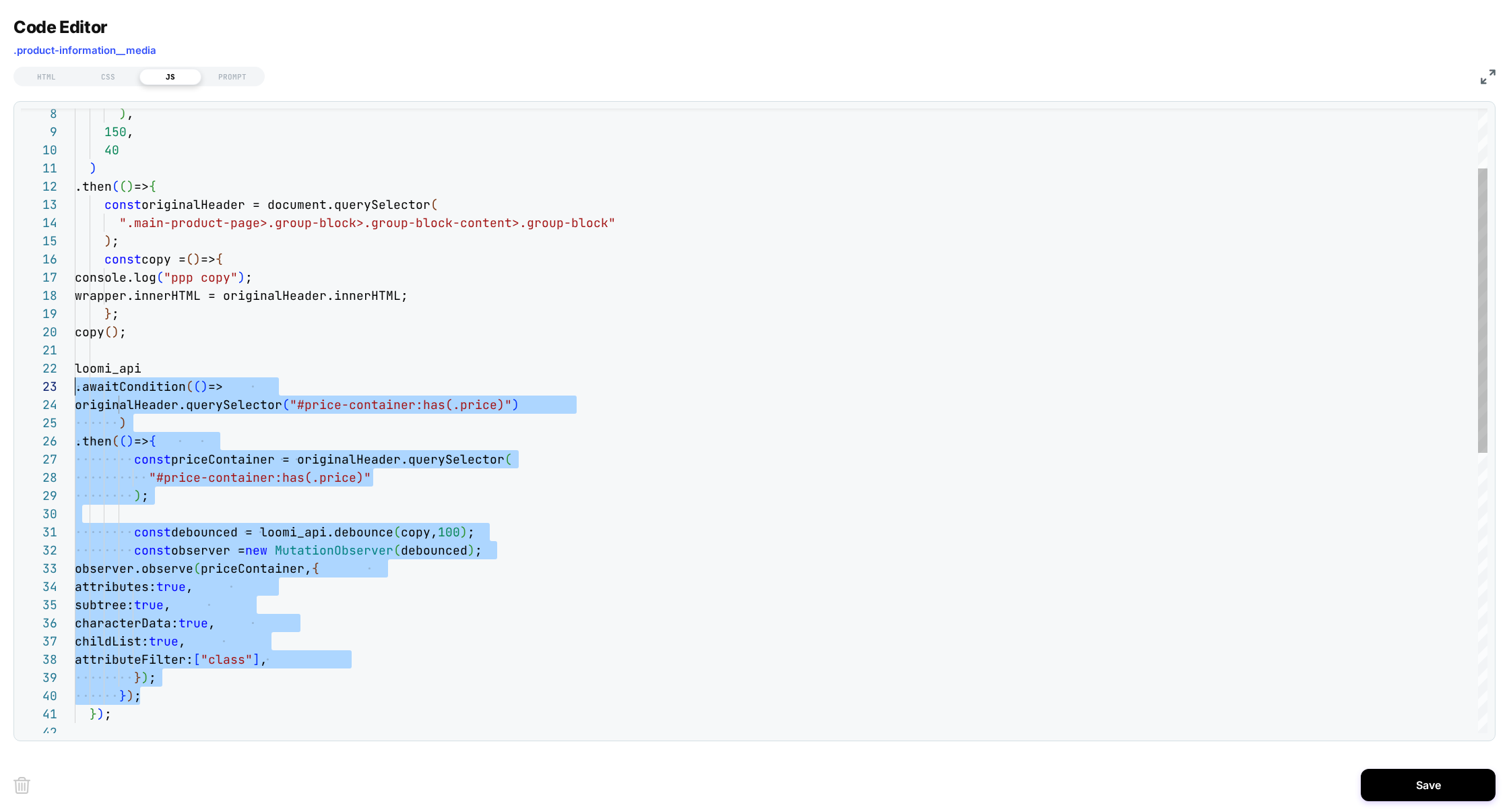
scroll to position [18, 0]
drag, startPoint x: 152, startPoint y: 700, endPoint x: 23, endPoint y: 379, distance: 346.0
click at [23, 376] on div "10 11 12 13 14 15 16 17 18 19 20 22 23 24 25 26 27 28 29 30 31 32 33 34 35 36 3…" at bounding box center [754, 420] width 1467 height 625
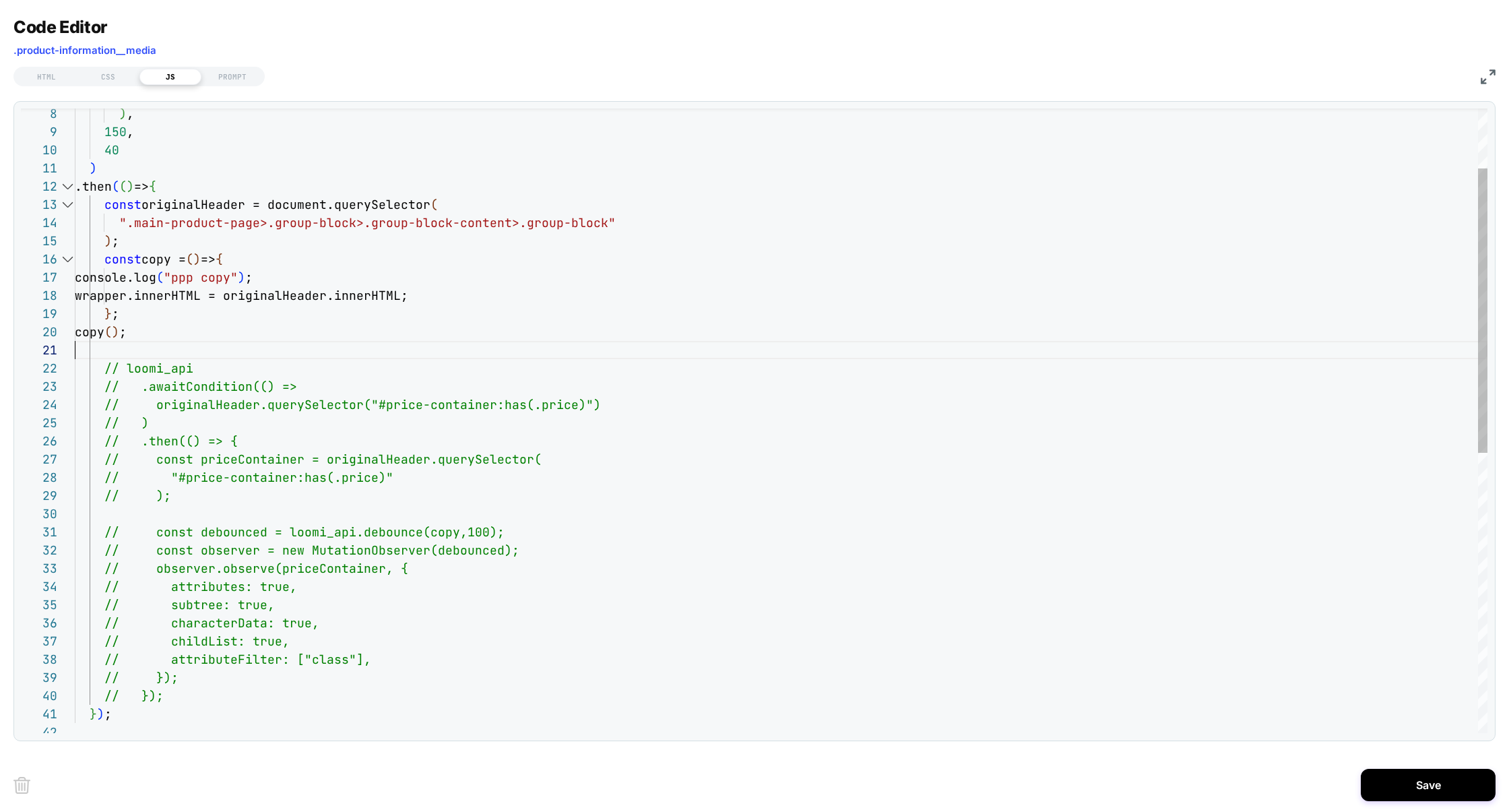
click at [174, 350] on div "40 ) .then ( ( ) => { const originalHeader = document.querySelector ( ".main-pr…" at bounding box center [781, 661] width 1413 height 1370
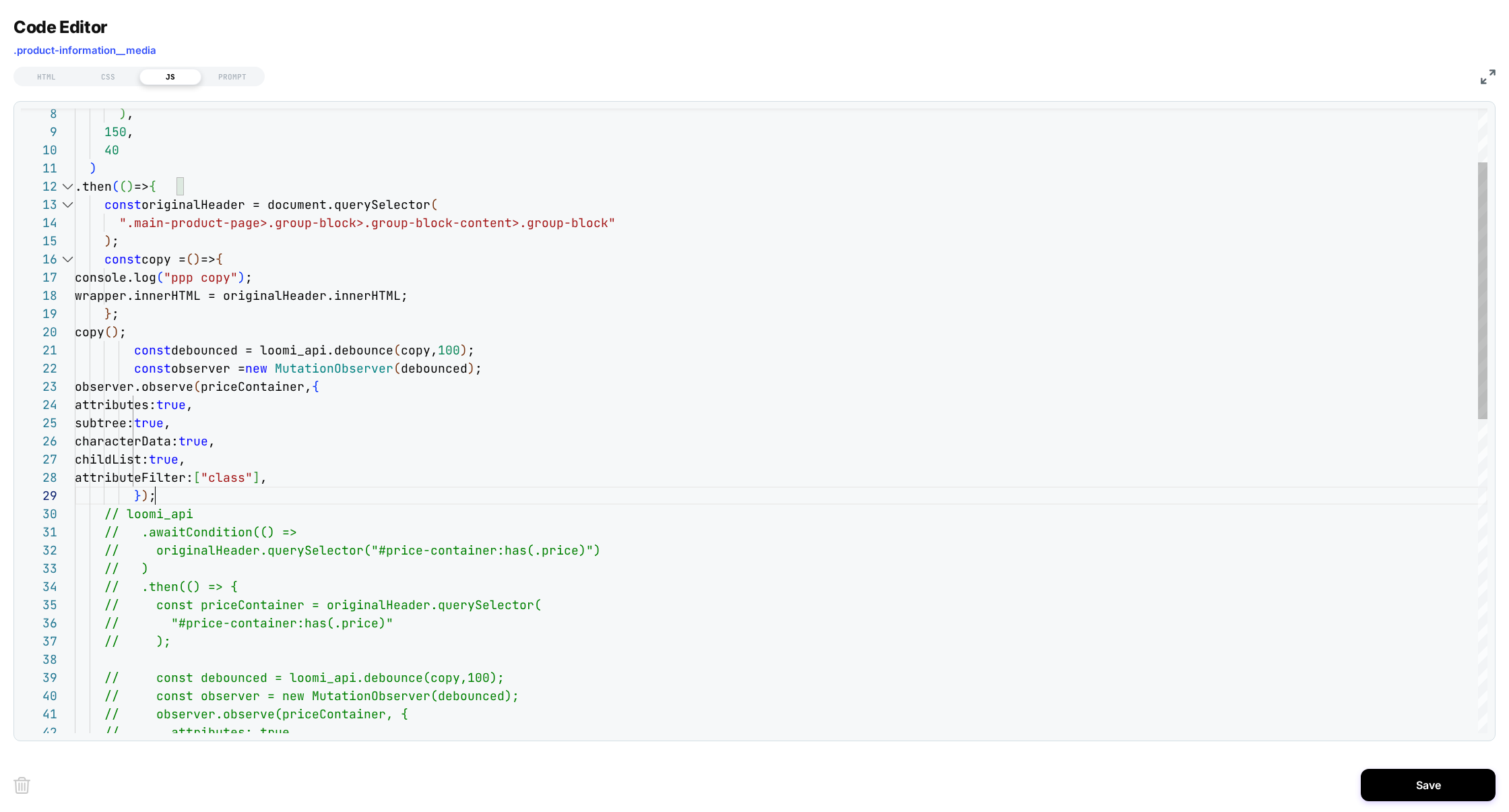
scroll to position [145, 79]
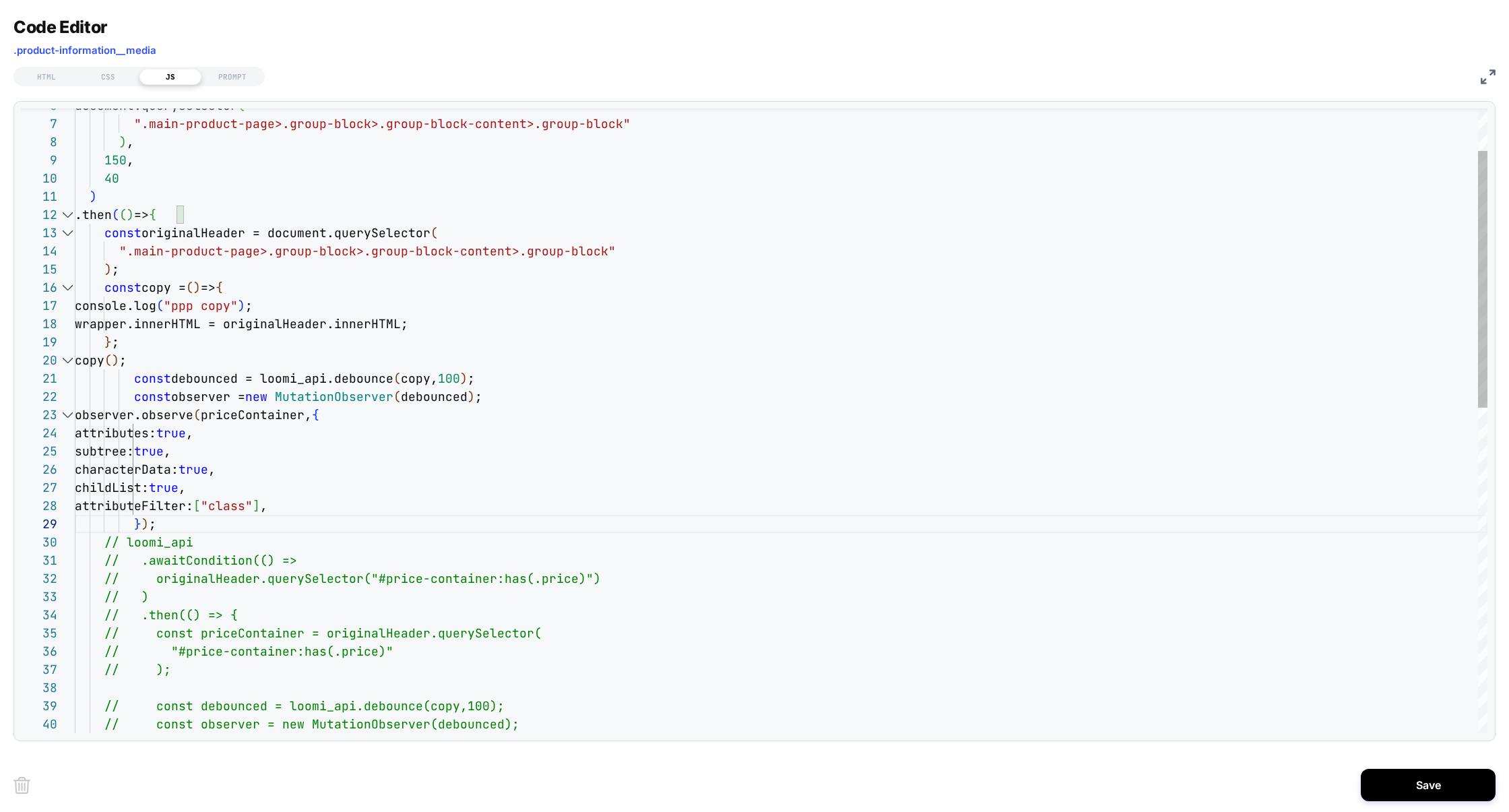
click at [206, 235] on div "40 ) .then ( ( ) => { const originalHeader = document.querySelector ( ".main-pr…" at bounding box center [781, 763] width 1413 height 1515
click at [298, 412] on div "40 ) .then ( ( ) => { const originalHeader = document.querySelector ( ".main-pr…" at bounding box center [781, 763] width 1413 height 1515
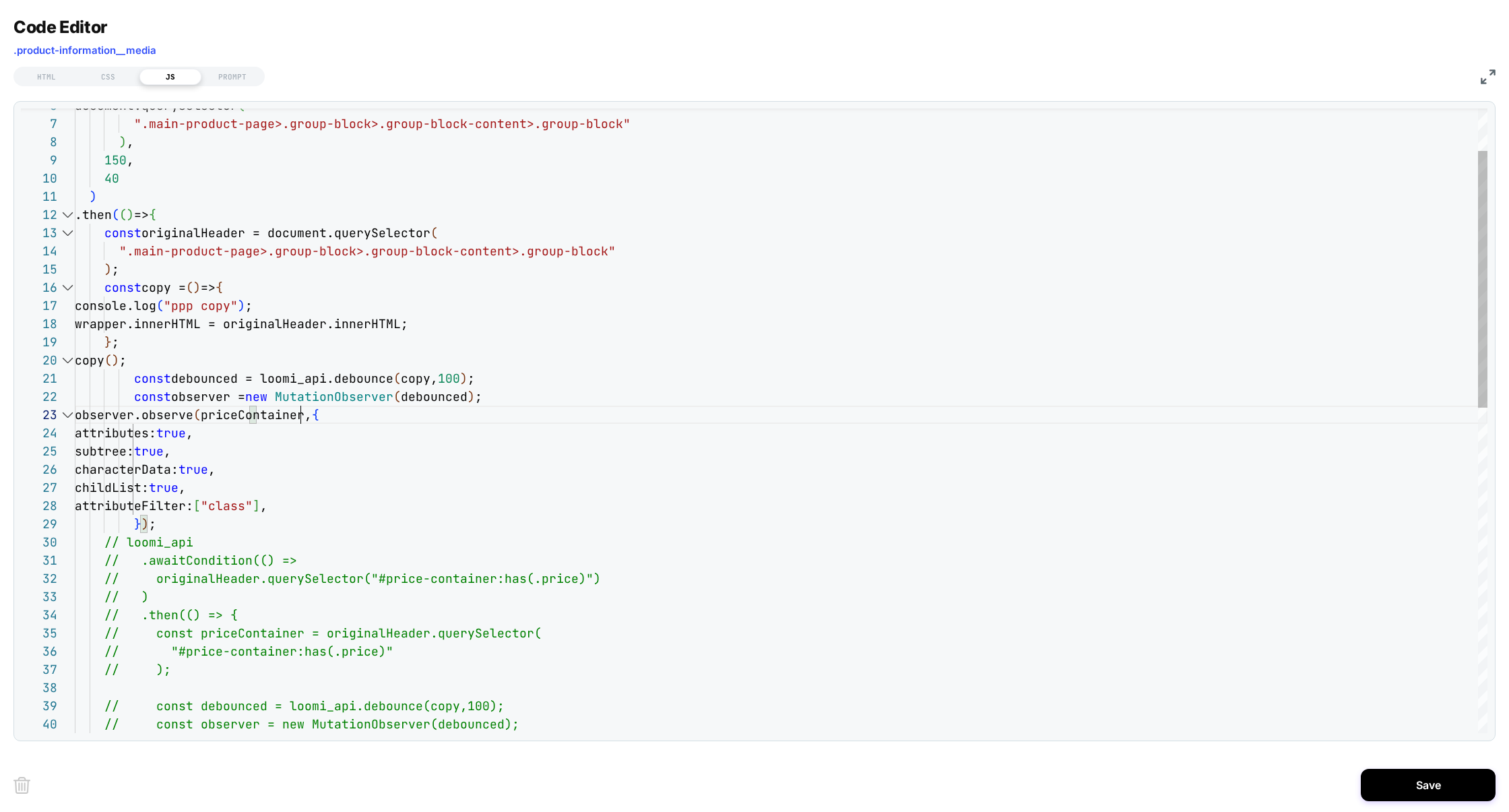
scroll to position [36, 284]
type textarea "**********"
click at [1397, 780] on button "Save" at bounding box center [1428, 784] width 135 height 33
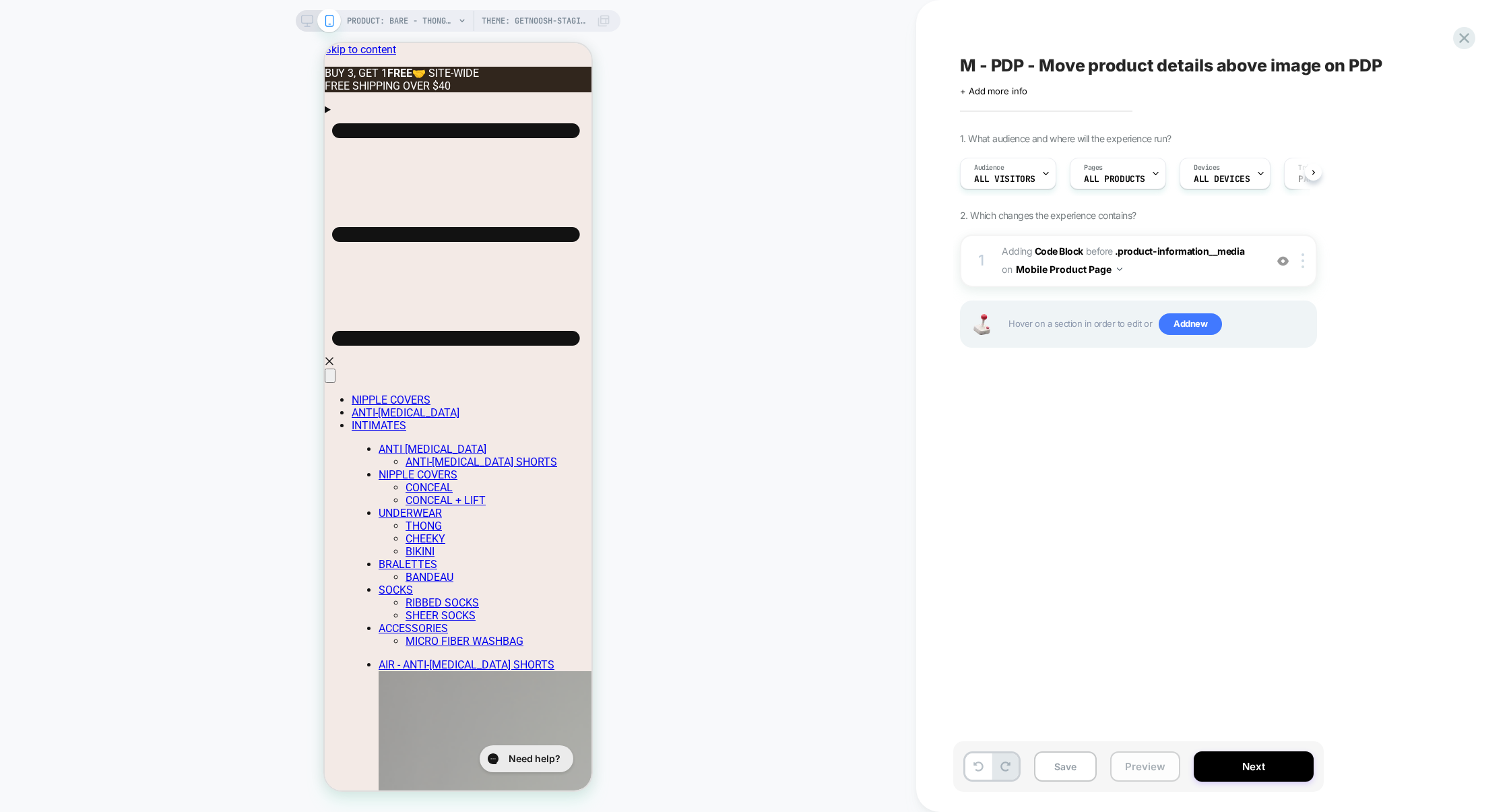
click at [1140, 758] on button "Preview" at bounding box center [1145, 765] width 70 height 31
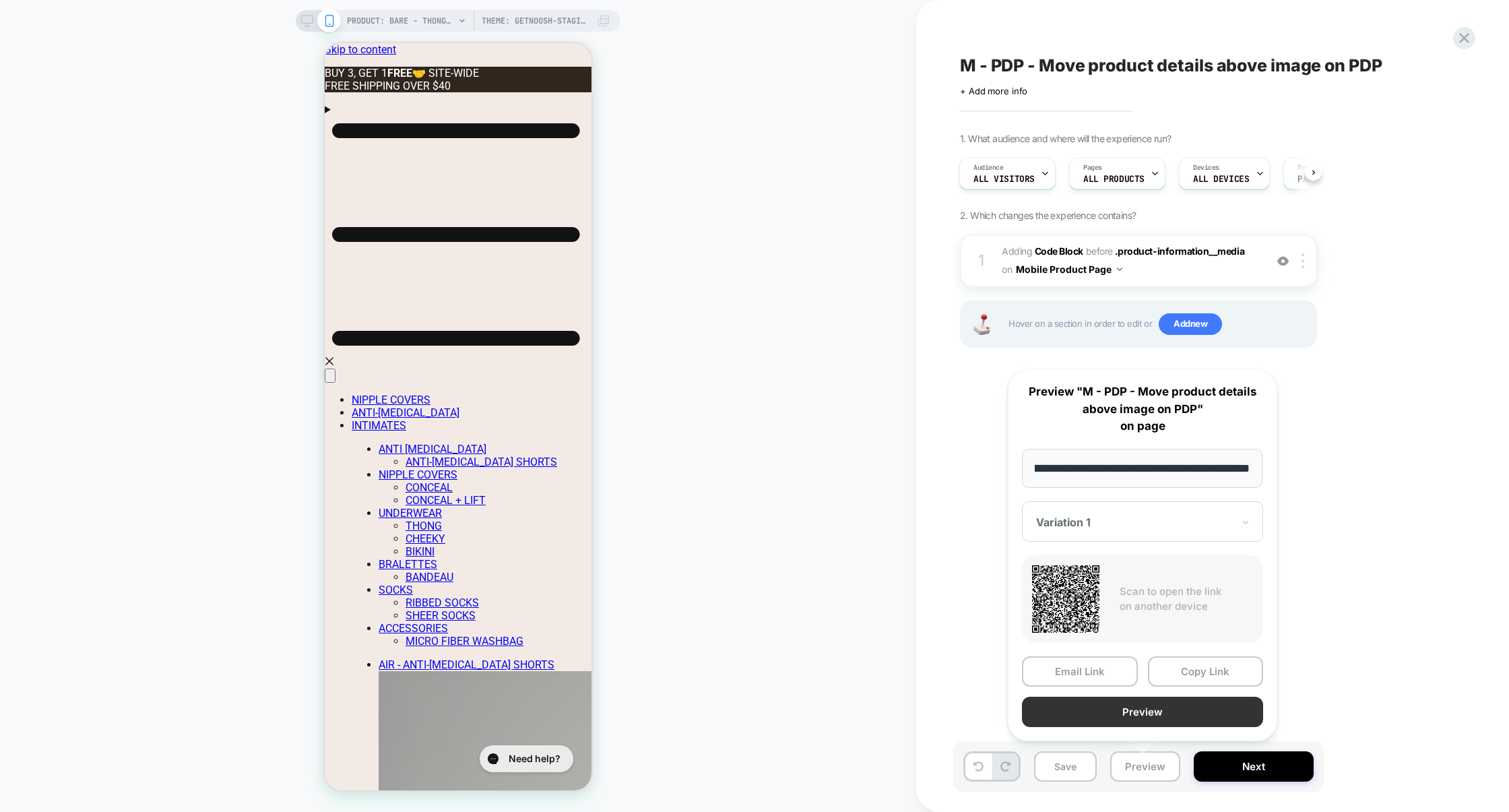
scroll to position [0, 0]
click at [1143, 714] on button "Preview" at bounding box center [1142, 711] width 241 height 31
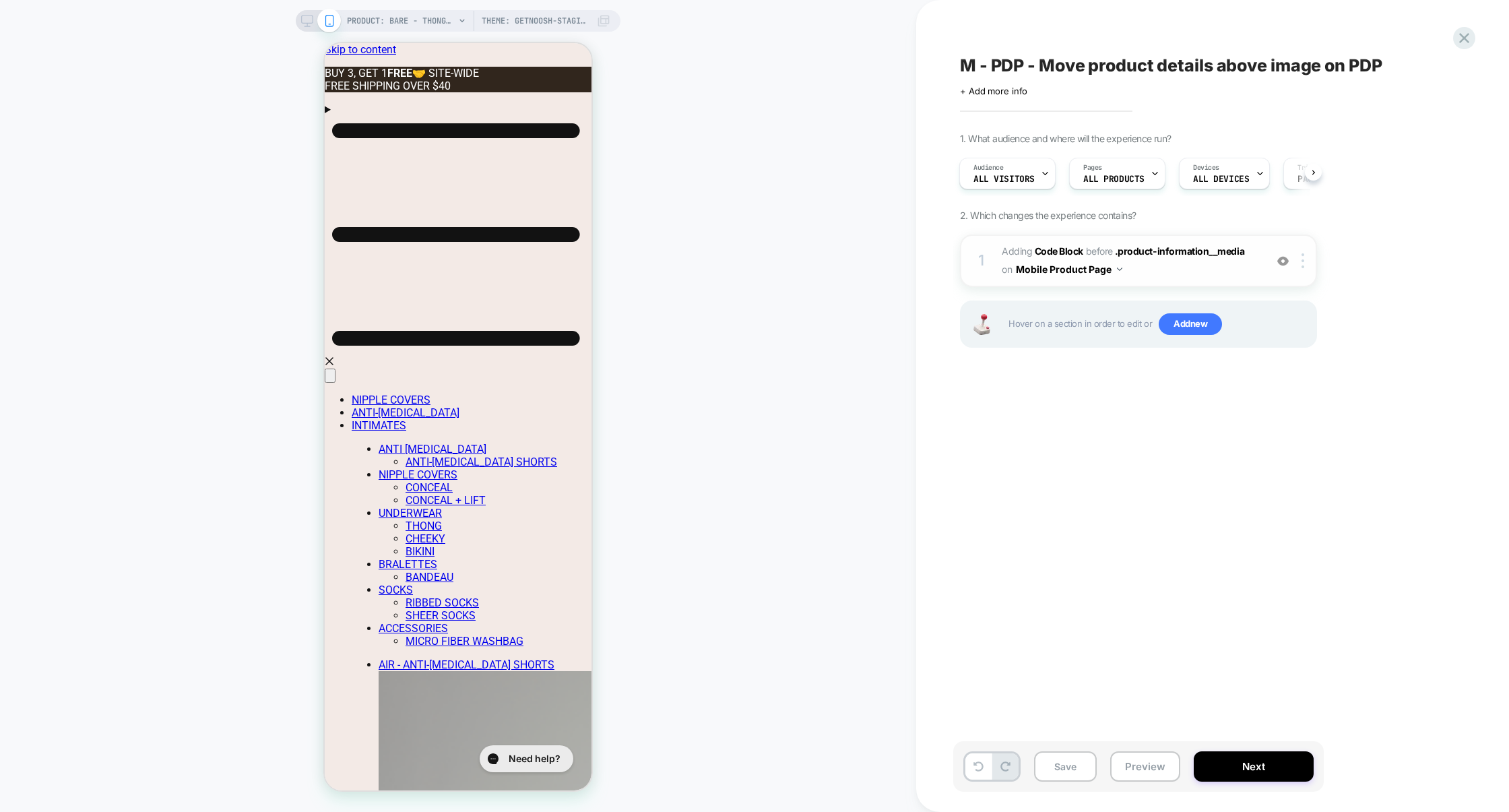
click at [1153, 278] on span "Adding Code Block BEFORE .product-information__media .product-information__medi…" at bounding box center [1131, 260] width 257 height 36
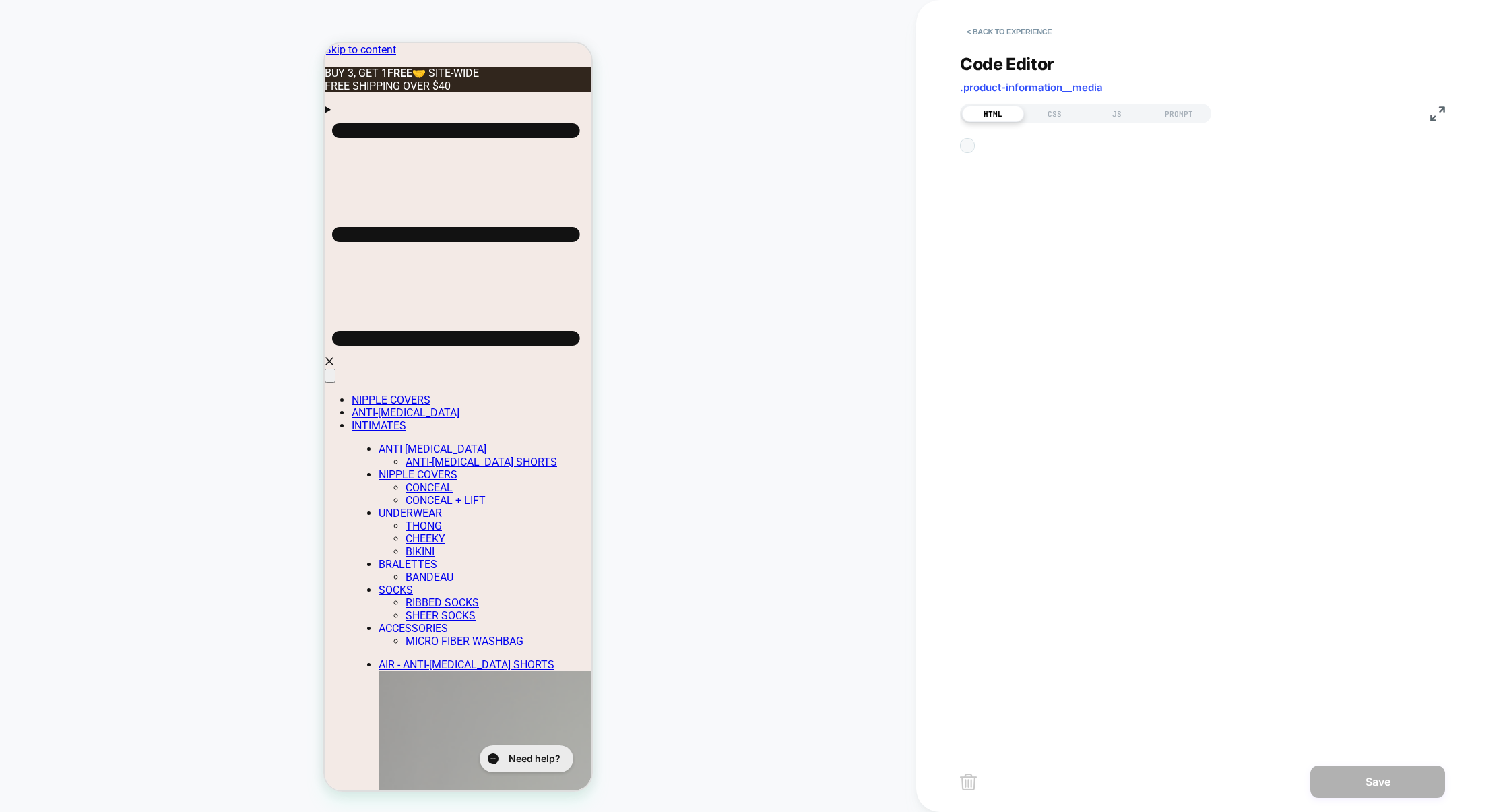
scroll to position [18, 0]
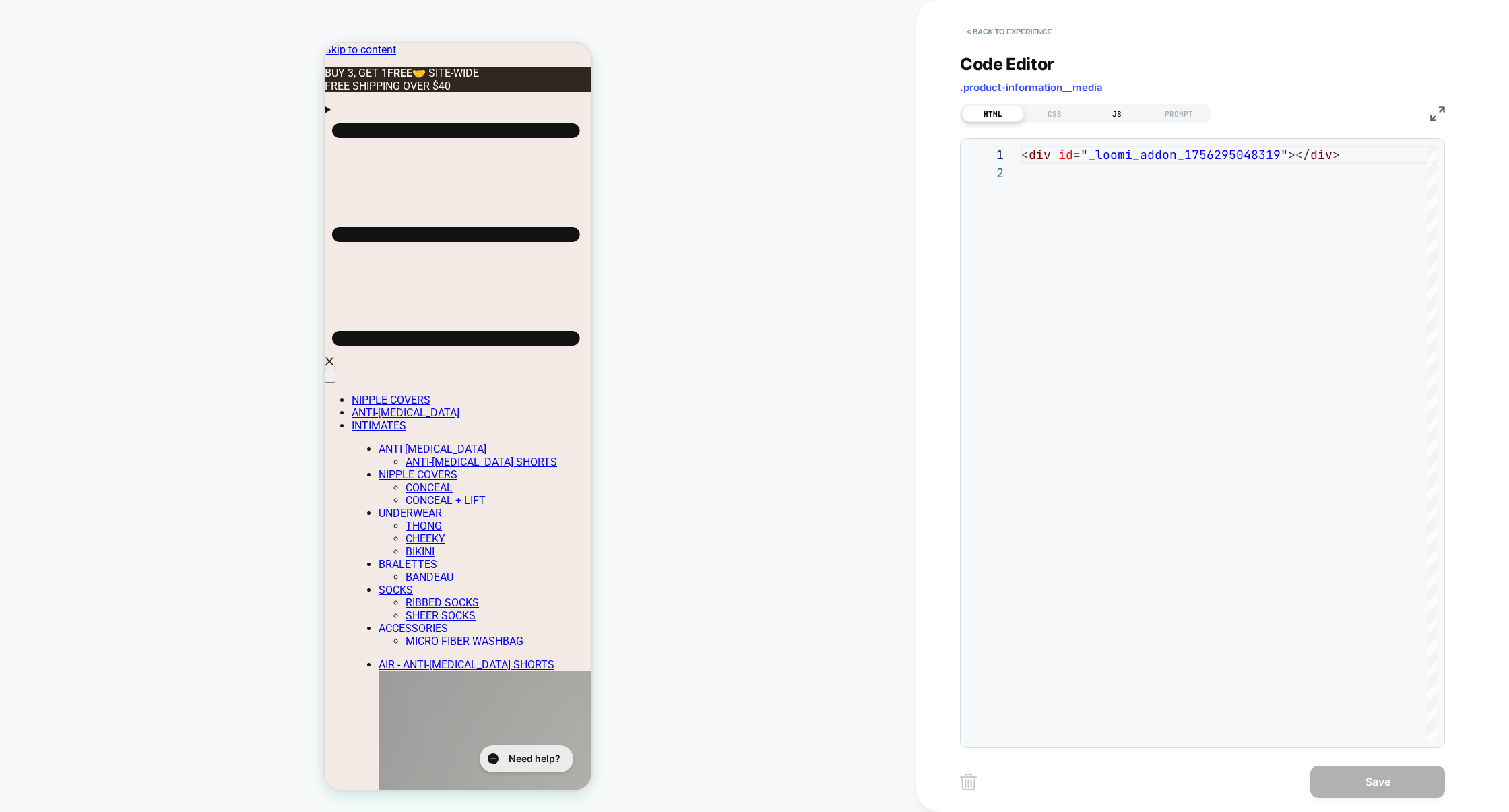
click at [1110, 114] on div "JS" at bounding box center [1117, 114] width 62 height 16
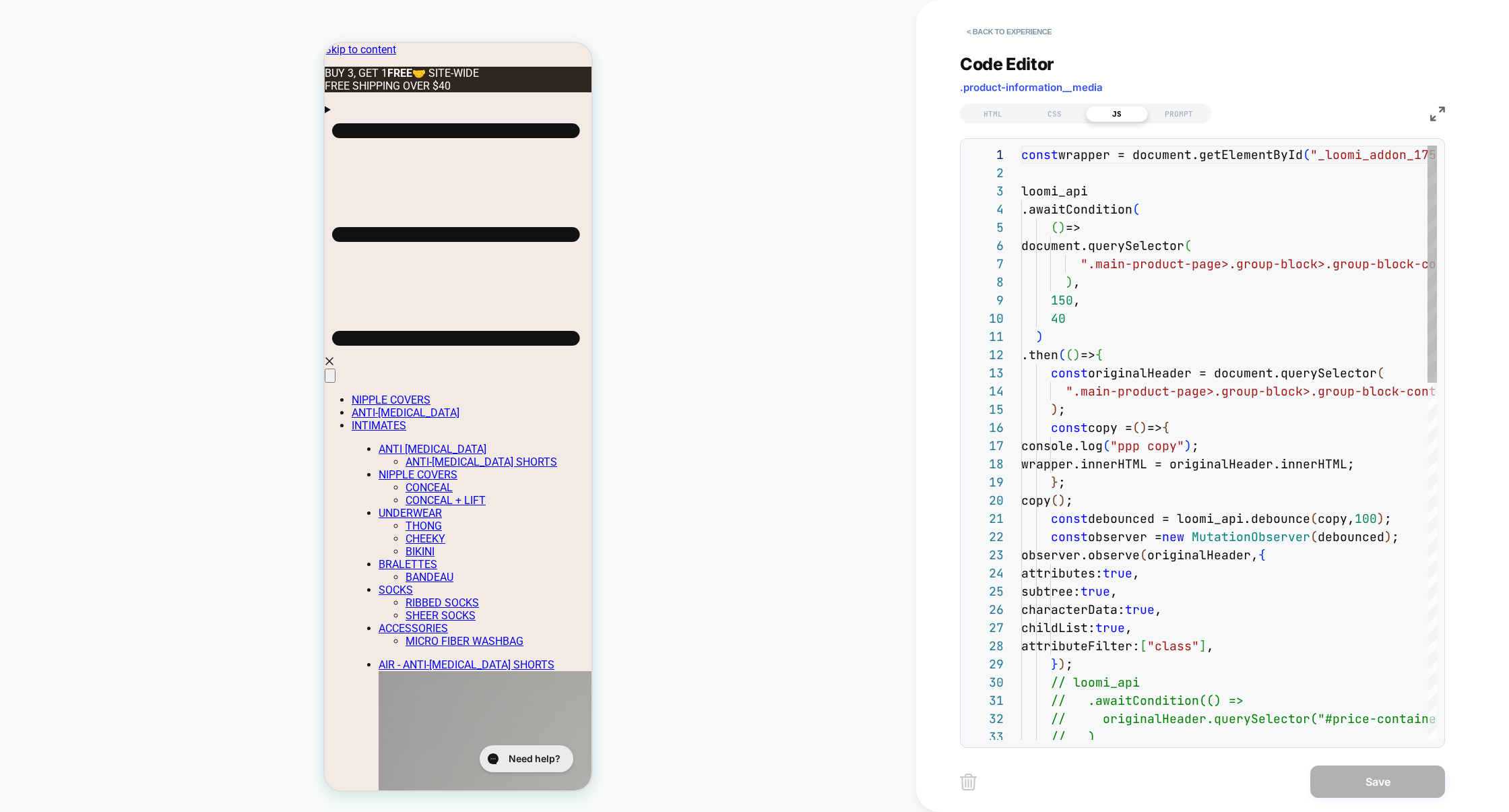
scroll to position [182, 0]
click at [1440, 115] on img at bounding box center [1438, 114] width 15 height 15
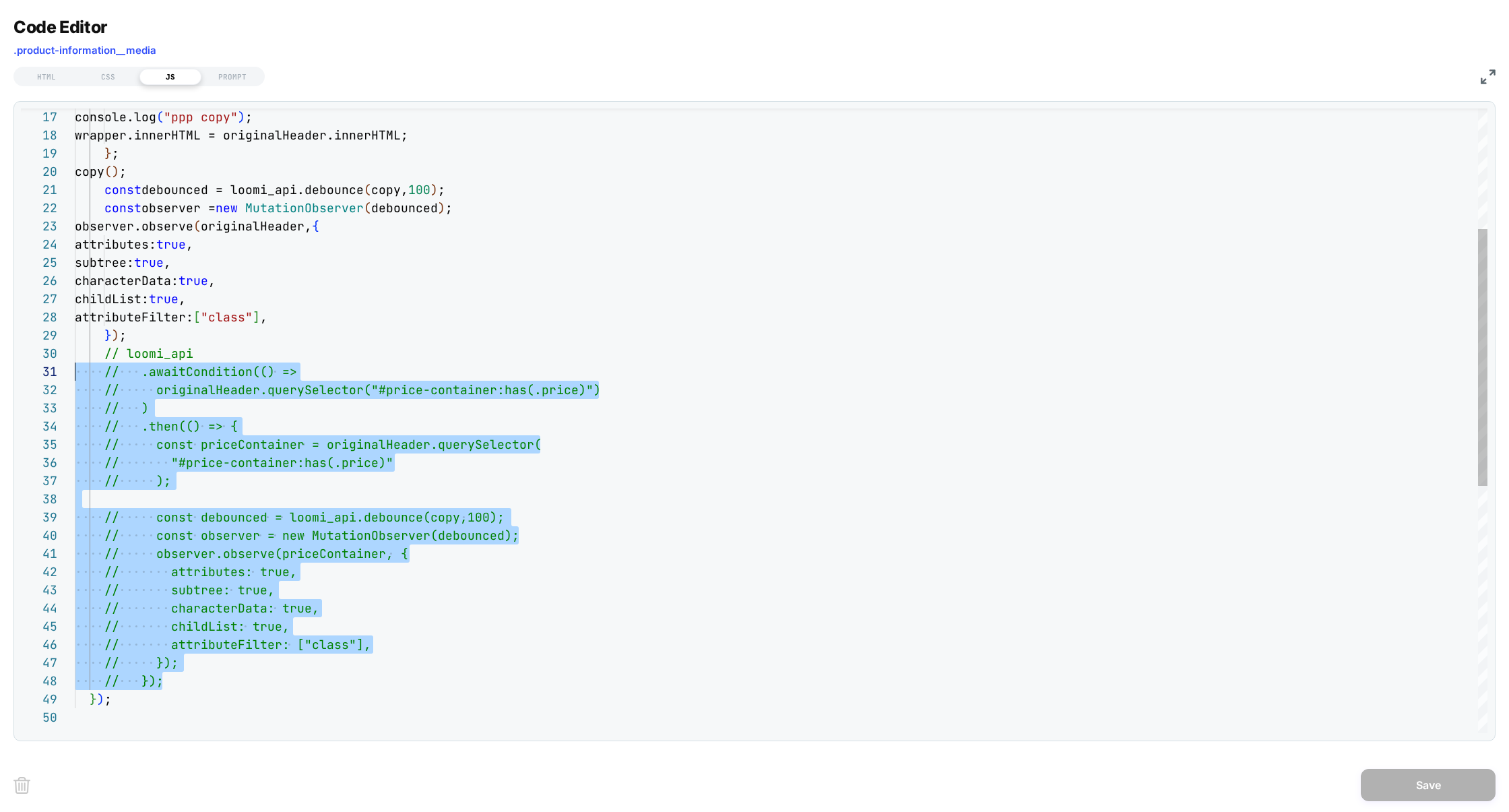
scroll to position [163, 0]
drag, startPoint x: 184, startPoint y: 683, endPoint x: 64, endPoint y: 361, distance: 343.6
click at [75, 361] on div "console.log ( "ppp copy" ) ; wrapper.innerHTML = originalHeader.innerHTML ; } ;…" at bounding box center [781, 574] width 1413 height 1515
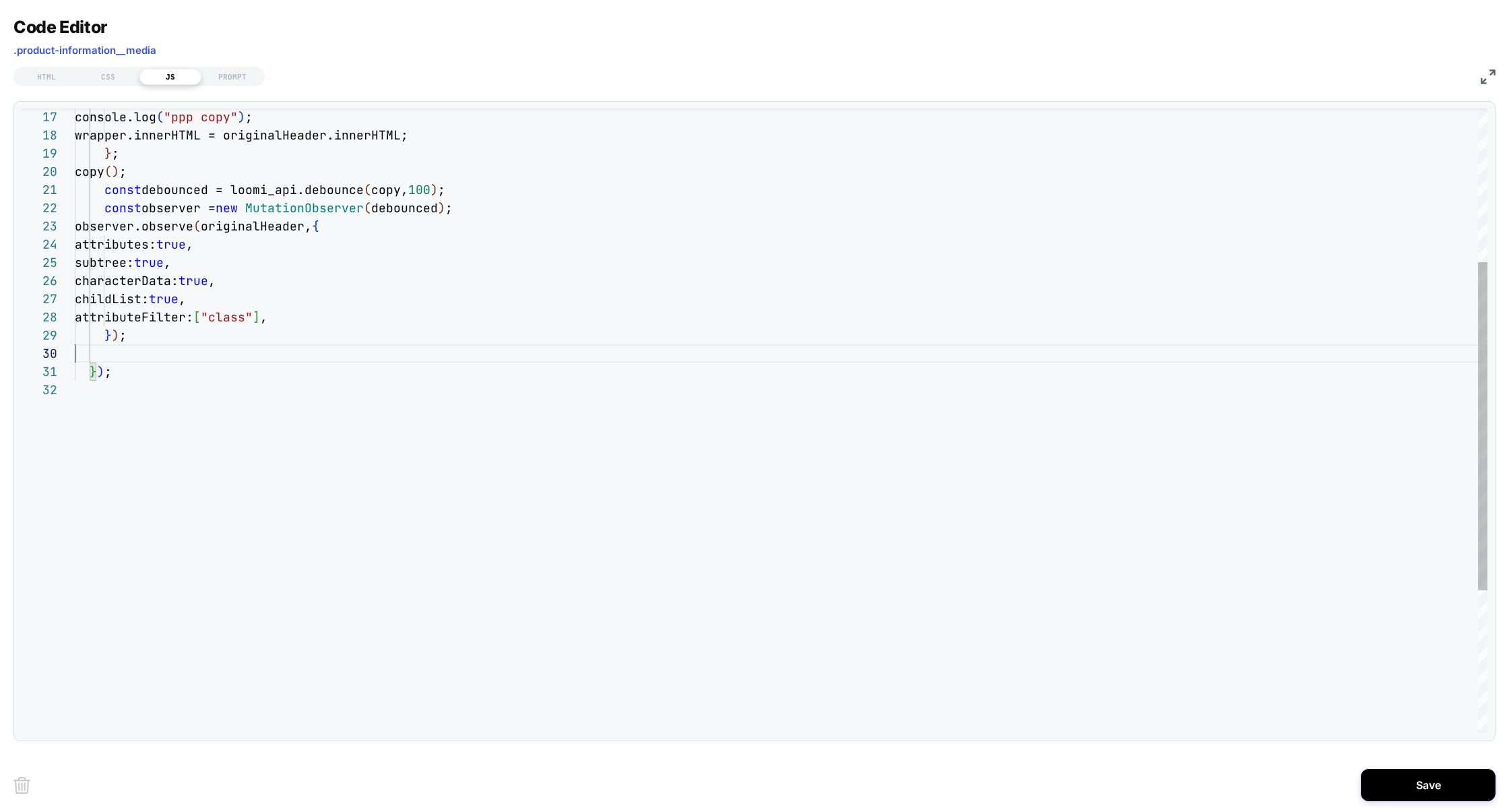
scroll to position [145, 51]
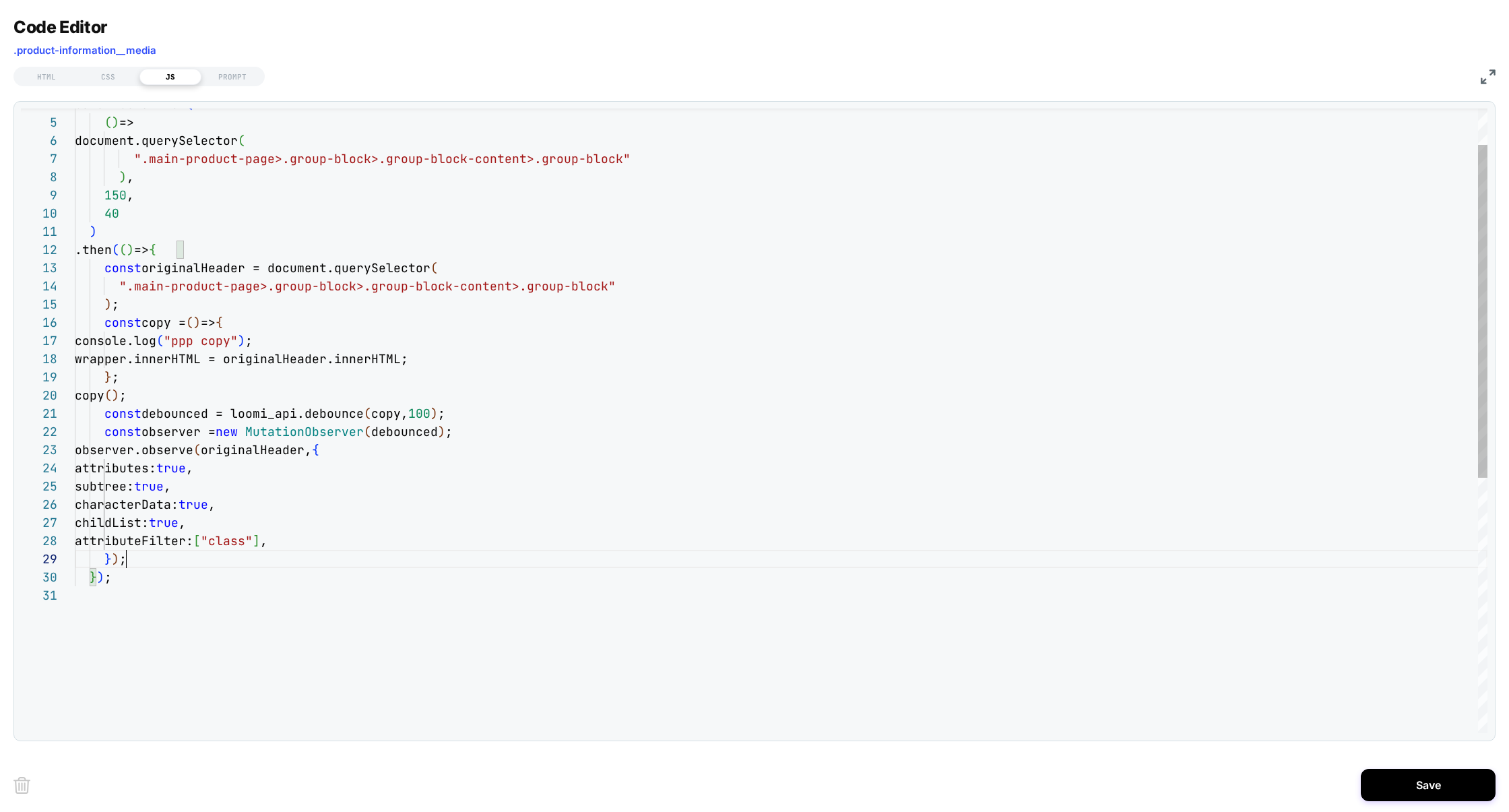
click at [432, 412] on div "console.log ( "ppp copy" ) ; wrapper.innerHTML = originalHeader.innerHTML ; } ;…" at bounding box center [781, 625] width 1413 height 1170
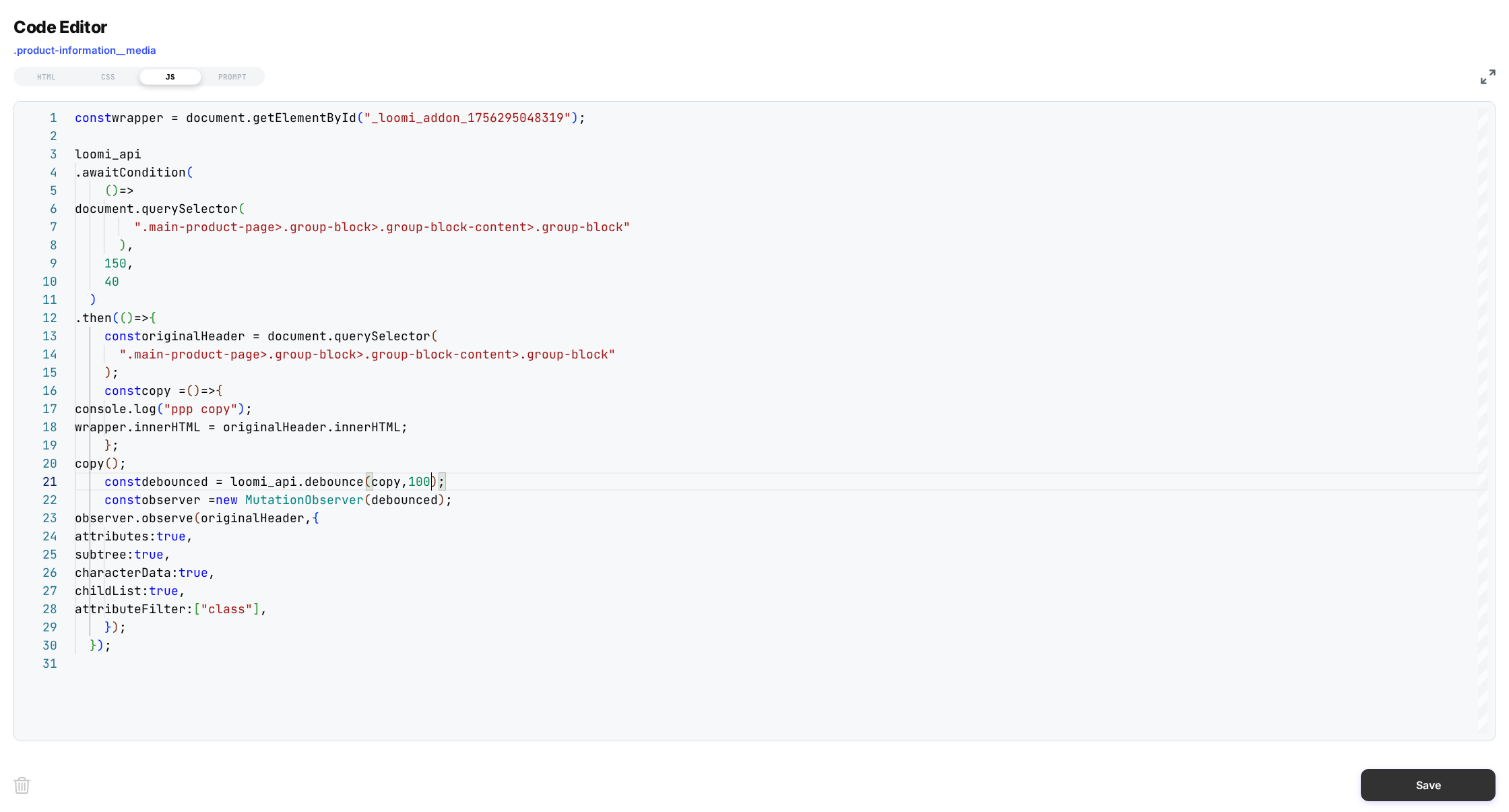
type textarea "**********"
click at [1451, 785] on button "Save" at bounding box center [1428, 784] width 135 height 33
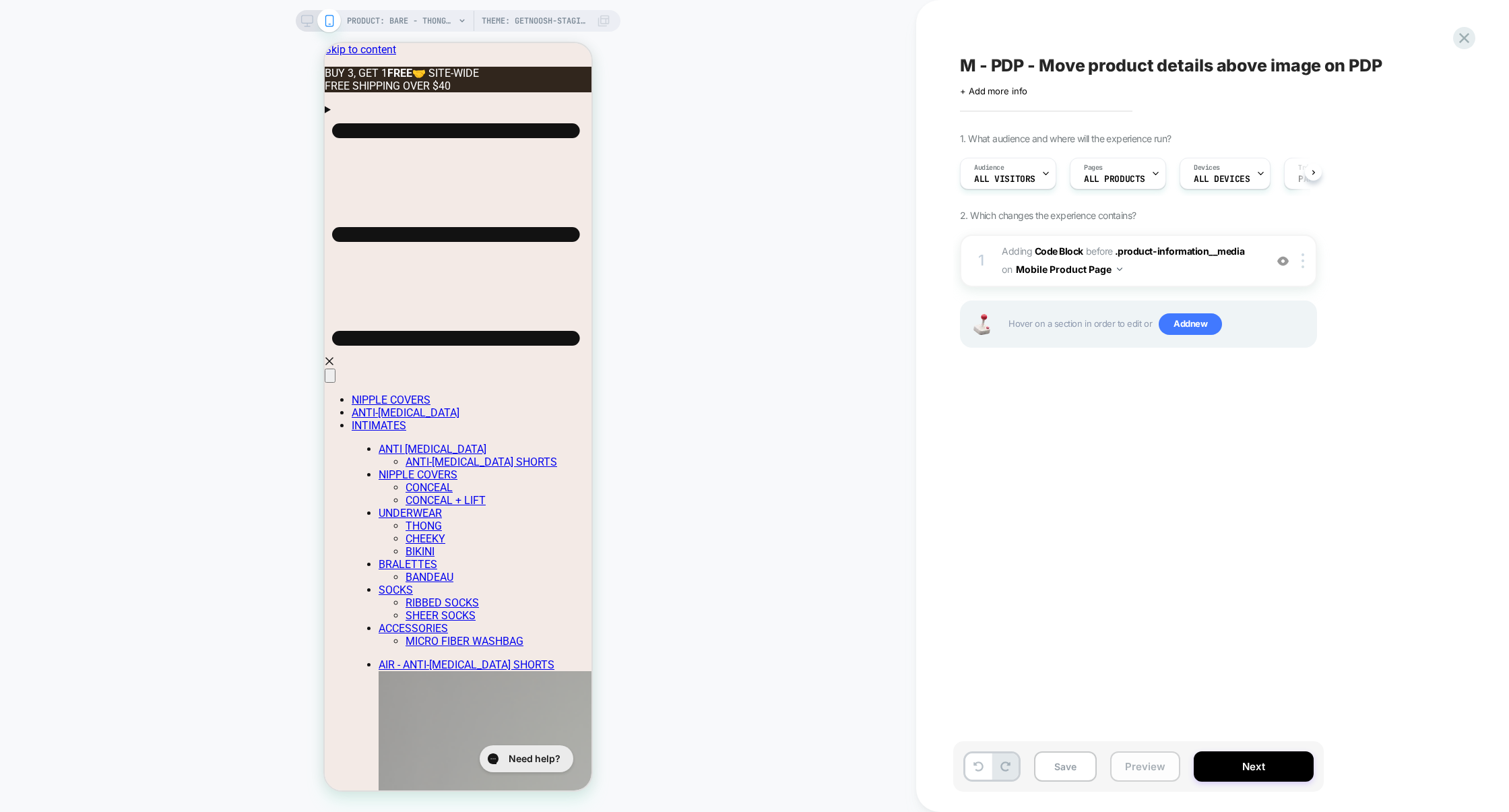
scroll to position [0, 1]
click at [1129, 766] on button "Preview" at bounding box center [1145, 765] width 70 height 31
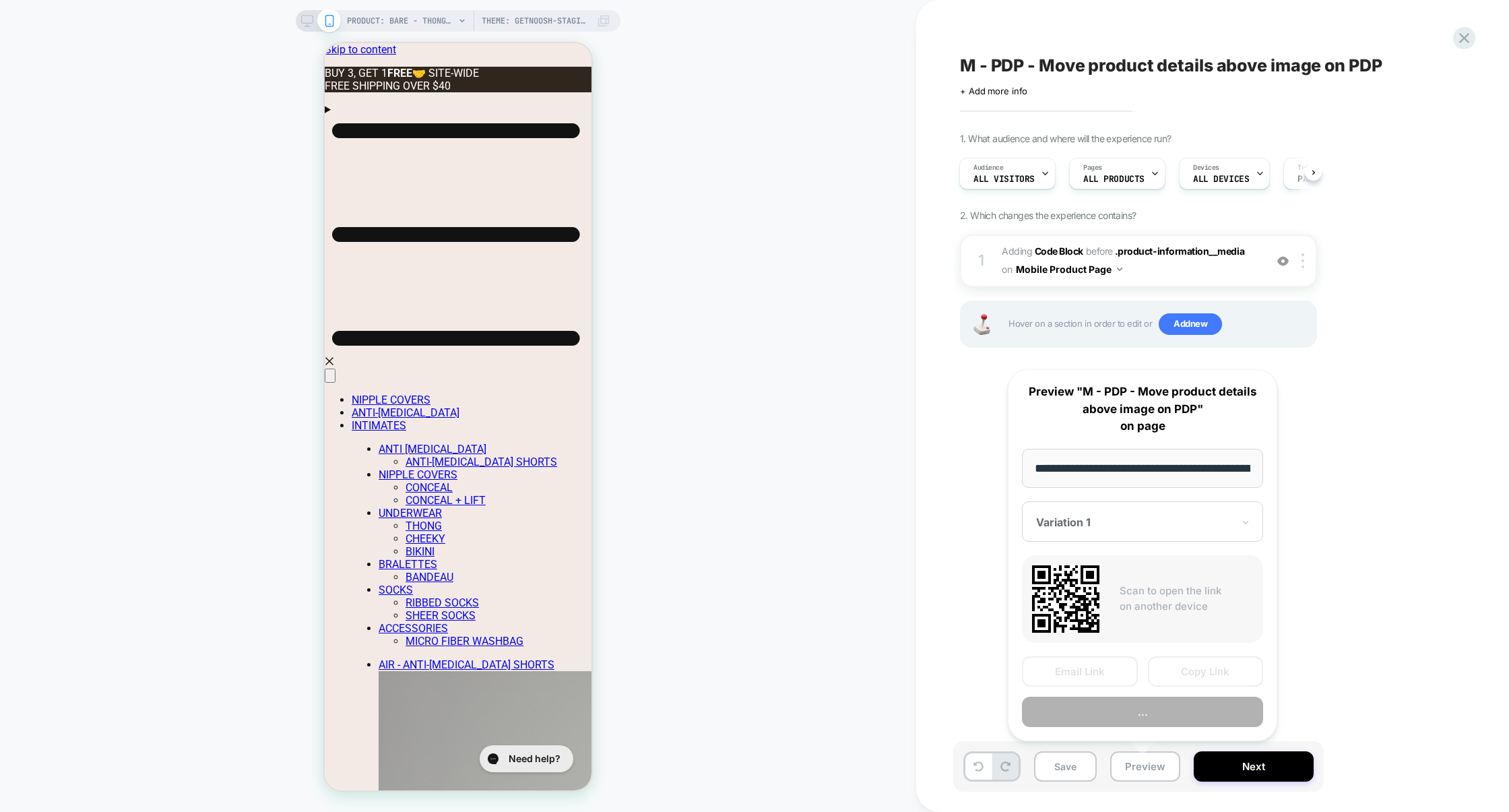
scroll to position [0, 391]
click at [1081, 775] on button "Save" at bounding box center [1065, 765] width 62 height 31
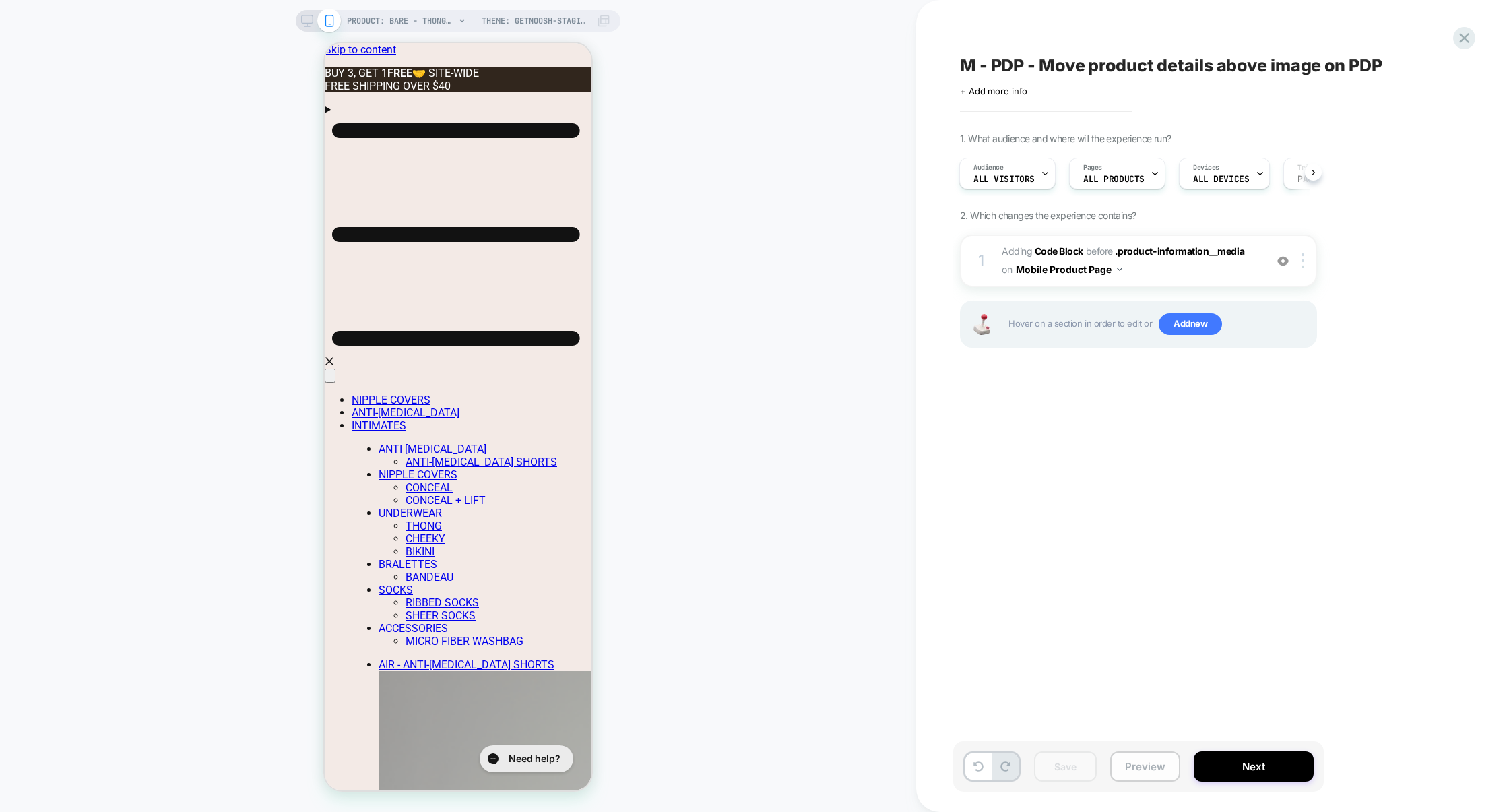
click at [1140, 760] on button "Preview" at bounding box center [1145, 765] width 70 height 31
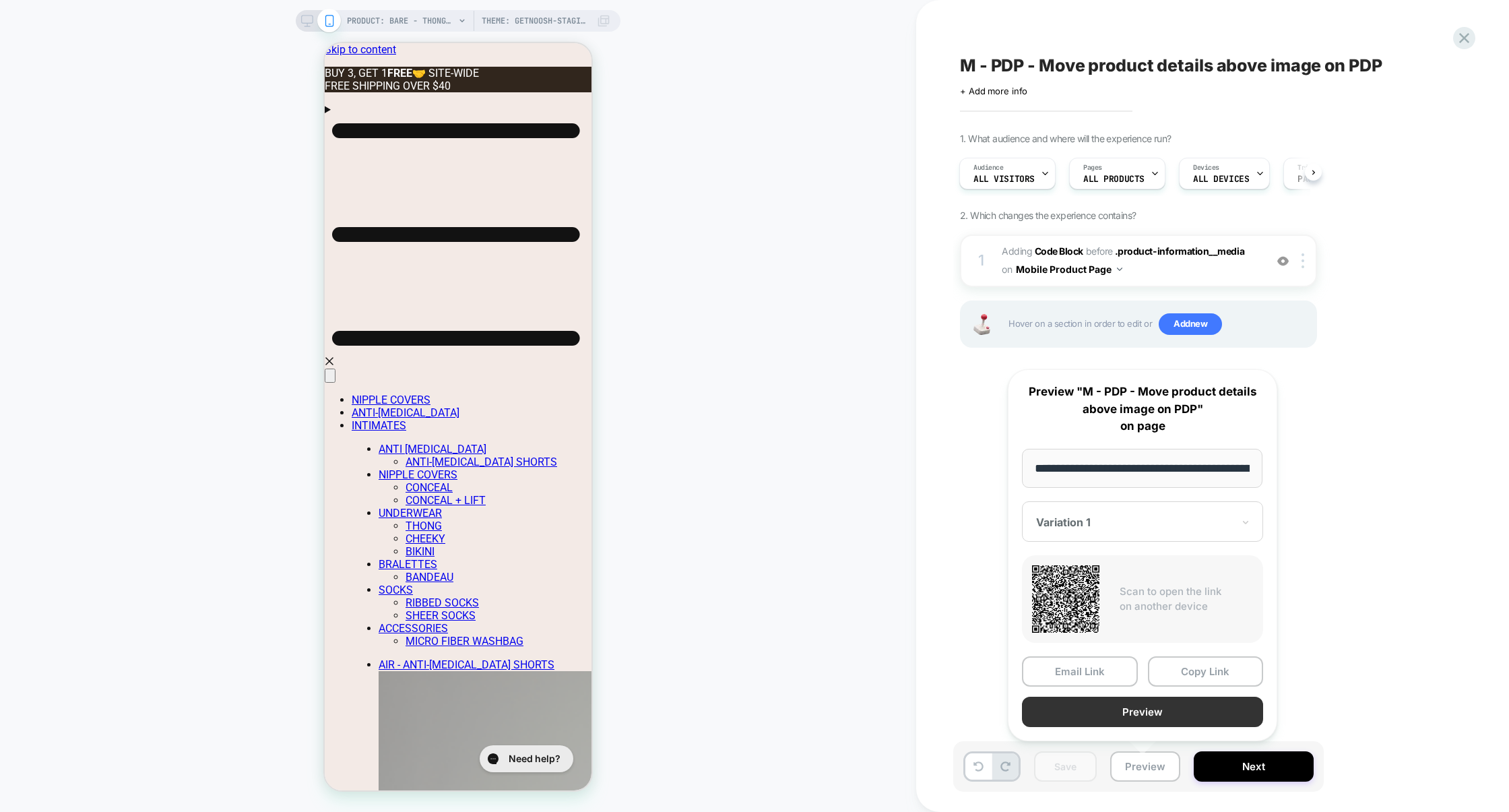
click at [1149, 714] on button "Preview" at bounding box center [1142, 711] width 241 height 31
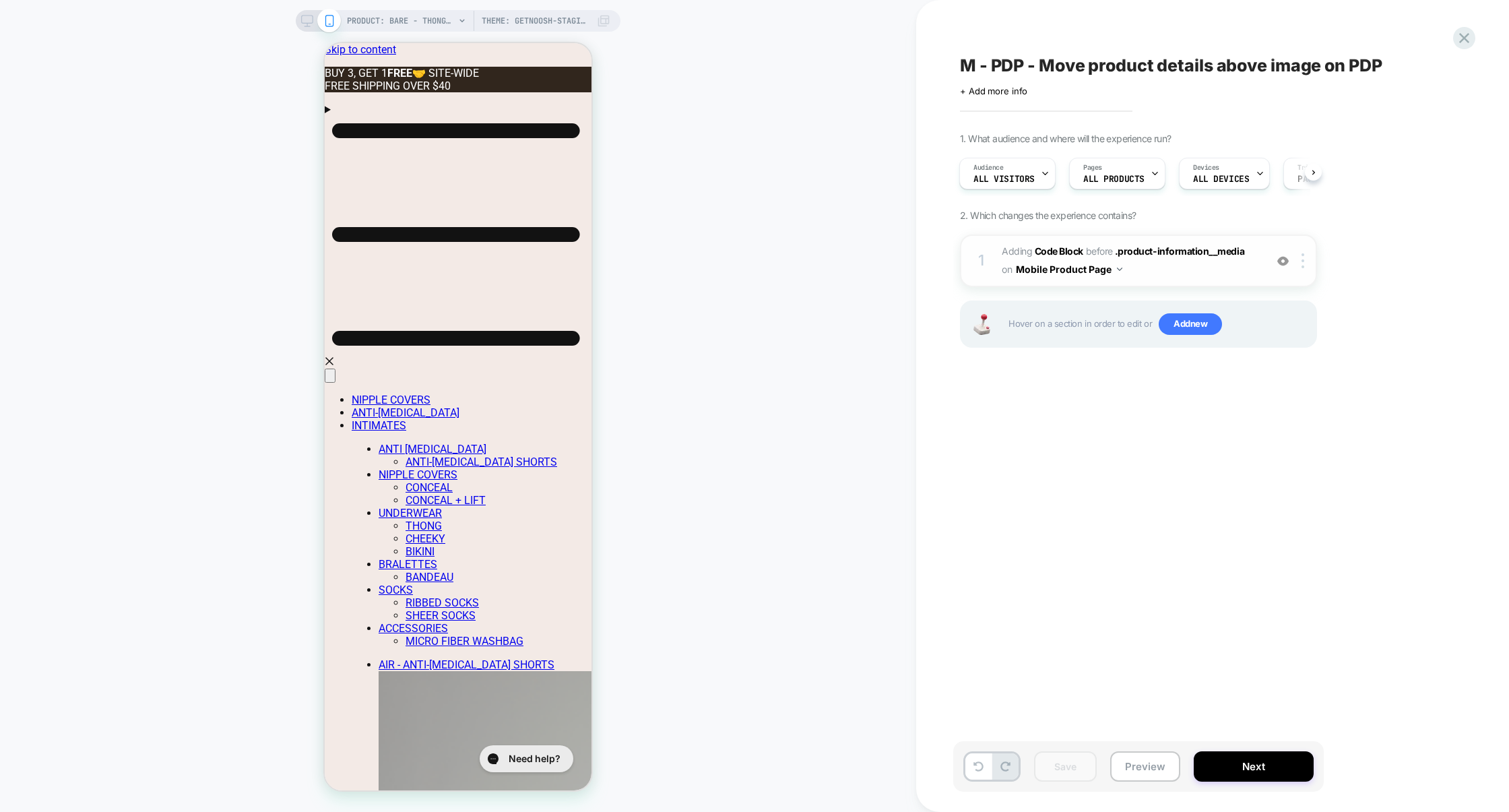
click at [1149, 272] on span "Adding Code Block BEFORE .product-information__media .product-information__medi…" at bounding box center [1131, 260] width 257 height 36
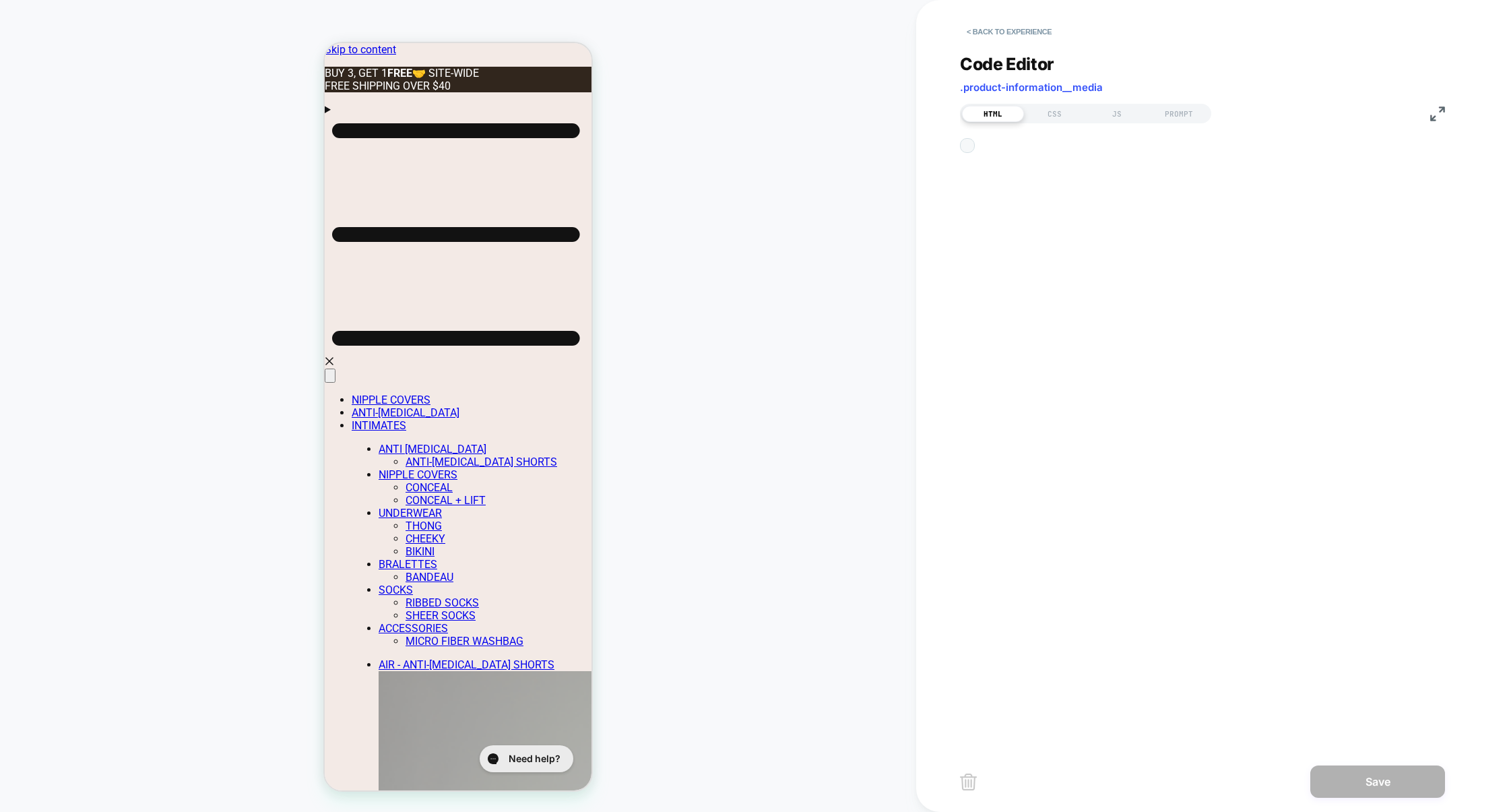
scroll to position [18, 0]
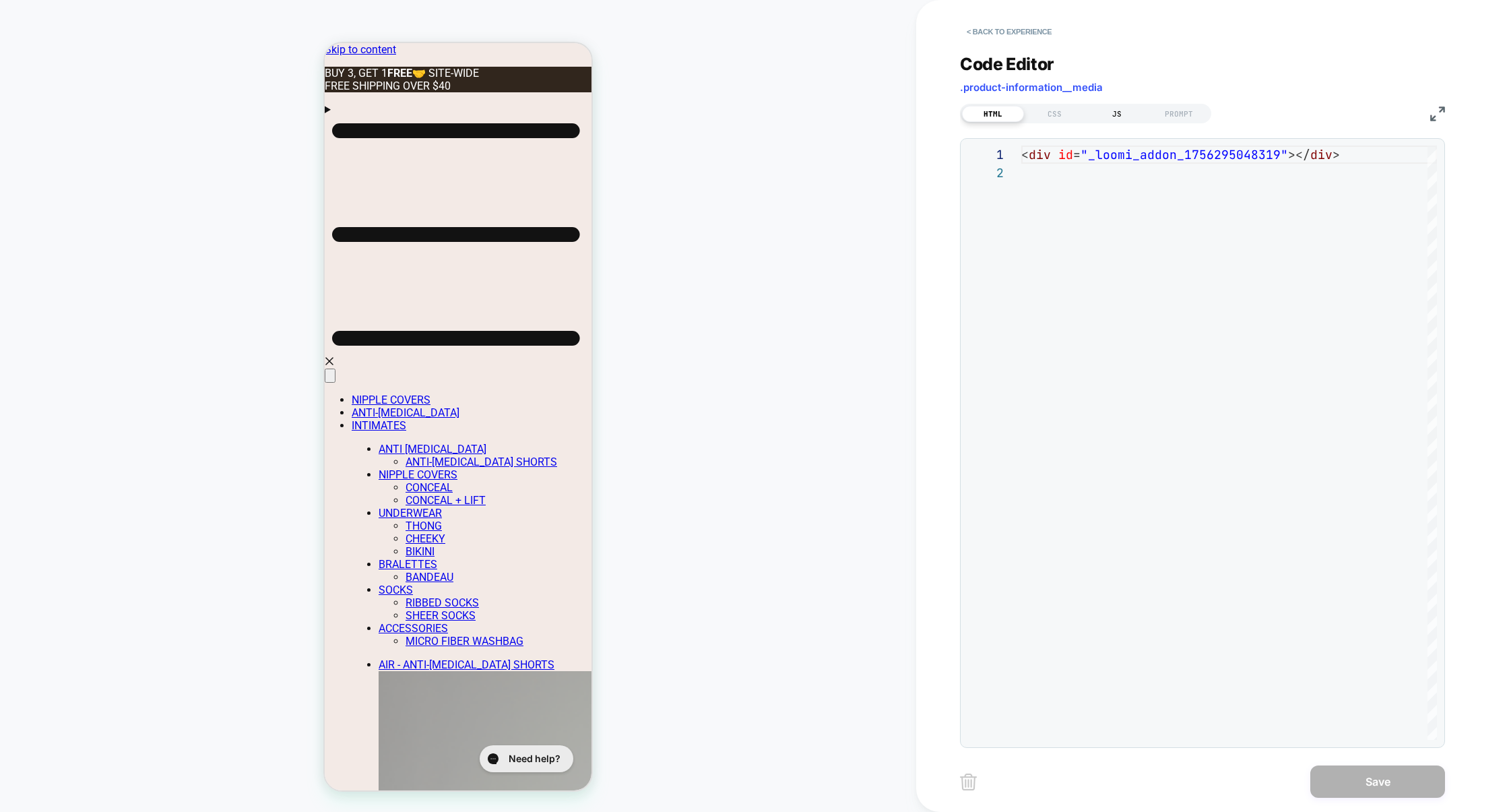
click at [1112, 121] on div "JS" at bounding box center [1117, 114] width 62 height 16
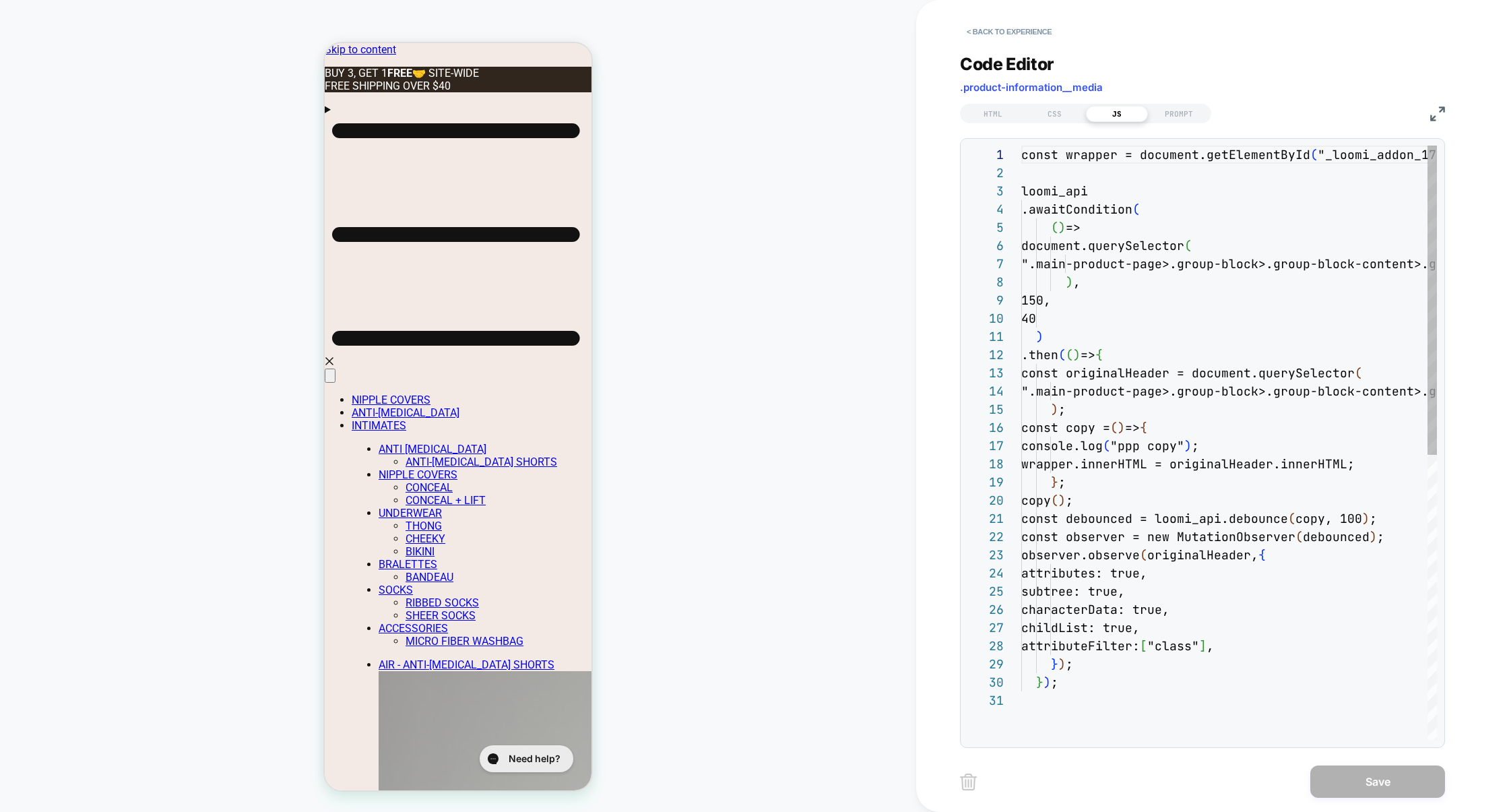
scroll to position [182, 0]
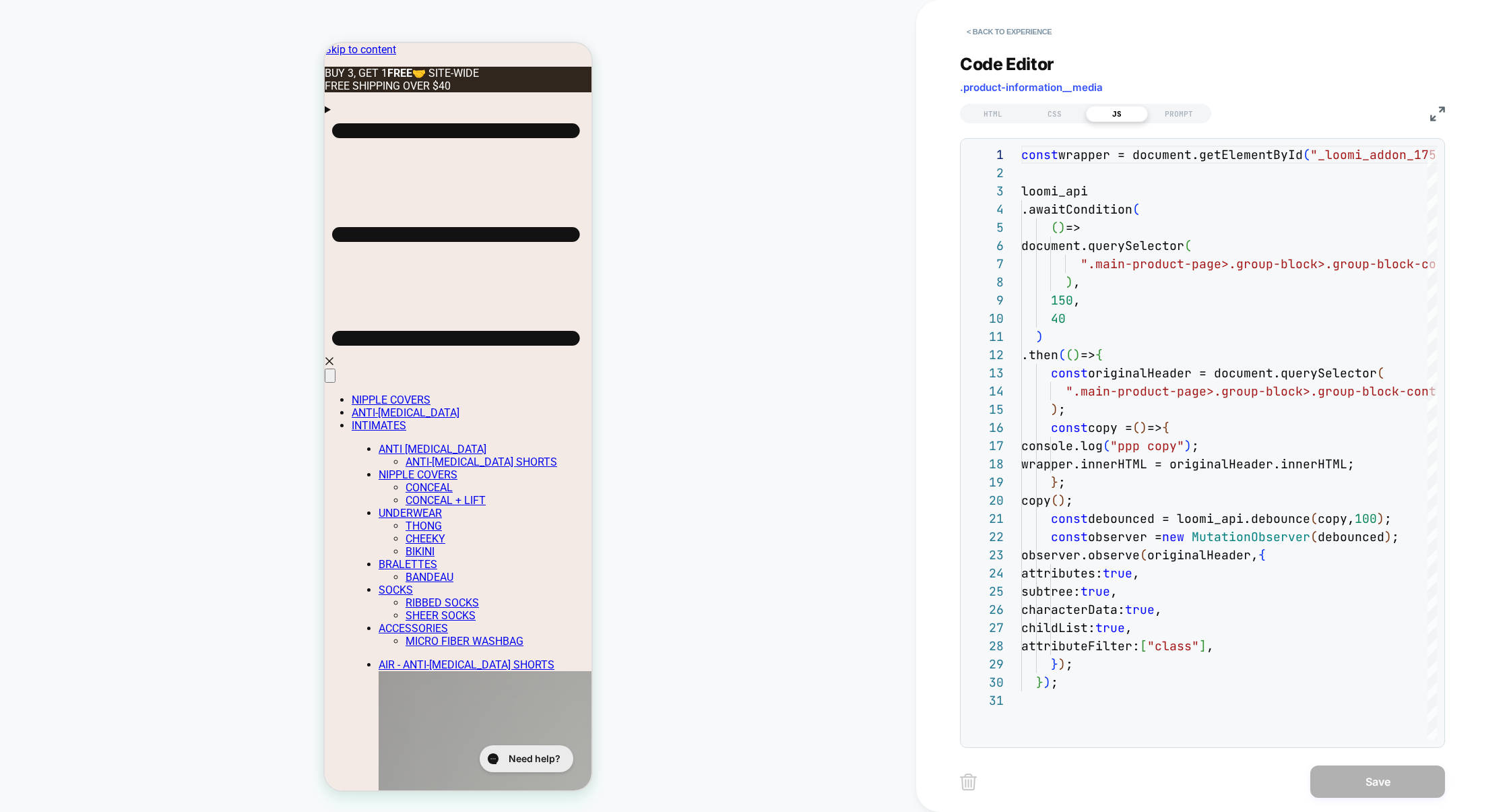
click at [1435, 105] on div "HTML CSS JS PROMPT" at bounding box center [1203, 112] width 485 height 23
click at [1435, 107] on img at bounding box center [1438, 114] width 15 height 15
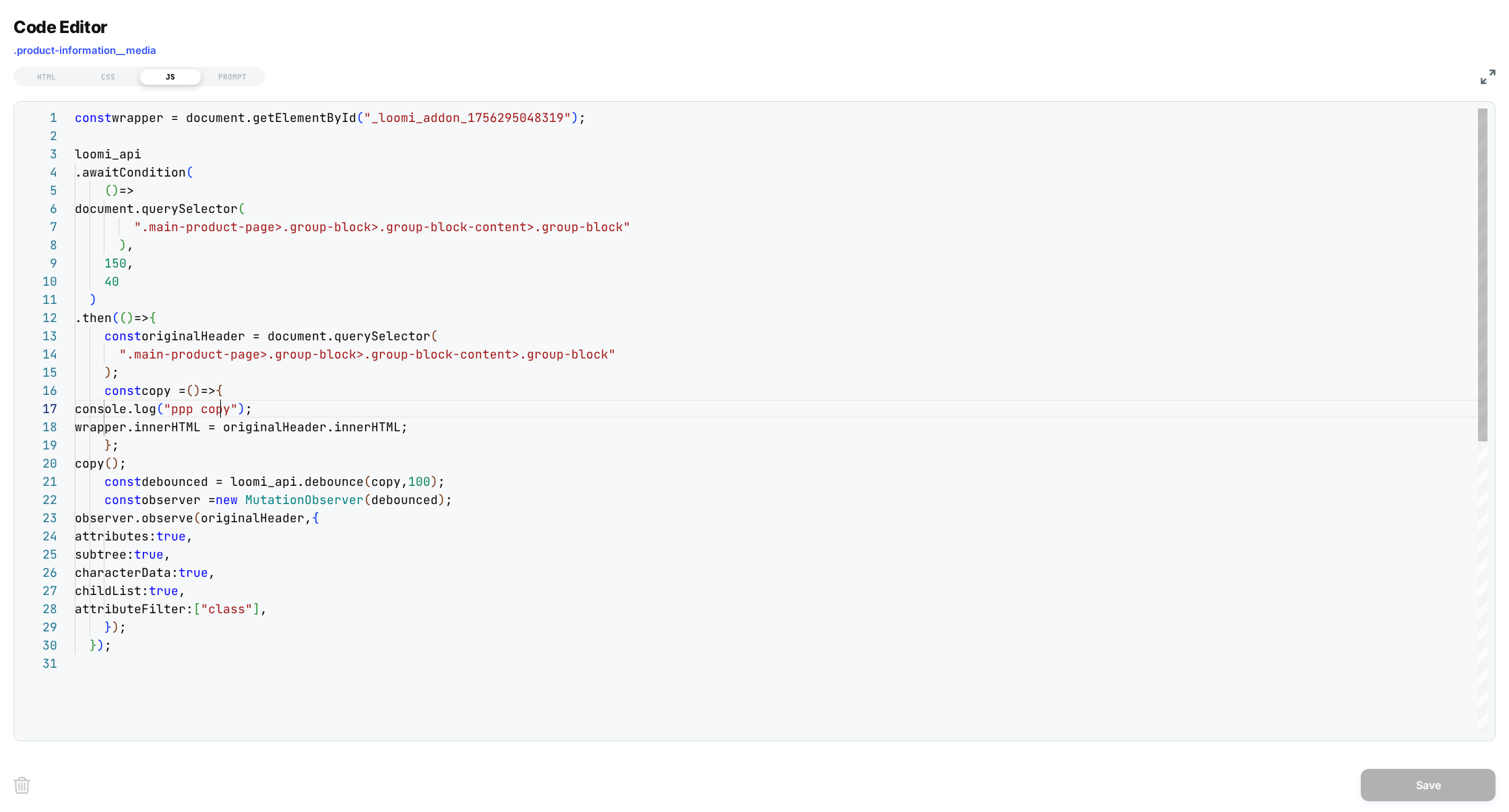
click at [220, 408] on div "const wrapper = document.getElementById ( "_loomi_addon_1756295048319" ) ; loom…" at bounding box center [781, 693] width 1413 height 1170
click at [193, 407] on div "const wrapper = document.getElementById ( "_loomi_addon_1756295048319" ) ; loom…" at bounding box center [781, 693] width 1413 height 1170
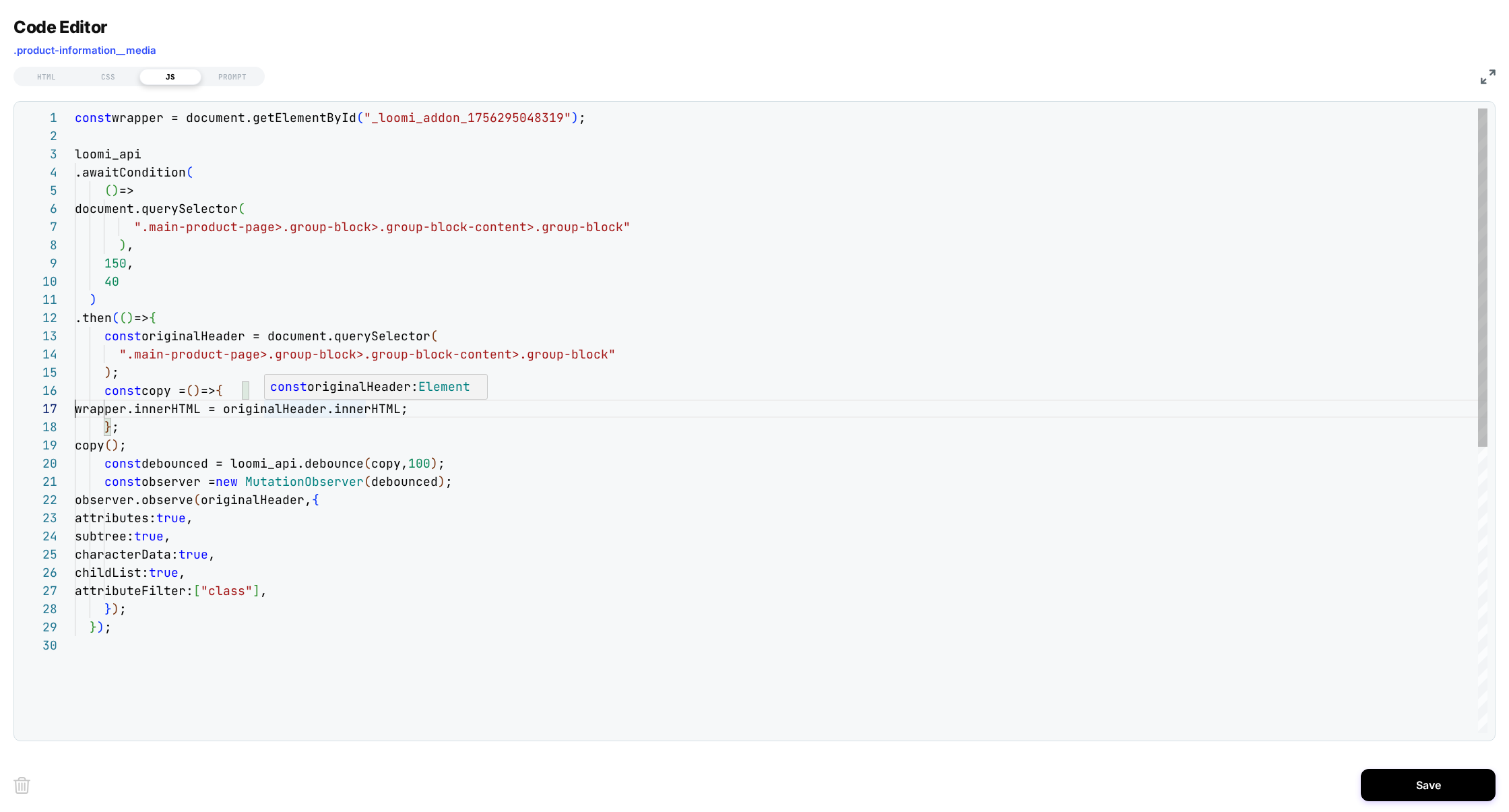
click at [314, 413] on div "const wrapper = document.getElementById ( "_loomi_addon_1756295048319" ) ; loom…" at bounding box center [781, 683] width 1413 height 1152
click at [167, 380] on div "const wrapper = document.getElementById ( "_loomi_addon_1756295048319" ) ; loom…" at bounding box center [781, 683] width 1413 height 1152
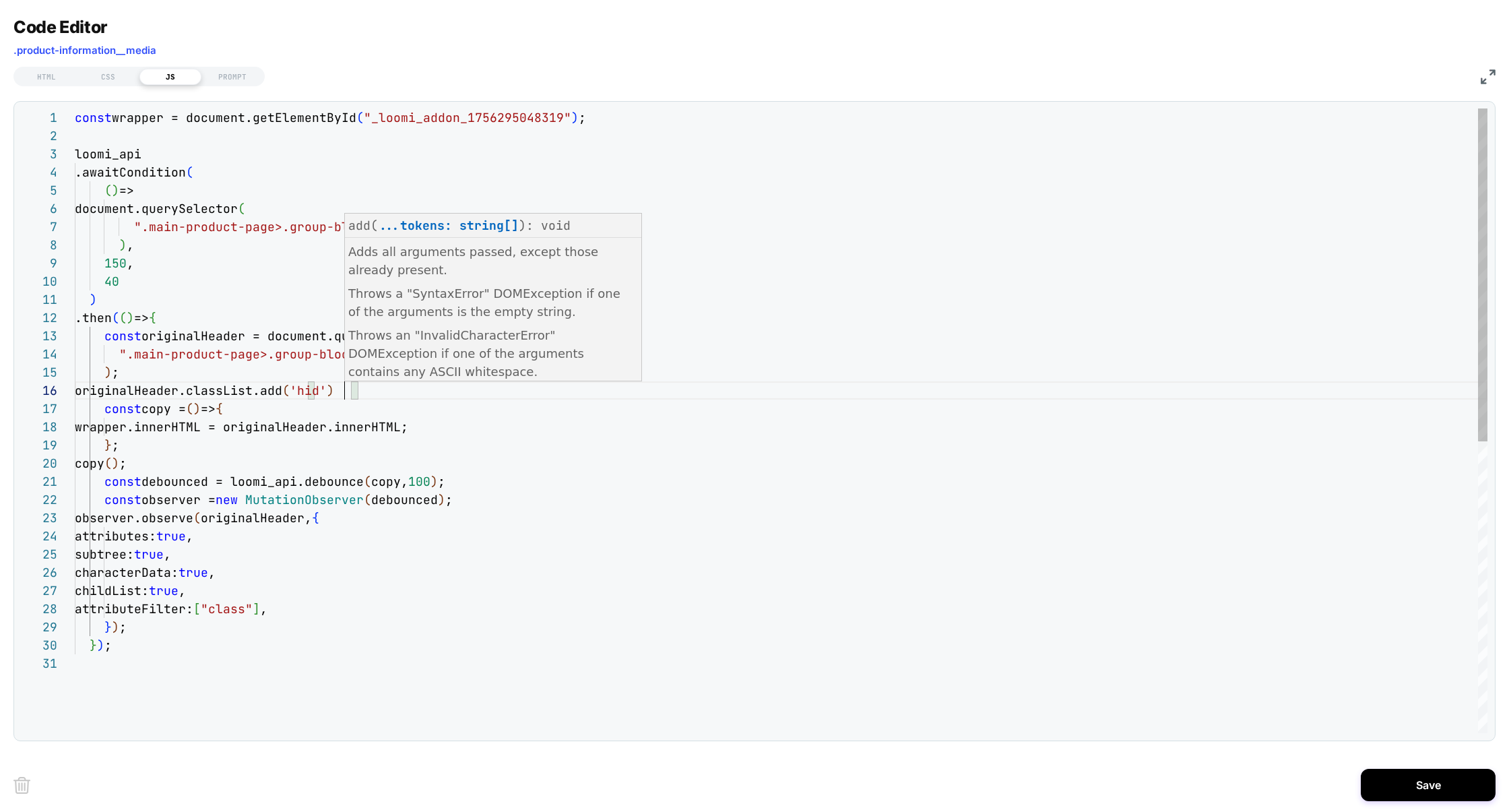
scroll to position [90, 277]
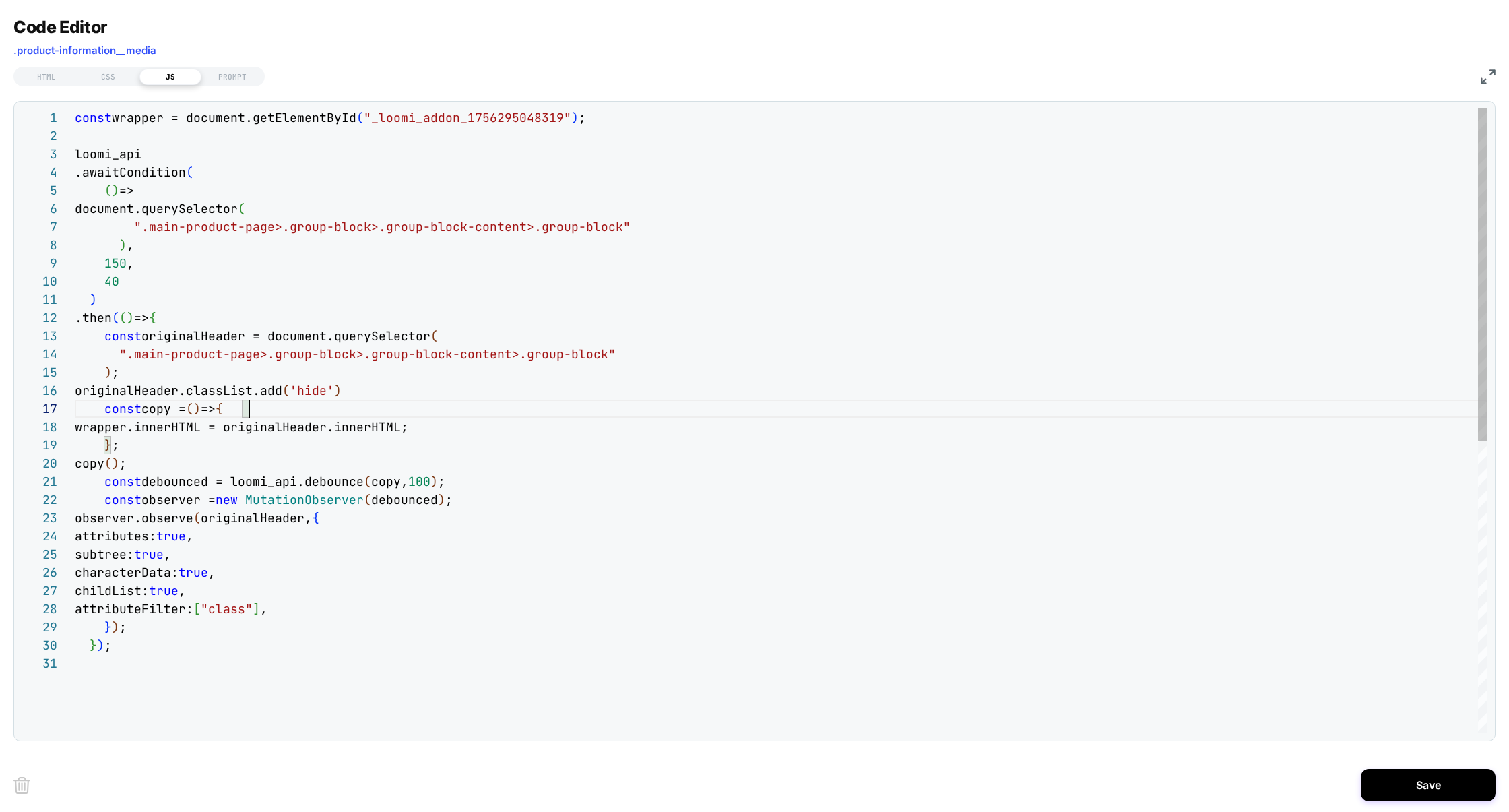
click at [361, 414] on div "const wrapper = document.getElementById ( "_loomi_addon_1756295048319" ) ; loom…" at bounding box center [781, 693] width 1413 height 1170
type textarea "**********"
click at [1448, 781] on button "Save" at bounding box center [1428, 784] width 135 height 33
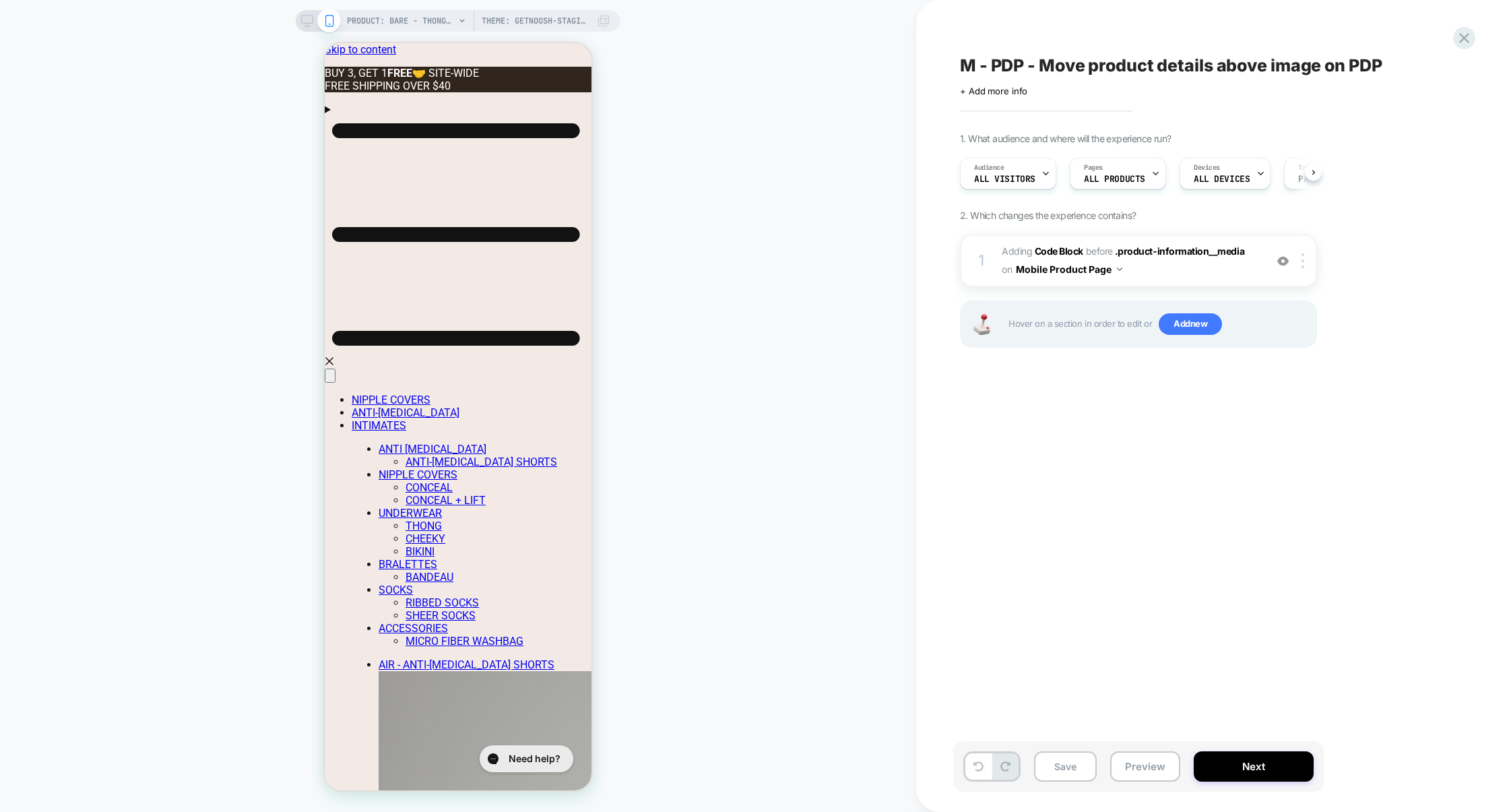
scroll to position [0, 1]
click at [1070, 767] on button "Save" at bounding box center [1065, 765] width 62 height 31
click at [1143, 767] on button "Preview" at bounding box center [1145, 765] width 70 height 31
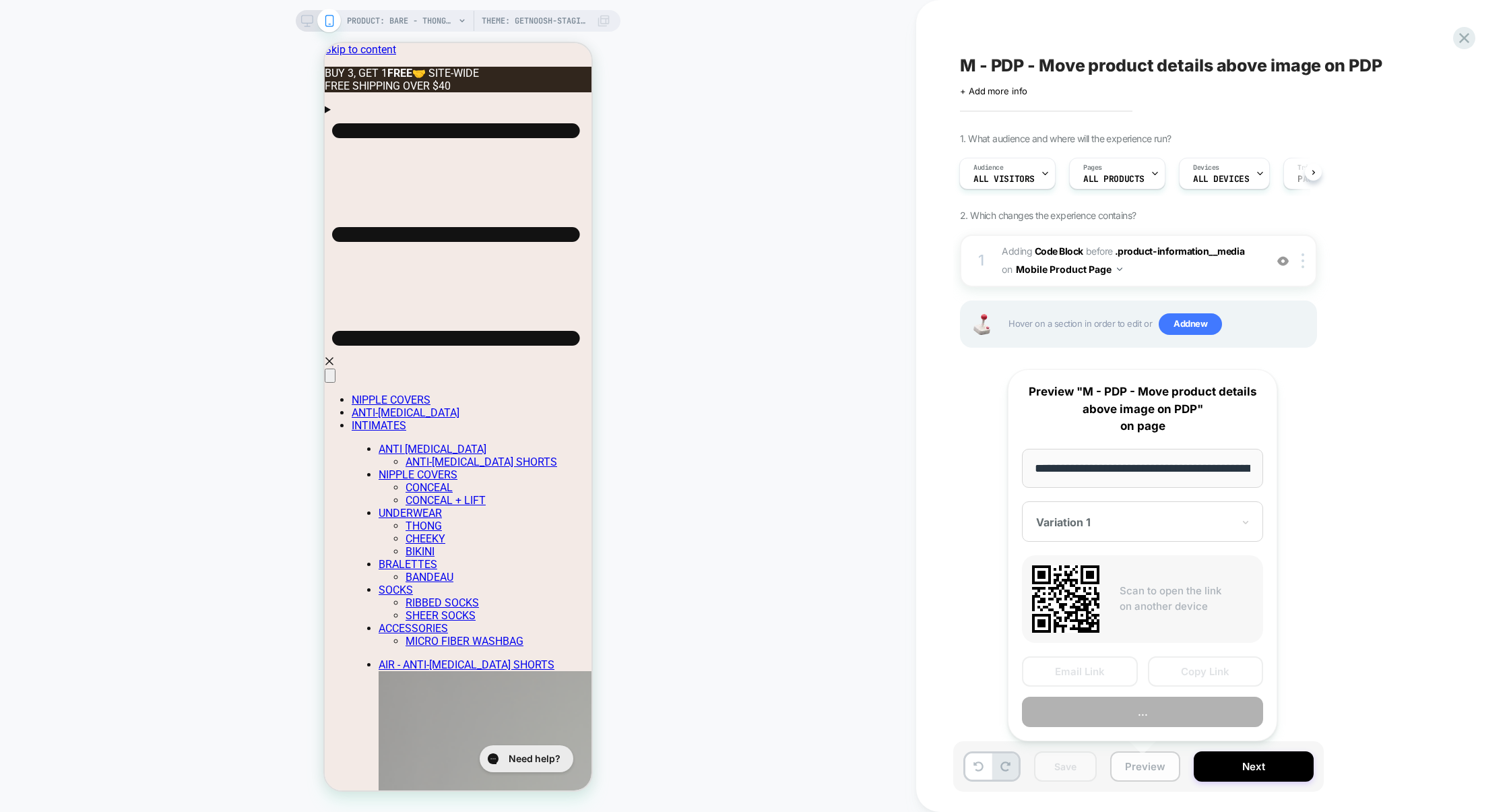
scroll to position [0, 391]
click at [1153, 715] on button "Preview" at bounding box center [1142, 711] width 241 height 31
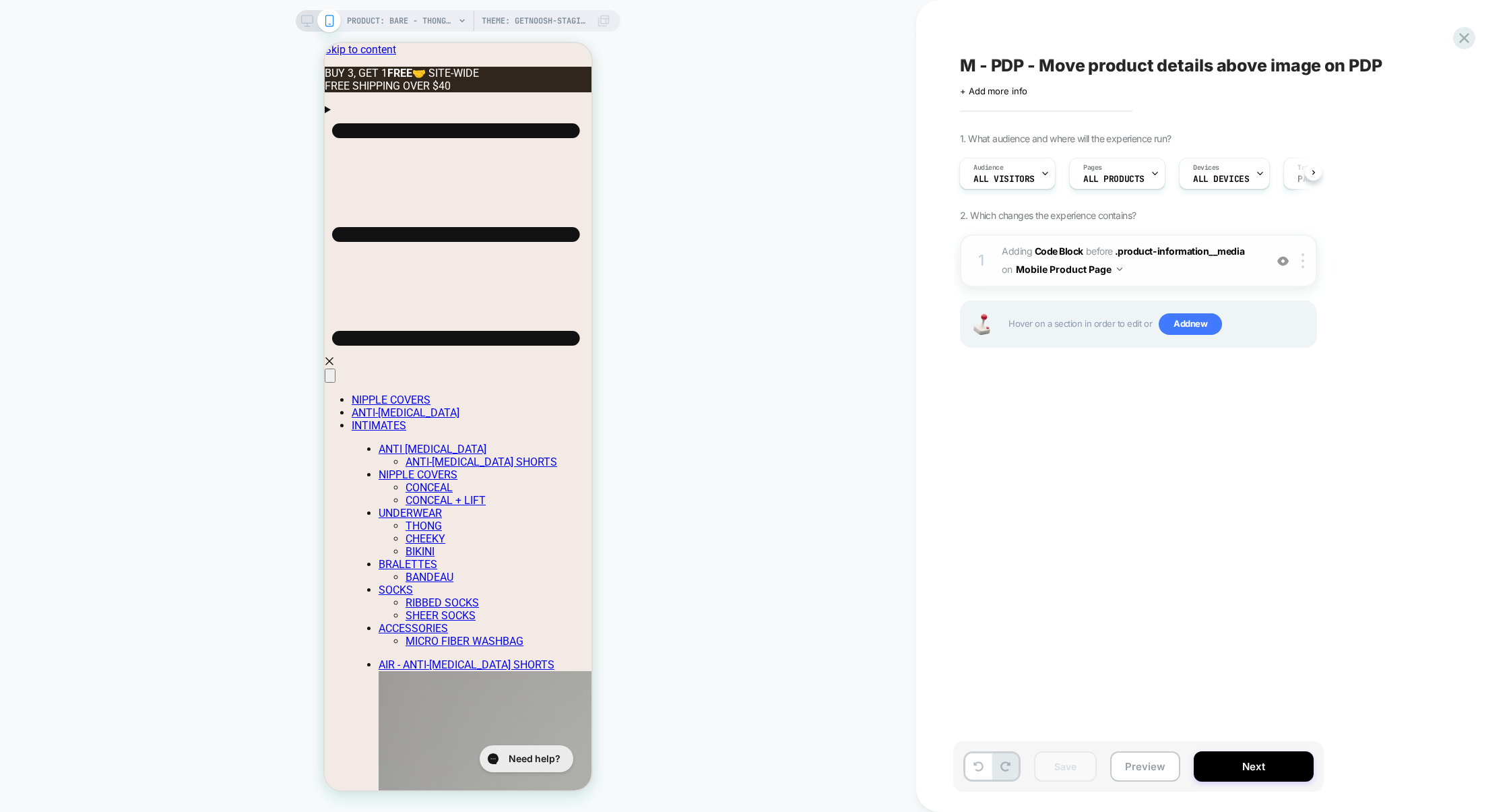
click at [1175, 269] on span "Adding Code Block BEFORE .product-information__media .product-information__medi…" at bounding box center [1131, 260] width 257 height 36
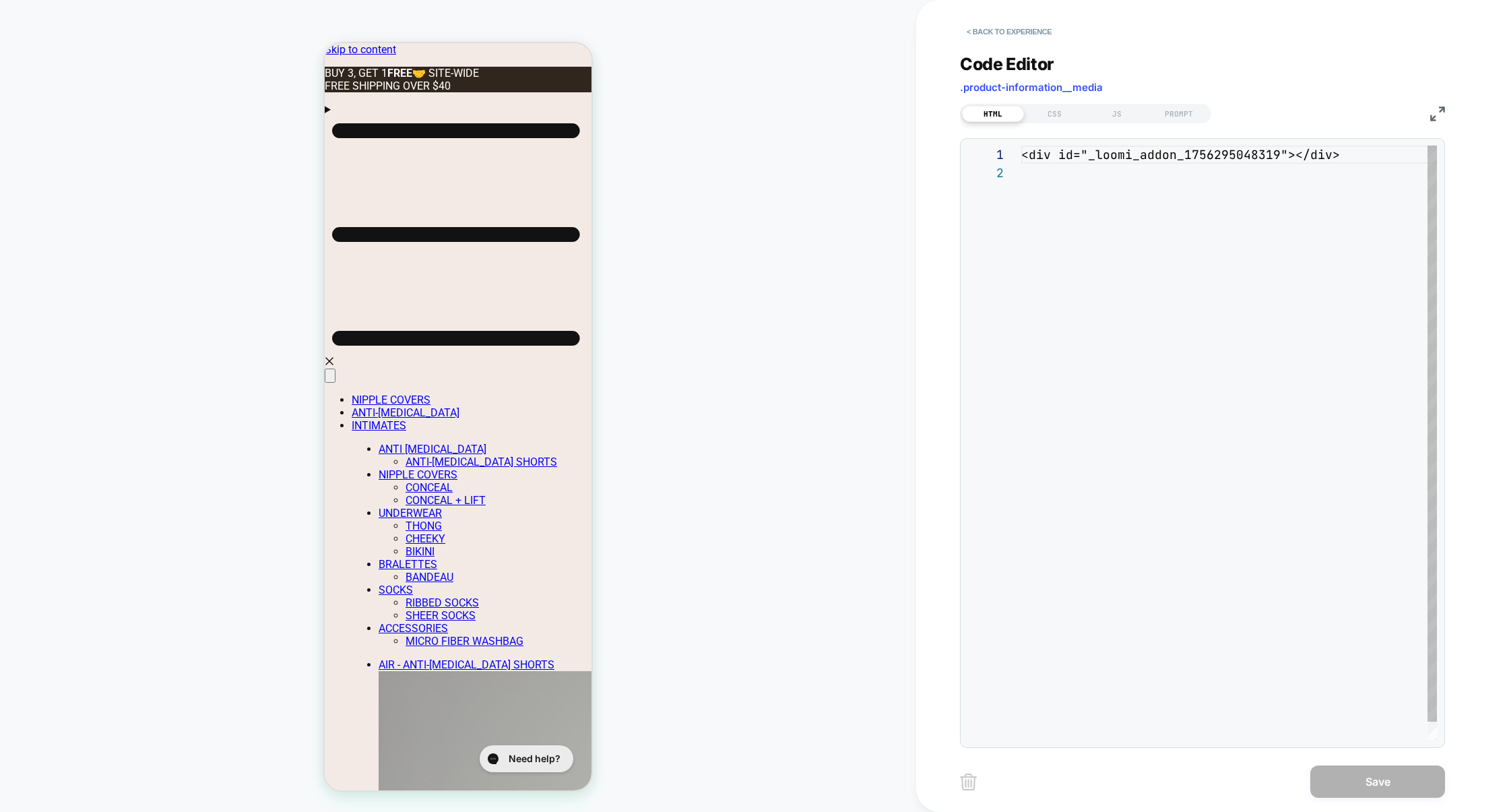
scroll to position [18, 0]
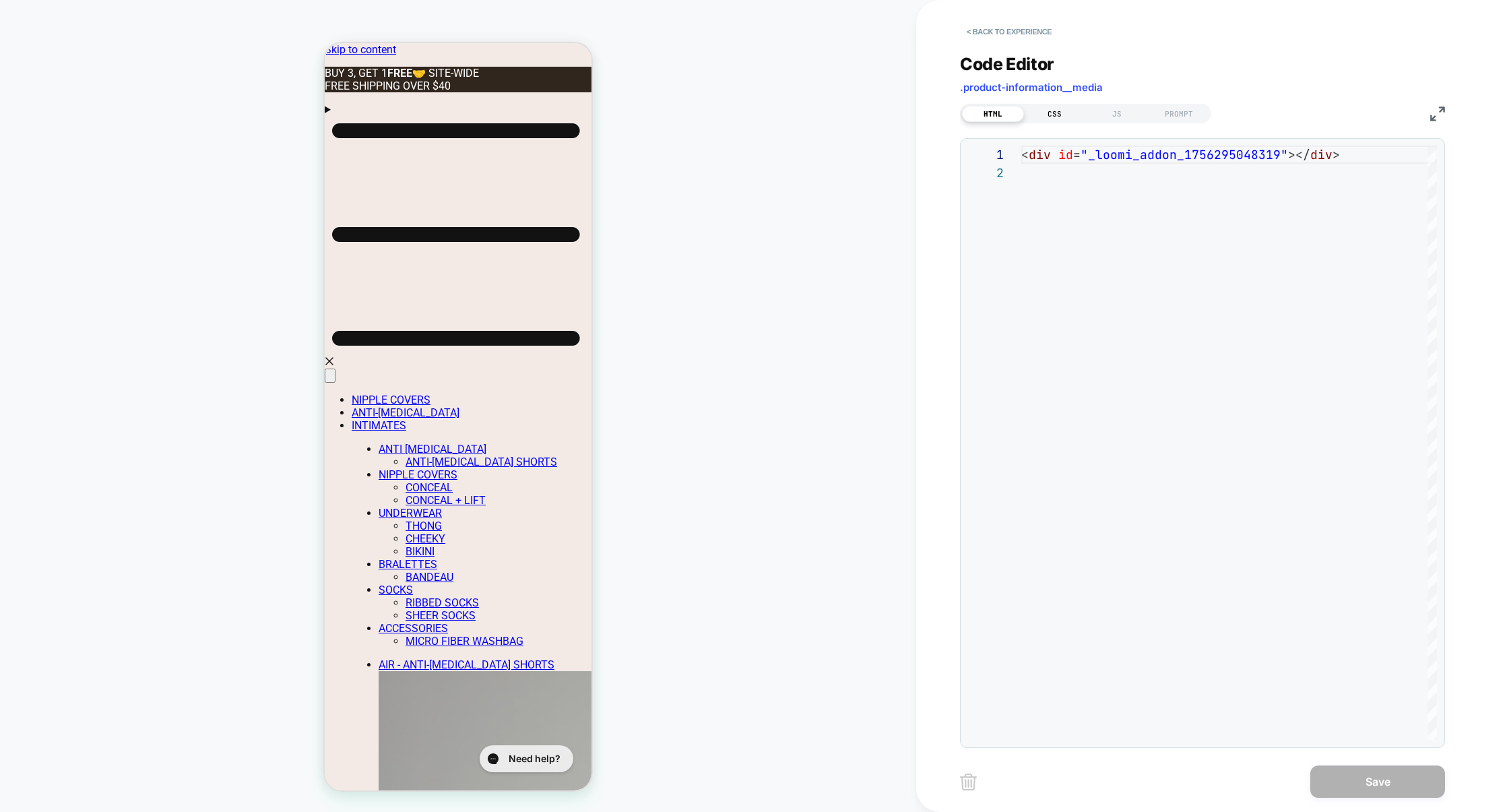
click at [1068, 114] on div "CSS" at bounding box center [1054, 114] width 62 height 16
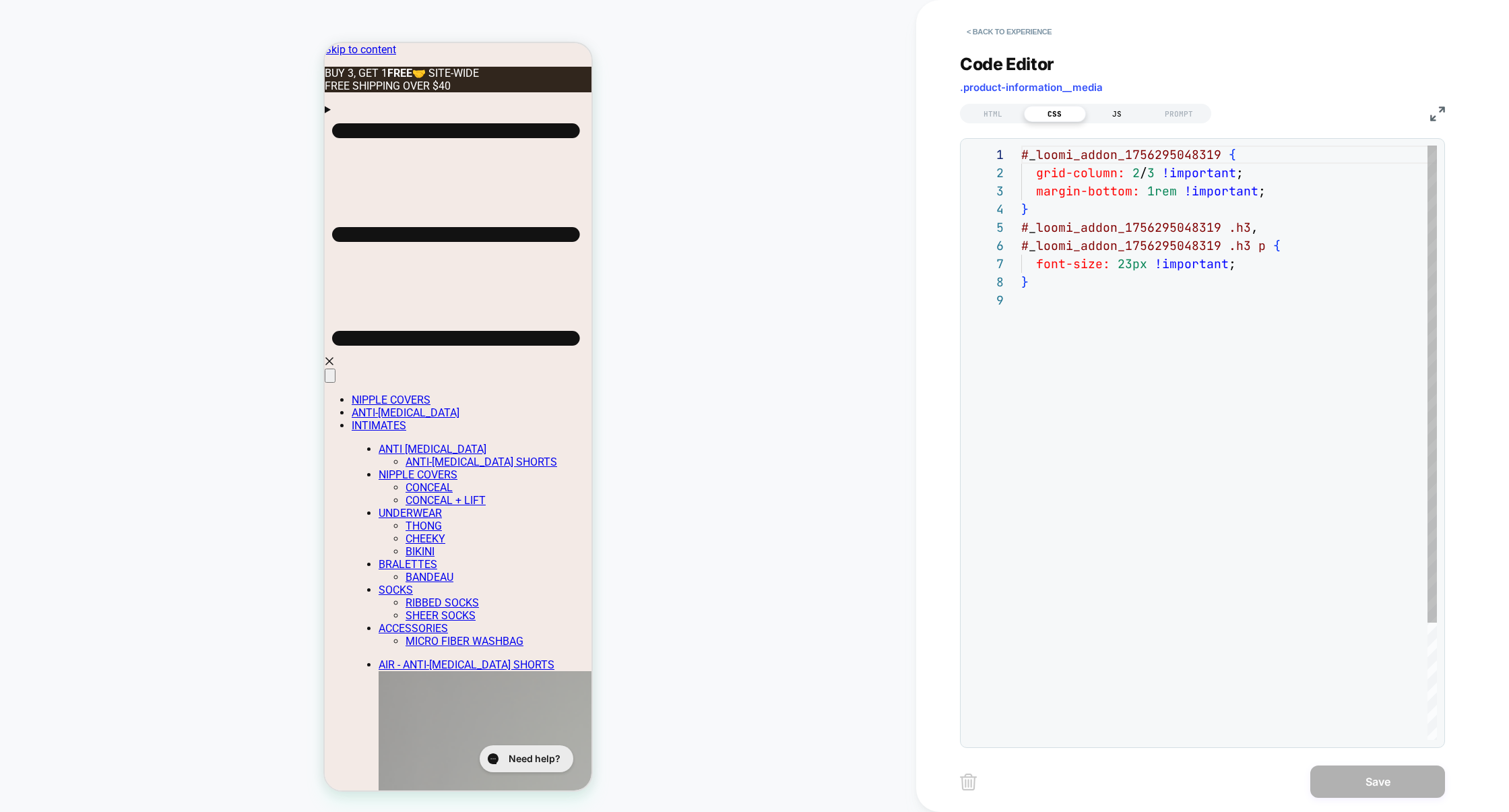
scroll to position [145, 0]
click at [1116, 111] on div "JS" at bounding box center [1117, 114] width 62 height 16
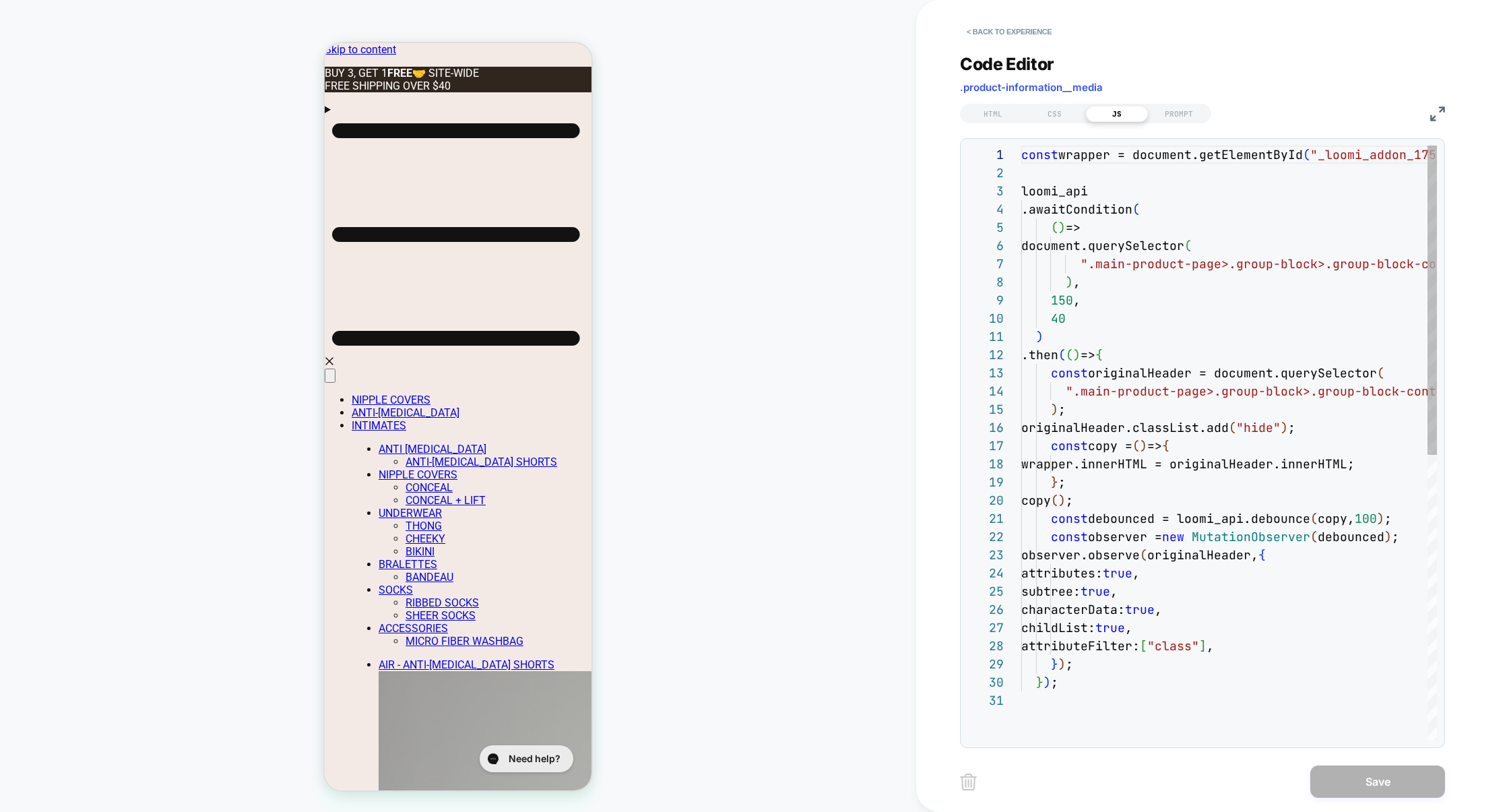
scroll to position [182, 0]
click at [1267, 427] on div "const wrapper = document.getElementById ( "_loomi_addon_1756295048319" ) ; loom…" at bounding box center [1313, 715] width 584 height 1140
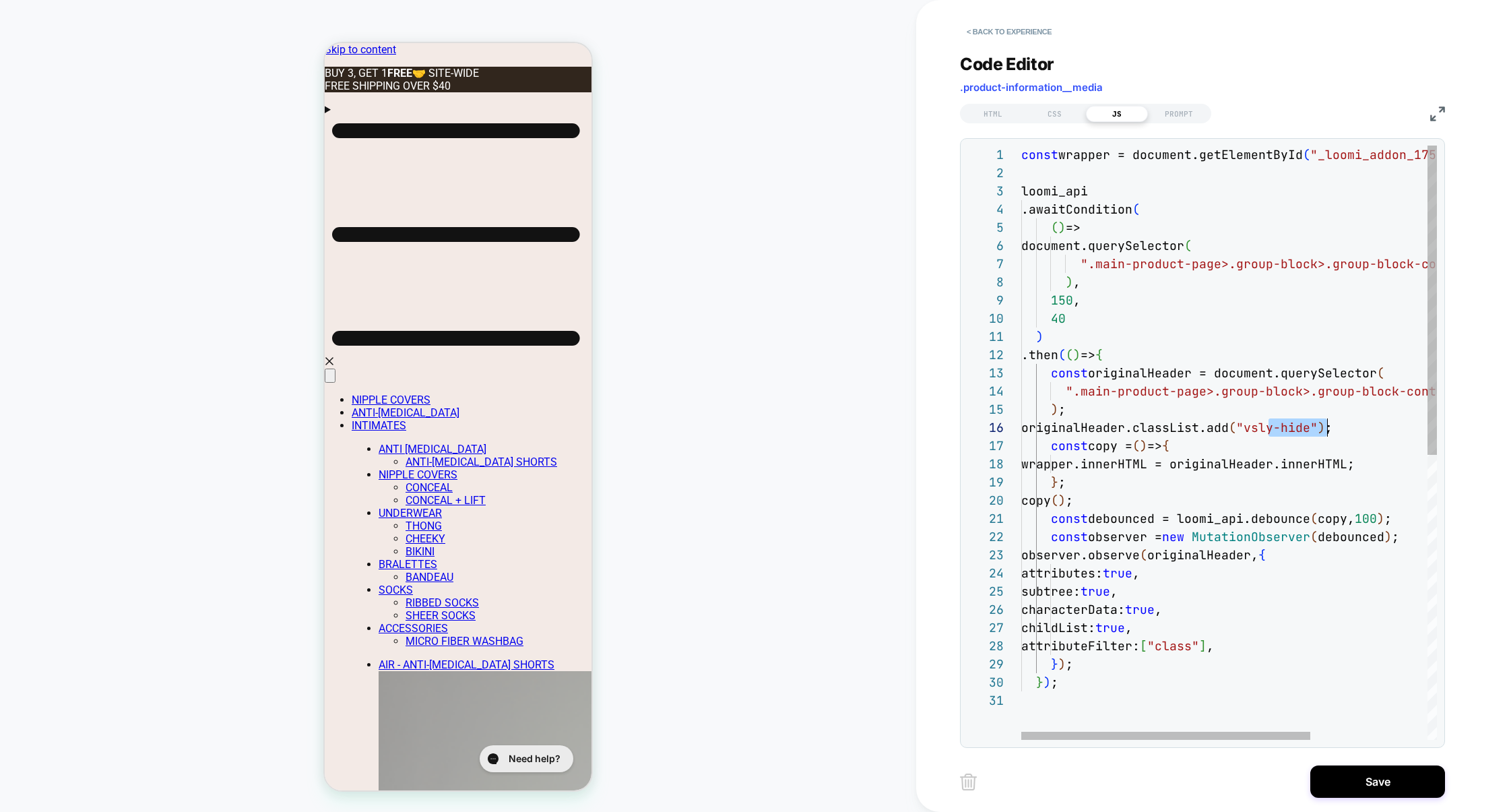
scroll to position [90, 313]
drag, startPoint x: 1266, startPoint y: 429, endPoint x: 1330, endPoint y: 427, distance: 64.0
click at [1318, 428] on span ""vsly-hide"" at bounding box center [1277, 427] width 82 height 16
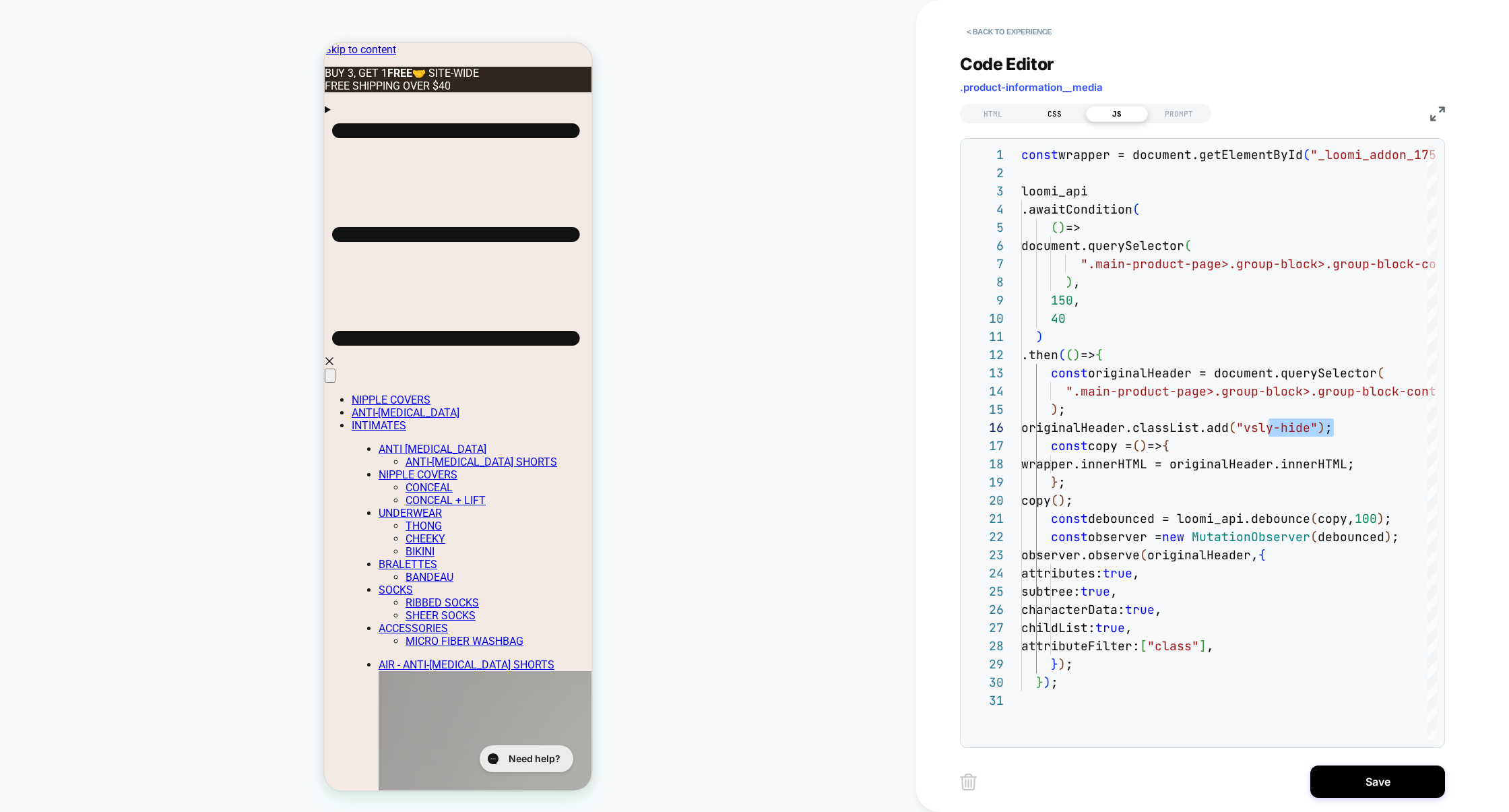
type textarea "**********"
click at [1060, 111] on div "CSS" at bounding box center [1054, 114] width 62 height 16
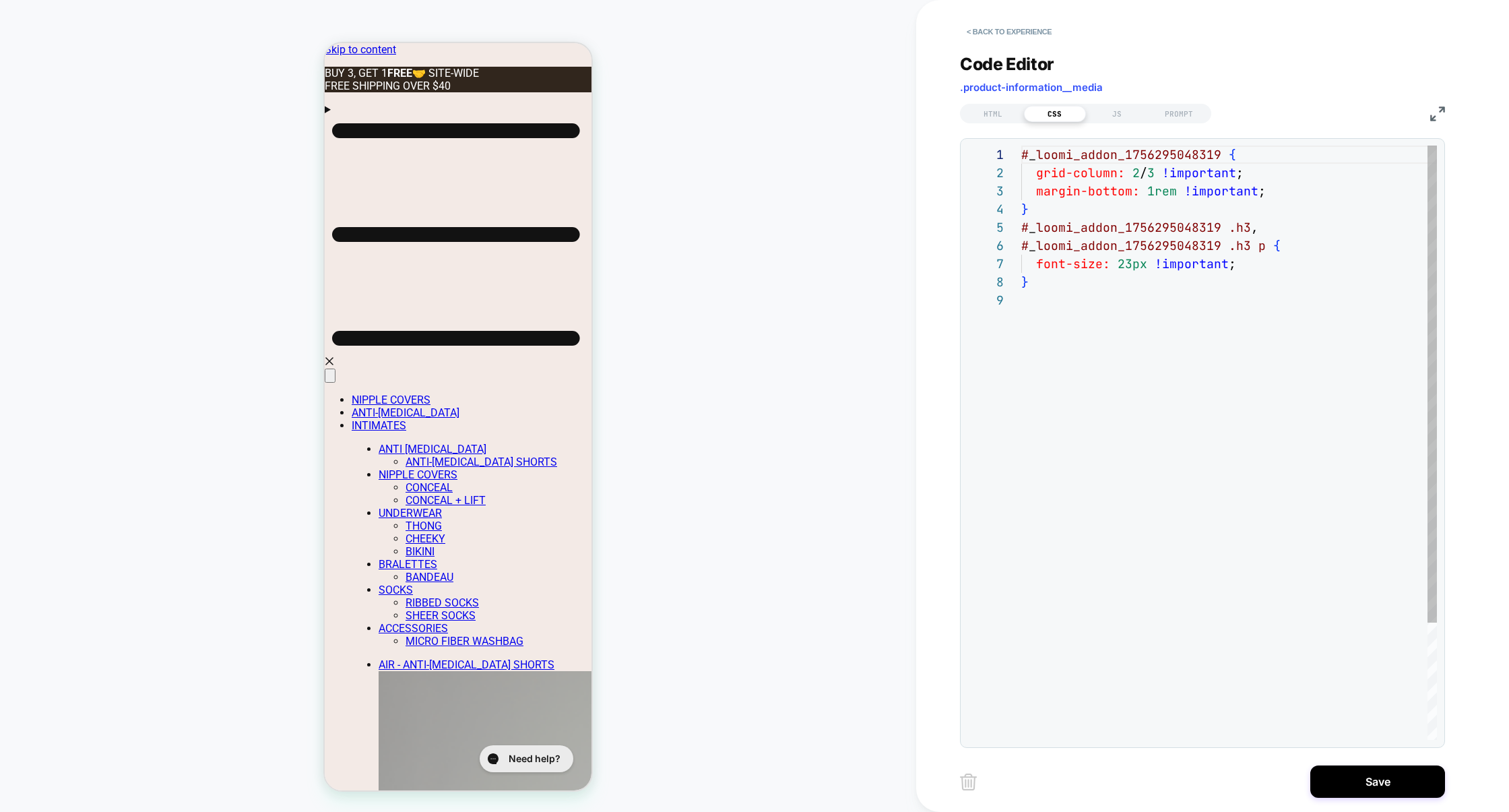
click at [1060, 410] on div "# _ loomi_addon_1756295048319 { grid-column: 2 / 3 !important ; margin-bottom: …" at bounding box center [1230, 515] width 415 height 739
click at [1150, 336] on div "# _ loomi_addon_1756295048319 { grid-column: 2 / 3 !important ; margin-bottom: …" at bounding box center [1230, 542] width 415 height 794
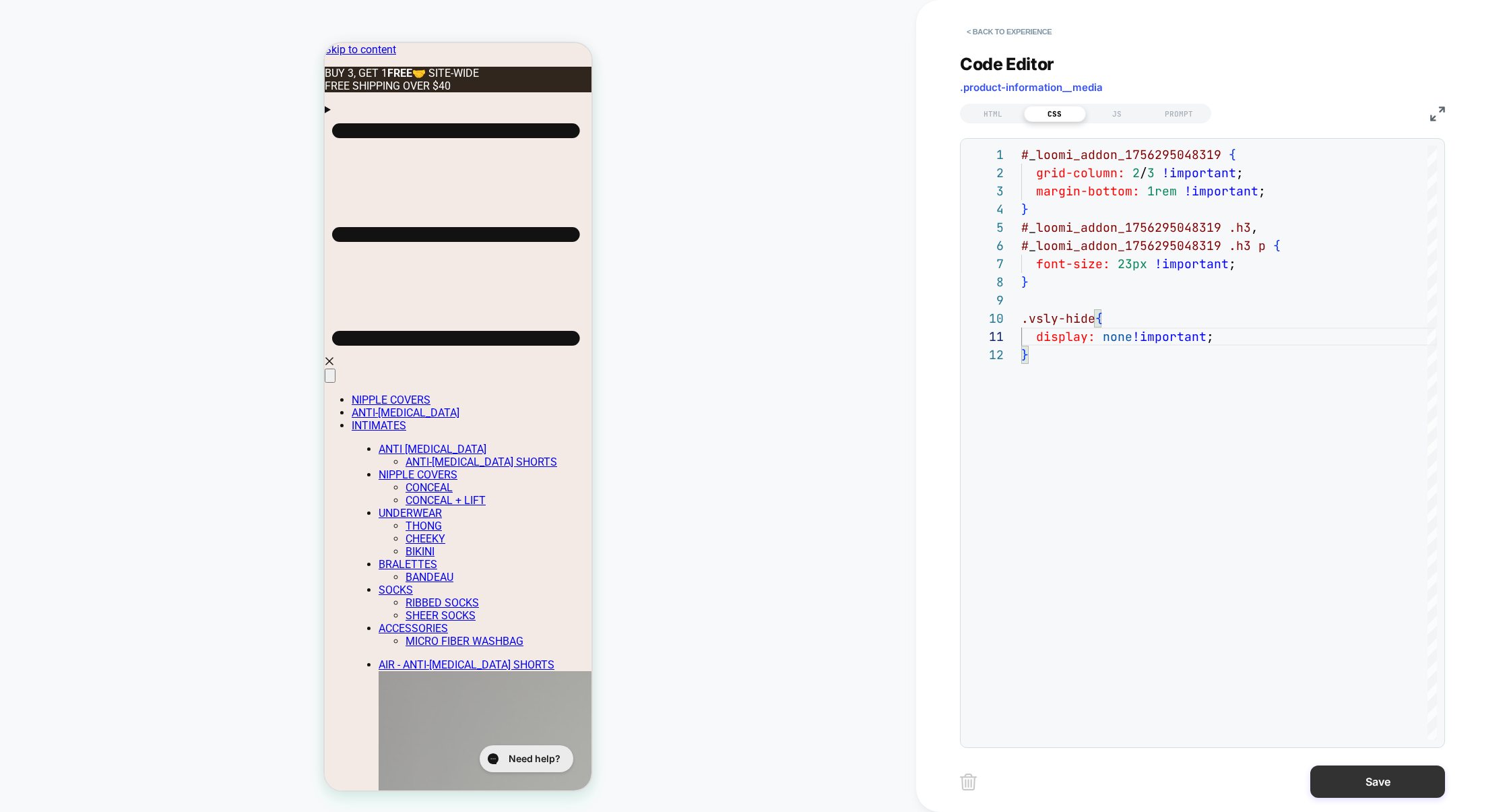
type textarea "**********"
click at [1373, 782] on button "Save" at bounding box center [1378, 781] width 135 height 33
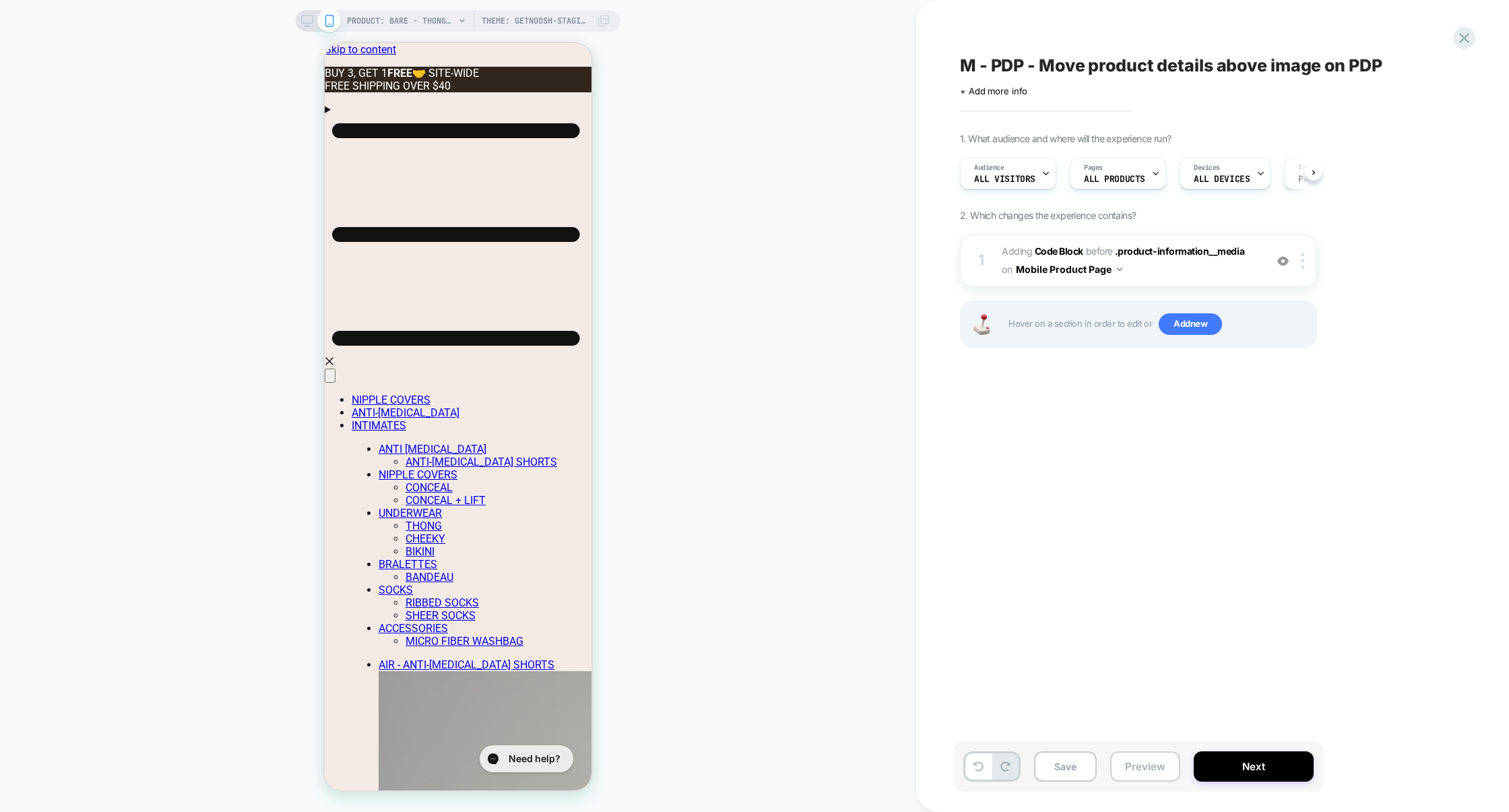
scroll to position [0, 1]
click at [1135, 764] on button "Preview" at bounding box center [1145, 765] width 70 height 31
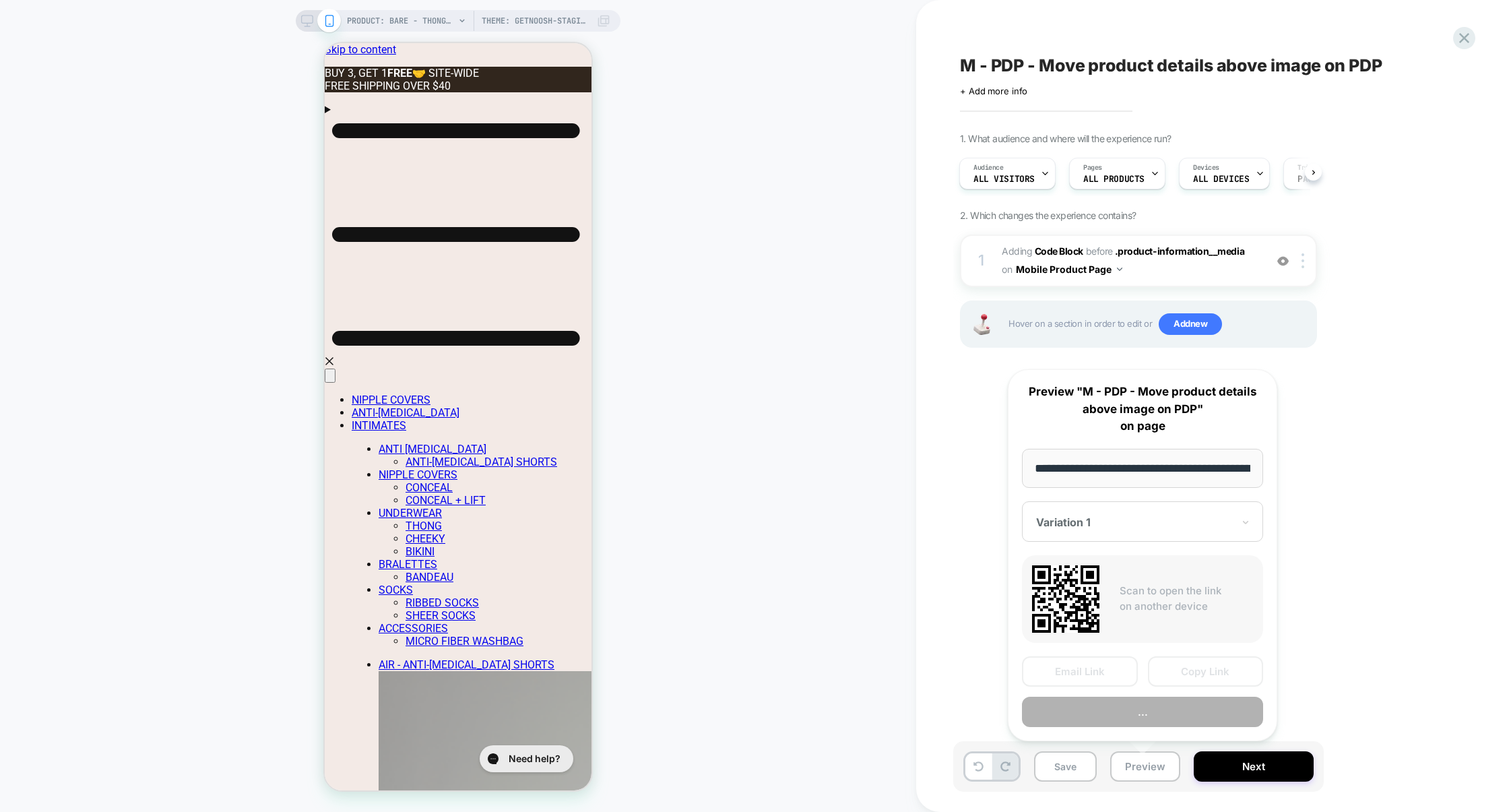
scroll to position [0, 391]
click at [1168, 712] on button "Preview" at bounding box center [1142, 711] width 241 height 31
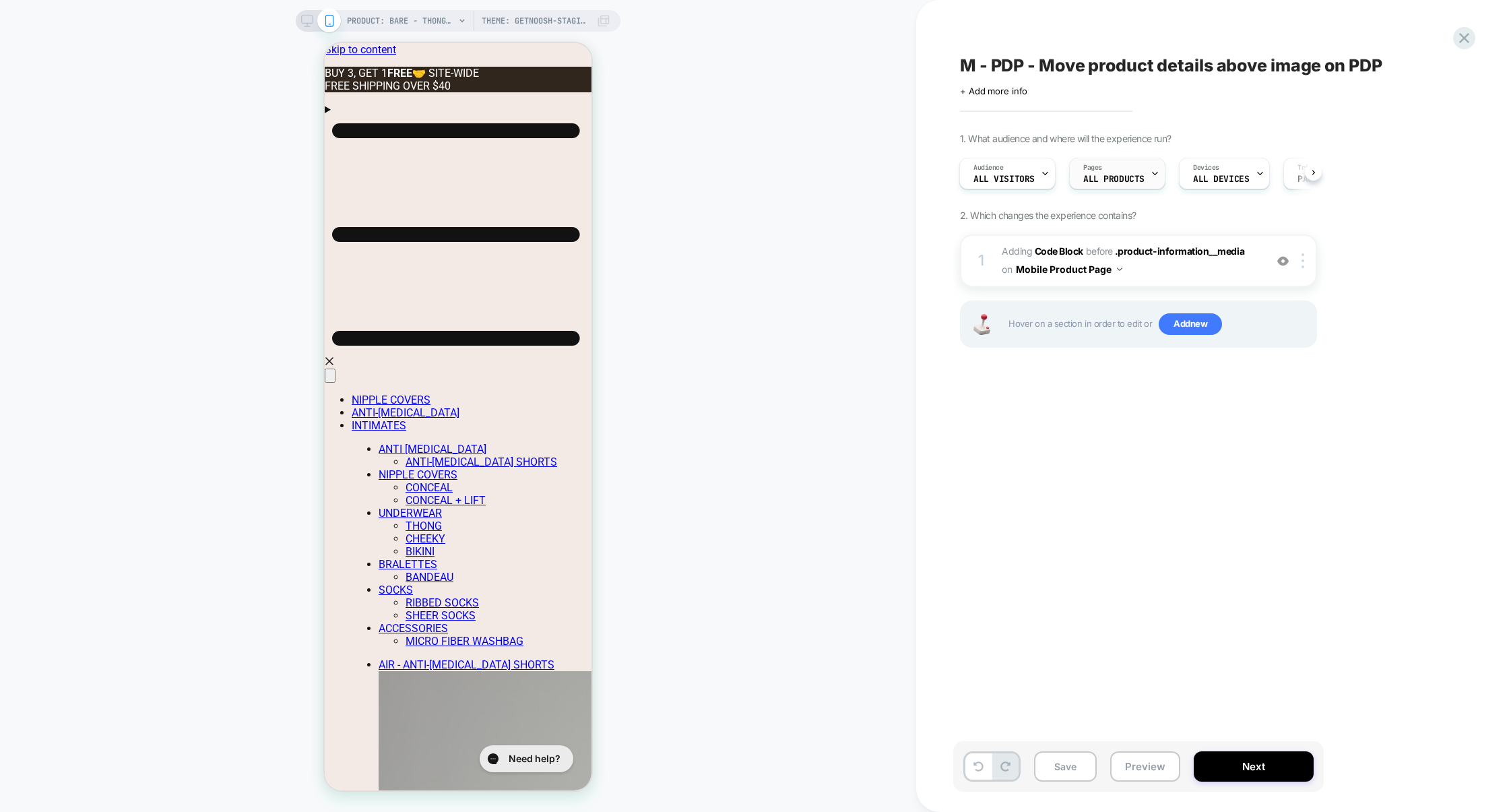
click at [1092, 179] on span "ALL PRODUCTS" at bounding box center [1114, 179] width 61 height 9
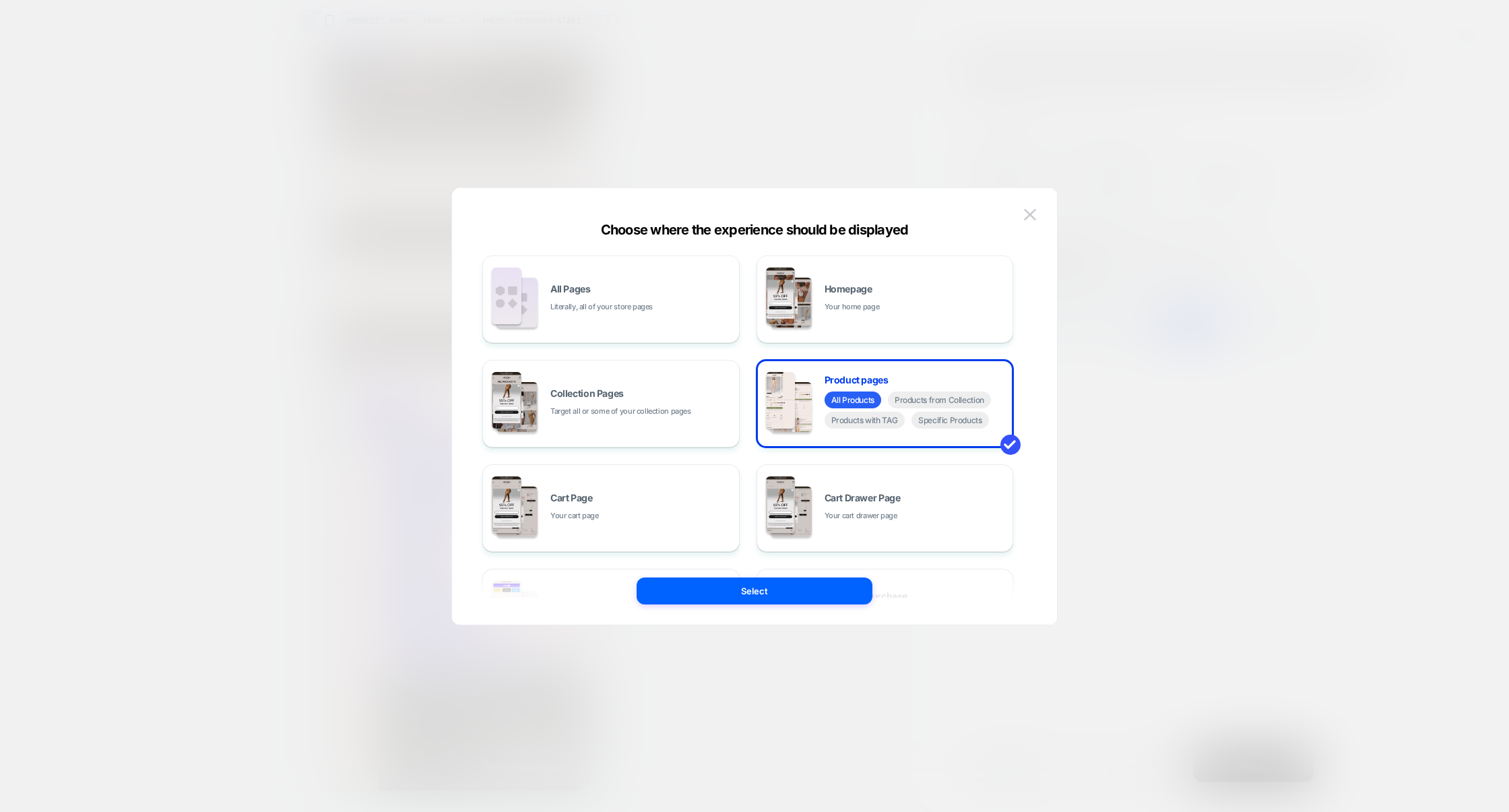
click at [768, 144] on div at bounding box center [754, 406] width 1509 height 812
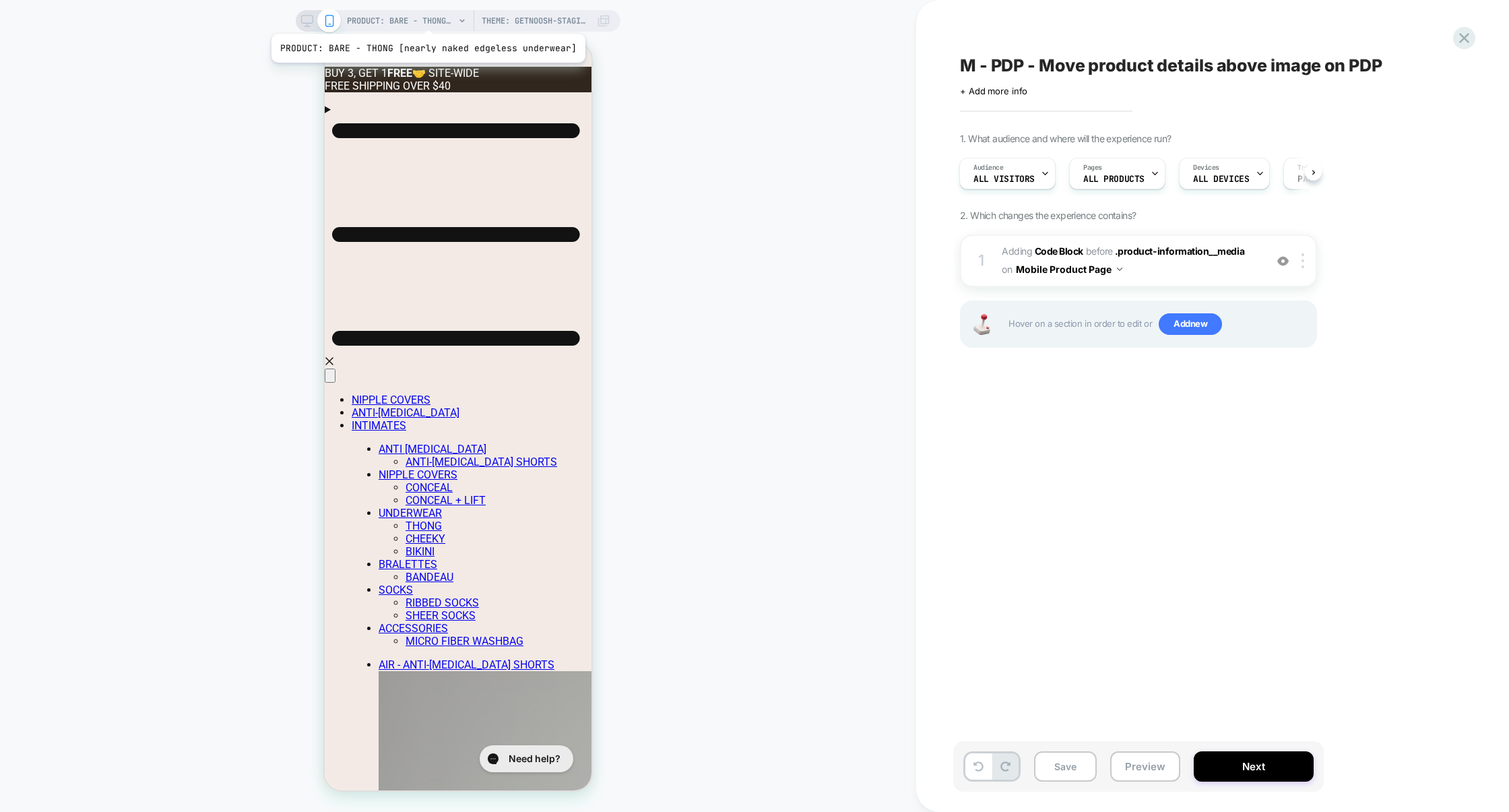
click at [425, 16] on span "PRODUCT: BARE - THONG [nearly naked edgeless underwear]" at bounding box center [401, 20] width 108 height 21
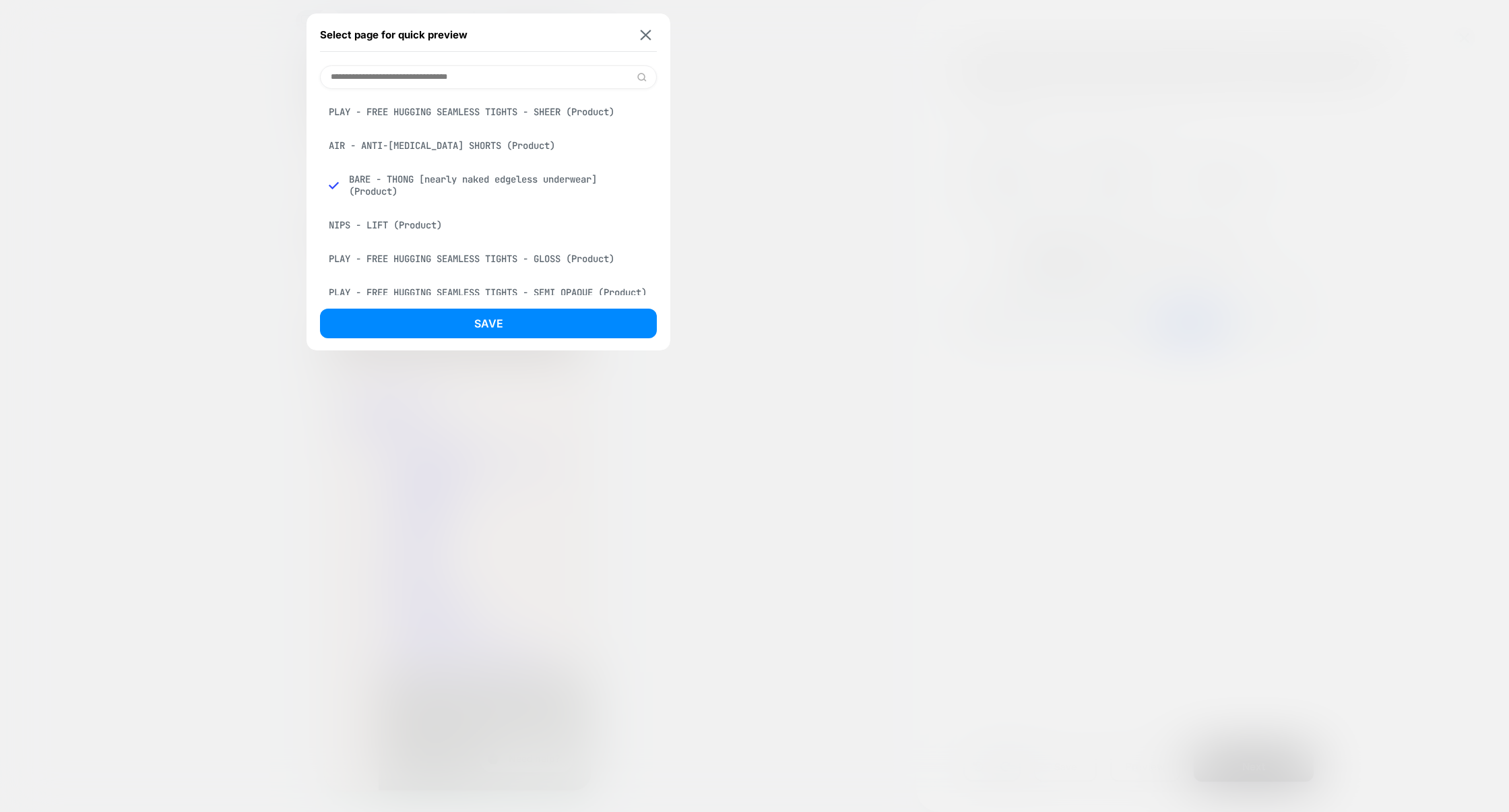
click at [387, 145] on div "AIR - ANTI-CHAFING SHORTS (Product)" at bounding box center [489, 144] width 337 height 25
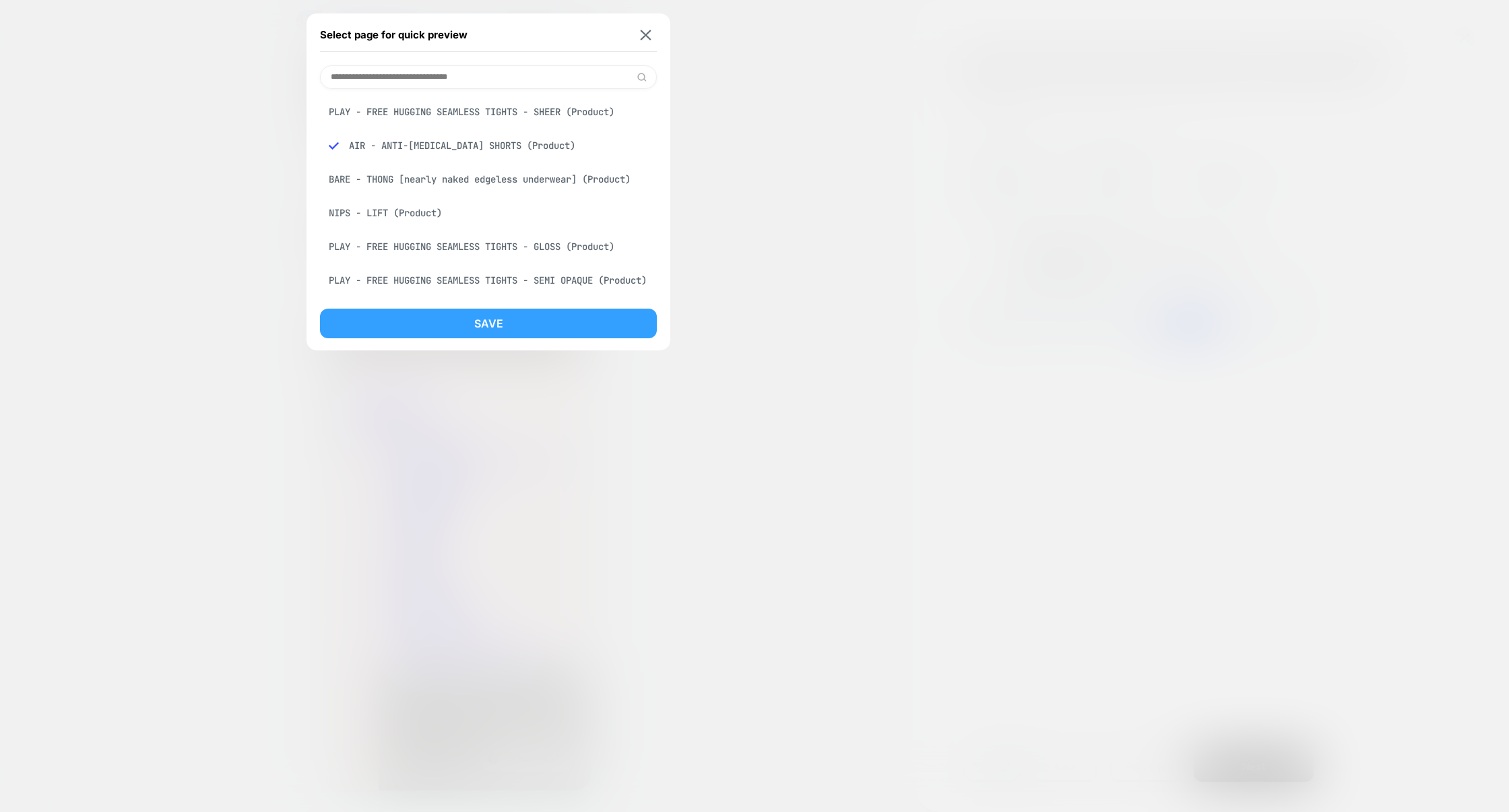
click at [511, 333] on button "Save" at bounding box center [489, 323] width 337 height 30
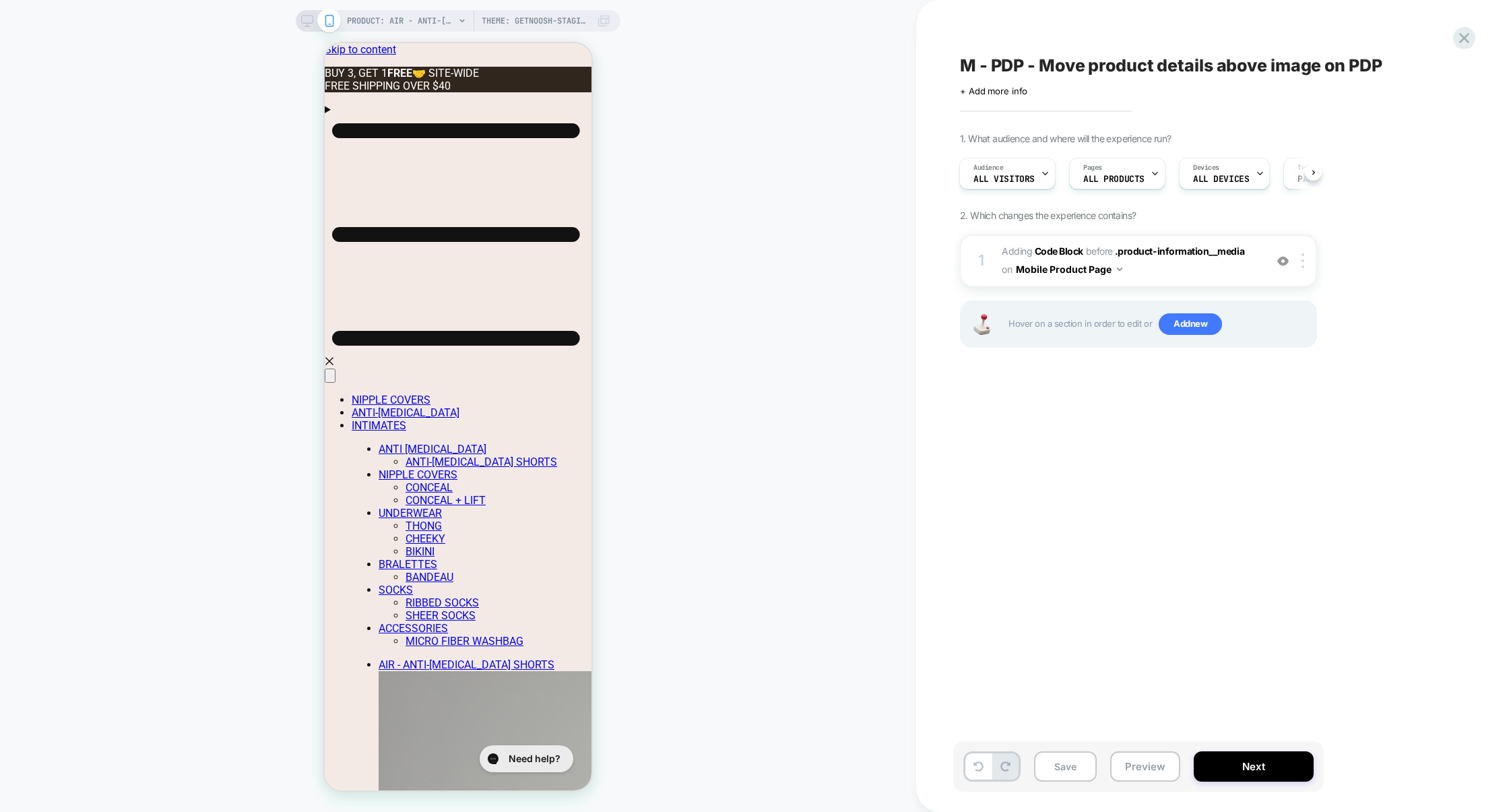
scroll to position [0, 1]
click at [1094, 764] on button "Save" at bounding box center [1065, 765] width 62 height 31
click at [1135, 763] on button "Preview" at bounding box center [1145, 765] width 70 height 31
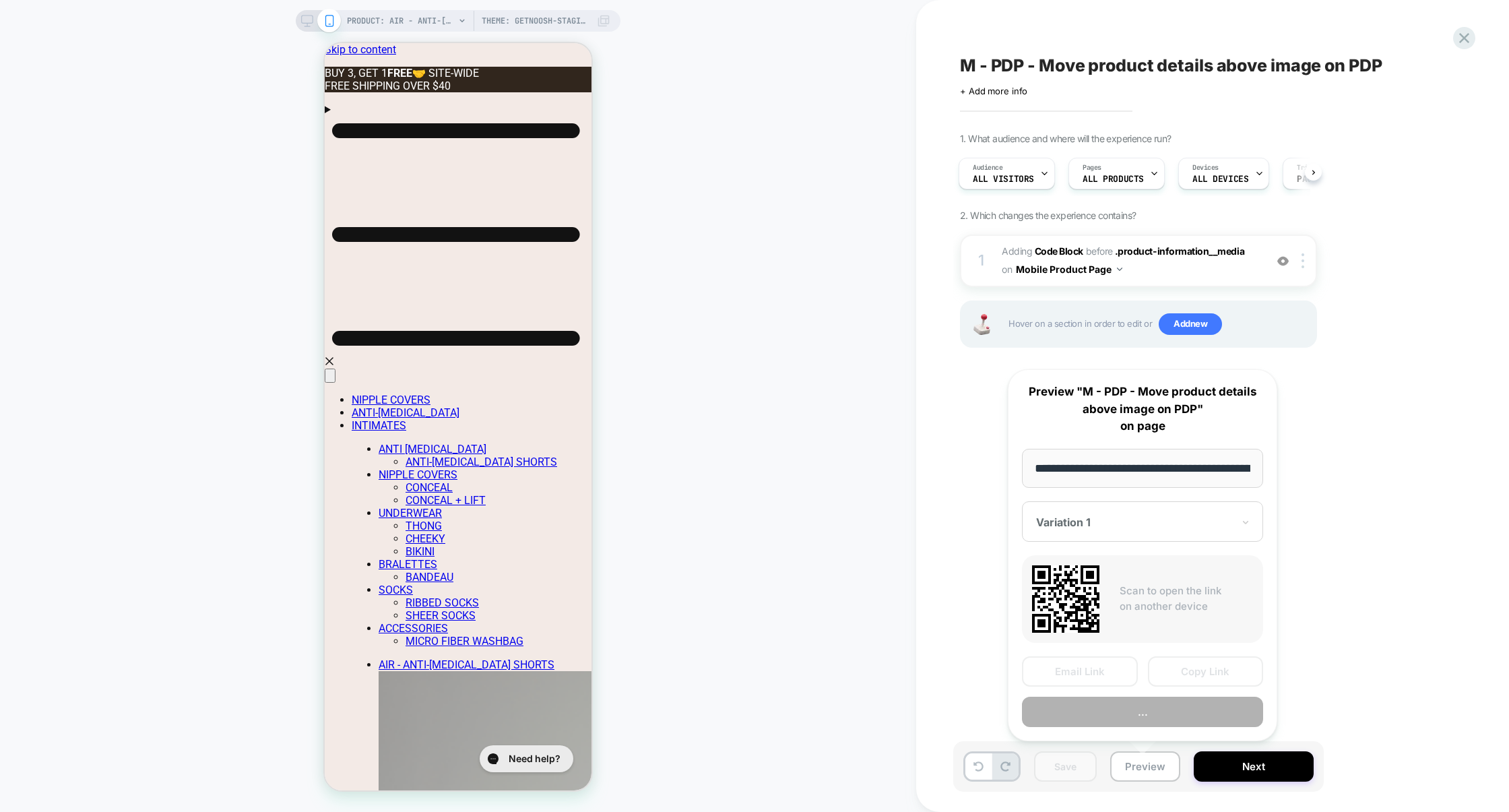
scroll to position [0, 262]
click at [1210, 683] on button "Copy Link" at bounding box center [1206, 671] width 116 height 31
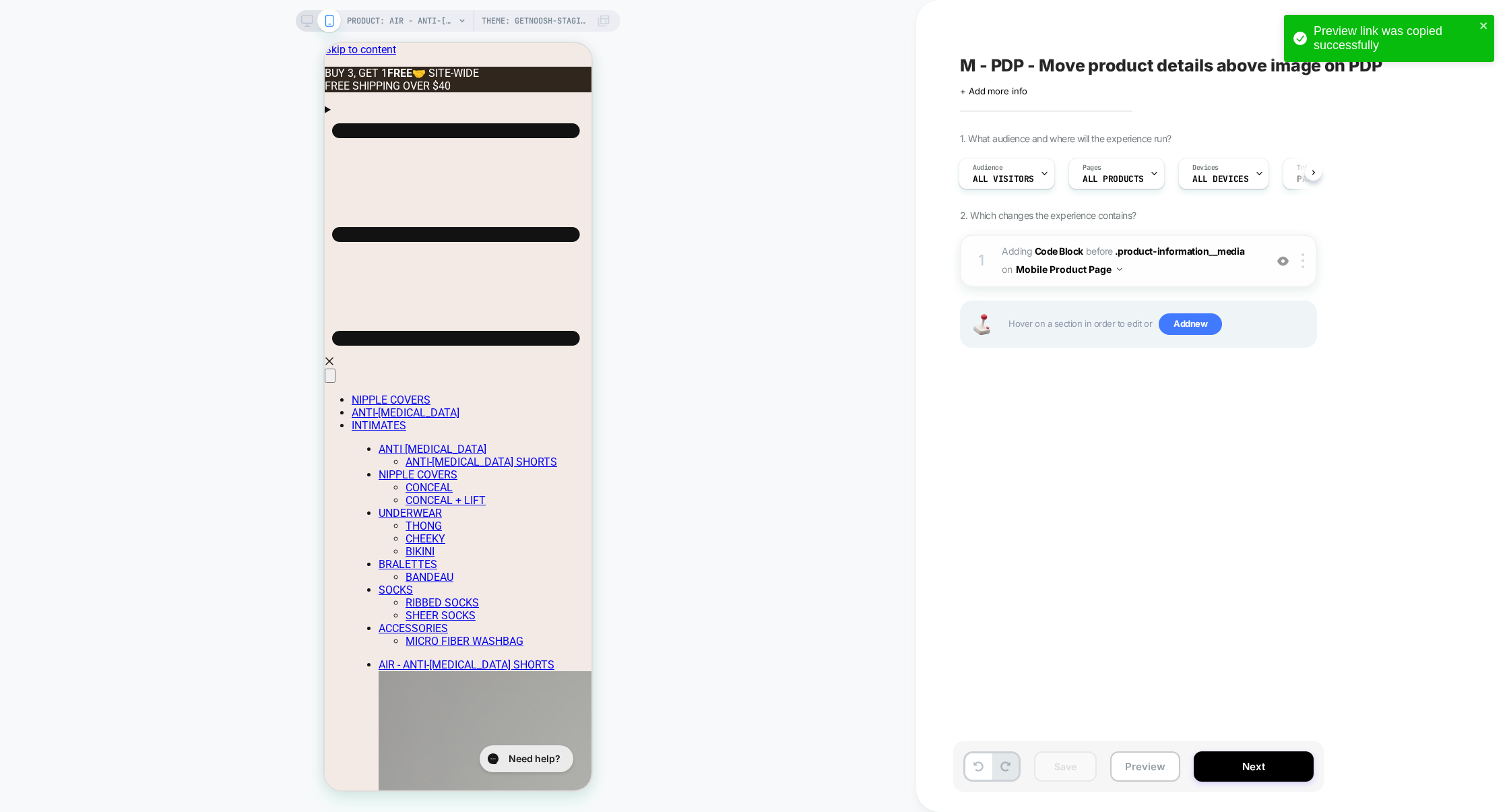
click at [1278, 257] on img at bounding box center [1283, 261] width 11 height 11
click at [1127, 776] on button "Preview" at bounding box center [1145, 765] width 70 height 31
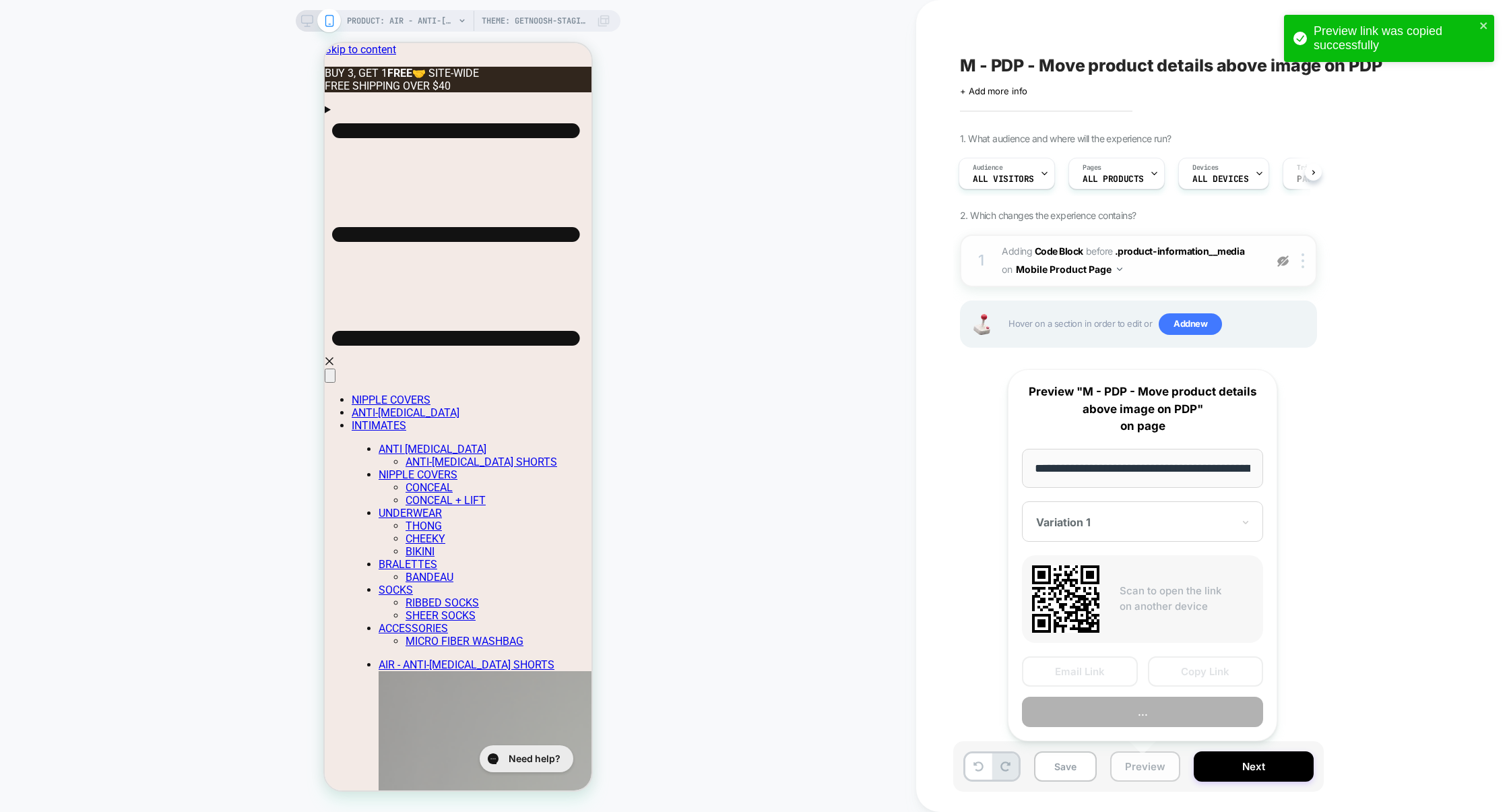
scroll to position [0, 262]
click at [1195, 669] on button "Copy Link" at bounding box center [1206, 671] width 116 height 31
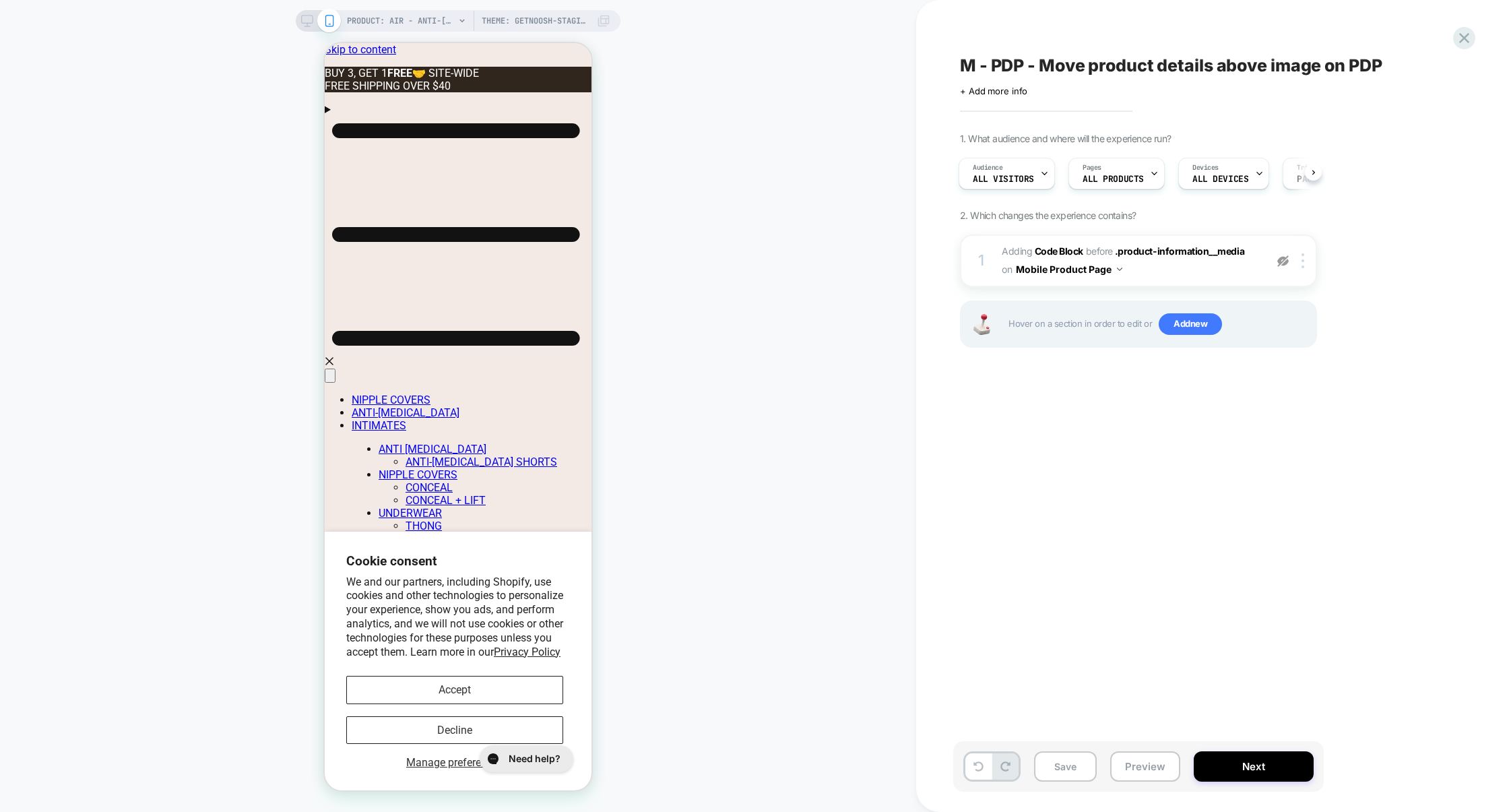
scroll to position [0, 122]
click at [0, 0] on div at bounding box center [0, 0] width 0 height 0
click at [1070, 765] on button "Save" at bounding box center [1065, 765] width 62 height 31
click at [1167, 278] on div "1 Adding Code Block BEFORE .product-information__media .product-information__me…" at bounding box center [1138, 261] width 357 height 52
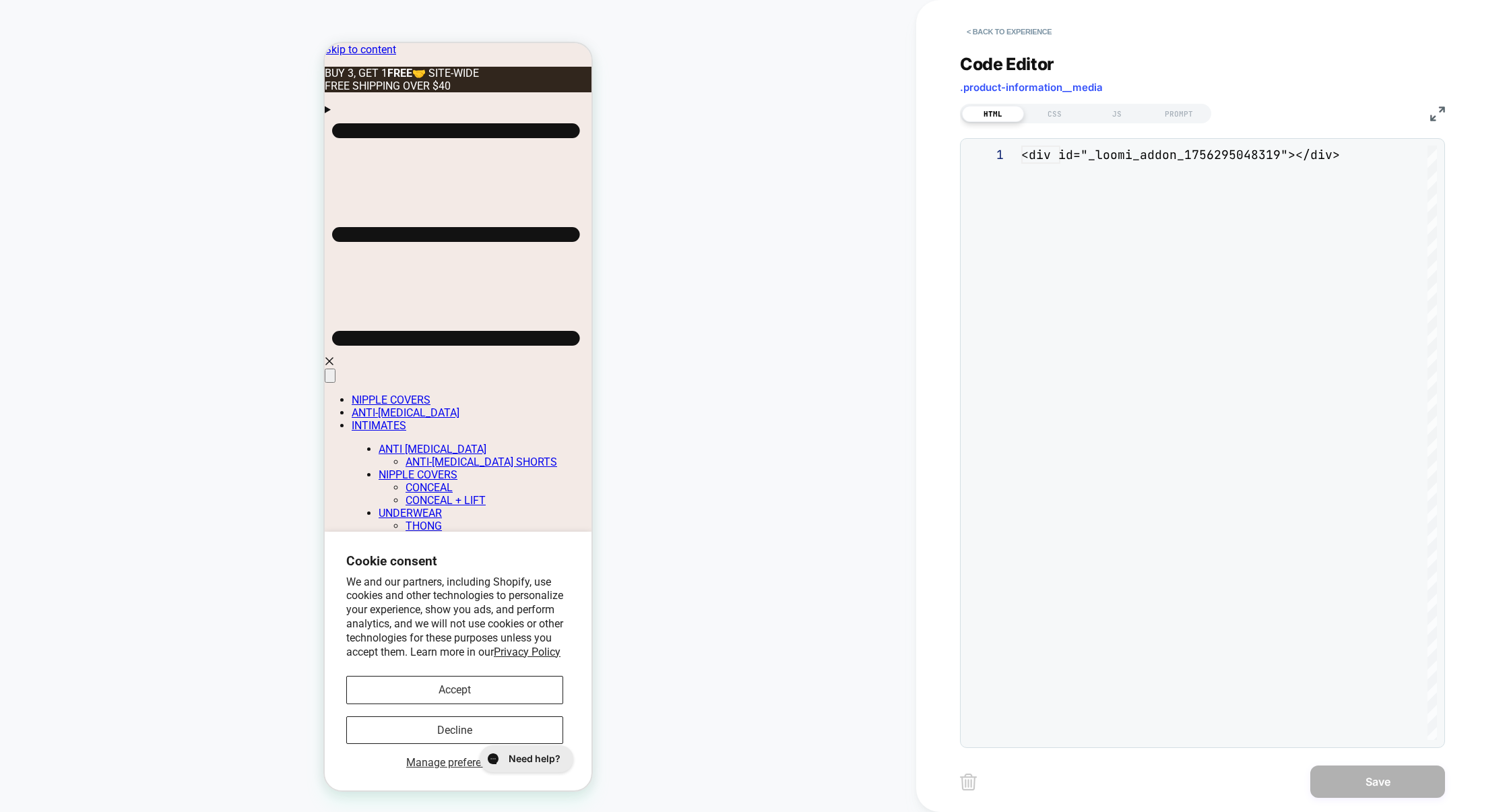
scroll to position [18, 0]
click at [0, 0] on div "JS" at bounding box center [0, 0] width 0 height 0
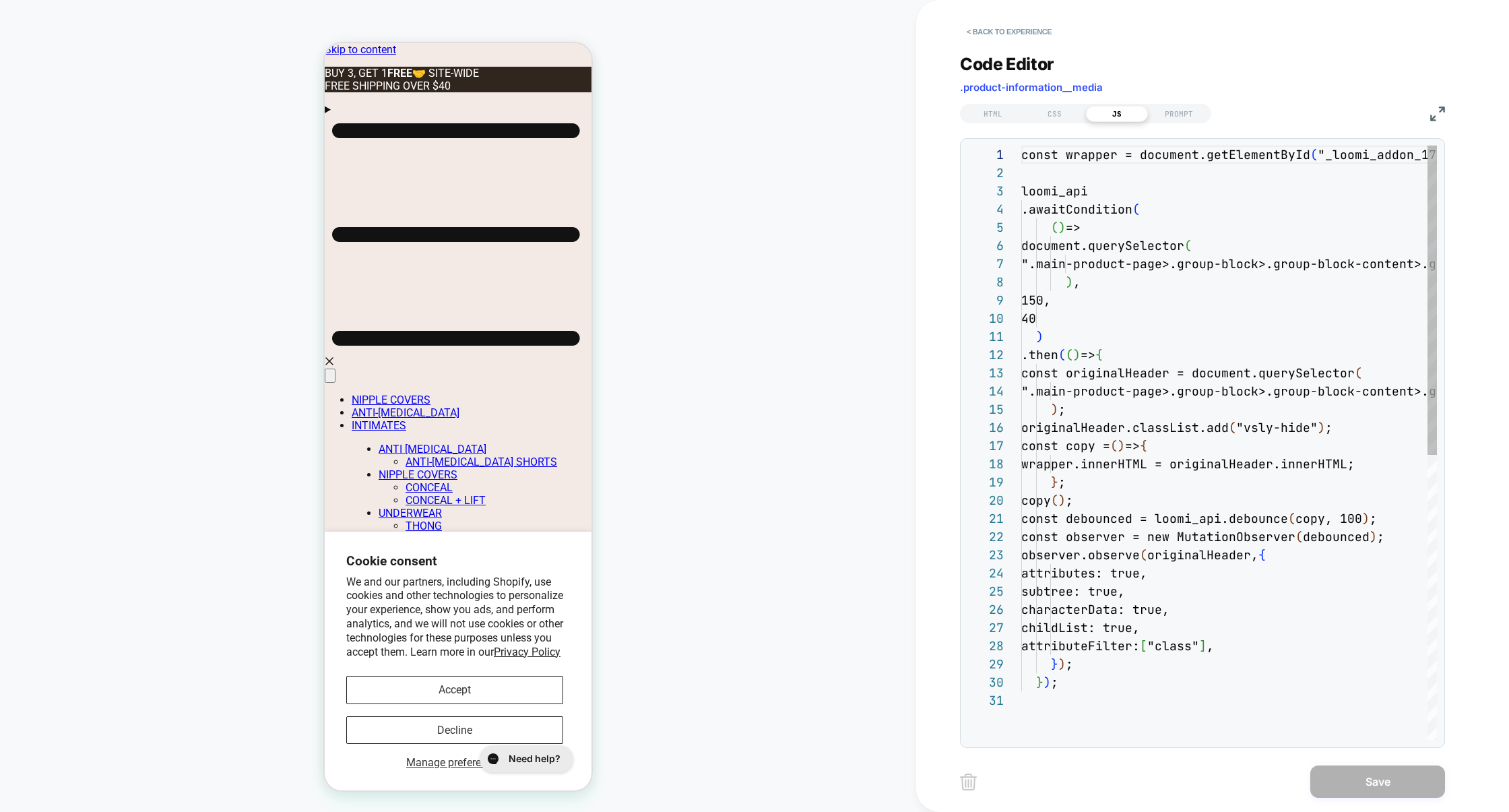
scroll to position [182, 0]
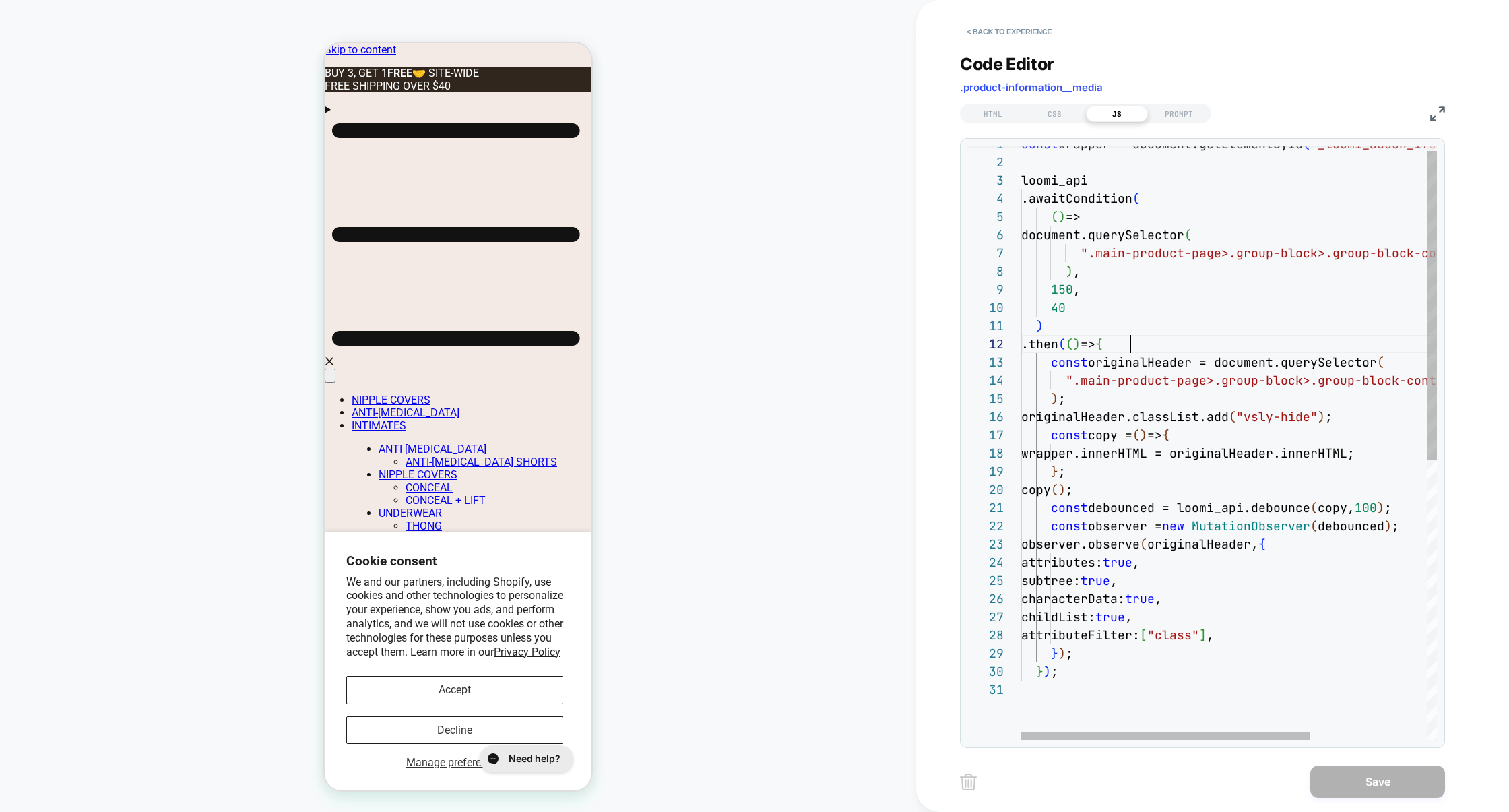
click at [1135, 349] on div "const wrapper = document.getElementById ( "_loomi_addon_1756295048319" ) ; loom…" at bounding box center [1313, 705] width 584 height 1140
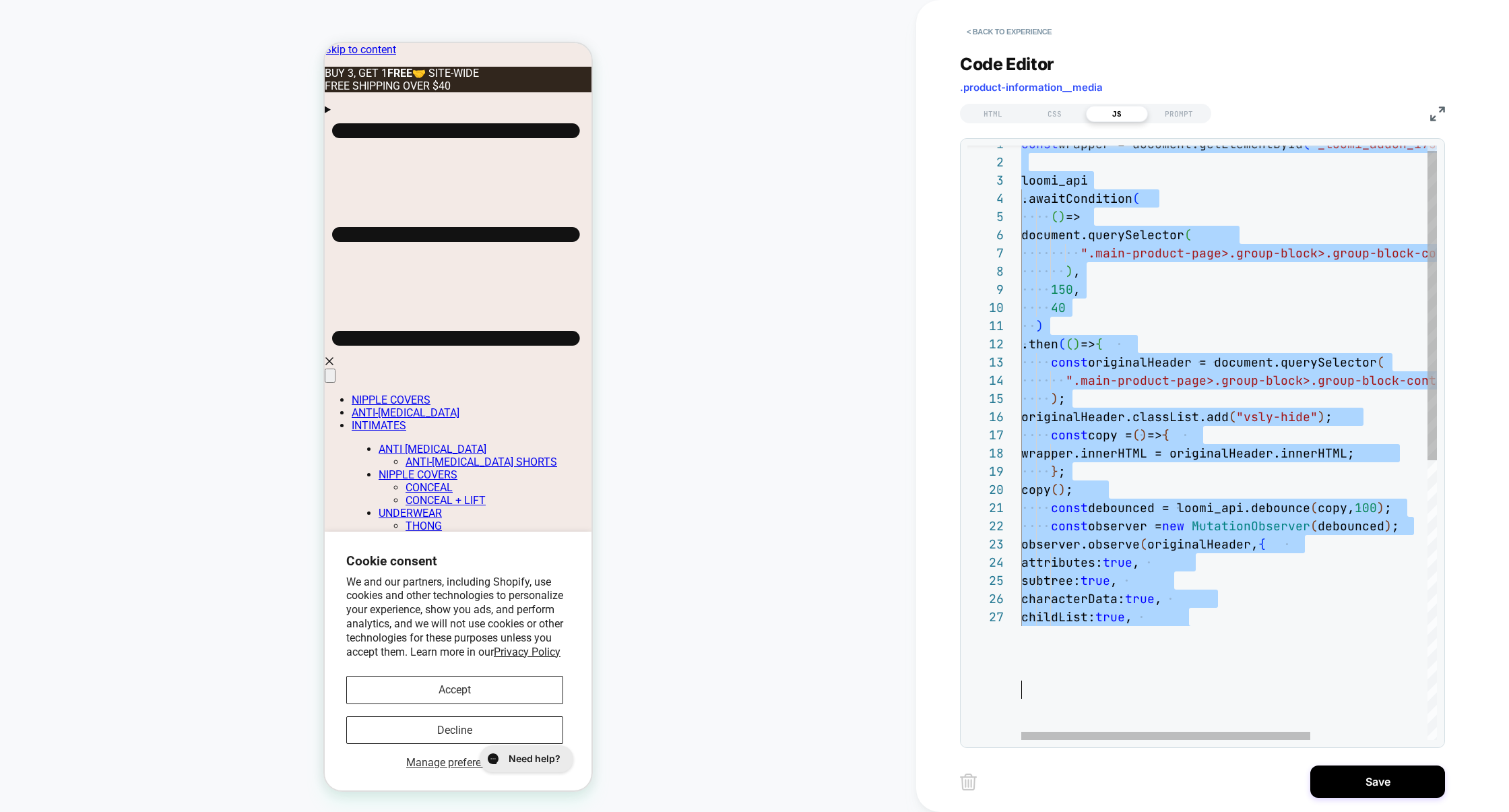
type textarea "**********"
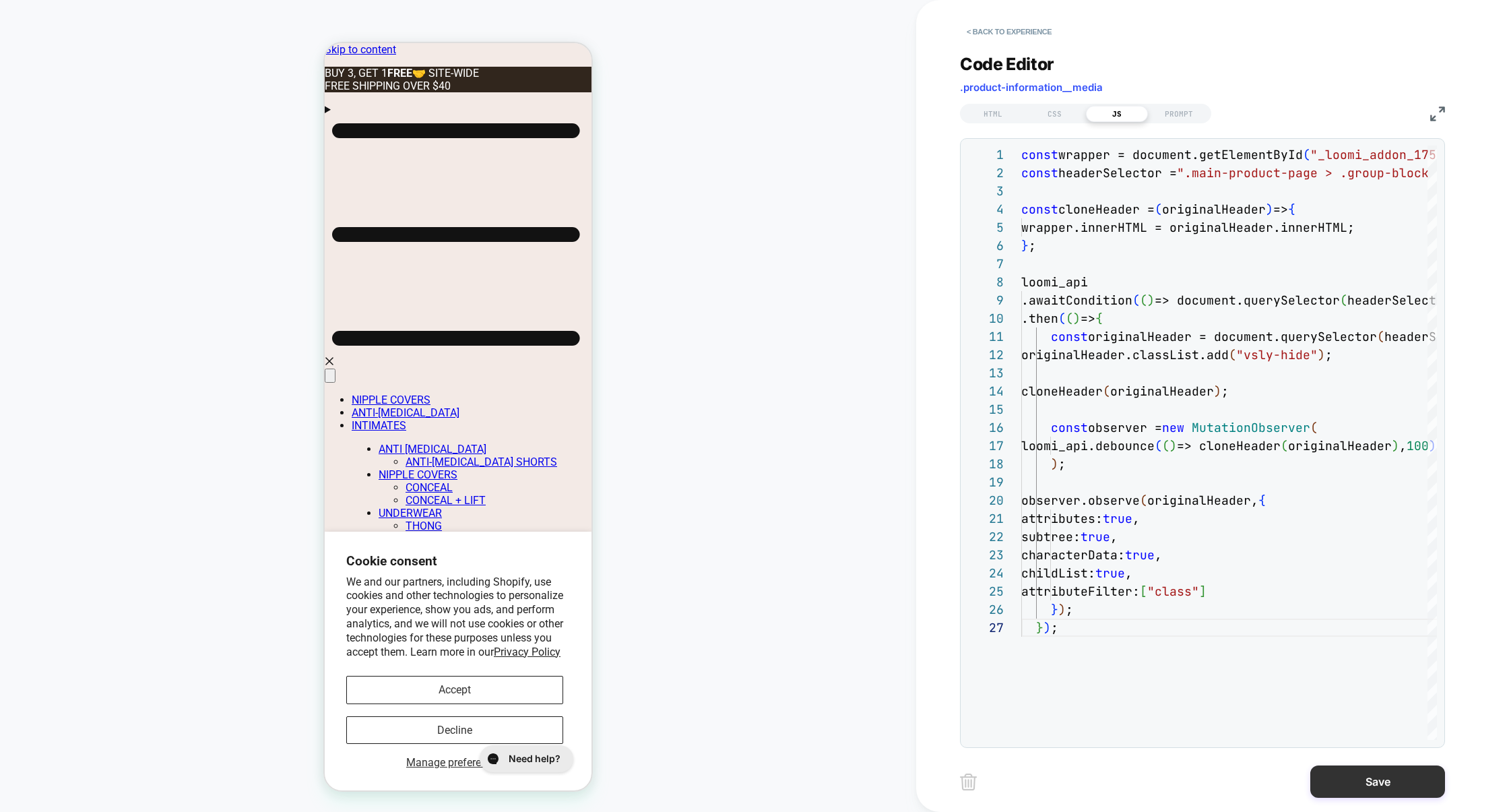
click at [0, 0] on button "Save" at bounding box center [0, 0] width 0 height 0
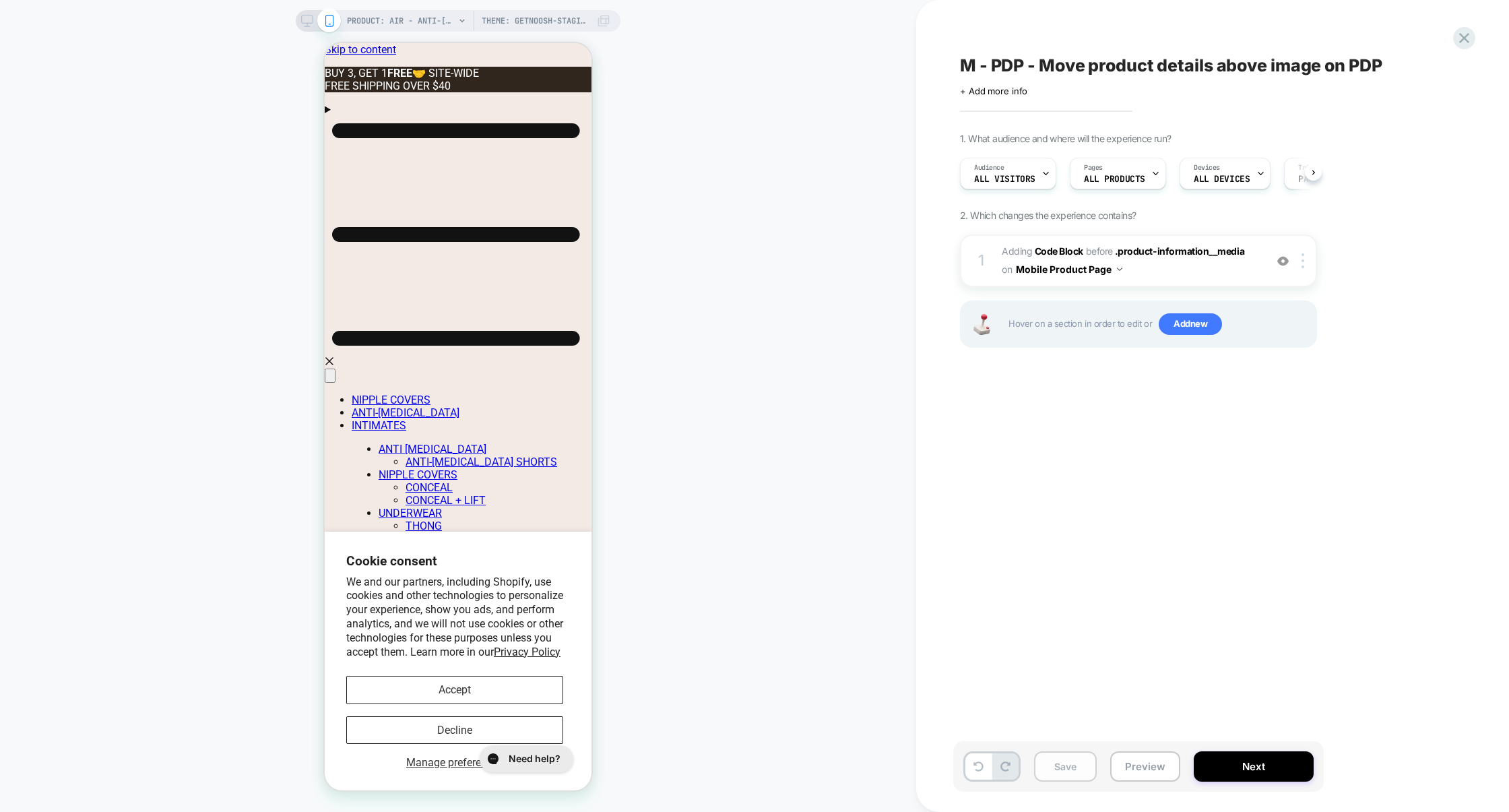
scroll to position [0, 1]
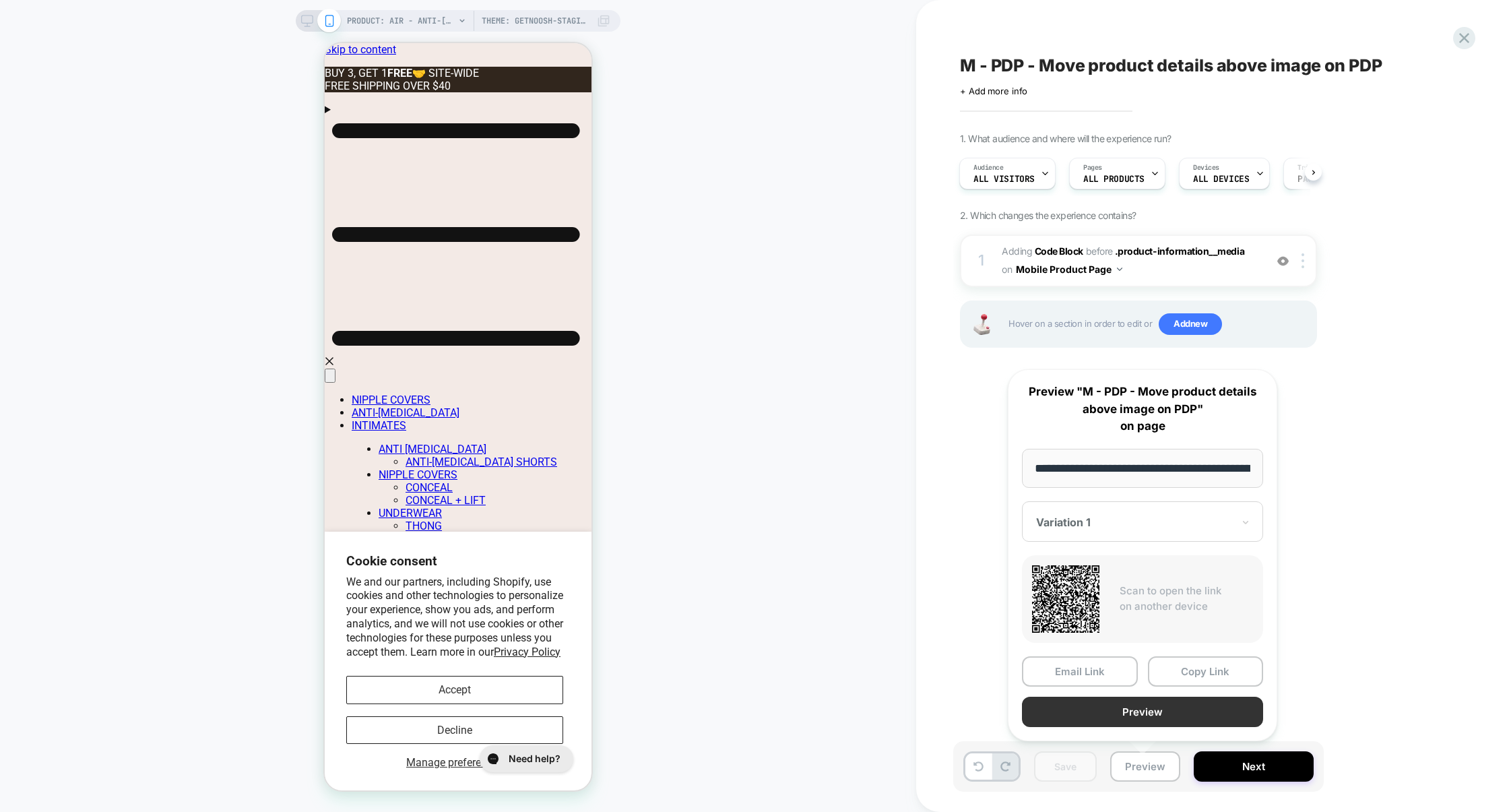
scroll to position [0, 262]
click at [0, 0] on button "Copy Link" at bounding box center [0, 0] width 0 height 0
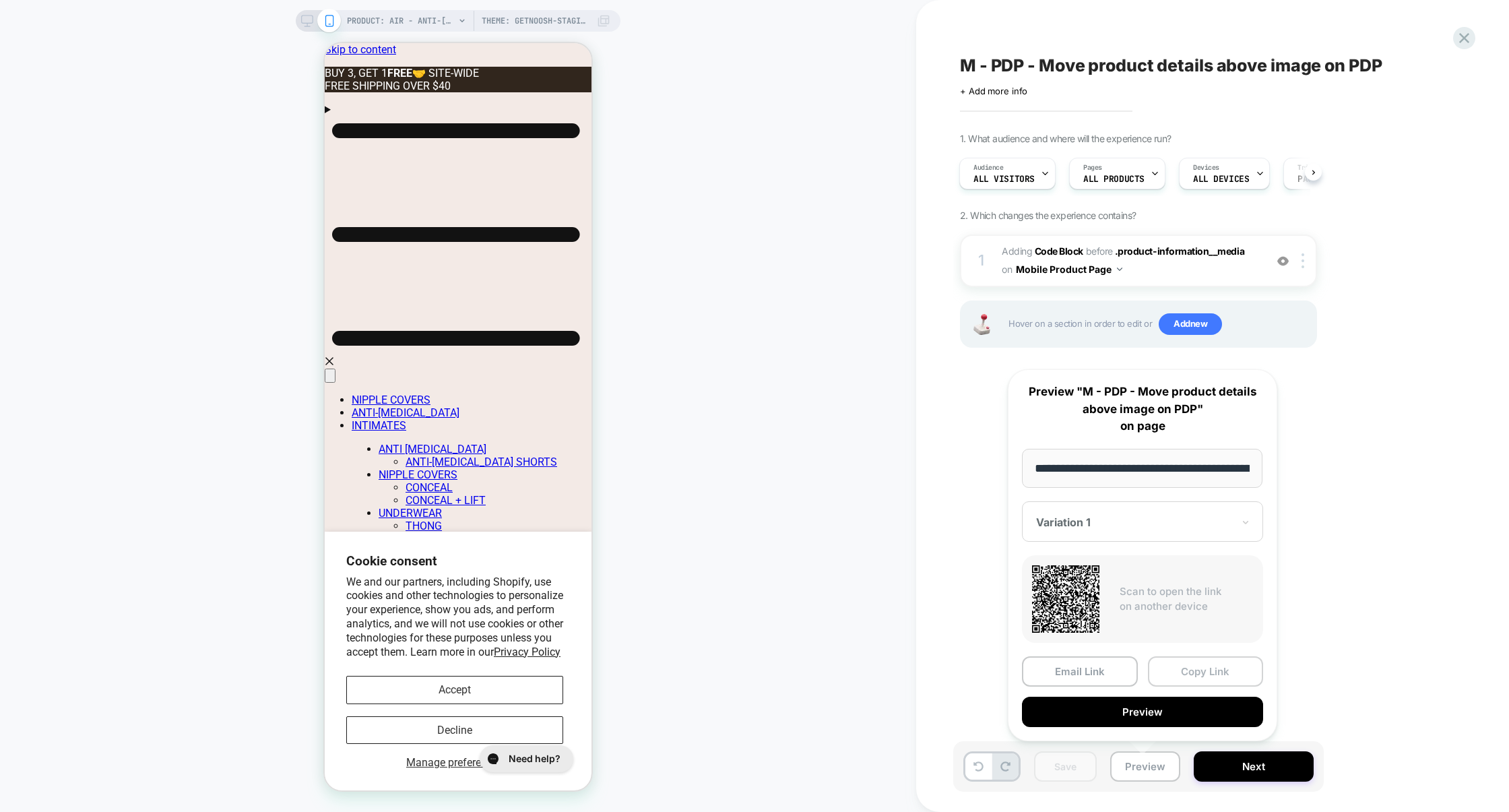
click at [1173, 666] on button "Copy Link" at bounding box center [1206, 671] width 116 height 31
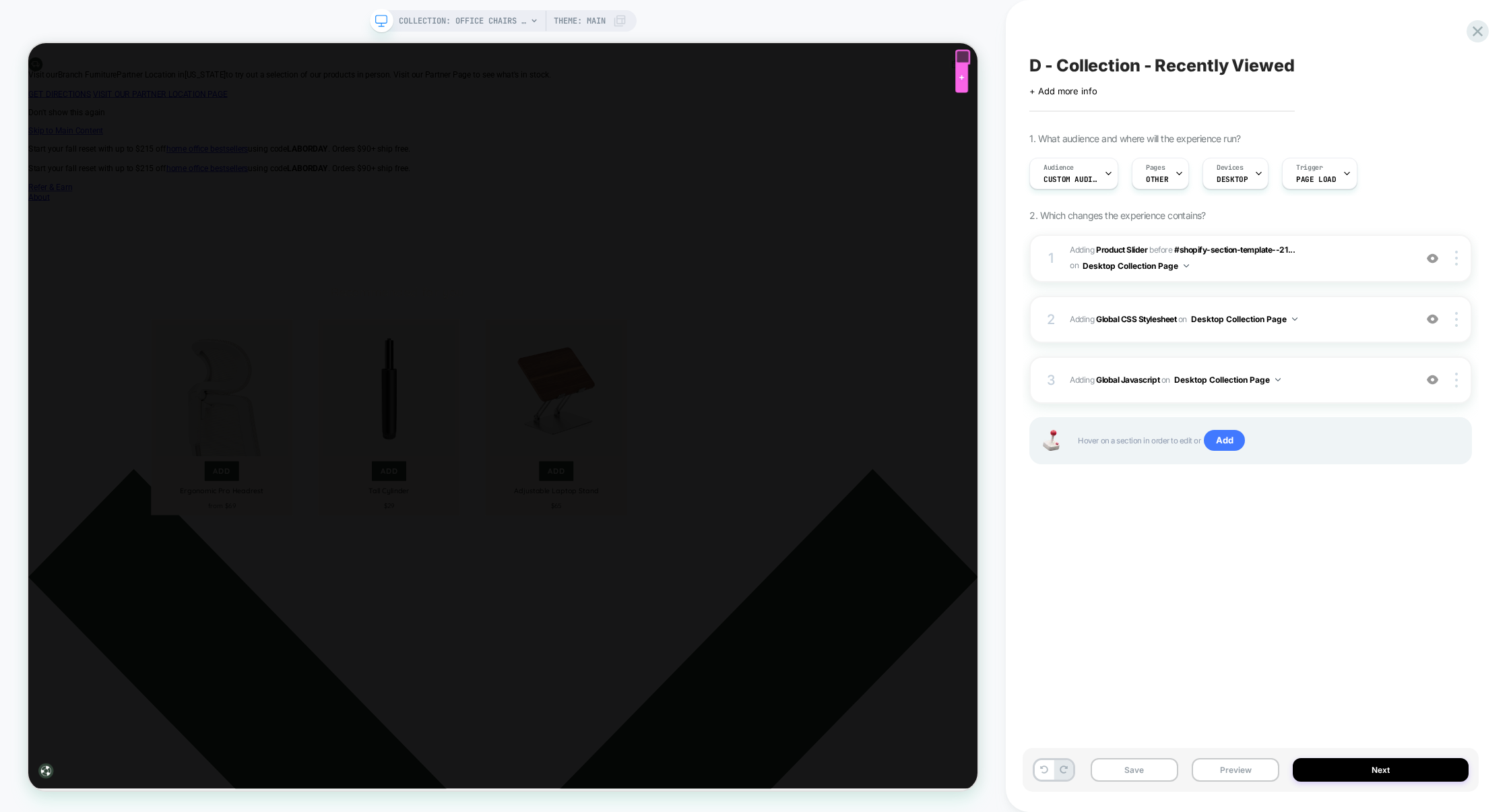
click at [1277, 69] on div at bounding box center [1273, 88] width 17 height 40
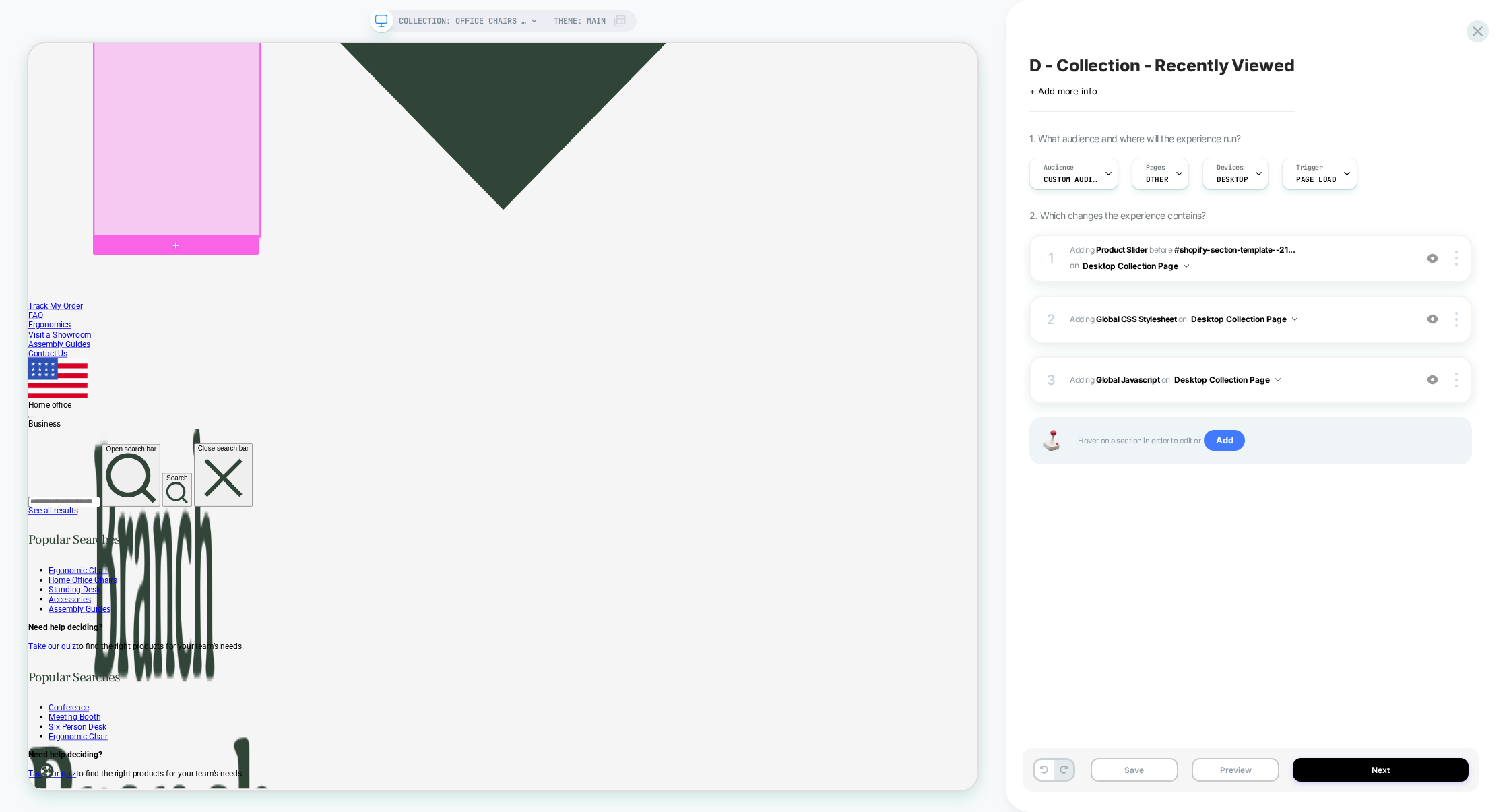
scroll to position [2523, 0]
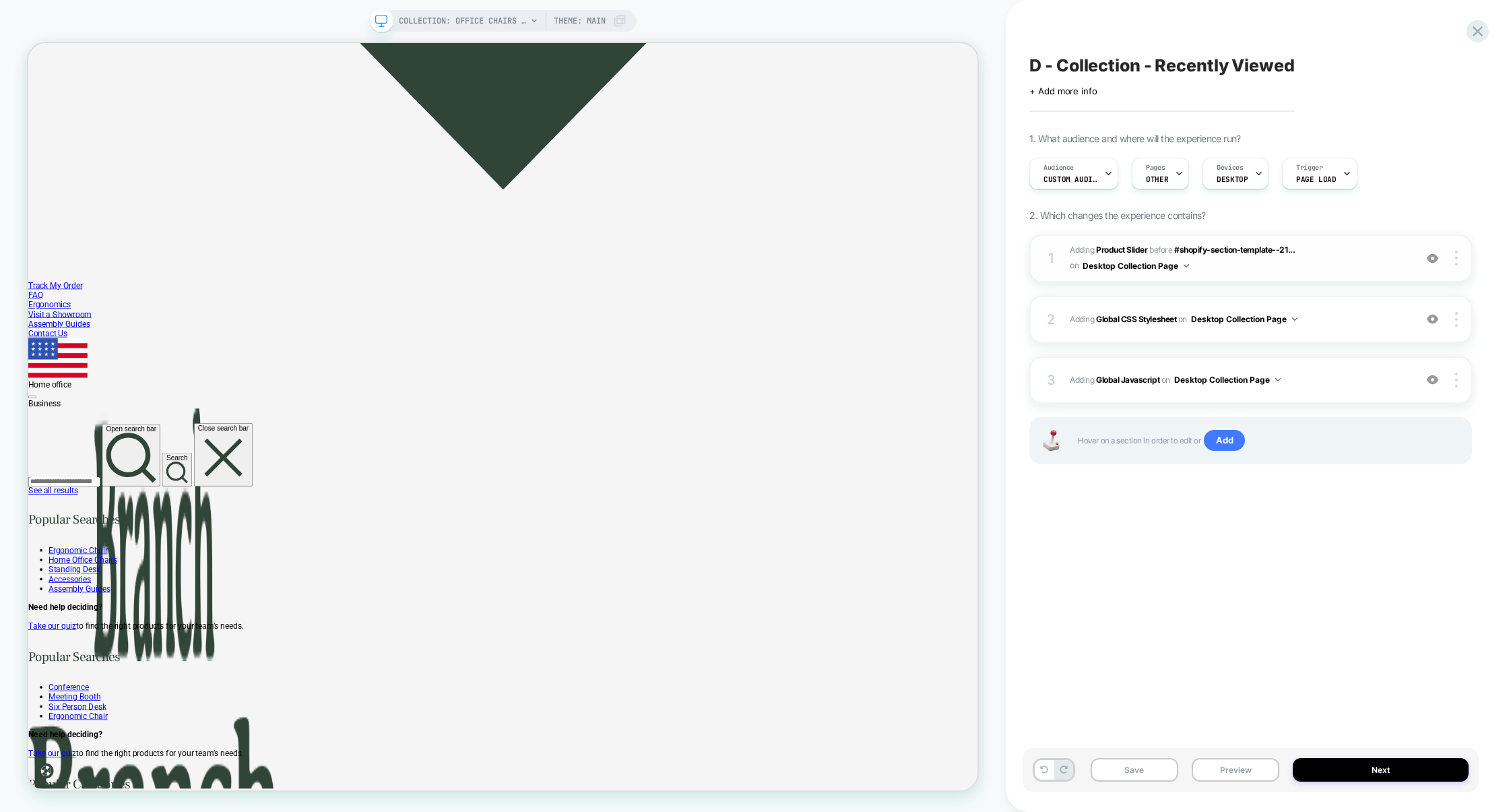
click at [1430, 259] on img at bounding box center [1433, 258] width 11 height 11
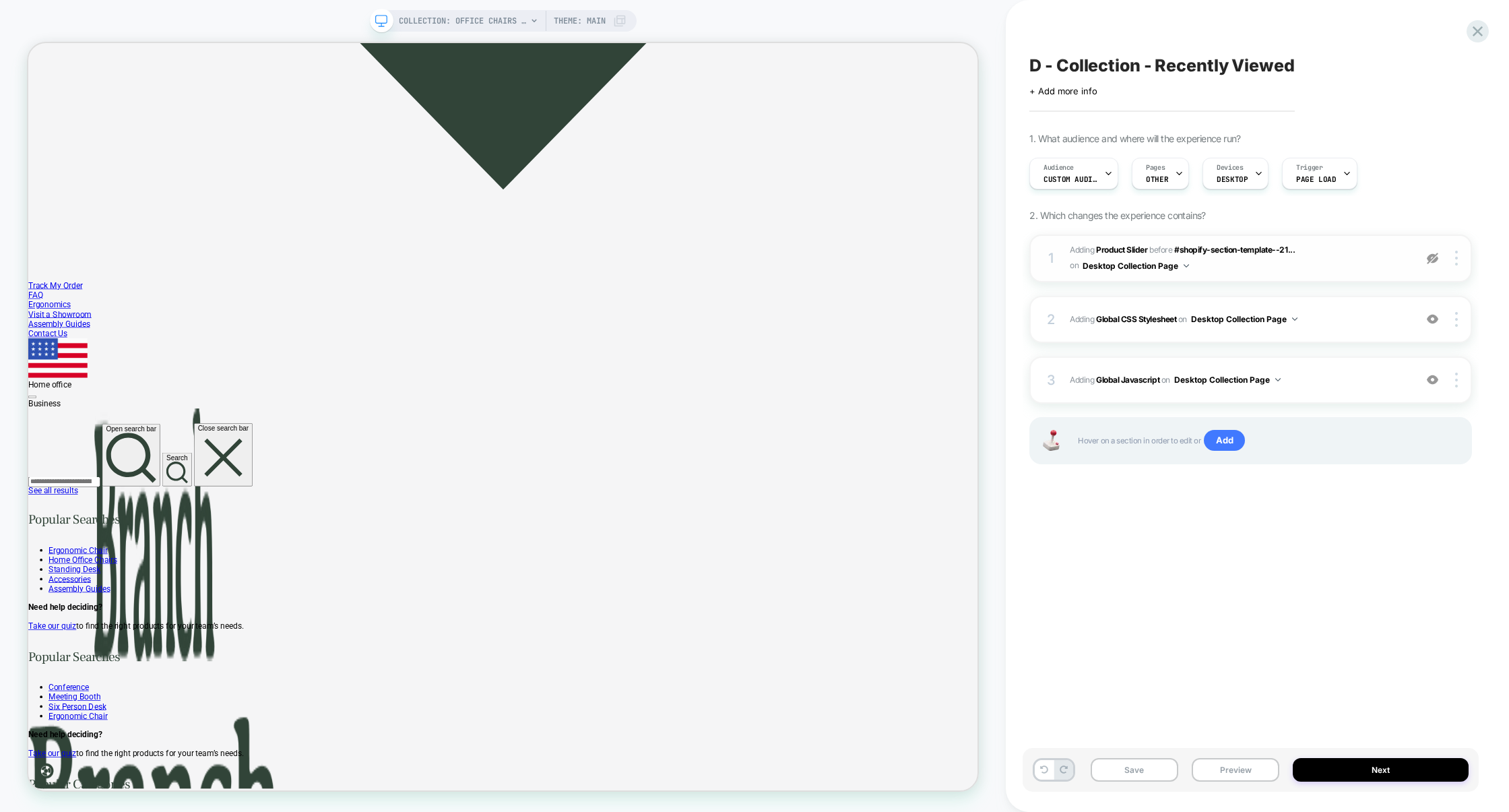
click at [1430, 259] on img at bounding box center [1433, 258] width 11 height 11
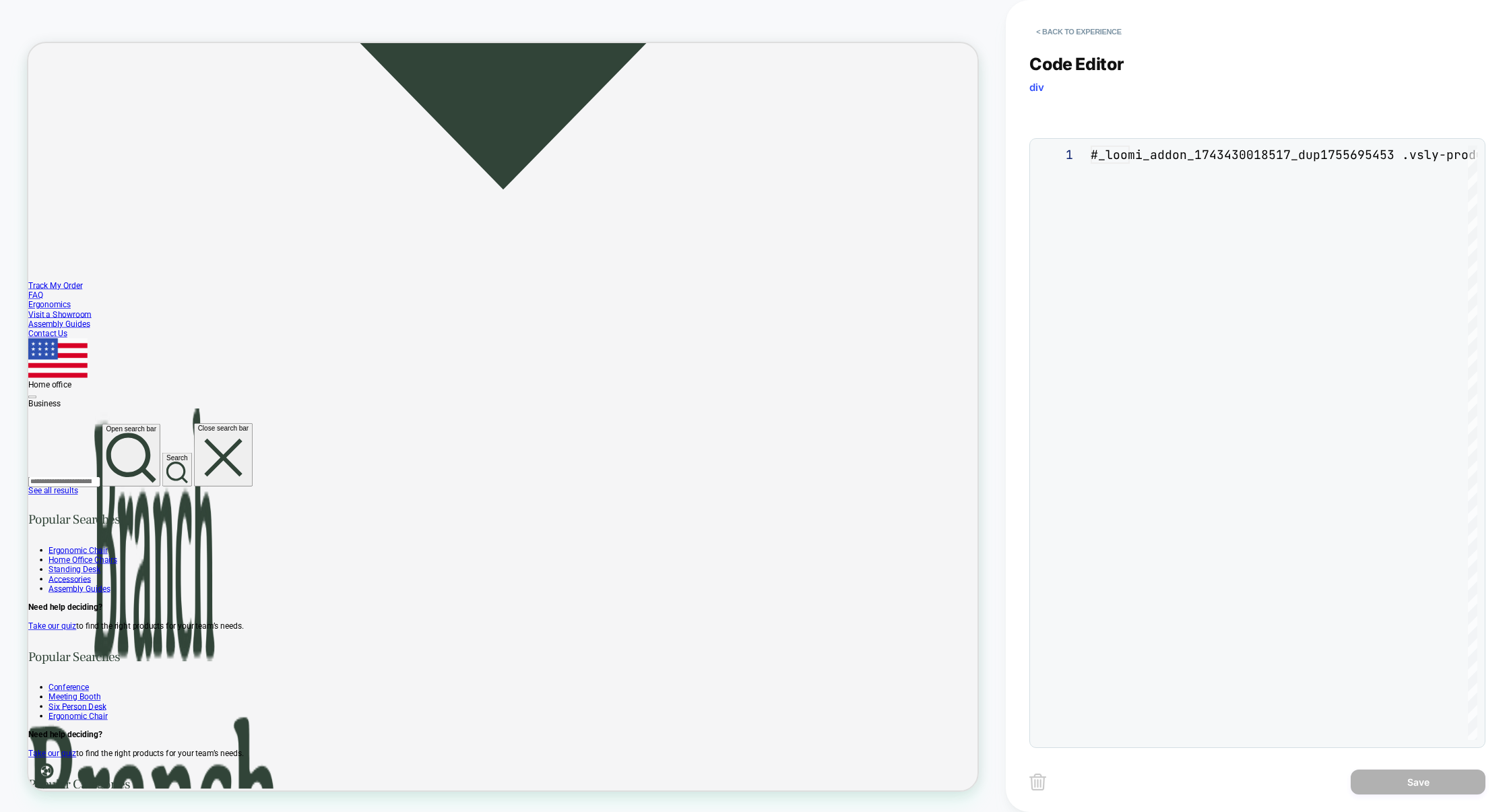
scroll to position [182, 0]
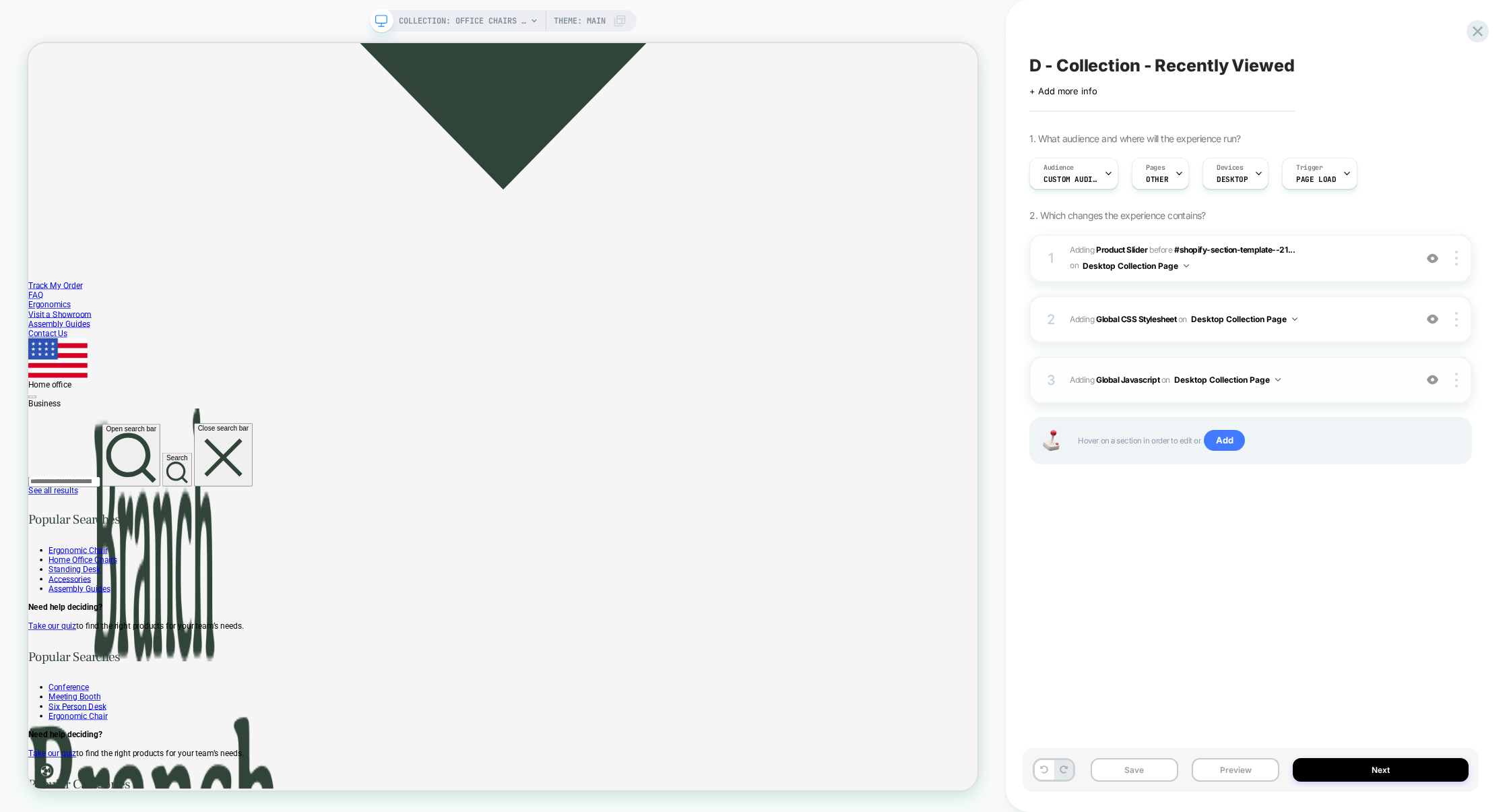
click at [1343, 372] on span "Adding Global Javascript on Desktop Collection Page" at bounding box center [1239, 380] width 338 height 17
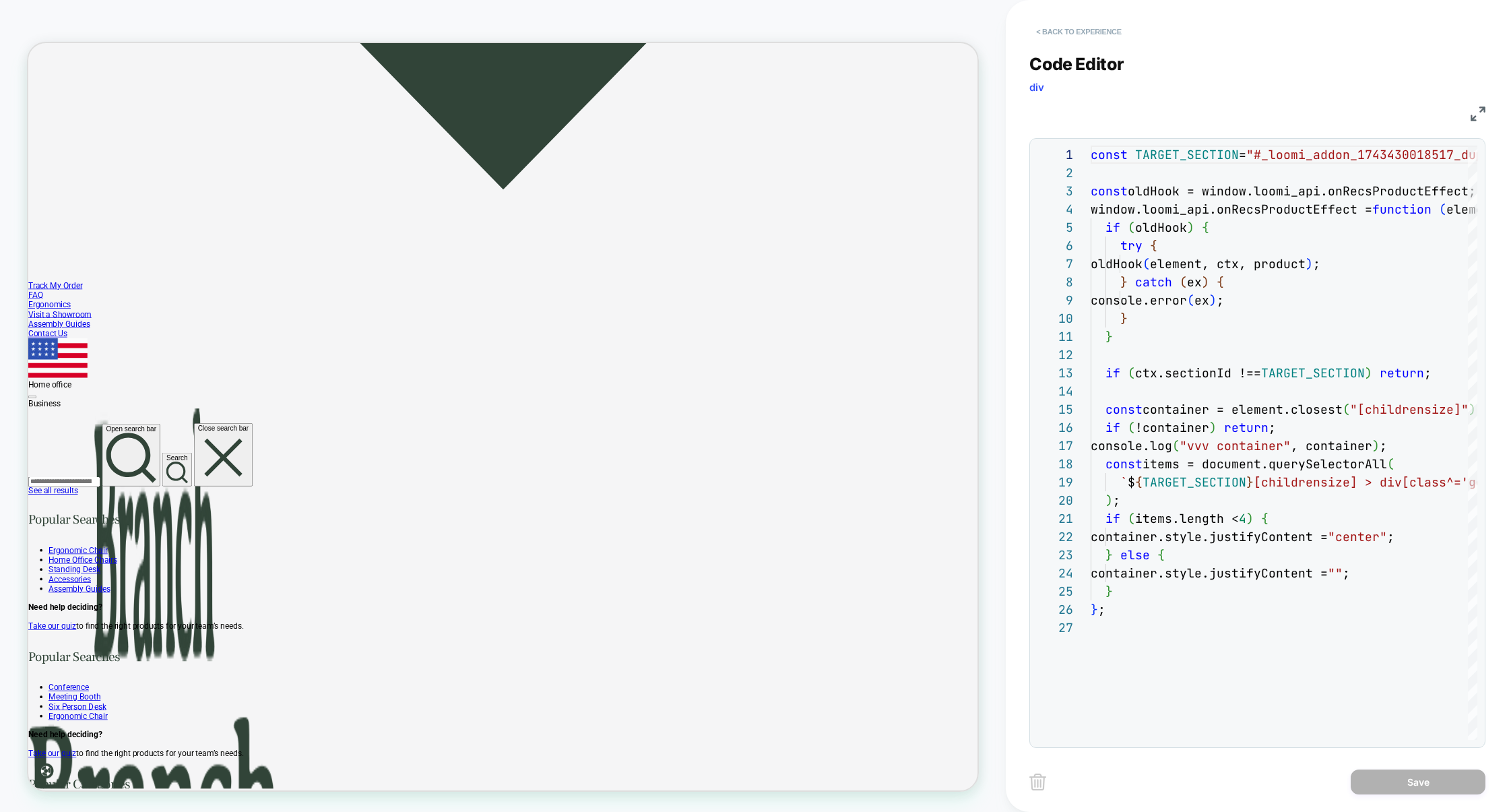
click at [1083, 27] on button "< Back to experience" at bounding box center [1079, 31] width 99 height 21
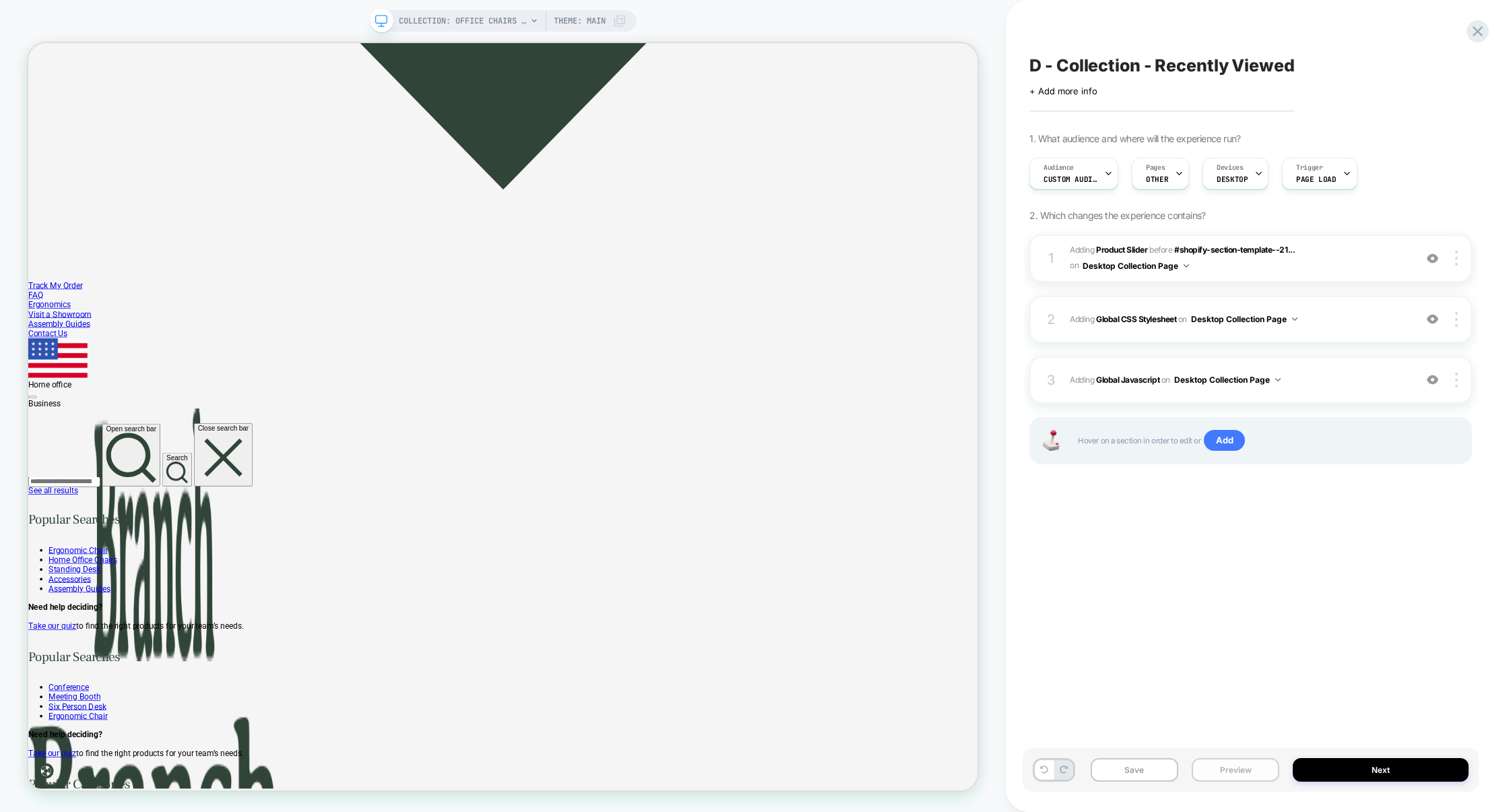
click at [1239, 765] on button "Preview" at bounding box center [1236, 769] width 88 height 23
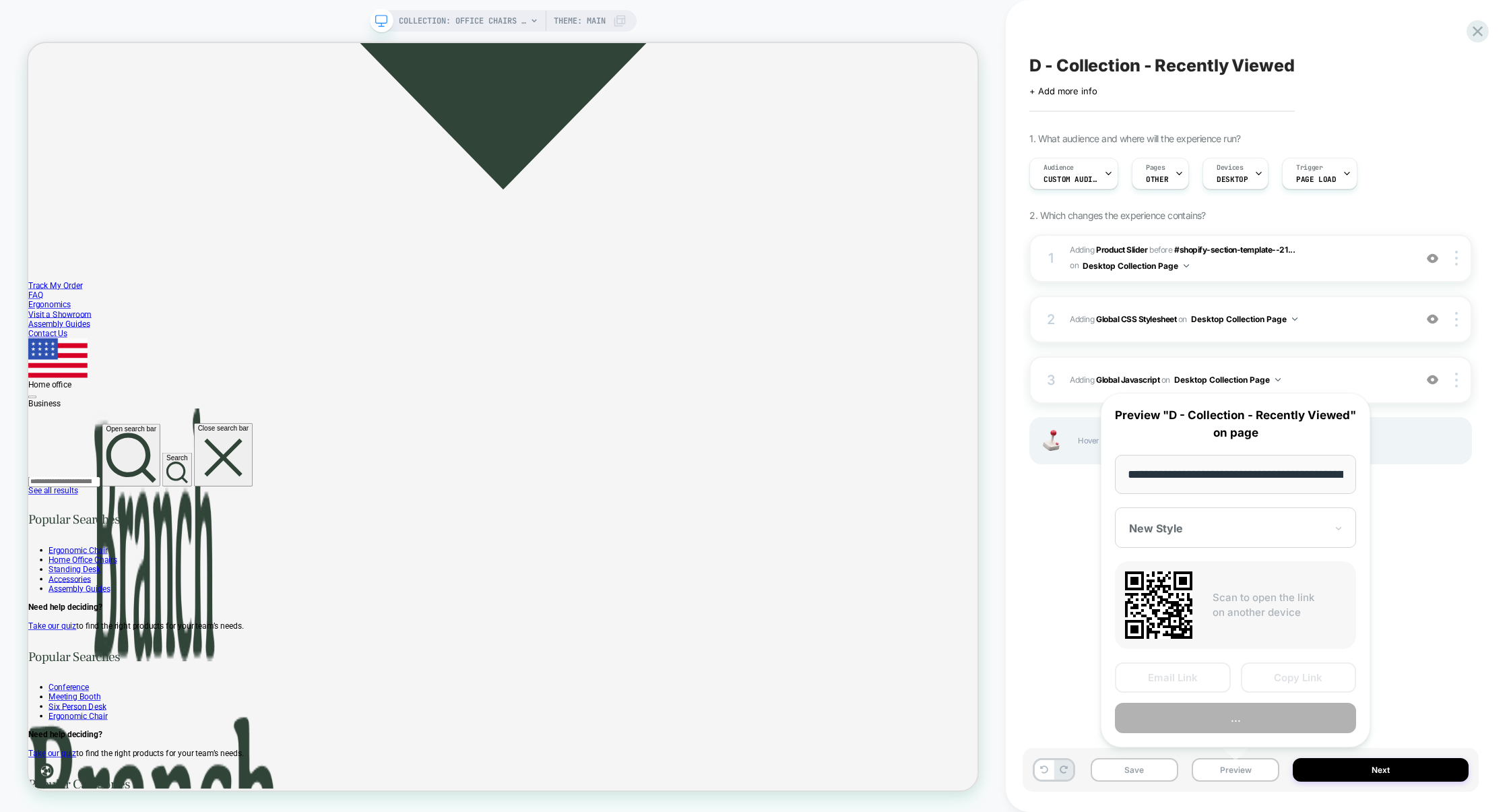
scroll to position [0, 199]
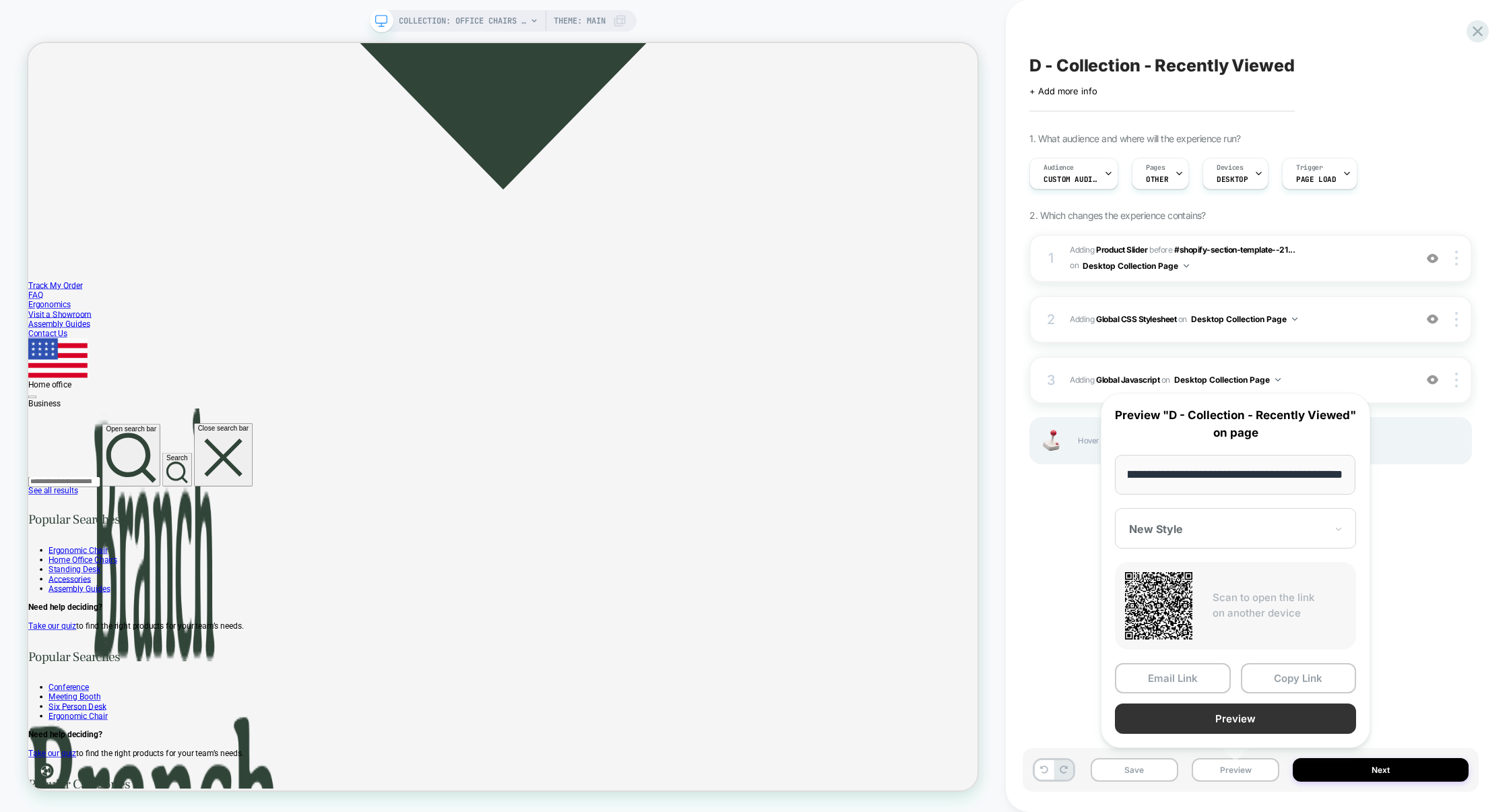
click at [1209, 725] on button "Preview" at bounding box center [1235, 718] width 241 height 31
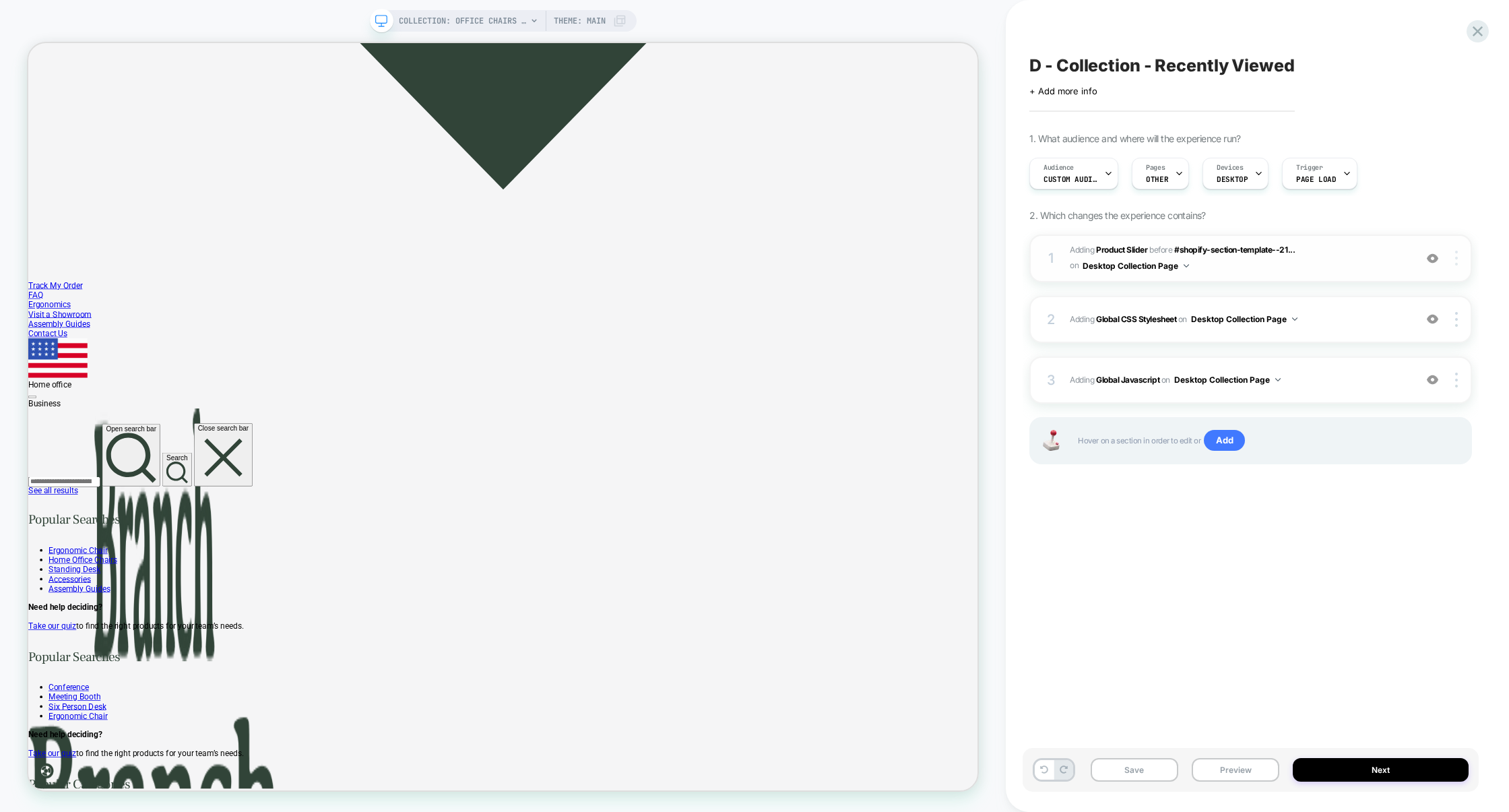
click at [1460, 257] on div at bounding box center [1458, 258] width 25 height 15
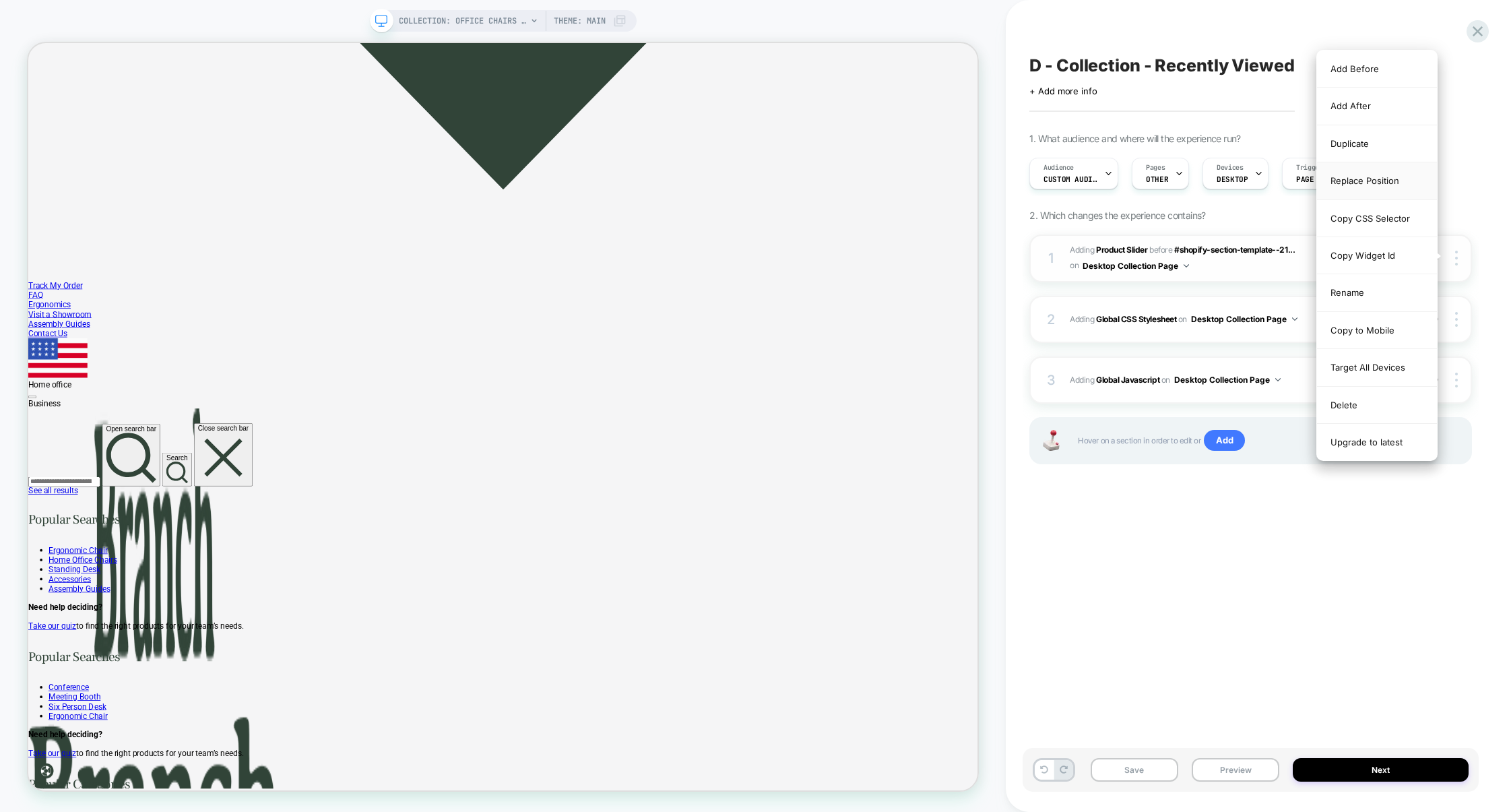
click at [1367, 183] on div "Replace Position" at bounding box center [1377, 181] width 120 height 37
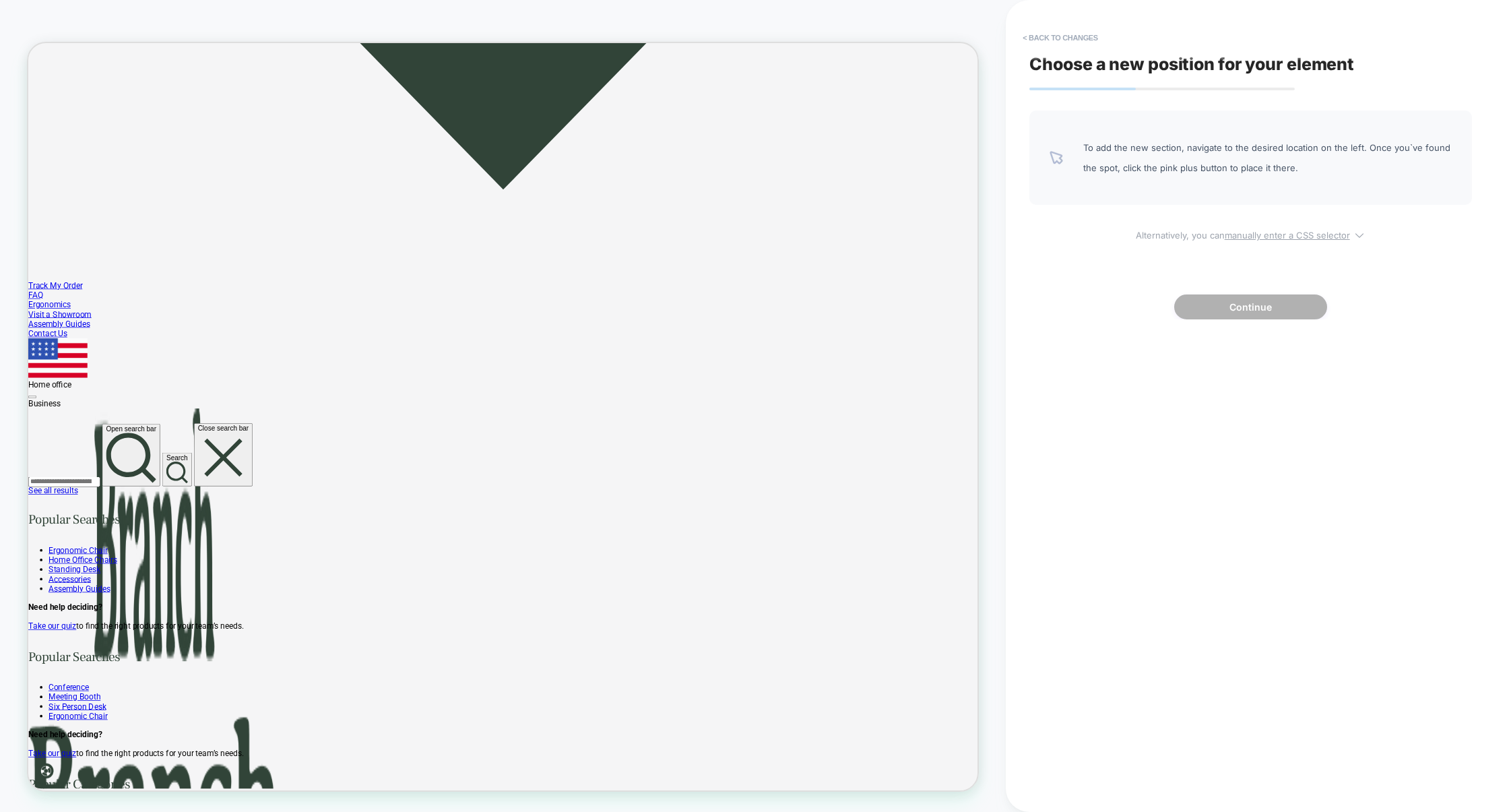
click at [1242, 225] on span "Alternatively, you can manually enter a CSS selector" at bounding box center [1250, 233] width 442 height 16
select select "*******"
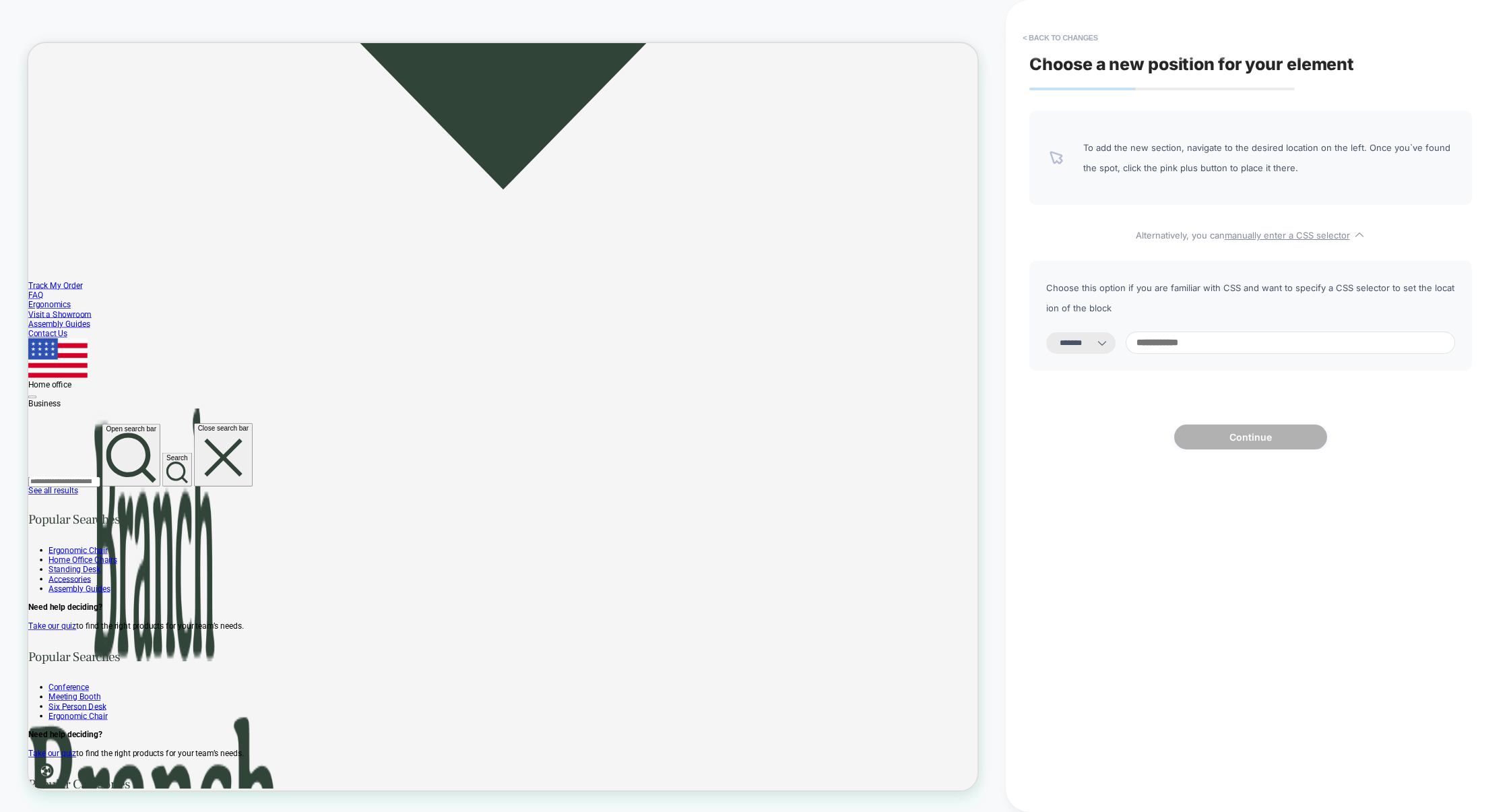
click at [1208, 340] on input at bounding box center [1291, 343] width 330 height 22
paste input "**********"
type input "**********"
select select "*********"
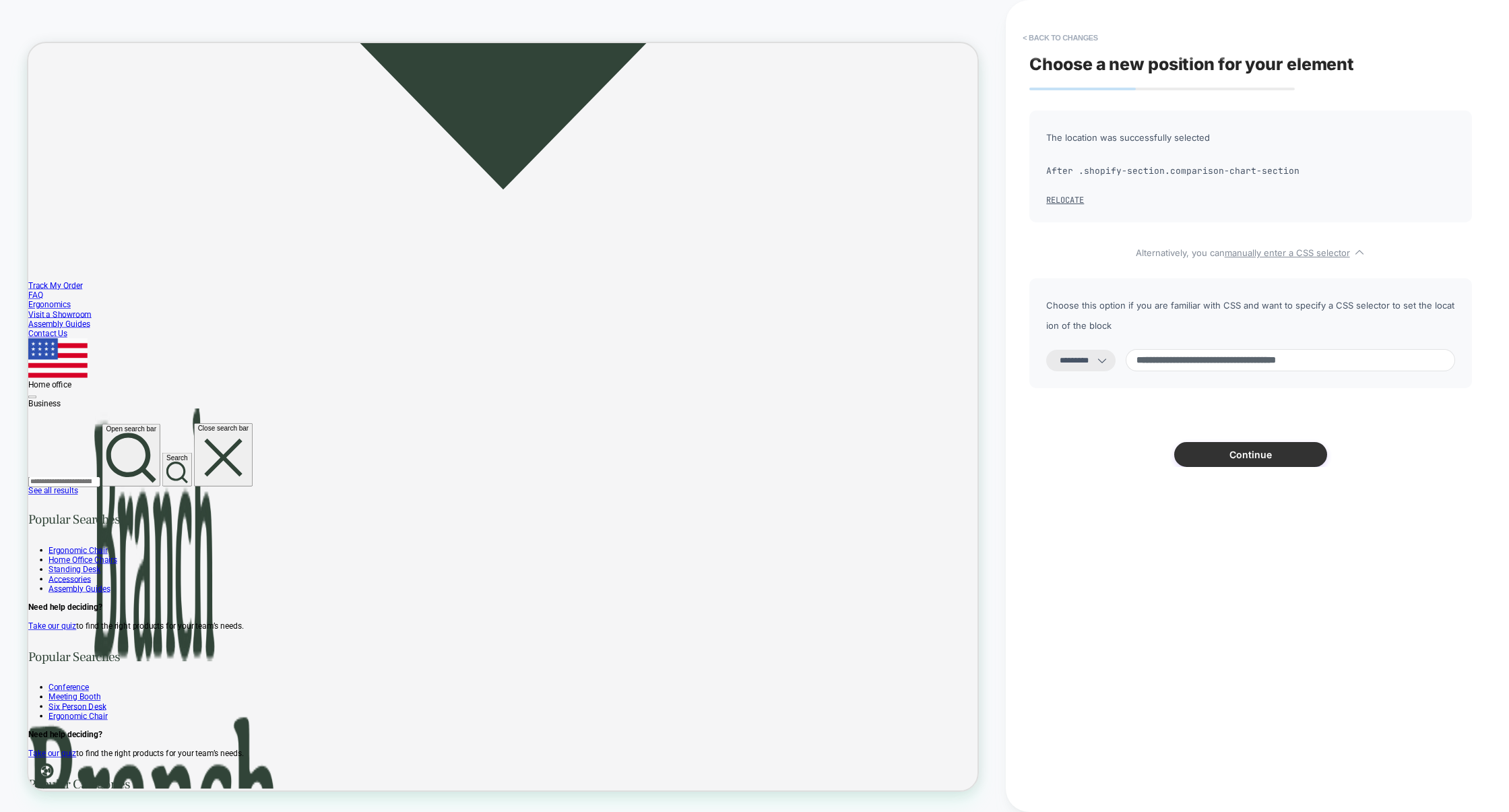
type input "**********"
click at [1229, 460] on button "Continue" at bounding box center [1251, 453] width 153 height 25
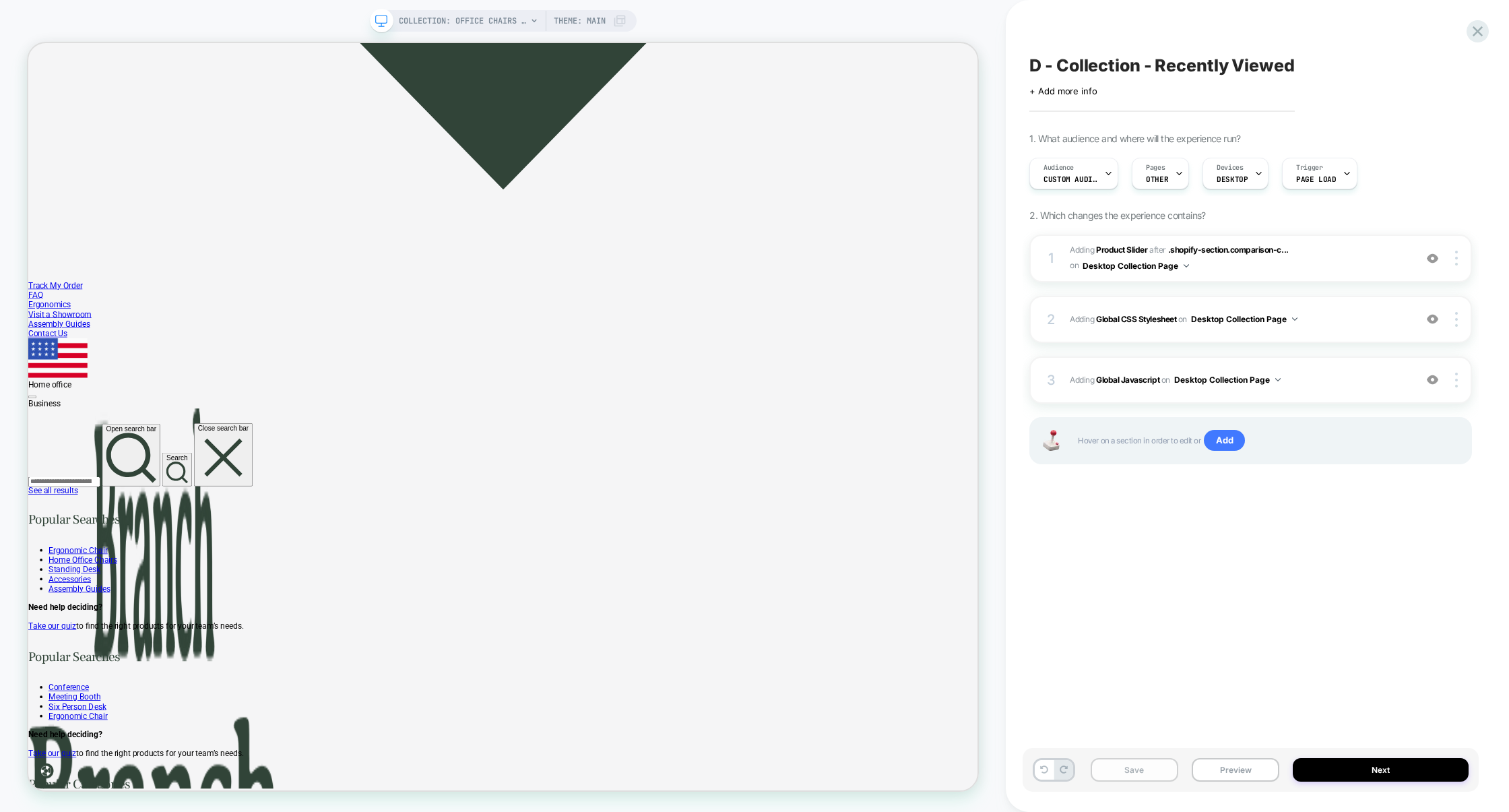
click at [1127, 764] on button "Save" at bounding box center [1135, 769] width 88 height 23
click at [1249, 765] on button "Preview" at bounding box center [1236, 769] width 88 height 23
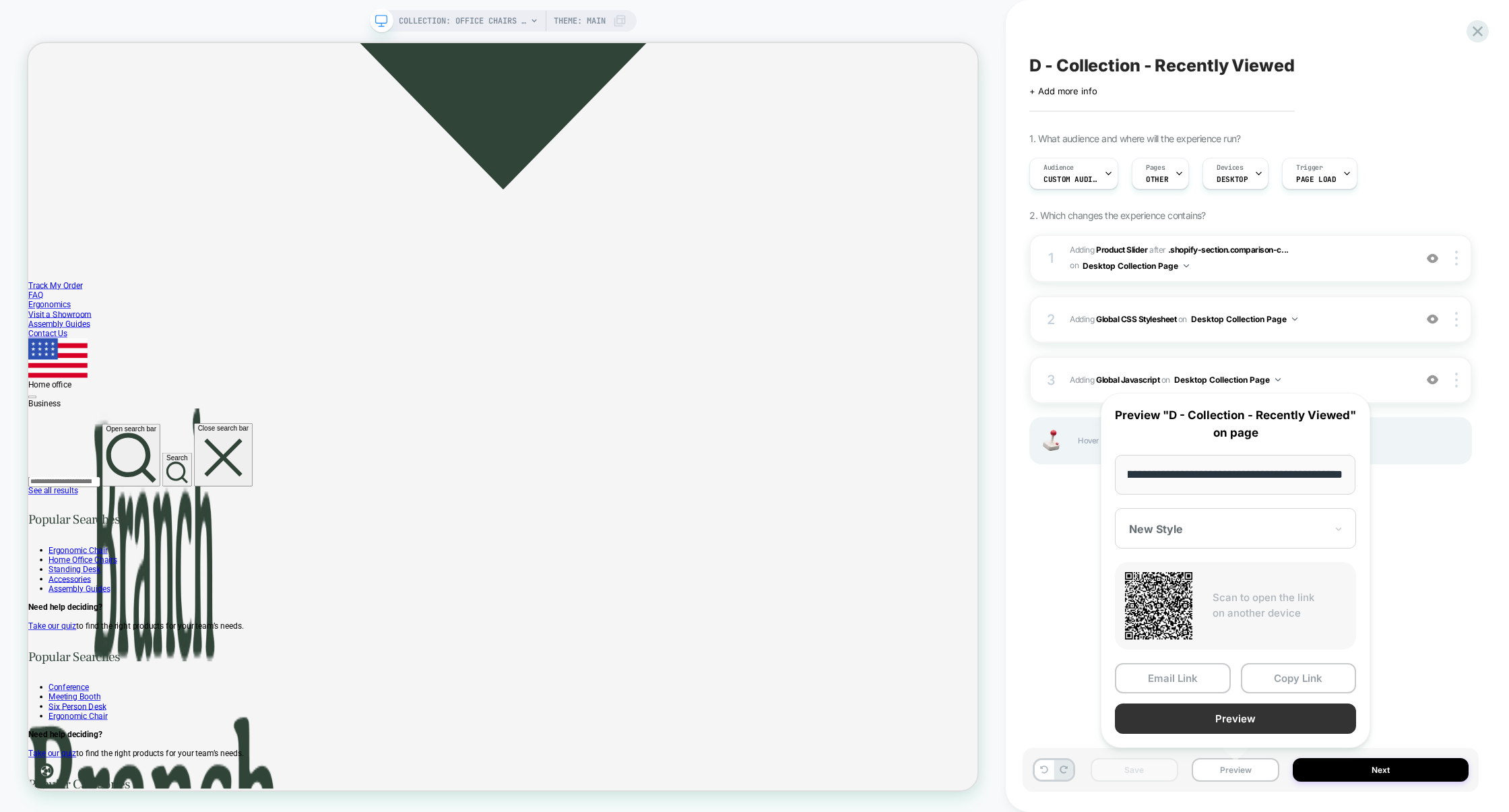
click at [1250, 722] on button "Preview" at bounding box center [1235, 718] width 241 height 31
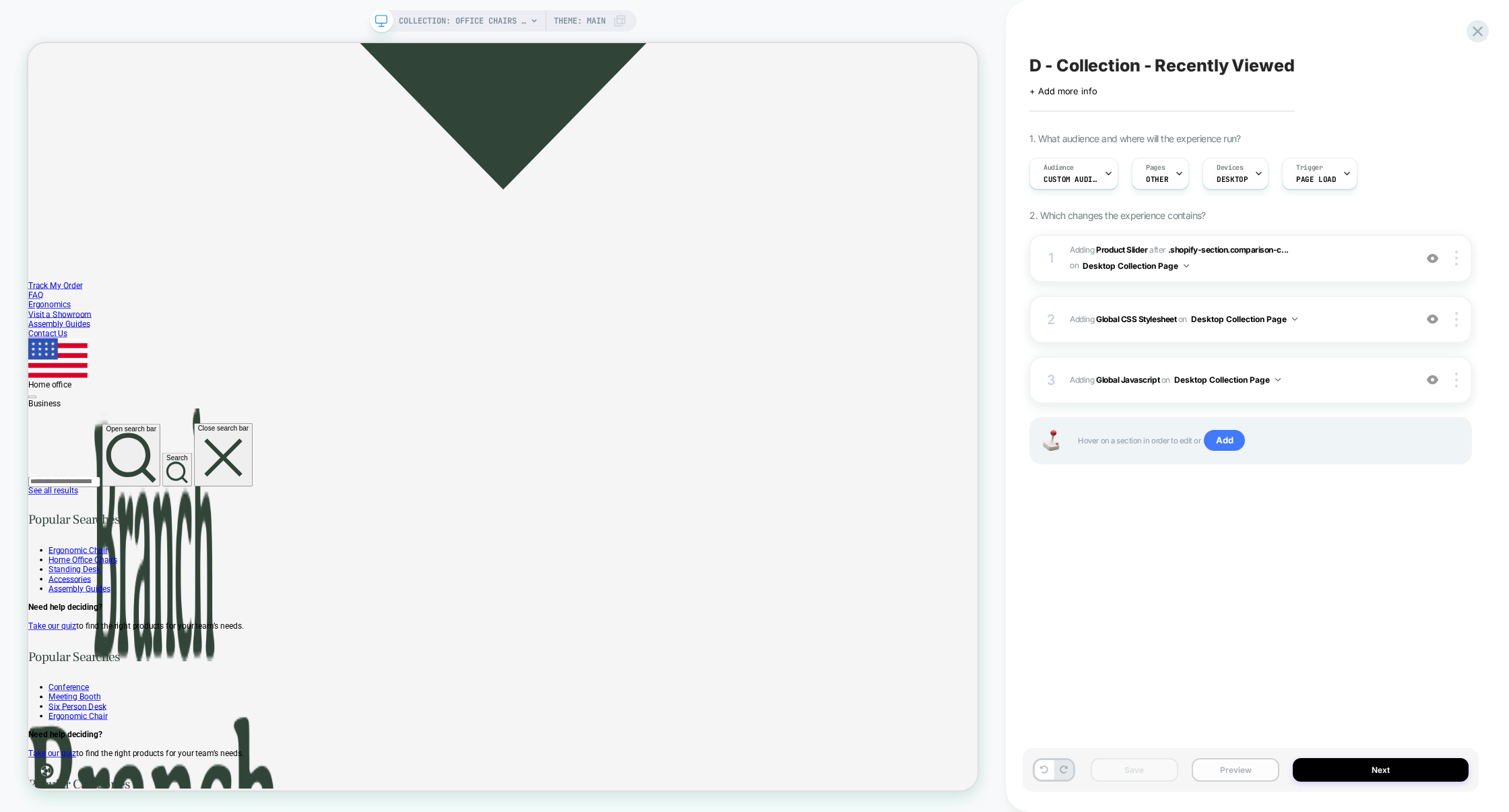
click at [1227, 765] on button "Preview" at bounding box center [1236, 769] width 88 height 23
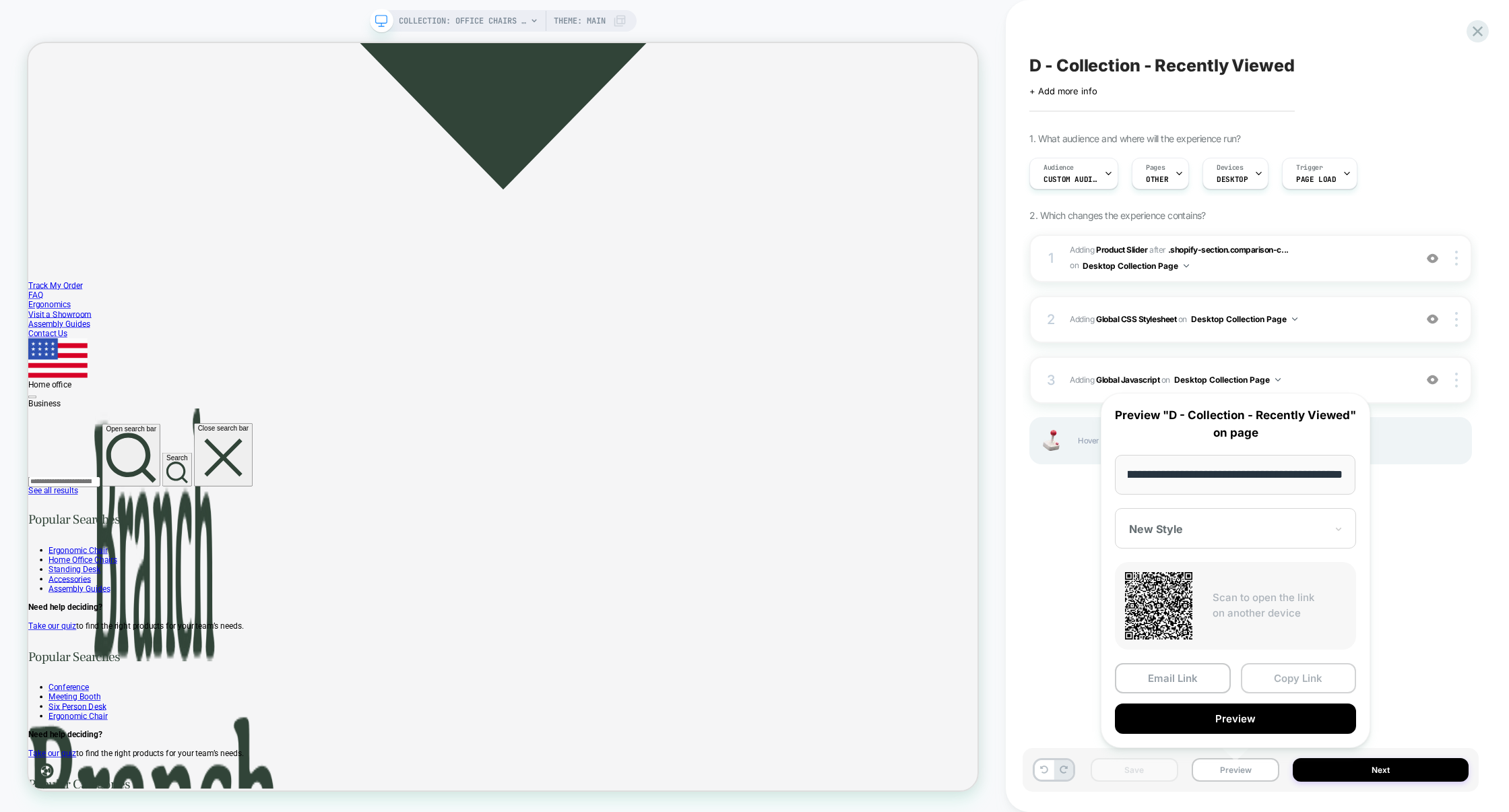
click at [1297, 683] on button "Copy Link" at bounding box center [1298, 678] width 116 height 31
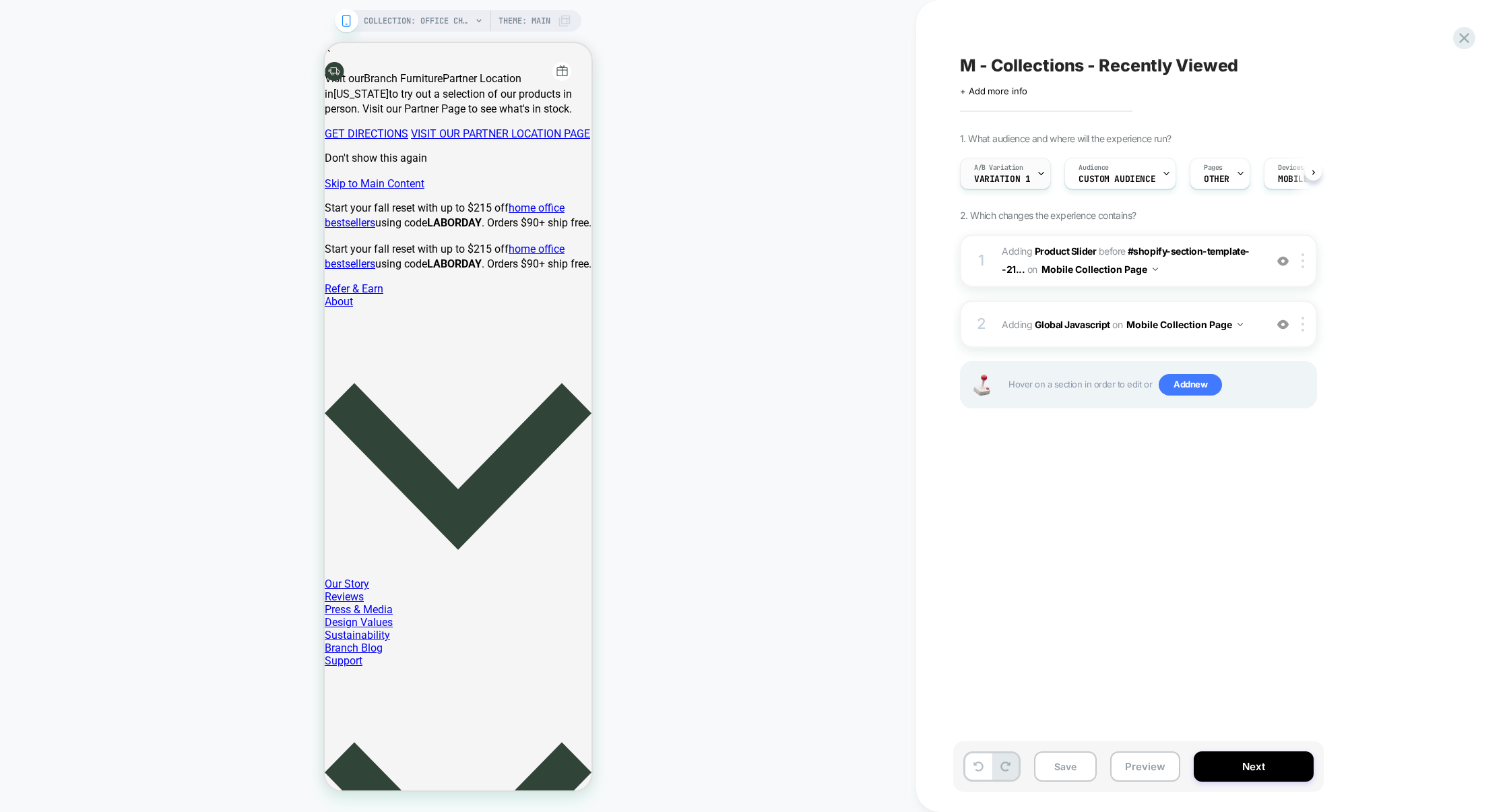
scroll to position [0, 1]
click at [985, 182] on span "Variation 1" at bounding box center [1001, 179] width 56 height 9
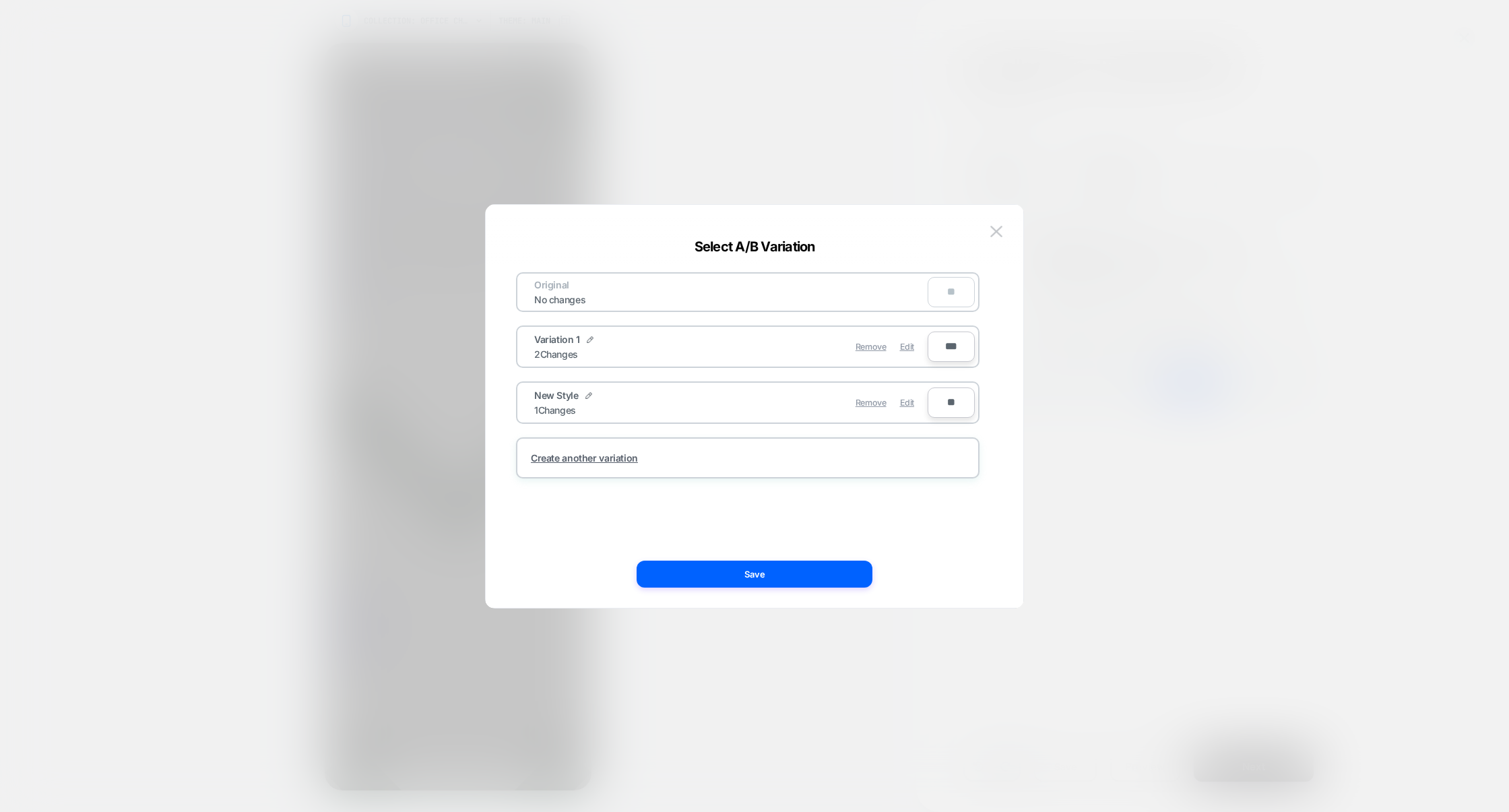
click at [1110, 320] on div at bounding box center [754, 406] width 1509 height 812
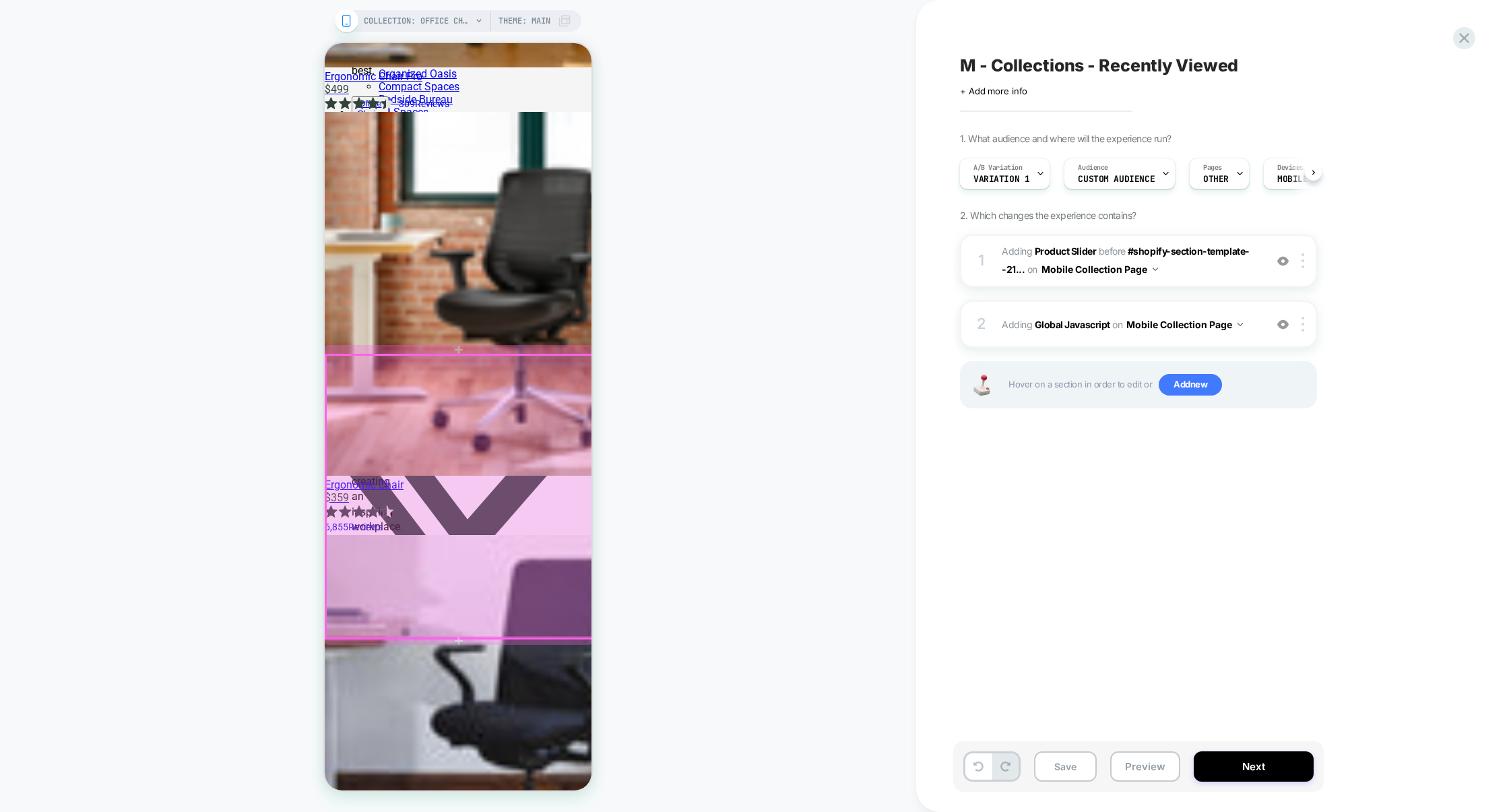
scroll to position [0, 0]
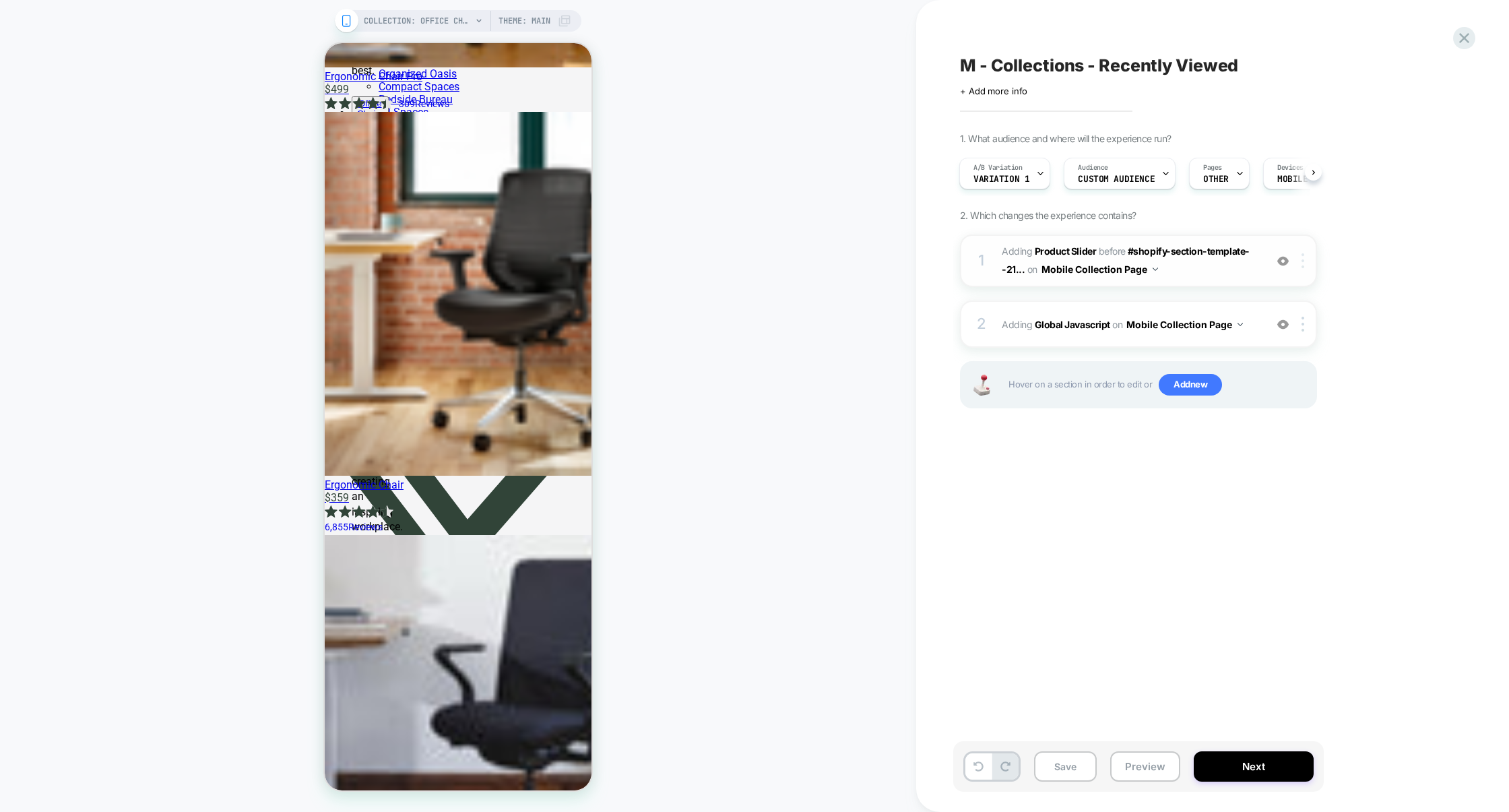
click at [0, 0] on div at bounding box center [0, 0] width 0 height 0
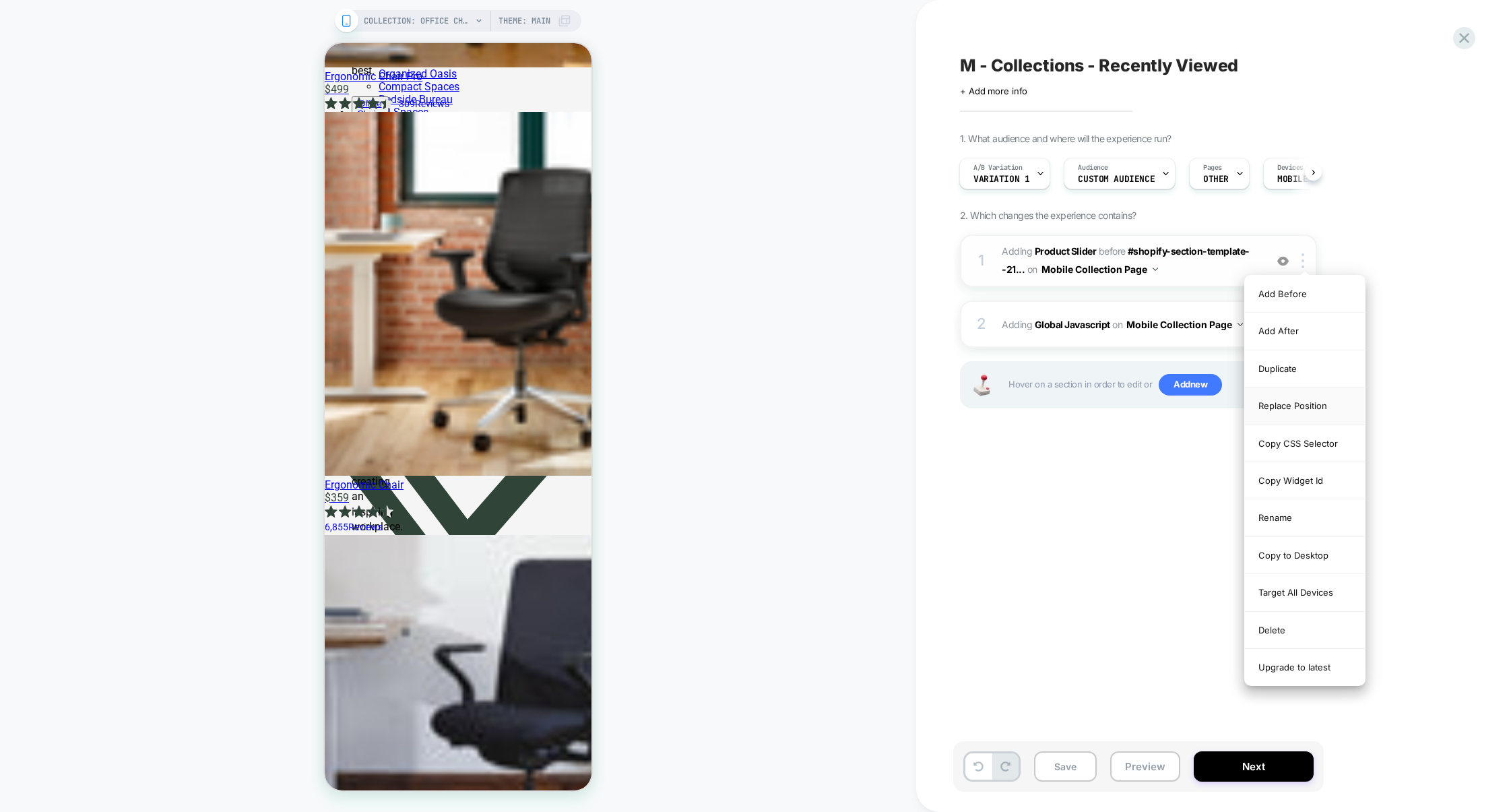
click at [1312, 412] on div "Replace Position" at bounding box center [1305, 406] width 120 height 37
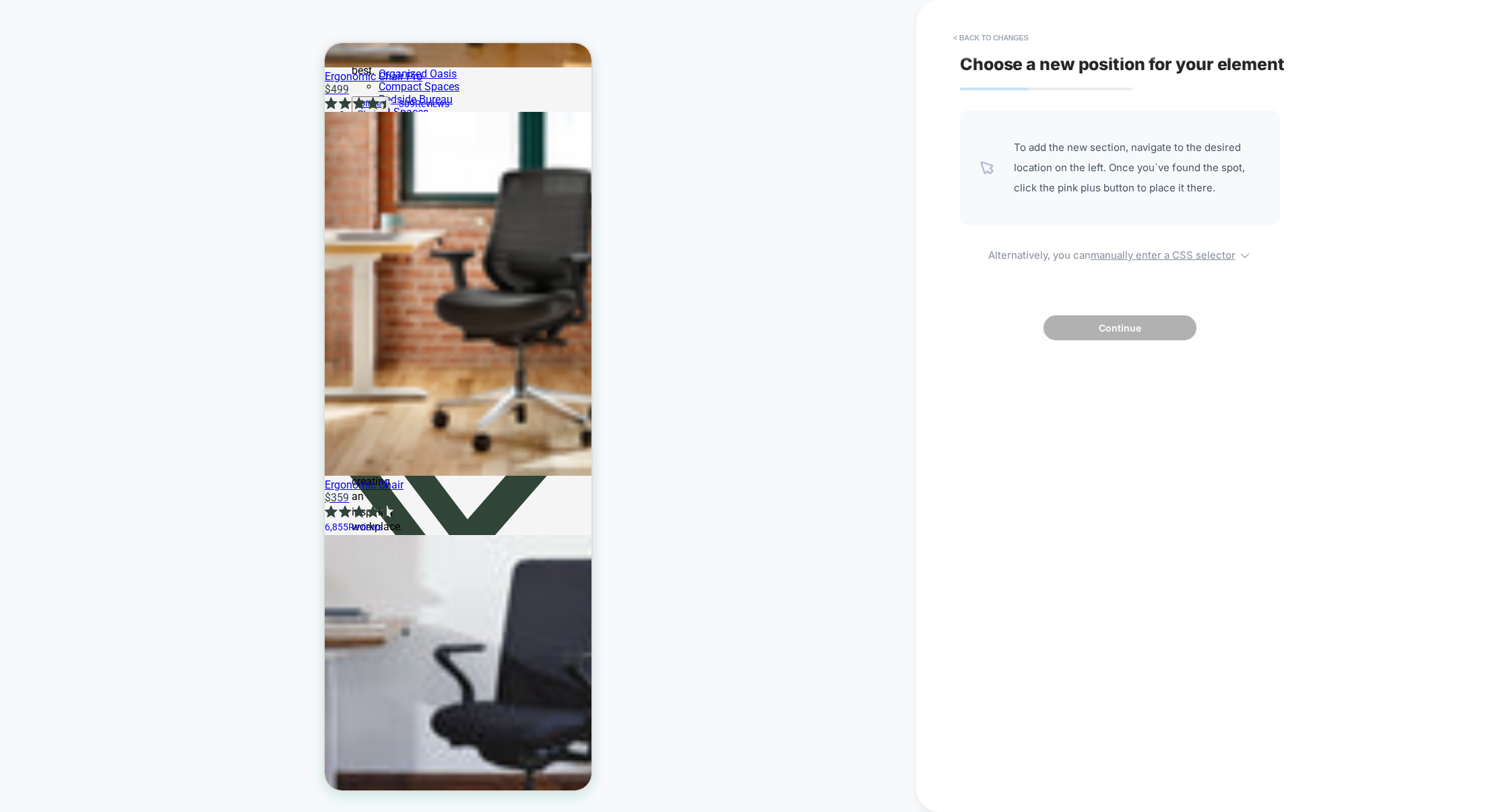
click at [1145, 264] on div "To add the new section, navigate to the desired location on the left. Once you`…" at bounding box center [1121, 225] width 320 height 230
click at [1147, 262] on u "manually enter a CSS selector" at bounding box center [1163, 255] width 145 height 13
select select "*******"
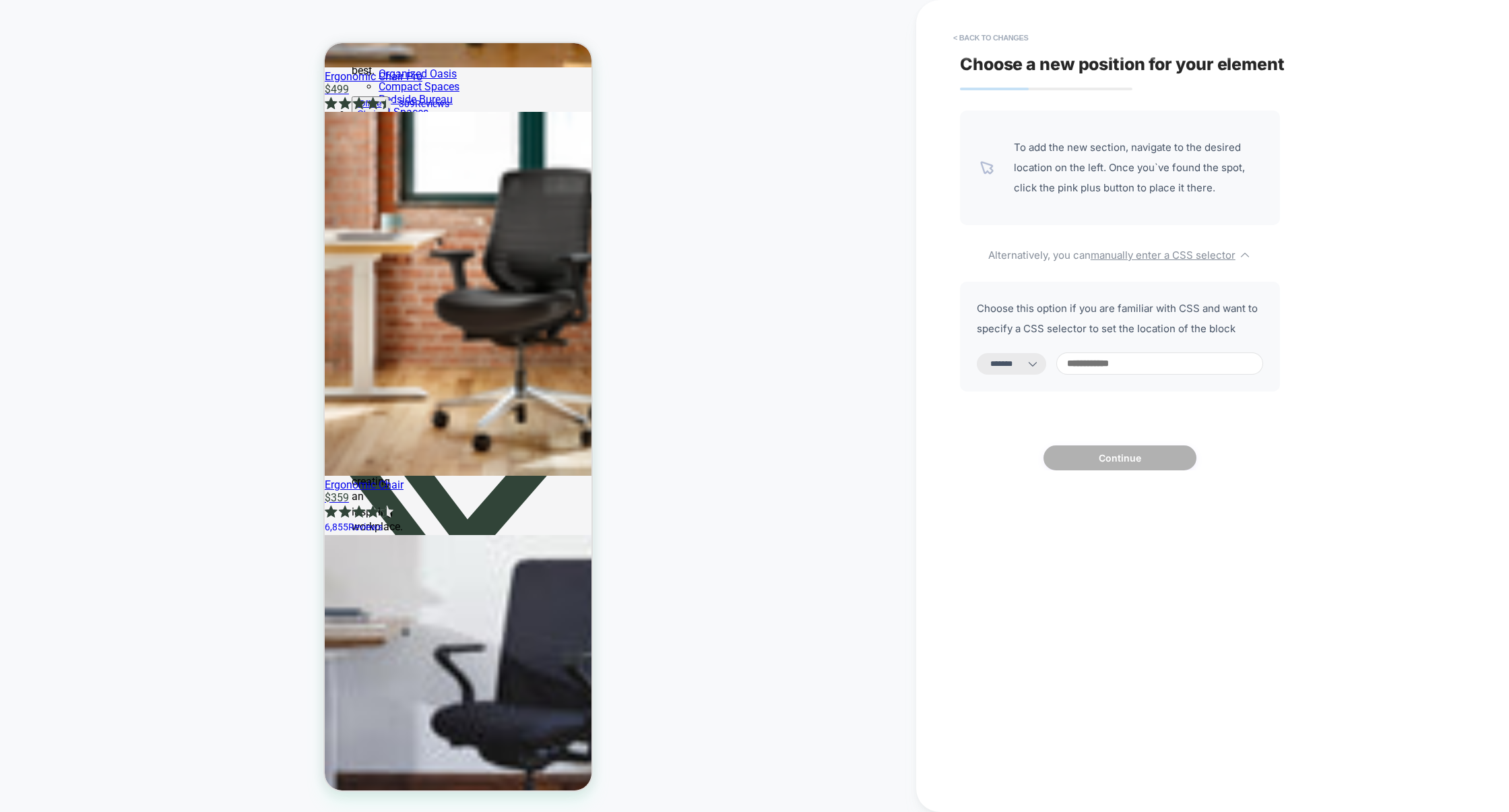
click at [1111, 367] on input at bounding box center [1160, 363] width 207 height 22
paste input "**********"
type input "**********"
select select "*********"
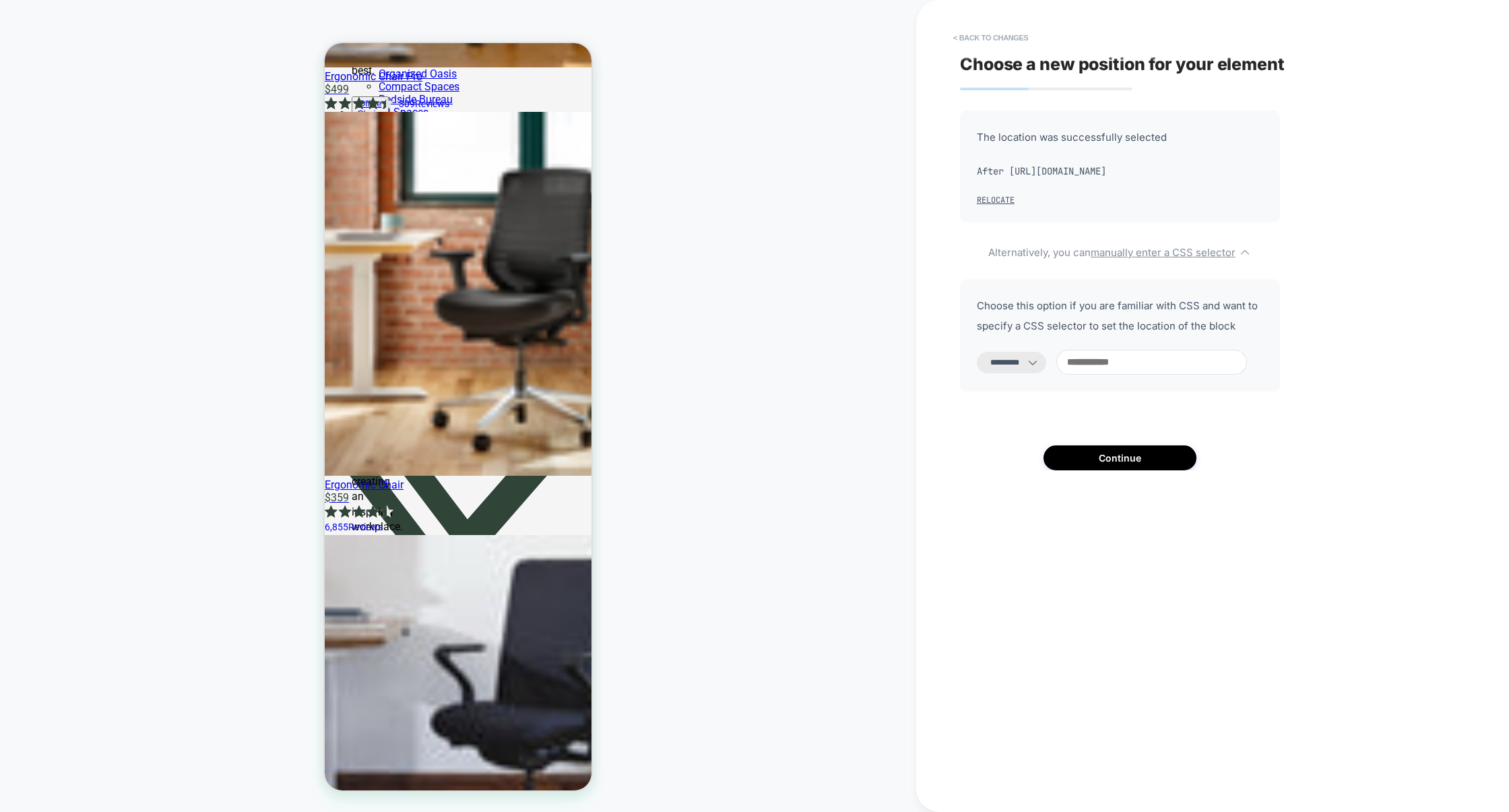
scroll to position [0, 0]
paste input "**********"
type input "**********"
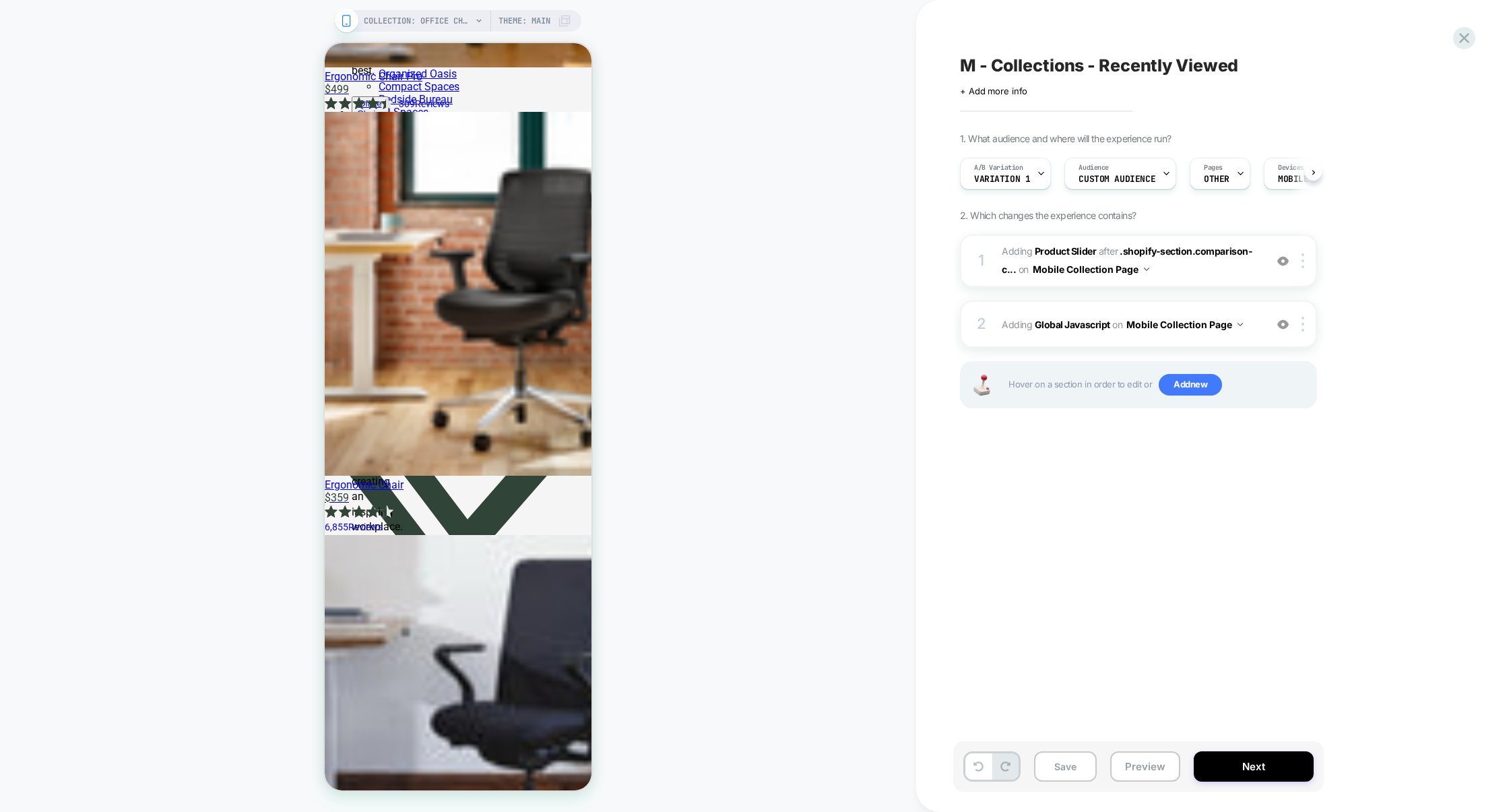
scroll to position [0, 1]
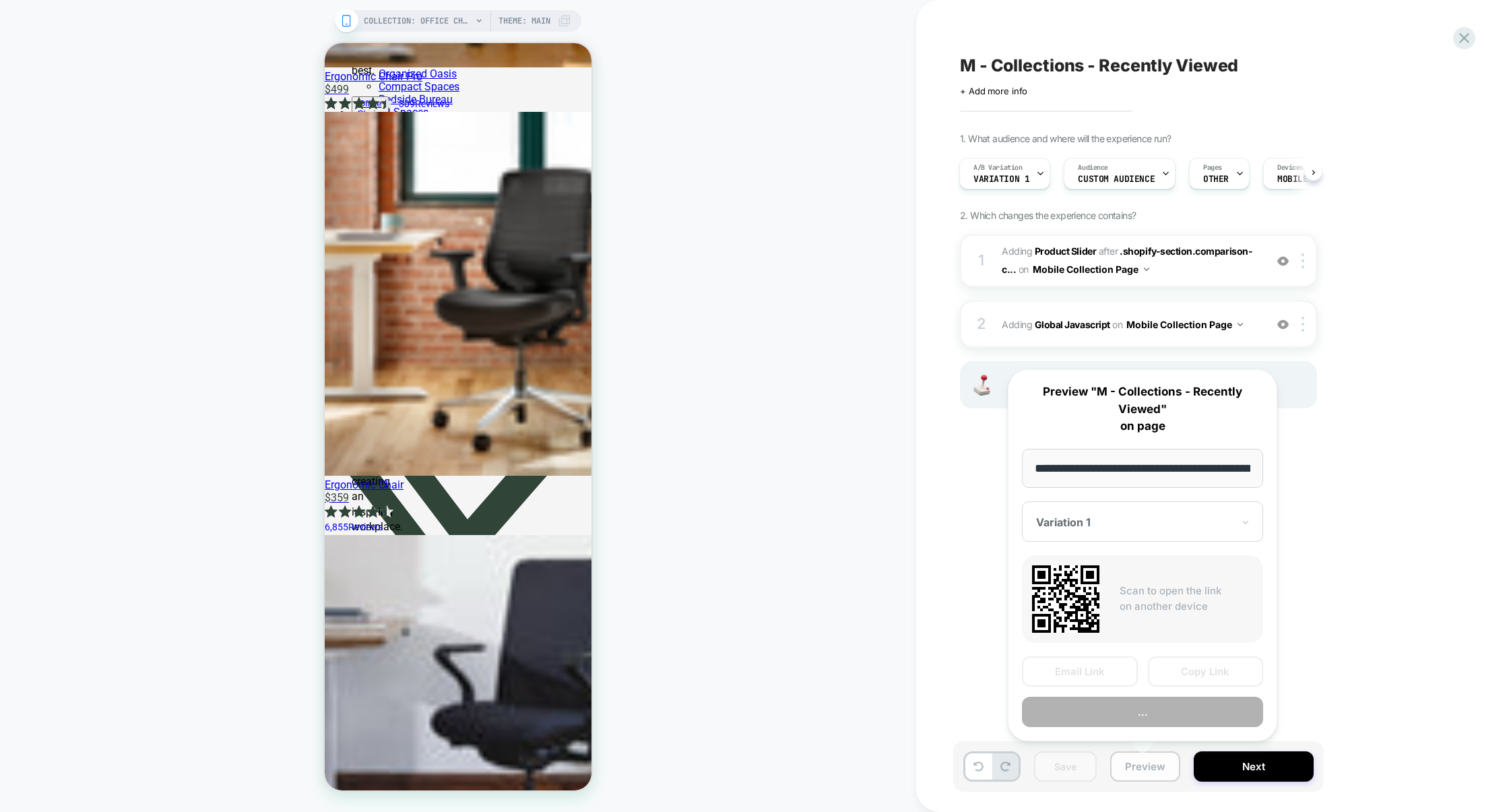
scroll to position [0, 199]
click at [1190, 674] on button "Copy Link" at bounding box center [1206, 671] width 116 height 31
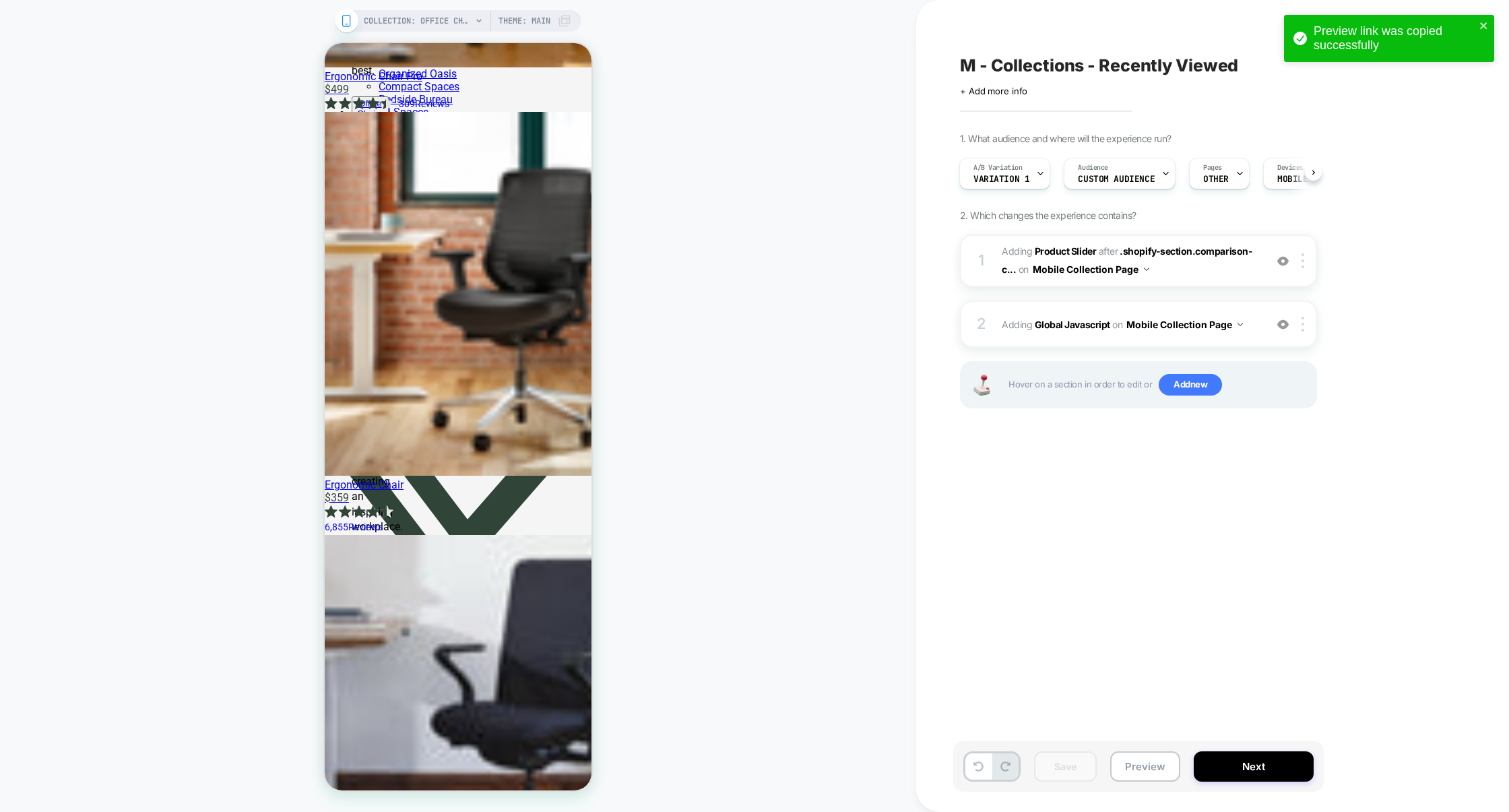
click at [1018, 181] on span "Variation 1" at bounding box center [1001, 179] width 56 height 9
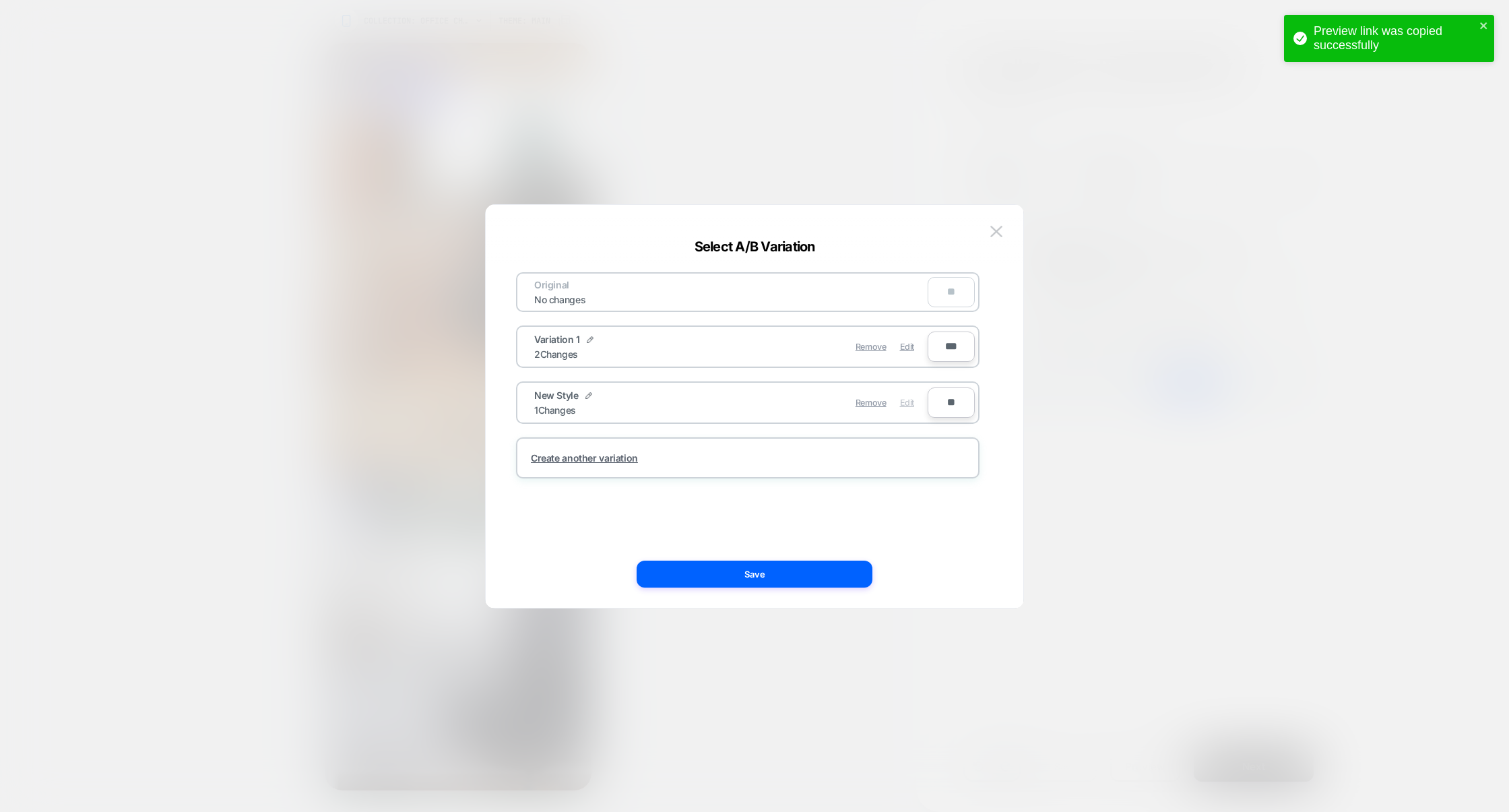
click at [900, 399] on span "Edit" at bounding box center [906, 402] width 14 height 10
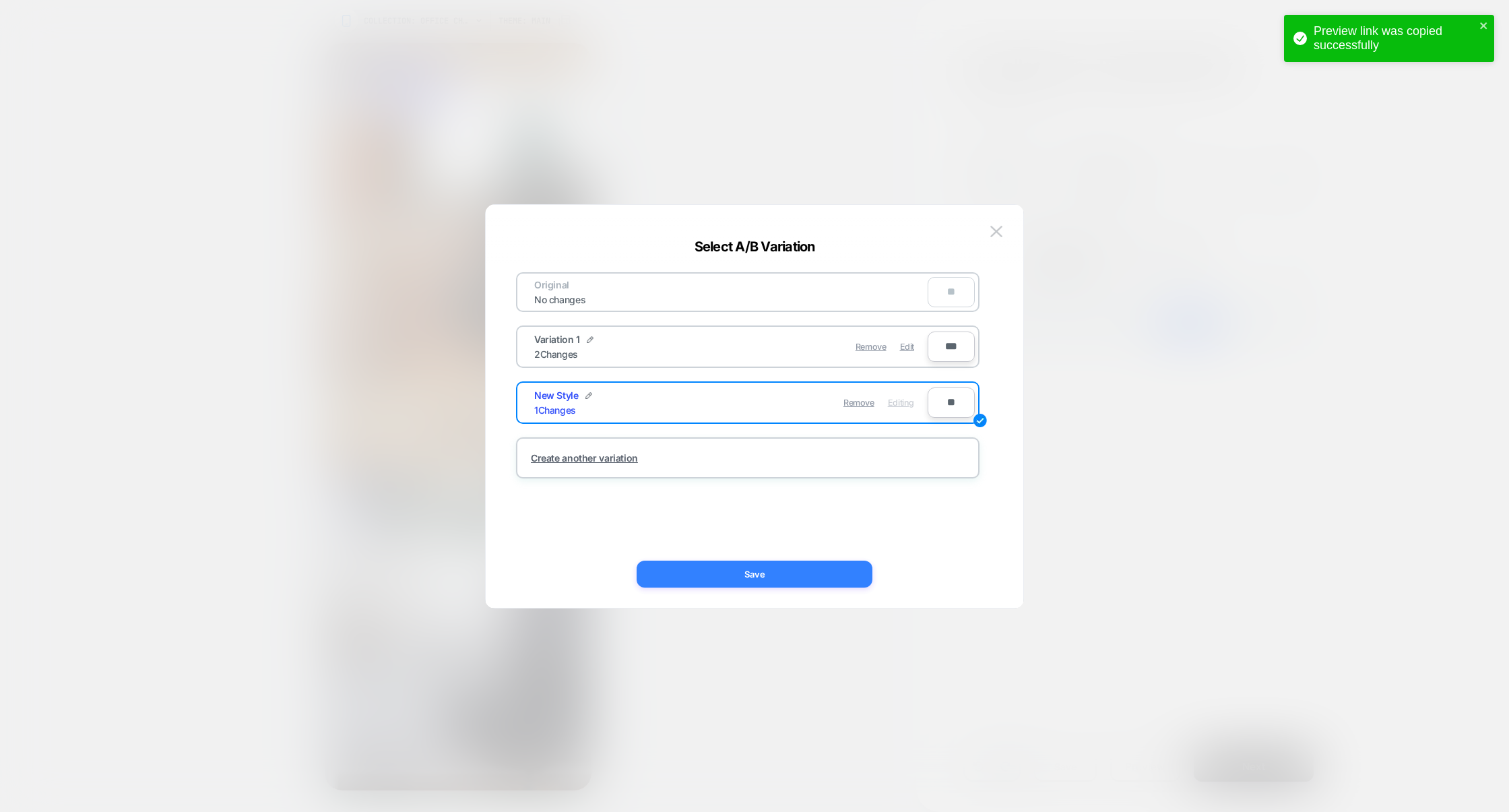
click at [795, 567] on button "Save" at bounding box center [754, 574] width 236 height 27
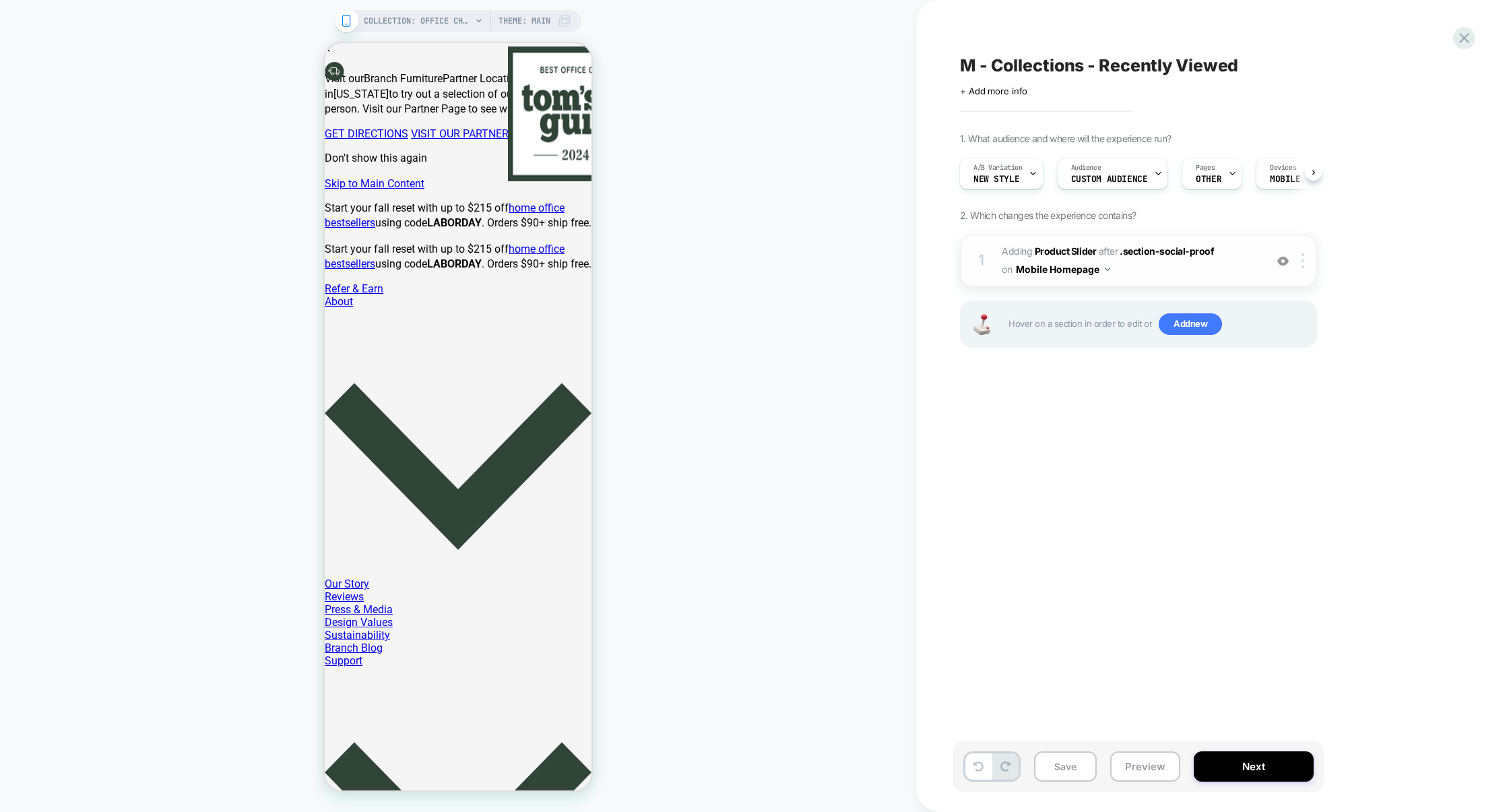
click at [1280, 261] on img at bounding box center [1283, 261] width 11 height 11
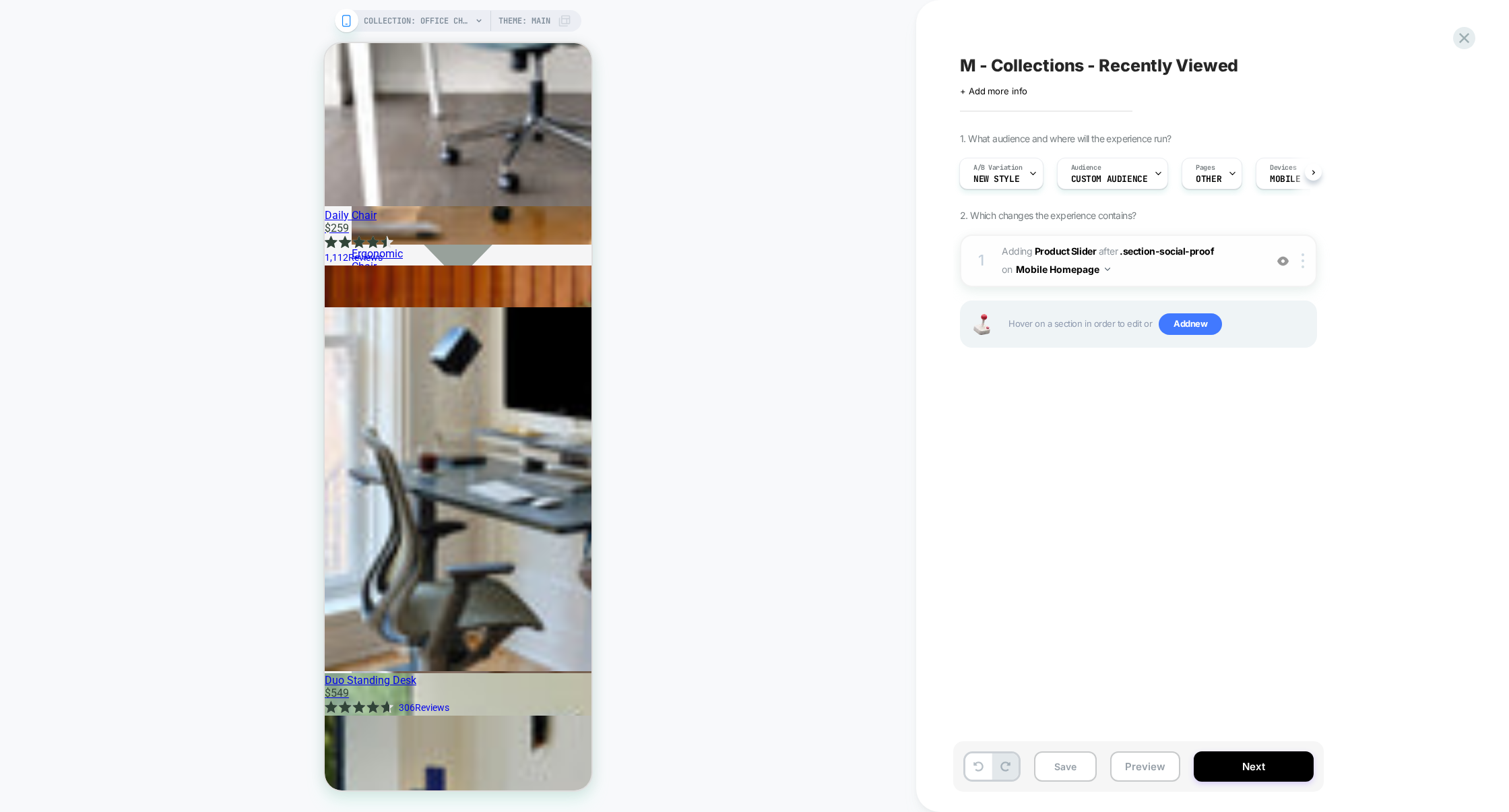
scroll to position [6227, 0]
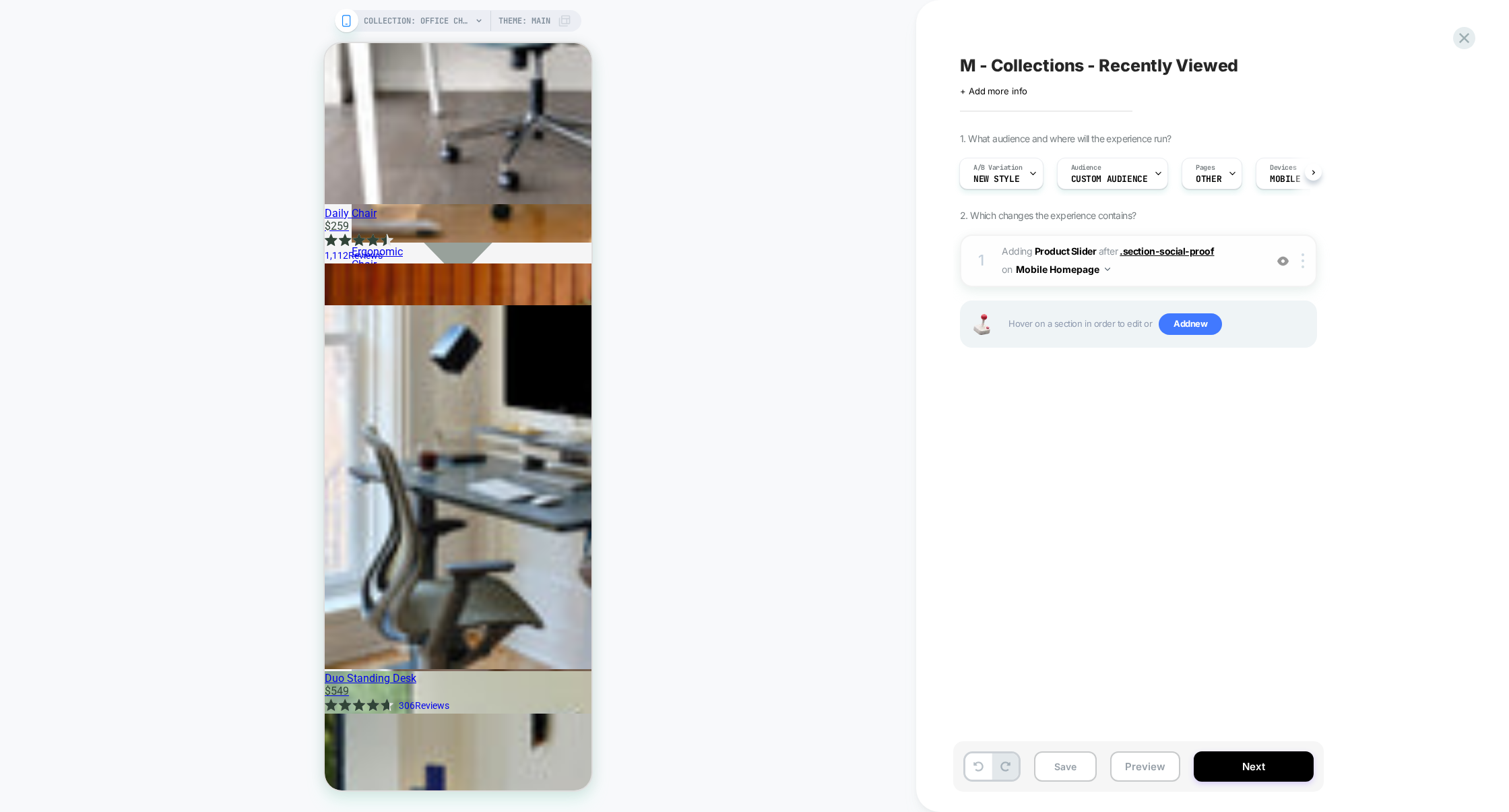
drag, startPoint x: 1229, startPoint y: 244, endPoint x: 1117, endPoint y: 247, distance: 112.0
click at [1117, 246] on span "#_loomi_addon_1724672012592_dup1724672678_dup1755695793 Adding Product Slider A…" at bounding box center [1131, 260] width 257 height 36
drag, startPoint x: 1218, startPoint y: 250, endPoint x: 1133, endPoint y: 251, distance: 85.0
click at [1132, 252] on span "#_loomi_addon_1724672012592_dup1724672678_dup1755695793 Adding Product Slider A…" at bounding box center [1131, 260] width 257 height 36
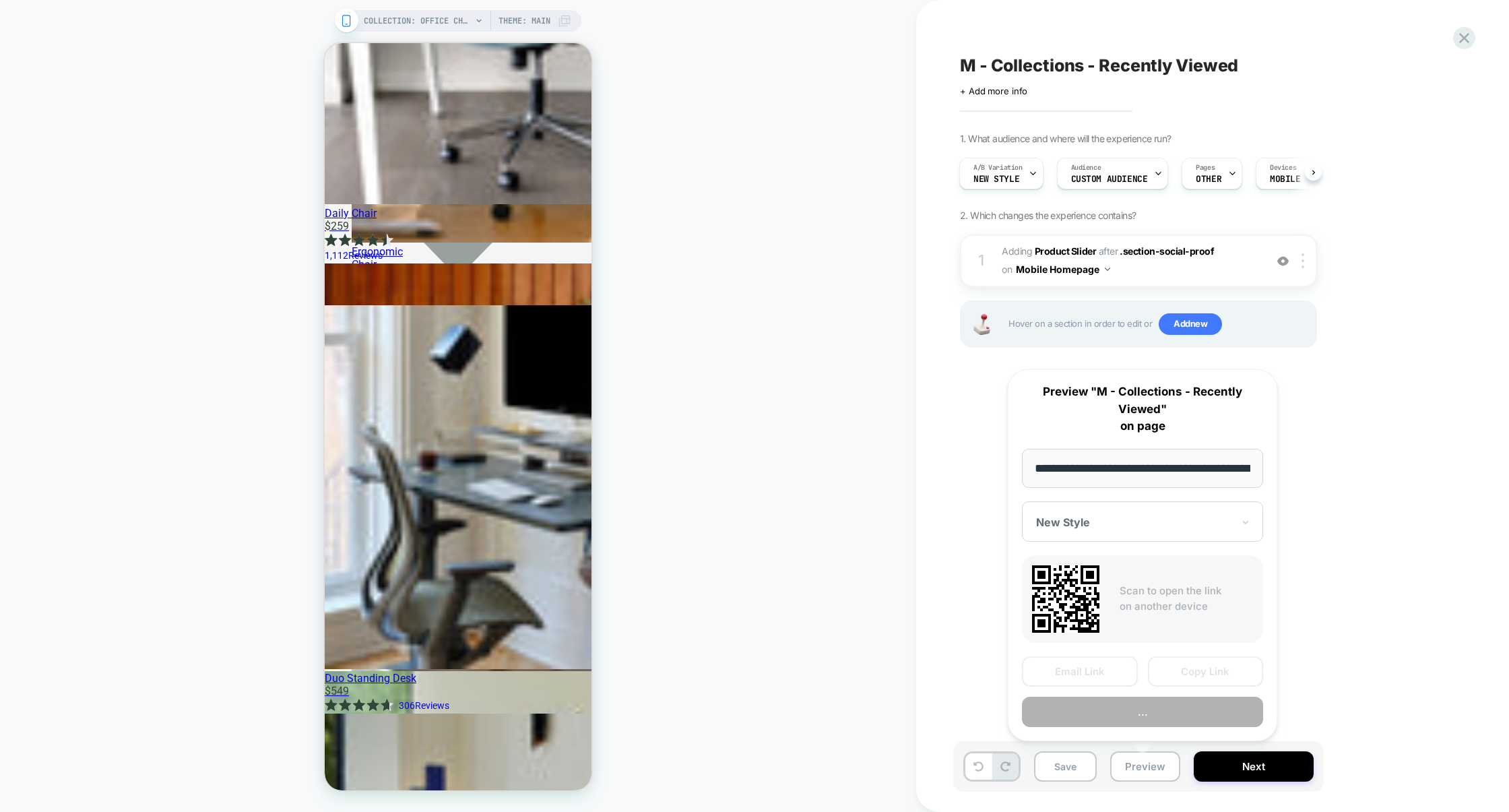
scroll to position [0, 199]
click at [1180, 702] on button "Preview" at bounding box center [1142, 711] width 241 height 31
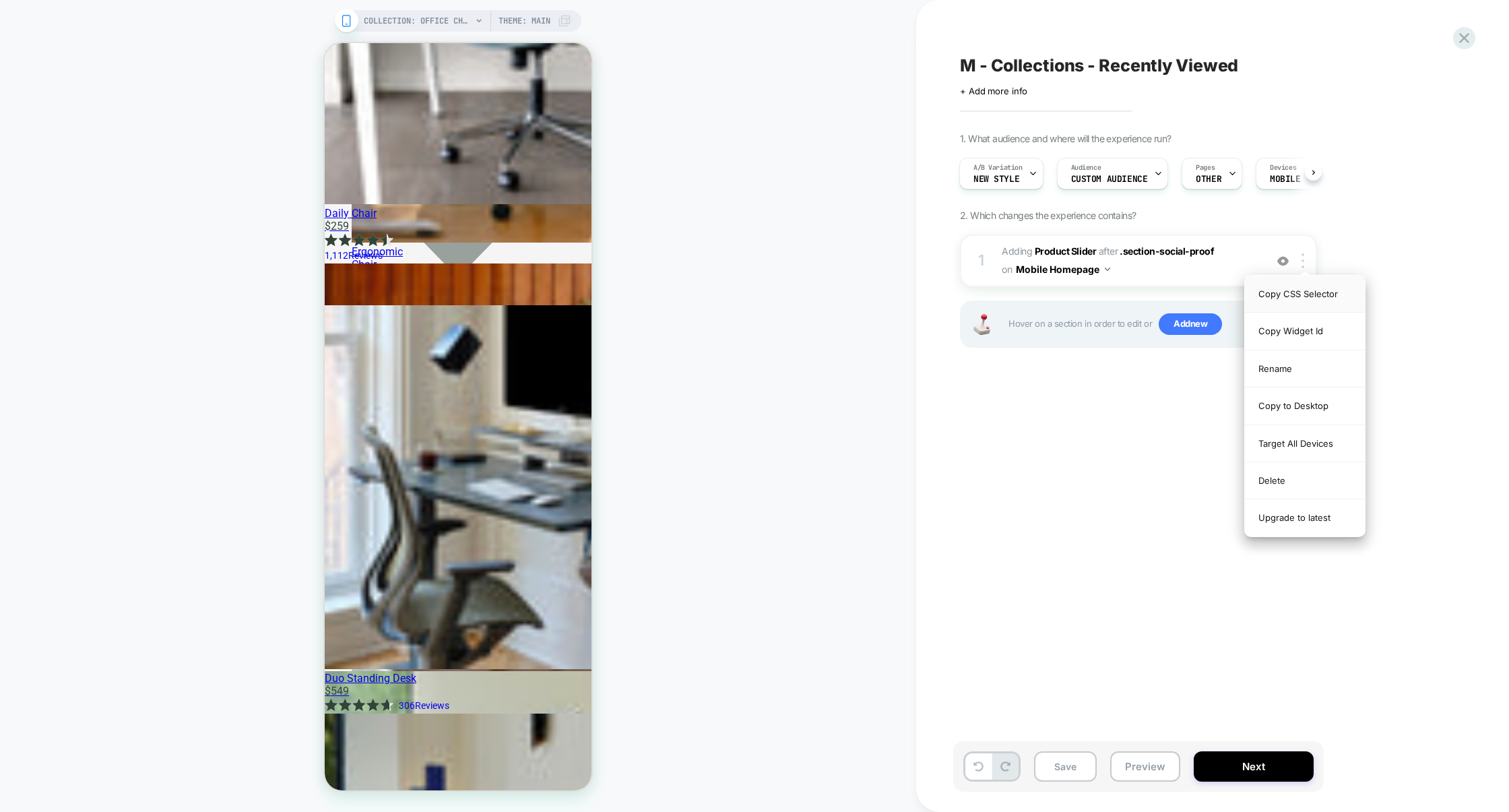
click at [1317, 299] on div "Copy CSS Selector" at bounding box center [1305, 294] width 120 height 37
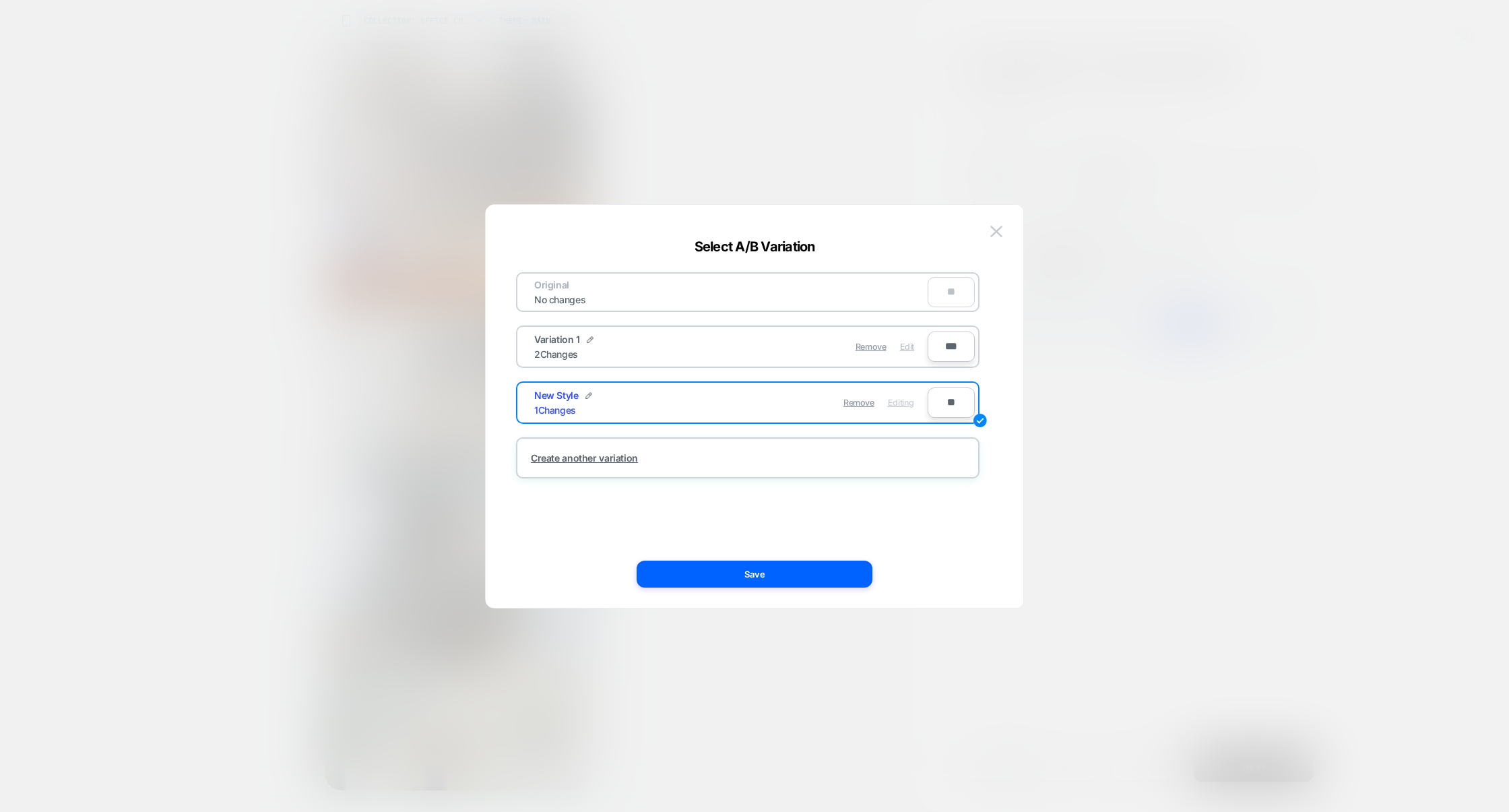
click at [909, 353] on div "Edit" at bounding box center [906, 346] width 14 height 26
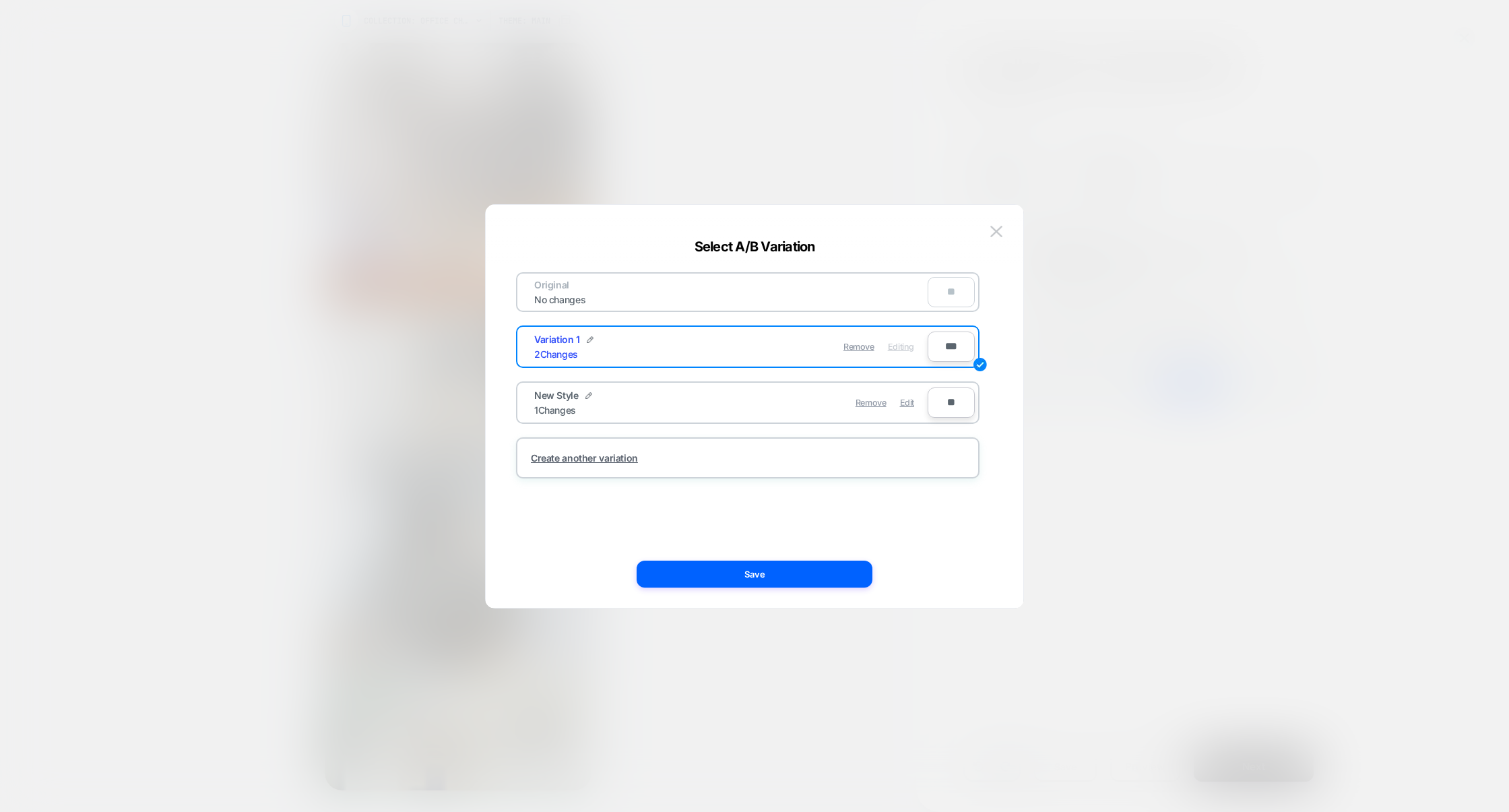
scroll to position [6537, 0]
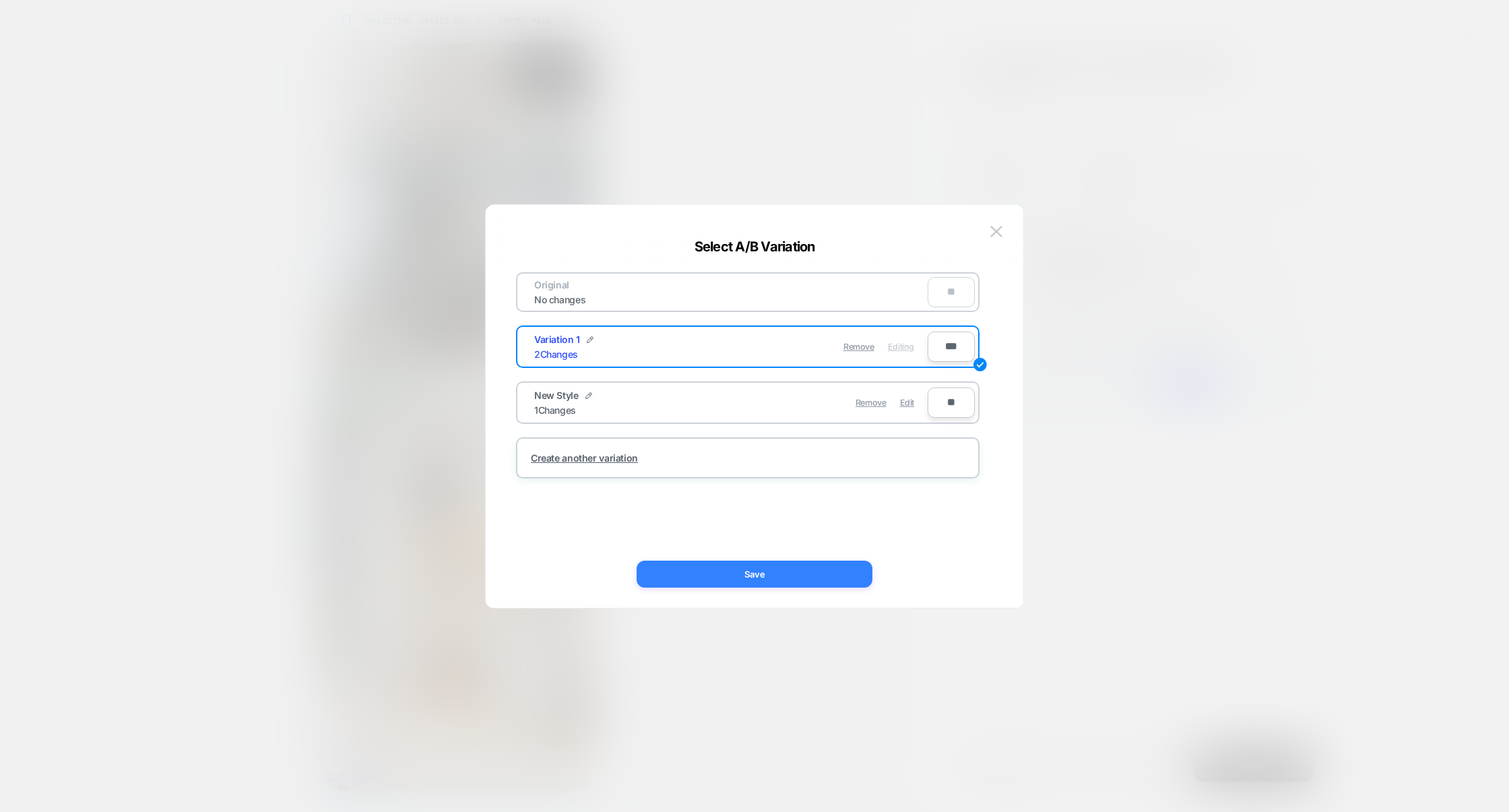
click at [795, 568] on button "Save" at bounding box center [754, 574] width 236 height 27
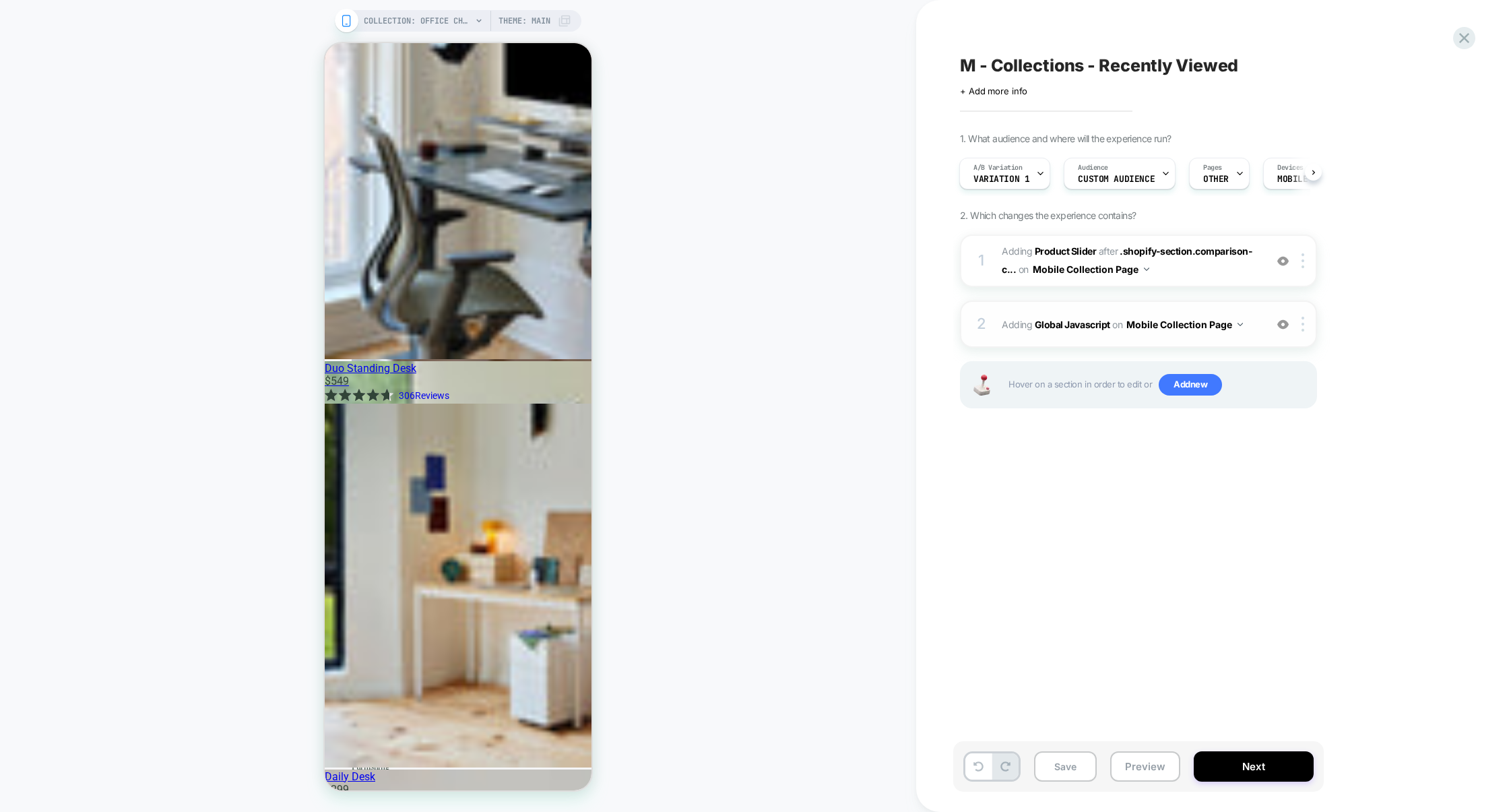
click at [1028, 302] on div "2 Adding Global Javascript on Mobile Collection Page Add Before Add After Copy …" at bounding box center [1138, 324] width 357 height 47
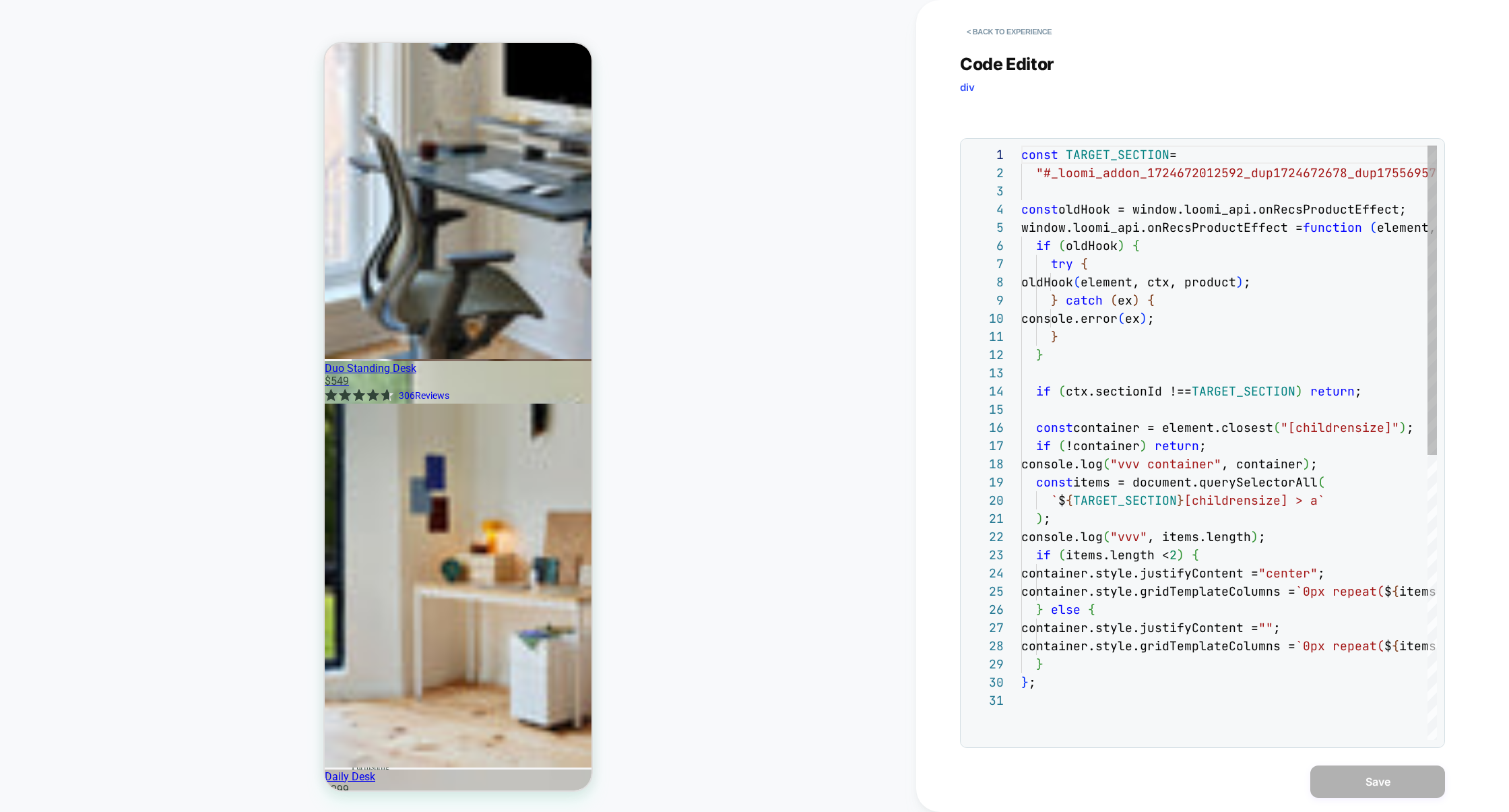
scroll to position [182, 0]
click at [1027, 36] on button "< Back to experience" at bounding box center [1010, 31] width 99 height 21
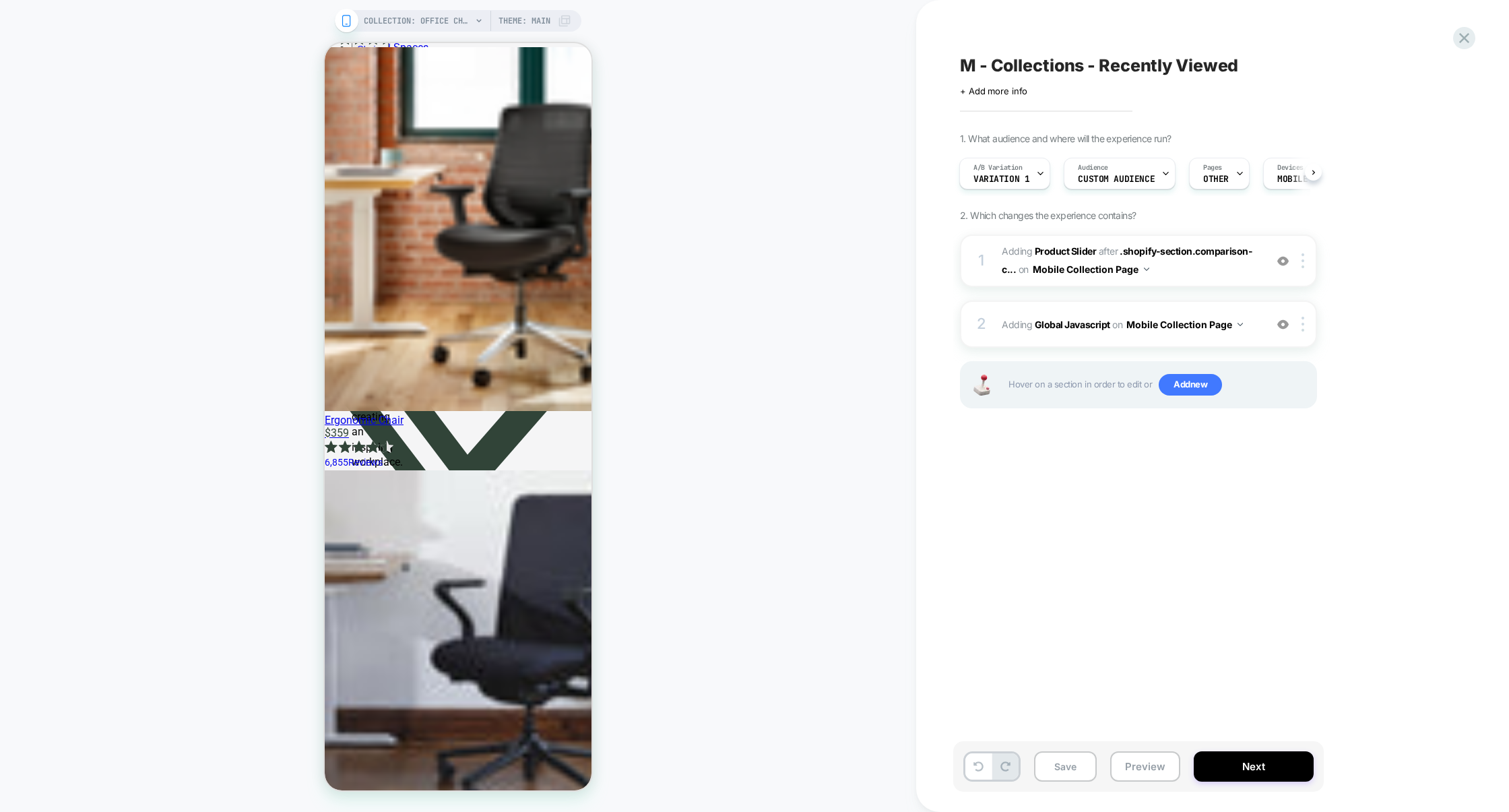
scroll to position [5172, 0]
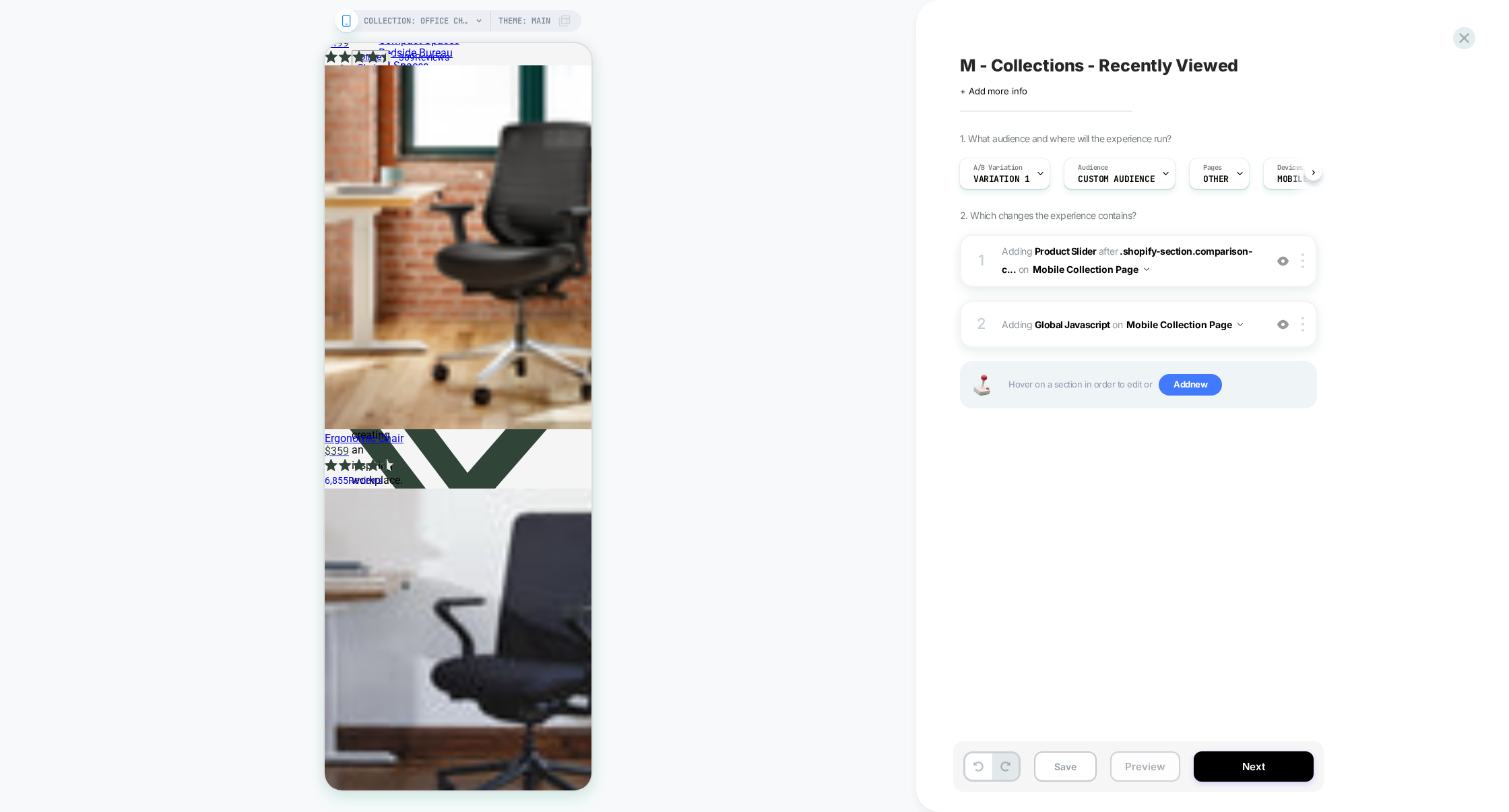
click at [1135, 761] on button "Preview" at bounding box center [1145, 765] width 70 height 31
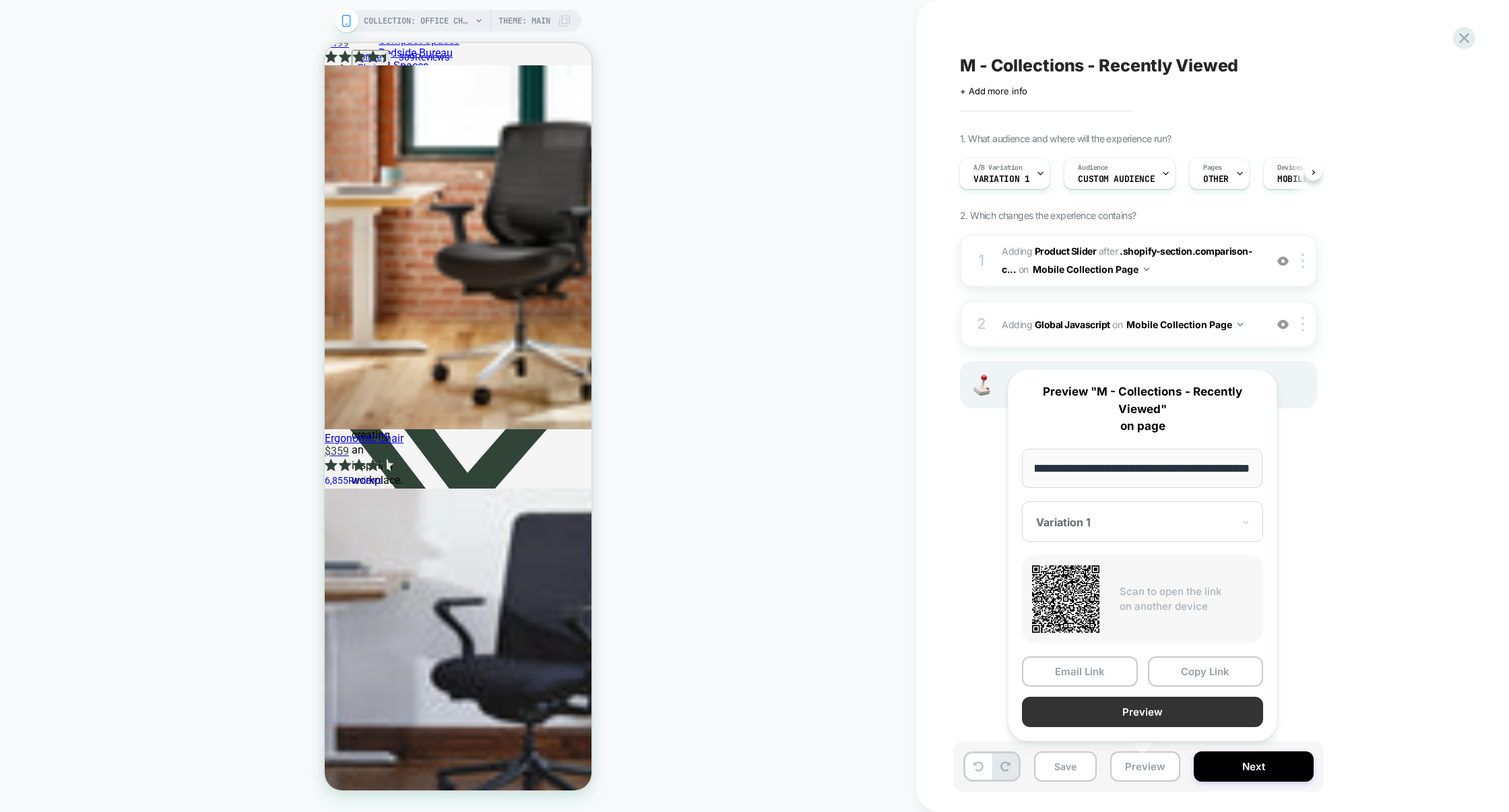
scroll to position [0, 0]
click at [1135, 709] on button "Preview" at bounding box center [1142, 711] width 241 height 31
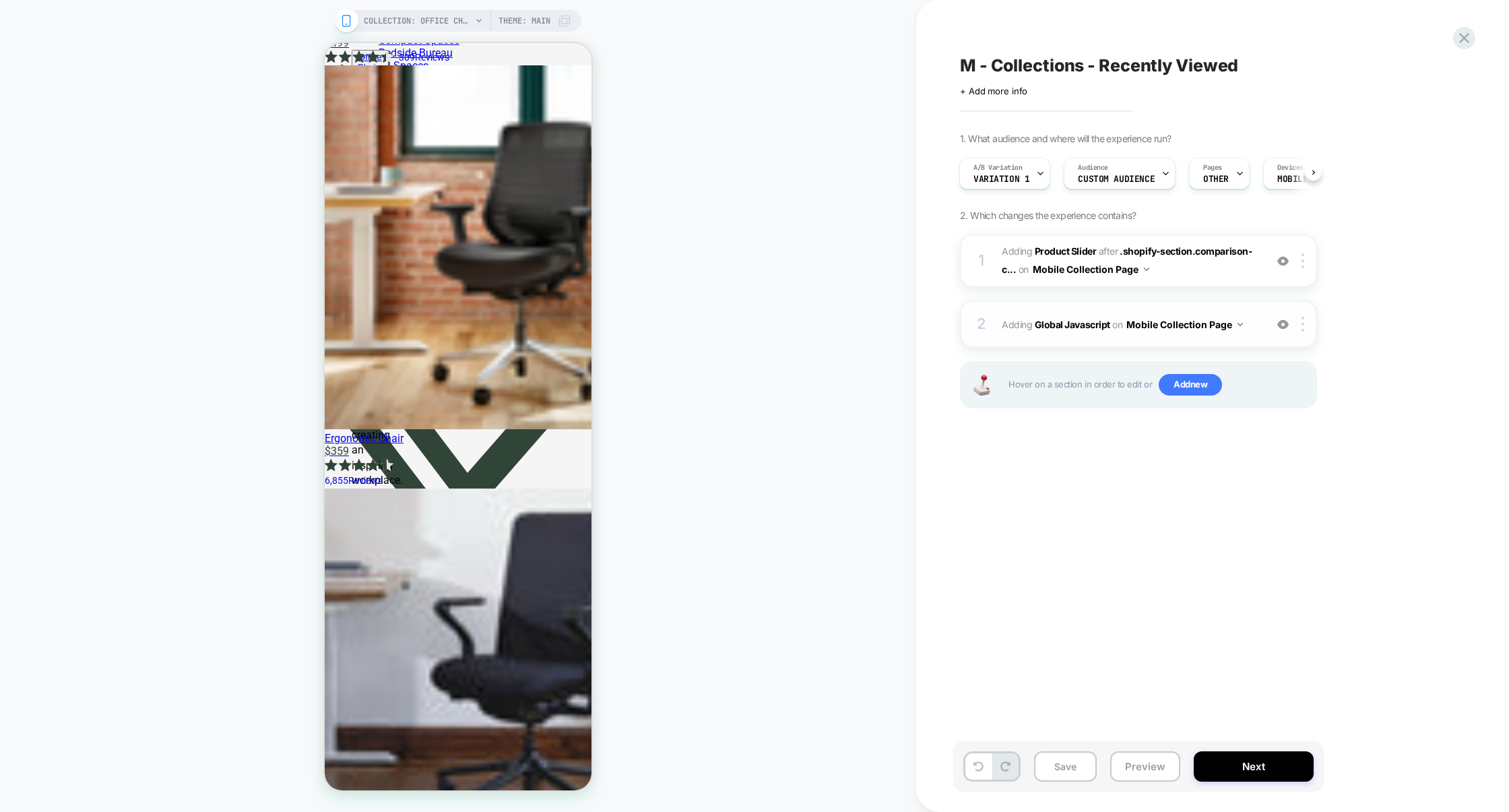
click at [1123, 303] on div "2 Adding Global Javascript on Mobile Collection Page Add Before Add After Copy …" at bounding box center [1138, 324] width 357 height 47
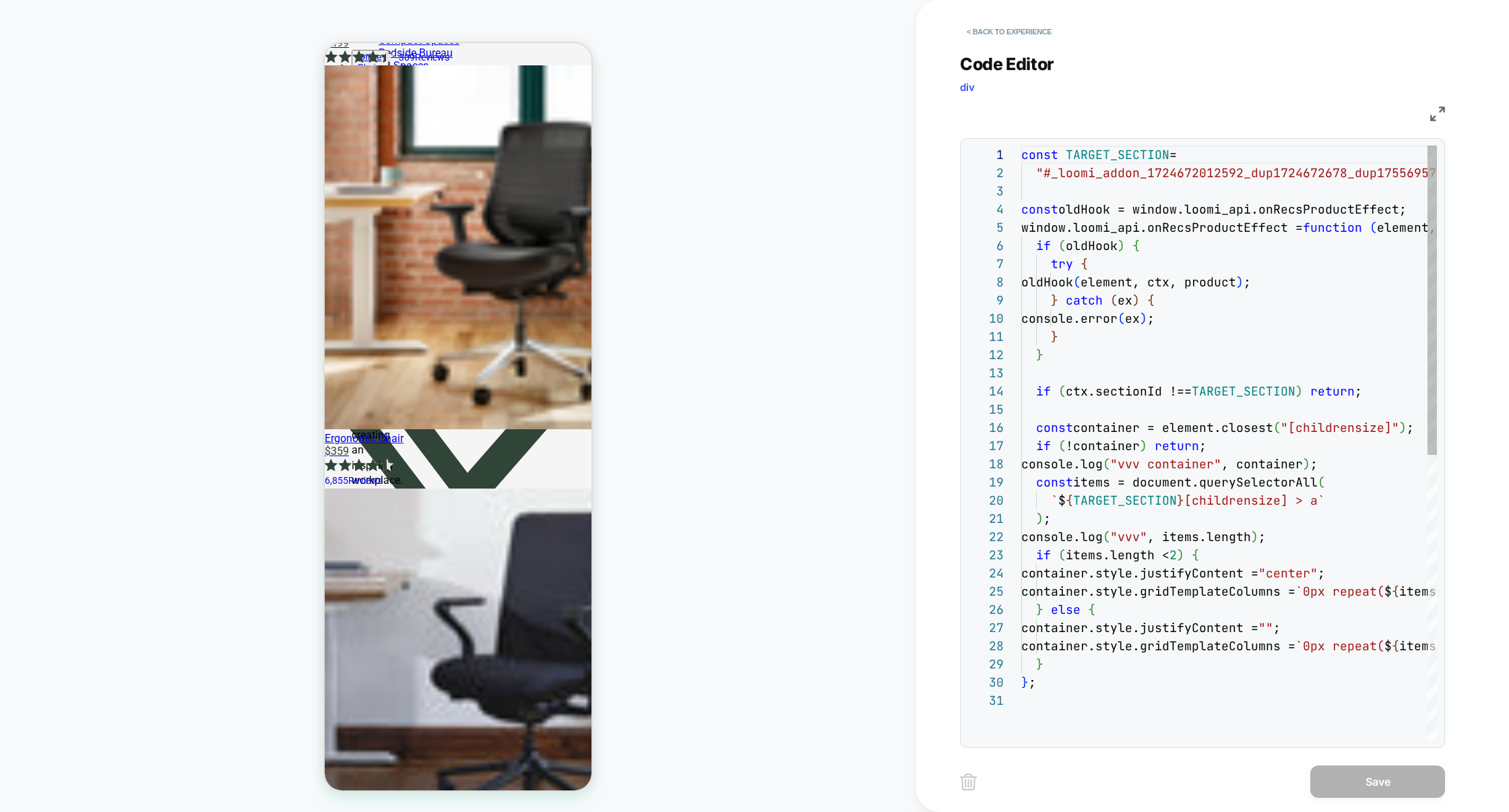
scroll to position [182, 0]
click at [1030, 39] on button "< Back to experience" at bounding box center [1010, 31] width 99 height 21
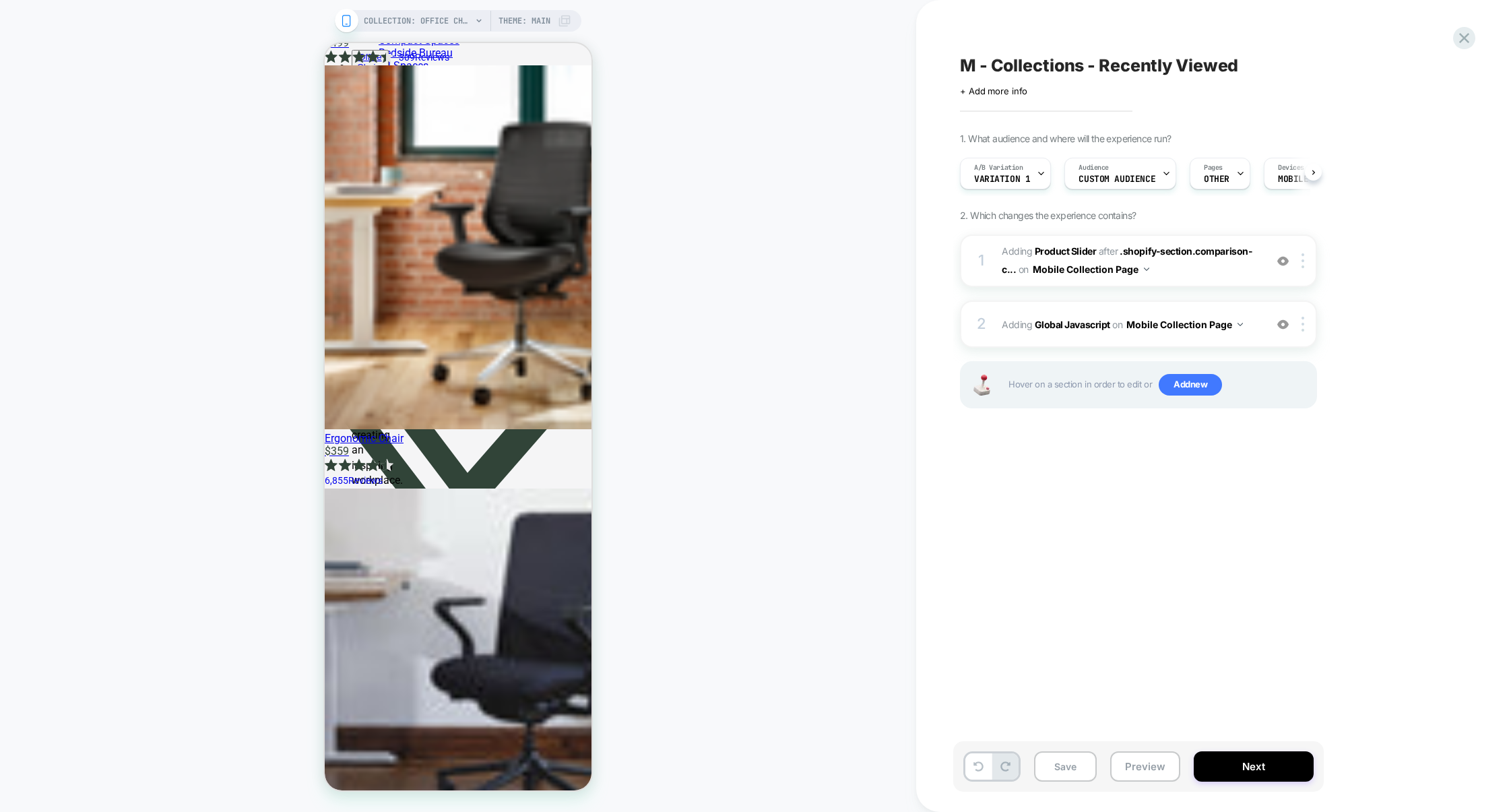
scroll to position [0, 1]
click at [1178, 277] on span "#_loomi_addon_1724672012592_dup1724672678_dup1755695793 Adding Product Slider A…" at bounding box center [1131, 260] width 257 height 36
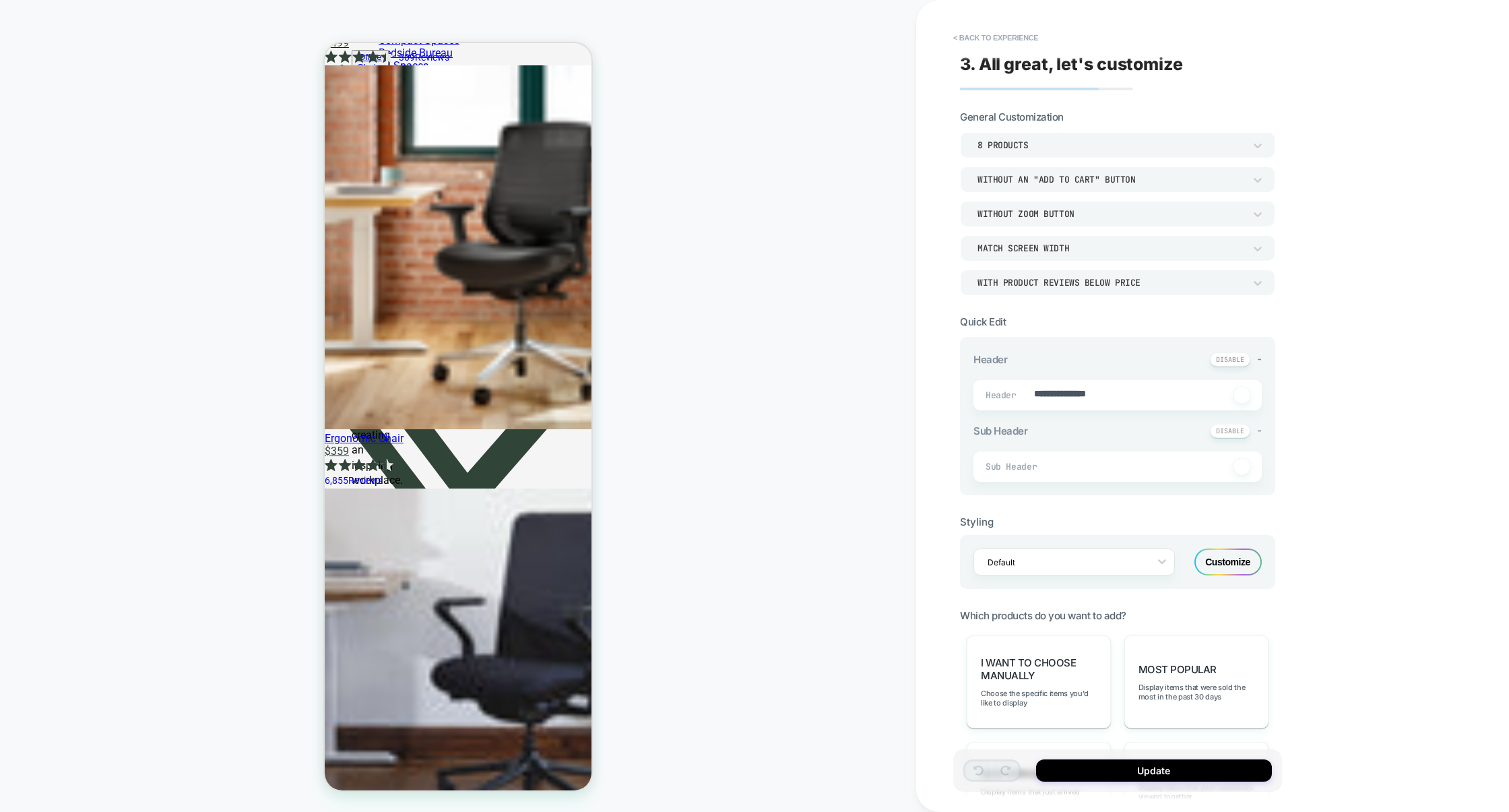
scroll to position [5160, 0]
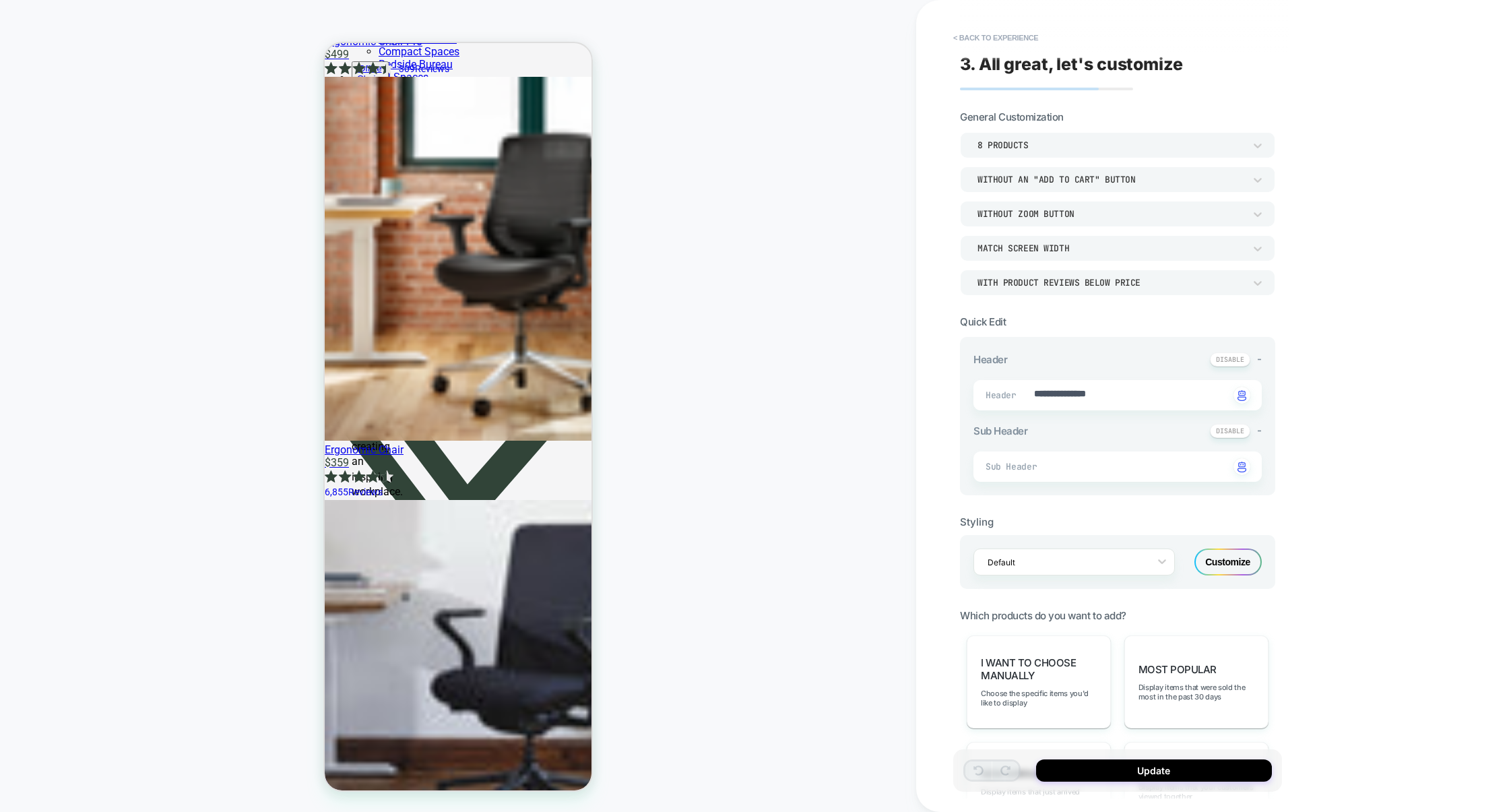
type textarea "*"
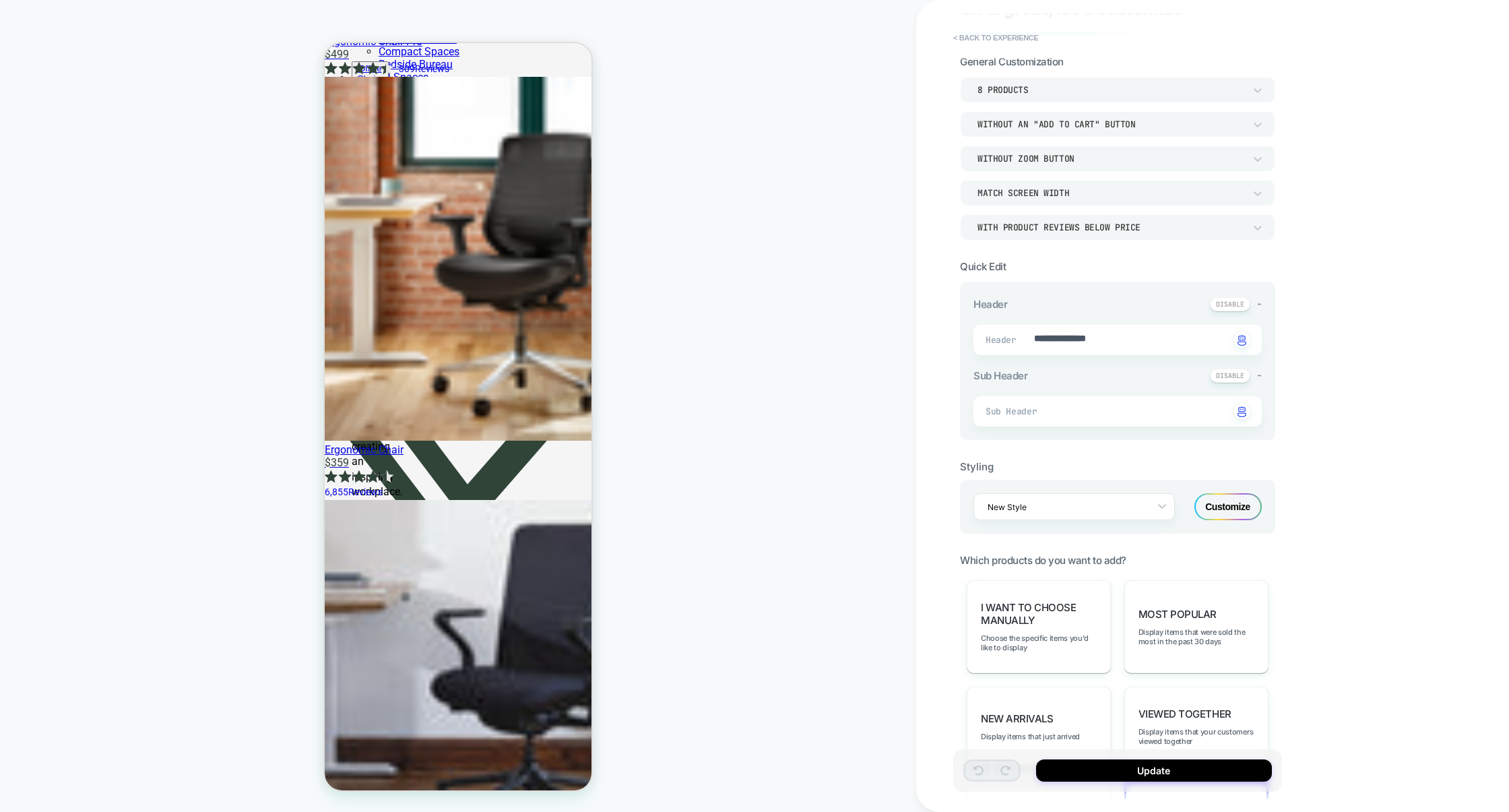
scroll to position [0, 0]
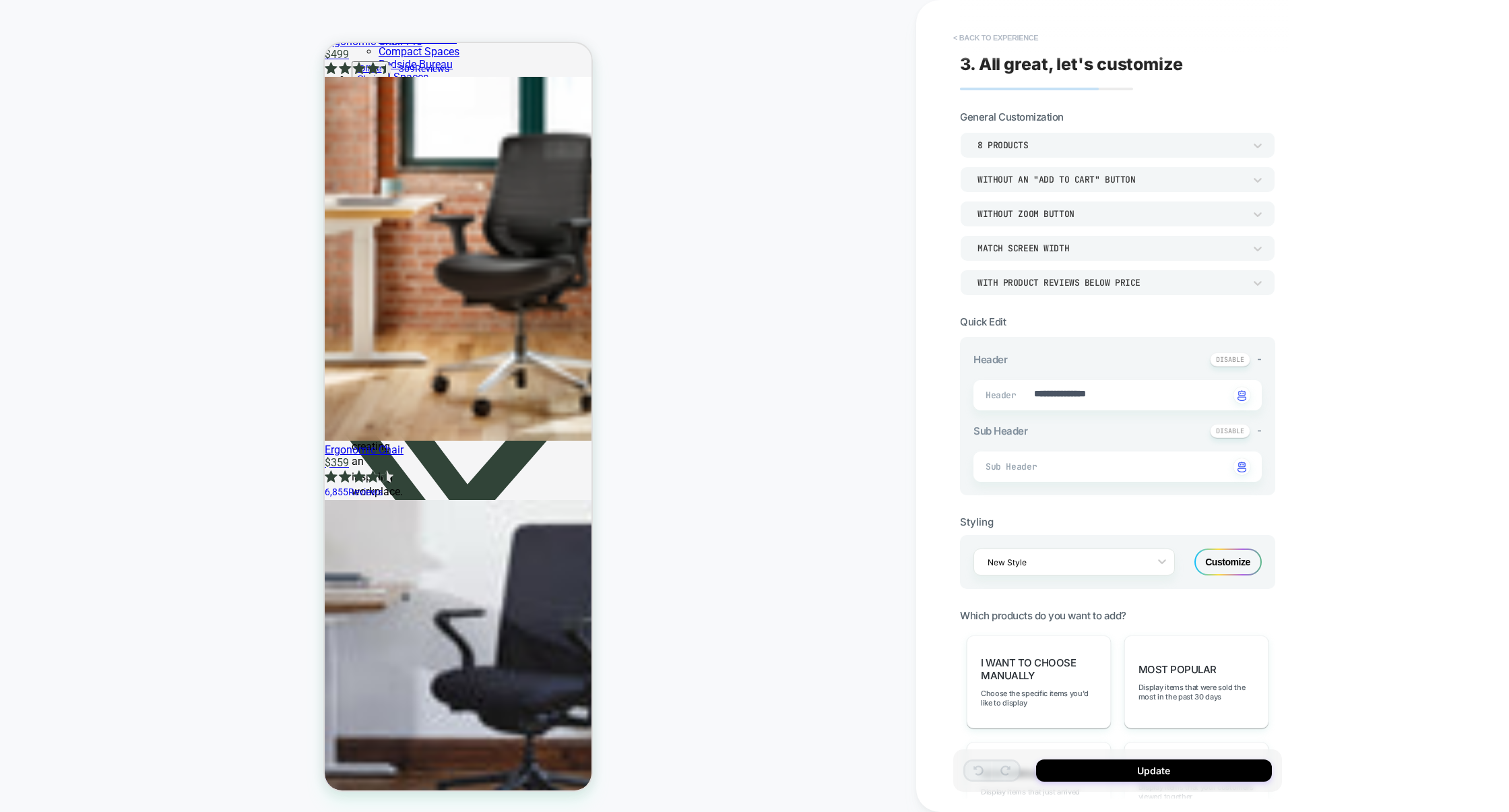
click at [998, 34] on button "< Back to experience" at bounding box center [996, 37] width 99 height 21
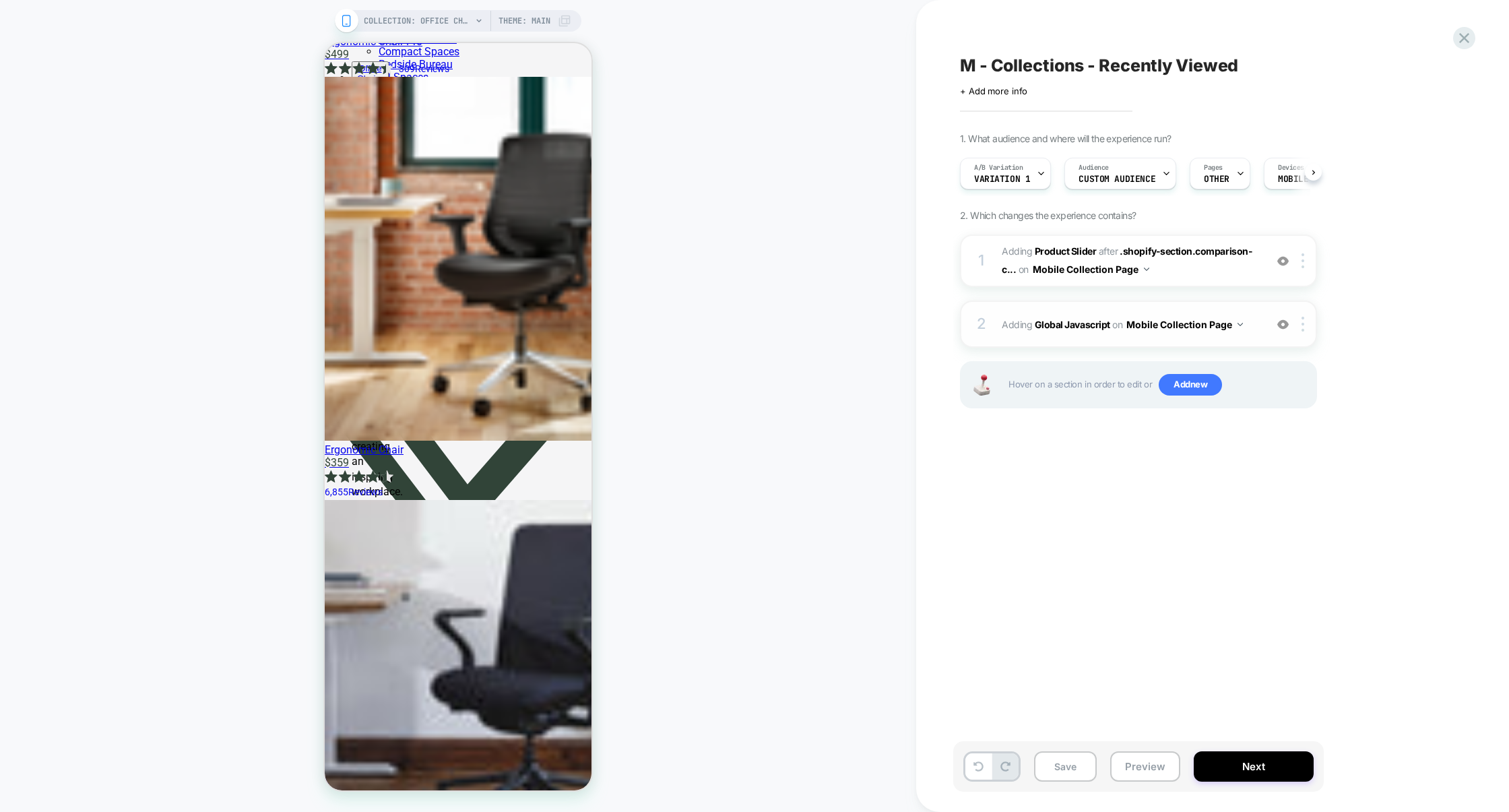
scroll to position [0, 1]
click at [1203, 390] on span "Add new" at bounding box center [1190, 384] width 63 height 21
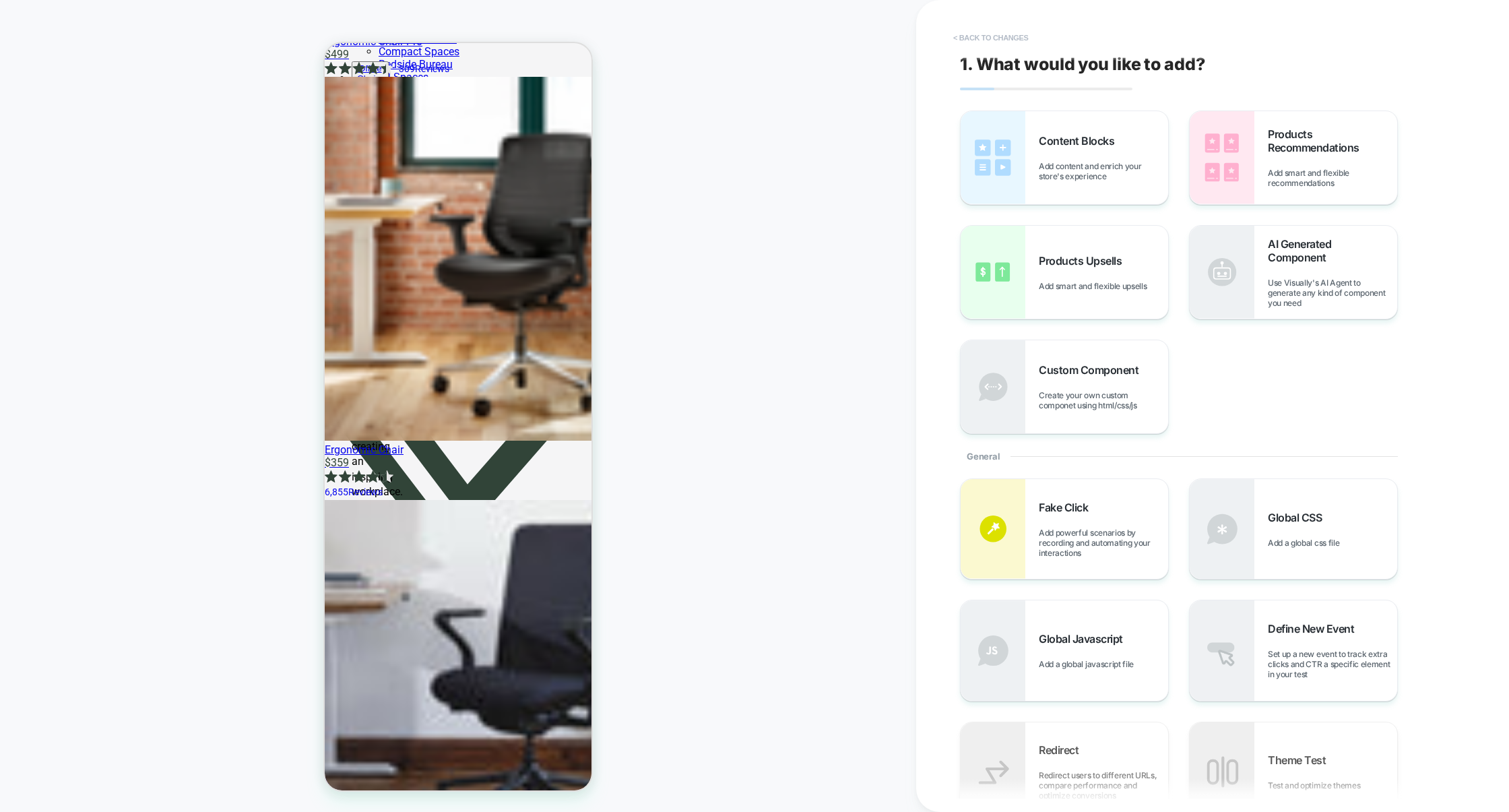
click at [978, 31] on button "< Back to changes" at bounding box center [990, 37] width 88 height 21
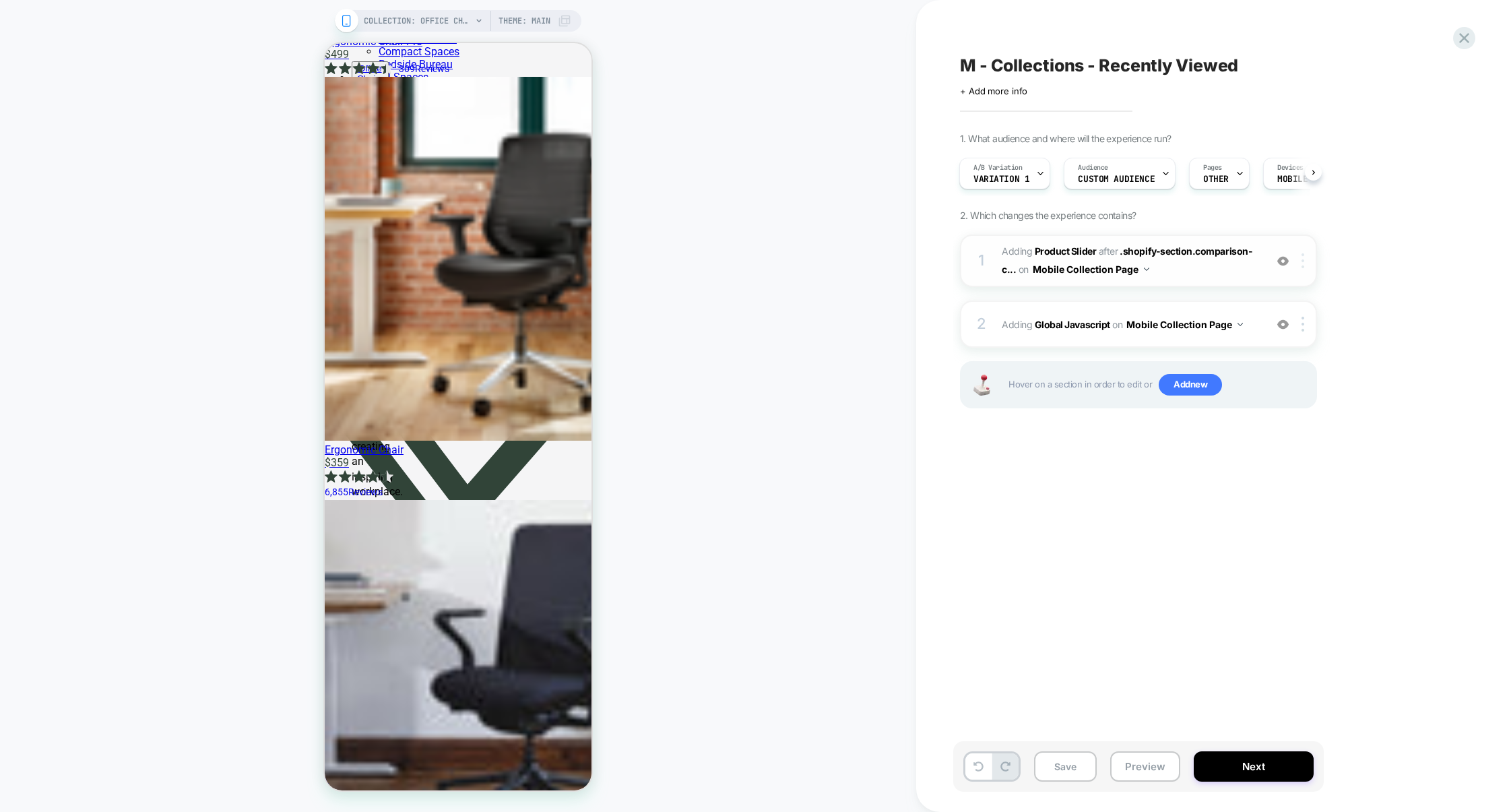
click at [1305, 264] on div at bounding box center [1305, 261] width 22 height 15
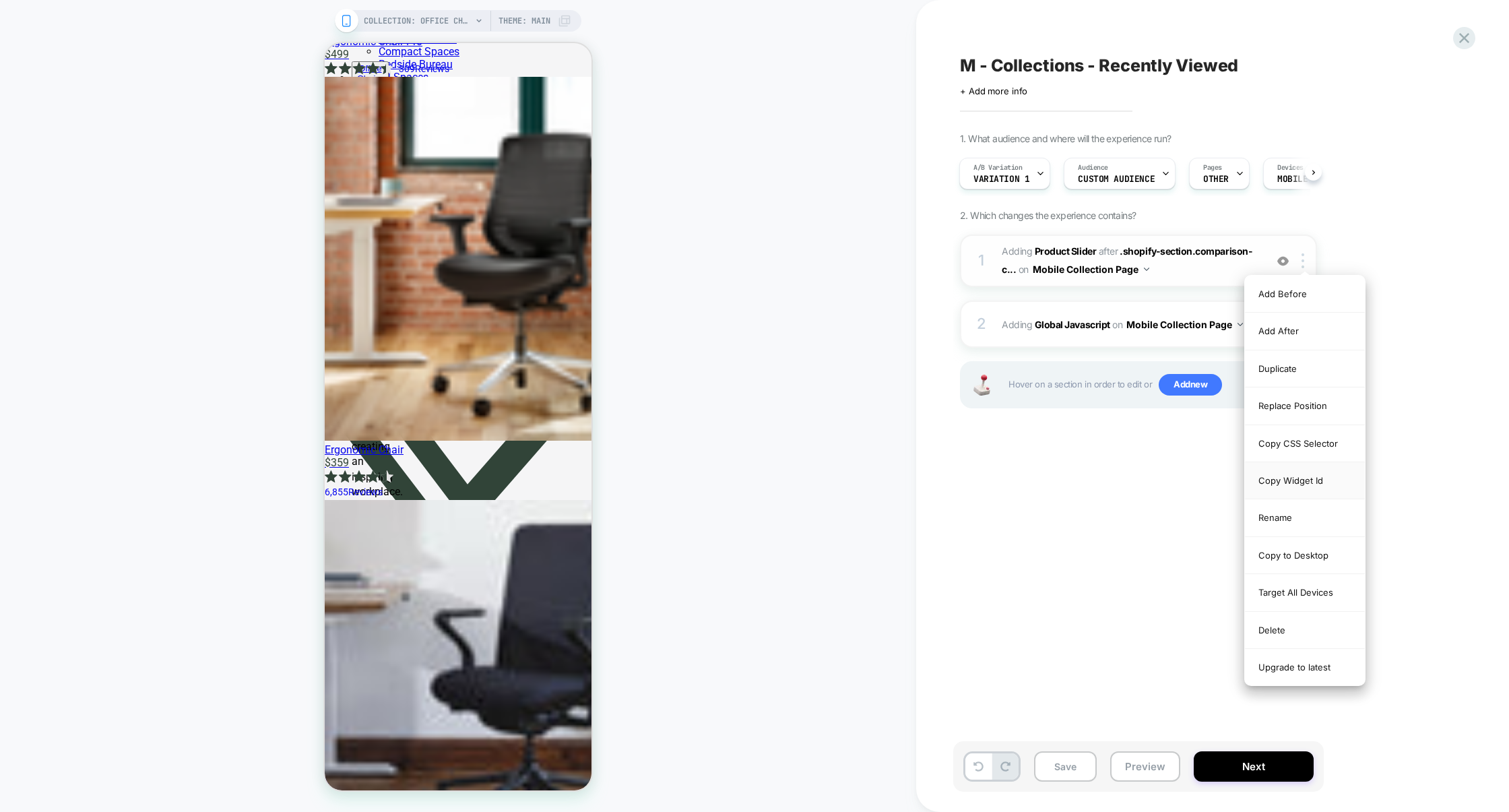
click at [1324, 478] on div "Copy Widget Id" at bounding box center [1305, 480] width 120 height 37
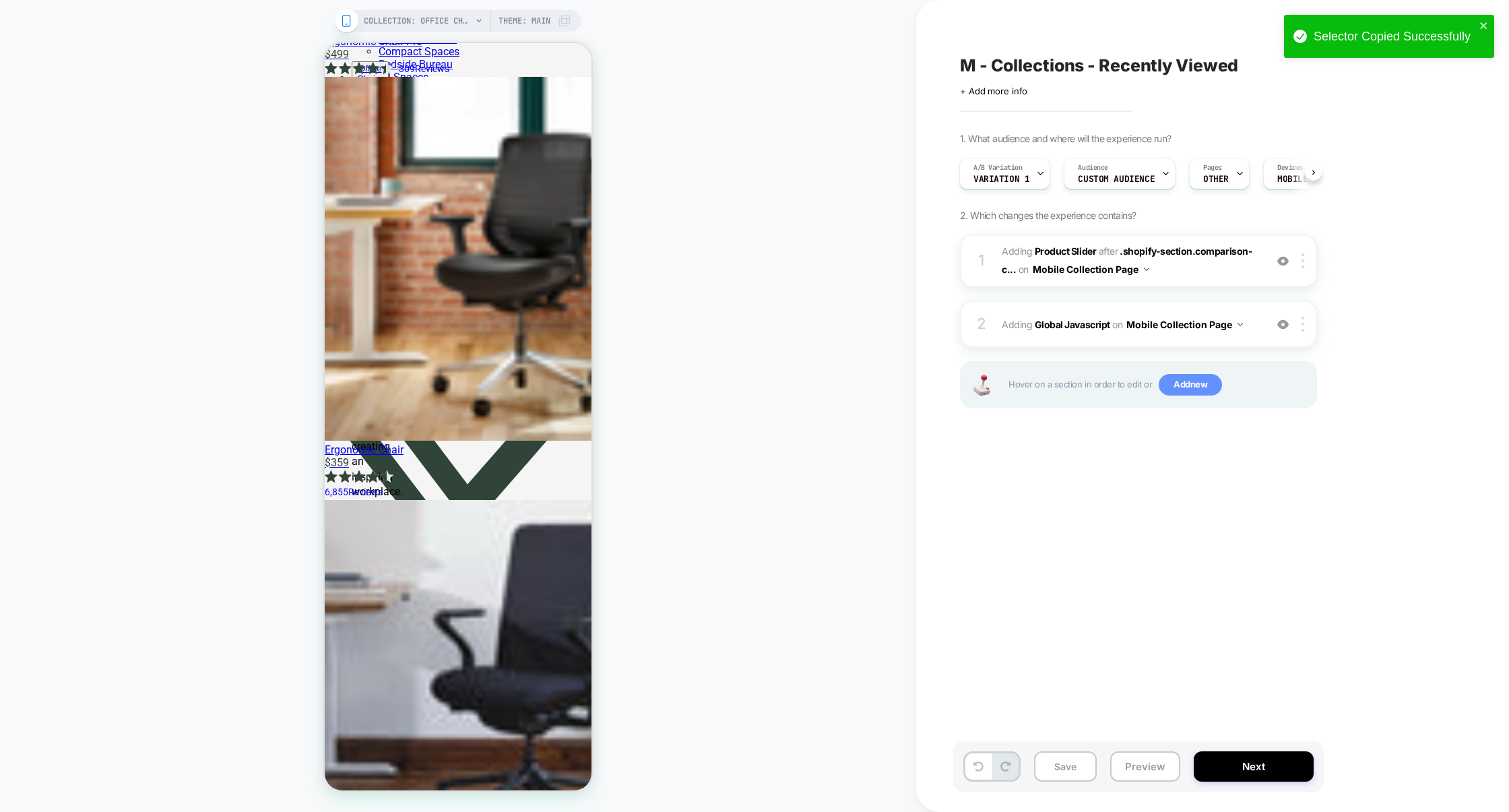
click at [1177, 381] on span "Add new" at bounding box center [1190, 384] width 63 height 21
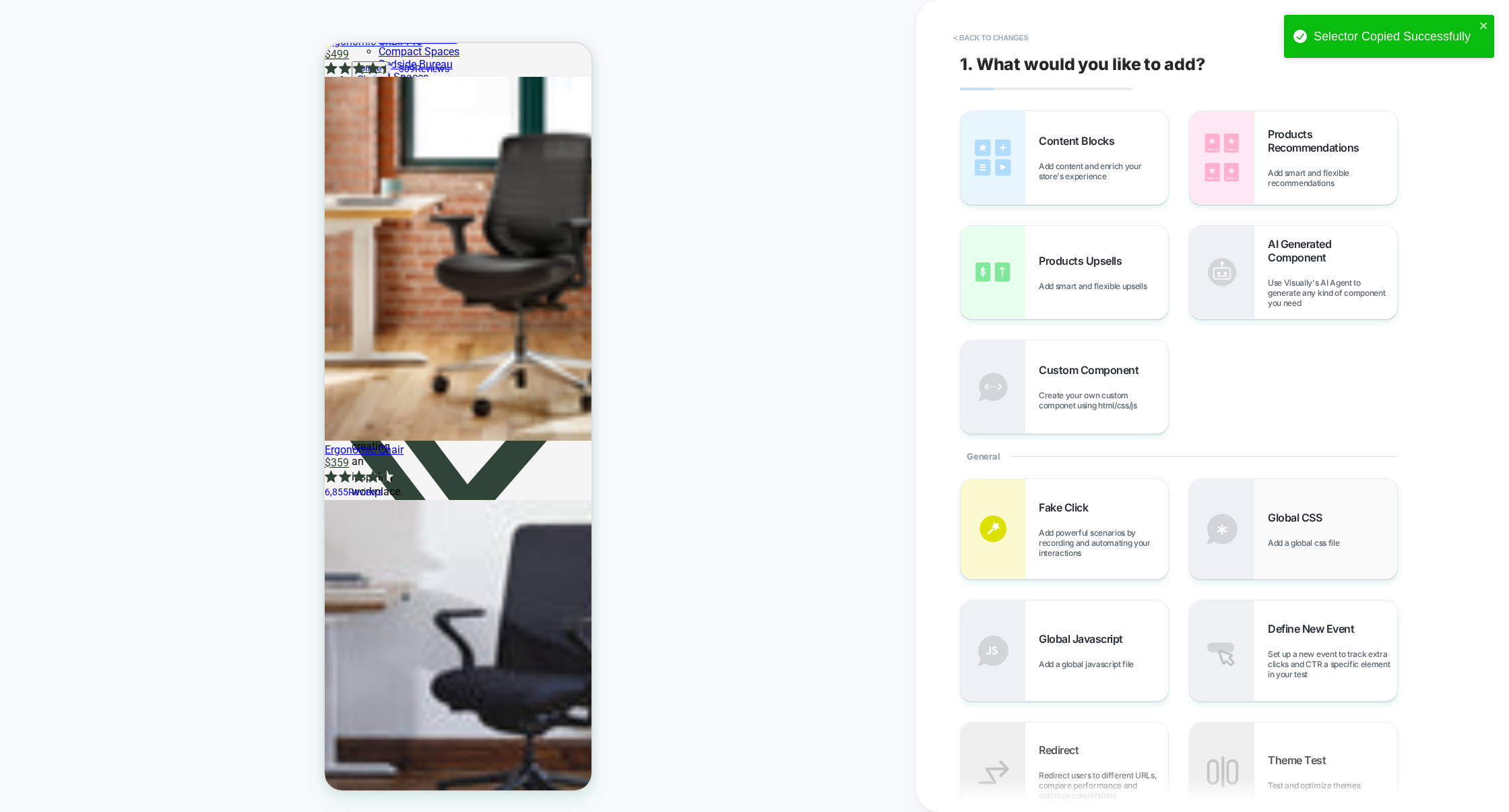
click at [1233, 550] on img at bounding box center [1221, 528] width 64 height 100
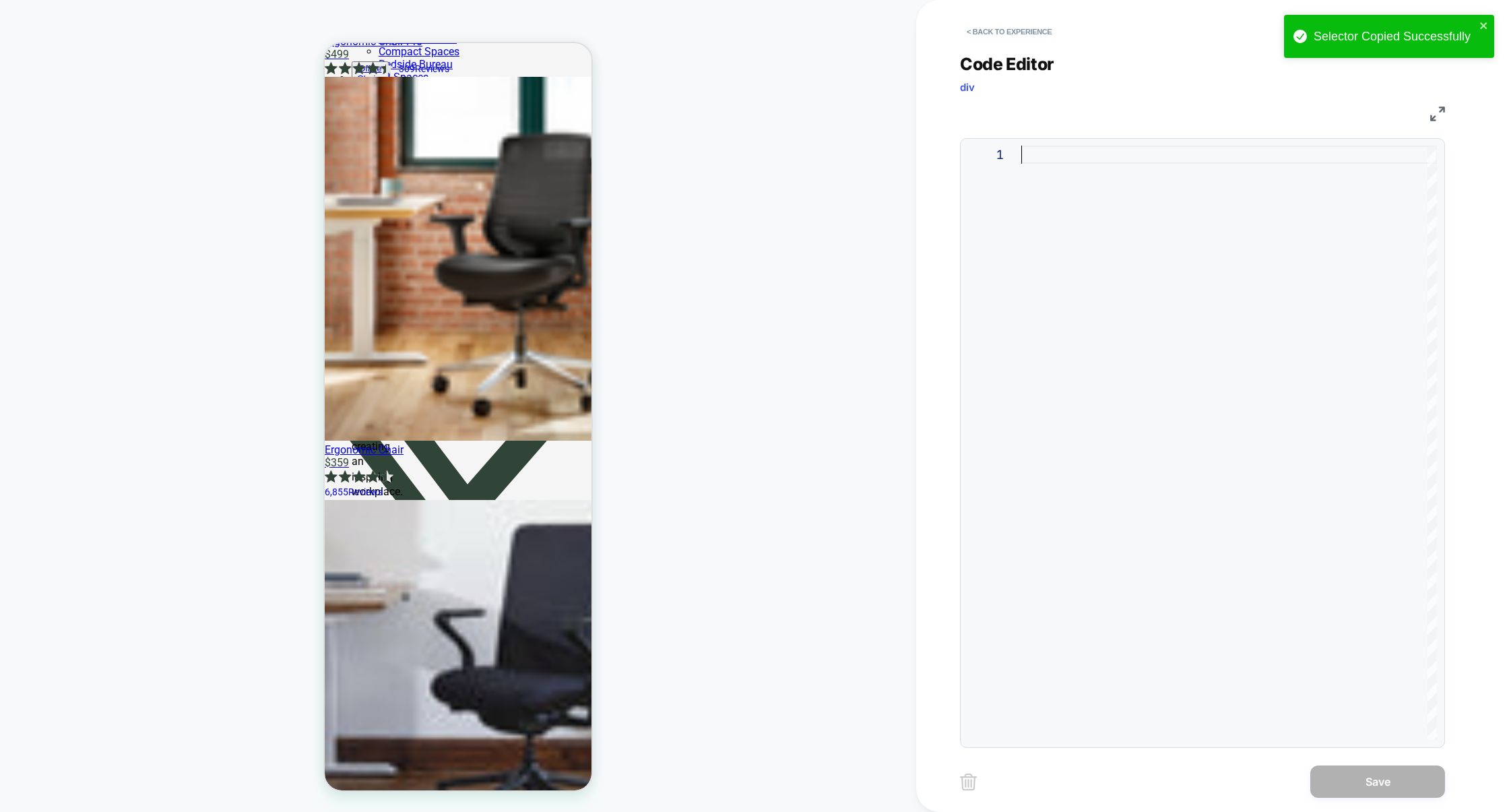
click at [1122, 364] on div at bounding box center [1230, 442] width 415 height 594
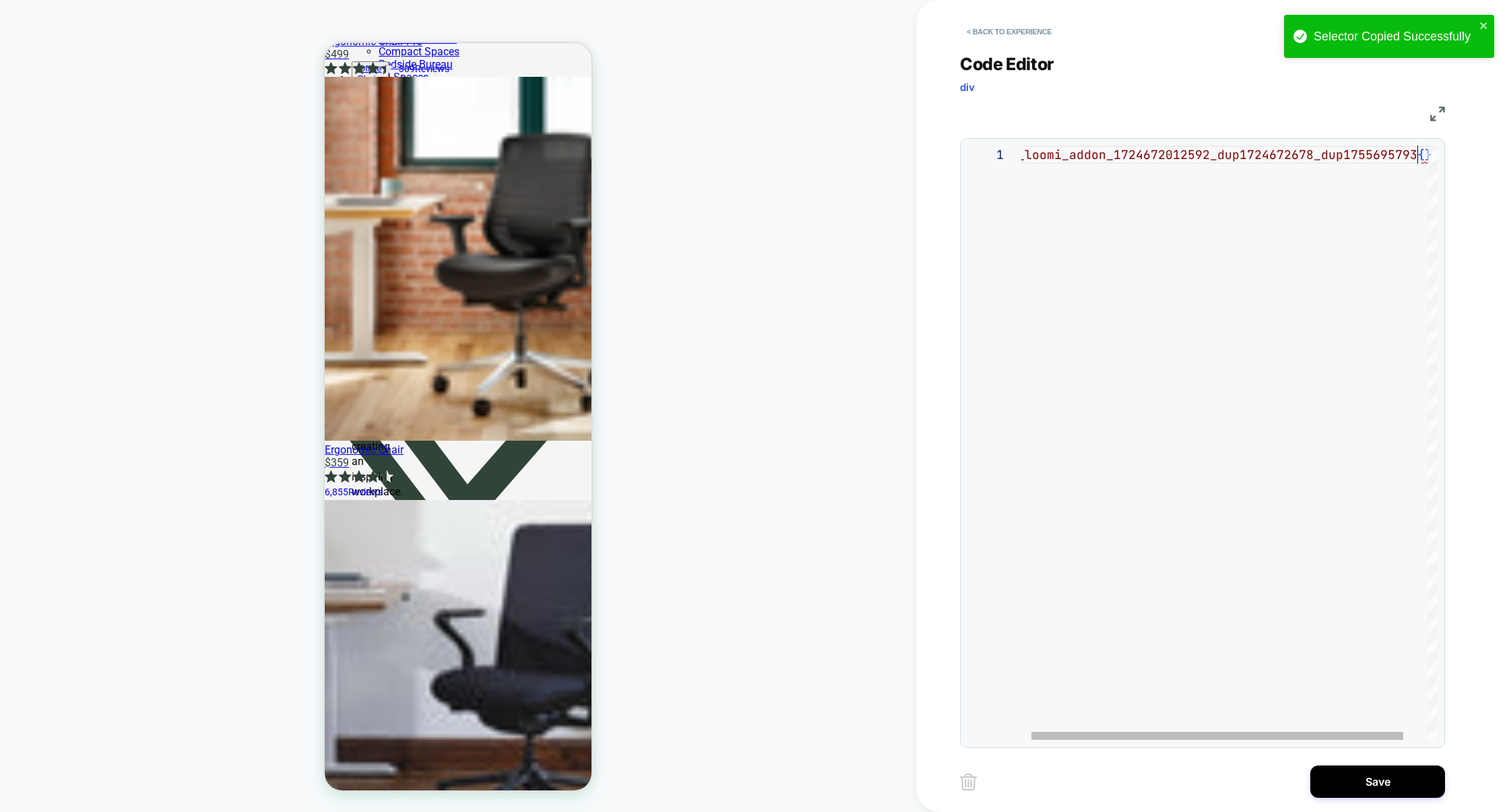
scroll to position [0, 408]
type textarea "**********"
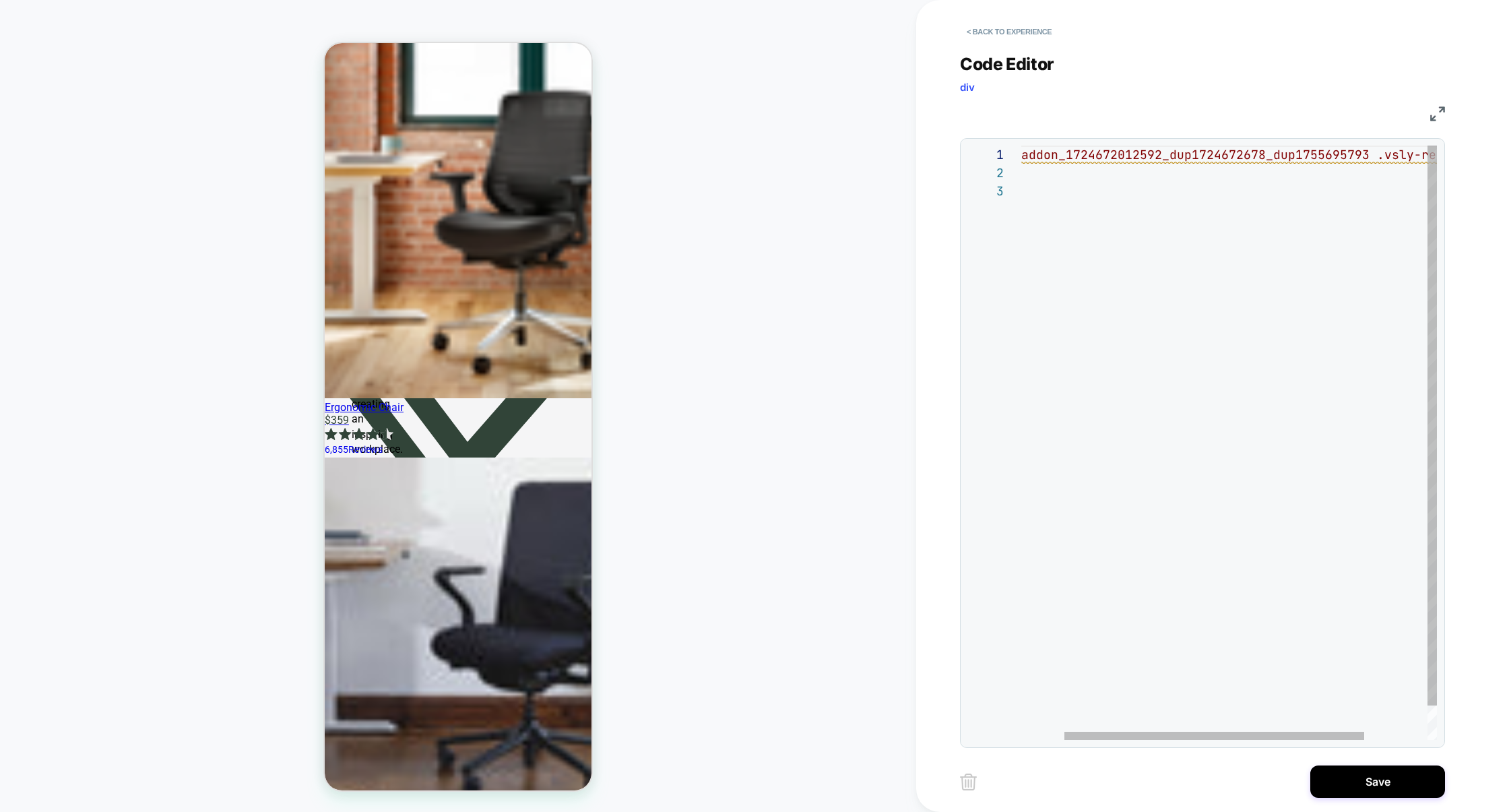
scroll to position [0, 516]
click at [1154, 169] on div "# _ loomi_addon_1724672012592_dup1724672678_dup1755695 793 .vsly-rec-price { }" at bounding box center [1303, 460] width 563 height 630
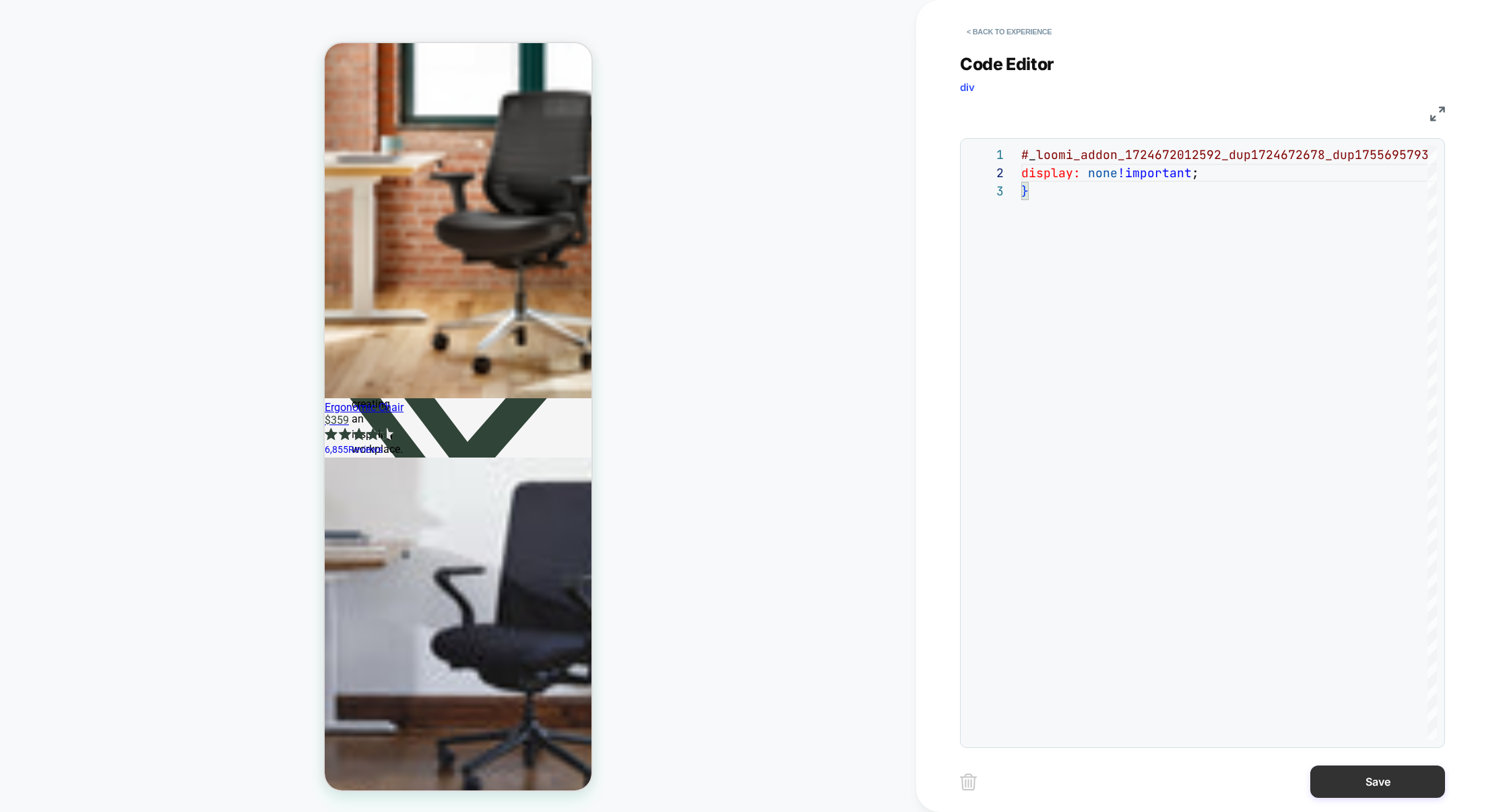
type textarea "**********"
click at [1358, 768] on button "Save" at bounding box center [1378, 781] width 135 height 33
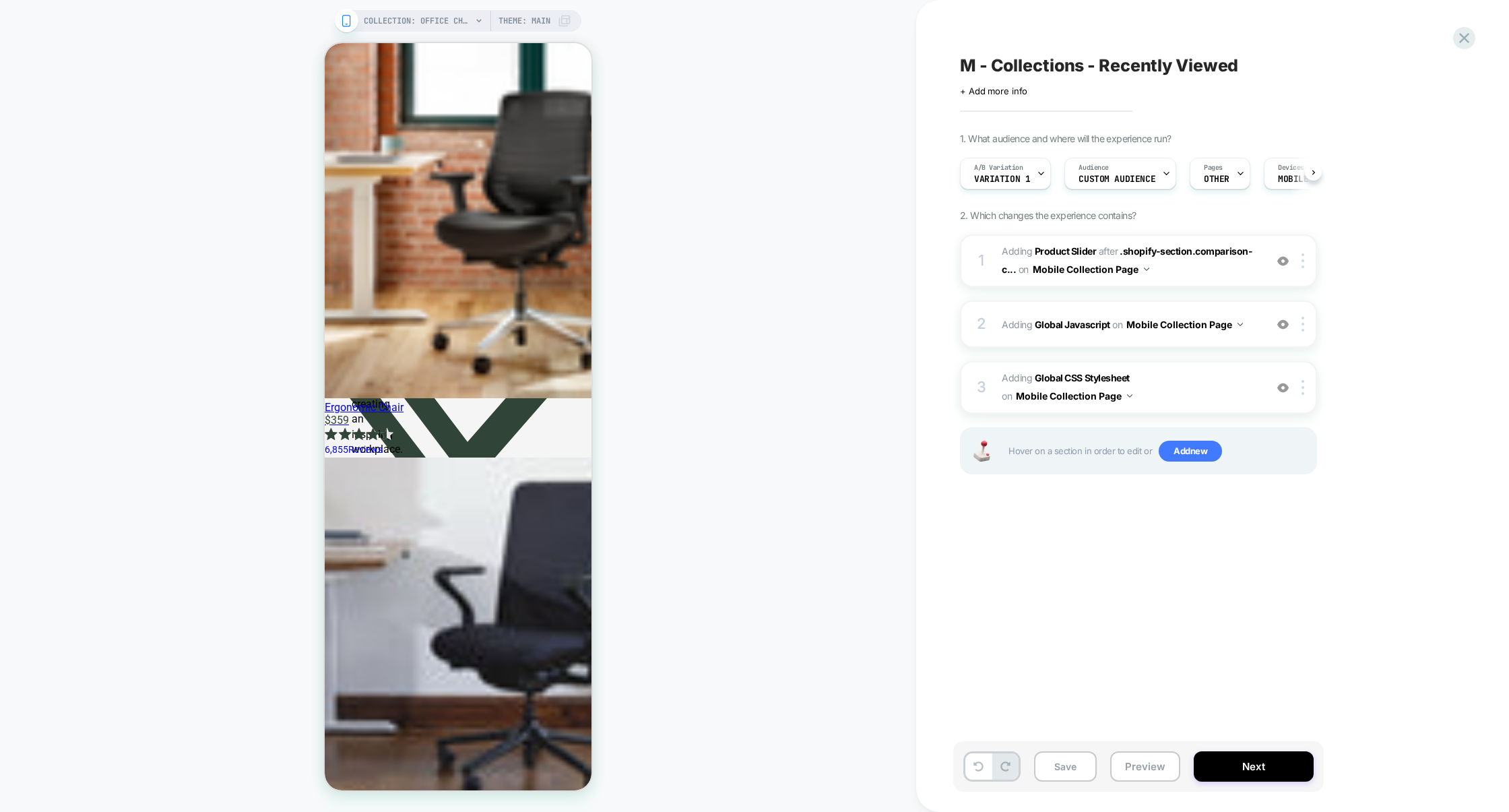
scroll to position [0, 1]
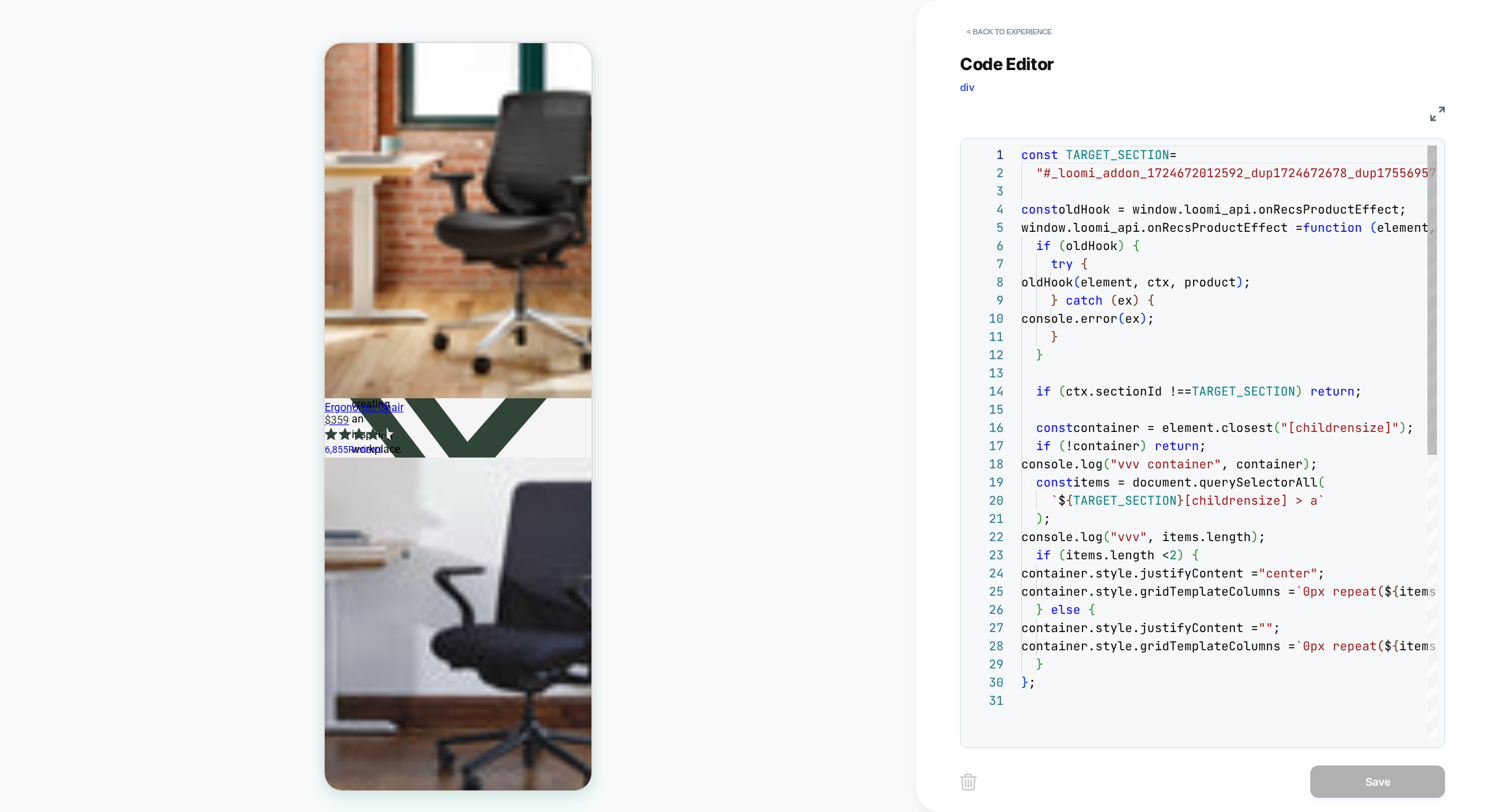
scroll to position [182, 0]
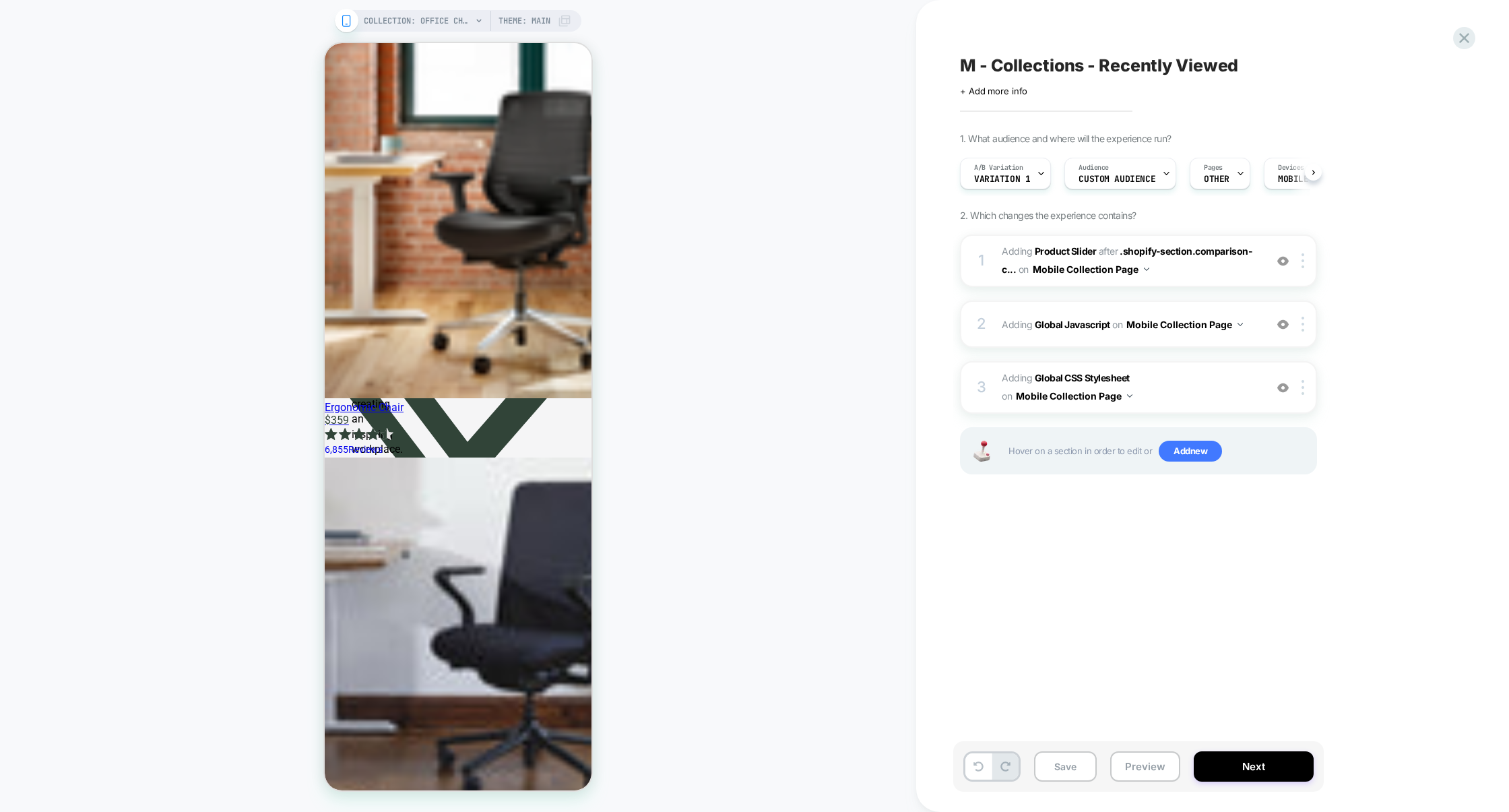
scroll to position [0, 1]
click at [1182, 274] on span "#_loomi_addon_1724672012592_dup1724672678_dup1755695793 Adding Product Slider A…" at bounding box center [1131, 260] width 257 height 36
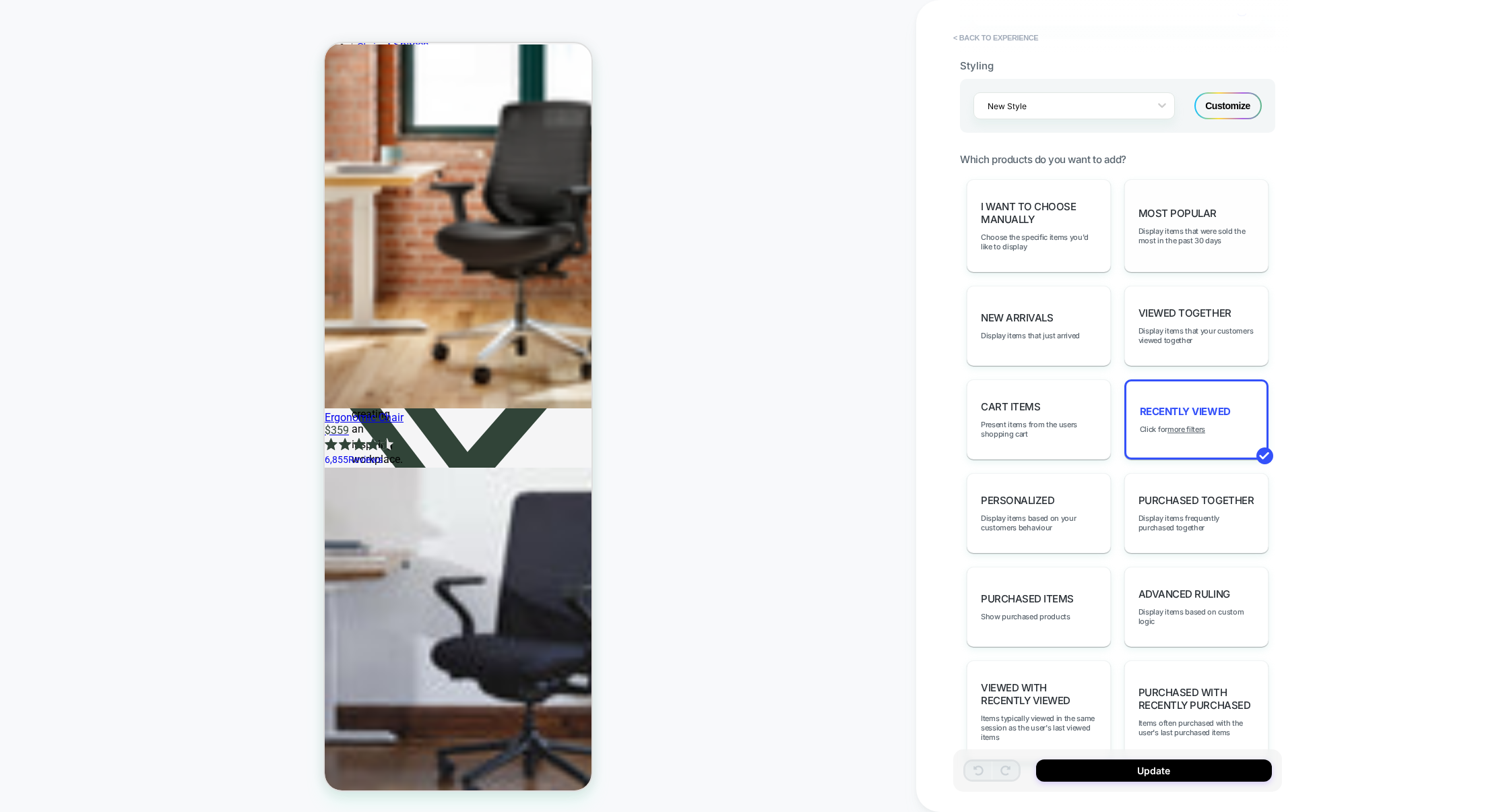
scroll to position [405, 0]
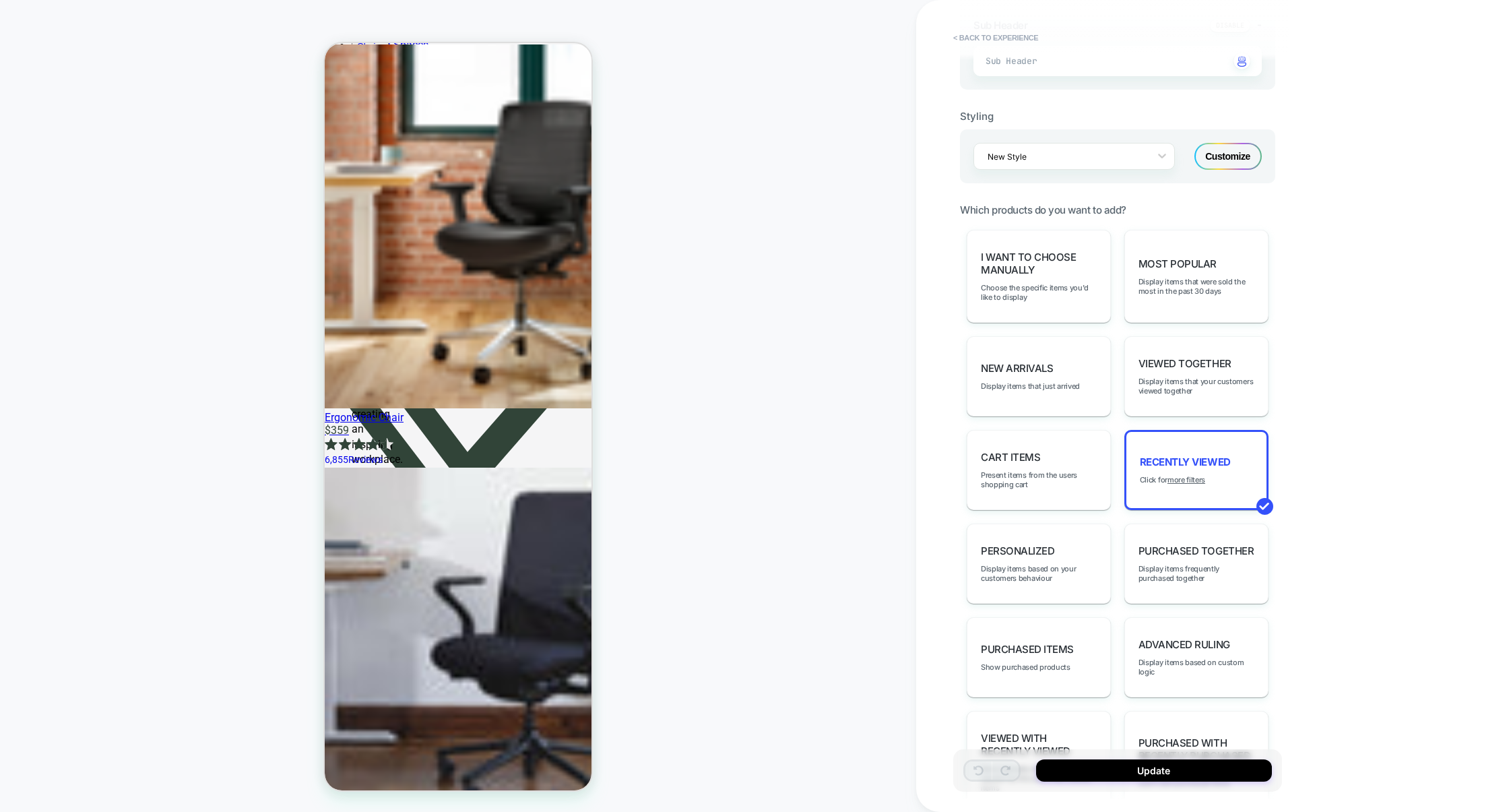
click at [1231, 164] on div "Customize" at bounding box center [1228, 156] width 67 height 27
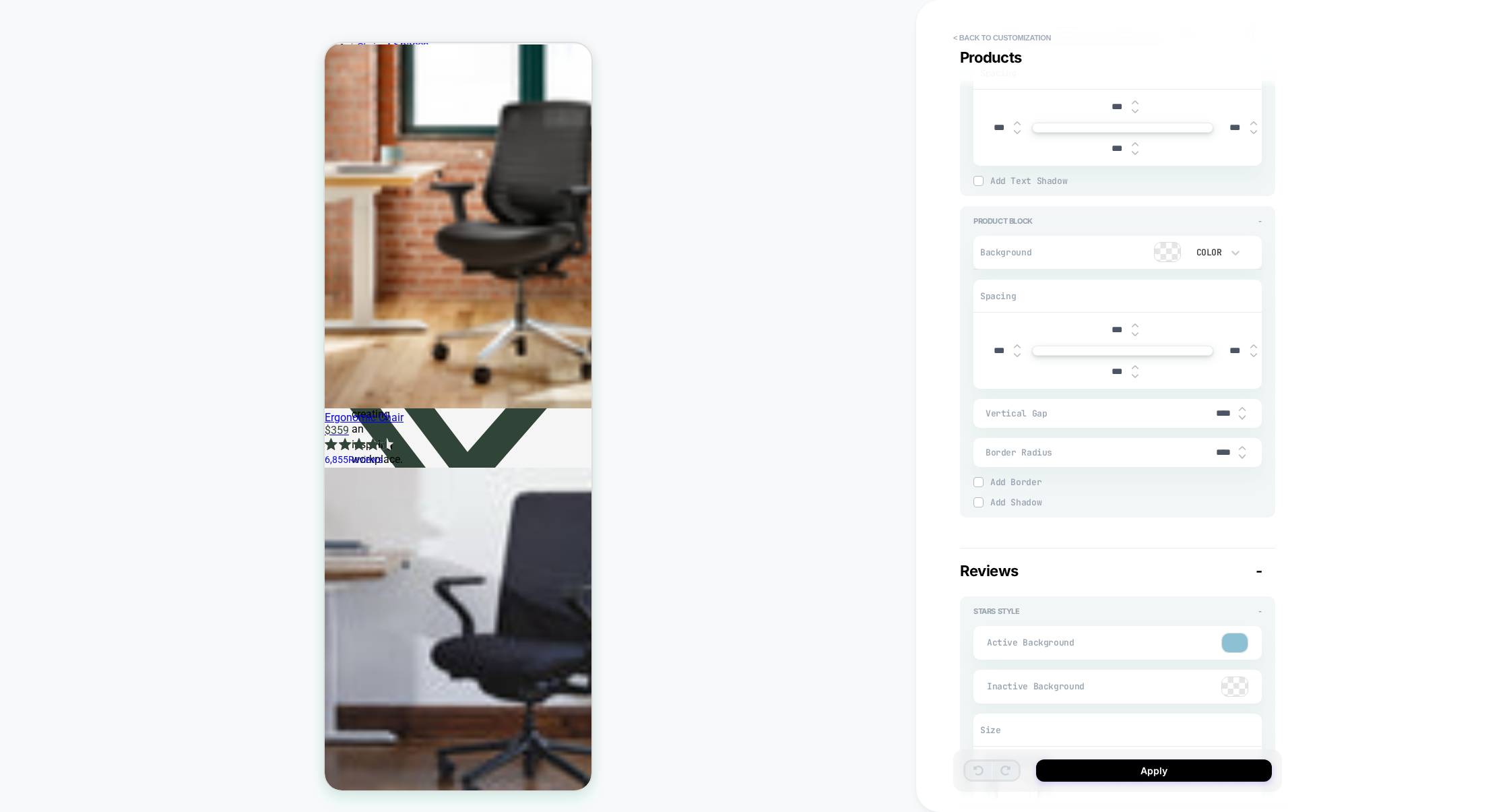
scroll to position [2178, 0]
click at [1218, 418] on input "****" at bounding box center [1224, 421] width 31 height 11
type textarea "*"
type input "***"
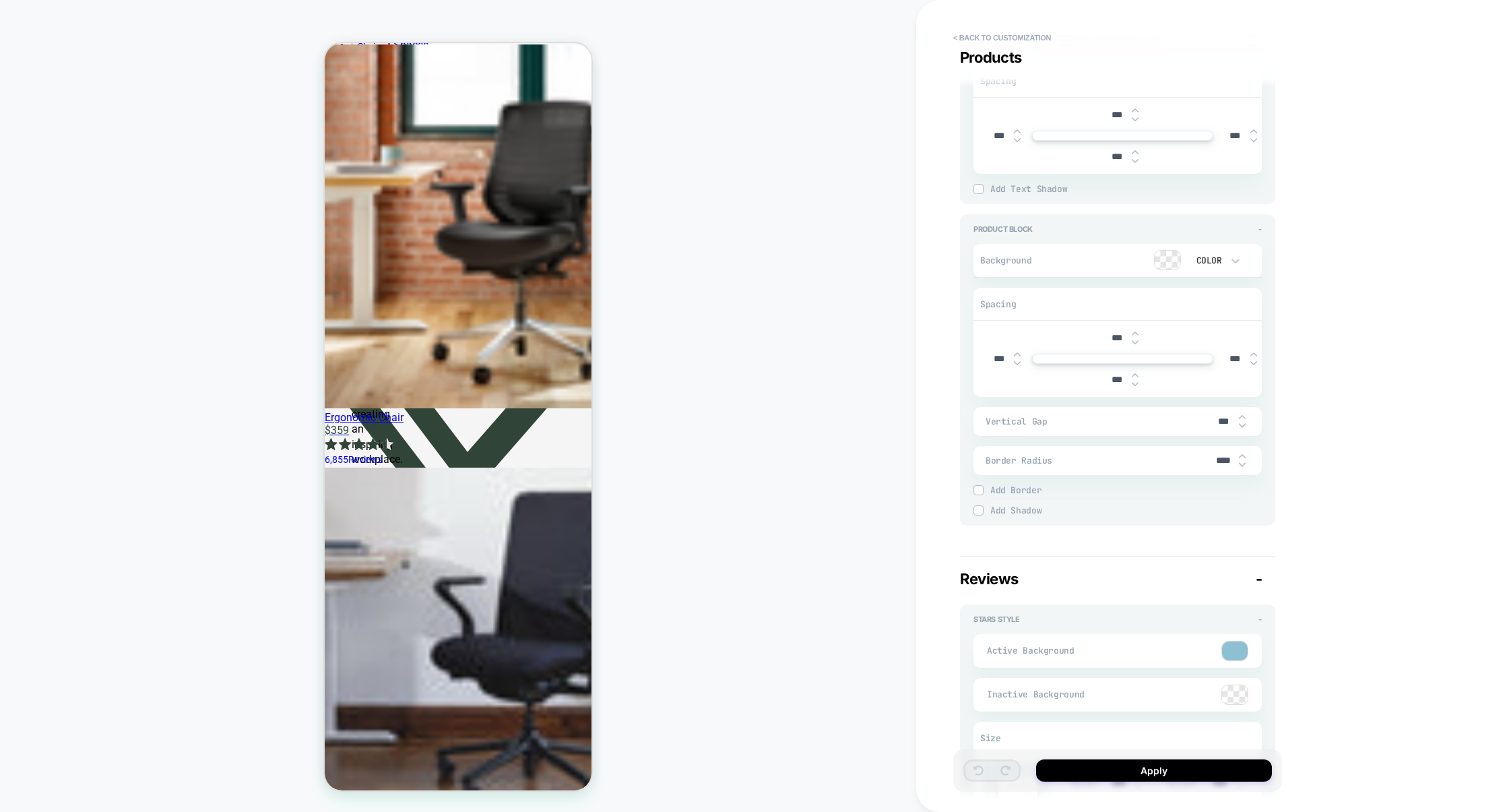
type textarea "*"
type input "***"
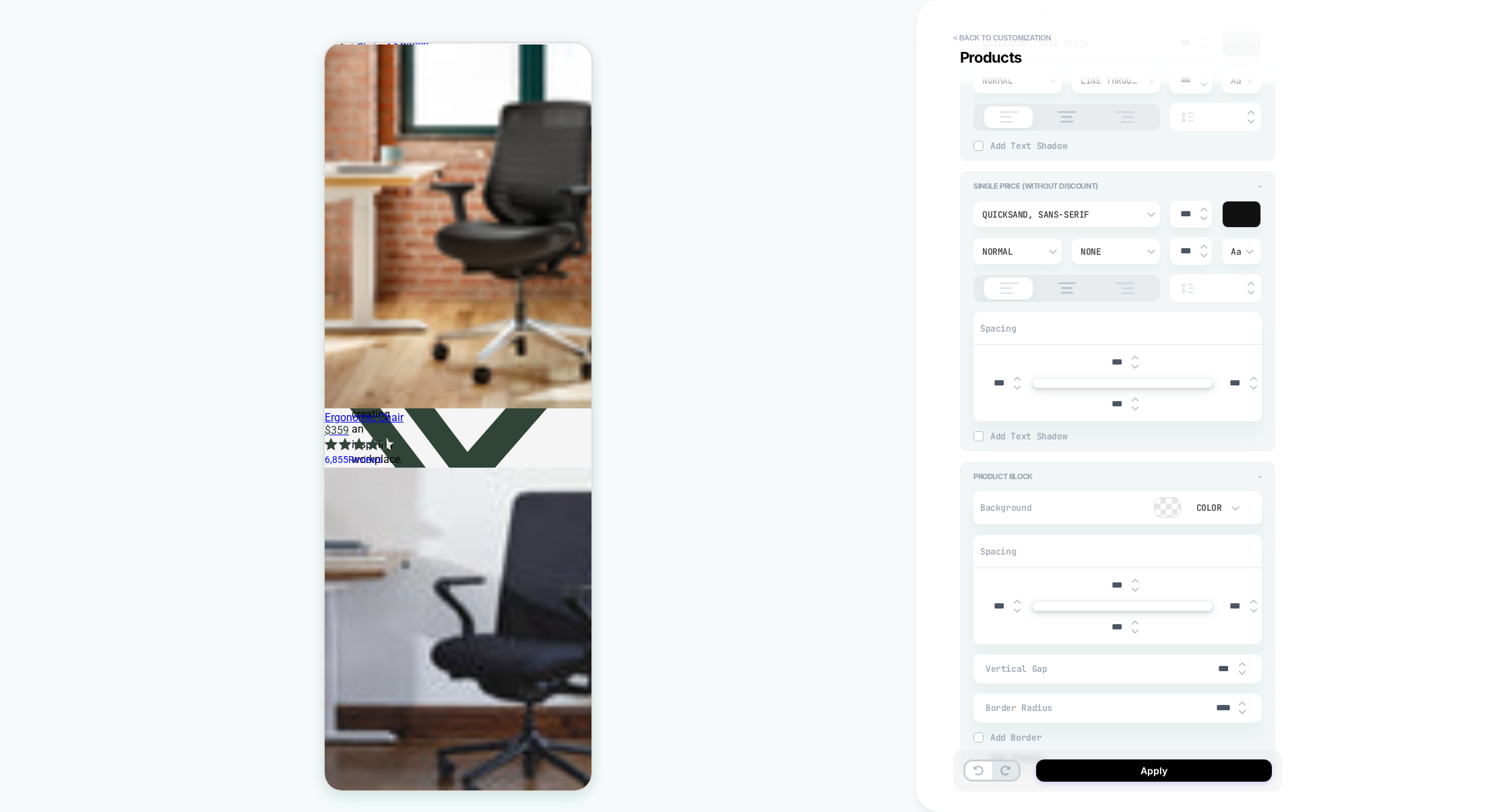
type textarea "*"
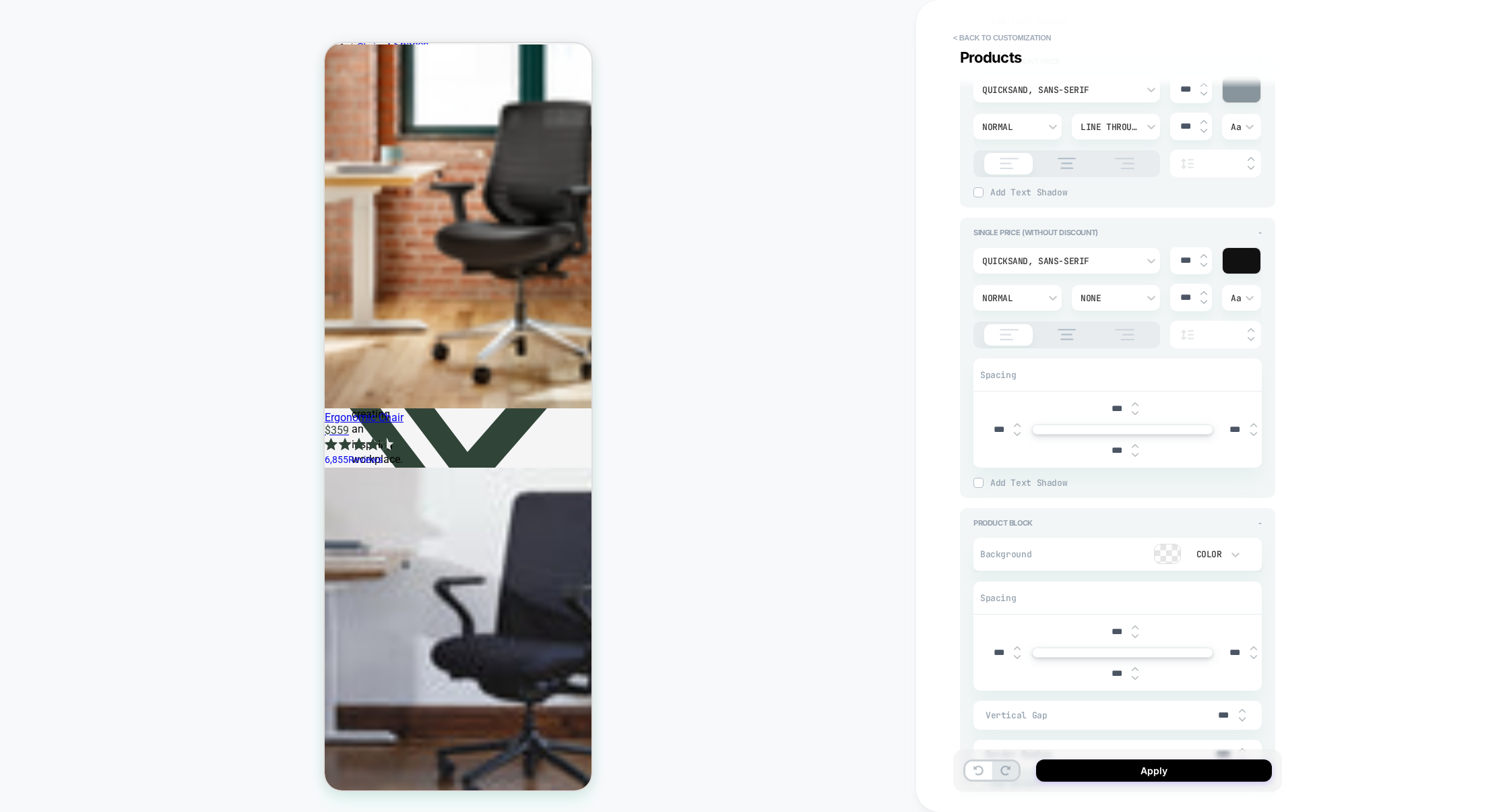
scroll to position [1946, 0]
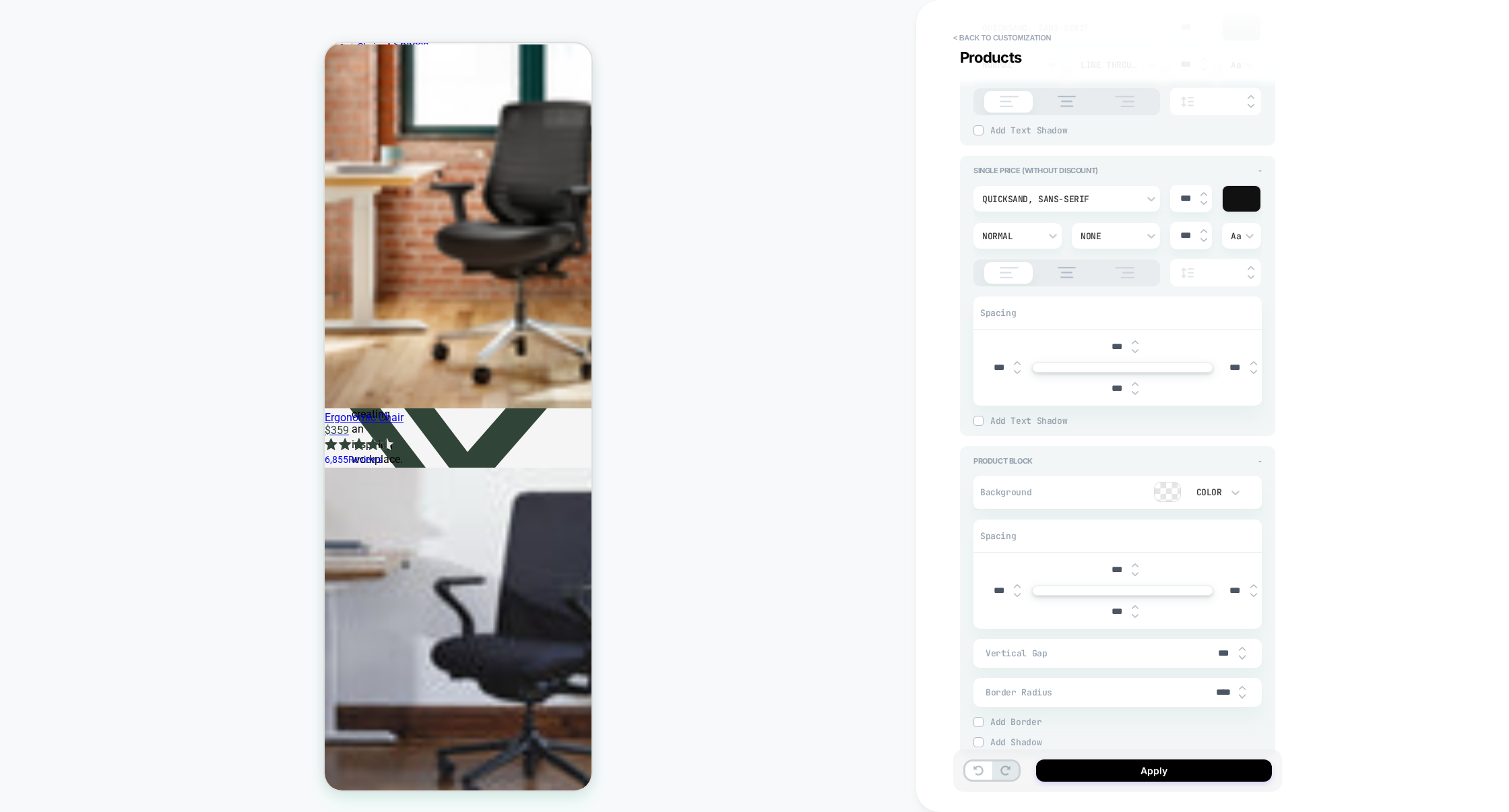
type input "***"
click at [1106, 563] on input "***" at bounding box center [1117, 569] width 31 height 11
type textarea "*"
type input "****"
type textarea "*"
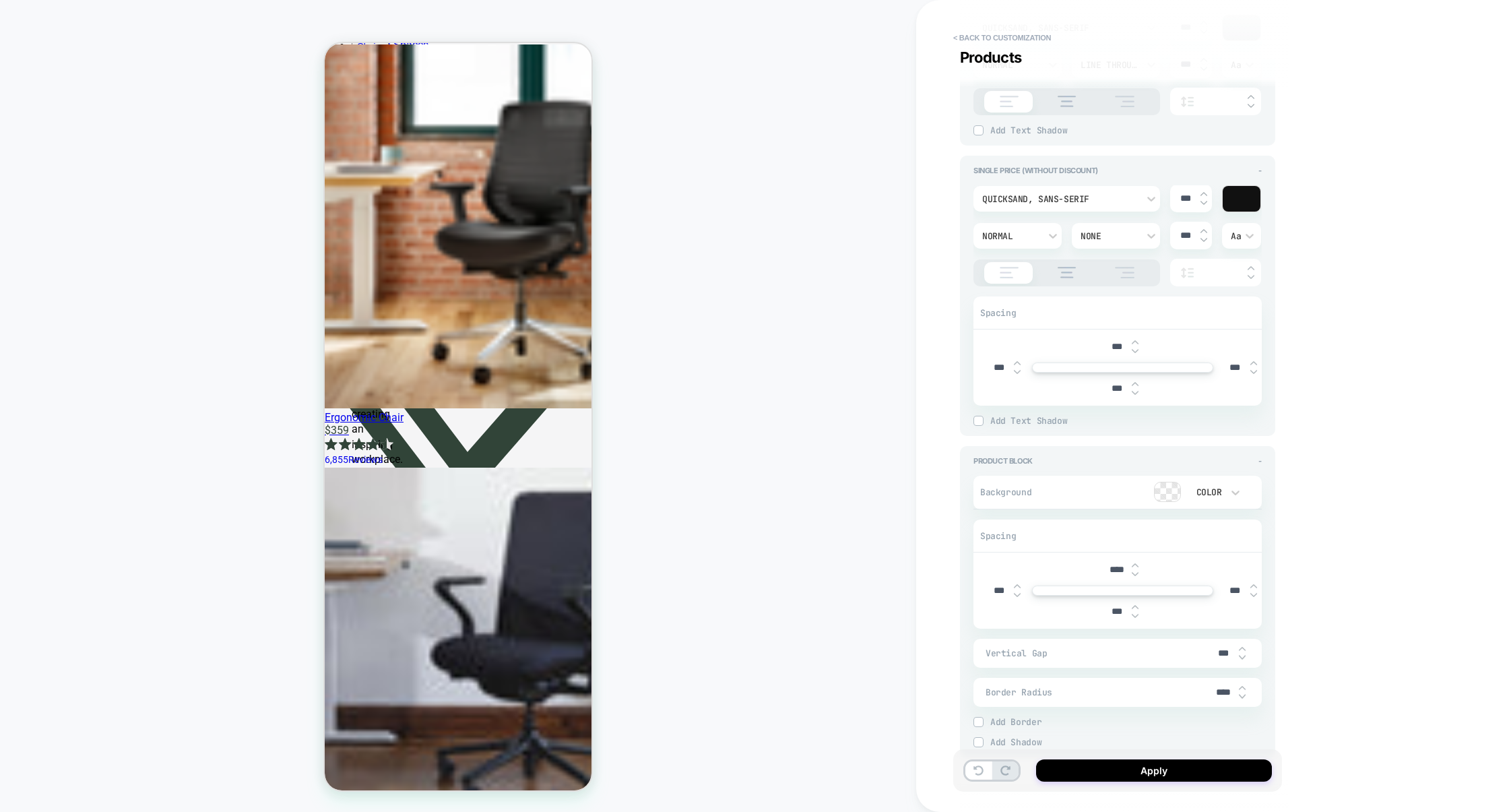
type input "***"
click at [1108, 607] on input "***" at bounding box center [1117, 611] width 31 height 11
type textarea "*"
type input "****"
type textarea "*"
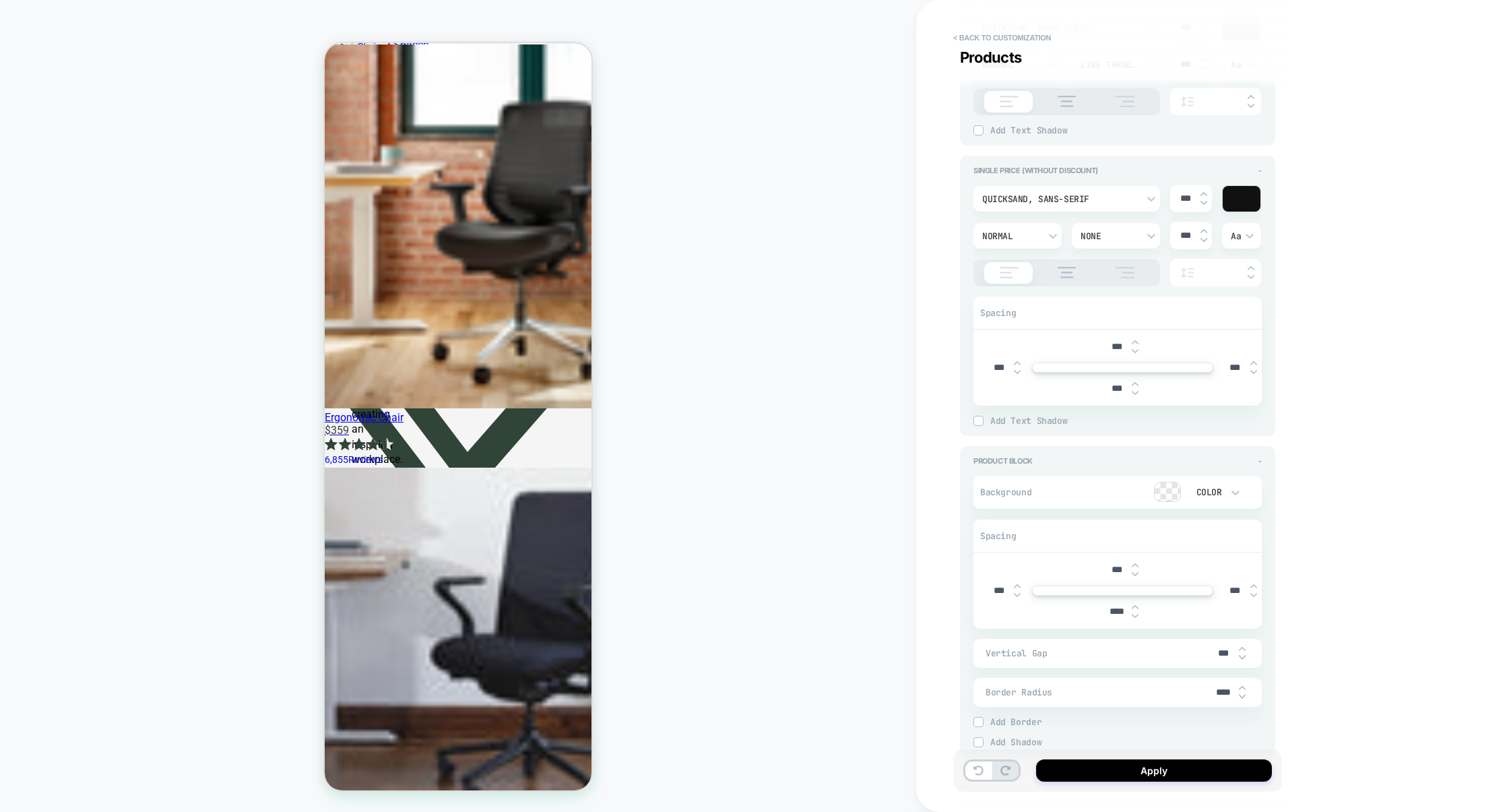
type input "***"
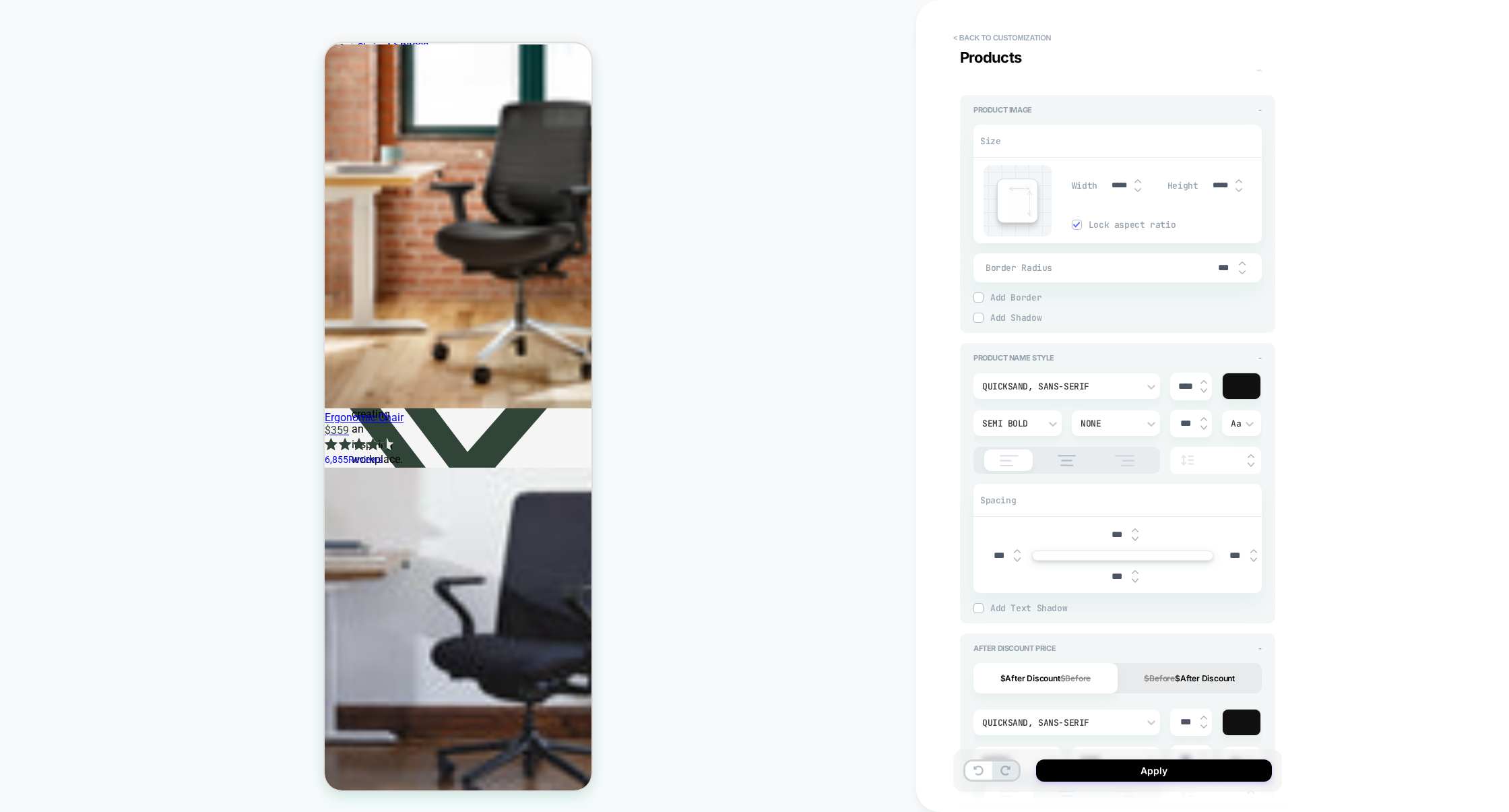
type textarea "*"
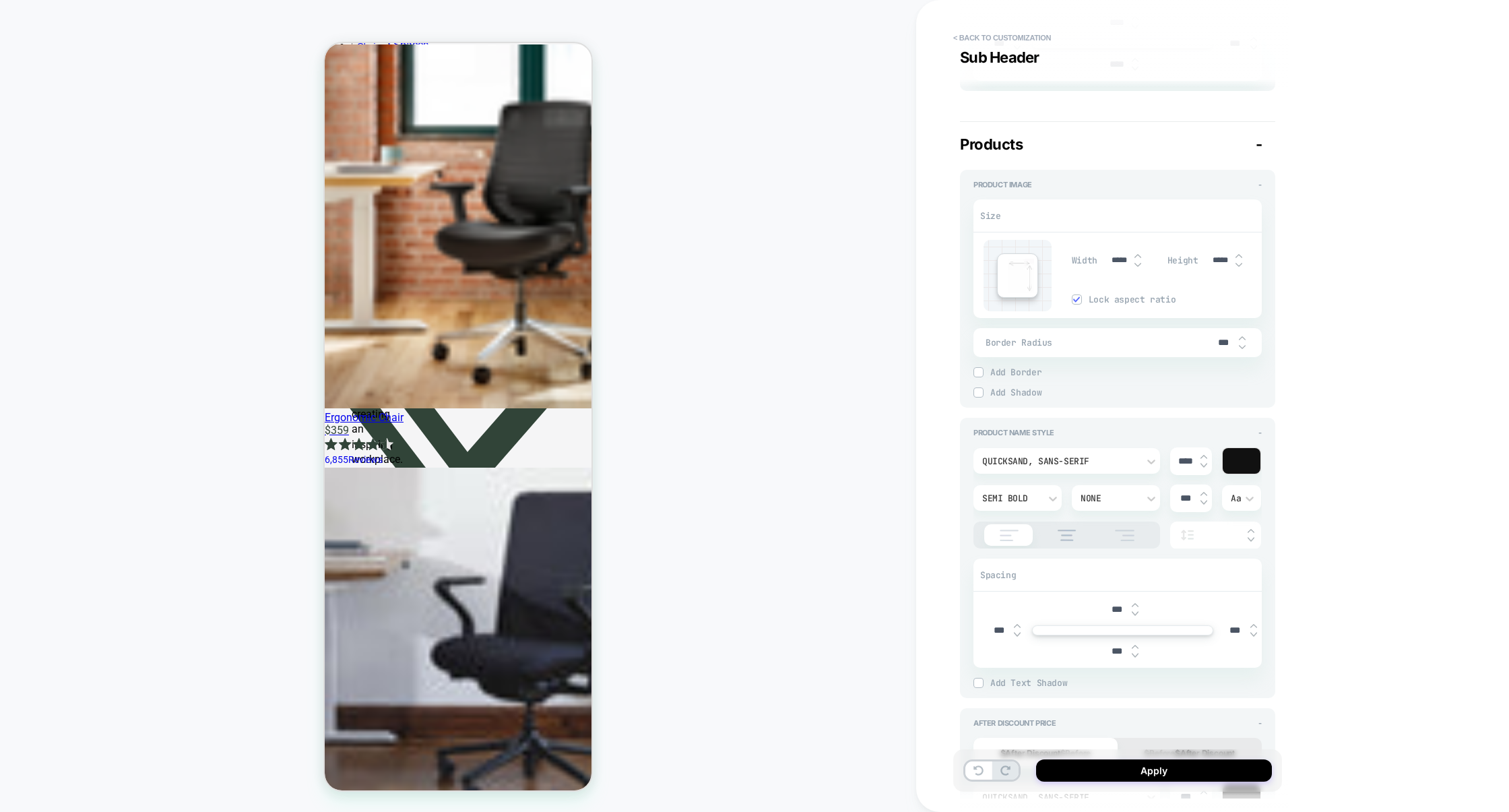
scroll to position [885, 0]
click at [0, 0] on input "***" at bounding box center [0, 0] width 0 height 0
type input "****"
type textarea "*"
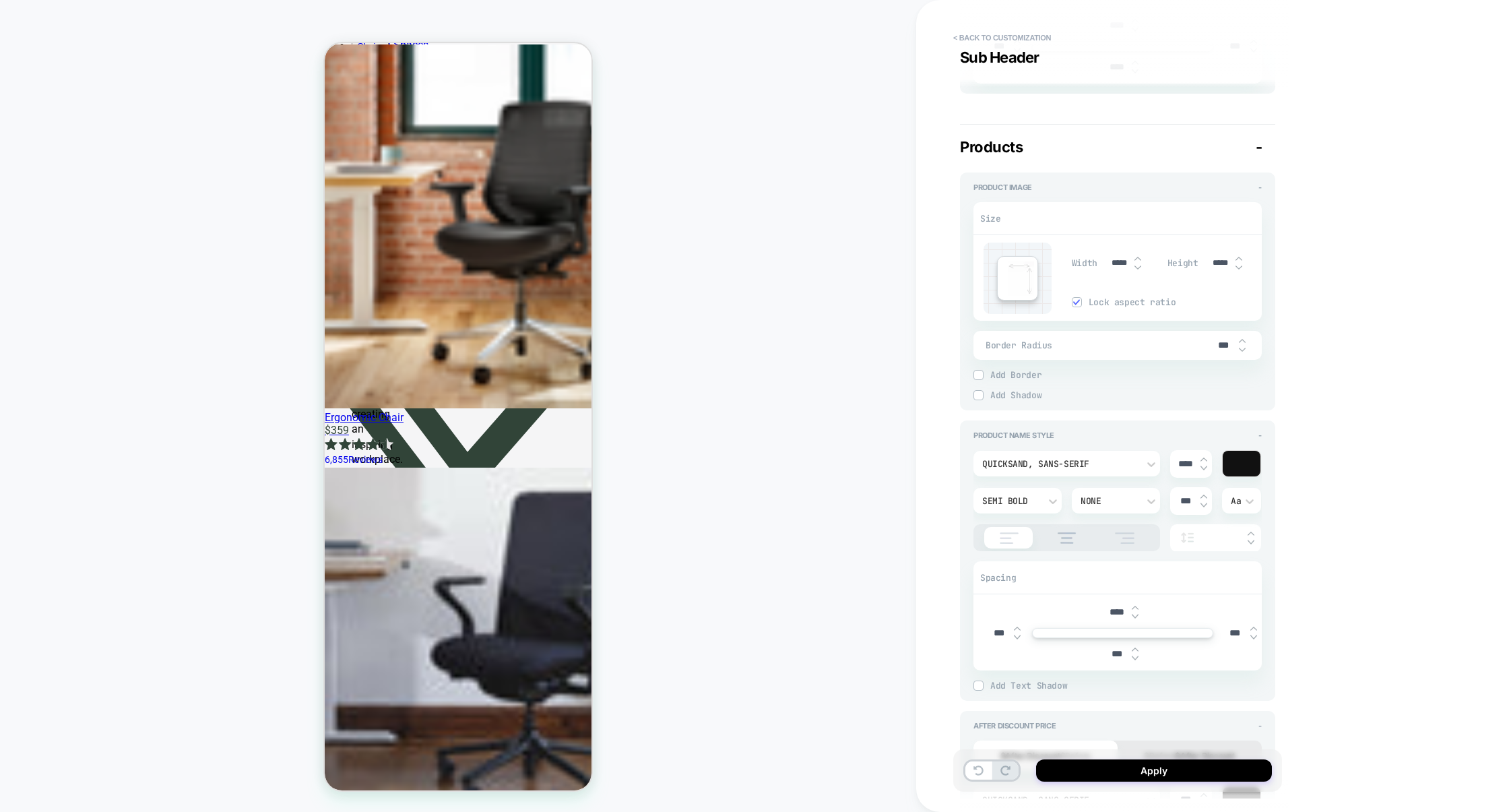
type input "****"
click at [0, 0] on button "Apply" at bounding box center [0, 0] width 0 height 0
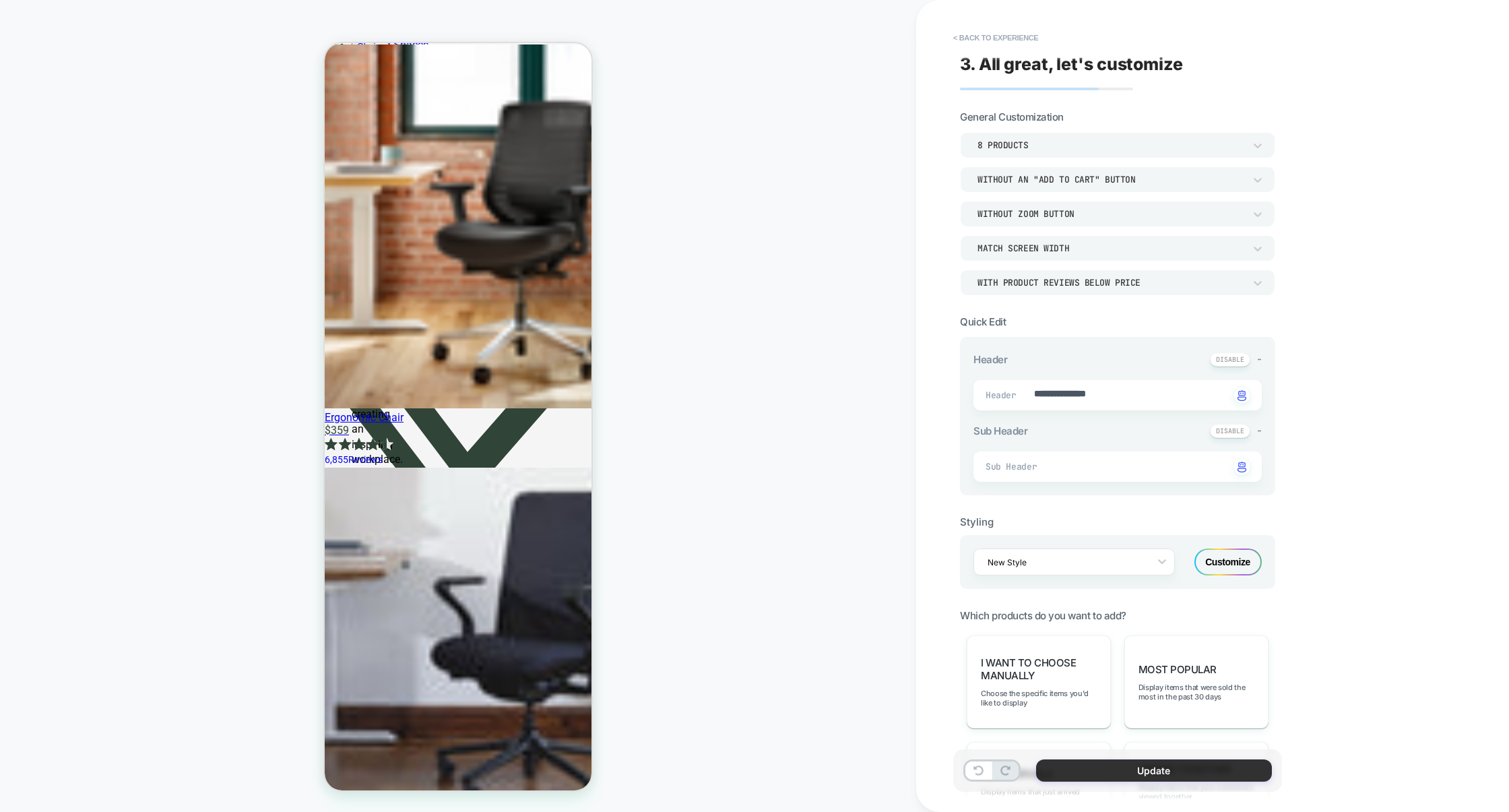
click at [0, 0] on button "Update" at bounding box center [0, 0] width 0 height 0
type textarea "*"
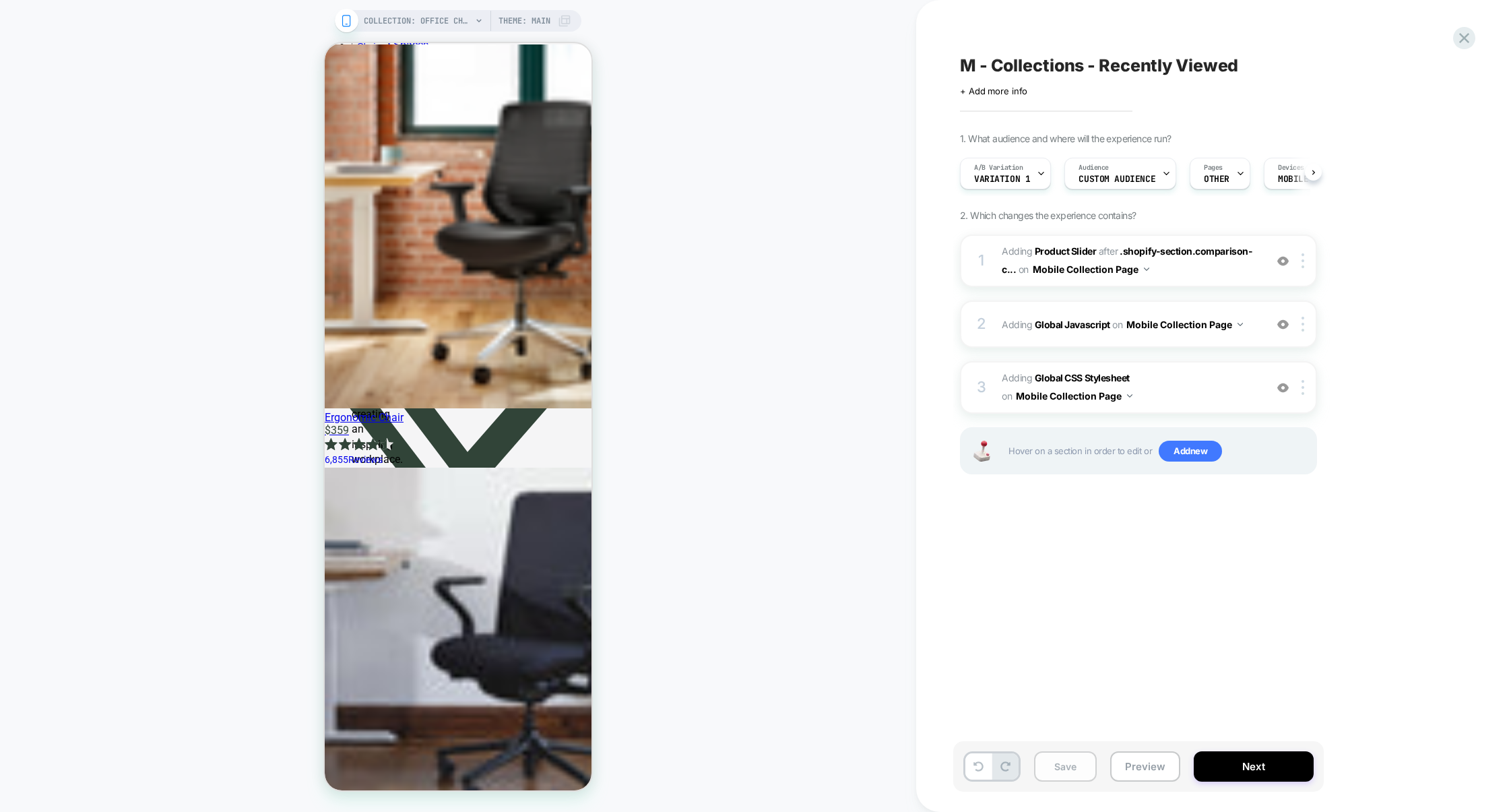
scroll to position [0, 1]
click at [1076, 768] on button "Save" at bounding box center [1065, 765] width 62 height 31
click at [0, 0] on button "Preview" at bounding box center [0, 0] width 0 height 0
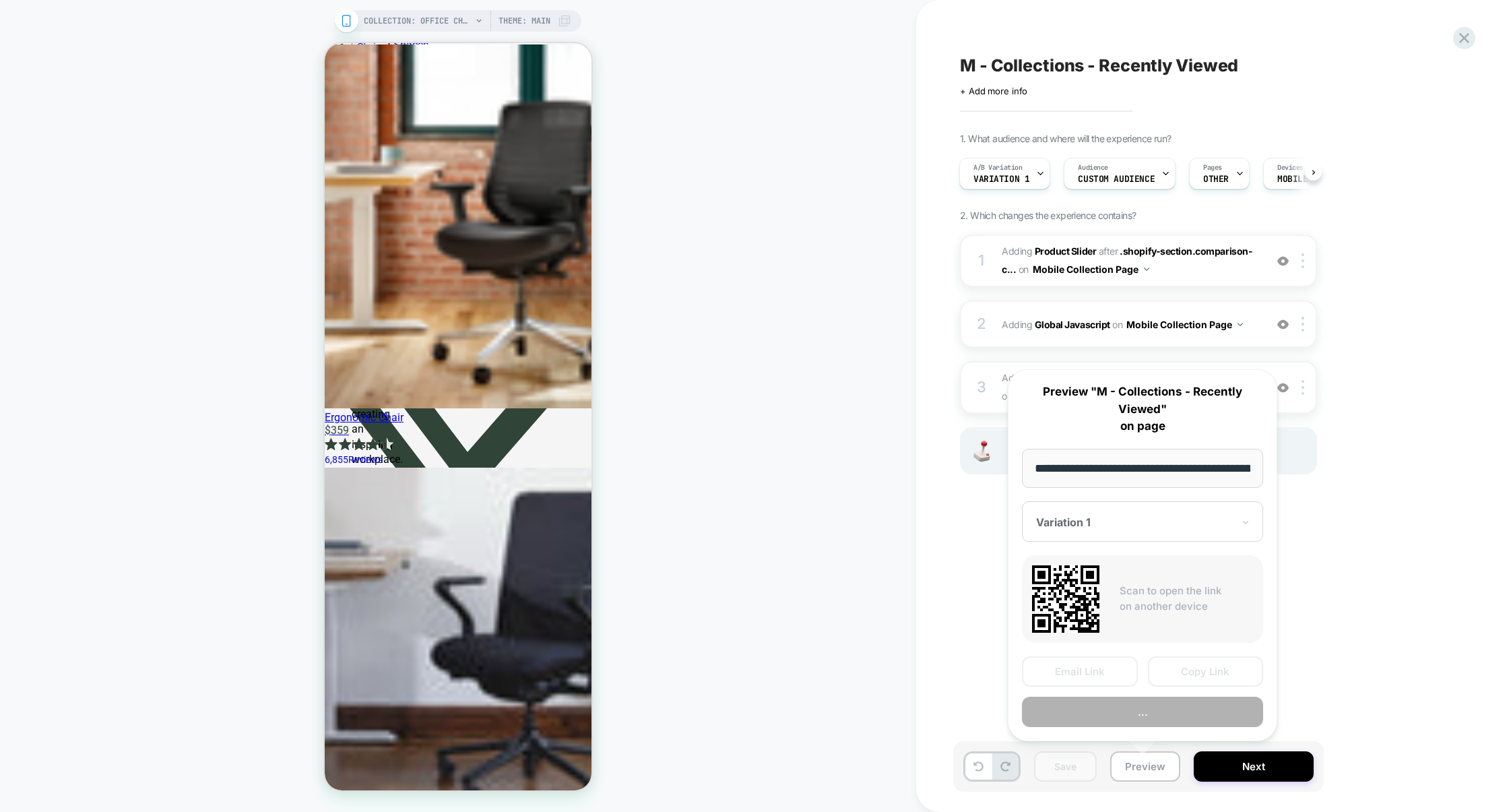
scroll to position [0, 199]
click at [1168, 707] on button "Preview" at bounding box center [1142, 711] width 241 height 31
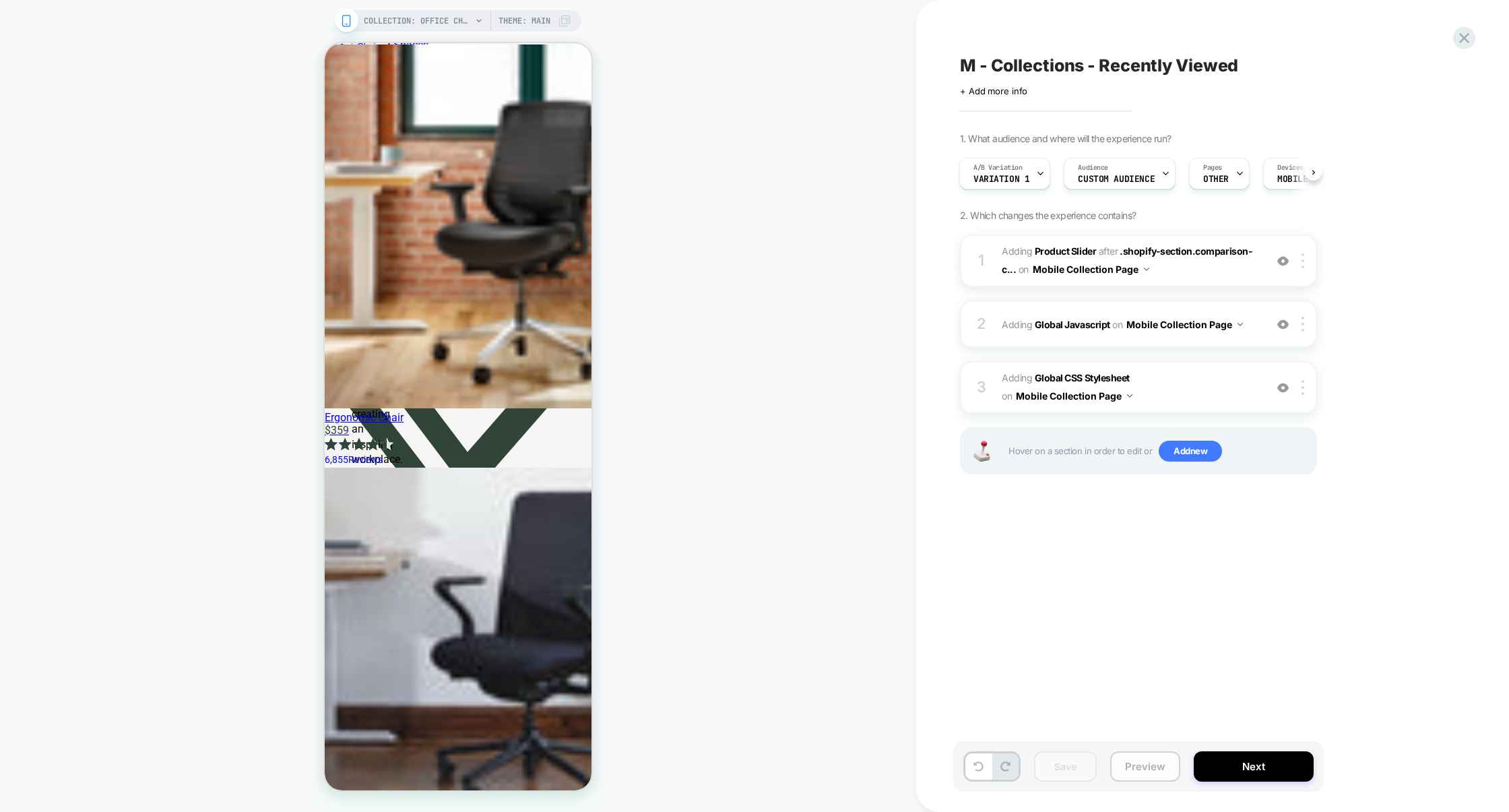
click at [0, 0] on button "Preview" at bounding box center [0, 0] width 0 height 0
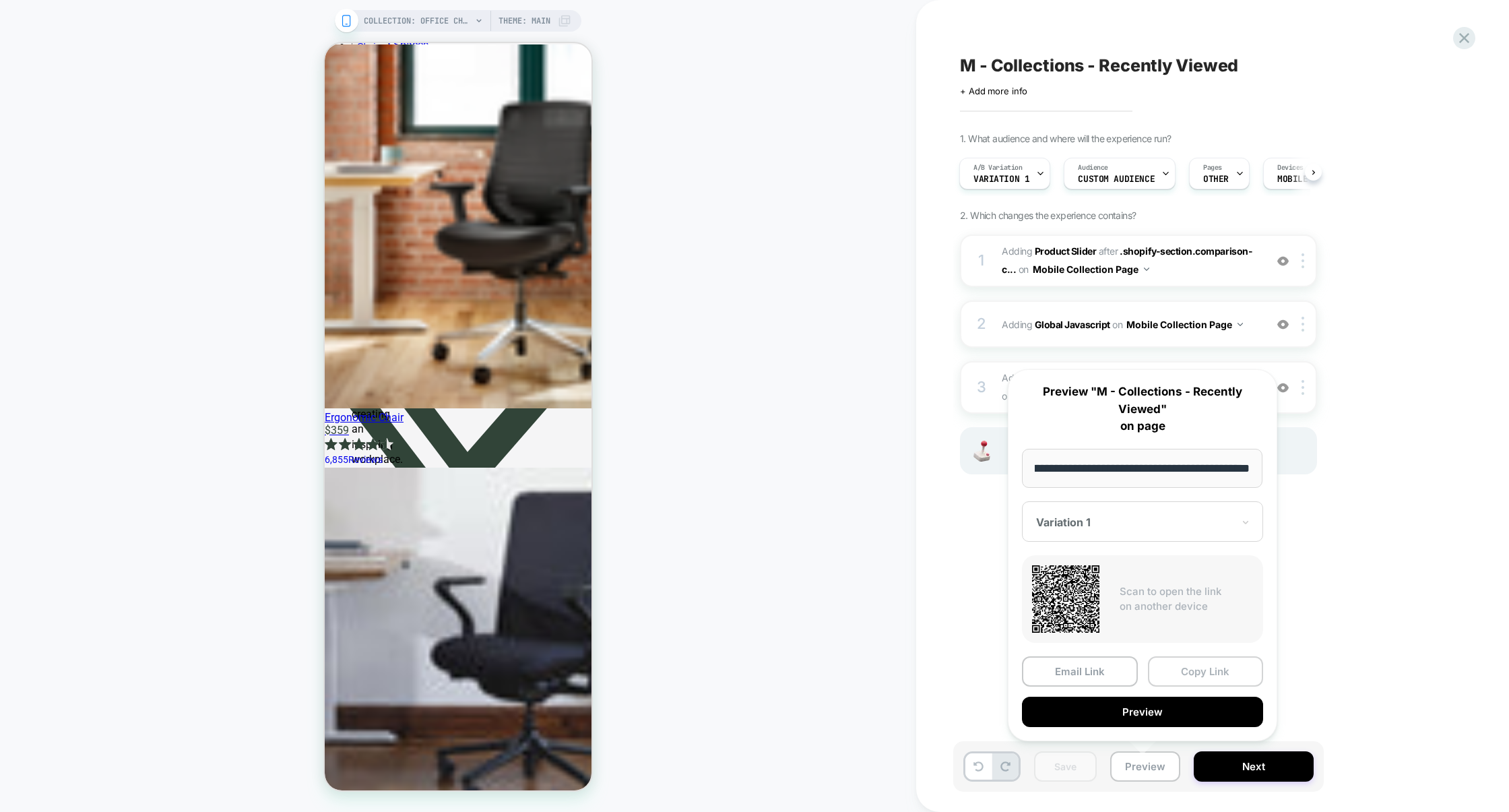
click at [0, 0] on button "Copy Link" at bounding box center [0, 0] width 0 height 0
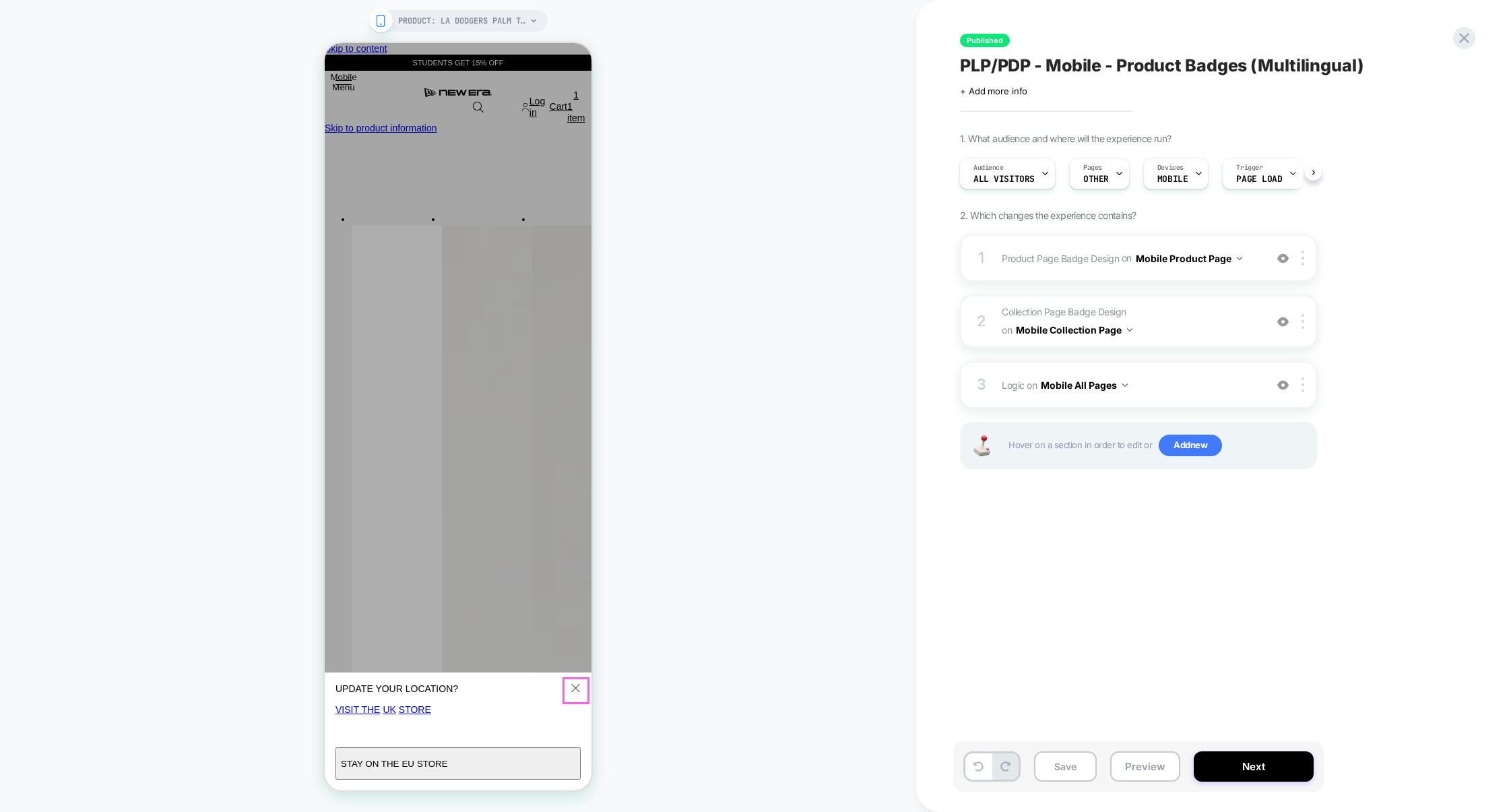
click at [576, 684] on icon "Close" at bounding box center [575, 687] width 8 height 9
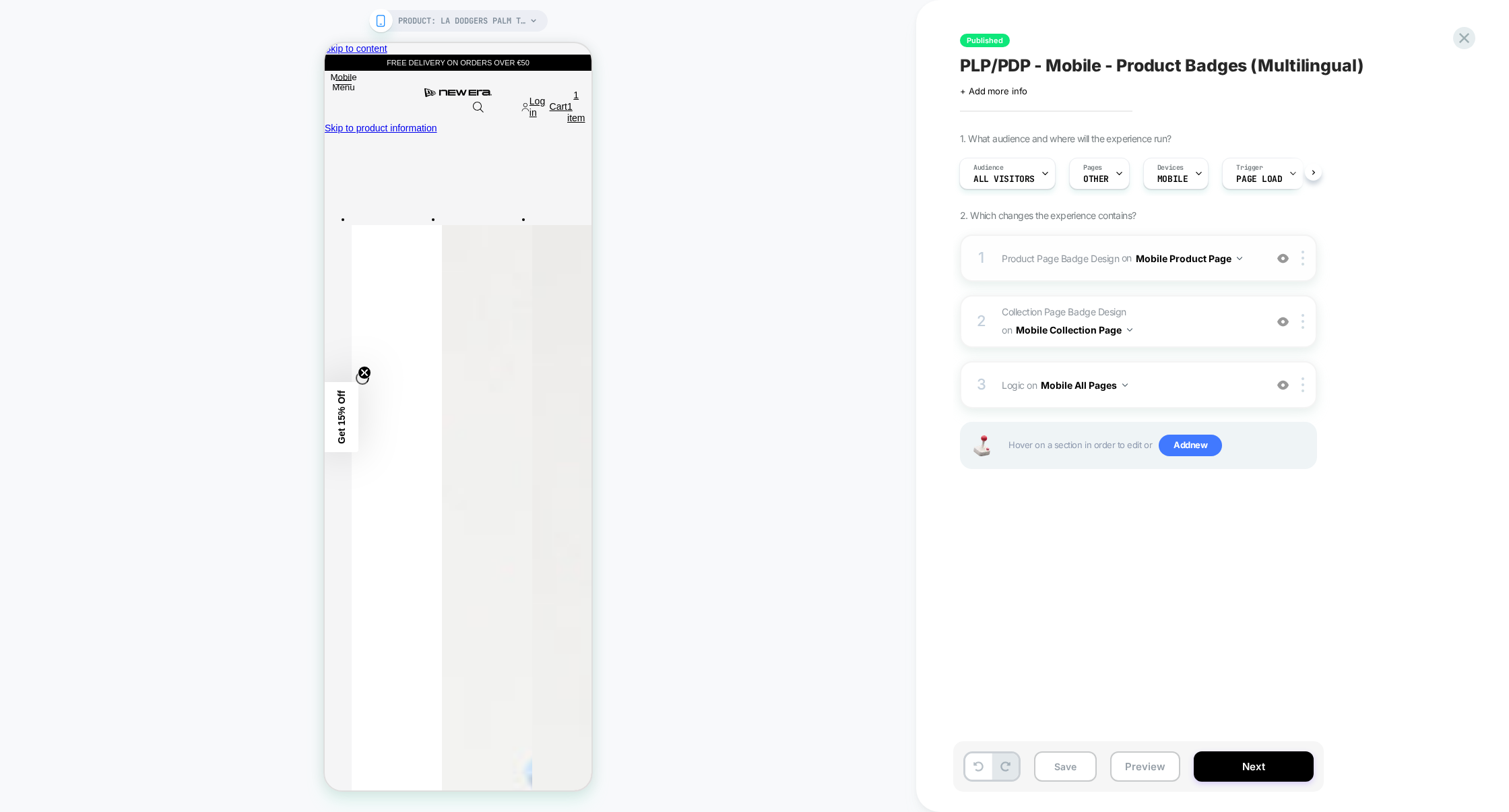
click at [1170, 275] on div "1 Product Page Badge Design Adding Text BEFORE footer on Mobile Product Page Ad…" at bounding box center [1138, 258] width 357 height 47
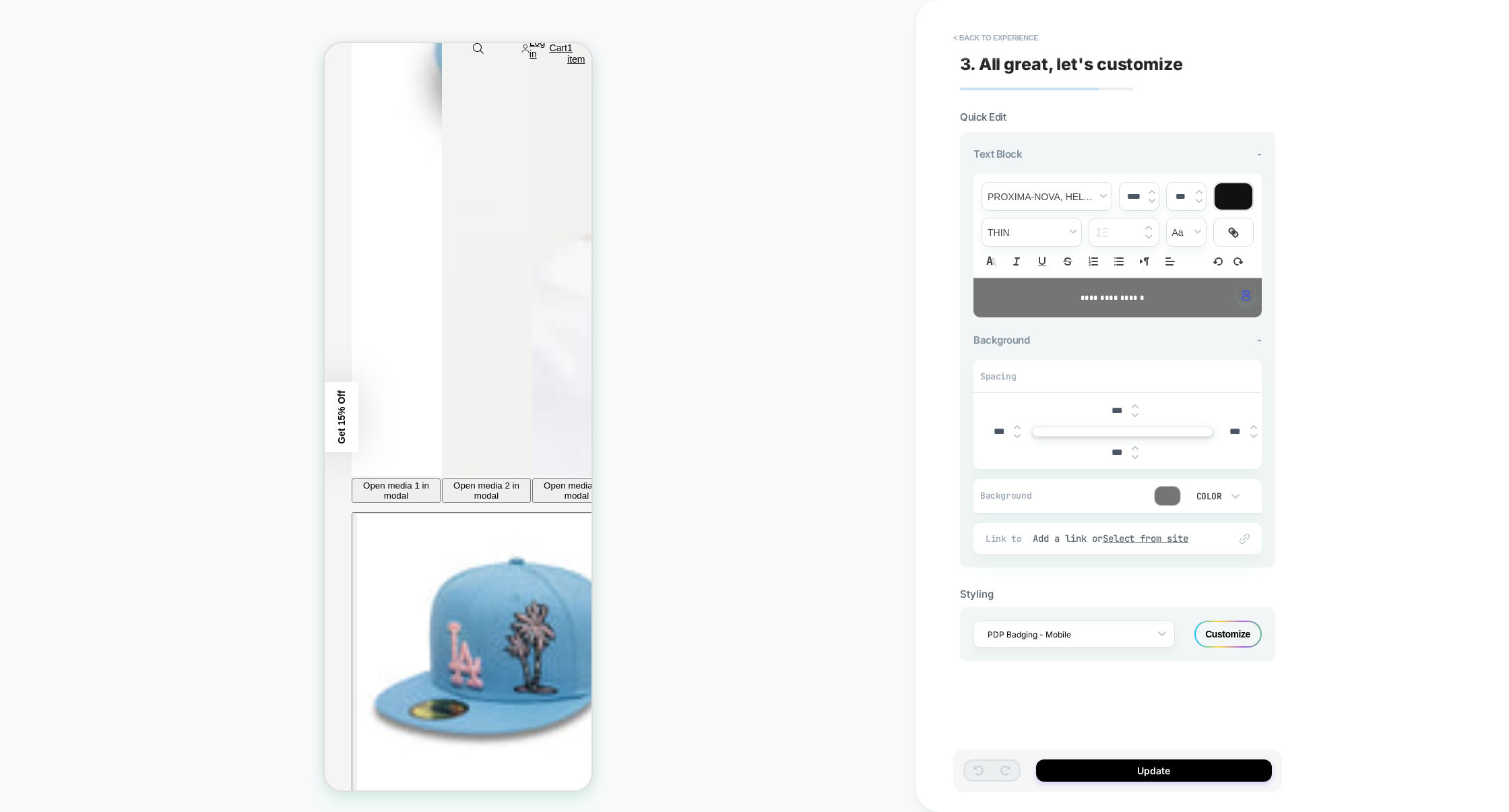
scroll to position [1070, 0]
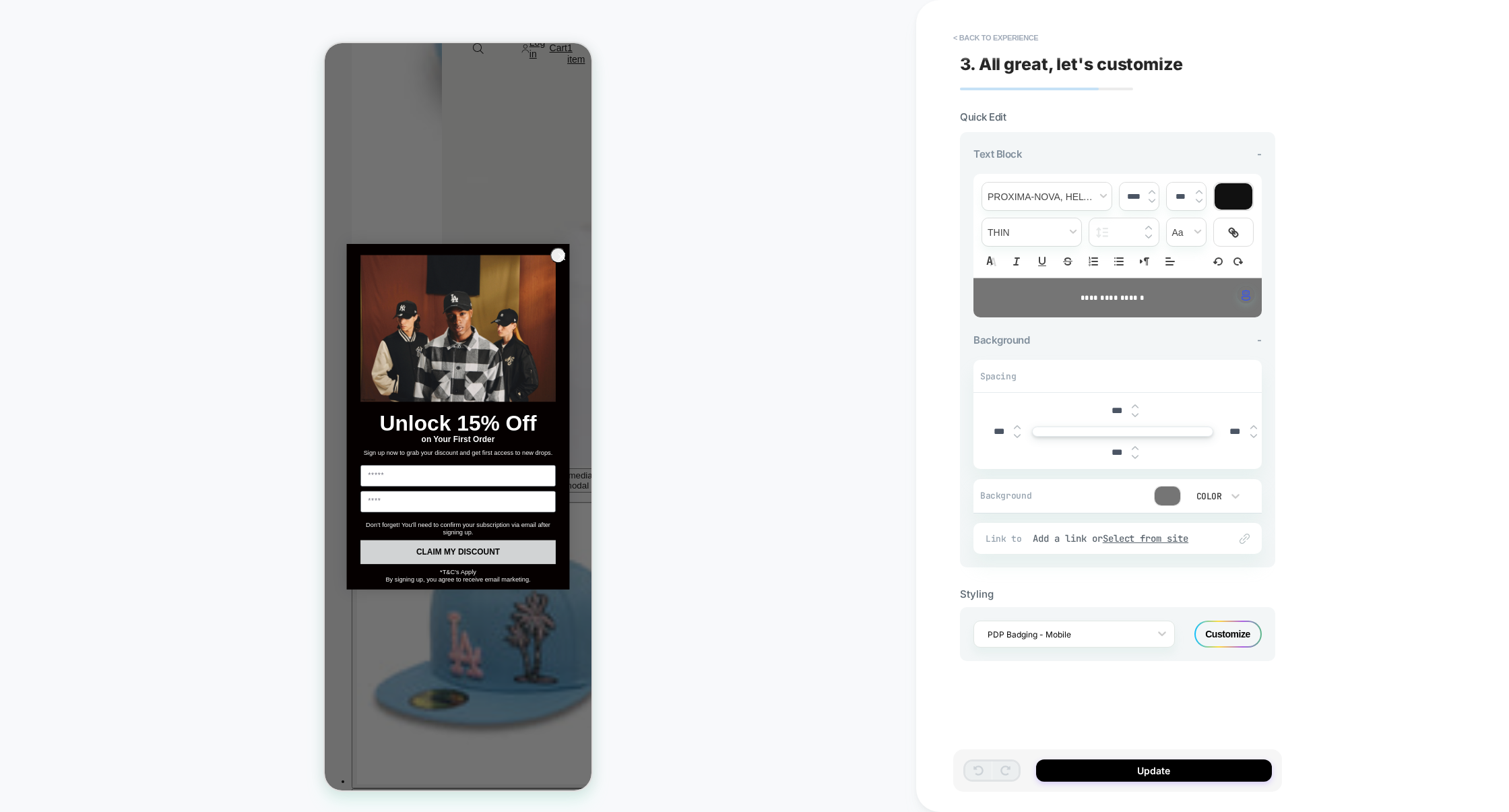
click at [560, 253] on circle "Close dialog" at bounding box center [562, 257] width 15 height 15
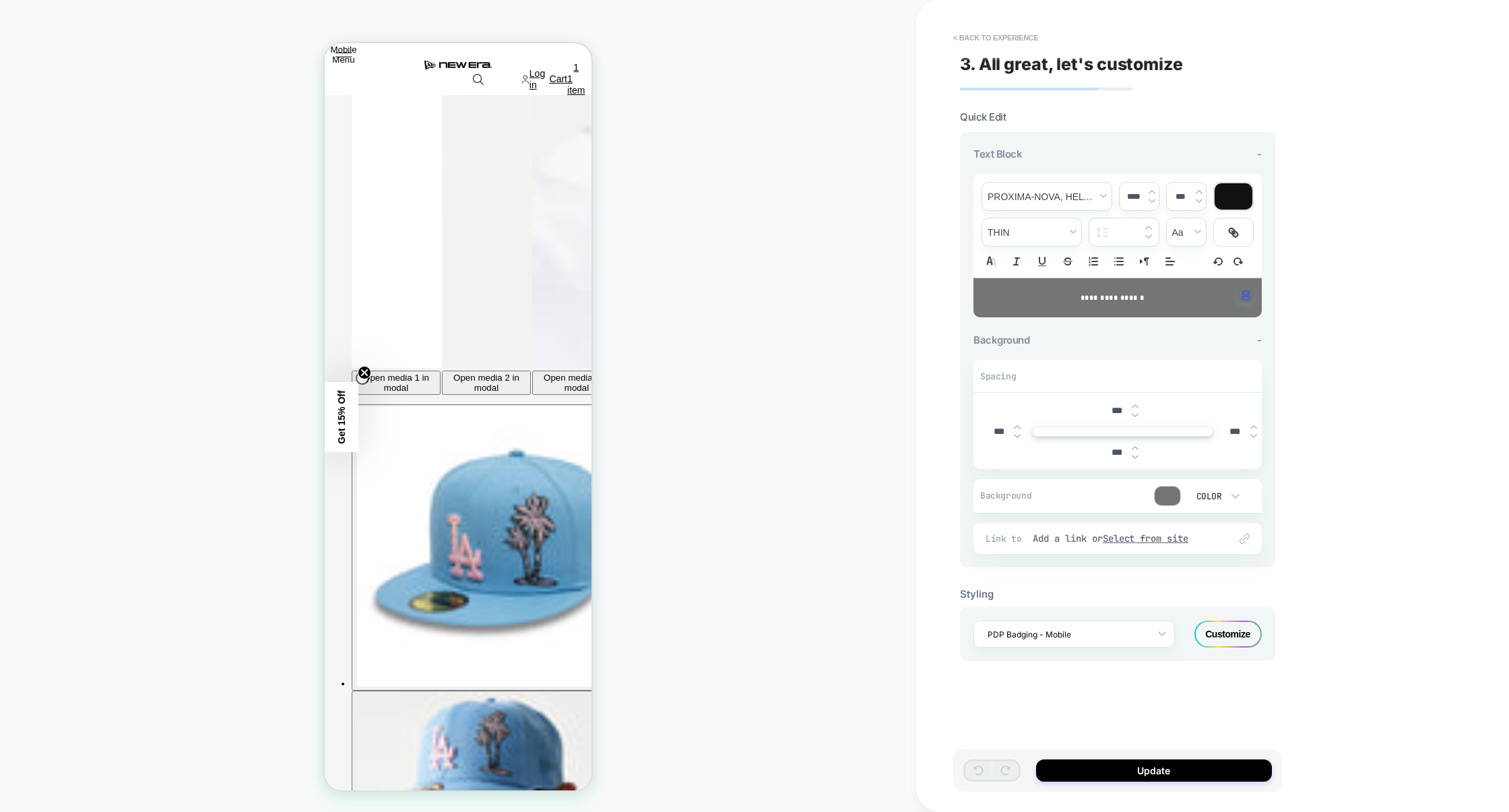
scroll to position [1162, 0]
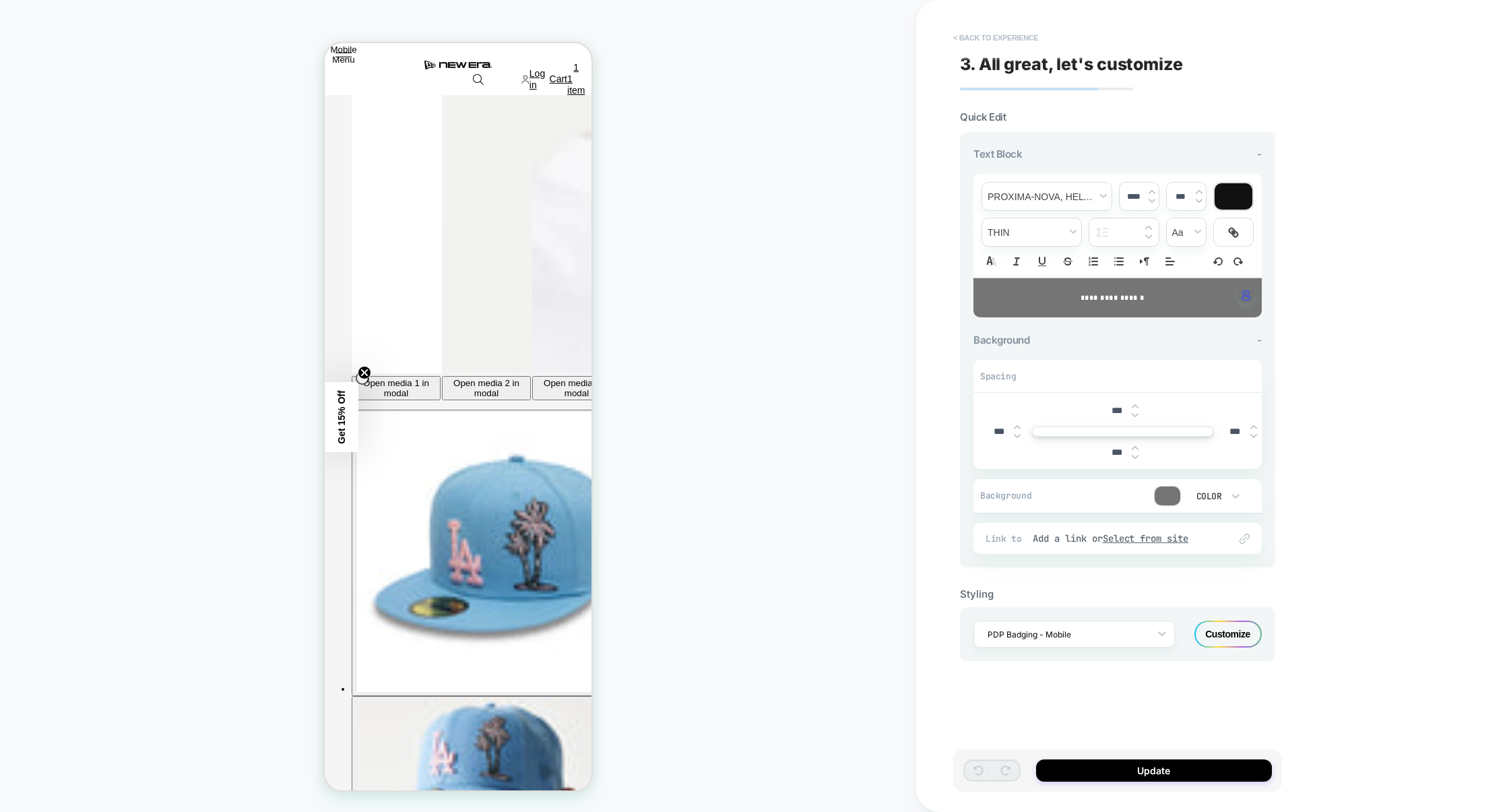
click at [167, 26] on button "< Back to experience" at bounding box center [133, 21] width 67 height 8
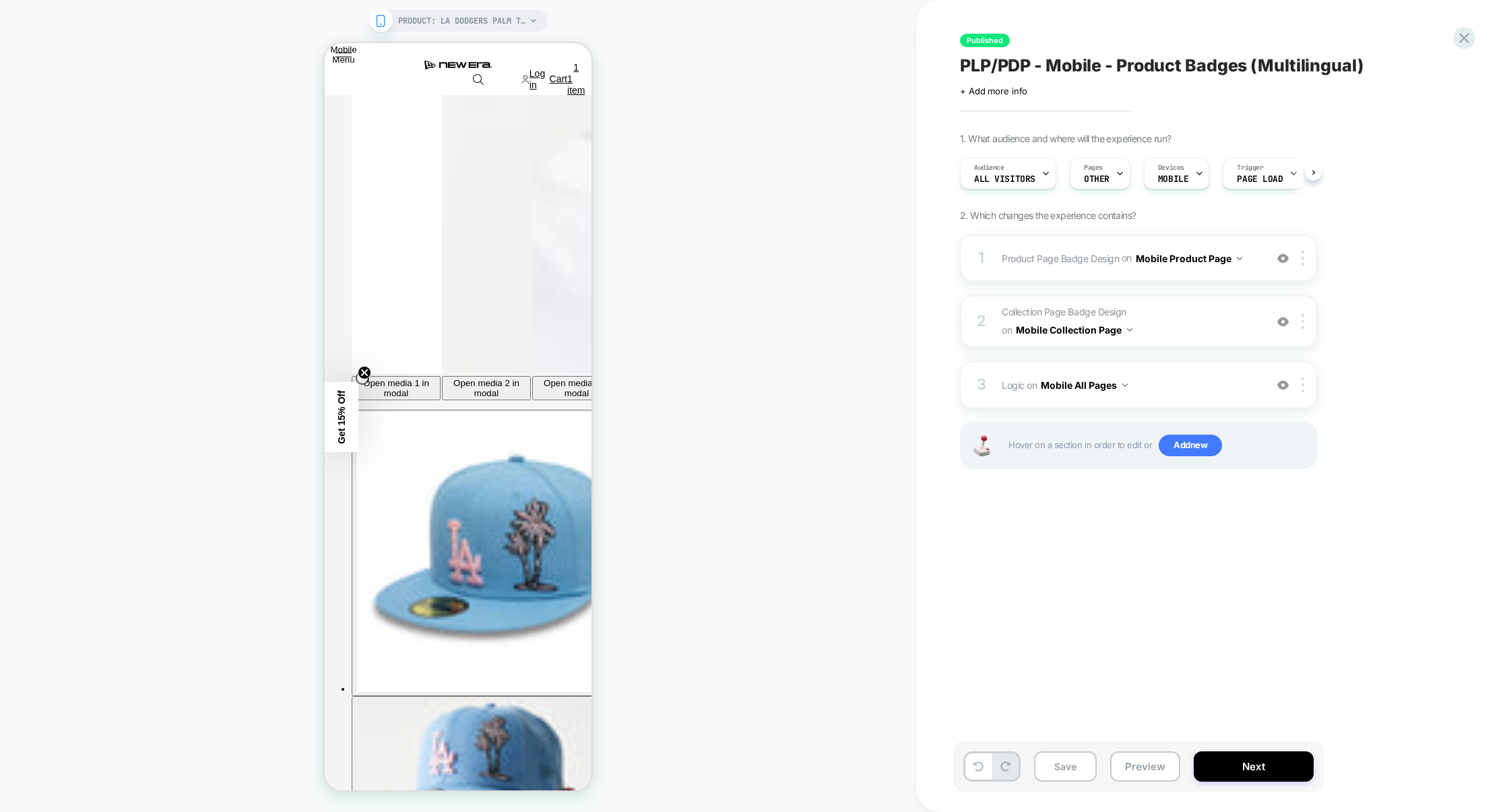
scroll to position [0, 1]
click at [0, 0] on span "Logic Adding Code Block BEFORE footer on Mobile All Pages" at bounding box center [0, 0] width 0 height 0
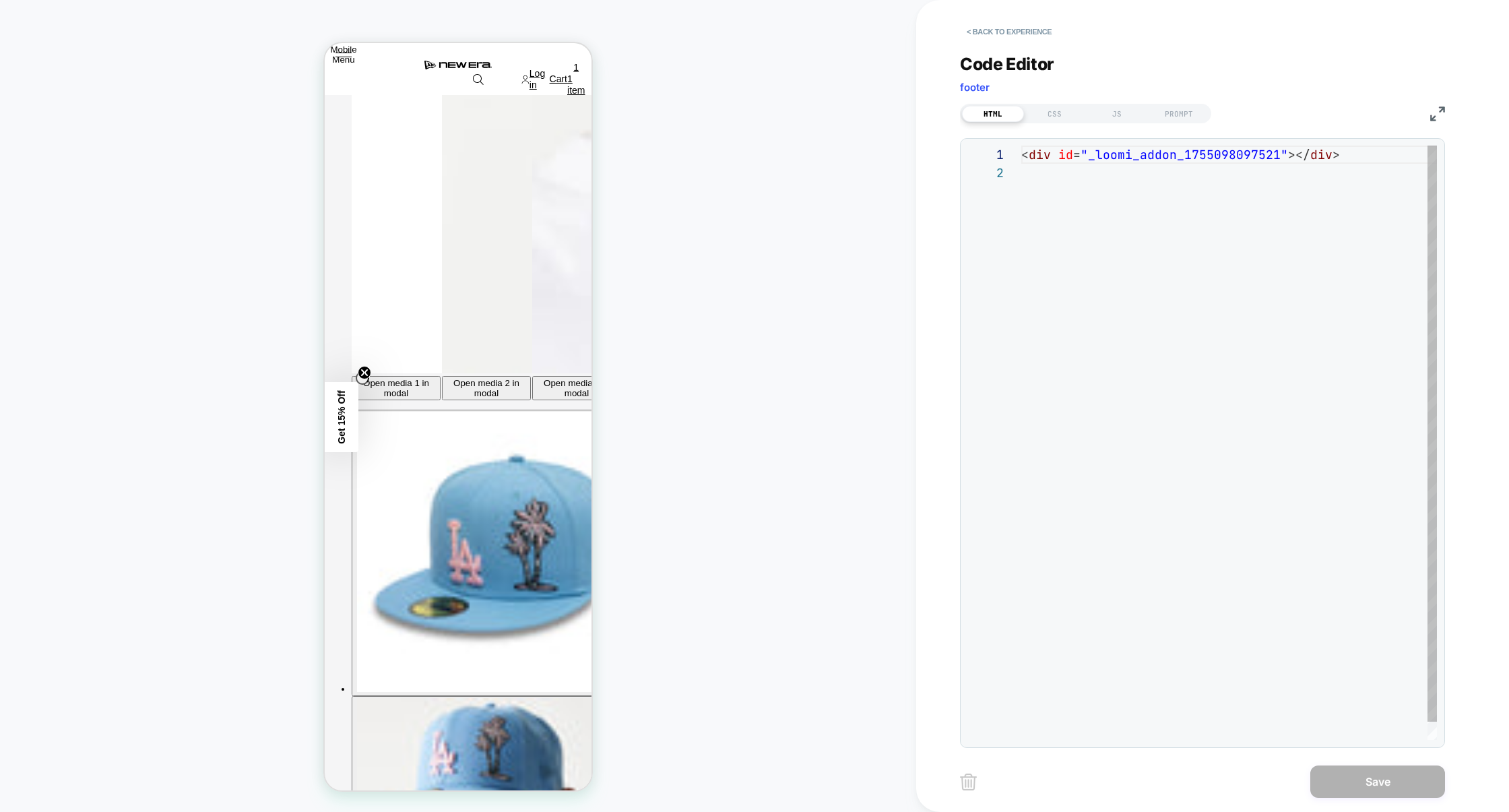
scroll to position [18, 0]
click at [0, 0] on div "JS" at bounding box center [0, 0] width 0 height 0
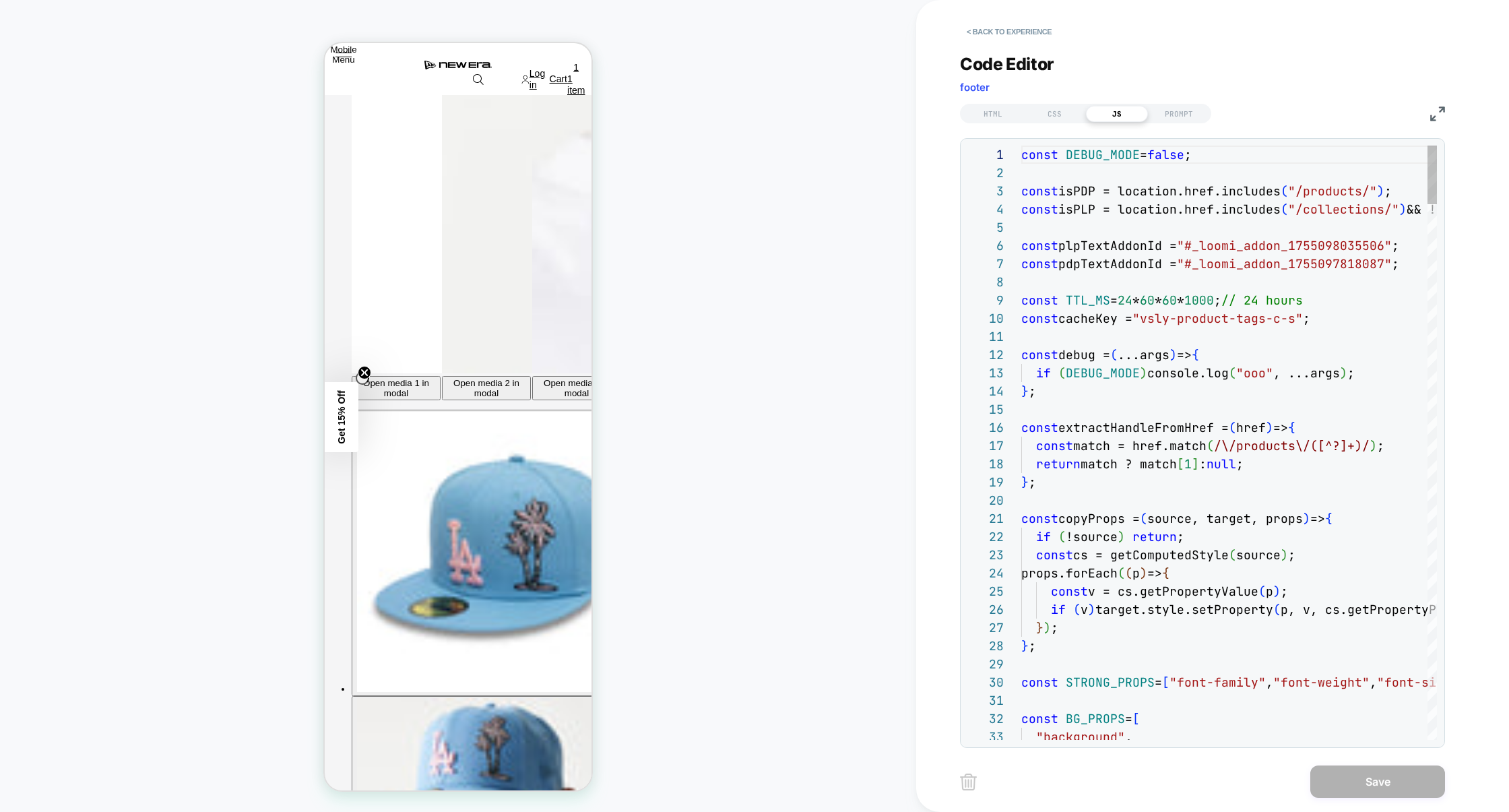
scroll to position [182, 0]
click at [1020, 29] on button "< Back to experience" at bounding box center [1010, 31] width 99 height 21
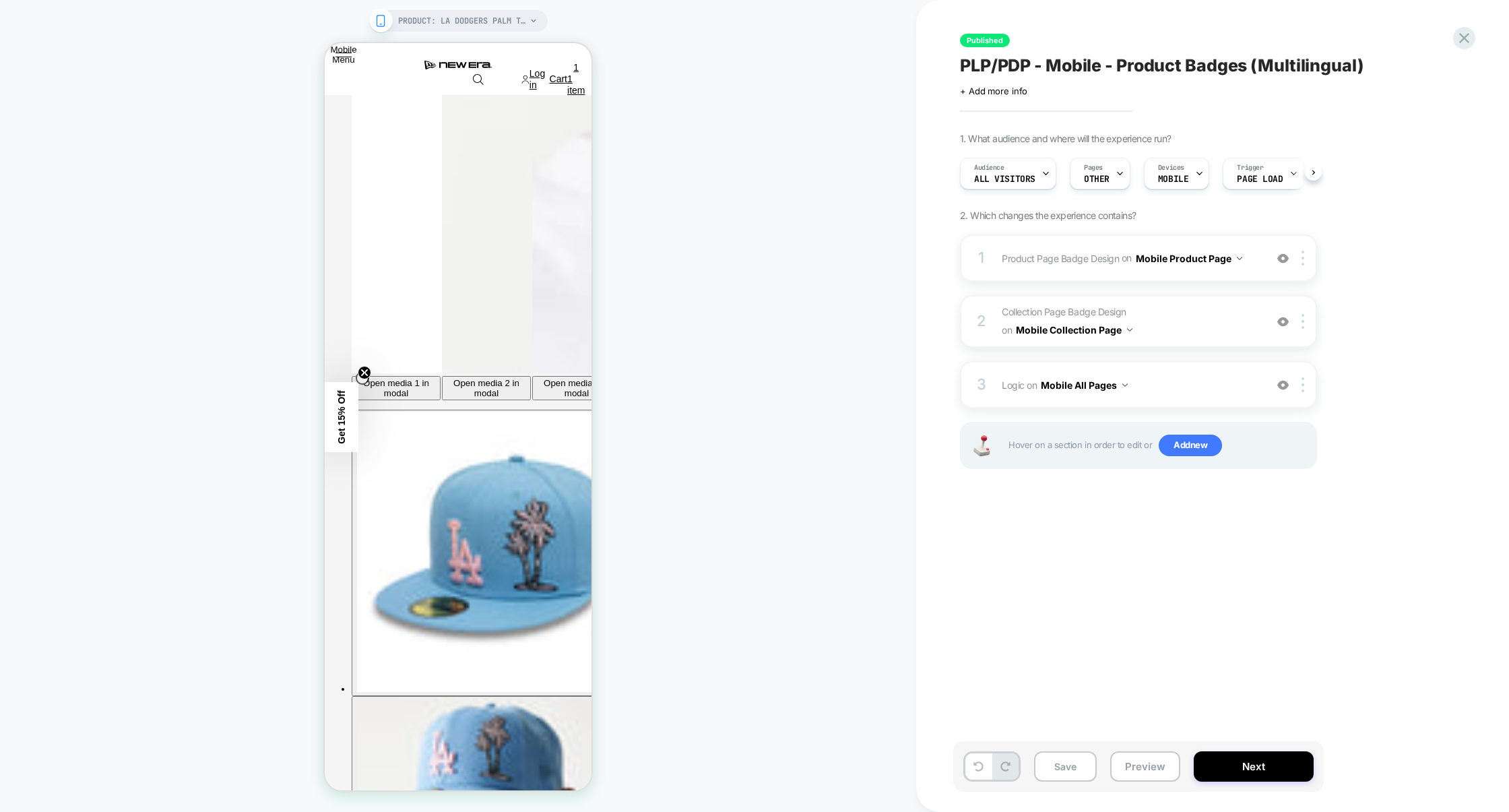
scroll to position [0, 1]
click at [451, 24] on span "PRODUCT: LA Dodgers Palm Taco Blue 59FIFTY Cap [70625798]" at bounding box center [461, 20] width 128 height 21
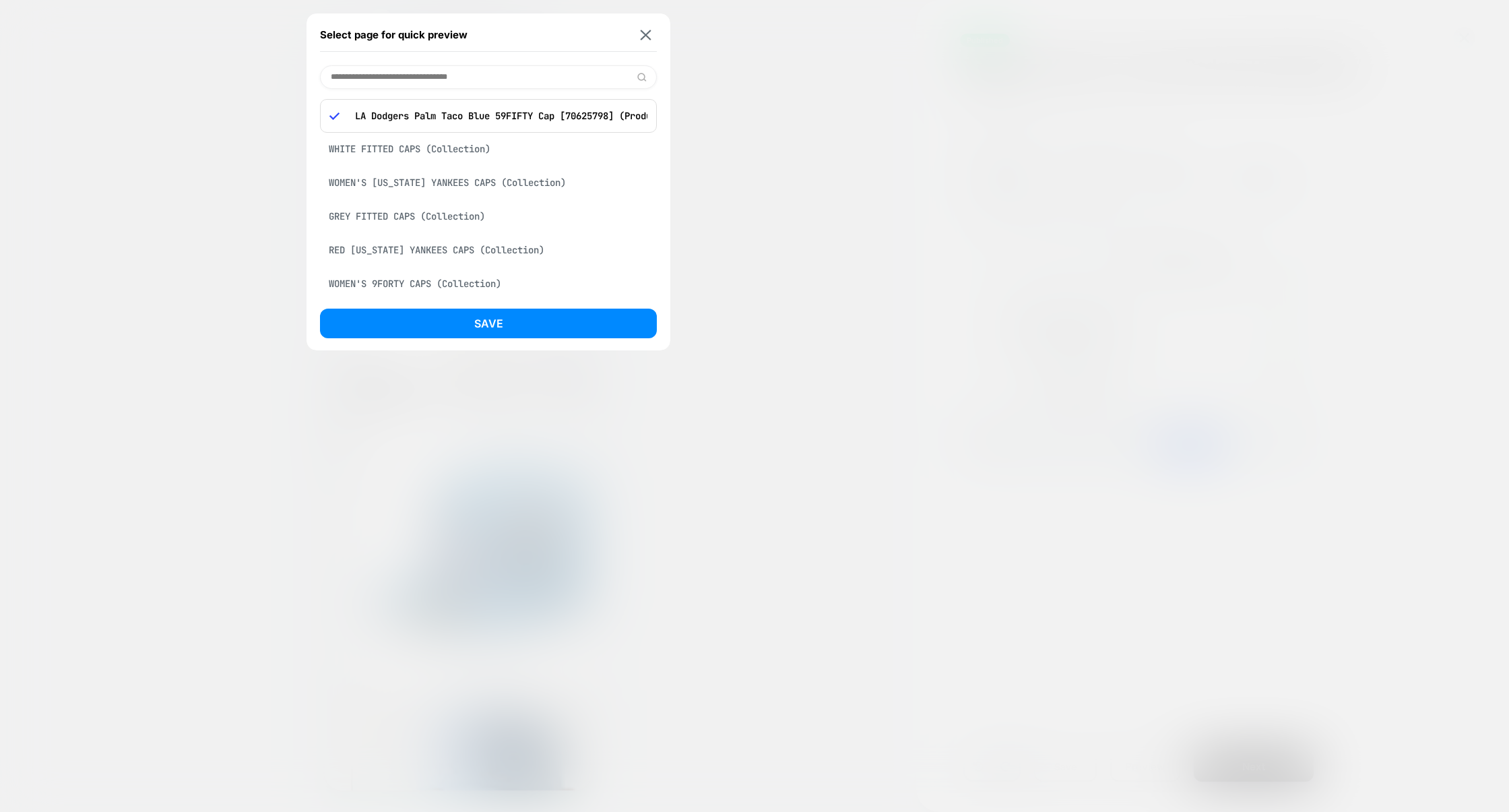
click at [443, 151] on div "WHITE FITTED CAPS (Collection)" at bounding box center [489, 148] width 337 height 25
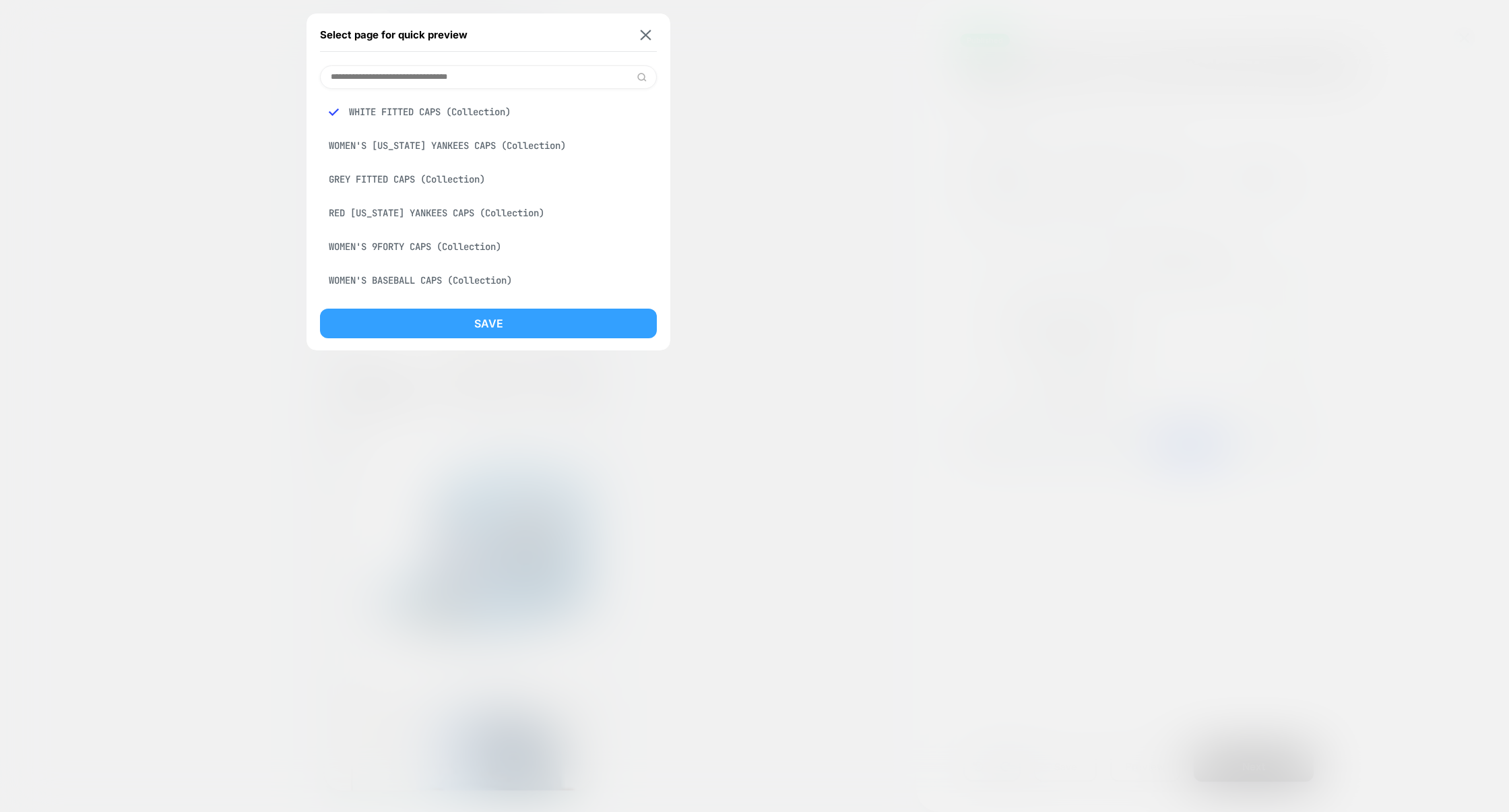
click at [537, 326] on button "Save" at bounding box center [489, 323] width 337 height 30
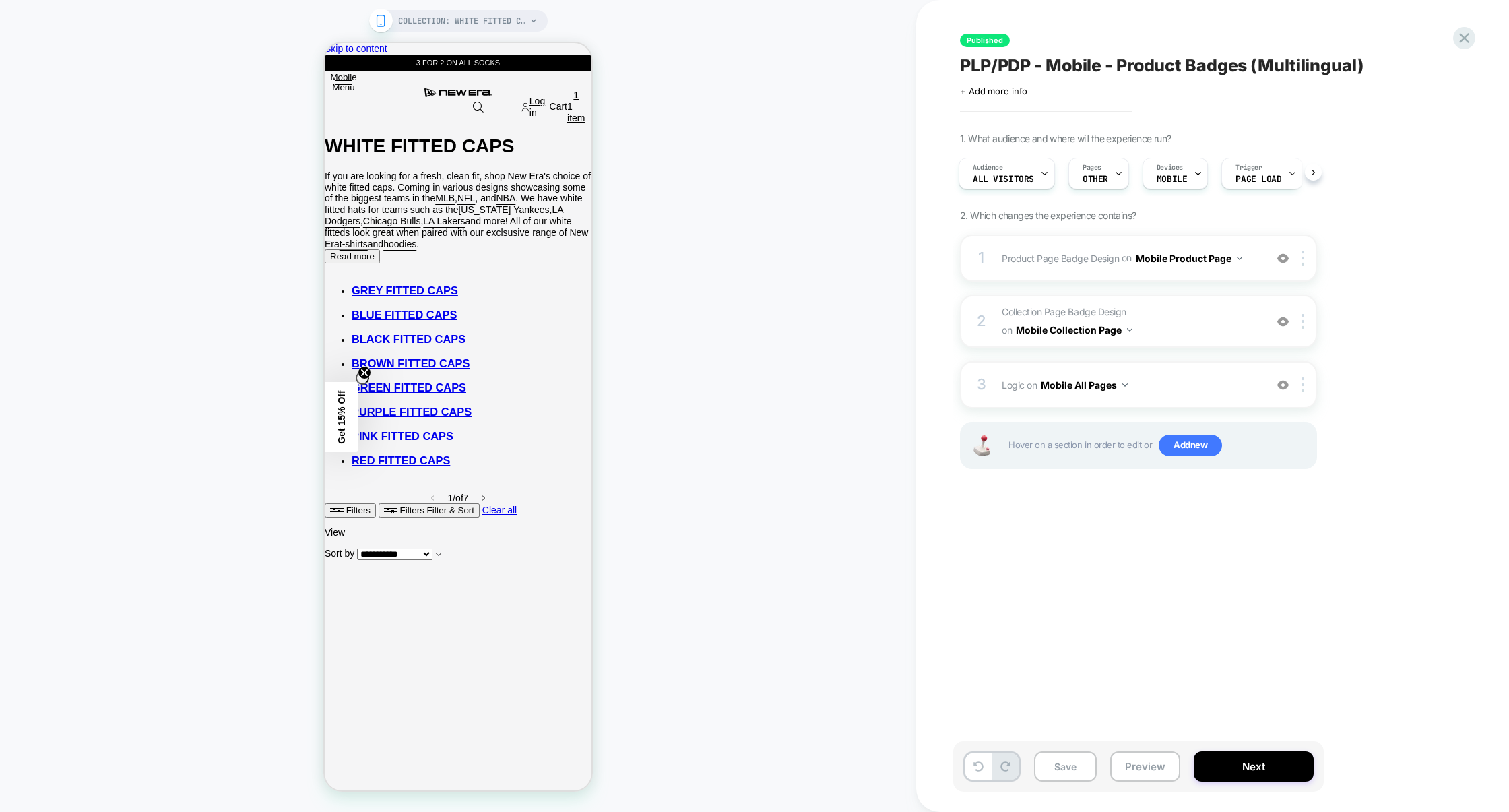
scroll to position [0, 0]
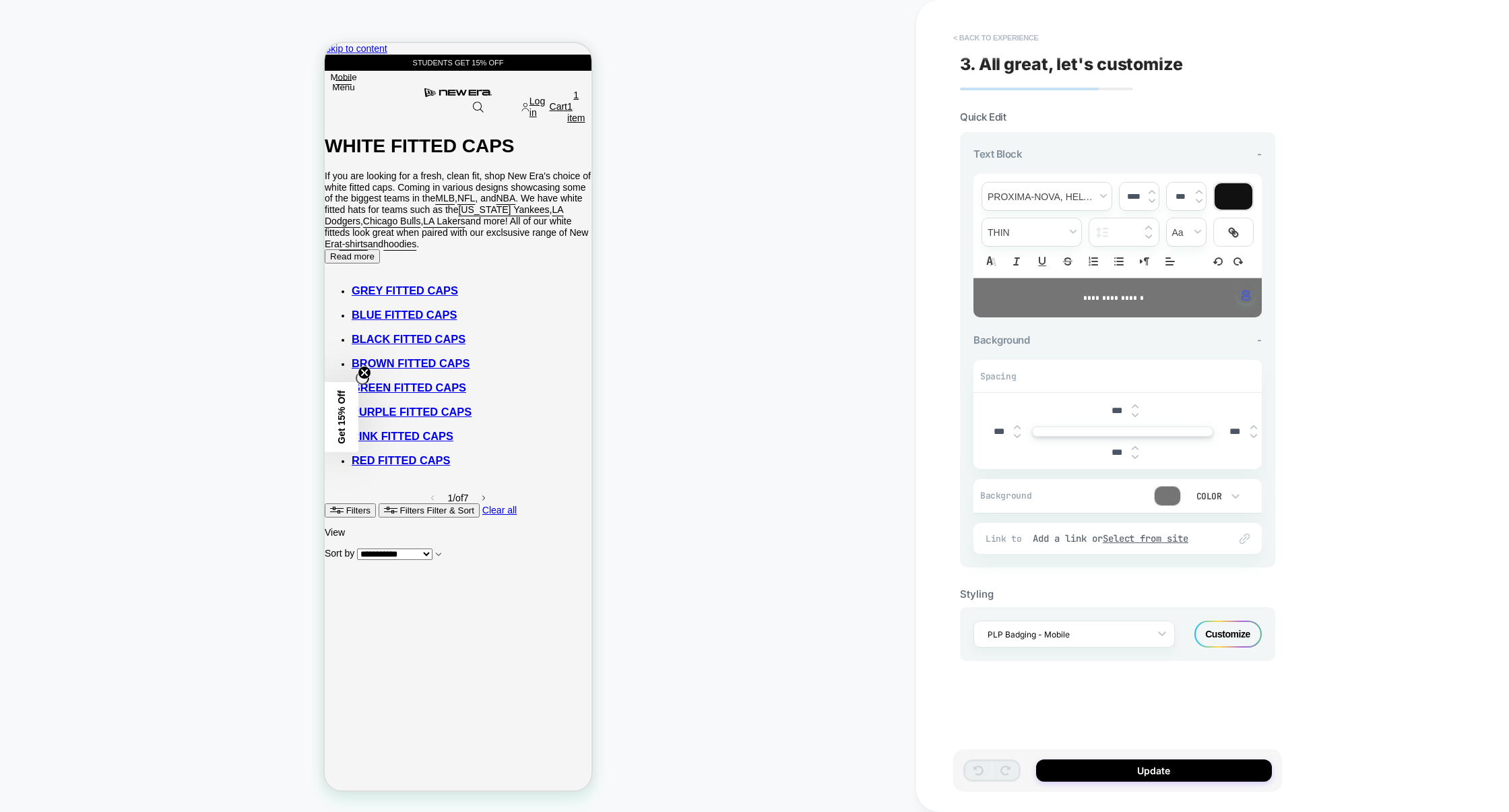
click at [1016, 38] on button "< Back to experience" at bounding box center [996, 37] width 99 height 21
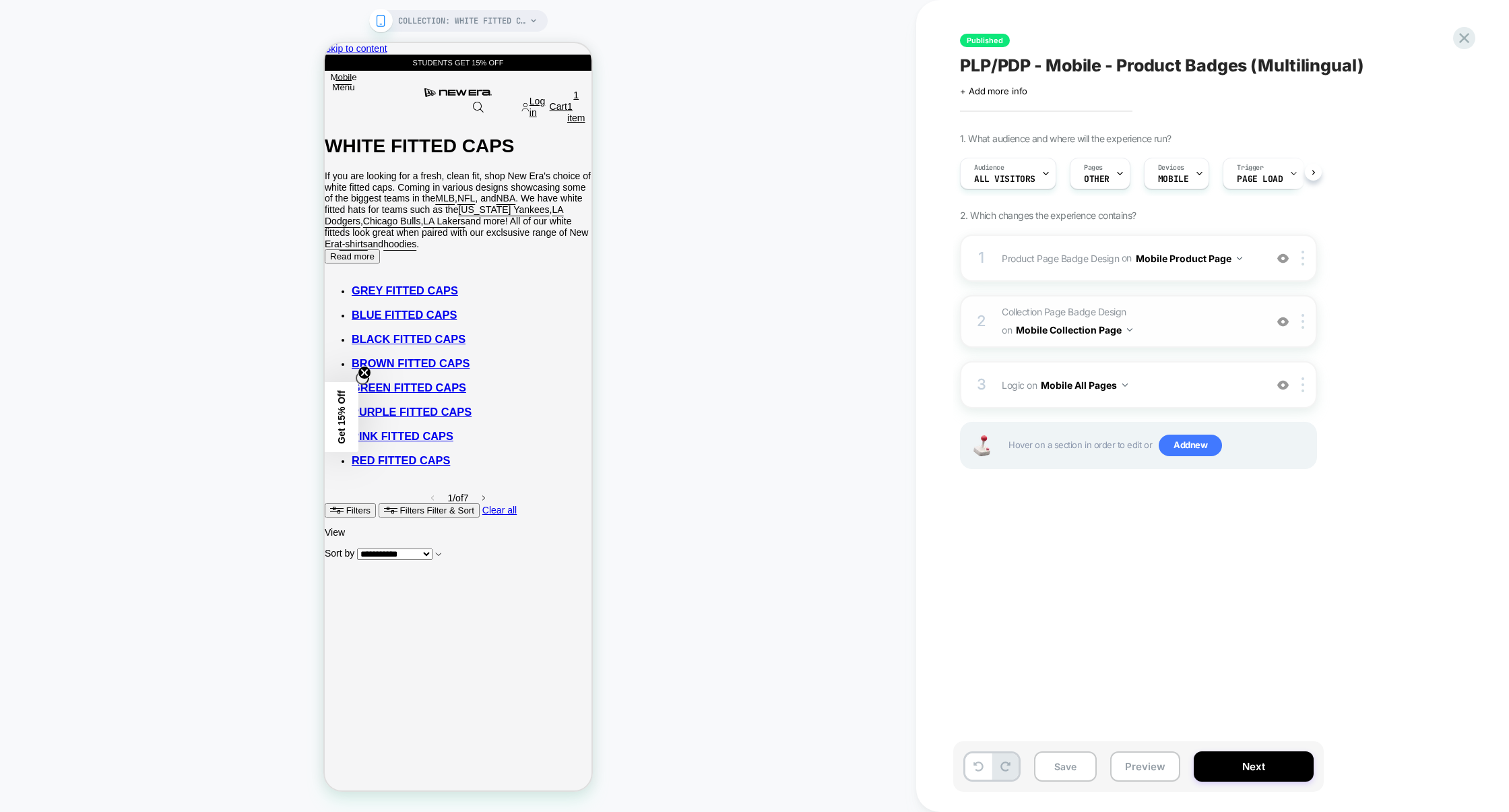
scroll to position [0, 1]
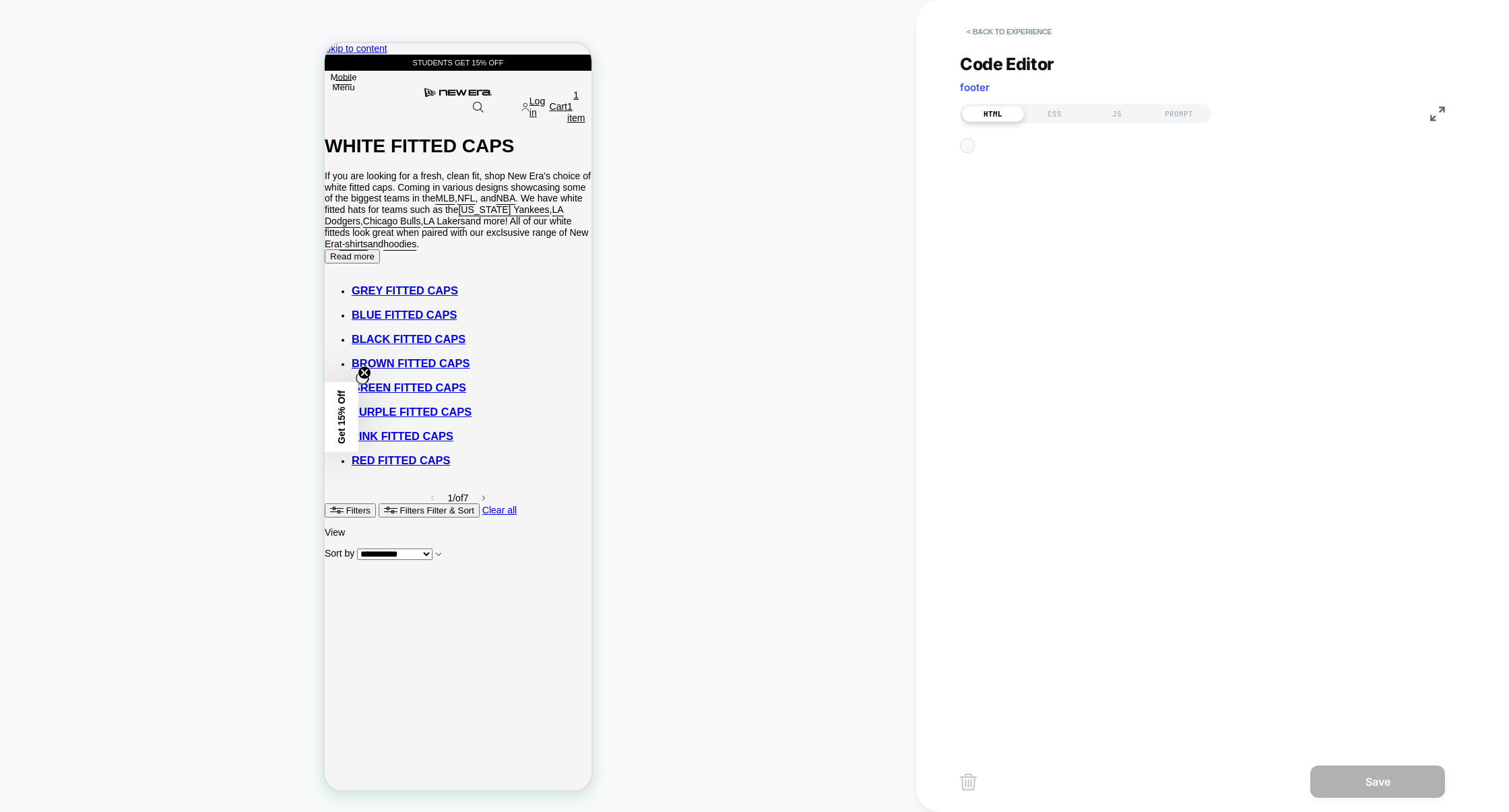
scroll to position [18, 0]
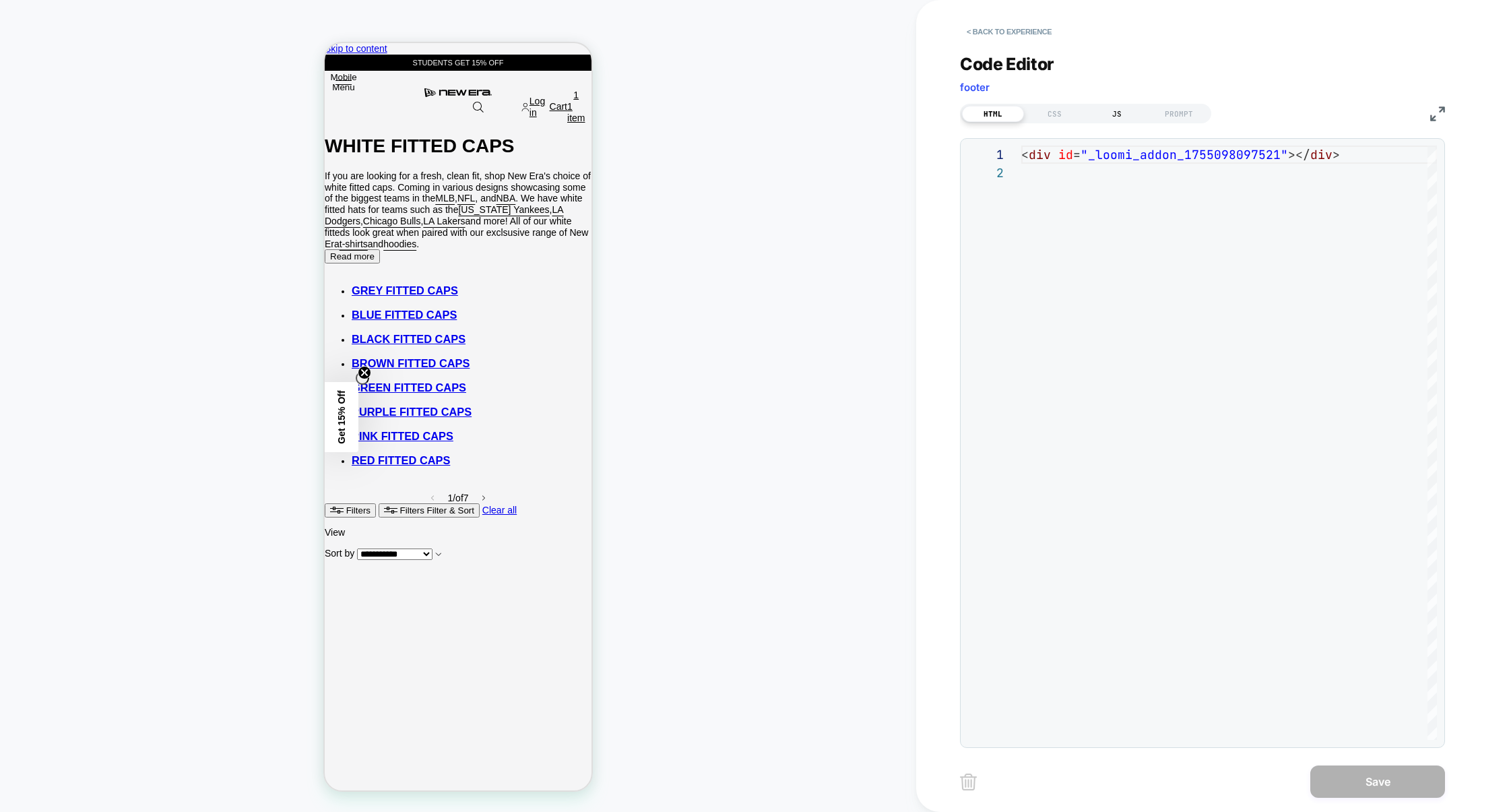
click at [1117, 118] on div "JS" at bounding box center [1117, 114] width 62 height 16
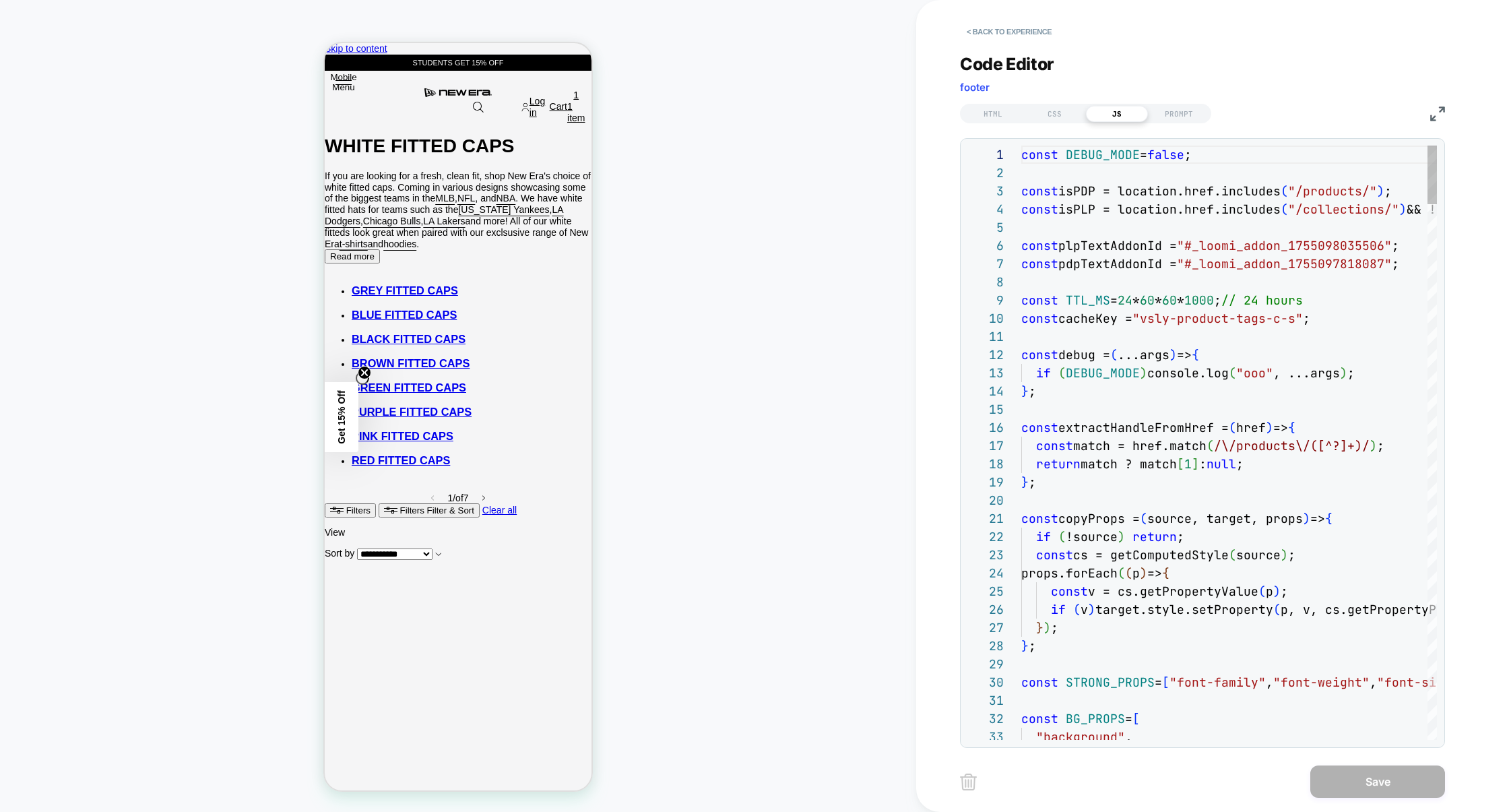
scroll to position [182, 0]
click at [0, 0] on img at bounding box center [0, 0] width 0 height 0
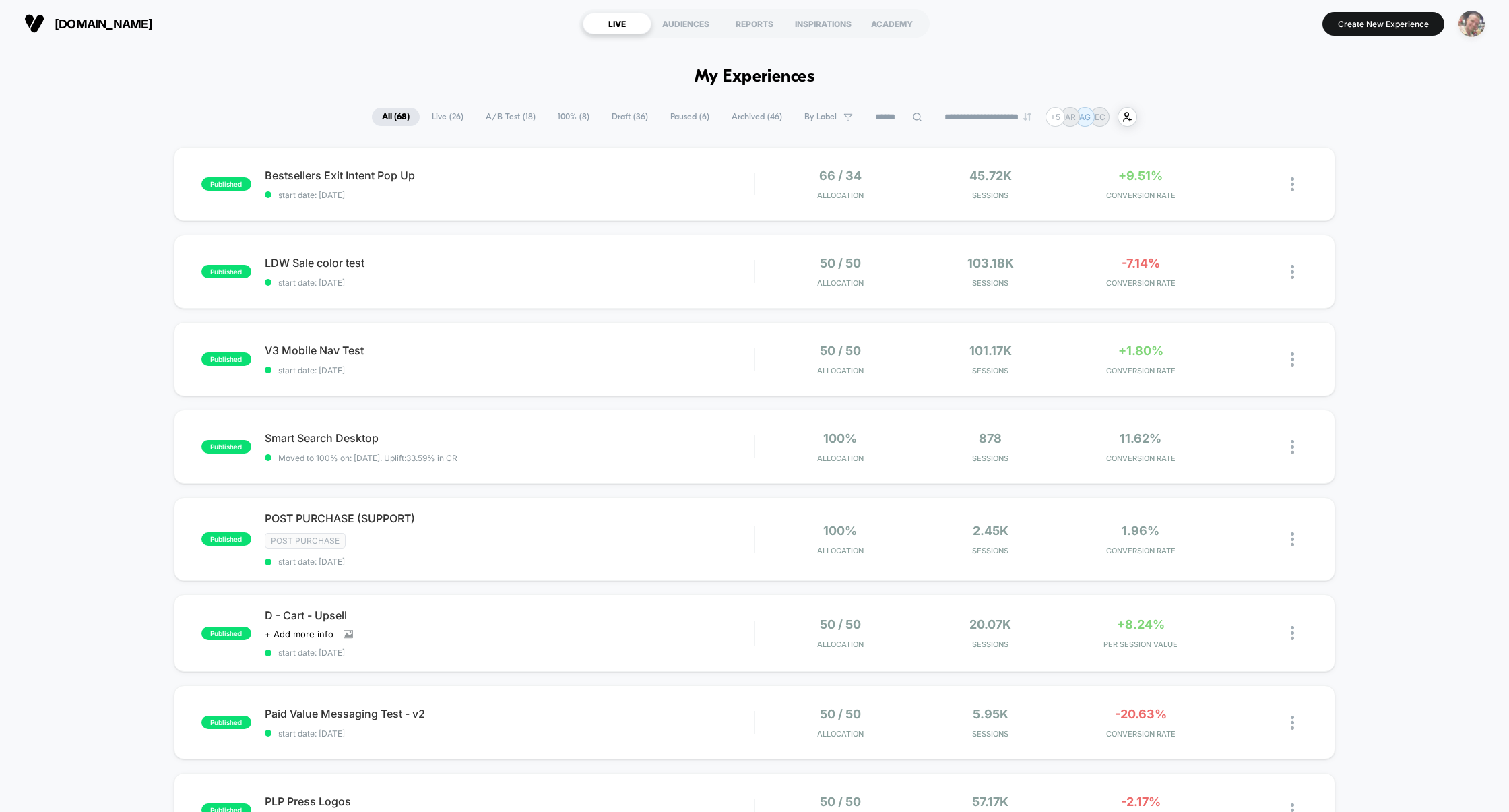
click at [1478, 28] on img "button" at bounding box center [1472, 24] width 26 height 26
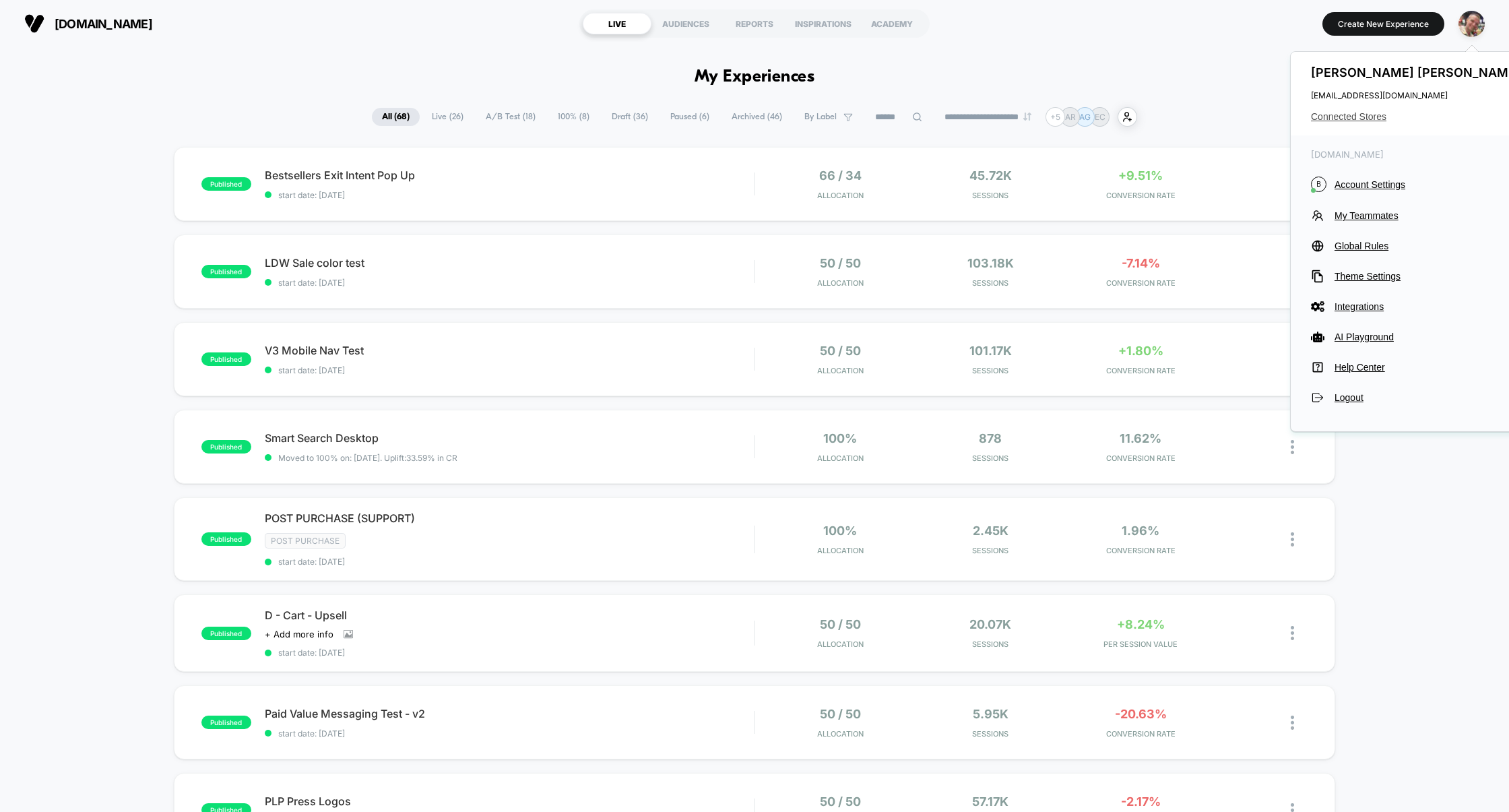
click at [1367, 115] on span "Connected Stores" at bounding box center [1418, 116] width 213 height 11
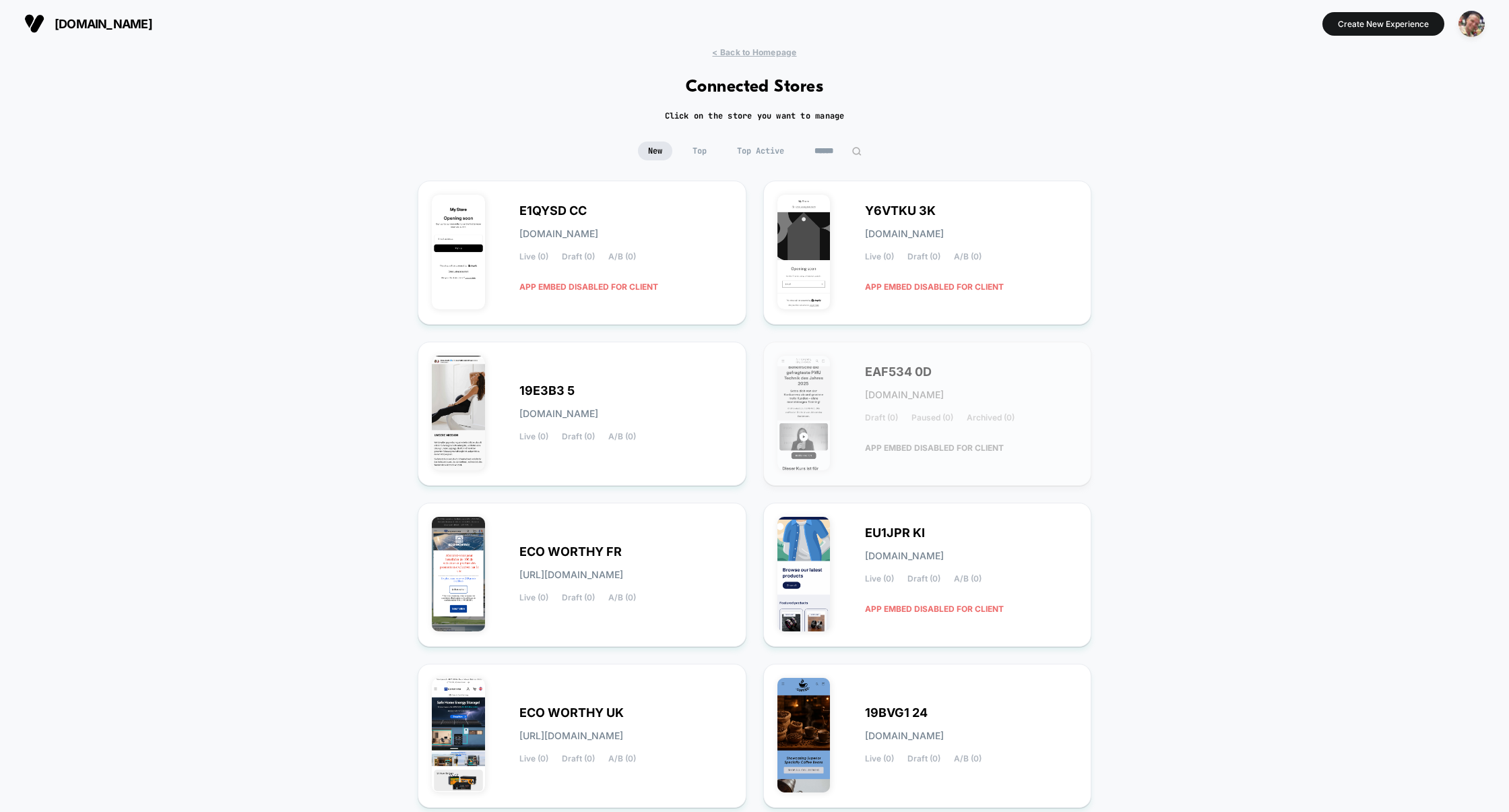
click at [832, 142] on input at bounding box center [838, 151] width 67 height 19
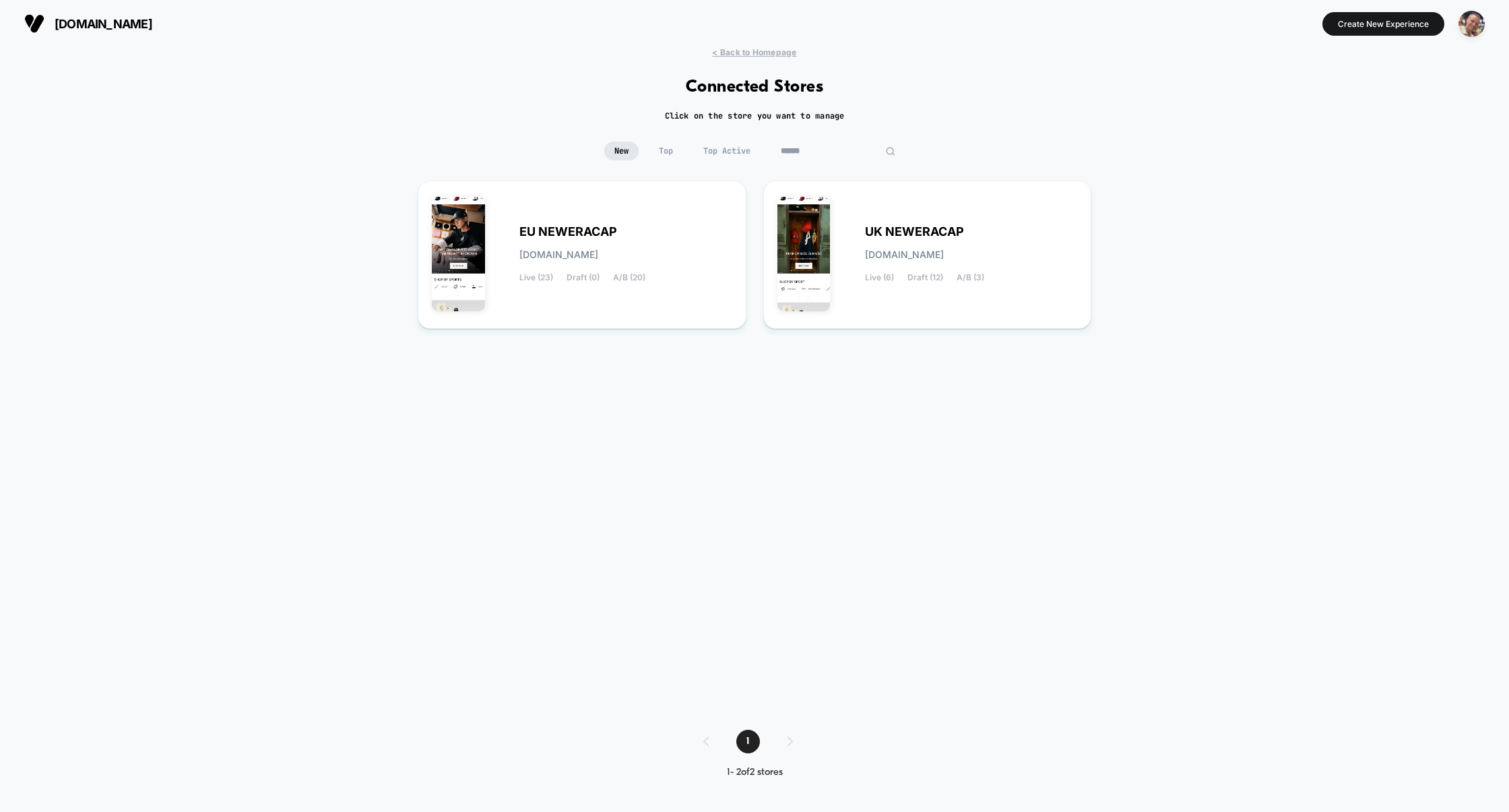
type input "******"
click at [881, 243] on div "UK NEWERACAP [DOMAIN_NAME] Live (6) Draft (12) A/B (3)" at bounding box center [972, 254] width 213 height 55
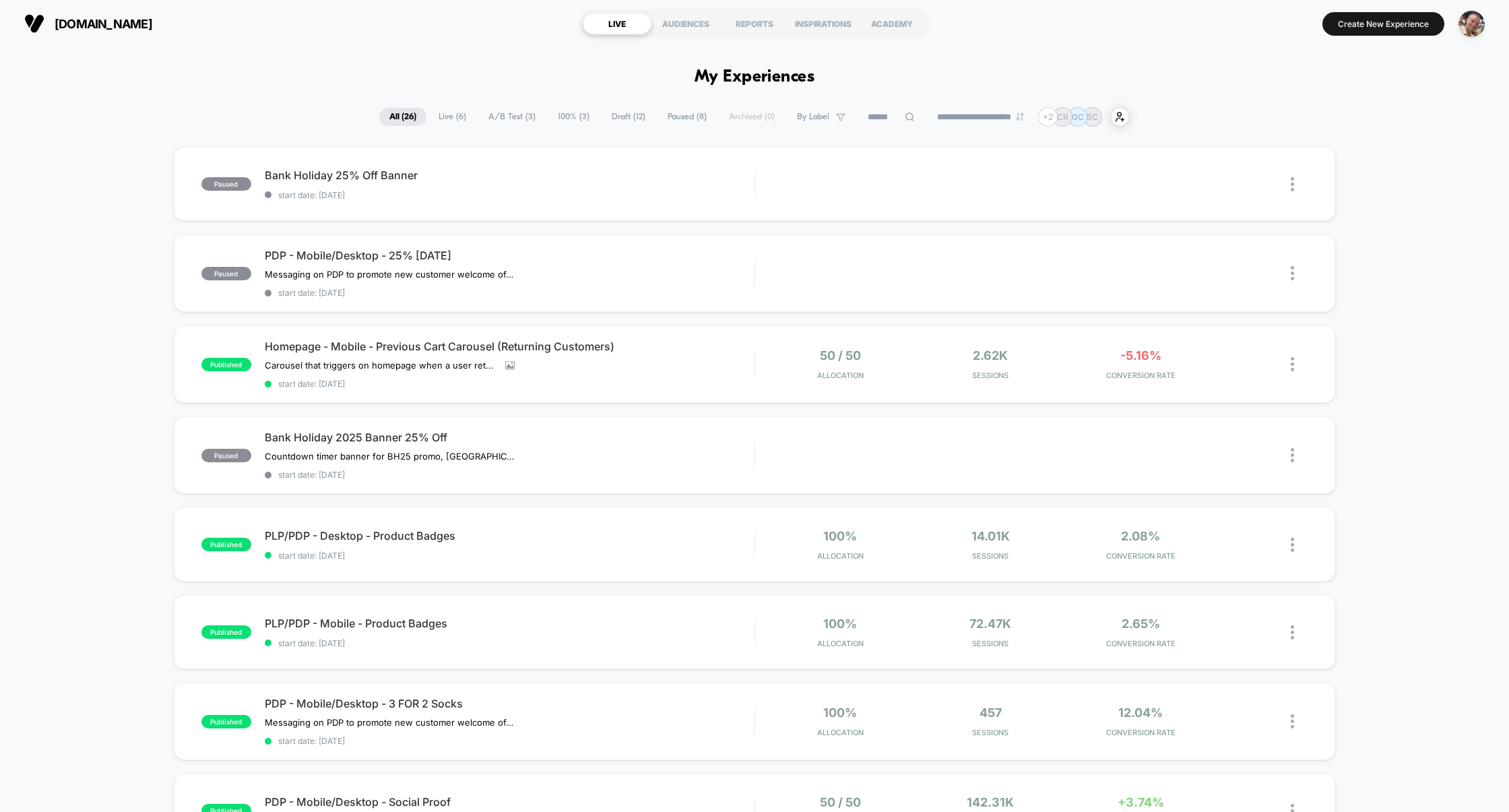
click at [444, 115] on span "Live ( 6 )" at bounding box center [452, 117] width 48 height 19
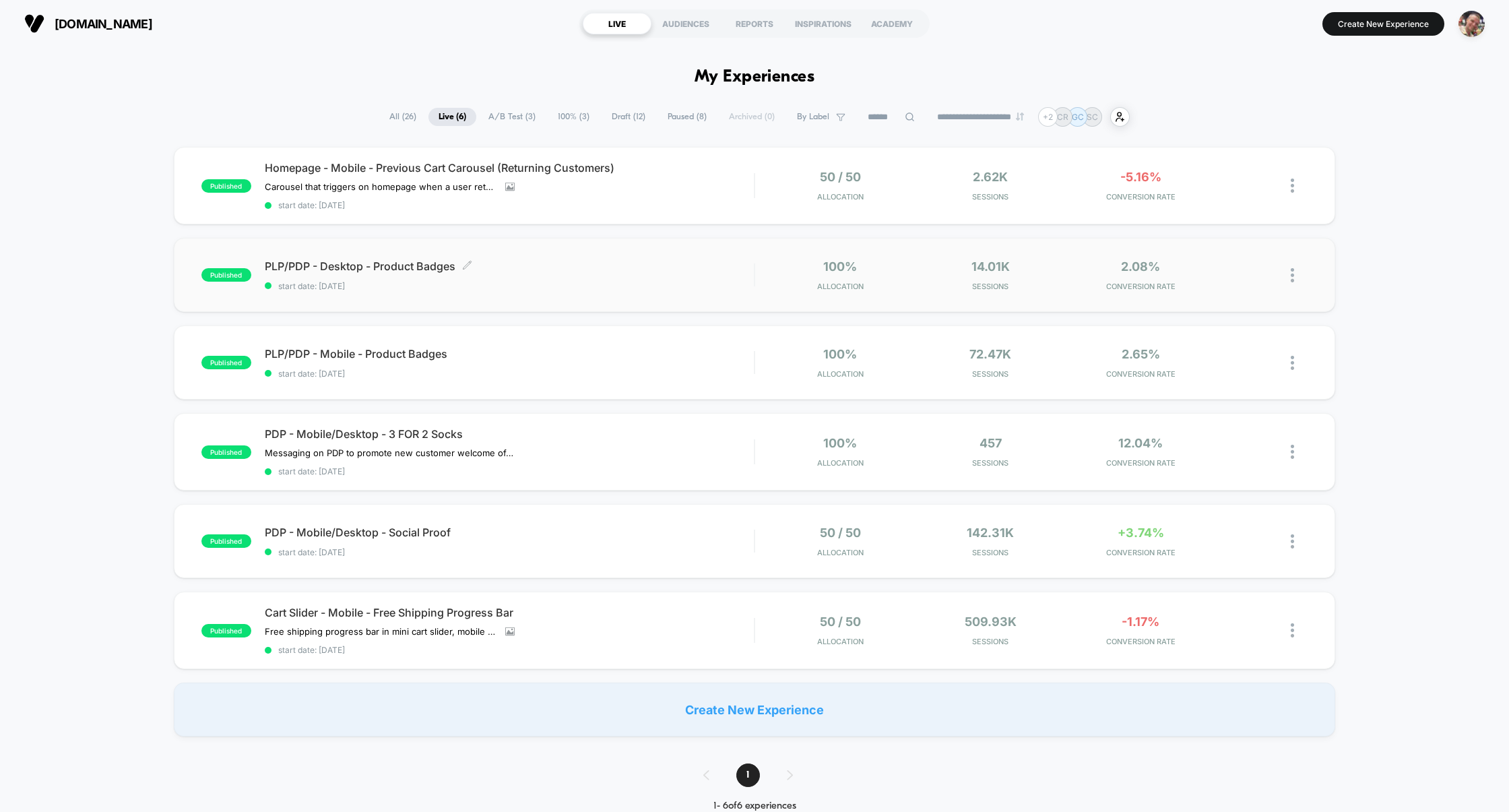
click at [557, 286] on span "start date: [DATE]" at bounding box center [510, 286] width 490 height 10
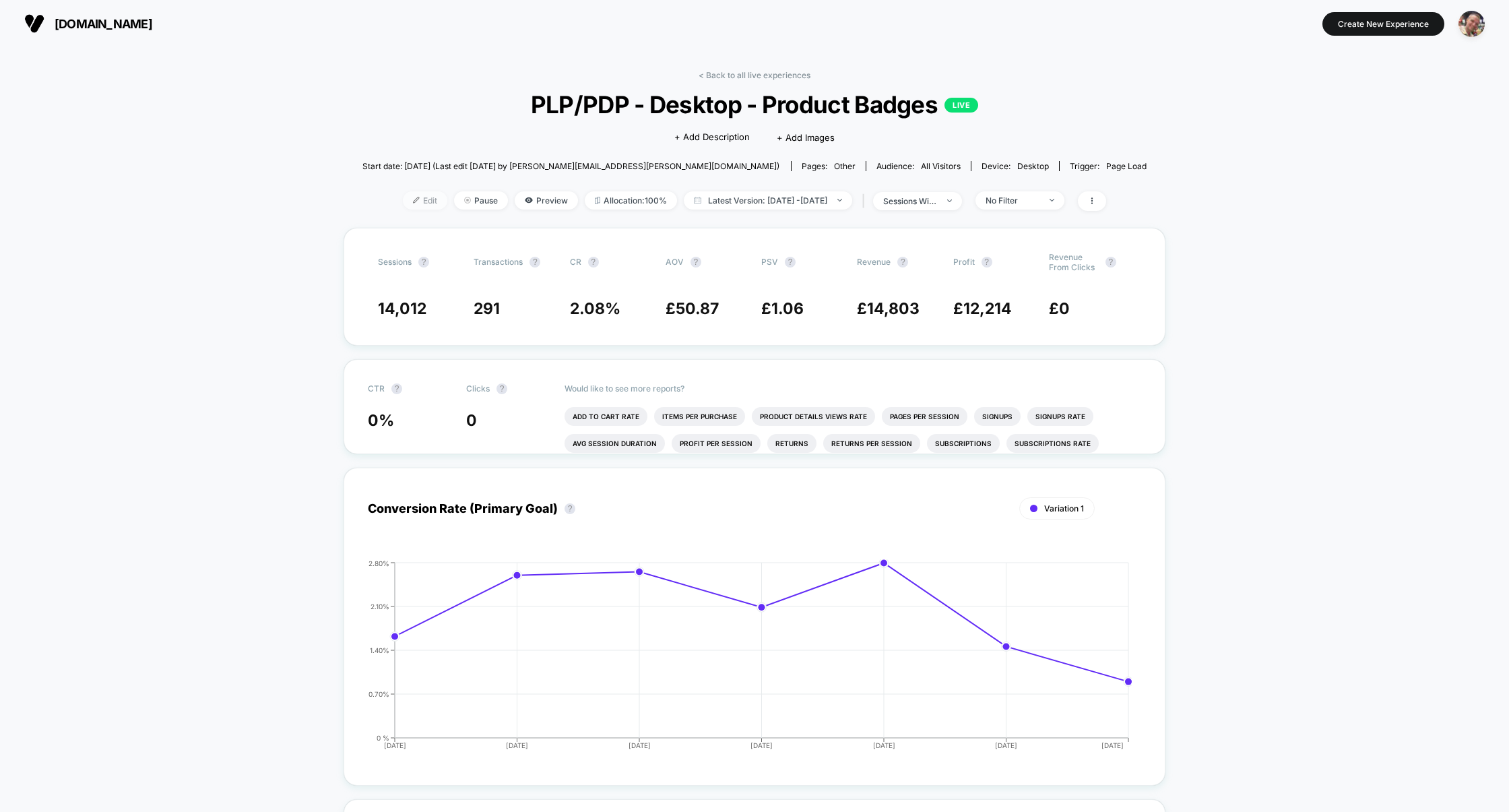
click at [403, 198] on span "Edit" at bounding box center [426, 200] width 45 height 19
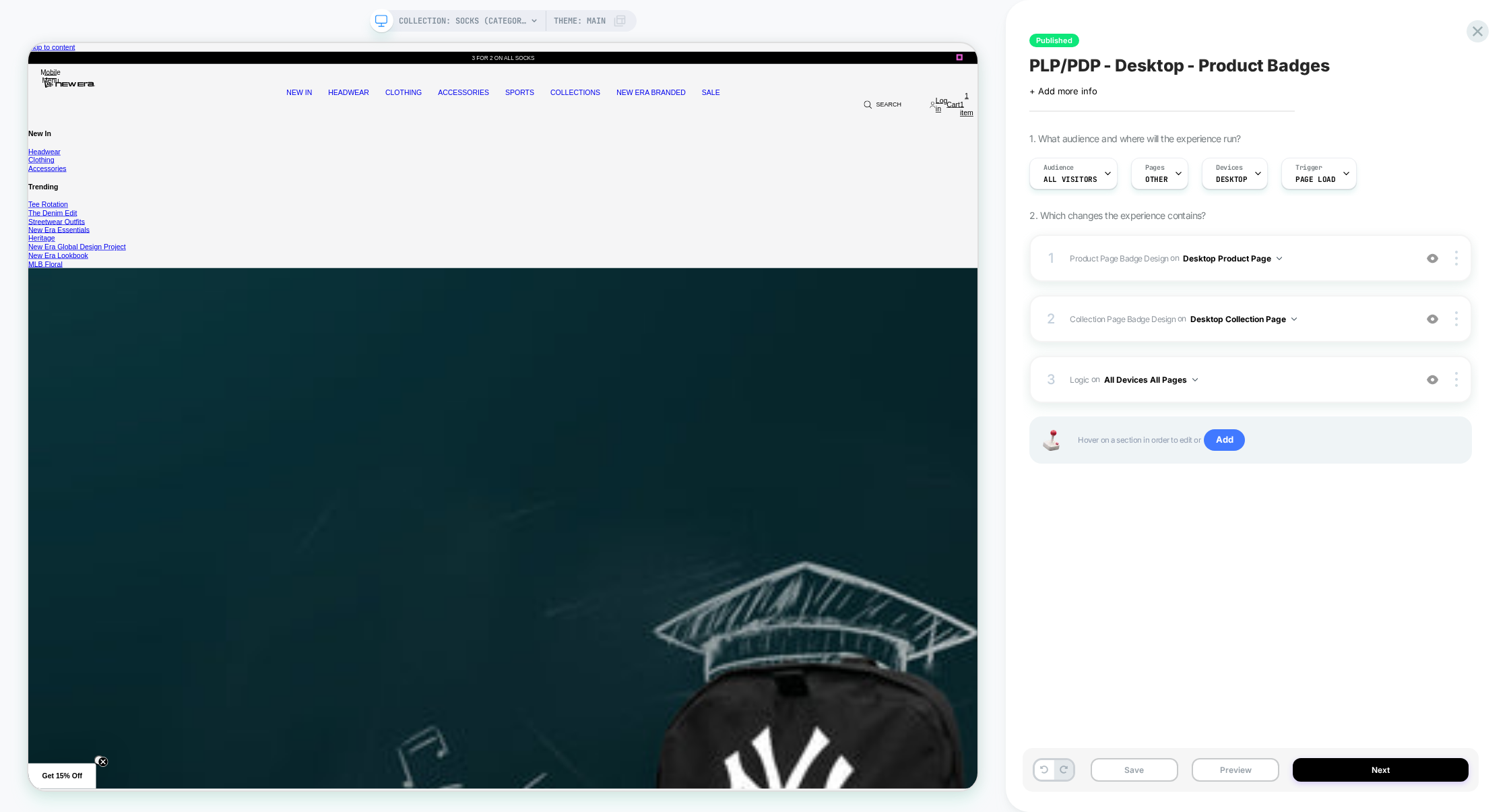
click at [0, 0] on button "Preview" at bounding box center [0, 0] width 0 height 0
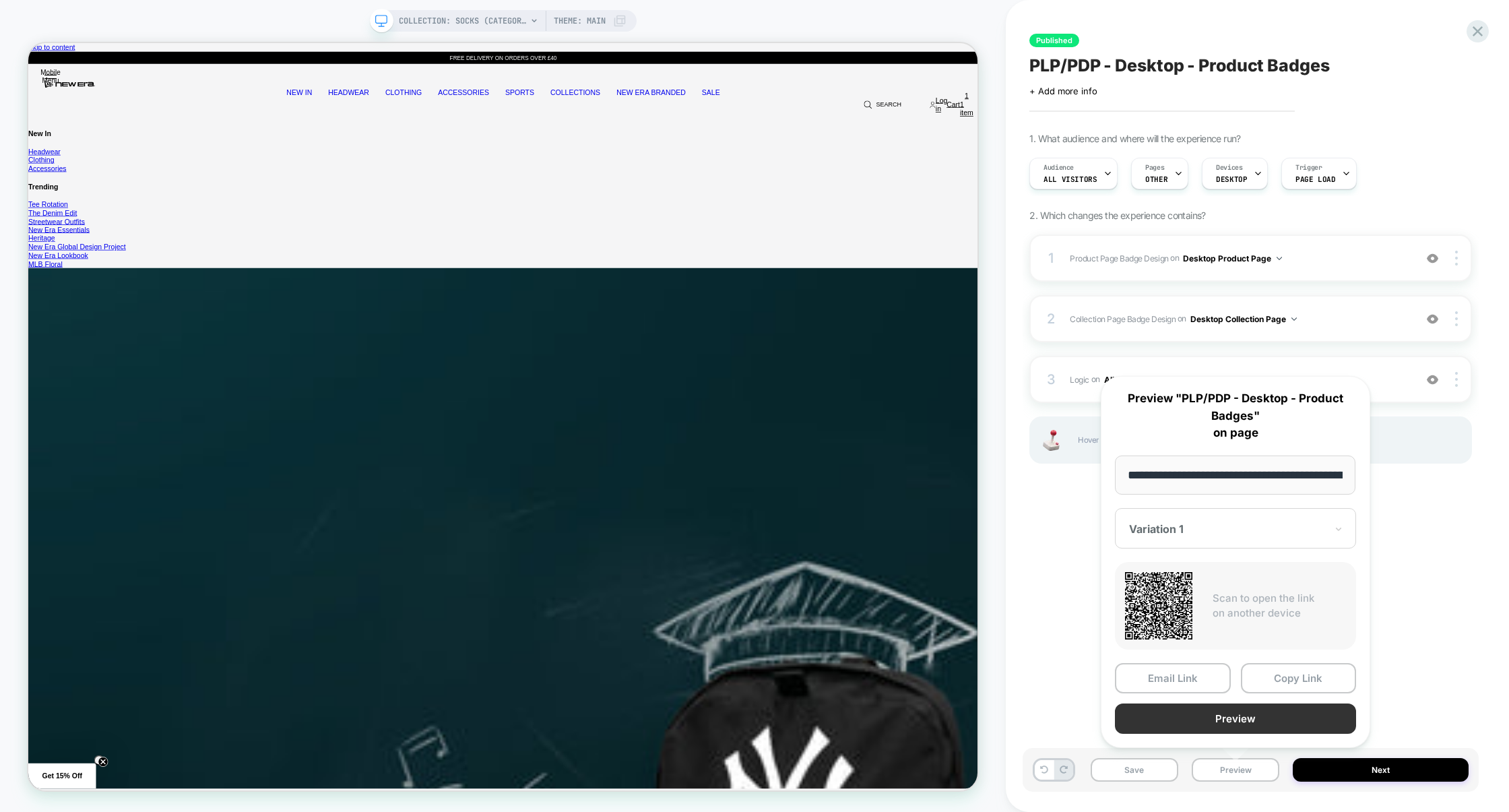
click at [1235, 724] on button "Preview" at bounding box center [1235, 718] width 241 height 31
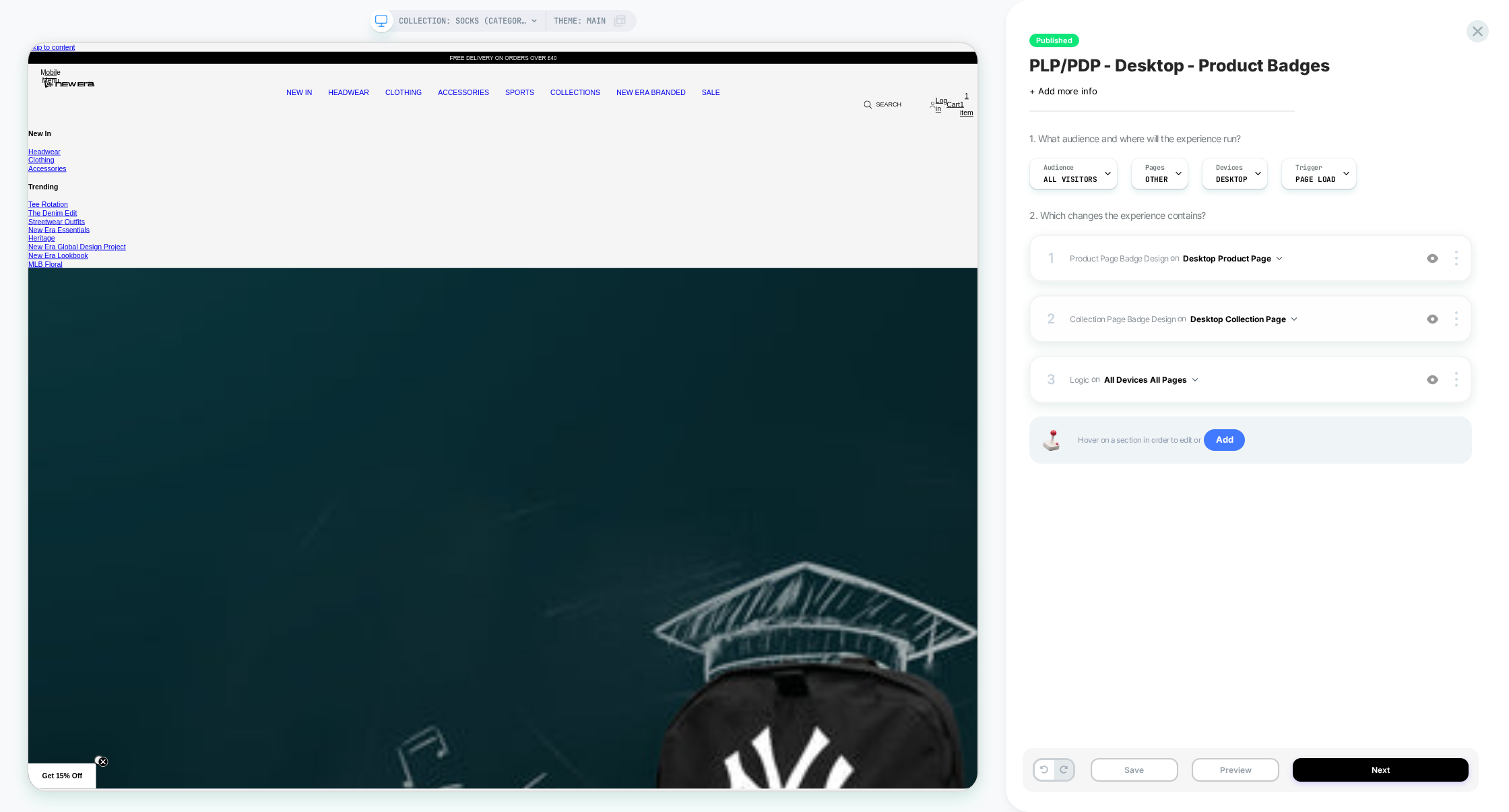
click at [1351, 318] on span "Collection Page Badge Design Adding Text BEFORE footer on Desktop Collection Pa…" at bounding box center [1239, 318] width 338 height 17
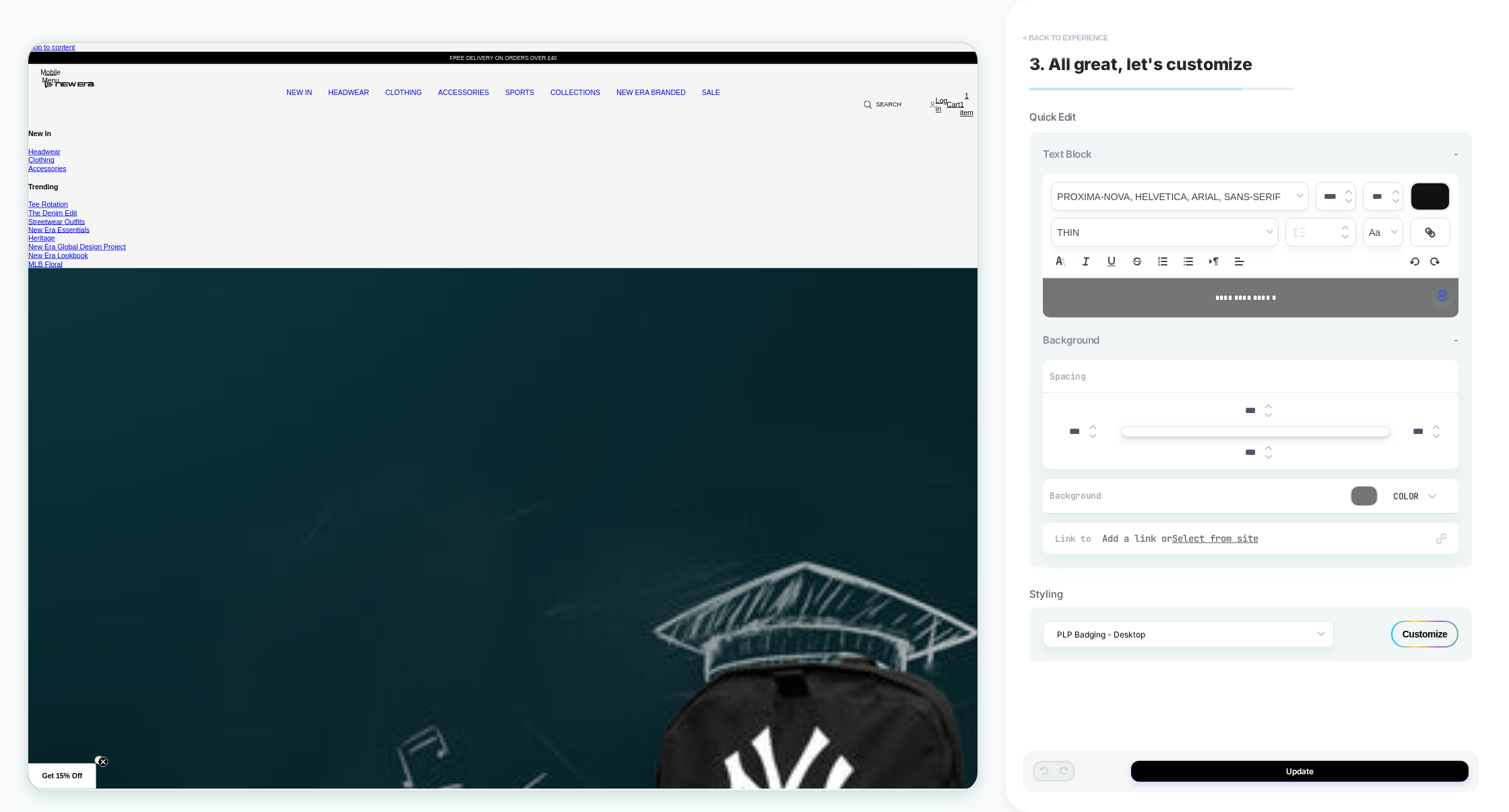
click at [1093, 34] on button "< Back to experience" at bounding box center [1066, 37] width 99 height 21
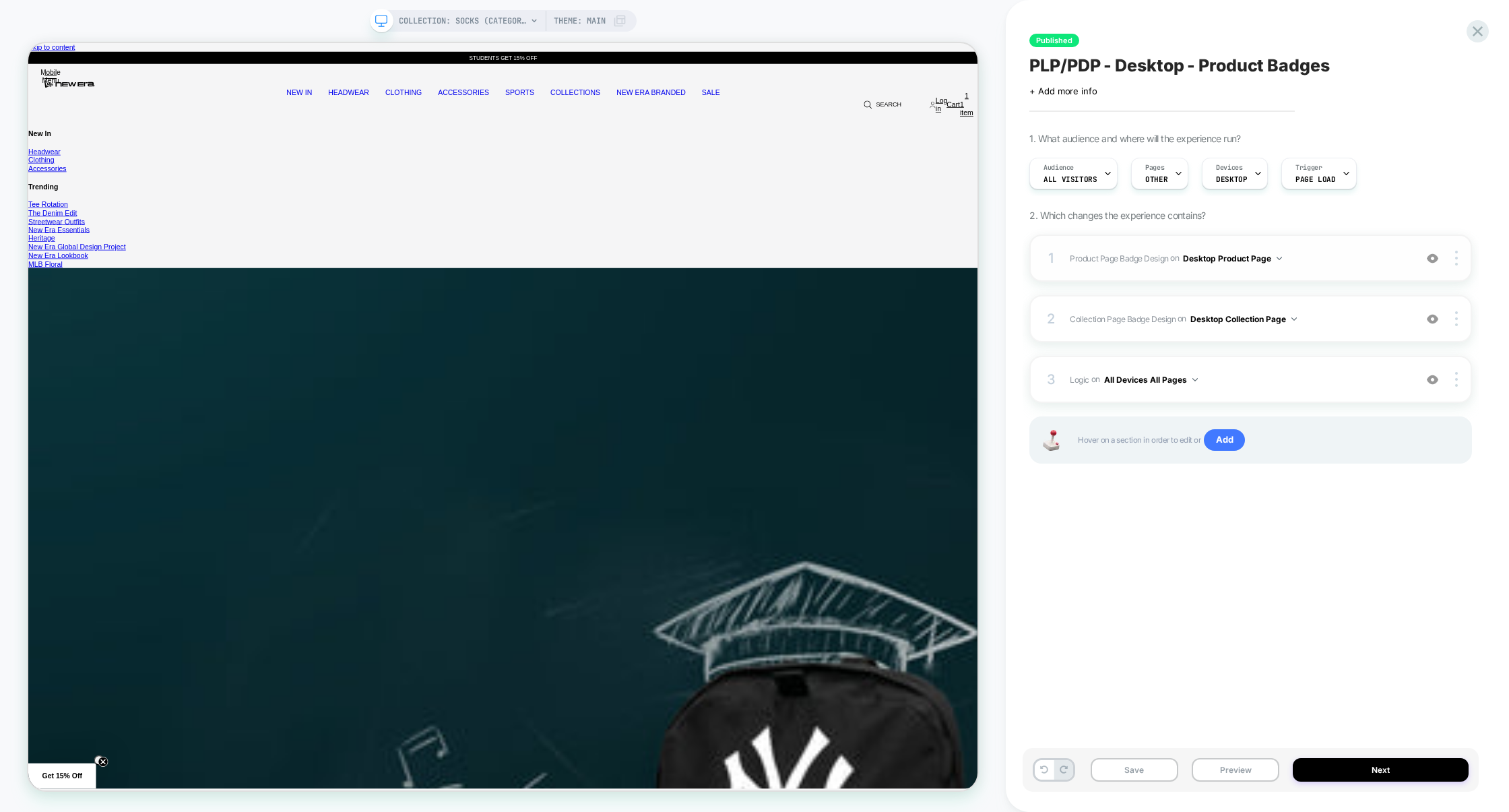
click at [1298, 259] on span "Product Page Badge Design Adding Text BEFORE footer on Desktop Product Page" at bounding box center [1239, 258] width 338 height 17
click at [1320, 379] on span "Logic Adding Code Block BEFORE footer on All Devices All Pages" at bounding box center [1239, 380] width 338 height 17
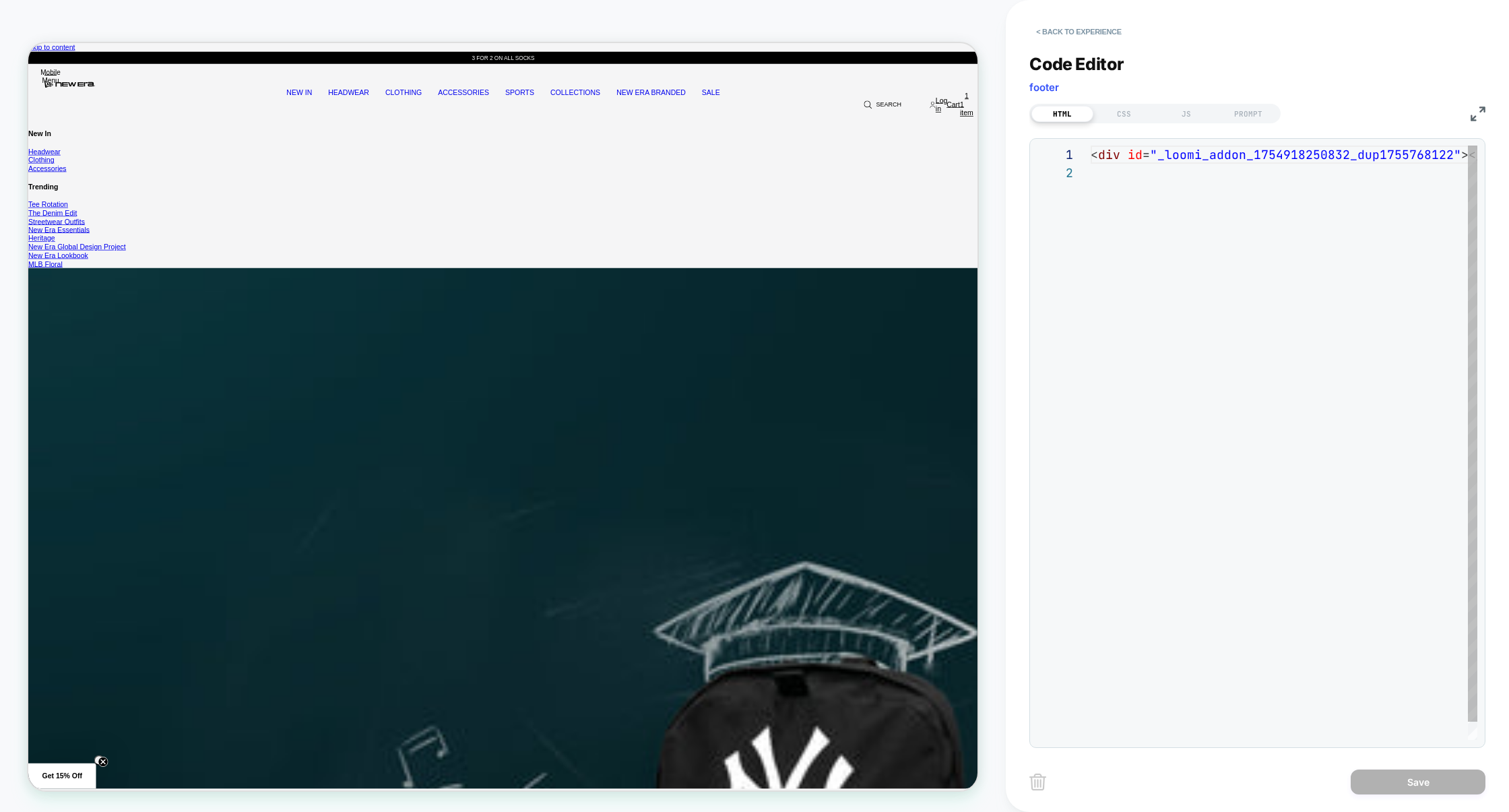
scroll to position [18, 0]
click at [1475, 120] on img at bounding box center [1478, 114] width 15 height 15
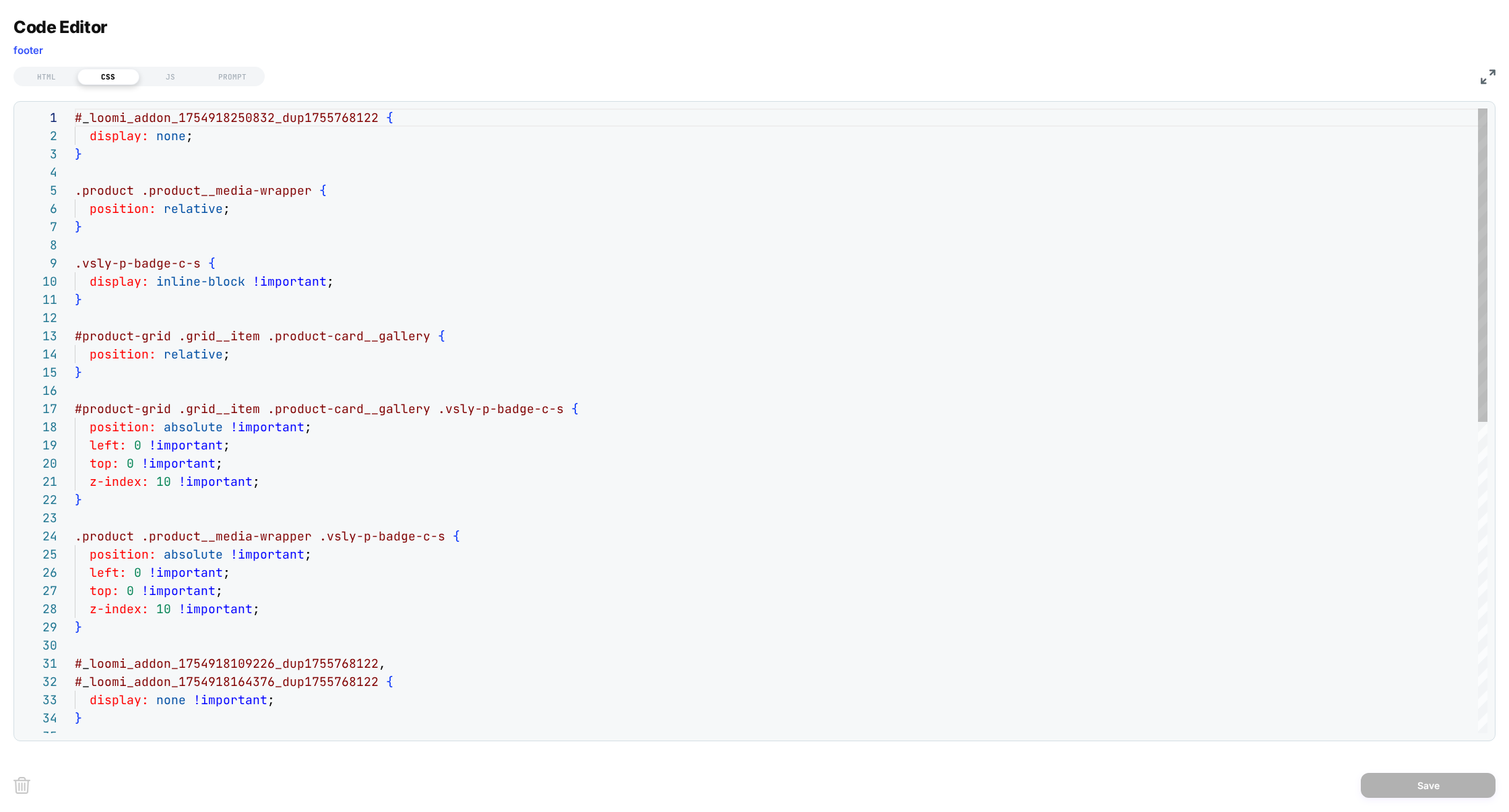
scroll to position [182, 0]
click at [41, 81] on div "HTML" at bounding box center [47, 76] width 62 height 16
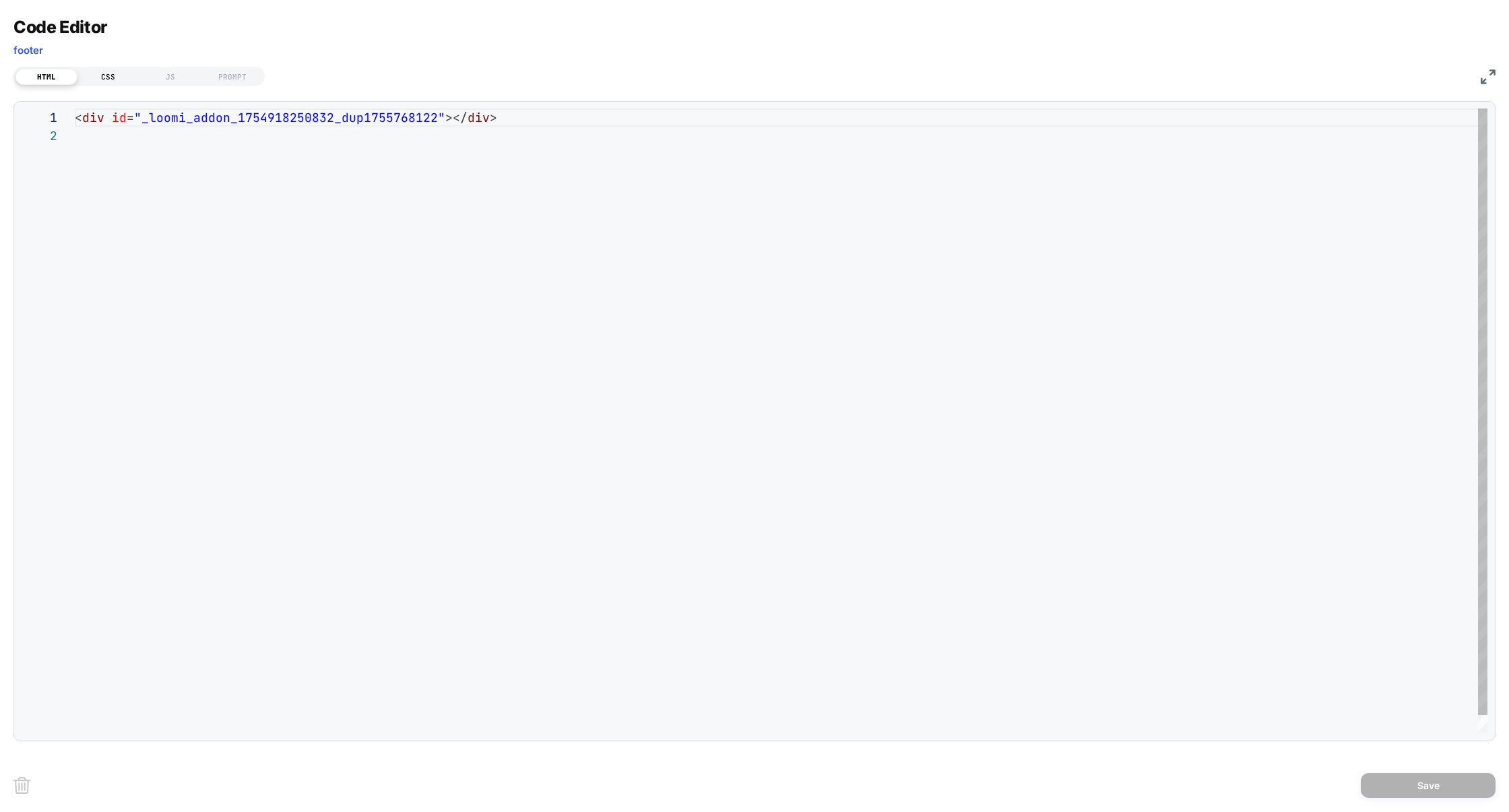
scroll to position [18, 0]
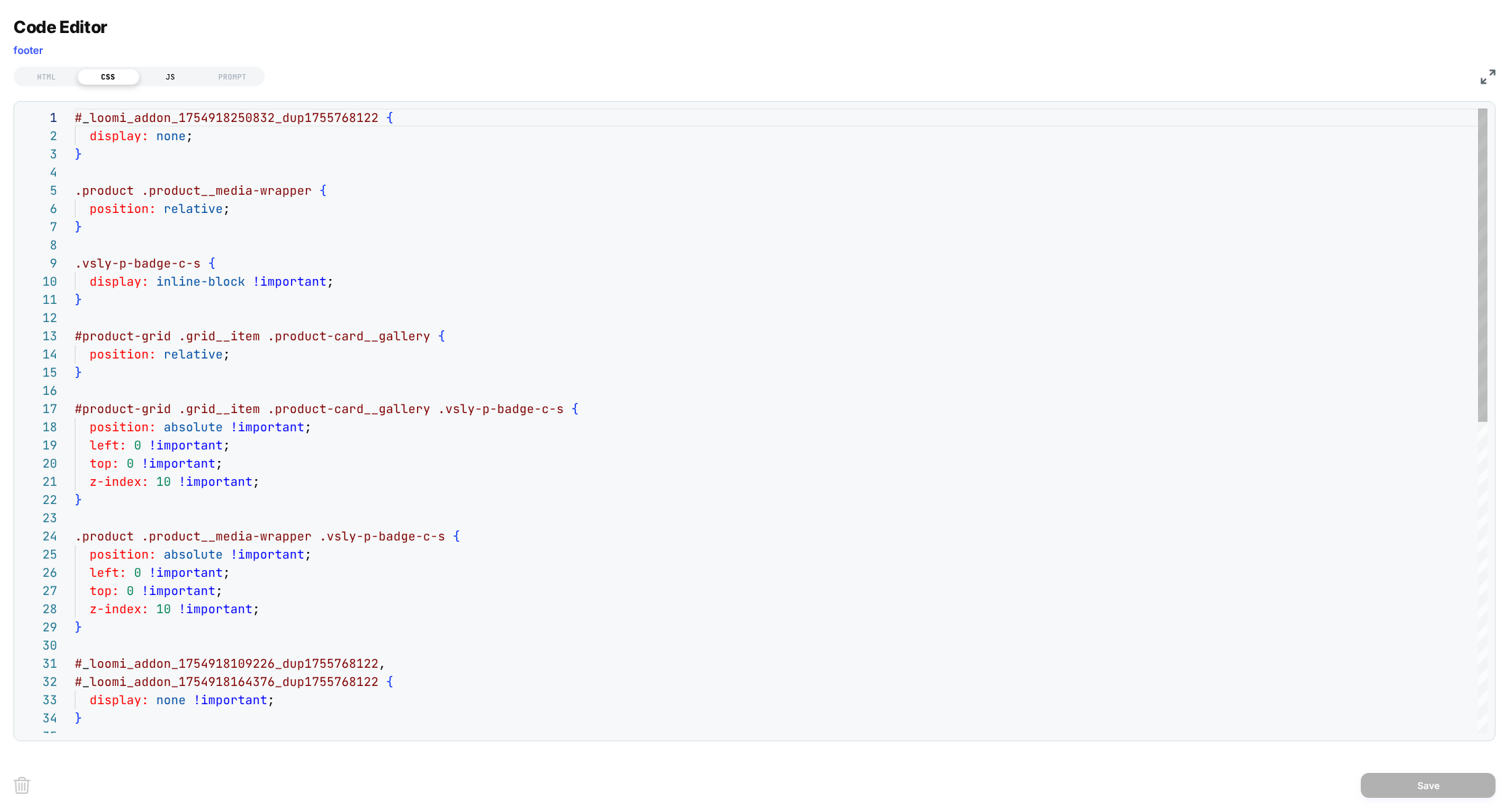
scroll to position [182, 0]
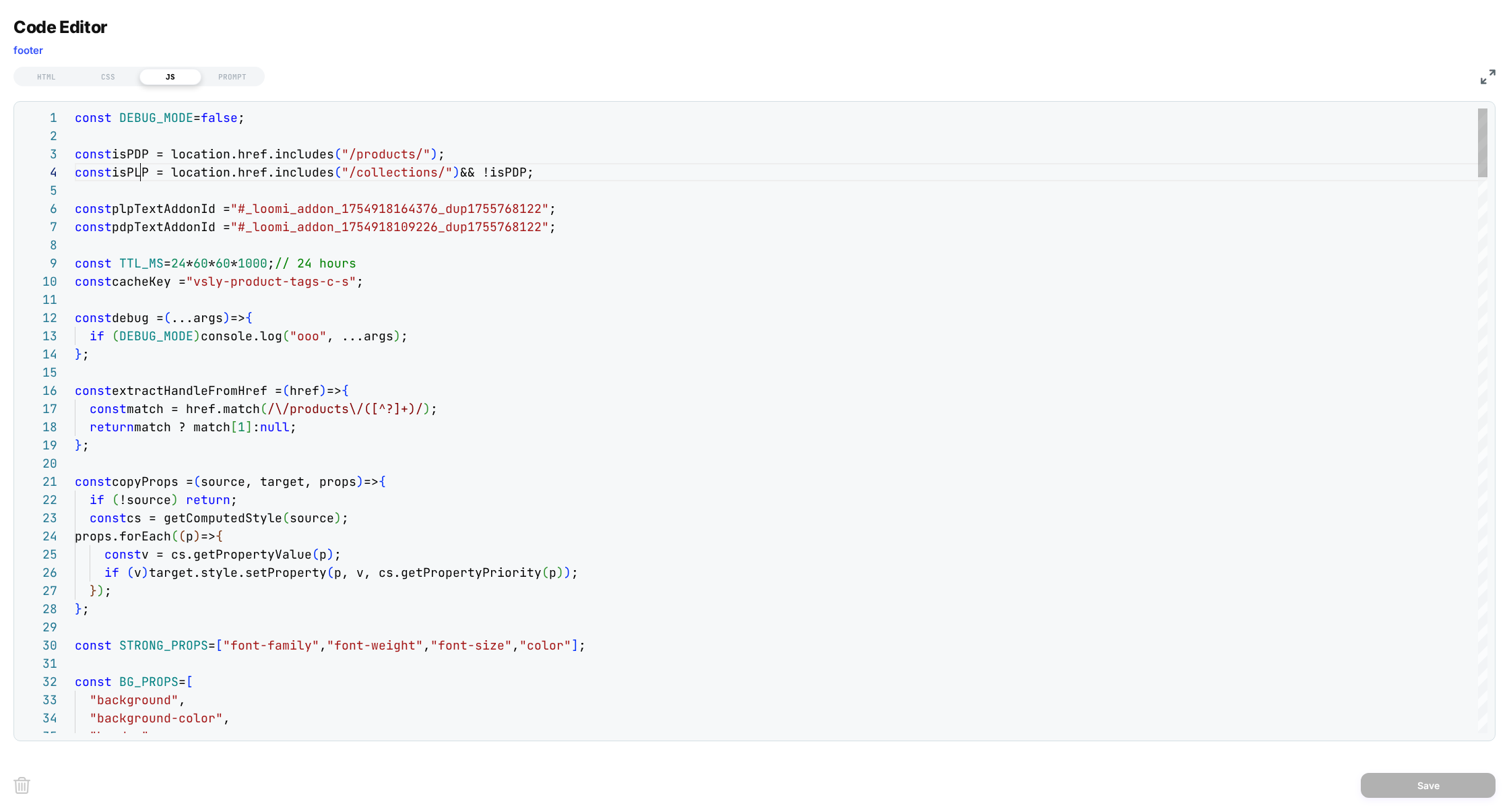
click at [1426, 121] on div "Next Match (Enter)" at bounding box center [1428, 119] width 11 height 11
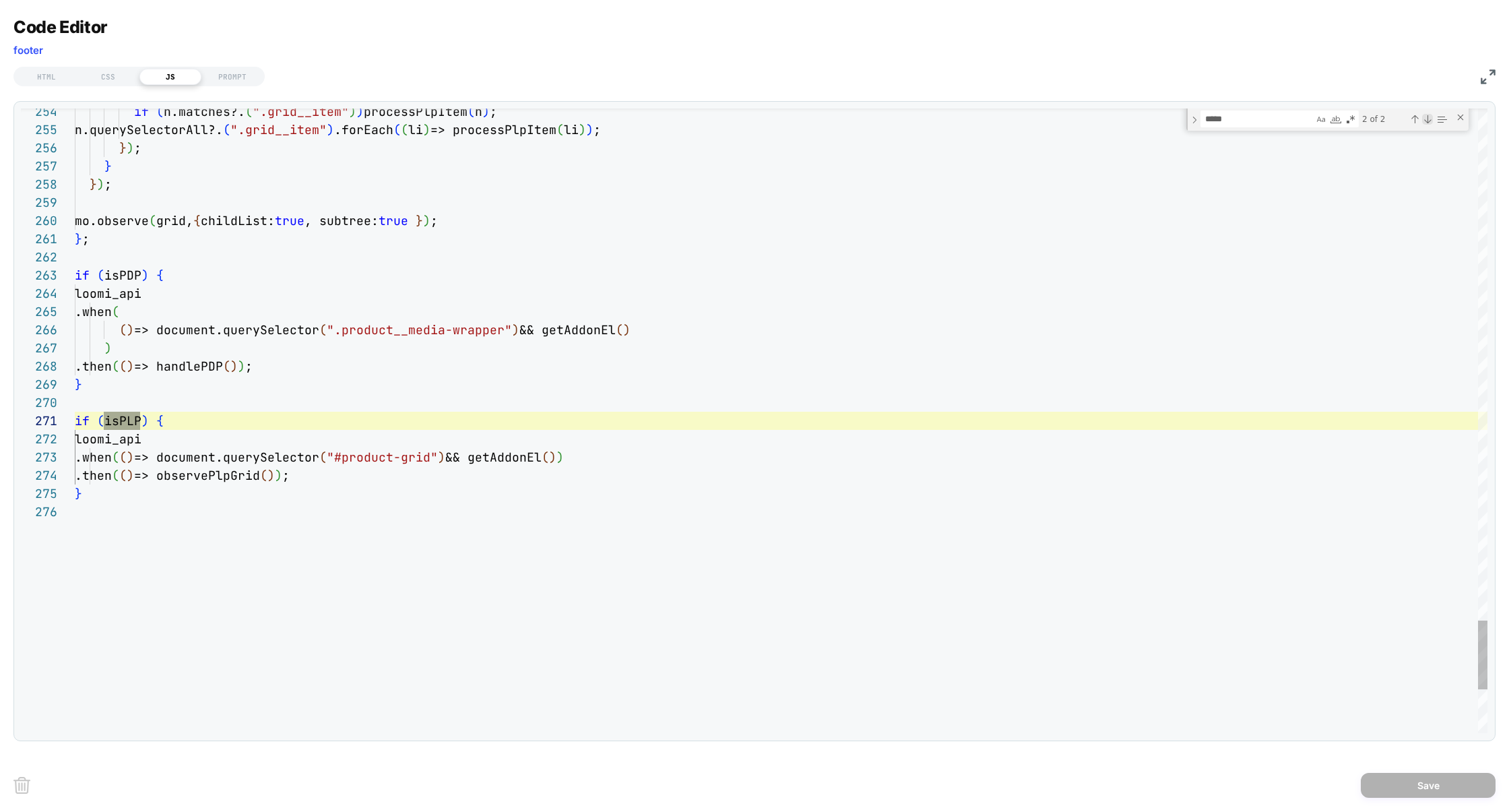
scroll to position [90, 65]
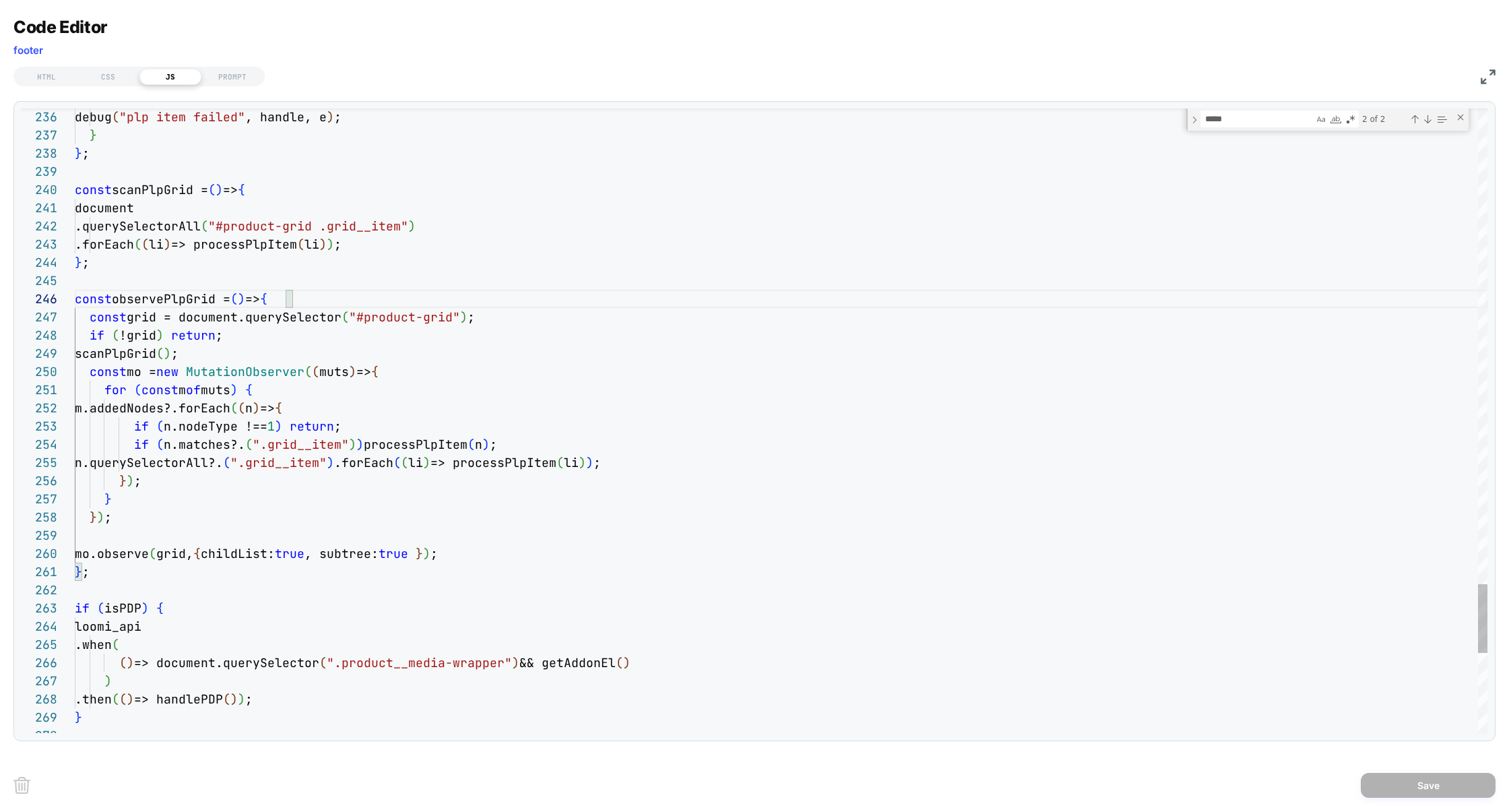
type textarea "**********"
drag, startPoint x: 259, startPoint y: 446, endPoint x: 336, endPoint y: 447, distance: 77.0
click at [1492, 77] on img at bounding box center [1489, 77] width 15 height 15
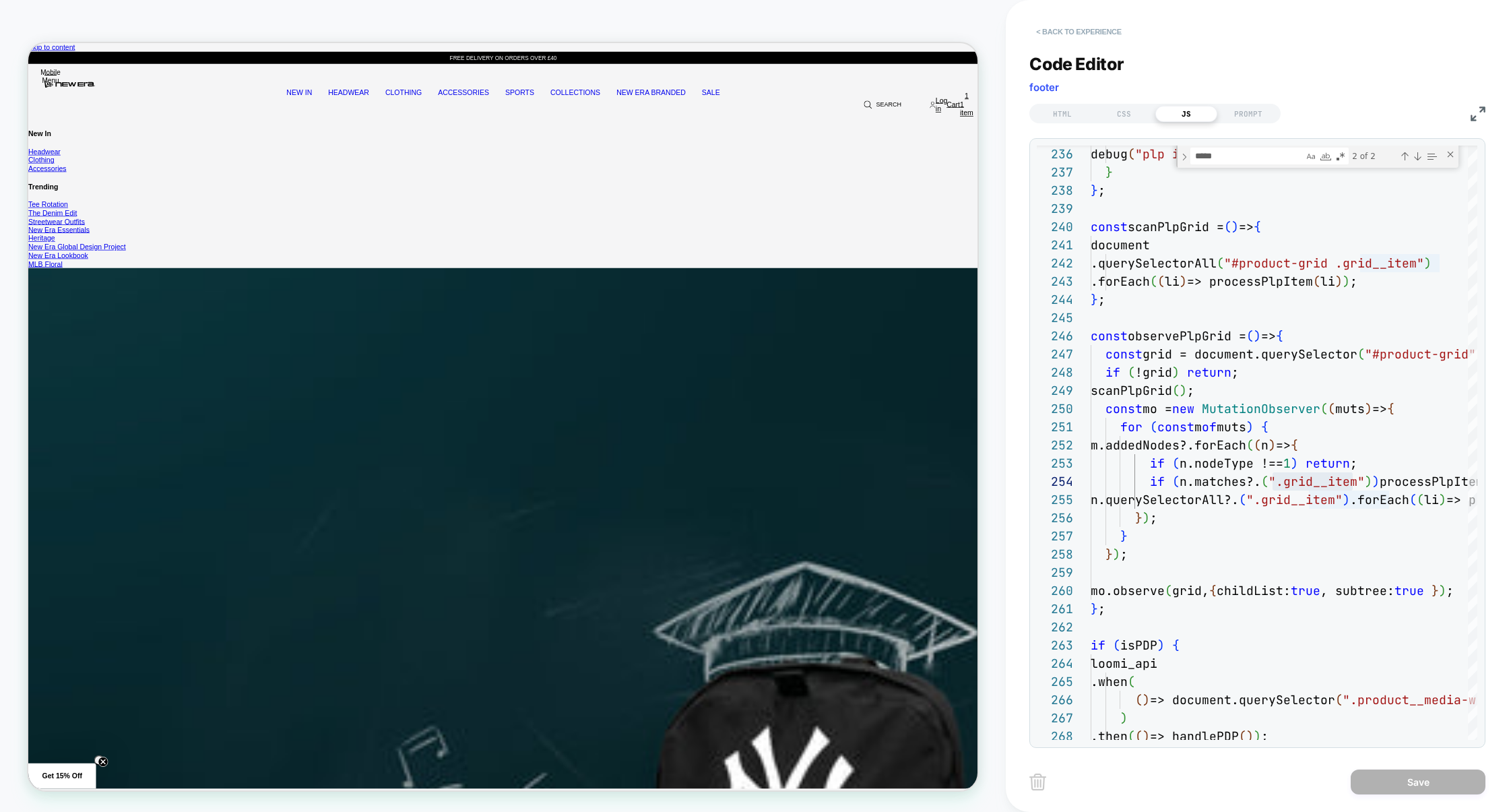
click at [1070, 34] on button "< Back to experience" at bounding box center [1079, 31] width 99 height 21
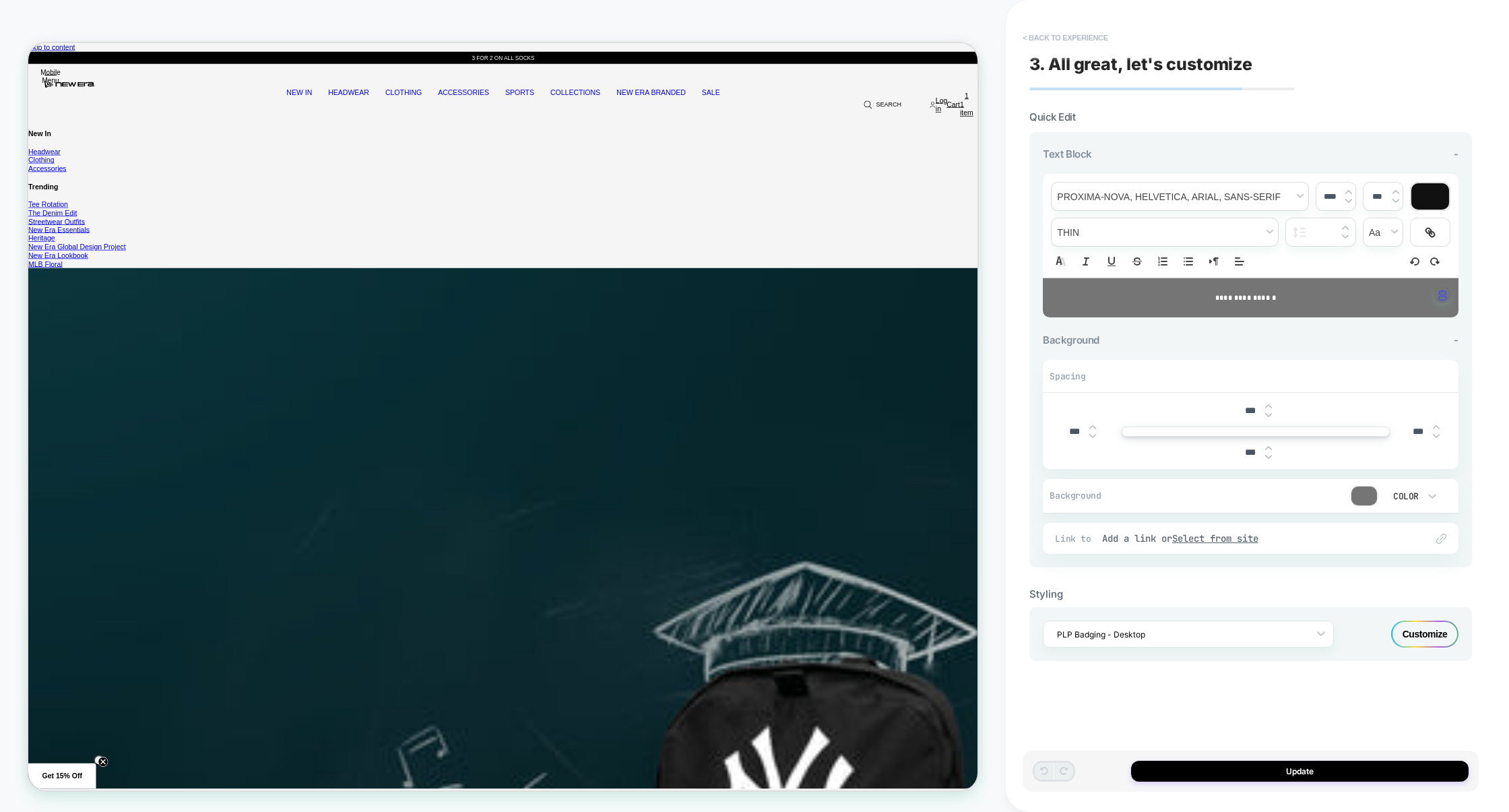
click at [1086, 31] on button "< Back to experience" at bounding box center [1066, 37] width 99 height 21
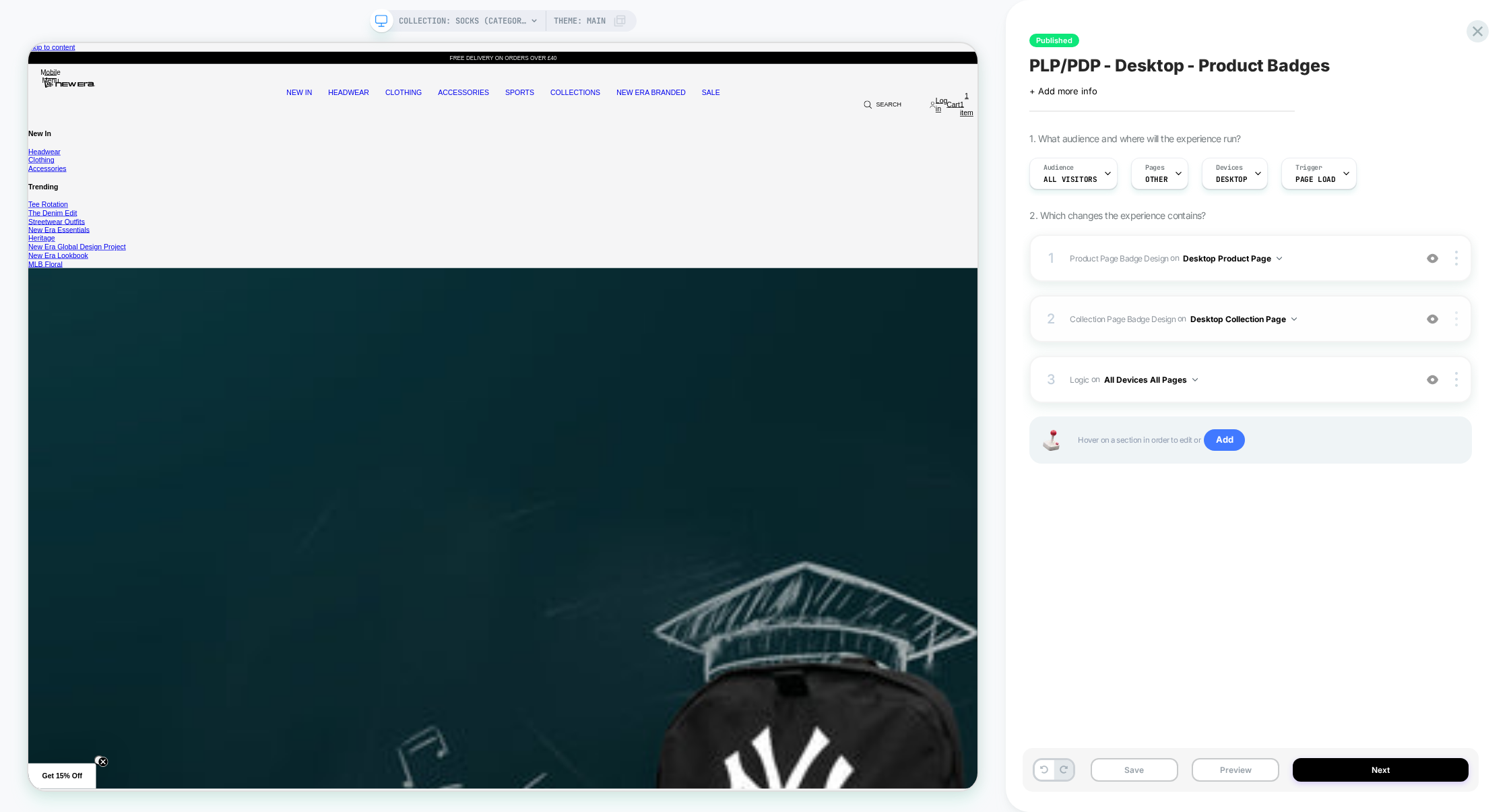
click at [1456, 322] on img at bounding box center [1456, 318] width 3 height 15
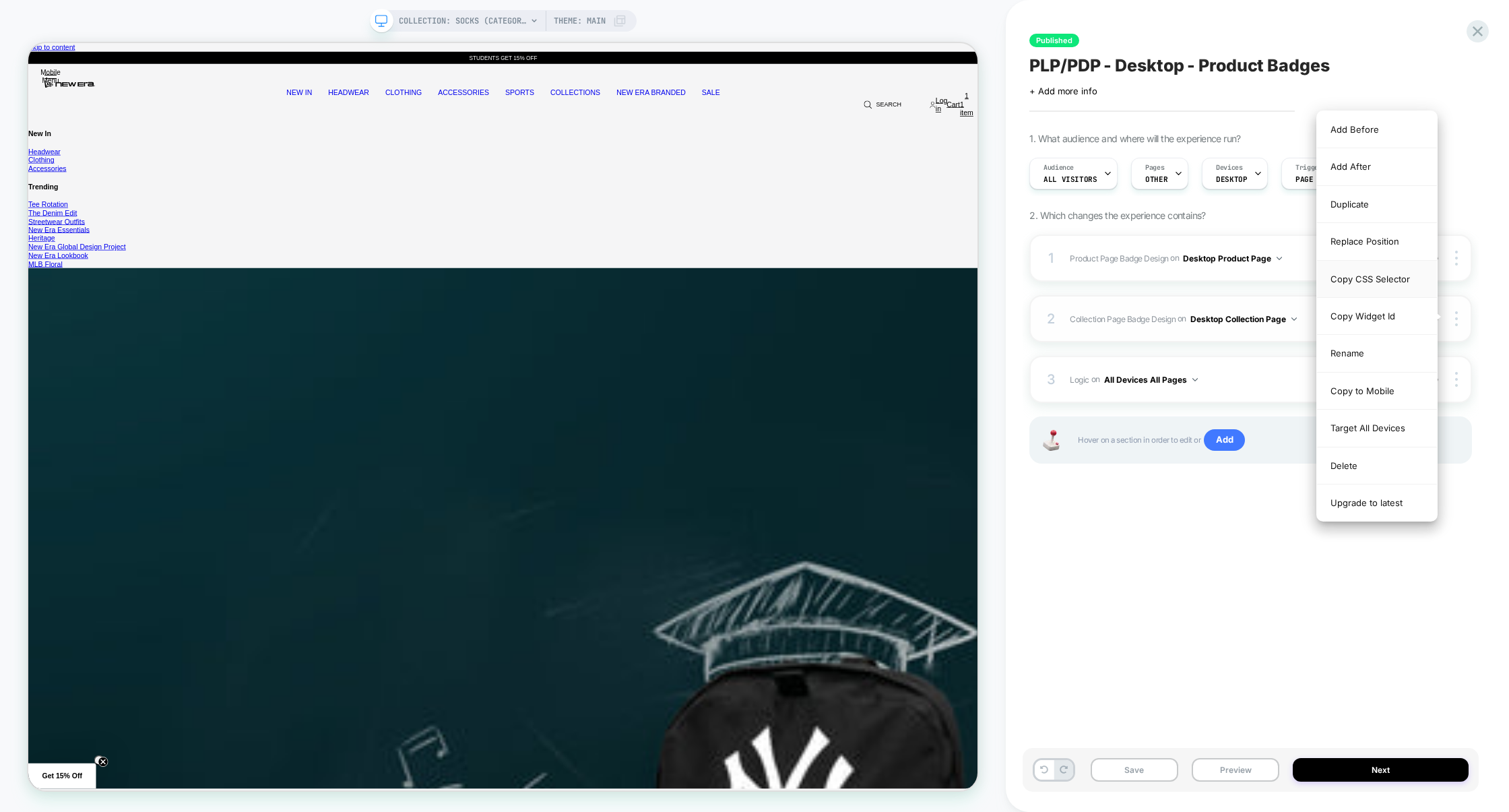
click at [1373, 283] on div "Copy CSS Selector" at bounding box center [1377, 279] width 120 height 37
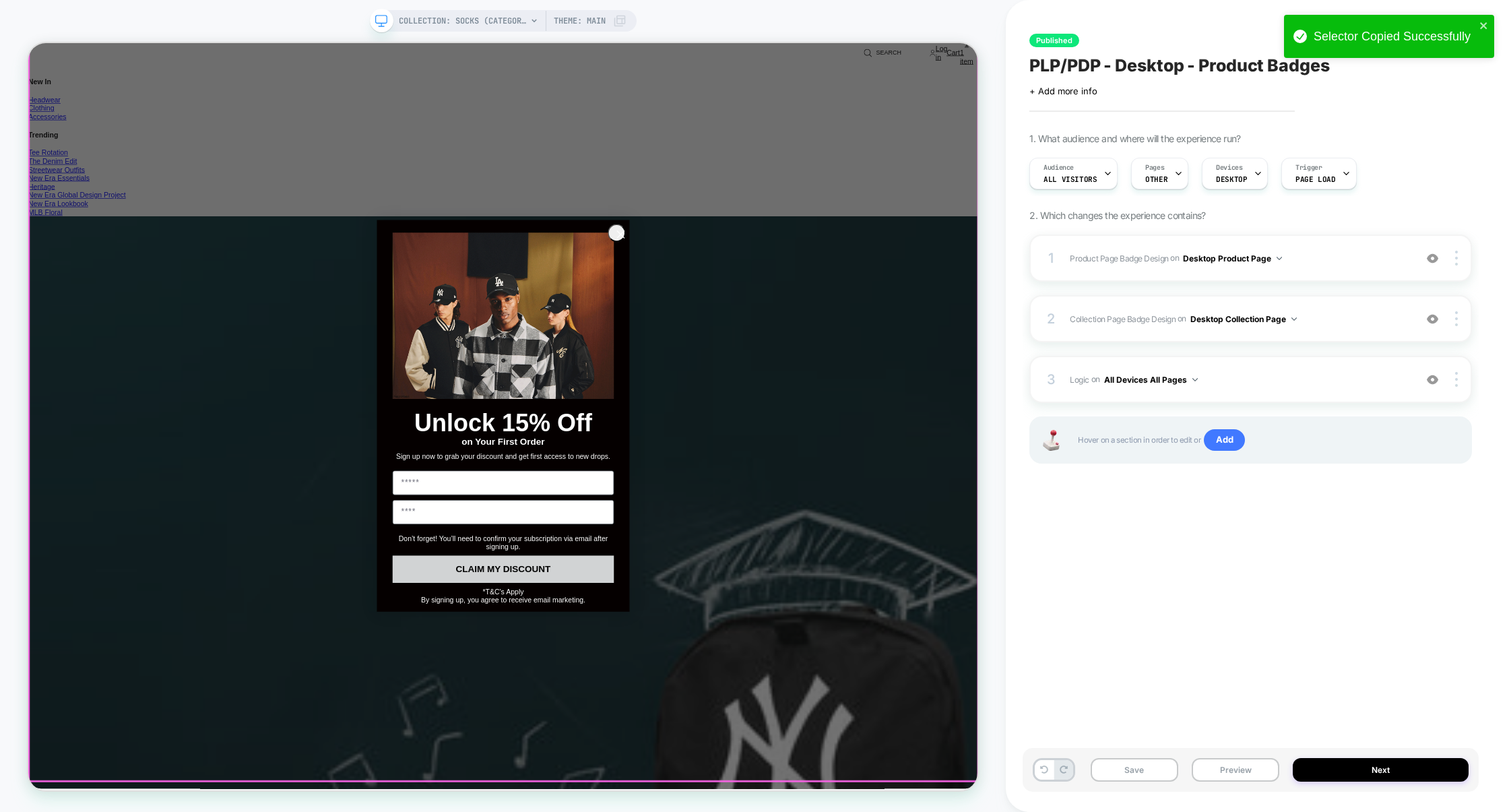
scroll to position [2921, 0]
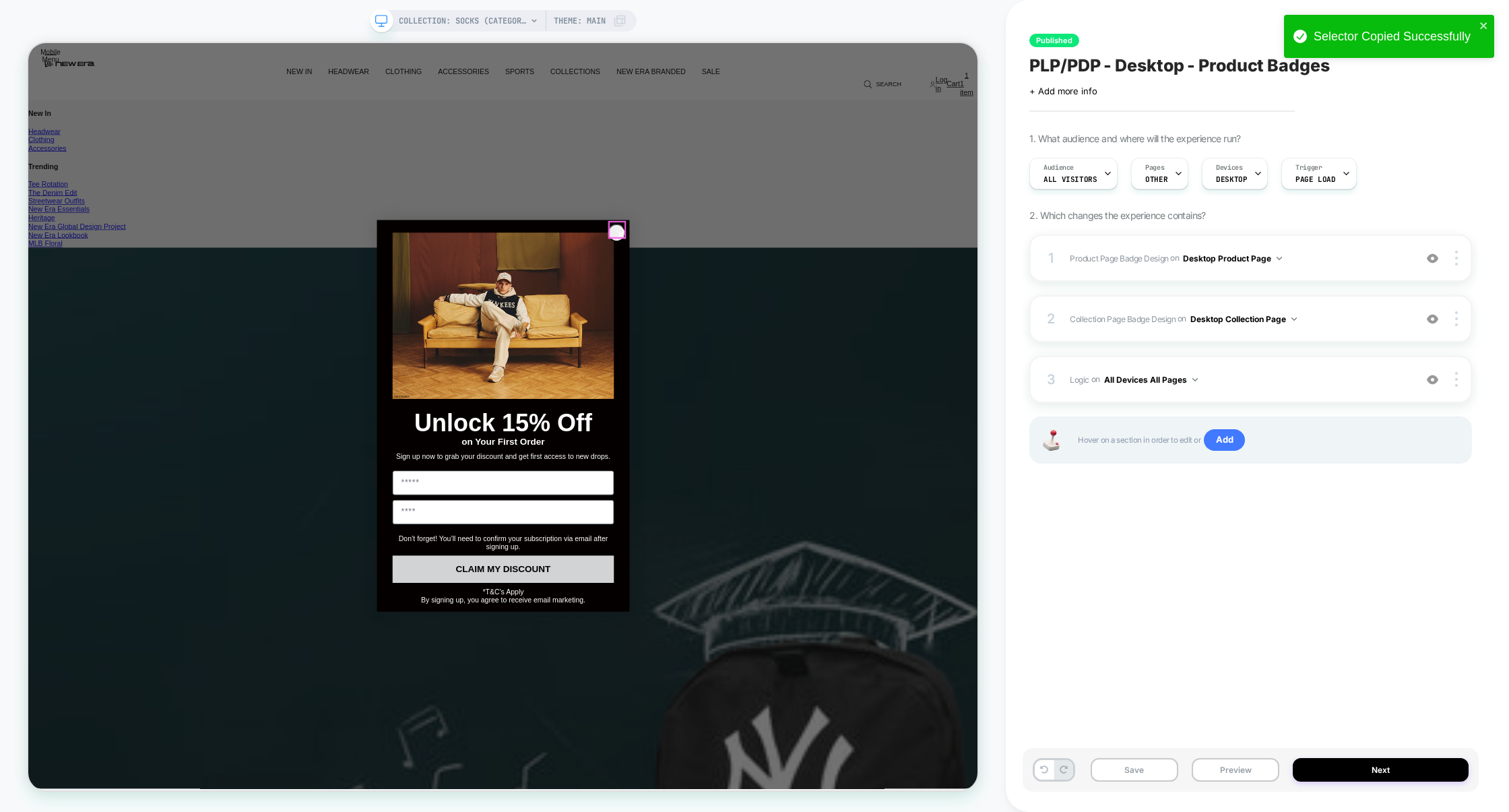
click at [819, 295] on circle "Close dialog" at bounding box center [819, 298] width 22 height 22
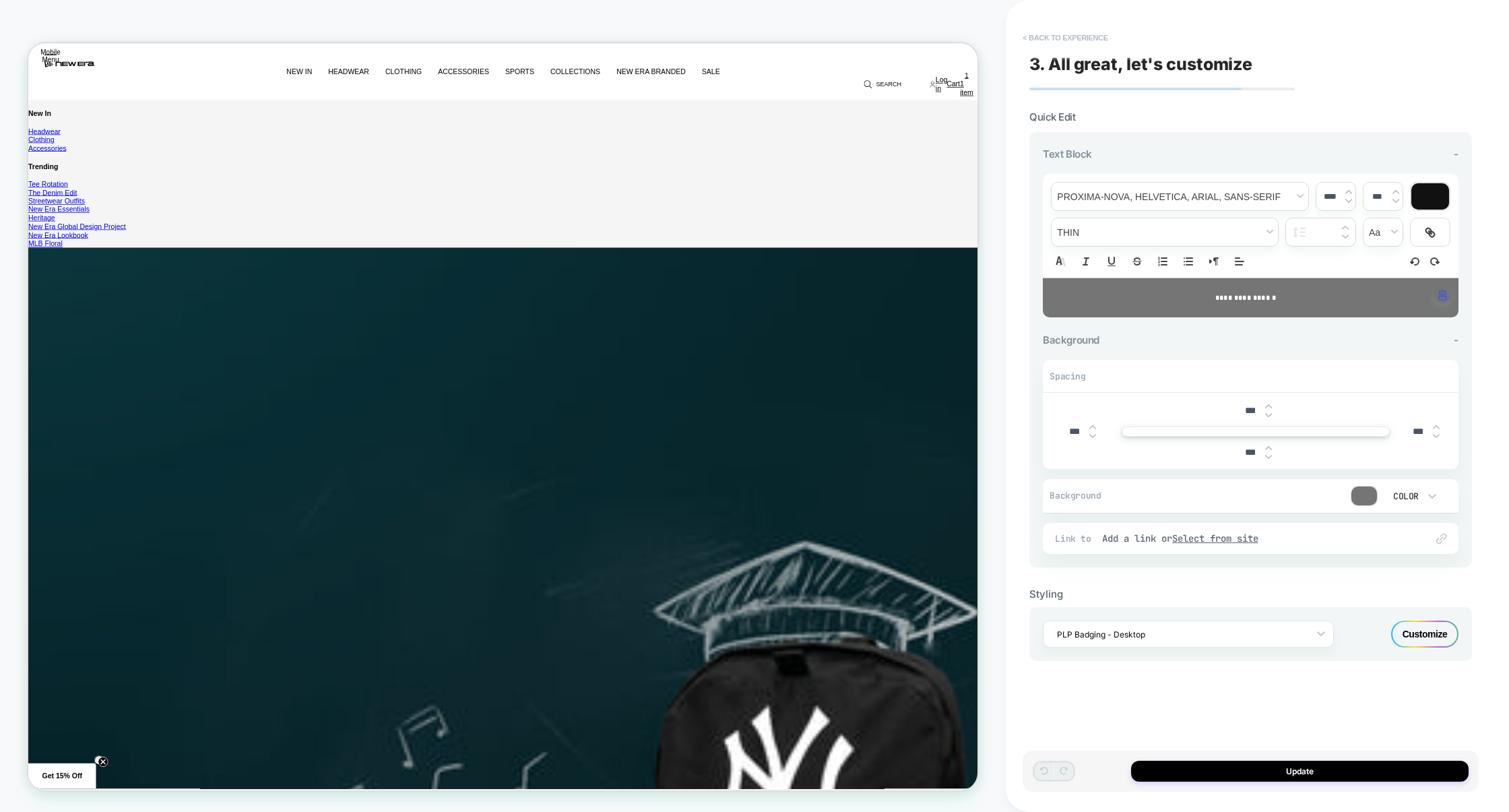
click at [1096, 39] on button "< Back to experience" at bounding box center [1066, 37] width 99 height 21
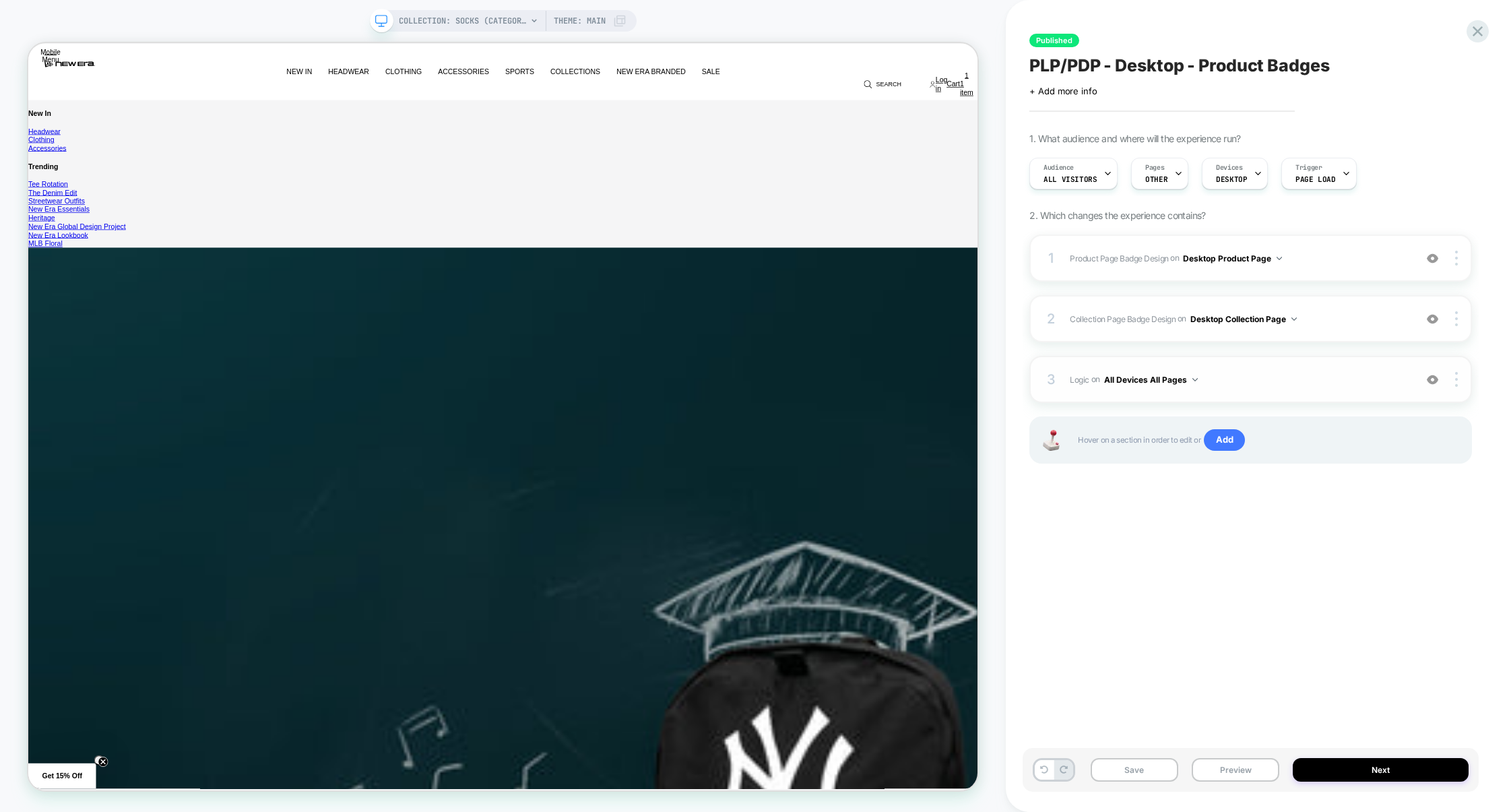
click at [1317, 360] on div "3 Logic Adding Code Block BEFORE footer on All Devices All Pages Add Before Add…" at bounding box center [1250, 379] width 442 height 47
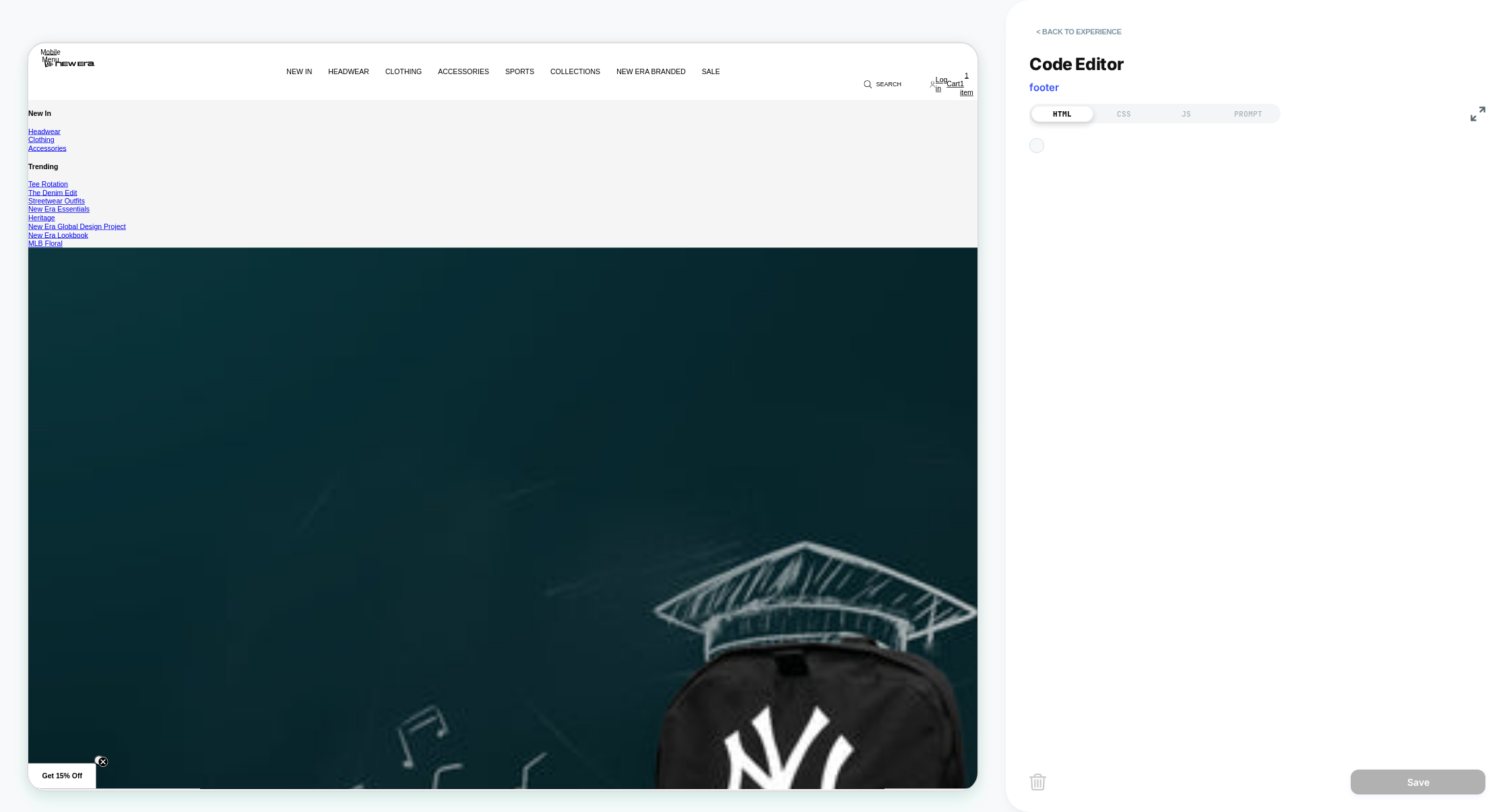
scroll to position [18, 0]
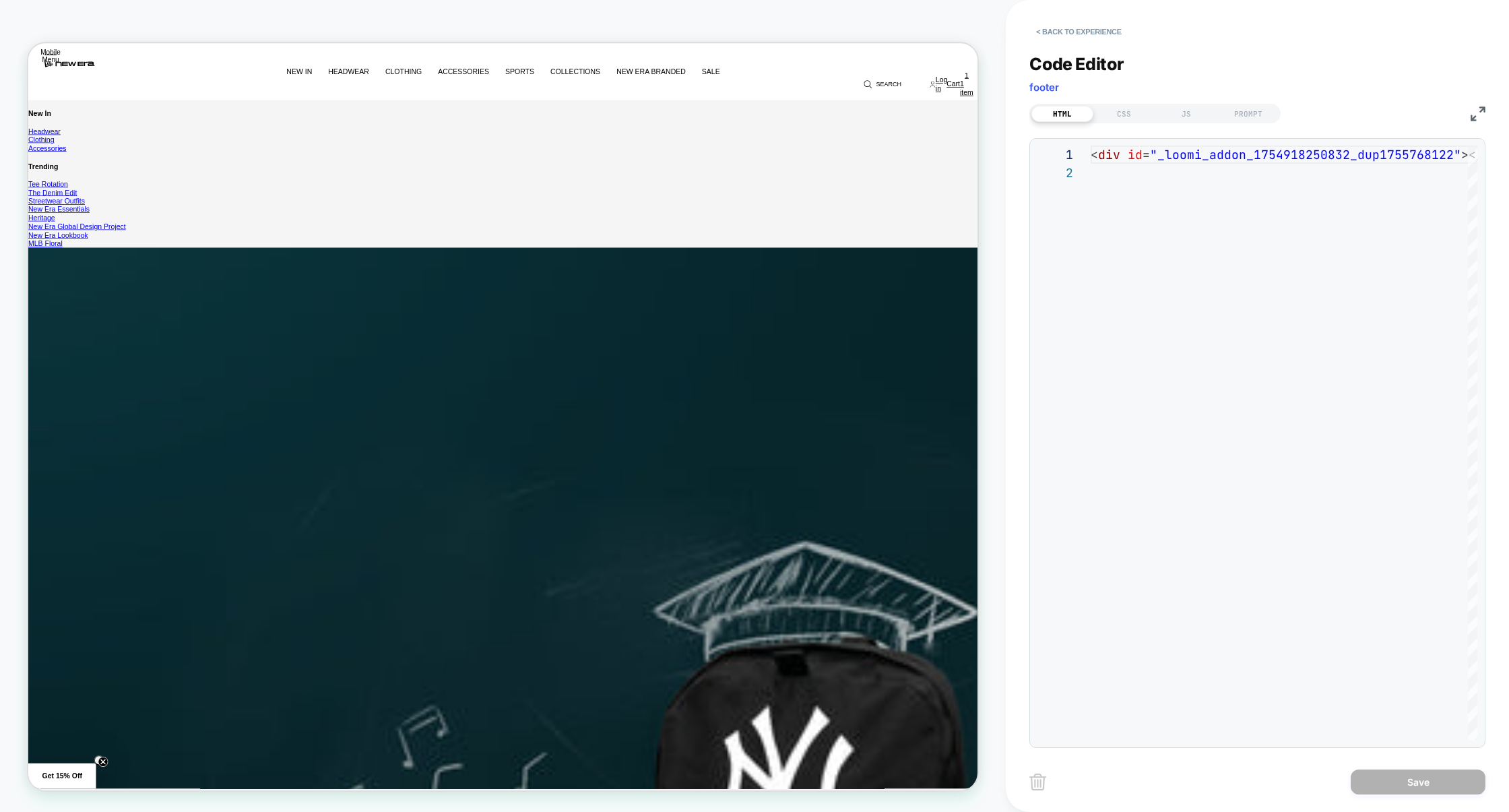
click at [1188, 125] on div "**********" at bounding box center [1258, 392] width 456 height 710
click at [0, 0] on div "JS" at bounding box center [0, 0] width 0 height 0
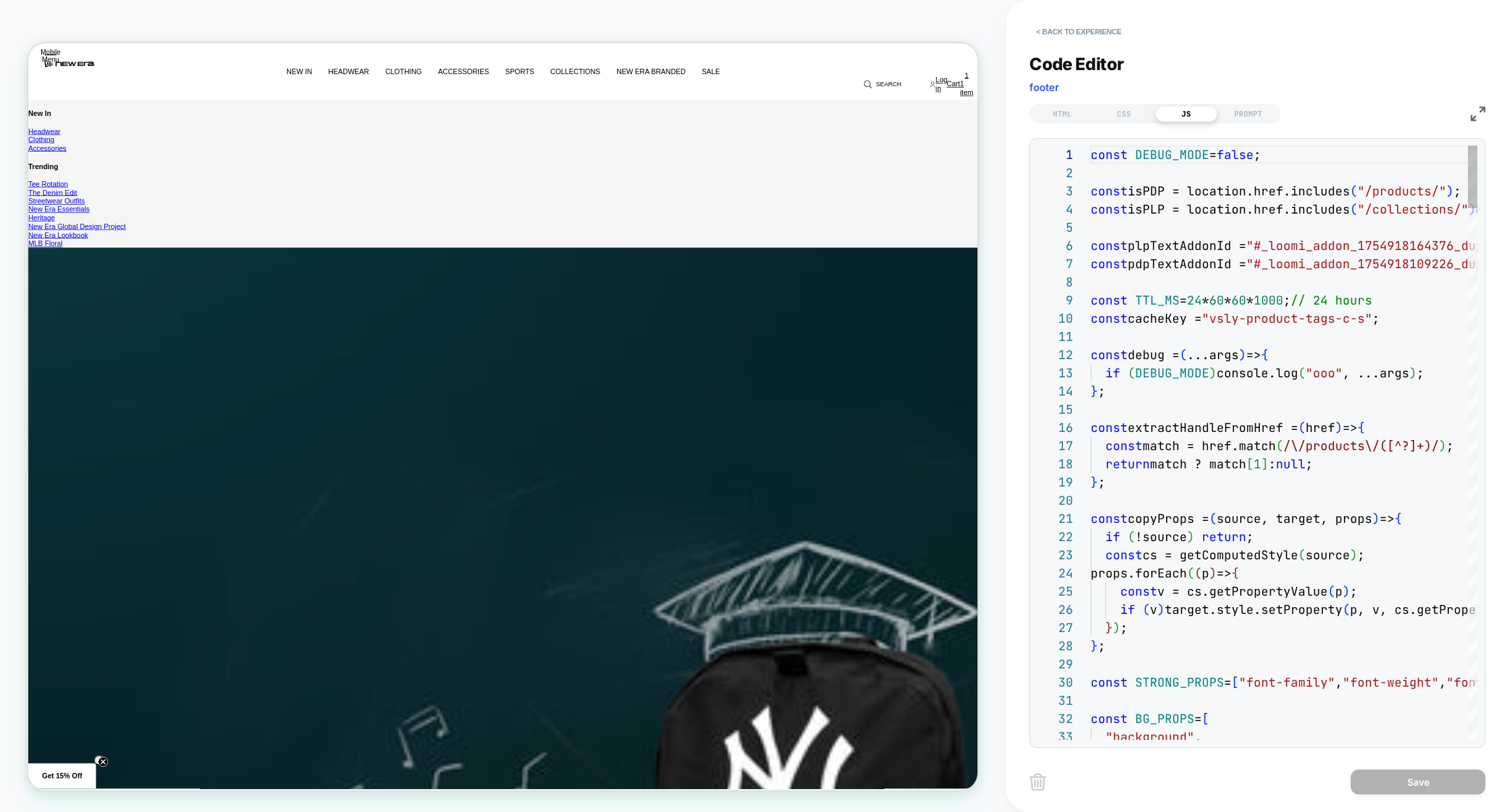
scroll to position [182, 0]
click at [1482, 115] on img at bounding box center [1478, 114] width 15 height 15
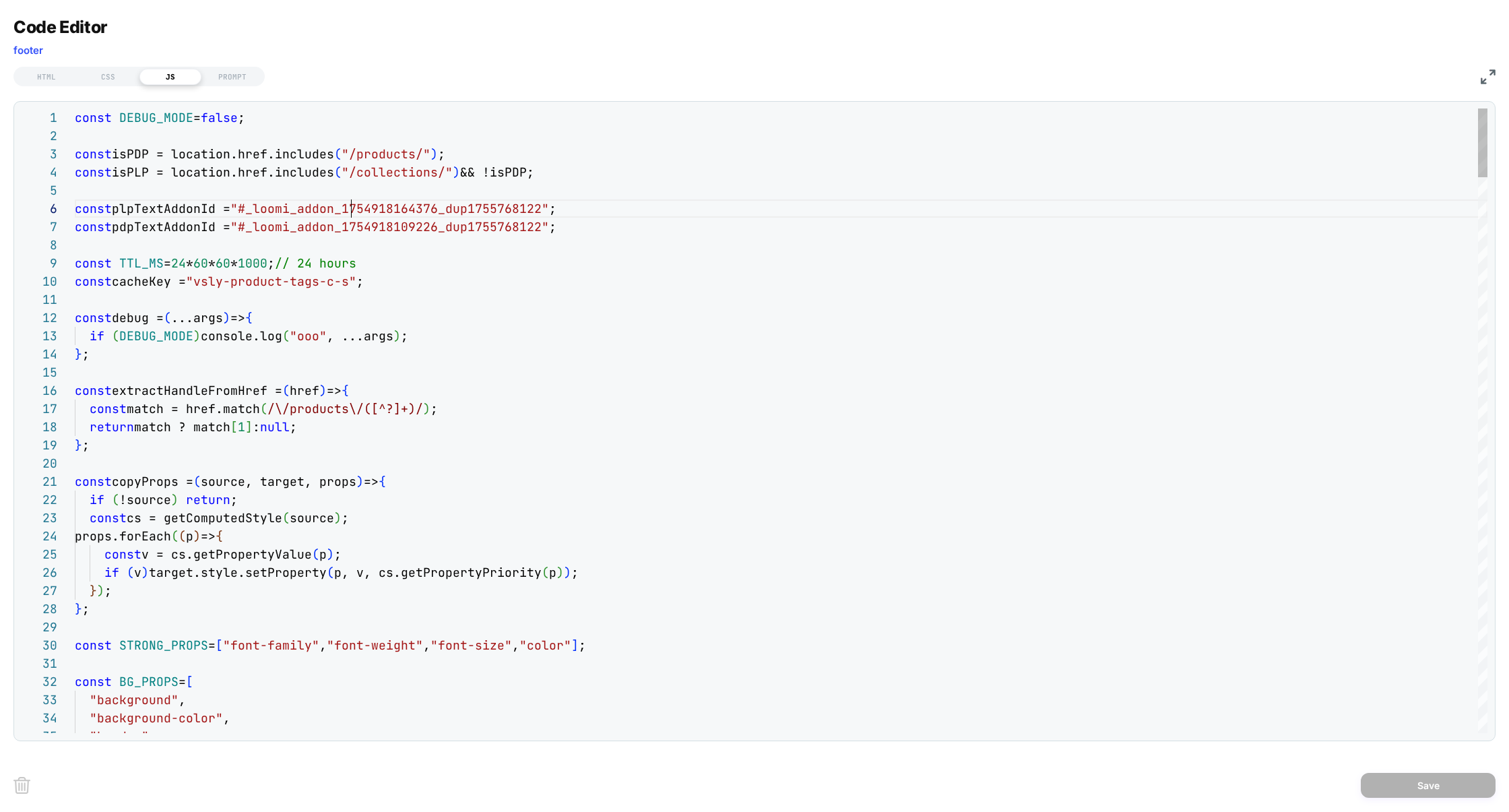
scroll to position [90, 473]
click at [107, 74] on div "CSS" at bounding box center [108, 76] width 62 height 16
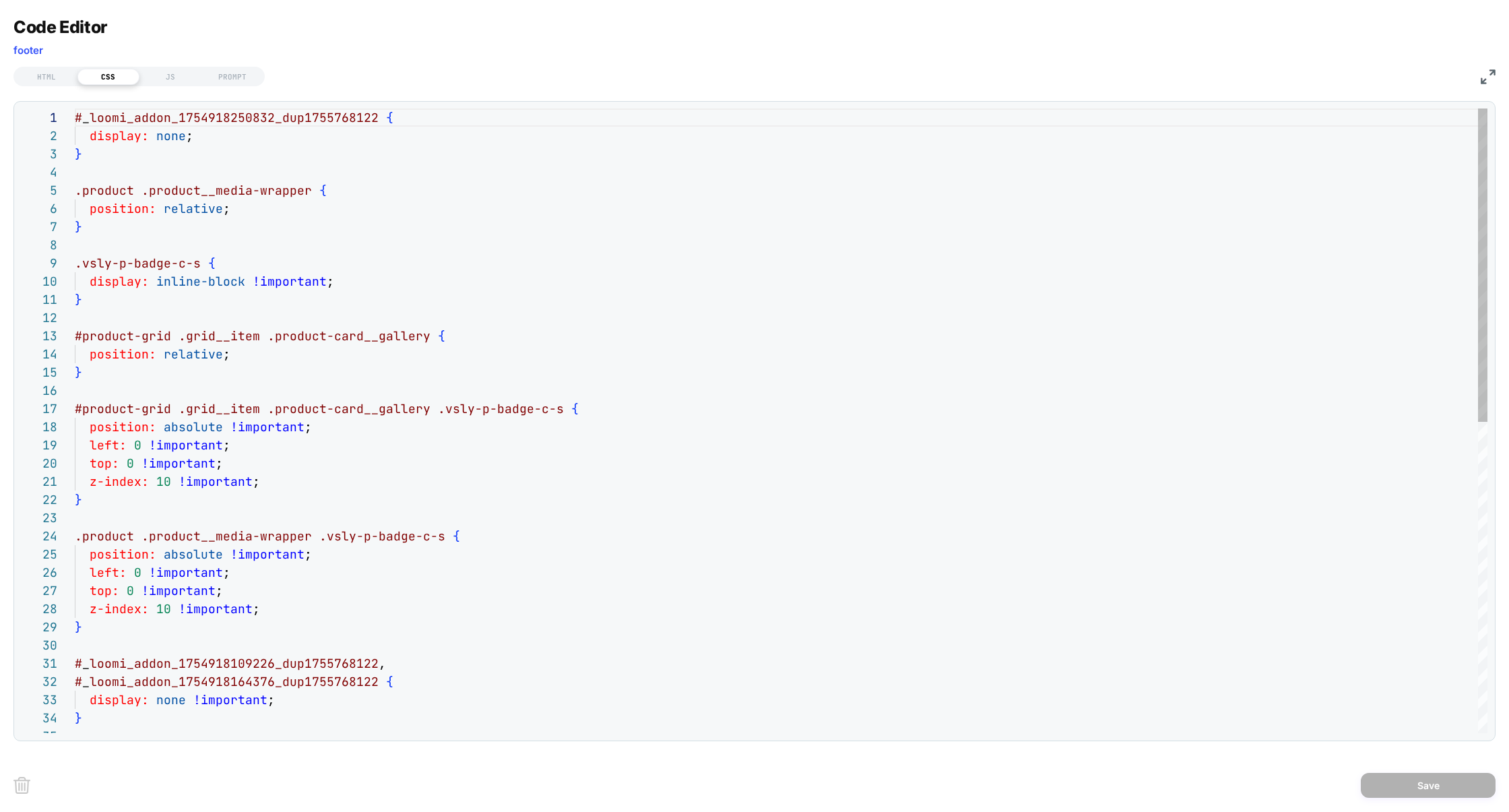
scroll to position [163, 254]
click at [434, 281] on div "# _ loomi_addon_1754918250832_dup1755768122 { display: none ; } .product .produ…" at bounding box center [781, 729] width 1413 height 1243
type textarea "**********"
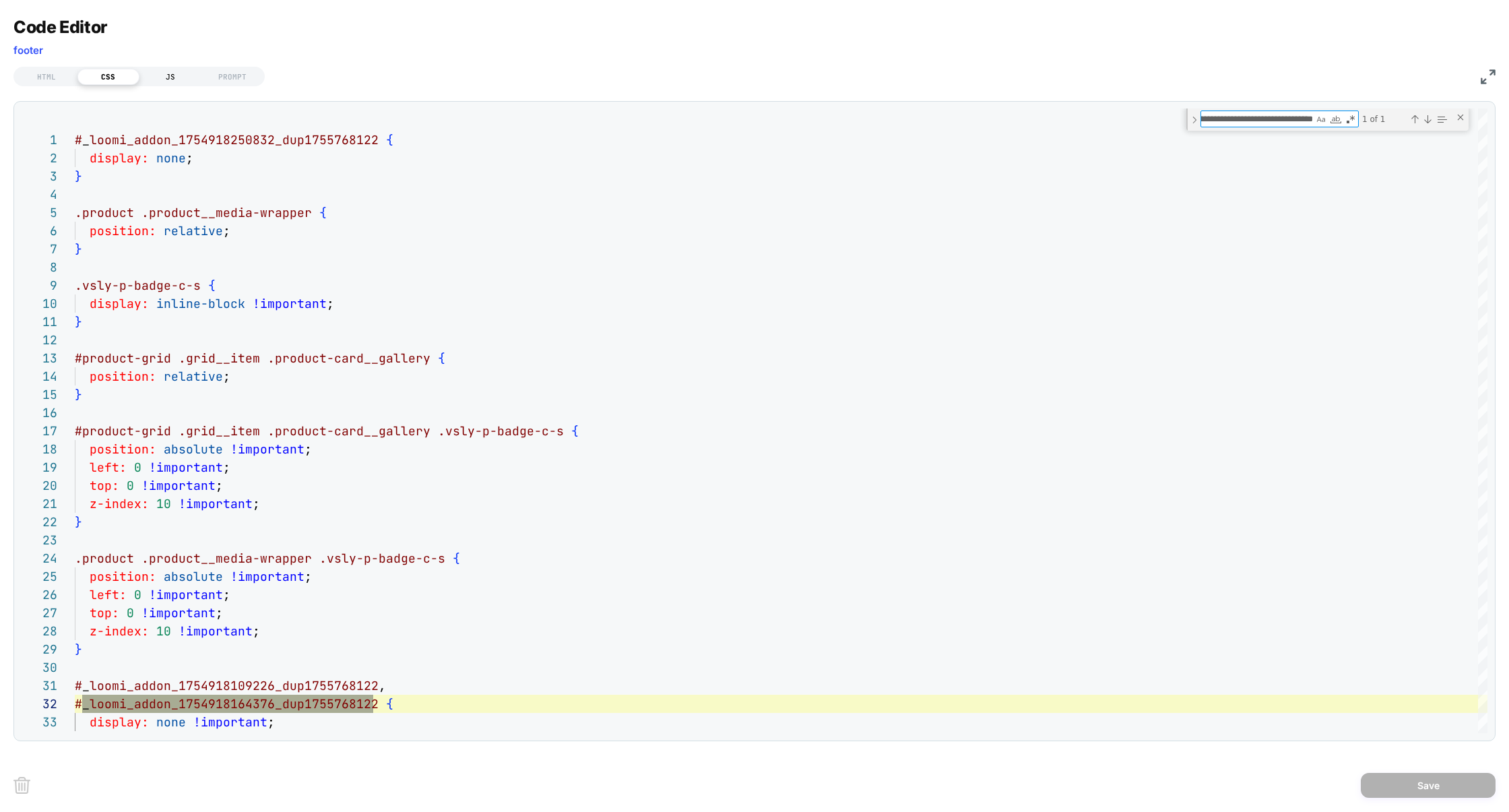
type textarea "**********"
click at [0, 0] on div "JS" at bounding box center [0, 0] width 0 height 0
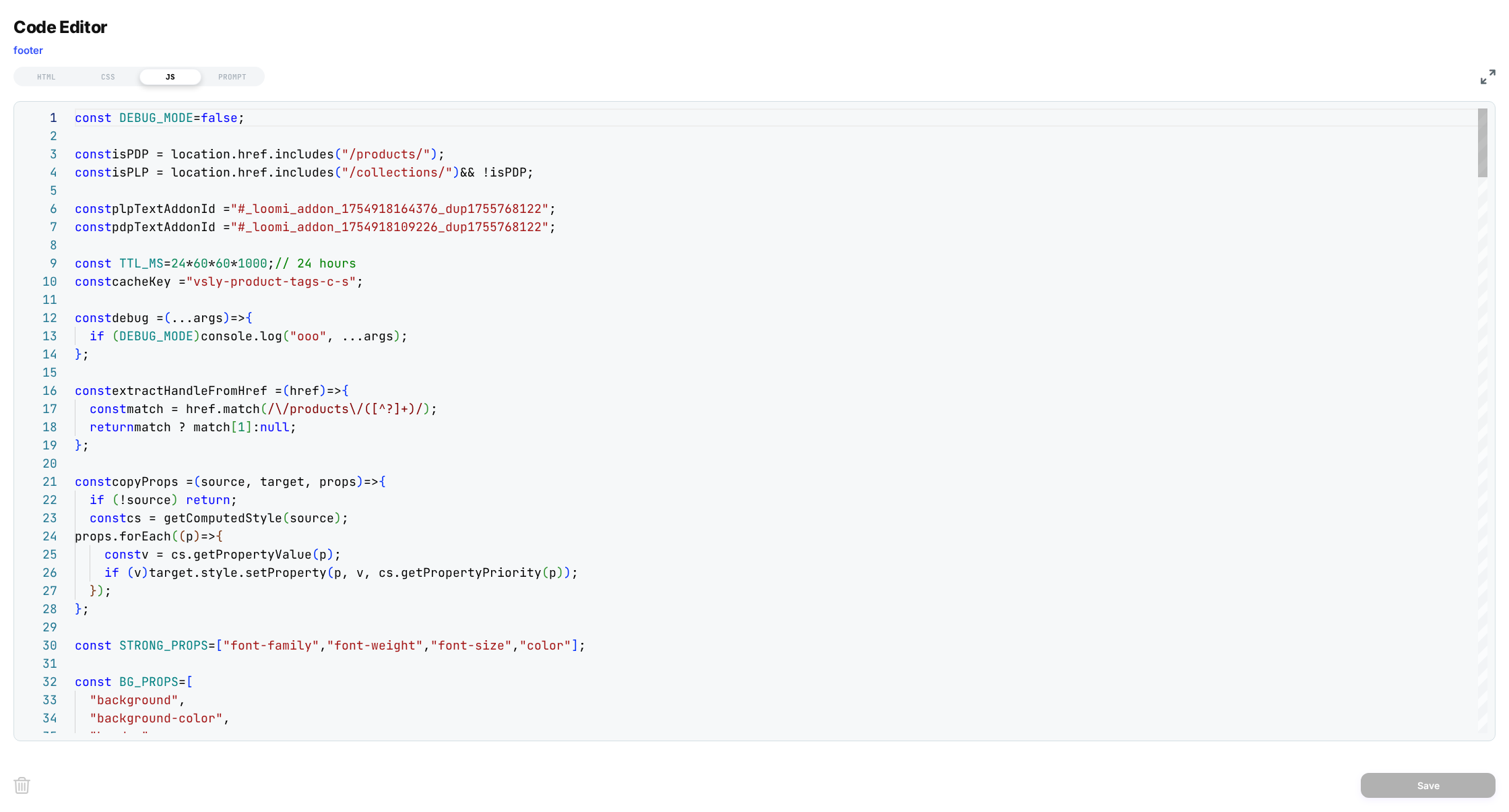
scroll to position [182, 0]
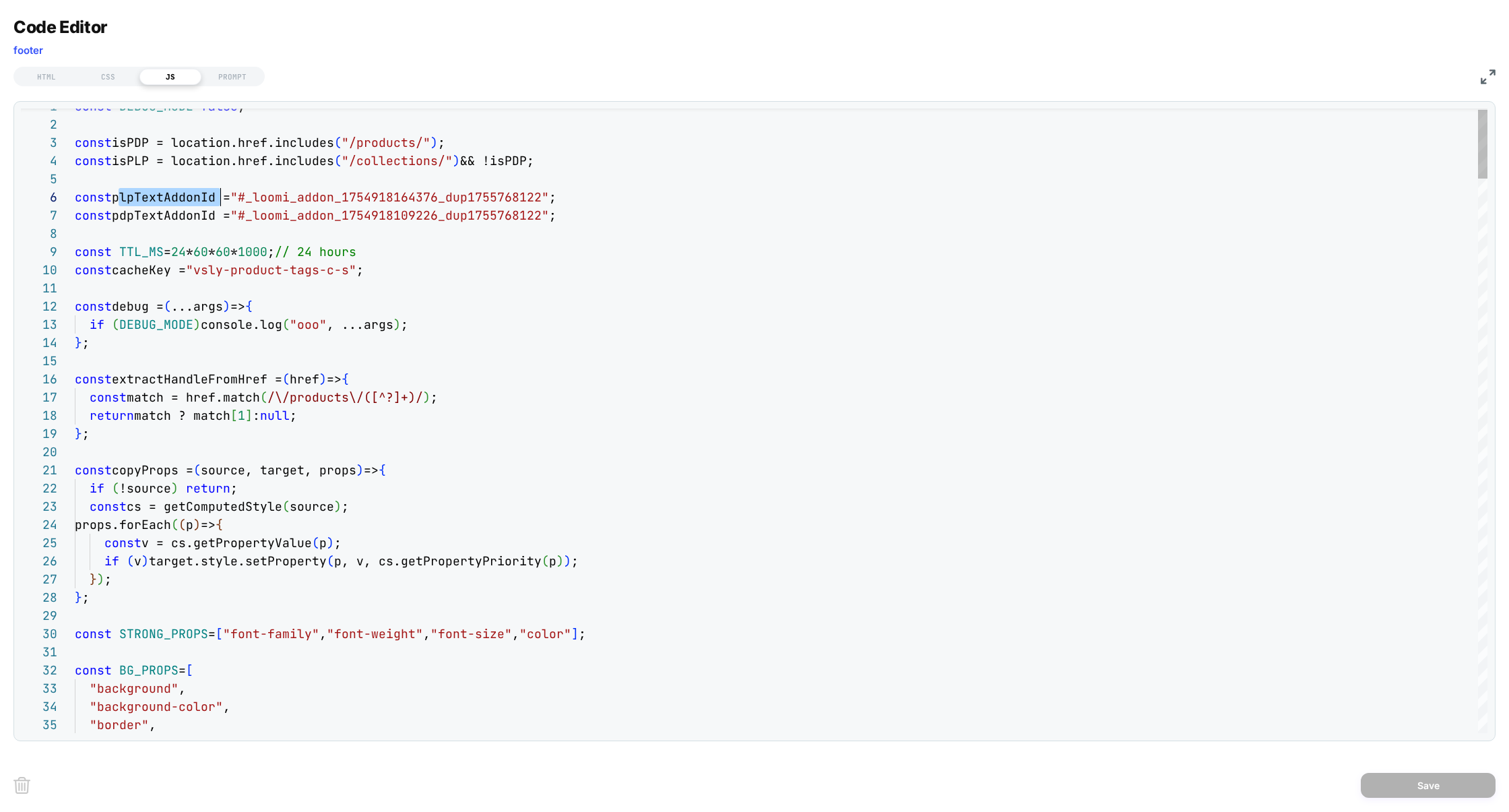
click at [1427, 118] on div "Next Match (Enter)" at bounding box center [1428, 119] width 11 height 11
type textarea "**********"
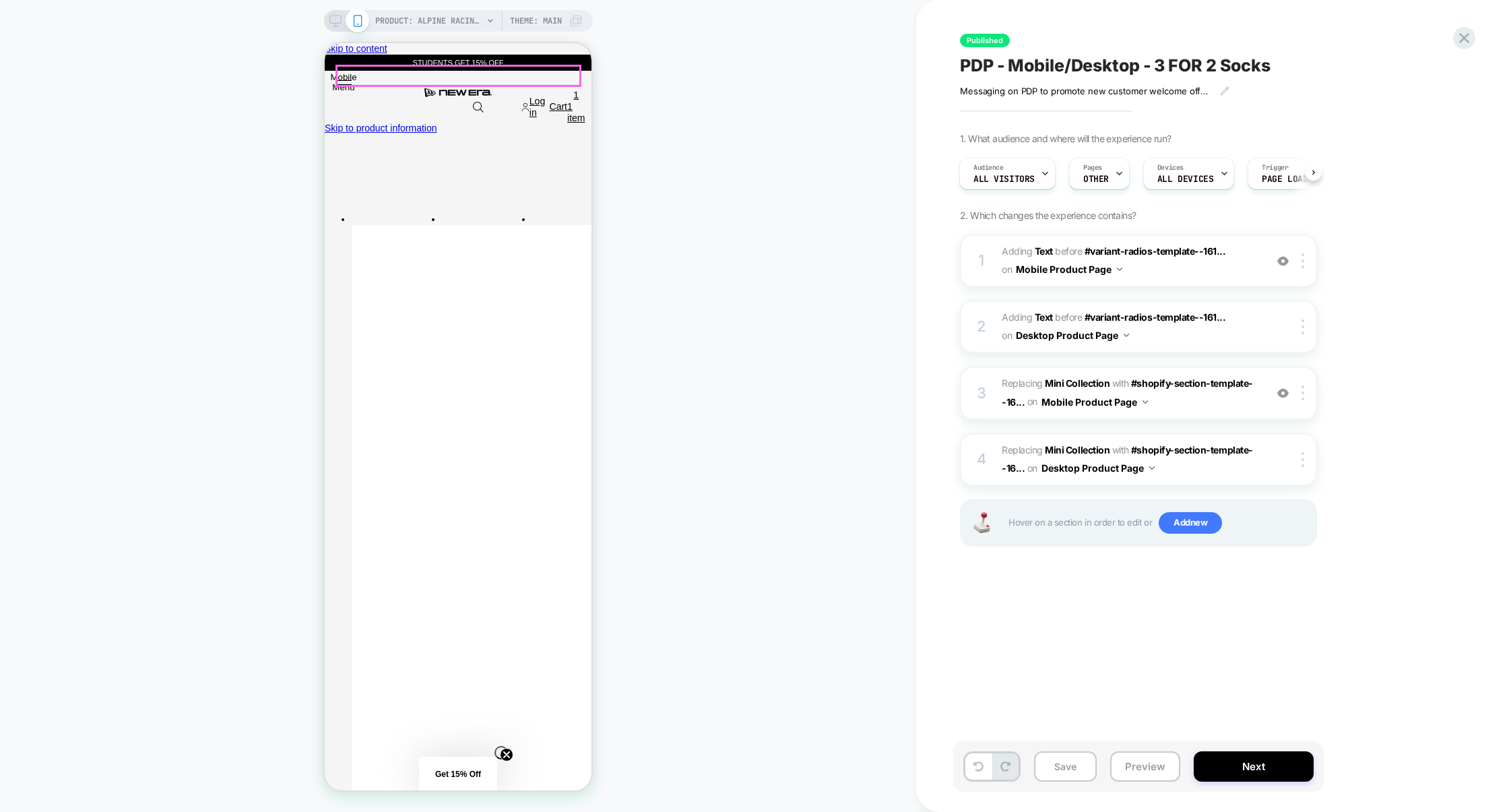
click at [1285, 264] on img at bounding box center [1283, 261] width 11 height 11
click at [0, 0] on img at bounding box center [0, 0] width 0 height 0
click at [159, 157] on img at bounding box center [154, 115] width 11 height 83
click at [0, 0] on img at bounding box center [0, 0] width 0 height 0
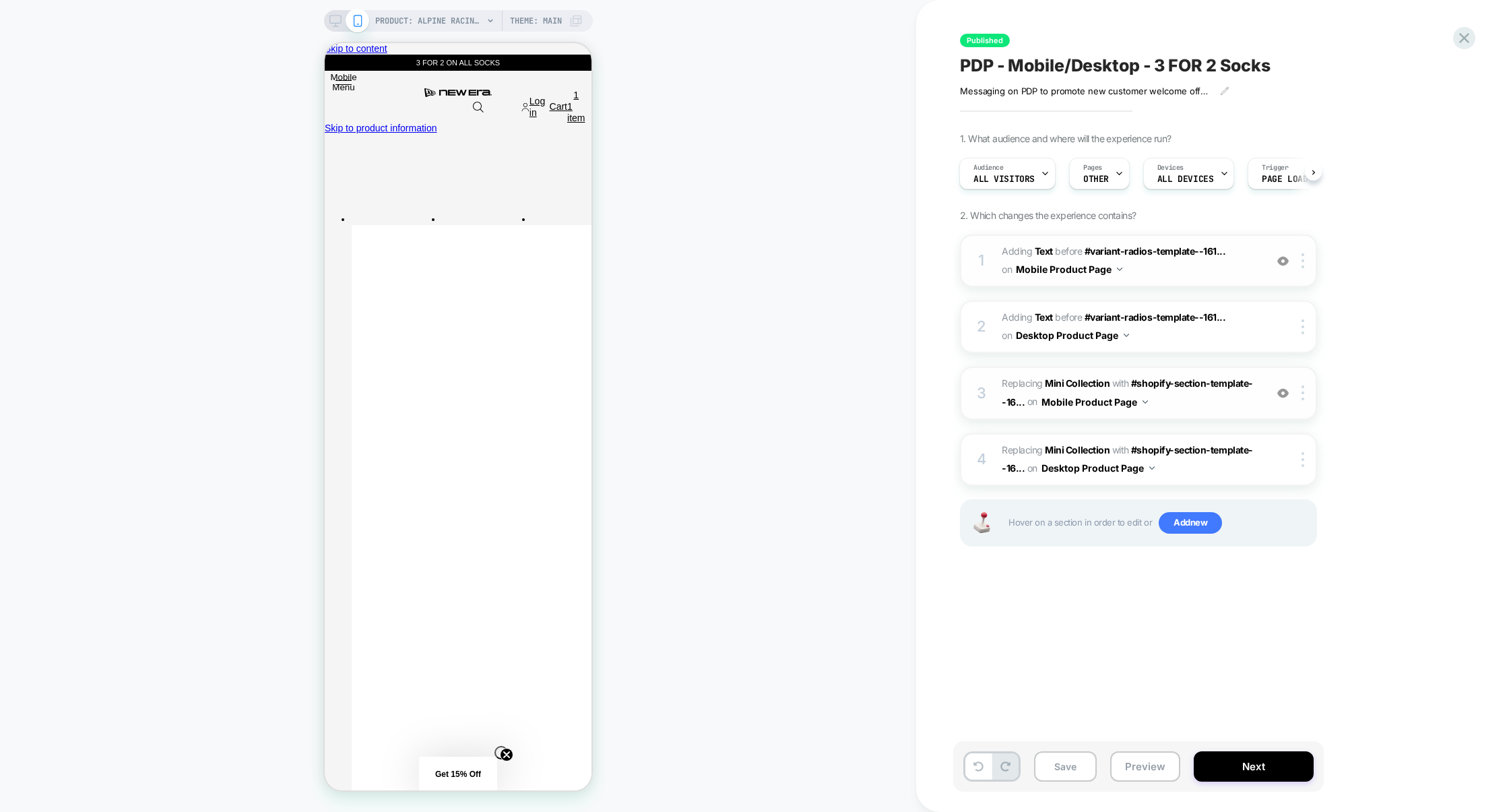
click at [1288, 264] on img at bounding box center [1283, 261] width 11 height 11
click at [159, 141] on img at bounding box center [154, 141] width 11 height 0
click at [1460, 35] on icon at bounding box center [1464, 38] width 19 height 19
